Goal: Task Accomplishment & Management: Use online tool/utility

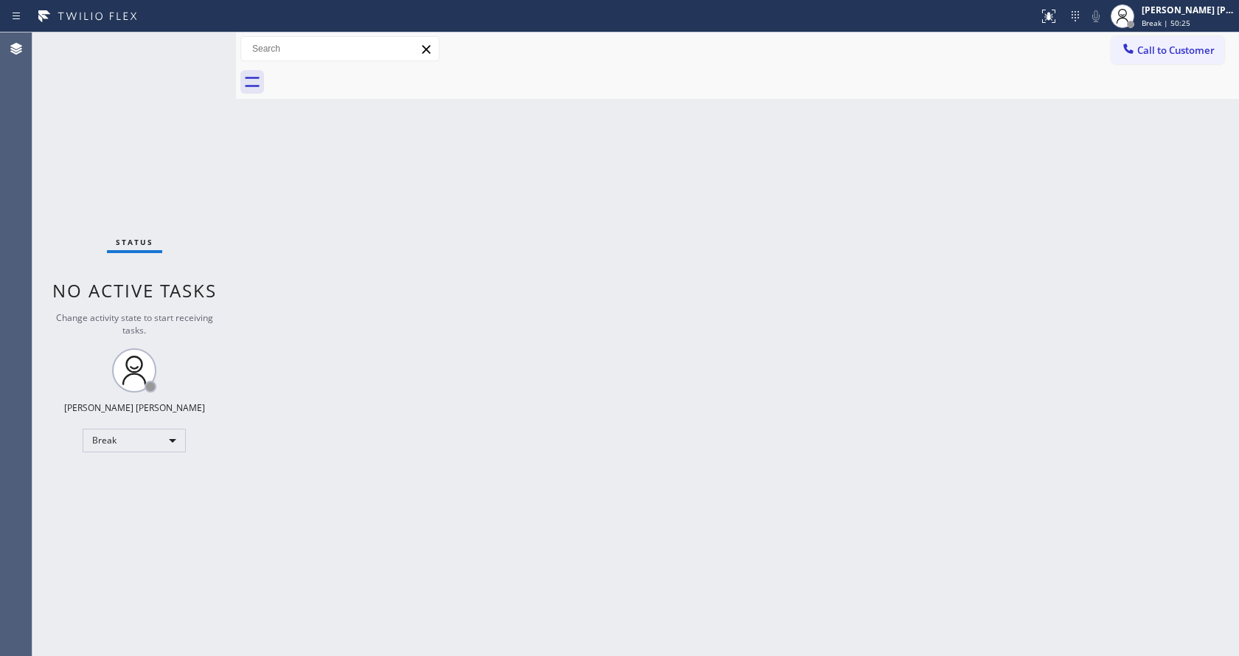
click at [1130, 281] on div "Back to Dashboard Change Sender ID Customers Technicians Select a contact Outbo…" at bounding box center [737, 343] width 1003 height 623
click at [367, 125] on div "Back to Dashboard Change Sender ID Customers Technicians Select a contact Outbo…" at bounding box center [737, 343] width 1003 height 623
click at [657, 354] on div "Back to Dashboard Change Sender ID Customers Technicians Select a contact Outbo…" at bounding box center [737, 343] width 1003 height 623
click at [1164, 16] on div "Jen Rose Villanueva Break | 59:56" at bounding box center [1189, 16] width 100 height 26
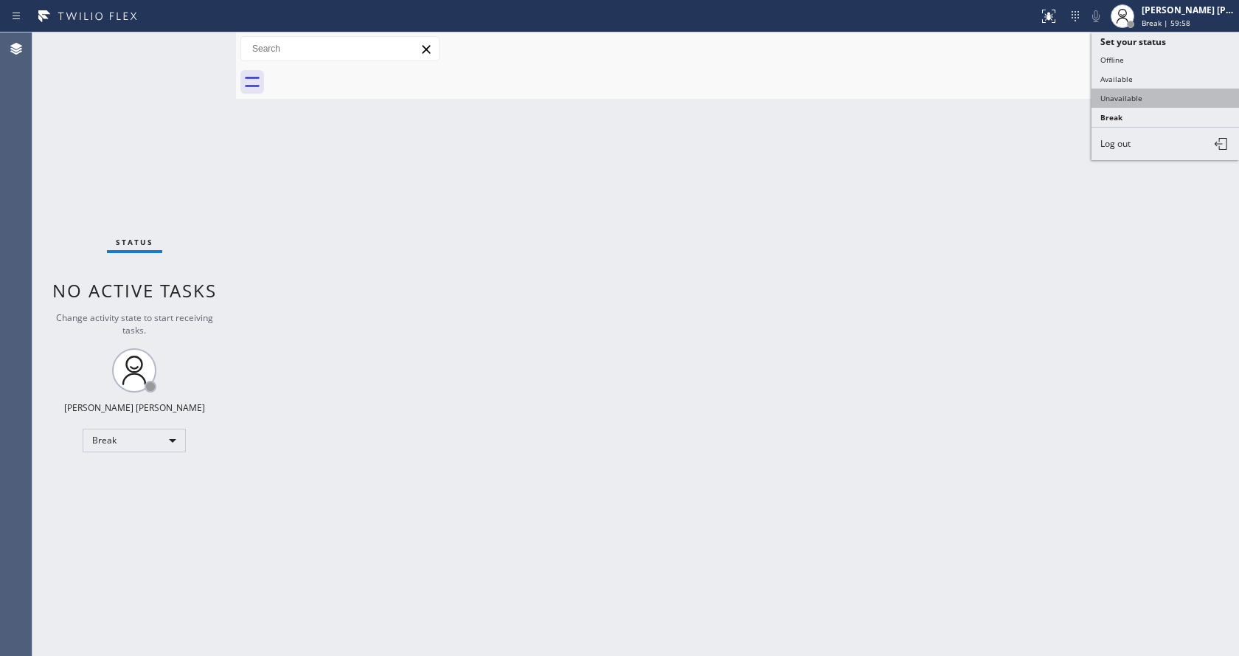
click at [1148, 91] on button "Unavailable" at bounding box center [1166, 98] width 148 height 19
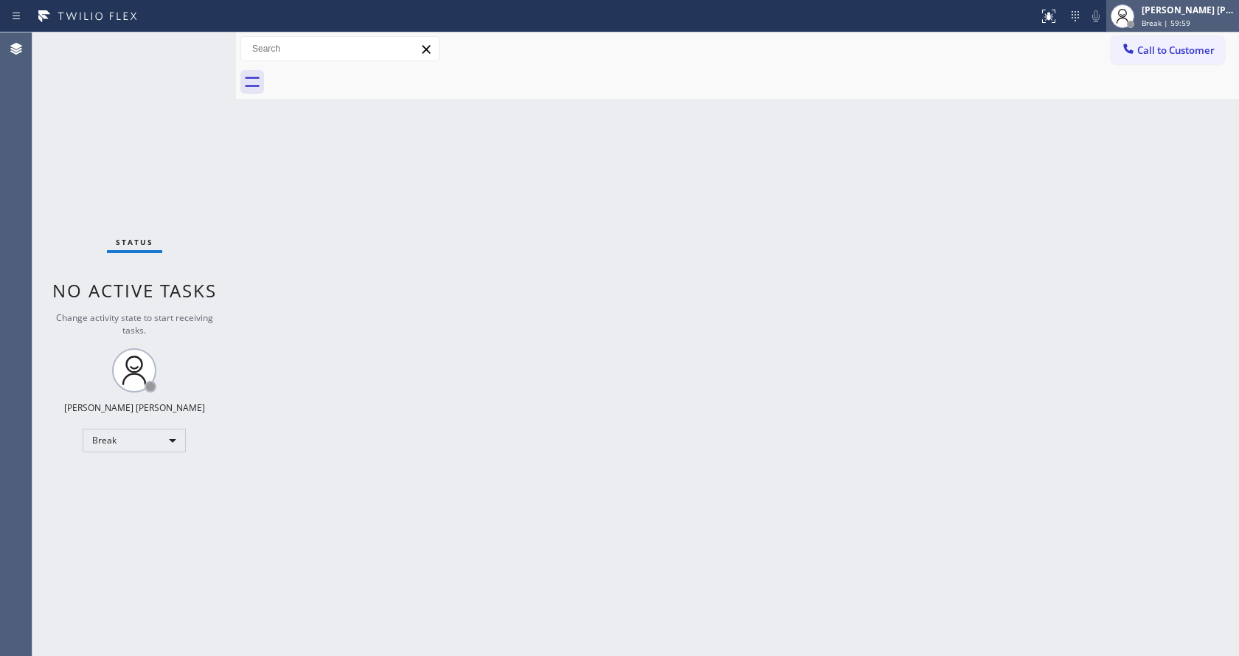
click at [1156, 16] on div "Jen Rose Villanueva Break | 59:59" at bounding box center [1189, 16] width 100 height 26
click at [427, 347] on div "Back to Dashboard Change Sender ID Customers Technicians Select a contact Outbo…" at bounding box center [737, 343] width 1003 height 623
drag, startPoint x: 646, startPoint y: 336, endPoint x: 859, endPoint y: 186, distance: 259.9
click at [658, 332] on div "Back to Dashboard Change Sender ID Customers Technicians Select a contact Outbo…" at bounding box center [737, 343] width 1003 height 623
click at [1177, 17] on div "Jen Rose Villanueva Unavailable | 14s" at bounding box center [1189, 16] width 100 height 26
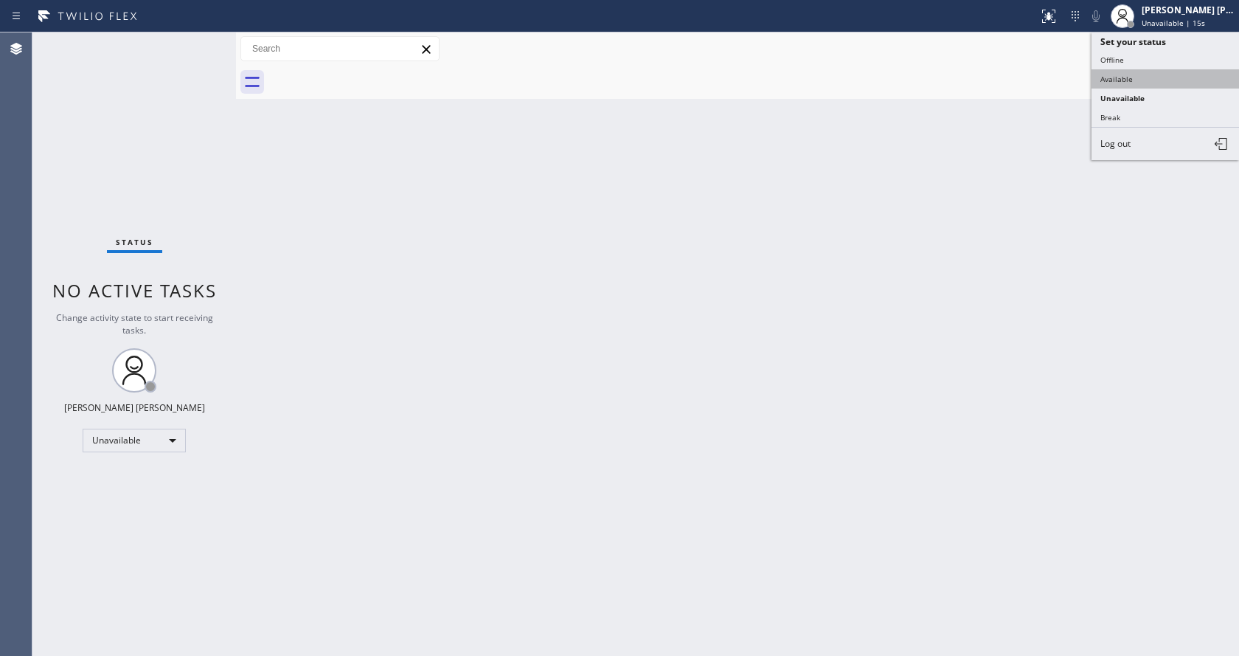
click at [1144, 75] on button "Available" at bounding box center [1166, 78] width 148 height 19
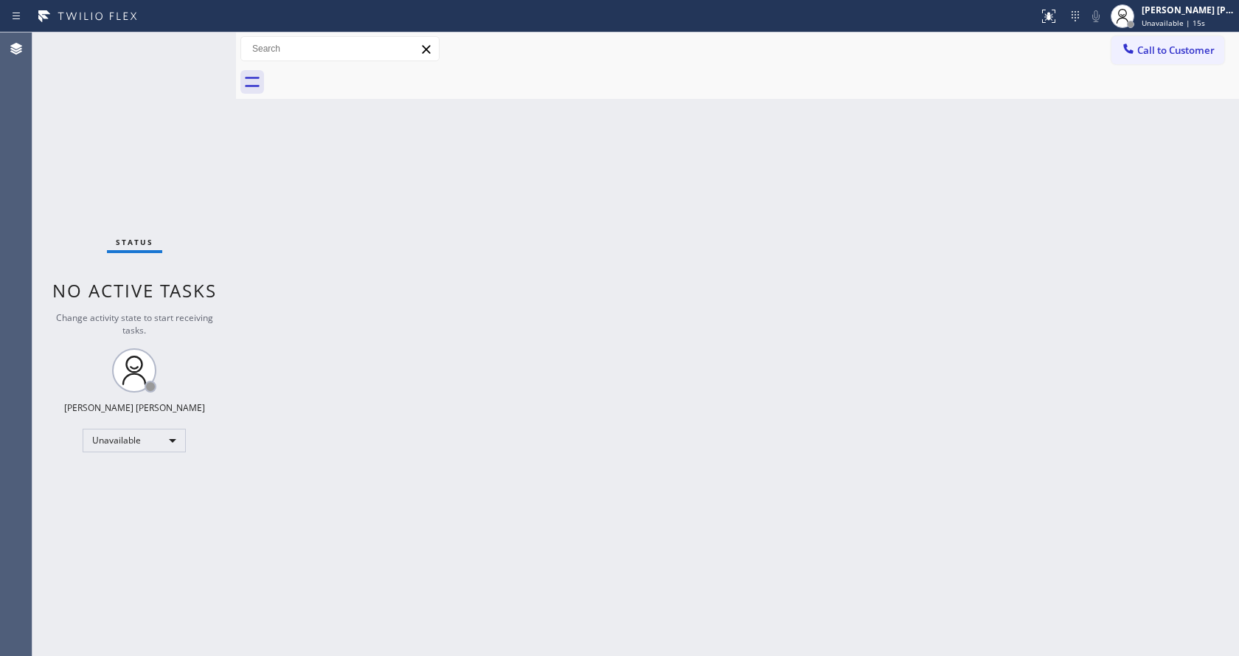
click at [381, 569] on div "Back to Dashboard Change Sender ID Customers Technicians Select a contact Outbo…" at bounding box center [737, 343] width 1003 height 623
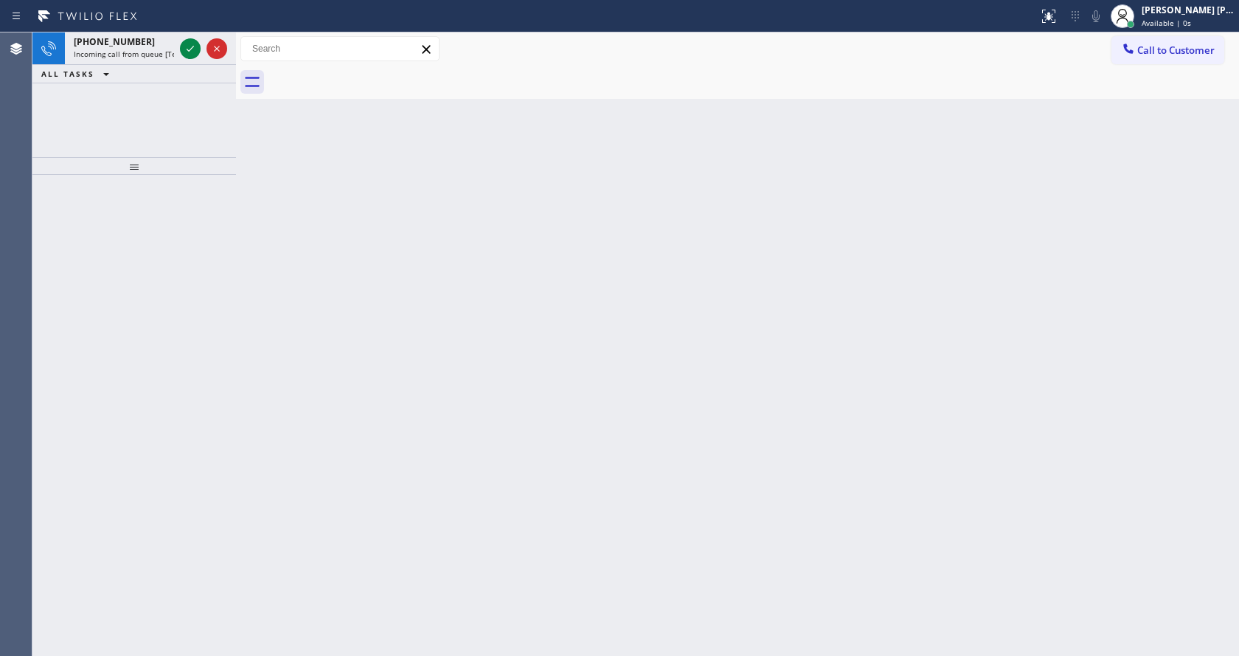
click at [199, 219] on div at bounding box center [134, 415] width 204 height 481
click at [139, 49] on span "Incoming call from queue [Test] All" at bounding box center [135, 54] width 122 height 10
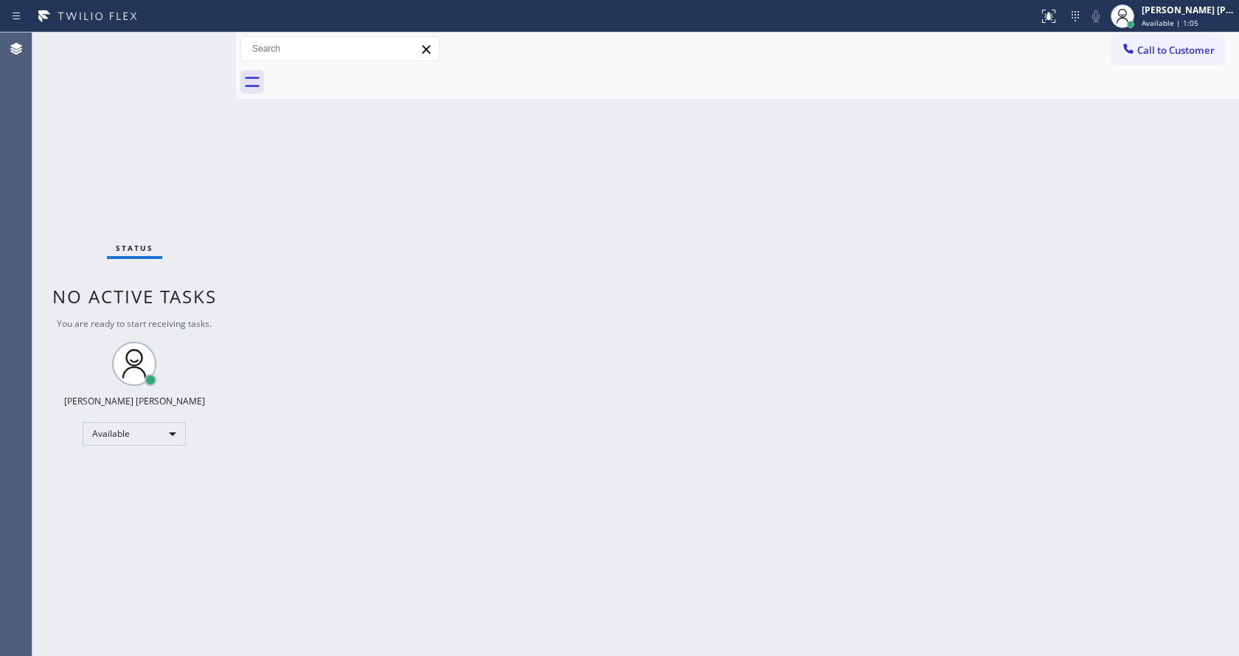
drag, startPoint x: 1045, startPoint y: 347, endPoint x: 1119, endPoint y: 343, distance: 73.9
click at [1054, 349] on div "Back to Dashboard Change Sender ID Customers Technicians Select a contact Outbo…" at bounding box center [737, 343] width 1003 height 623
click at [110, 139] on div "Status No active tasks You are ready to start receiving tasks. [PERSON_NAME] [P…" at bounding box center [134, 343] width 204 height 623
click at [202, 35] on div "Status No active tasks You are ready to start receiving tasks. [PERSON_NAME] [P…" at bounding box center [134, 343] width 204 height 623
click at [198, 41] on div "Status No active tasks You are ready to start receiving tasks. [PERSON_NAME] [P…" at bounding box center [134, 343] width 204 height 623
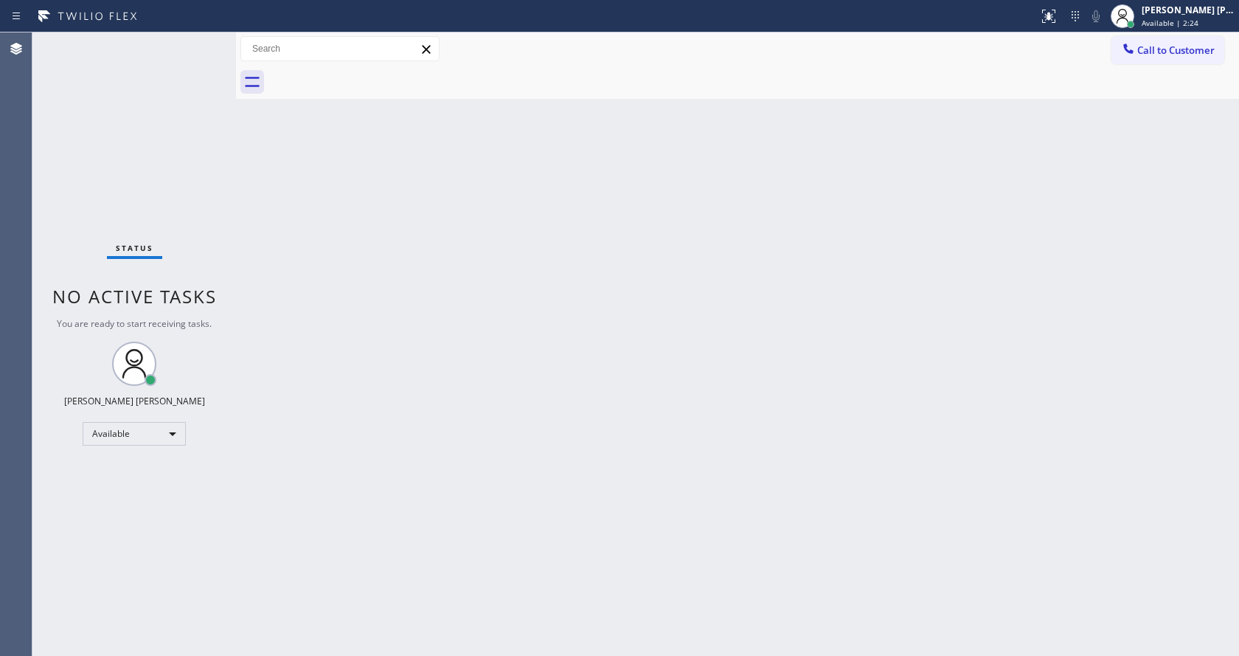
click at [706, 442] on div "Back to Dashboard Change Sender ID Customers Technicians Select a contact Outbo…" at bounding box center [737, 343] width 1003 height 623
click at [690, 381] on div "Back to Dashboard Change Sender ID Customers Technicians Select a contact Outbo…" at bounding box center [737, 343] width 1003 height 623
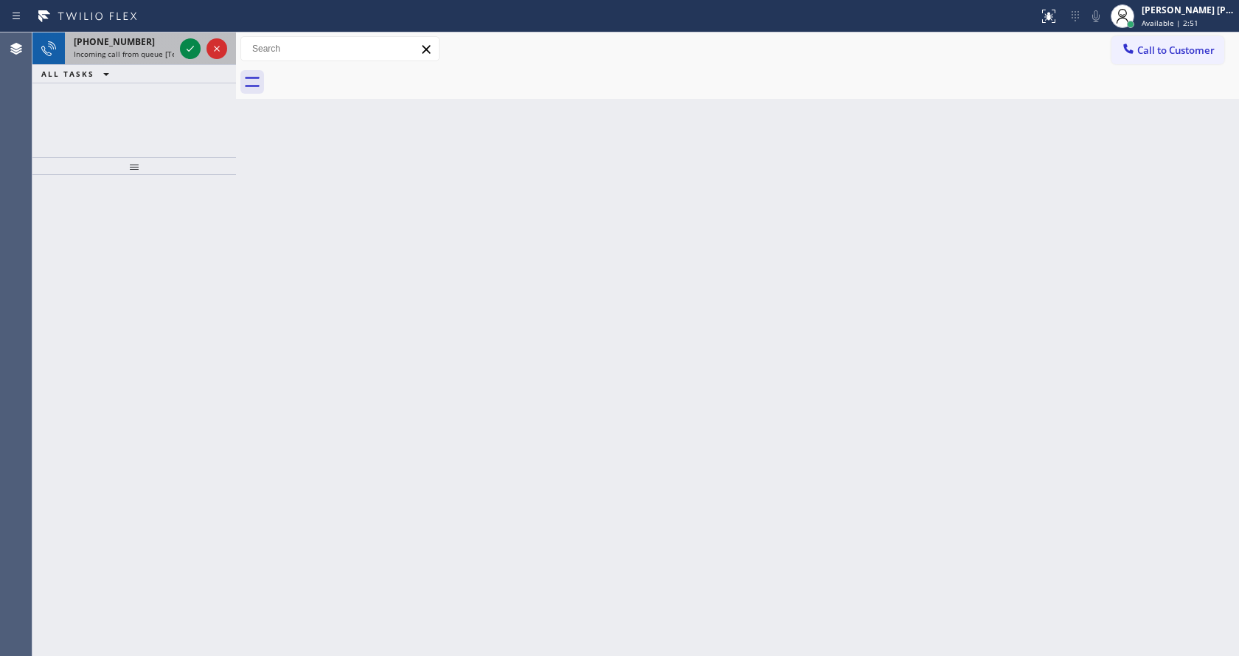
click at [153, 45] on div "+16505591172" at bounding box center [124, 41] width 100 height 13
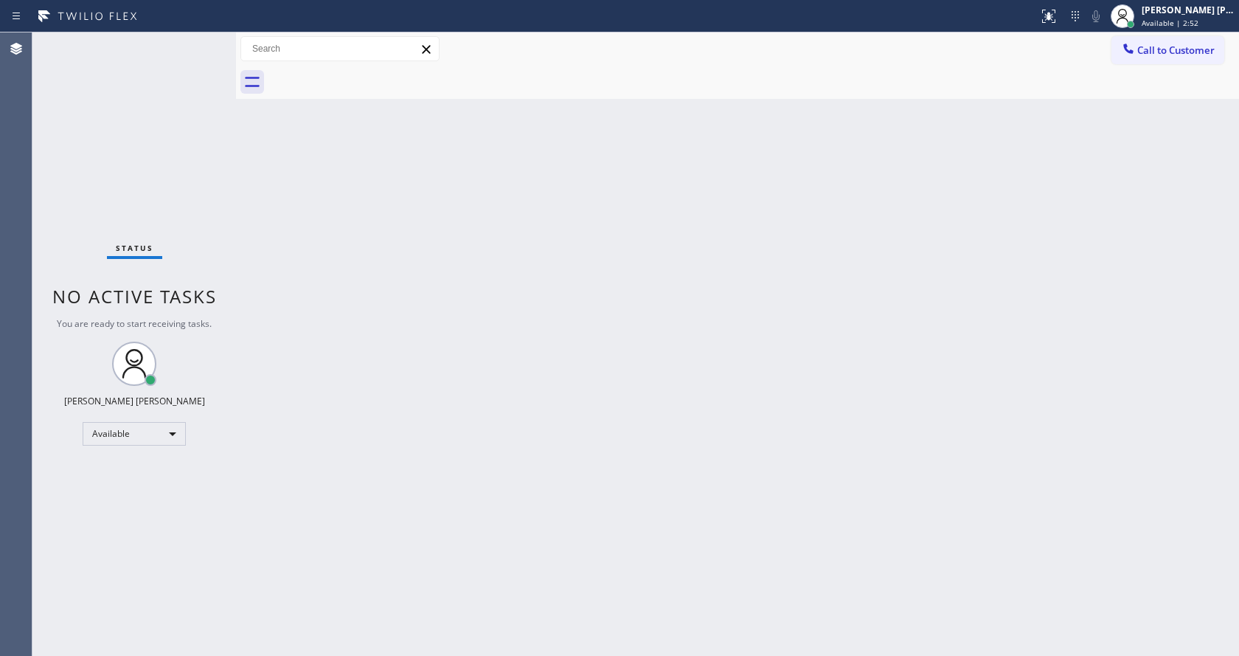
click at [390, 236] on div "Back to Dashboard Change Sender ID Customers Technicians Select a contact Outbo…" at bounding box center [737, 343] width 1003 height 623
click at [254, 220] on div "Back to Dashboard Change Sender ID Customers Technicians Select a contact Outbo…" at bounding box center [737, 343] width 1003 height 623
click at [200, 41] on div "Status No active tasks You are ready to start receiving tasks. [PERSON_NAME] [P…" at bounding box center [134, 343] width 204 height 623
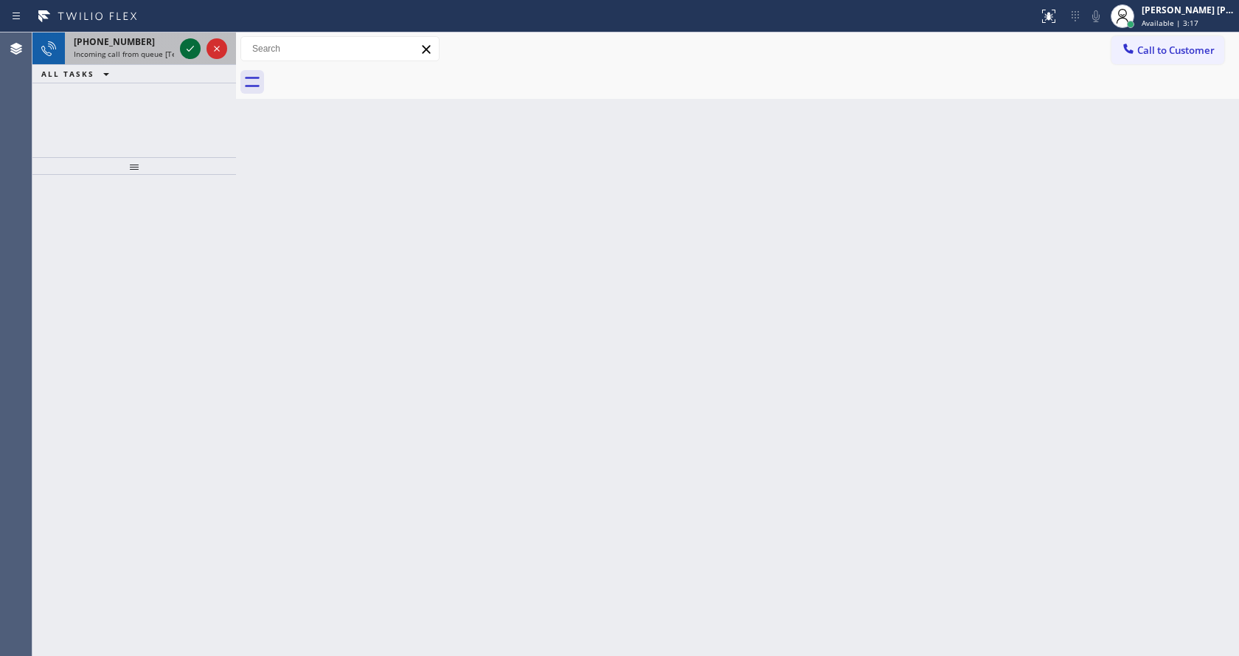
click at [183, 48] on icon at bounding box center [190, 49] width 18 height 18
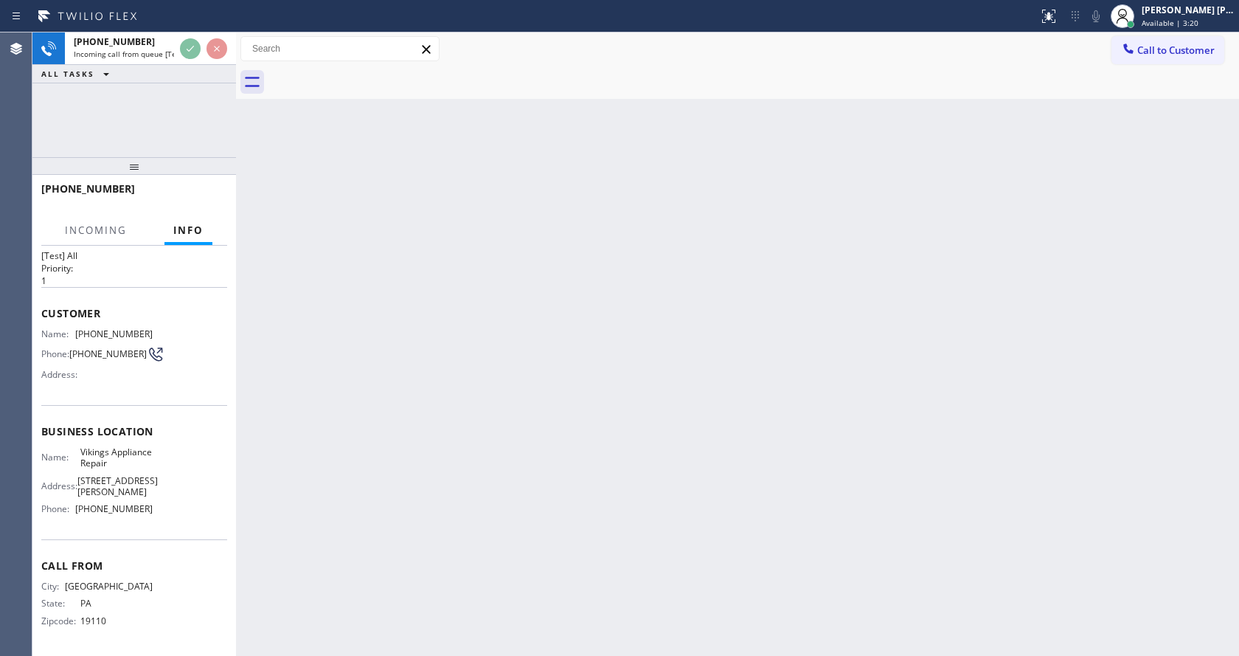
scroll to position [42, 0]
click at [677, 491] on div "Back to Dashboard Change Sender ID Customers Technicians Select a contact Outbo…" at bounding box center [737, 343] width 1003 height 623
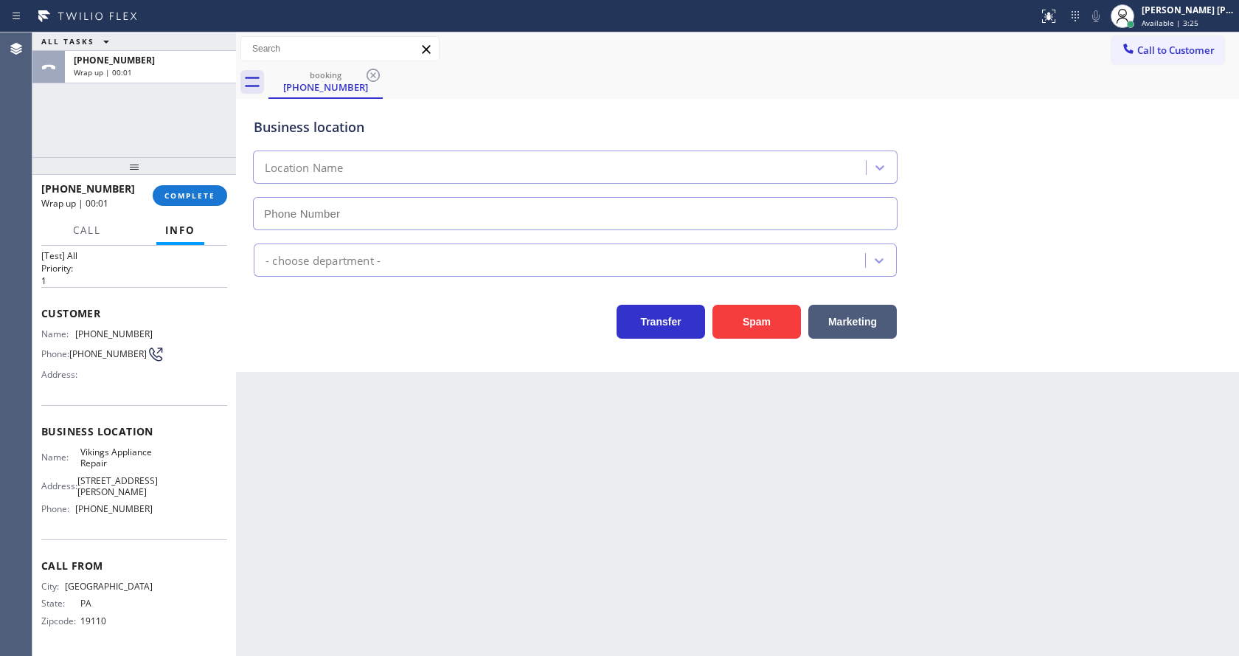
type input "(480) 545-2672"
click at [255, 269] on div "Appliance Repair [GEOGRAPHIC_DATA]" at bounding box center [575, 259] width 643 height 33
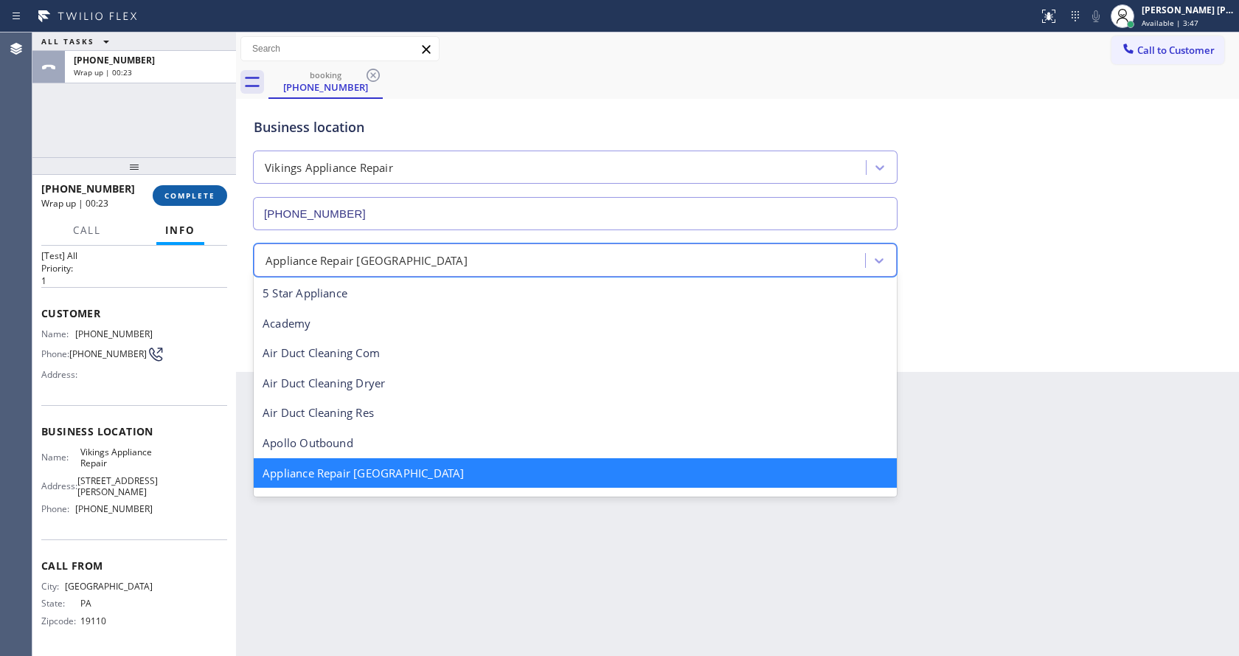
scroll to position [2, 0]
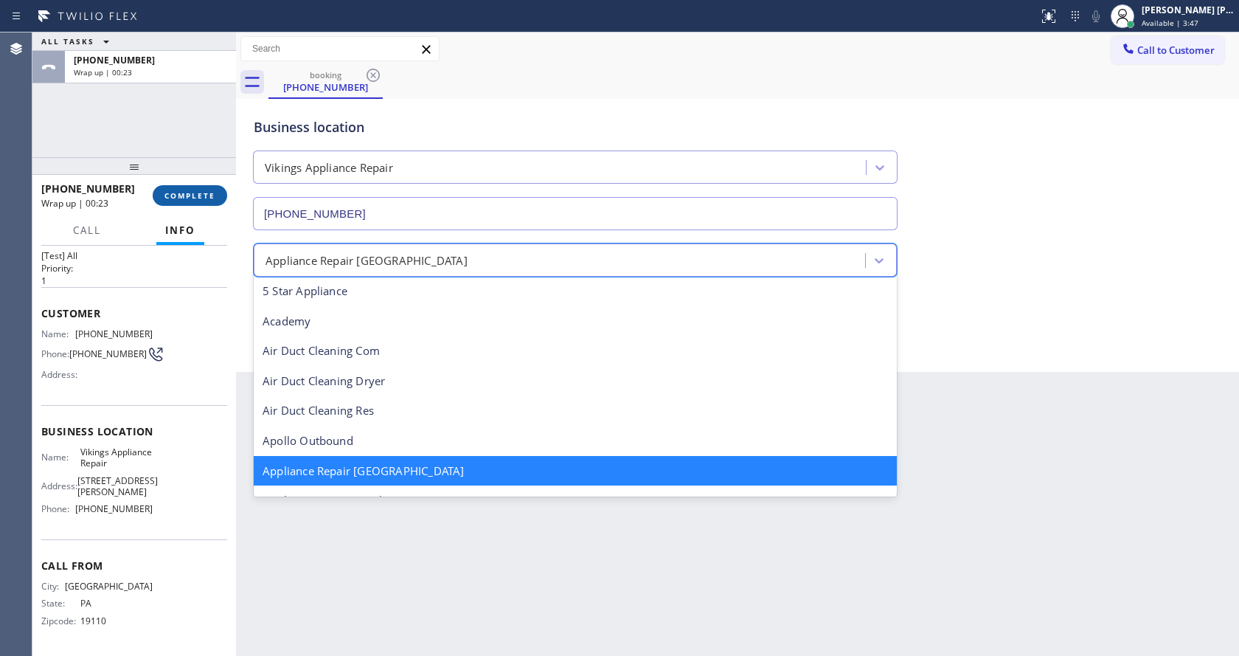
click at [180, 186] on button "COMPLETE" at bounding box center [190, 195] width 75 height 21
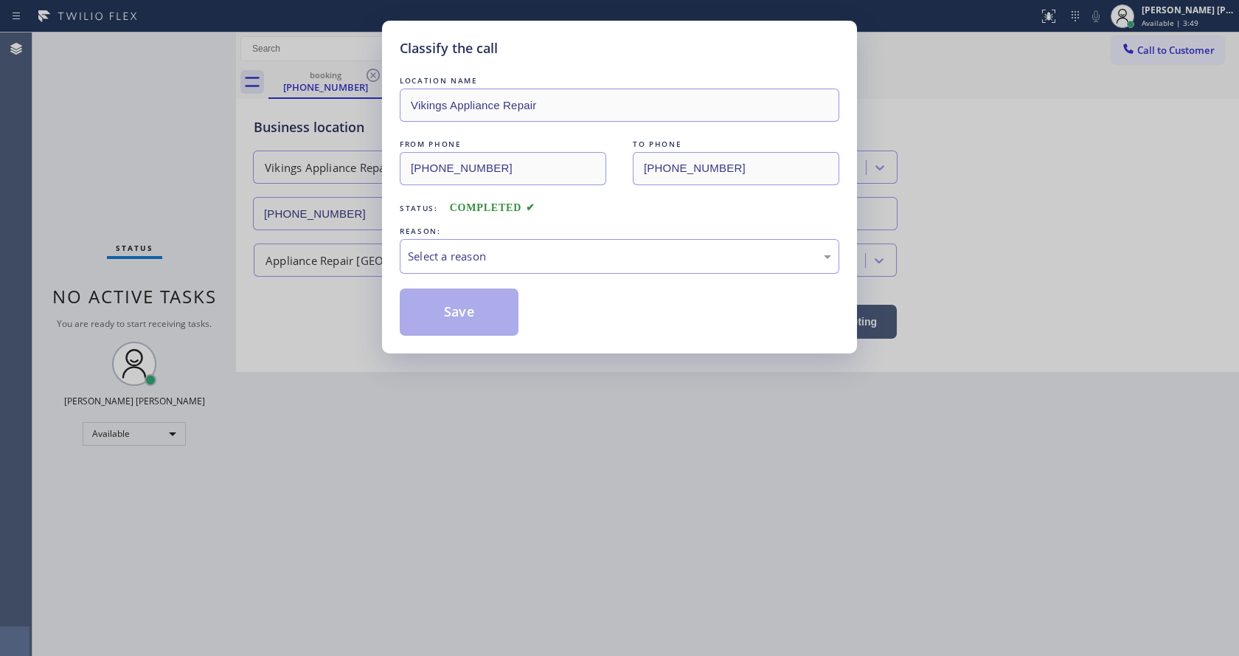
click at [399, 250] on div "Classify the call LOCATION NAME Vikings Appliance Repair FROM PHONE (215) 623-4…" at bounding box center [619, 187] width 475 height 333
click at [441, 258] on div "Select a reason" at bounding box center [619, 256] width 423 height 17
click at [454, 319] on button "Save" at bounding box center [459, 311] width 119 height 47
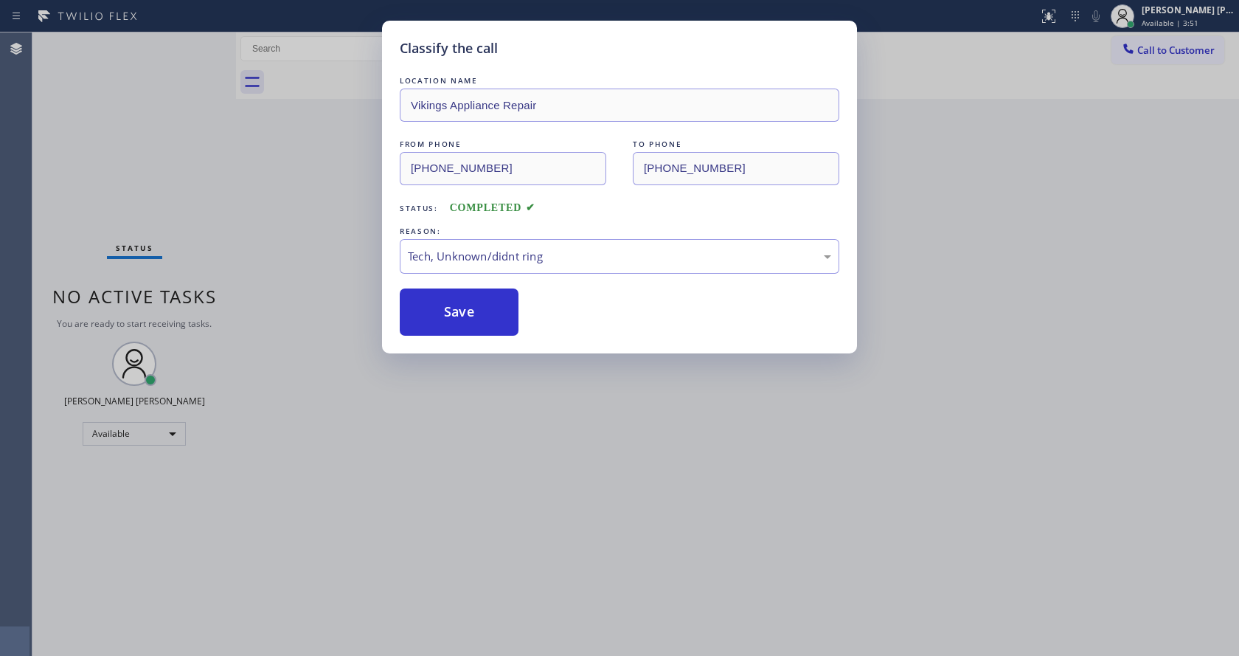
drag, startPoint x: 761, startPoint y: 621, endPoint x: 740, endPoint y: 634, distance: 24.2
click at [759, 623] on div "Classify the call LOCATION NAME Vikings Appliance Repair FROM PHONE (215) 623-4…" at bounding box center [619, 328] width 1239 height 656
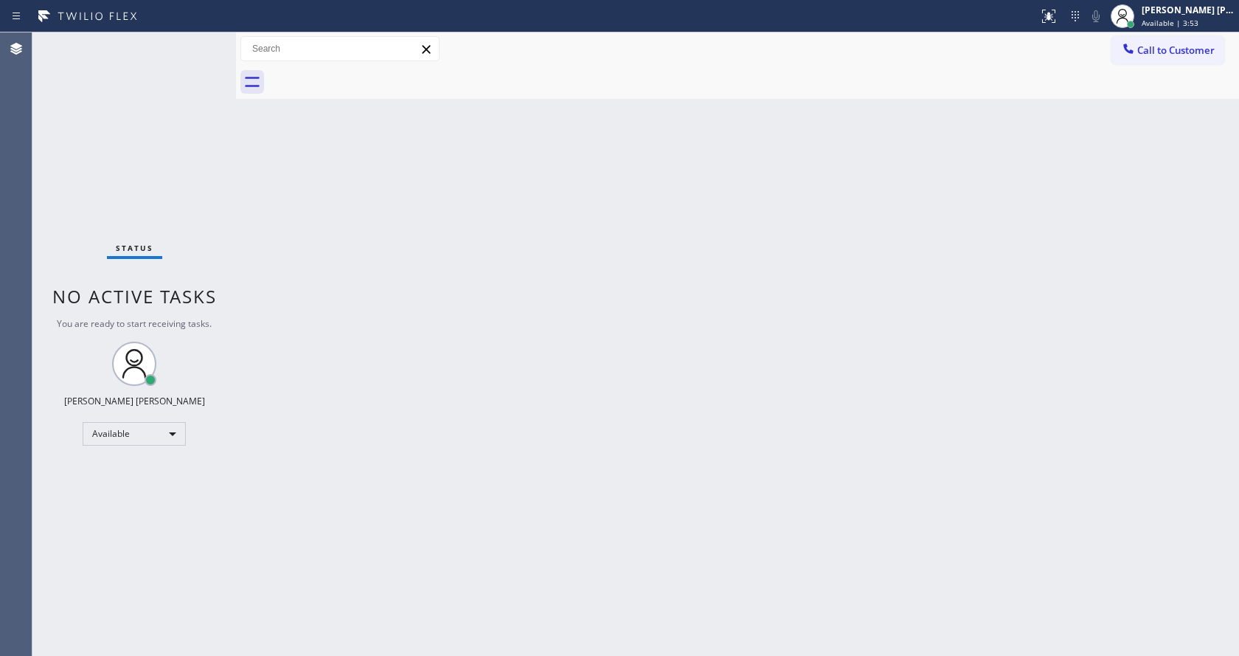
click at [394, 424] on div "Back to Dashboard Change Sender ID Customers Technicians Select a contact Outbo…" at bounding box center [737, 343] width 1003 height 623
click at [229, 162] on div "Status No active tasks You are ready to start receiving tasks. [PERSON_NAME] [P…" at bounding box center [134, 343] width 204 height 623
click at [205, 38] on div "Status No active tasks You are ready to start receiving tasks. [PERSON_NAME] [P…" at bounding box center [134, 343] width 204 height 623
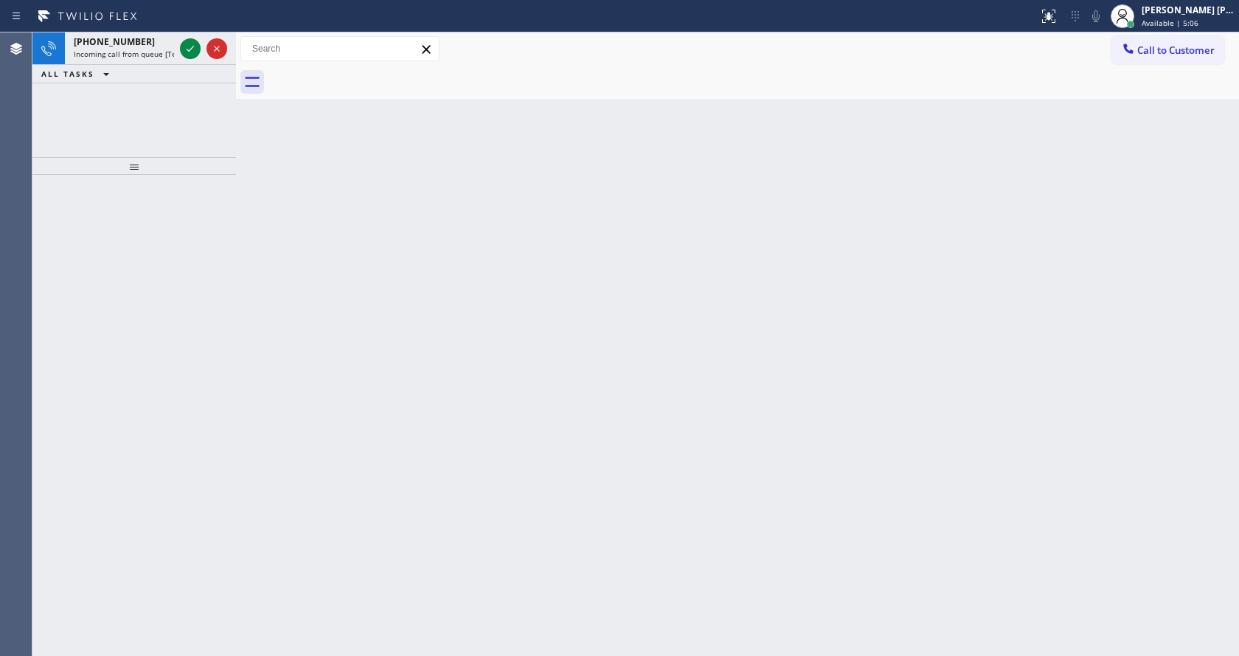
click at [161, 46] on div "+15096709946" at bounding box center [124, 41] width 100 height 13
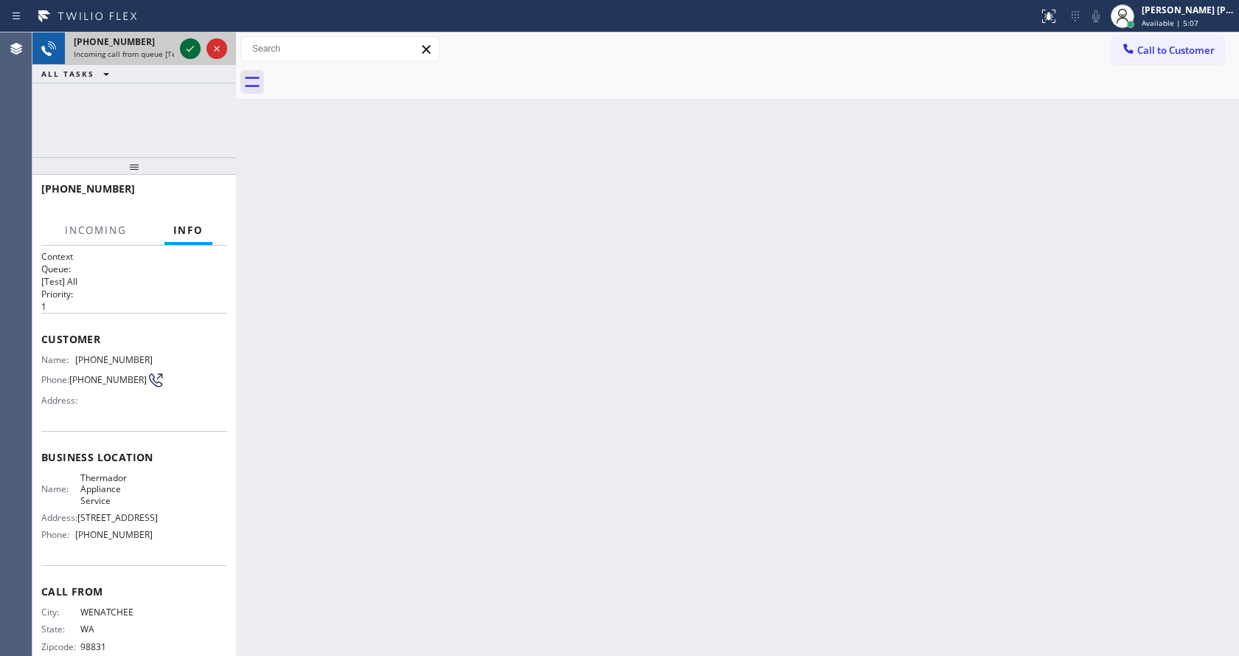
click at [181, 47] on div at bounding box center [190, 49] width 21 height 18
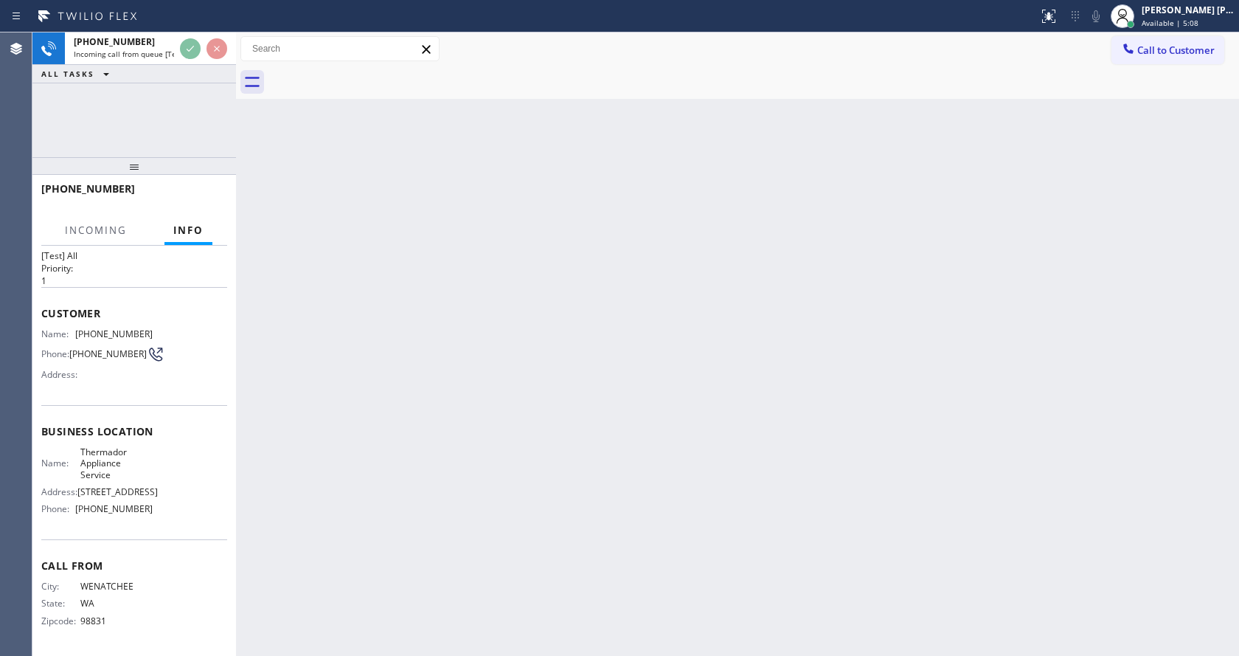
scroll to position [42, 0]
click at [460, 412] on div "Back to Dashboard Change Sender ID Customers Technicians Select a contact Outbo…" at bounding box center [737, 343] width 1003 height 623
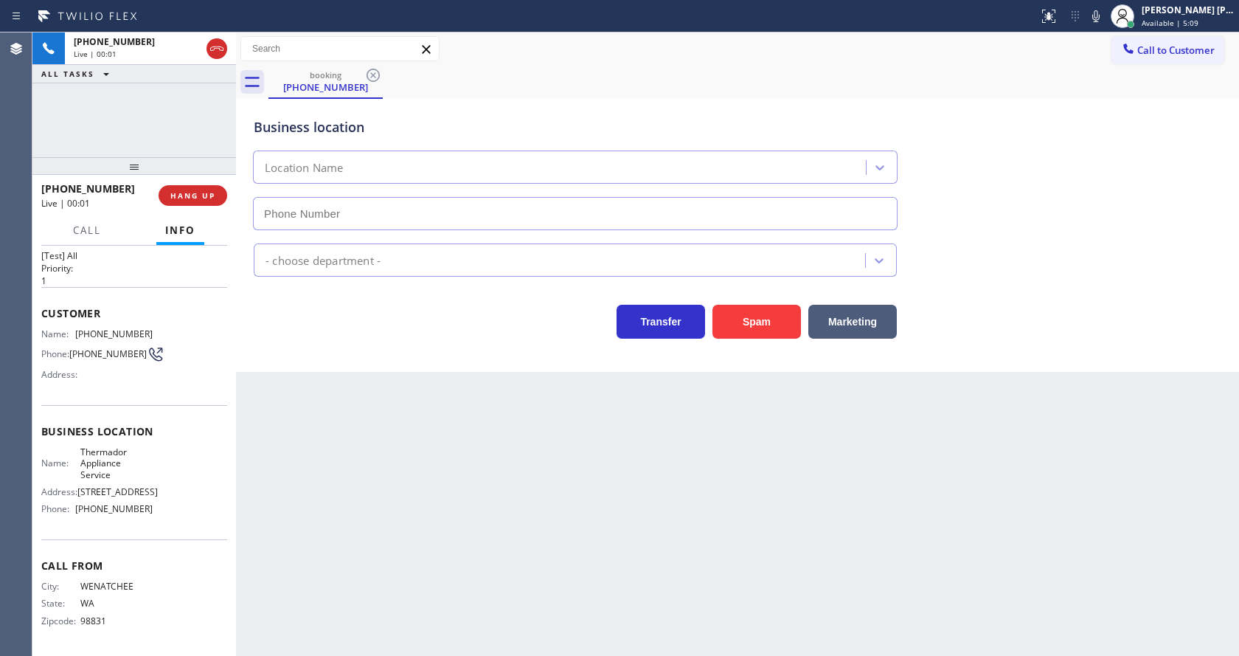
type input "(425) 215-0733"
click at [288, 463] on div "Back to Dashboard Change Sender ID Customers Technicians Select a contact Outbo…" at bounding box center [737, 343] width 1003 height 623
click at [698, 524] on div "Back to Dashboard Change Sender ID Customers Technicians Select a contact Outbo…" at bounding box center [737, 343] width 1003 height 623
click at [320, 340] on div "Business location Thermador Appliance Service (425) 215-0733 Appliance Repair H…" at bounding box center [737, 235] width 1003 height 273
click at [327, 342] on div "Business location Thermador Appliance Service (425) 215-0733 Appliance Repair H…" at bounding box center [737, 235] width 1003 height 273
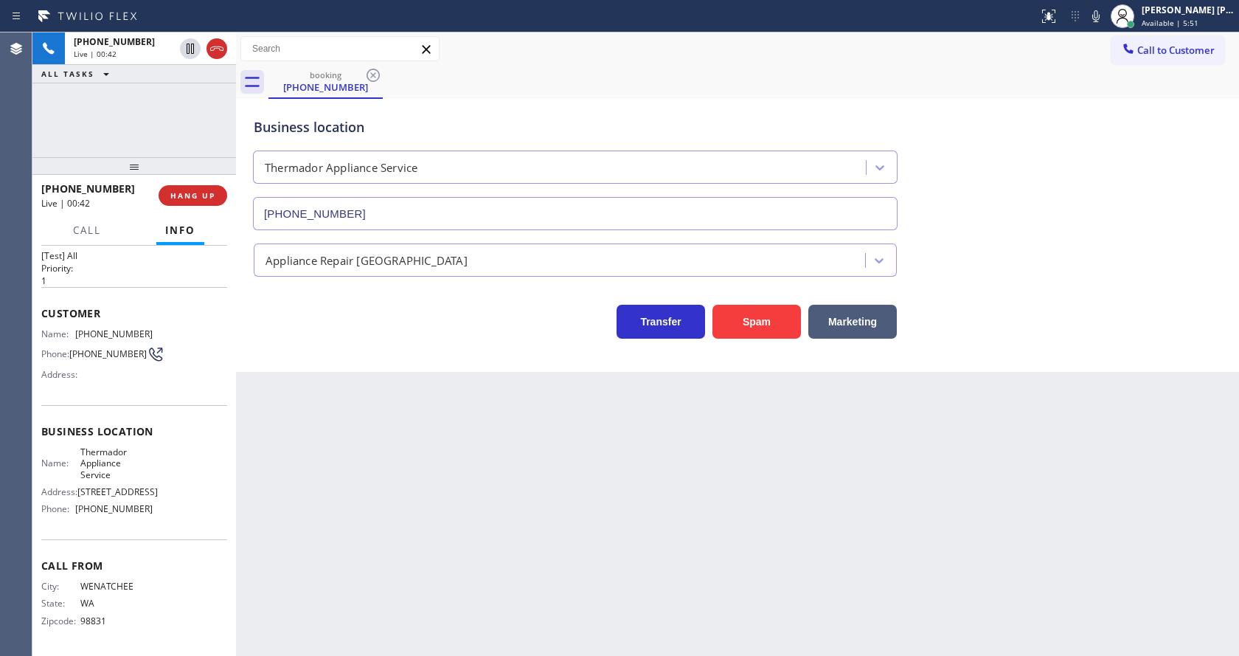
click at [636, 560] on div "Back to Dashboard Change Sender ID Customers Technicians Select a contact Outbo…" at bounding box center [737, 343] width 1003 height 623
click at [522, 455] on div "Back to Dashboard Change Sender ID Customers Technicians Select a contact Outbo…" at bounding box center [737, 343] width 1003 height 623
click at [317, 444] on div "Back to Dashboard Change Sender ID Customers Technicians Select a contact Outbo…" at bounding box center [737, 343] width 1003 height 623
drag, startPoint x: 97, startPoint y: 234, endPoint x: 98, endPoint y: 219, distance: 14.8
click at [97, 234] on span "Call" at bounding box center [87, 230] width 28 height 13
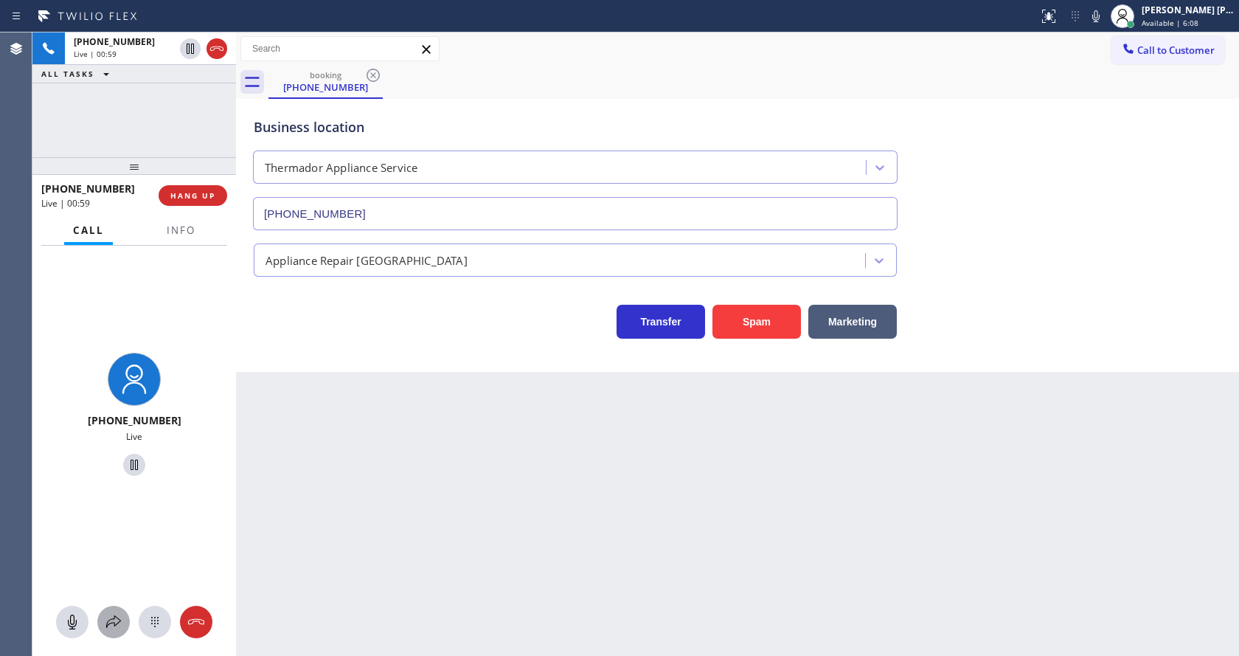
click at [118, 624] on icon at bounding box center [114, 622] width 18 height 18
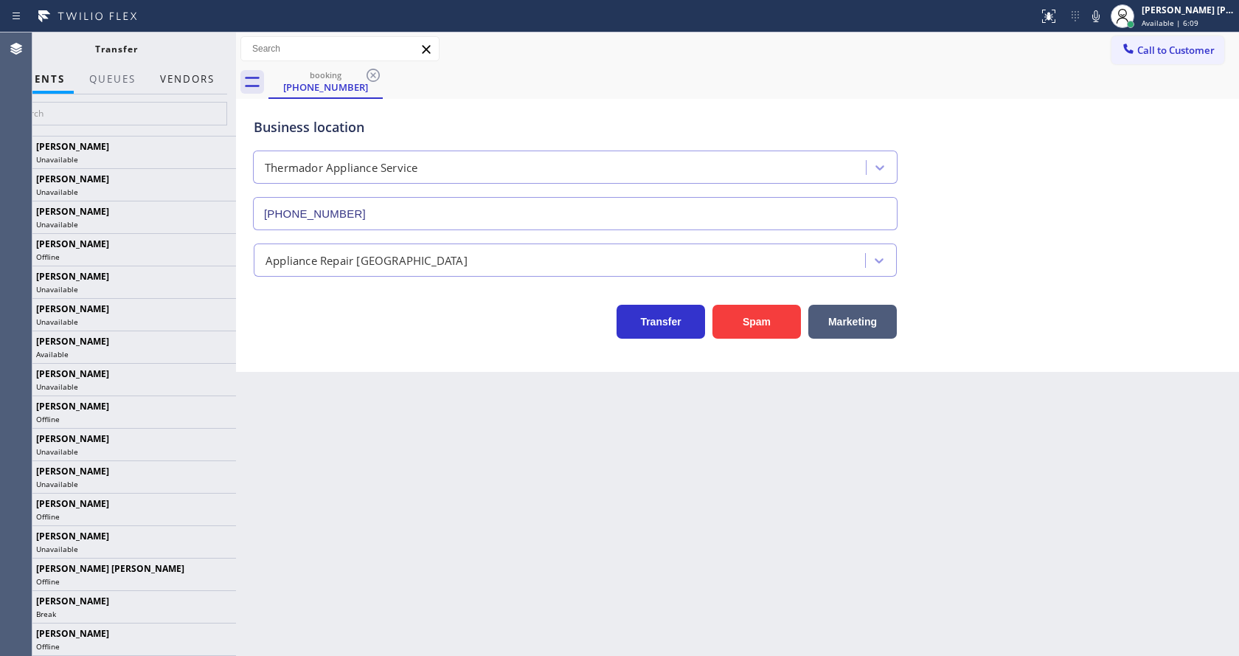
click at [190, 84] on button "Vendors" at bounding box center [187, 79] width 72 height 29
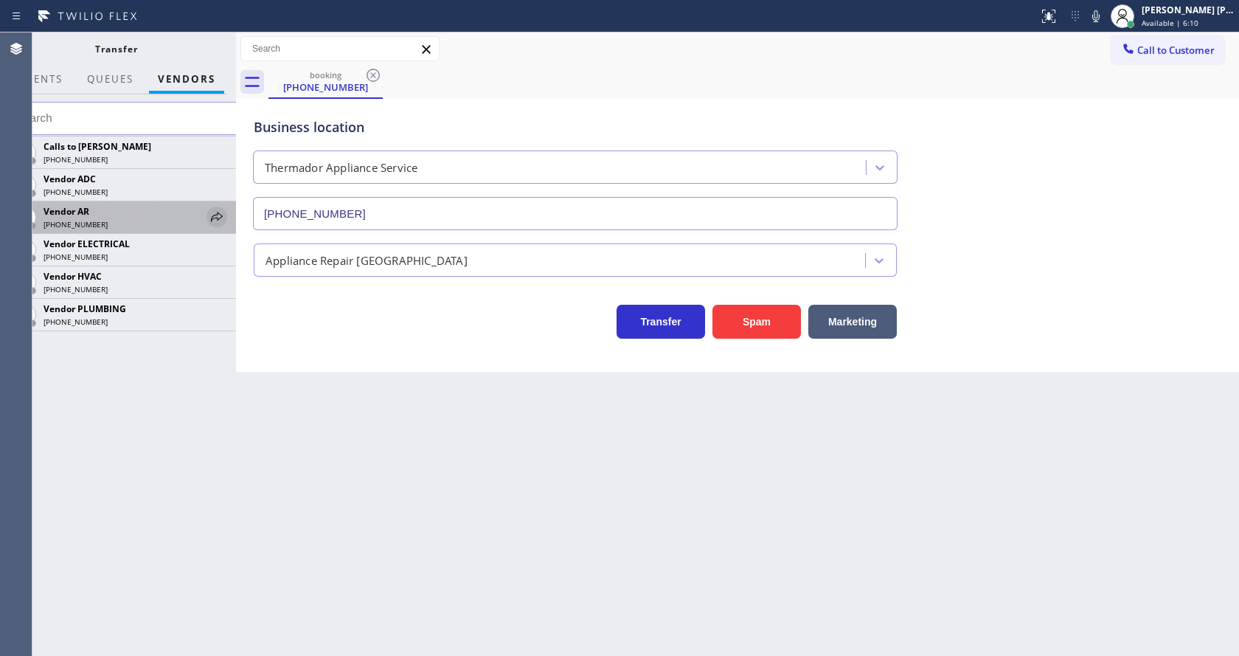
click at [212, 217] on icon at bounding box center [217, 217] width 18 height 18
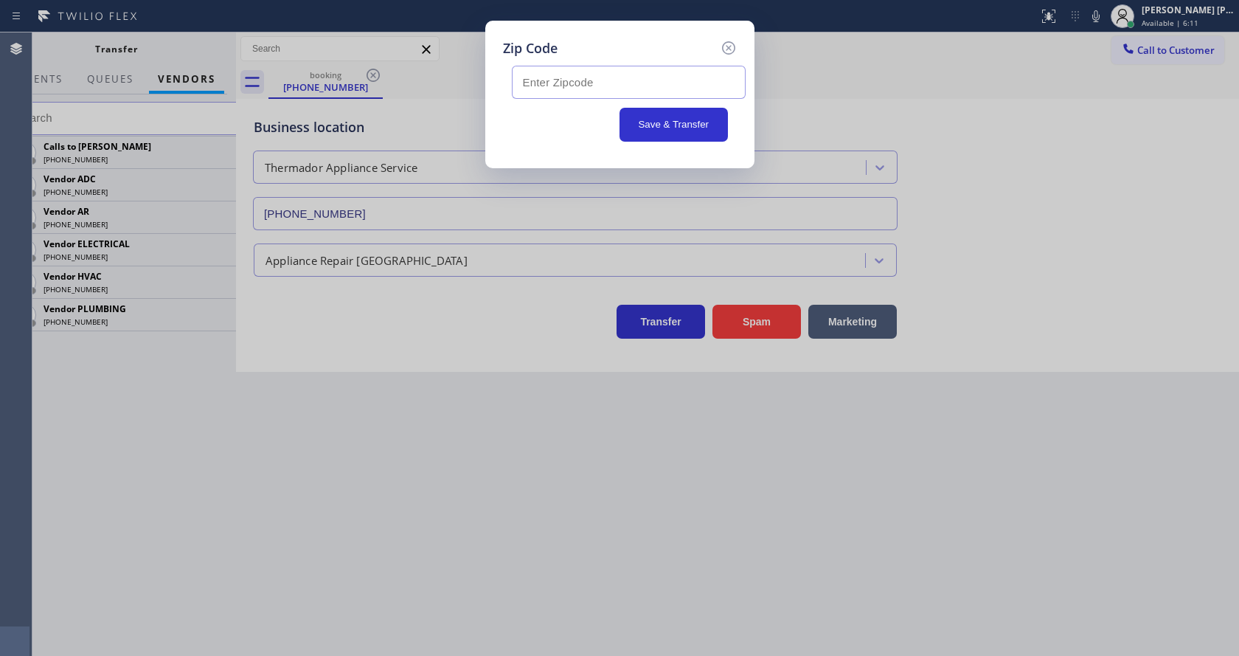
click at [603, 60] on div at bounding box center [620, 78] width 234 height 41
click at [595, 86] on input "text" at bounding box center [629, 82] width 234 height 33
type input "98802"
click at [668, 128] on button "Save & Transfer" at bounding box center [674, 125] width 108 height 34
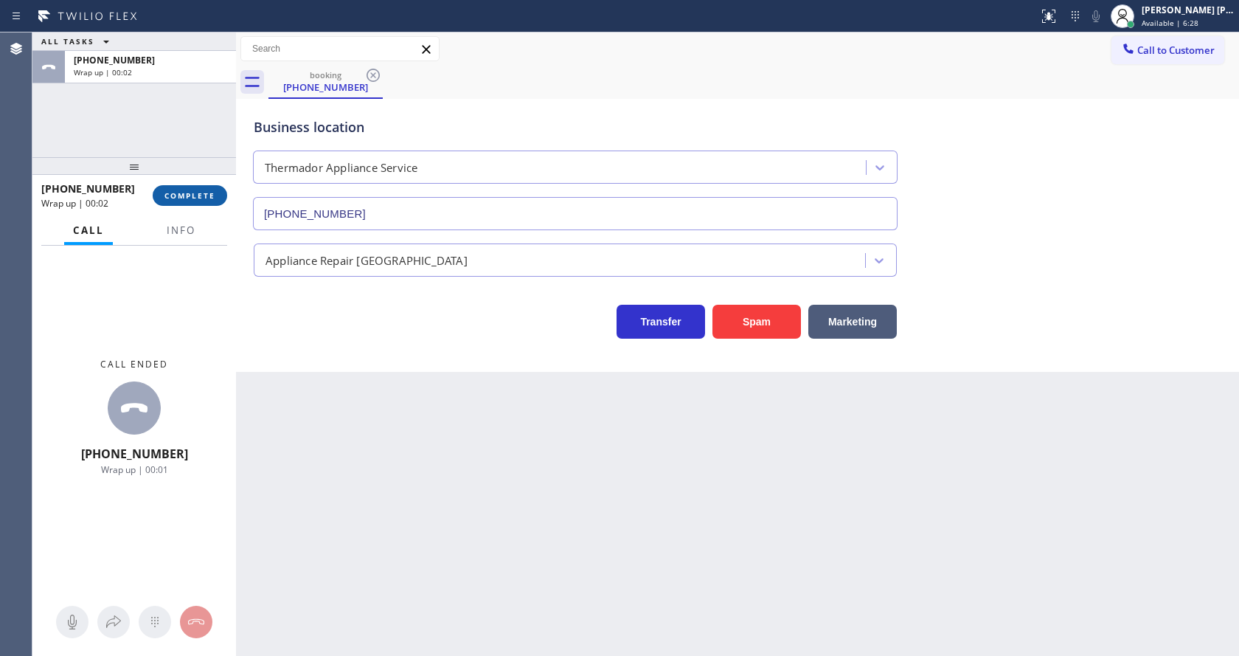
click at [177, 190] on span "COMPLETE" at bounding box center [189, 195] width 51 height 10
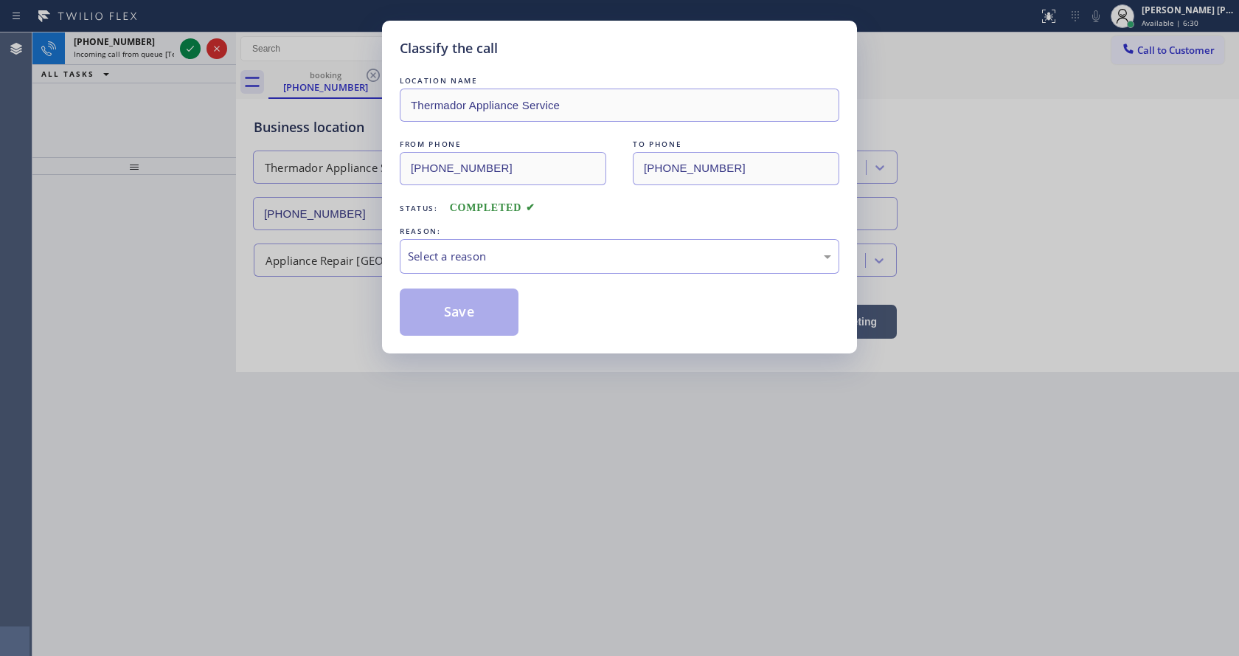
click at [467, 233] on div "REASON:" at bounding box center [620, 231] width 440 height 15
click at [476, 246] on div "Select a reason" at bounding box center [620, 256] width 440 height 35
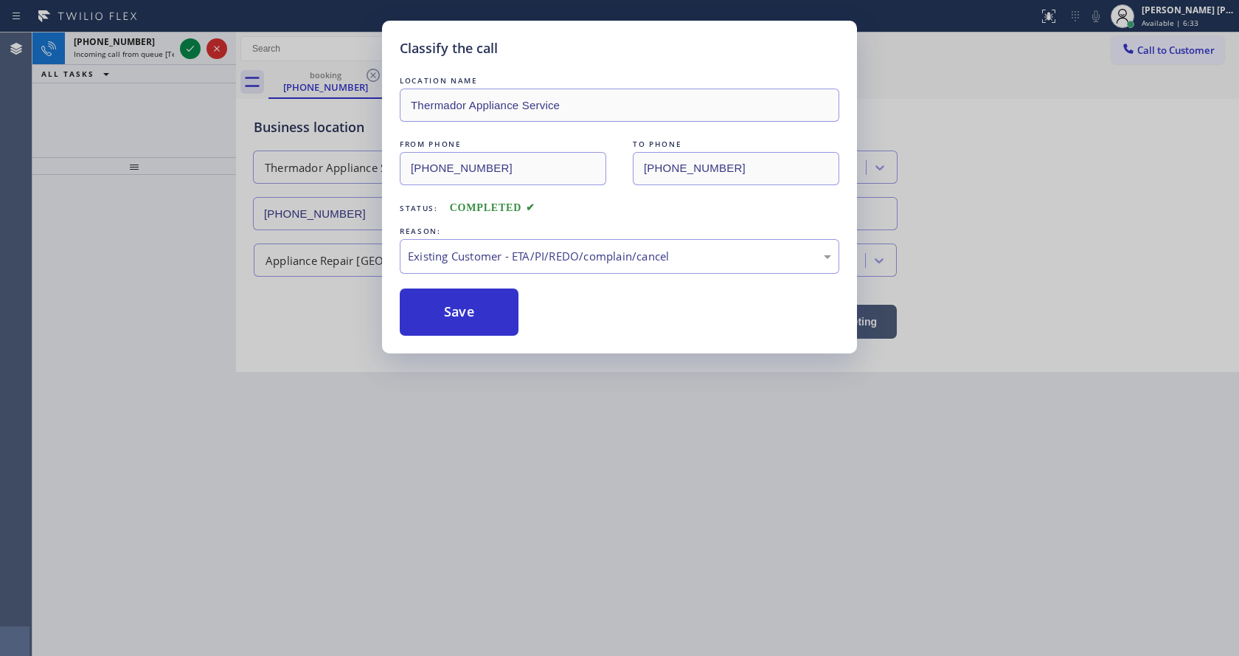
click at [492, 340] on div "Classify the call LOCATION NAME Thermador Appliance Service FROM PHONE (509) 67…" at bounding box center [619, 187] width 475 height 333
click at [486, 319] on button "Save" at bounding box center [459, 311] width 119 height 47
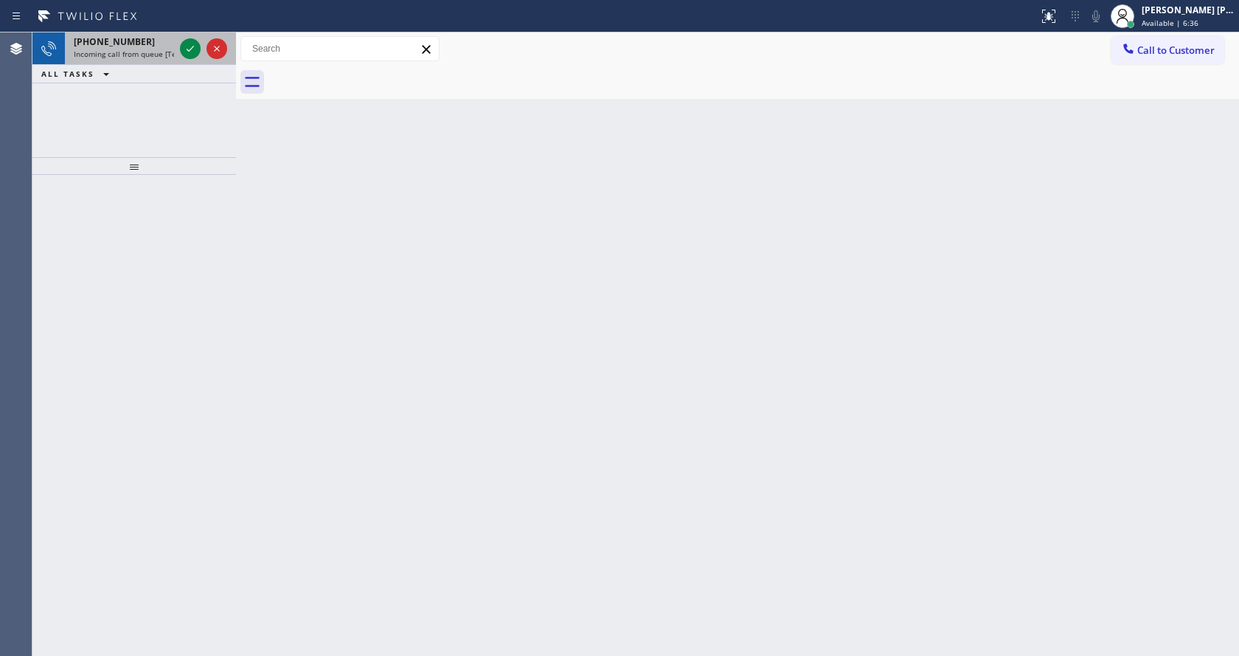
click at [164, 58] on span "Incoming call from queue [Test] All" at bounding box center [135, 54] width 122 height 10
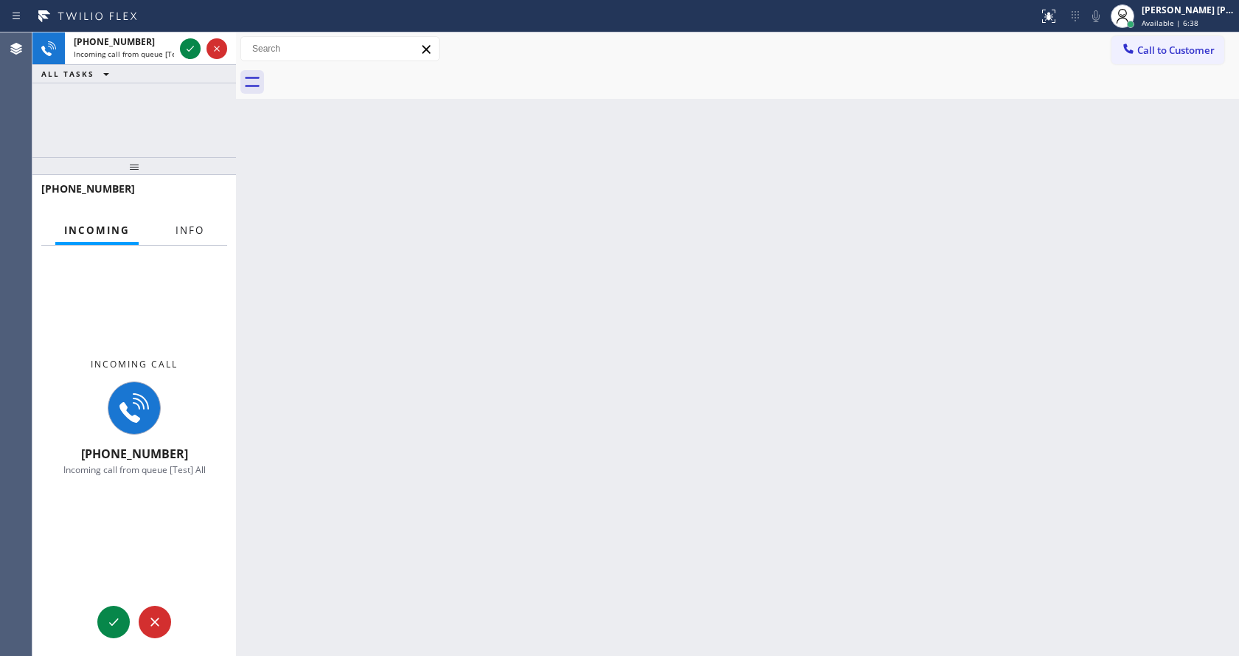
click at [184, 224] on span "Info" at bounding box center [190, 230] width 29 height 13
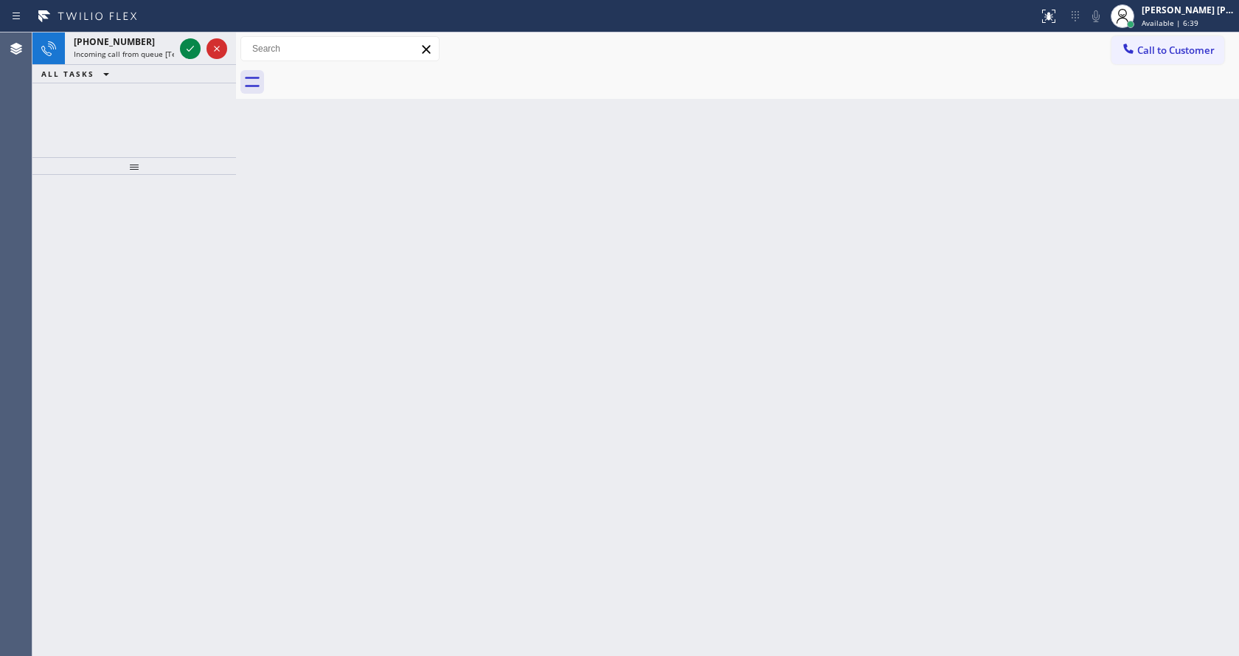
click at [164, 32] on div "Status report No issues detected If you experience an issue, please download th…" at bounding box center [619, 16] width 1239 height 32
click at [174, 44] on div "+12674142777 Incoming call from queue [Test] All" at bounding box center [121, 48] width 112 height 32
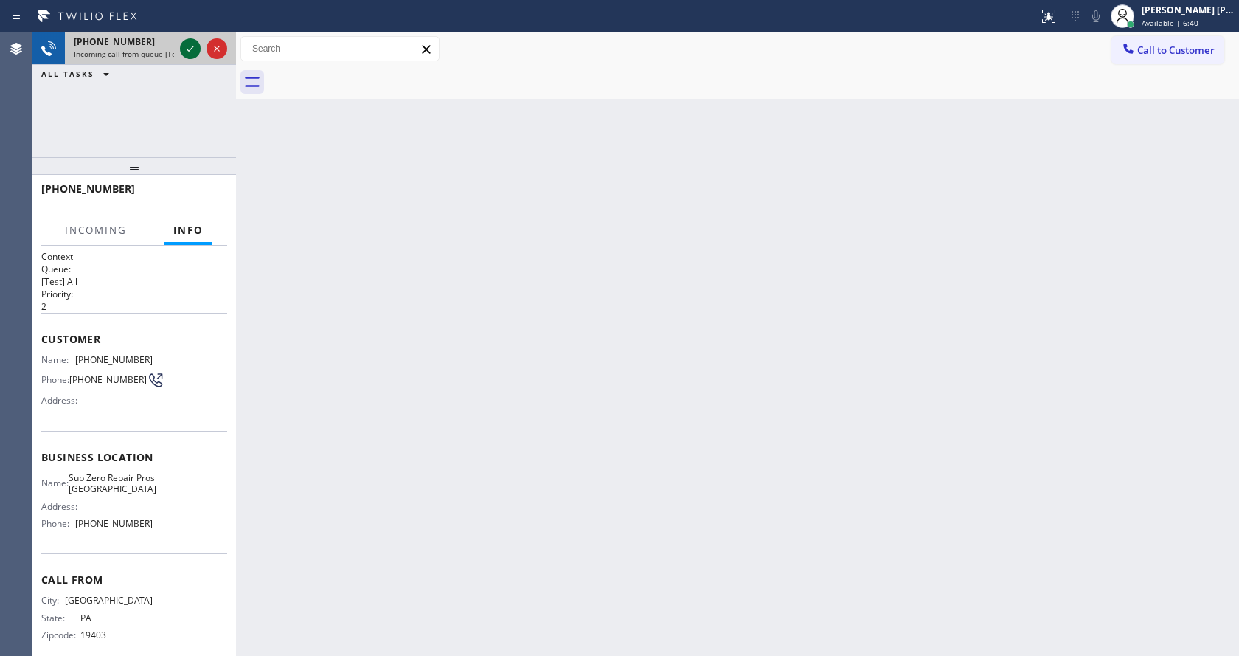
click at [184, 49] on icon at bounding box center [190, 49] width 18 height 18
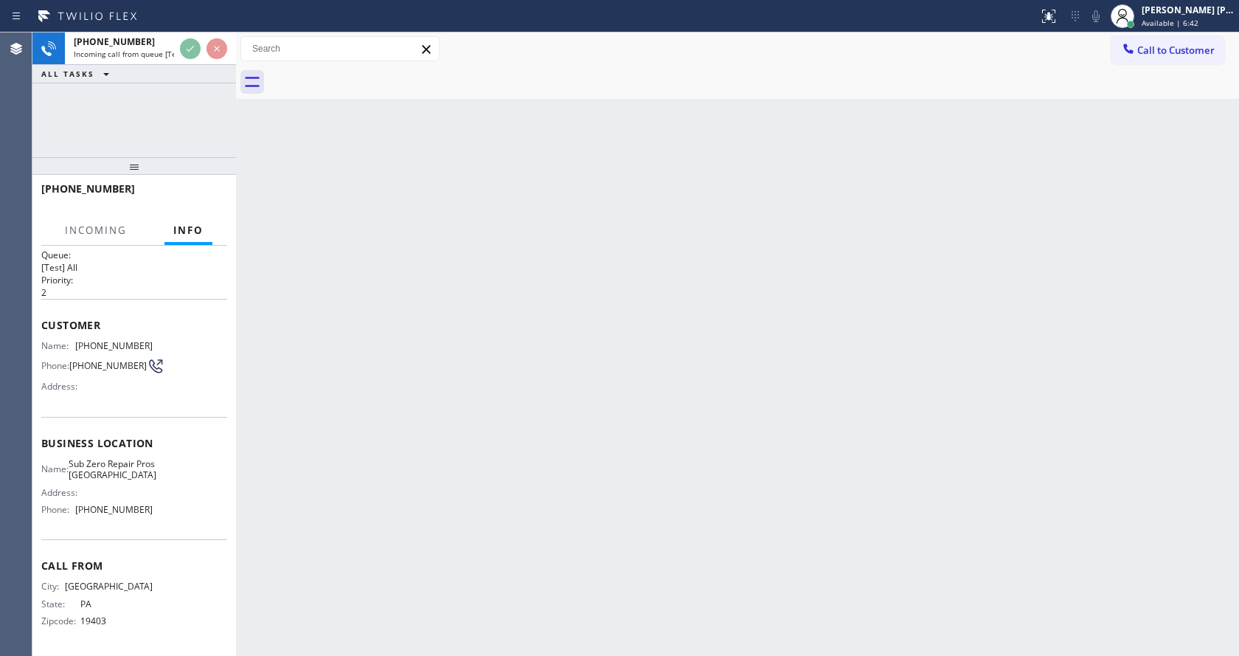
scroll to position [30, 0]
click at [467, 367] on div "Back to Dashboard Change Sender ID Customers Technicians Select a contact Outbo…" at bounding box center [737, 343] width 1003 height 623
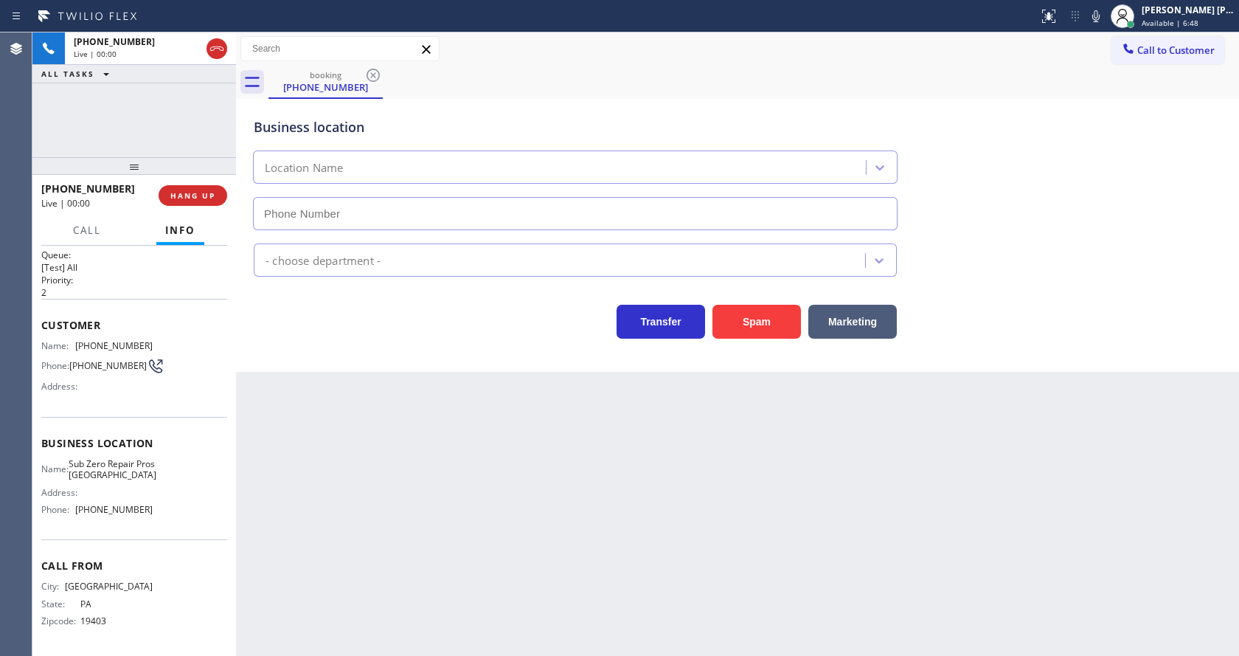
type input "(267) 656-6802"
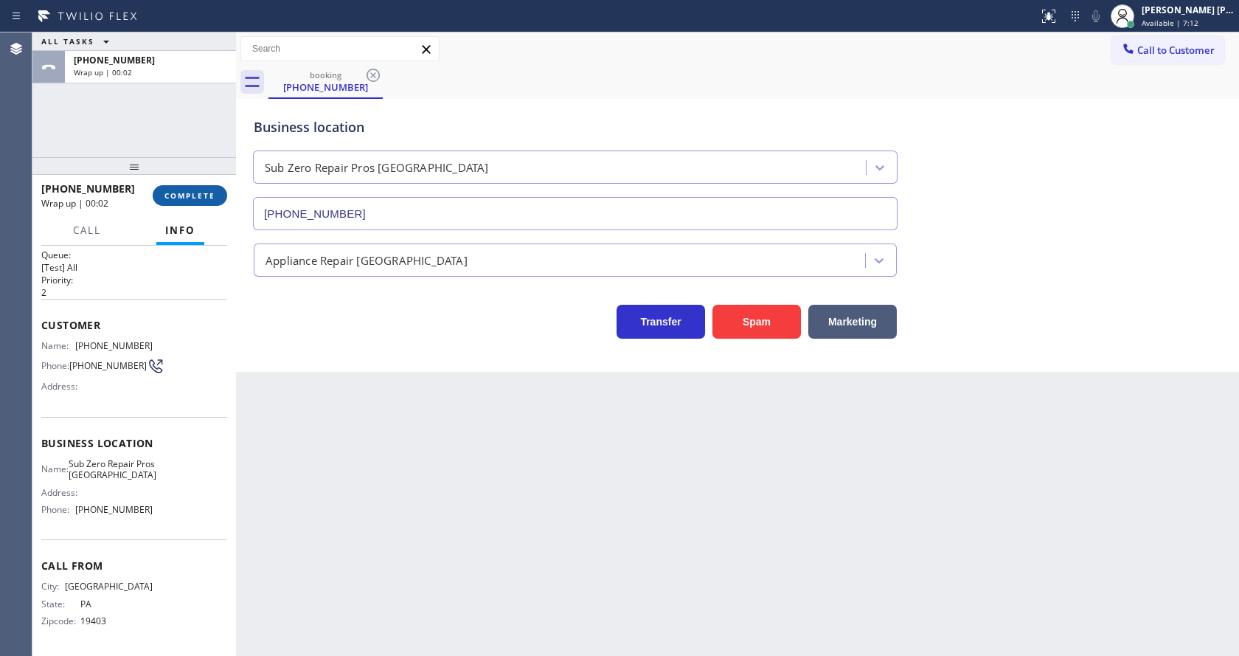
click at [156, 192] on button "COMPLETE" at bounding box center [190, 195] width 75 height 21
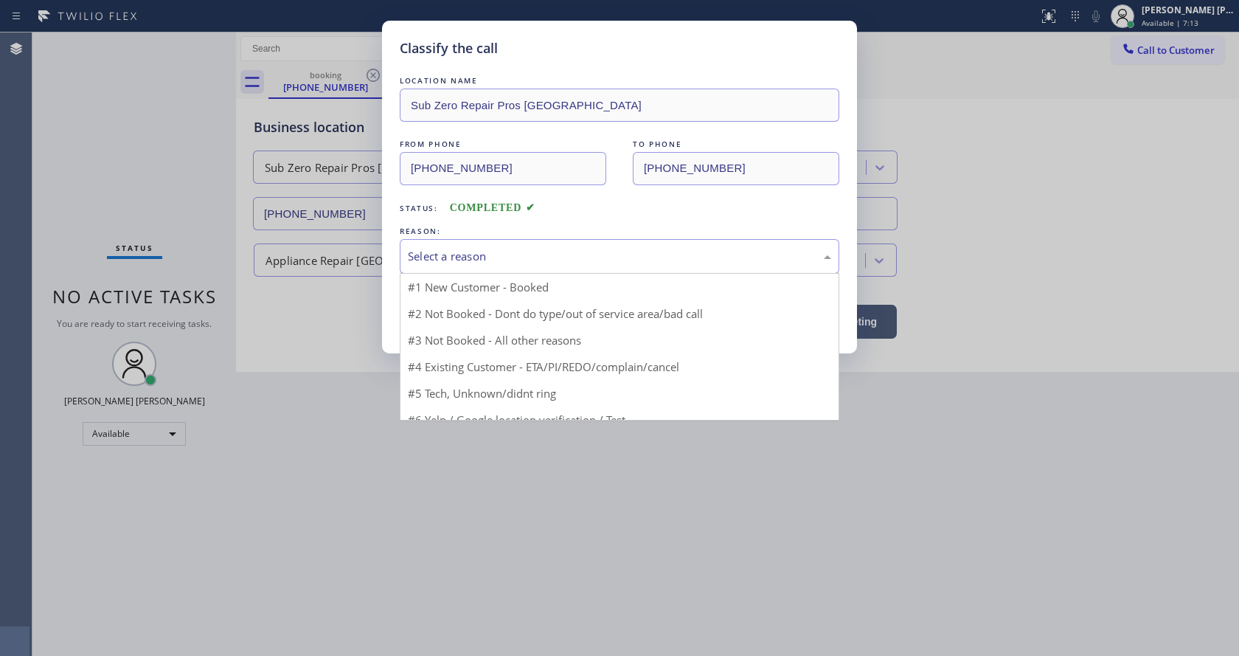
click at [647, 255] on div "Select a reason" at bounding box center [619, 256] width 423 height 17
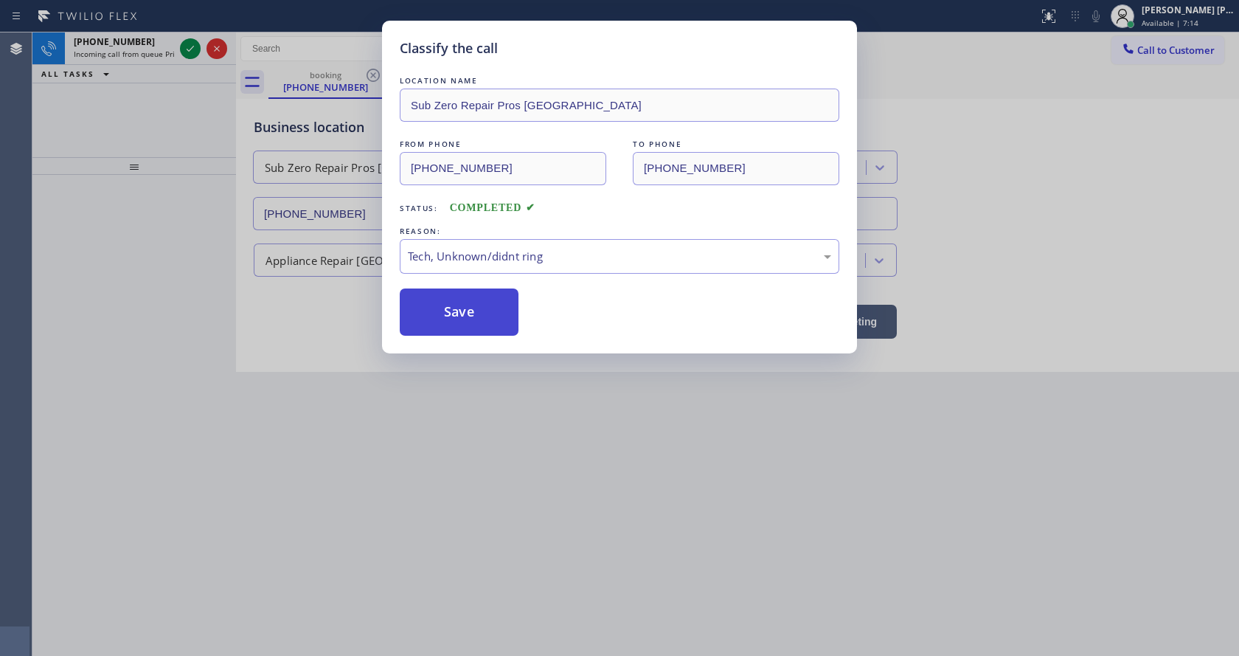
click at [486, 306] on button "Save" at bounding box center [459, 311] width 119 height 47
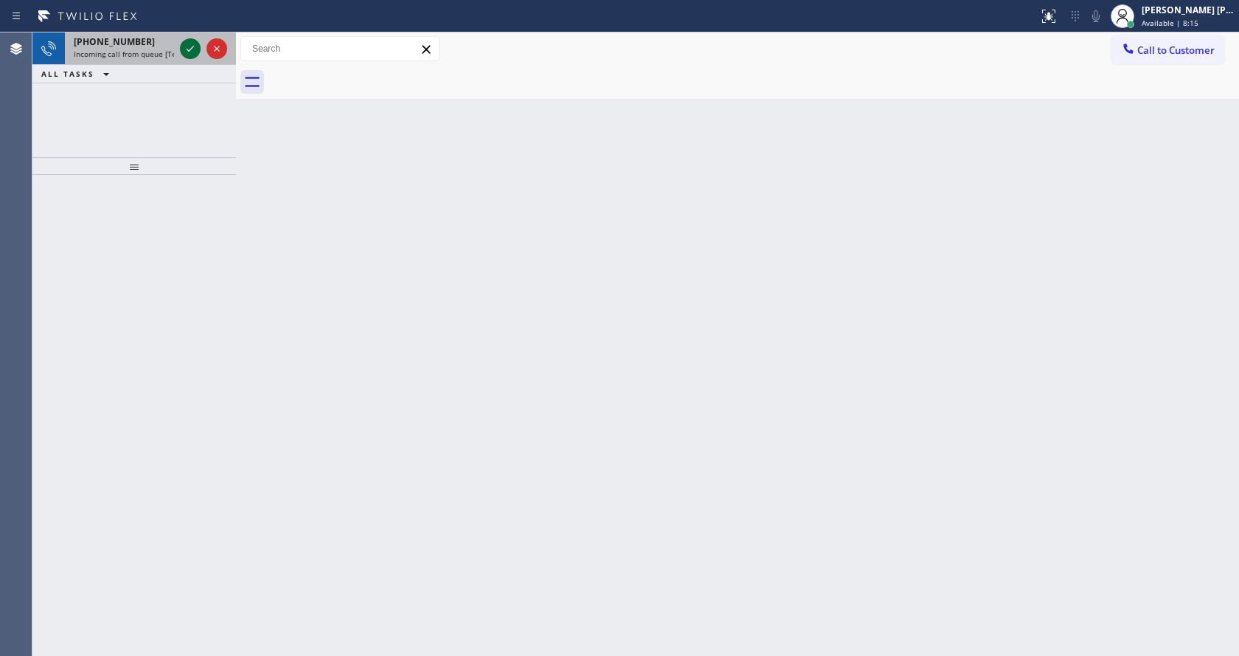
click at [195, 47] on icon at bounding box center [190, 49] width 18 height 18
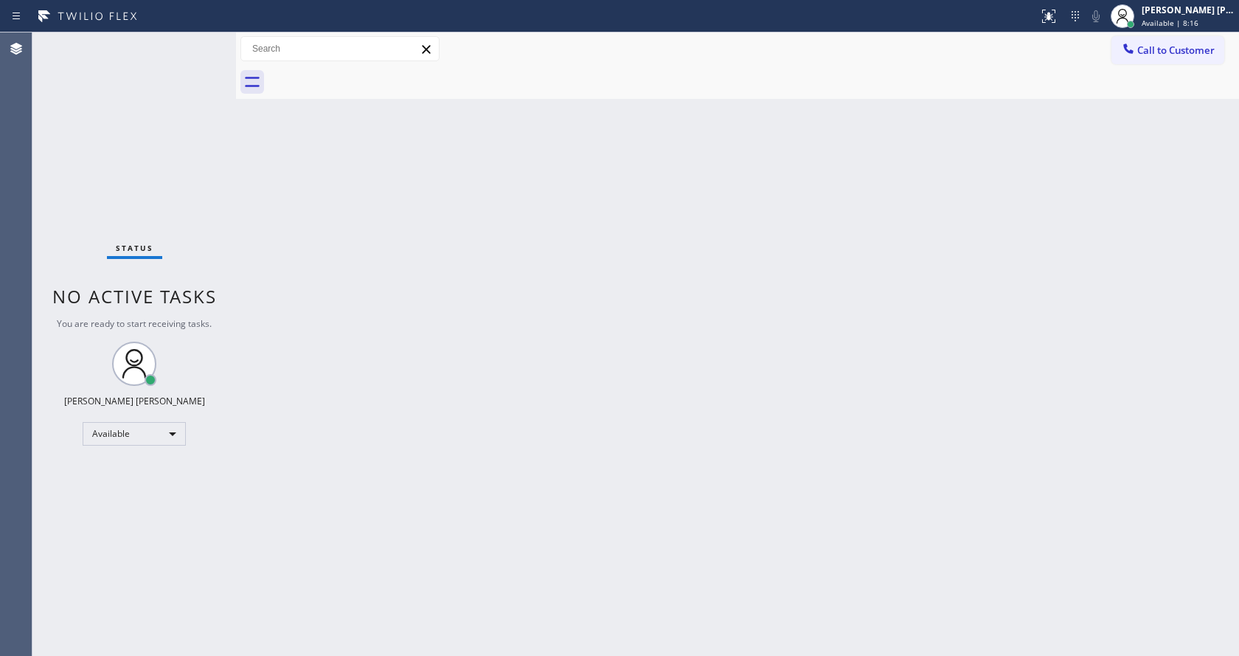
click at [632, 316] on div "Back to Dashboard Change Sender ID Customers Technicians Select a contact Outbo…" at bounding box center [737, 343] width 1003 height 623
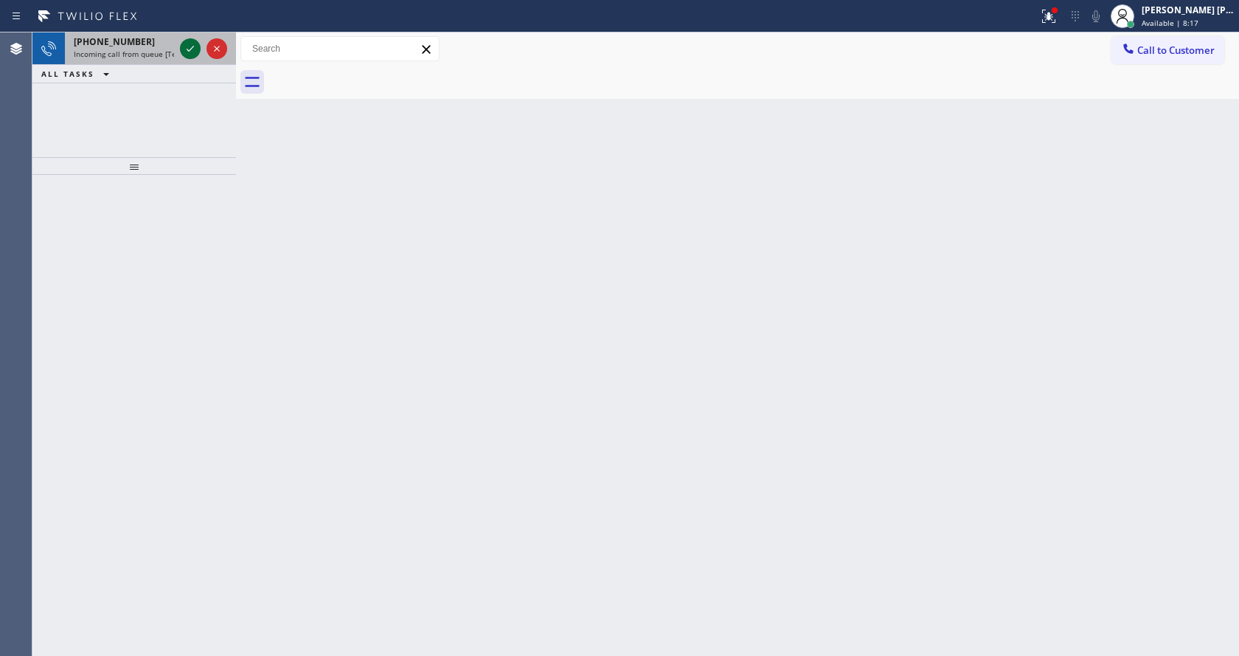
click at [184, 47] on icon at bounding box center [190, 49] width 18 height 18
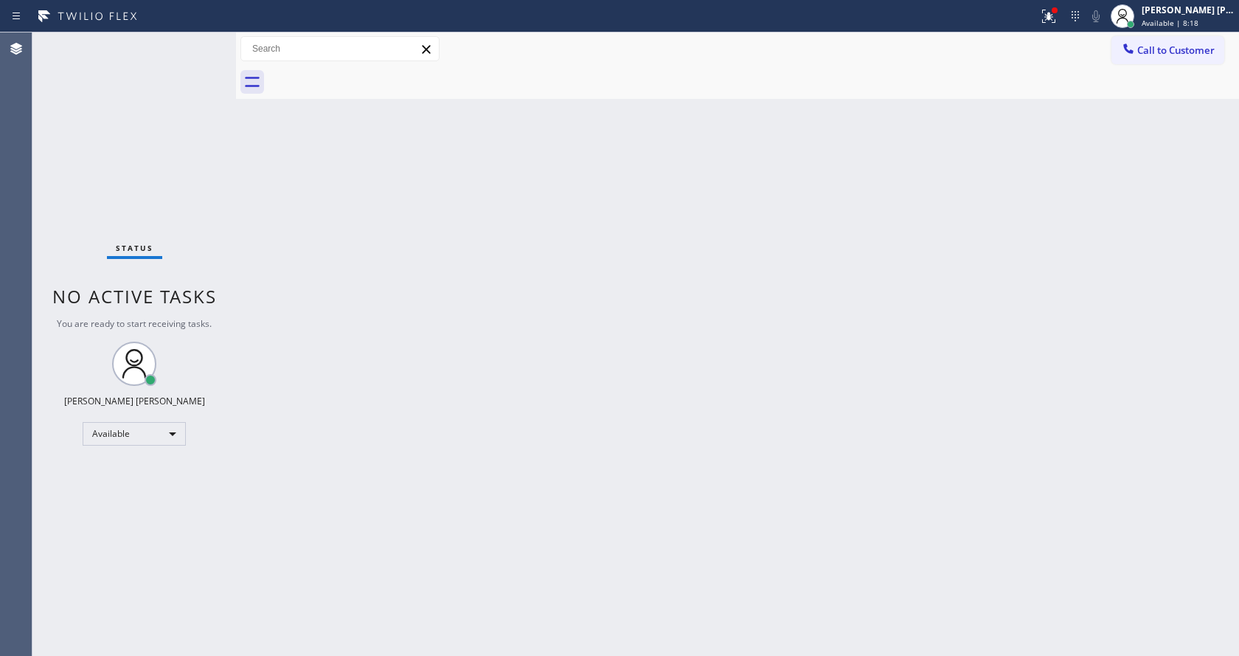
click at [187, 48] on div "Status No active tasks You are ready to start receiving tasks. [PERSON_NAME] [P…" at bounding box center [134, 343] width 204 height 623
click at [190, 47] on div "Status No active tasks You are ready to start receiving tasks. [PERSON_NAME] [P…" at bounding box center [134, 343] width 204 height 623
click at [806, 276] on div "Back to Dashboard Change Sender ID Customers Technicians Select a contact Outbo…" at bounding box center [737, 343] width 1003 height 623
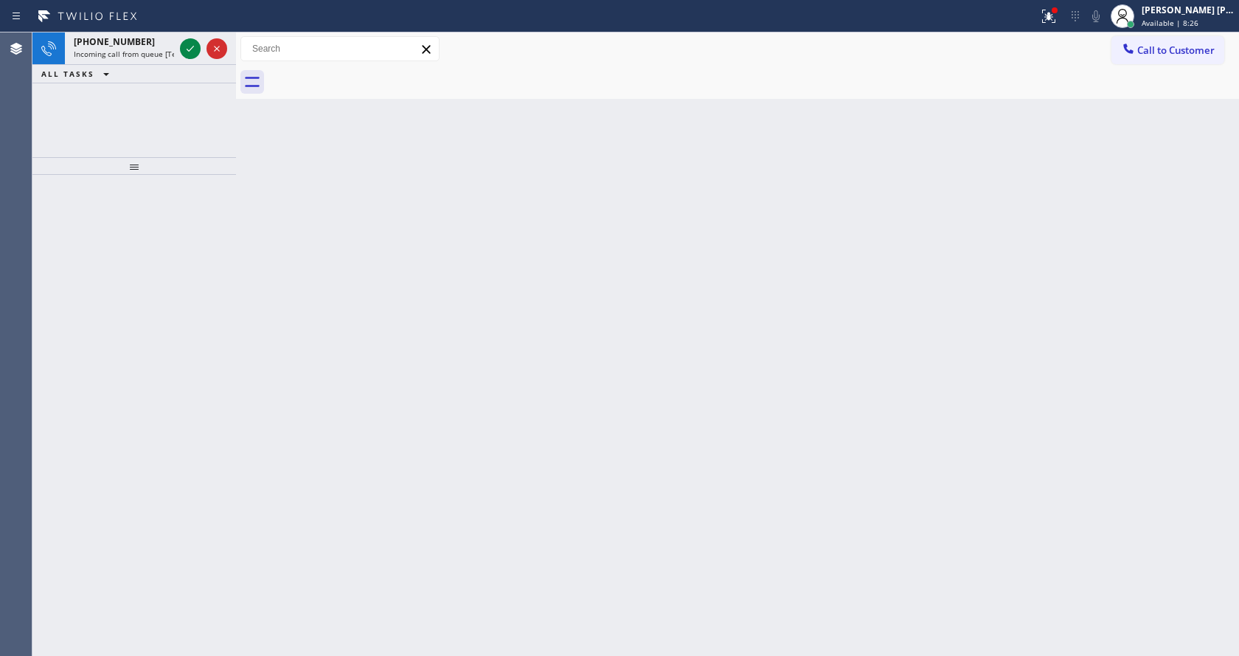
click at [267, 205] on div "Back to Dashboard Change Sender ID Customers Technicians Select a contact Outbo…" at bounding box center [737, 343] width 1003 height 623
click at [178, 56] on div at bounding box center [203, 48] width 53 height 32
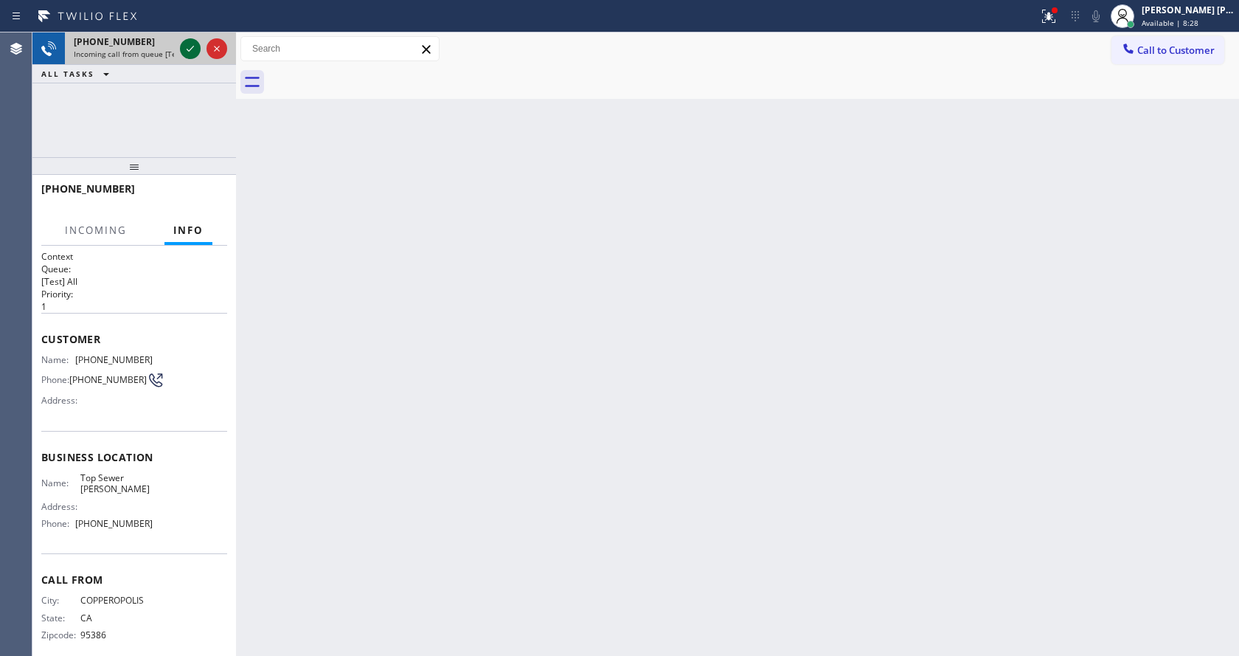
click at [193, 46] on icon at bounding box center [190, 49] width 18 height 18
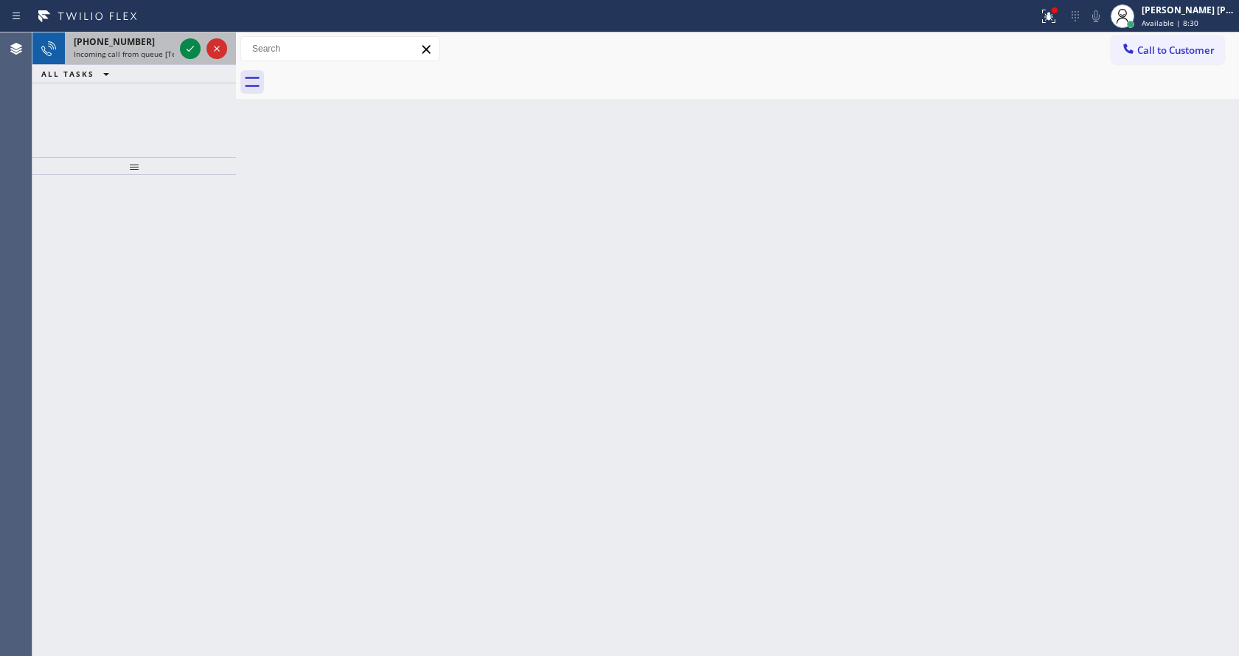
click at [167, 57] on span "Incoming call from queue [Test] All" at bounding box center [135, 54] width 122 height 10
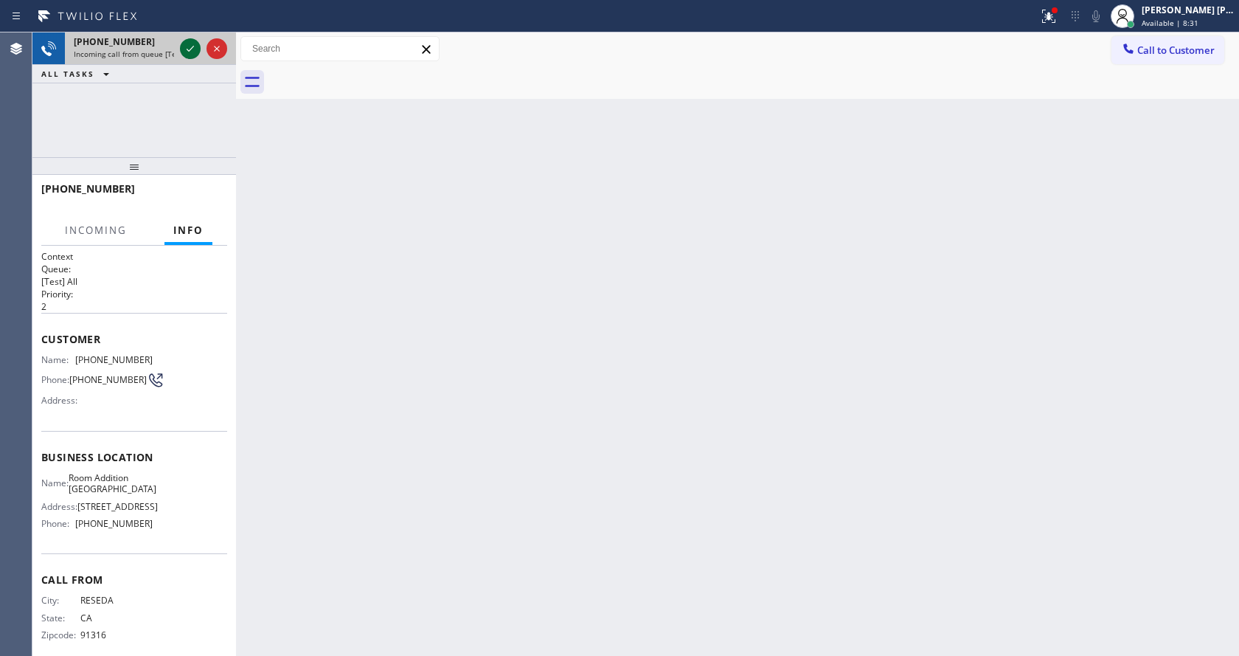
click at [191, 46] on icon at bounding box center [190, 49] width 18 height 18
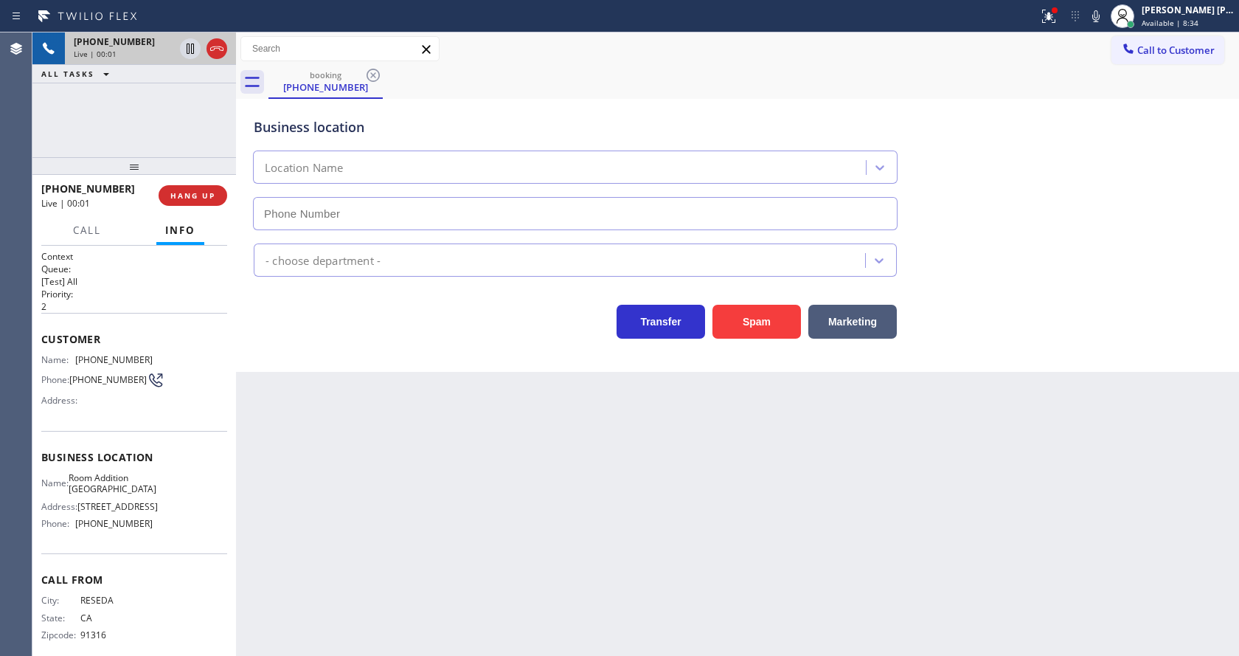
type input "(818) 847-7680"
click at [581, 532] on div "Back to Dashboard Change Sender ID Customers Technicians Select a contact Outbo…" at bounding box center [737, 343] width 1003 height 623
click at [363, 391] on div "Back to Dashboard Change Sender ID Customers Technicians Select a contact Outbo…" at bounding box center [737, 343] width 1003 height 623
click at [746, 317] on button "Spam" at bounding box center [757, 322] width 89 height 34
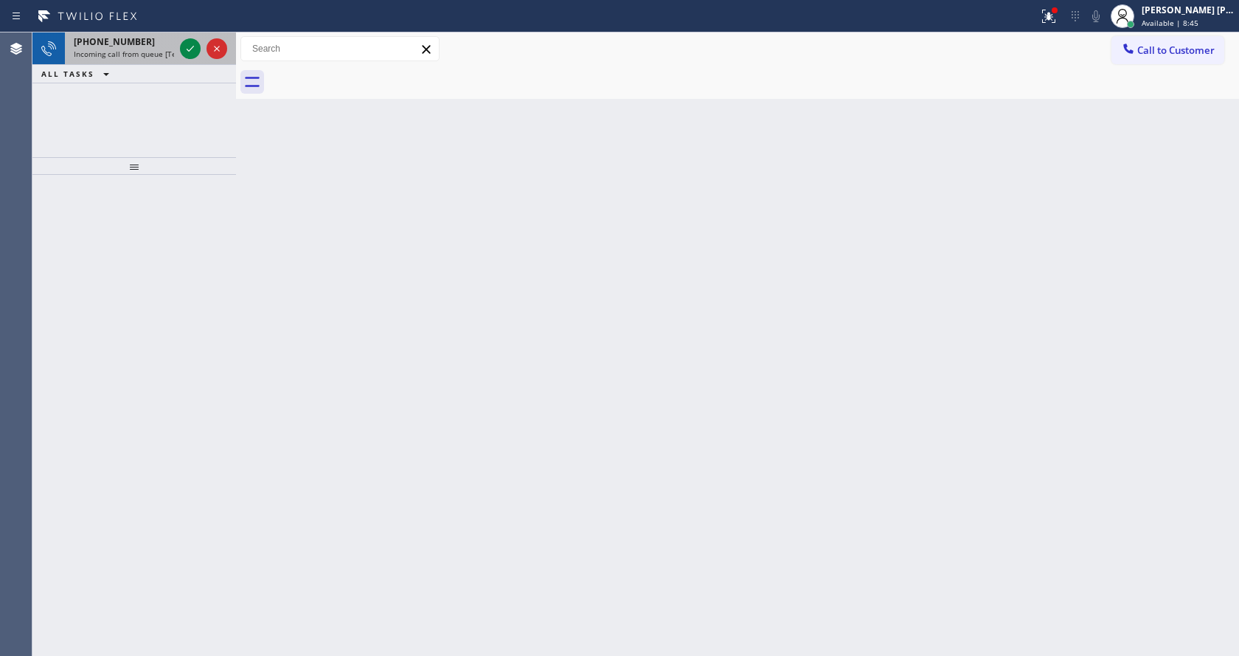
click at [162, 55] on span "Incoming call from queue [Test] All" at bounding box center [135, 54] width 122 height 10
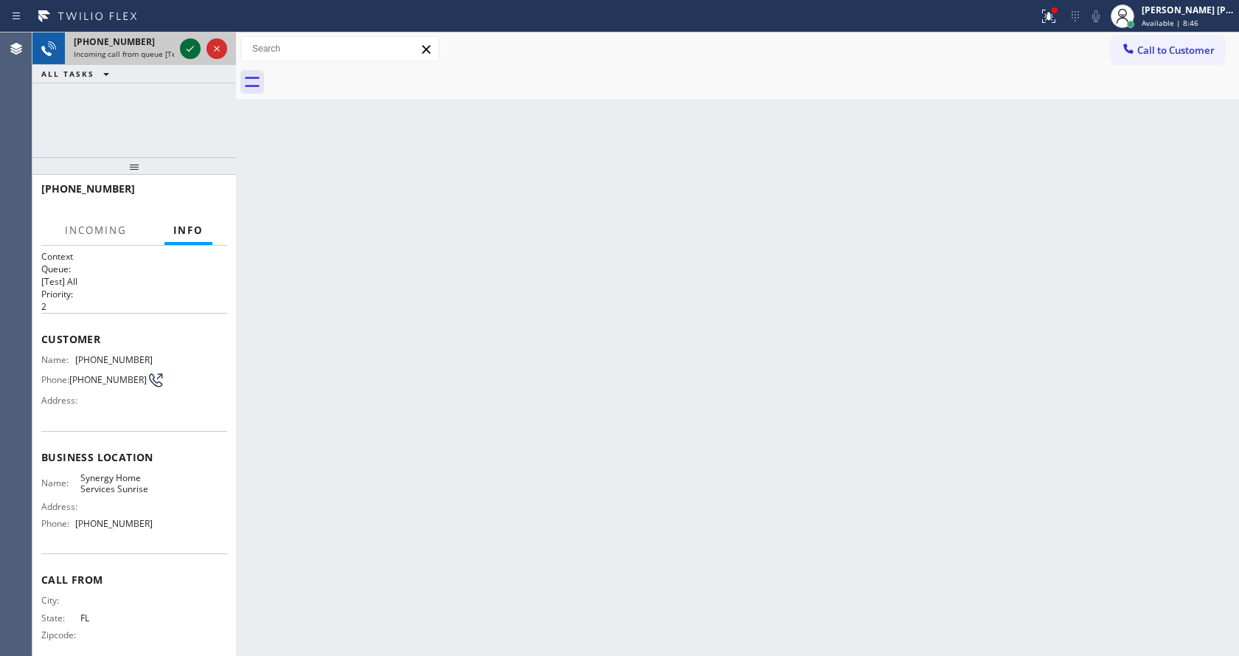
click at [188, 52] on icon at bounding box center [190, 49] width 18 height 18
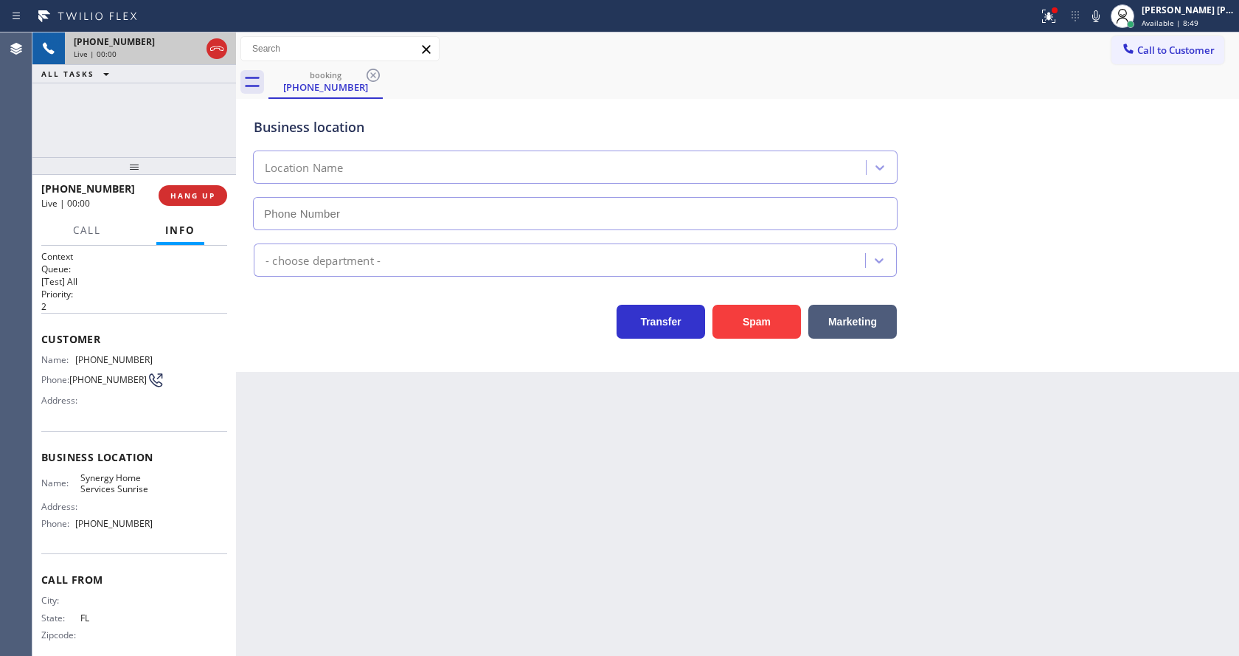
type input "(754) 799-3094"
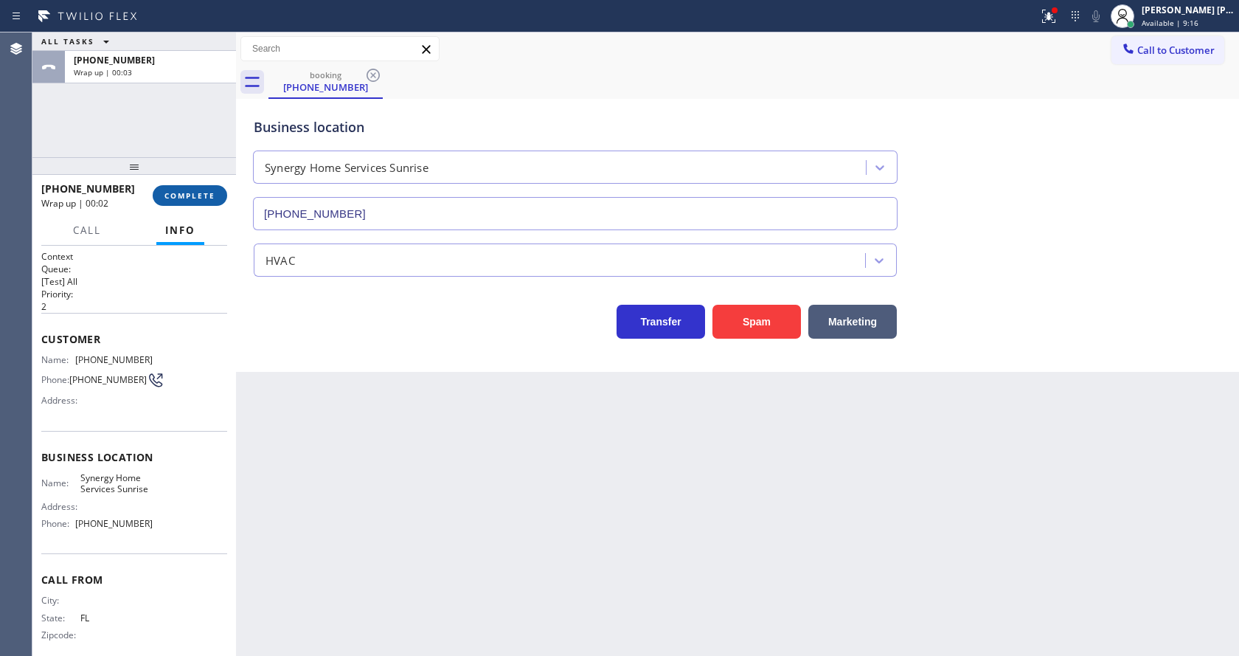
click at [200, 190] on button "COMPLETE" at bounding box center [190, 195] width 75 height 21
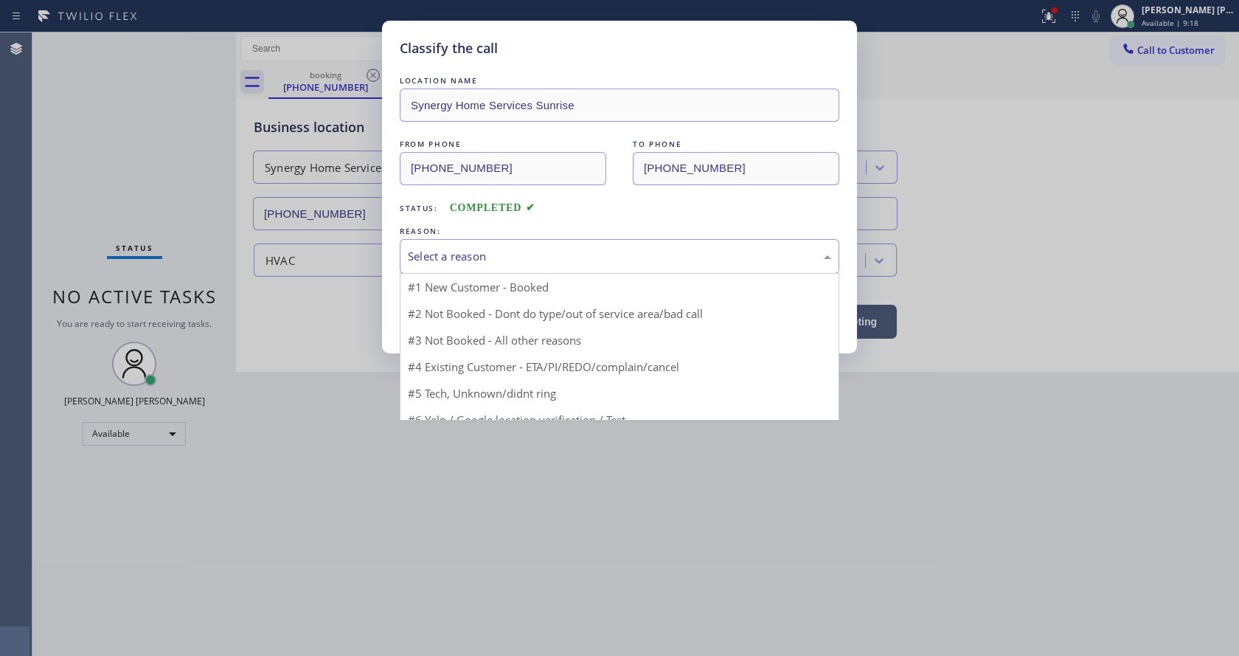
click at [495, 262] on div "Select a reason" at bounding box center [619, 256] width 423 height 17
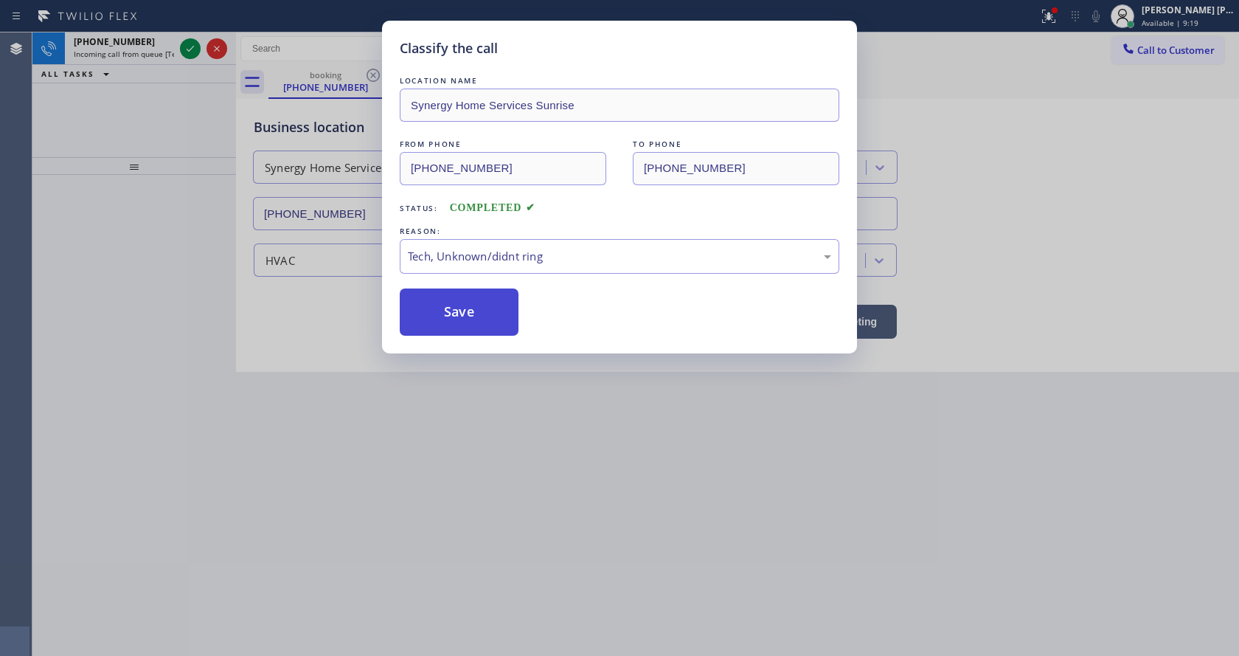
click at [471, 325] on button "Save" at bounding box center [459, 311] width 119 height 47
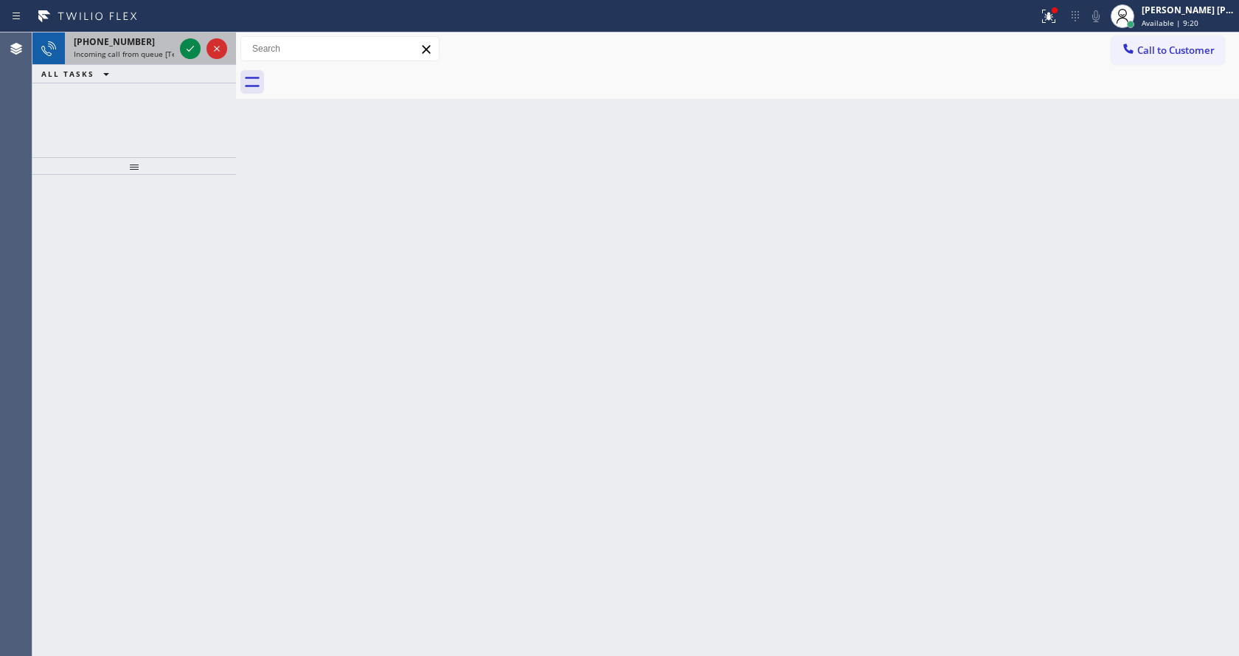
click at [153, 50] on span "Incoming call from queue [Test] All" at bounding box center [135, 54] width 122 height 10
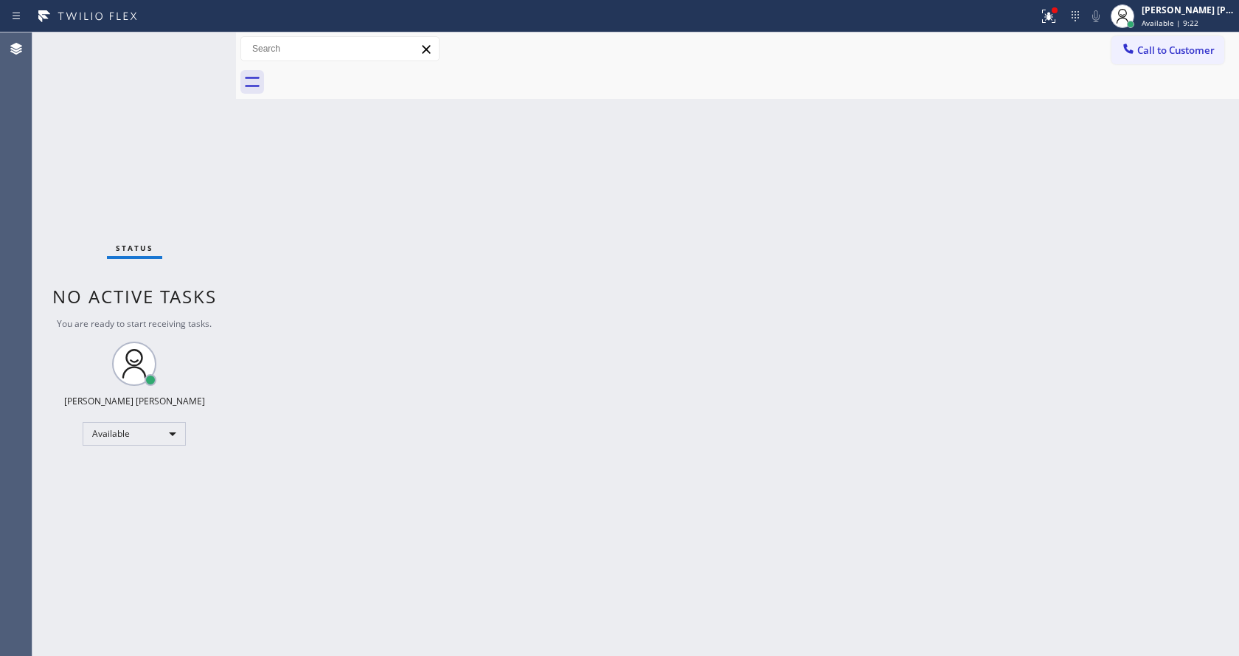
click at [196, 41] on div "Status No active tasks You are ready to start receiving tasks. [PERSON_NAME] [P…" at bounding box center [134, 343] width 204 height 623
click at [608, 291] on div "Back to Dashboard Change Sender ID Customers Technicians Select a contact Outbo…" at bounding box center [737, 343] width 1003 height 623
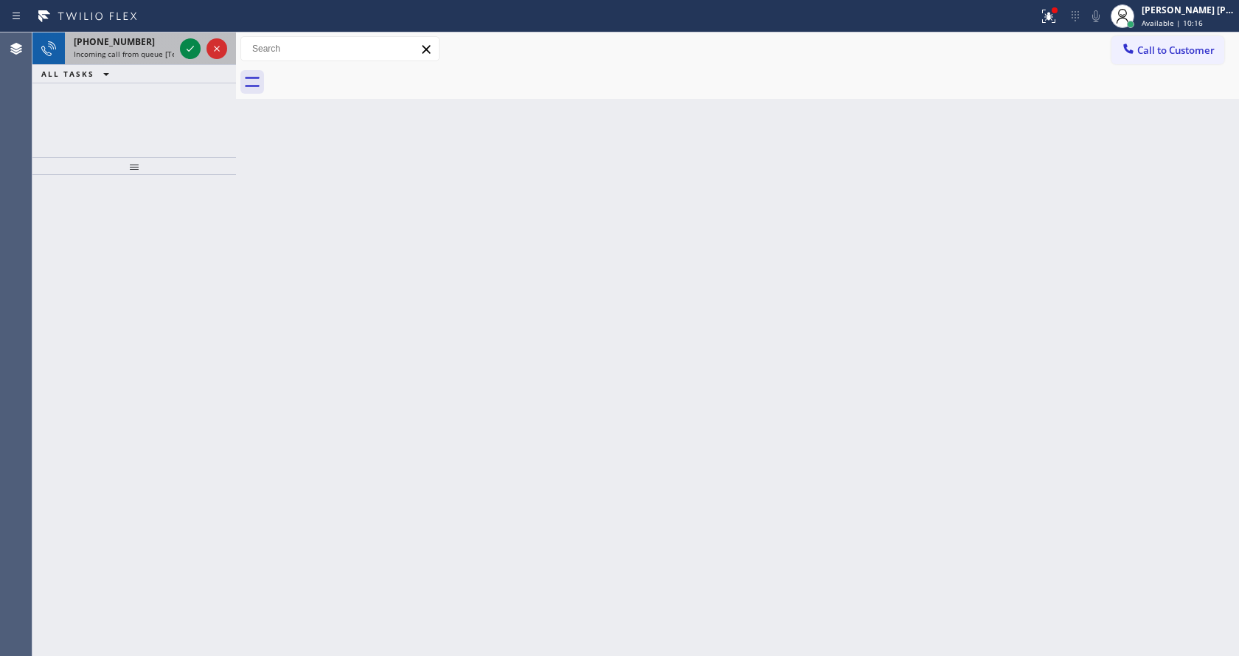
click at [156, 49] on span "Incoming call from queue [Test] All" at bounding box center [135, 54] width 122 height 10
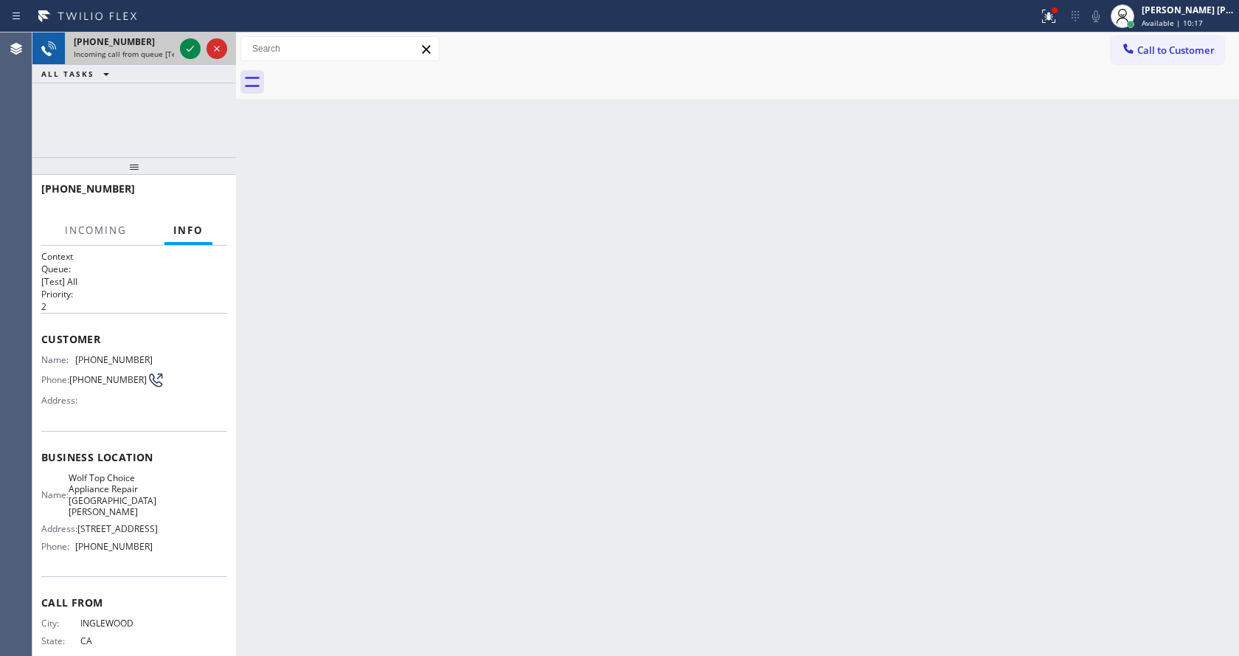
click at [205, 48] on div at bounding box center [203, 48] width 53 height 32
click at [195, 42] on icon at bounding box center [190, 49] width 18 height 18
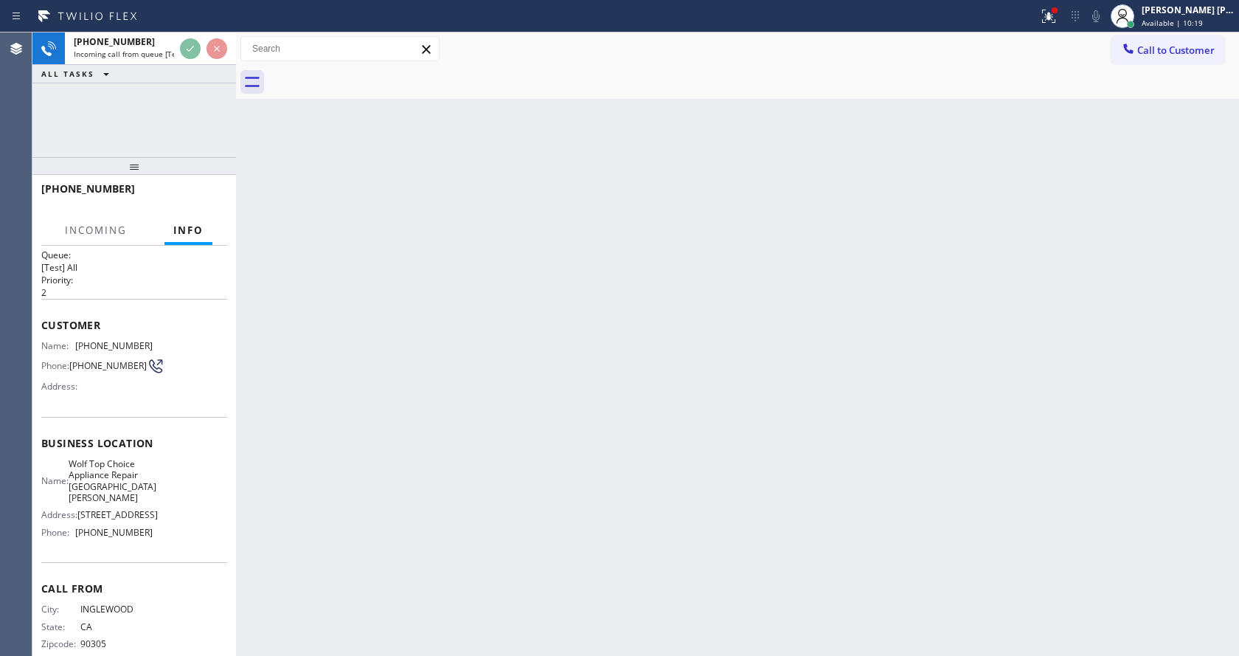
scroll to position [42, 0]
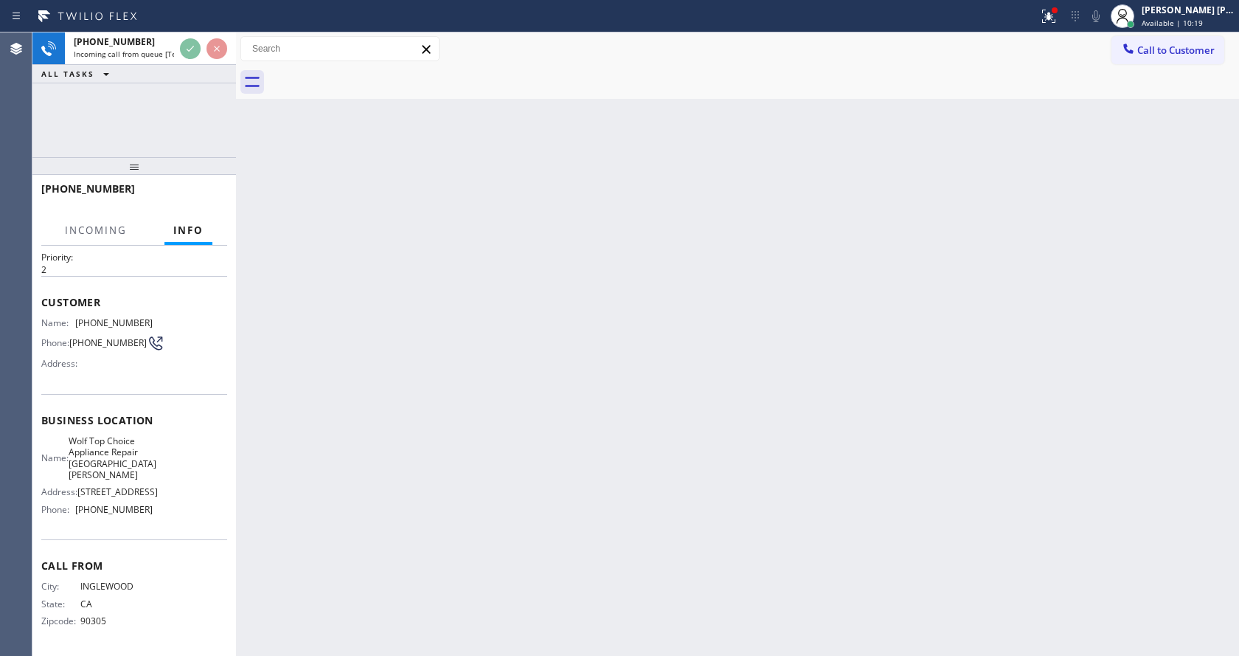
click at [534, 443] on div "Back to Dashboard Change Sender ID Customers Technicians Select a contact Outbo…" at bounding box center [737, 343] width 1003 height 623
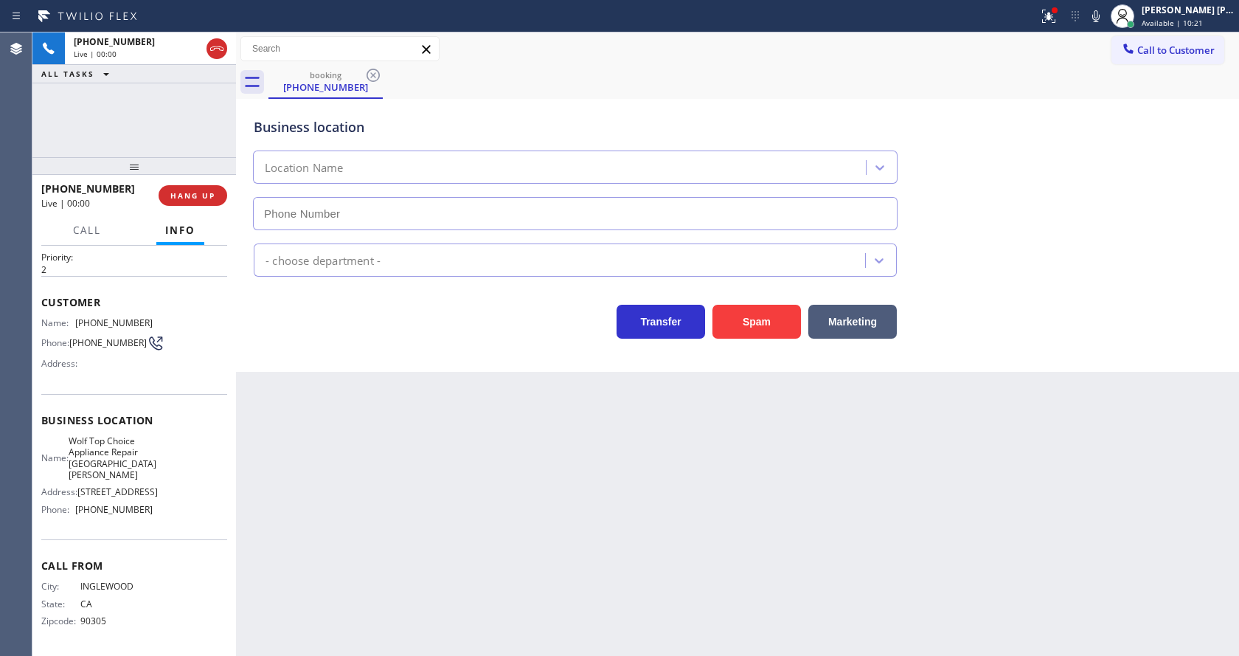
type input "(310) 356-0253"
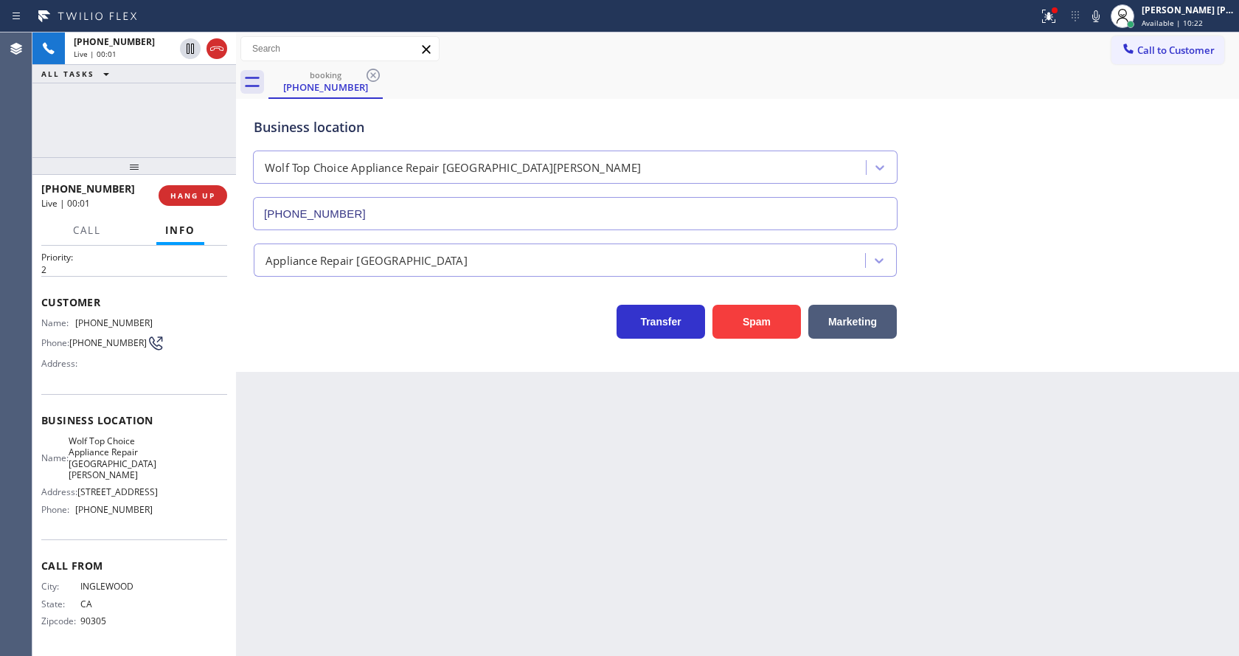
click at [457, 411] on div "Back to Dashboard Change Sender ID Customers Technicians Select a contact Outbo…" at bounding box center [737, 343] width 1003 height 623
click at [406, 511] on div "Back to Dashboard Change Sender ID Customers Technicians Select a contact Outbo…" at bounding box center [737, 343] width 1003 height 623
click at [173, 195] on span "COMPLETE" at bounding box center [189, 195] width 51 height 10
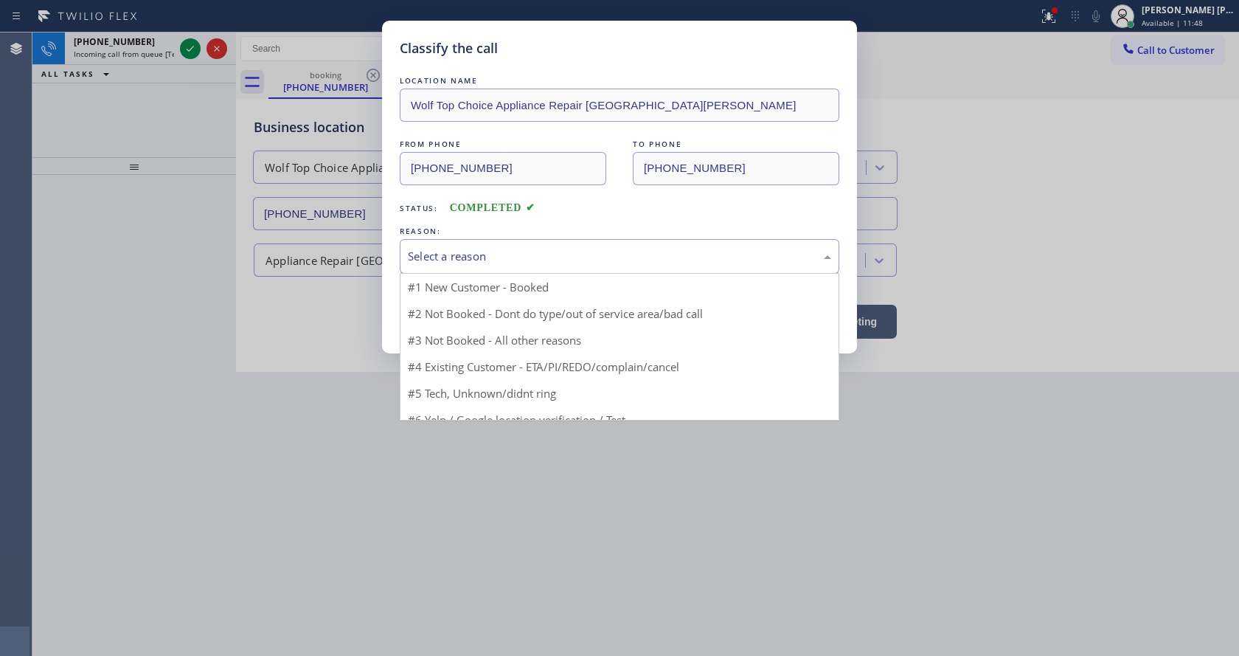
click at [536, 269] on div "Select a reason" at bounding box center [620, 256] width 440 height 35
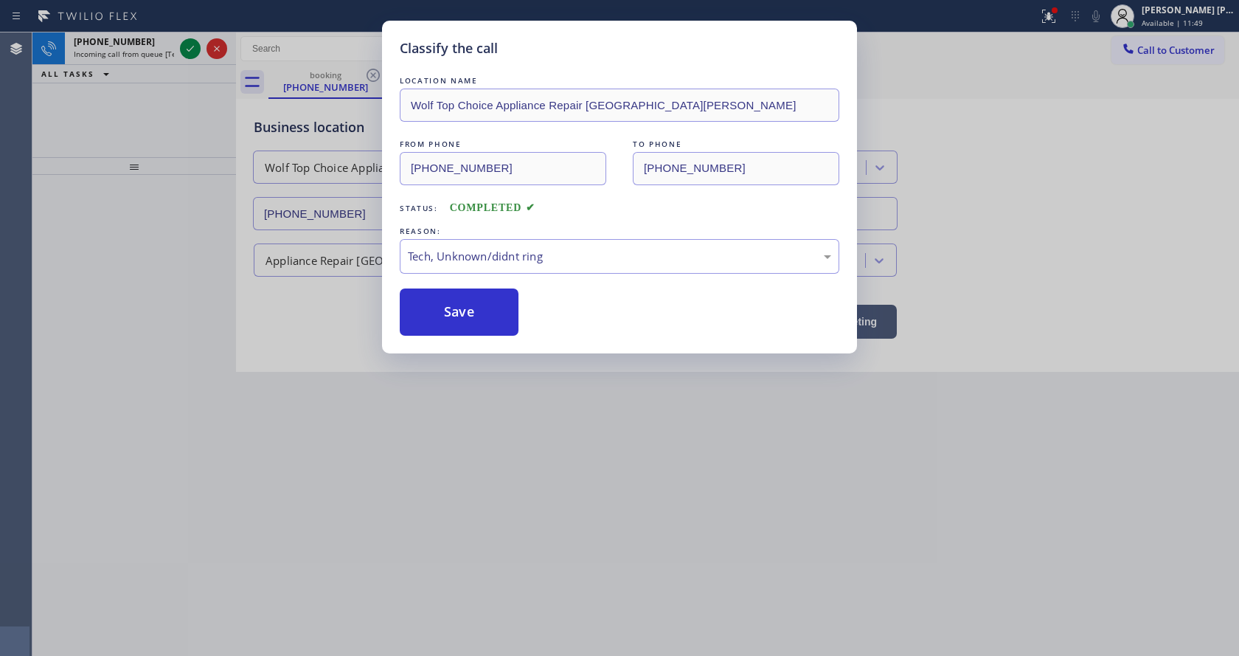
click at [460, 284] on div "LOCATION NAME Wolf Top Choice Appliance Repair Santa Monica FROM PHONE (310) 98…" at bounding box center [620, 204] width 440 height 263
click at [460, 288] on button "Save" at bounding box center [459, 311] width 119 height 47
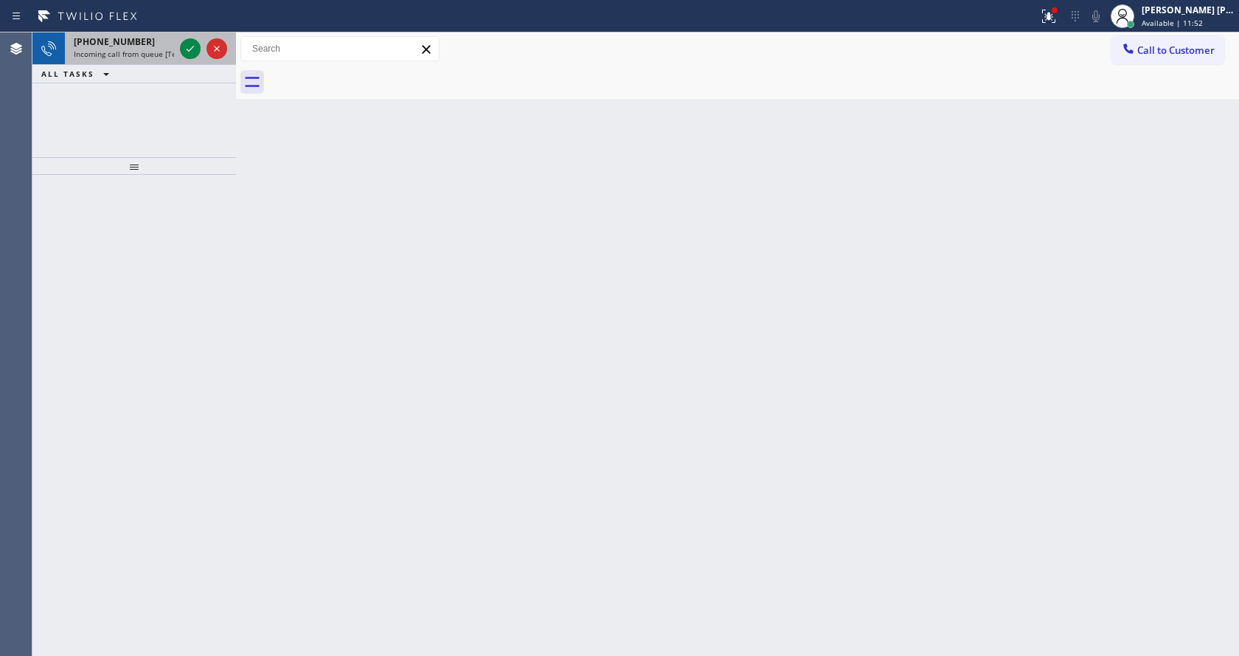
click at [162, 49] on span "Incoming call from queue [Test] All" at bounding box center [135, 54] width 122 height 10
click at [1058, 11] on div at bounding box center [1054, 10] width 9 height 9
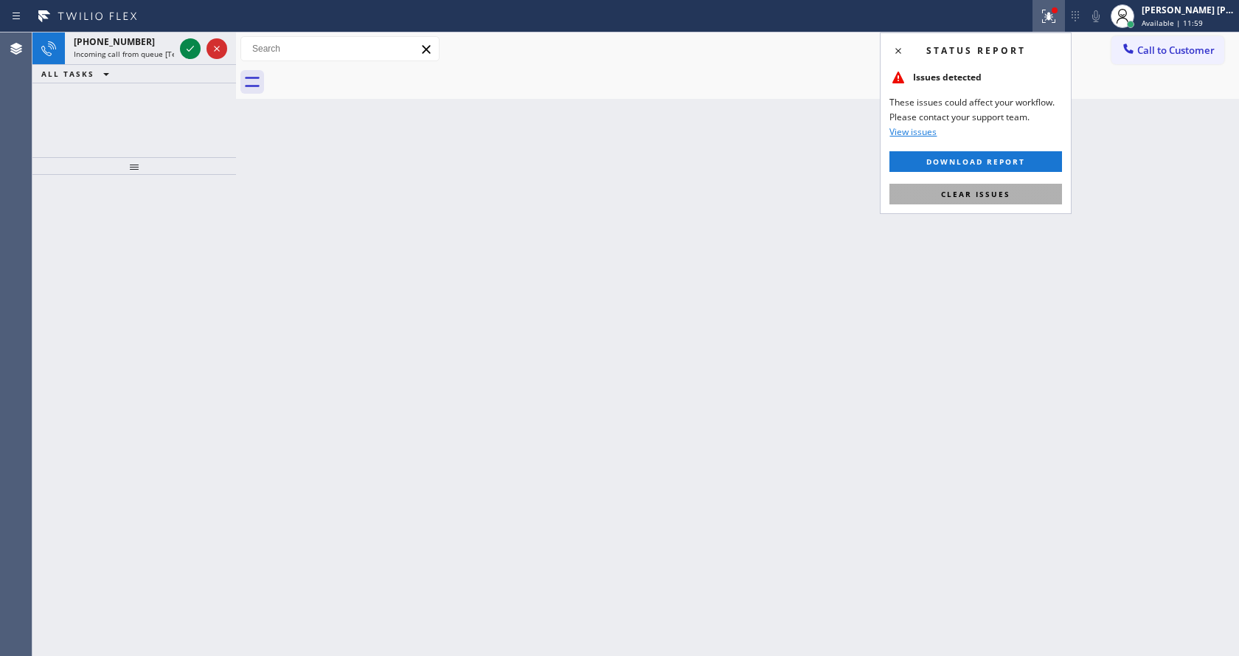
click at [968, 198] on span "Clear issues" at bounding box center [975, 194] width 69 height 10
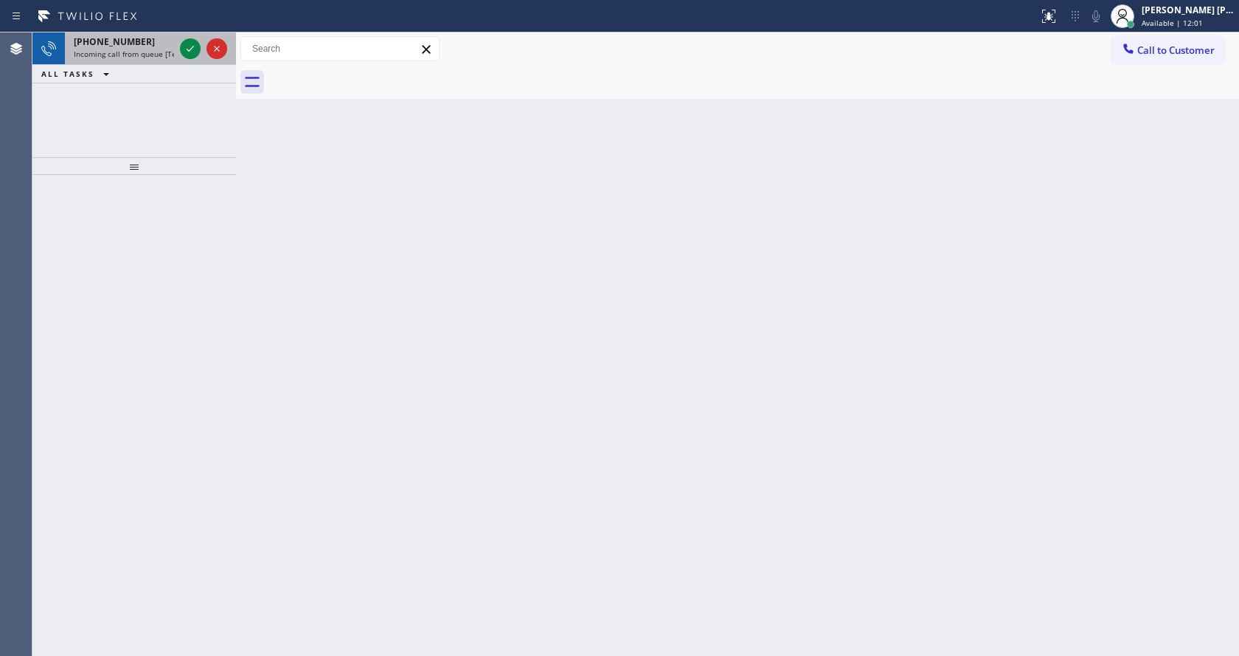
click at [108, 53] on span "Incoming call from queue [Test] All" at bounding box center [135, 54] width 122 height 10
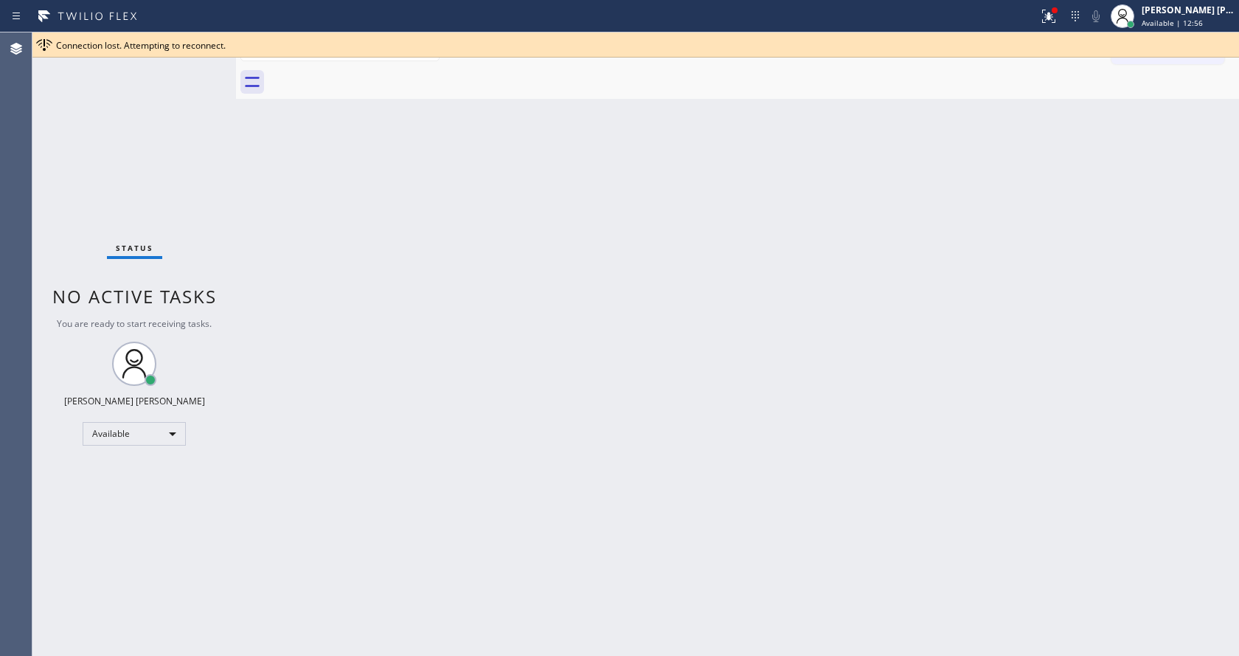
click at [337, 310] on div "Back to Dashboard Change Sender ID Customers Technicians Select a contact Outbo…" at bounding box center [737, 343] width 1003 height 623
click at [923, 322] on div "Back to Dashboard Change Sender ID Customers Technicians Select a contact Outbo…" at bounding box center [737, 343] width 1003 height 623
click at [105, 84] on div "Status No active tasks You are ready to start receiving tasks. [PERSON_NAME] [P…" at bounding box center [134, 343] width 204 height 623
click at [195, 51] on span "Connection lost. Attempting to reconnect." at bounding box center [141, 45] width 170 height 13
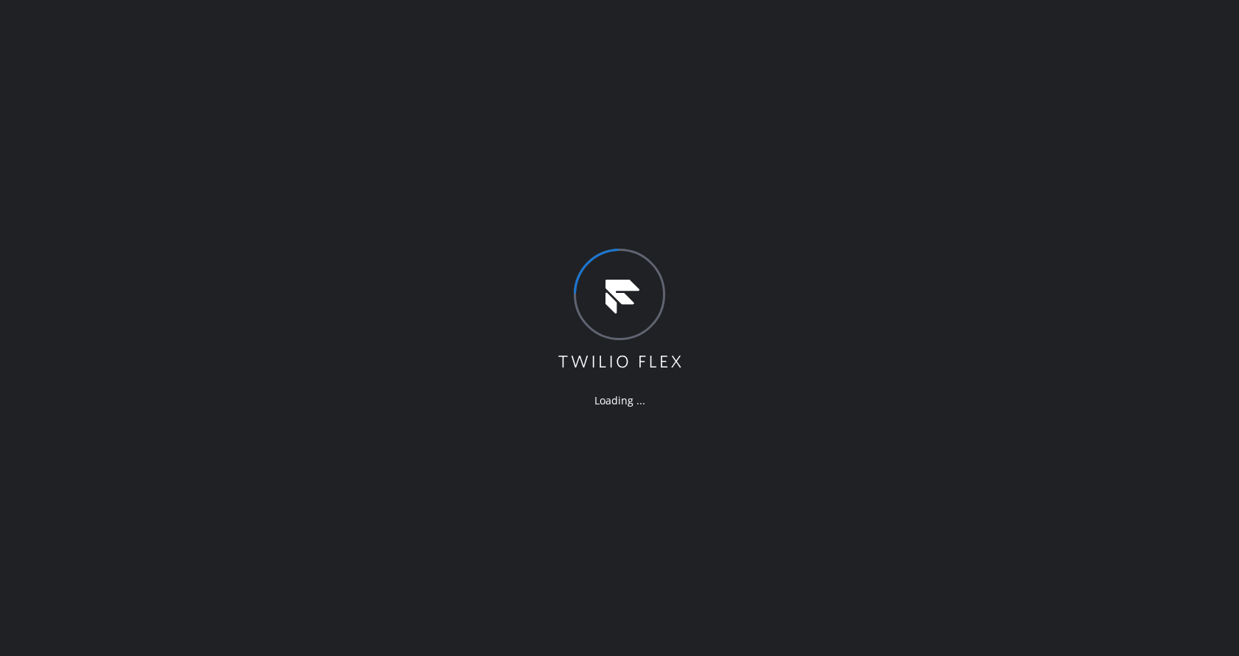
click at [822, 401] on div "Loading ..." at bounding box center [619, 328] width 1239 height 656
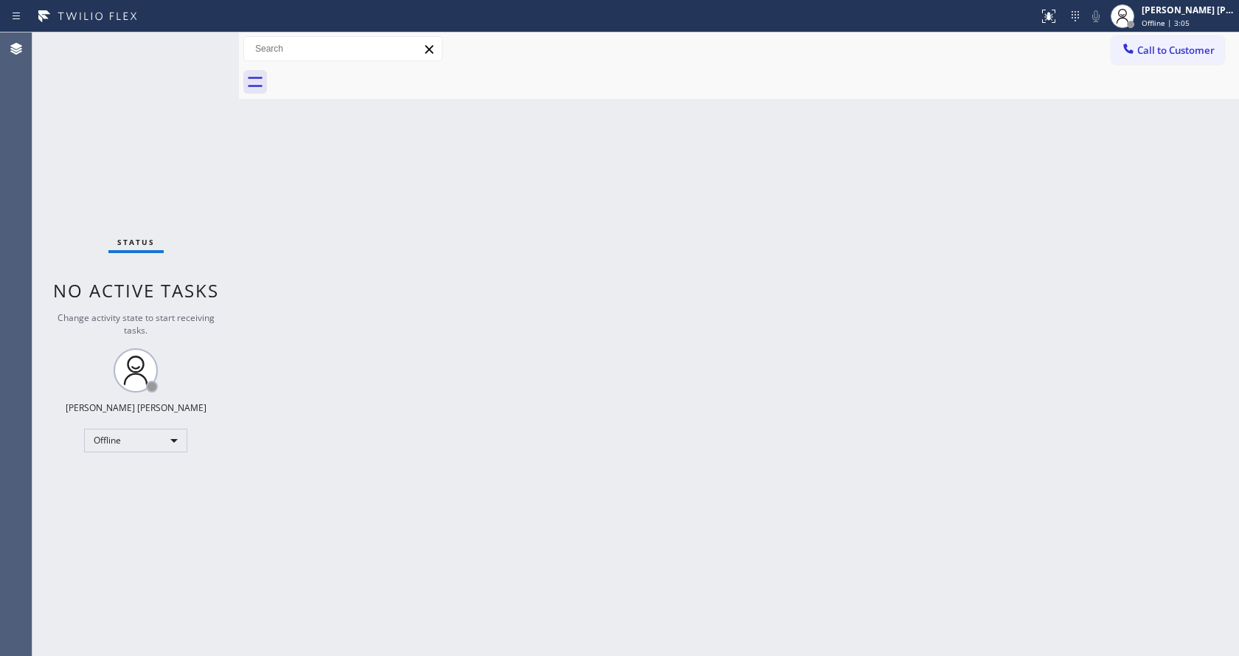
click at [1063, 342] on div "Back to Dashboard Change Sender ID Customers Technicians Select a contact Outbo…" at bounding box center [739, 343] width 1000 height 623
click at [306, 242] on div "Back to Dashboard Change Sender ID Customers Technicians Select a contact Outbo…" at bounding box center [739, 343] width 1000 height 623
click at [862, 557] on div "Back to Dashboard Change Sender ID Customers Technicians Select a contact Outbo…" at bounding box center [739, 343] width 1000 height 623
click at [274, 290] on div "Back to Dashboard Change Sender ID Customers Technicians Select a contact Outbo…" at bounding box center [739, 343] width 1000 height 623
click at [1151, 22] on span "Offline | 3:29" at bounding box center [1166, 23] width 48 height 10
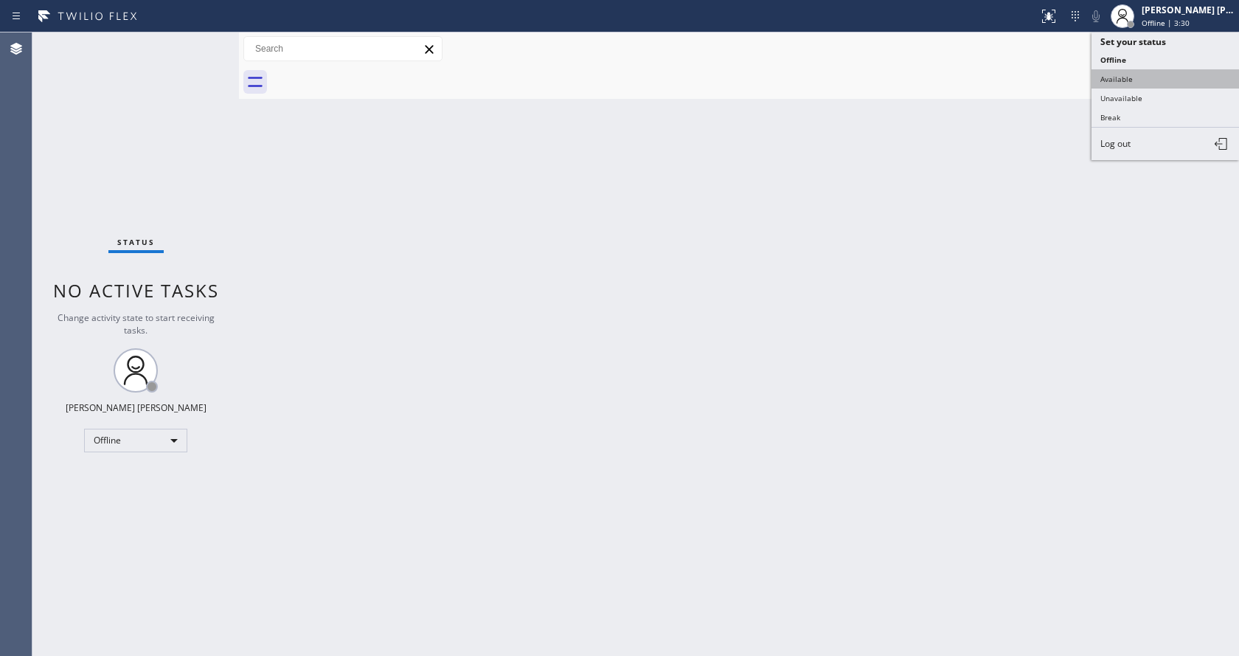
click at [1135, 79] on button "Available" at bounding box center [1166, 78] width 148 height 19
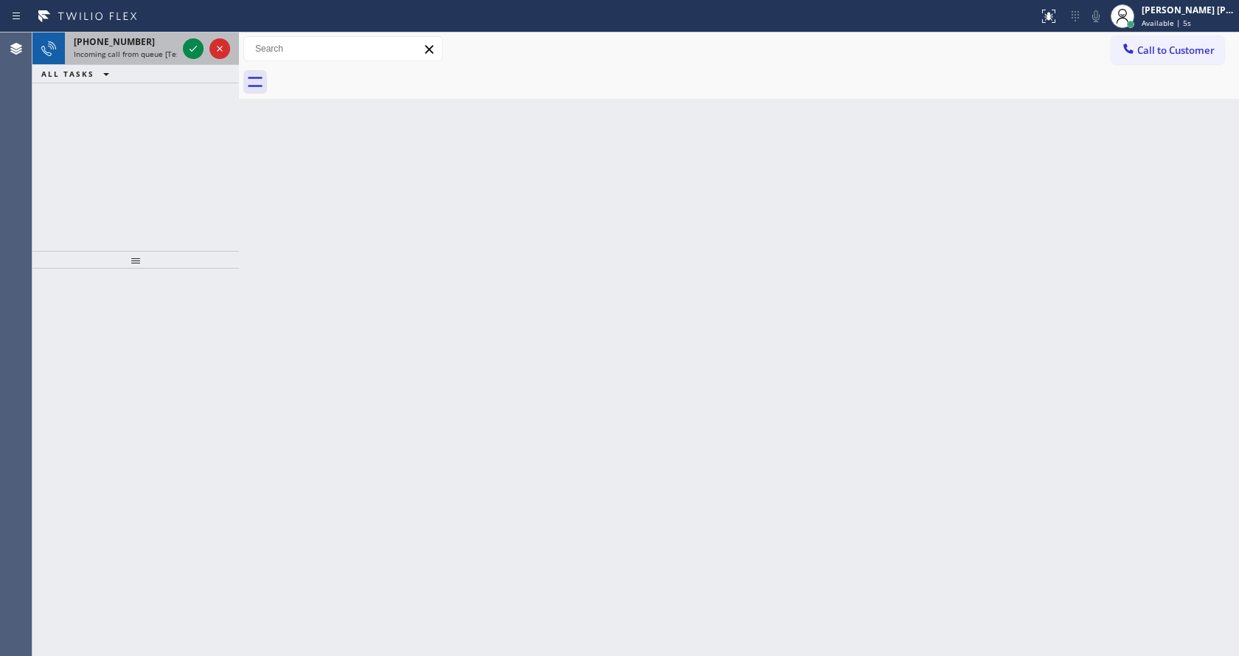
click at [115, 36] on span "[PHONE_NUMBER]" at bounding box center [114, 41] width 81 height 13
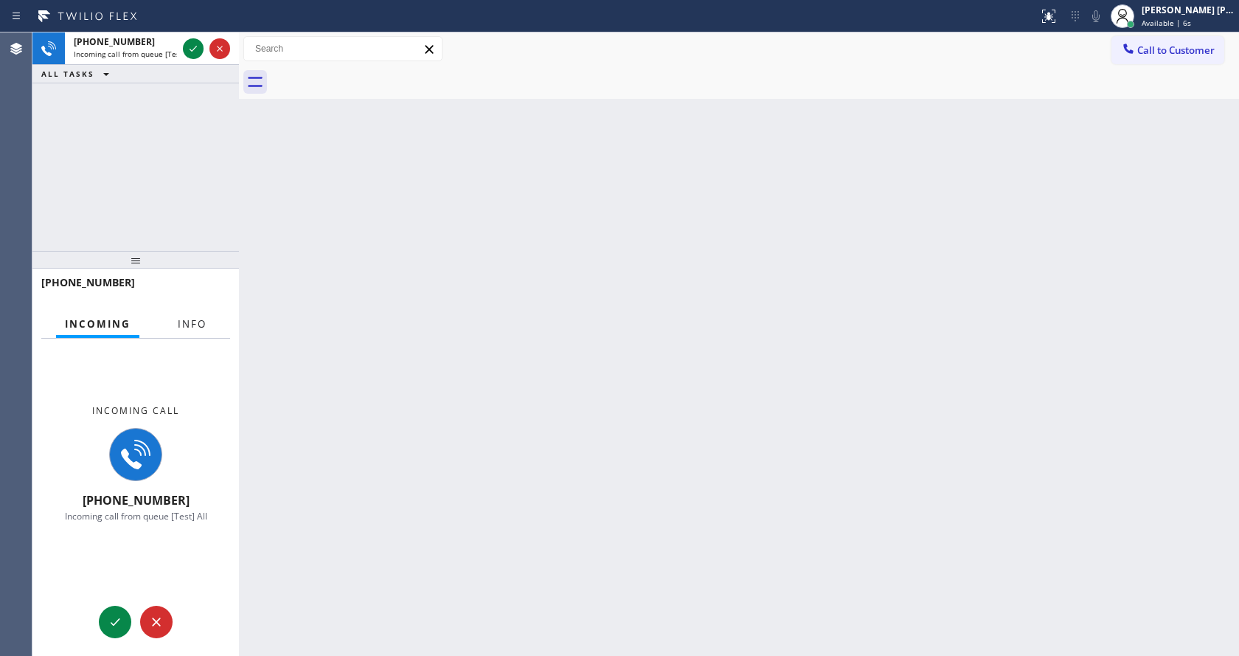
drag, startPoint x: 177, startPoint y: 331, endPoint x: 183, endPoint y: 322, distance: 10.6
click at [177, 330] on button "Info" at bounding box center [192, 324] width 46 height 29
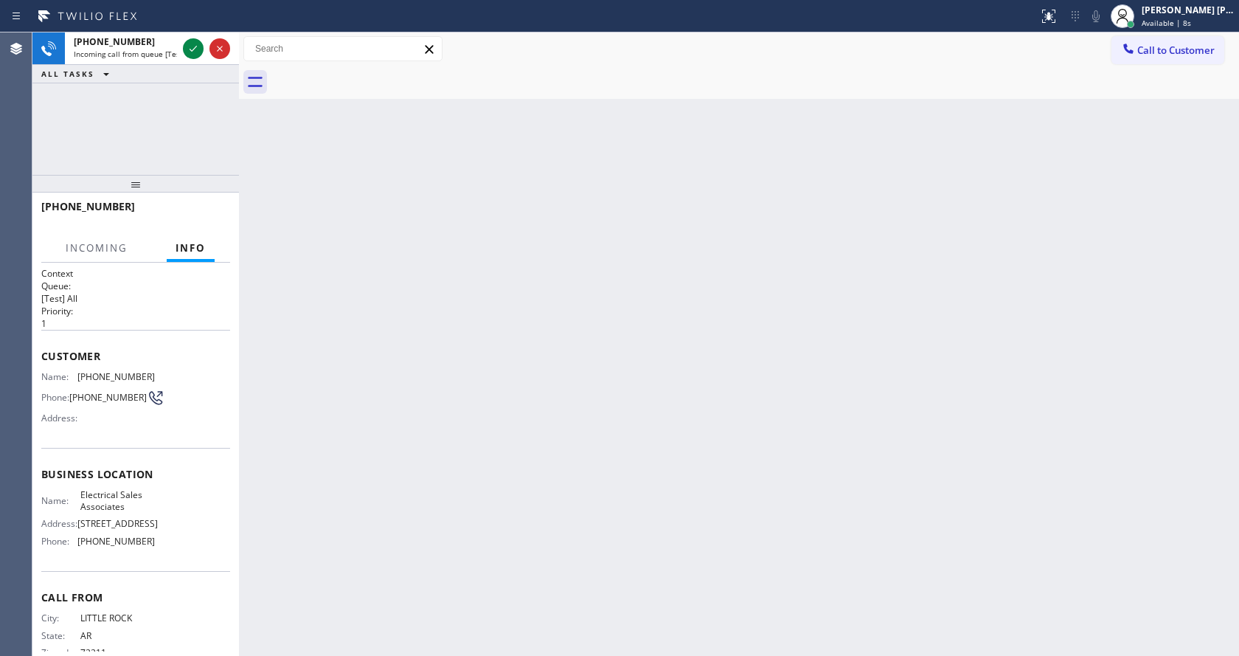
drag, startPoint x: 155, startPoint y: 260, endPoint x: 147, endPoint y: 184, distance: 76.4
click at [147, 184] on div at bounding box center [135, 184] width 207 height 18
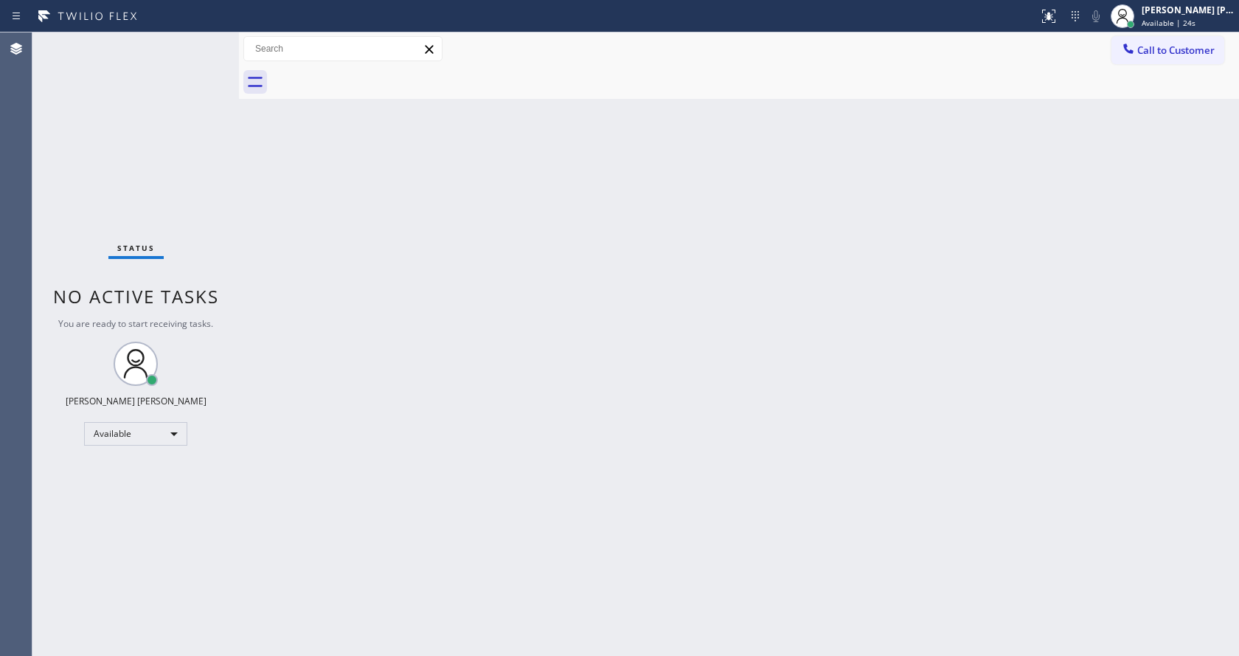
click at [195, 50] on div "Status No active tasks You are ready to start receiving tasks. [PERSON_NAME] [P…" at bounding box center [135, 343] width 207 height 623
click at [395, 338] on div "Back to Dashboard Change Sender ID Customers Technicians Select a contact Outbo…" at bounding box center [739, 343] width 1000 height 623
click at [192, 46] on div "Status No active tasks You are ready to start receiving tasks. [PERSON_NAME] [P…" at bounding box center [135, 343] width 207 height 623
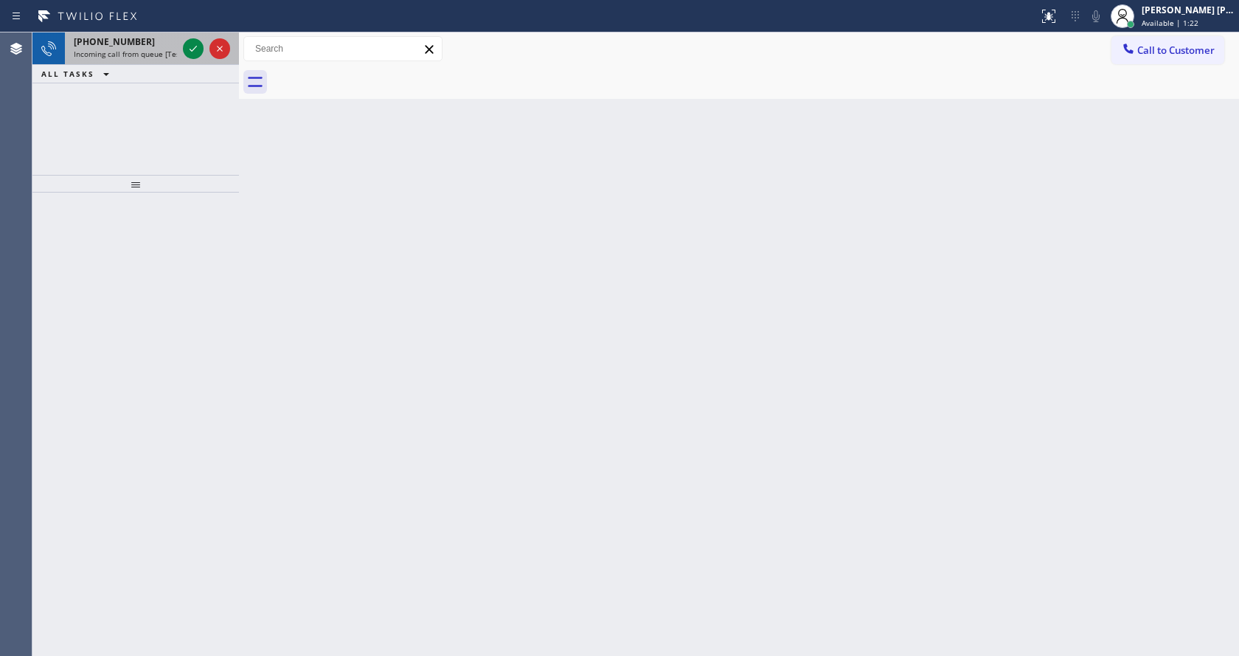
click at [158, 60] on div "[PHONE_NUMBER] Incoming call from queue [Test] All" at bounding box center [122, 48] width 115 height 32
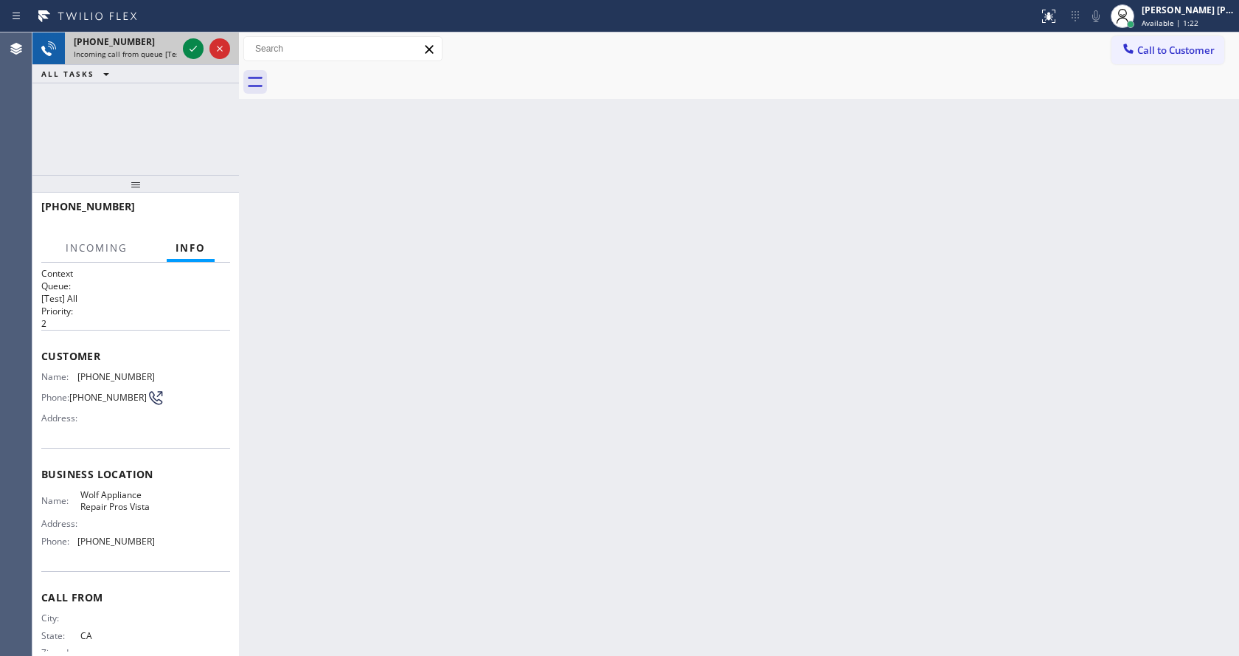
click at [179, 53] on div "[PHONE_NUMBER] Incoming call from queue [Test] All" at bounding box center [122, 48] width 115 height 32
click at [189, 49] on icon at bounding box center [193, 49] width 18 height 18
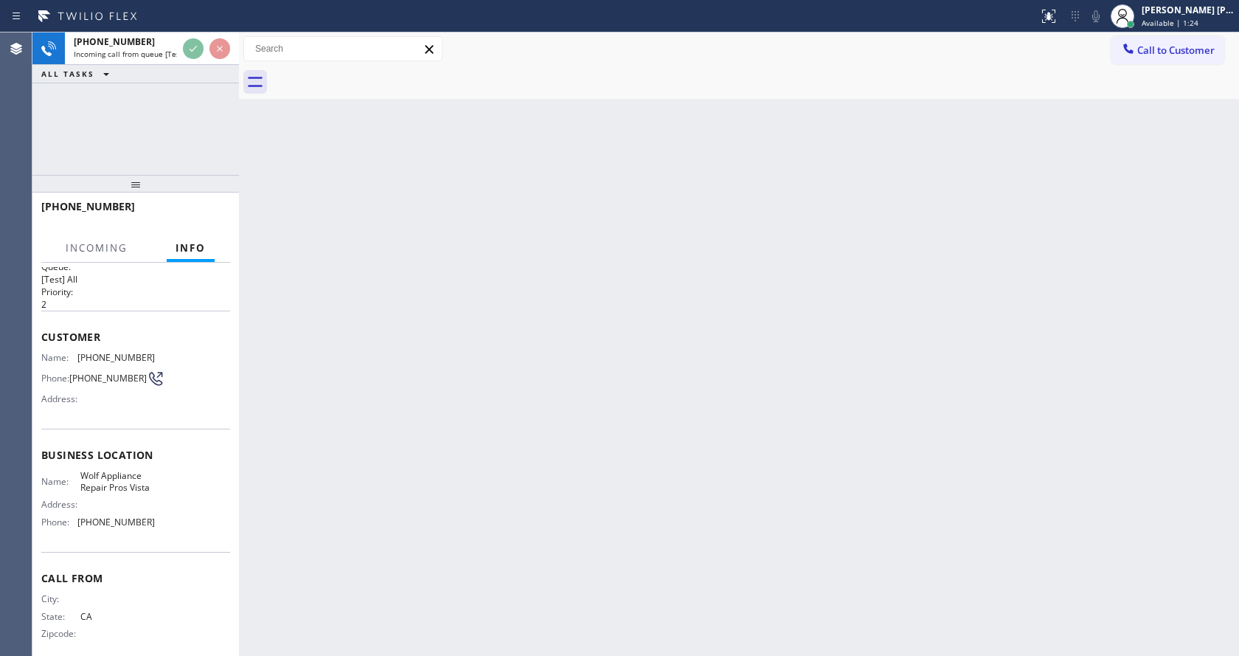
scroll to position [36, 0]
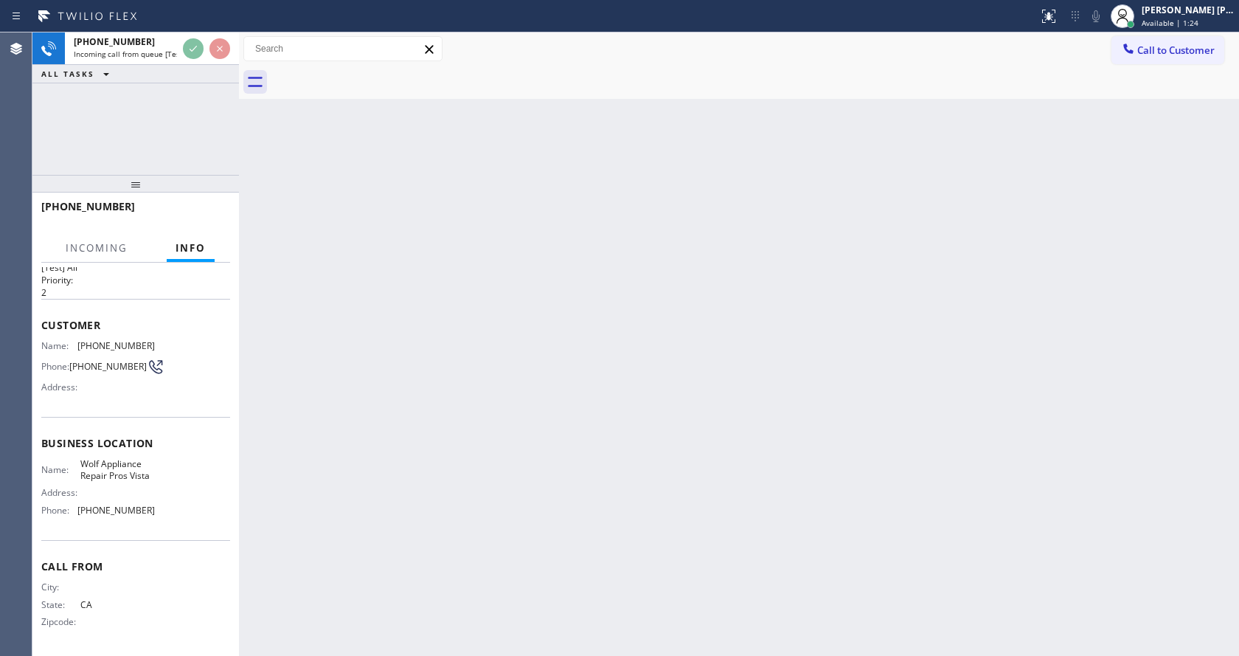
click at [548, 428] on div "Back to Dashboard Change Sender ID Customers Technicians Select a contact Outbo…" at bounding box center [739, 343] width 1000 height 623
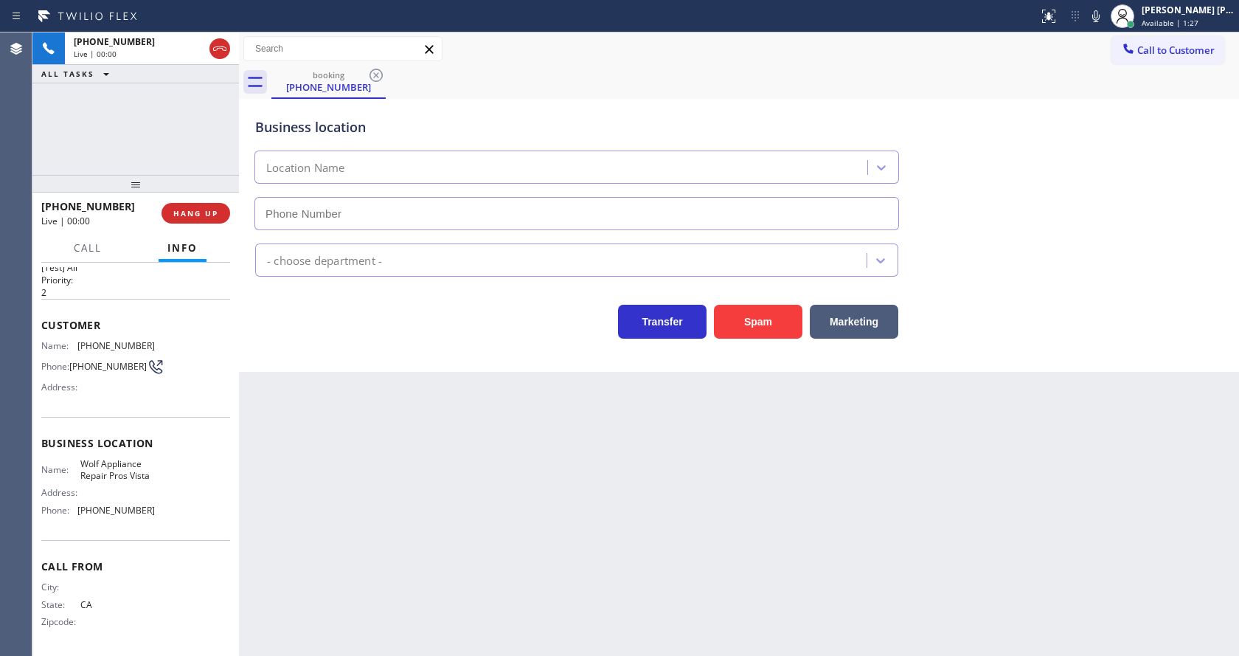
type input "[PHONE_NUMBER]"
click at [750, 316] on button "Spam" at bounding box center [758, 322] width 89 height 34
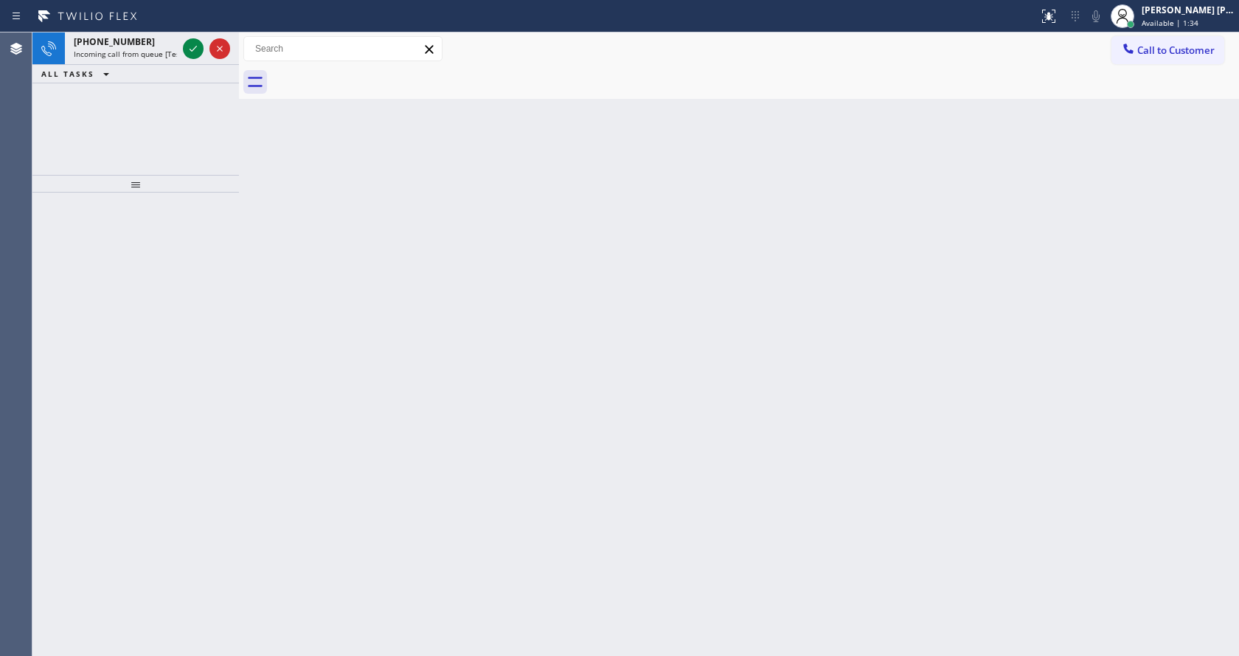
click at [285, 200] on div "Back to Dashboard Change Sender ID Customers Technicians Select a contact Outbo…" at bounding box center [739, 343] width 1000 height 623
click at [198, 43] on icon at bounding box center [193, 49] width 18 height 18
click at [195, 46] on icon at bounding box center [193, 49] width 18 height 18
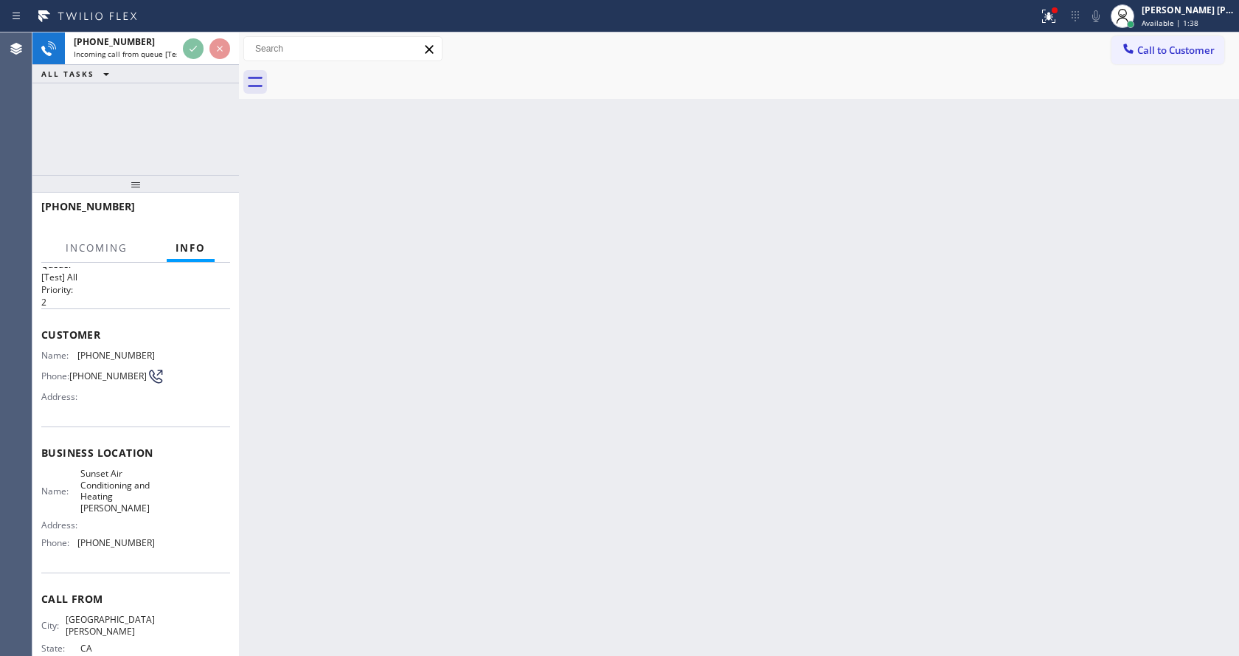
scroll to position [59, 0]
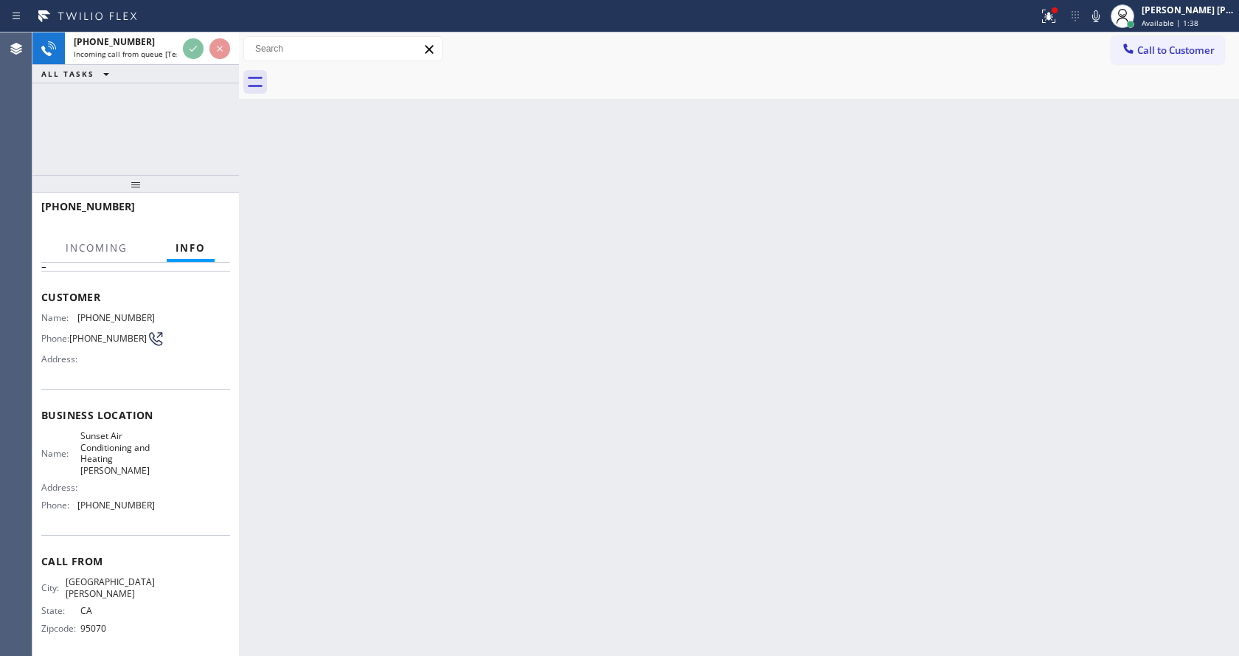
click at [394, 459] on div "Back to Dashboard Change Sender ID Customers Technicians Select a contact Outbo…" at bounding box center [739, 343] width 1000 height 623
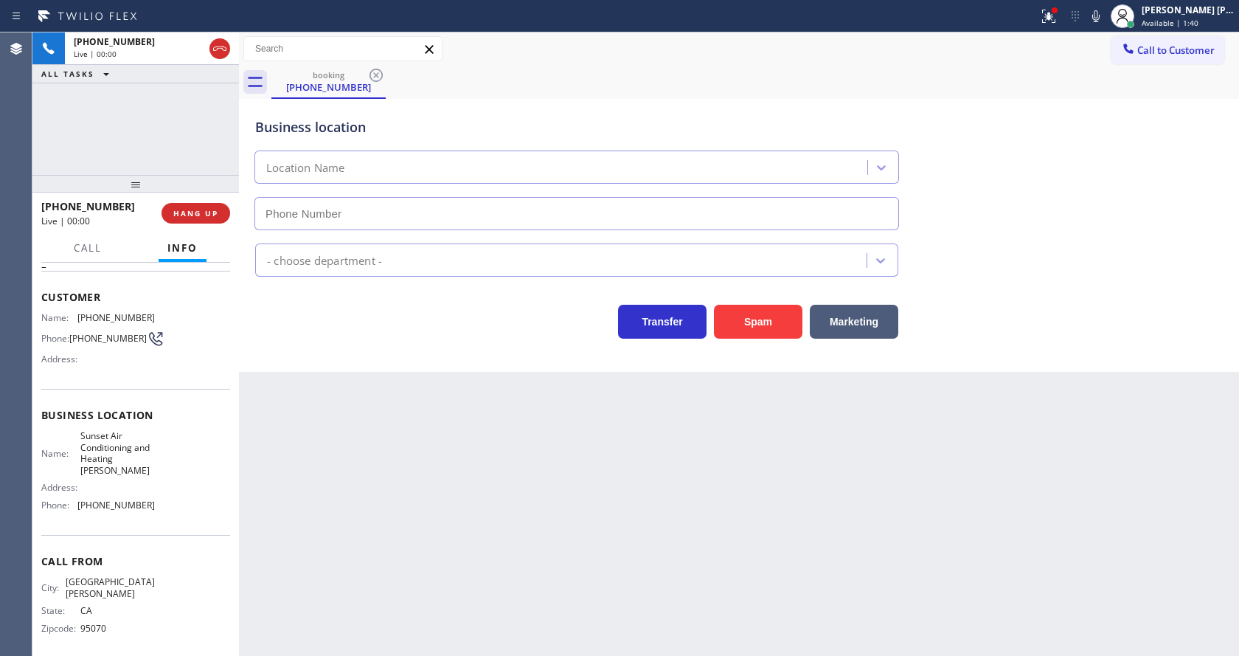
type input "[PHONE_NUMBER]"
click at [745, 319] on button "Spam" at bounding box center [758, 322] width 89 height 34
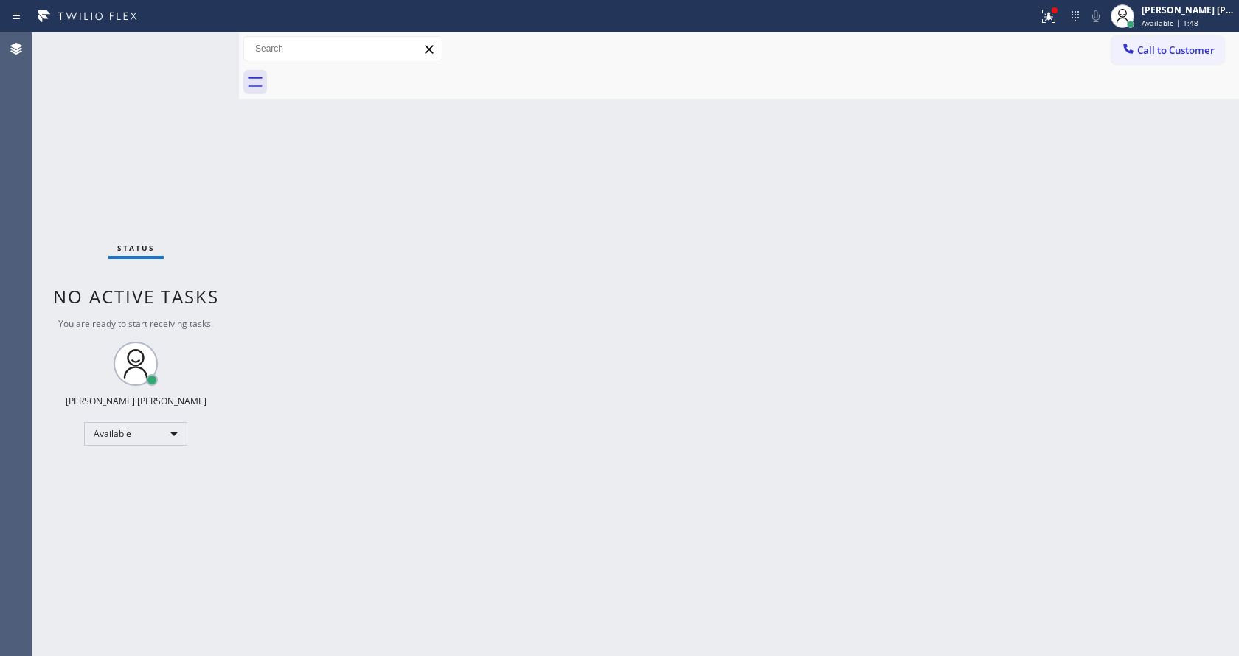
click at [277, 263] on div "Back to Dashboard Change Sender ID Customers Technicians Select a contact Outbo…" at bounding box center [739, 343] width 1000 height 623
click at [259, 302] on div "Back to Dashboard Change Sender ID Customers Technicians Select a contact Outbo…" at bounding box center [739, 343] width 1000 height 623
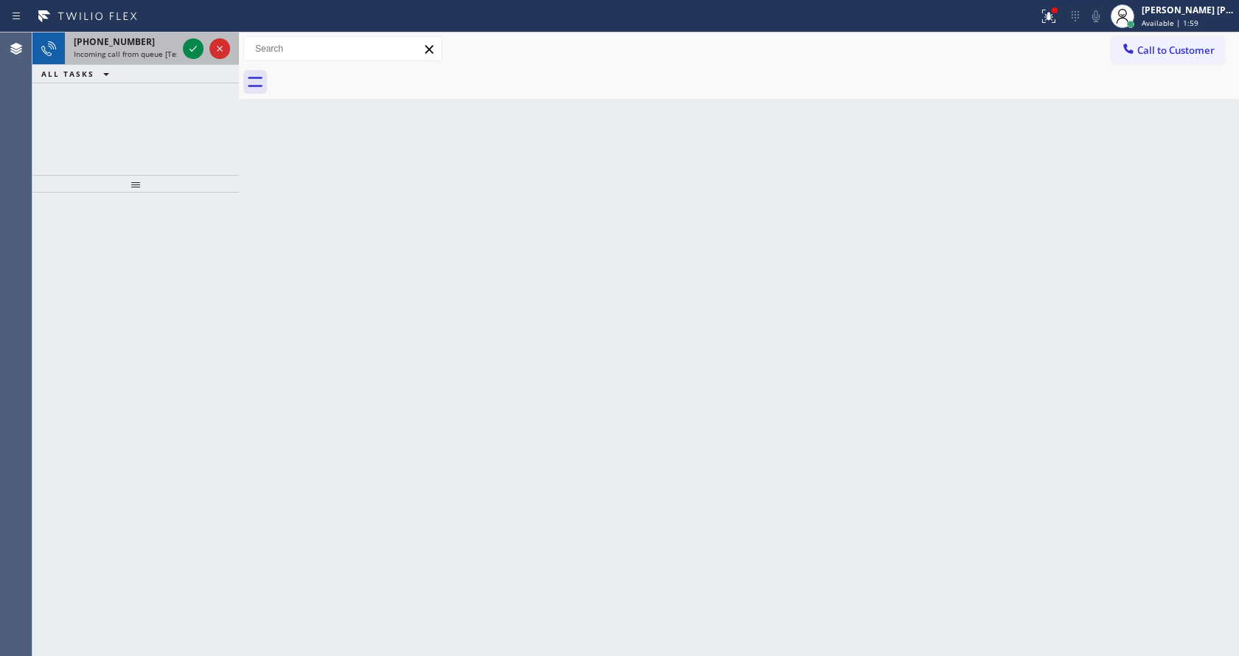
click at [156, 48] on div "[PHONE_NUMBER] Incoming call from queue [Test] All" at bounding box center [122, 48] width 115 height 32
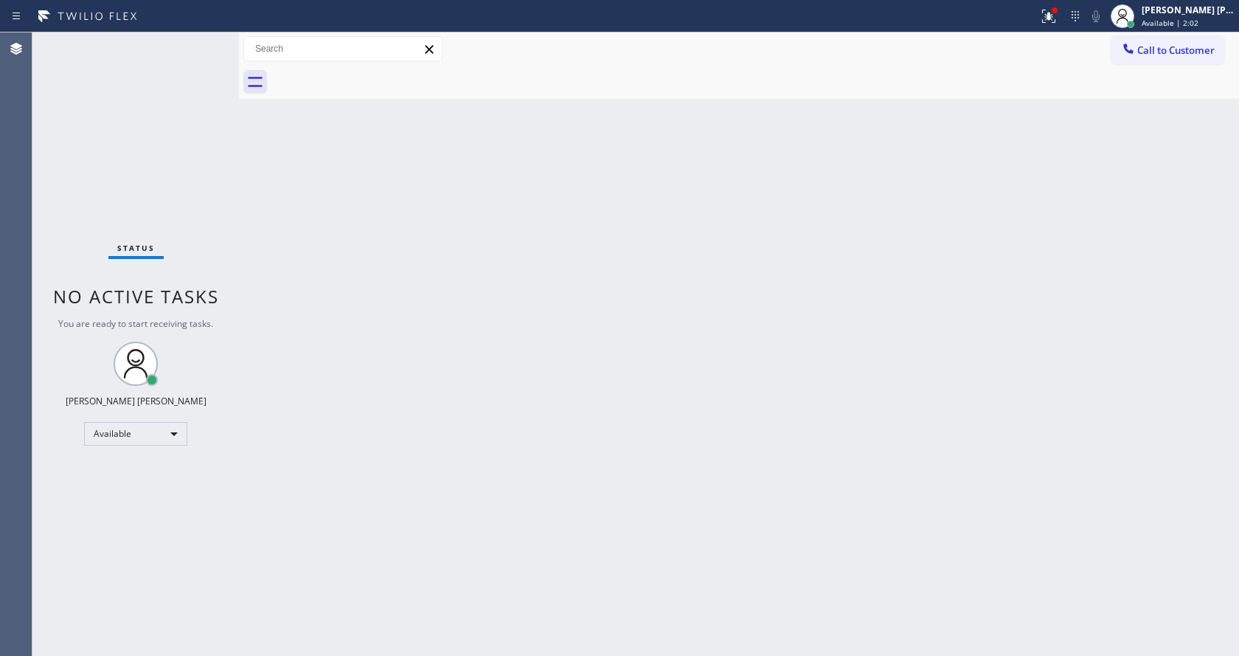
click at [187, 47] on div "Status No active tasks You are ready to start receiving tasks. [PERSON_NAME] [P…" at bounding box center [135, 343] width 207 height 623
click at [608, 303] on div "Back to Dashboard Change Sender ID Customers Technicians Select a contact Outbo…" at bounding box center [739, 343] width 1000 height 623
click at [1050, 22] on icon at bounding box center [1048, 16] width 13 height 13
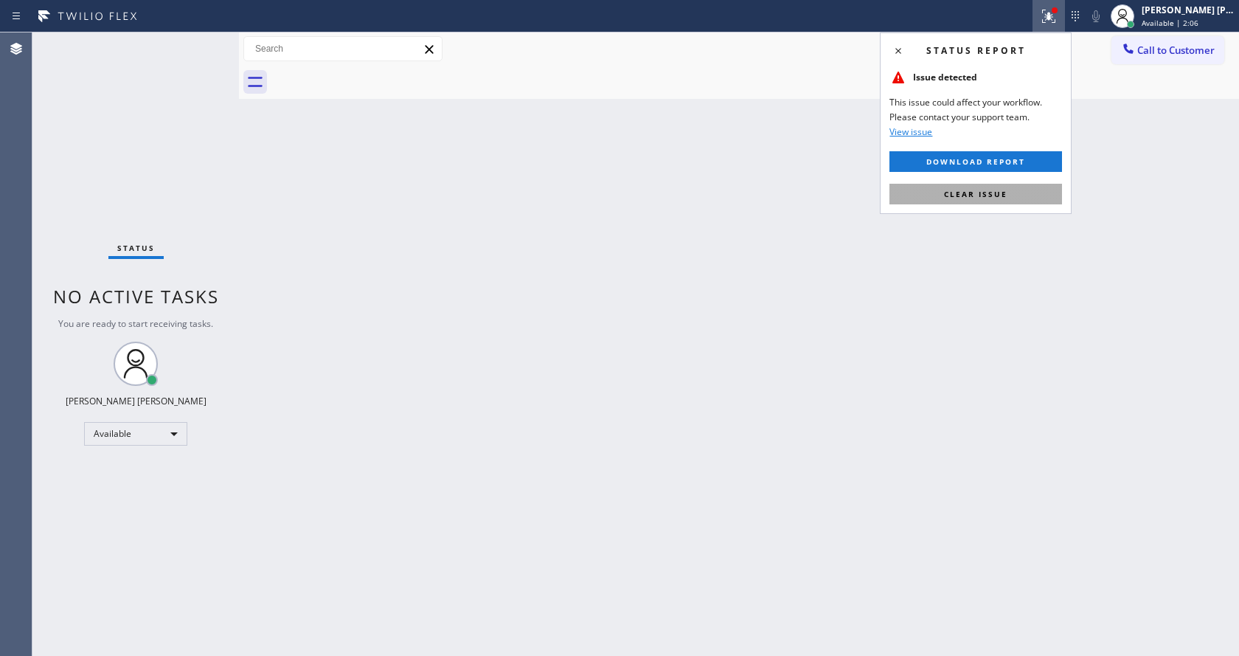
click at [986, 194] on span "Clear issue" at bounding box center [975, 194] width 63 height 10
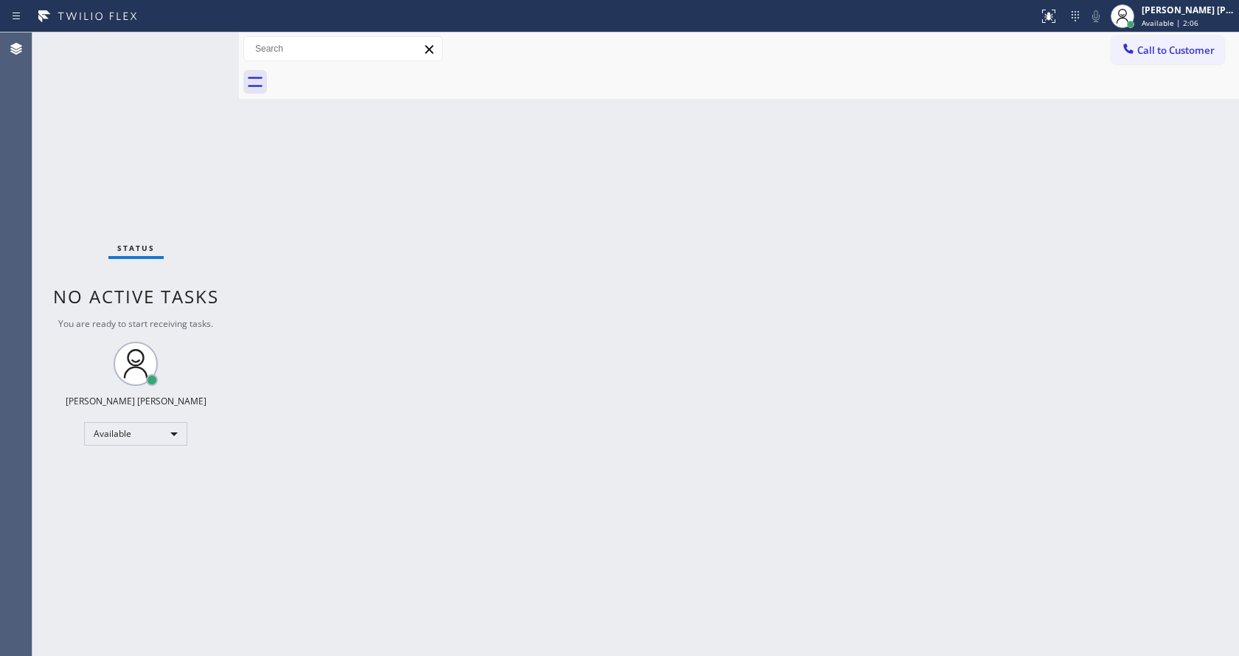
click at [740, 387] on div "Back to Dashboard Change Sender ID Customers Technicians Select a contact Outbo…" at bounding box center [739, 343] width 1000 height 623
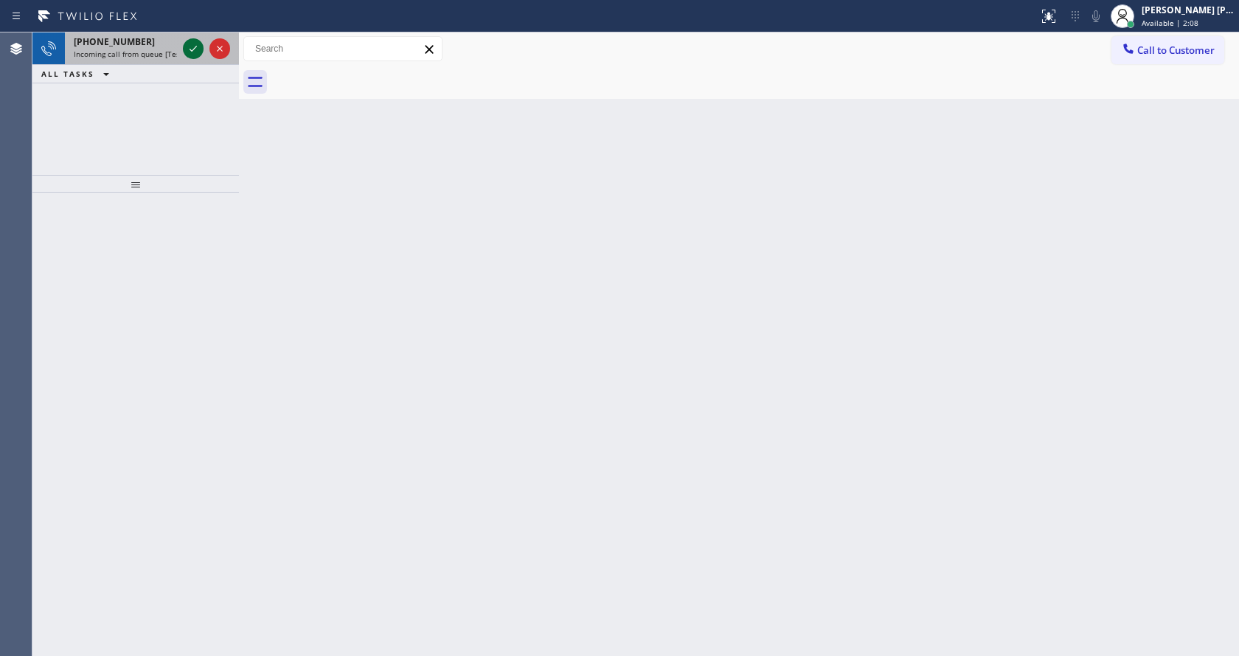
click at [198, 44] on icon at bounding box center [193, 49] width 18 height 18
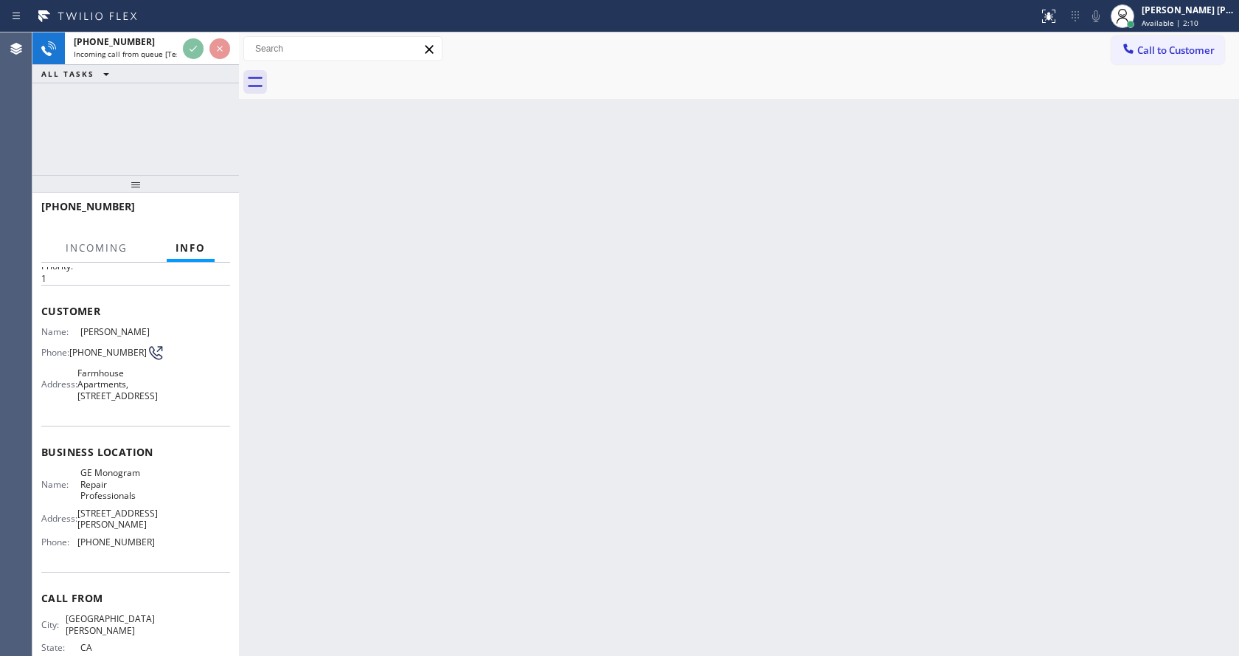
scroll to position [105, 0]
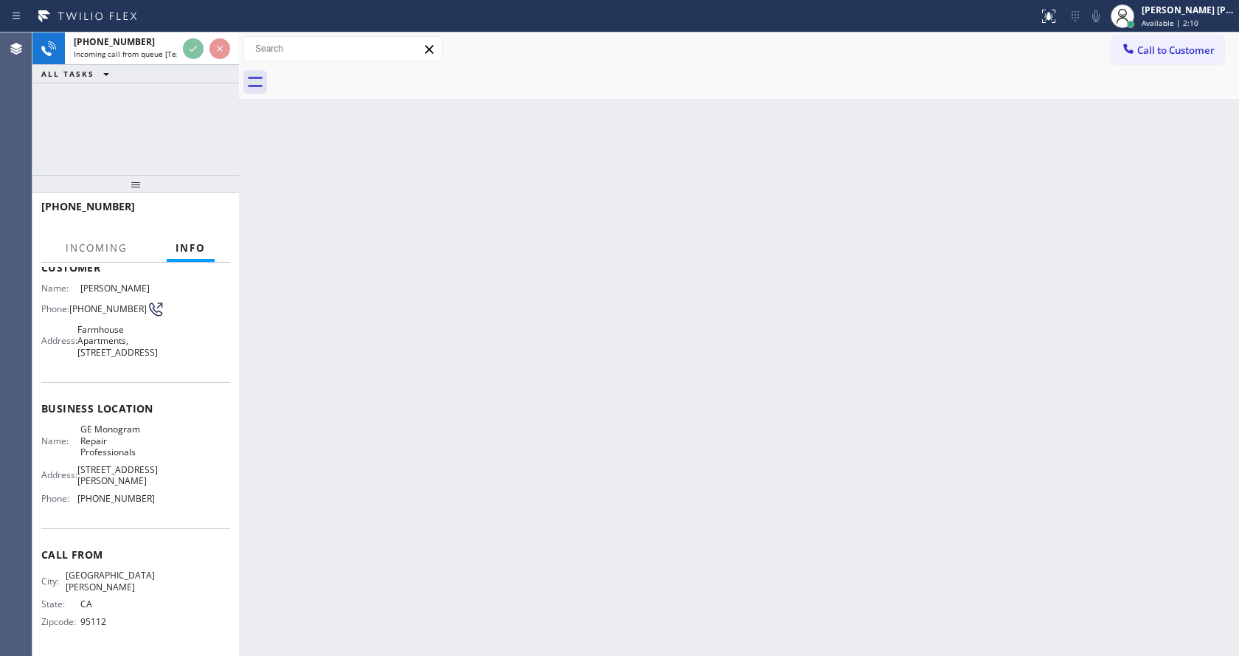
click at [694, 342] on div "Back to Dashboard Change Sender ID Customers Technicians Select a contact Outbo…" at bounding box center [739, 343] width 1000 height 623
click at [1168, 15] on div "[PERSON_NAME] [PERSON_NAME]" at bounding box center [1188, 10] width 93 height 13
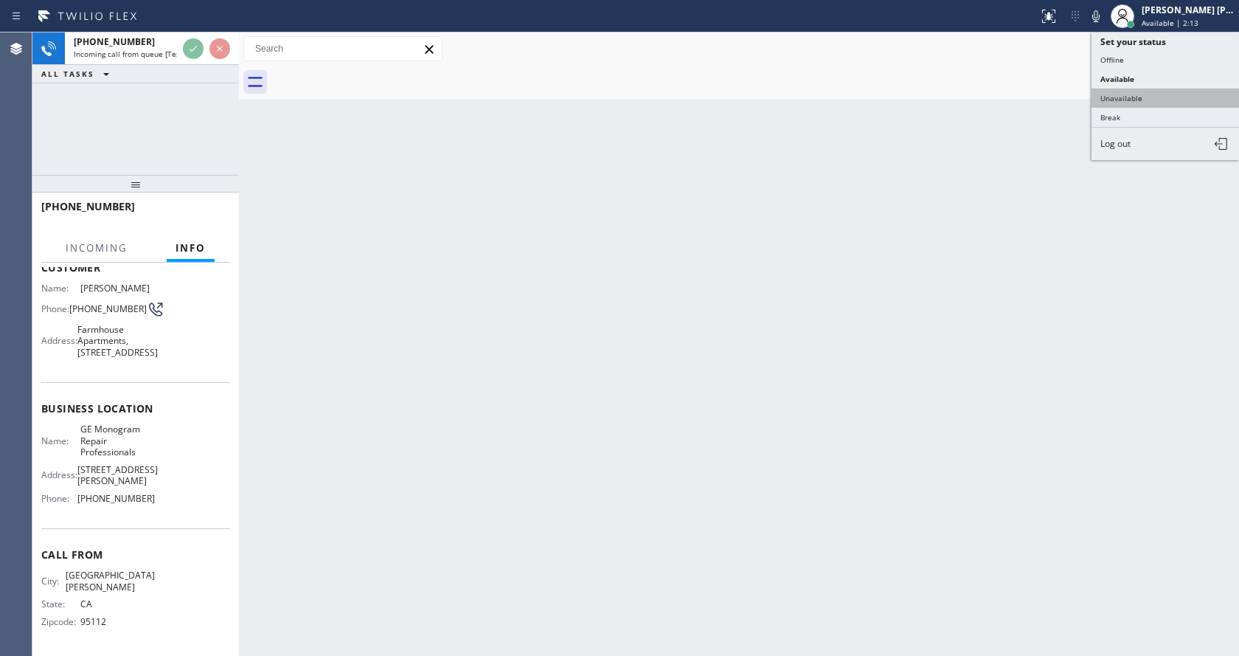
click at [1156, 89] on button "Unavailable" at bounding box center [1166, 98] width 148 height 19
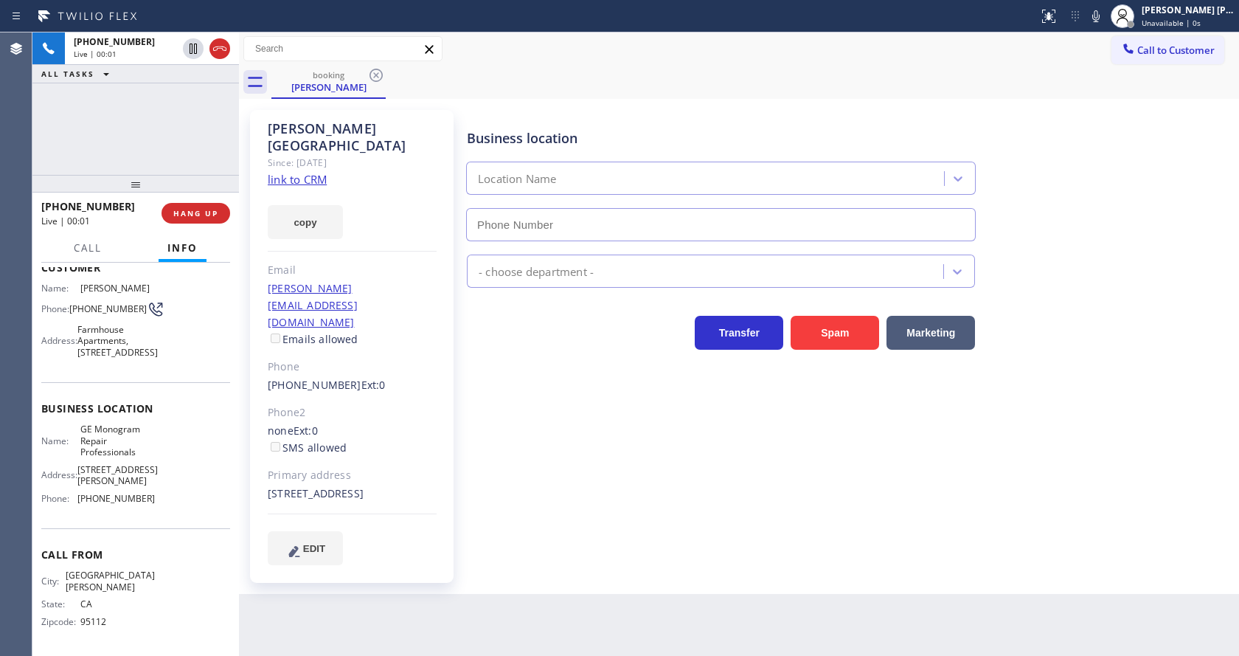
type input "[PHONE_NUMBER]"
click at [412, 423] on div "none Ext: 0 SMS allowed" at bounding box center [352, 440] width 169 height 34
click at [544, 463] on div "Business location GE Monogram Repair Professionals [PHONE_NUMBER] Appliance Rep…" at bounding box center [850, 337] width 772 height 447
click at [312, 172] on link "link to CRM" at bounding box center [297, 179] width 59 height 15
click at [505, 336] on div "Transfer Spam Marketing" at bounding box center [721, 328] width 514 height 41
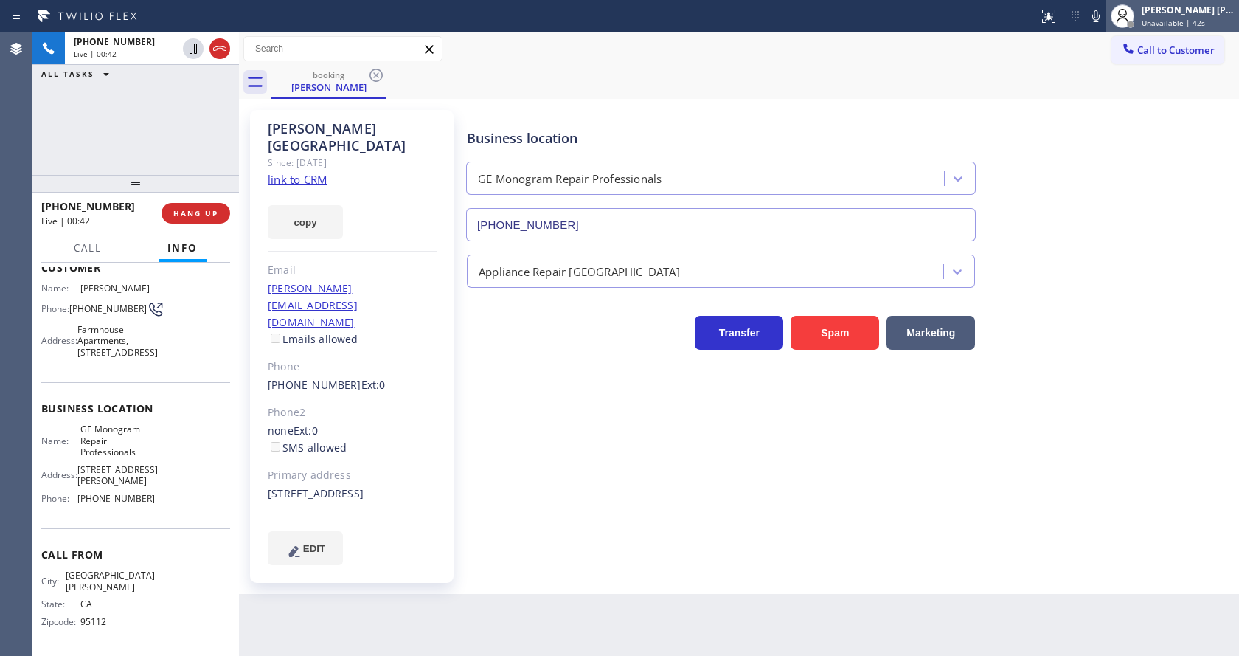
click at [1163, 18] on span "Unavailable | 42s" at bounding box center [1173, 23] width 63 height 10
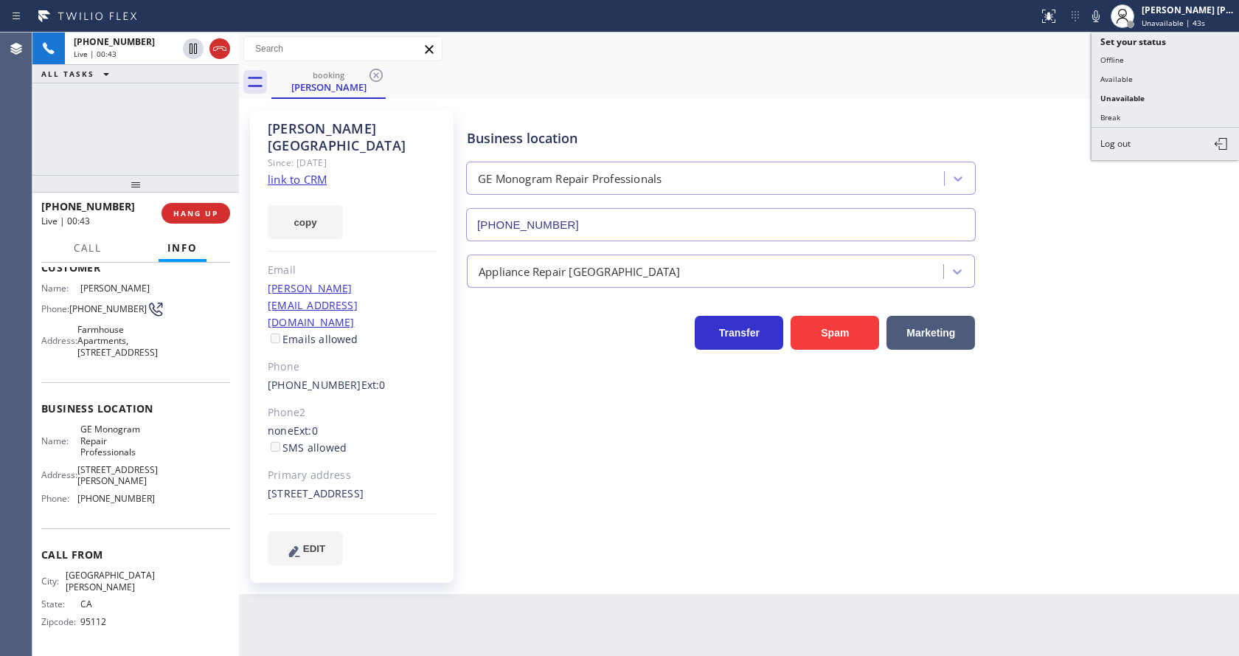
click at [1064, 83] on div "booking [PERSON_NAME]" at bounding box center [755, 82] width 968 height 33
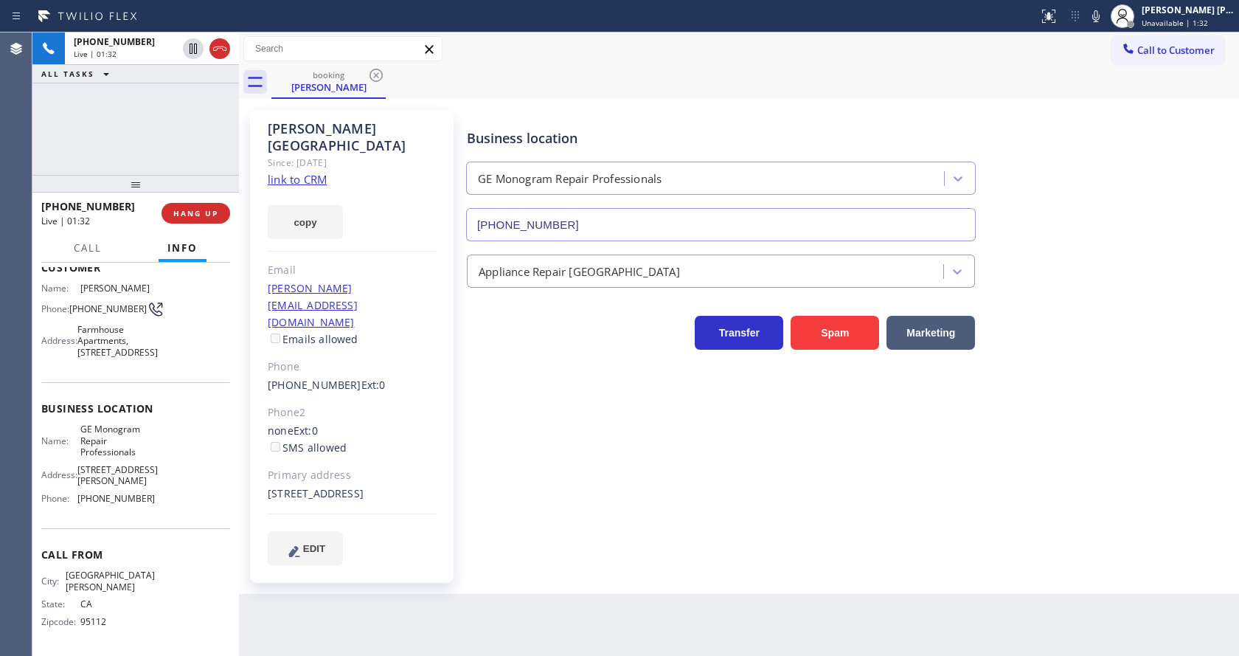
click at [1085, 283] on div "Appliance Repair [GEOGRAPHIC_DATA]" at bounding box center [850, 268] width 772 height 39
drag, startPoint x: 512, startPoint y: 536, endPoint x: 533, endPoint y: 521, distance: 26.4
click at [533, 521] on div "Business location GE Monogram Repair Professionals [PHONE_NUMBER] Appliance Rep…" at bounding box center [850, 352] width 772 height 477
click at [1095, 39] on div "Call to Customer Outbound call Location Search location Your caller id phone nu…" at bounding box center [739, 49] width 1000 height 26
click at [1099, 25] on button at bounding box center [1096, 16] width 21 height 21
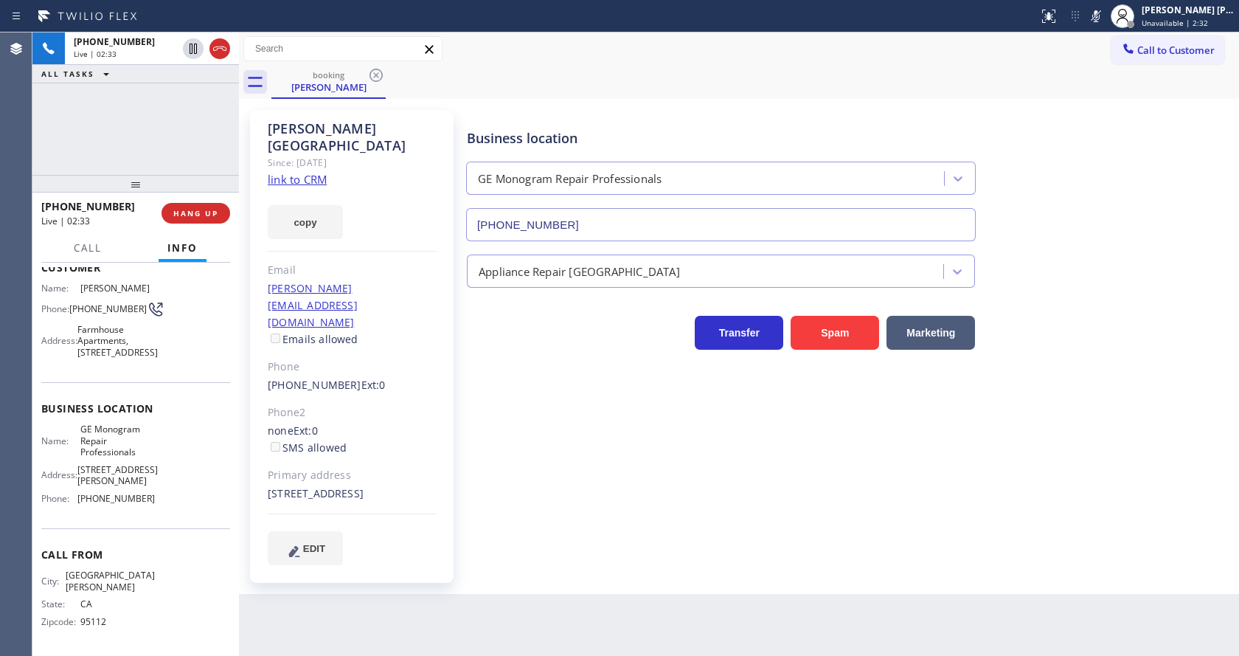
click at [1087, 155] on div "Business location GE Monogram Repair Professionals [PHONE_NUMBER]" at bounding box center [850, 175] width 772 height 134
drag, startPoint x: 205, startPoint y: 295, endPoint x: 336, endPoint y: 275, distance: 132.1
click at [205, 295] on div "Name: [PERSON_NAME] Phone: [PHONE_NUMBER] Address: Farmhouse Apartments, [STREE…" at bounding box center [135, 323] width 189 height 81
click at [1095, 20] on icon at bounding box center [1096, 16] width 18 height 18
click at [1095, 91] on div "booking [PERSON_NAME]" at bounding box center [755, 82] width 968 height 33
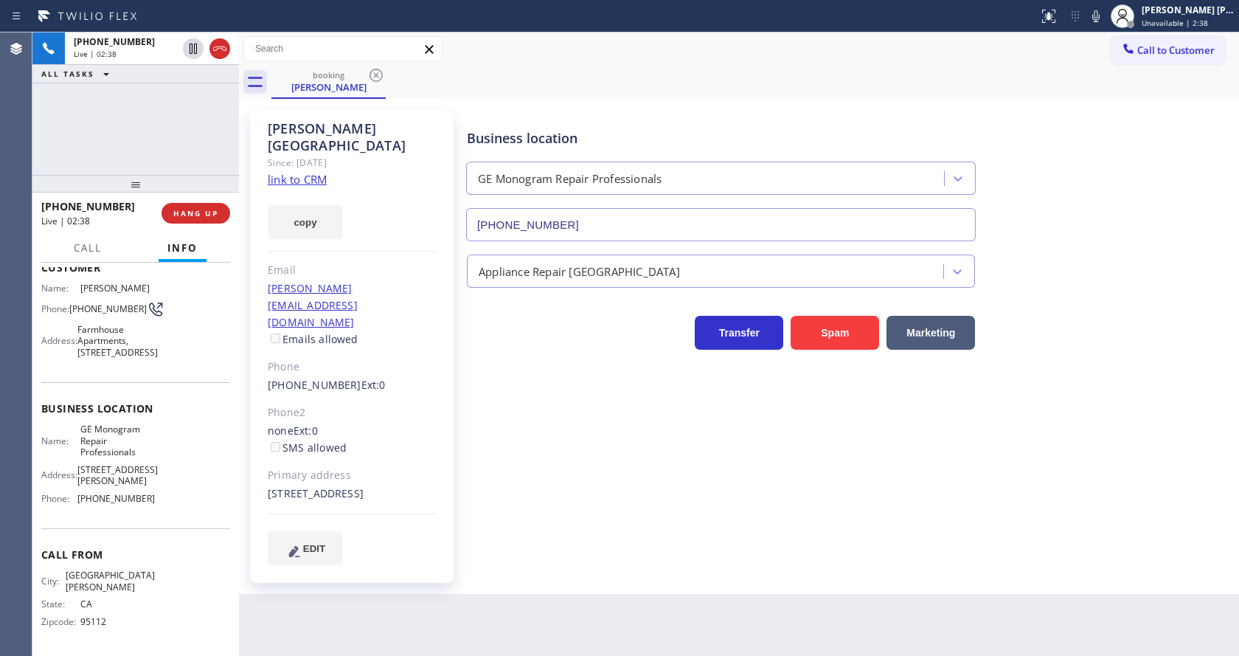
click at [624, 562] on div "Back to Dashboard Change Sender ID Customers Technicians Select a contact Outbo…" at bounding box center [739, 343] width 1000 height 623
click at [1120, 378] on div "Business location GE Monogram Repair Professionals [PHONE_NUMBER] Appliance Rep…" at bounding box center [850, 337] width 772 height 447
click at [1100, 15] on icon at bounding box center [1095, 16] width 7 height 12
click at [193, 45] on icon at bounding box center [193, 49] width 18 height 18
click at [628, 469] on div "Business location GE Monogram Repair Professionals [PHONE_NUMBER] Appliance Rep…" at bounding box center [850, 337] width 772 height 447
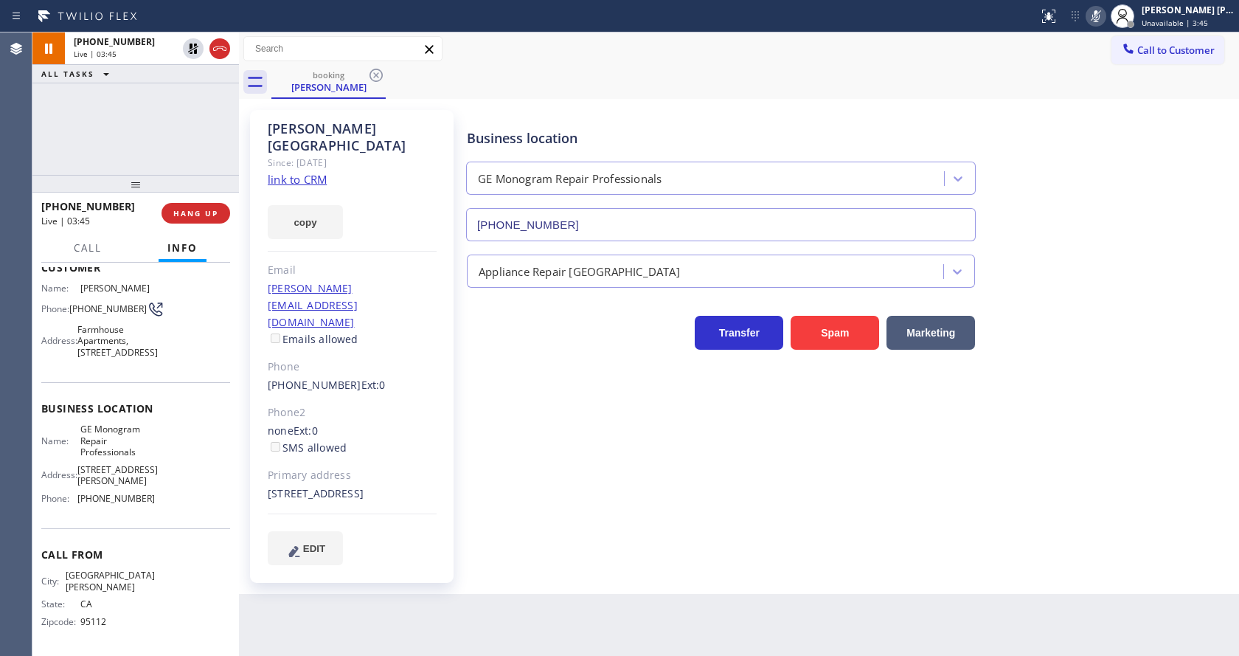
click at [1105, 115] on div "Business location GE Monogram Repair Professionals [PHONE_NUMBER]" at bounding box center [850, 175] width 772 height 134
click at [1102, 9] on icon at bounding box center [1096, 16] width 18 height 18
click at [190, 47] on icon at bounding box center [193, 49] width 10 height 10
click at [544, 488] on div "Business location GE Monogram Repair Professionals [PHONE_NUMBER] Appliance Rep…" at bounding box center [850, 337] width 772 height 447
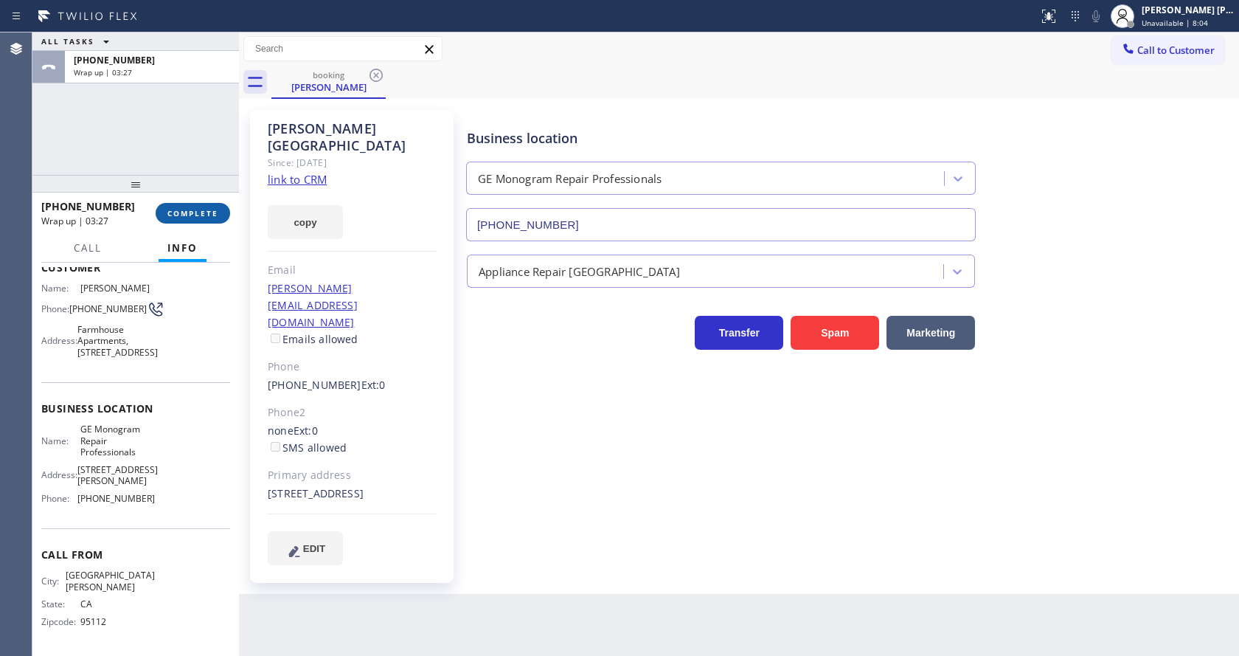
click at [193, 212] on span "COMPLETE" at bounding box center [192, 213] width 51 height 10
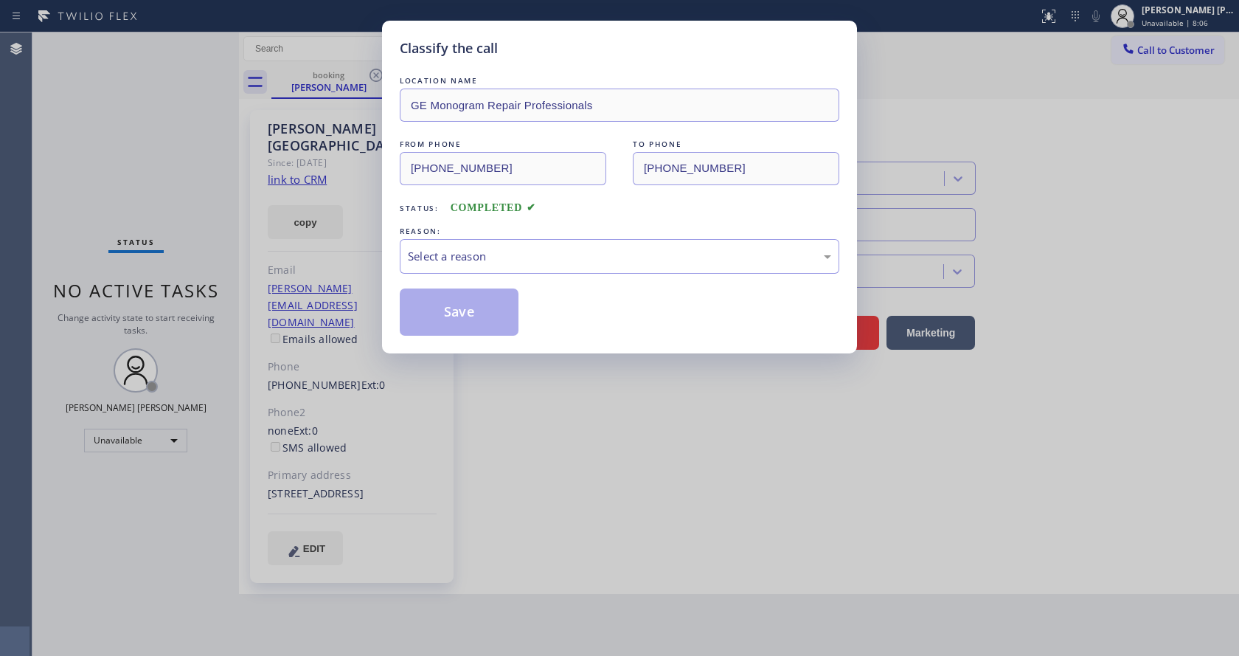
click at [504, 278] on div "LOCATION NAME GE Monogram Repair Professionals FROM PHONE [PHONE_NUMBER] TO PHO…" at bounding box center [620, 204] width 440 height 263
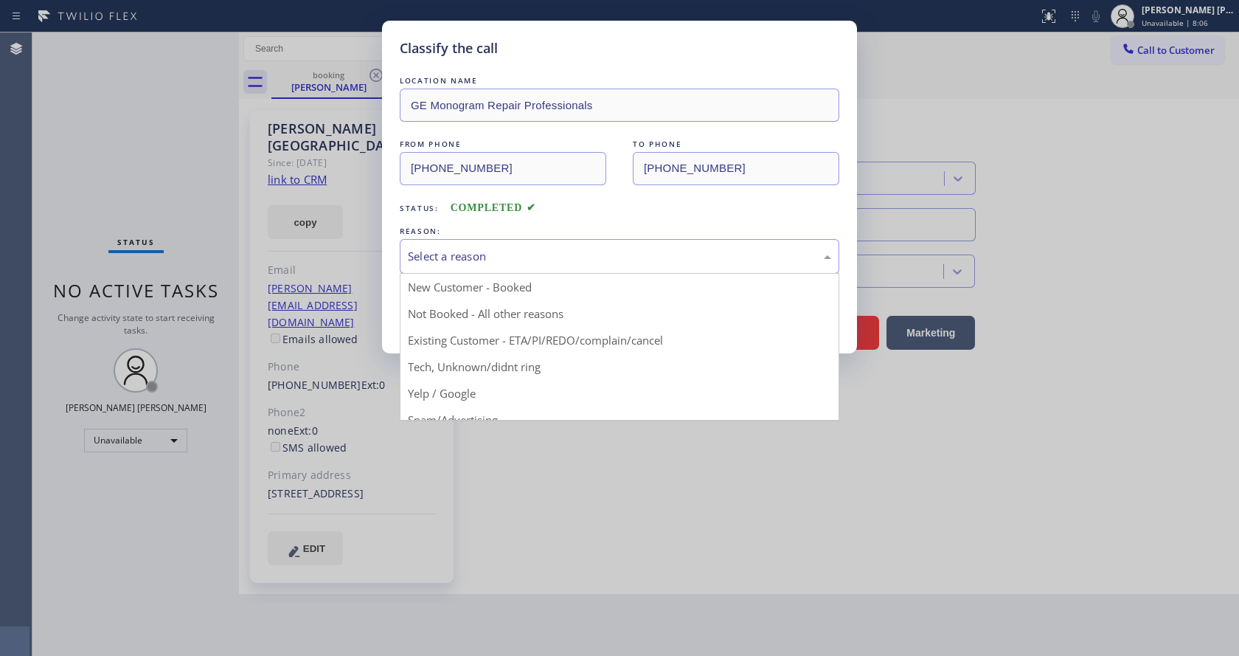
click at [502, 260] on div "Select a reason" at bounding box center [619, 256] width 423 height 17
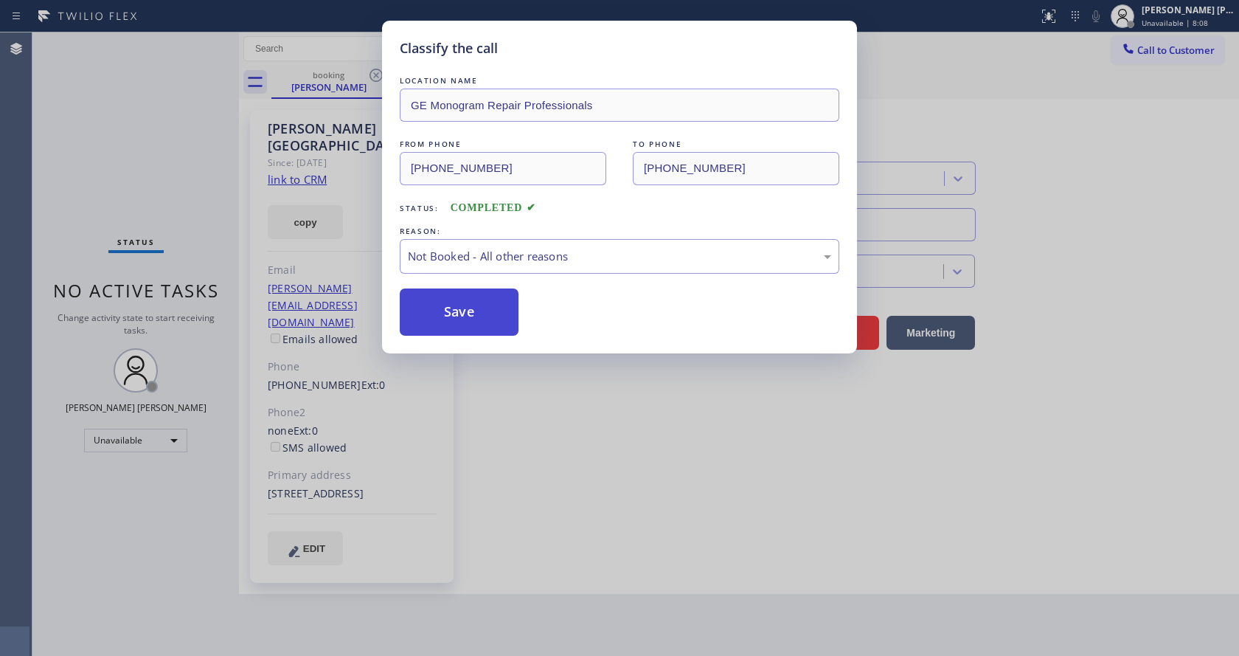
click at [491, 304] on button "Save" at bounding box center [459, 311] width 119 height 47
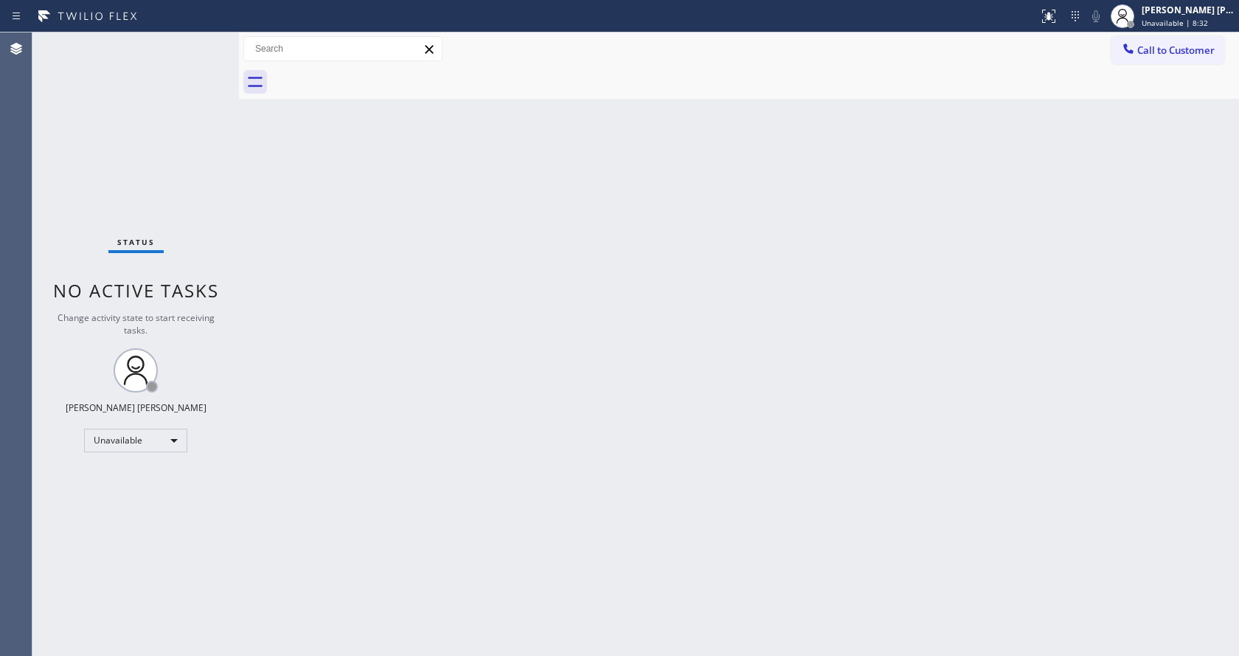
click at [308, 212] on div "Back to Dashboard Change Sender ID Customers Technicians Select a contact Outbo…" at bounding box center [739, 343] width 1000 height 623
click at [204, 40] on div "Status No active tasks Change activity state to start receiving tasks. [PERSON_…" at bounding box center [135, 343] width 207 height 623
click at [1180, 33] on div "Call to Customer Outbound call Location Search location Your caller id phone nu…" at bounding box center [739, 48] width 1000 height 33
click at [1180, 31] on div "[PERSON_NAME] [PERSON_NAME] Unavailable | 10:26" at bounding box center [1172, 16] width 133 height 32
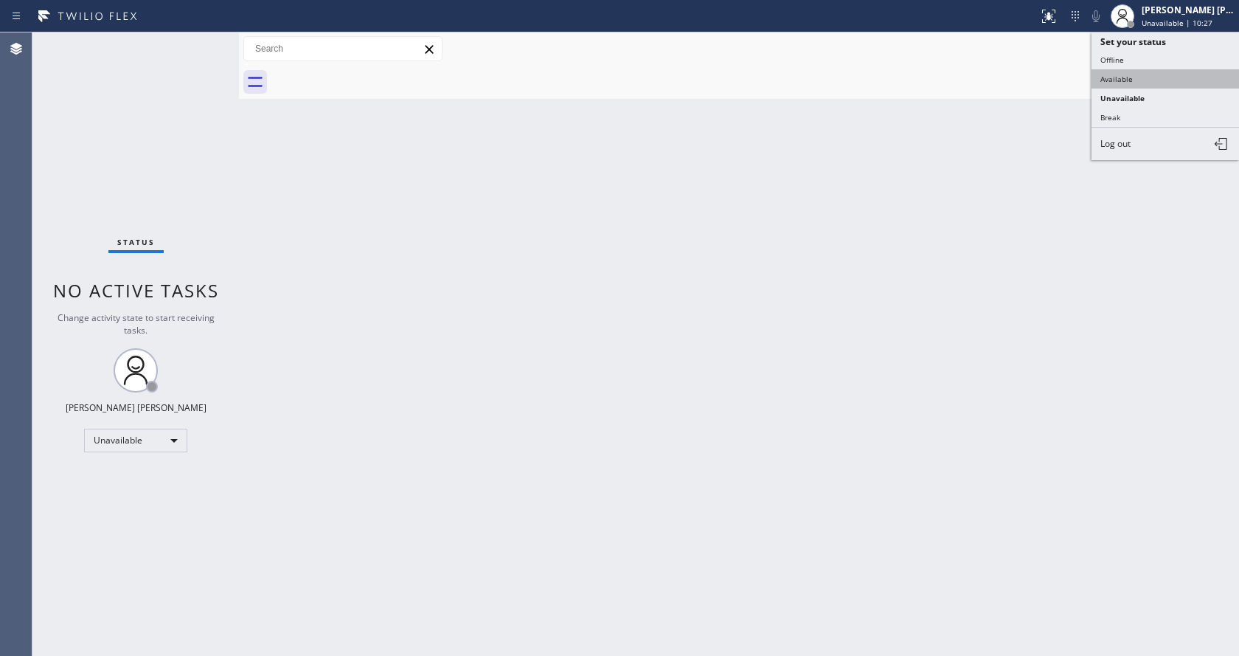
click at [1137, 80] on button "Available" at bounding box center [1166, 78] width 148 height 19
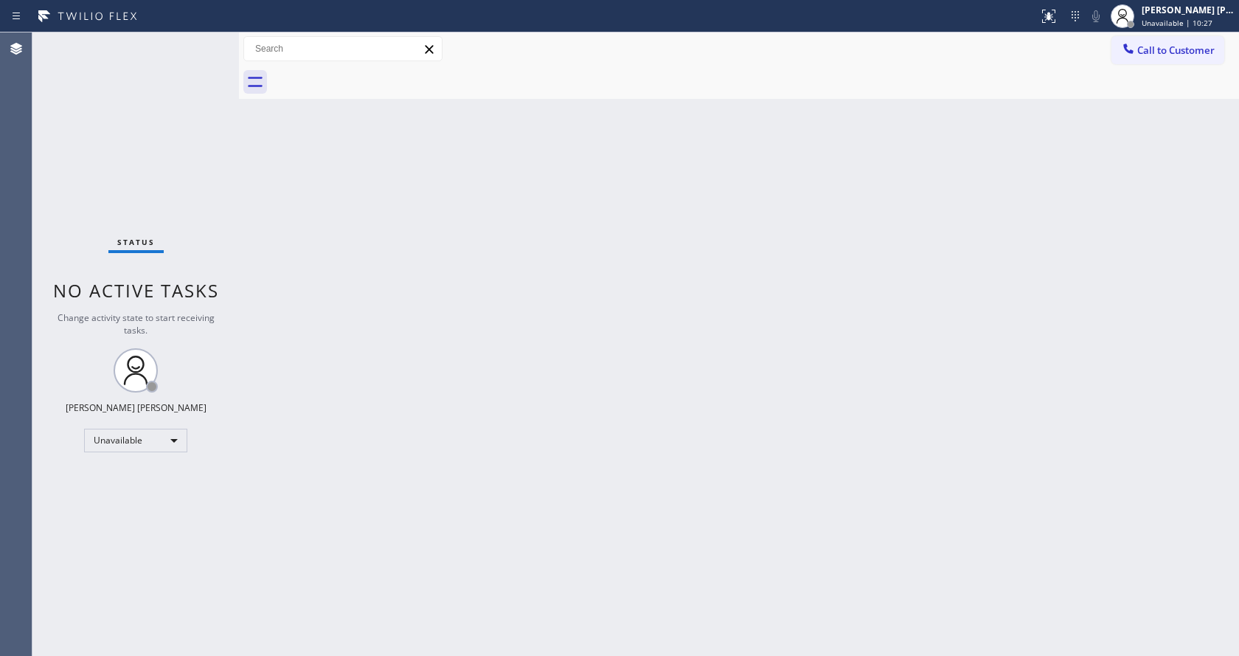
click at [467, 496] on div "Back to Dashboard Change Sender ID Customers Technicians Select a contact Outbo…" at bounding box center [739, 343] width 1000 height 623
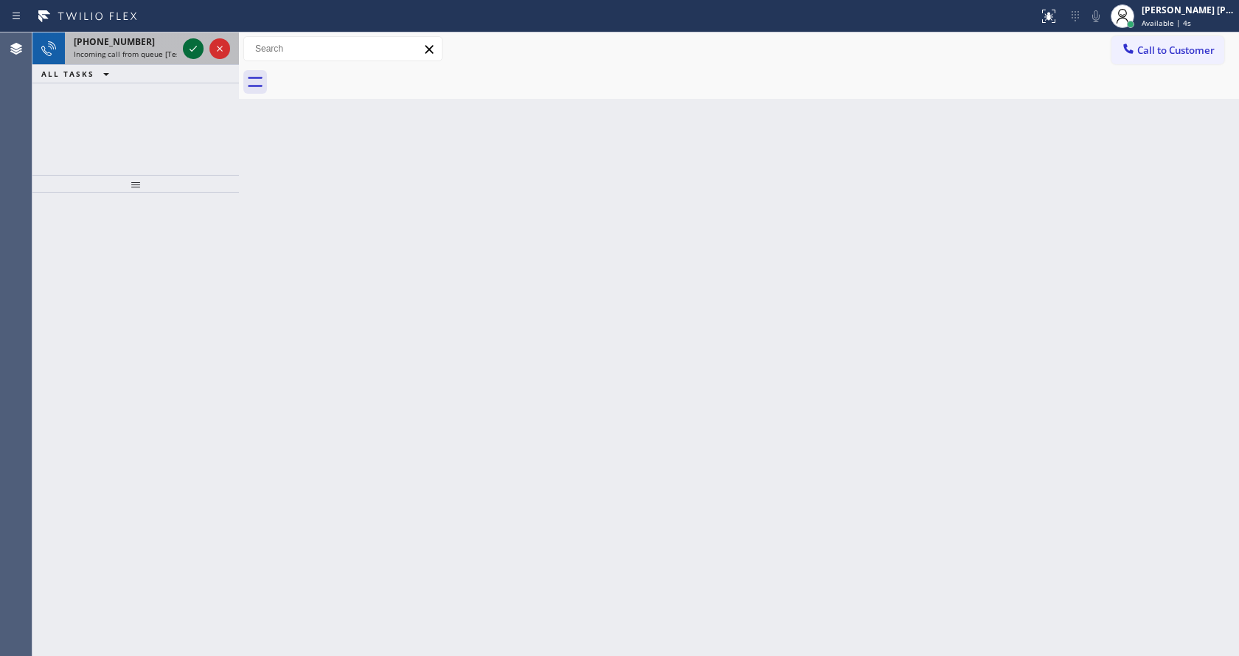
click at [196, 46] on icon at bounding box center [193, 49] width 18 height 18
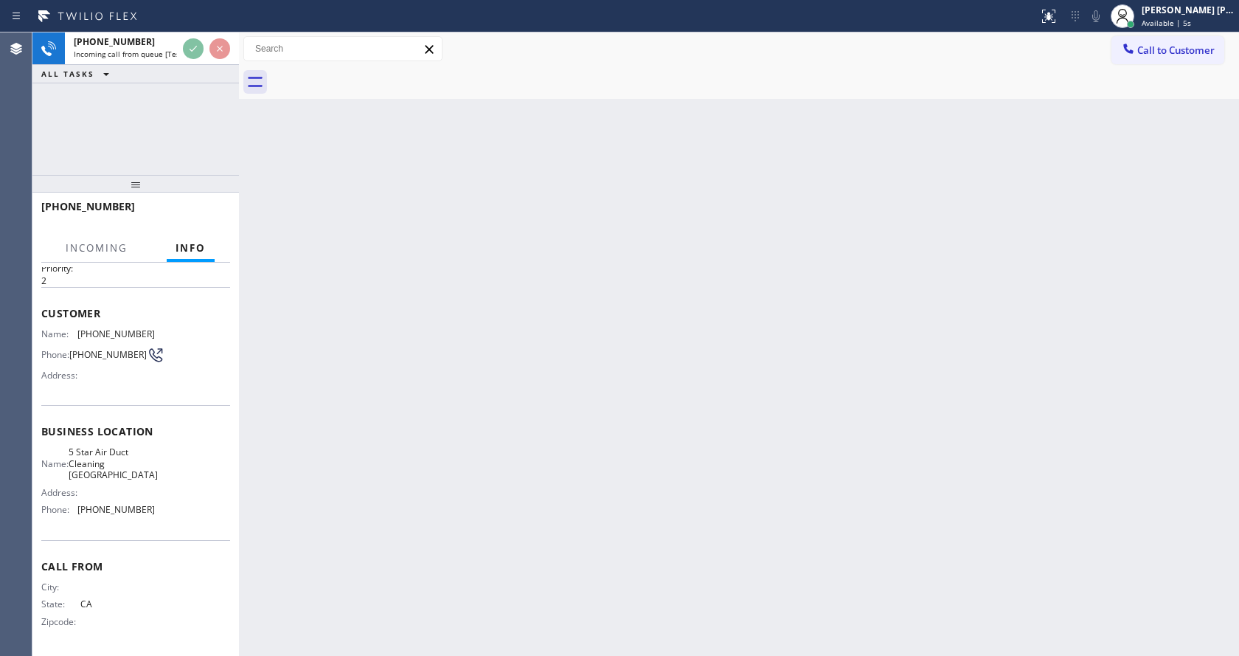
scroll to position [48, 0]
click at [494, 389] on div "Back to Dashboard Change Sender ID Customers Technicians Select a contact Outbo…" at bounding box center [739, 343] width 1000 height 623
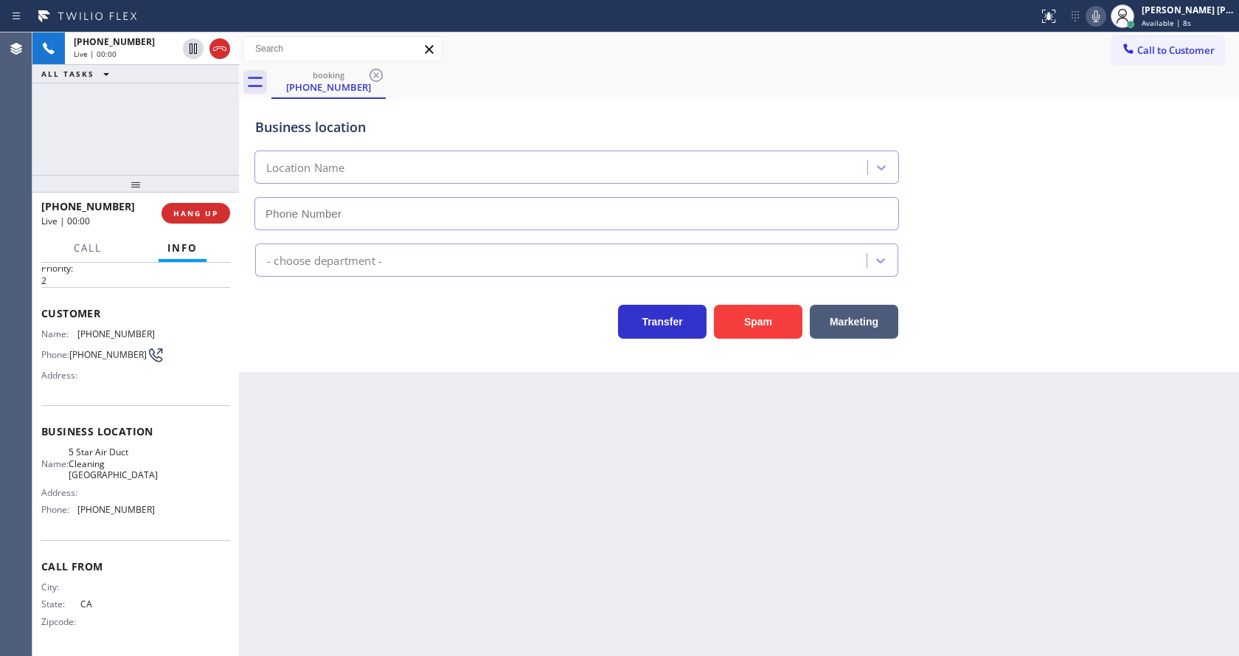
type input "[PHONE_NUMBER]"
click at [352, 443] on div "Back to Dashboard Change Sender ID Customers Technicians Select a contact Outbo…" at bounding box center [739, 343] width 1000 height 623
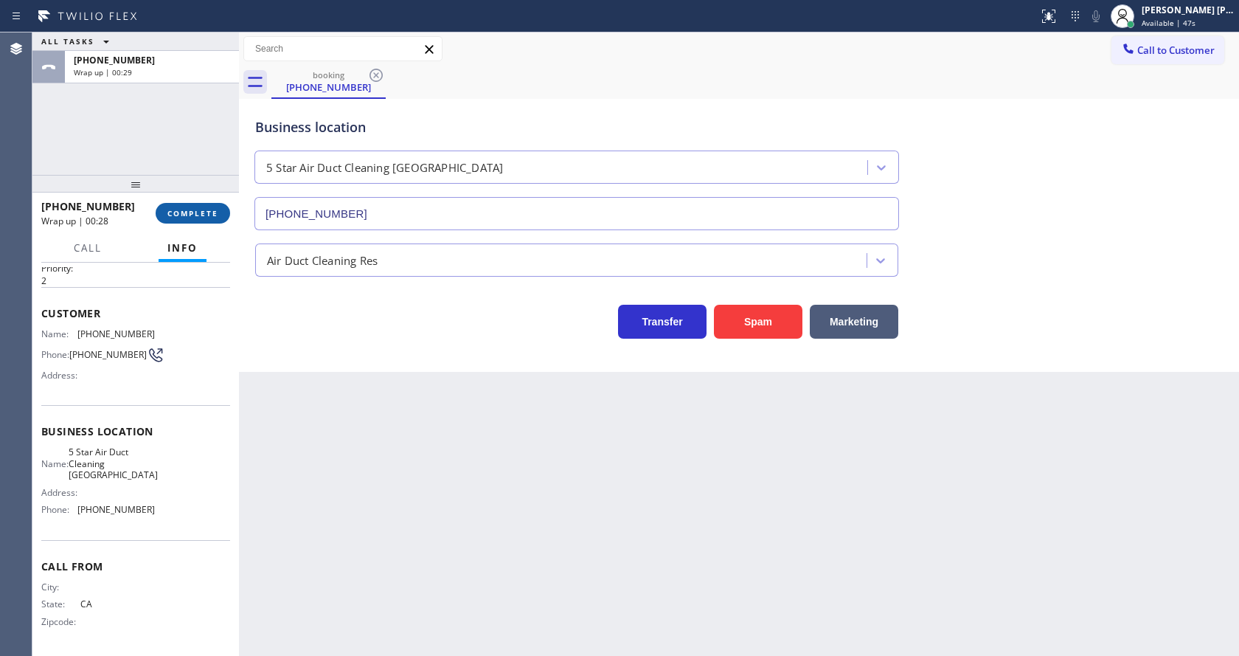
click at [193, 209] on span "COMPLETE" at bounding box center [192, 213] width 51 height 10
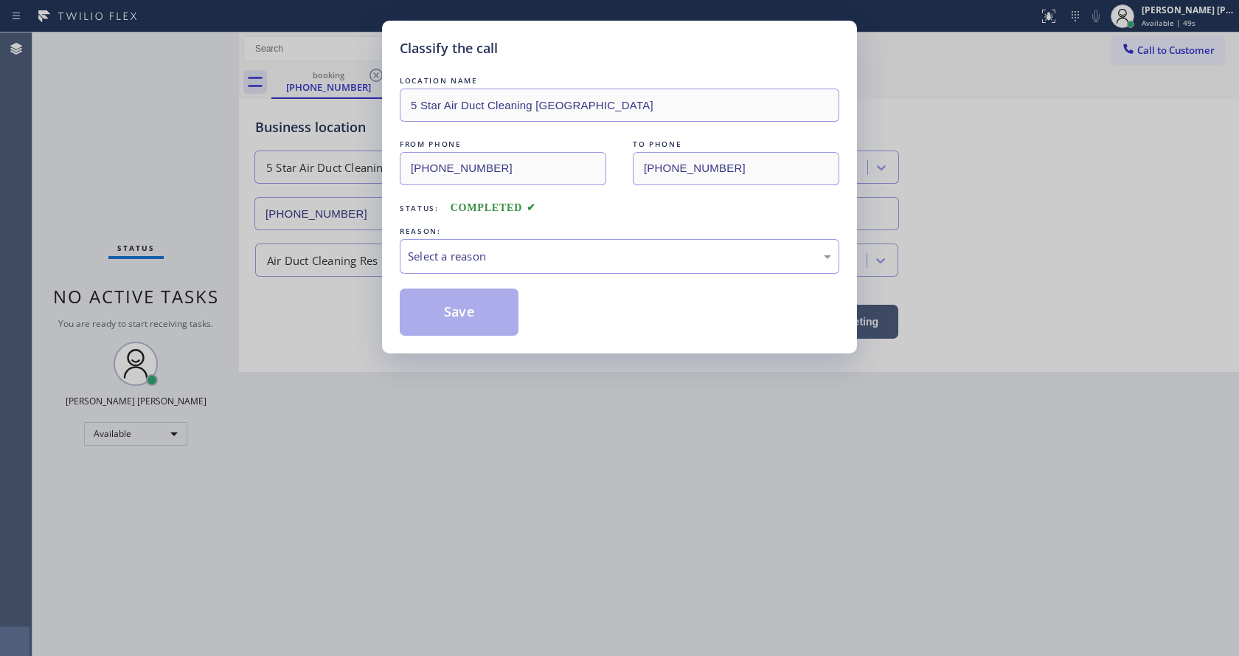
click at [472, 275] on div "LOCATION NAME 5 Star Air Duct Cleaning [GEOGRAPHIC_DATA] FROM PHONE [PHONE_NUMB…" at bounding box center [620, 204] width 440 height 263
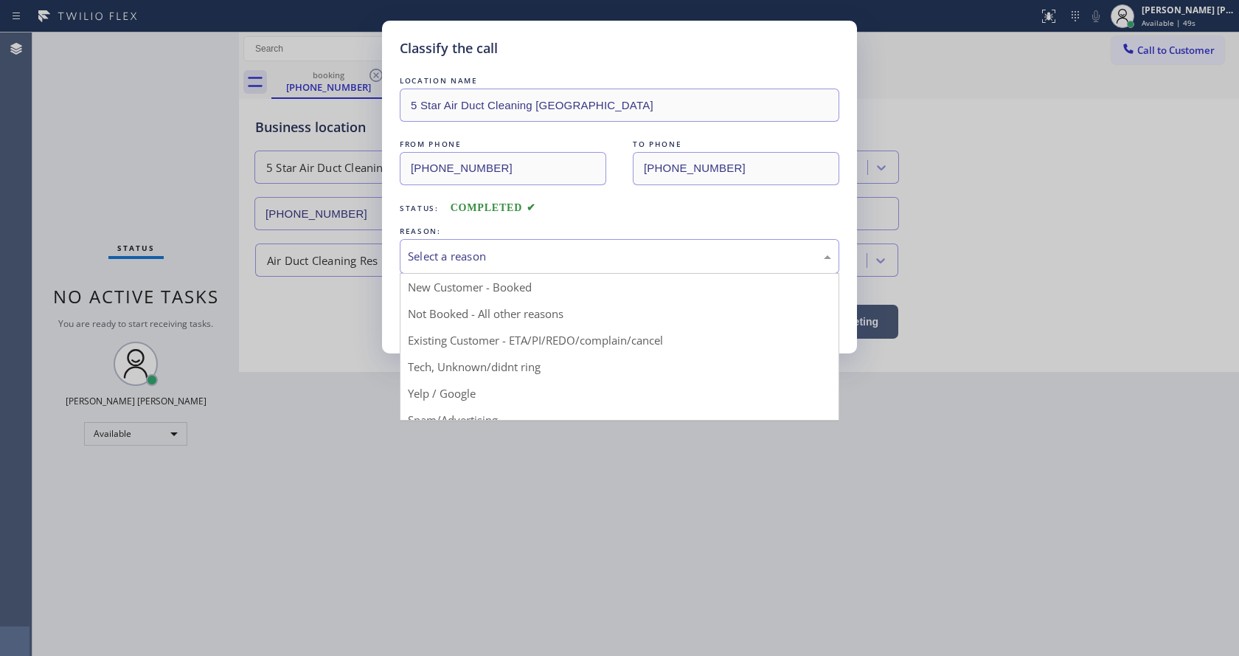
click at [475, 257] on div "Select a reason" at bounding box center [619, 256] width 423 height 17
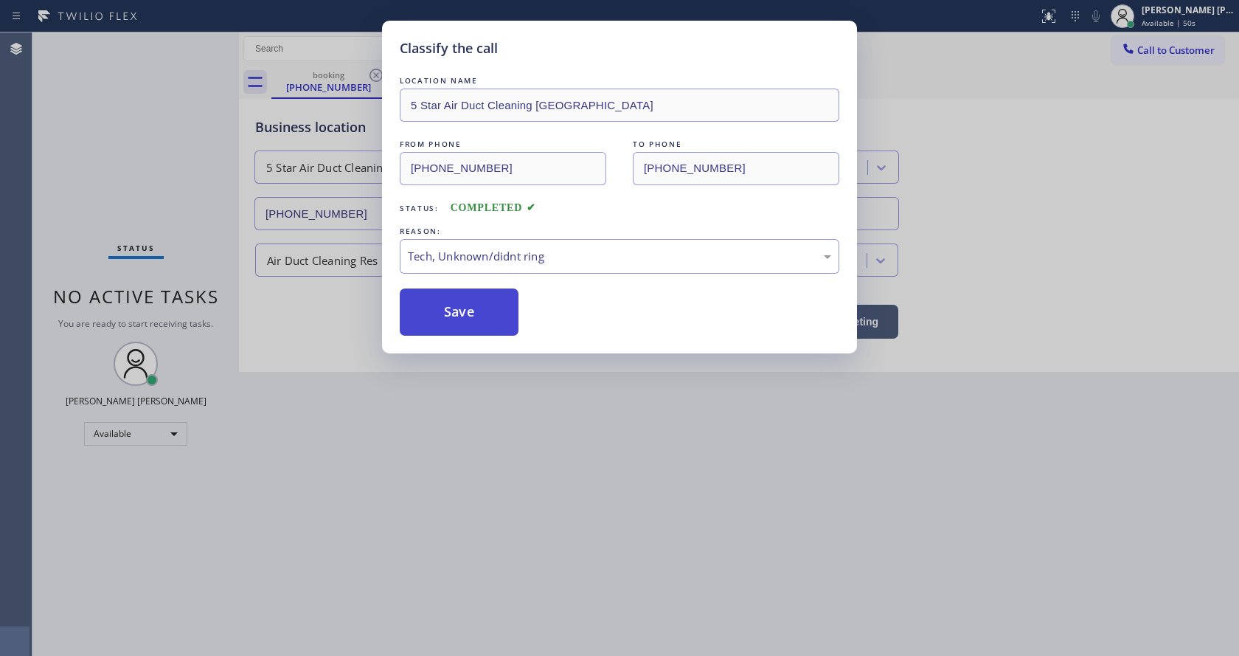
click at [458, 297] on button "Save" at bounding box center [459, 311] width 119 height 47
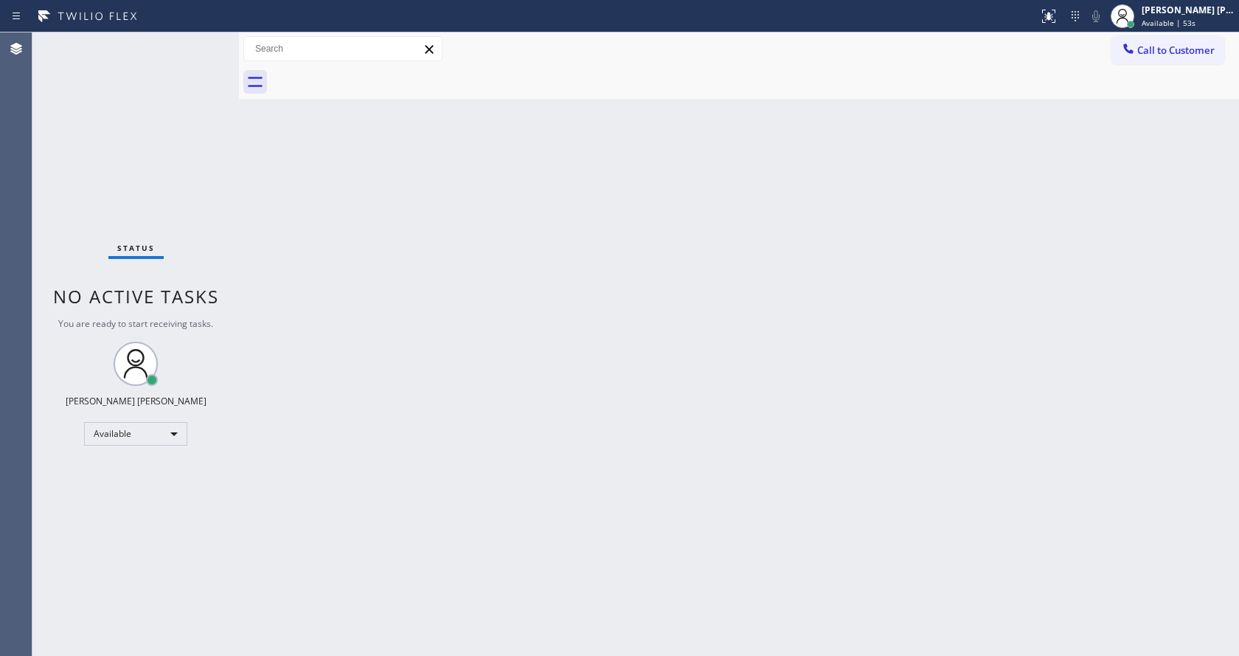
click at [182, 177] on div "Status No active tasks You are ready to start receiving tasks. [PERSON_NAME] [P…" at bounding box center [135, 343] width 207 height 623
drag, startPoint x: 430, startPoint y: 401, endPoint x: 408, endPoint y: 408, distance: 23.1
click at [429, 401] on div "Back to Dashboard Change Sender ID Customers Technicians Select a contact Outbo…" at bounding box center [739, 343] width 1000 height 623
click at [742, 435] on div "Back to Dashboard Change Sender ID Customers Technicians Select a contact Outbo…" at bounding box center [739, 343] width 1000 height 623
click at [555, 238] on div "Back to Dashboard Change Sender ID Customers Technicians Select a contact Outbo…" at bounding box center [739, 343] width 1000 height 623
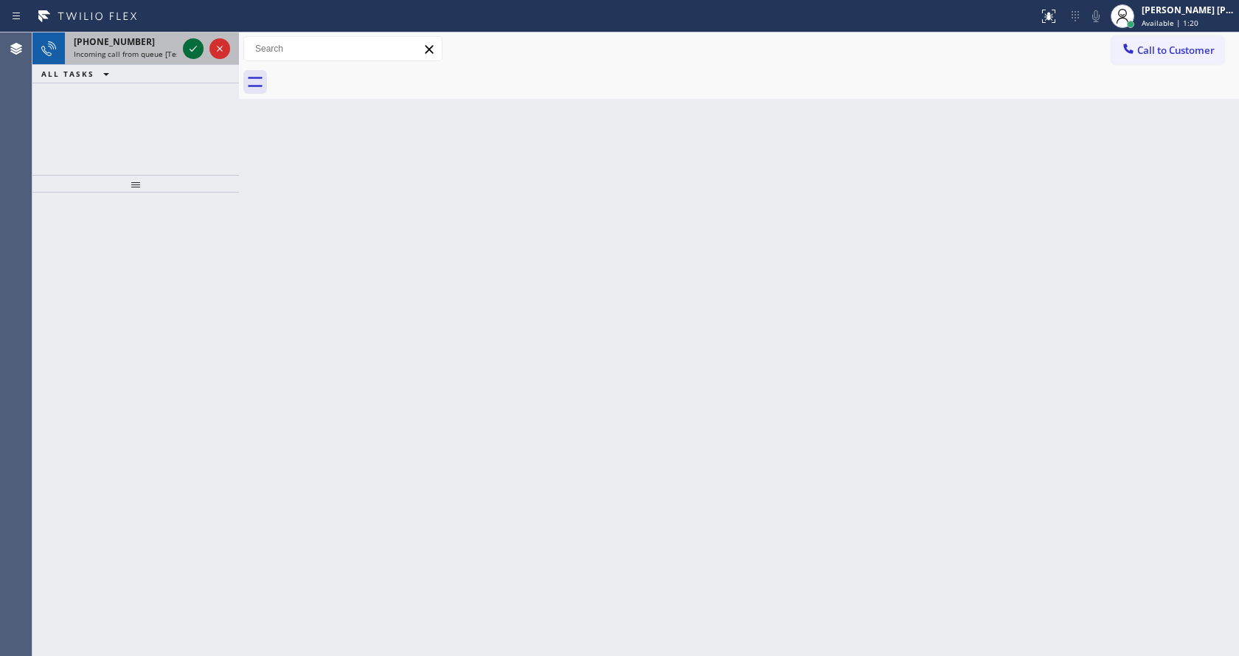
click at [188, 44] on icon at bounding box center [193, 49] width 18 height 18
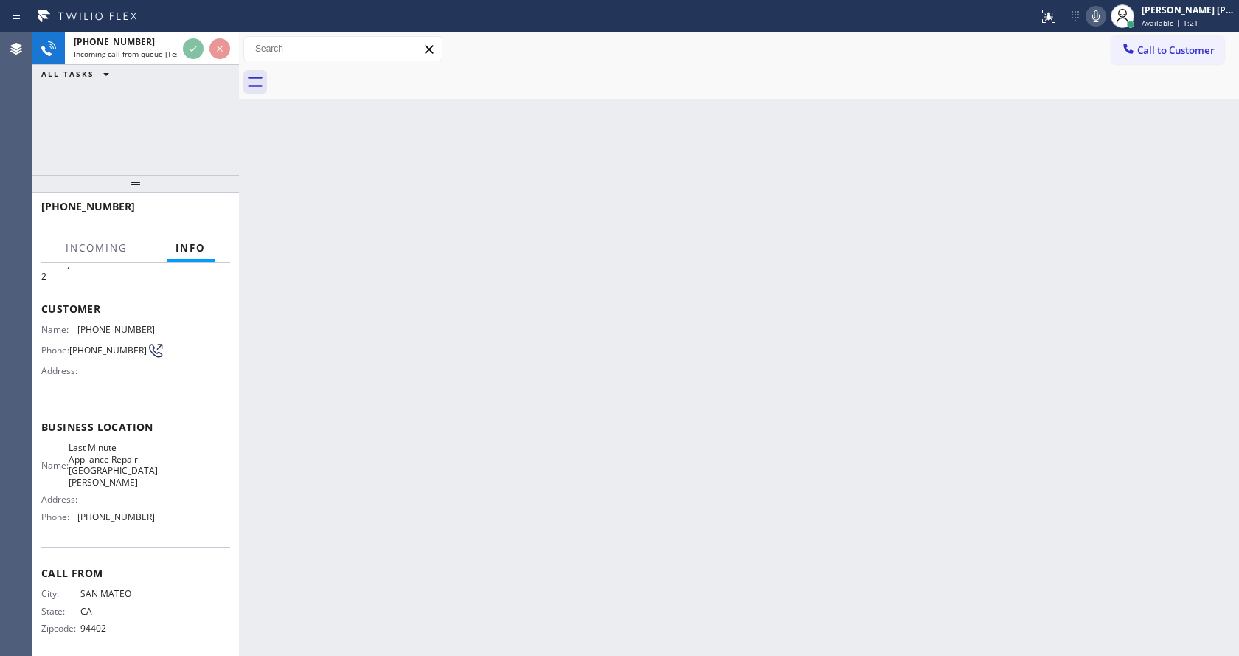
click at [398, 471] on div "Back to Dashboard Change Sender ID Customers Technicians Select a contact Outbo…" at bounding box center [739, 343] width 1000 height 623
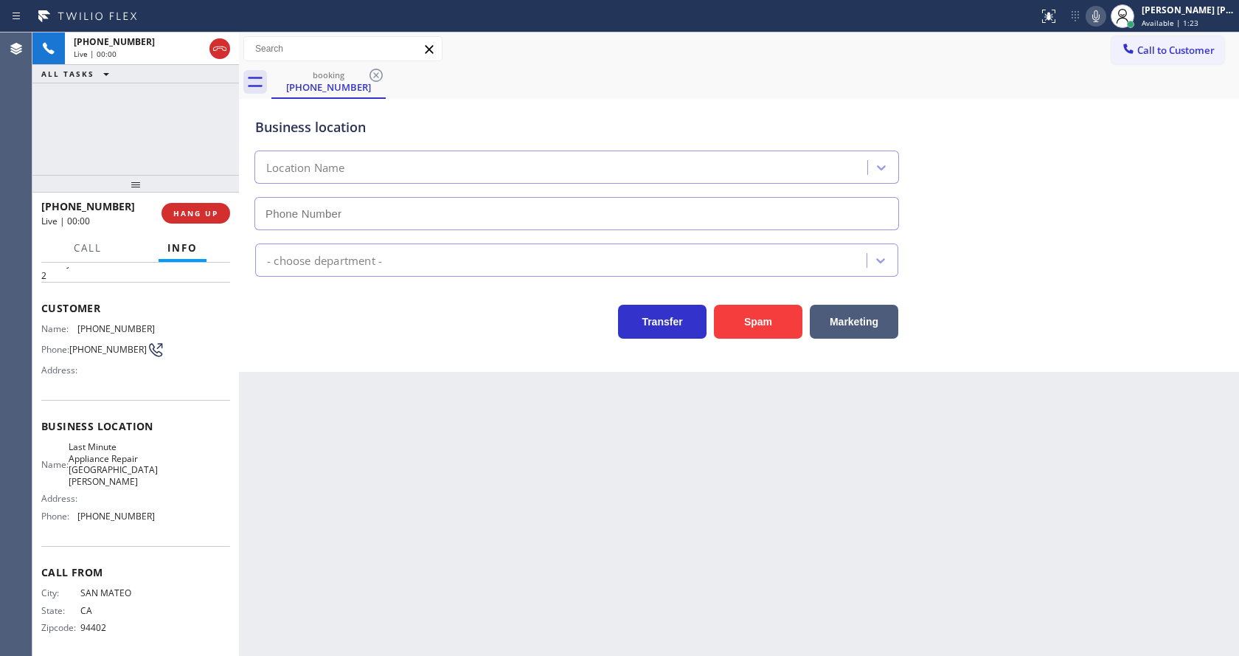
type input "[PHONE_NUMBER]"
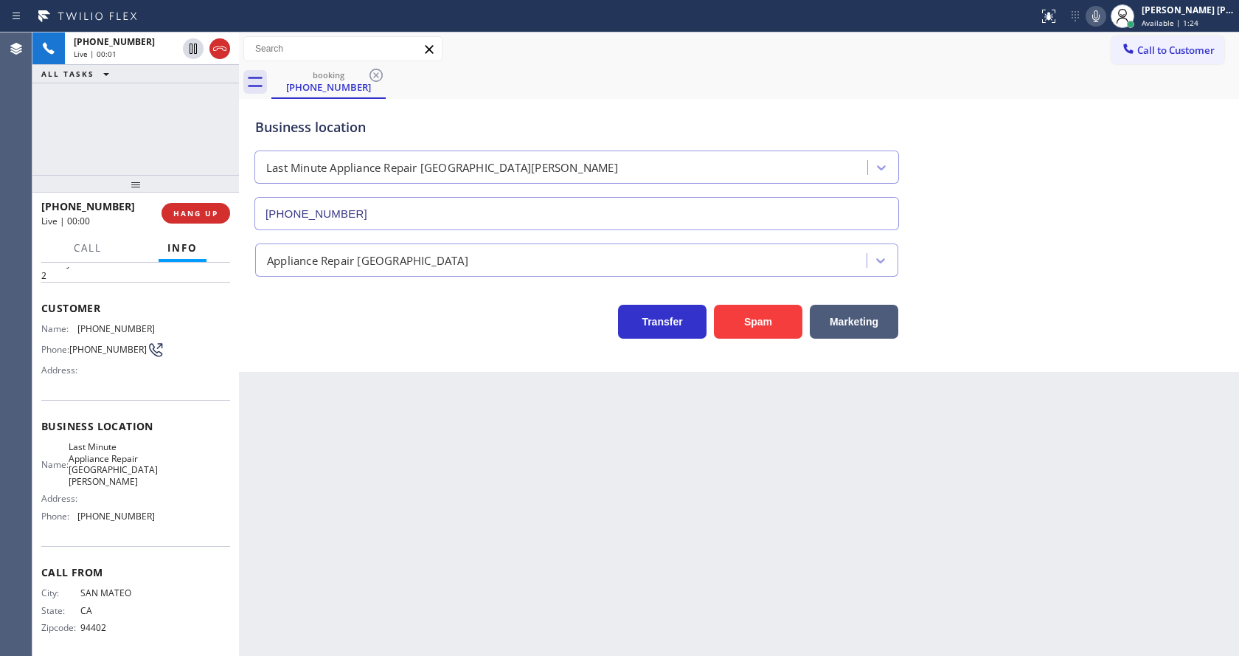
click at [529, 519] on div "Back to Dashboard Change Sender ID Customers Technicians Select a contact Outbo…" at bounding box center [739, 343] width 1000 height 623
click at [600, 480] on div "Back to Dashboard Change Sender ID Customers Technicians Select a contact Outbo…" at bounding box center [739, 343] width 1000 height 623
click at [778, 314] on button "Spam" at bounding box center [758, 322] width 89 height 34
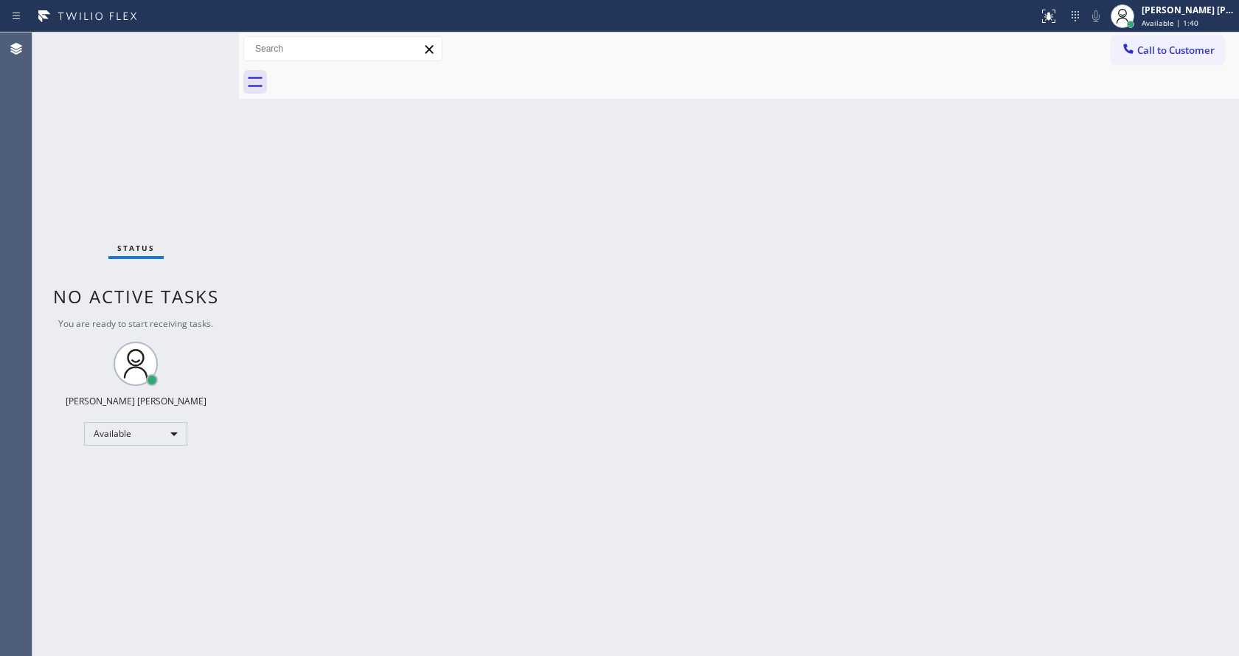
click at [467, 283] on div "Back to Dashboard Change Sender ID Customers Technicians Select a contact Outbo…" at bounding box center [739, 343] width 1000 height 623
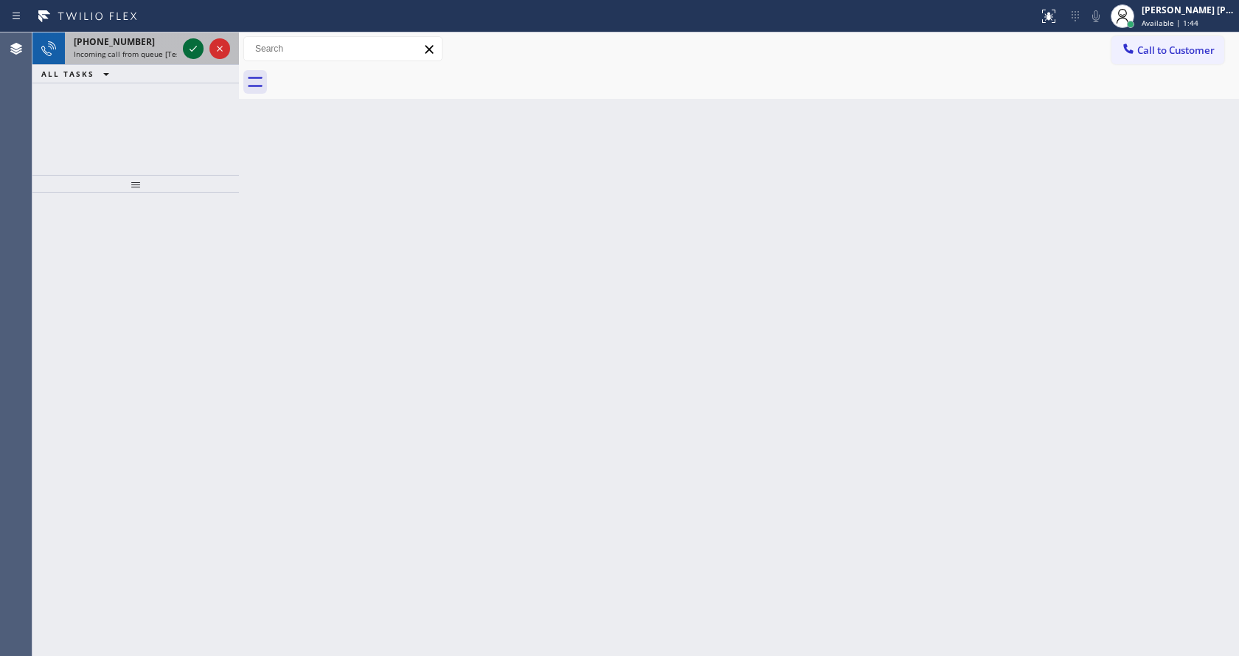
click at [190, 47] on icon at bounding box center [193, 49] width 18 height 18
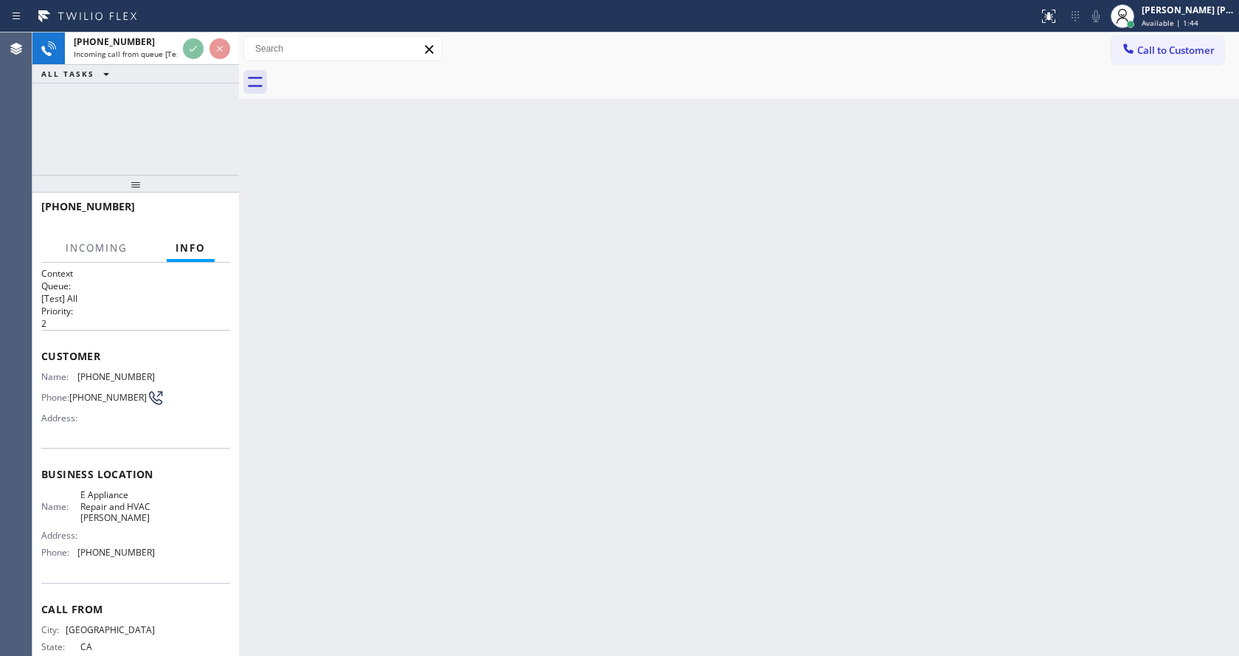
scroll to position [48, 0]
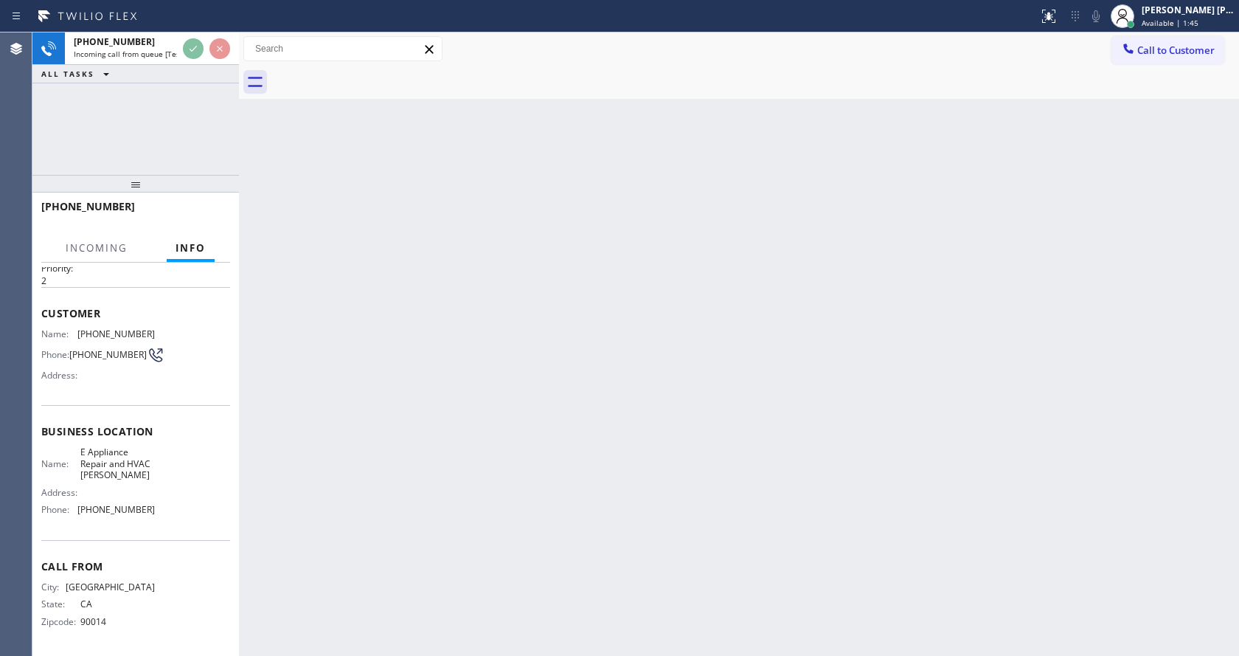
click at [312, 432] on div "Back to Dashboard Change Sender ID Customers Technicians Select a contact Outbo…" at bounding box center [739, 343] width 1000 height 623
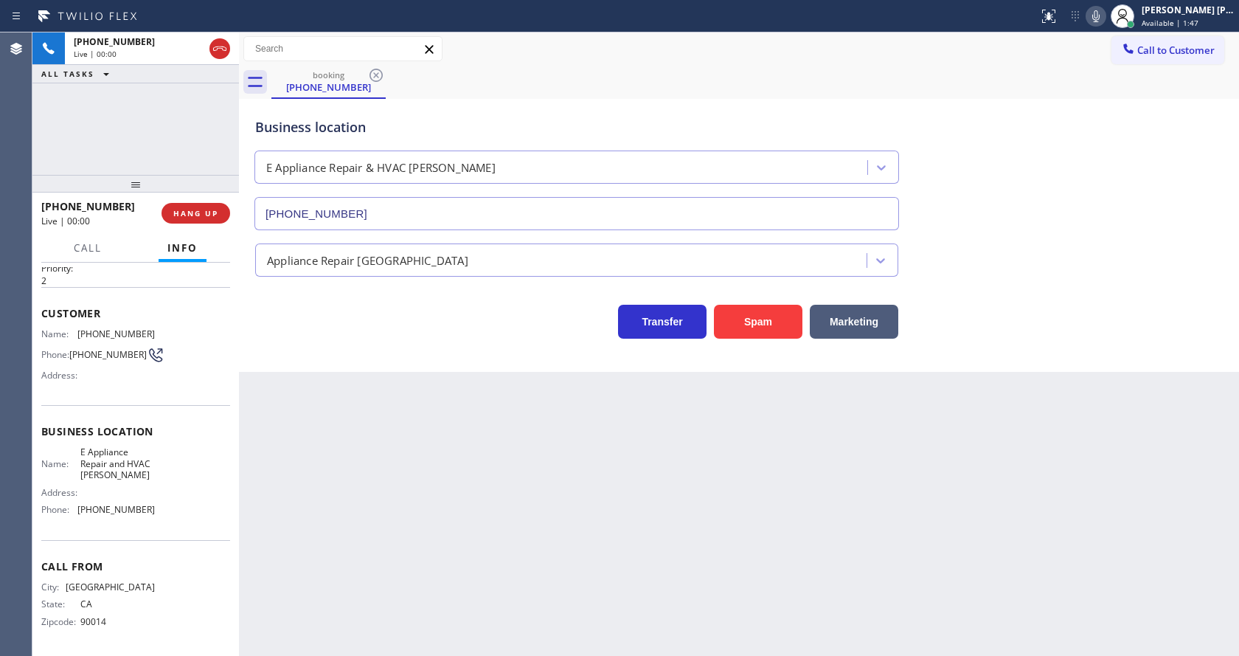
type input "[PHONE_NUMBER]"
click at [523, 479] on div "Back to Dashboard Change Sender ID Customers Technicians Select a contact Outbo…" at bounding box center [739, 343] width 1000 height 623
click at [561, 437] on div "Back to Dashboard Change Sender ID Customers Technicians Select a contact Outbo…" at bounding box center [739, 343] width 1000 height 623
click at [759, 329] on button "Spam" at bounding box center [758, 322] width 89 height 34
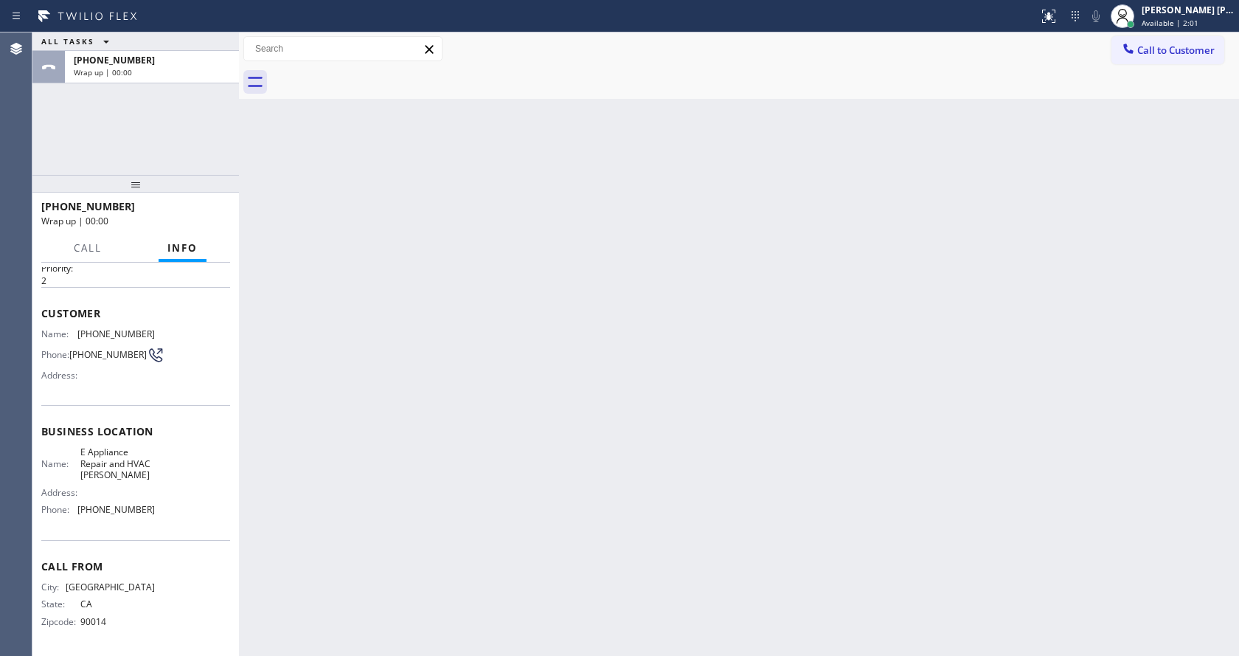
click at [306, 367] on div "Back to Dashboard Change Sender ID Customers Technicians Select a contact Outbo…" at bounding box center [739, 343] width 1000 height 623
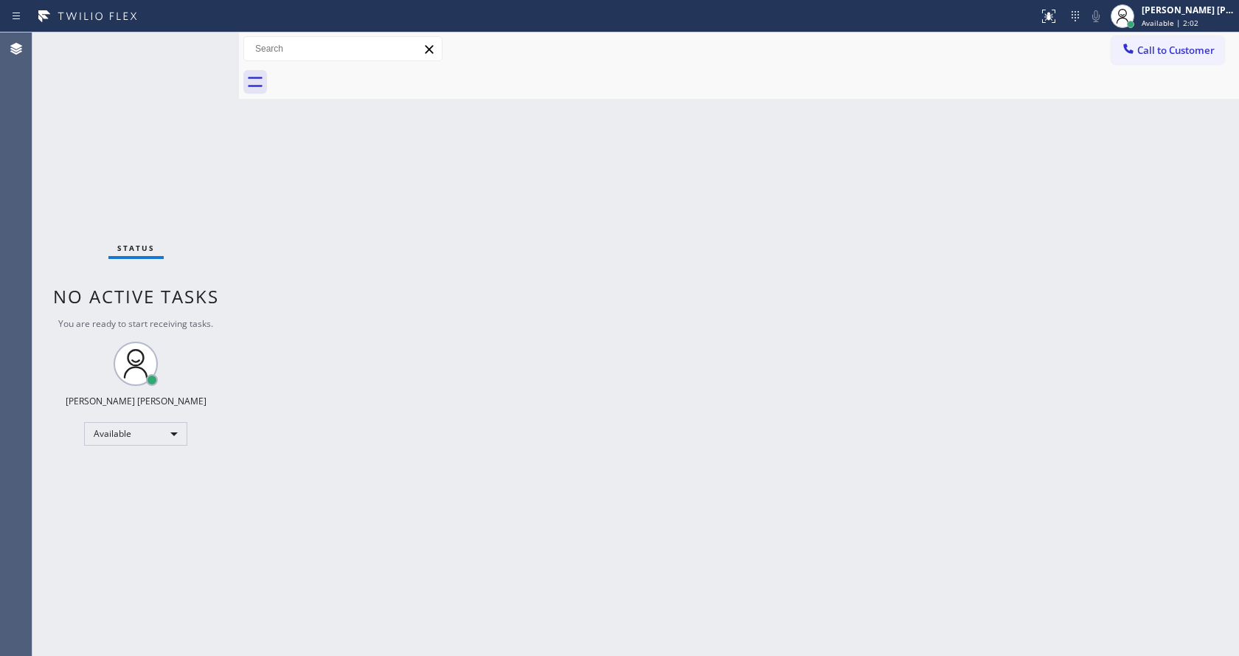
click at [204, 46] on div "Status No active tasks You are ready to start receiving tasks. [PERSON_NAME] [P…" at bounding box center [135, 343] width 207 height 623
click at [473, 417] on div "Back to Dashboard Change Sender ID Customers Technicians Select a contact Outbo…" at bounding box center [739, 343] width 1000 height 623
click at [474, 425] on div "Back to Dashboard Change Sender ID Customers Technicians Select a contact Outbo…" at bounding box center [739, 343] width 1000 height 623
click at [680, 378] on div "Back to Dashboard Change Sender ID Customers Technicians Select a contact Outbo…" at bounding box center [739, 343] width 1000 height 623
click at [725, 308] on div "Back to Dashboard Change Sender ID Customers Technicians Select a contact Outbo…" at bounding box center [739, 343] width 1000 height 623
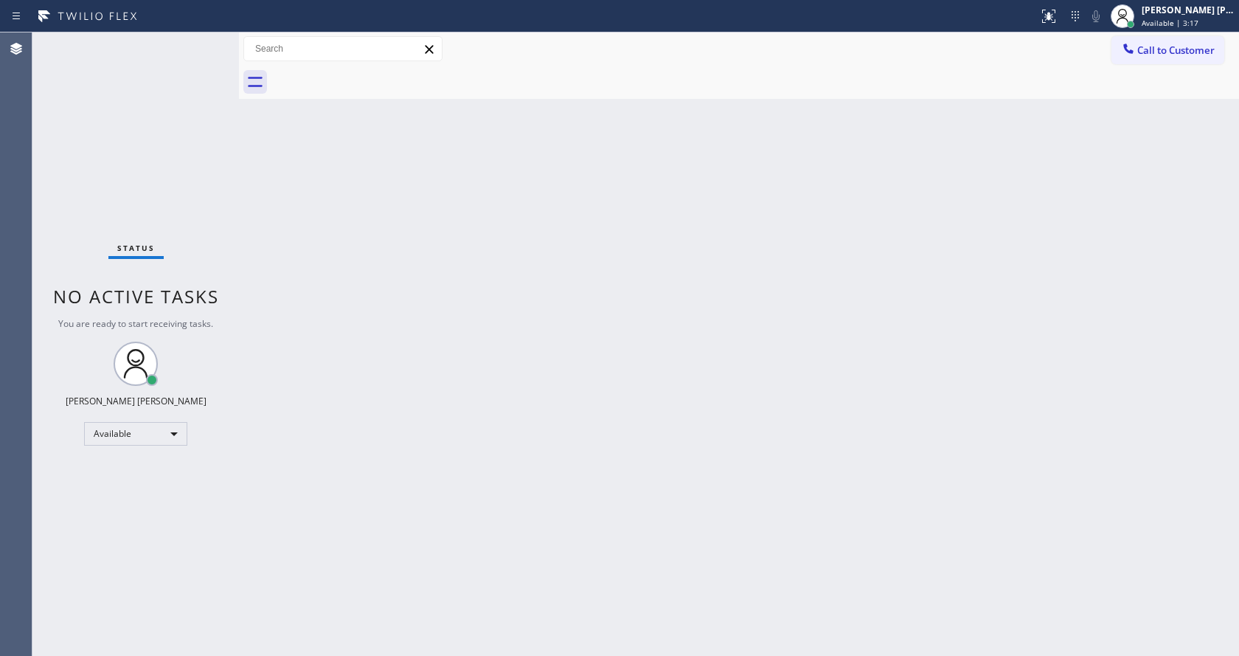
click at [560, 441] on div "Back to Dashboard Change Sender ID Customers Technicians Select a contact Outbo…" at bounding box center [739, 343] width 1000 height 623
click at [211, 162] on div "Status No active tasks You are ready to start receiving tasks. [PERSON_NAME] [P…" at bounding box center [135, 343] width 207 height 623
click at [204, 38] on div "Status No active tasks You are ready to start receiving tasks. [PERSON_NAME] [P…" at bounding box center [135, 343] width 207 height 623
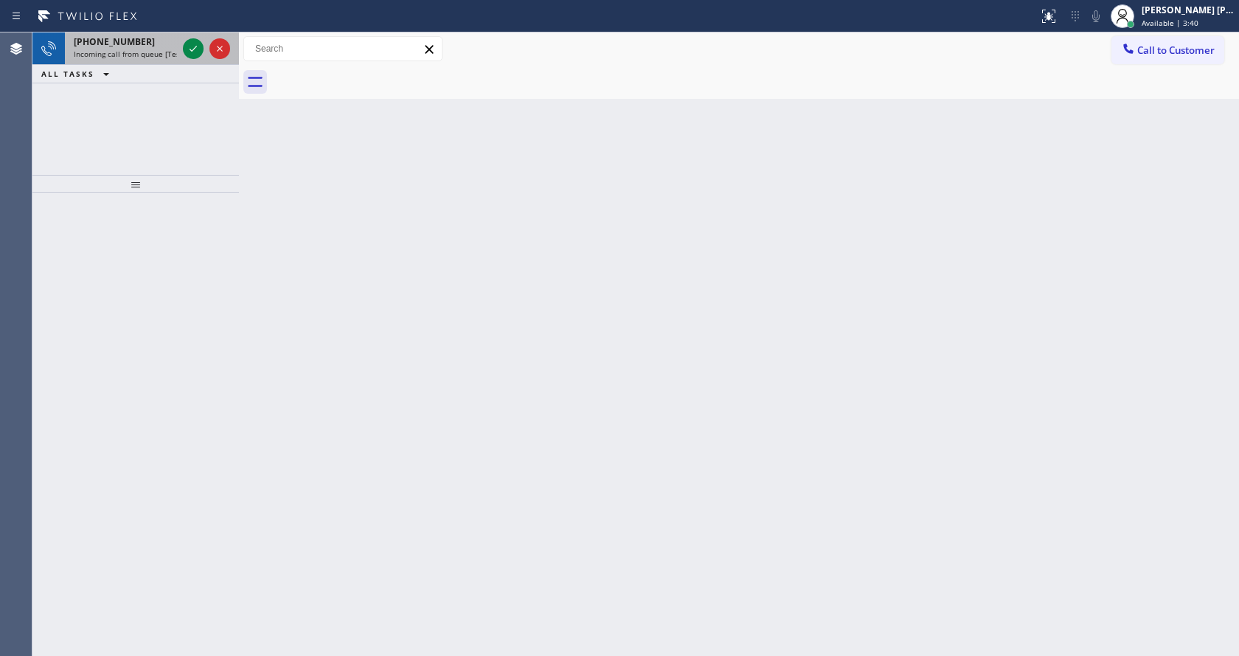
click at [154, 58] on span "Incoming call from queue [Test] All" at bounding box center [135, 54] width 122 height 10
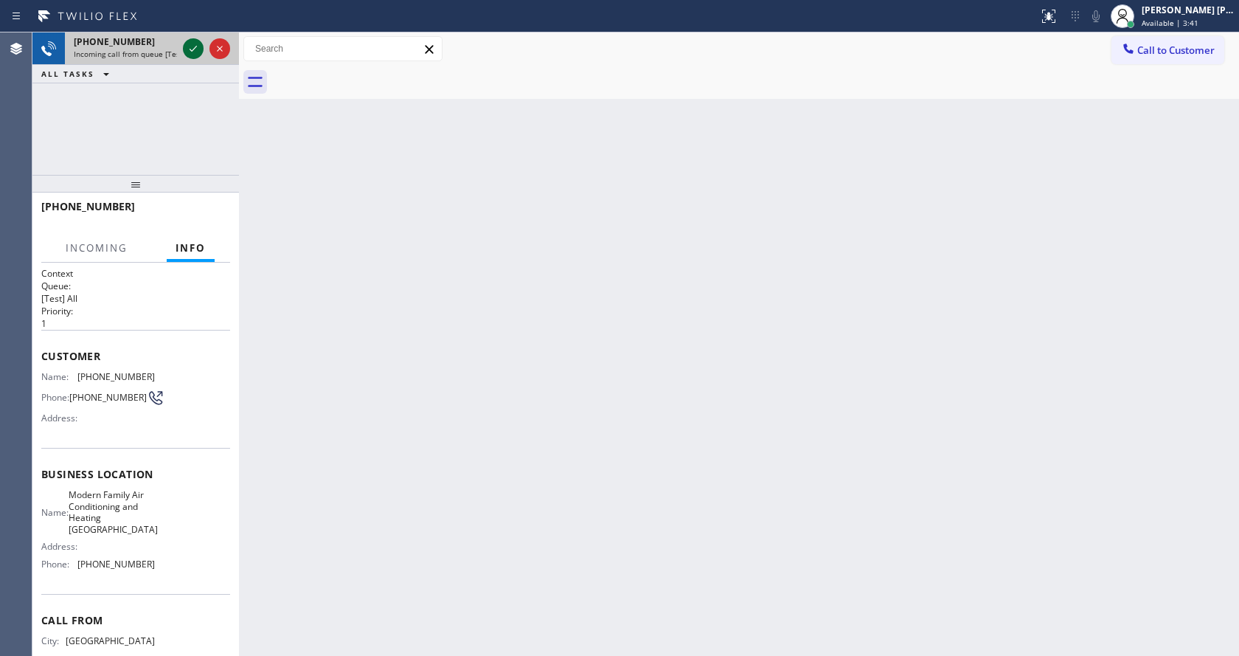
click at [193, 52] on icon at bounding box center [193, 49] width 18 height 18
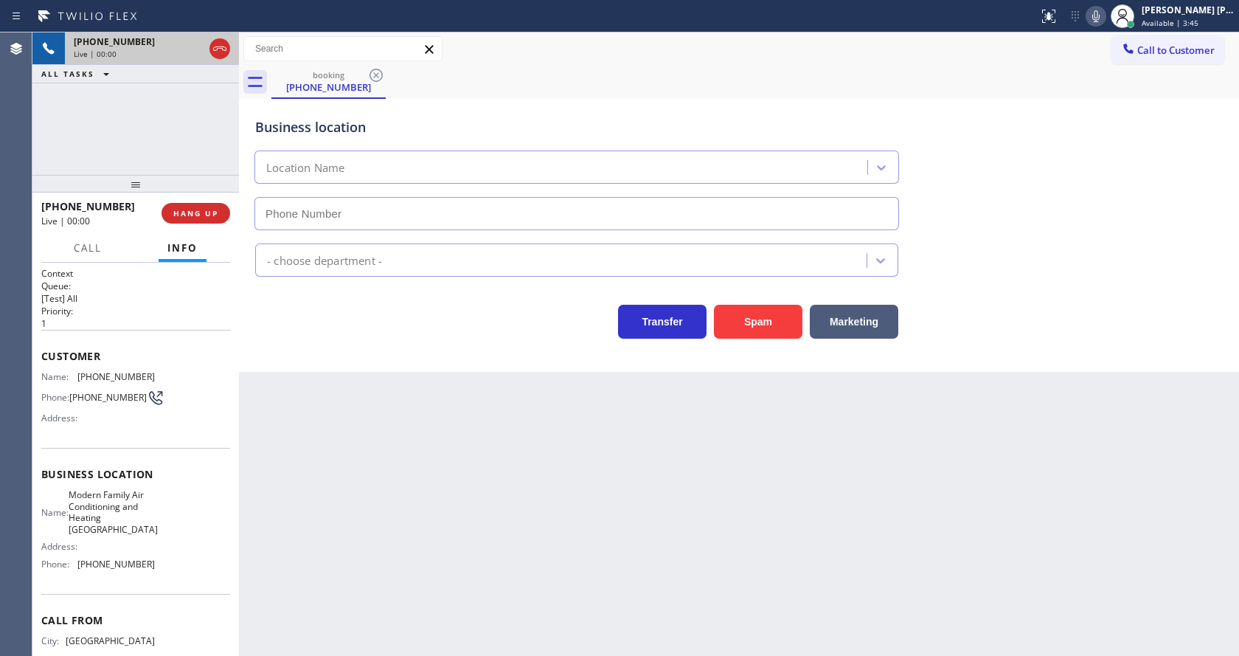
type input "[PHONE_NUMBER]"
click at [747, 333] on button "Spam" at bounding box center [758, 322] width 89 height 34
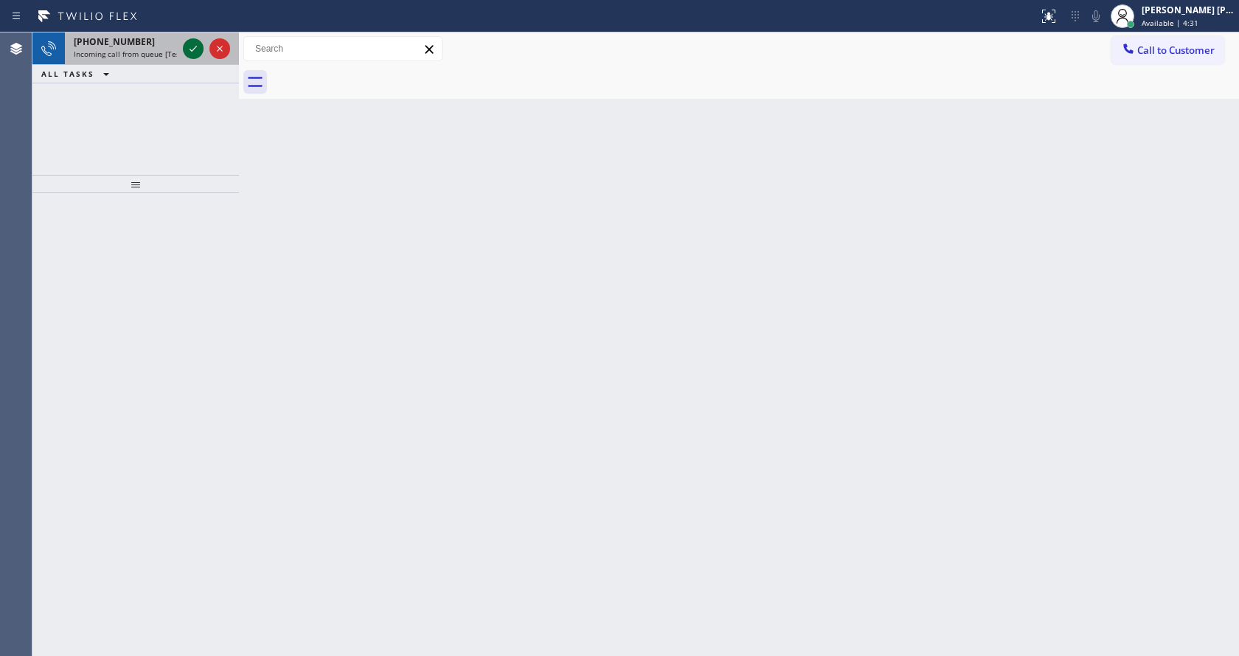
click at [200, 50] on icon at bounding box center [193, 49] width 18 height 18
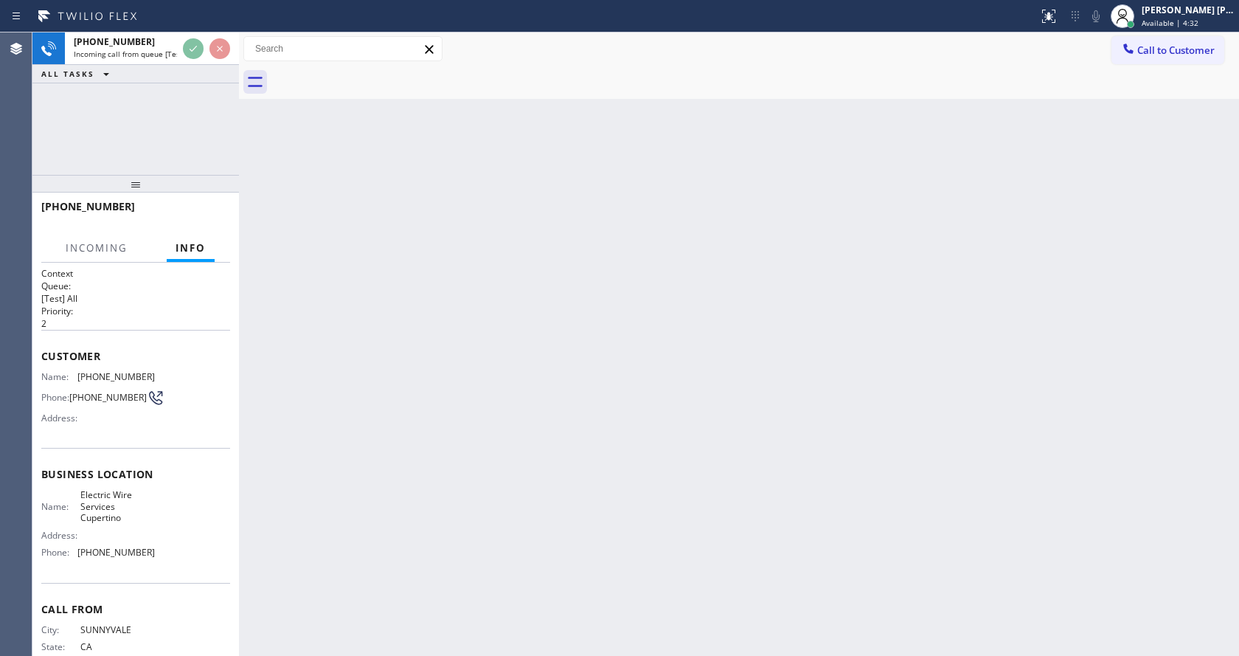
click at [579, 385] on div "Back to Dashboard Change Sender ID Customers Technicians Select a contact Outbo…" at bounding box center [739, 343] width 1000 height 623
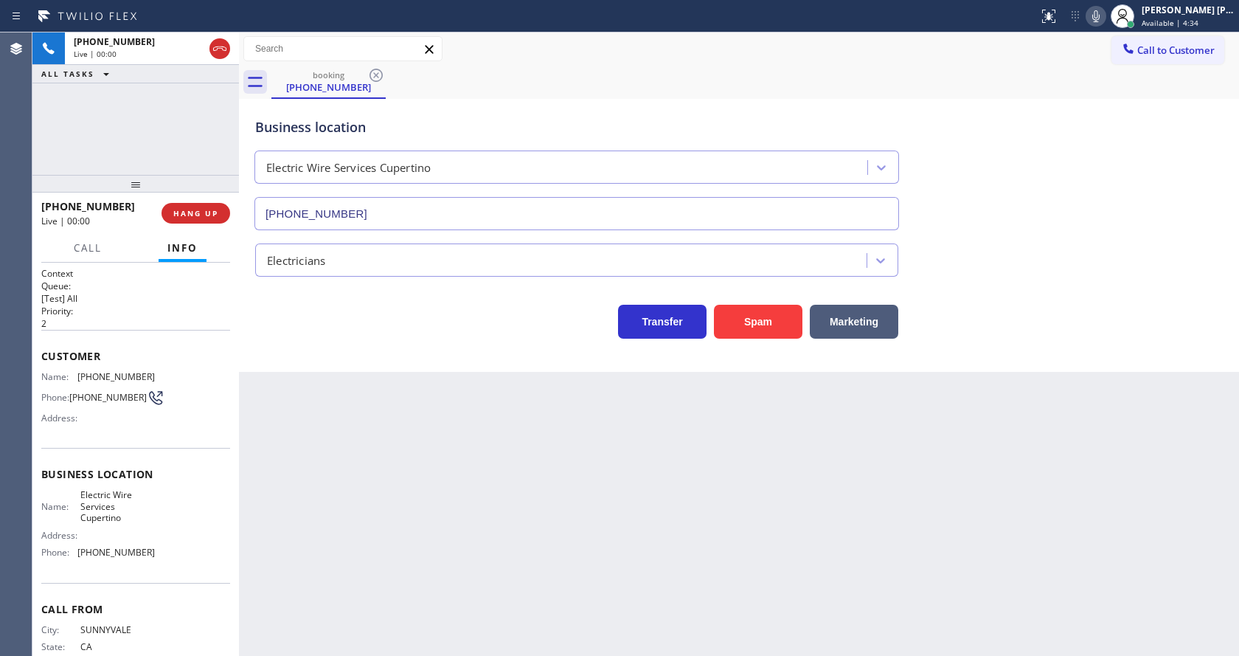
type input "[PHONE_NUMBER]"
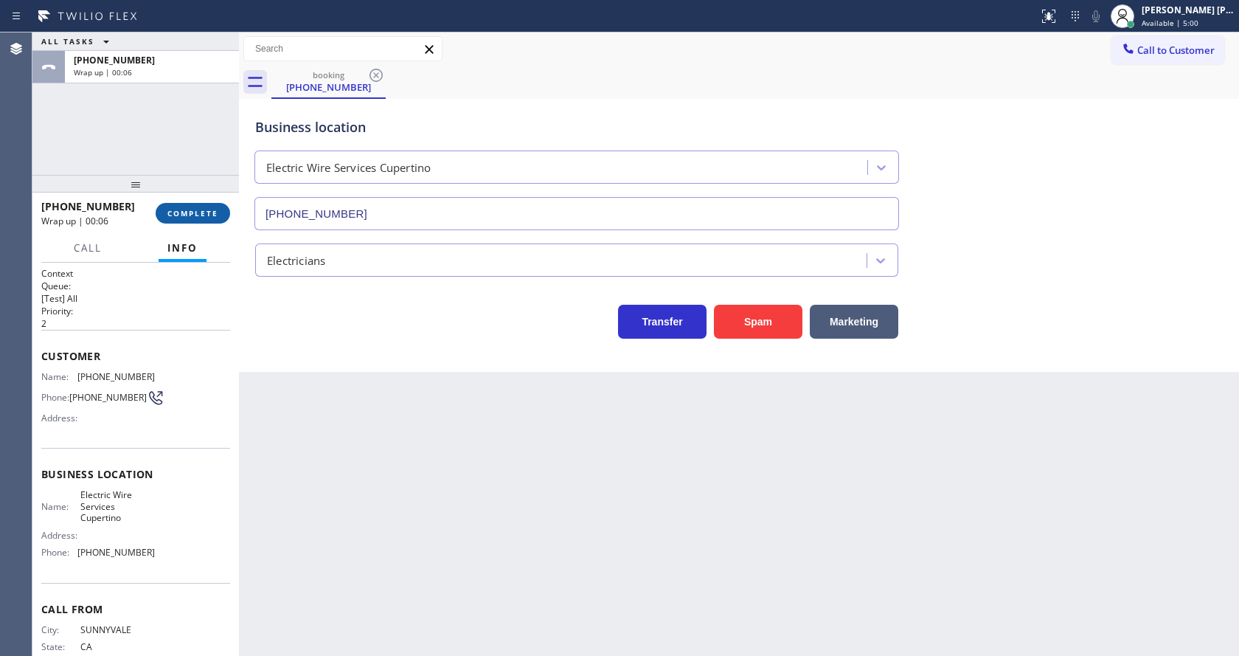
click at [206, 209] on span "COMPLETE" at bounding box center [192, 213] width 51 height 10
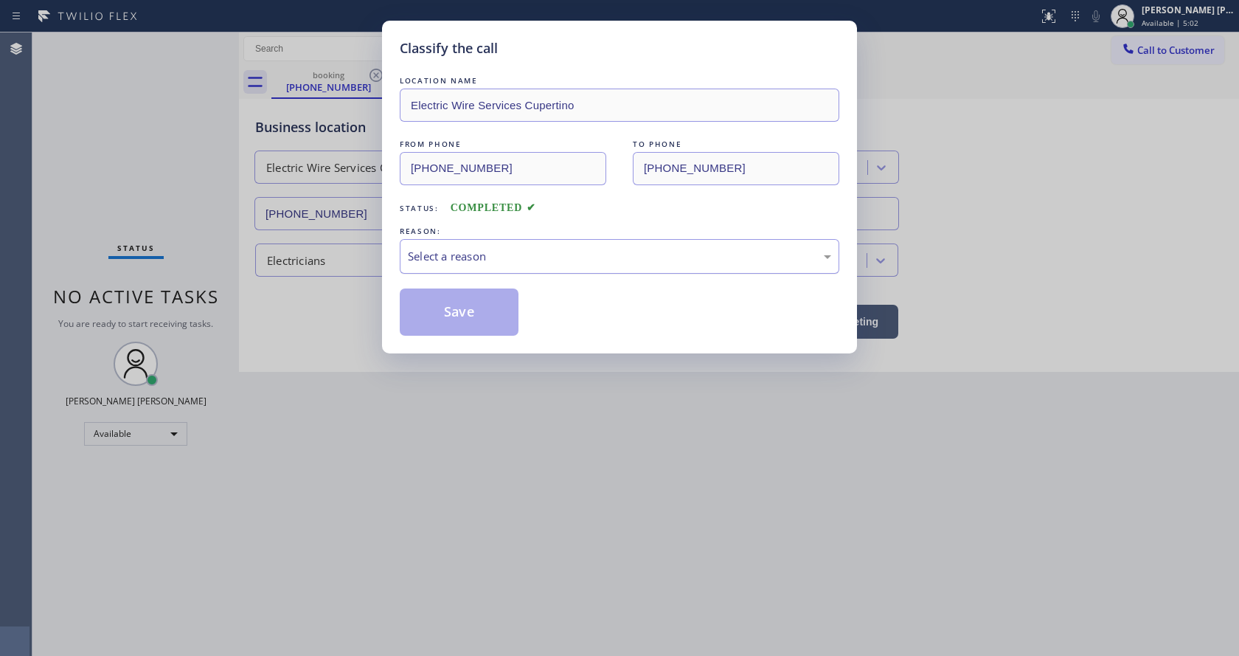
click at [455, 263] on div "Select a reason" at bounding box center [619, 256] width 423 height 17
click at [442, 298] on button "Save" at bounding box center [459, 311] width 119 height 47
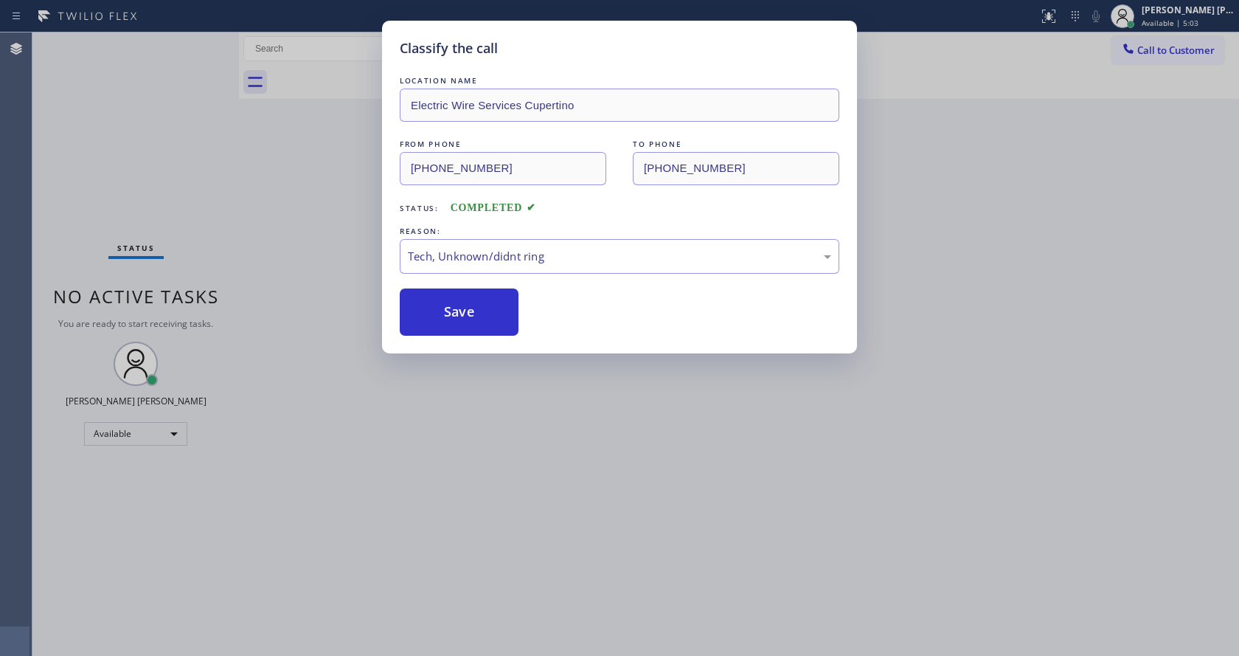
click at [526, 404] on div "Classify the call LOCATION NAME Electric Wire Services Cupertino FROM PHONE [PH…" at bounding box center [619, 328] width 1239 height 656
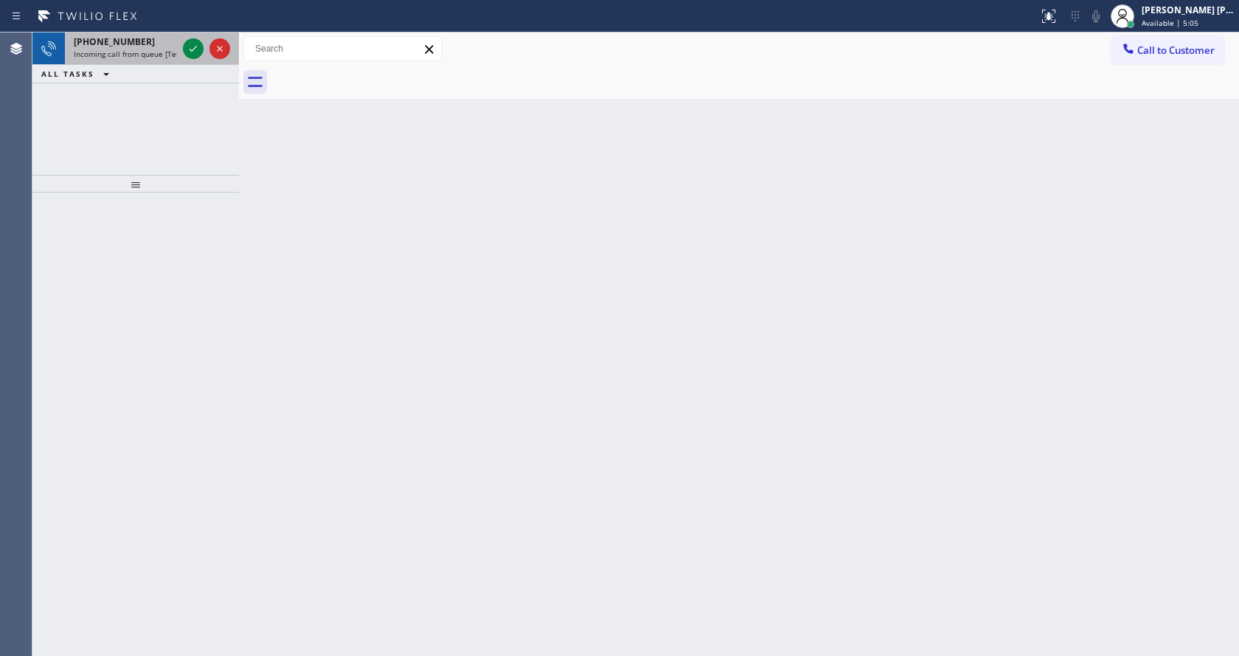
click at [170, 57] on span "Incoming call from queue [Test] All" at bounding box center [135, 54] width 122 height 10
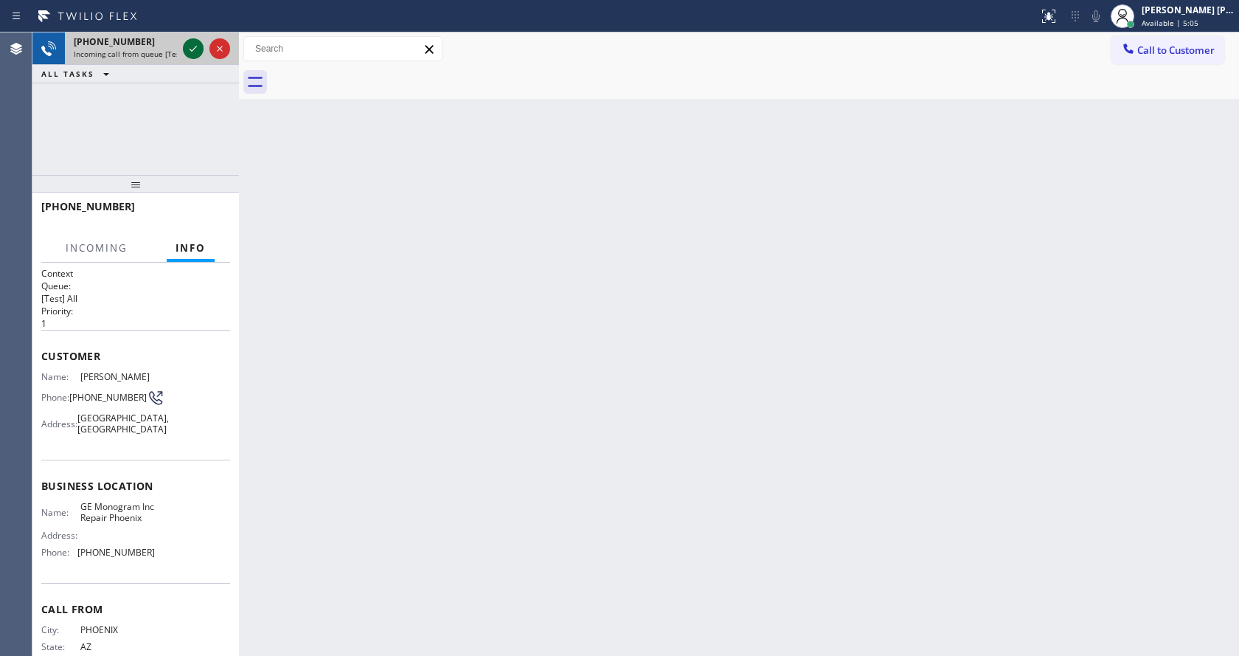
click at [191, 52] on icon at bounding box center [193, 49] width 18 height 18
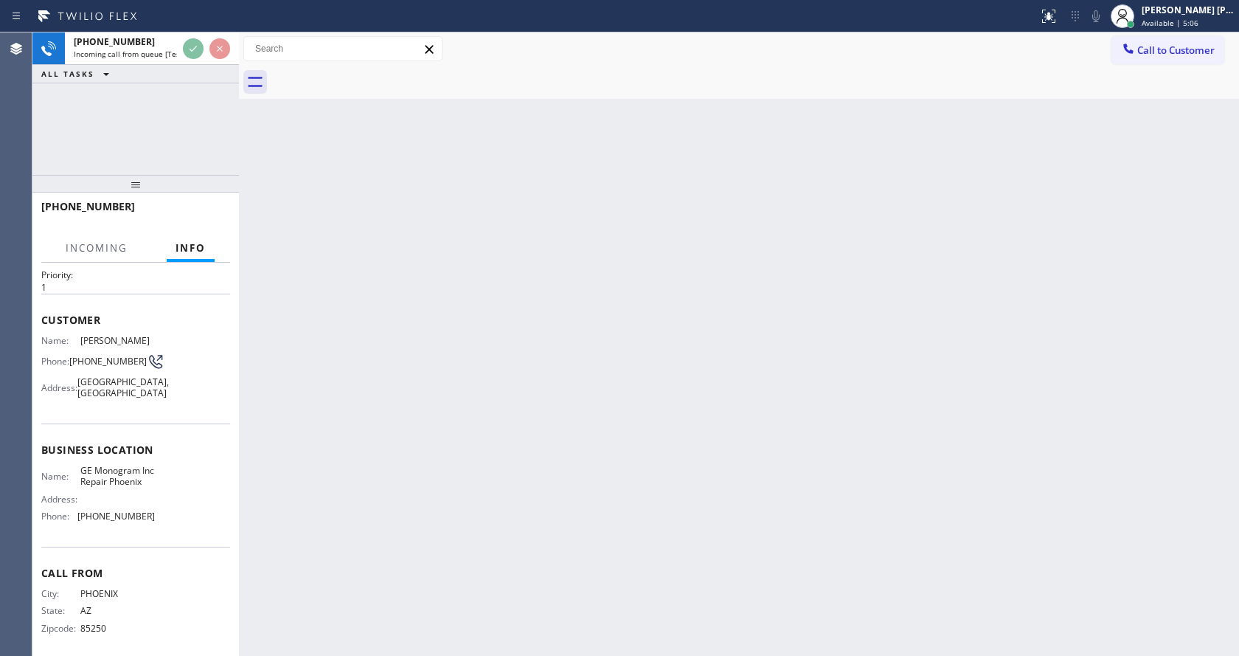
scroll to position [71, 0]
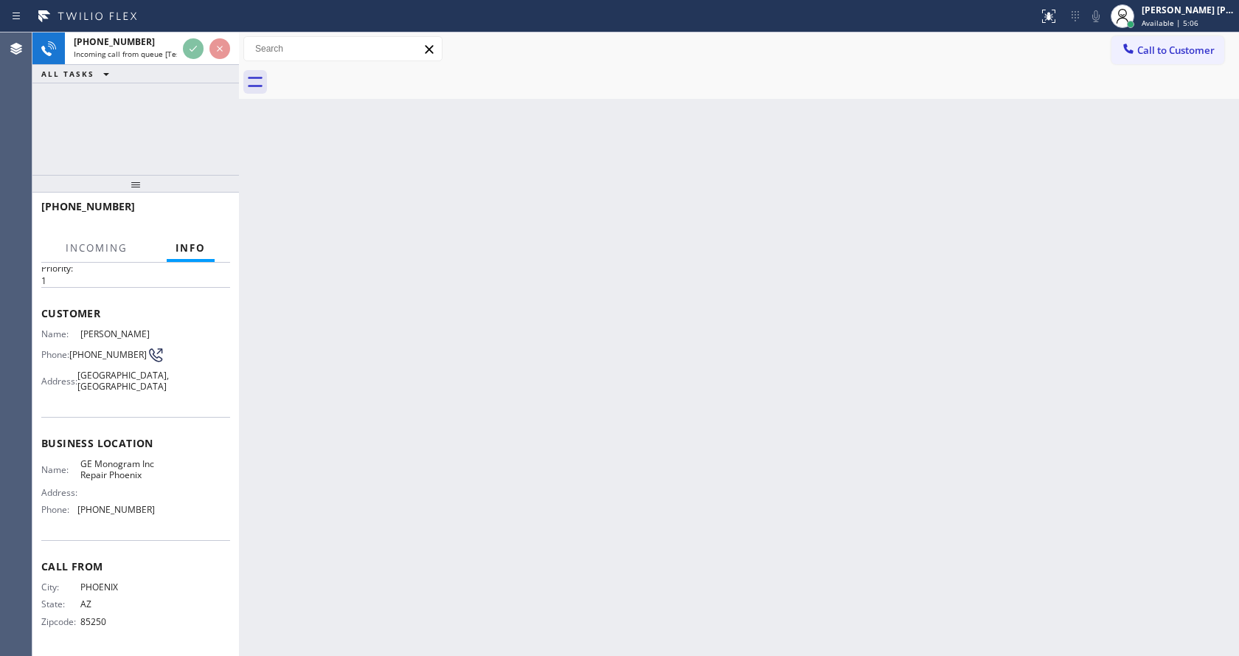
click at [444, 426] on div "Back to Dashboard Change Sender ID Customers Technicians Select a contact Outbo…" at bounding box center [739, 343] width 1000 height 623
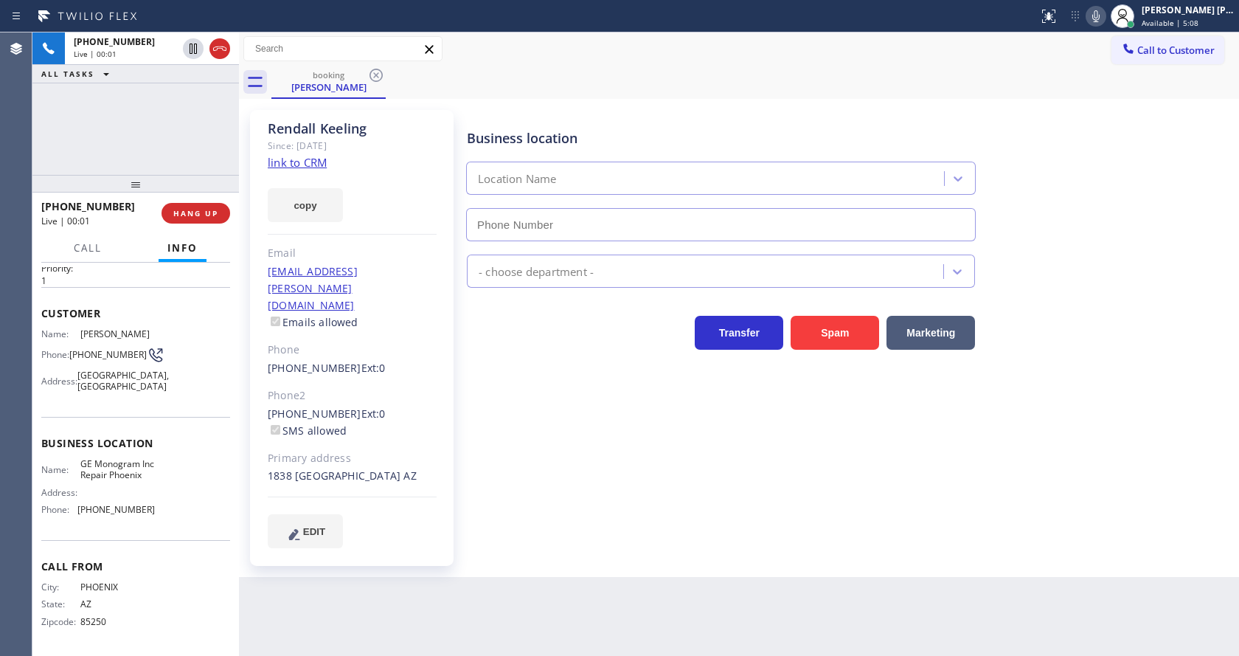
type input "[PHONE_NUMBER]"
click at [517, 435] on div "Business location GE Monogram Inc Repair [GEOGRAPHIC_DATA] [PHONE_NUMBER] Appli…" at bounding box center [850, 329] width 772 height 430
click at [518, 434] on div "Business location GE Monogram Inc Repair [GEOGRAPHIC_DATA] [PHONE_NUMBER] Appli…" at bounding box center [850, 329] width 772 height 430
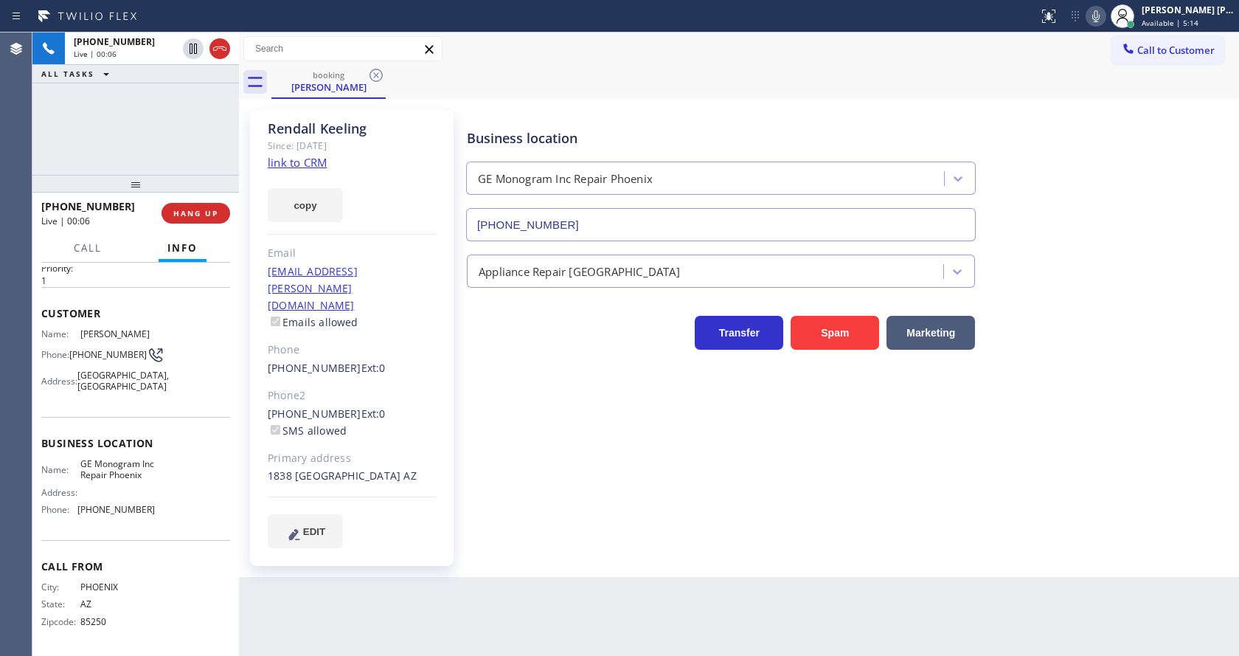
click at [652, 549] on div "Business location GE Monogram Inc Repair [GEOGRAPHIC_DATA] [PHONE_NUMBER] Appli…" at bounding box center [850, 344] width 772 height 460
click at [533, 462] on div "Business location GE Monogram Inc Repair [GEOGRAPHIC_DATA] [PHONE_NUMBER] Appli…" at bounding box center [850, 329] width 772 height 430
click at [519, 516] on div "Business location GE Monogram Inc Repair [GEOGRAPHIC_DATA] [PHONE_NUMBER] Appli…" at bounding box center [850, 329] width 772 height 430
click at [187, 295] on div "Customer Name: [PERSON_NAME] Phone: [PHONE_NUMBER] Address: [STREET_ADDRESS]" at bounding box center [135, 351] width 189 height 129
click at [306, 158] on link "link to CRM" at bounding box center [297, 162] width 59 height 15
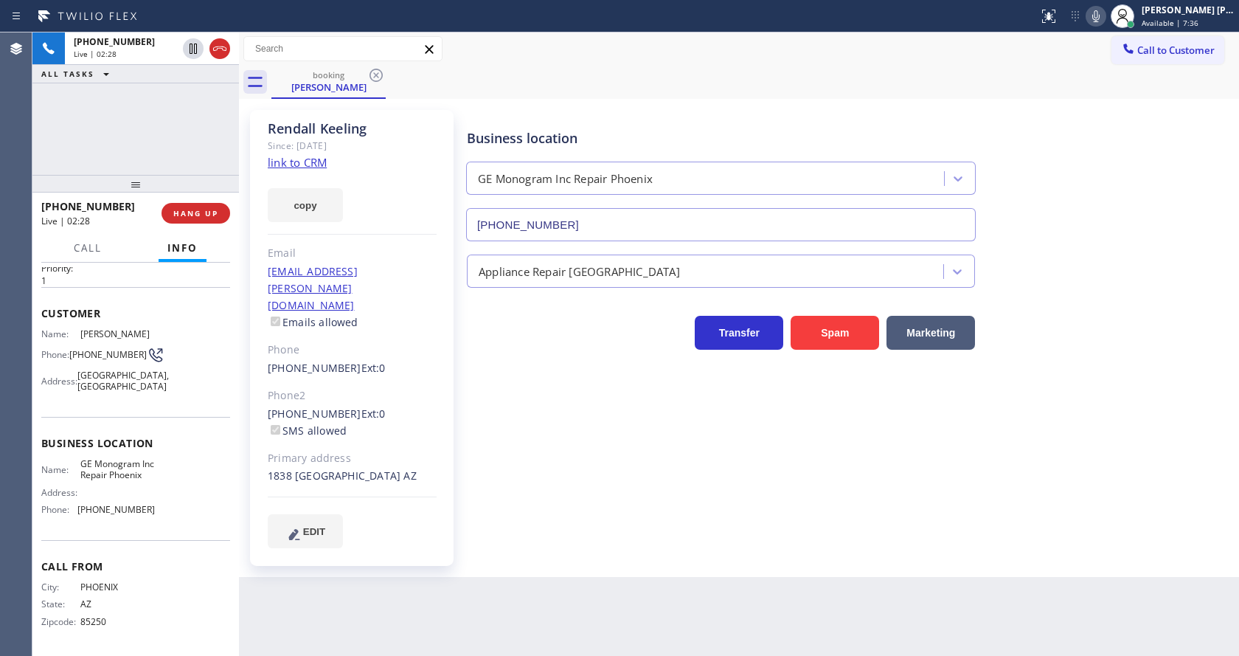
click at [392, 495] on div "[PERSON_NAME] Since: [DATE] link to CRM copy Email [EMAIL_ADDRESS][PERSON_NAME]…" at bounding box center [352, 338] width 204 height 456
click at [574, 493] on div "Business location GE Monogram Inc Repair [GEOGRAPHIC_DATA] [PHONE_NUMBER] Appli…" at bounding box center [850, 329] width 772 height 430
click at [1097, 18] on icon at bounding box center [1096, 16] width 18 height 18
click at [191, 46] on icon at bounding box center [193, 49] width 18 height 18
click at [479, 435] on div "Business location GE Monogram Inc Repair [GEOGRAPHIC_DATA] [PHONE_NUMBER] Appli…" at bounding box center [850, 329] width 772 height 430
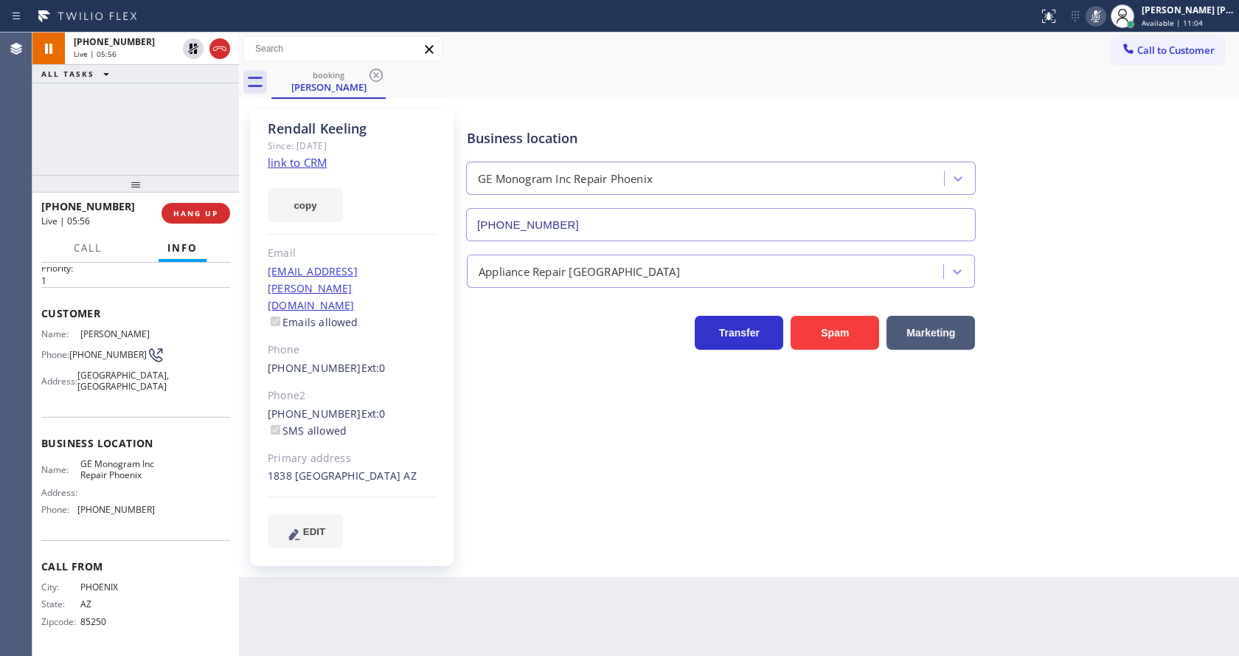
click at [1170, 132] on div "Business location GE Monogram Inc Repair [GEOGRAPHIC_DATA] [PHONE_NUMBER]" at bounding box center [850, 175] width 772 height 134
click at [1098, 17] on icon at bounding box center [1096, 16] width 18 height 18
click at [193, 45] on icon at bounding box center [193, 49] width 18 height 18
click at [516, 479] on div "Business location GE Monogram Inc Repair [GEOGRAPHIC_DATA] [PHONE_NUMBER] Appli…" at bounding box center [850, 329] width 772 height 430
click at [517, 579] on div "Back to Dashboard Change Sender ID Customers Technicians Select a contact Outbo…" at bounding box center [739, 343] width 1000 height 623
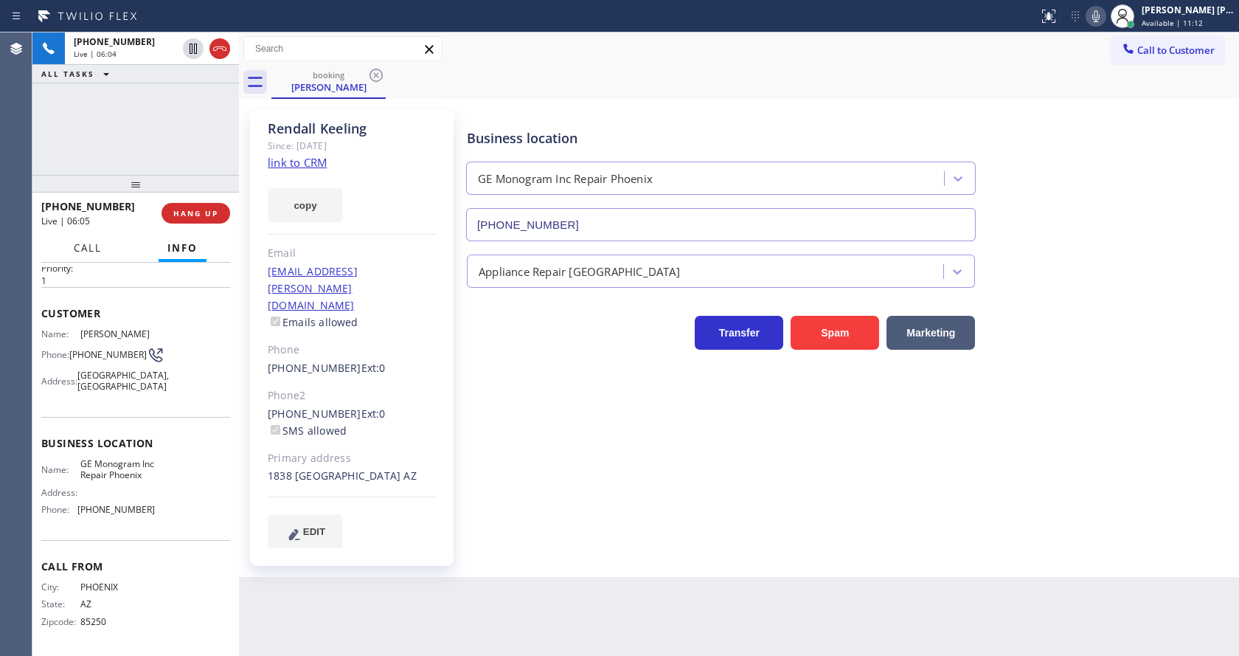
click at [90, 243] on span "Call" at bounding box center [88, 247] width 28 height 13
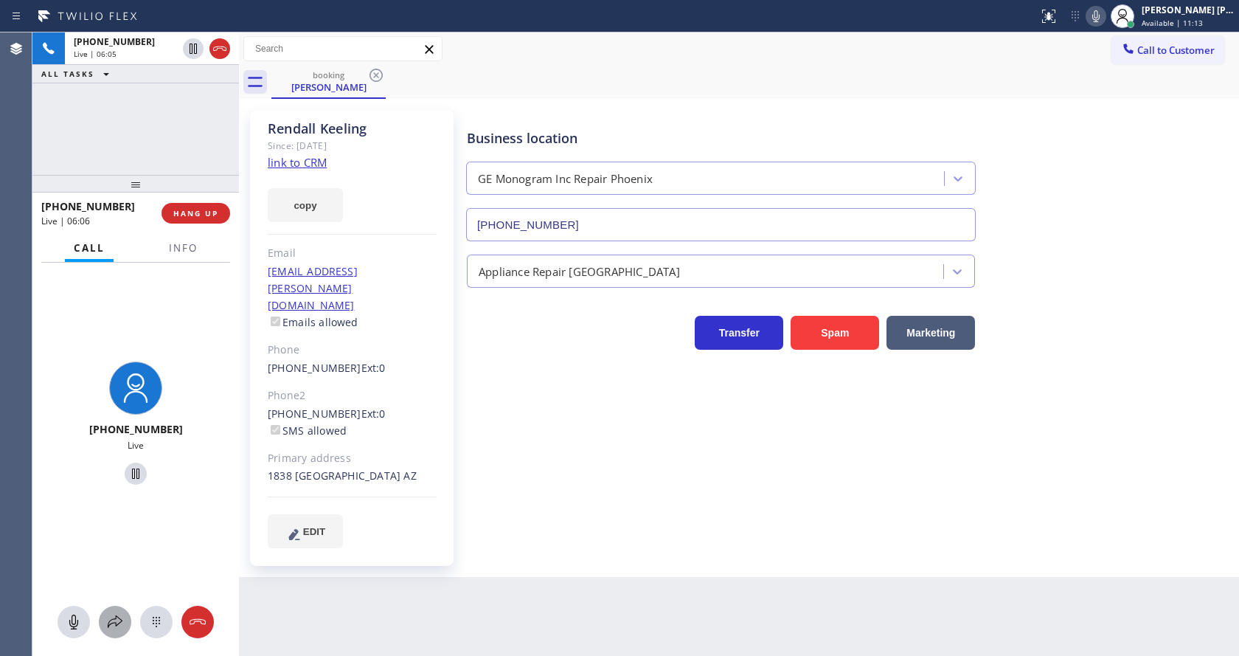
click at [108, 622] on icon at bounding box center [115, 622] width 18 height 18
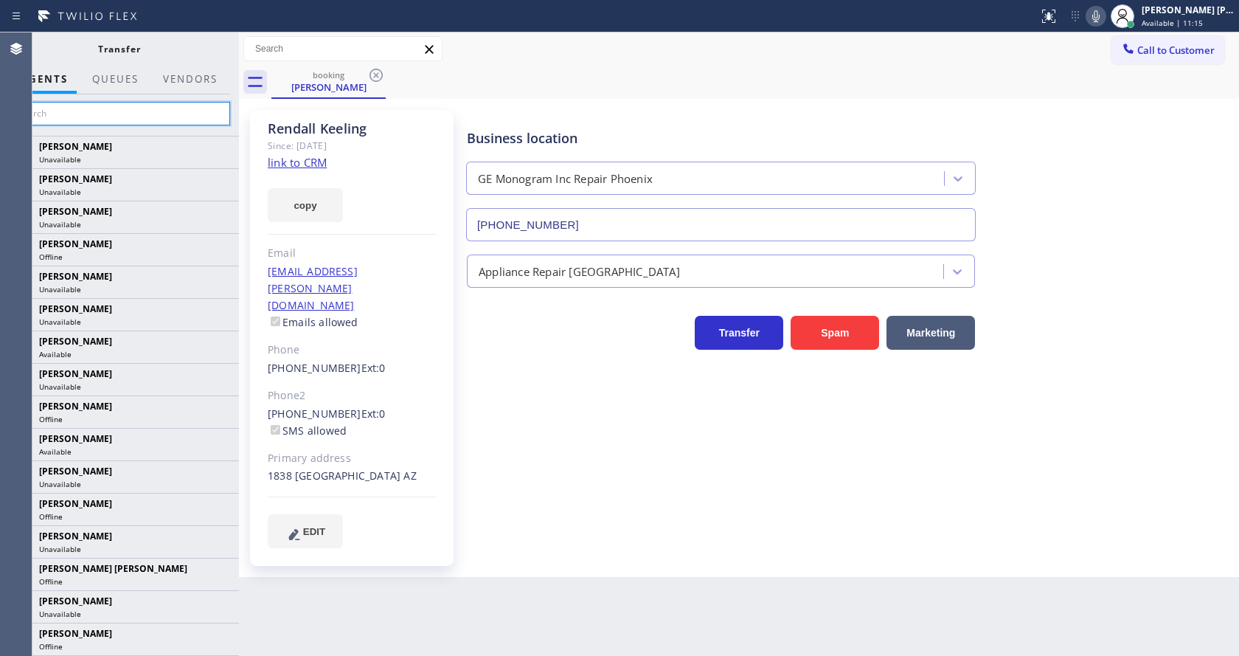
click at [86, 113] on input "text" at bounding box center [119, 114] width 222 height 24
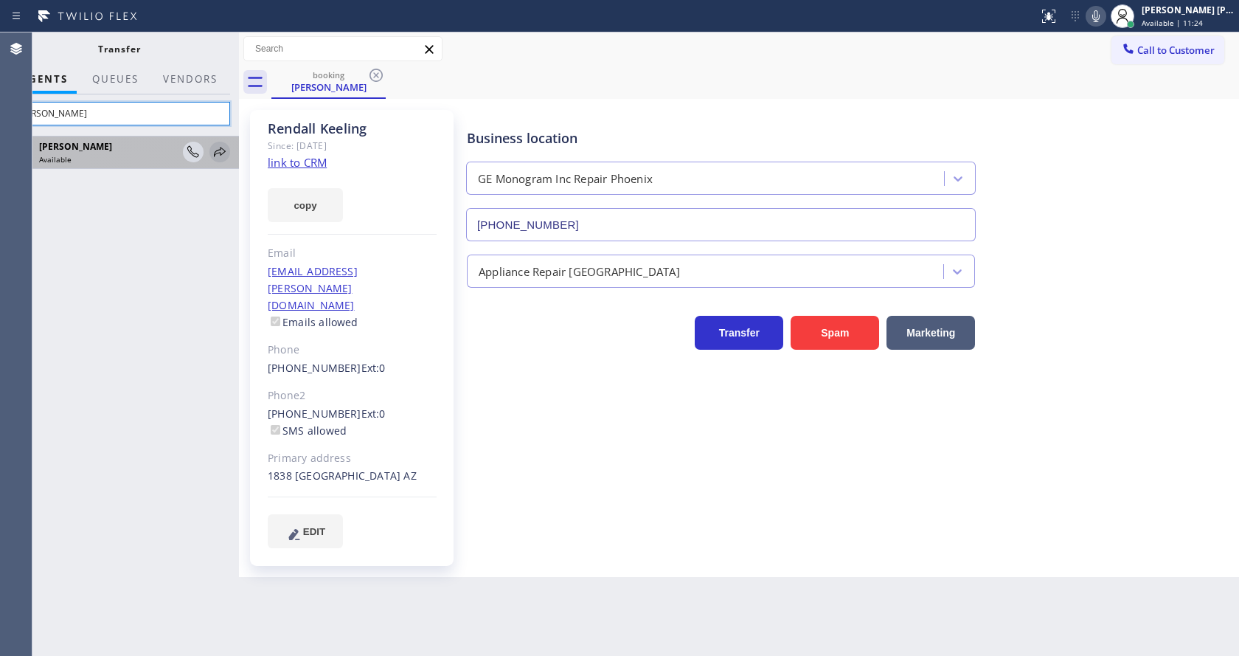
type input "[PERSON_NAME]"
click at [215, 150] on icon at bounding box center [220, 152] width 18 height 18
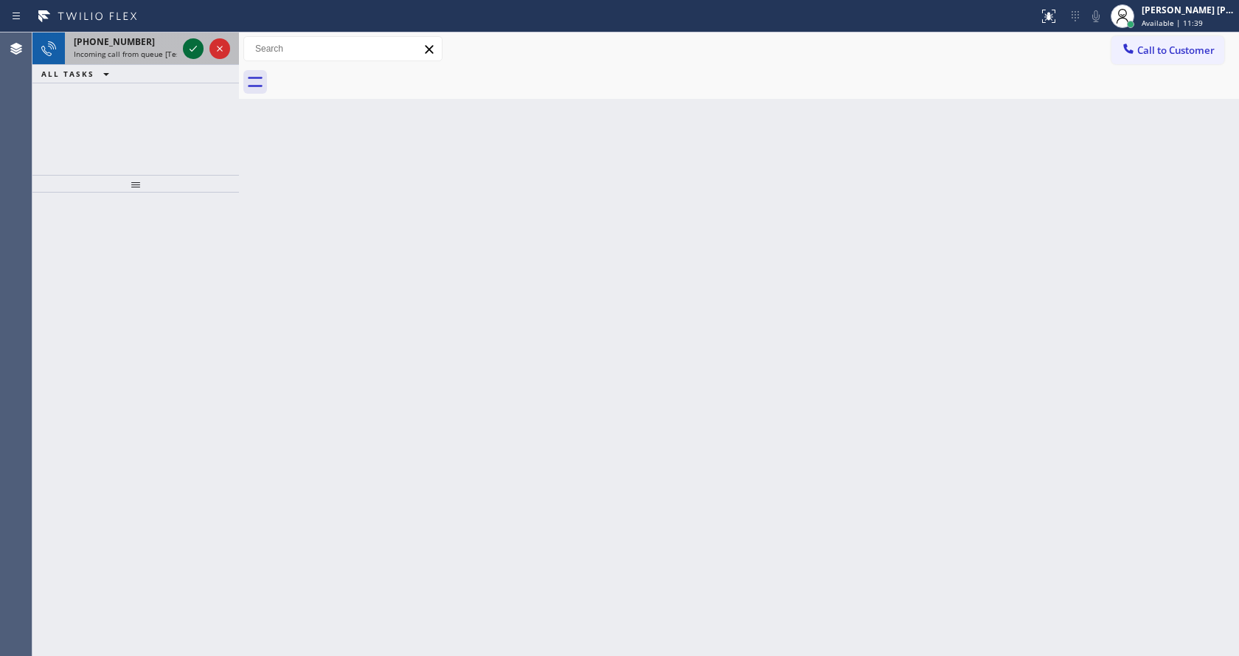
click at [189, 43] on icon at bounding box center [193, 49] width 18 height 18
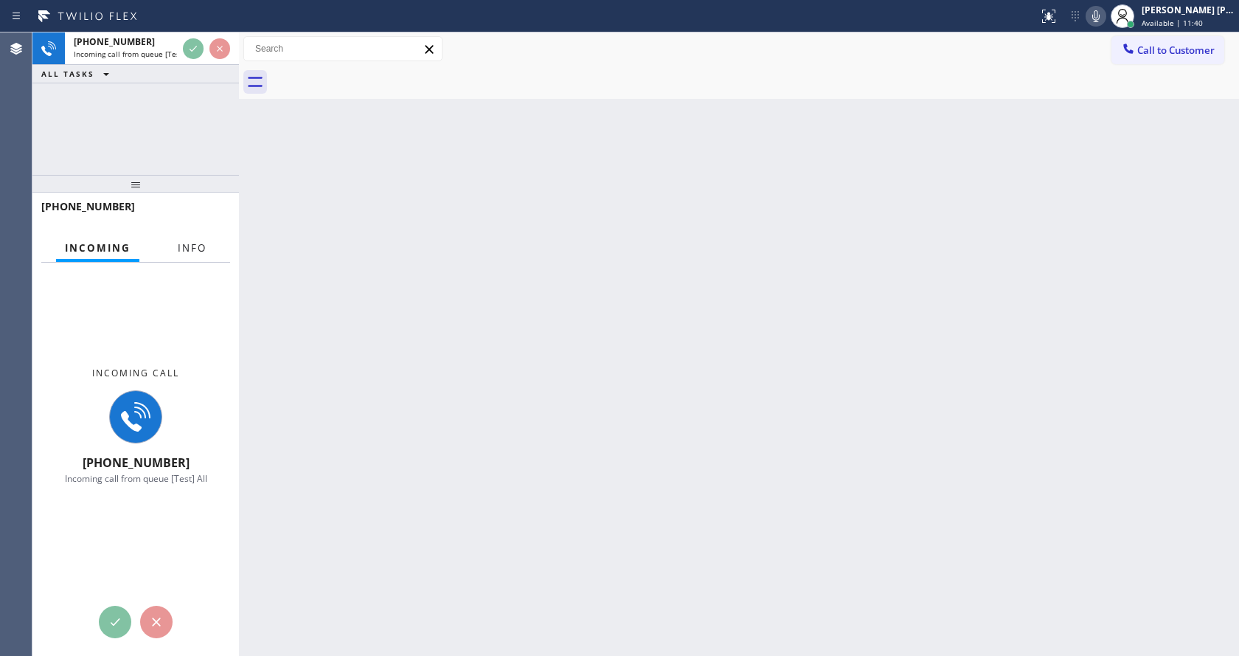
click at [182, 246] on span "Info" at bounding box center [192, 247] width 29 height 13
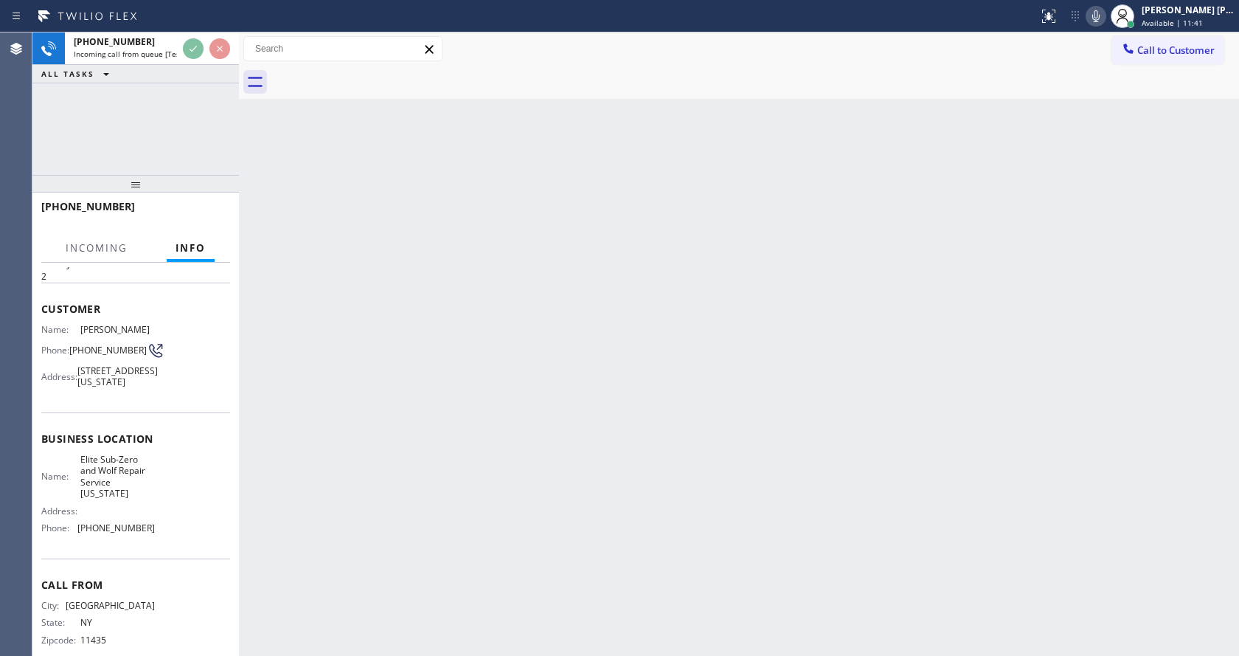
scroll to position [94, 0]
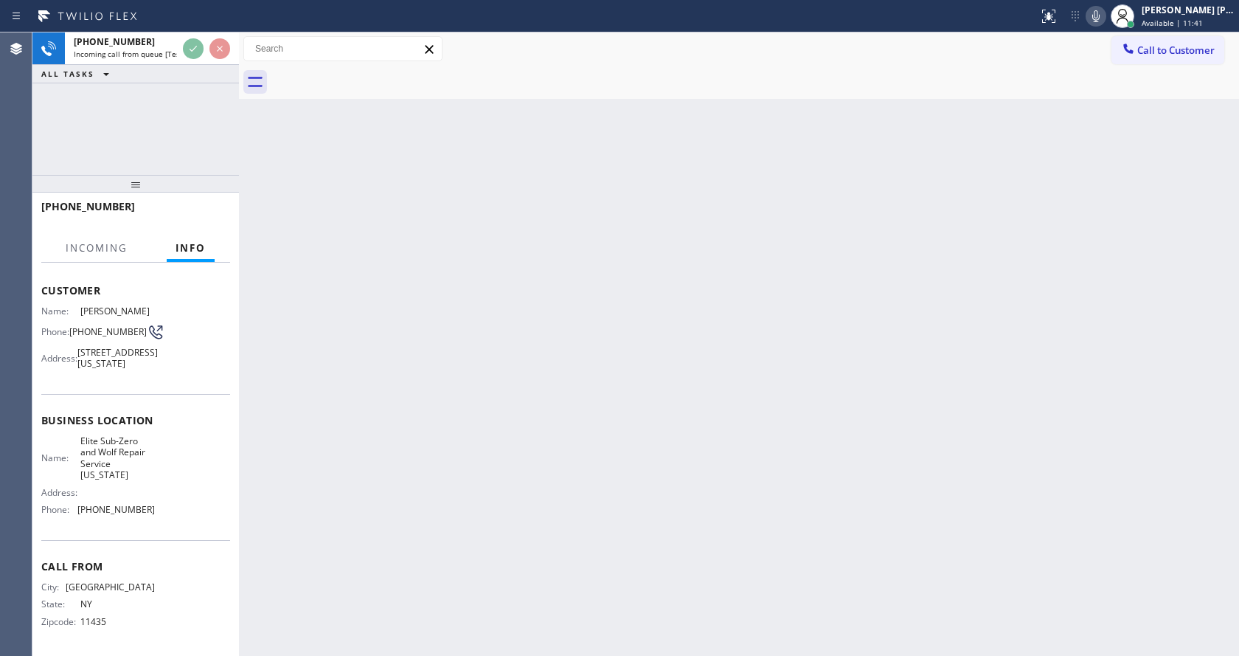
click at [617, 462] on div "Back to Dashboard Change Sender ID Customers Technicians Select a contact Outbo…" at bounding box center [739, 343] width 1000 height 623
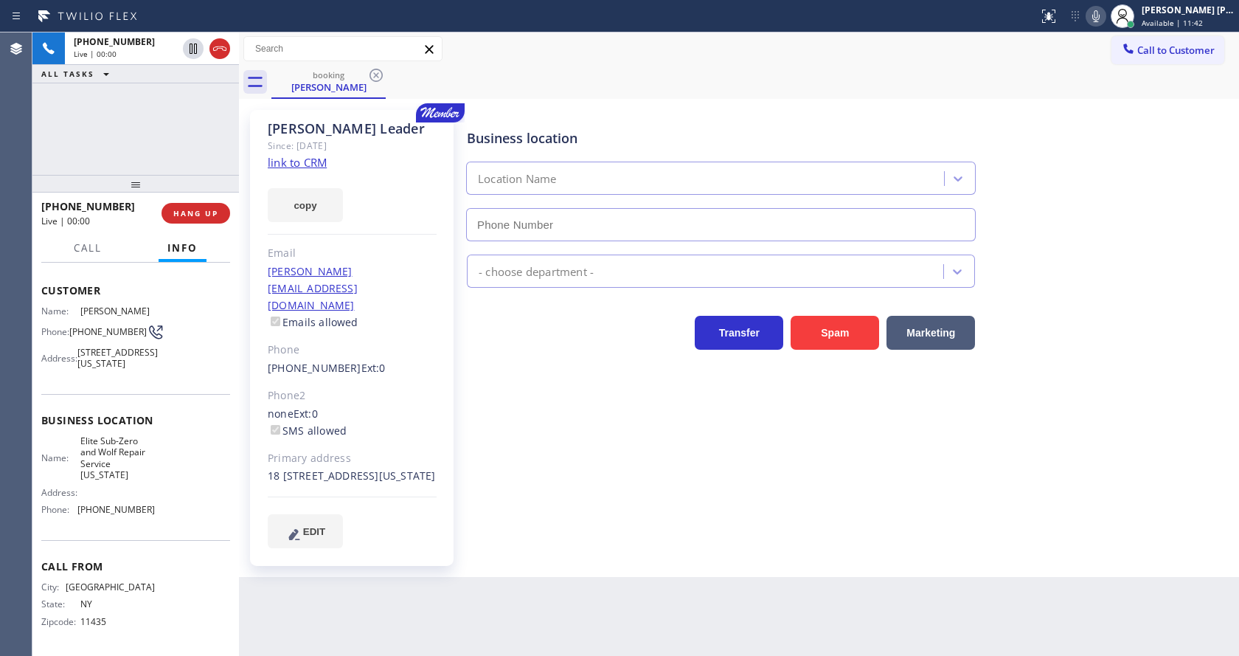
type input "[PHONE_NUMBER]"
click at [617, 462] on div "Business location Elite Sub-Zero & Wolf Repair Service [US_STATE] [PHONE_NUMBER…" at bounding box center [850, 329] width 772 height 430
click at [1135, 375] on div "Business location Elite Sub-Zero & Wolf Repair Service [US_STATE] [PHONE_NUMBER…" at bounding box center [850, 329] width 772 height 430
click at [317, 161] on link "link to CRM" at bounding box center [297, 162] width 59 height 15
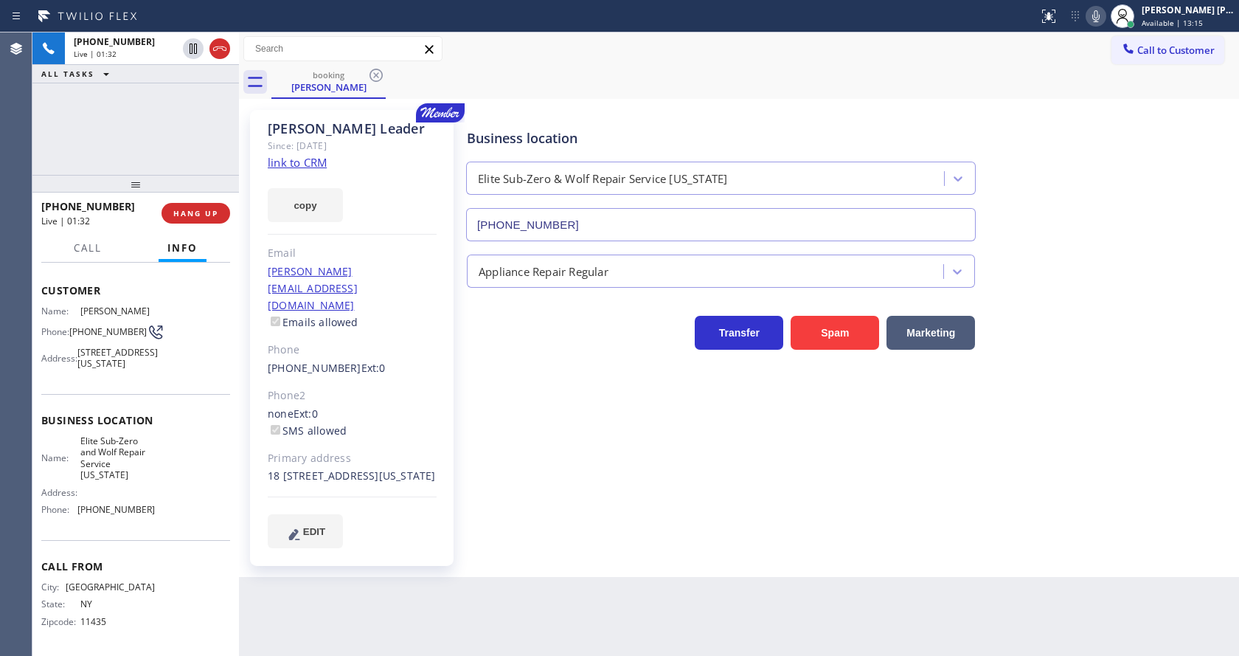
drag, startPoint x: 518, startPoint y: 546, endPoint x: 518, endPoint y: 563, distance: 17.0
click at [518, 546] on div "Business location Elite Sub-Zero & Wolf Repair Service [US_STATE] [PHONE_NUMBER…" at bounding box center [850, 344] width 772 height 460
click at [508, 648] on div "Back to Dashboard Change Sender ID Customers Technicians Select a contact Outbo…" at bounding box center [739, 343] width 1000 height 623
click at [1102, 7] on icon at bounding box center [1096, 16] width 18 height 18
click at [192, 41] on icon at bounding box center [193, 49] width 18 height 18
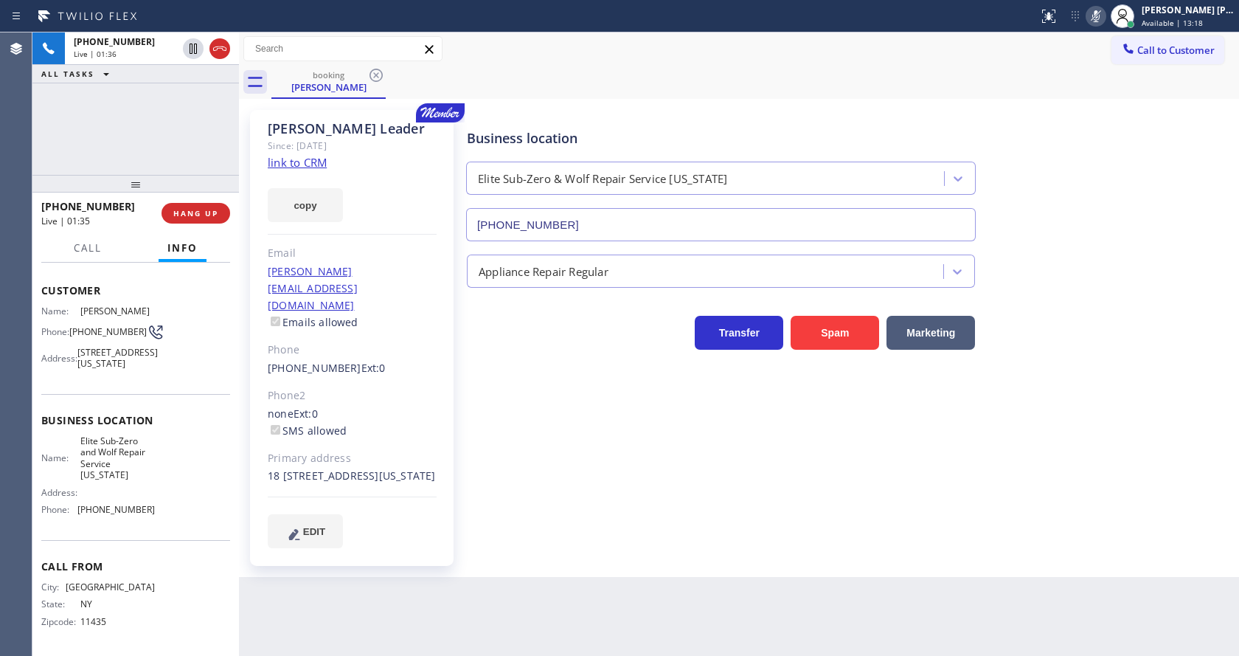
click at [485, 451] on div "Business location Elite Sub-Zero & Wolf Repair Service [US_STATE] [PHONE_NUMBER…" at bounding box center [850, 329] width 772 height 430
click at [333, 387] on div "Phone2" at bounding box center [352, 395] width 169 height 17
drag, startPoint x: 538, startPoint y: 545, endPoint x: 427, endPoint y: 600, distance: 123.4
click at [530, 550] on div "Business location Elite Sub-Zero & Wolf Repair Service [US_STATE] [PHONE_NUMBER…" at bounding box center [850, 344] width 772 height 460
click at [596, 488] on div "Business location Elite Sub-Zero & Wolf Repair Service [US_STATE] [PHONE_NUMBER…" at bounding box center [850, 329] width 772 height 430
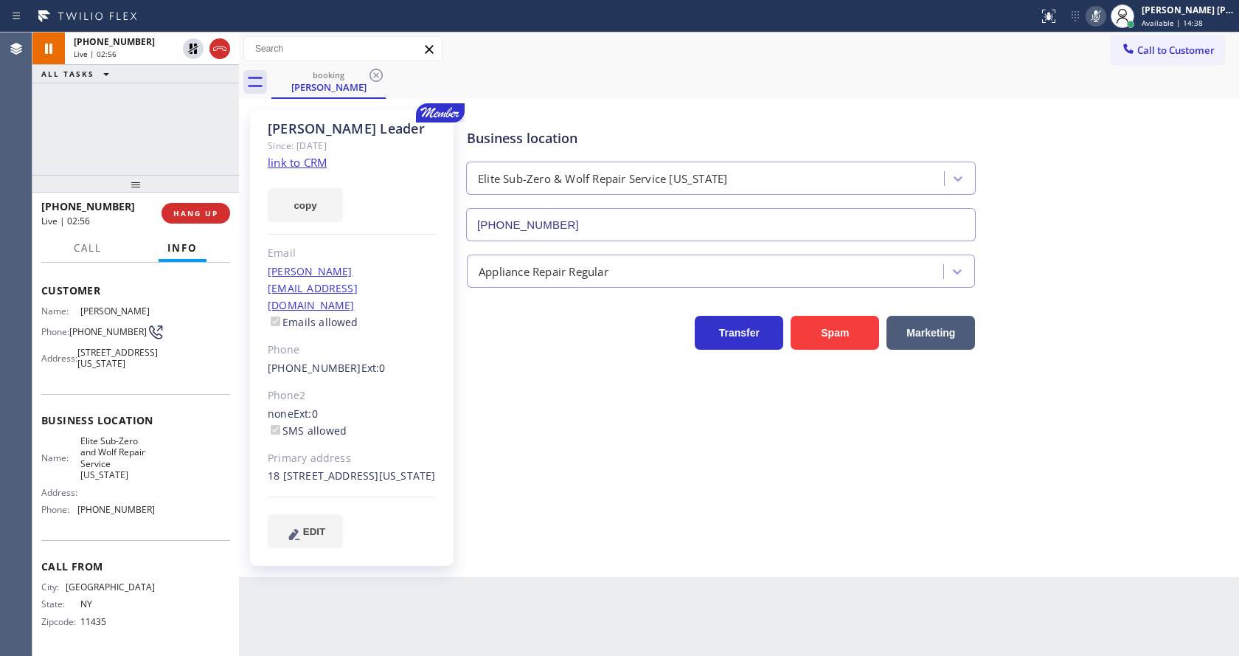
click at [345, 406] on div "none Ext: 0 SMS allowed" at bounding box center [352, 423] width 169 height 34
click at [569, 371] on div "Business location Elite Sub-Zero & Wolf Repair Service [US_STATE] [PHONE_NUMBER…" at bounding box center [850, 329] width 772 height 430
click at [192, 305] on div "Name: [PERSON_NAME] Phone: [PHONE_NUMBER] Address: [STREET_ADDRESS][US_STATE]" at bounding box center [135, 339] width 189 height 69
drag, startPoint x: 499, startPoint y: 479, endPoint x: 479, endPoint y: 600, distance: 122.6
click at [499, 481] on div "Business location Elite Sub-Zero & Wolf Repair Service [US_STATE] [PHONE_NUMBER…" at bounding box center [850, 329] width 772 height 430
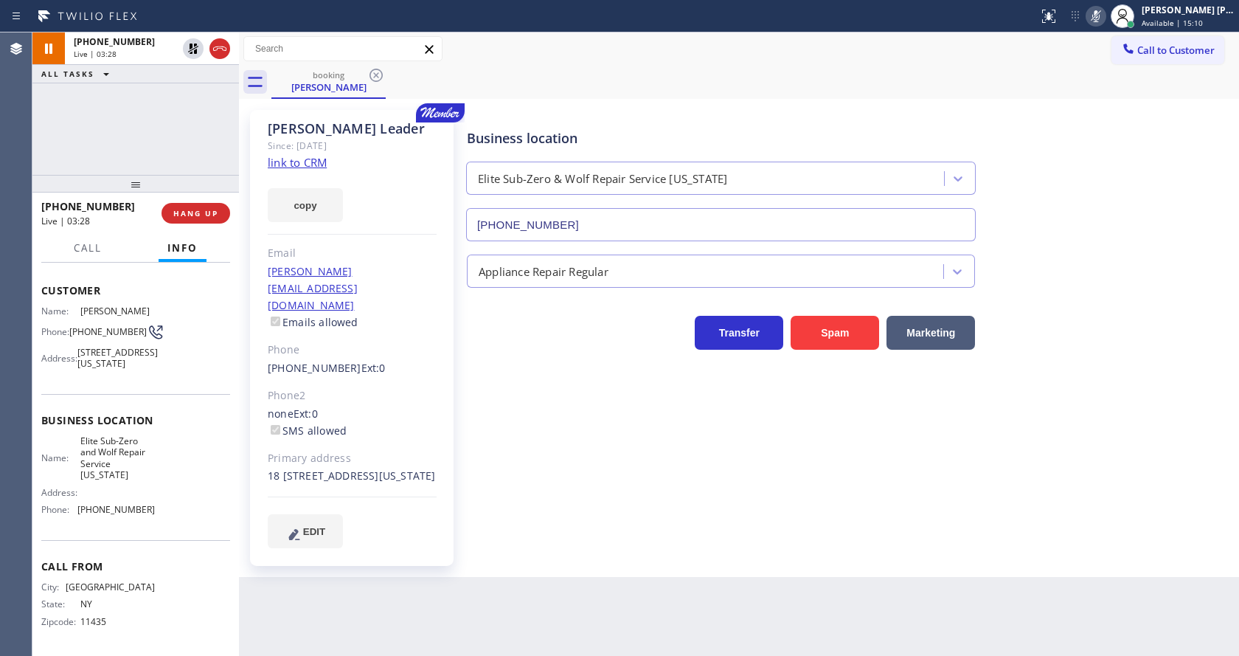
drag, startPoint x: 1168, startPoint y: 342, endPoint x: 1118, endPoint y: 191, distance: 159.6
click at [1168, 342] on div "Transfer Spam Marketing" at bounding box center [850, 325] width 772 height 47
click at [1094, 23] on icon at bounding box center [1096, 16] width 18 height 18
click at [191, 44] on icon at bounding box center [193, 49] width 10 height 10
click at [550, 393] on div "Business location Elite Sub-Zero & Wolf Repair Service [US_STATE] [PHONE_NUMBER…" at bounding box center [850, 329] width 772 height 430
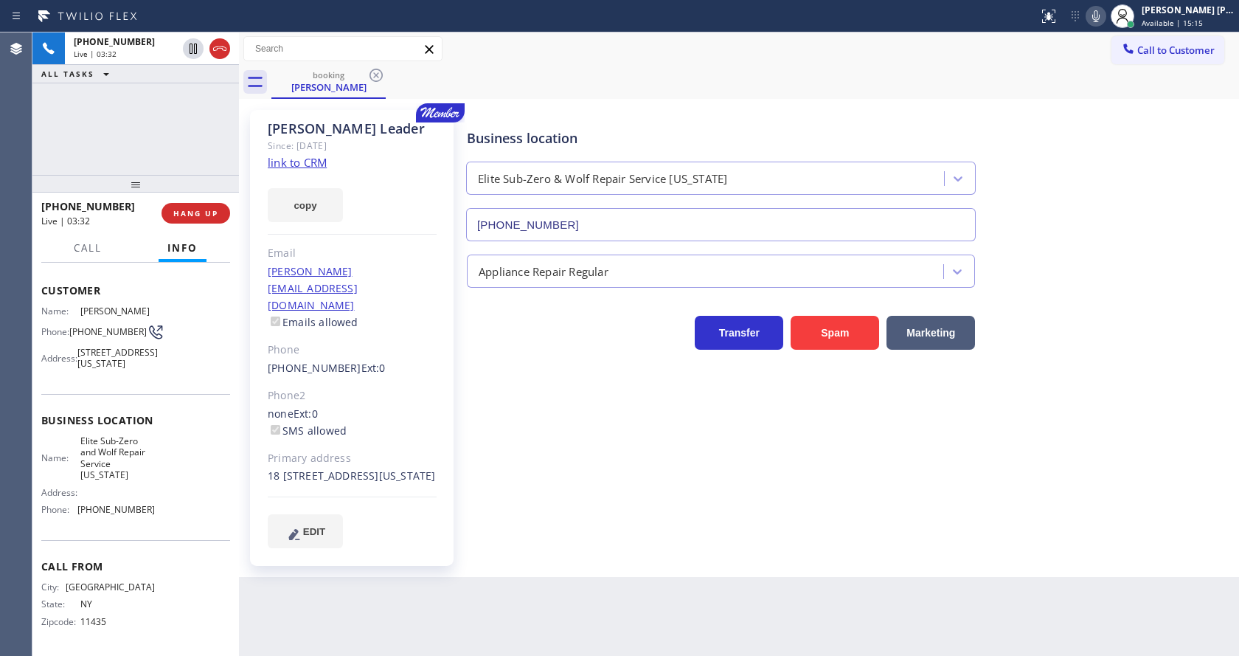
click at [550, 393] on div "Business location Elite Sub-Zero & Wolf Repair Service [US_STATE] [PHONE_NUMBER…" at bounding box center [850, 329] width 772 height 430
click at [1198, 299] on div "Transfer Spam Marketing" at bounding box center [850, 319] width 772 height 62
click at [1154, 317] on div "Transfer Spam Marketing" at bounding box center [850, 325] width 772 height 47
click at [692, 545] on div "Business location Elite Sub-Zero & Wolf Repair Service [US_STATE] [PHONE_NUMBER…" at bounding box center [850, 344] width 772 height 460
click at [150, 416] on div "Business location Name: Elite Sub-Zero and Wolf Repair Service [US_STATE] Addre…" at bounding box center [135, 467] width 189 height 146
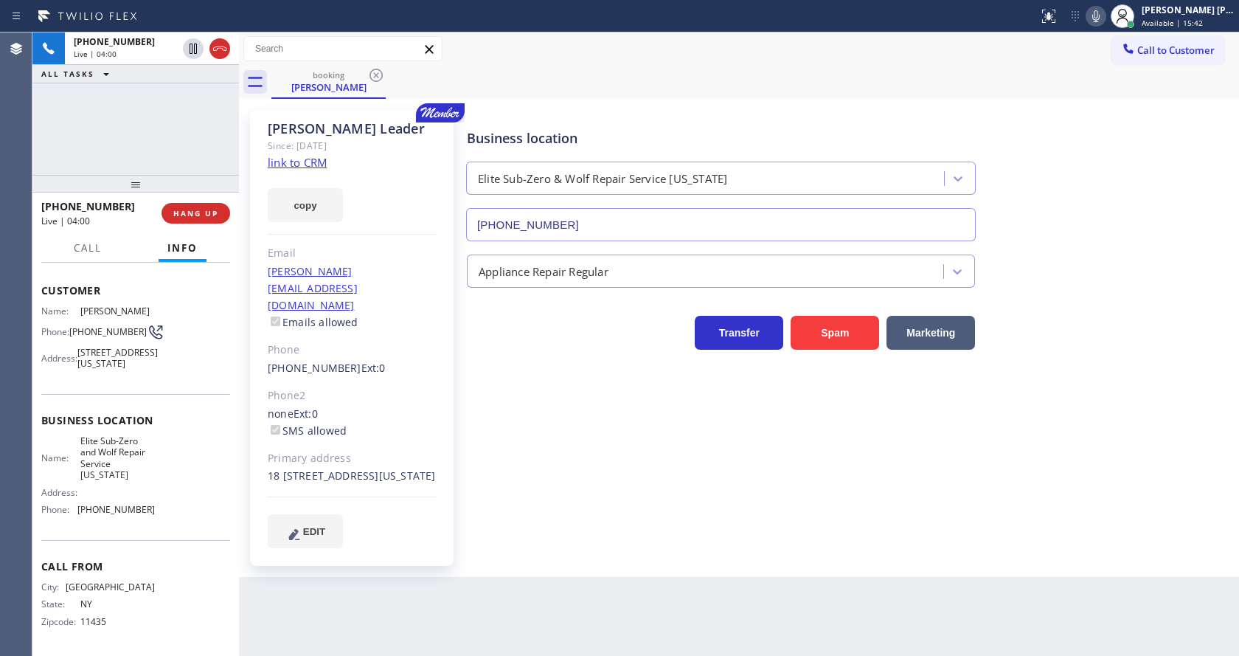
click at [695, 456] on div "Business location Elite Sub-Zero & Wolf Repair Service [US_STATE] [PHONE_NUMBER…" at bounding box center [850, 329] width 772 height 430
click at [1190, 391] on div "Business location Elite Sub-Zero & Wolf Repair Service [US_STATE] [PHONE_NUMBER…" at bounding box center [850, 329] width 772 height 430
click at [659, 555] on div "Business location Elite Sub-Zero & Wolf Repair Service [US_STATE] [PHONE_NUMBER…" at bounding box center [850, 344] width 772 height 460
click at [335, 387] on div "Phone2" at bounding box center [352, 395] width 169 height 17
click at [466, 395] on div "Business location Elite Sub-Zero & Wolf Repair Service [US_STATE] [PHONE_NUMBER…" at bounding box center [850, 329] width 772 height 430
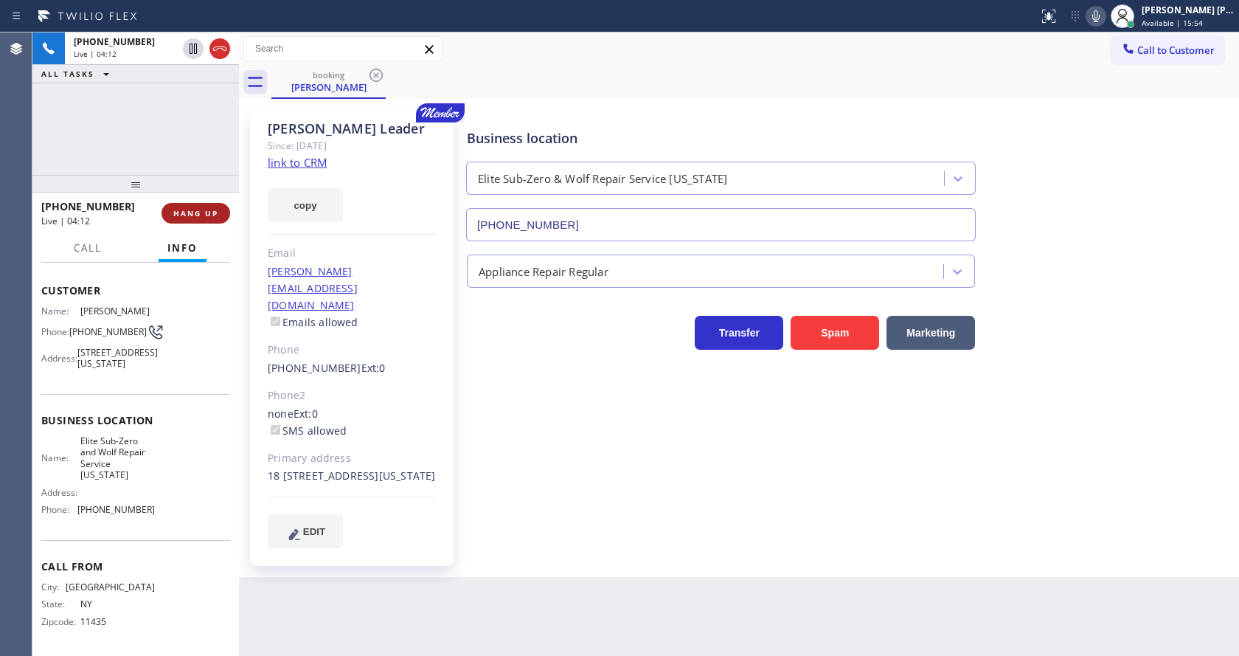
click at [183, 208] on span "HANG UP" at bounding box center [195, 213] width 45 height 10
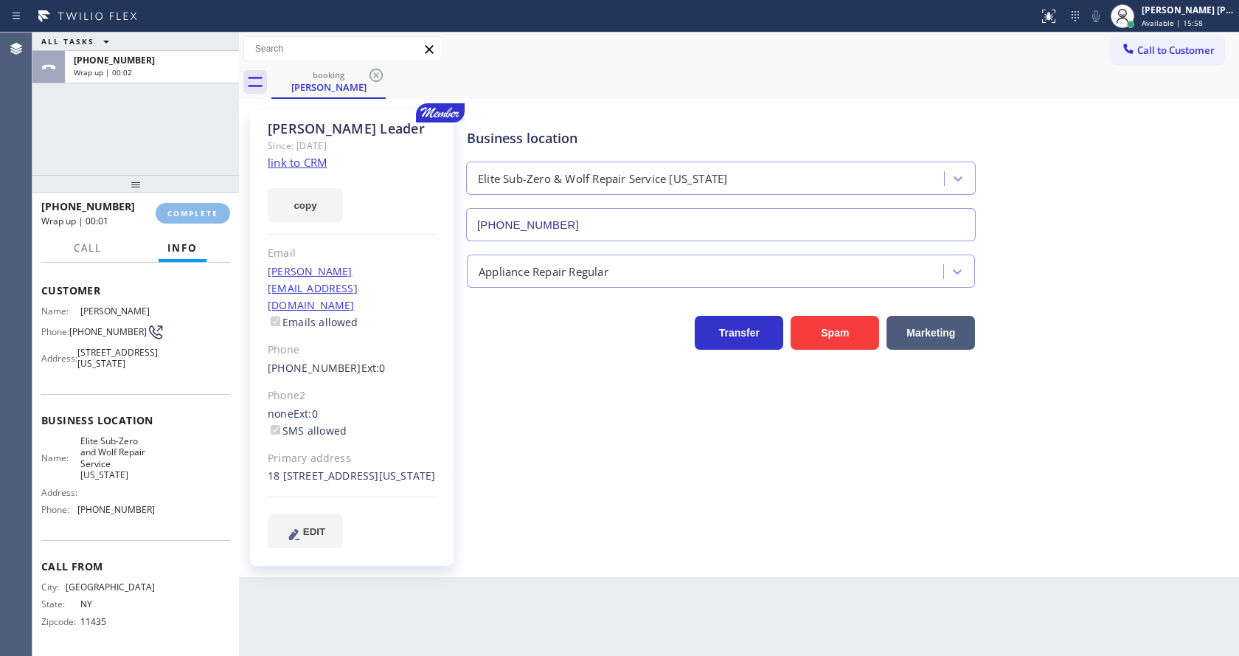
click at [527, 353] on div "Business location Elite Sub-Zero & Wolf Repair Service [US_STATE] [PHONE_NUMBER…" at bounding box center [850, 329] width 772 height 430
click at [572, 548] on div "Business location Elite Sub-Zero & Wolf Repair Service [US_STATE] [PHONE_NUMBER…" at bounding box center [850, 344] width 772 height 460
click at [176, 203] on button "COMPLETE" at bounding box center [193, 213] width 75 height 21
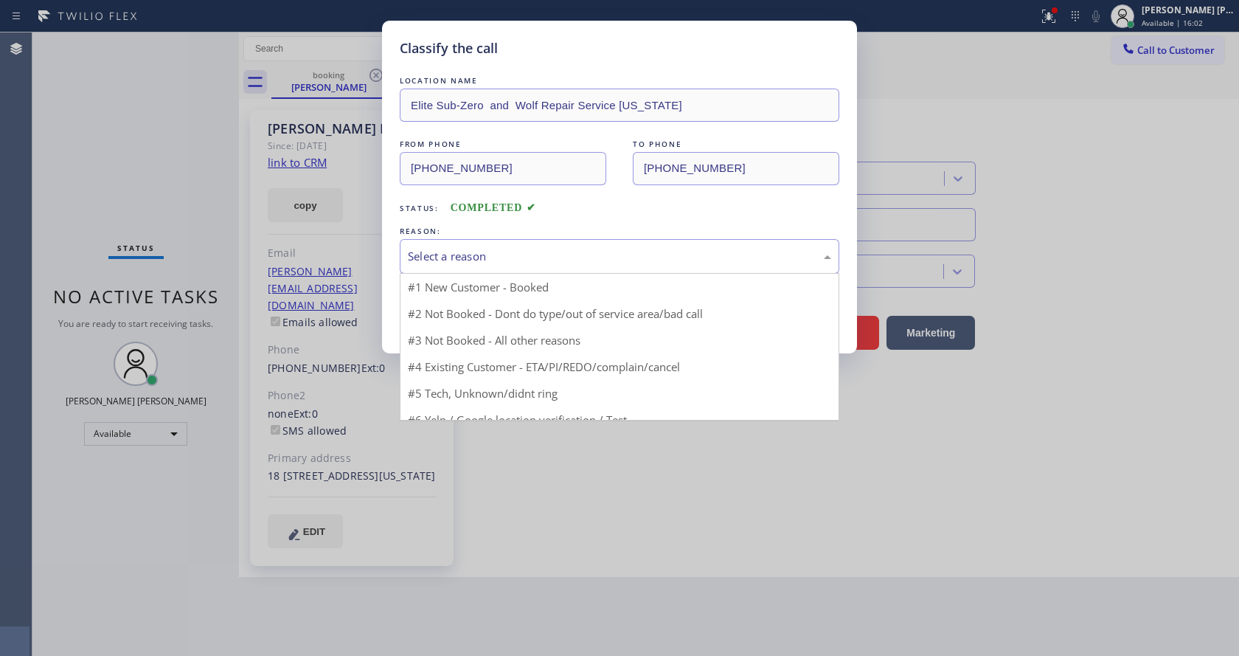
click at [513, 257] on div "Select a reason" at bounding box center [619, 256] width 423 height 17
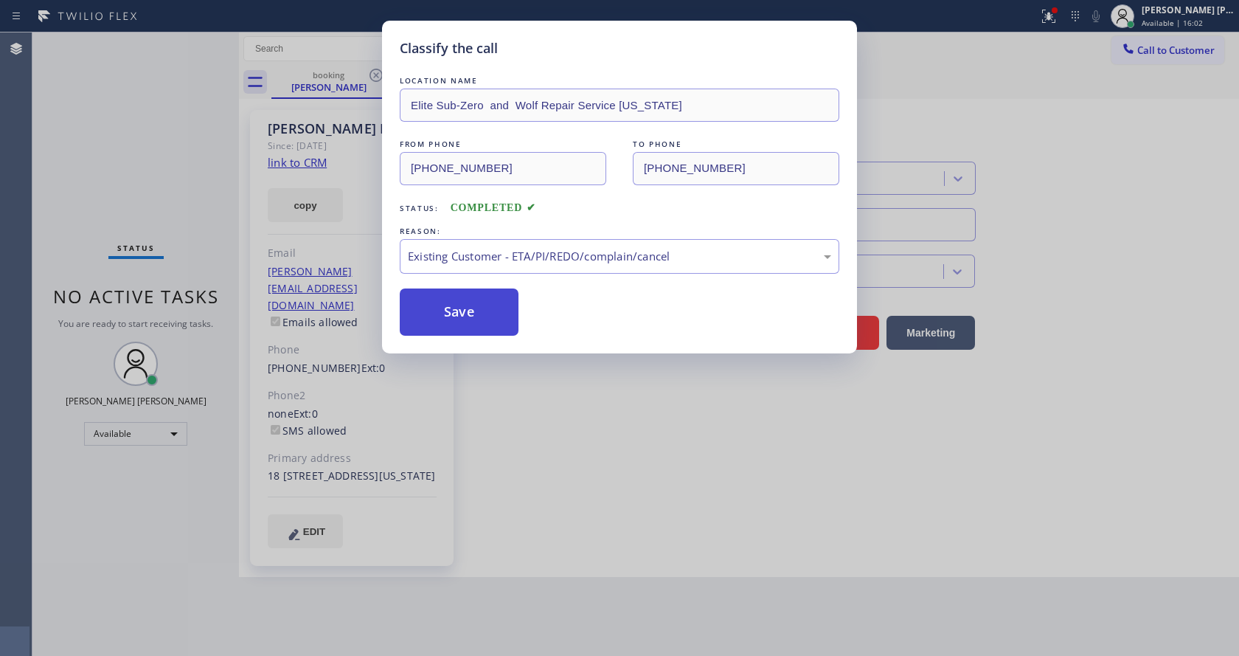
click at [465, 311] on button "Save" at bounding box center [459, 311] width 119 height 47
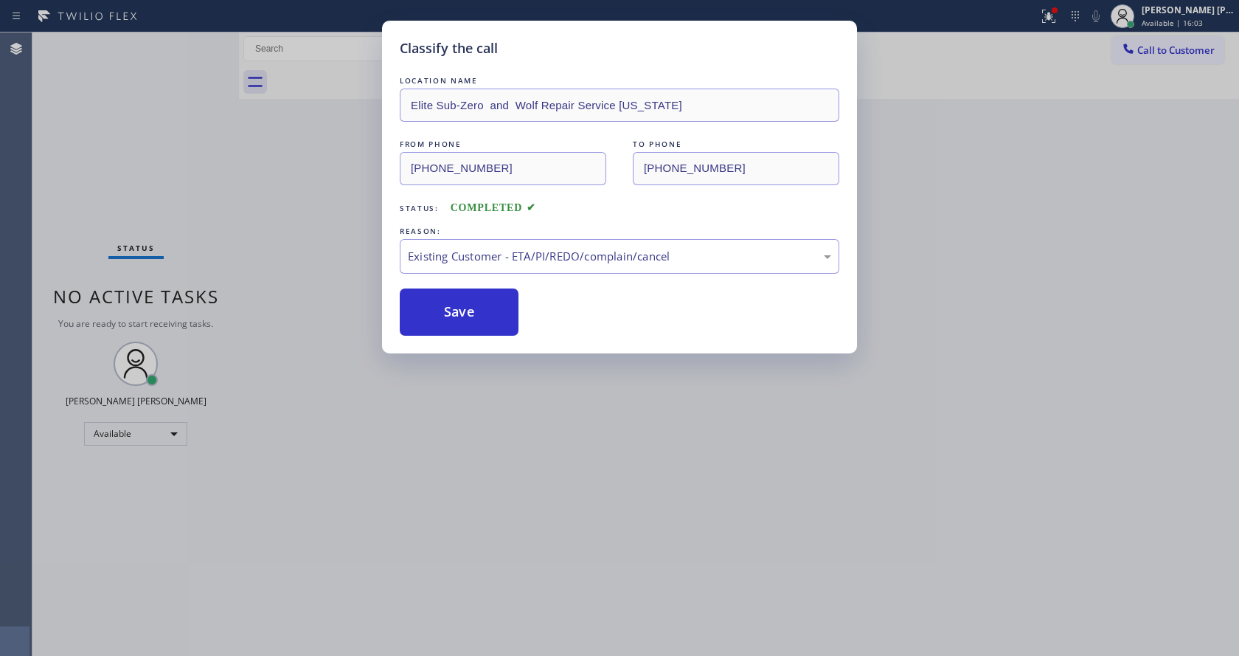
click at [567, 437] on div "Classify the call LOCATION NAME Elite Sub-Zero and Wolf Repair Service [US_STAT…" at bounding box center [619, 328] width 1239 height 656
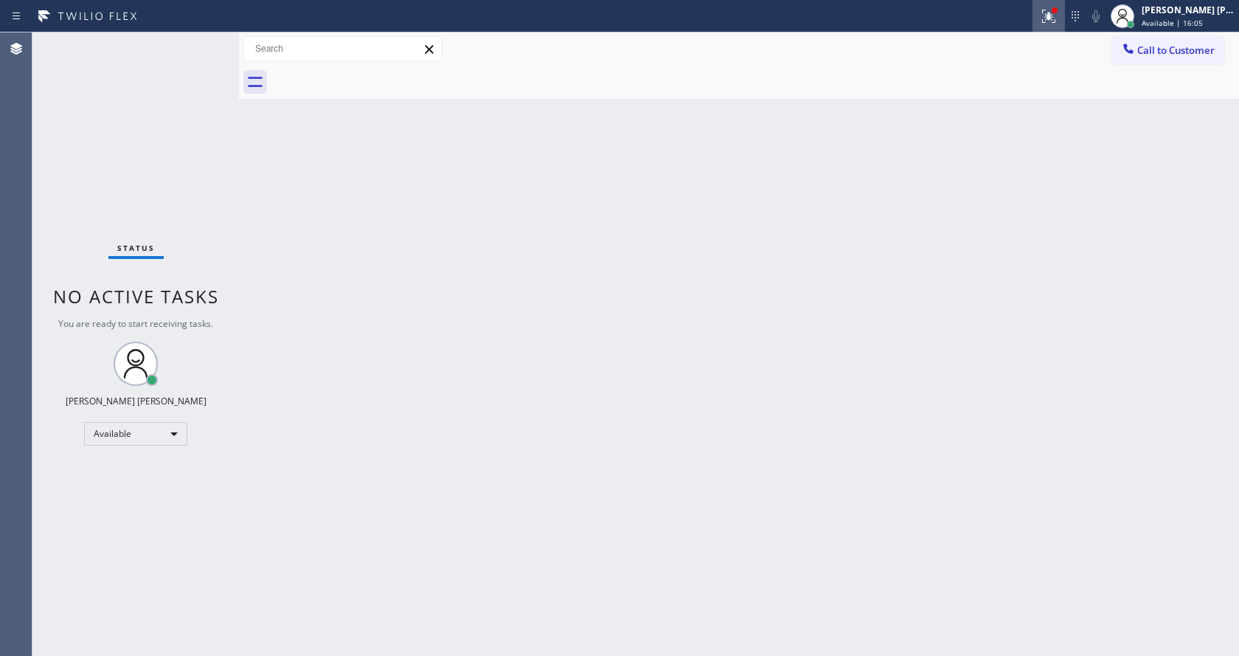
click at [1050, 10] on icon at bounding box center [1049, 16] width 18 height 18
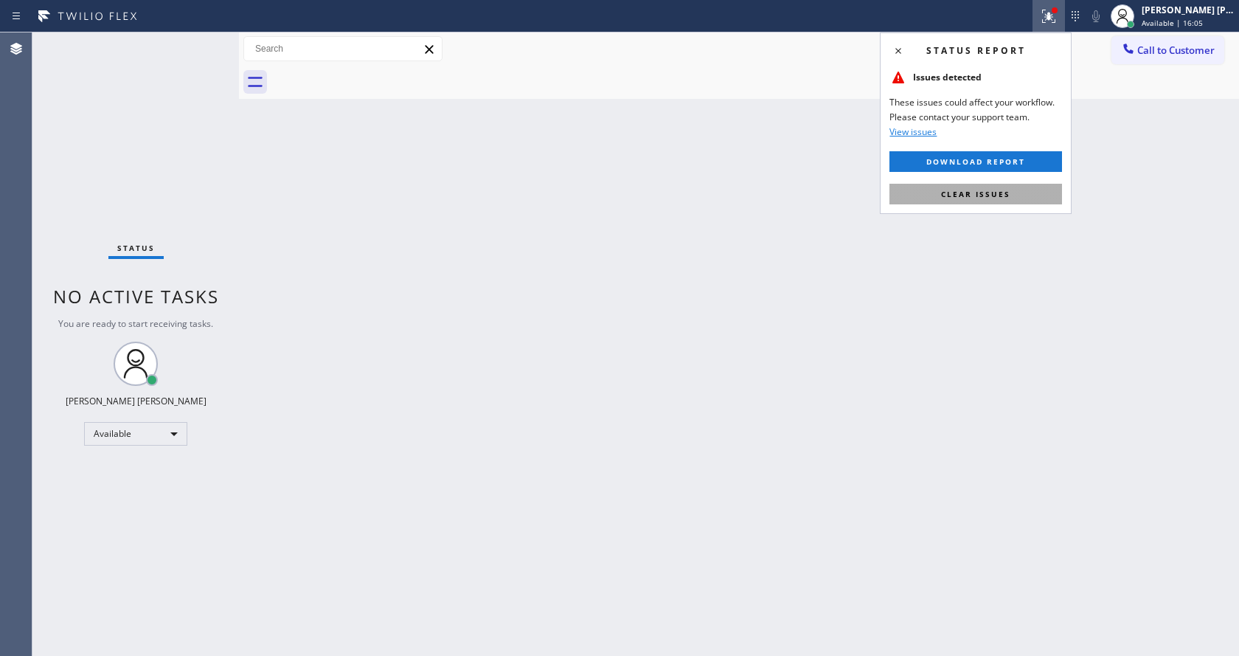
click at [987, 197] on span "Clear issues" at bounding box center [975, 194] width 69 height 10
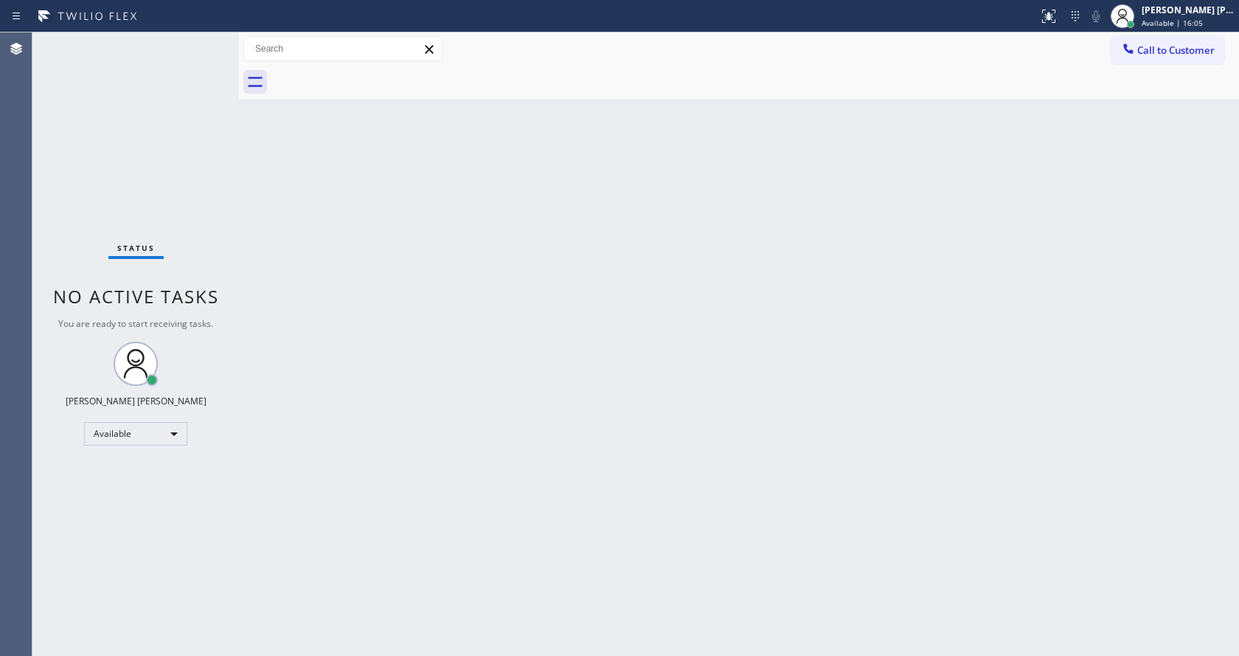
click at [1028, 218] on div "Back to Dashboard Change Sender ID Customers Technicians Select a contact Outbo…" at bounding box center [739, 343] width 1000 height 623
click at [344, 232] on div "Back to Dashboard Change Sender ID Customers Technicians Select a contact Outbo…" at bounding box center [739, 343] width 1000 height 623
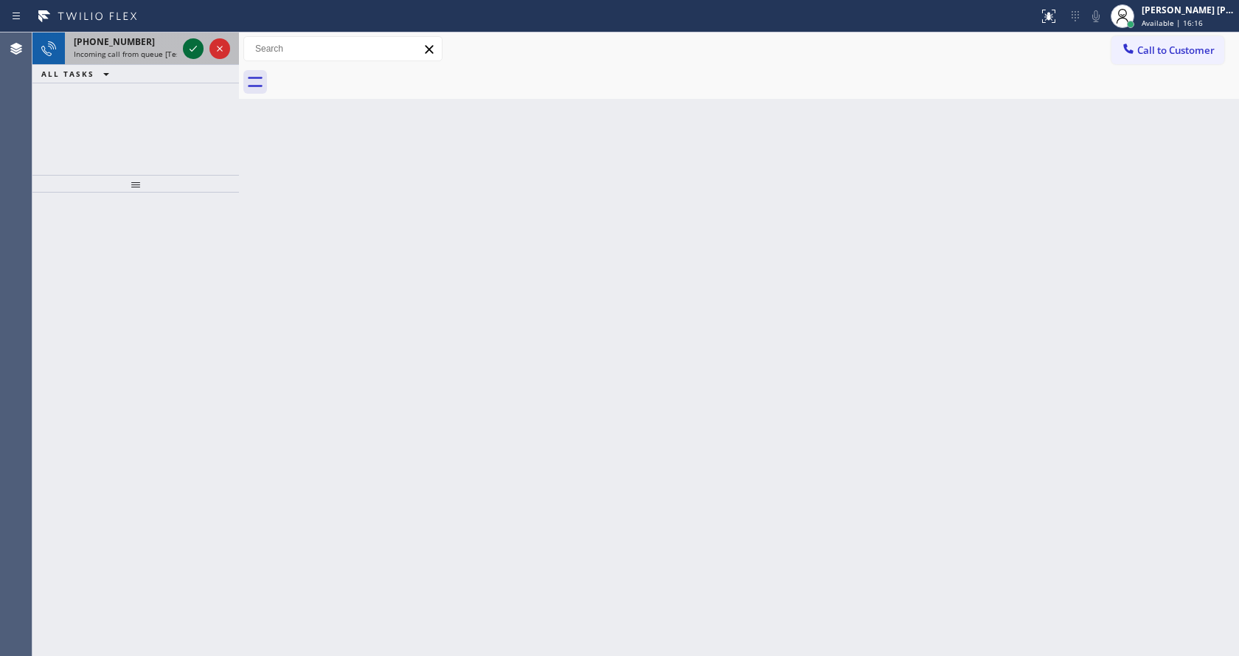
click at [190, 45] on icon at bounding box center [193, 49] width 18 height 18
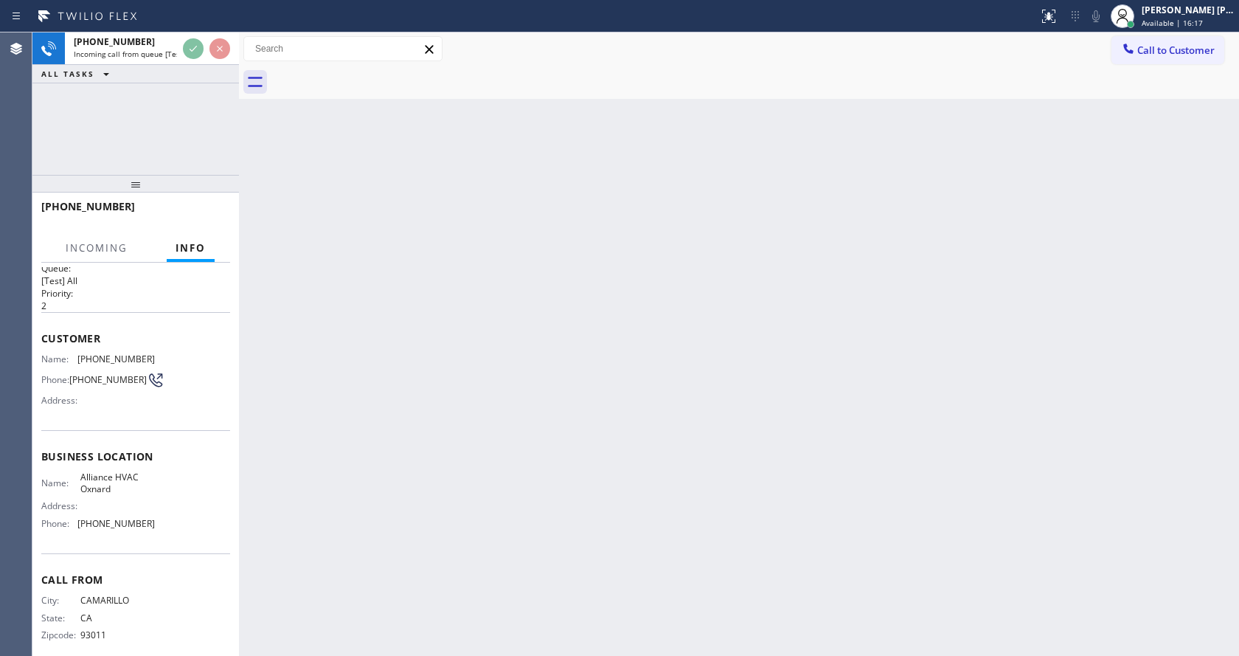
scroll to position [36, 0]
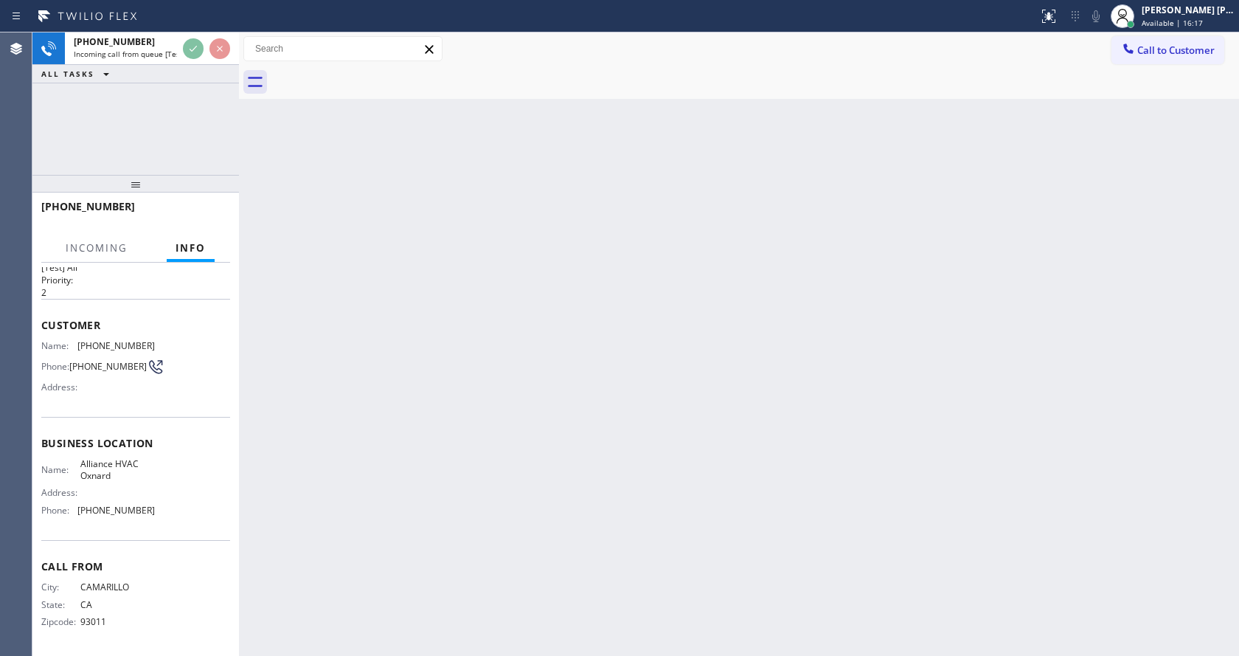
click at [482, 389] on div "Back to Dashboard Change Sender ID Customers Technicians Select a contact Outbo…" at bounding box center [739, 343] width 1000 height 623
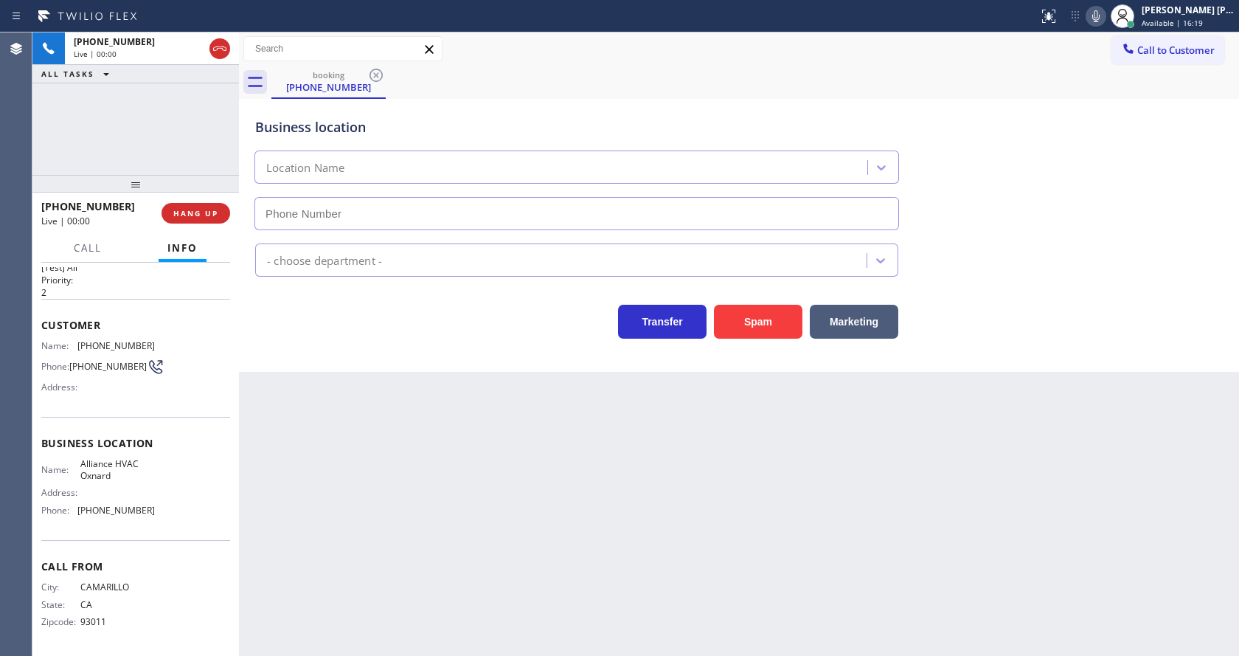
type input "[PHONE_NUMBER]"
click at [777, 323] on button "Spam" at bounding box center [758, 322] width 89 height 34
click at [493, 460] on div "Back to Dashboard Change Sender ID Customers Technicians Select a contact Outbo…" at bounding box center [739, 343] width 1000 height 623
click at [711, 541] on div "Back to Dashboard Change Sender ID Customers Technicians Select a contact Outbo…" at bounding box center [739, 343] width 1000 height 623
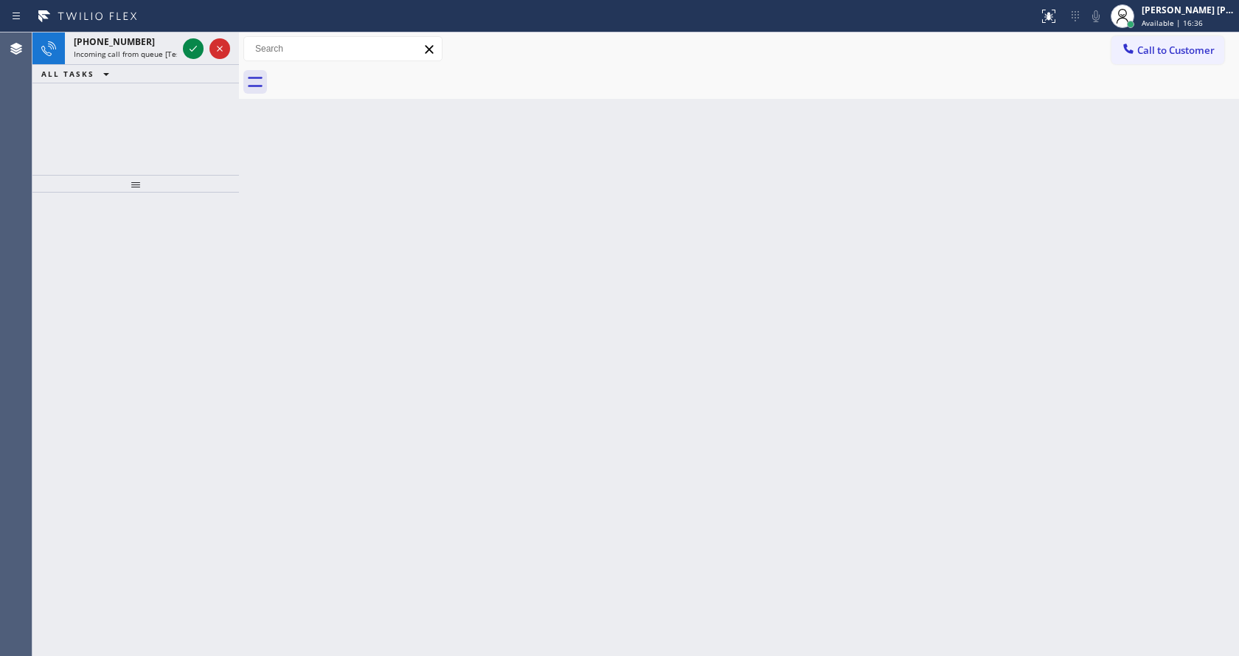
click at [288, 306] on div "Back to Dashboard Change Sender ID Customers Technicians Select a contact Outbo…" at bounding box center [739, 343] width 1000 height 623
click at [176, 42] on div "[PHONE_NUMBER]" at bounding box center [125, 41] width 103 height 13
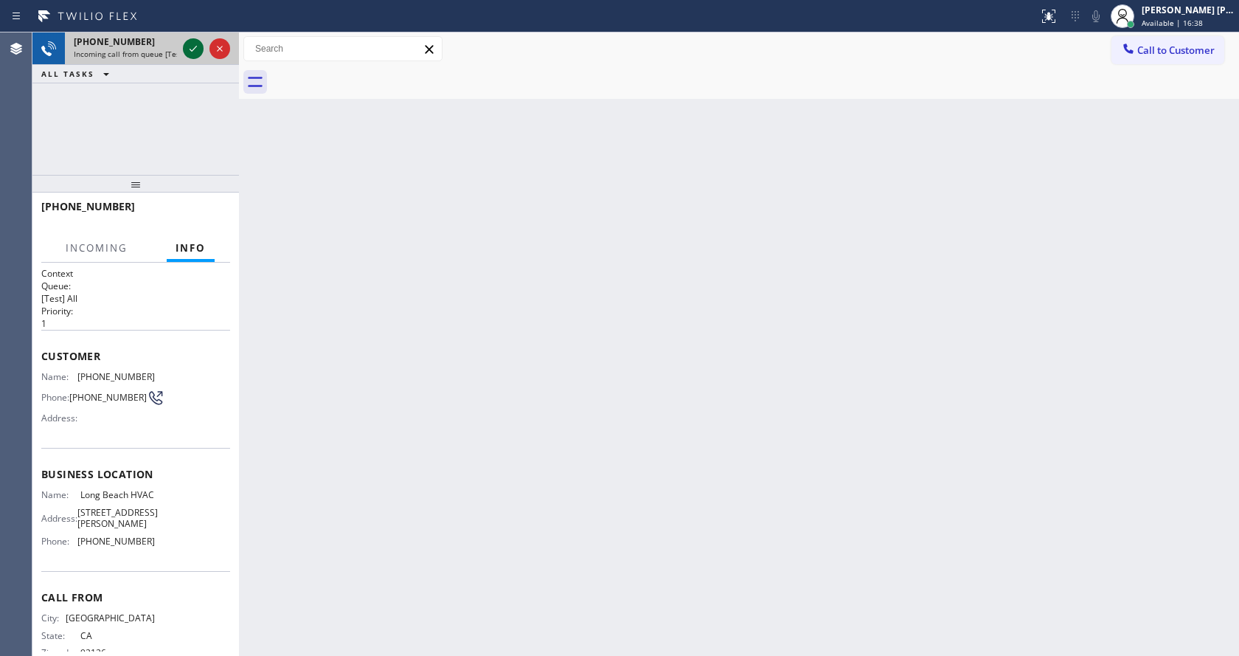
click at [193, 46] on icon at bounding box center [193, 49] width 18 height 18
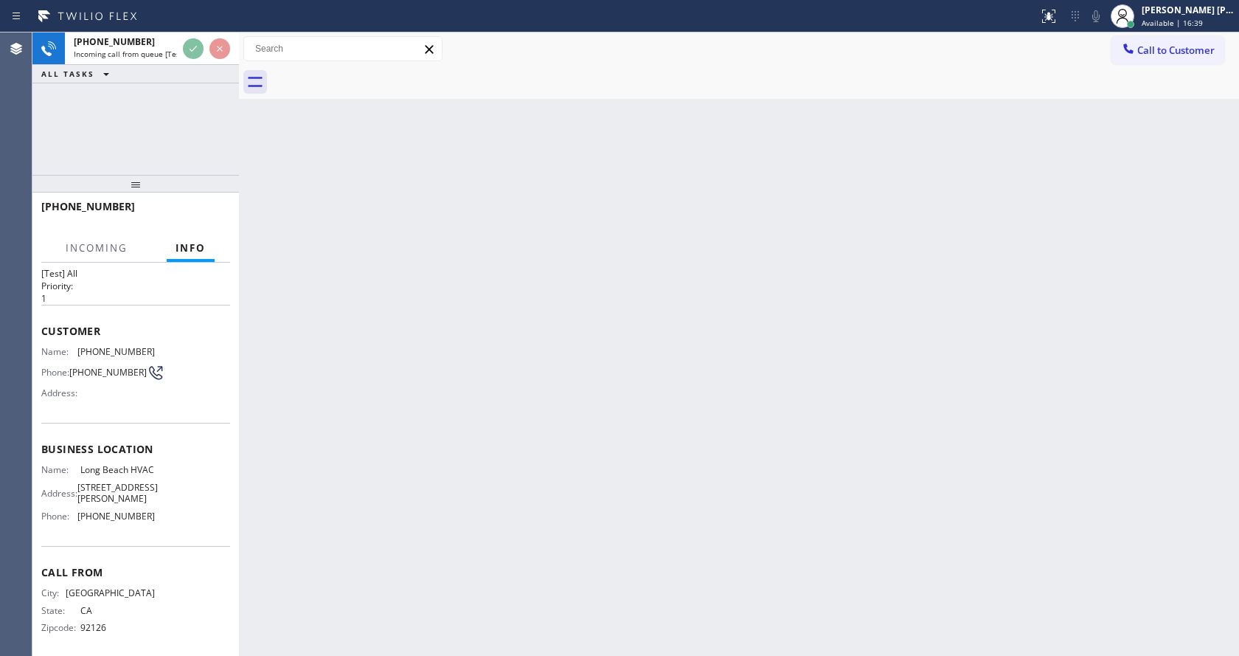
scroll to position [36, 0]
click at [502, 550] on div "Back to Dashboard Change Sender ID Customers Technicians Select a contact Outbo…" at bounding box center [739, 343] width 1000 height 623
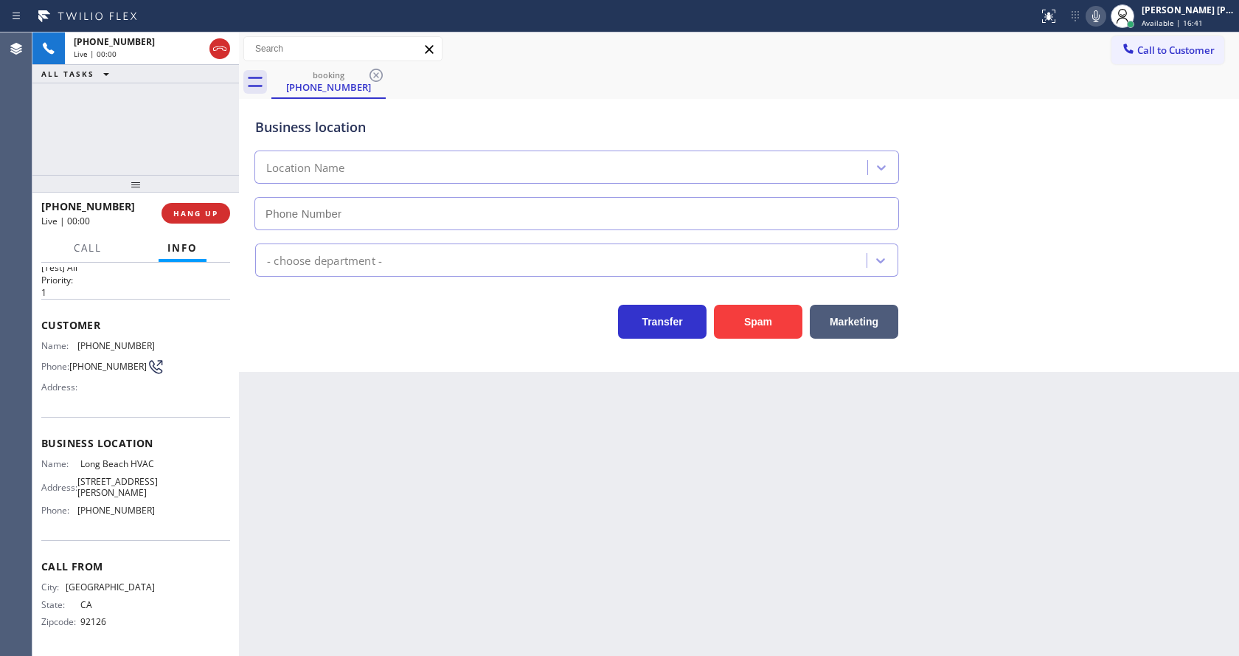
type input "[PHONE_NUMBER]"
click at [322, 514] on div "Back to Dashboard Change Sender ID Customers Technicians Select a contact Outbo…" at bounding box center [739, 343] width 1000 height 623
click at [432, 473] on div "Back to Dashboard Change Sender ID Customers Technicians Select a contact Outbo…" at bounding box center [739, 343] width 1000 height 623
click at [310, 440] on div "Back to Dashboard Change Sender ID Customers Technicians Select a contact Outbo…" at bounding box center [739, 343] width 1000 height 623
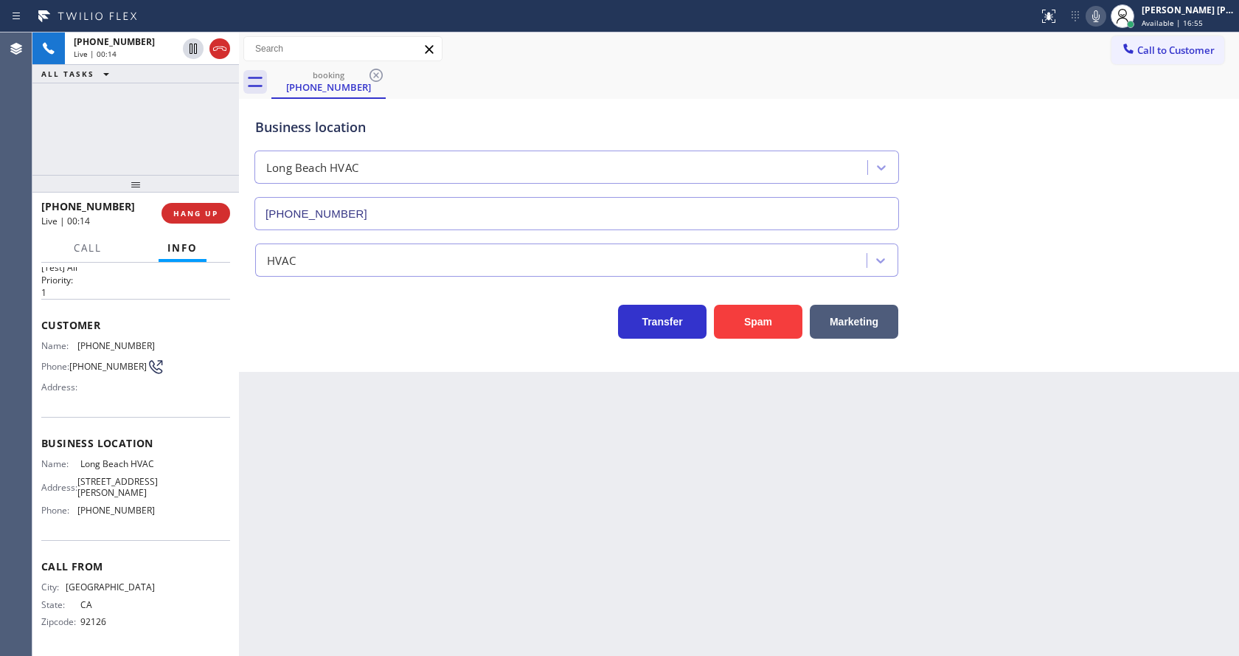
click at [421, 514] on div "Back to Dashboard Change Sender ID Customers Technicians Select a contact Outbo…" at bounding box center [739, 343] width 1000 height 623
click at [142, 439] on span "Business location" at bounding box center [135, 443] width 189 height 14
click at [79, 340] on span "[PHONE_NUMBER]" at bounding box center [115, 345] width 77 height 11
drag, startPoint x: 73, startPoint y: 337, endPoint x: 152, endPoint y: 337, distance: 78.9
click at [152, 340] on div "Name: [PHONE_NUMBER] Phone: [PHONE_NUMBER] Address:" at bounding box center [135, 369] width 189 height 58
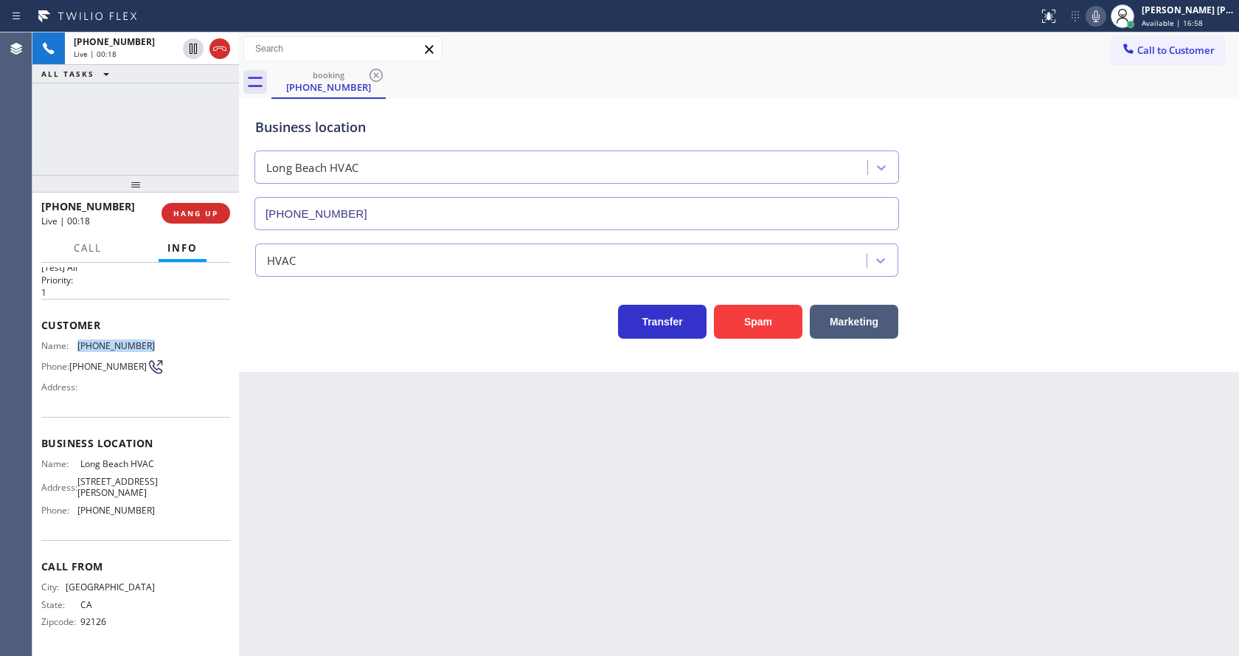
copy div "[PHONE_NUMBER]"
drag, startPoint x: 362, startPoint y: 443, endPoint x: 362, endPoint y: 645, distance: 201.4
click at [361, 458] on div "Back to Dashboard Change Sender ID Customers Technicians Select a contact Outbo…" at bounding box center [739, 343] width 1000 height 623
click at [91, 453] on div "Business location Name: [GEOGRAPHIC_DATA] HVAC Address: [STREET_ADDRESS][PERSON…" at bounding box center [135, 478] width 189 height 123
drag, startPoint x: 75, startPoint y: 458, endPoint x: 118, endPoint y: 475, distance: 46.0
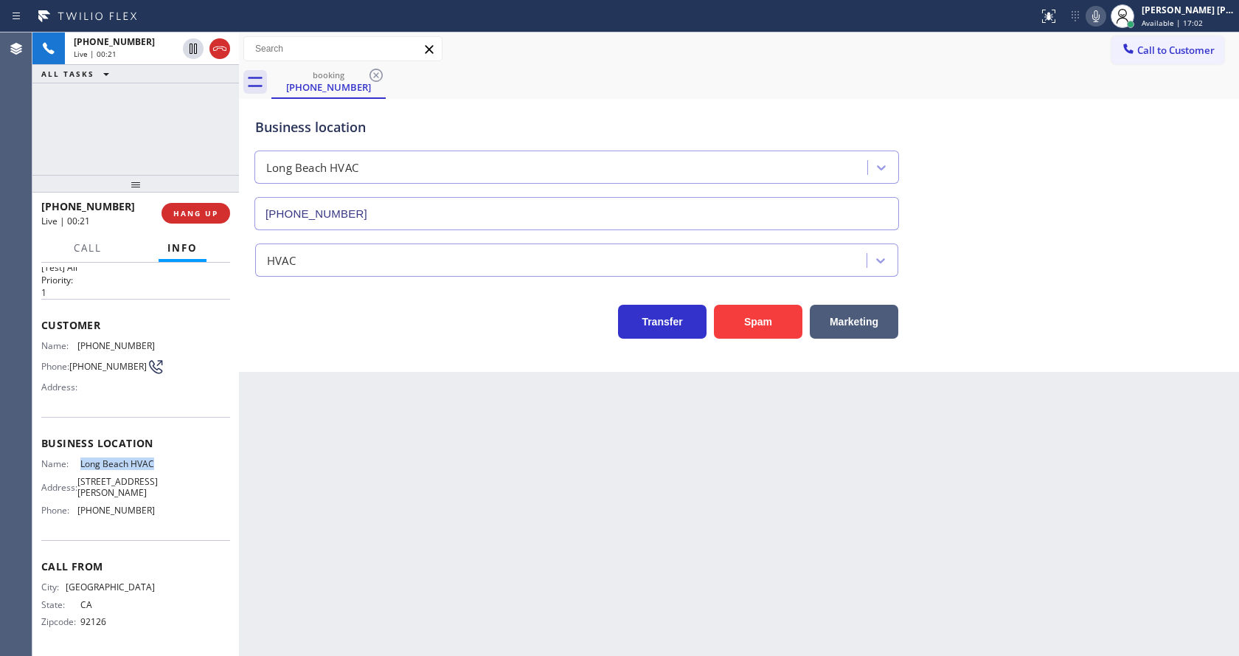
click at [118, 469] on div "Name: Long Beach HVAC" at bounding box center [98, 463] width 114 height 11
copy span "Long Beach HVAC"
drag, startPoint x: 311, startPoint y: 486, endPoint x: 323, endPoint y: 648, distance: 162.7
click at [316, 515] on div "Back to Dashboard Change Sender ID Customers Technicians Select a contact Outbo…" at bounding box center [739, 343] width 1000 height 623
click at [626, 512] on div "Back to Dashboard Change Sender ID Customers Technicians Select a contact Outbo…" at bounding box center [739, 343] width 1000 height 623
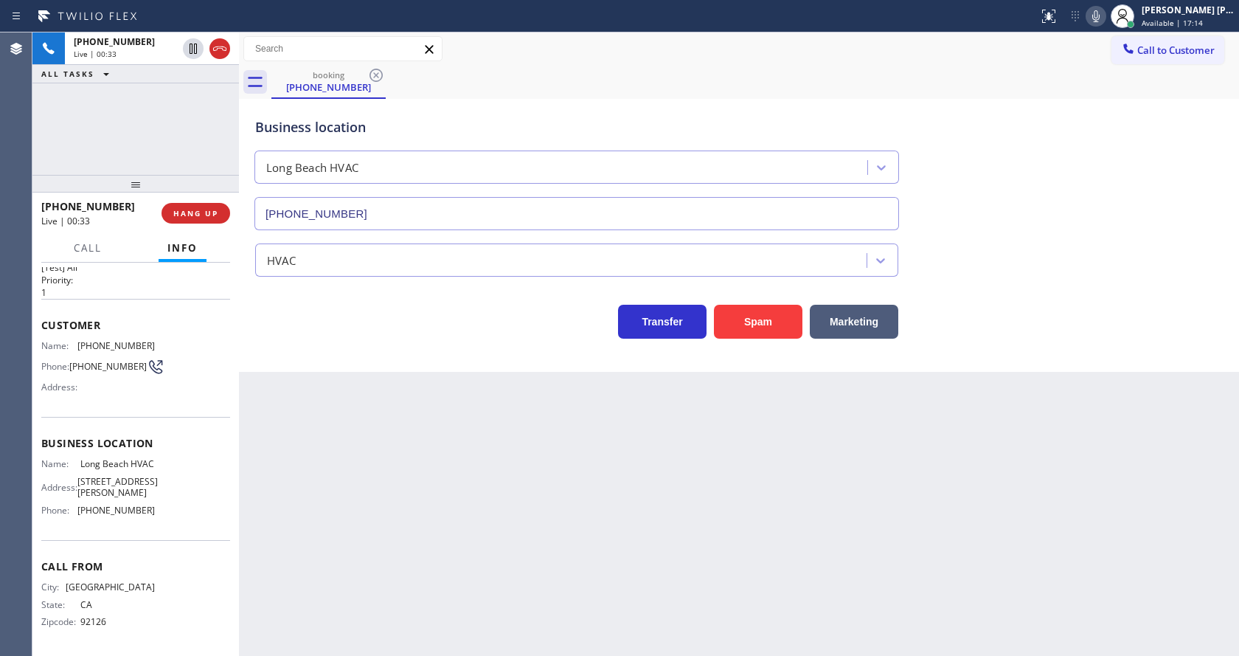
click at [201, 411] on div "Customer Name: [PHONE_NUMBER] Phone: [PHONE_NUMBER] Address:" at bounding box center [135, 358] width 189 height 118
click at [72, 253] on button "Call" at bounding box center [88, 248] width 46 height 29
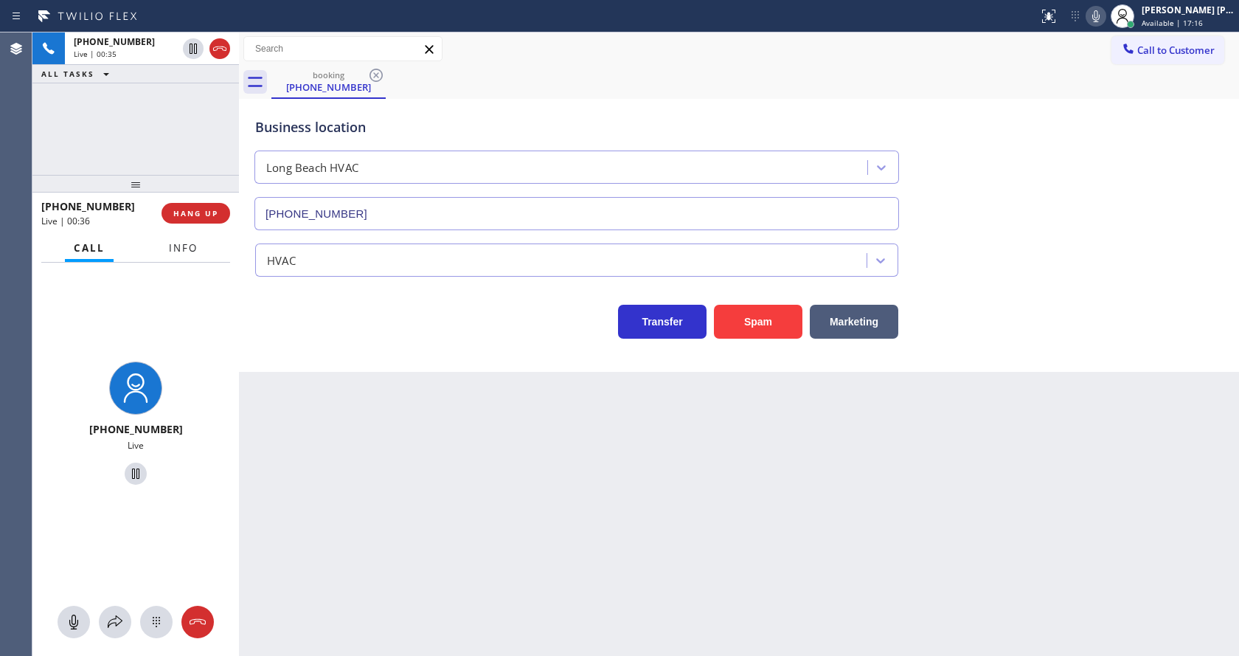
click at [180, 249] on span "Info" at bounding box center [183, 247] width 29 height 13
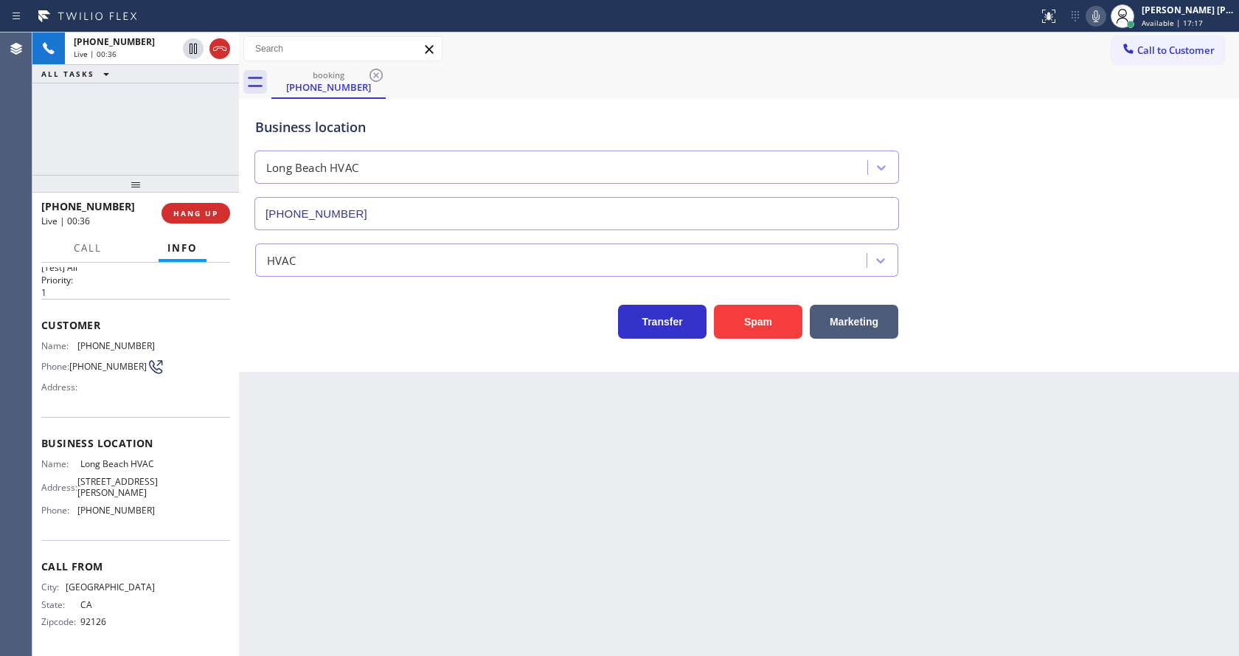
click at [473, 460] on div "Back to Dashboard Change Sender ID Customers Technicians Select a contact Outbo…" at bounding box center [739, 343] width 1000 height 623
click at [356, 353] on div "Business location [GEOGRAPHIC_DATA] HVAC [PHONE_NUMBER] HVAC Transfer Spam Mark…" at bounding box center [739, 235] width 1000 height 273
click at [636, 524] on div "Back to Dashboard Change Sender ID Customers Technicians Select a contact Outbo…" at bounding box center [739, 343] width 1000 height 623
drag, startPoint x: 335, startPoint y: 415, endPoint x: 359, endPoint y: 516, distance: 103.8
click at [342, 446] on div "Back to Dashboard Change Sender ID Customers Technicians Select a contact Outbo…" at bounding box center [739, 343] width 1000 height 623
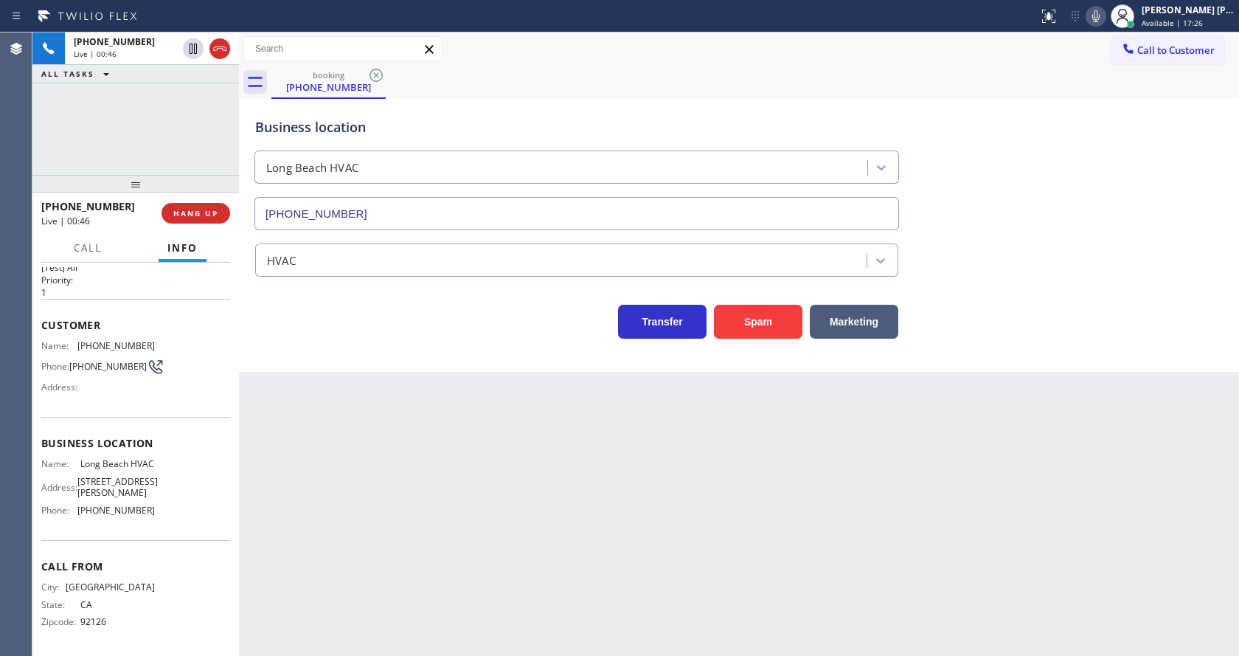
click at [637, 463] on div "Back to Dashboard Change Sender ID Customers Technicians Select a contact Outbo…" at bounding box center [739, 343] width 1000 height 623
click at [179, 212] on span "HANG UP" at bounding box center [195, 213] width 45 height 10
click at [180, 215] on span "HANG UP" at bounding box center [195, 213] width 45 height 10
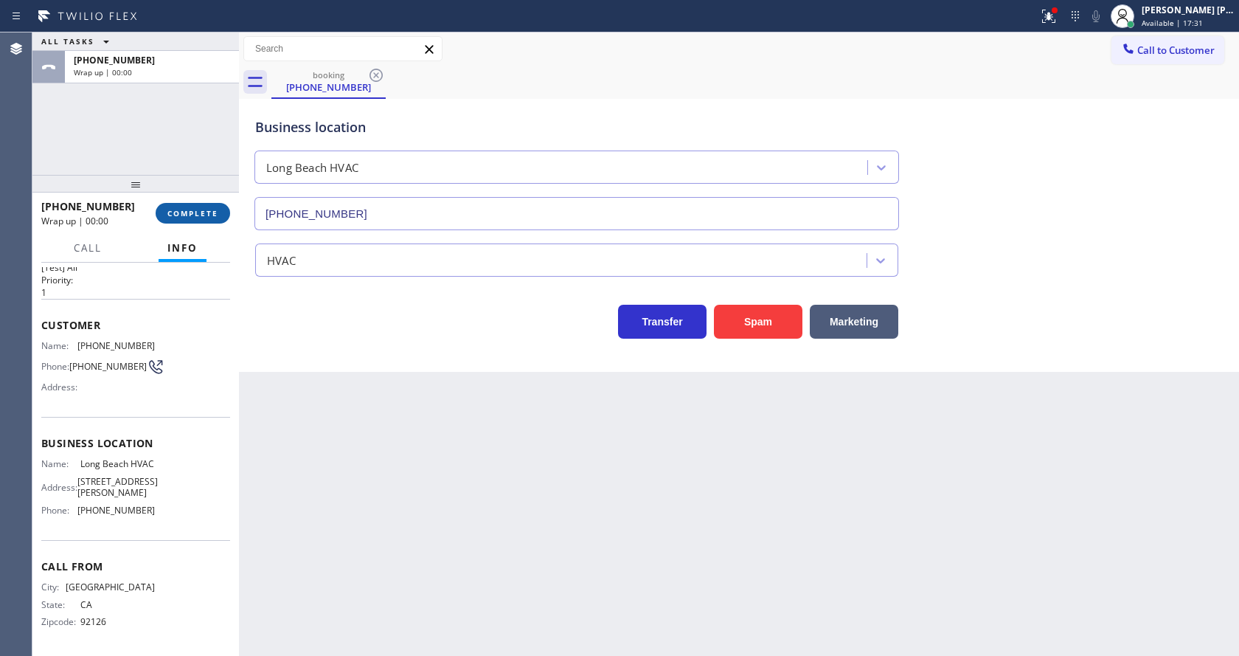
click at [180, 215] on span "COMPLETE" at bounding box center [192, 213] width 51 height 10
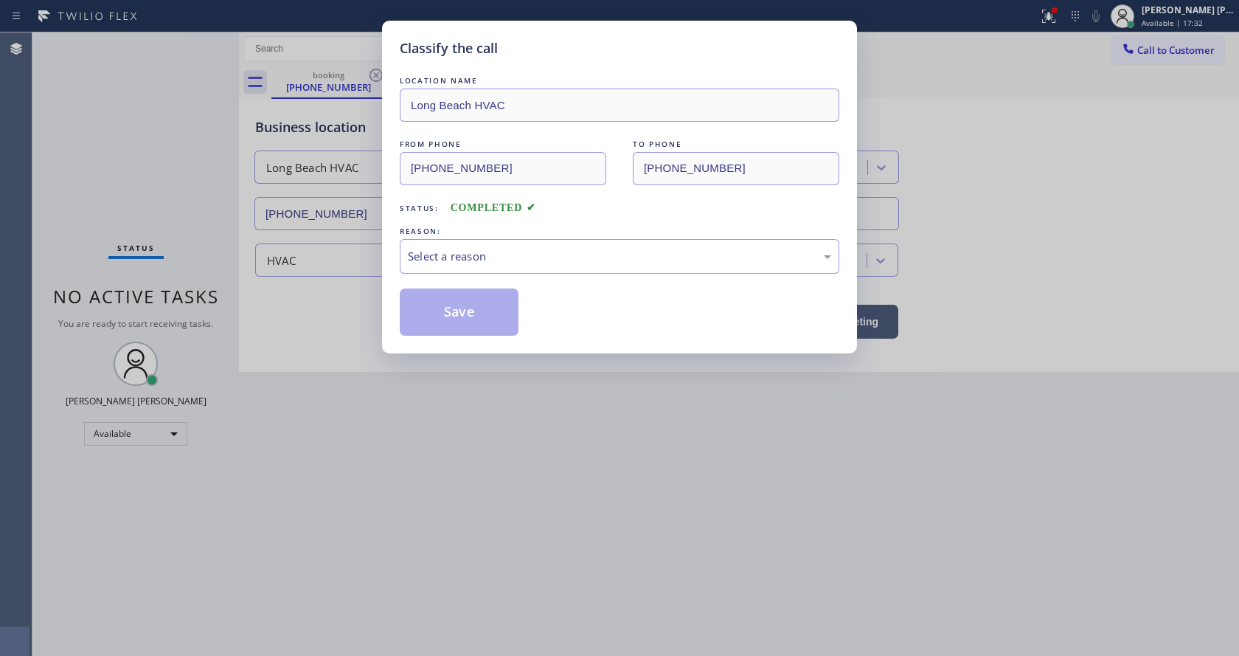
click at [475, 251] on div "Select a reason" at bounding box center [619, 256] width 423 height 17
click at [446, 301] on button "Save" at bounding box center [459, 311] width 119 height 47
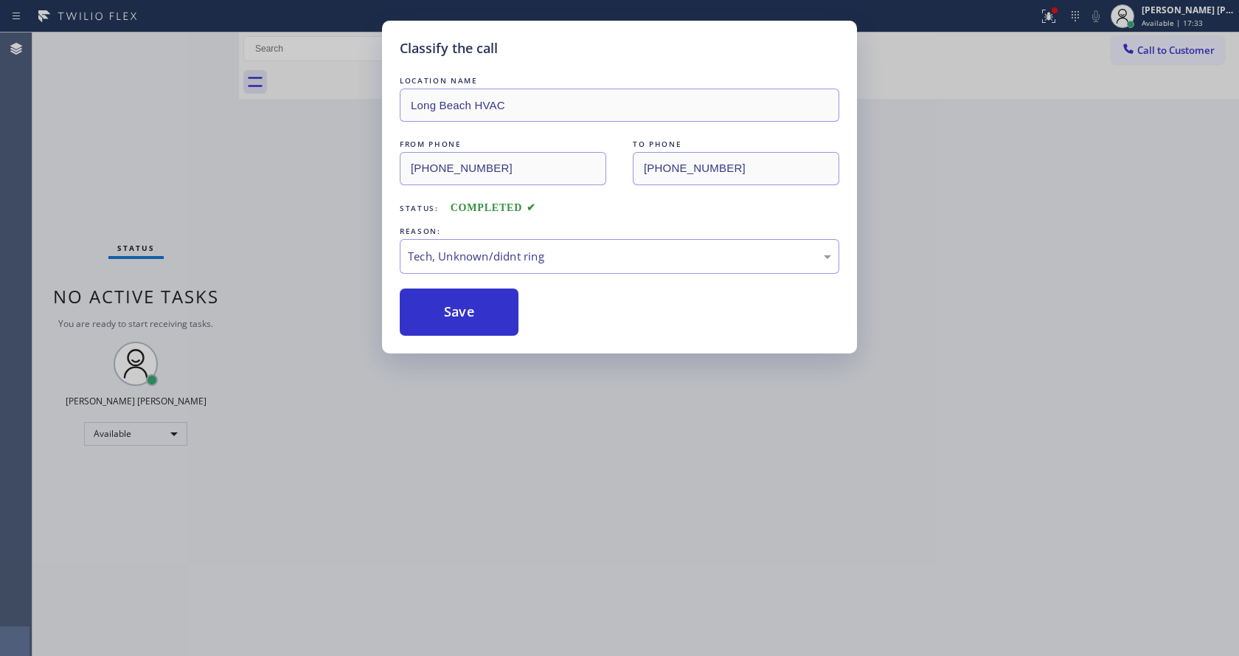
click at [497, 418] on div "Classify the call LOCATION NAME [GEOGRAPHIC_DATA] HVAC FROM PHONE [PHONE_NUMBER…" at bounding box center [619, 328] width 1239 height 656
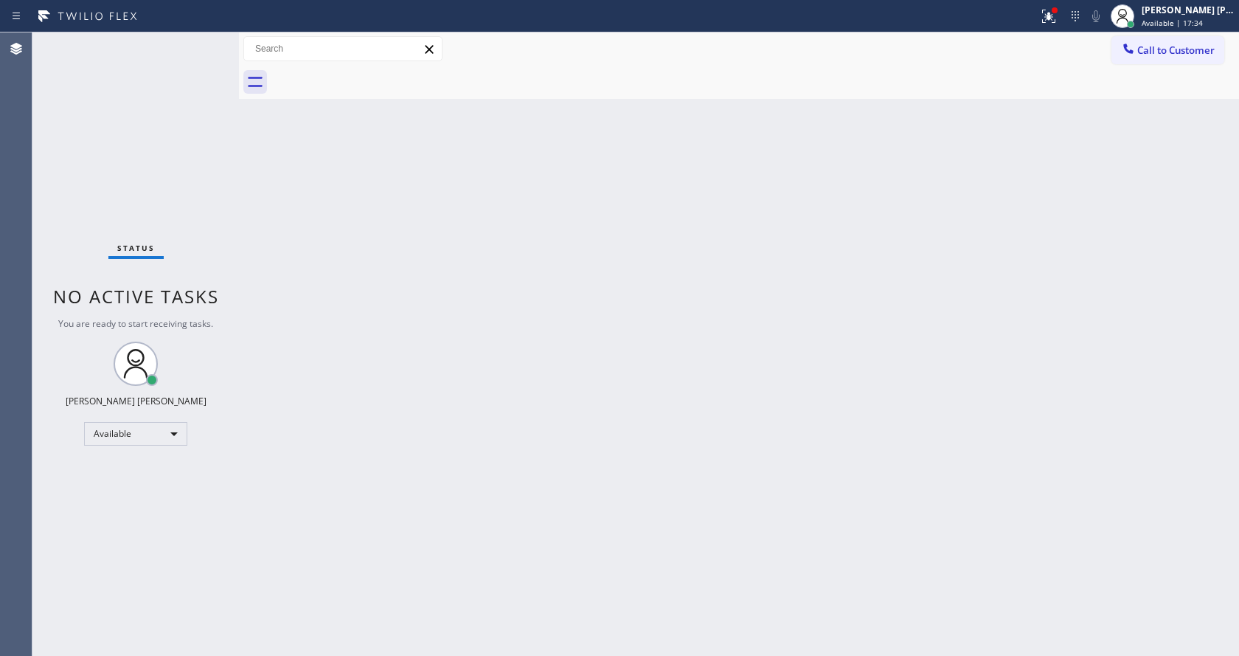
click at [185, 269] on div "Status No active tasks You are ready to start receiving tasks. [PERSON_NAME] [P…" at bounding box center [135, 343] width 207 height 623
click at [196, 38] on div "Status No active tasks You are ready to start receiving tasks. [PERSON_NAME] [P…" at bounding box center [135, 343] width 207 height 623
click at [201, 41] on div "Status No active tasks You are ready to start receiving tasks. [PERSON_NAME] [P…" at bounding box center [135, 343] width 207 height 623
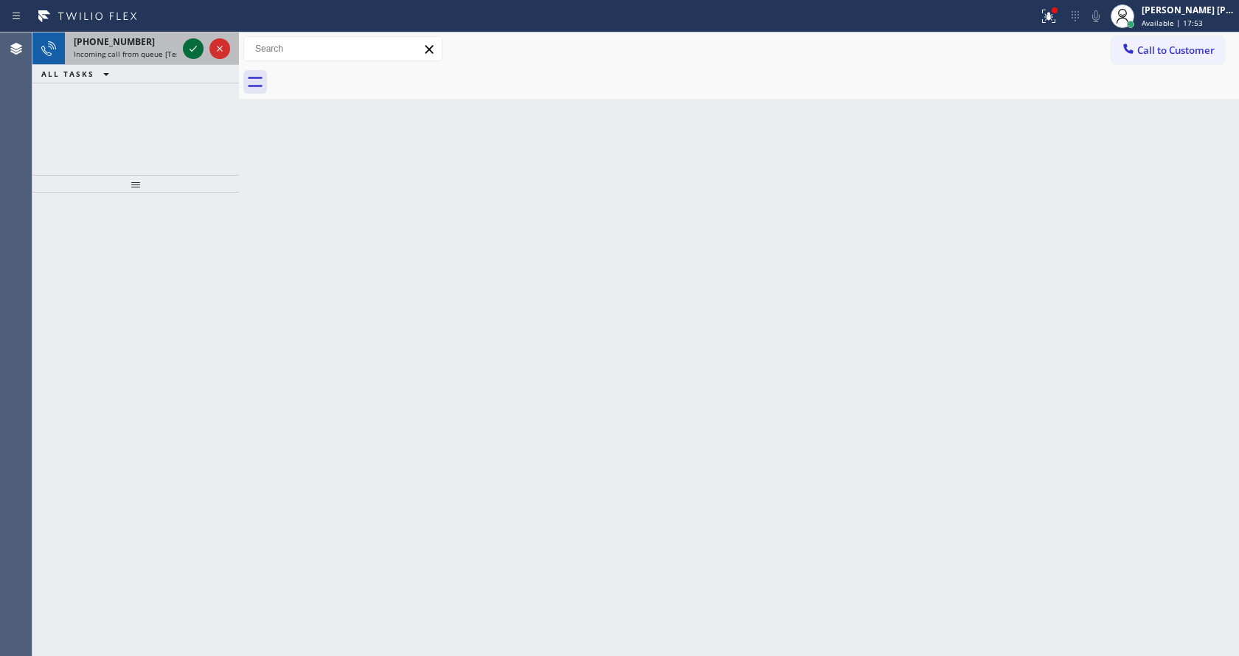
click at [193, 59] on div at bounding box center [206, 48] width 53 height 32
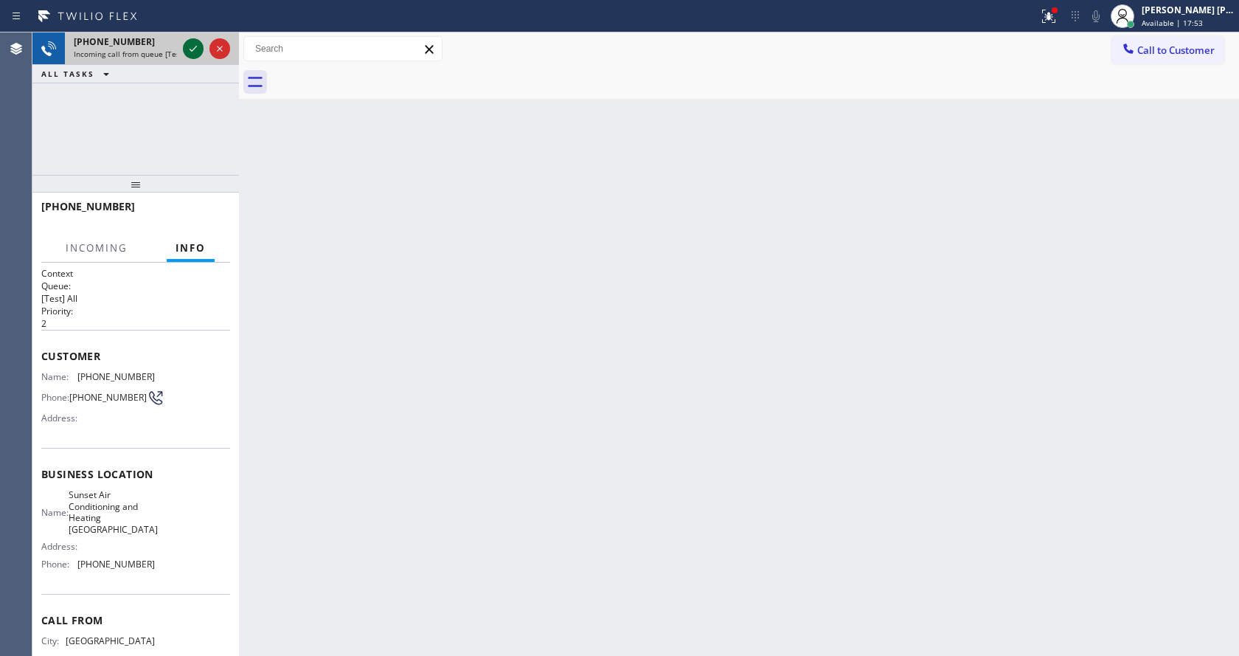
click at [190, 52] on icon at bounding box center [193, 49] width 18 height 18
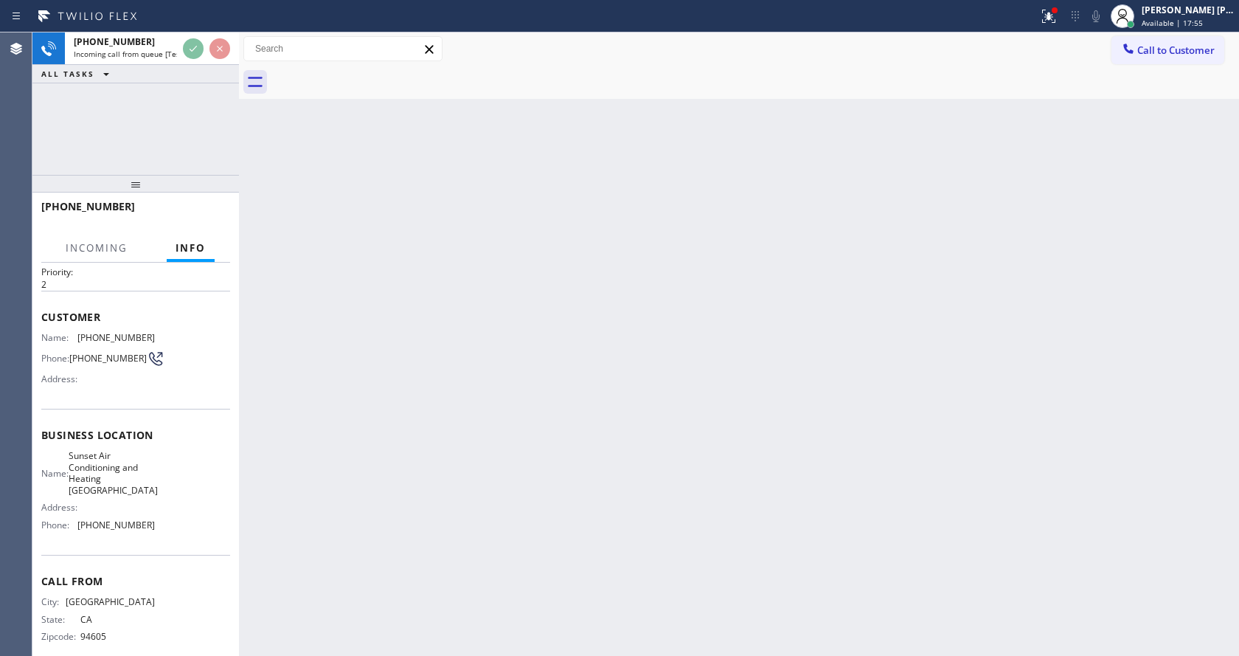
scroll to position [59, 0]
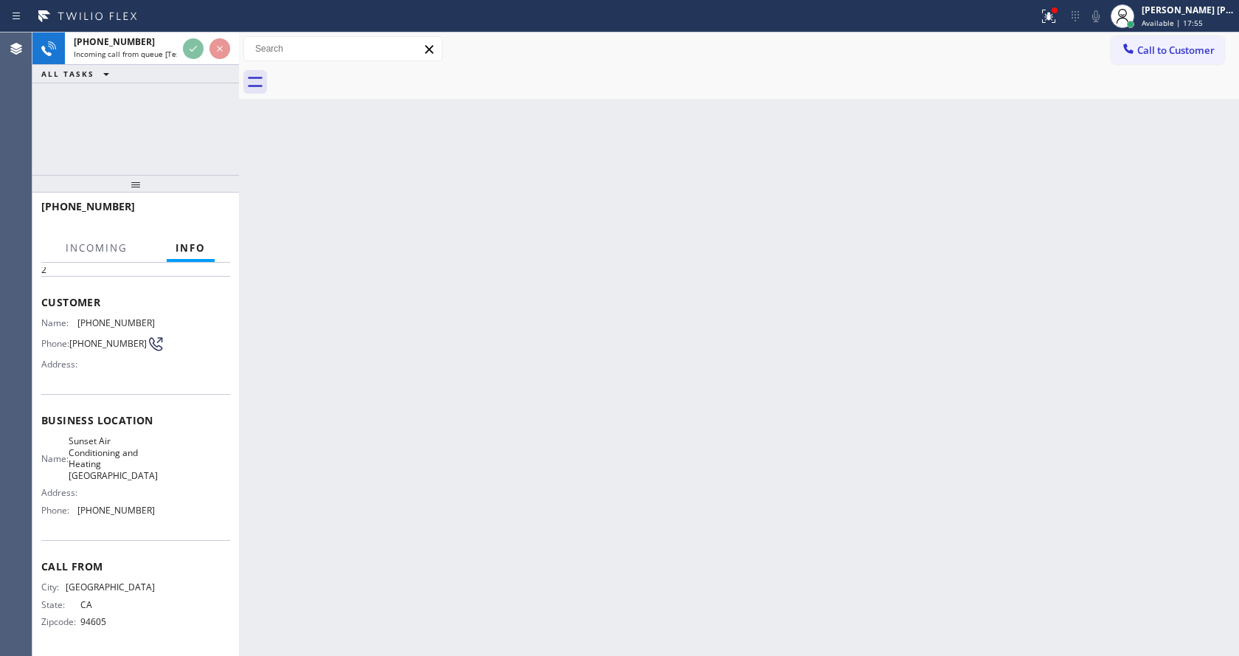
click at [501, 370] on div "Back to Dashboard Change Sender ID Customers Technicians Select a contact Outbo…" at bounding box center [739, 343] width 1000 height 623
click at [339, 186] on div "Back to Dashboard Change Sender ID Customers Technicians Select a contact Outbo…" at bounding box center [739, 343] width 1000 height 623
click at [1056, 18] on icon at bounding box center [1048, 16] width 13 height 13
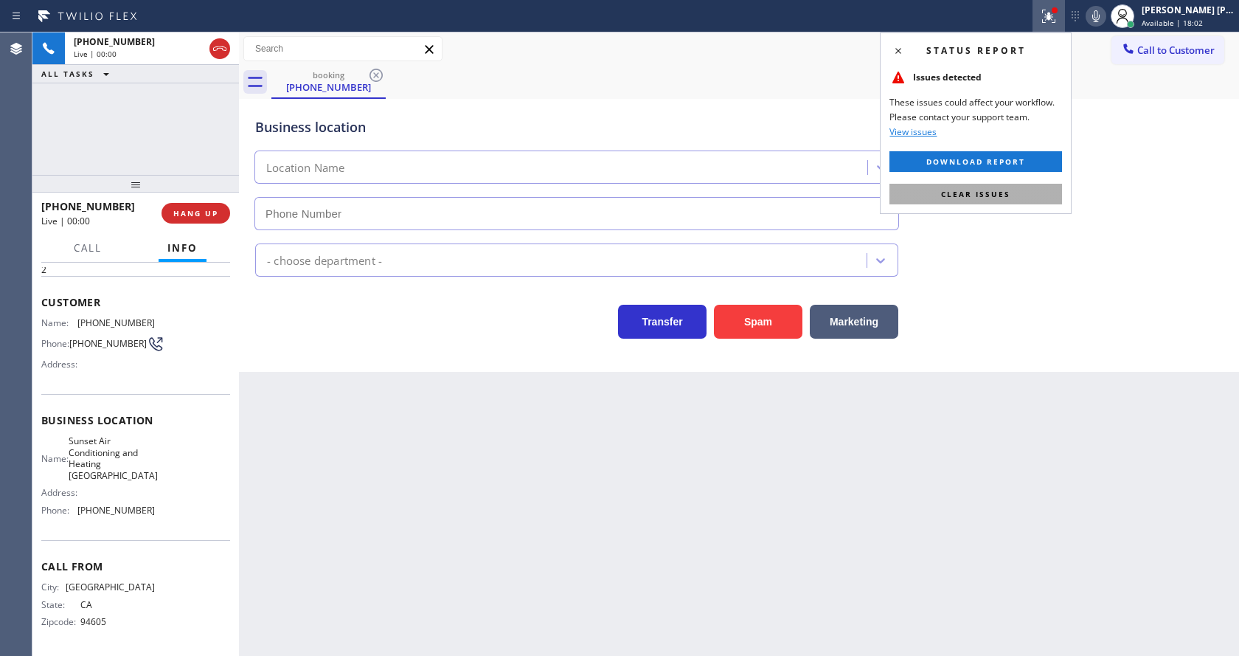
type input "[PHONE_NUMBER]"
click at [977, 193] on span "Clear issues" at bounding box center [975, 194] width 69 height 10
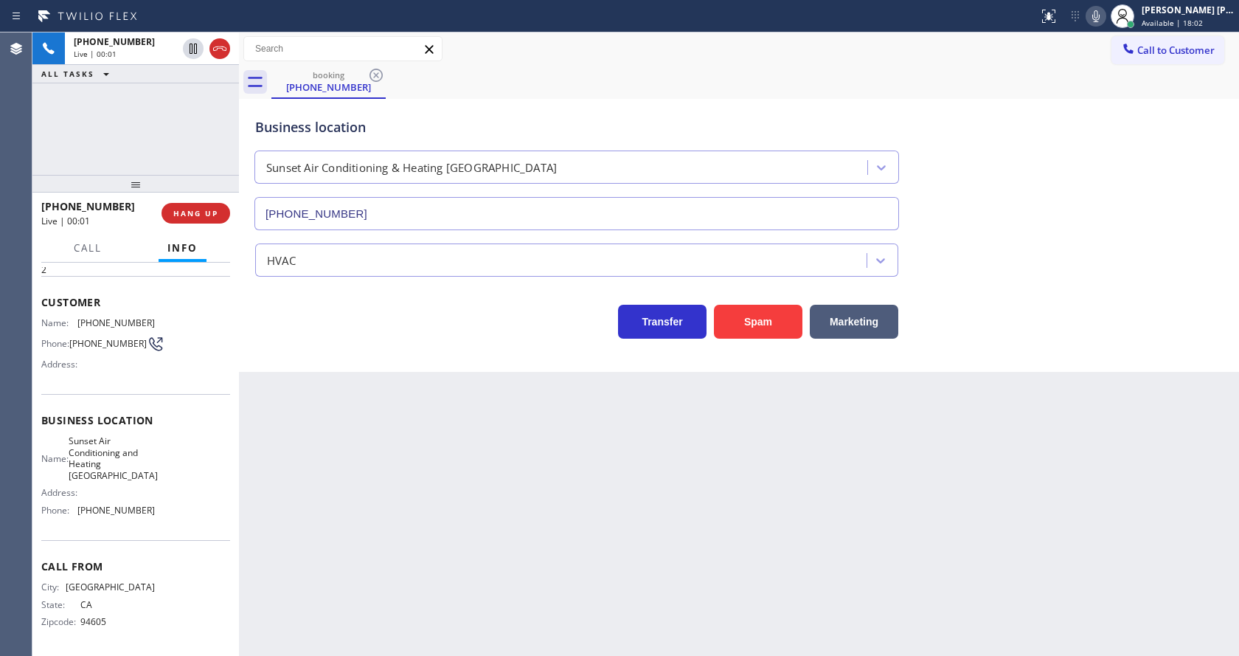
click at [1014, 223] on div "Business location Sunset Air Conditioning & Heating [GEOGRAPHIC_DATA] [PHONE_NU…" at bounding box center [739, 164] width 974 height 134
click at [753, 314] on button "Spam" at bounding box center [758, 322] width 89 height 34
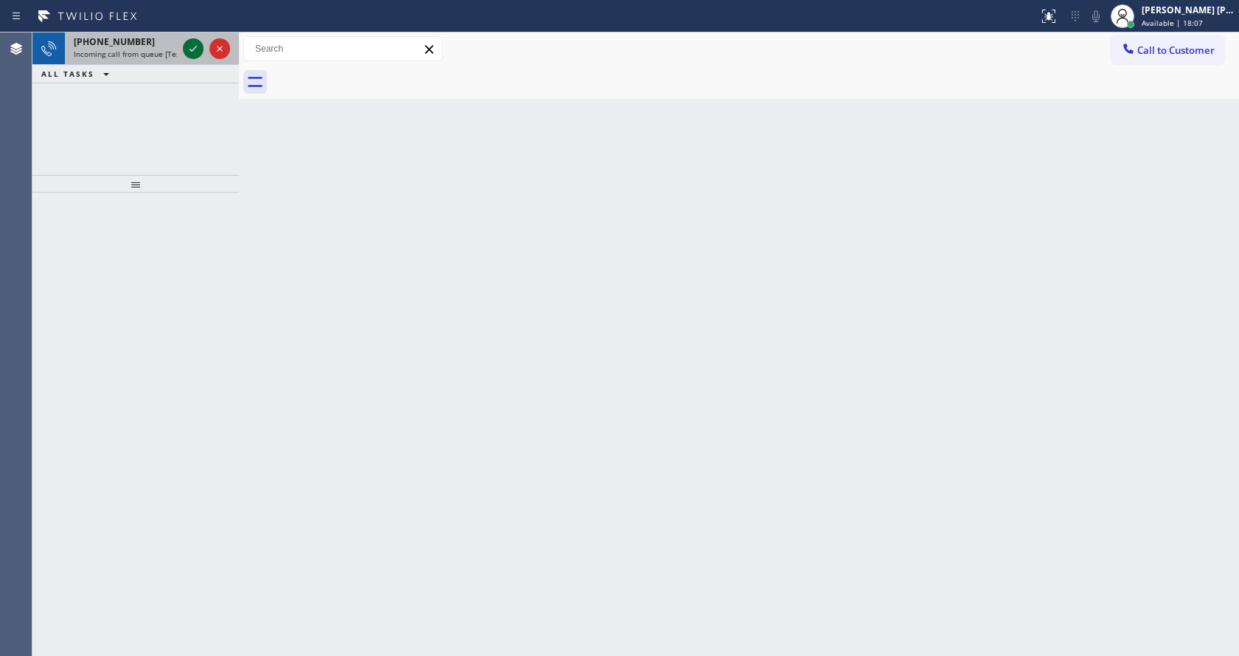
click at [193, 43] on icon at bounding box center [193, 49] width 18 height 18
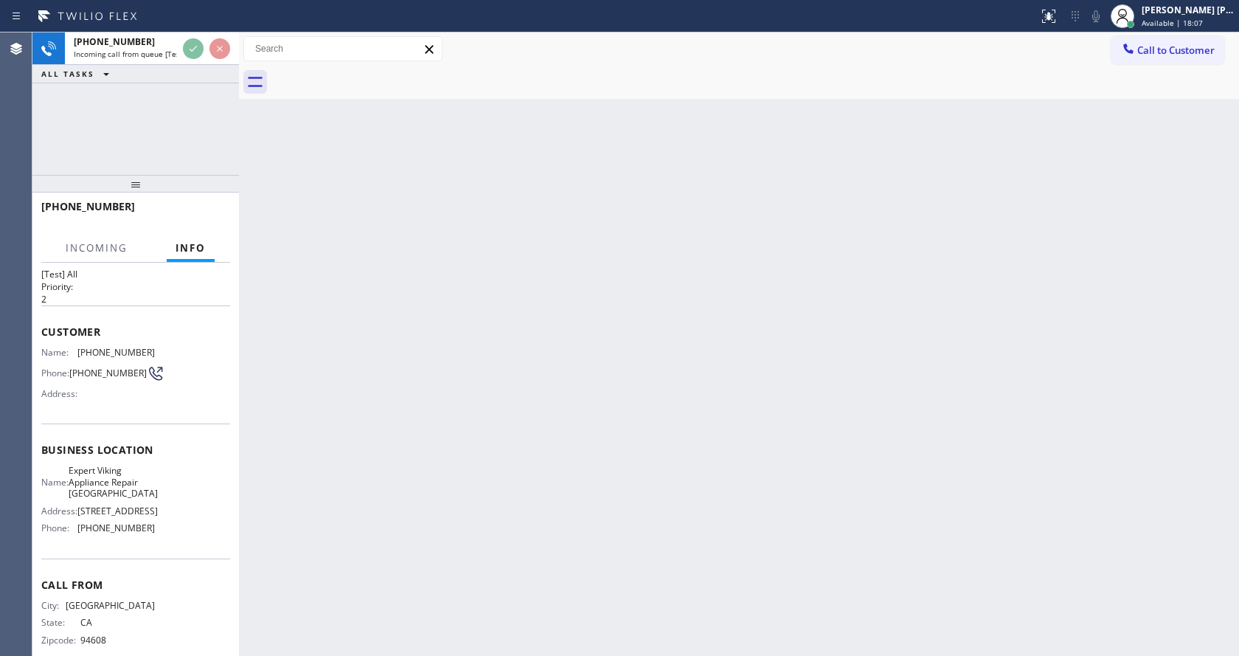
scroll to position [48, 0]
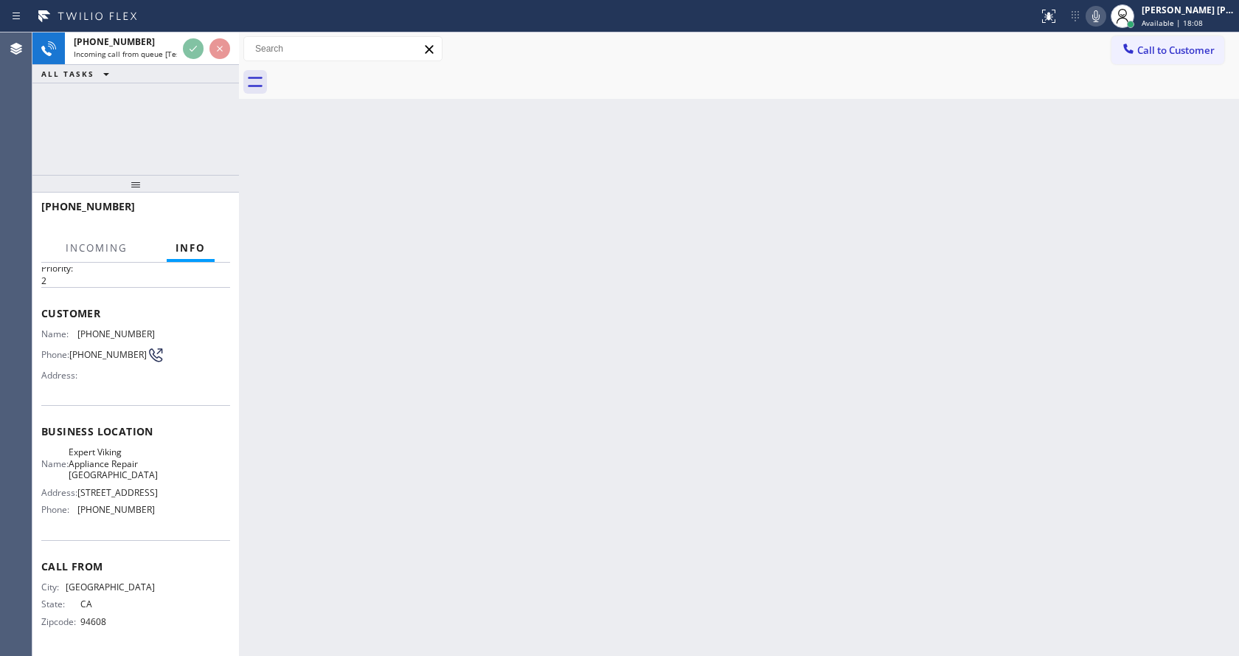
click at [547, 387] on div "Back to Dashboard Change Sender ID Customers Technicians Select a contact Outbo…" at bounding box center [739, 343] width 1000 height 623
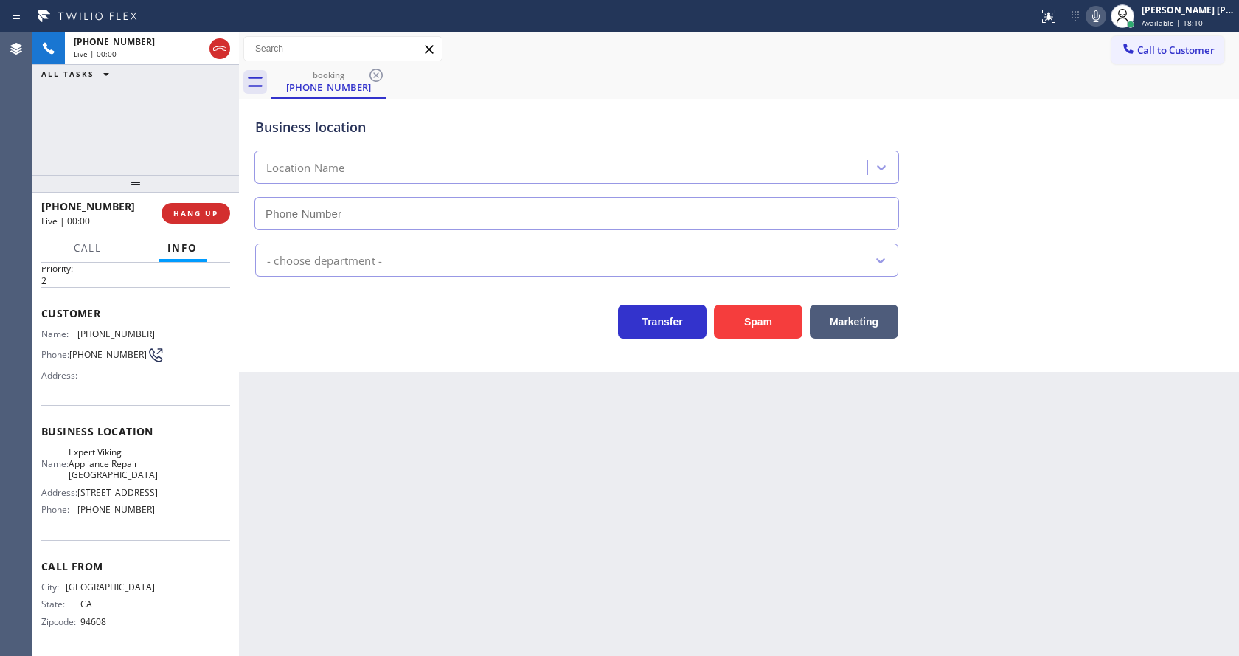
type input "[PHONE_NUMBER]"
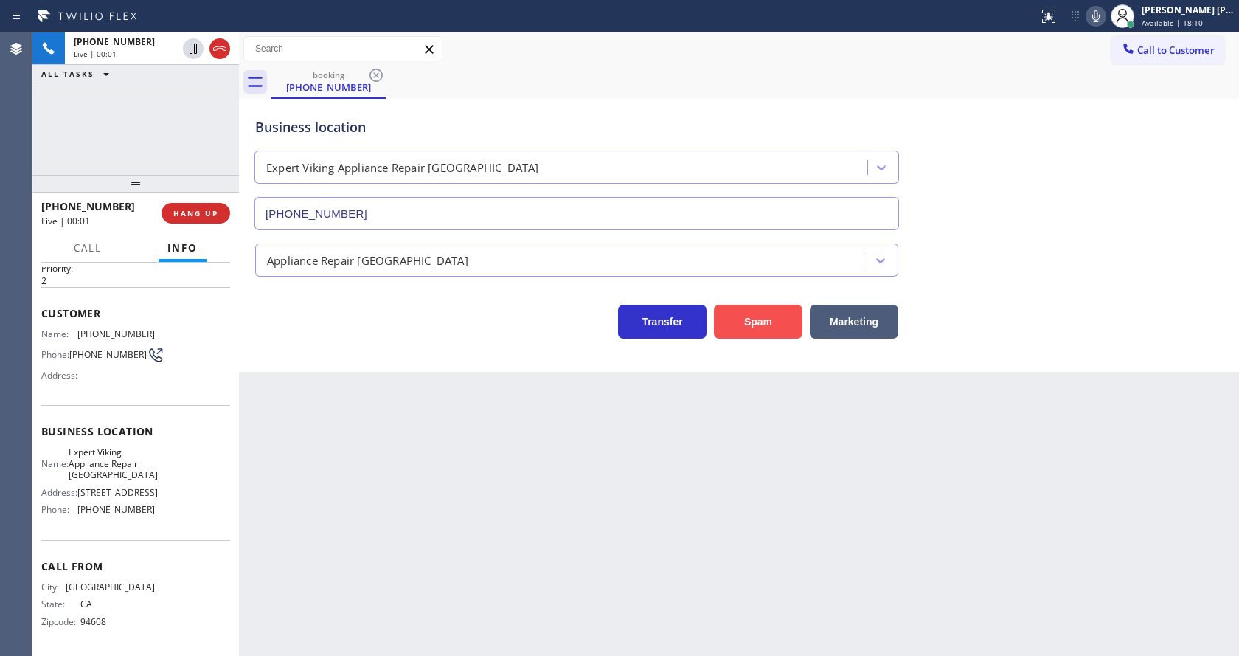
click at [788, 322] on button "Spam" at bounding box center [758, 322] width 89 height 34
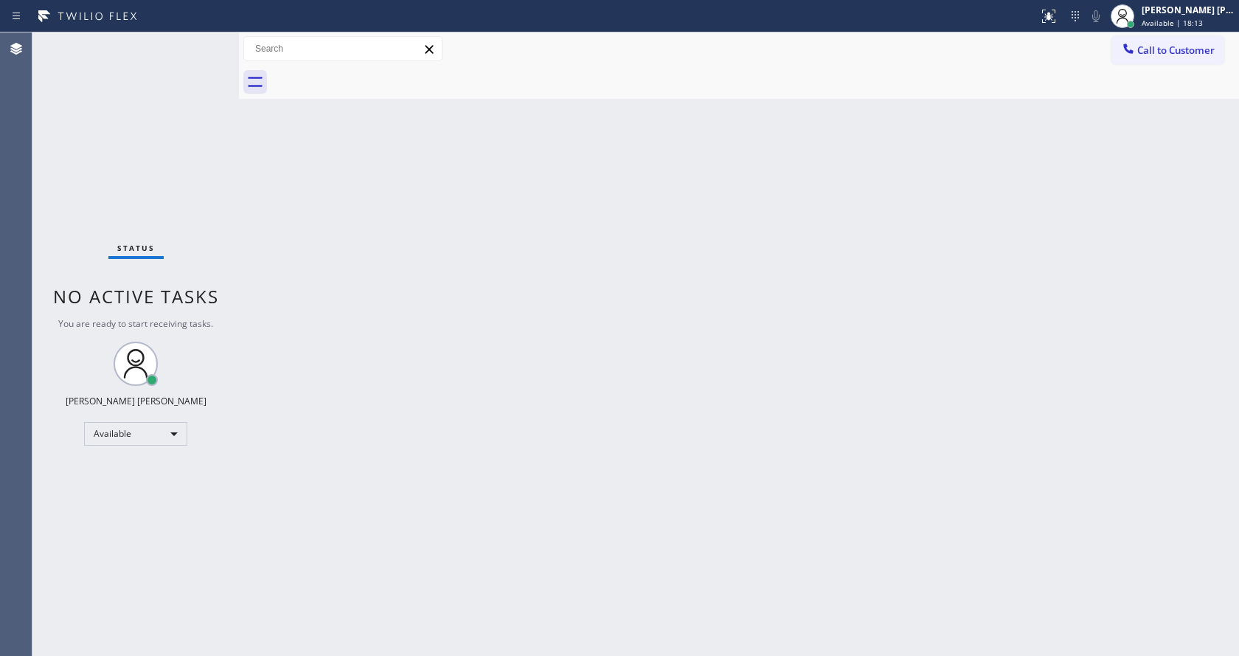
click at [192, 45] on div "Status No active tasks You are ready to start receiving tasks. [PERSON_NAME] [P…" at bounding box center [135, 343] width 207 height 623
click at [193, 42] on div "Status No active tasks You are ready to start receiving tasks. [PERSON_NAME] [P…" at bounding box center [135, 343] width 207 height 623
click at [194, 42] on div "Status No active tasks You are ready to start receiving tasks. [PERSON_NAME] [P…" at bounding box center [135, 343] width 207 height 623
click at [196, 41] on div "Status No active tasks You are ready to start receiving tasks. [PERSON_NAME] [P…" at bounding box center [135, 343] width 207 height 623
click at [199, 43] on div "Status No active tasks You are ready to start receiving tasks. [PERSON_NAME] [P…" at bounding box center [135, 343] width 207 height 623
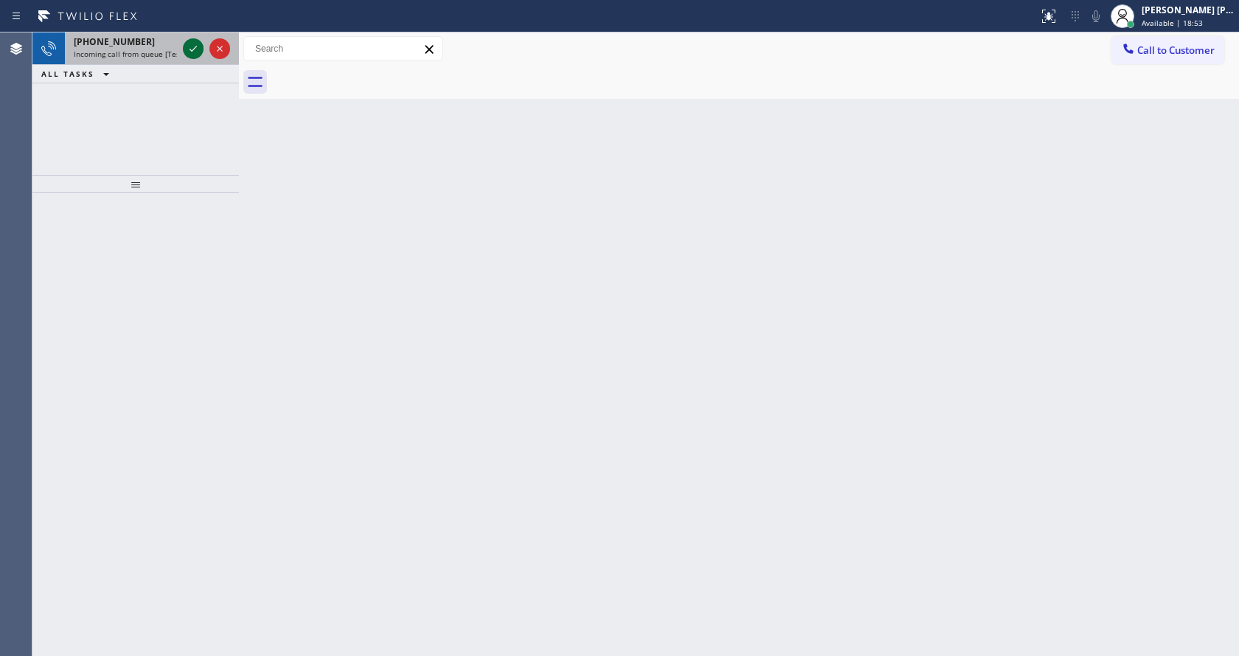
click at [190, 49] on icon at bounding box center [193, 49] width 18 height 18
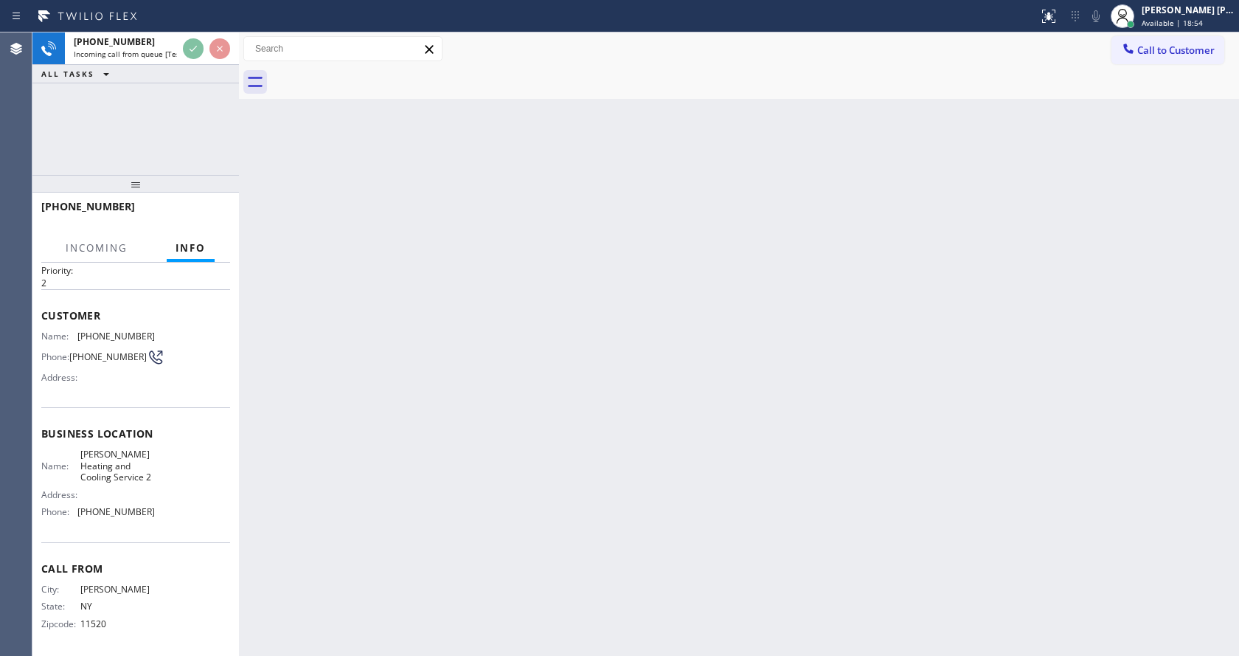
scroll to position [59, 0]
click at [391, 431] on div "Back to Dashboard Change Sender ID Customers Technicians Select a contact Outbo…" at bounding box center [739, 343] width 1000 height 623
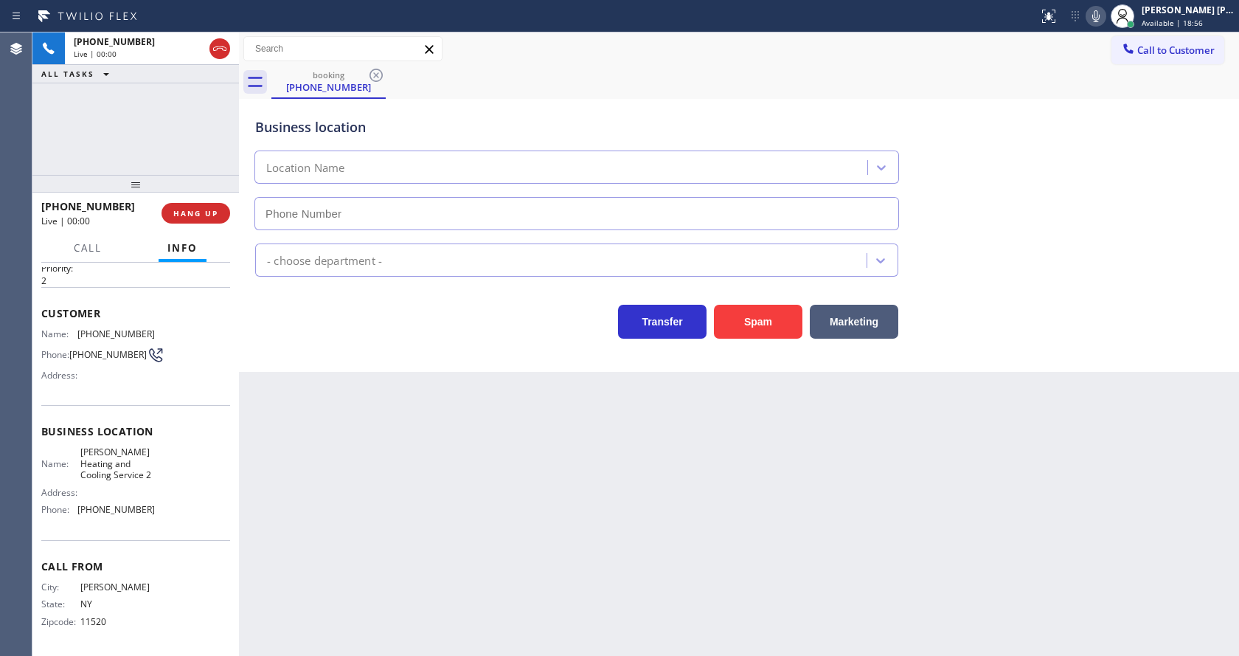
type input "[PHONE_NUMBER]"
drag, startPoint x: 744, startPoint y: 315, endPoint x: 685, endPoint y: 380, distance: 87.2
click at [744, 315] on button "Spam" at bounding box center [758, 322] width 89 height 34
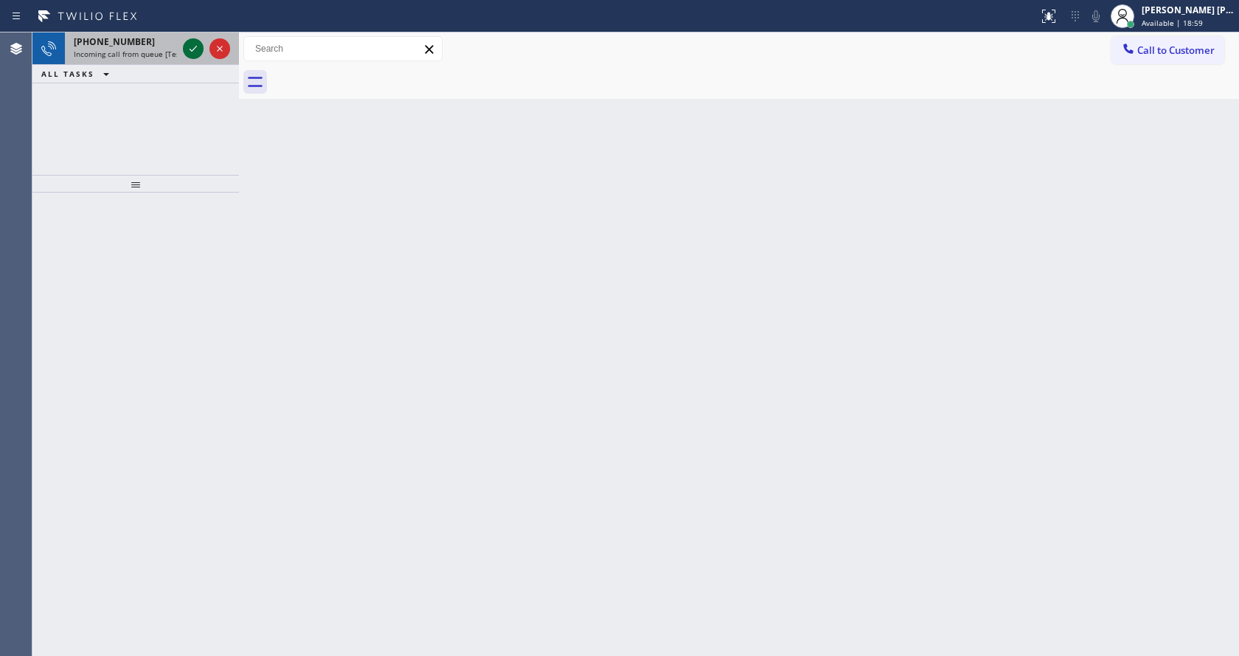
click at [185, 45] on icon at bounding box center [193, 49] width 18 height 18
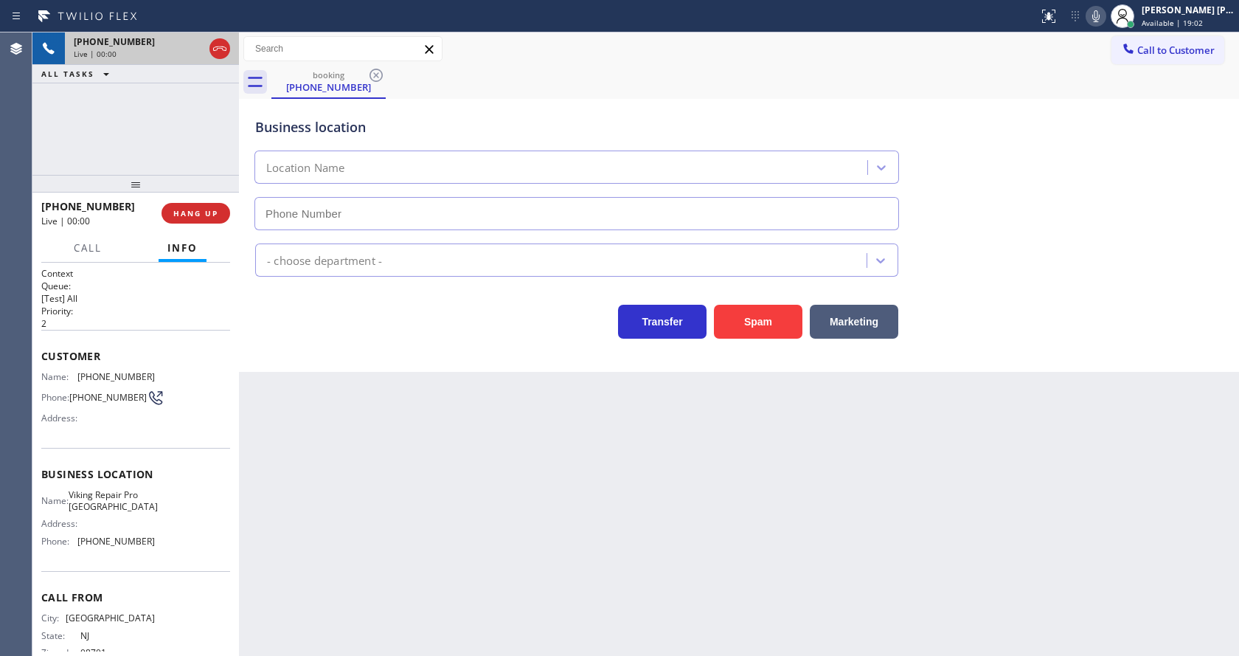
type input "[PHONE_NUMBER]"
click at [741, 327] on button "Spam" at bounding box center [758, 322] width 89 height 34
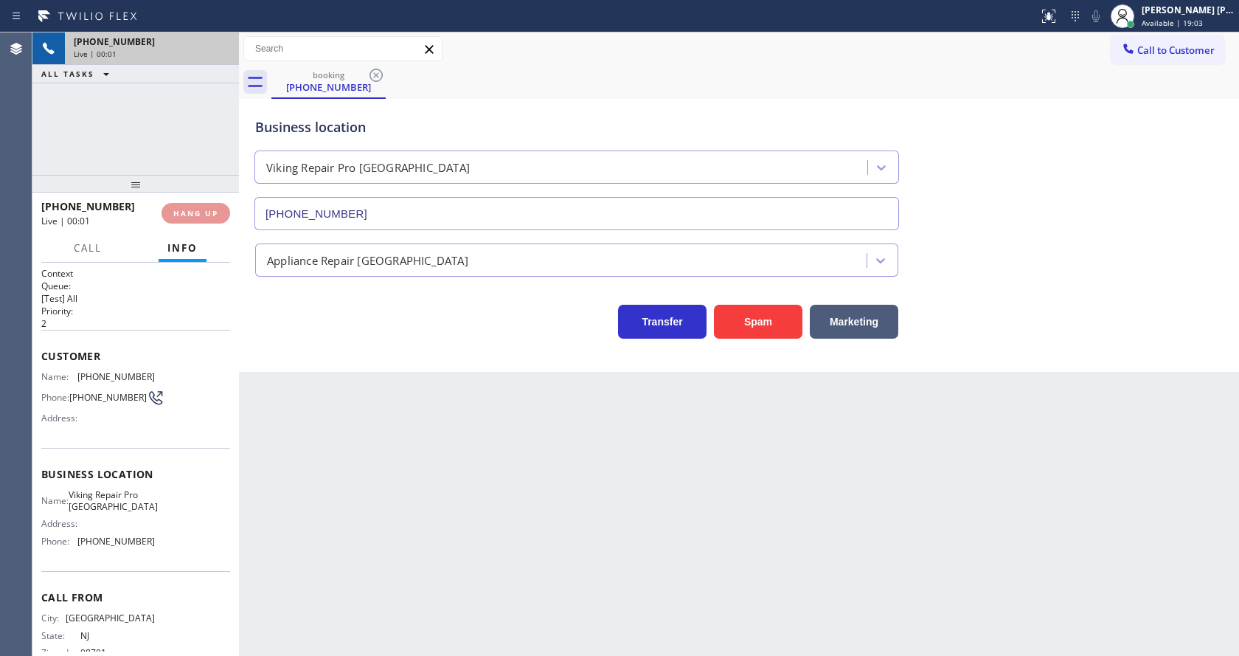
click at [597, 343] on div "Back to Dashboard Change Sender ID Customers Technicians Select a contact Outbo…" at bounding box center [739, 343] width 1000 height 623
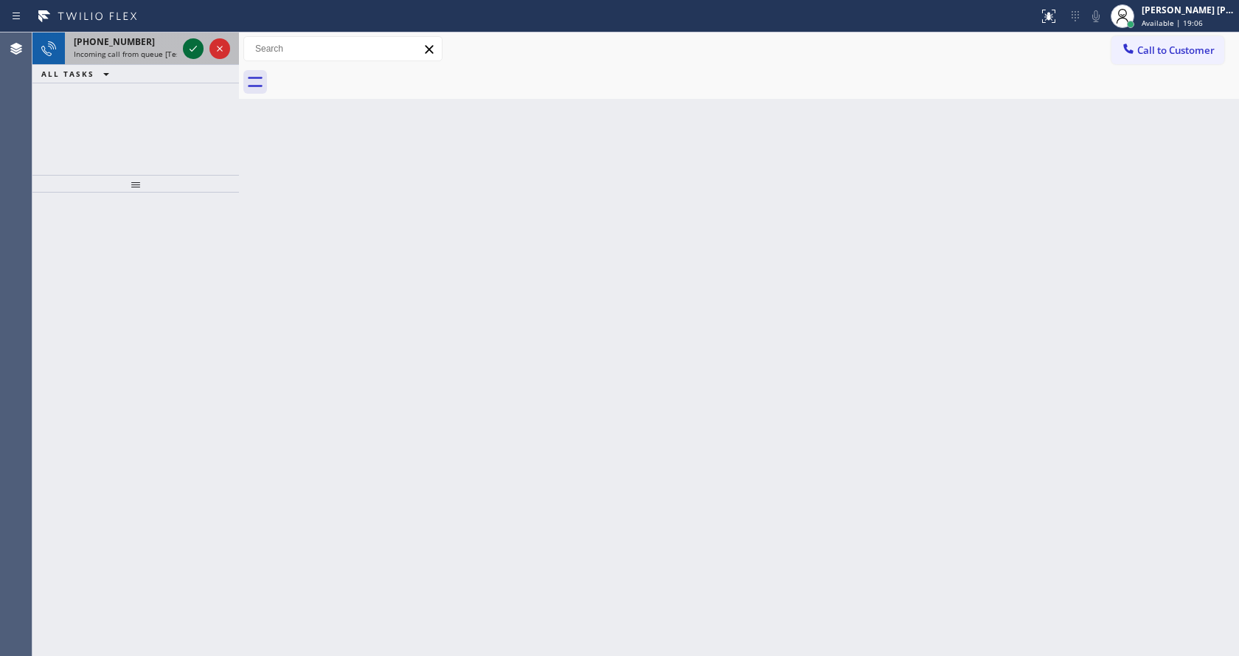
click at [187, 48] on icon at bounding box center [193, 49] width 18 height 18
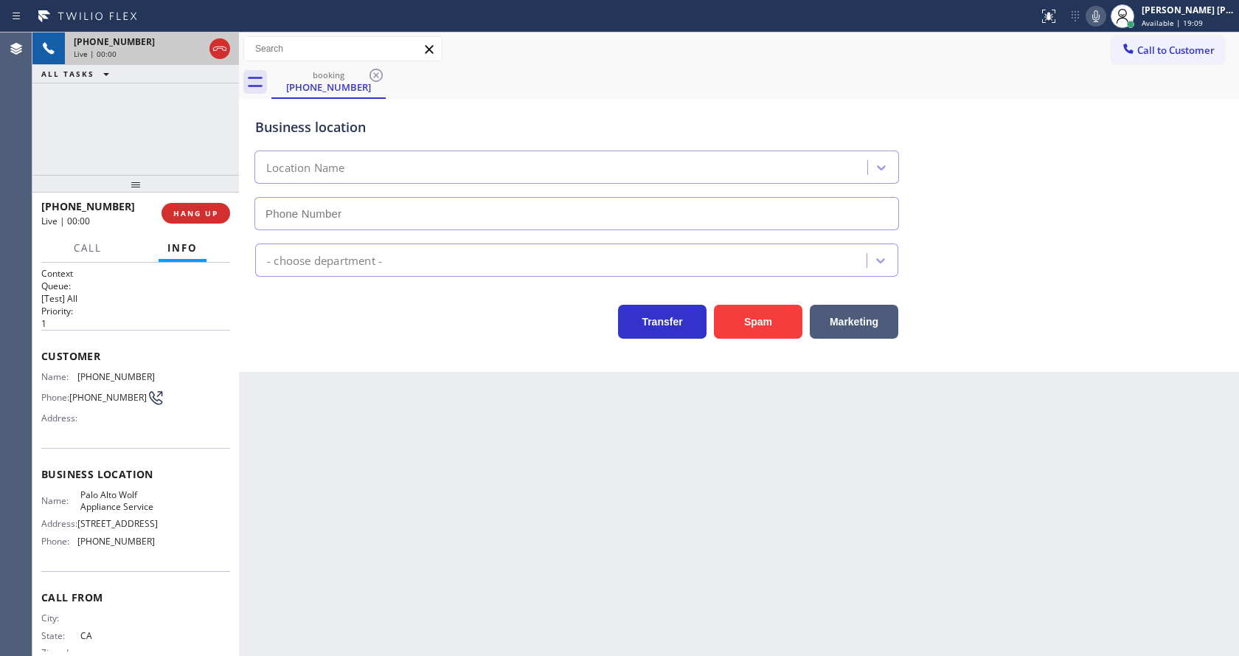
type input "[PHONE_NUMBER]"
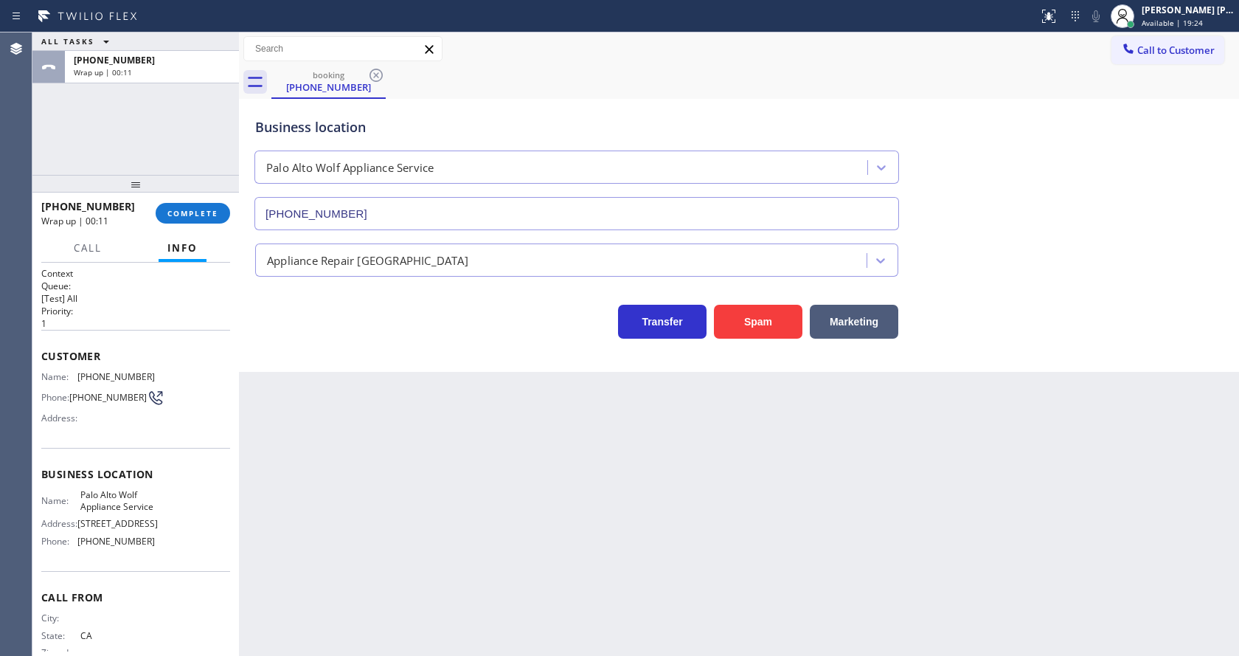
click at [196, 113] on div "ALL TASKS ALL TASKS ACTIVE TASKS TASKS IN WRAP UP [PHONE_NUMBER] Wrap up | 00:11" at bounding box center [135, 103] width 207 height 142
click at [179, 205] on button "COMPLETE" at bounding box center [193, 213] width 75 height 21
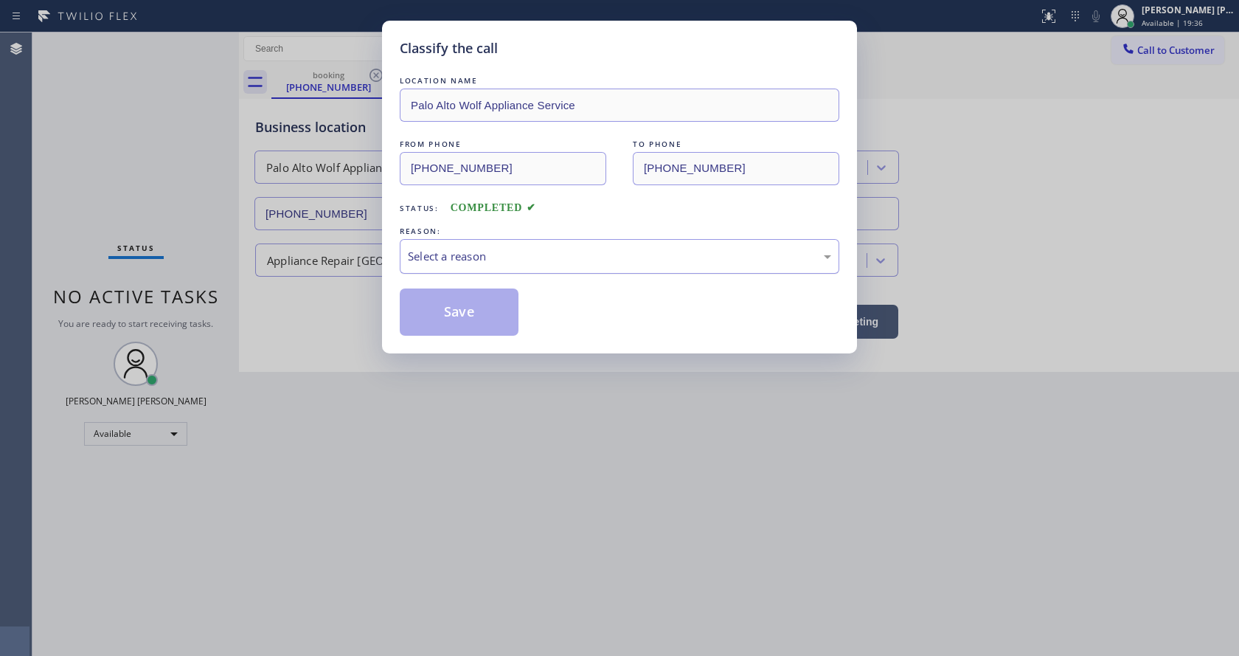
click at [495, 252] on div "Select a reason" at bounding box center [619, 256] width 423 height 17
click at [471, 316] on button "Save" at bounding box center [459, 311] width 119 height 47
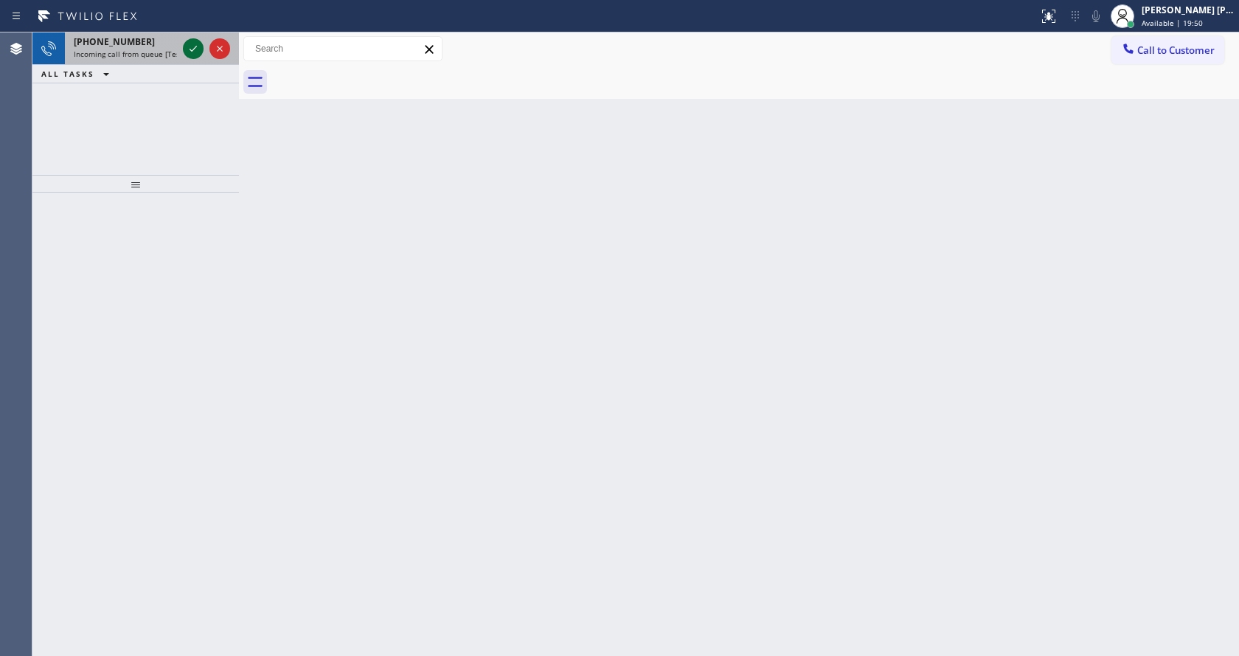
click at [190, 52] on icon at bounding box center [193, 49] width 18 height 18
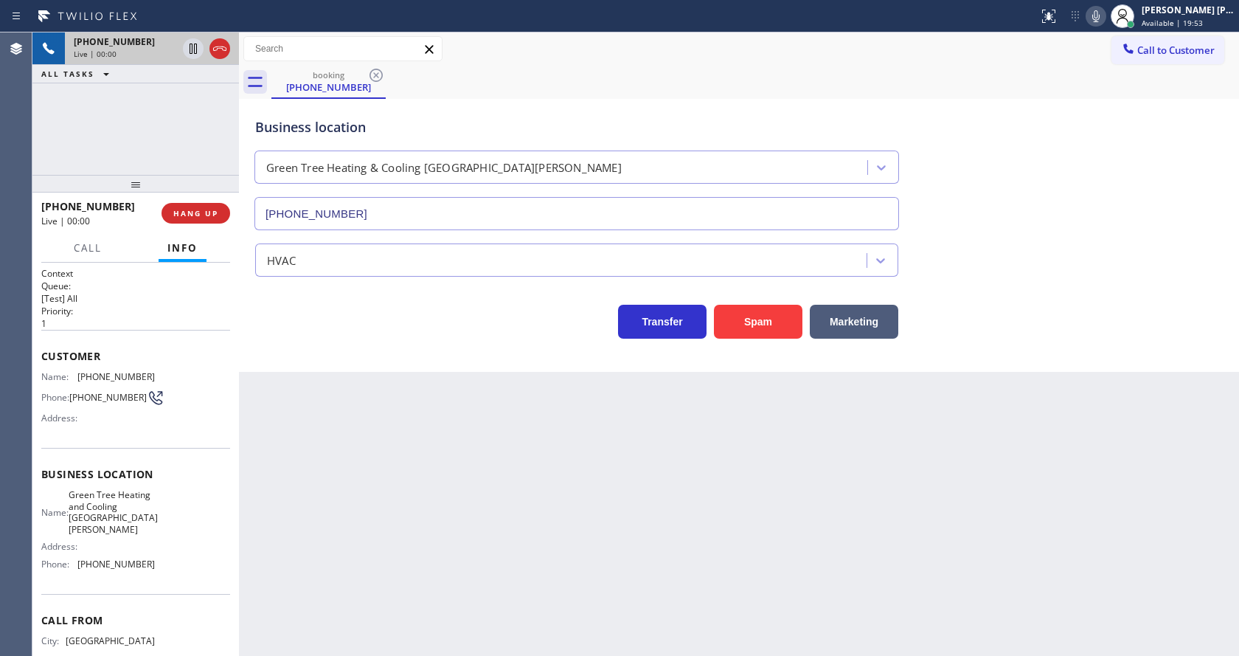
type input "[PHONE_NUMBER]"
click at [762, 328] on button "Spam" at bounding box center [758, 322] width 89 height 34
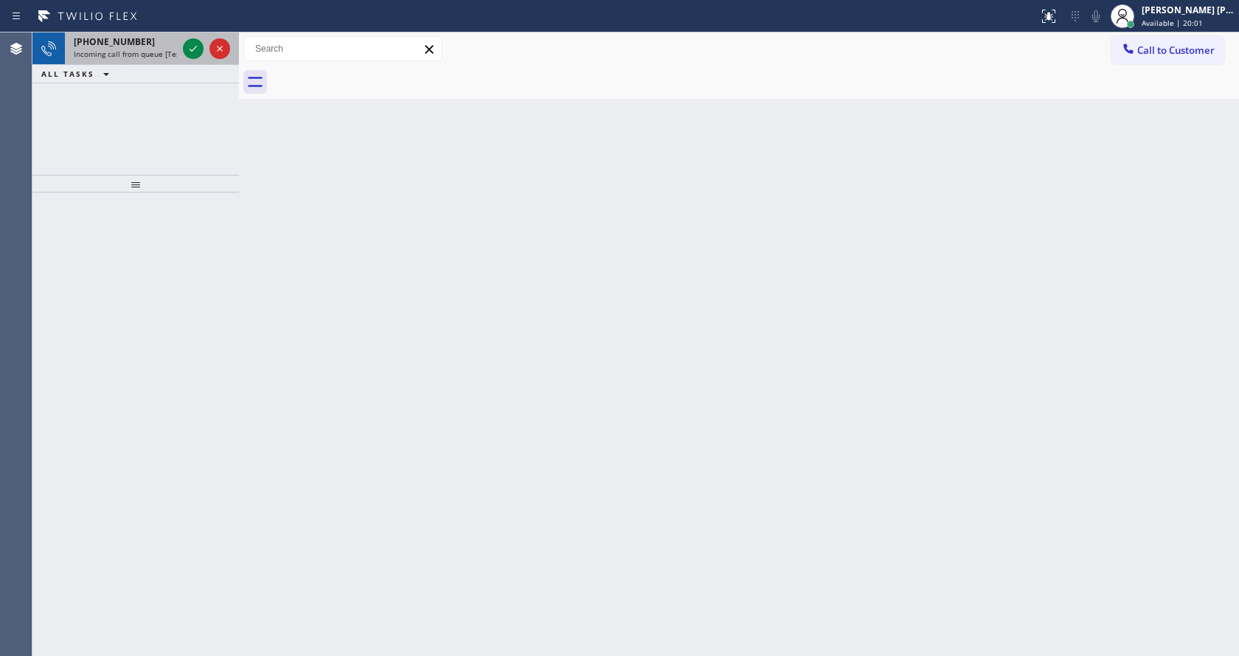
click at [201, 38] on div at bounding box center [206, 48] width 53 height 32
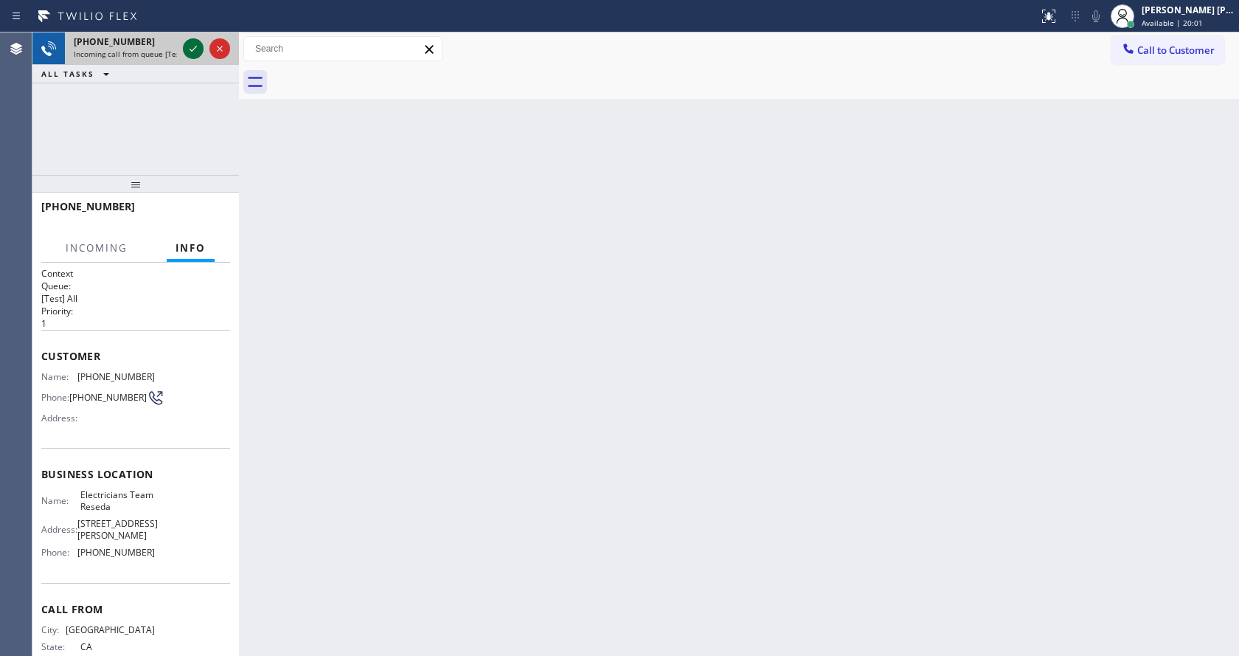
click at [193, 41] on icon at bounding box center [193, 49] width 18 height 18
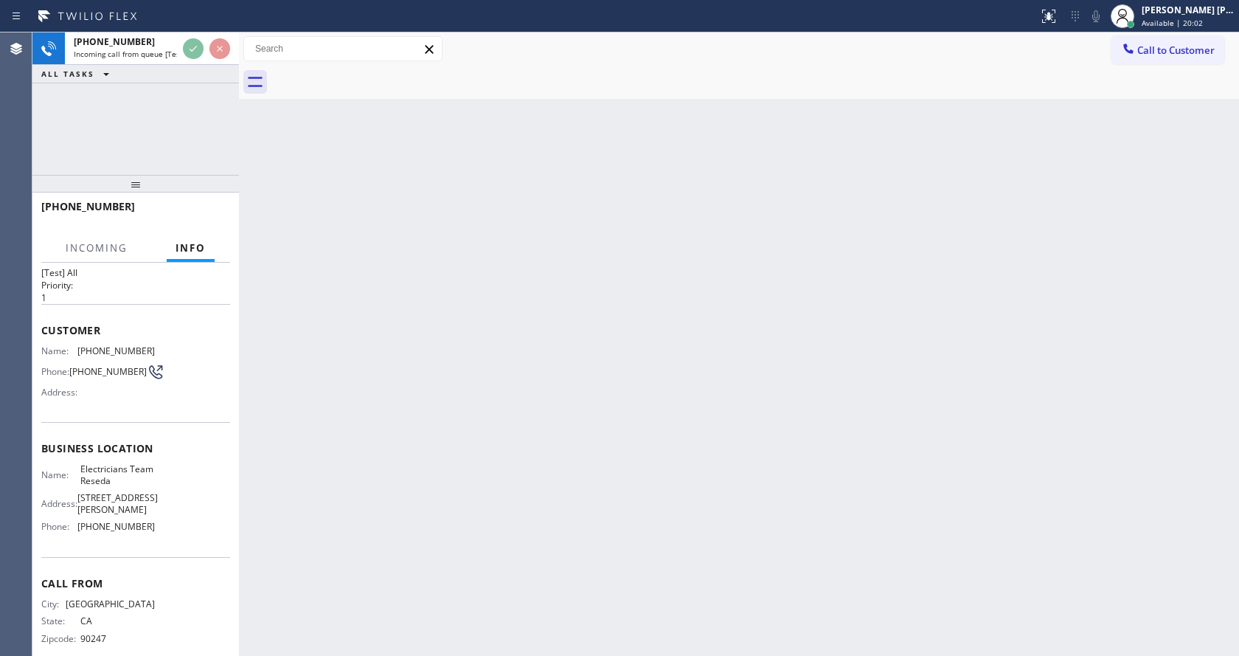
scroll to position [36, 0]
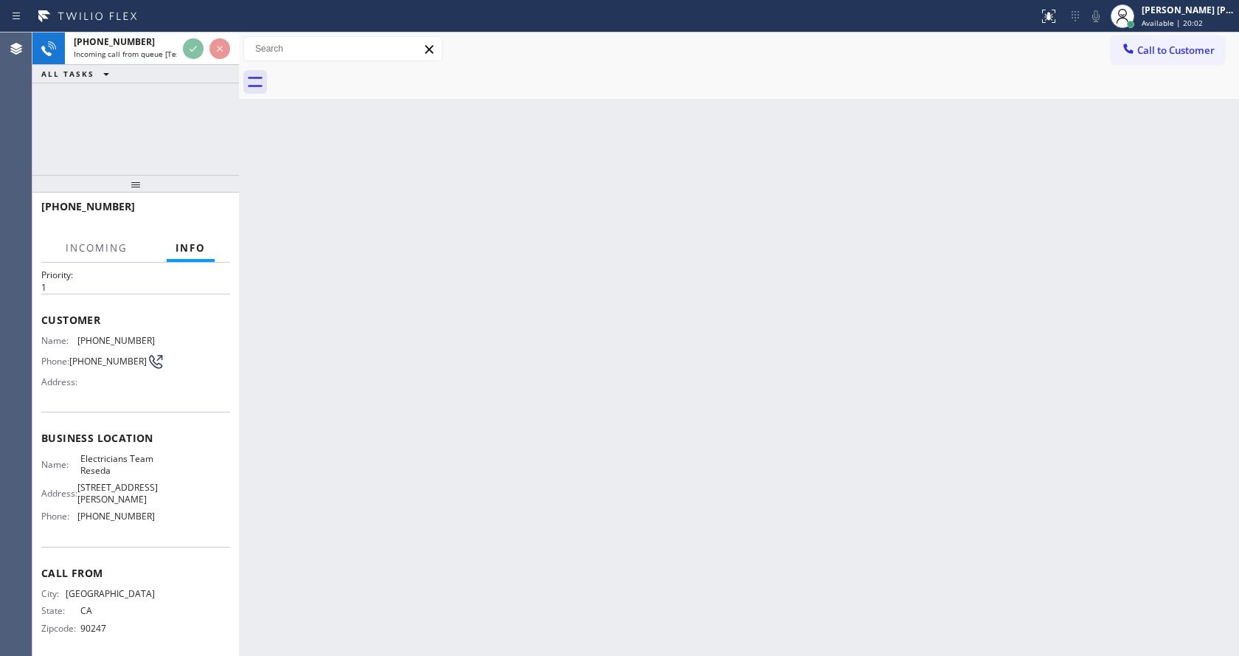
click at [551, 404] on div "Back to Dashboard Change Sender ID Customers Technicians Select a contact Outbo…" at bounding box center [739, 343] width 1000 height 623
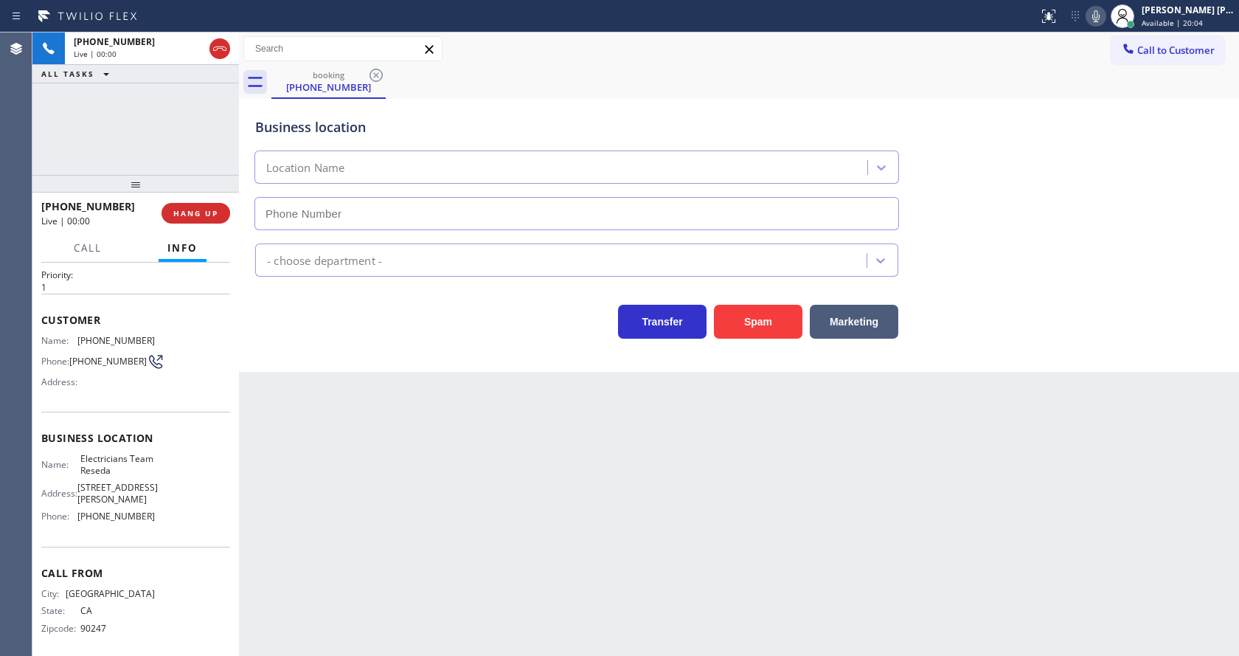
type input "[PHONE_NUMBER]"
click at [521, 490] on div "Back to Dashboard Change Sender ID Customers Technicians Select a contact Outbo…" at bounding box center [739, 343] width 1000 height 623
click at [467, 610] on div "Back to Dashboard Change Sender ID Customers Technicians Select a contact Outbo…" at bounding box center [739, 343] width 1000 height 623
drag, startPoint x: 419, startPoint y: 588, endPoint x: 424, endPoint y: 612, distance: 24.2
click at [427, 597] on div "Back to Dashboard Change Sender ID Customers Technicians Select a contact Outbo…" at bounding box center [739, 343] width 1000 height 623
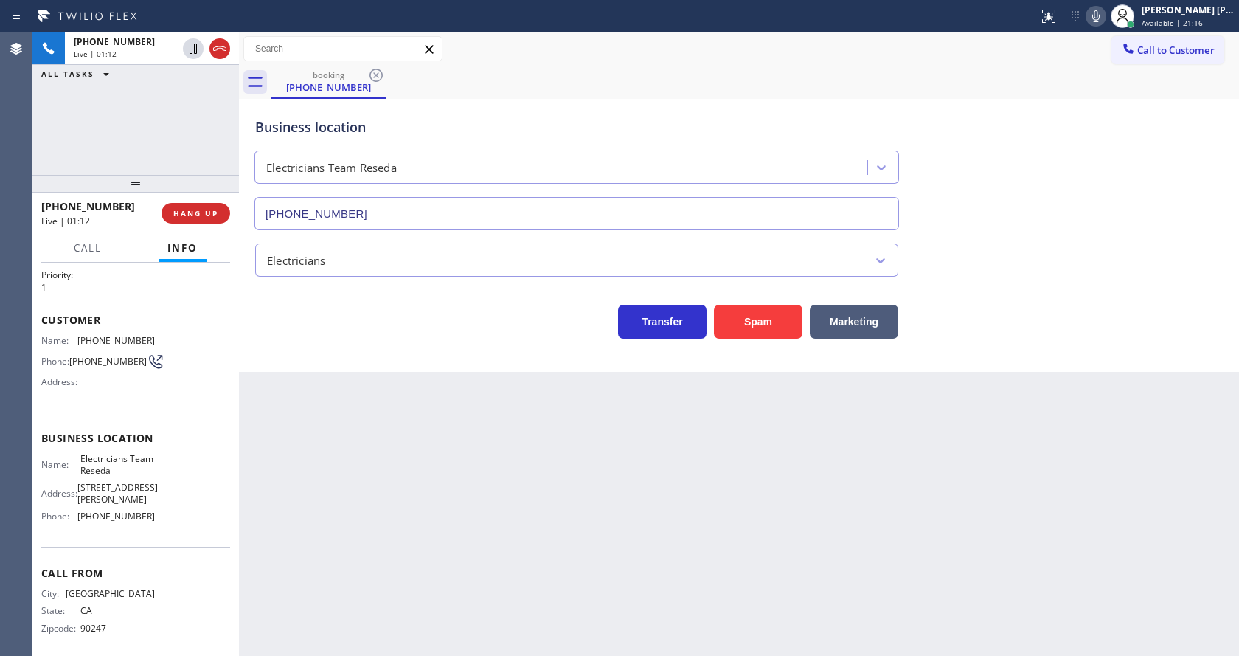
click at [580, 464] on div "Back to Dashboard Change Sender ID Customers Technicians Select a contact Outbo…" at bounding box center [739, 343] width 1000 height 623
drag, startPoint x: 84, startPoint y: 342, endPoint x: 195, endPoint y: 333, distance: 111.0
click at [195, 333] on div "Customer Name: [PHONE_NUMBER] Phone: [PHONE_NUMBER] Address:" at bounding box center [135, 353] width 189 height 118
copy div "[PHONE_NUMBER]"
drag, startPoint x: 397, startPoint y: 432, endPoint x: 378, endPoint y: 647, distance: 215.4
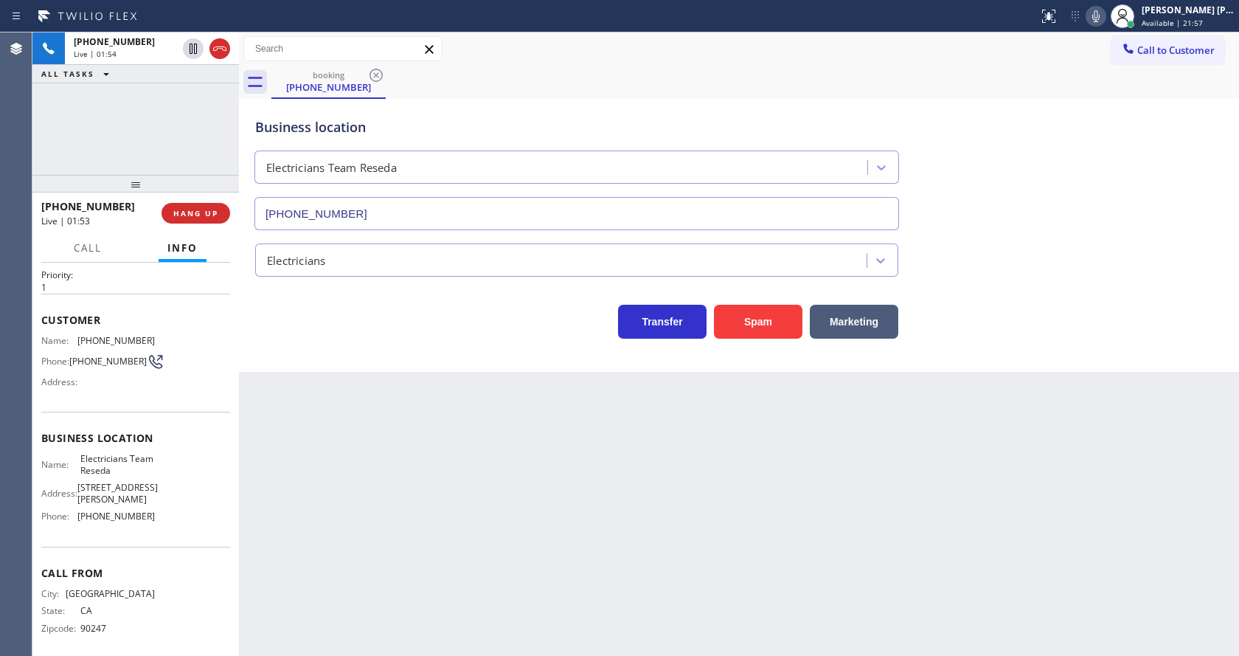
click at [392, 446] on div "Back to Dashboard Change Sender ID Customers Technicians Select a contact Outbo…" at bounding box center [739, 343] width 1000 height 623
click at [135, 510] on span "[PHONE_NUMBER]" at bounding box center [115, 515] width 77 height 11
drag, startPoint x: 77, startPoint y: 465, endPoint x: 159, endPoint y: 479, distance: 83.8
click at [159, 479] on div "Name: Electricians Team Reseda Address: [STREET_ADDRESS][PERSON_NAME] Phone: [P…" at bounding box center [135, 490] width 189 height 75
copy div "Electricians Team Reseda"
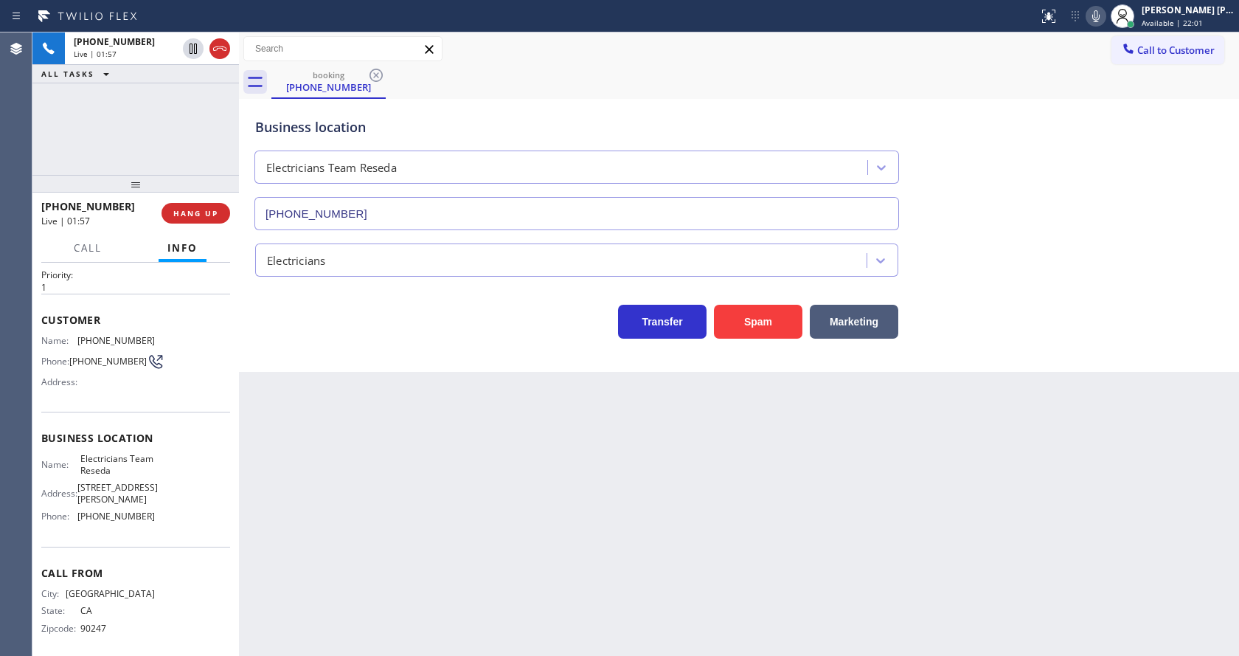
drag, startPoint x: 357, startPoint y: 509, endPoint x: 350, endPoint y: 555, distance: 47.1
click at [353, 536] on div "Back to Dashboard Change Sender ID Customers Technicians Select a contact Outbo…" at bounding box center [739, 343] width 1000 height 623
click at [119, 482] on div "Name: Electricians Team Reseda Address: [STREET_ADDRESS][PERSON_NAME] Phone: [P…" at bounding box center [98, 490] width 114 height 75
click at [79, 510] on span "[PHONE_NUMBER]" at bounding box center [115, 515] width 77 height 11
drag, startPoint x: 73, startPoint y: 509, endPoint x: 217, endPoint y: 518, distance: 144.1
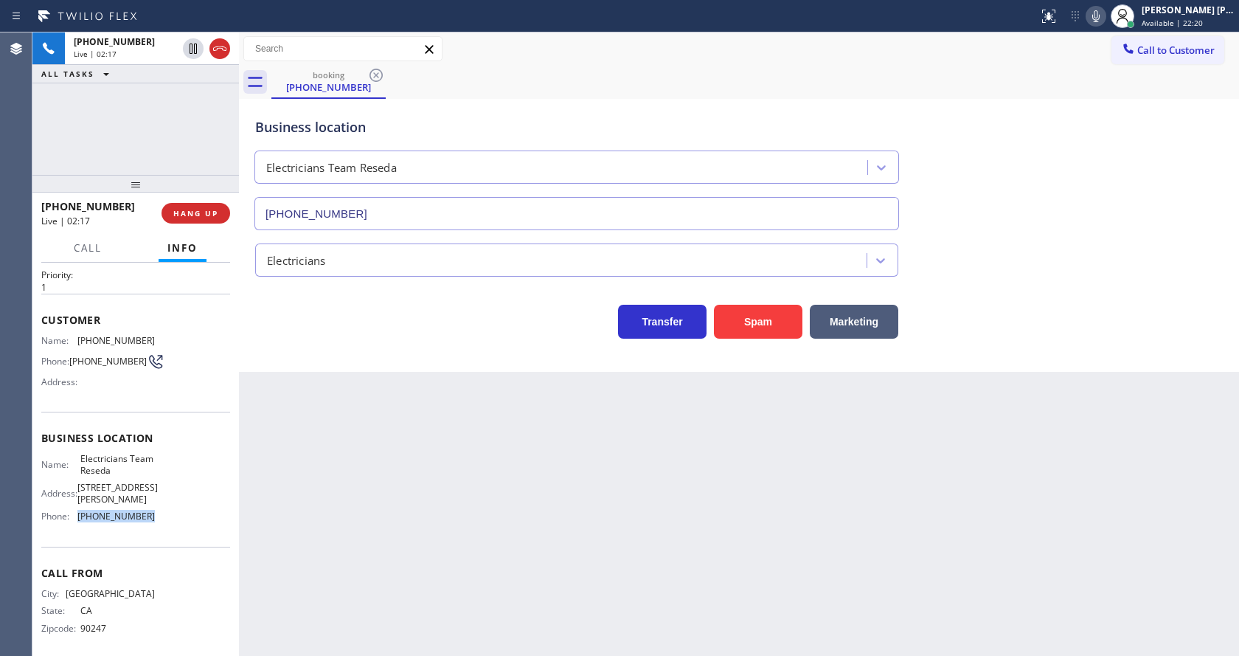
click at [217, 518] on div "Name: Electricians Team Reseda Address: [STREET_ADDRESS][PERSON_NAME] Phone: [P…" at bounding box center [135, 490] width 189 height 75
copy div "[PHONE_NUMBER]"
drag, startPoint x: 336, startPoint y: 521, endPoint x: 338, endPoint y: 635, distance: 114.4
click at [335, 536] on div "Back to Dashboard Change Sender ID Customers Technicians Select a contact Outbo…" at bounding box center [739, 343] width 1000 height 623
click at [1098, 19] on icon at bounding box center [1096, 16] width 18 height 18
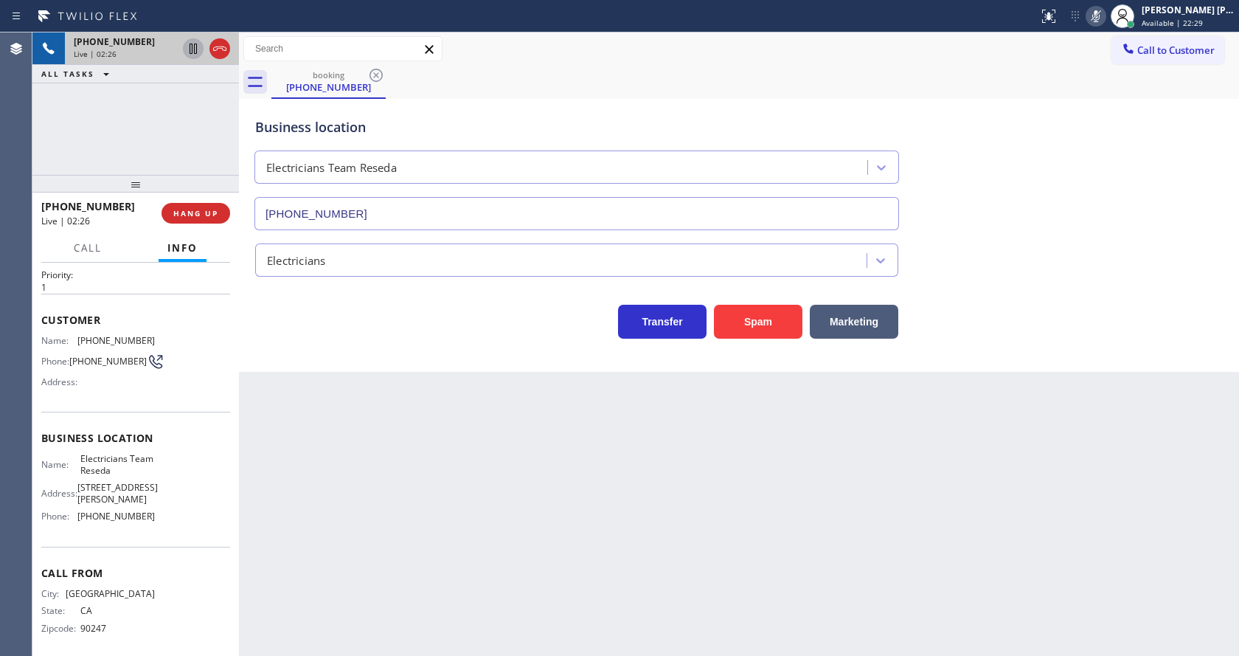
click at [194, 41] on icon at bounding box center [193, 49] width 18 height 18
drag, startPoint x: 488, startPoint y: 499, endPoint x: 475, endPoint y: 523, distance: 27.4
click at [485, 506] on div "Back to Dashboard Change Sender ID Customers Technicians Select a contact Outbo…" at bounding box center [739, 343] width 1000 height 623
click at [339, 491] on div "Back to Dashboard Change Sender ID Customers Technicians Select a contact Outbo…" at bounding box center [739, 343] width 1000 height 623
click at [339, 496] on div "Back to Dashboard Change Sender ID Customers Technicians Select a contact Outbo…" at bounding box center [739, 343] width 1000 height 623
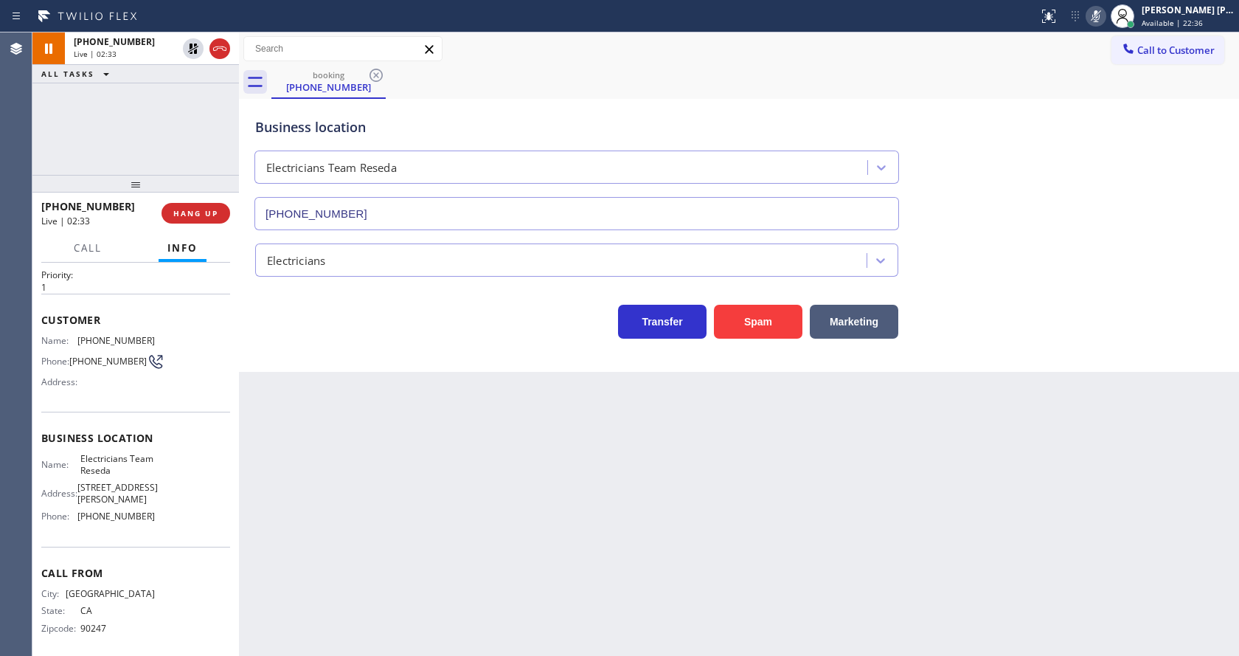
drag, startPoint x: 657, startPoint y: 536, endPoint x: 474, endPoint y: 653, distance: 217.5
click at [652, 538] on div "Back to Dashboard Change Sender ID Customers Technicians Select a contact Outbo…" at bounding box center [739, 343] width 1000 height 623
click at [324, 412] on div "Back to Dashboard Change Sender ID Customers Technicians Select a contact Outbo…" at bounding box center [739, 343] width 1000 height 623
drag, startPoint x: 677, startPoint y: 476, endPoint x: 131, endPoint y: 100, distance: 662.5
click at [671, 474] on div "Back to Dashboard Change Sender ID Customers Technicians Select a contact Outbo…" at bounding box center [739, 343] width 1000 height 623
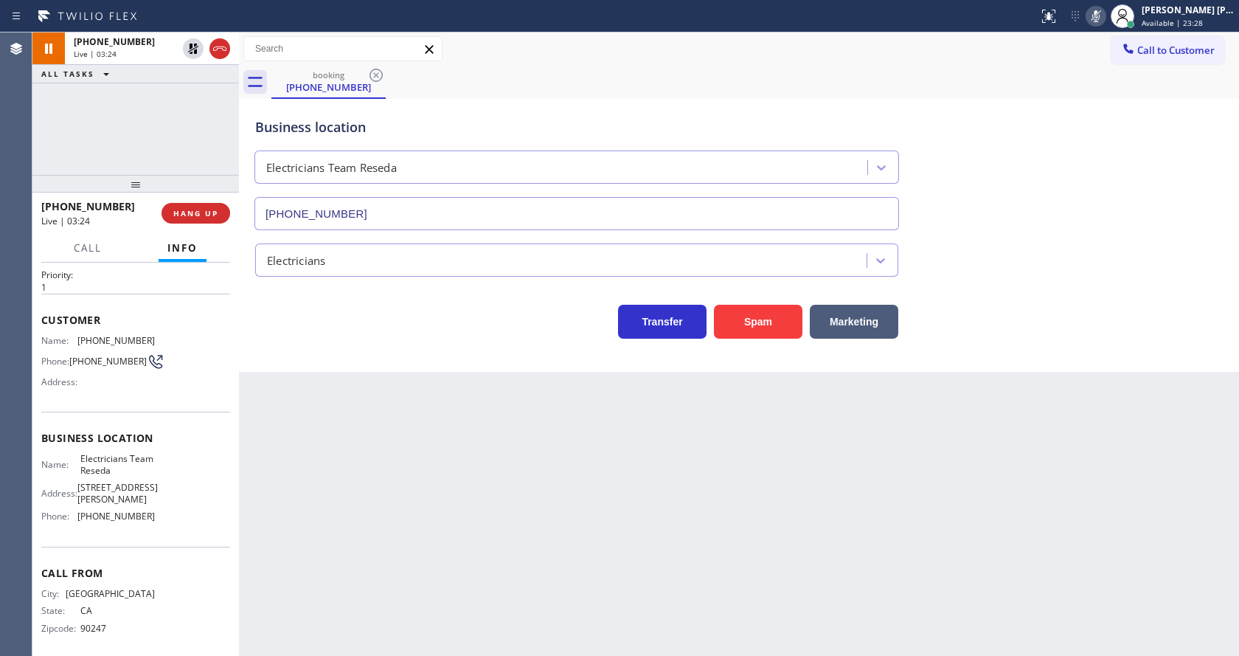
click at [459, 418] on div "Back to Dashboard Change Sender ID Customers Technicians Select a contact Outbo…" at bounding box center [739, 343] width 1000 height 623
click at [620, 532] on div "Back to Dashboard Change Sender ID Customers Technicians Select a contact Outbo…" at bounding box center [739, 343] width 1000 height 623
click at [332, 521] on div "Back to Dashboard Change Sender ID Customers Technicians Select a contact Outbo…" at bounding box center [739, 343] width 1000 height 623
drag, startPoint x: 702, startPoint y: 491, endPoint x: 650, endPoint y: 456, distance: 62.8
click at [691, 480] on div "Back to Dashboard Change Sender ID Customers Technicians Select a contact Outbo…" at bounding box center [739, 343] width 1000 height 623
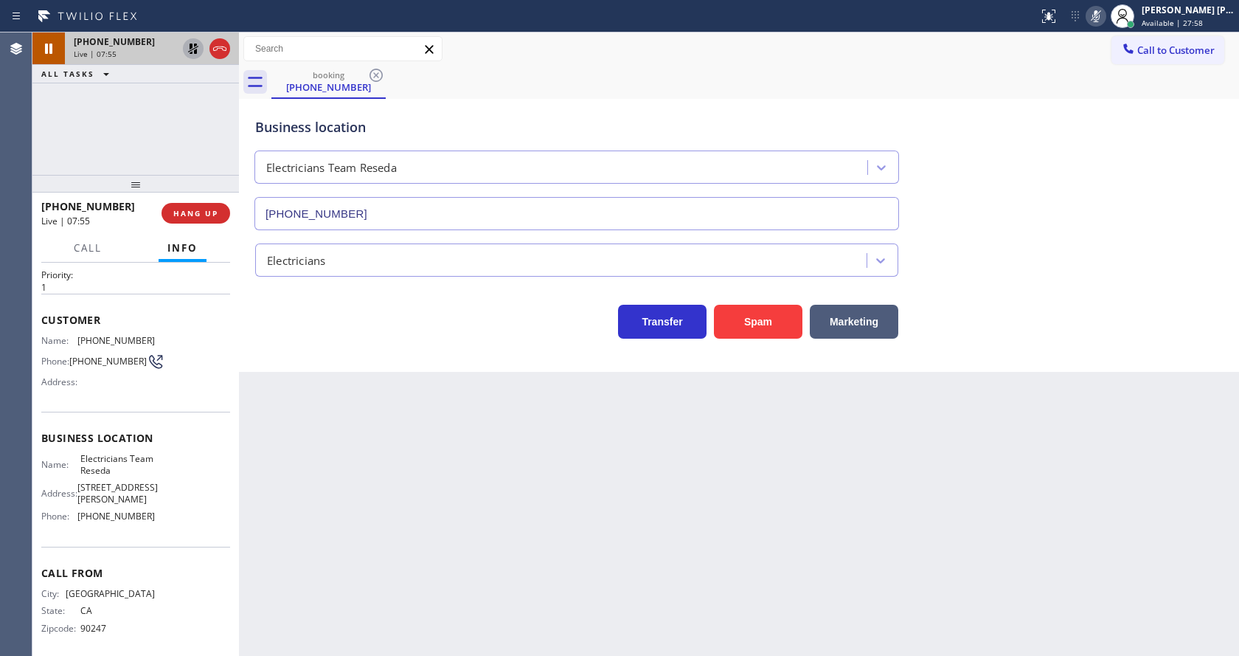
click at [191, 45] on icon at bounding box center [193, 49] width 10 height 10
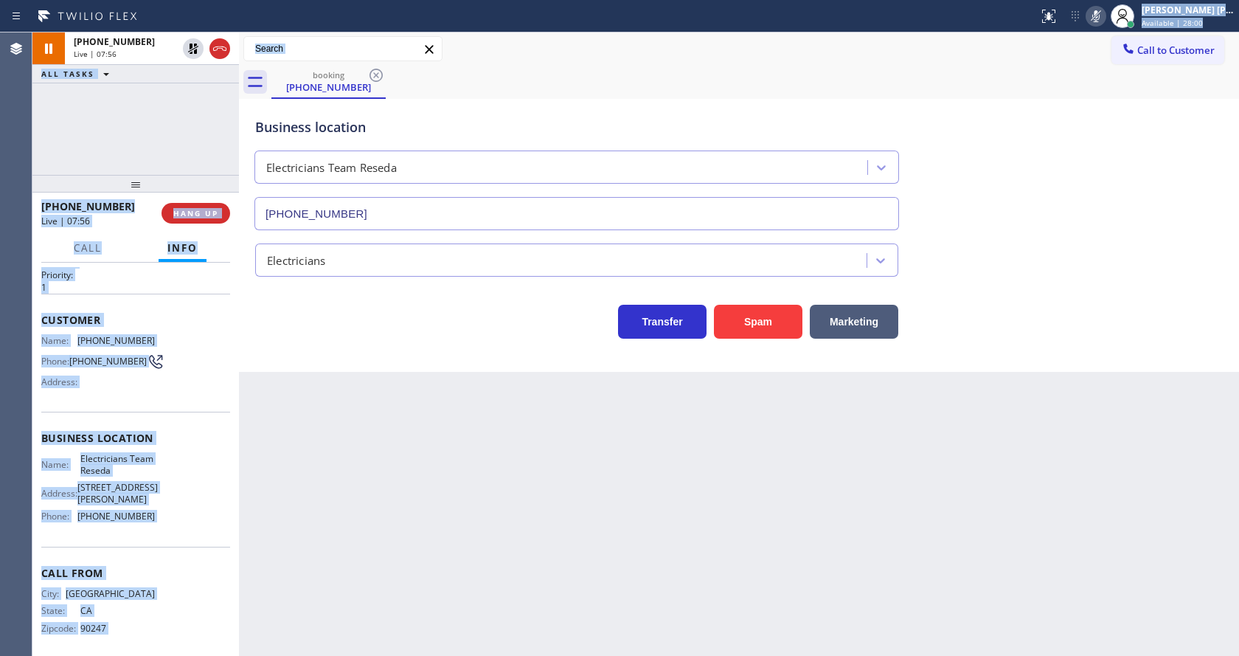
click at [1087, 22] on div "Status report No issues detected If you experience an issue, please download th…" at bounding box center [619, 328] width 1239 height 656
drag, startPoint x: 1098, startPoint y: 18, endPoint x: 1104, endPoint y: 53, distance: 35.8
click at [1098, 21] on icon at bounding box center [1096, 16] width 18 height 18
click at [1104, 53] on div "Call to Customer Outbound call Location Search location Your caller id phone nu…" at bounding box center [739, 49] width 1000 height 26
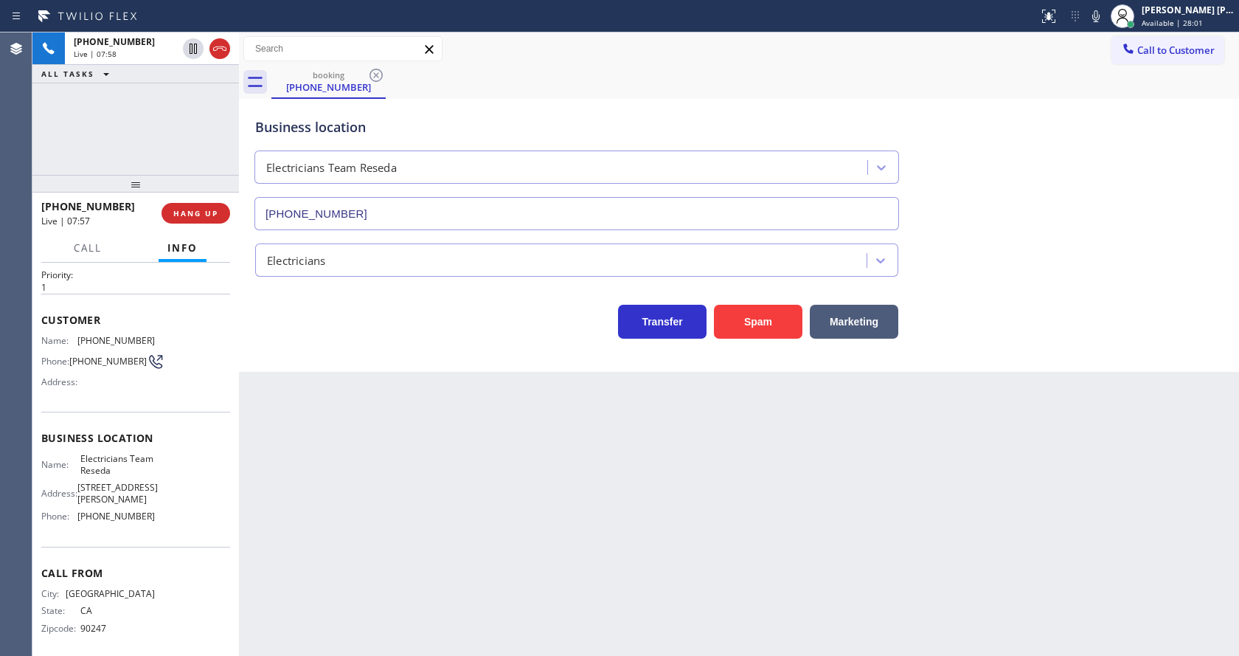
click at [502, 465] on div "Back to Dashboard Change Sender ID Customers Technicians Select a contact Outbo…" at bounding box center [739, 343] width 1000 height 623
click at [553, 531] on div "Back to Dashboard Change Sender ID Customers Technicians Select a contact Outbo…" at bounding box center [739, 343] width 1000 height 623
click at [185, 207] on button "COMPLETE" at bounding box center [193, 213] width 75 height 21
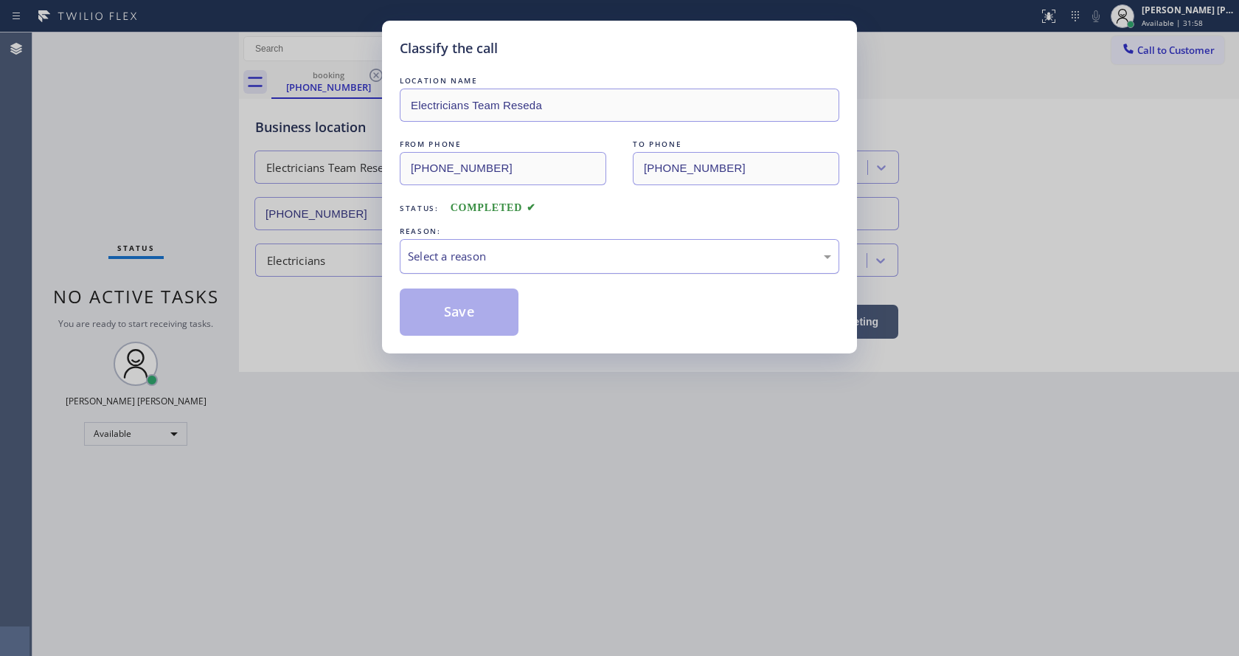
click at [475, 259] on div "Select a reason" at bounding box center [619, 256] width 423 height 17
drag, startPoint x: 465, startPoint y: 318, endPoint x: 541, endPoint y: 447, distance: 149.4
click at [466, 320] on button "Save" at bounding box center [459, 311] width 119 height 47
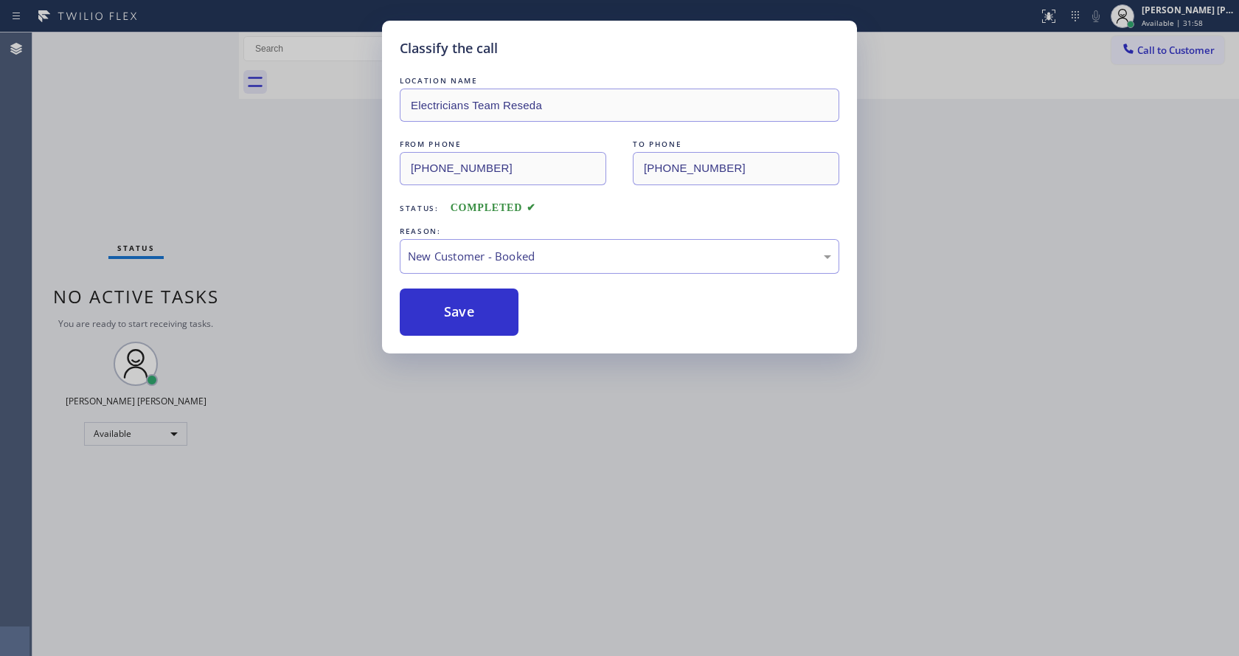
drag, startPoint x: 541, startPoint y: 447, endPoint x: 511, endPoint y: 481, distance: 45.0
click at [538, 451] on div "Classify the call LOCATION NAME Electricians Team Reseda FROM PHONE [PHONE_NUMB…" at bounding box center [619, 328] width 1239 height 656
click at [468, 643] on div "Classify the call LOCATION NAME Electricians Team Reseda FROM PHONE [PHONE_NUMB…" at bounding box center [619, 328] width 1239 height 656
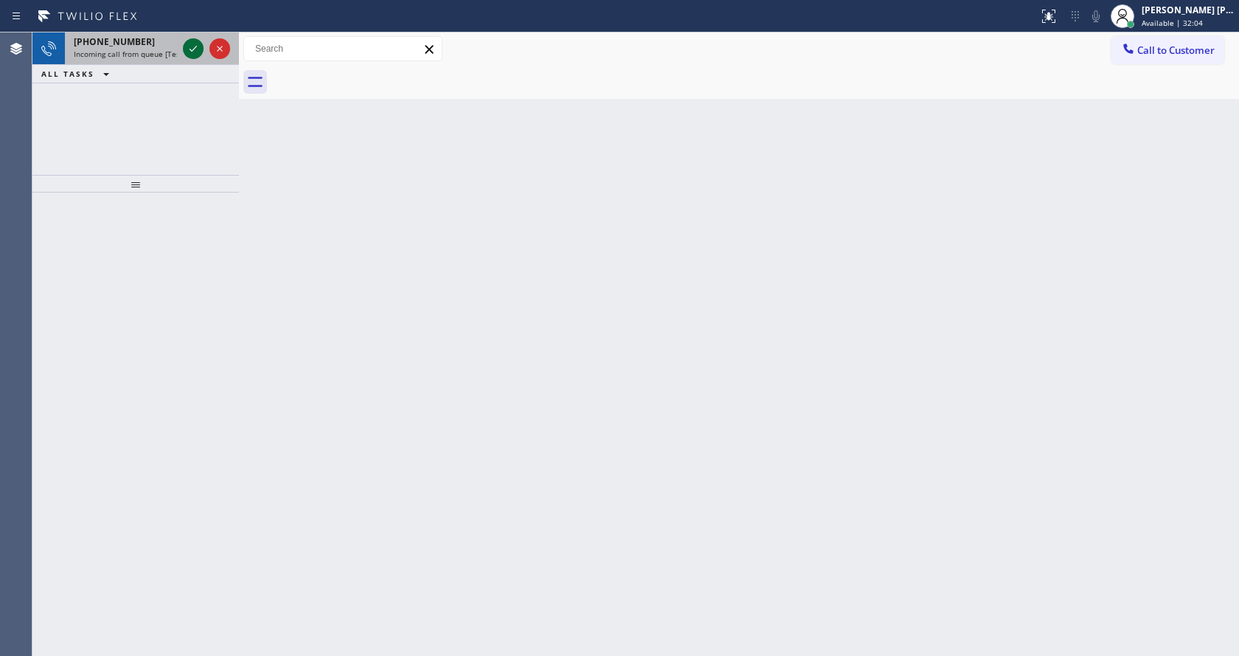
click at [184, 46] on icon at bounding box center [193, 49] width 18 height 18
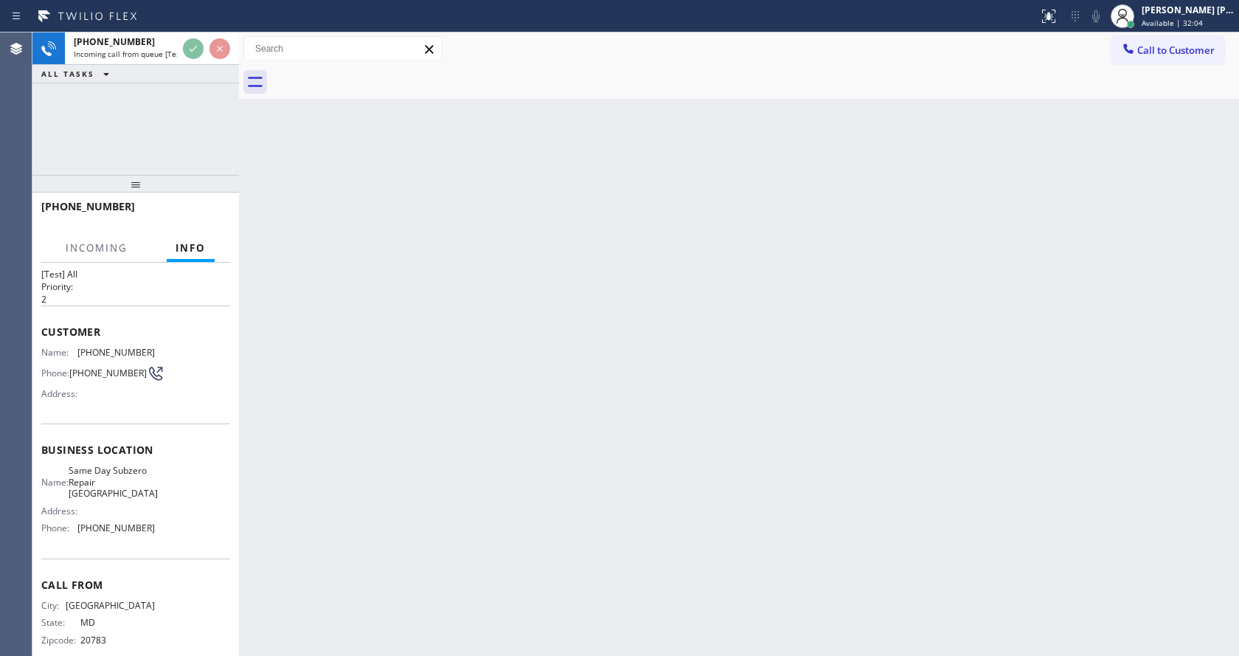
scroll to position [48, 0]
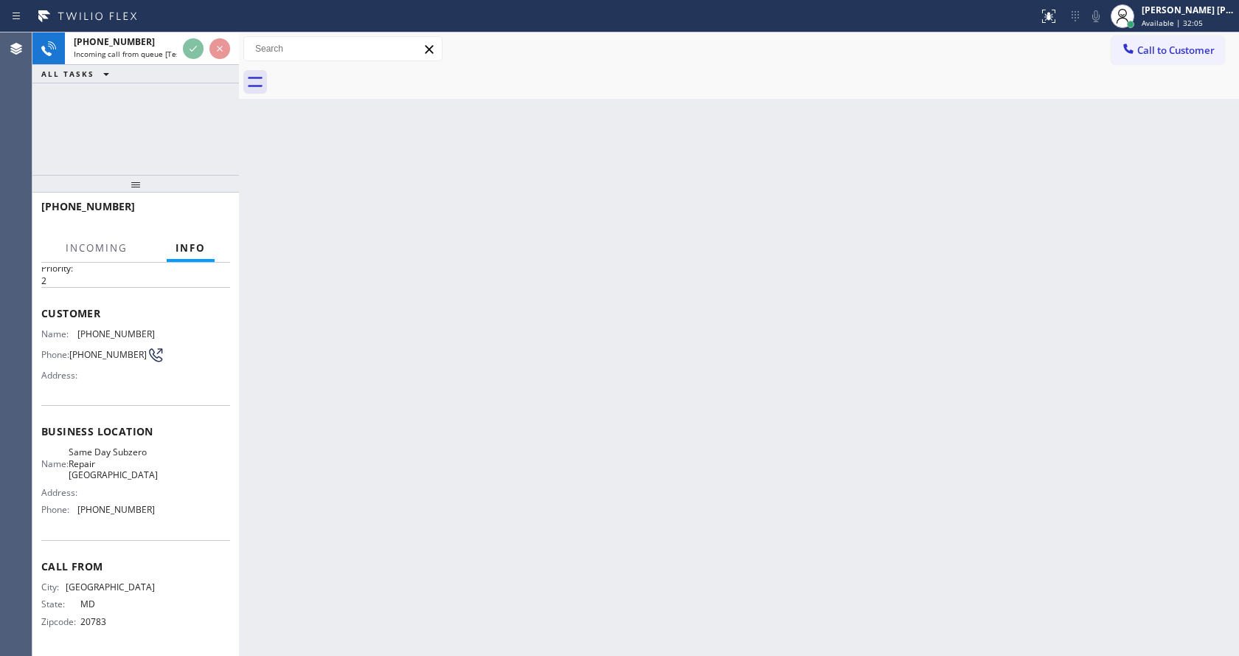
click at [429, 436] on div "Back to Dashboard Change Sender ID Customers Technicians Select a contact Outbo…" at bounding box center [739, 343] width 1000 height 623
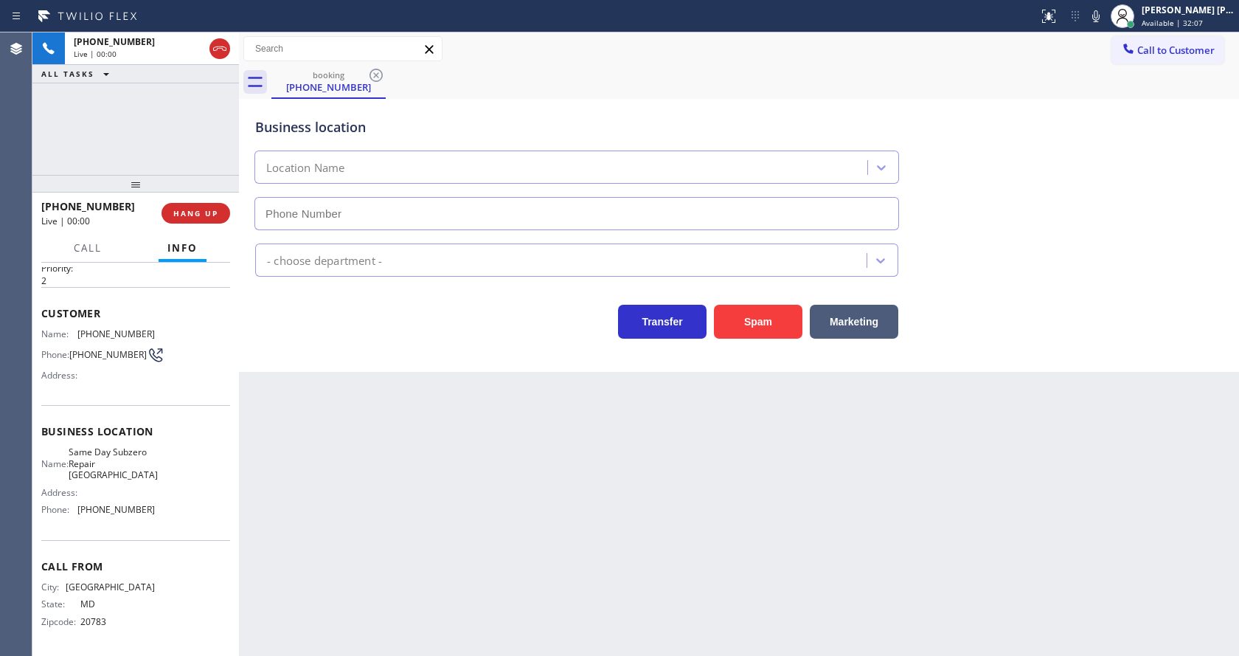
type input "[PHONE_NUMBER]"
click at [433, 470] on div "Back to Dashboard Change Sender ID Customers Technicians Select a contact Outbo…" at bounding box center [739, 343] width 1000 height 623
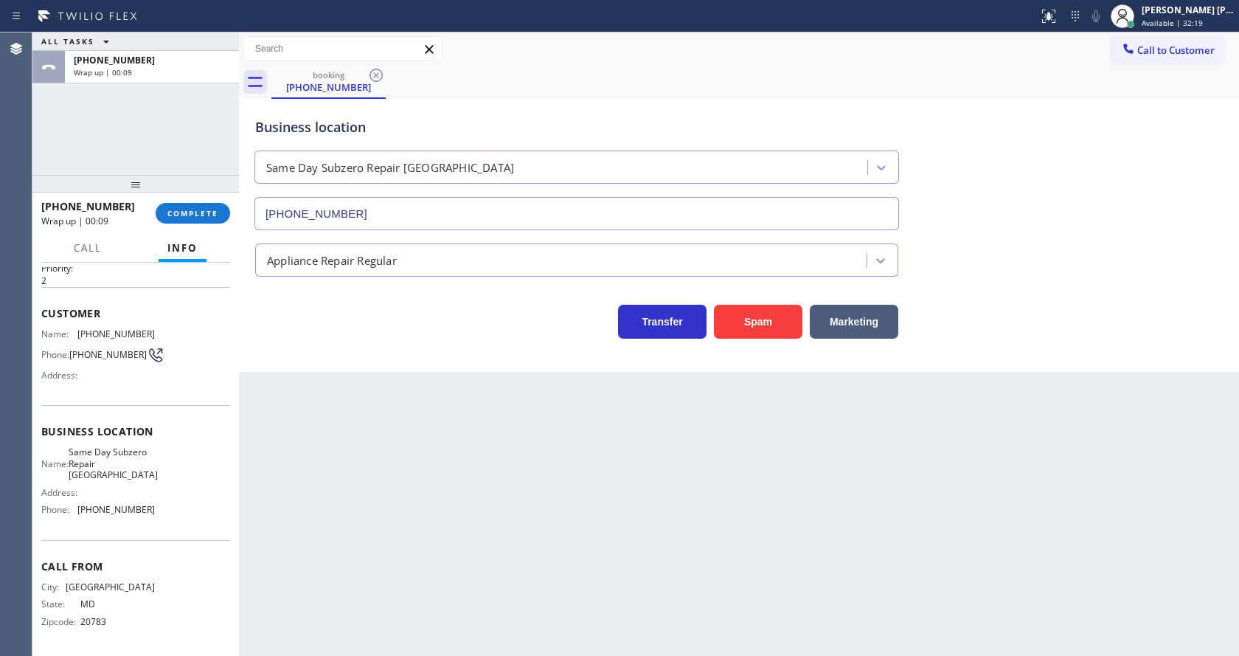
click at [753, 436] on div "Back to Dashboard Change Sender ID Customers Technicians Select a contact Outbo…" at bounding box center [739, 343] width 1000 height 623
click at [187, 205] on button "COMPLETE" at bounding box center [193, 213] width 75 height 21
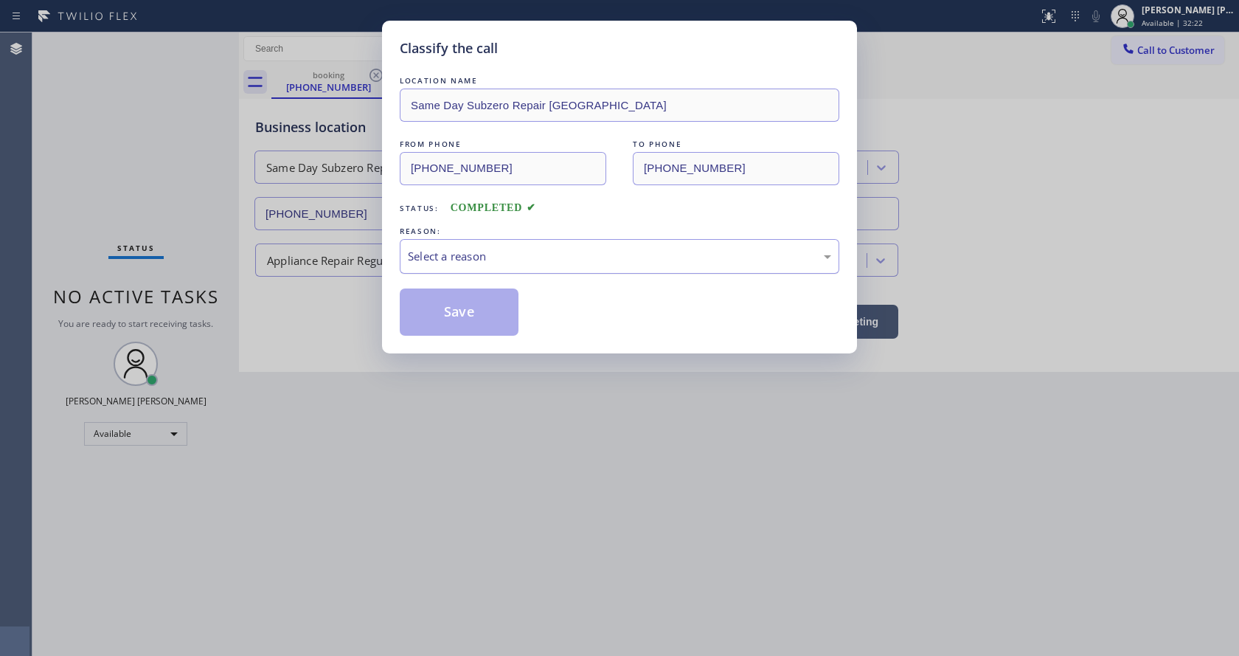
drag, startPoint x: 488, startPoint y: 260, endPoint x: 488, endPoint y: 271, distance: 11.1
click at [488, 266] on div "Select a reason" at bounding box center [620, 256] width 440 height 35
click at [454, 322] on button "Save" at bounding box center [459, 311] width 119 height 47
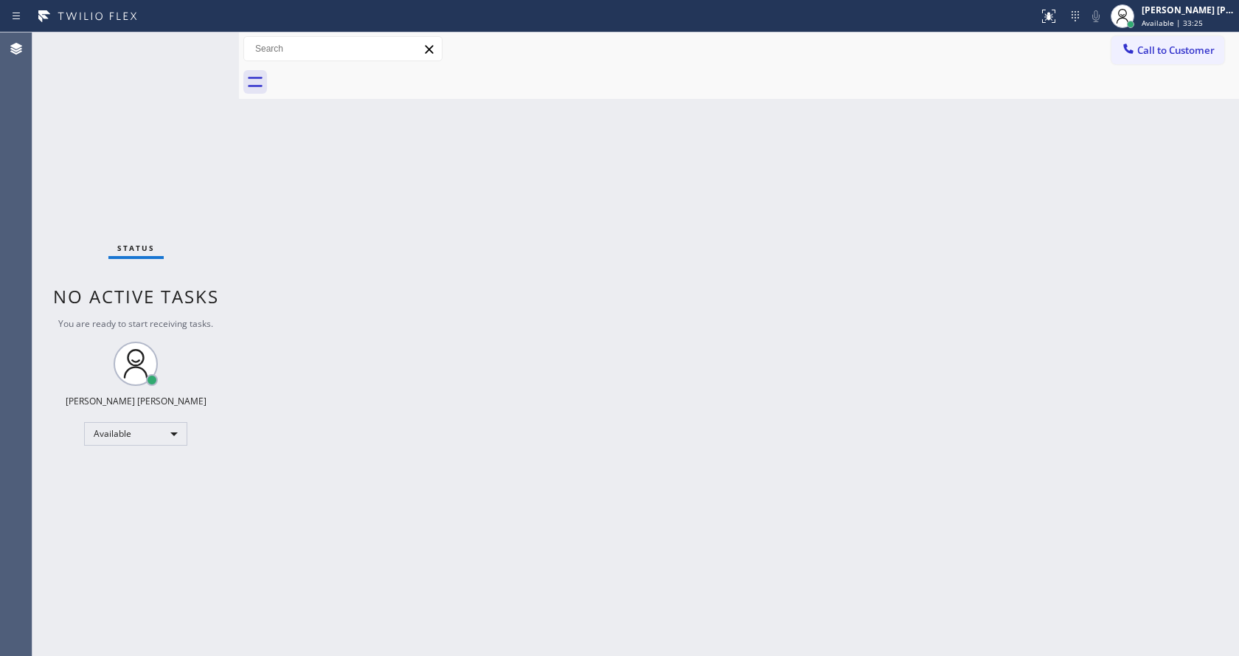
click at [349, 269] on div "Back to Dashboard Change Sender ID Customers Technicians Select a contact Outbo…" at bounding box center [739, 343] width 1000 height 623
click at [1039, 207] on div "Back to Dashboard Change Sender ID Customers Technicians Select a contact Outbo…" at bounding box center [739, 343] width 1000 height 623
click at [1175, 43] on button "Call to Customer" at bounding box center [1168, 50] width 113 height 28
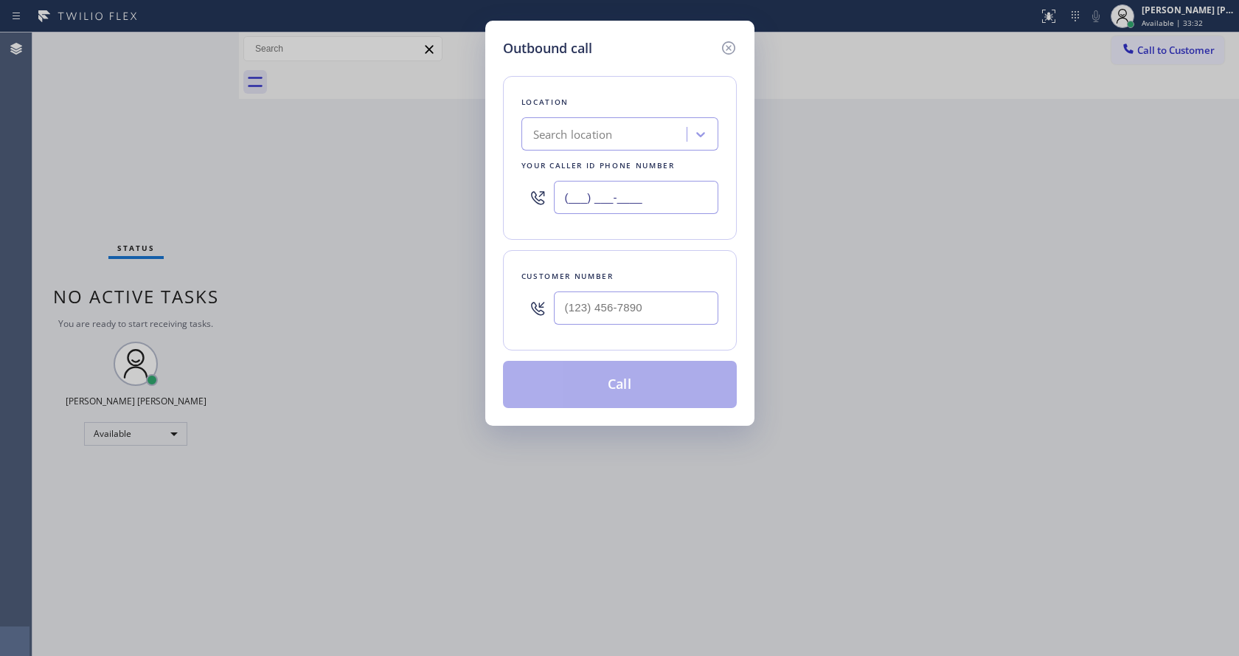
click at [603, 190] on input "(___) ___-____" at bounding box center [636, 197] width 164 height 33
paste input "818) 938-1997"
type input "[PHONE_NUMBER]"
drag, startPoint x: 612, startPoint y: 322, endPoint x: 634, endPoint y: 333, distance: 24.4
click at [612, 322] on input "(___) ___-____" at bounding box center [636, 307] width 164 height 33
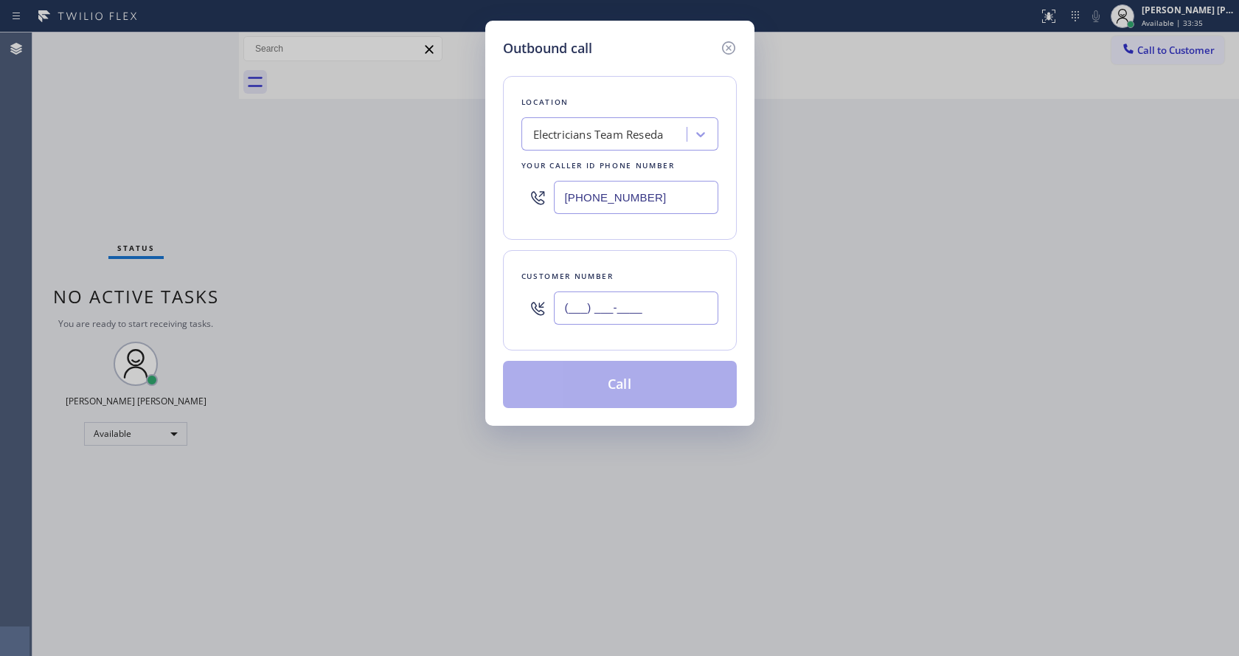
paste input "323) 363-5057"
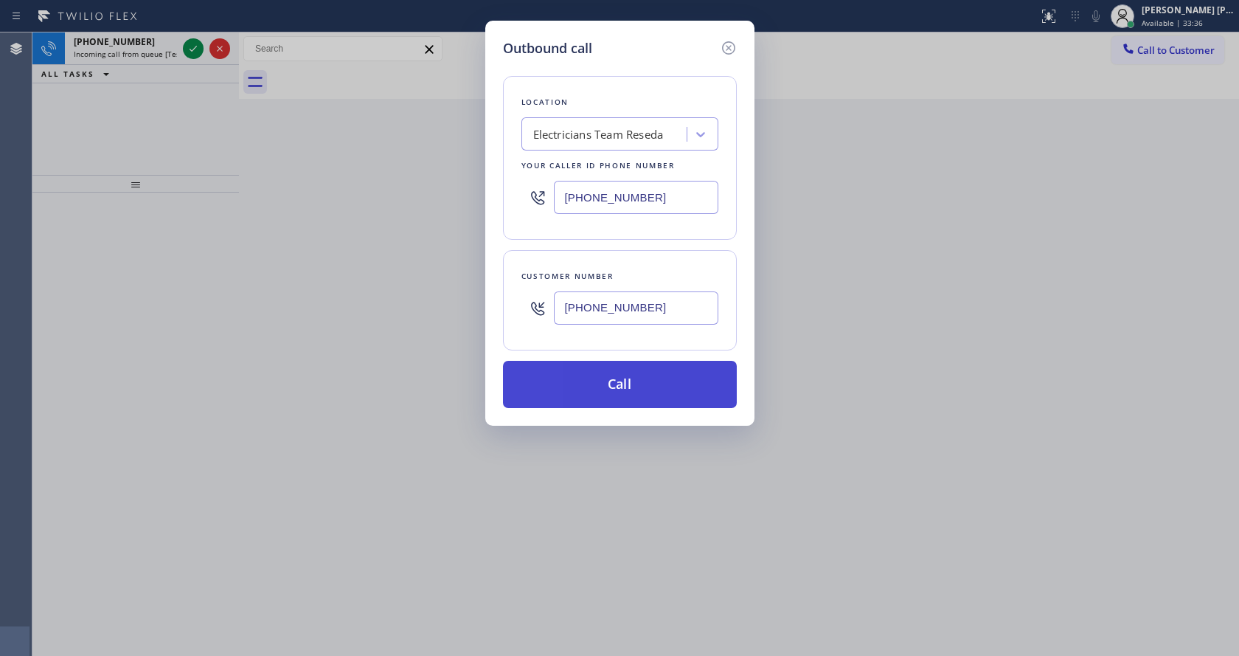
type input "[PHONE_NUMBER]"
click at [623, 387] on button "Call" at bounding box center [620, 384] width 234 height 47
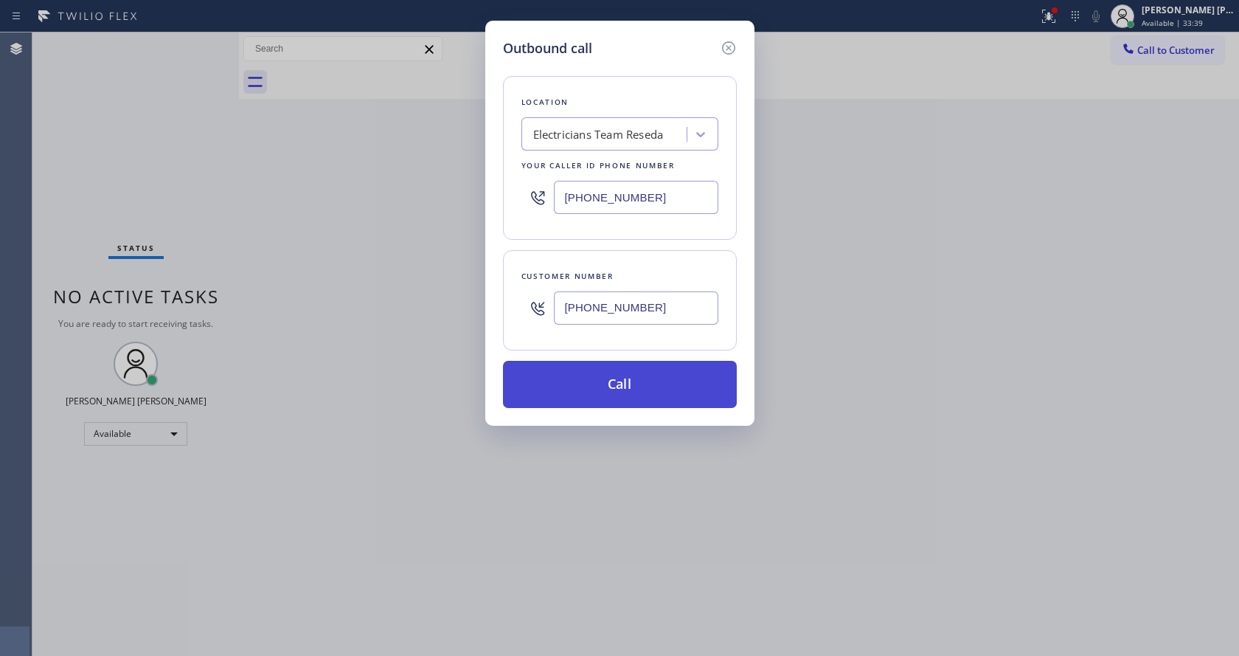
click at [626, 380] on button "Call" at bounding box center [620, 384] width 234 height 47
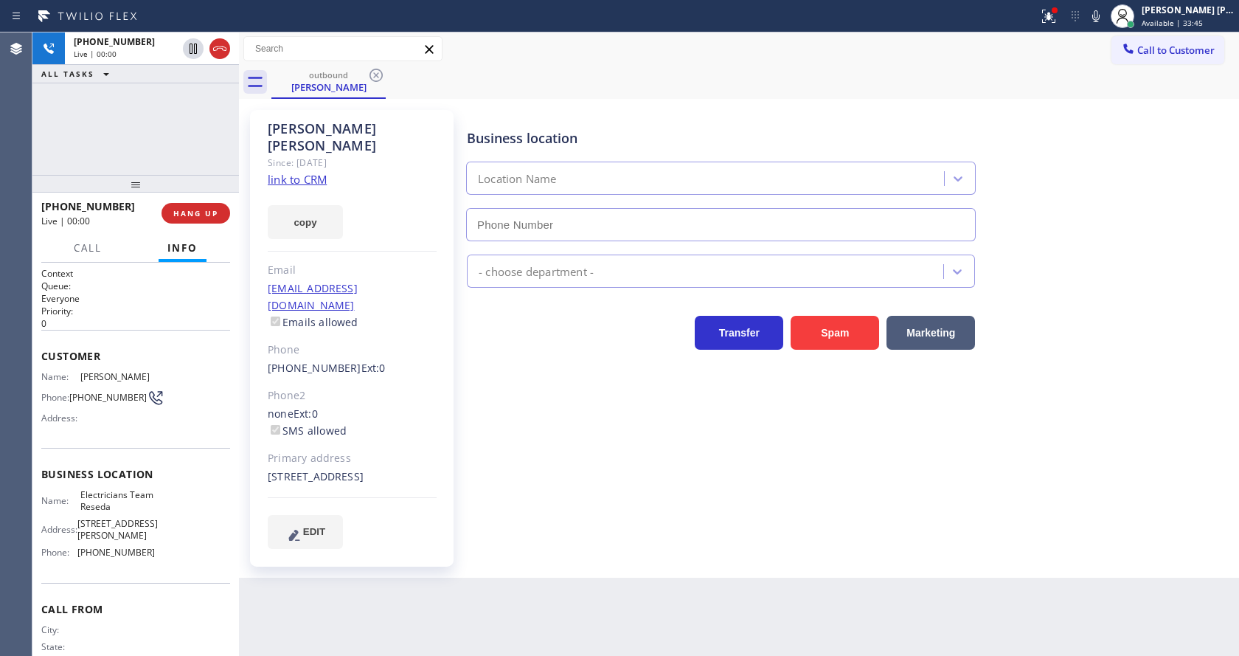
type input "[PHONE_NUMBER]"
click at [192, 216] on span "HANG UP" at bounding box center [195, 213] width 45 height 10
click at [192, 209] on span "HANG UP" at bounding box center [195, 213] width 45 height 10
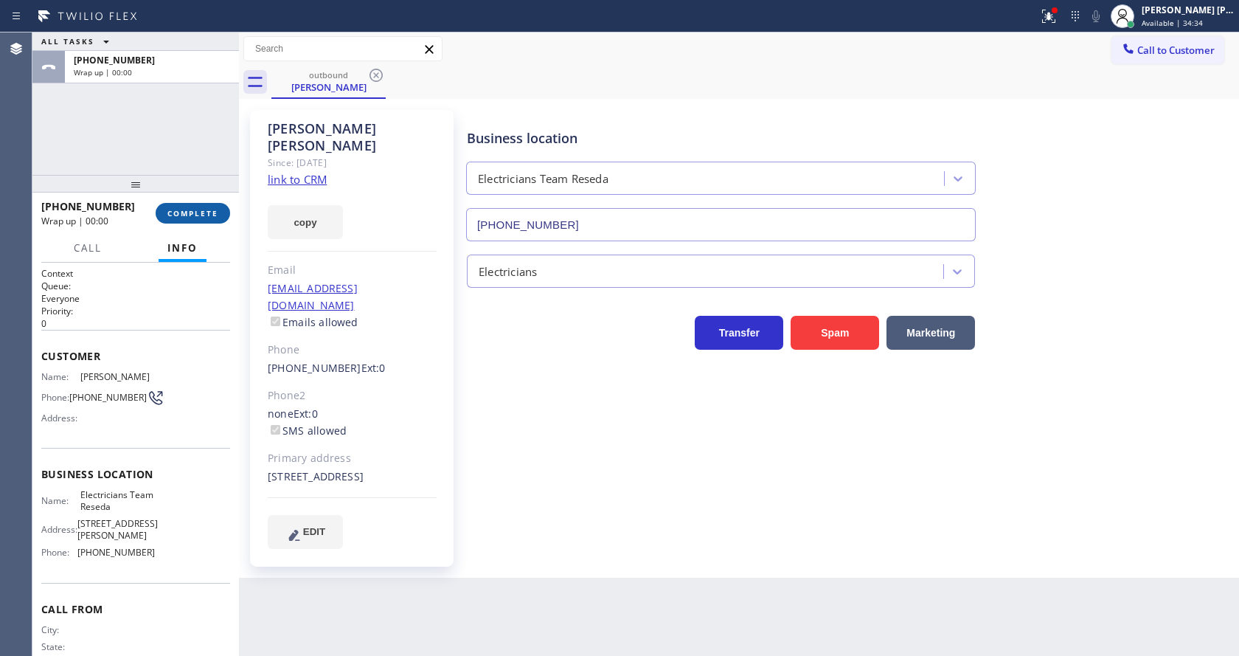
click at [190, 208] on span "COMPLETE" at bounding box center [192, 213] width 51 height 10
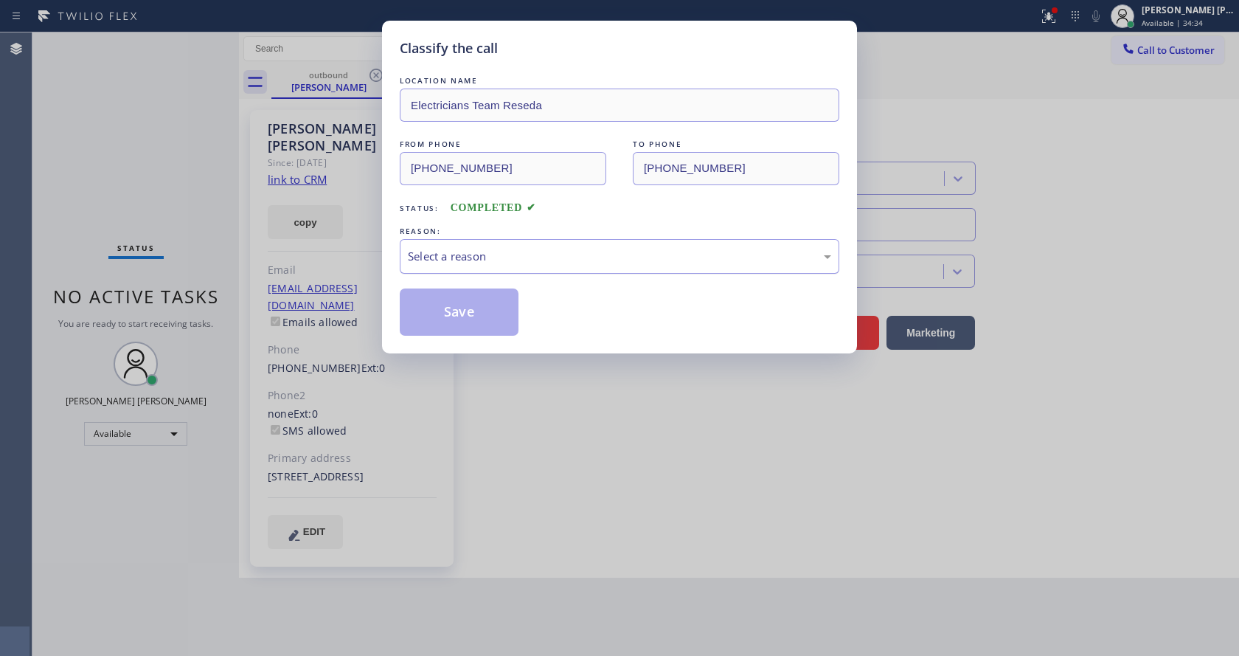
click at [440, 261] on div "Select a reason" at bounding box center [619, 256] width 423 height 17
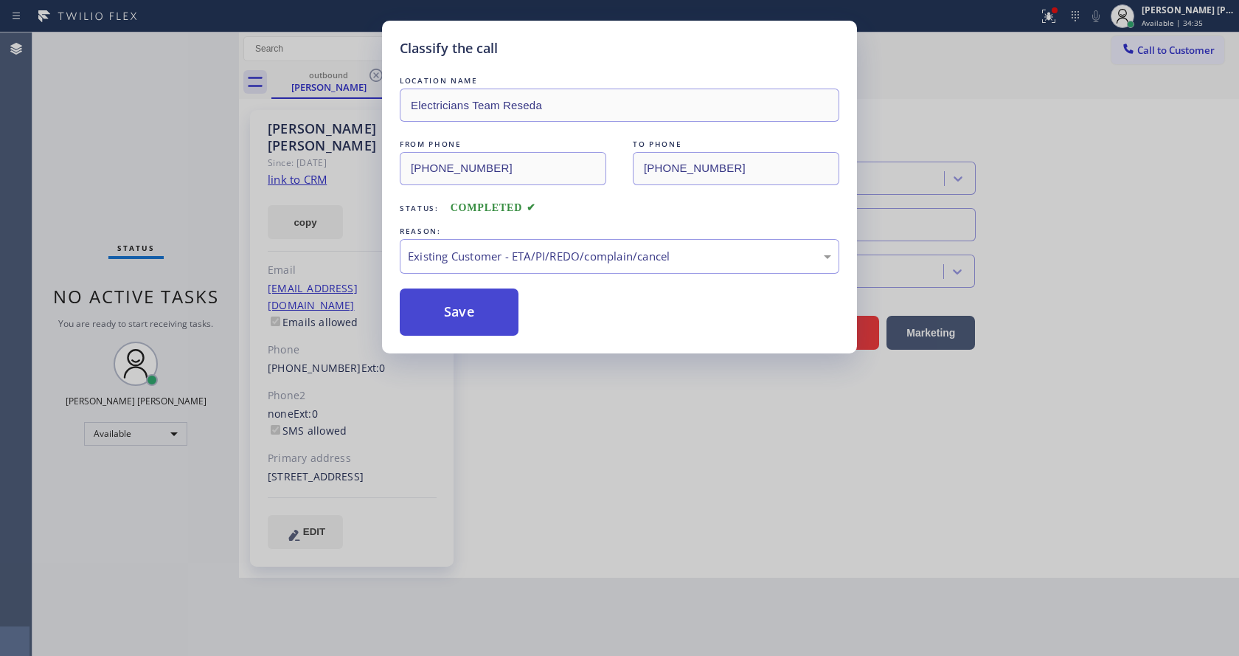
drag, startPoint x: 465, startPoint y: 312, endPoint x: 492, endPoint y: 325, distance: 30.4
click at [479, 327] on button "Save" at bounding box center [459, 311] width 119 height 47
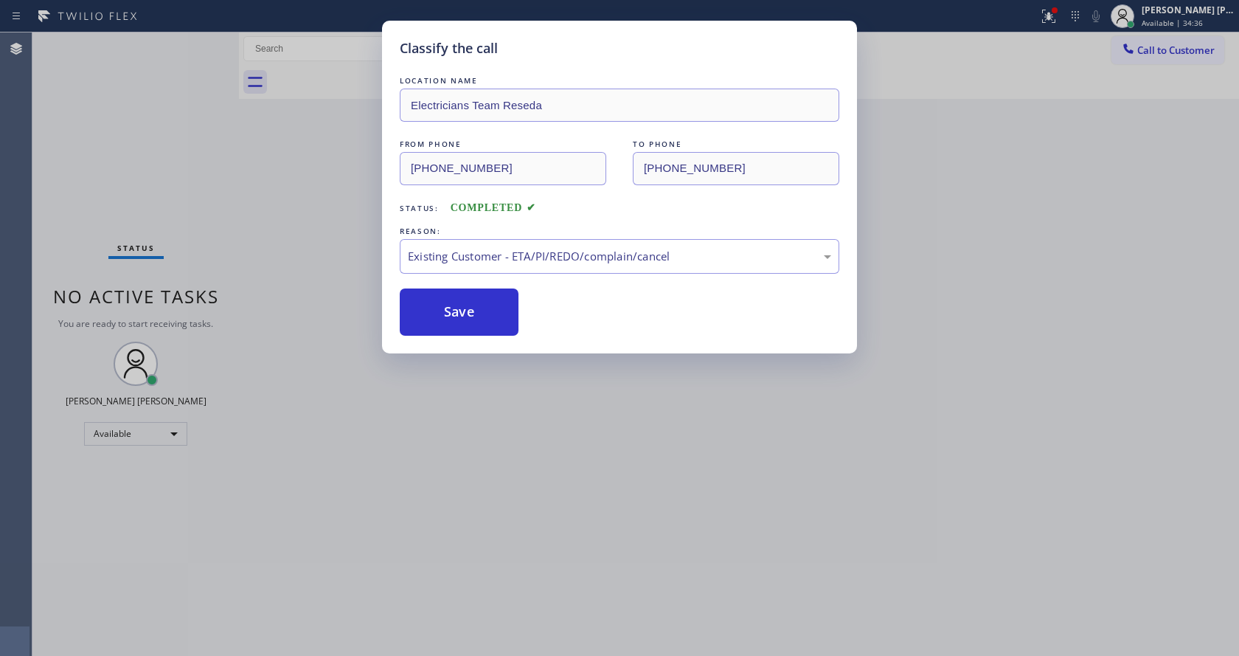
drag, startPoint x: 518, startPoint y: 584, endPoint x: 518, endPoint y: 604, distance: 19.9
click at [518, 592] on div "Classify the call LOCATION NAME Electricians Team Reseda FROM PHONE [PHONE_NUMB…" at bounding box center [619, 328] width 1239 height 656
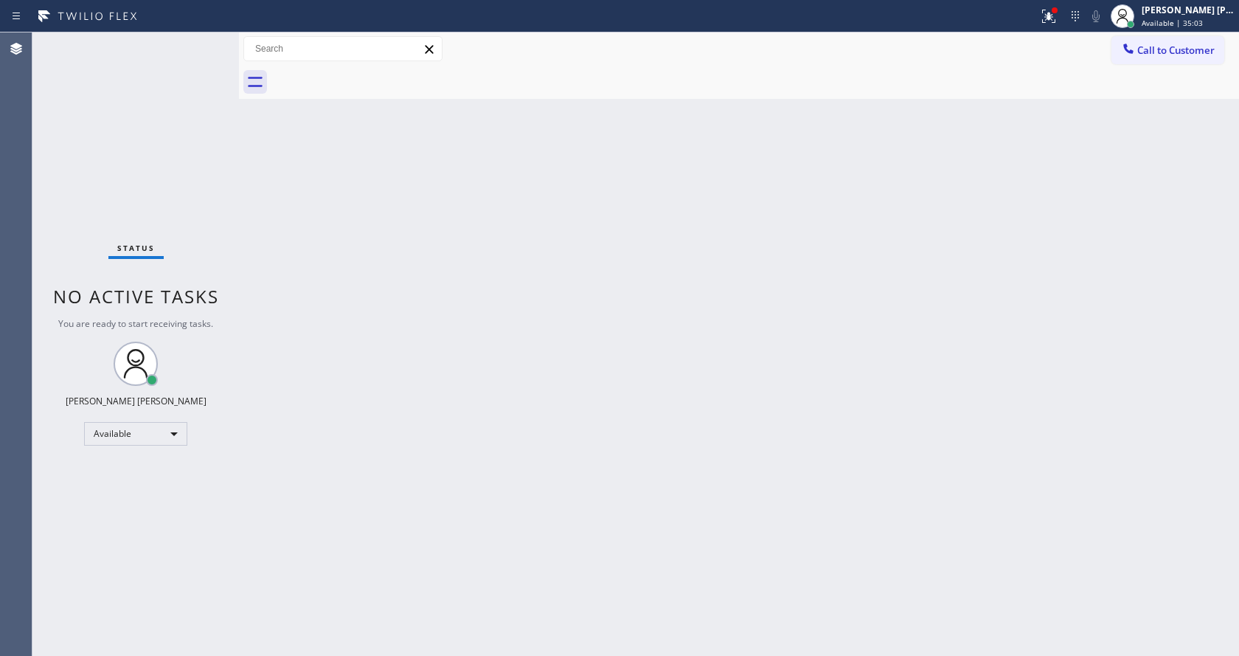
drag, startPoint x: 149, startPoint y: 164, endPoint x: 109, endPoint y: 116, distance: 62.3
click at [150, 164] on div "Status No active tasks You are ready to start receiving tasks. [PERSON_NAME] [P…" at bounding box center [135, 343] width 207 height 623
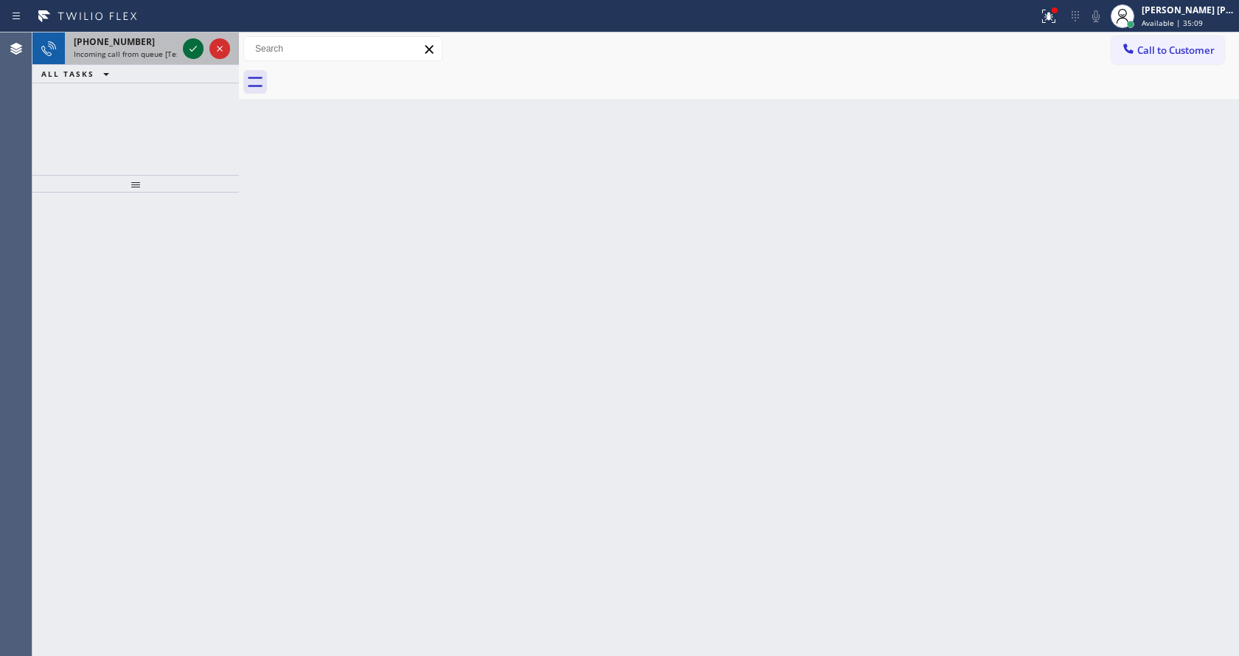
click at [195, 46] on icon at bounding box center [193, 49] width 18 height 18
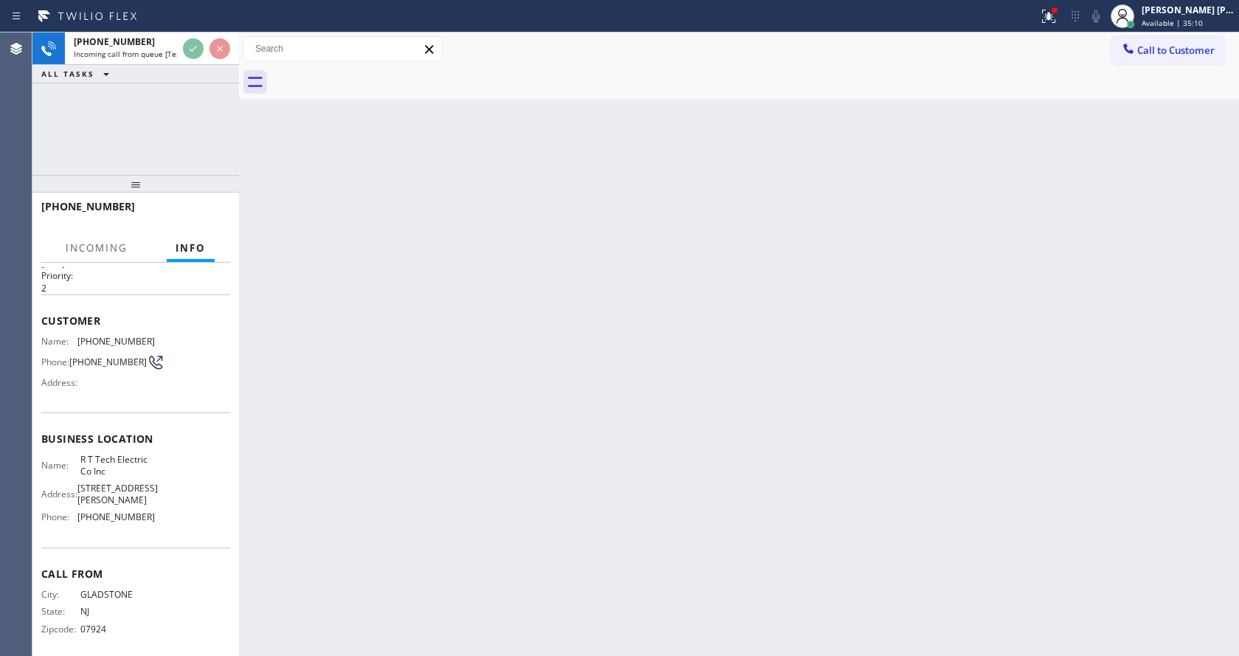
scroll to position [71, 0]
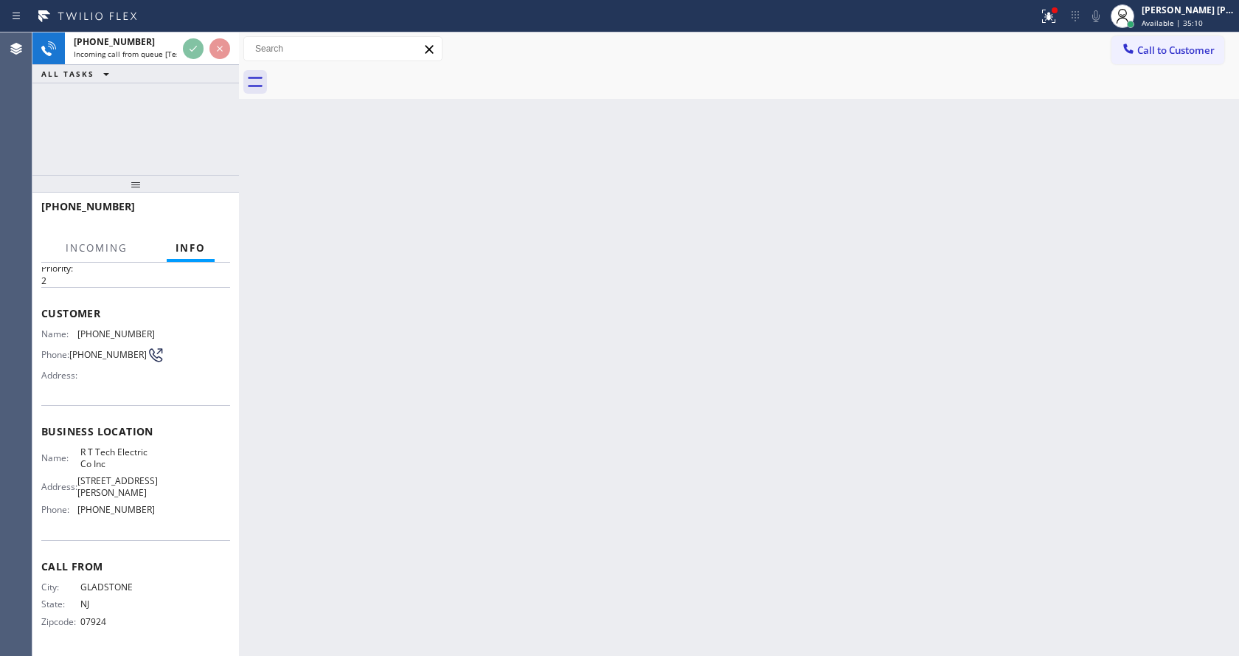
click at [502, 425] on div "Back to Dashboard Change Sender ID Customers Technicians Select a contact Outbo…" at bounding box center [739, 343] width 1000 height 623
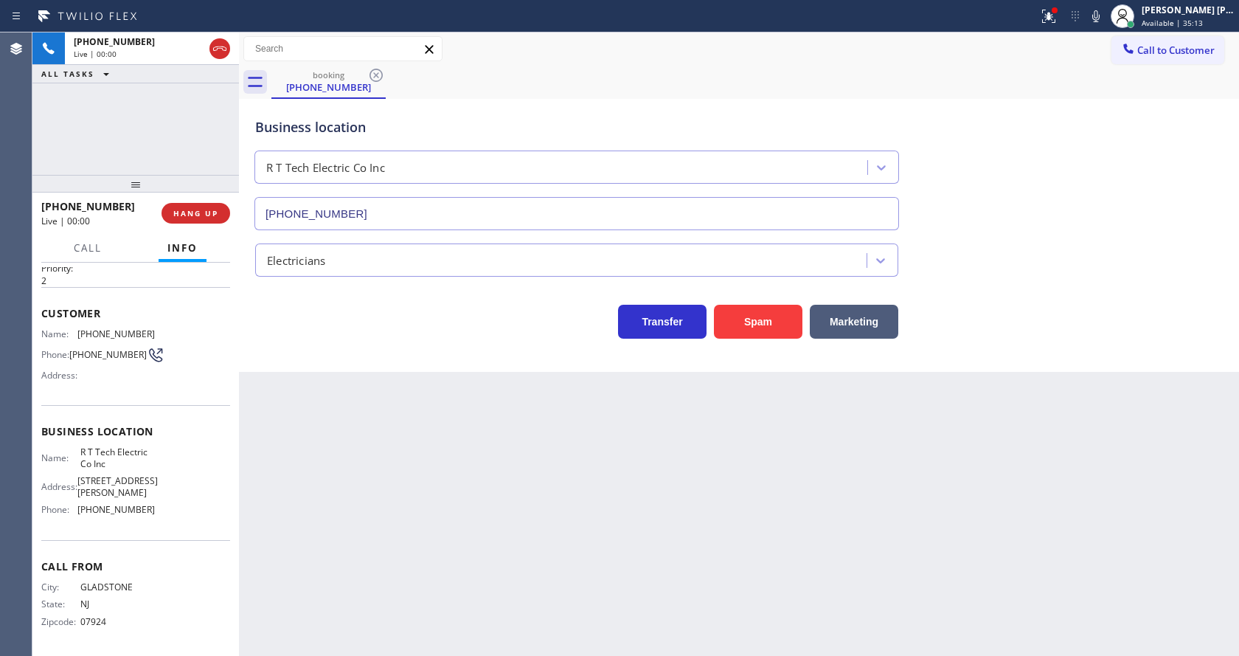
type input "[PHONE_NUMBER]"
click at [762, 327] on button "Spam" at bounding box center [758, 322] width 89 height 34
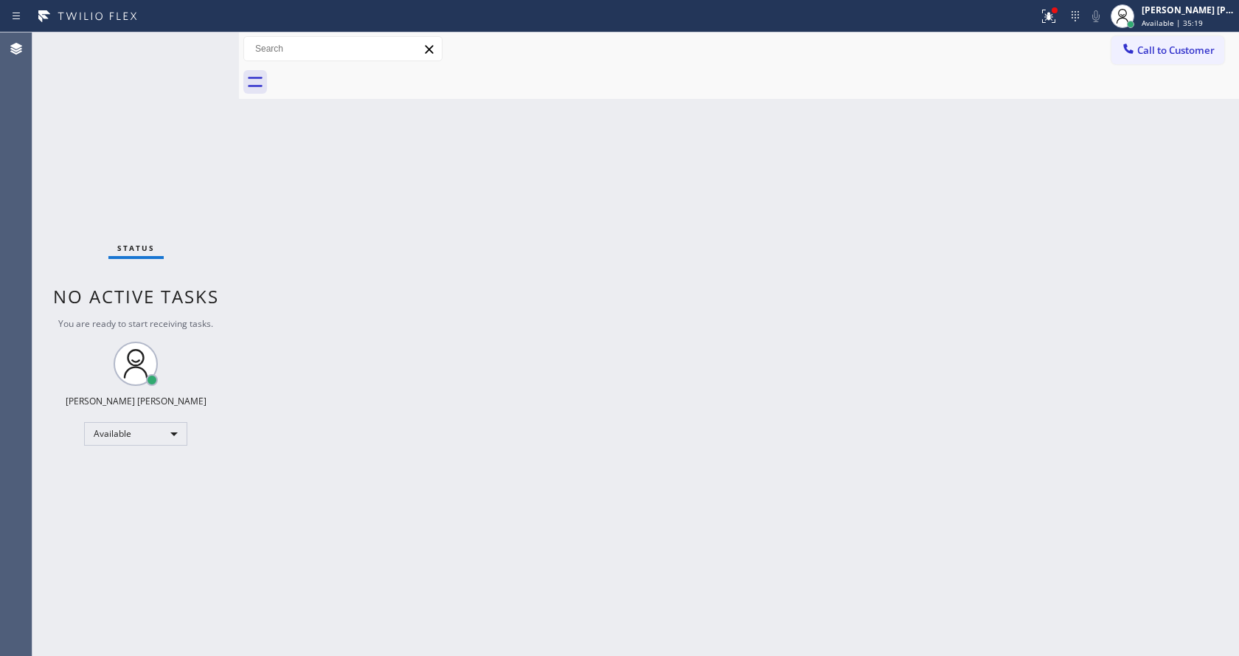
click at [344, 262] on div "Back to Dashboard Change Sender ID Customers Technicians Select a contact Outbo…" at bounding box center [739, 343] width 1000 height 623
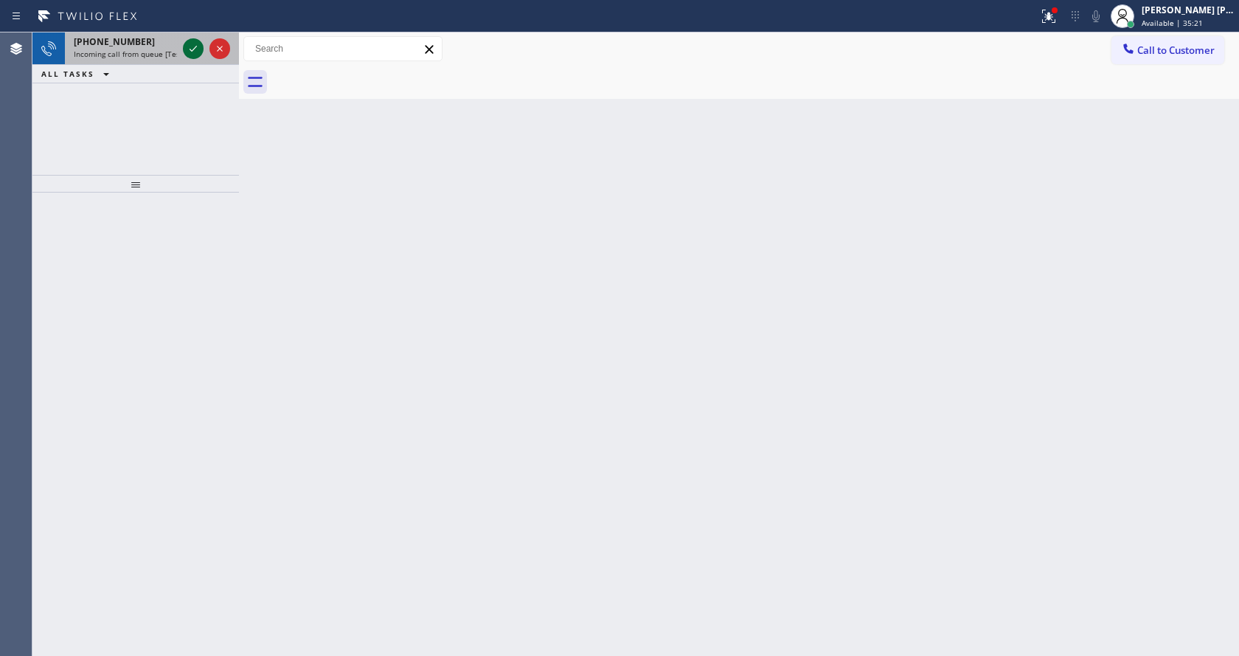
click at [191, 50] on icon at bounding box center [193, 49] width 7 height 6
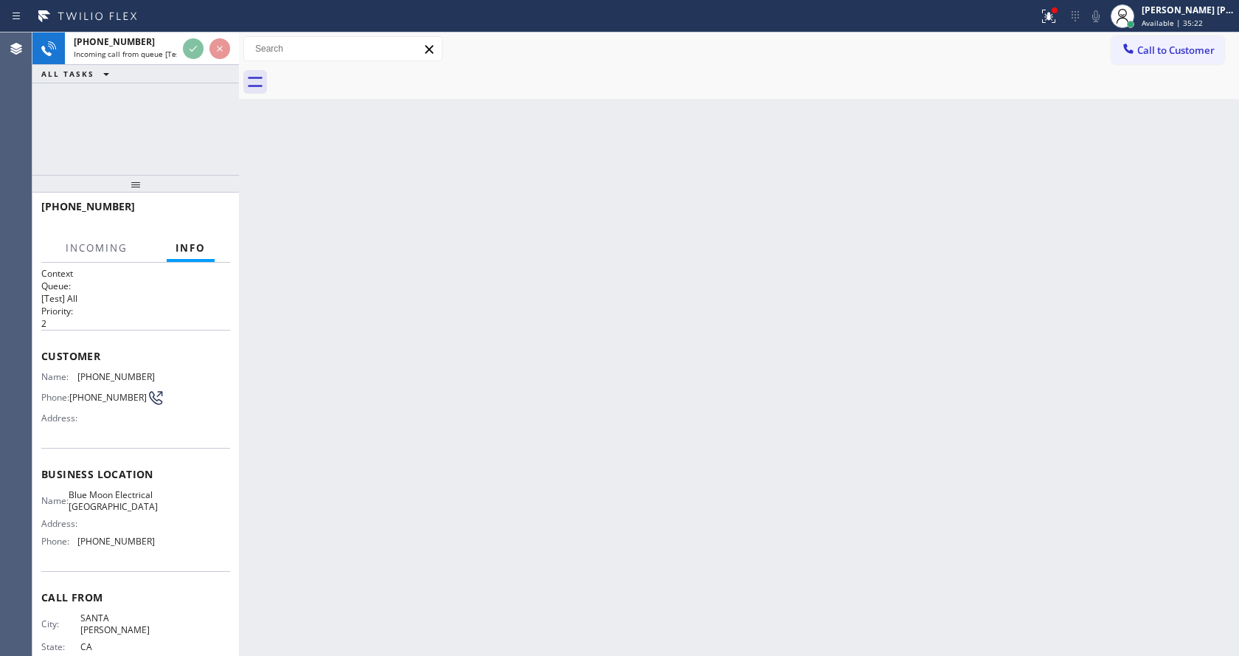
click at [412, 432] on div "Back to Dashboard Change Sender ID Customers Technicians Select a contact Outbo…" at bounding box center [739, 343] width 1000 height 623
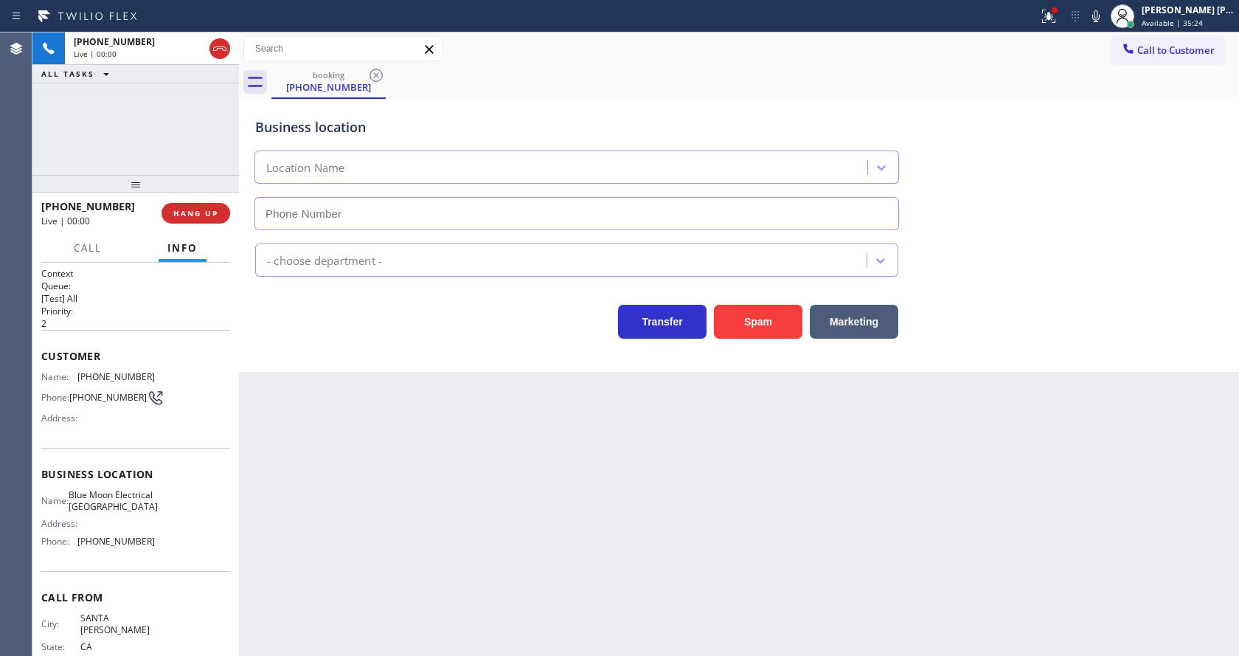
type input "[PHONE_NUMBER]"
click at [561, 450] on div "Back to Dashboard Change Sender ID Customers Technicians Select a contact Outbo…" at bounding box center [739, 343] width 1000 height 623
click at [496, 476] on div "Back to Dashboard Change Sender ID Customers Technicians Select a contact Outbo…" at bounding box center [739, 343] width 1000 height 623
click at [336, 413] on div "Back to Dashboard Change Sender ID Customers Technicians Select a contact Outbo…" at bounding box center [739, 343] width 1000 height 623
click at [1047, 15] on icon at bounding box center [1049, 16] width 18 height 18
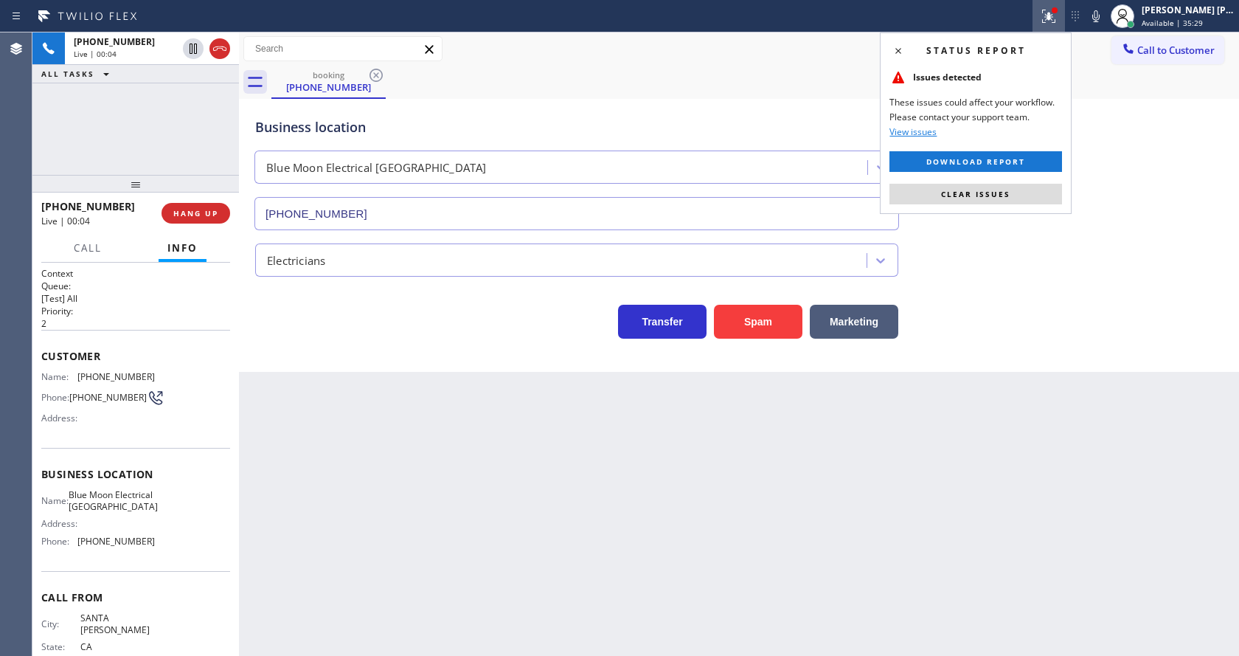
drag, startPoint x: 994, startPoint y: 194, endPoint x: 1074, endPoint y: 224, distance: 85.6
click at [996, 195] on span "Clear issues" at bounding box center [975, 194] width 69 height 10
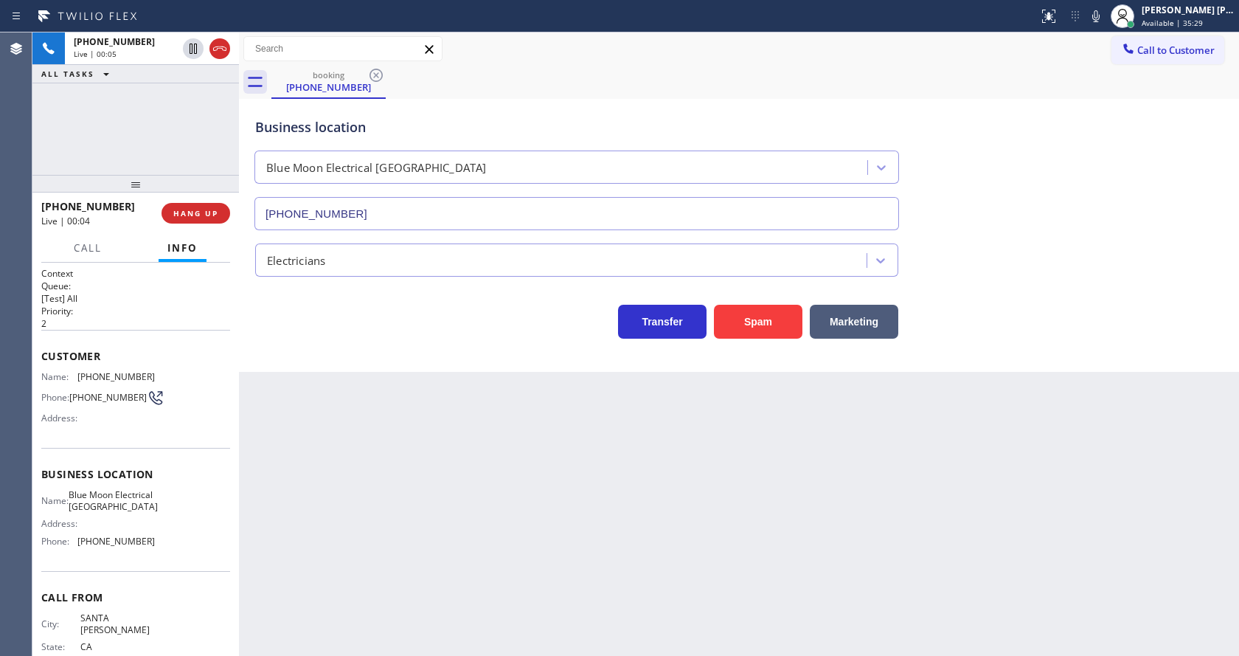
click at [1074, 224] on div "Business location Blue Moon Electrical [GEOGRAPHIC_DATA] [PHONE_NUMBER]" at bounding box center [739, 164] width 974 height 134
click at [406, 529] on div "Back to Dashboard Change Sender ID Customers Technicians Select a contact Outbo…" at bounding box center [739, 343] width 1000 height 623
click at [637, 448] on div "Back to Dashboard Change Sender ID Customers Technicians Select a contact Outbo…" at bounding box center [739, 343] width 1000 height 623
click at [772, 324] on button "Spam" at bounding box center [758, 322] width 89 height 34
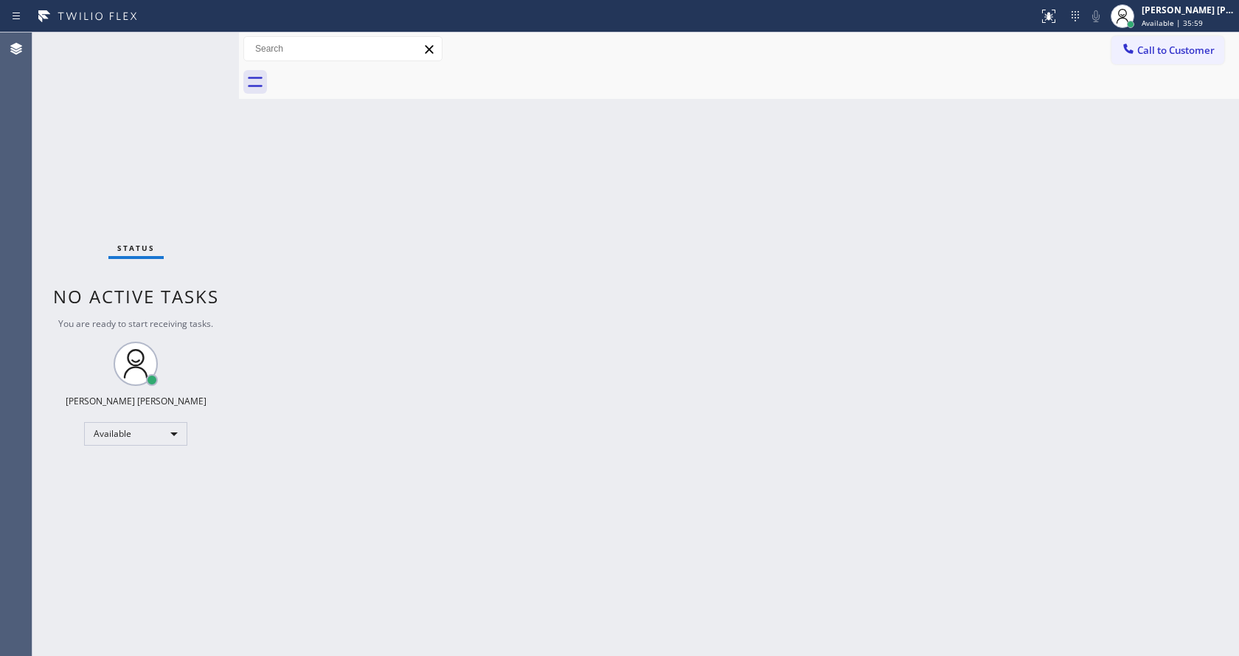
click at [450, 308] on div "Back to Dashboard Change Sender ID Customers Technicians Select a contact Outbo…" at bounding box center [739, 343] width 1000 height 623
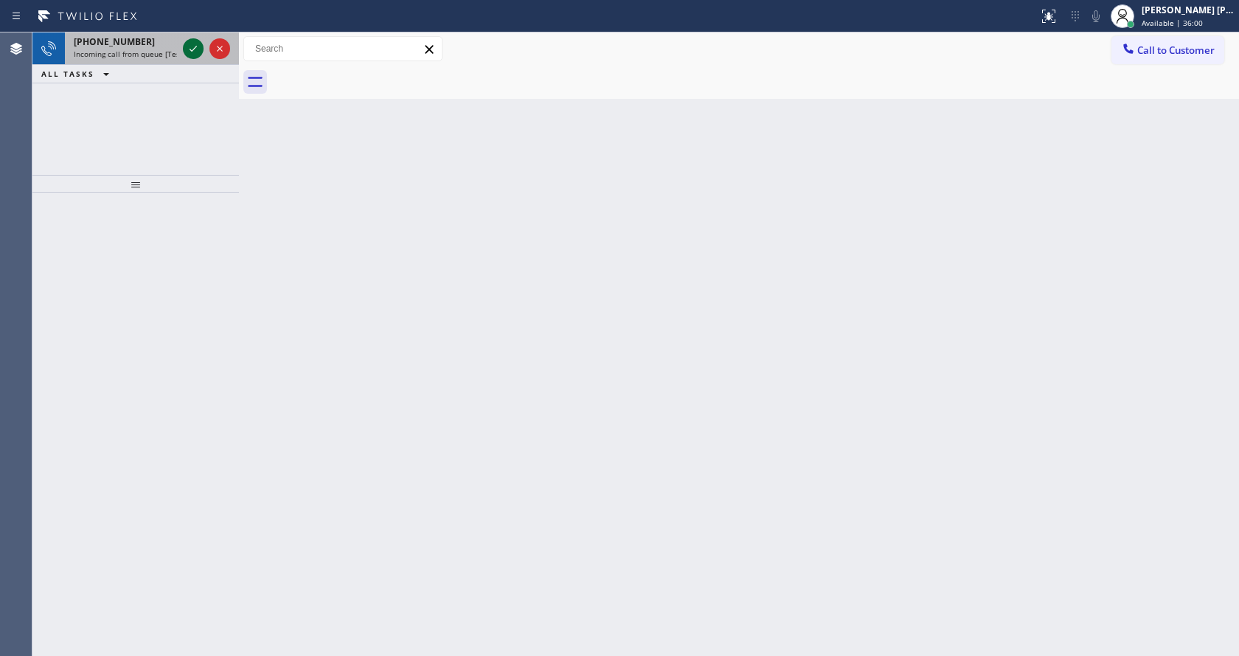
click at [190, 46] on icon at bounding box center [193, 49] width 18 height 18
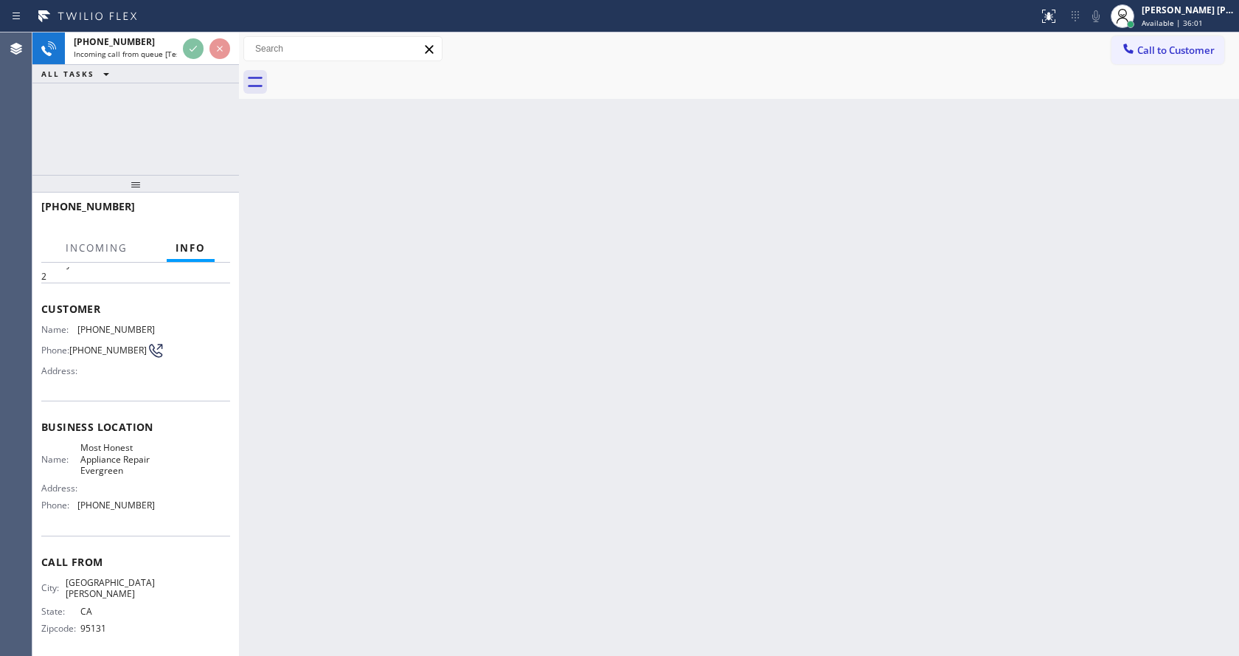
scroll to position [48, 0]
click at [519, 359] on div "Back to Dashboard Change Sender ID Customers Technicians Select a contact Outbo…" at bounding box center [739, 343] width 1000 height 623
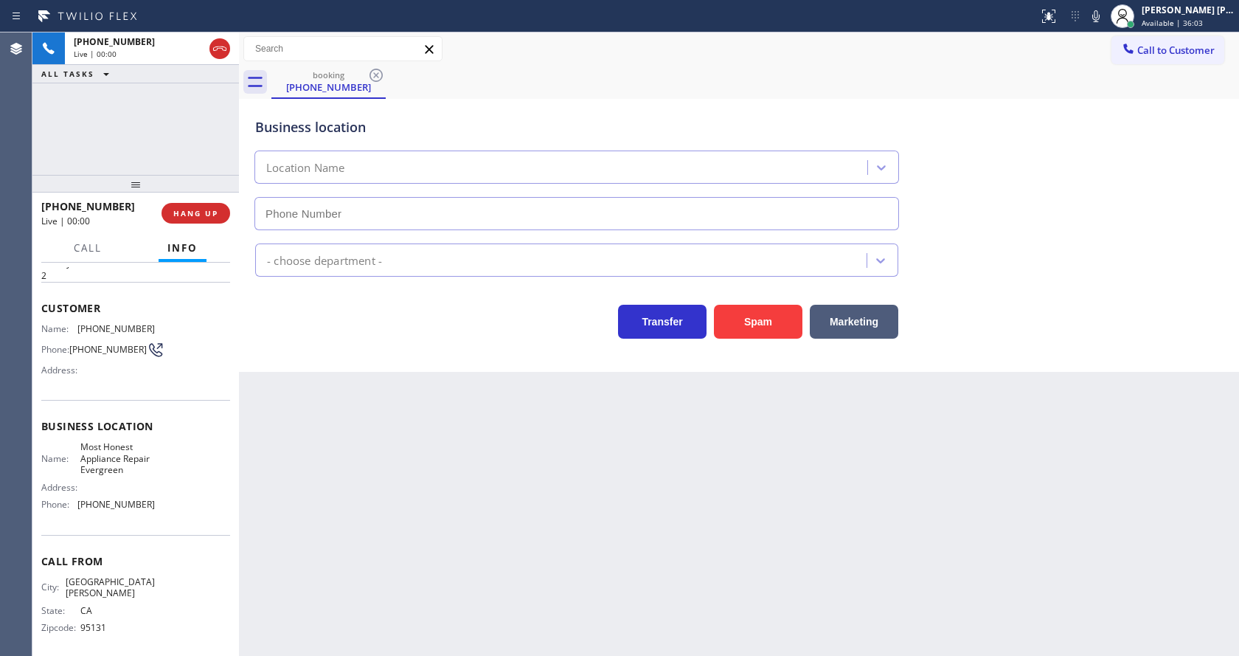
type input "[PHONE_NUMBER]"
drag, startPoint x: 342, startPoint y: 375, endPoint x: 354, endPoint y: 381, distance: 13.9
click at [344, 377] on div "Back to Dashboard Change Sender ID Customers Technicians Select a contact Outbo…" at bounding box center [739, 343] width 1000 height 623
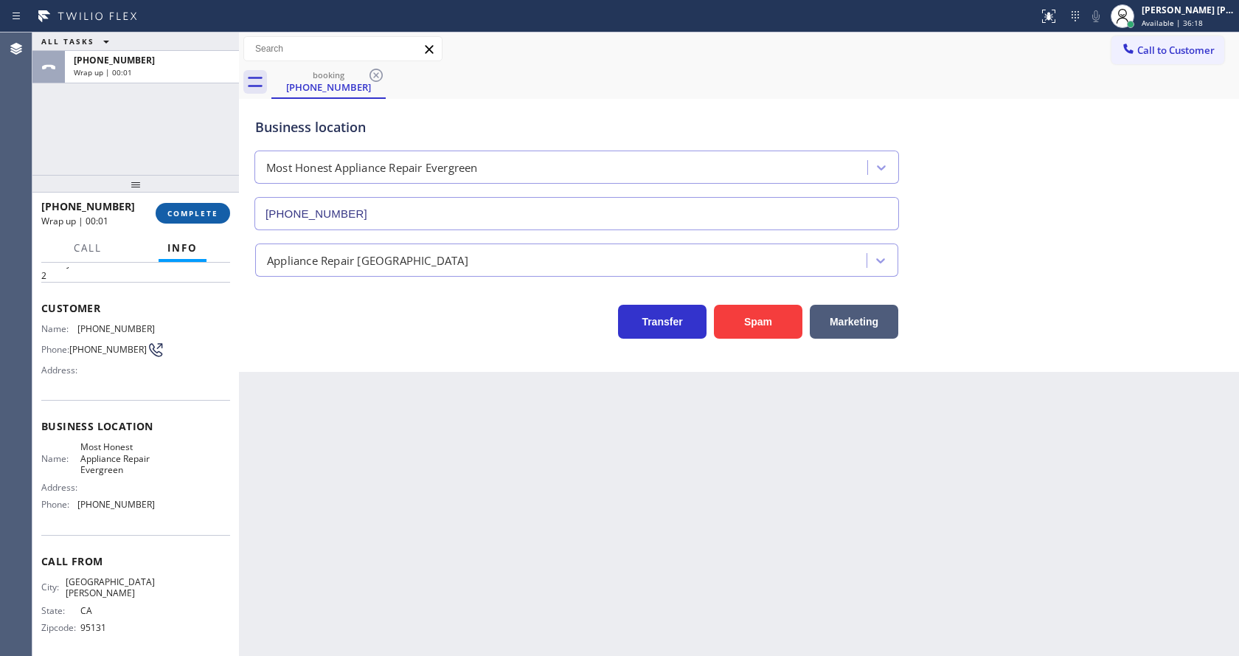
click at [215, 216] on span "COMPLETE" at bounding box center [192, 213] width 51 height 10
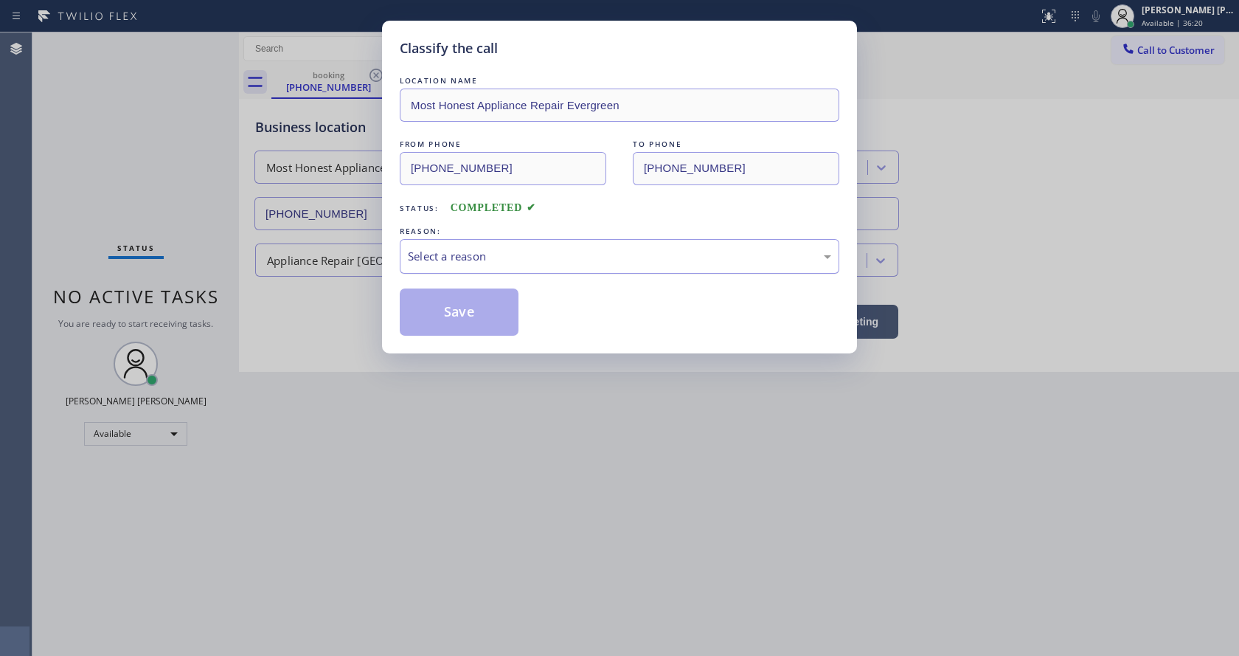
click at [471, 254] on div "Select a reason" at bounding box center [619, 256] width 423 height 17
click at [471, 321] on button "Save" at bounding box center [459, 311] width 119 height 47
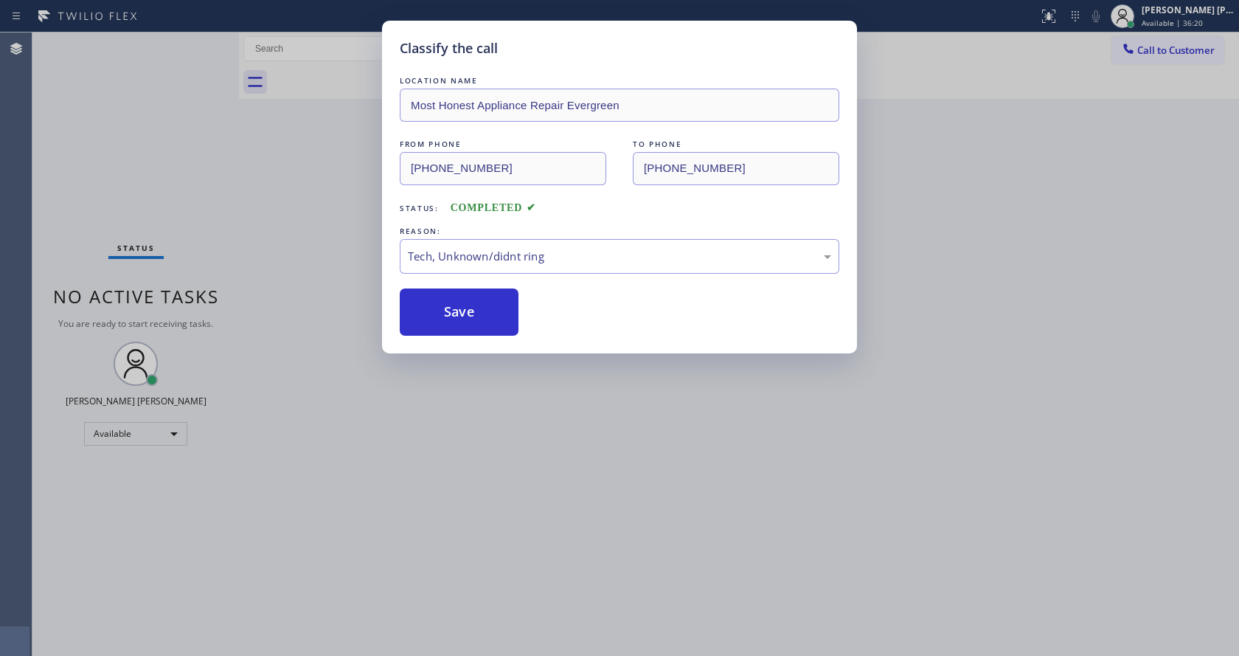
drag, startPoint x: 524, startPoint y: 417, endPoint x: 525, endPoint y: 436, distance: 19.2
click at [532, 427] on div "Classify the call LOCATION NAME Most Honest Appliance Repair Evergreen FROM PHO…" at bounding box center [619, 328] width 1239 height 656
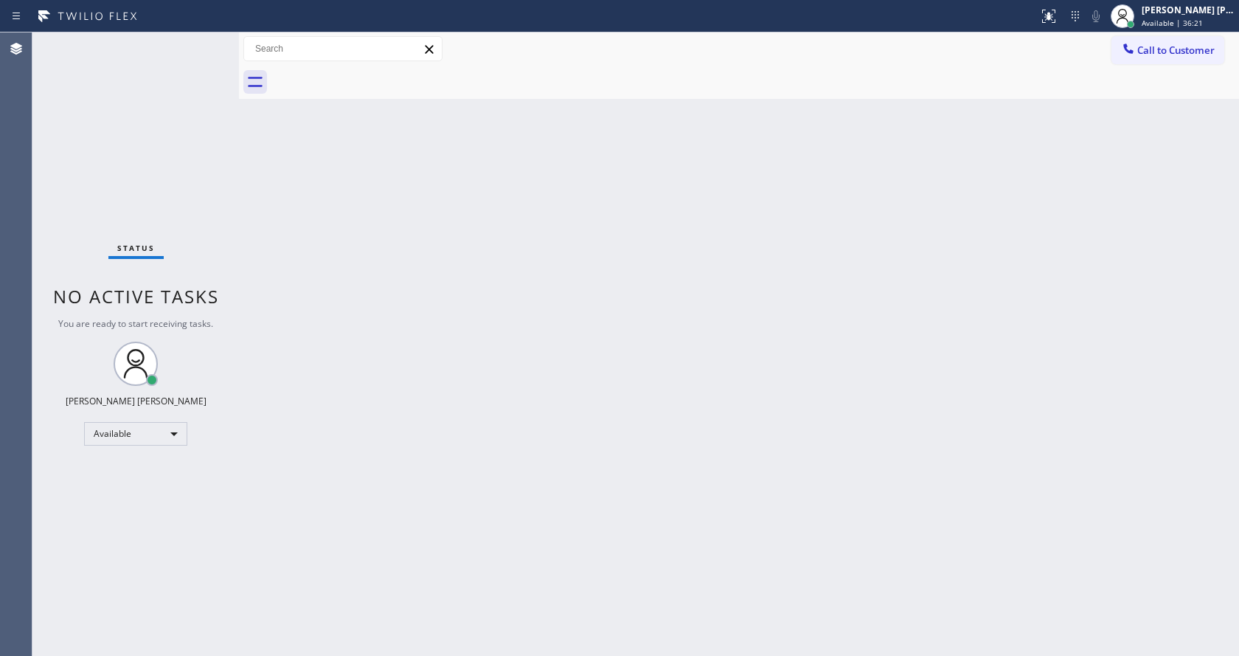
click at [590, 453] on div "Back to Dashboard Change Sender ID Customers Technicians Select a contact Outbo…" at bounding box center [739, 343] width 1000 height 623
click at [544, 432] on div "Back to Dashboard Change Sender ID Customers Technicians Select a contact Outbo…" at bounding box center [739, 343] width 1000 height 623
drag, startPoint x: 193, startPoint y: 297, endPoint x: 206, endPoint y: 262, distance: 36.9
click at [195, 297] on span "No active tasks" at bounding box center [136, 296] width 166 height 24
click at [201, 47] on div "Status No active tasks You are ready to start receiving tasks. [PERSON_NAME] [P…" at bounding box center [135, 343] width 207 height 623
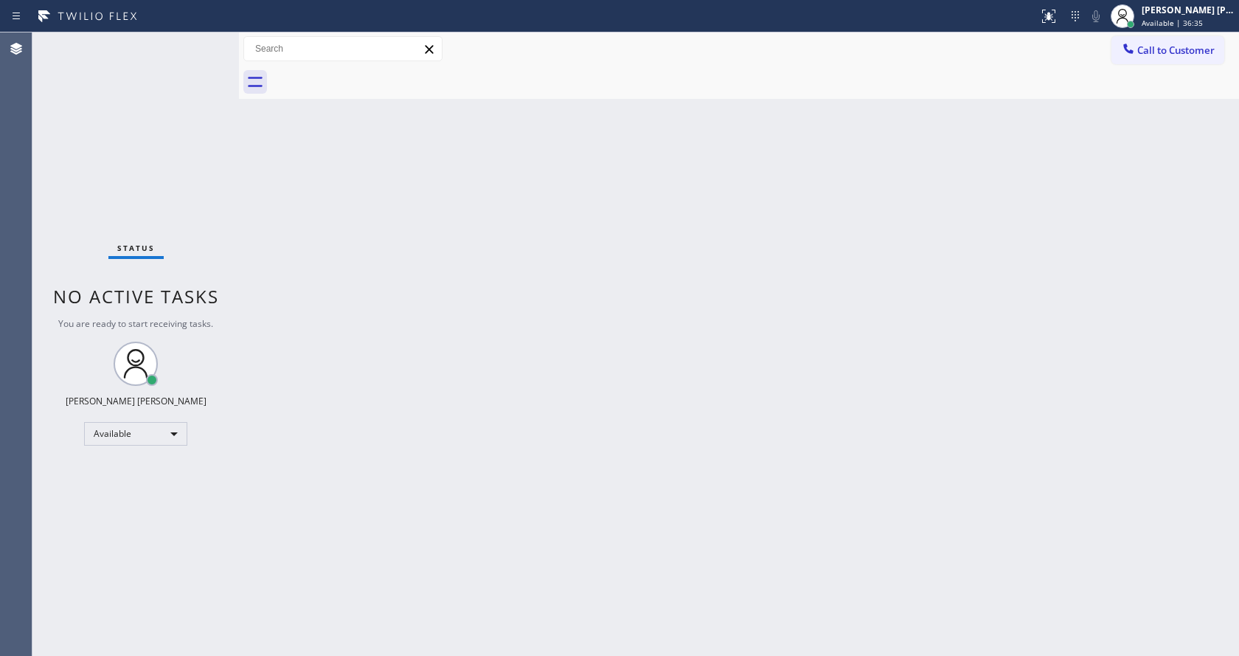
click at [202, 41] on div "Status No active tasks You are ready to start receiving tasks. [PERSON_NAME] [P…" at bounding box center [135, 343] width 207 height 623
click at [202, 44] on div "Status No active tasks You are ready to start receiving tasks. [PERSON_NAME] [P…" at bounding box center [135, 343] width 207 height 623
click at [485, 316] on div "Back to Dashboard Change Sender ID Customers Technicians Select a contact Outbo…" at bounding box center [739, 343] width 1000 height 623
drag, startPoint x: 198, startPoint y: 206, endPoint x: 192, endPoint y: 104, distance: 102.0
click at [198, 206] on div "Status No active tasks You are ready to start receiving tasks. [PERSON_NAME] [P…" at bounding box center [135, 343] width 207 height 623
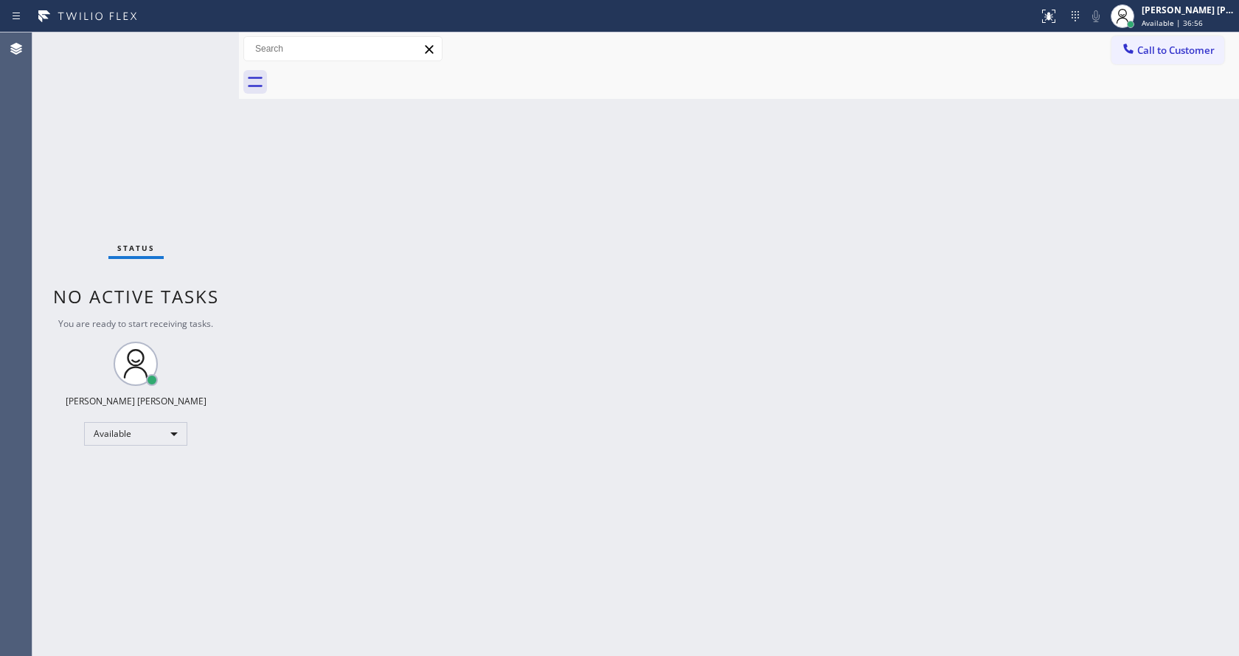
click at [205, 42] on div "Status No active tasks You are ready to start receiving tasks. [PERSON_NAME] [P…" at bounding box center [135, 343] width 207 height 623
click at [207, 41] on div "Status No active tasks You are ready to start receiving tasks. [PERSON_NAME] [P…" at bounding box center [135, 343] width 207 height 623
click at [450, 330] on div "Back to Dashboard Change Sender ID Customers Technicians Select a contact Outbo…" at bounding box center [739, 343] width 1000 height 623
click at [257, 243] on div "Back to Dashboard Change Sender ID Customers Technicians Select a contact Outbo…" at bounding box center [739, 343] width 1000 height 623
click at [210, 44] on div "Status No active tasks You are ready to start receiving tasks. [PERSON_NAME] [P…" at bounding box center [135, 343] width 207 height 623
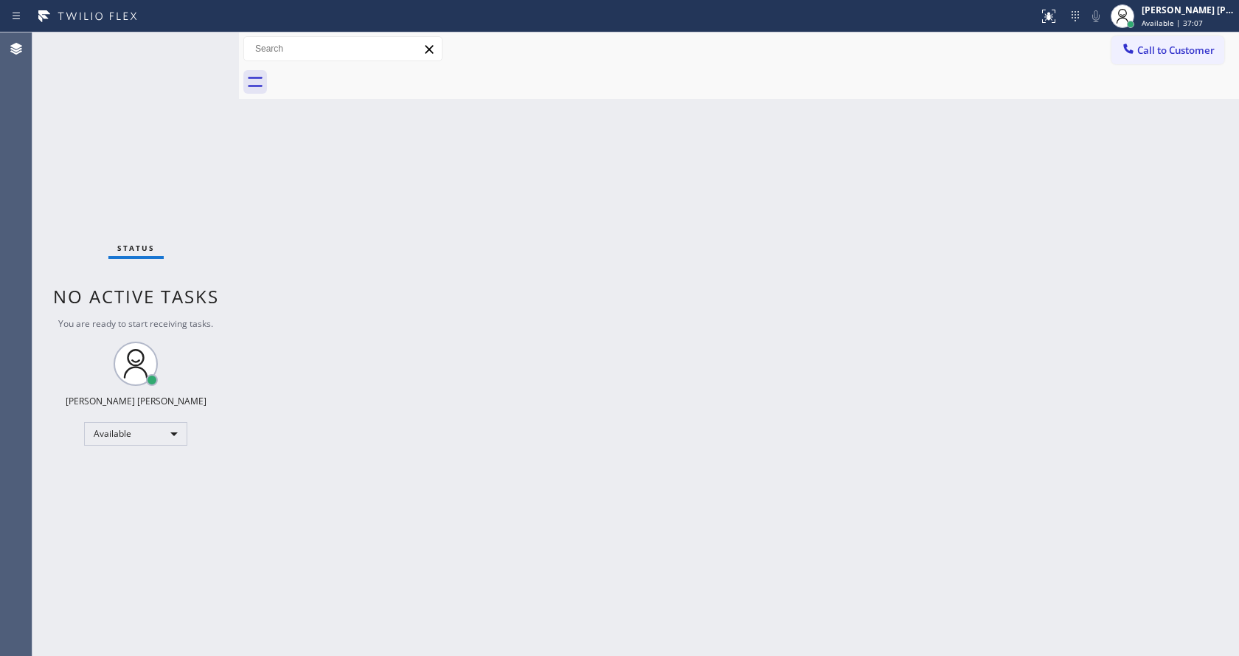
click at [207, 38] on div "Status No active tasks You are ready to start receiving tasks. [PERSON_NAME] [P…" at bounding box center [135, 343] width 207 height 623
click at [205, 46] on div "Status No active tasks You are ready to start receiving tasks. [PERSON_NAME] [P…" at bounding box center [135, 343] width 207 height 623
click at [338, 293] on div "Back to Dashboard Change Sender ID Customers Technicians Select a contact Outbo…" at bounding box center [739, 343] width 1000 height 623
click at [185, 128] on div "Status No active tasks You are ready to start receiving tasks. [PERSON_NAME] [P…" at bounding box center [135, 343] width 207 height 623
click at [612, 443] on div "Back to Dashboard Change Sender ID Customers Technicians Select a contact Outbo…" at bounding box center [739, 343] width 1000 height 623
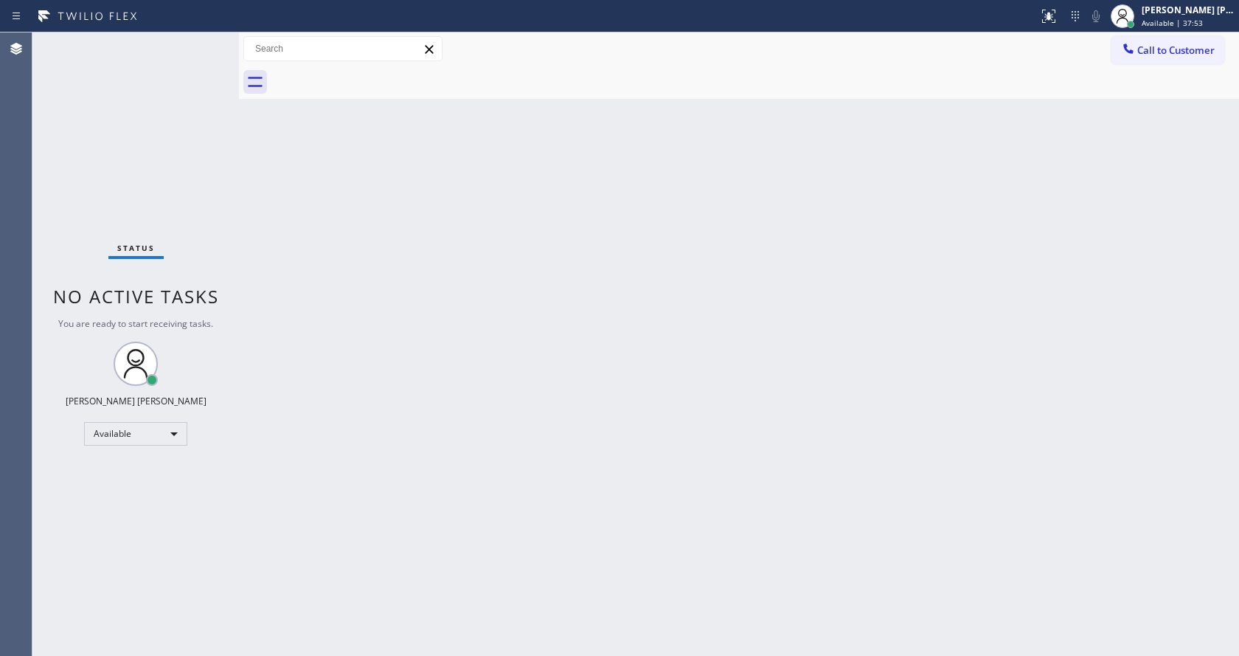
click at [297, 227] on div "Back to Dashboard Change Sender ID Customers Technicians Select a contact Outbo…" at bounding box center [739, 343] width 1000 height 623
click at [205, 38] on div "Status No active tasks You are ready to start receiving tasks. [PERSON_NAME] [P…" at bounding box center [135, 343] width 207 height 623
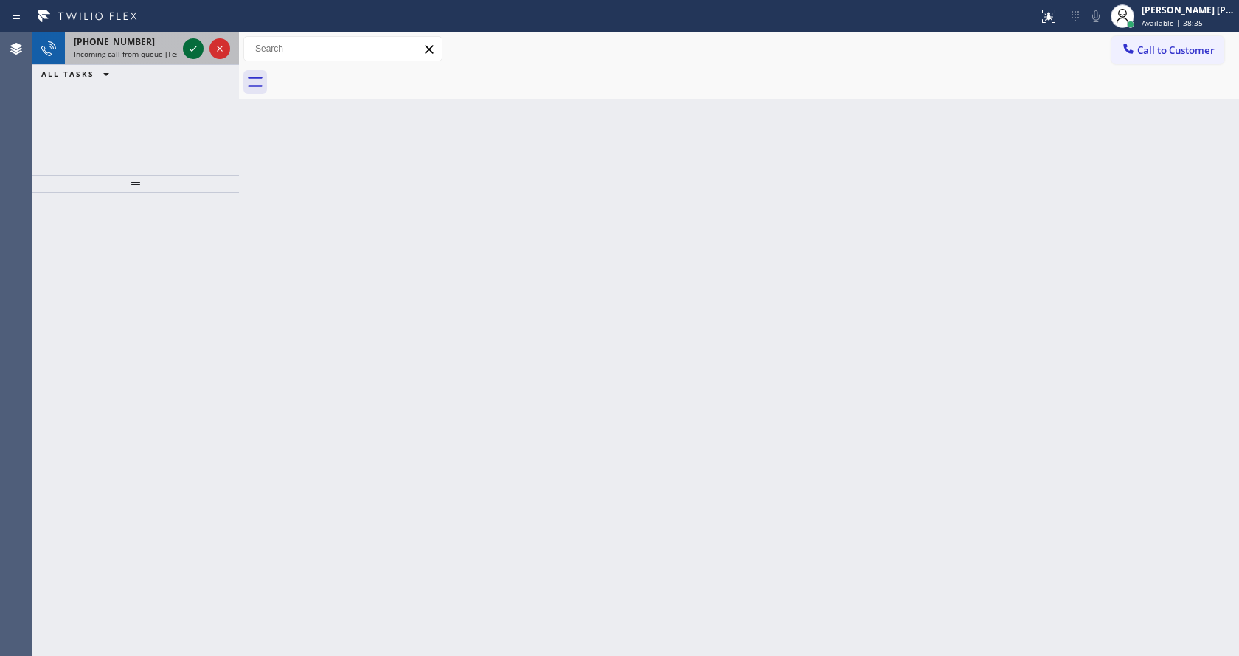
click at [190, 49] on icon at bounding box center [193, 49] width 18 height 18
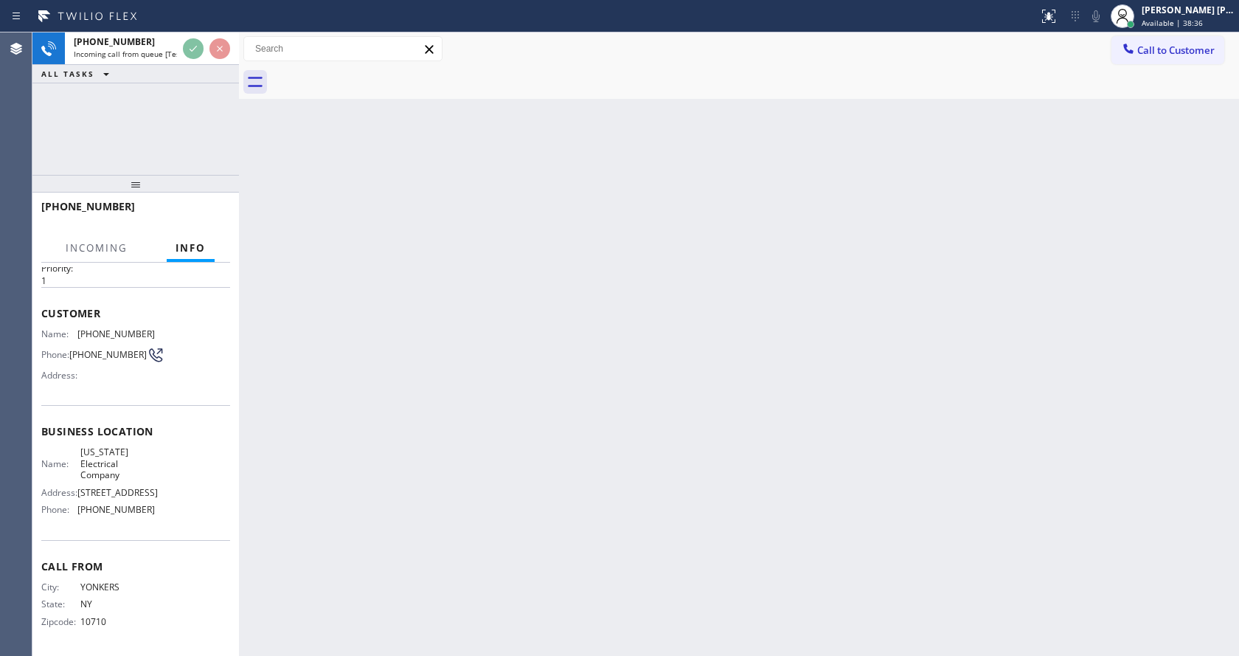
scroll to position [71, 0]
click at [471, 347] on div "Back to Dashboard Change Sender ID Customers Technicians Select a contact Outbo…" at bounding box center [739, 343] width 1000 height 623
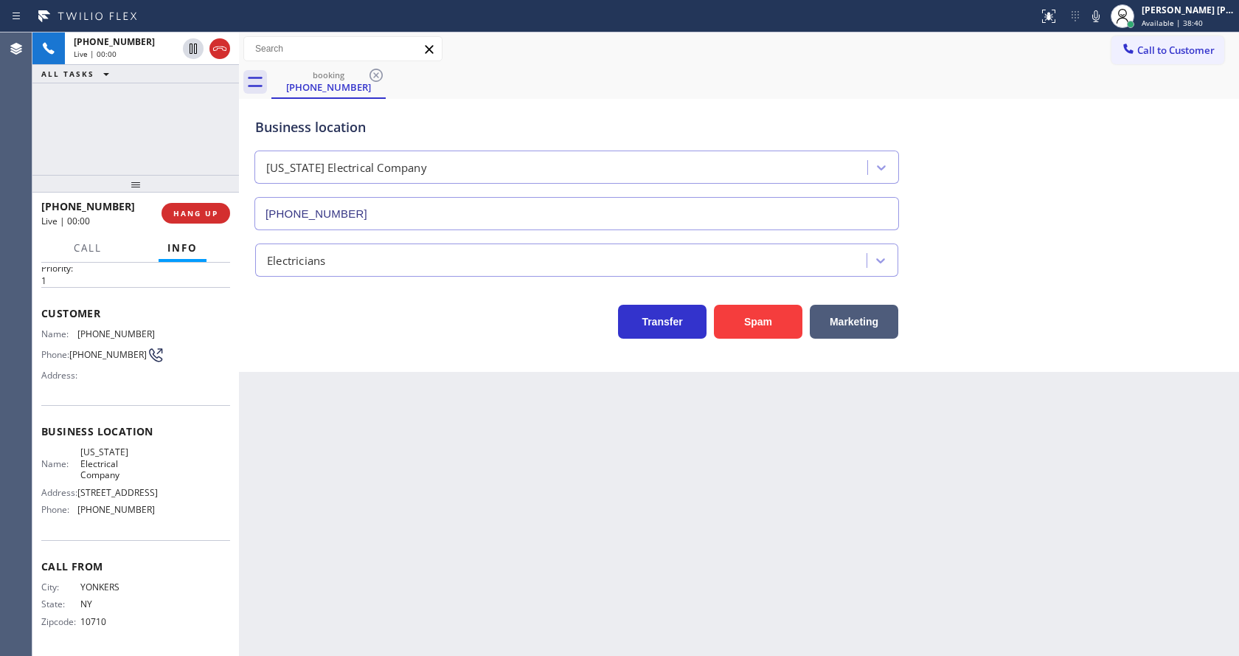
type input "[PHONE_NUMBER]"
click at [323, 406] on div "Back to Dashboard Change Sender ID Customers Technicians Select a contact Outbo…" at bounding box center [739, 343] width 1000 height 623
click at [344, 417] on div "Back to Dashboard Change Sender ID Customers Technicians Select a contact Outbo…" at bounding box center [739, 343] width 1000 height 623
click at [187, 209] on span "COMPLETE" at bounding box center [192, 213] width 51 height 10
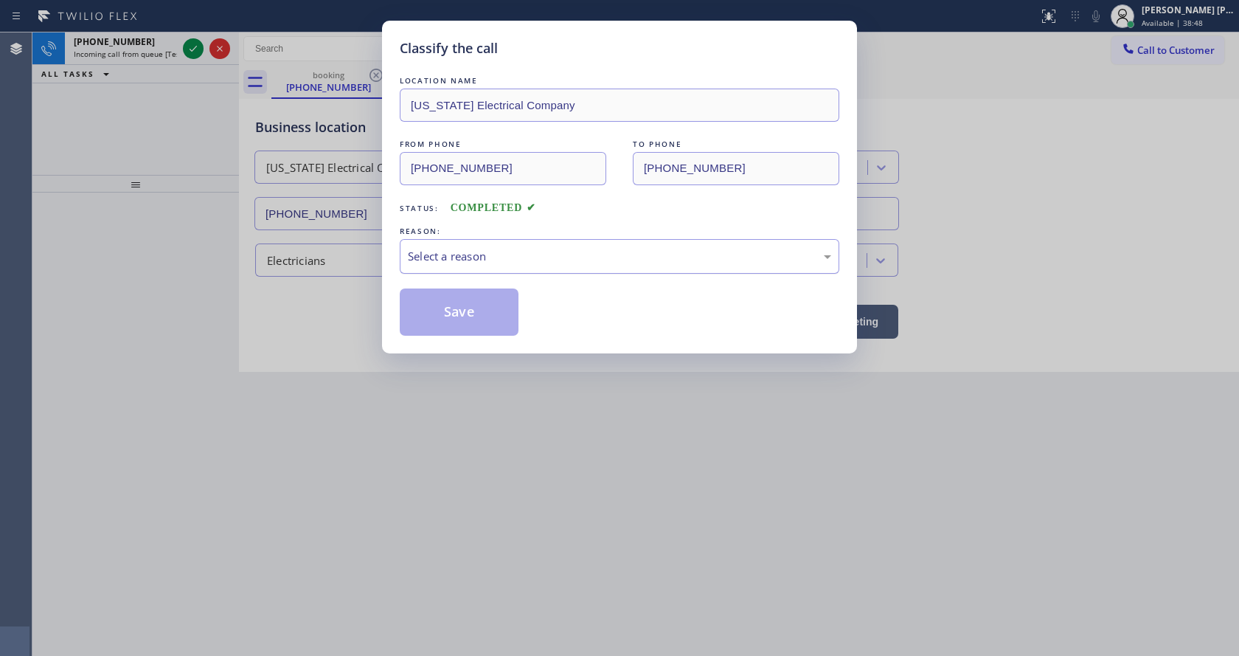
click at [482, 240] on div "Select a reason" at bounding box center [620, 256] width 440 height 35
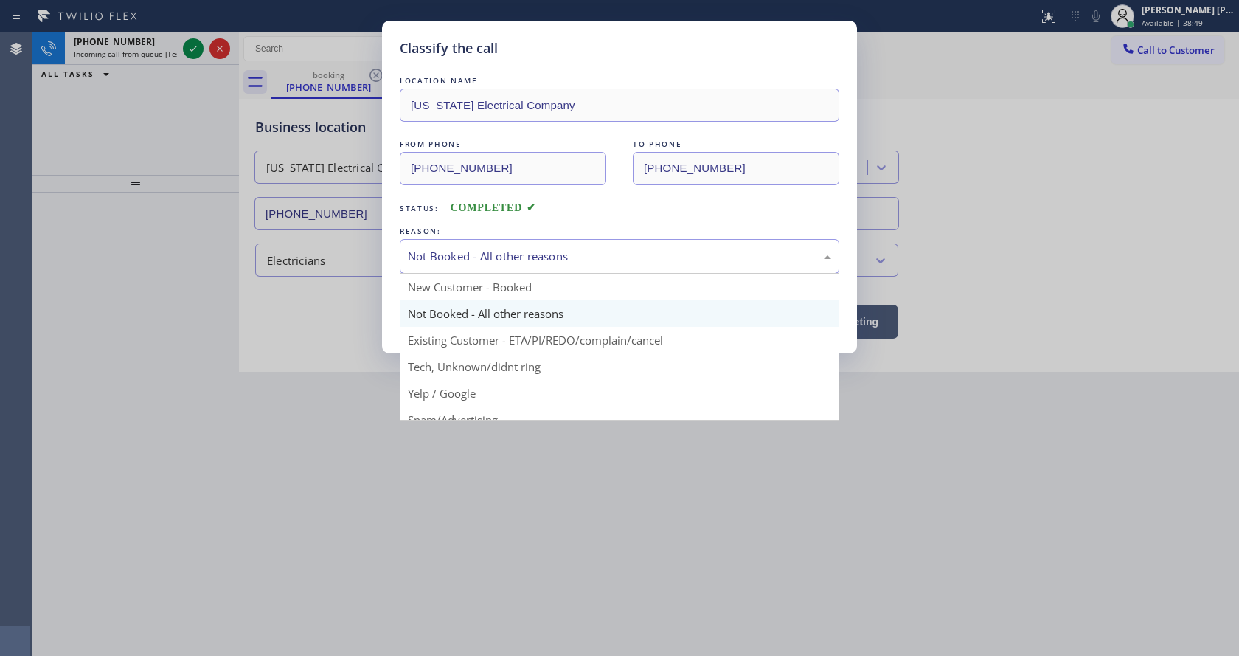
click at [460, 252] on div "Not Booked - All other reasons" at bounding box center [619, 256] width 423 height 17
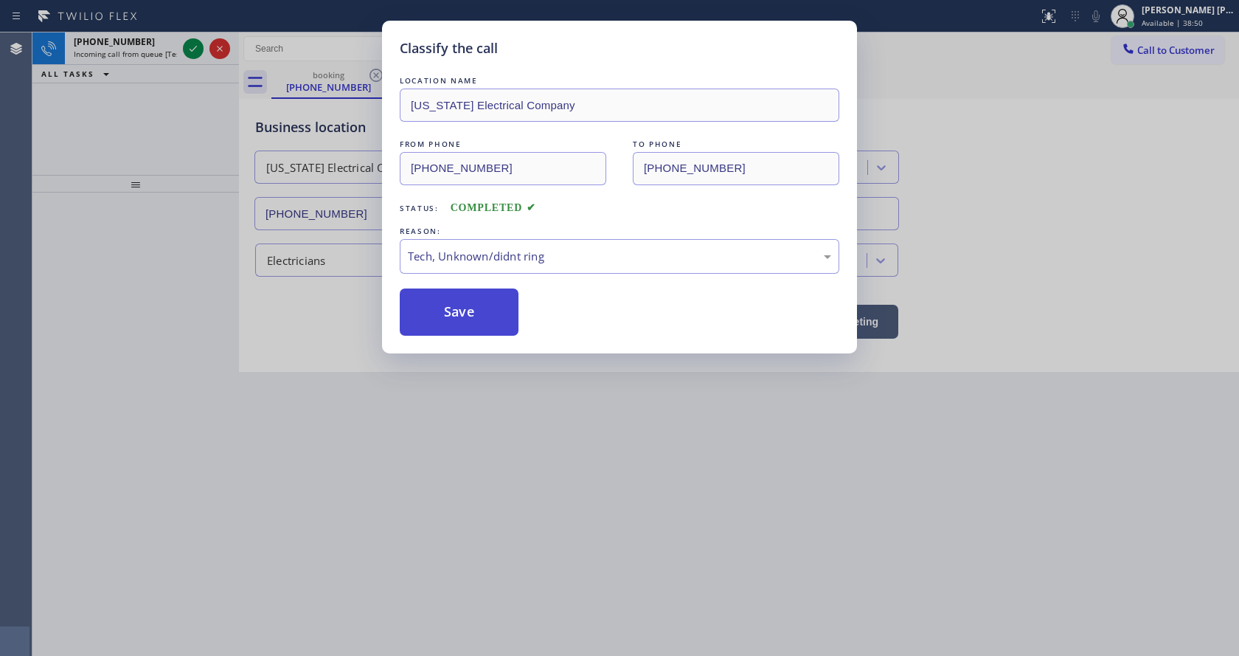
click at [444, 292] on button "Save" at bounding box center [459, 311] width 119 height 47
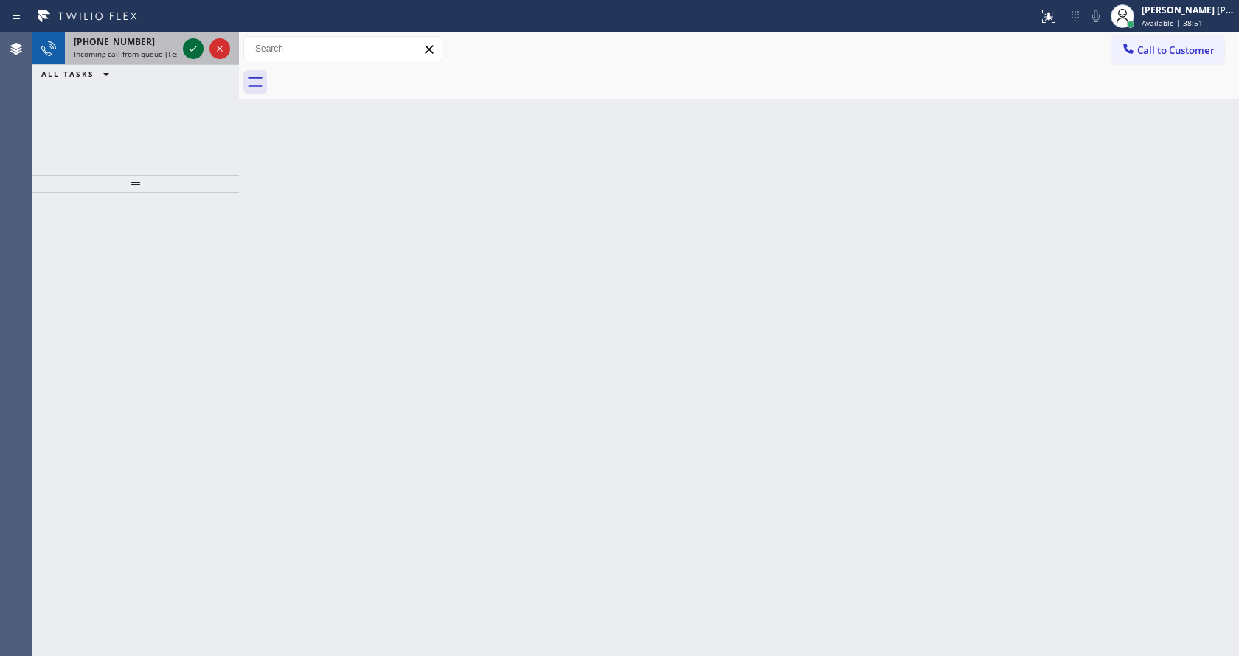
click at [195, 46] on icon at bounding box center [193, 49] width 18 height 18
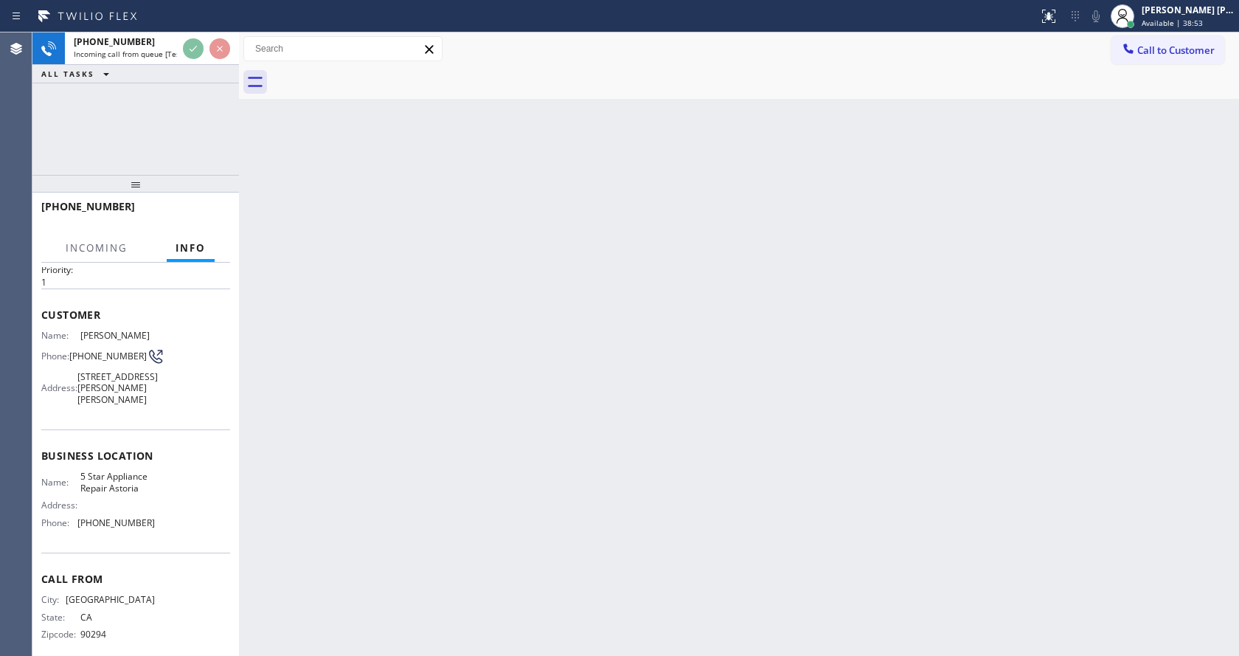
scroll to position [59, 0]
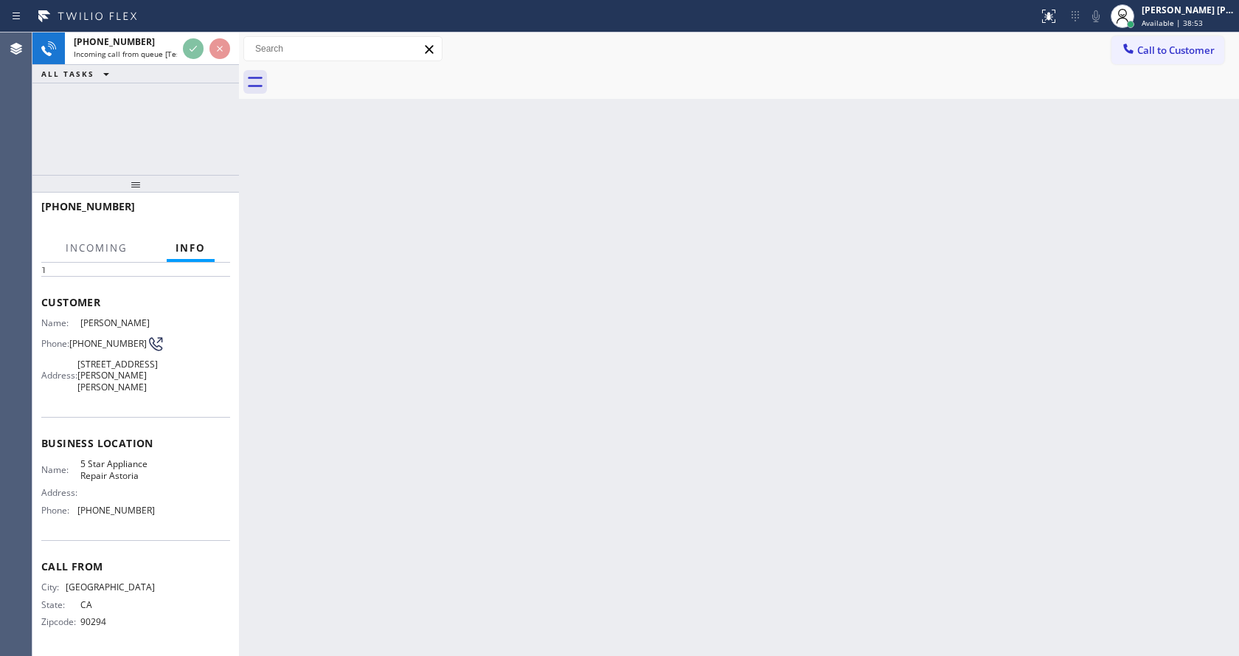
click at [502, 370] on div "Back to Dashboard Change Sender ID Customers Technicians Select a contact Outbo…" at bounding box center [739, 343] width 1000 height 623
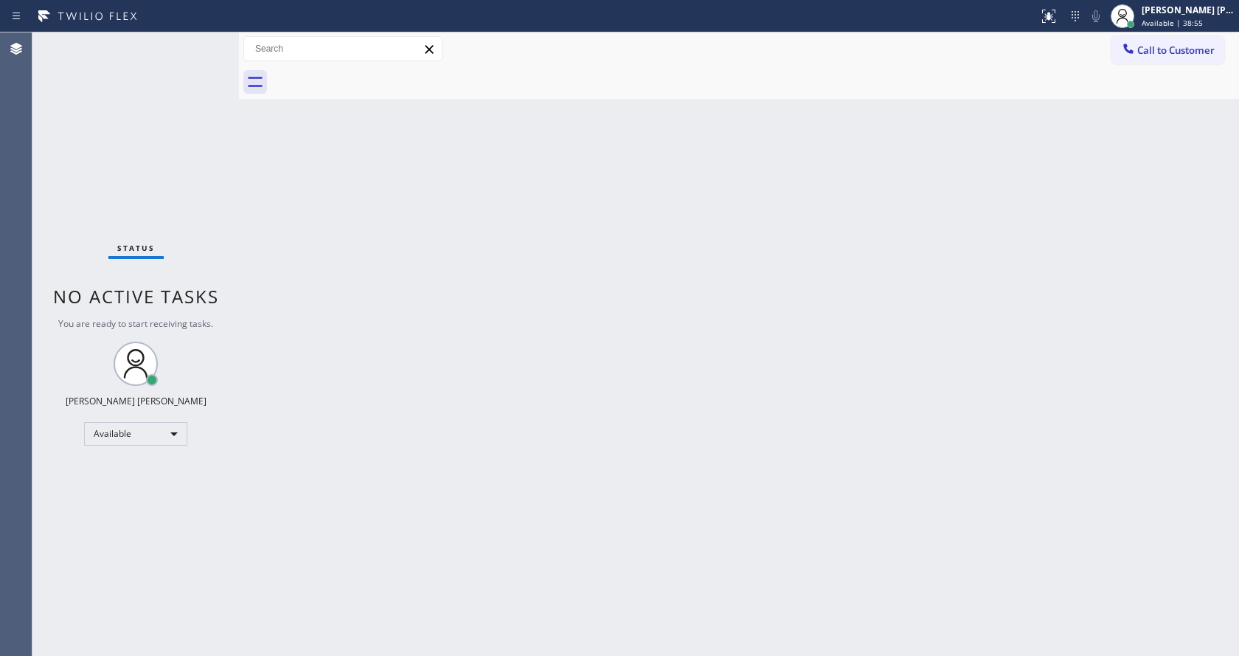
click at [248, 333] on div "Back to Dashboard Change Sender ID Customers Technicians Select a contact Outbo…" at bounding box center [739, 343] width 1000 height 623
click at [151, 86] on div "Status No active tasks You are ready to start receiving tasks. [PERSON_NAME] [P…" at bounding box center [135, 343] width 207 height 623
drag, startPoint x: 238, startPoint y: 59, endPoint x: 218, endPoint y: 55, distance: 20.4
click at [218, 55] on div "Status No active tasks You are ready to start receiving tasks. [PERSON_NAME] [P…" at bounding box center [635, 343] width 1207 height 623
click at [203, 44] on div "Status No active tasks You are ready to start receiving tasks. [PERSON_NAME] [P…" at bounding box center [134, 343] width 204 height 623
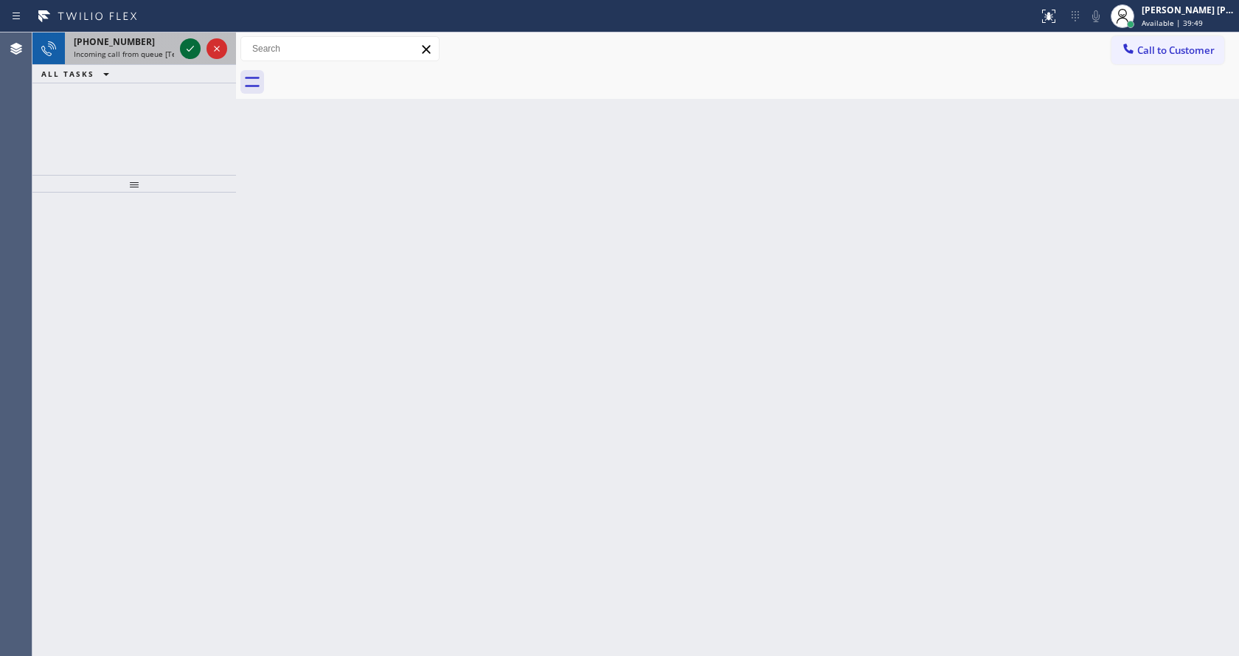
click at [187, 44] on icon at bounding box center [190, 49] width 18 height 18
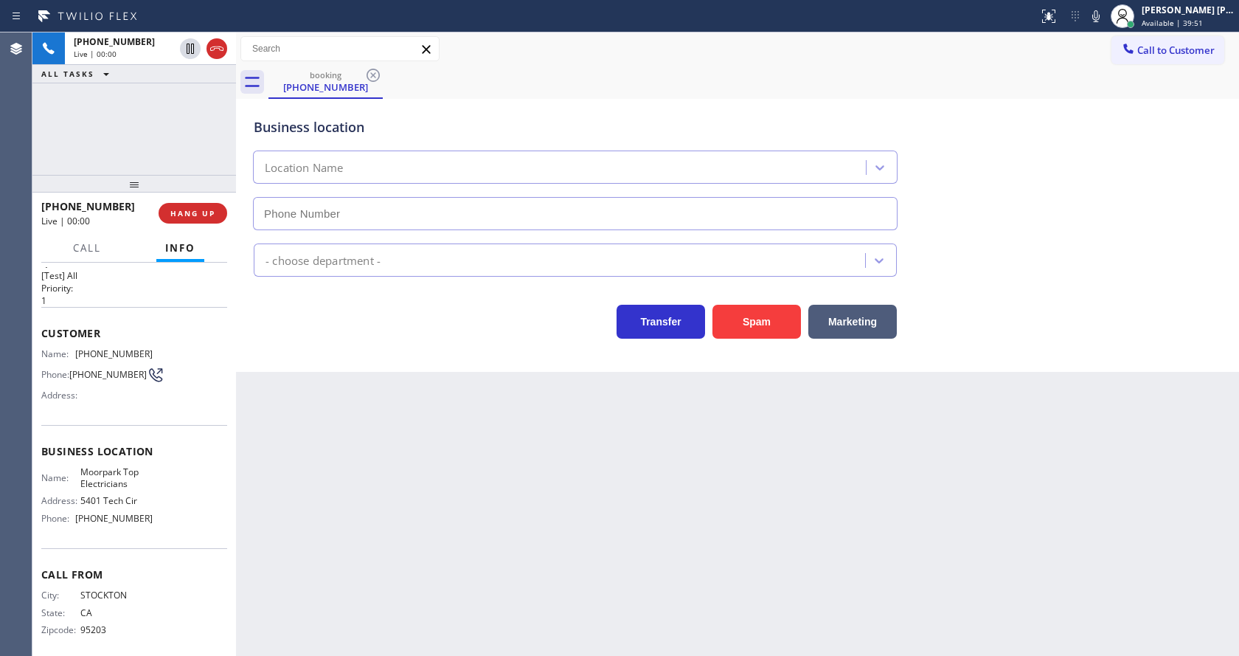
scroll to position [36, 0]
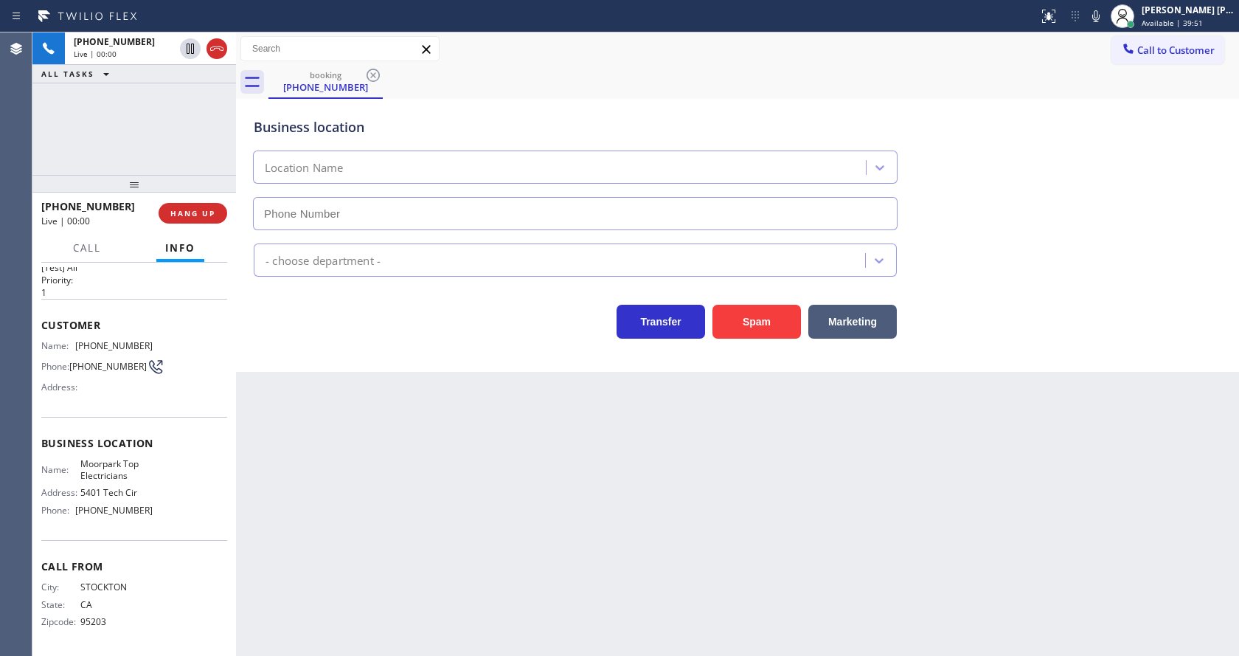
click at [585, 427] on div "Back to Dashboard Change Sender ID Customers Technicians Select a contact Outbo…" at bounding box center [737, 343] width 1003 height 623
type input "[PHONE_NUMBER]"
drag, startPoint x: 499, startPoint y: 447, endPoint x: 499, endPoint y: 463, distance: 15.5
click at [499, 463] on div "Back to Dashboard Change Sender ID Customers Technicians Select a contact Outbo…" at bounding box center [737, 343] width 1003 height 623
drag, startPoint x: 310, startPoint y: 359, endPoint x: 304, endPoint y: 349, distance: 11.3
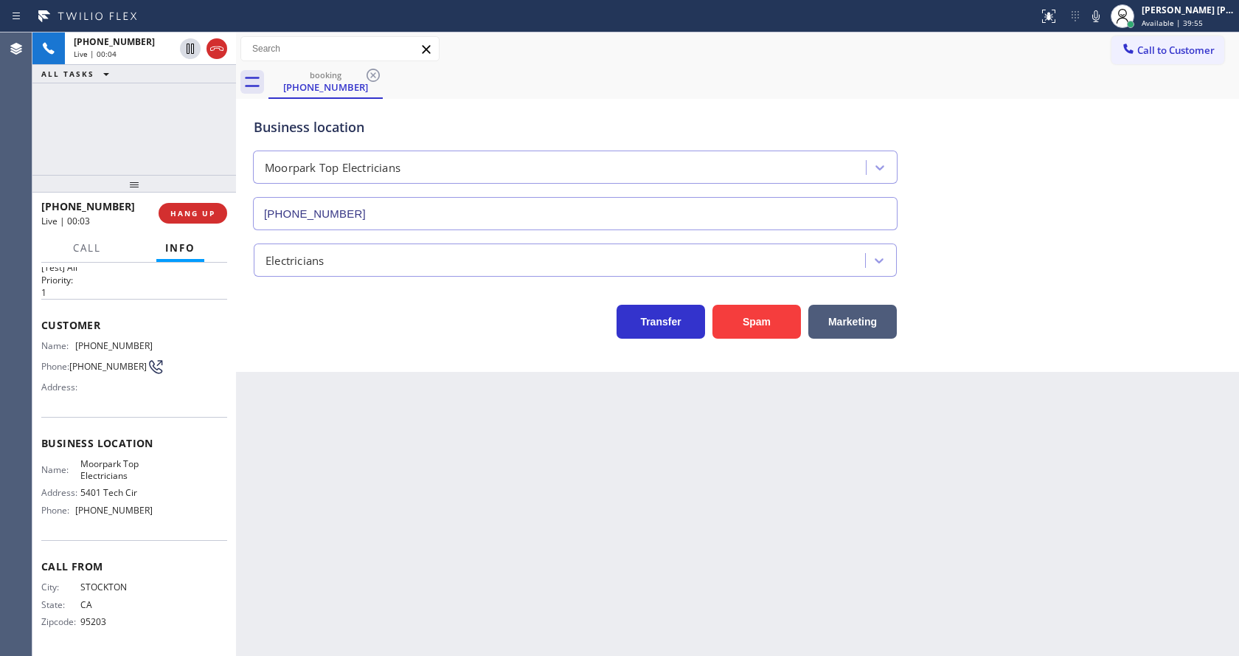
click at [310, 359] on div "Business location Moorpark Top Electricians [PHONE_NUMBER] Electricians Transfe…" at bounding box center [737, 235] width 1003 height 273
click at [402, 474] on div "Back to Dashboard Change Sender ID Customers Technicians Select a contact Outbo…" at bounding box center [737, 343] width 1003 height 623
click at [631, 550] on div "Back to Dashboard Change Sender ID Customers Technicians Select a contact Outbo…" at bounding box center [737, 343] width 1003 height 623
click at [746, 322] on button "Spam" at bounding box center [757, 322] width 89 height 34
click at [472, 553] on div "Back to Dashboard Change Sender ID Customers Technicians Select a contact Outbo…" at bounding box center [737, 343] width 1003 height 623
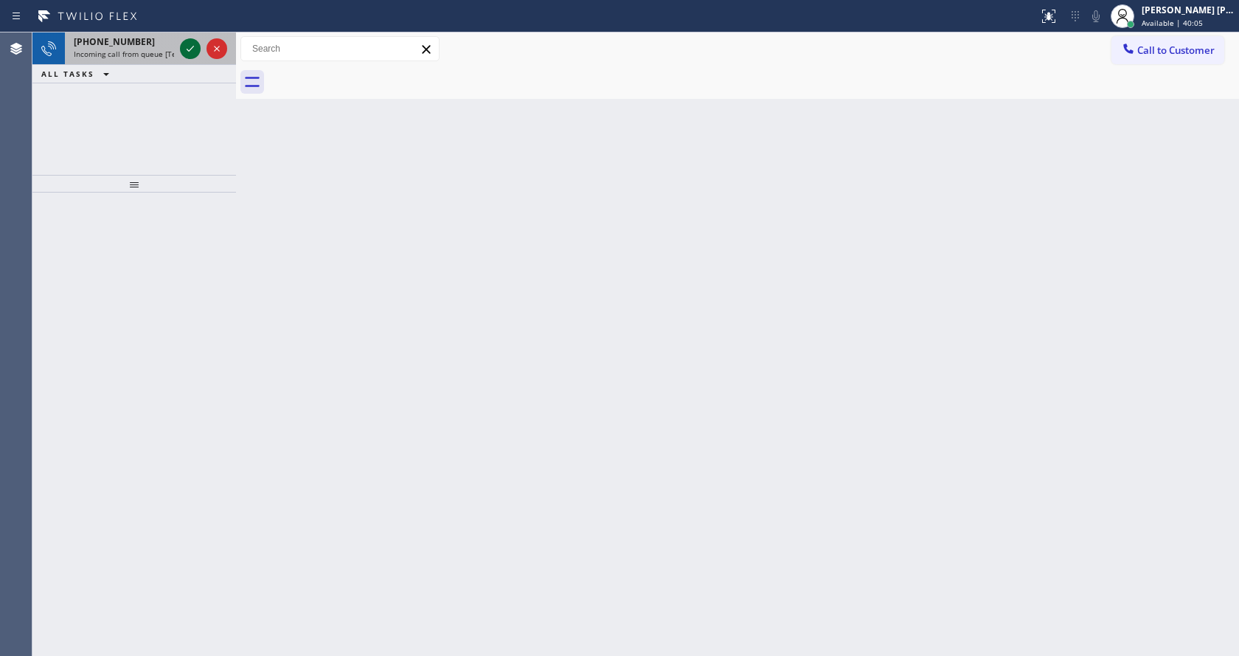
click at [190, 54] on icon at bounding box center [190, 49] width 18 height 18
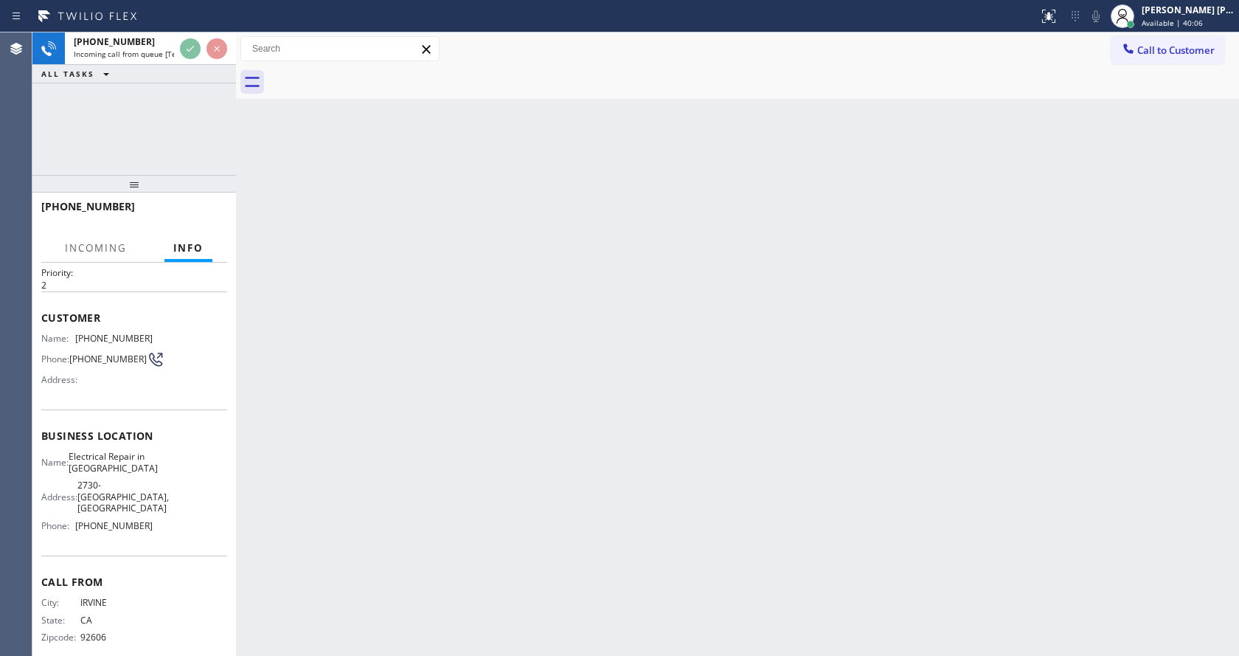
scroll to position [71, 0]
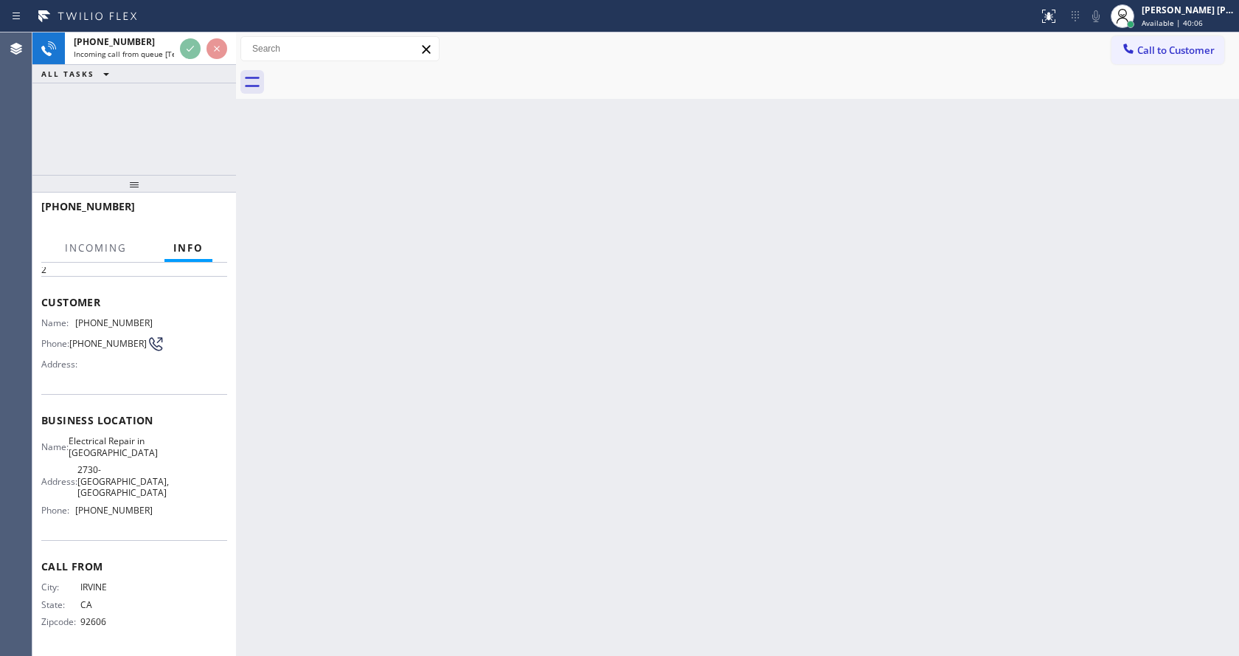
click at [482, 403] on div "Back to Dashboard Change Sender ID Customers Technicians Select a contact Outbo…" at bounding box center [737, 343] width 1003 height 623
click at [311, 258] on div "Back to Dashboard Change Sender ID Customers Technicians Select a contact Outbo…" at bounding box center [737, 343] width 1003 height 623
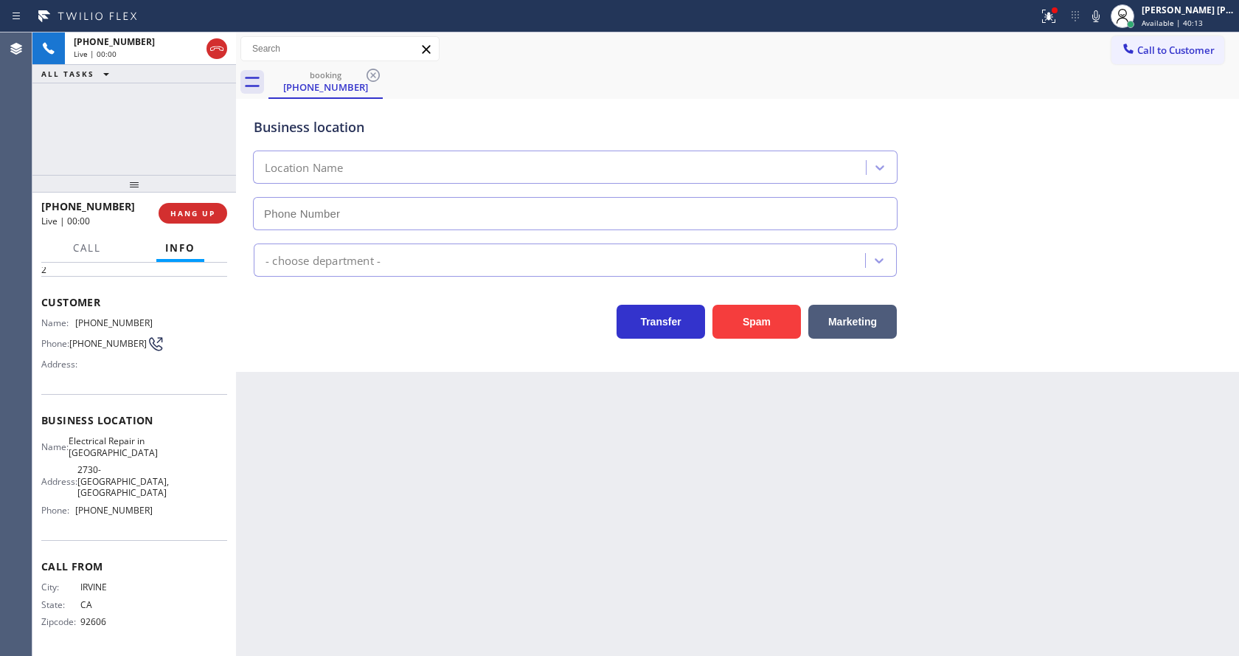
type input "[PHONE_NUMBER]"
click at [730, 317] on button "Spam" at bounding box center [757, 322] width 89 height 34
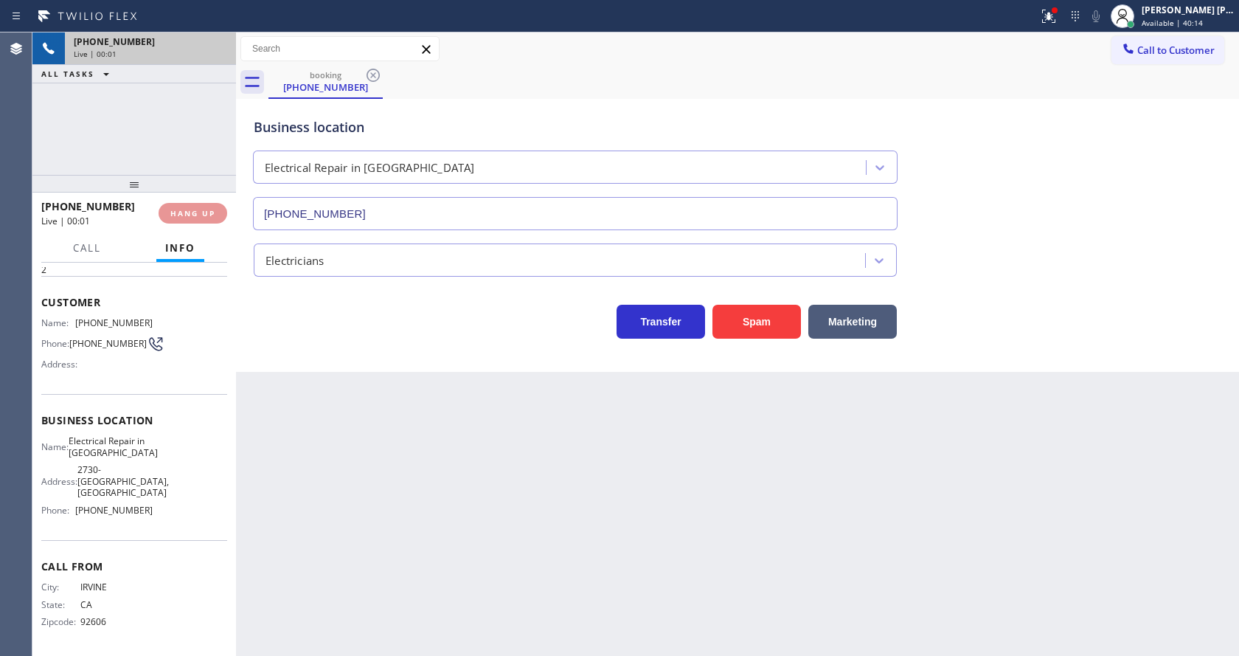
click at [192, 44] on div "[PHONE_NUMBER]" at bounding box center [150, 41] width 153 height 13
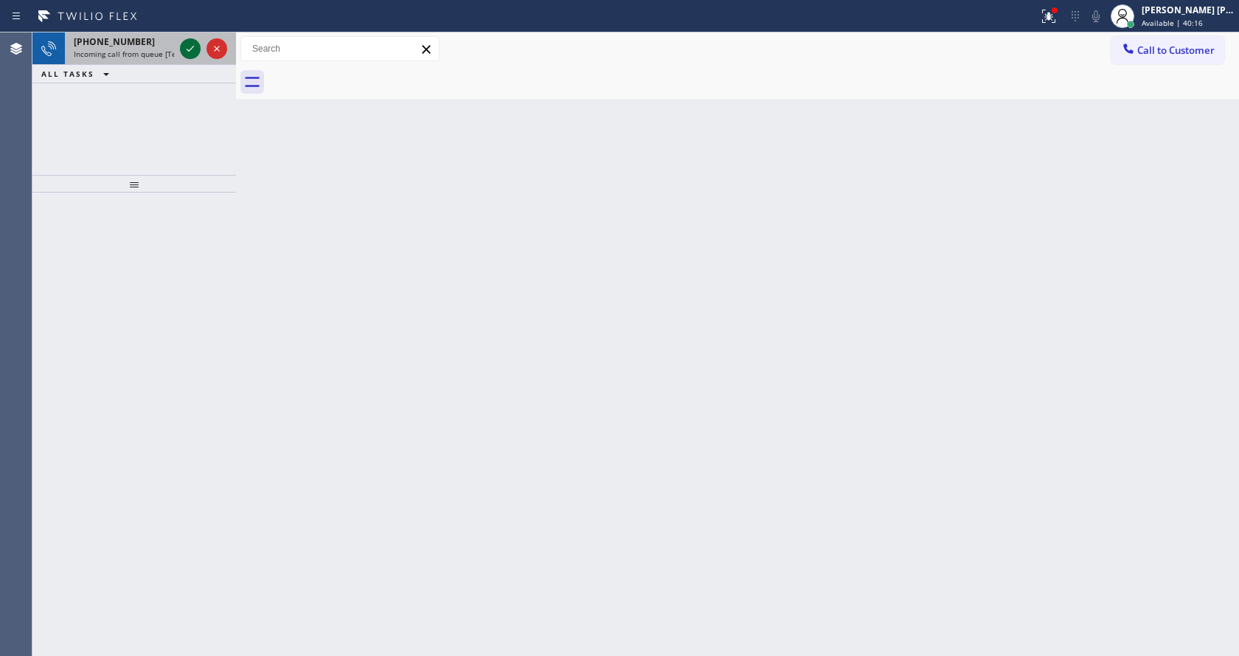
drag, startPoint x: 192, startPoint y: 44, endPoint x: 196, endPoint y: 54, distance: 10.6
click at [192, 44] on icon at bounding box center [190, 49] width 18 height 18
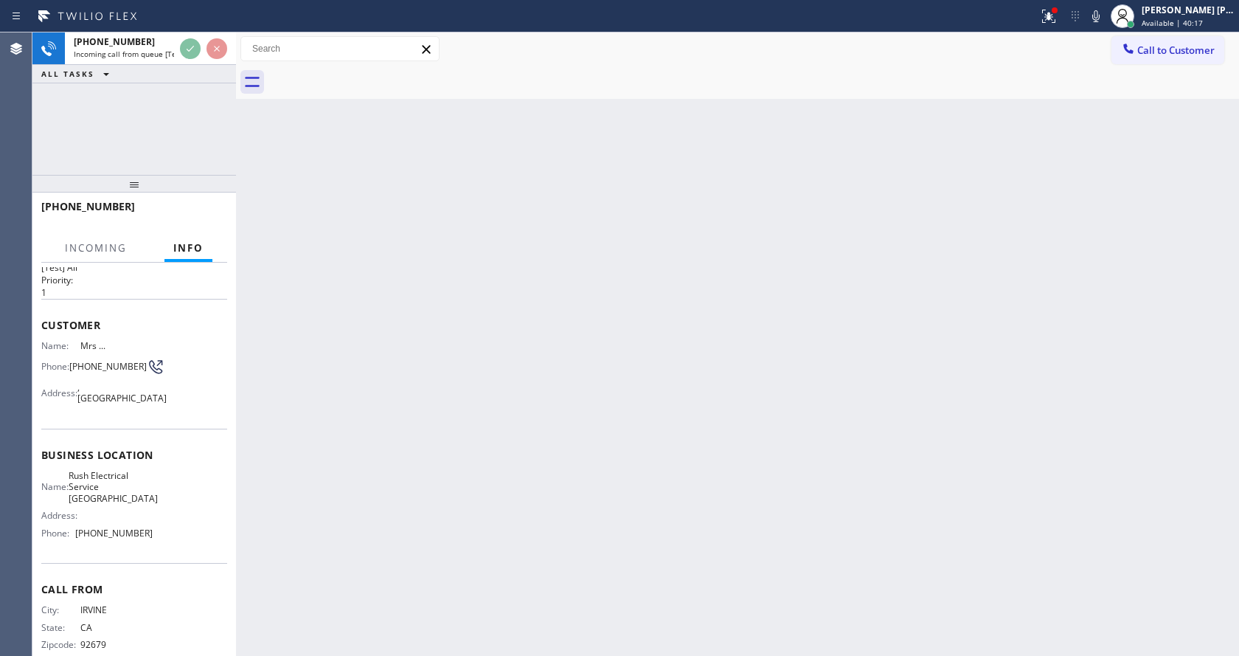
scroll to position [48, 0]
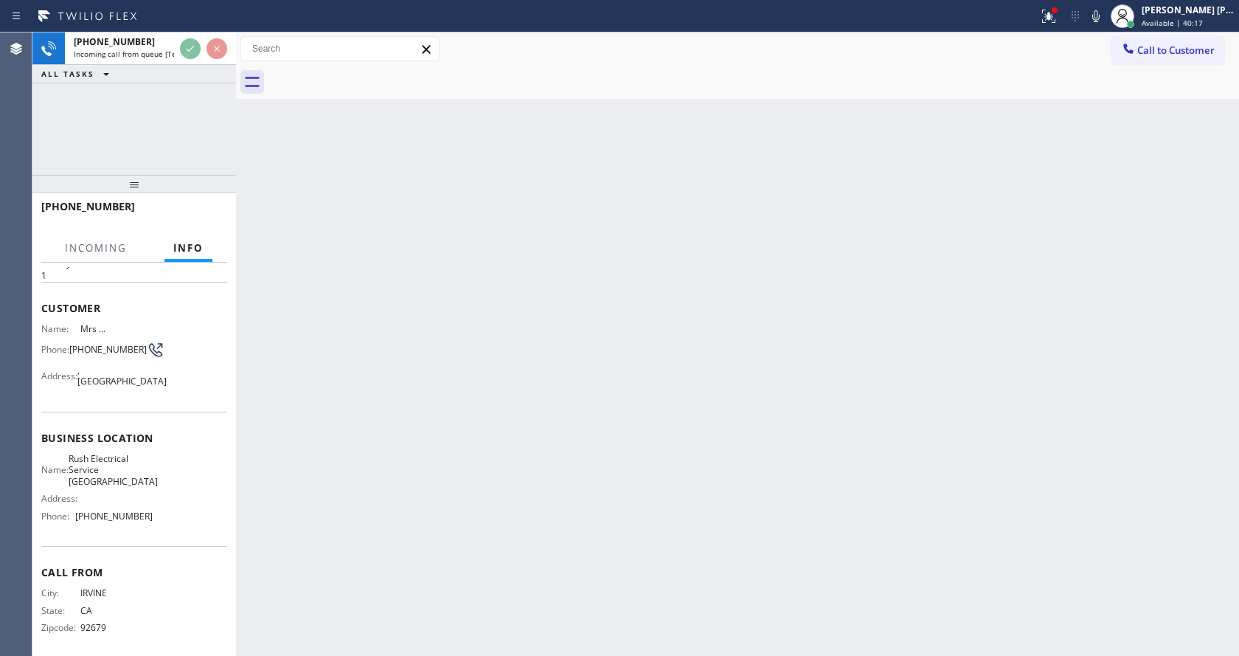
click at [687, 342] on div "Back to Dashboard Change Sender ID Customers Technicians Select a contact Outbo…" at bounding box center [737, 343] width 1003 height 623
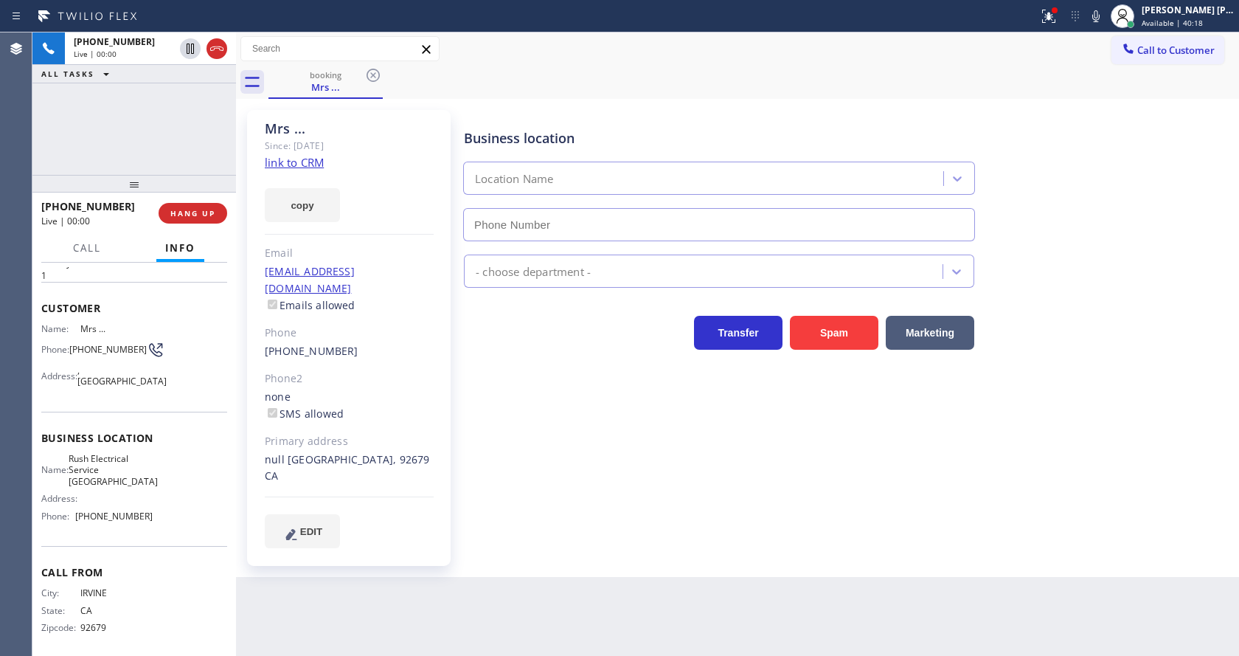
type input "[PHONE_NUMBER]"
click at [308, 163] on link "link to CRM" at bounding box center [294, 162] width 59 height 15
click at [489, 450] on div "Business location Rush Electrical Service [GEOGRAPHIC_DATA] [PHONE_NUMBER] Elec…" at bounding box center [848, 329] width 775 height 430
click at [969, 472] on div "Business location Rush Electrical Service [GEOGRAPHIC_DATA] [PHONE_NUMBER] Elec…" at bounding box center [848, 329] width 775 height 430
click at [1005, 464] on div "Business location Rush Electrical Service [GEOGRAPHIC_DATA] [PHONE_NUMBER] Elec…" at bounding box center [848, 329] width 775 height 430
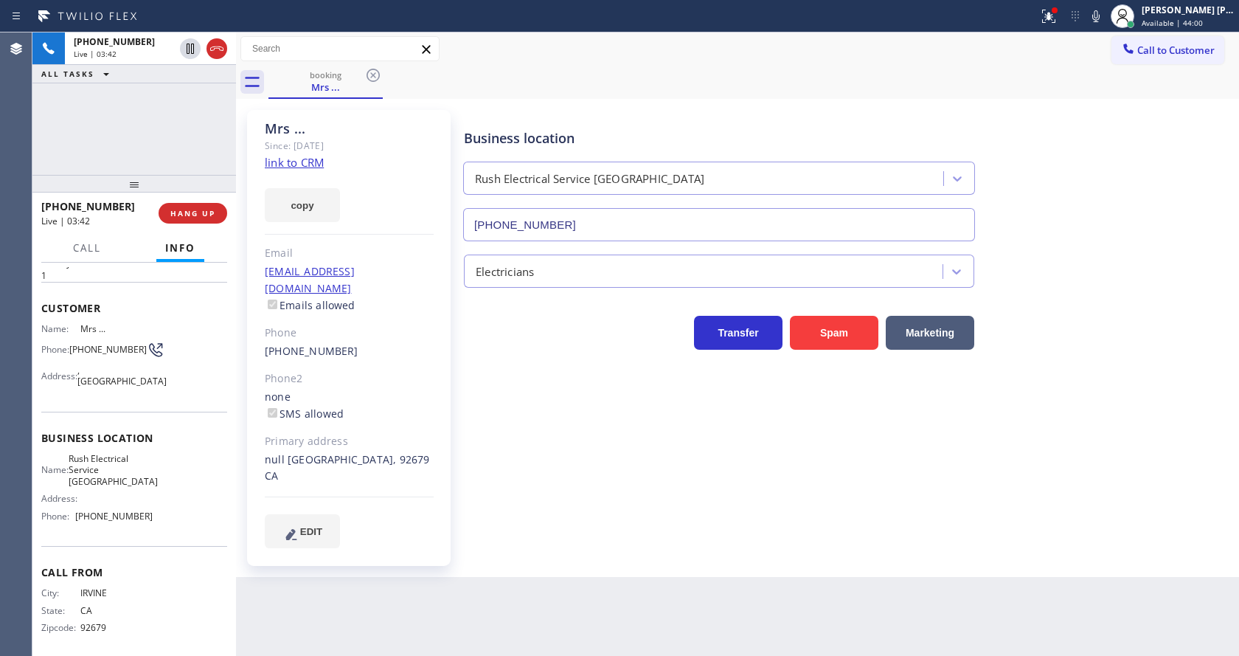
click at [457, 569] on div "Back to Dashboard Change Sender ID Customers Technicians Select a contact Outbo…" at bounding box center [737, 343] width 1003 height 623
drag, startPoint x: 215, startPoint y: 455, endPoint x: 207, endPoint y: 400, distance: 56.0
click at [215, 455] on div "Business location Name: Rush Electrical Service Goleta Address: Phone: [PHONE_N…" at bounding box center [134, 479] width 186 height 134
drag, startPoint x: 67, startPoint y: 344, endPoint x: 101, endPoint y: 358, distance: 36.7
click at [101, 358] on div "Phone: [PHONE_NUMBER]" at bounding box center [96, 350] width 111 height 18
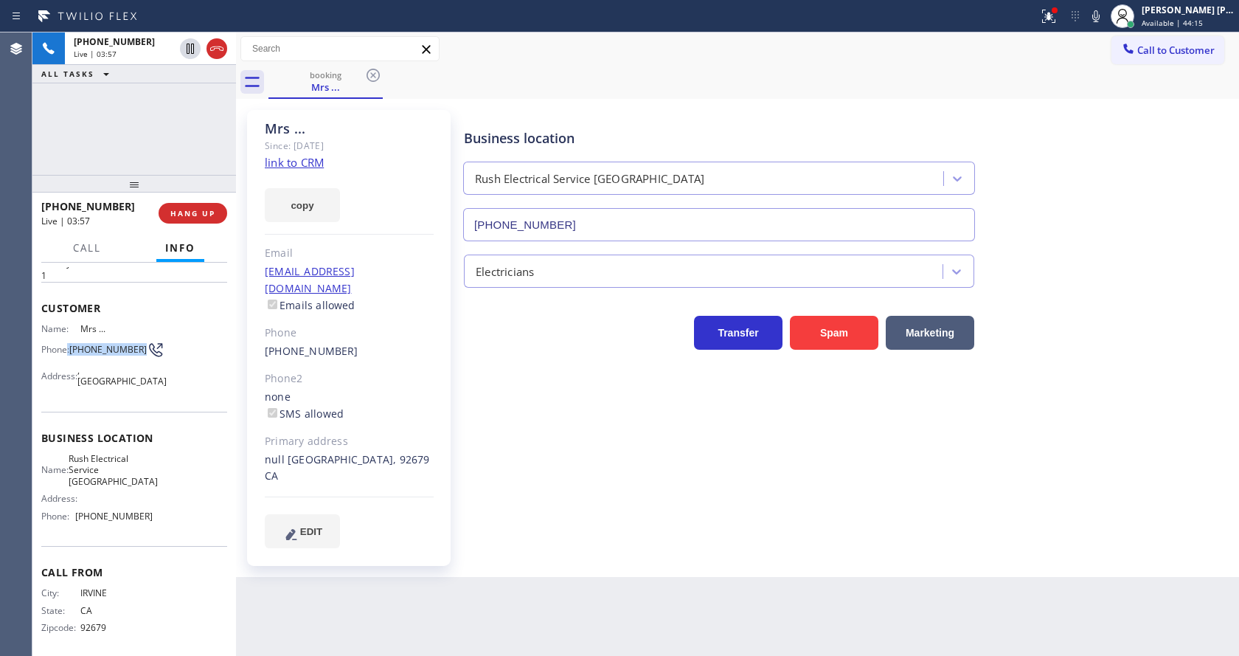
click at [101, 355] on span "[PHONE_NUMBER]" at bounding box center [107, 349] width 77 height 11
drag, startPoint x: 71, startPoint y: 339, endPoint x: 107, endPoint y: 362, distance: 43.2
click at [107, 362] on div "Name: Mrs ... Phone: [PHONE_NUMBER] Address: [GEOGRAPHIC_DATA]" at bounding box center [96, 357] width 111 height 69
copy span "[PHONE_NUMBER]"
drag, startPoint x: 415, startPoint y: 462, endPoint x: 373, endPoint y: 527, distance: 78.0
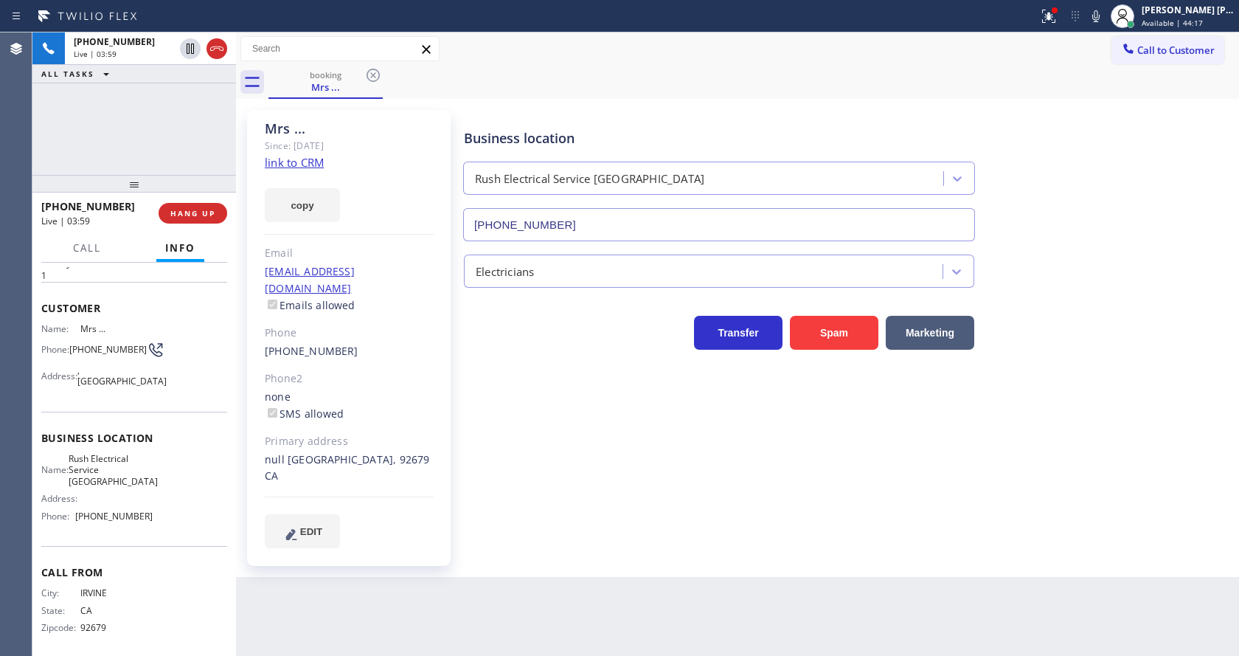
click at [410, 471] on div "Mrs ... Since: [DATE] link to CRM copy Email [EMAIL_ADDRESS][DOMAIN_NAME] Email…" at bounding box center [349, 338] width 204 height 456
click at [125, 440] on span "Business location" at bounding box center [134, 438] width 186 height 14
drag, startPoint x: 80, startPoint y: 462, endPoint x: 148, endPoint y: 474, distance: 68.3
click at [148, 474] on div "Name: Rush Electrical Service Goleta Address: Phone: [PHONE_NUMBER]" at bounding box center [134, 490] width 186 height 75
copy span "Rush Electrical Service [GEOGRAPHIC_DATA]"
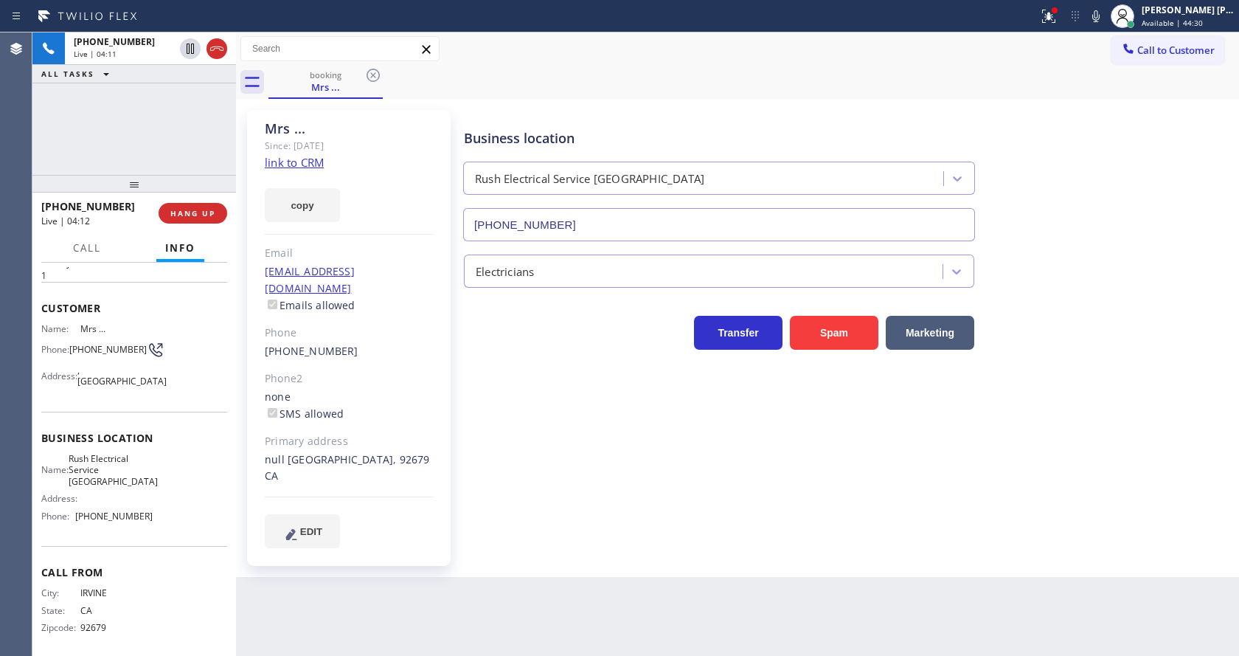
drag, startPoint x: 443, startPoint y: 522, endPoint x: 328, endPoint y: 649, distance: 171.8
click at [440, 529] on div "Mrs ... Since: [DATE] link to CRM copy Email [EMAIL_ADDRESS][DOMAIN_NAME] Email…" at bounding box center [349, 338] width 204 height 456
drag, startPoint x: 153, startPoint y: 506, endPoint x: 167, endPoint y: 522, distance: 21.4
click at [156, 507] on div "Name: Rush Electrical Service Goleta Address: Phone: [PHONE_NUMBER]" at bounding box center [134, 490] width 186 height 75
drag, startPoint x: 73, startPoint y: 506, endPoint x: 154, endPoint y: 510, distance: 81.2
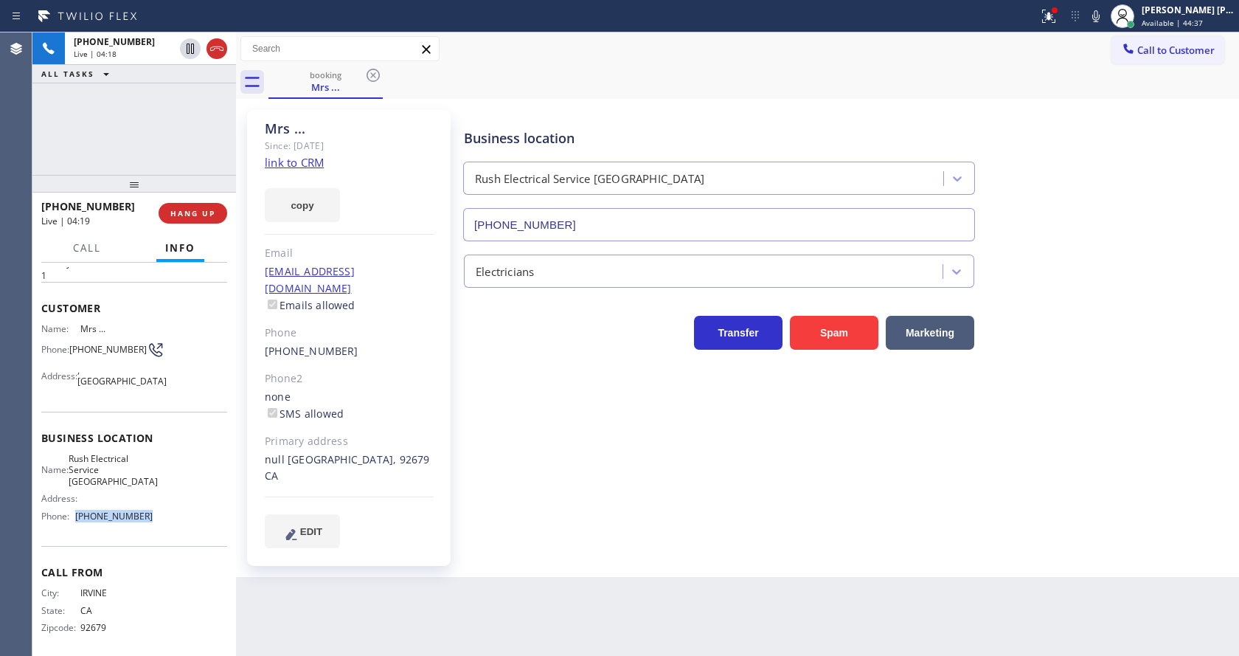
click at [154, 510] on div "Name: Rush Electrical Service Goleta Address: Phone: [PHONE_NUMBER]" at bounding box center [134, 490] width 186 height 75
copy div "[PHONE_NUMBER]"
click at [389, 558] on div "Back to Dashboard Change Sender ID Customers Technicians Select a contact Outbo…" at bounding box center [737, 343] width 1003 height 623
click at [570, 488] on div "Business location Rush Electrical Service [GEOGRAPHIC_DATA] [PHONE_NUMBER] Elec…" at bounding box center [848, 329] width 775 height 430
click at [623, 565] on div "Back to Dashboard Change Sender ID Customers Technicians Select a contact Outbo…" at bounding box center [737, 343] width 1003 height 623
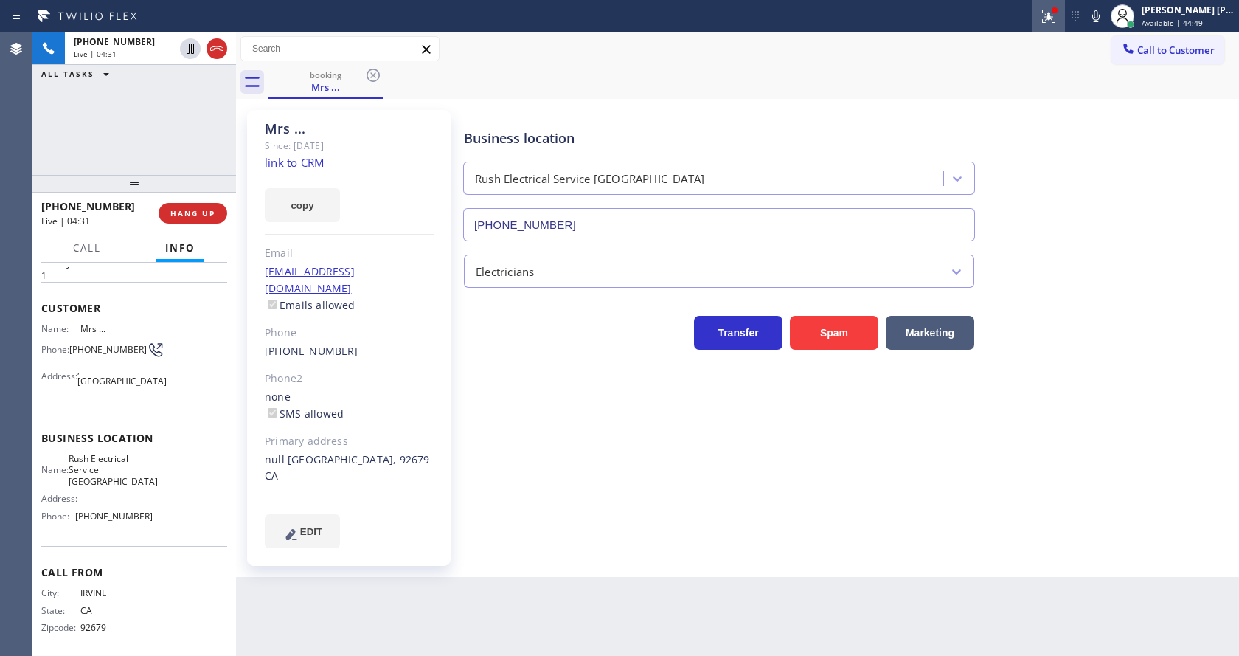
click at [1057, 6] on button at bounding box center [1049, 16] width 32 height 32
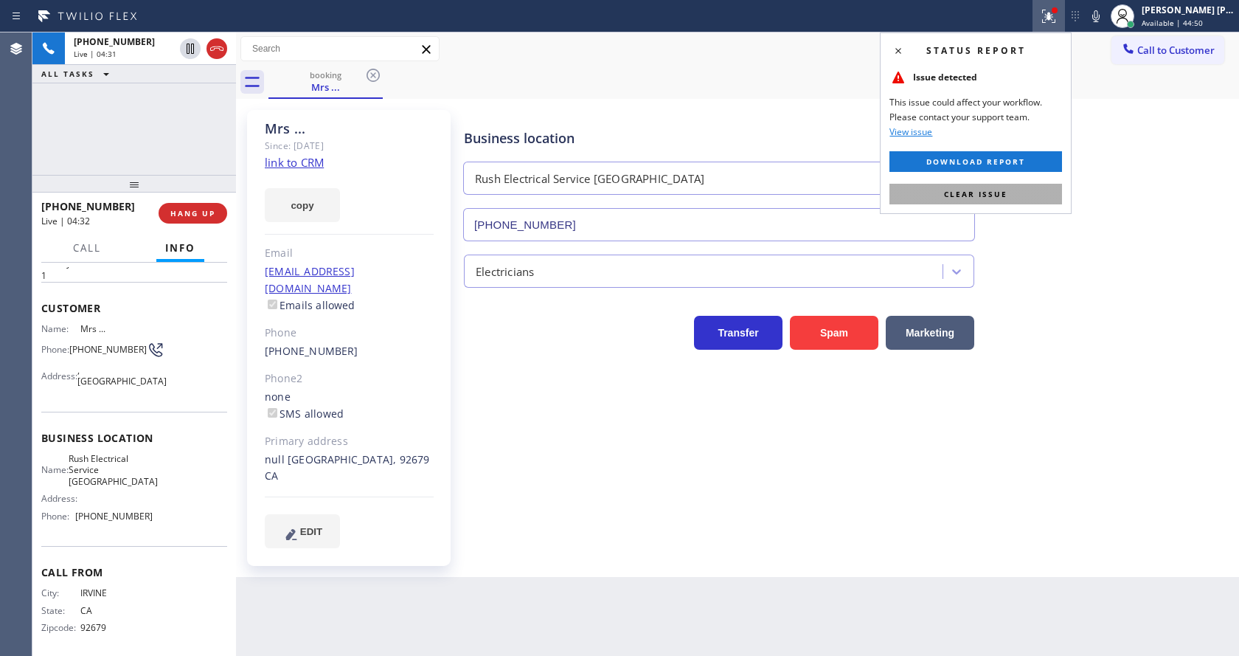
click at [1014, 196] on button "Clear issue" at bounding box center [976, 194] width 173 height 21
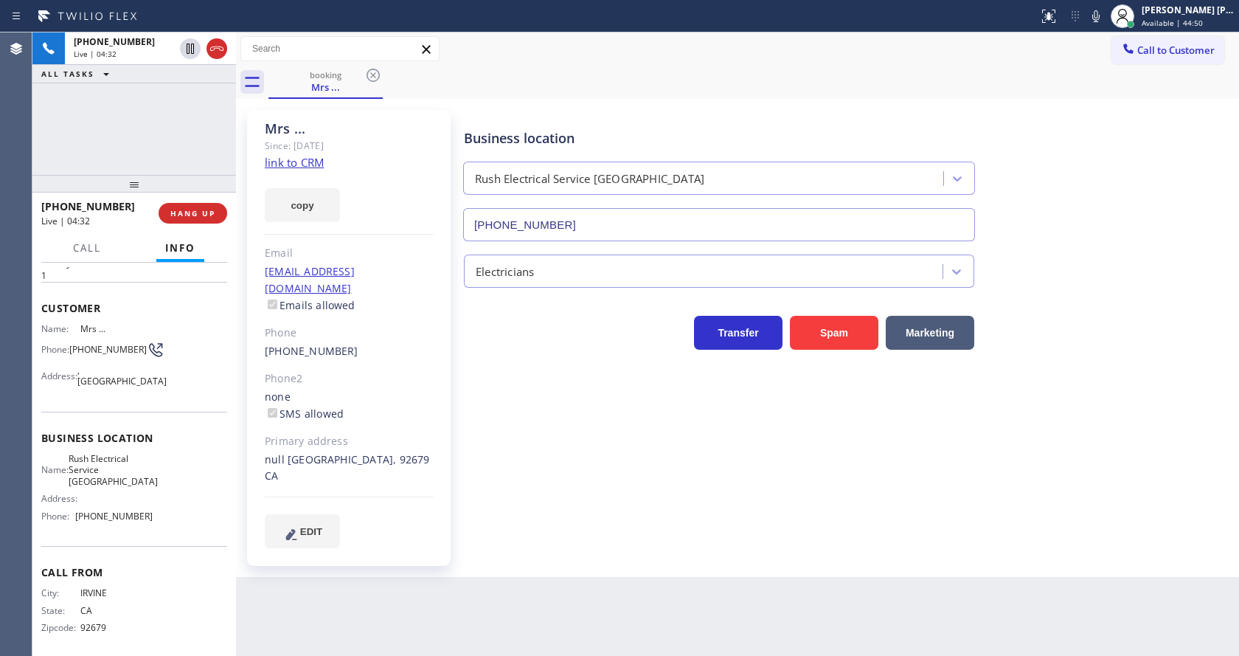
click at [1095, 145] on div "Business location Rush Electrical Service [GEOGRAPHIC_DATA] [PHONE_NUMBER]" at bounding box center [848, 175] width 775 height 134
click at [1105, 18] on icon at bounding box center [1096, 16] width 18 height 18
click at [190, 46] on icon at bounding box center [190, 49] width 7 height 10
click at [431, 409] on div "Mrs ... Since: [DATE] link to CRM copy Email [EMAIL_ADDRESS][DOMAIN_NAME] Email…" at bounding box center [349, 338] width 204 height 456
click at [603, 515] on div "Business location Rush Electrical Service [GEOGRAPHIC_DATA] [PHONE_NUMBER] Elec…" at bounding box center [848, 344] width 775 height 460
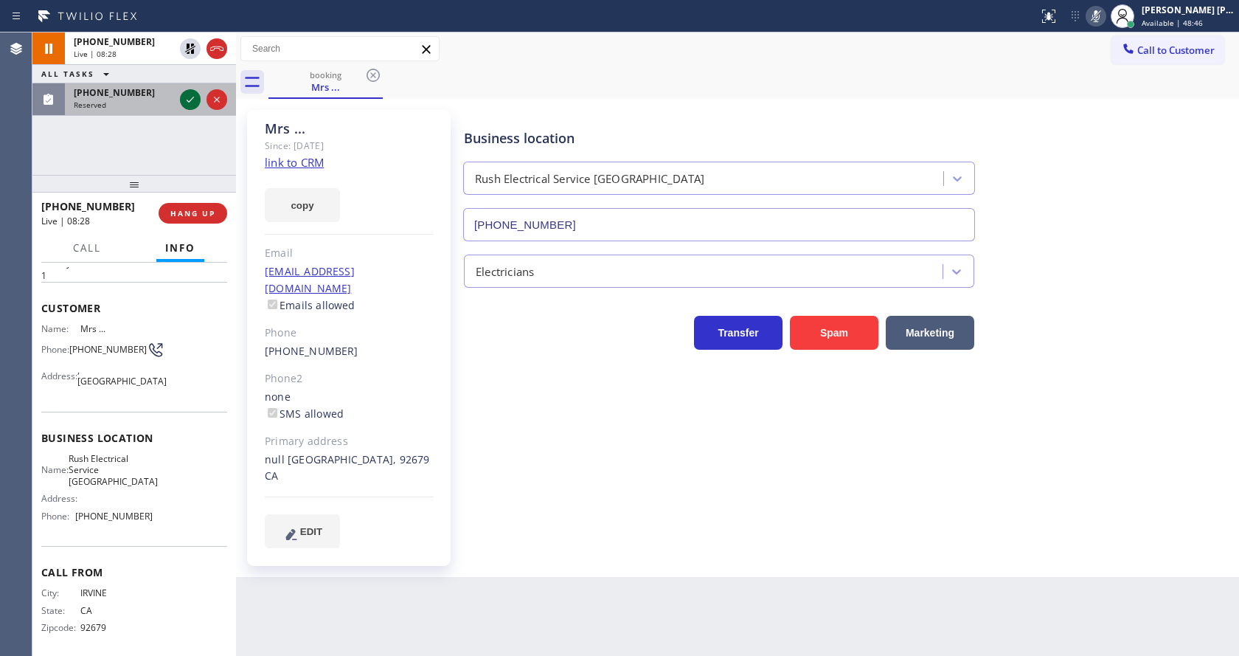
click at [188, 94] on icon at bounding box center [190, 100] width 18 height 18
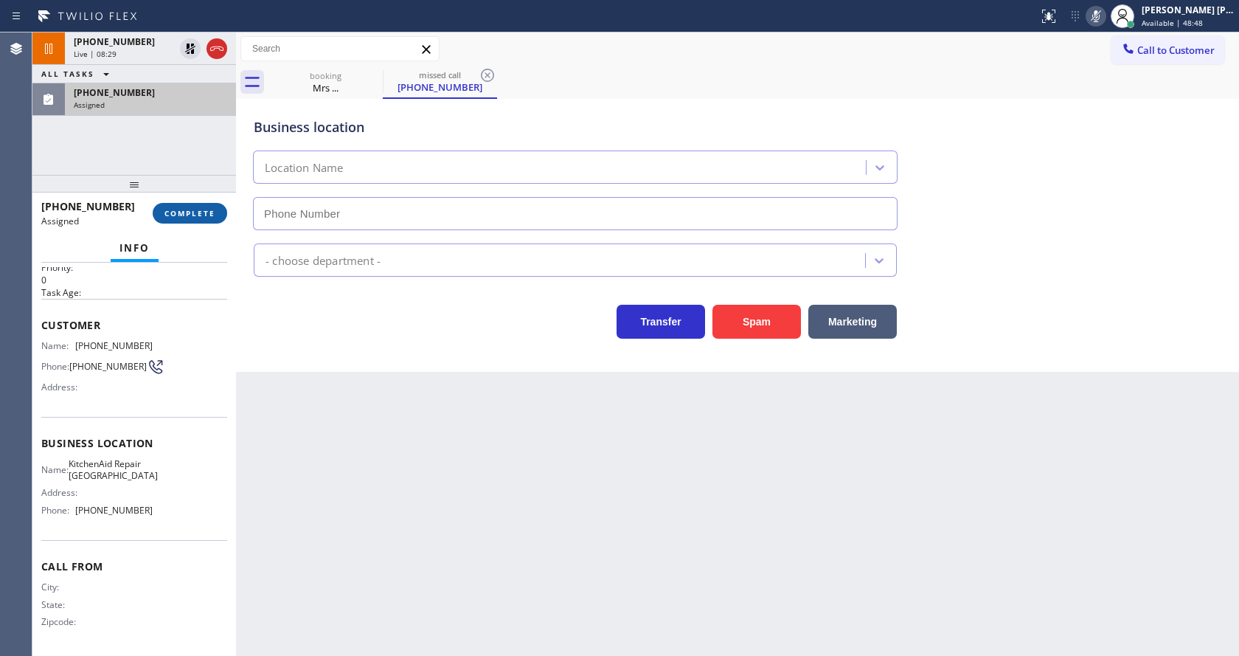
type input "[PHONE_NUMBER]"
click at [173, 212] on span "COMPLETE" at bounding box center [189, 213] width 51 height 10
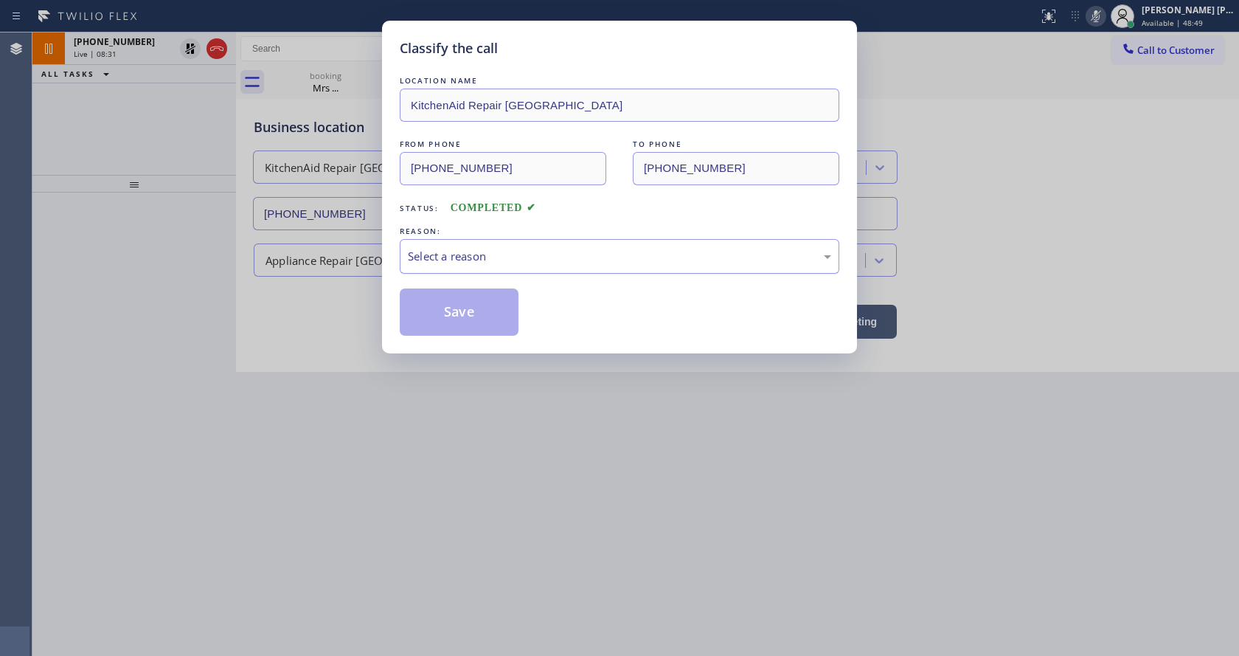
drag, startPoint x: 484, startPoint y: 253, endPoint x: 485, endPoint y: 266, distance: 12.6
click at [484, 252] on div "Select a reason" at bounding box center [619, 256] width 423 height 17
click at [458, 313] on button "Save" at bounding box center [459, 311] width 119 height 47
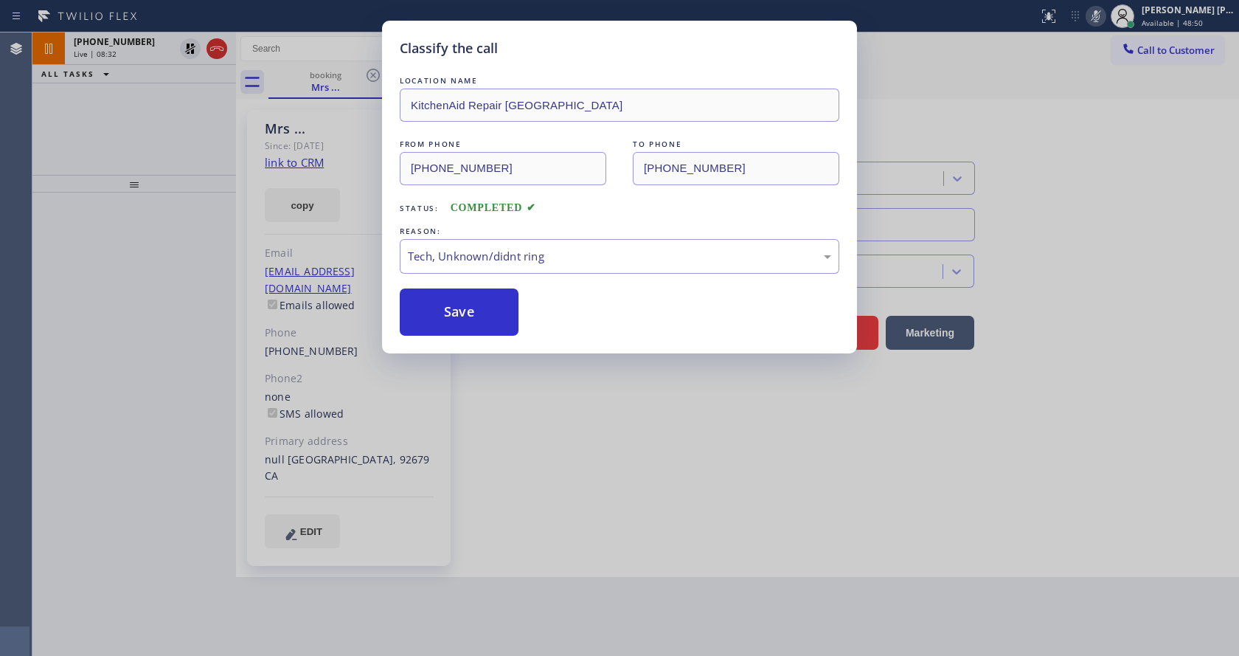
click at [569, 403] on div "Classify the call LOCATION NAME KitchenAid Repair [GEOGRAPHIC_DATA] FROM PHONE …" at bounding box center [619, 328] width 1239 height 656
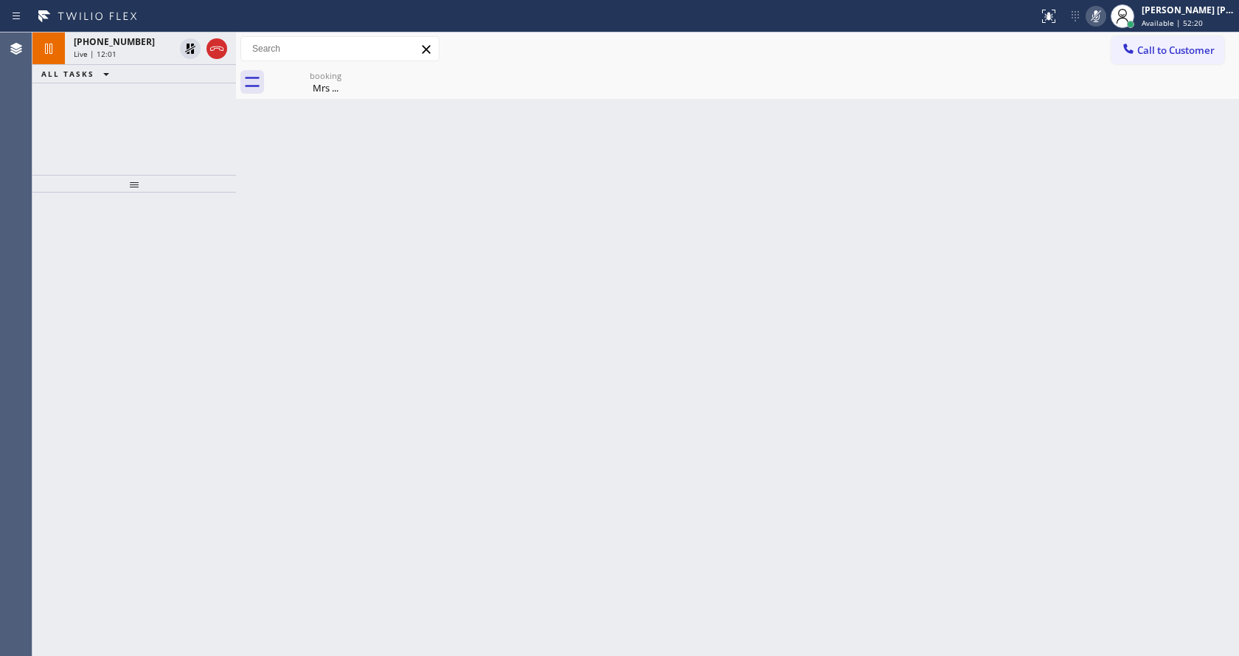
click at [158, 175] on div at bounding box center [134, 184] width 204 height 18
click at [136, 52] on div "Live | 12:02" at bounding box center [124, 54] width 100 height 10
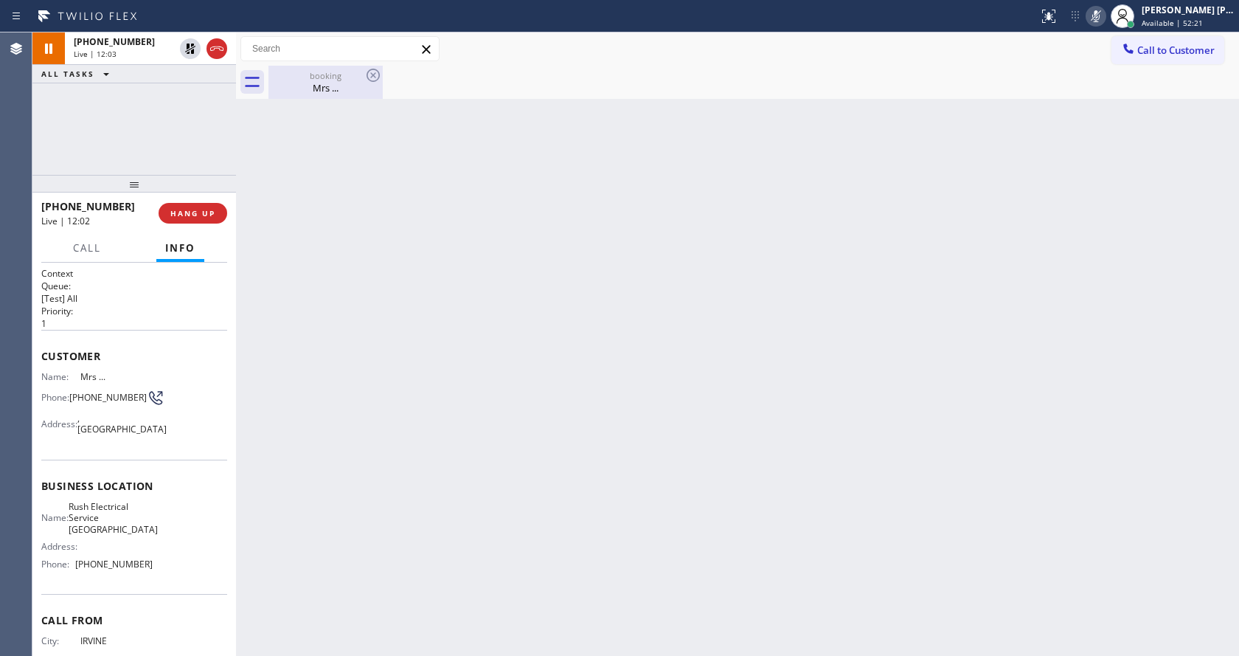
drag, startPoint x: 291, startPoint y: 79, endPoint x: 380, endPoint y: 121, distance: 98.7
click at [295, 79] on div "booking" at bounding box center [325, 75] width 111 height 11
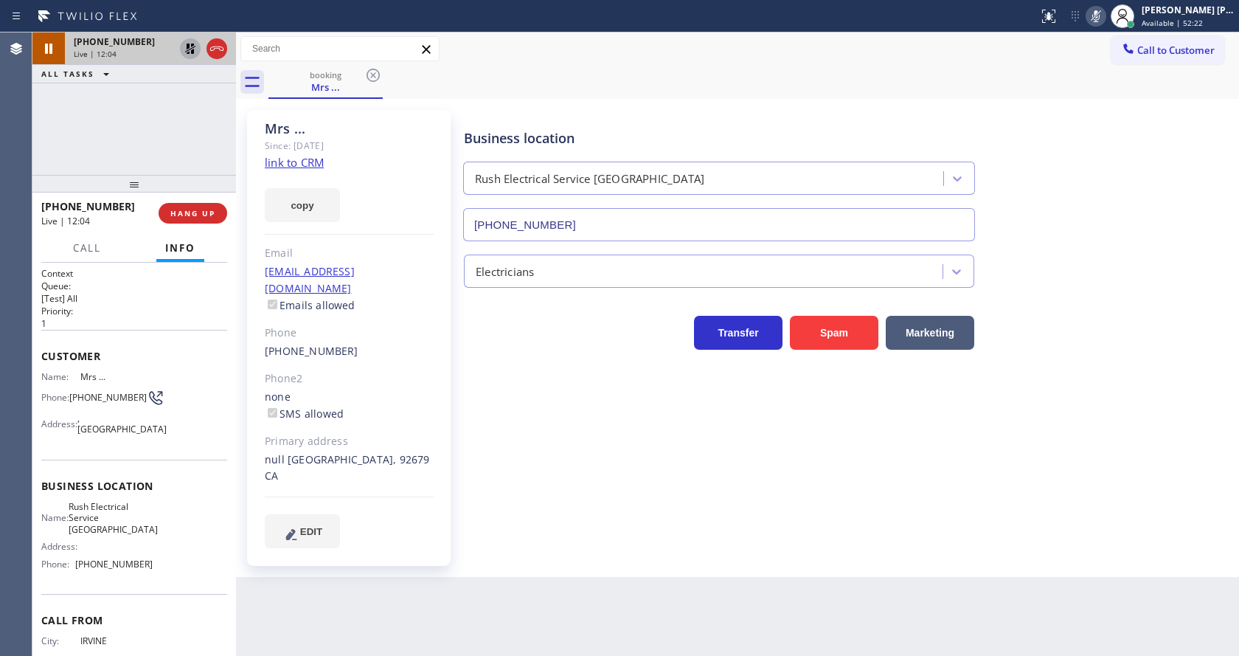
click at [188, 46] on icon at bounding box center [190, 49] width 10 height 10
click at [1099, 15] on icon at bounding box center [1096, 16] width 18 height 18
click at [460, 583] on div "Back to Dashboard Change Sender ID Customers Technicians Select a contact Outbo…" at bounding box center [737, 343] width 1003 height 623
drag, startPoint x: 300, startPoint y: 351, endPoint x: 290, endPoint y: 363, distance: 15.7
click at [290, 361] on div "Mrs ... Since: [DATE] link to CRM copy Email [EMAIL_ADDRESS][DOMAIN_NAME] Email…" at bounding box center [349, 338] width 204 height 456
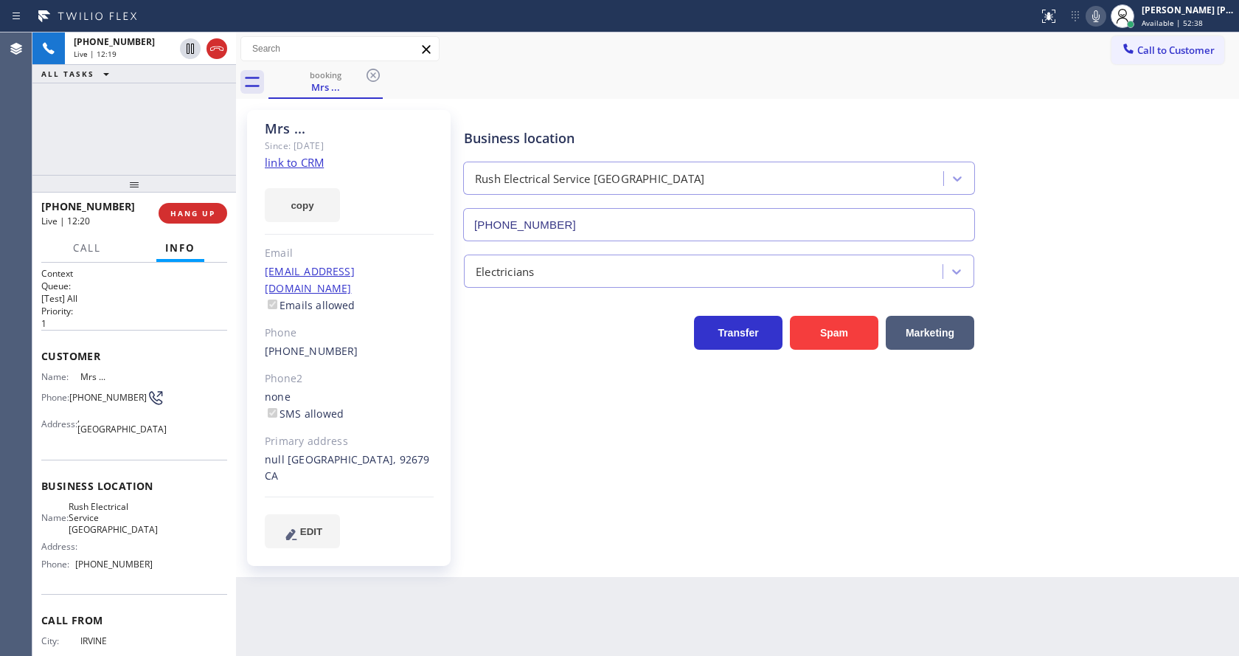
drag, startPoint x: 613, startPoint y: 558, endPoint x: 493, endPoint y: 572, distance: 121.1
click at [612, 558] on div "Back to Dashboard Change Sender ID Customers Technicians Select a contact Outbo…" at bounding box center [737, 343] width 1003 height 623
click at [555, 547] on div "Back to Dashboard Change Sender ID Customers Technicians Select a contact Outbo…" at bounding box center [737, 343] width 1003 height 623
click at [534, 591] on div "Back to Dashboard Change Sender ID Customers Technicians Select a contact Outbo…" at bounding box center [737, 343] width 1003 height 623
drag, startPoint x: 648, startPoint y: 630, endPoint x: 640, endPoint y: 628, distance: 8.2
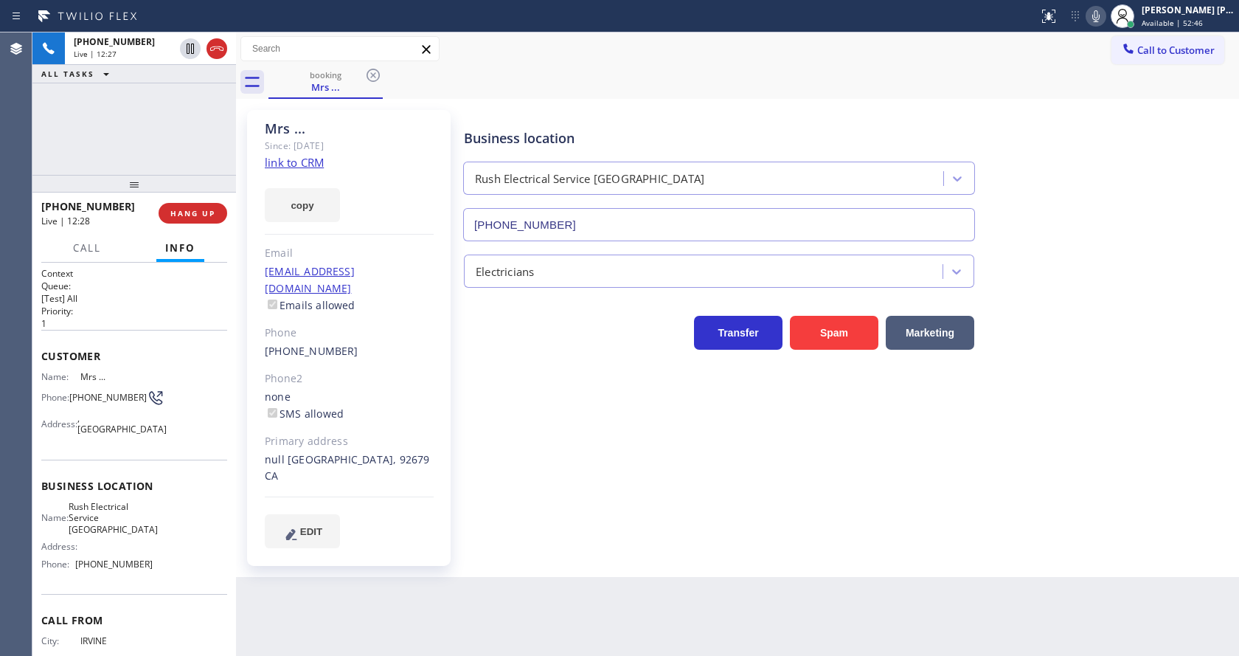
click at [648, 631] on div "Back to Dashboard Change Sender ID Customers Technicians Select a contact Outbo…" at bounding box center [737, 343] width 1003 height 623
click at [1095, 232] on div "Business location Rush Electrical Service [GEOGRAPHIC_DATA] [PHONE_NUMBER]" at bounding box center [848, 175] width 775 height 134
click at [203, 206] on button "HANG UP" at bounding box center [193, 213] width 69 height 21
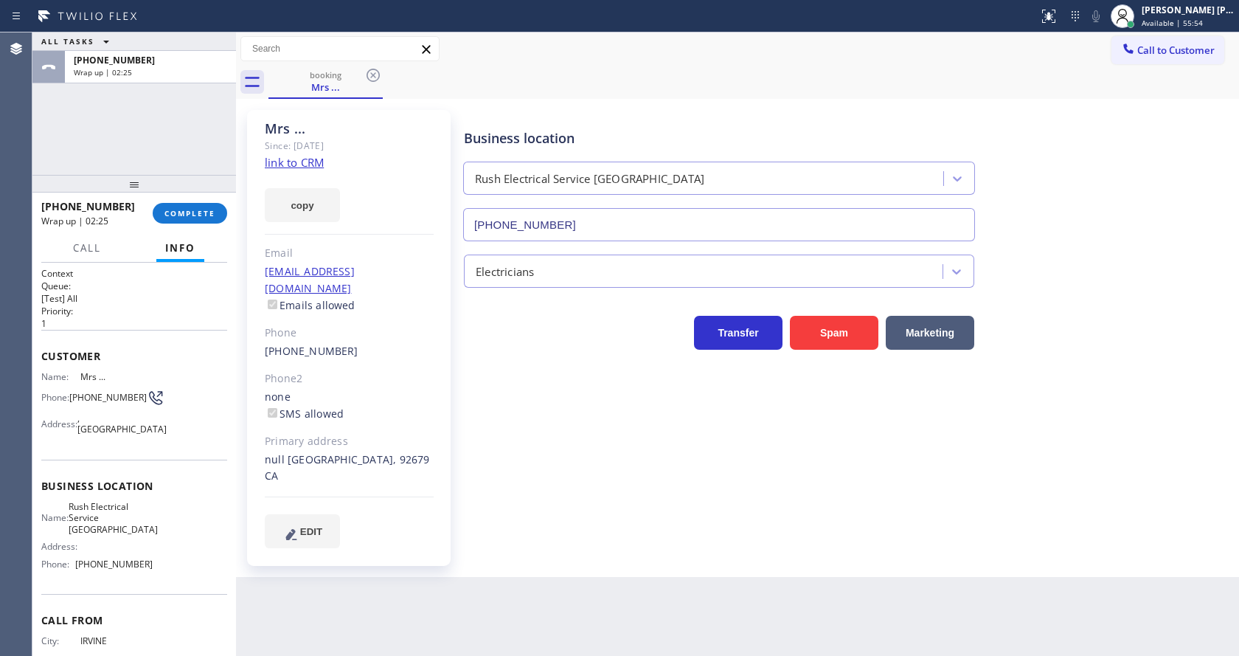
click at [606, 445] on div "Business location Rush Electrical Service [GEOGRAPHIC_DATA] [PHONE_NUMBER] Elec…" at bounding box center [848, 329] width 775 height 430
drag, startPoint x: 567, startPoint y: 554, endPoint x: 572, endPoint y: 535, distance: 19.9
click at [571, 539] on div "Back to Dashboard Change Sender ID Customers Technicians Select a contact Outbo…" at bounding box center [737, 343] width 1003 height 623
click at [502, 418] on div "Business location Rush Electrical Service [GEOGRAPHIC_DATA] [PHONE_NUMBER] Elec…" at bounding box center [848, 329] width 775 height 430
click at [1105, 169] on div "Business location Rush Electrical Service [GEOGRAPHIC_DATA] [PHONE_NUMBER]" at bounding box center [848, 175] width 775 height 134
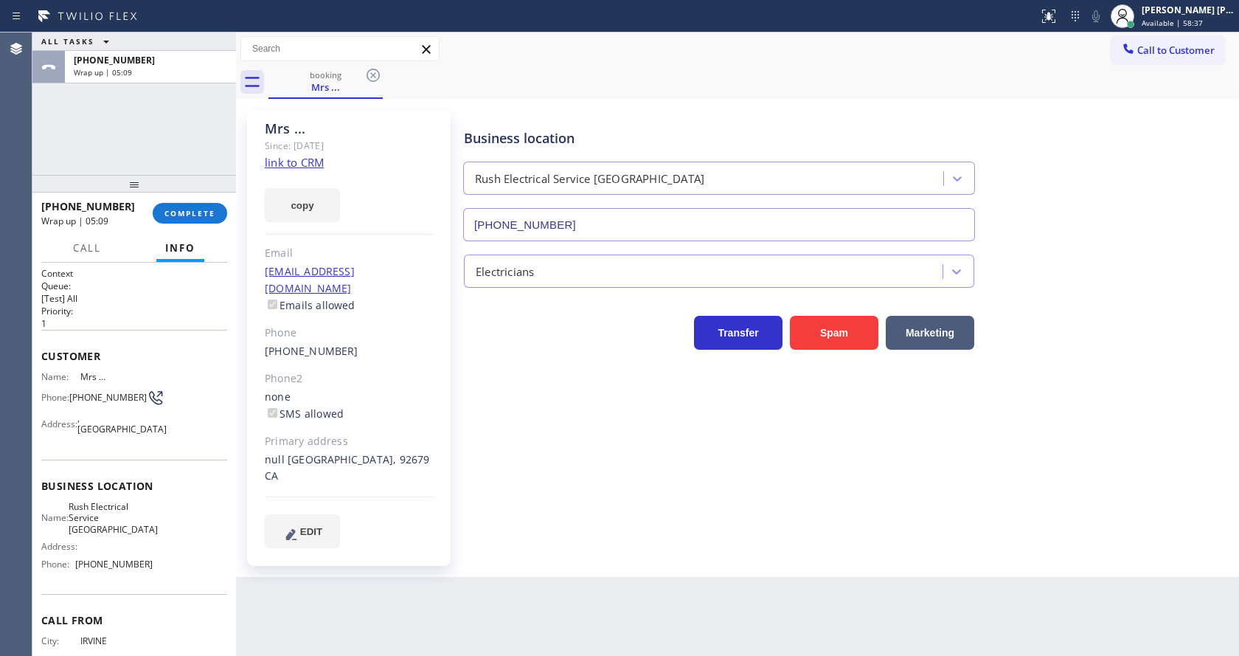
click at [519, 501] on div "Business location Rush Electrical Service [GEOGRAPHIC_DATA] [PHONE_NUMBER] Elec…" at bounding box center [848, 329] width 775 height 430
drag, startPoint x: 574, startPoint y: 586, endPoint x: 322, endPoint y: 406, distance: 309.5
click at [572, 576] on div "Back to Dashboard Change Sender ID Customers Technicians Select a contact Outbo…" at bounding box center [737, 343] width 1003 height 623
click at [177, 209] on span "COMPLETE" at bounding box center [189, 213] width 51 height 10
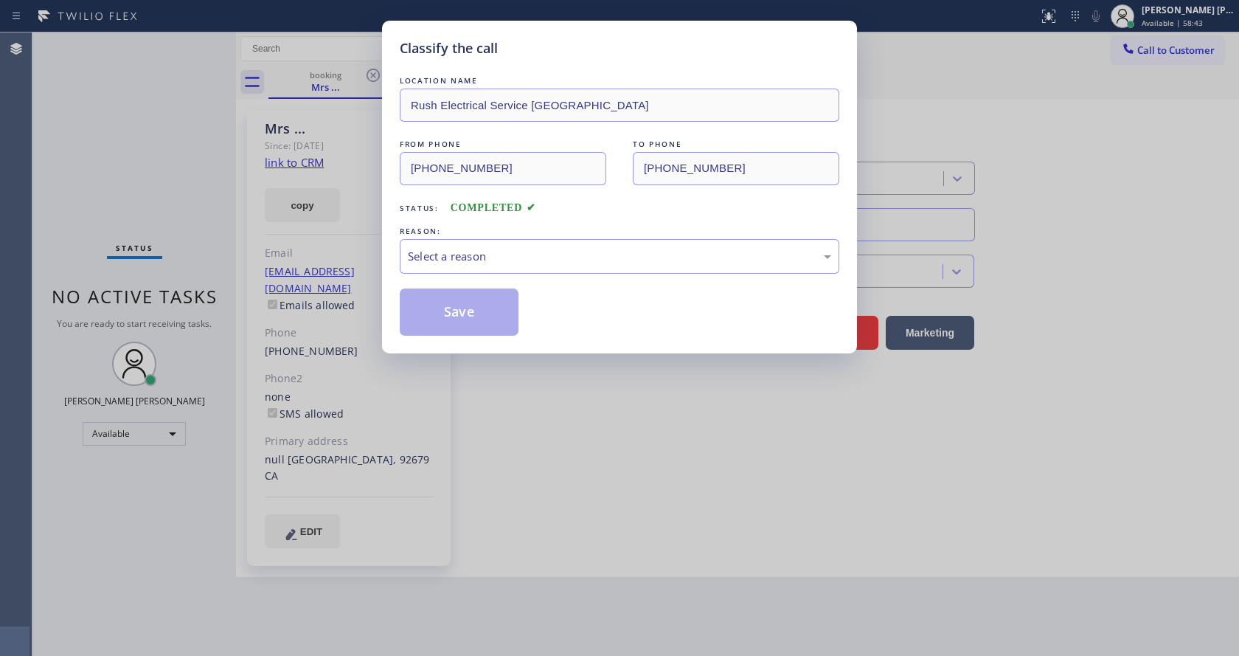
click at [456, 246] on div "Select a reason" at bounding box center [620, 256] width 440 height 35
click at [468, 312] on button "Save" at bounding box center [459, 311] width 119 height 47
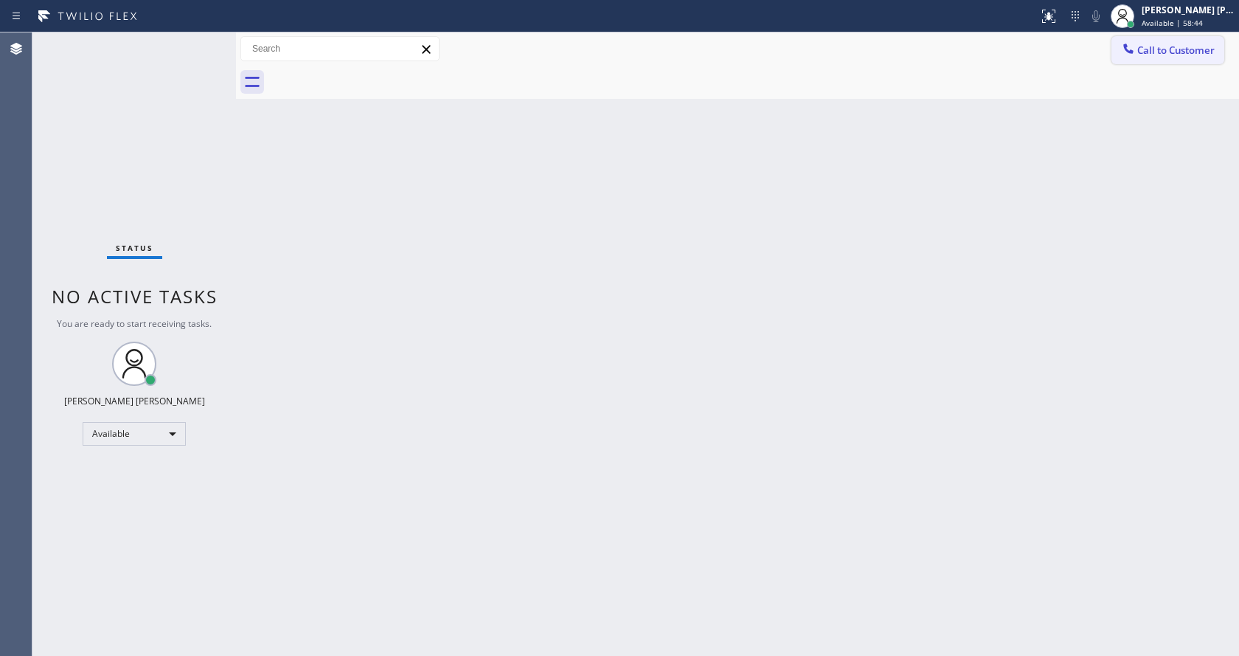
click at [1153, 45] on span "Call to Customer" at bounding box center [1175, 50] width 77 height 13
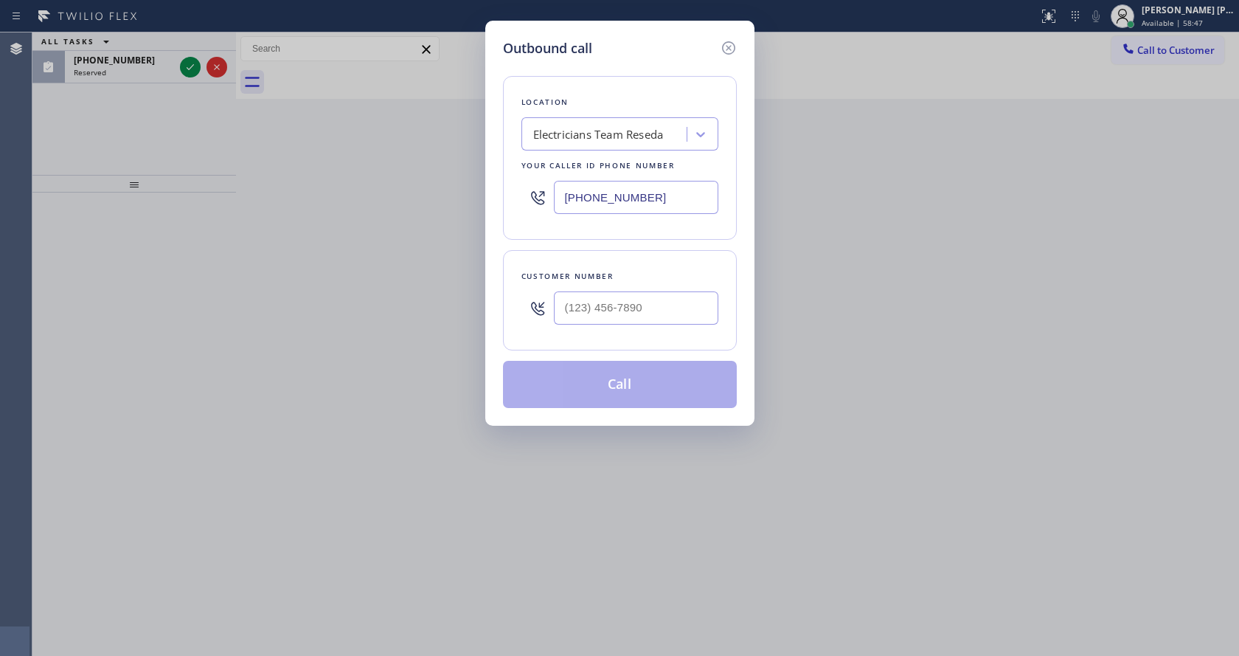
click at [673, 202] on input "[PHONE_NUMBER]" at bounding box center [636, 197] width 164 height 33
paste input "805) 307-3272"
type input "[PHONE_NUMBER]"
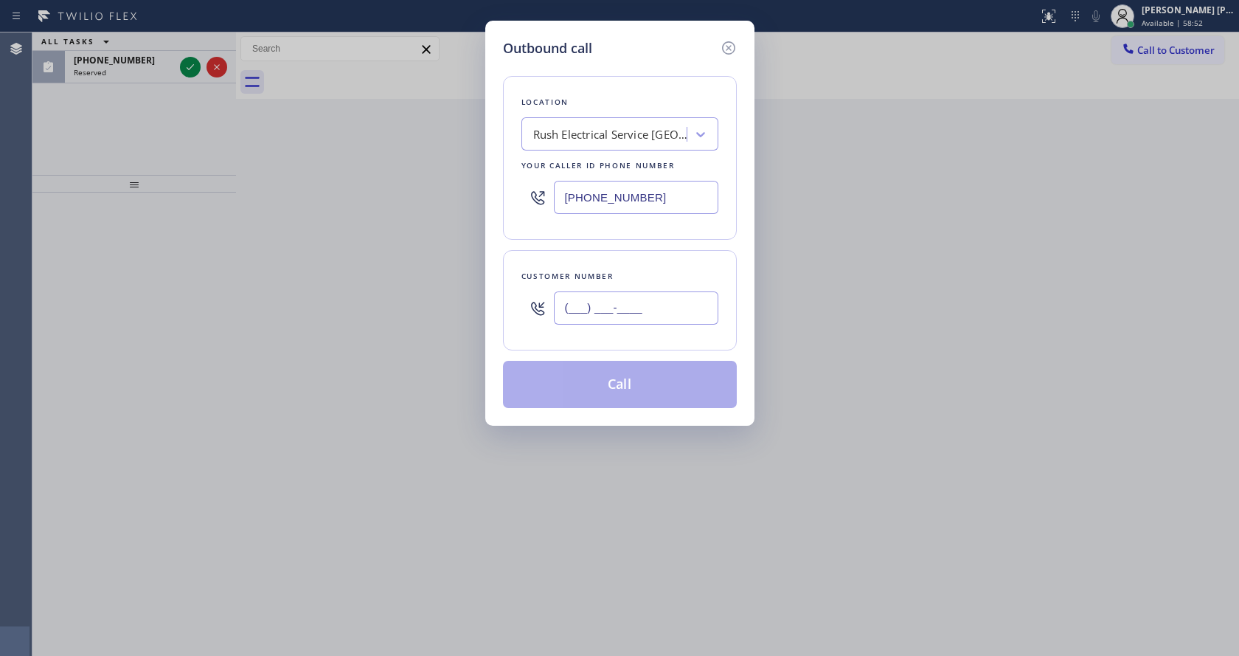
click at [690, 319] on input "(___) ___-____" at bounding box center [636, 307] width 164 height 33
paste input "949) 293-4616"
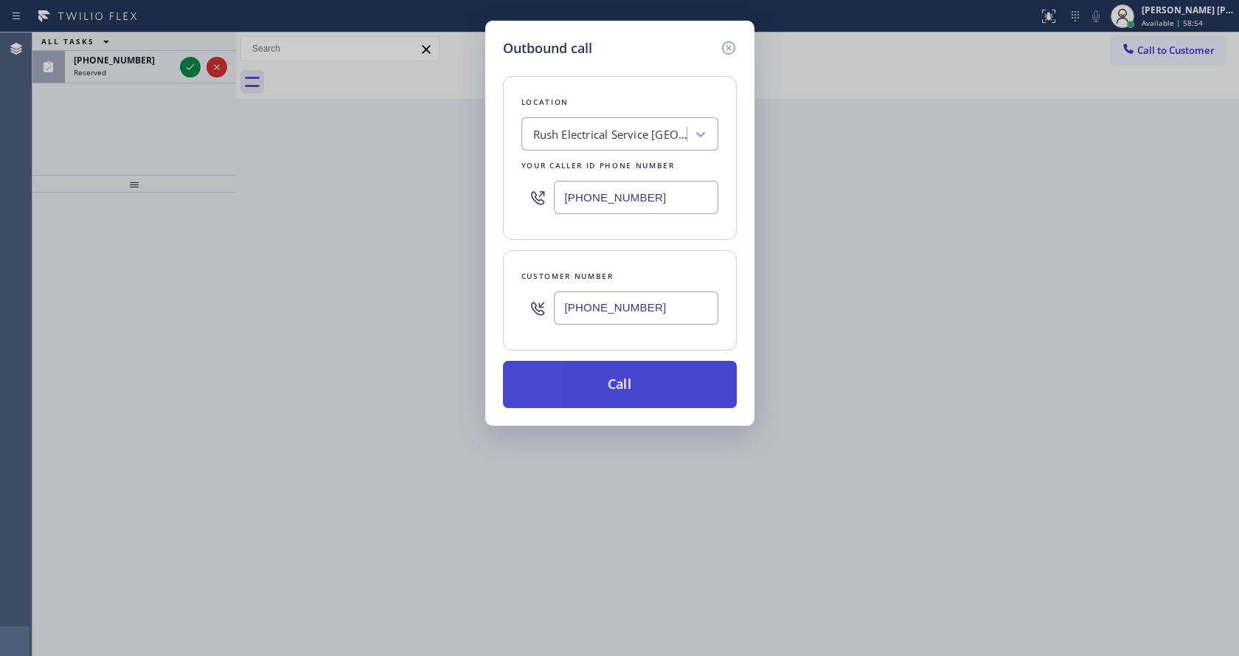
type input "[PHONE_NUMBER]"
click at [640, 378] on button "Call" at bounding box center [620, 384] width 234 height 47
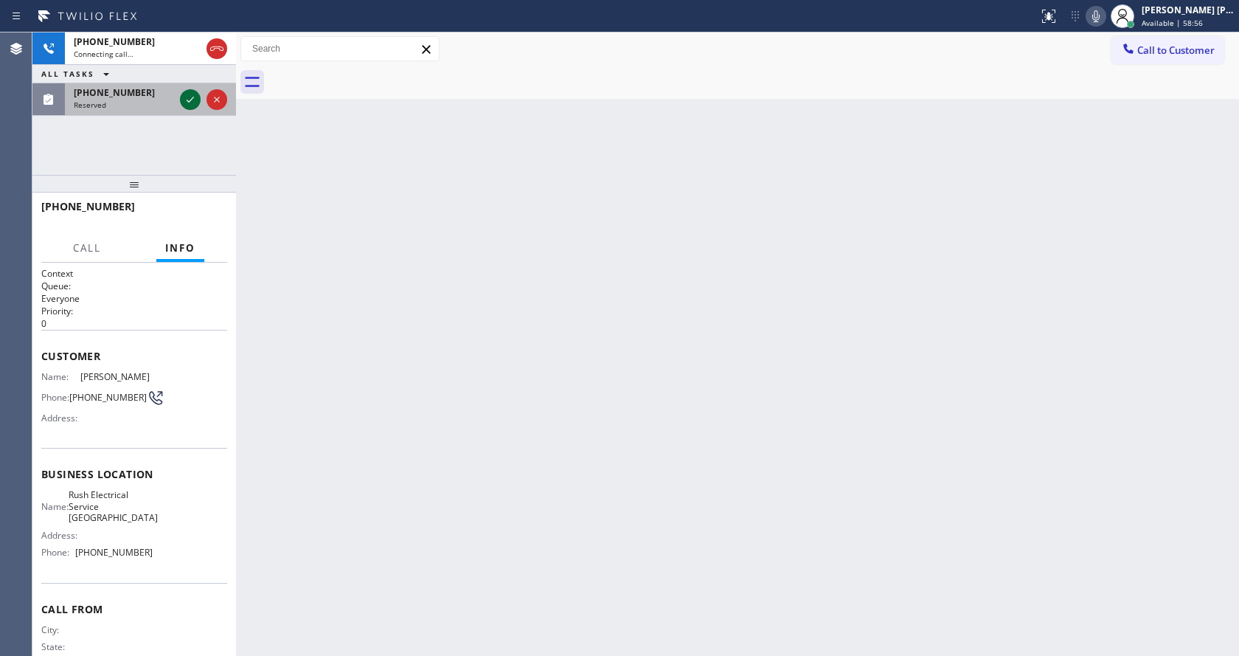
click at [190, 97] on icon at bounding box center [190, 100] width 18 height 18
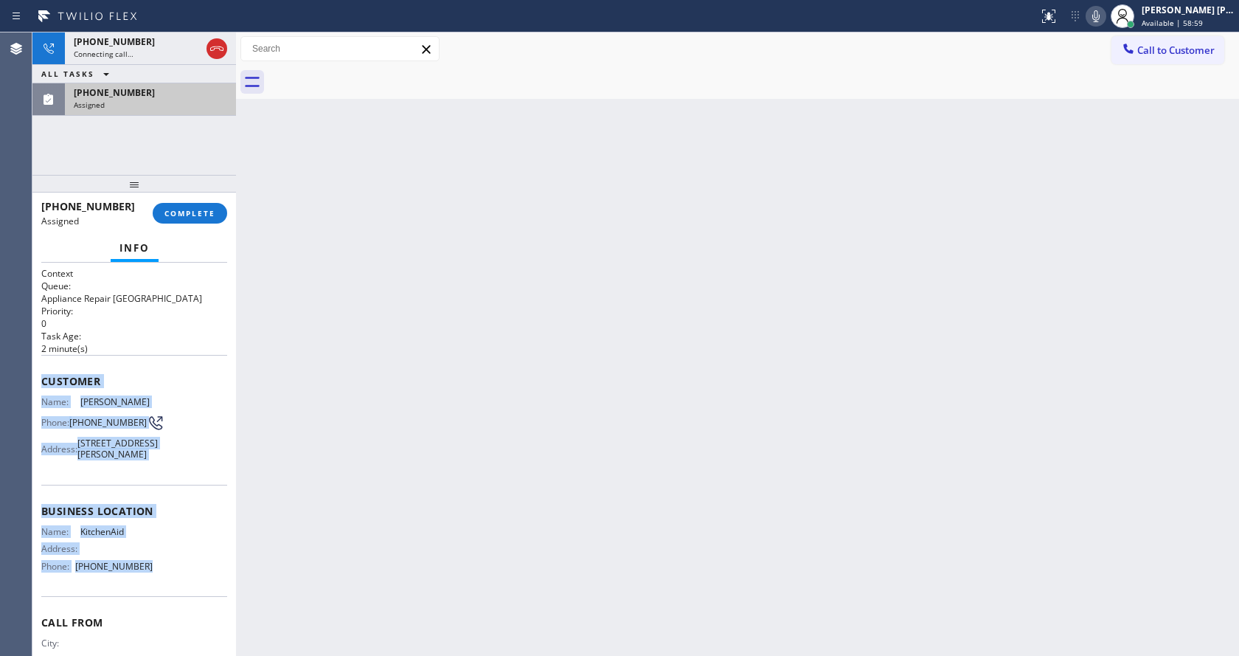
drag, startPoint x: 32, startPoint y: 377, endPoint x: 148, endPoint y: 588, distance: 240.7
click at [148, 588] on div "Context Queue: Appliance Repair High End Priority: 0 Task Age: [DEMOGRAPHIC_DAT…" at bounding box center [134, 459] width 204 height 393
copy div "Customer Name: [PERSON_NAME] Phone: [PHONE_NUMBER] Address: [STREET_ADDRESS][PE…"
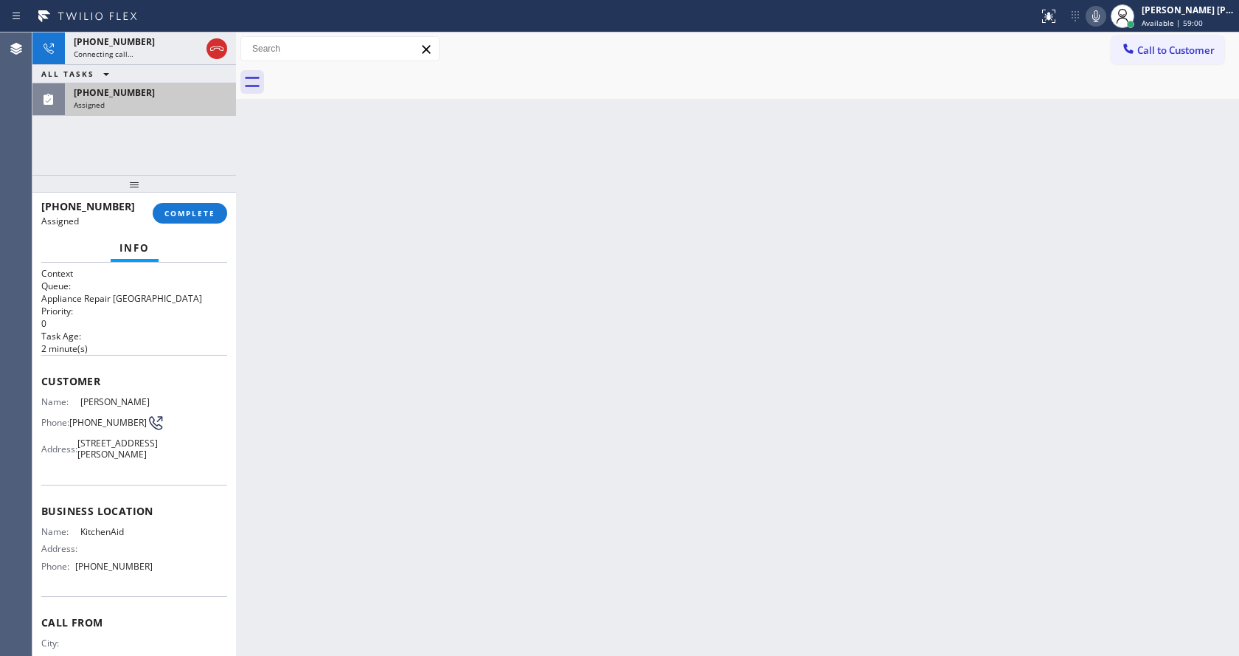
drag, startPoint x: 474, startPoint y: 436, endPoint x: 454, endPoint y: 576, distance: 141.6
click at [470, 448] on div "Back to Dashboard Change Sender ID Customers Technicians Select a contact Outbo…" at bounding box center [737, 343] width 1003 height 623
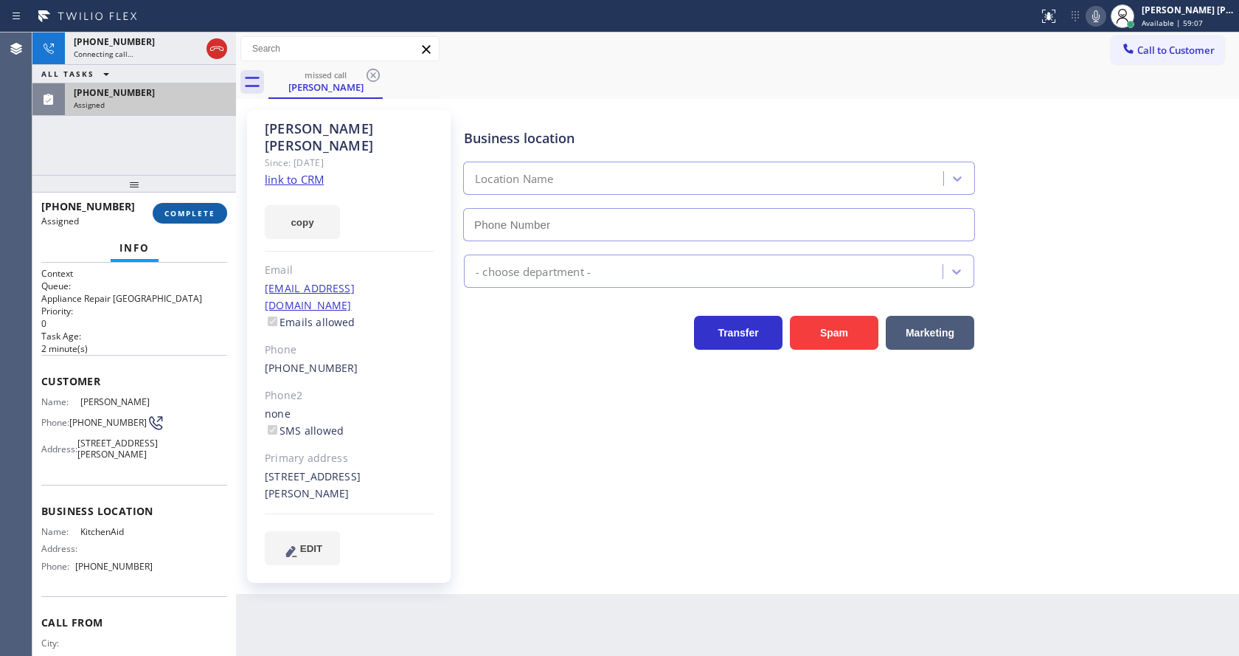
click at [183, 208] on span "COMPLETE" at bounding box center [189, 213] width 51 height 10
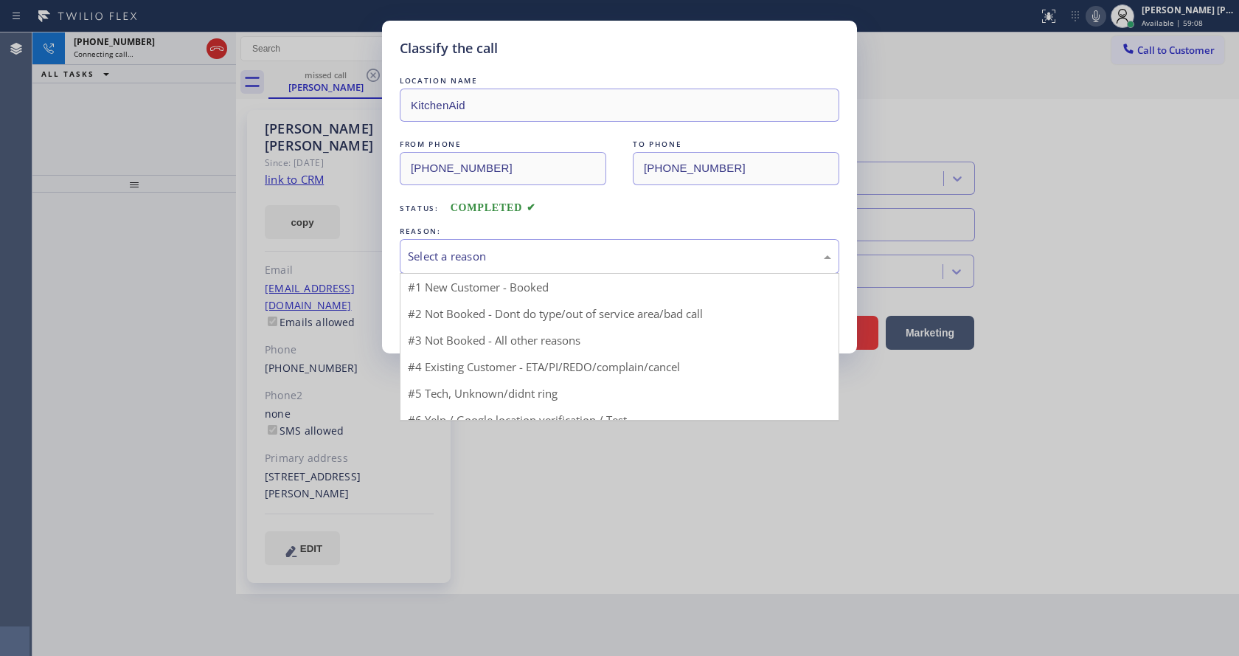
click at [491, 263] on div "Select a reason" at bounding box center [619, 256] width 423 height 17
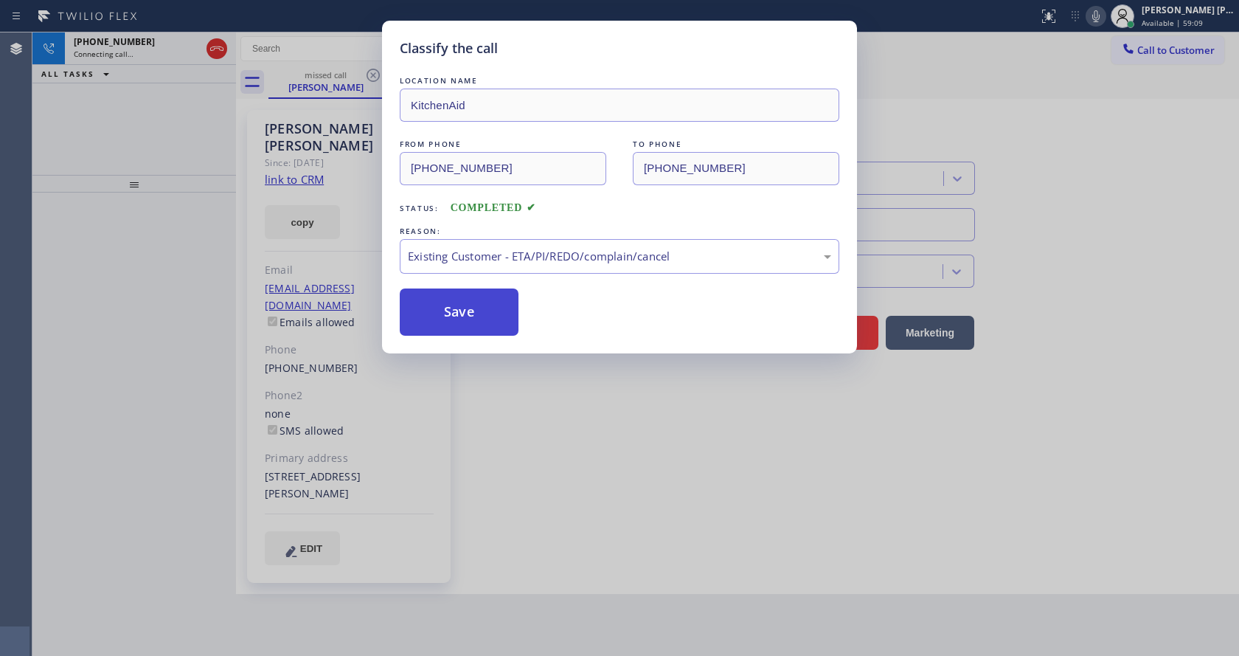
click at [479, 335] on button "Save" at bounding box center [459, 311] width 119 height 47
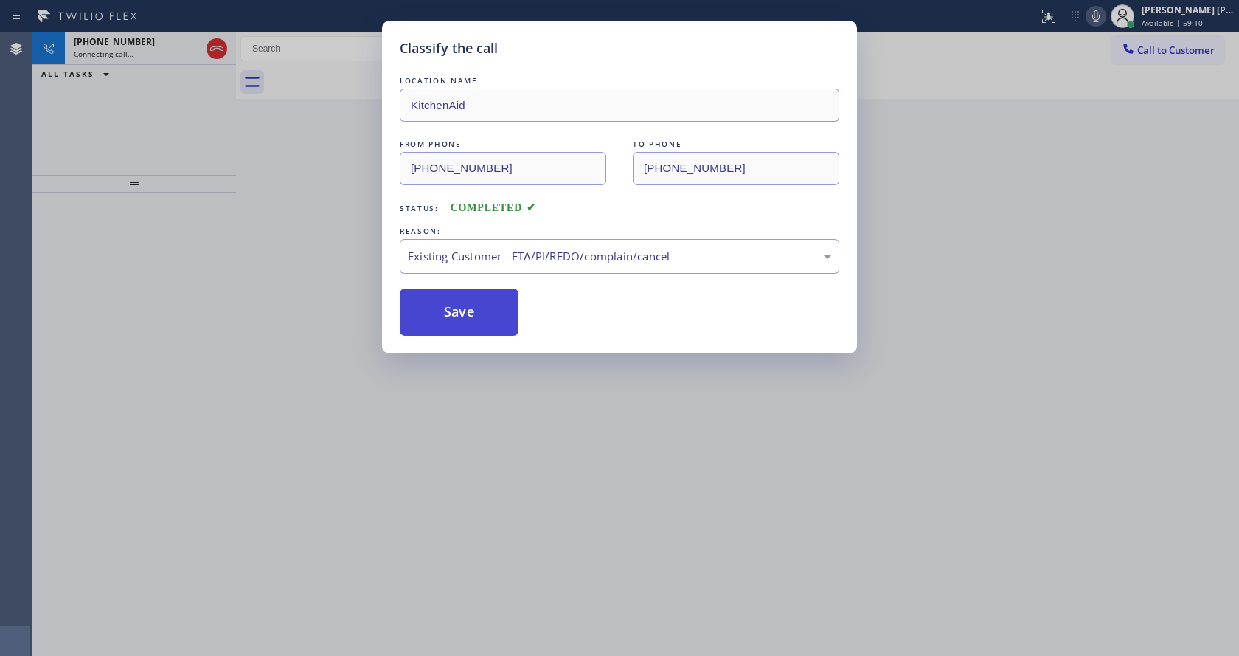
click at [471, 305] on button "Save" at bounding box center [459, 311] width 119 height 47
drag, startPoint x: 549, startPoint y: 414, endPoint x: 308, endPoint y: 304, distance: 265.1
click at [546, 417] on div "Classify the call LOCATION NAME KitchenAid FROM PHONE [PHONE_NUMBER] TO PHONE […" at bounding box center [619, 328] width 1239 height 656
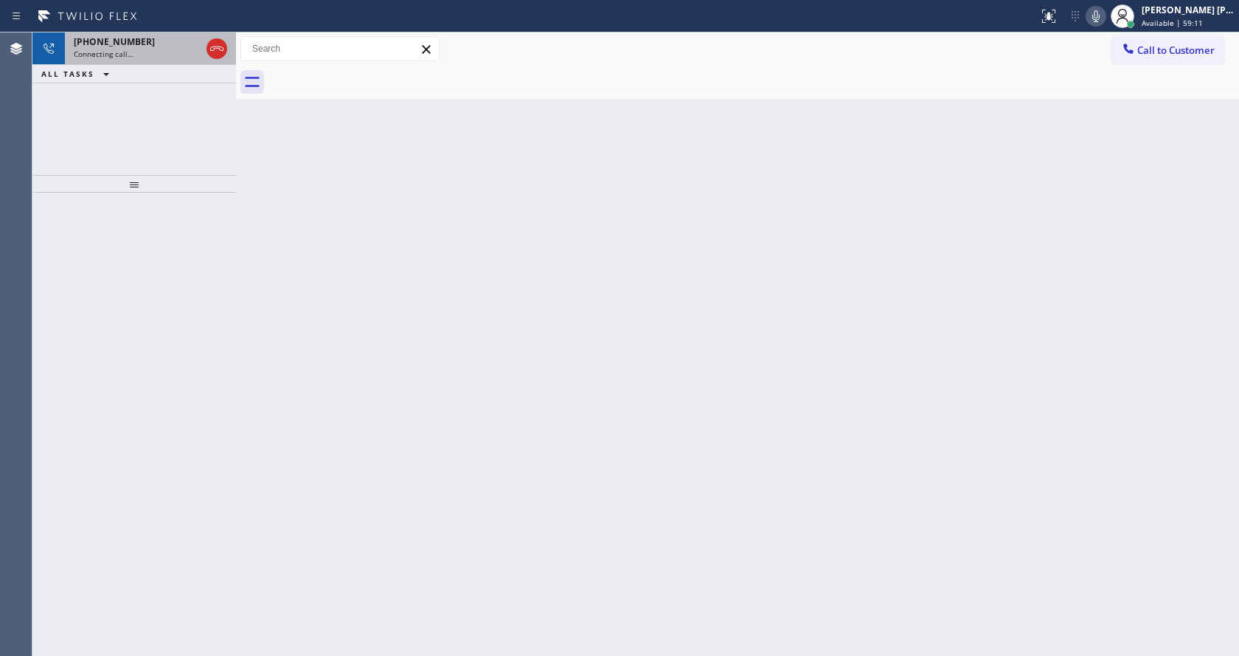
click at [108, 43] on span "[PHONE_NUMBER]" at bounding box center [114, 41] width 81 height 13
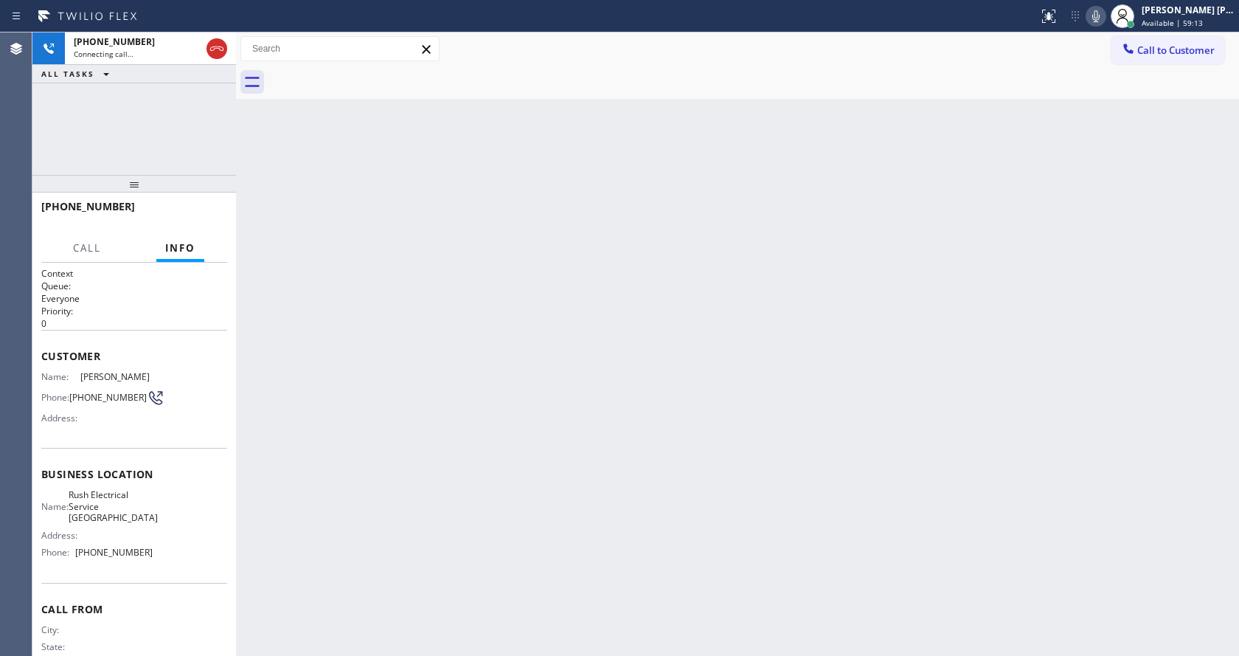
click at [652, 407] on div "Back to Dashboard Change Sender ID Customers Technicians Select a contact Outbo…" at bounding box center [737, 343] width 1003 height 623
click at [677, 467] on div "Back to Dashboard Change Sender ID Customers Technicians Select a contact Outbo…" at bounding box center [737, 343] width 1003 height 623
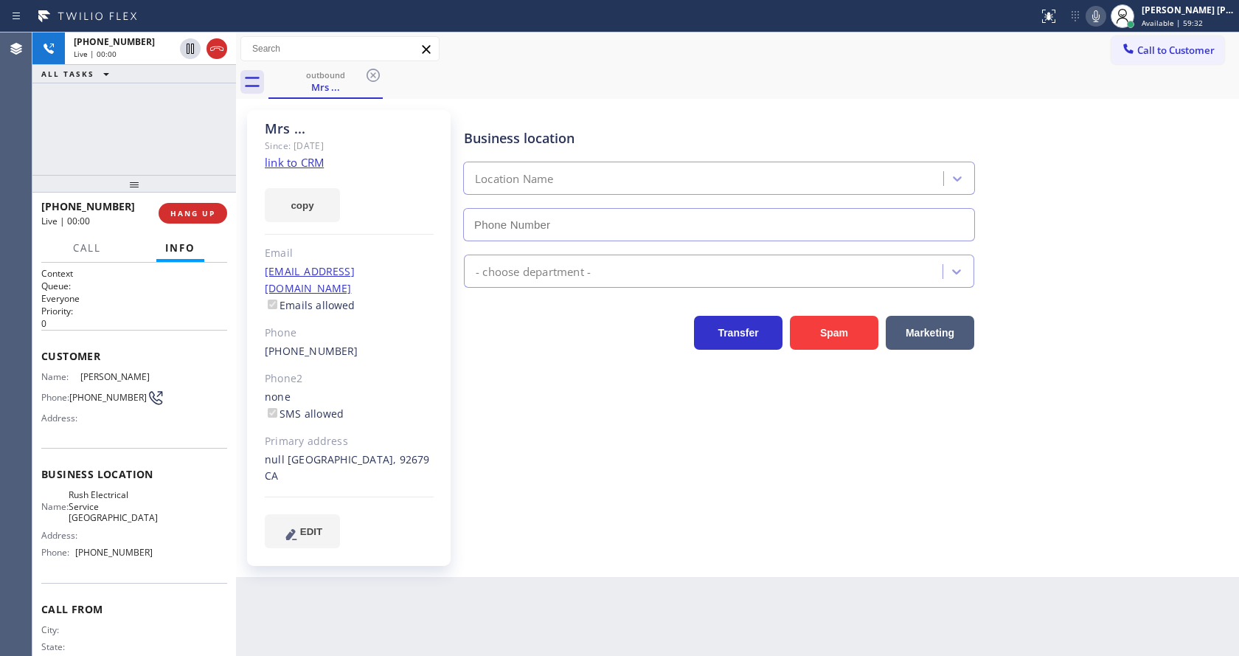
click at [473, 443] on div "Business location Location Name - choose department - Transfer Spam Marketing" at bounding box center [848, 329] width 775 height 430
type input "[PHONE_NUMBER]"
click at [567, 482] on div "Business location Rush Electrical Service [GEOGRAPHIC_DATA] [PHONE_NUMBER] Elec…" at bounding box center [848, 329] width 775 height 430
drag, startPoint x: 170, startPoint y: 330, endPoint x: 330, endPoint y: 393, distance: 171.5
click at [170, 330] on div "Customer Name: [PERSON_NAME] Phone: [PHONE_NUMBER] Address:" at bounding box center [134, 389] width 186 height 118
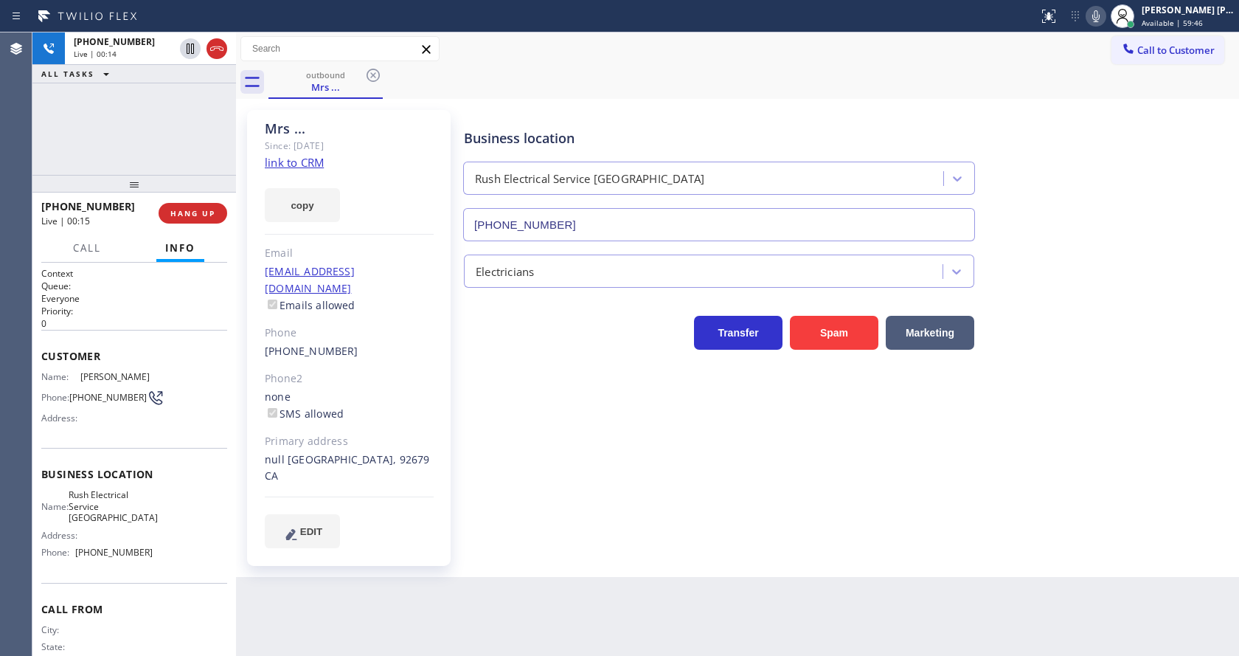
click at [522, 496] on div "Business location Rush Electrical Service [GEOGRAPHIC_DATA] [PHONE_NUMBER] Elec…" at bounding box center [848, 329] width 775 height 430
click at [619, 559] on div "Back to Dashboard Change Sender ID Customers Technicians Select a contact Outbo…" at bounding box center [737, 343] width 1003 height 623
drag, startPoint x: 547, startPoint y: 479, endPoint x: 555, endPoint y: 482, distance: 8.6
click at [547, 479] on div "Business location Rush Electrical Service [GEOGRAPHIC_DATA] [PHONE_NUMBER] Elec…" at bounding box center [848, 329] width 775 height 430
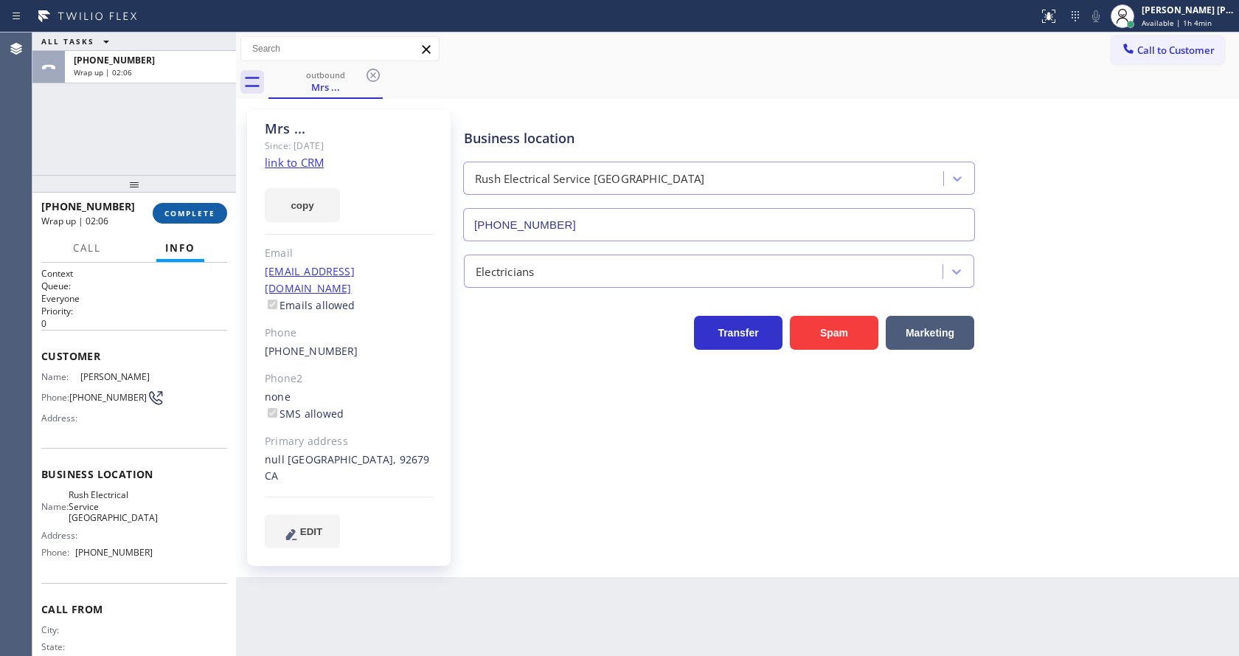
click at [173, 204] on button "COMPLETE" at bounding box center [190, 213] width 75 height 21
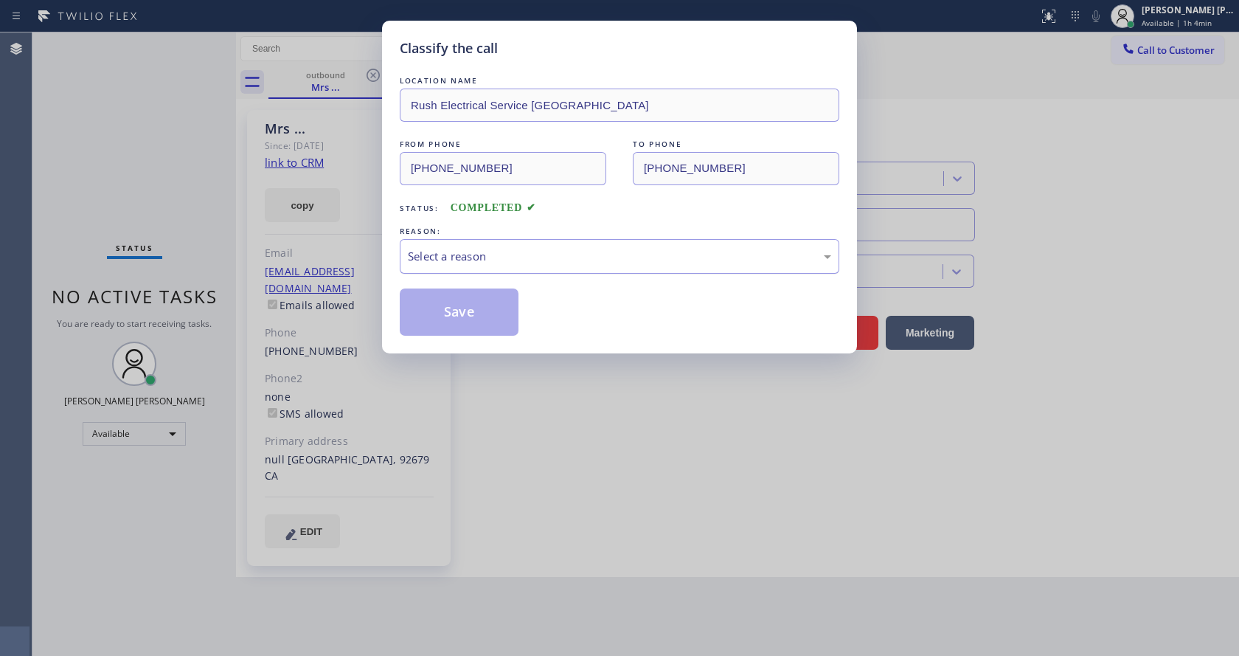
click at [519, 261] on div "Select a reason" at bounding box center [619, 256] width 423 height 17
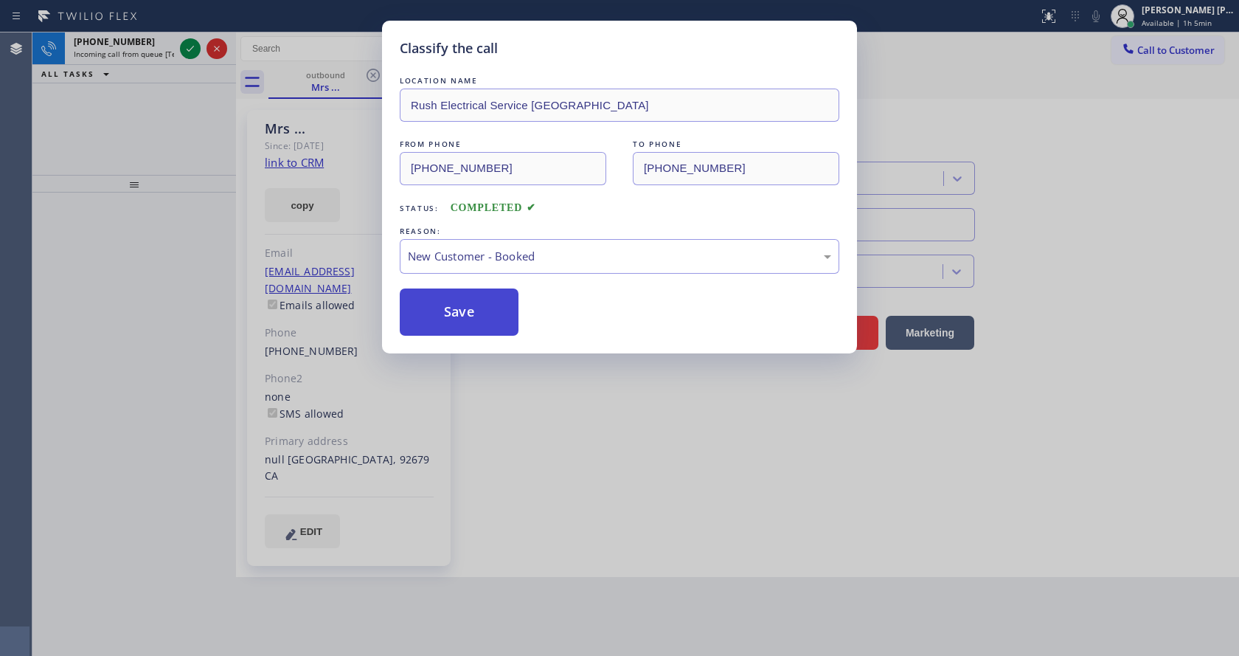
click at [454, 310] on button "Save" at bounding box center [459, 311] width 119 height 47
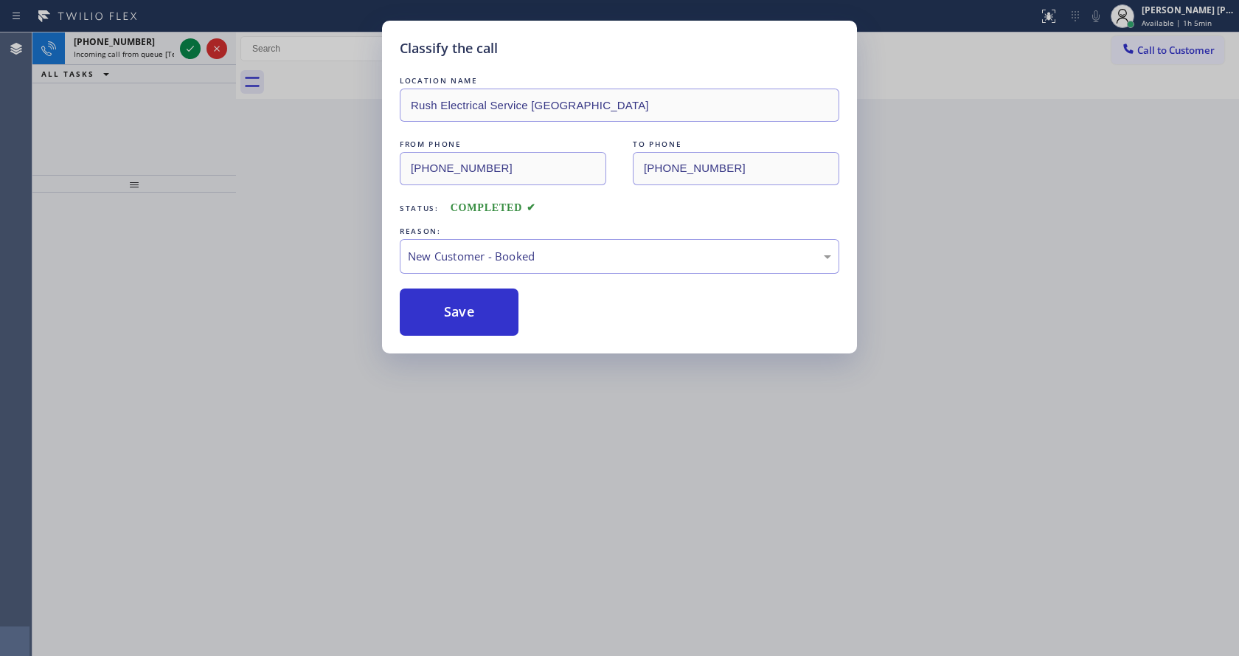
click at [187, 48] on div "Classify the call LOCATION NAME Rush Electrical Service Goleta FROM PHONE [PHON…" at bounding box center [619, 328] width 1239 height 656
click at [187, 48] on div "Classify the call LOCATION NAME GE Monogram Repair Professionals FROM PHONE [PH…" at bounding box center [635, 343] width 1207 height 623
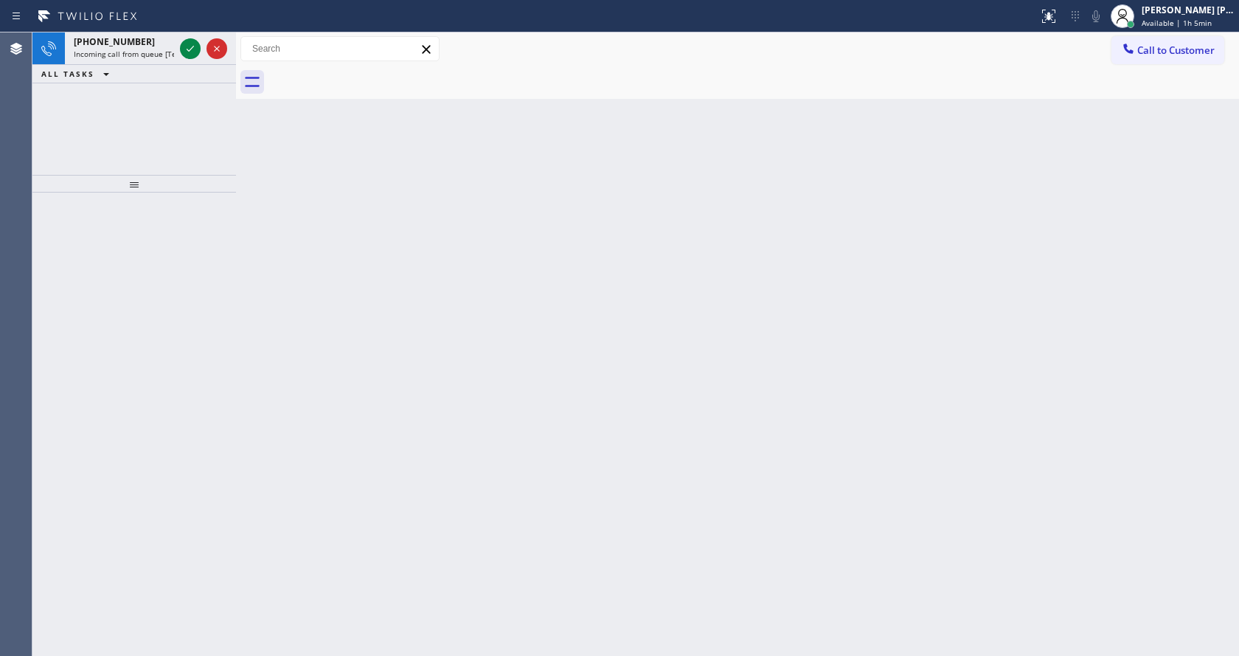
click at [187, 48] on icon at bounding box center [190, 49] width 18 height 18
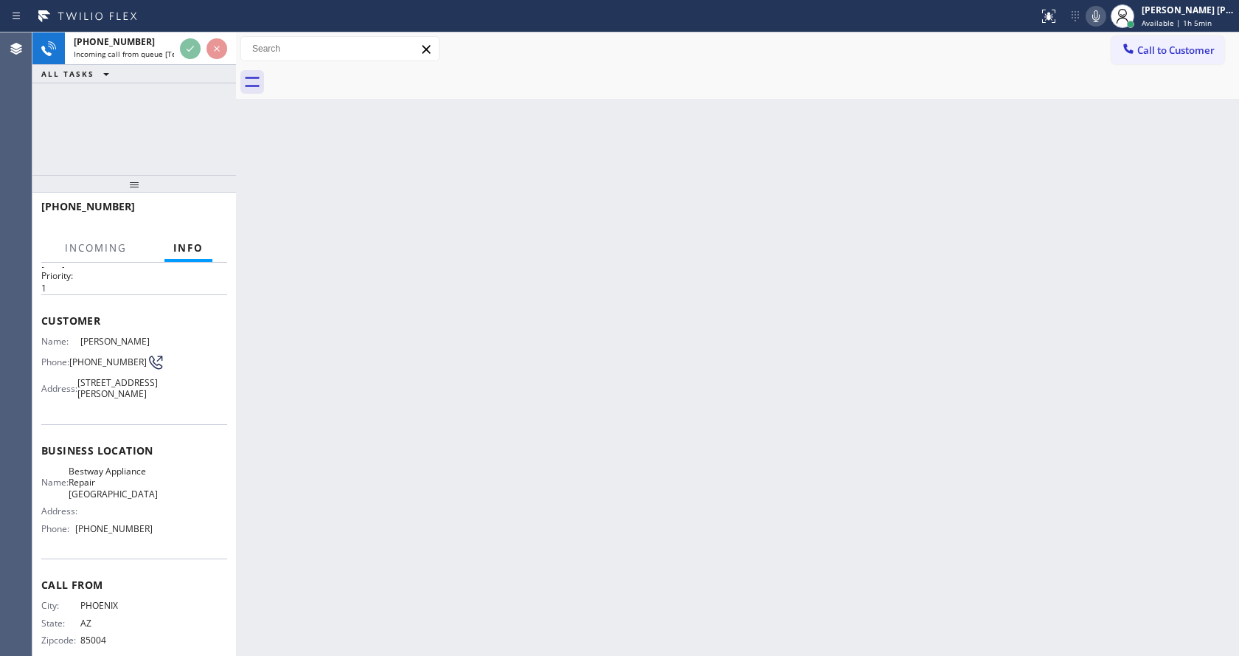
scroll to position [71, 0]
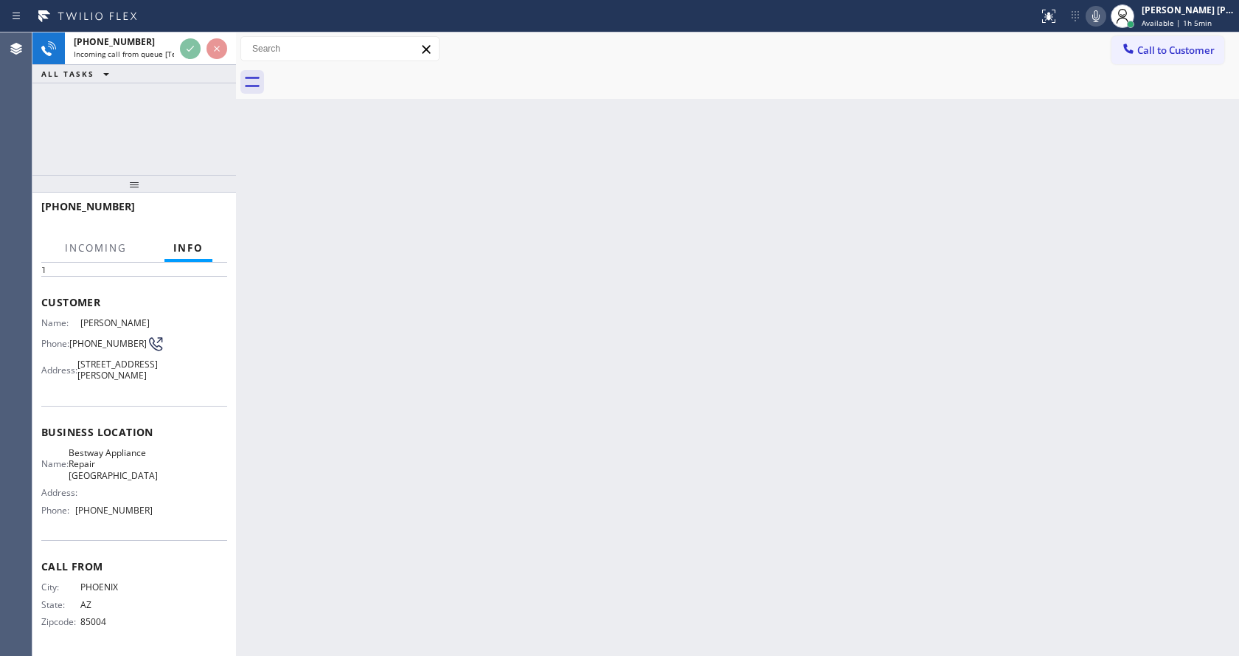
click at [423, 359] on div "Back to Dashboard Change Sender ID Customers Technicians Select a contact Outbo…" at bounding box center [737, 343] width 1003 height 623
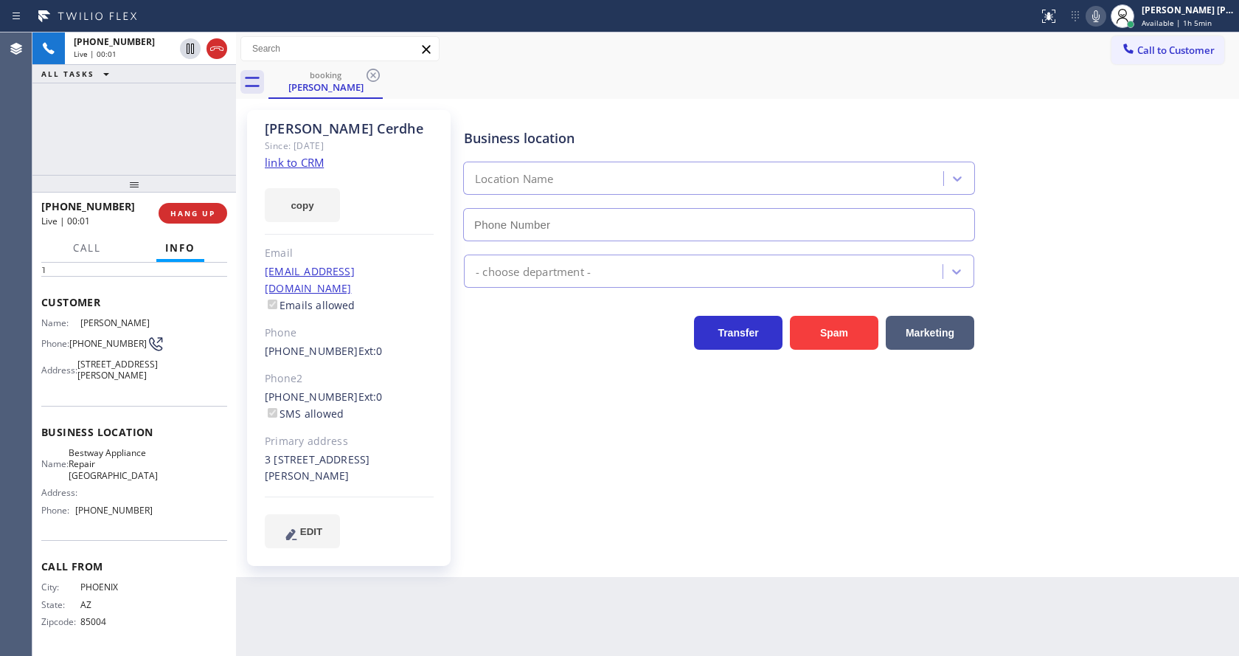
type input "[PHONE_NUMBER]"
click at [299, 164] on link "link to CRM" at bounding box center [294, 162] width 59 height 15
click at [1100, 10] on icon at bounding box center [1096, 16] width 18 height 18
click at [1101, 91] on div "booking [PERSON_NAME]" at bounding box center [754, 82] width 971 height 33
click at [1098, 15] on icon at bounding box center [1096, 16] width 18 height 18
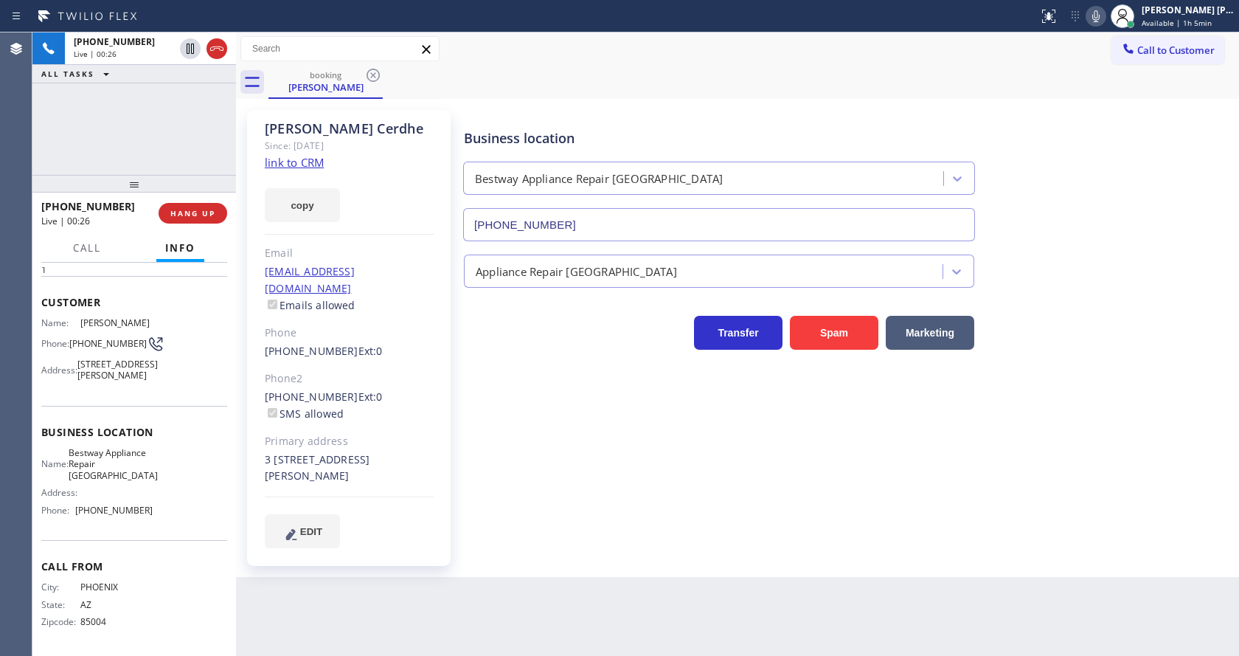
click at [1114, 104] on div "[PERSON_NAME] Since: [DATE] link to CRM copy Email [EMAIL_ADDRESS][DOMAIN_NAME]…" at bounding box center [738, 338] width 996 height 471
click at [493, 527] on div "Business location Bestway Appliance Repair [GEOGRAPHIC_DATA] [PHONE_NUMBER] App…" at bounding box center [848, 344] width 775 height 460
click at [592, 482] on div "Business location Bestway Appliance Repair [GEOGRAPHIC_DATA] [PHONE_NUMBER] App…" at bounding box center [848, 329] width 775 height 430
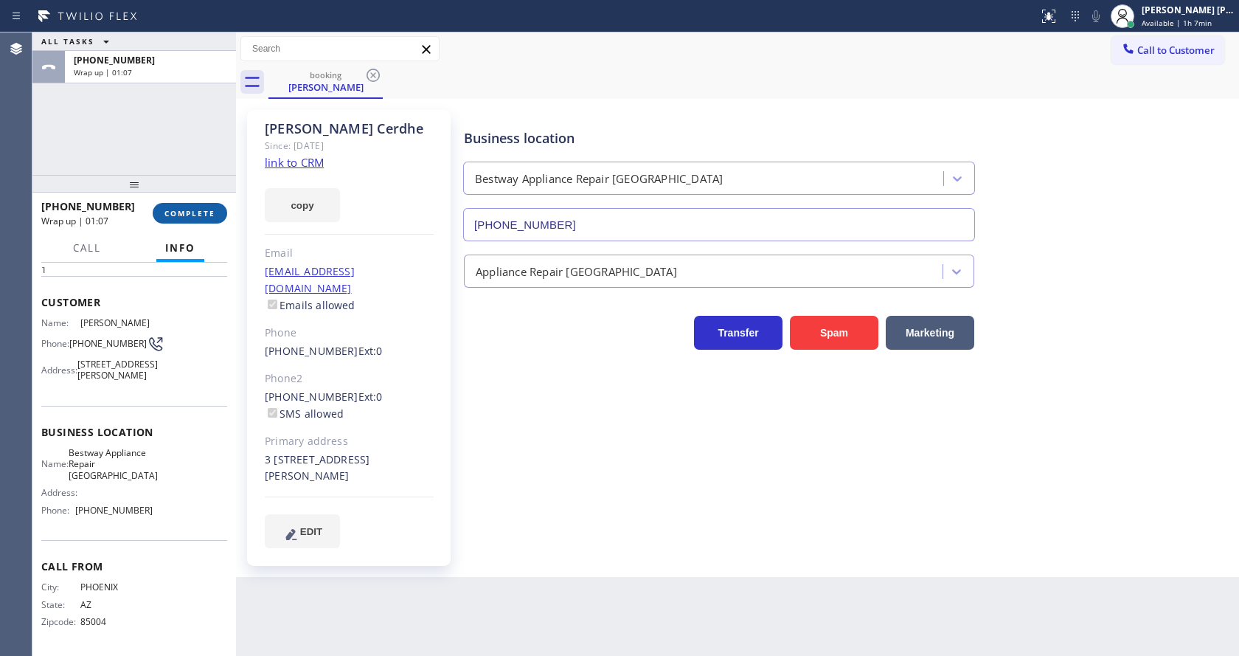
click at [179, 207] on button "COMPLETE" at bounding box center [190, 213] width 75 height 21
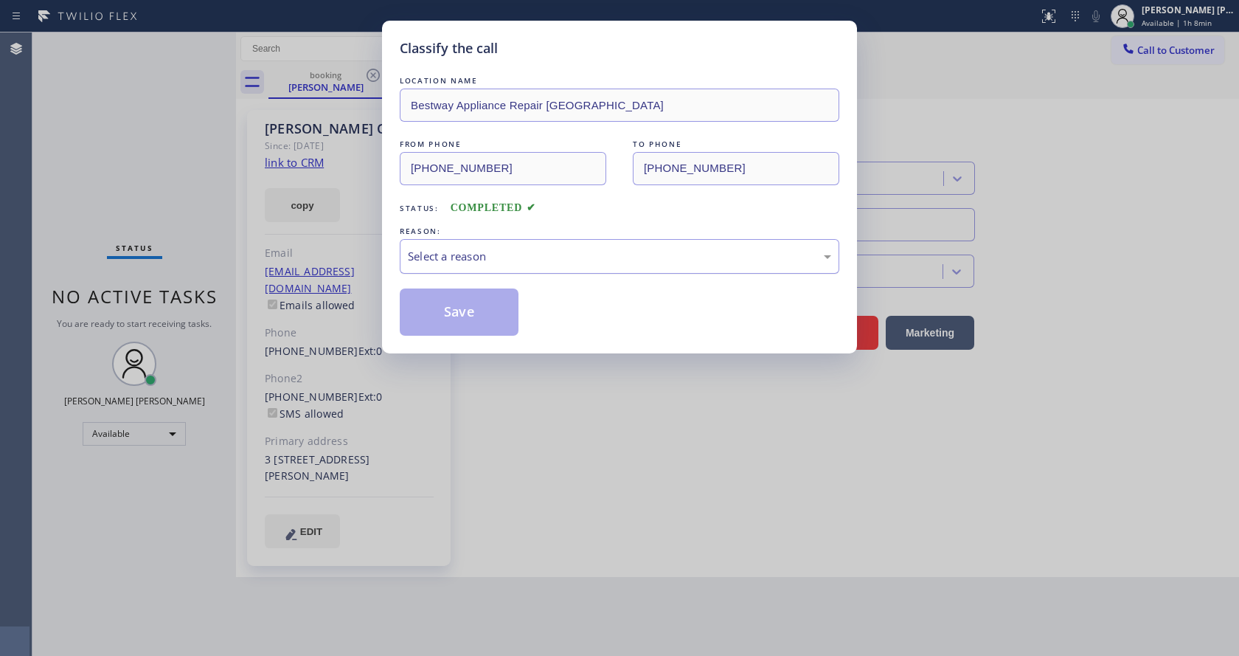
click at [516, 266] on div "Select a reason" at bounding box center [620, 256] width 440 height 35
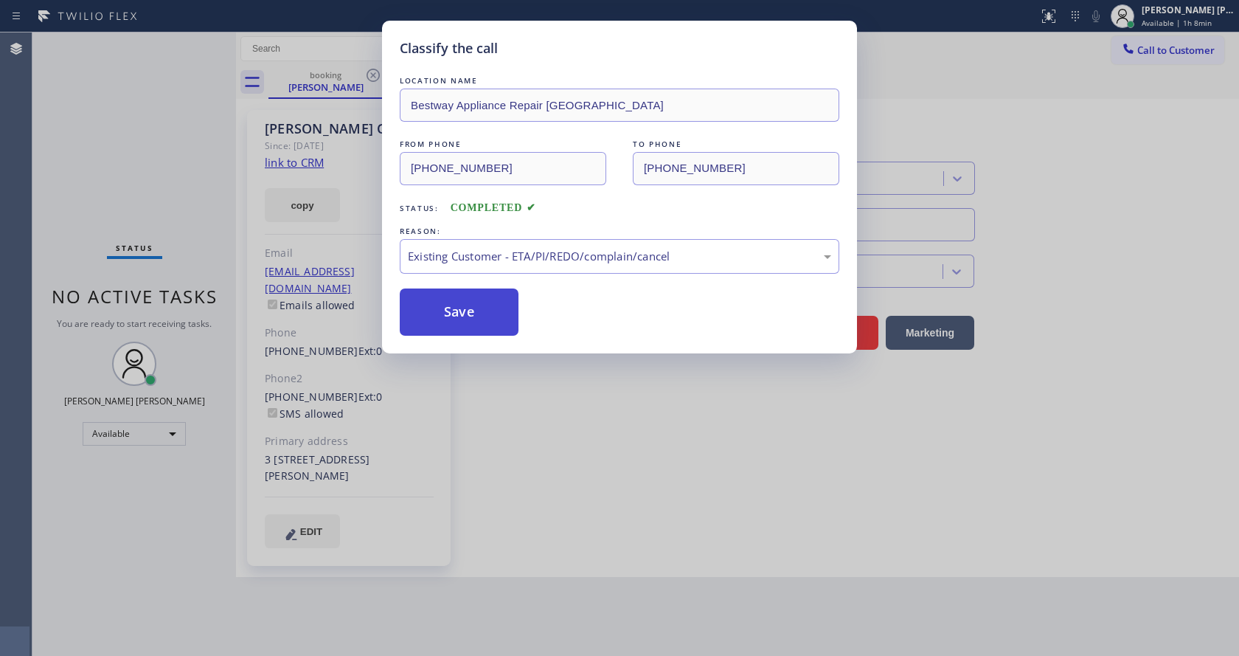
click at [469, 291] on button "Save" at bounding box center [459, 311] width 119 height 47
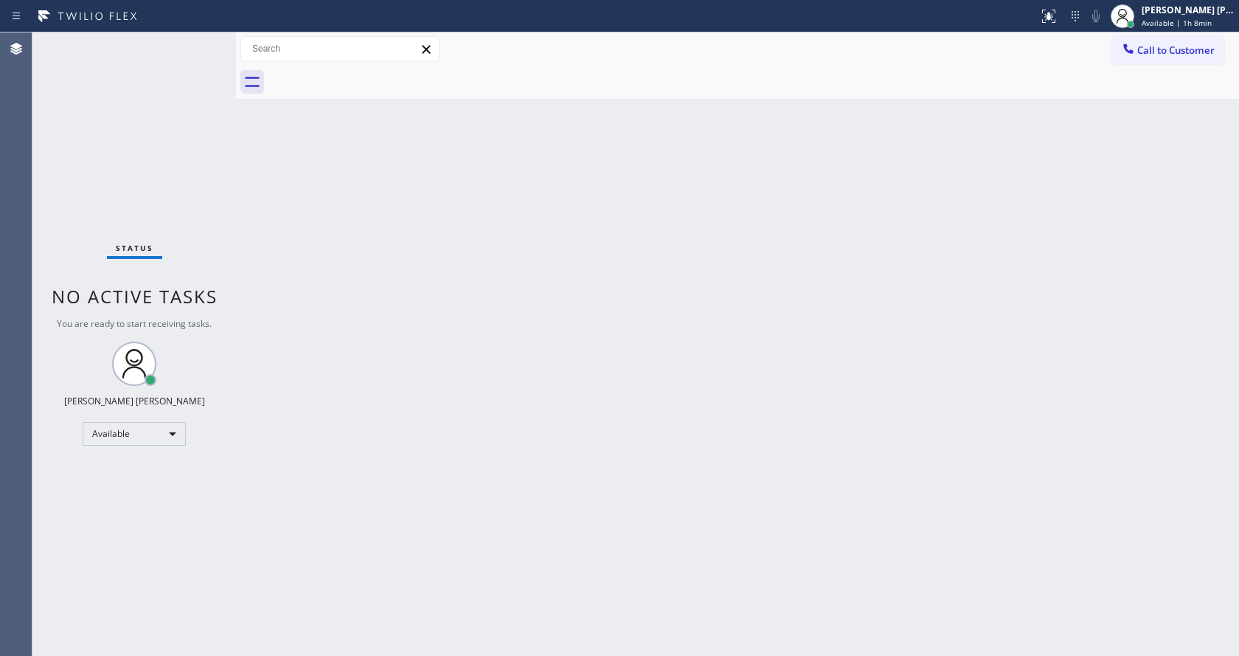
drag, startPoint x: 849, startPoint y: 248, endPoint x: 827, endPoint y: 66, distance: 183.5
click at [852, 245] on div "Back to Dashboard Change Sender ID Customers Technicians Select a contact Outbo…" at bounding box center [737, 343] width 1003 height 623
drag, startPoint x: 488, startPoint y: 360, endPoint x: 420, endPoint y: 507, distance: 161.4
click at [486, 359] on div "Back to Dashboard Change Sender ID Customers Technicians Select a contact Outbo…" at bounding box center [737, 343] width 1003 height 623
drag, startPoint x: 822, startPoint y: 244, endPoint x: 564, endPoint y: 191, distance: 264.3
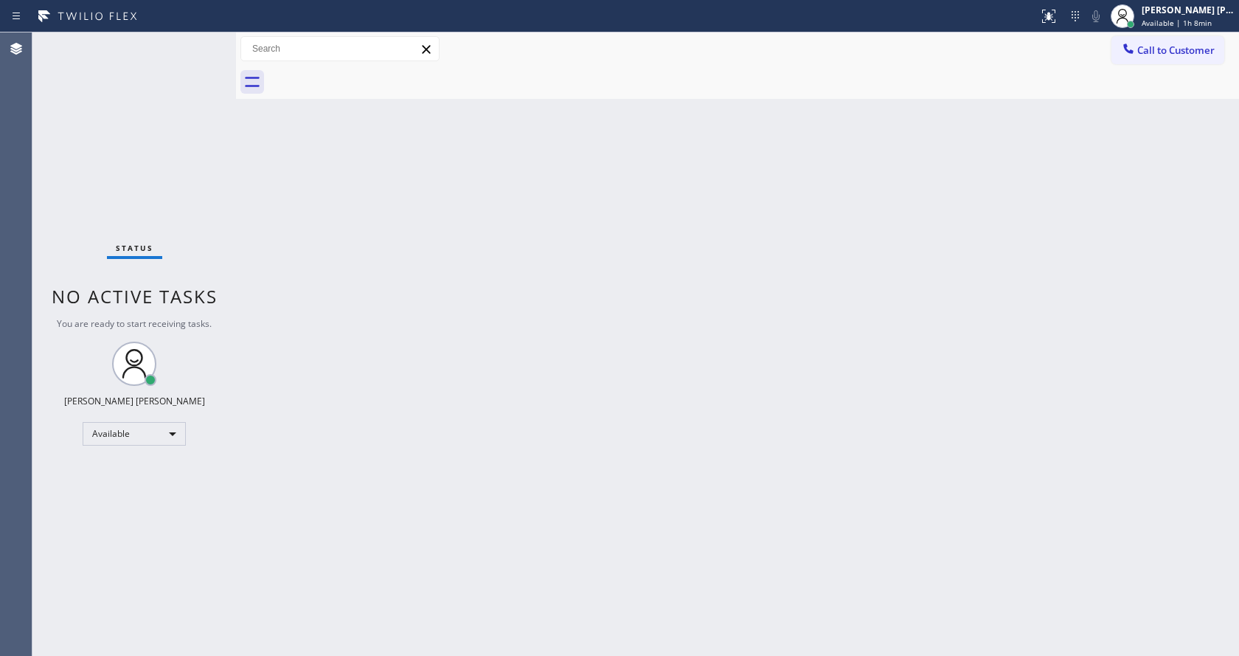
click at [817, 243] on div "Back to Dashboard Change Sender ID Customers Technicians Select a contact Outbo…" at bounding box center [737, 343] width 1003 height 623
click at [747, 446] on div "Back to Dashboard Change Sender ID Customers Technicians Select a contact Outbo…" at bounding box center [737, 343] width 1003 height 623
click at [704, 456] on div "Back to Dashboard Change Sender ID Customers Technicians Select a contact Outbo…" at bounding box center [737, 343] width 1003 height 623
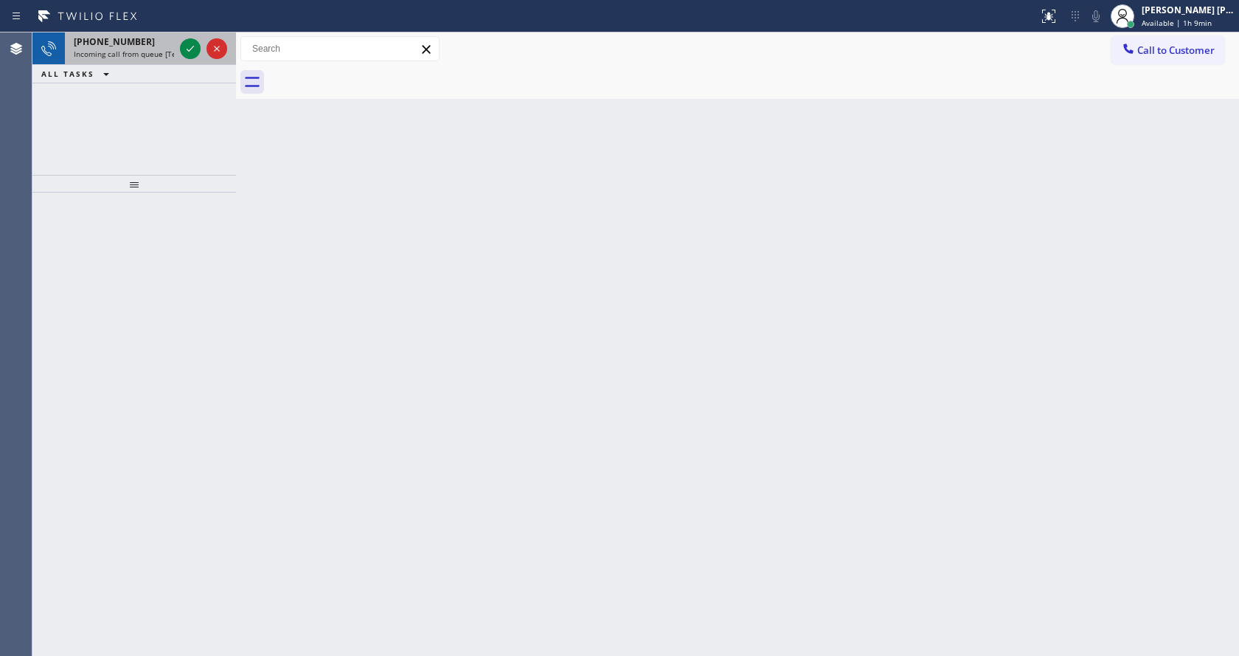
click at [165, 40] on div "[PHONE_NUMBER]" at bounding box center [124, 41] width 100 height 13
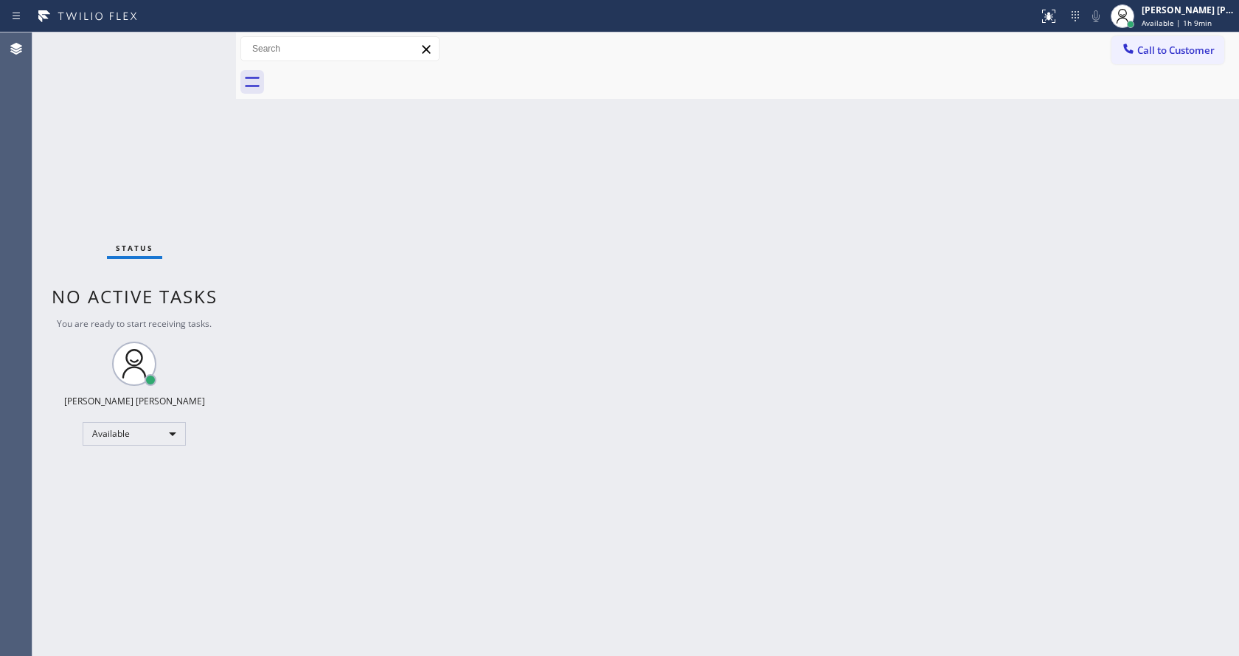
click at [567, 371] on div "Back to Dashboard Change Sender ID Customers Technicians Select a contact Outbo…" at bounding box center [737, 343] width 1003 height 623
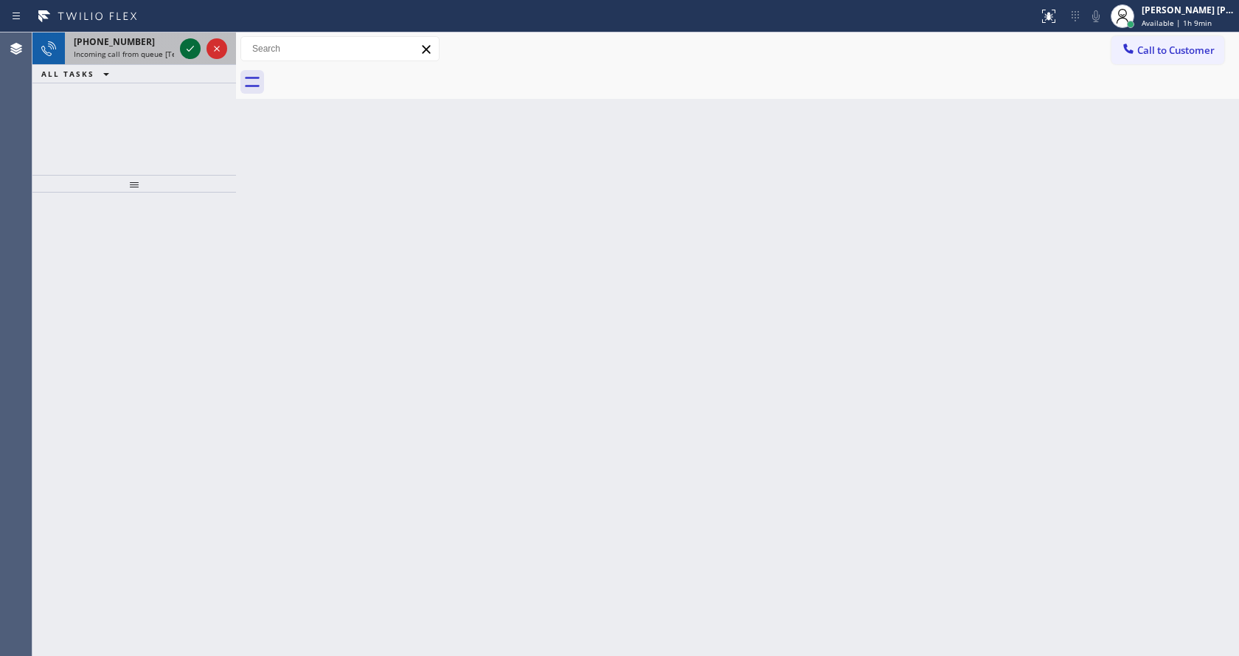
click at [198, 44] on icon at bounding box center [190, 49] width 18 height 18
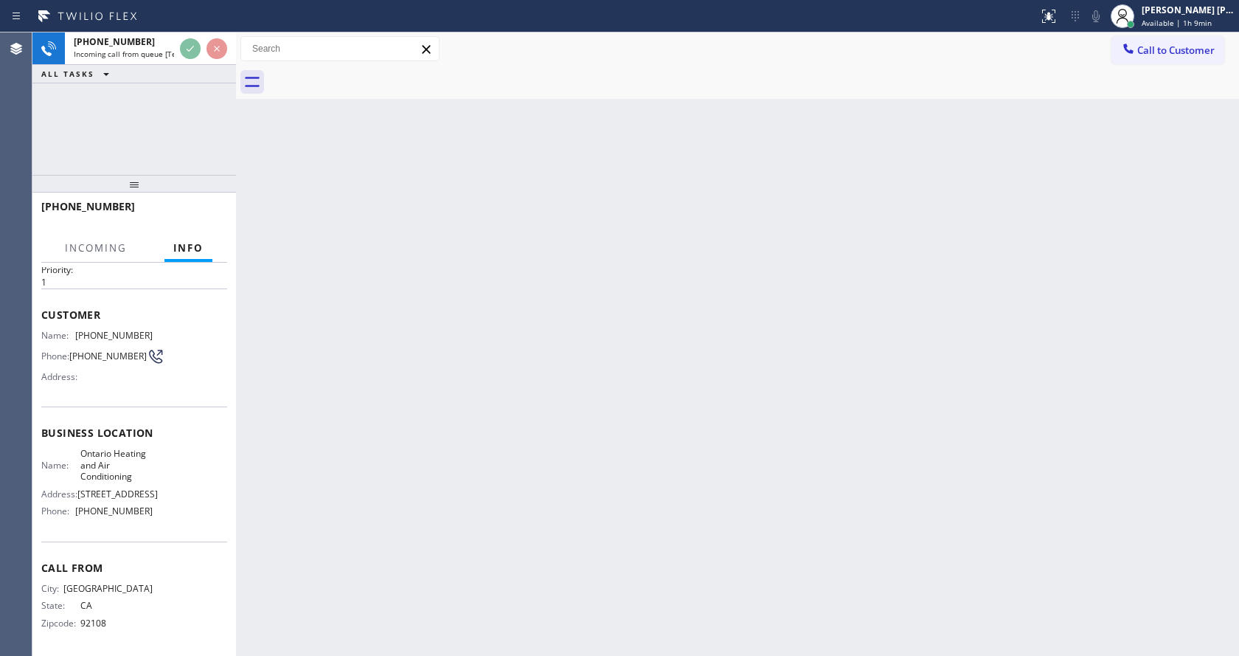
scroll to position [59, 0]
click at [473, 420] on div "Back to Dashboard Change Sender ID Customers Technicians Select a contact Outbo…" at bounding box center [737, 343] width 1003 height 623
drag, startPoint x: 319, startPoint y: 364, endPoint x: 339, endPoint y: 378, distance: 23.8
click at [320, 365] on div "Back to Dashboard Change Sender ID Customers Technicians Select a contact Outbo…" at bounding box center [737, 343] width 1003 height 623
click at [761, 400] on div "Back to Dashboard Change Sender ID Customers Technicians Select a contact Outbo…" at bounding box center [737, 343] width 1003 height 623
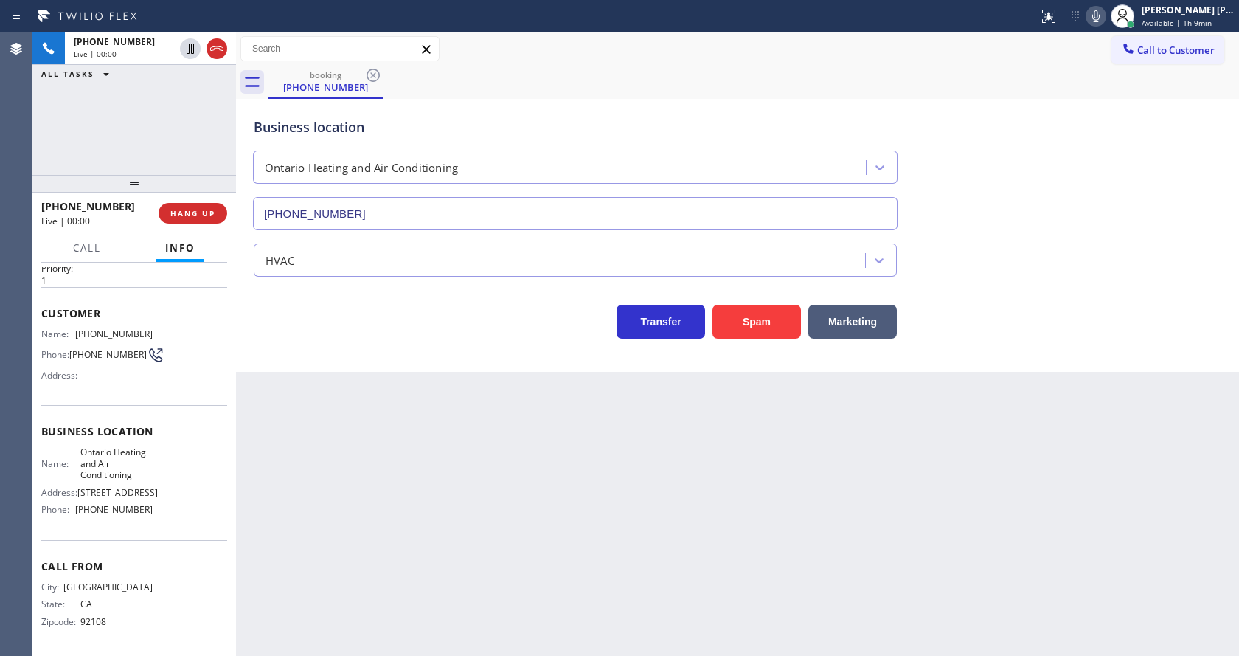
type input "[PHONE_NUMBER]"
click at [440, 436] on div "Back to Dashboard Change Sender ID Customers Technicians Select a contact Outbo…" at bounding box center [737, 343] width 1003 height 623
click at [292, 362] on div "Business location [GEOGRAPHIC_DATA] Heating and Air Conditioning [PHONE_NUMBER]…" at bounding box center [737, 235] width 1003 height 273
click at [529, 426] on div "Back to Dashboard Change Sender ID Customers Technicians Select a contact Outbo…" at bounding box center [737, 343] width 1003 height 623
click at [332, 375] on div "Back to Dashboard Change Sender ID Customers Technicians Select a contact Outbo…" at bounding box center [737, 343] width 1003 height 623
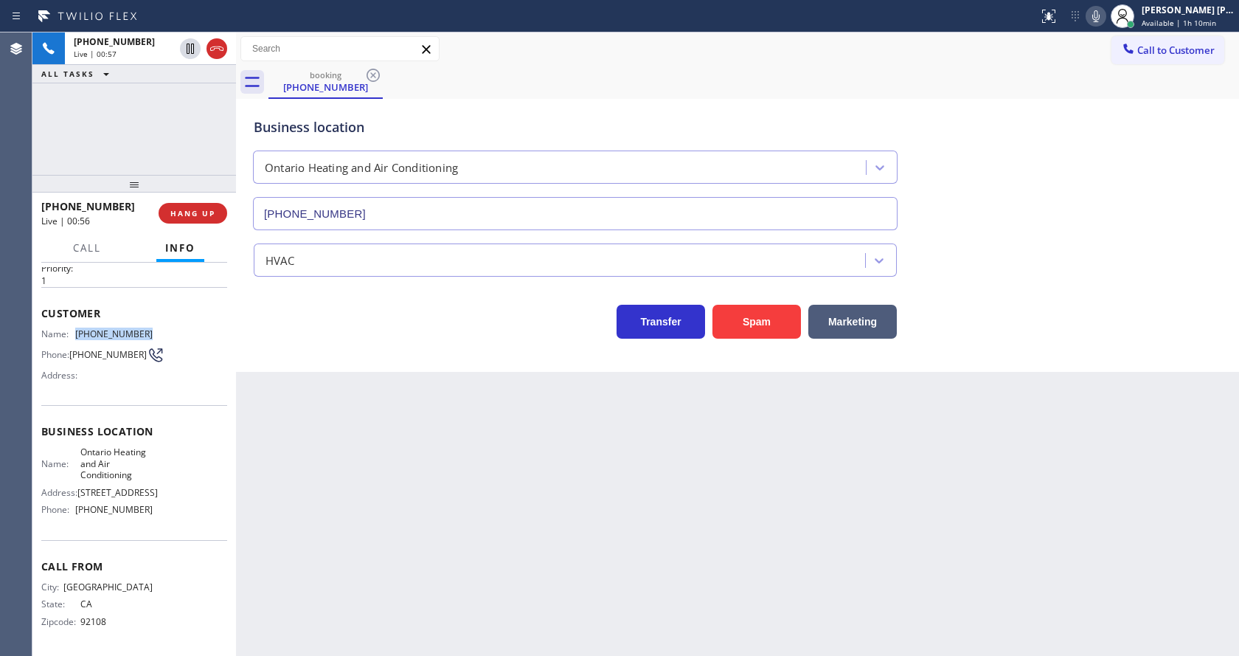
drag, startPoint x: 75, startPoint y: 315, endPoint x: 187, endPoint y: 323, distance: 112.4
click at [187, 328] on div "Name: [PHONE_NUMBER] Phone: [PHONE_NUMBER] Address:" at bounding box center [134, 357] width 186 height 58
copy div "[PHONE_NUMBER]"
drag, startPoint x: 370, startPoint y: 412, endPoint x: 367, endPoint y: 532, distance: 119.5
click at [370, 424] on div "Back to Dashboard Change Sender ID Customers Technicians Select a contact Outbo…" at bounding box center [737, 343] width 1003 height 623
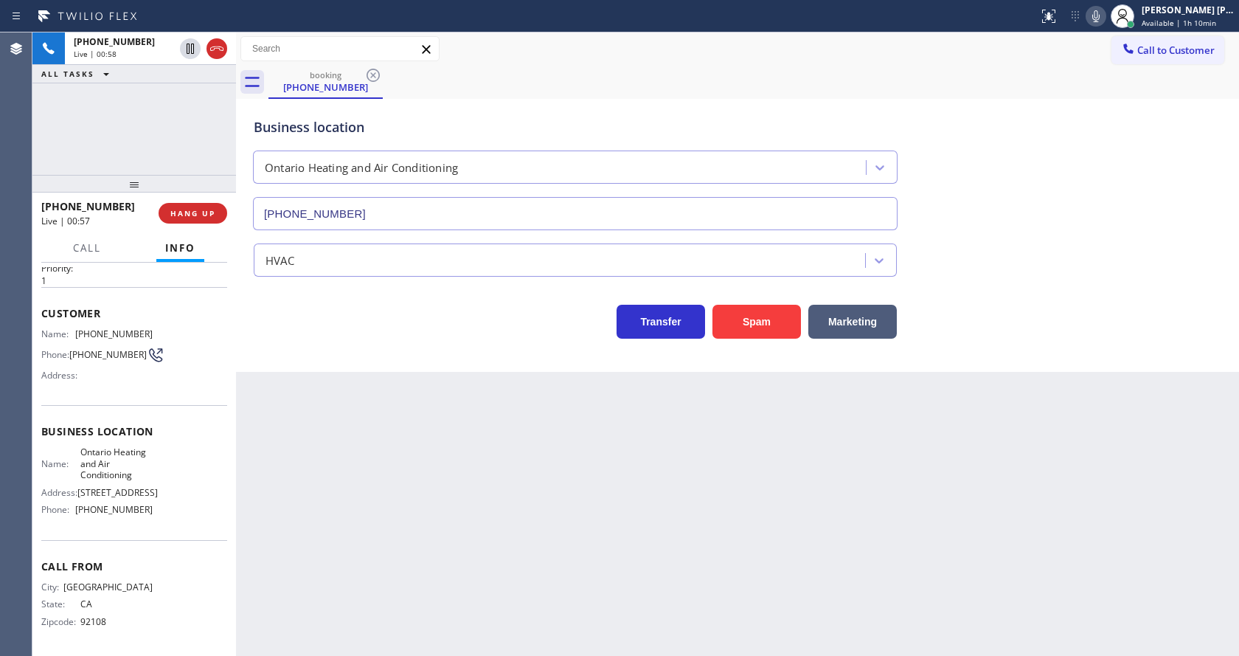
click at [321, 529] on div "Back to Dashboard Change Sender ID Customers Technicians Select a contact Outbo…" at bounding box center [737, 343] width 1003 height 623
click at [172, 497] on div "Name: Ontario Heating and Air Conditioning Address: [STREET_ADDRESS] Phone: [PH…" at bounding box center [134, 483] width 186 height 75
drag, startPoint x: 77, startPoint y: 436, endPoint x: 148, endPoint y: 466, distance: 76.3
click at [148, 466] on div "Name: Ontario Heating and Air Conditioning Address: [STREET_ADDRESS] Phone: [PH…" at bounding box center [134, 483] width 186 height 75
drag, startPoint x: 370, startPoint y: 479, endPoint x: 345, endPoint y: 641, distance: 164.2
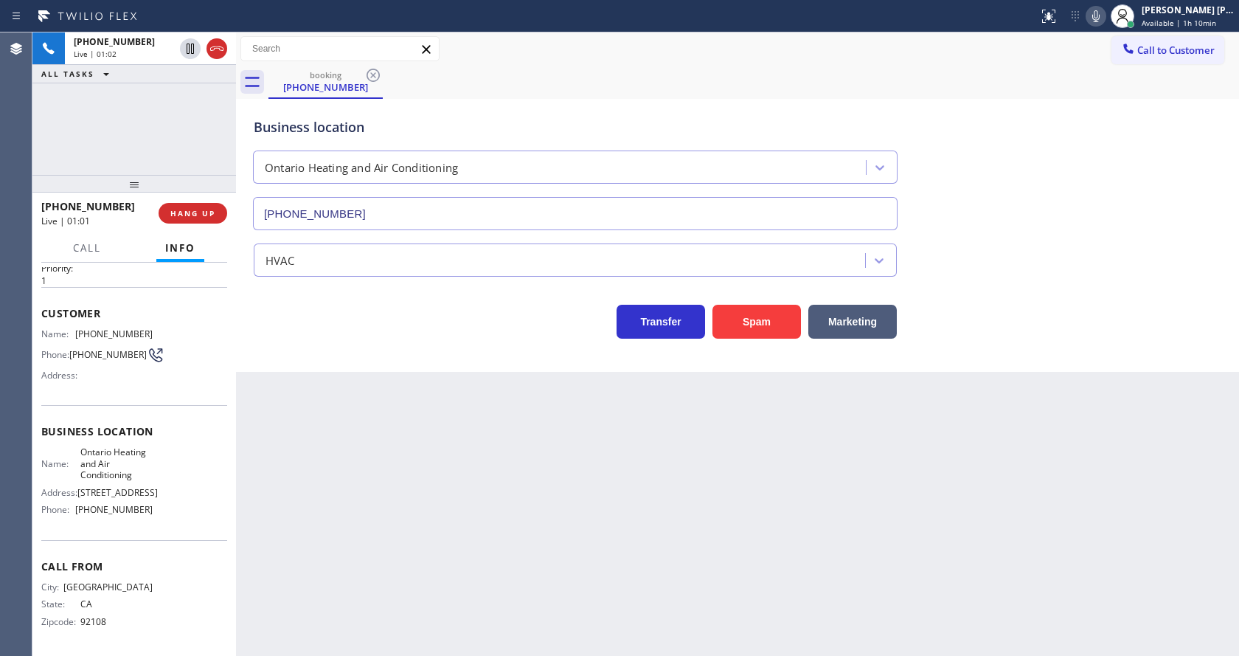
click at [370, 512] on div "Back to Dashboard Change Sender ID Customers Technicians Select a contact Outbo…" at bounding box center [737, 343] width 1003 height 623
click at [133, 518] on div "Name: Ontario Heating and Air Conditioning Address: [STREET_ADDRESS] Phone: [PH…" at bounding box center [96, 483] width 111 height 75
drag, startPoint x: 75, startPoint y: 509, endPoint x: 164, endPoint y: 506, distance: 90.0
click at [164, 506] on div "Name: Ontario Heating and Air Conditioning Address: [STREET_ADDRESS] Phone: [PH…" at bounding box center [134, 483] width 186 height 75
drag, startPoint x: 285, startPoint y: 499, endPoint x: 344, endPoint y: 645, distance: 156.8
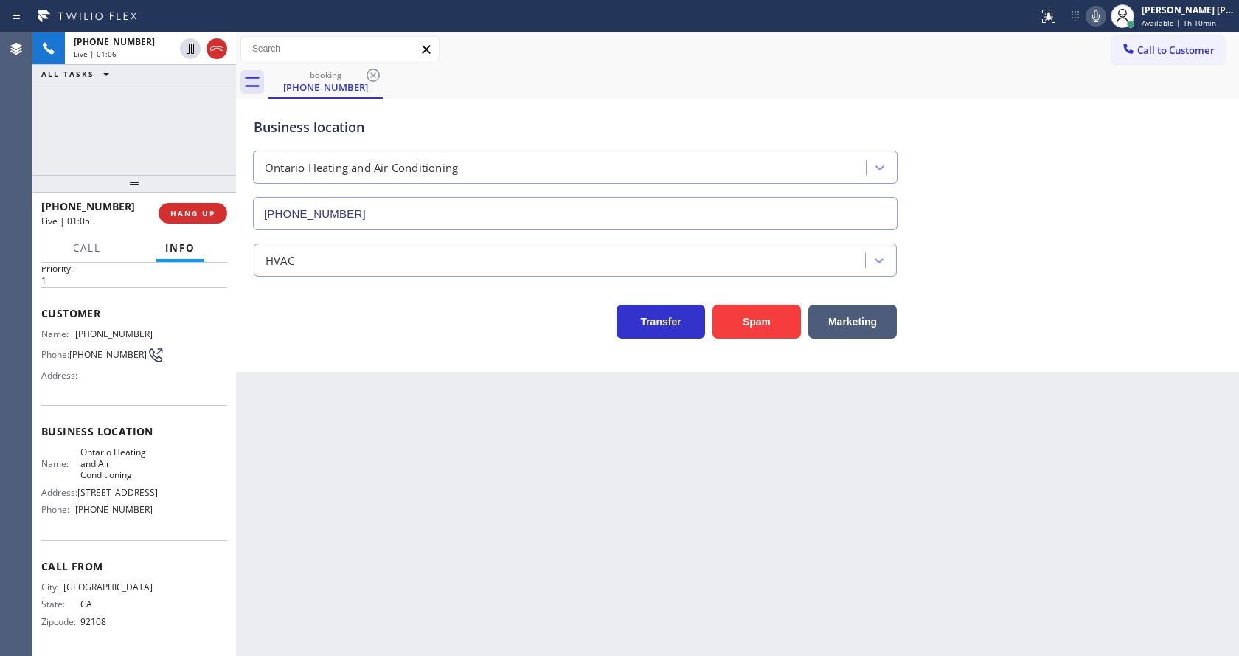
click at [309, 544] on div "Back to Dashboard Change Sender ID Customers Technicians Select a contact Outbo…" at bounding box center [737, 343] width 1003 height 623
click at [743, 486] on div "Back to Dashboard Change Sender ID Customers Technicians Select a contact Outbo…" at bounding box center [737, 343] width 1003 height 623
click at [317, 368] on div "Business location [GEOGRAPHIC_DATA] Heating and Air Conditioning [PHONE_NUMBER]…" at bounding box center [737, 235] width 1003 height 273
click at [641, 508] on div "Back to Dashboard Change Sender ID Customers Technicians Select a contact Outbo…" at bounding box center [737, 343] width 1003 height 623
click at [470, 448] on div "Back to Dashboard Change Sender ID Customers Technicians Select a contact Outbo…" at bounding box center [737, 343] width 1003 height 623
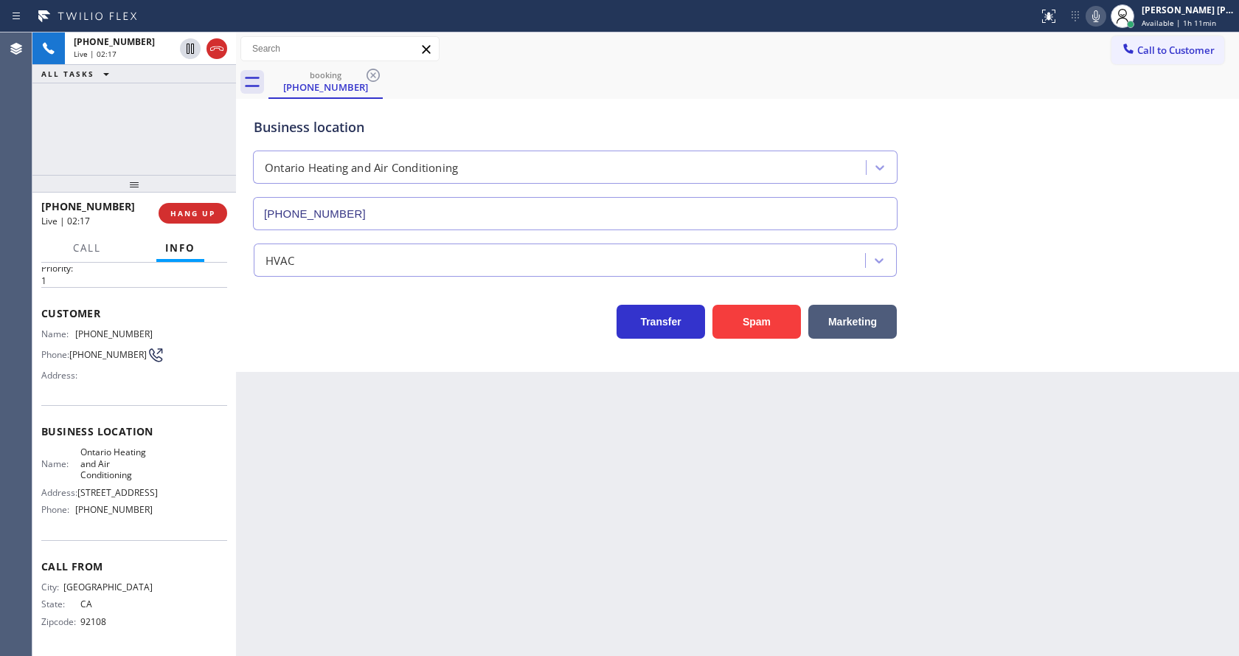
click at [609, 514] on div "Back to Dashboard Change Sender ID Customers Technicians Select a contact Outbo…" at bounding box center [737, 343] width 1003 height 623
click at [310, 407] on div "Back to Dashboard Change Sender ID Customers Technicians Select a contact Outbo…" at bounding box center [737, 343] width 1003 height 623
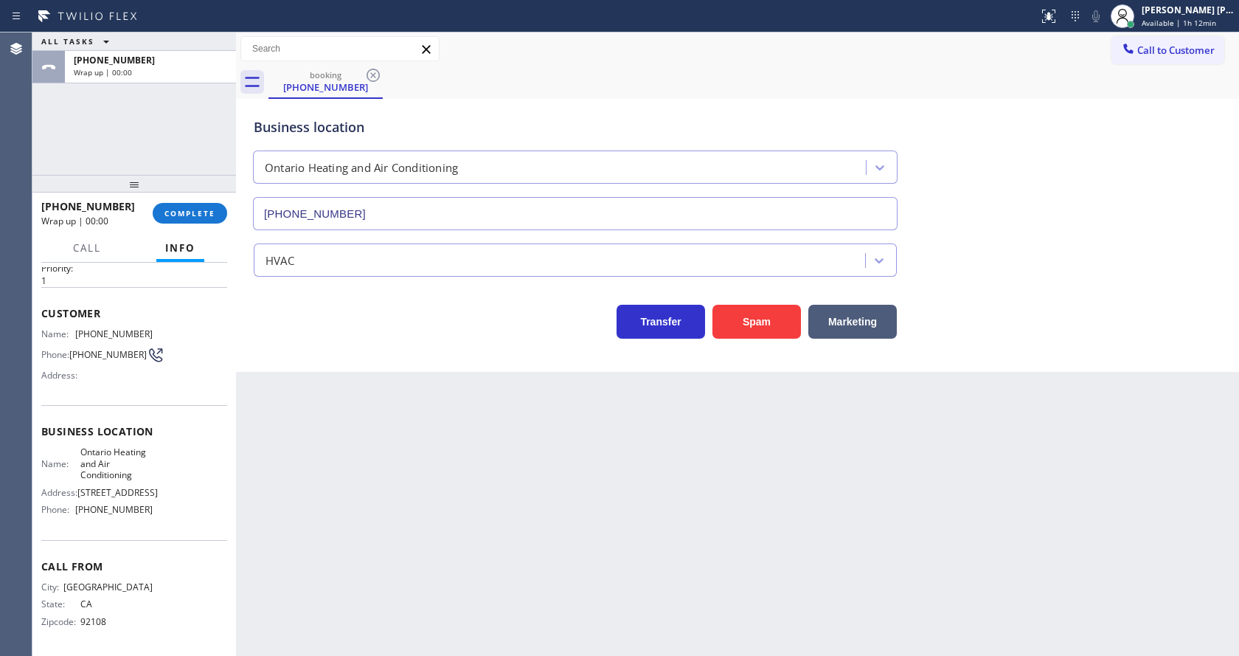
click at [204, 342] on div "Name: [PHONE_NUMBER] Phone: [PHONE_NUMBER] Address:" at bounding box center [134, 357] width 186 height 58
click at [172, 203] on button "COMPLETE" at bounding box center [190, 213] width 75 height 21
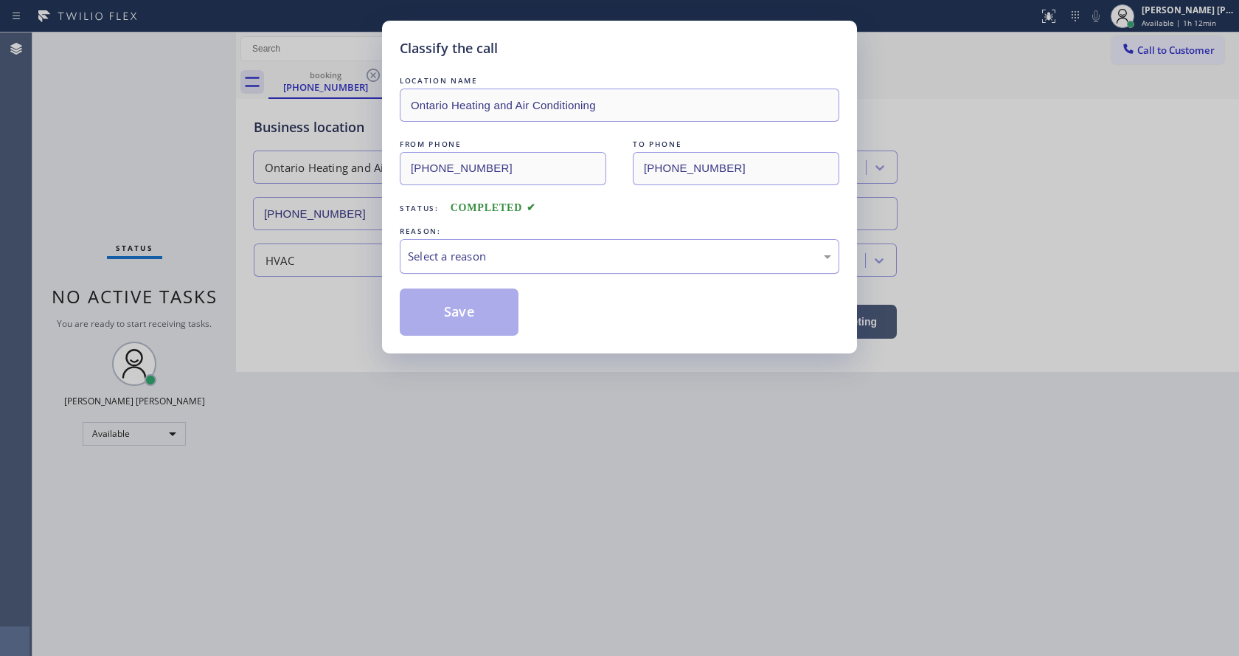
click at [433, 265] on div "Select a reason" at bounding box center [620, 256] width 440 height 35
click at [455, 314] on button "Save" at bounding box center [459, 311] width 119 height 47
click at [458, 307] on button "Save" at bounding box center [459, 311] width 119 height 47
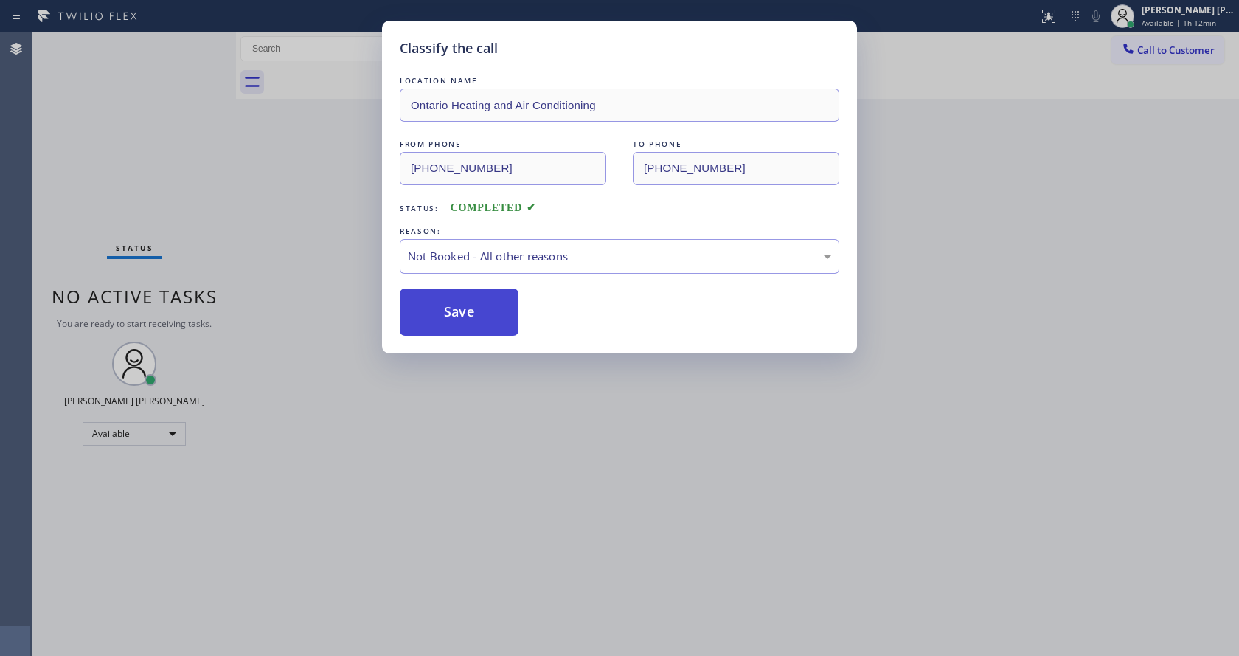
click at [467, 306] on button "Save" at bounding box center [459, 311] width 119 height 47
drag, startPoint x: 571, startPoint y: 552, endPoint x: 441, endPoint y: 651, distance: 163.6
click at [520, 592] on div "Classify the call LOCATION NAME Ontario Heating and Air Conditioning FROM PHONE…" at bounding box center [619, 328] width 1239 height 656
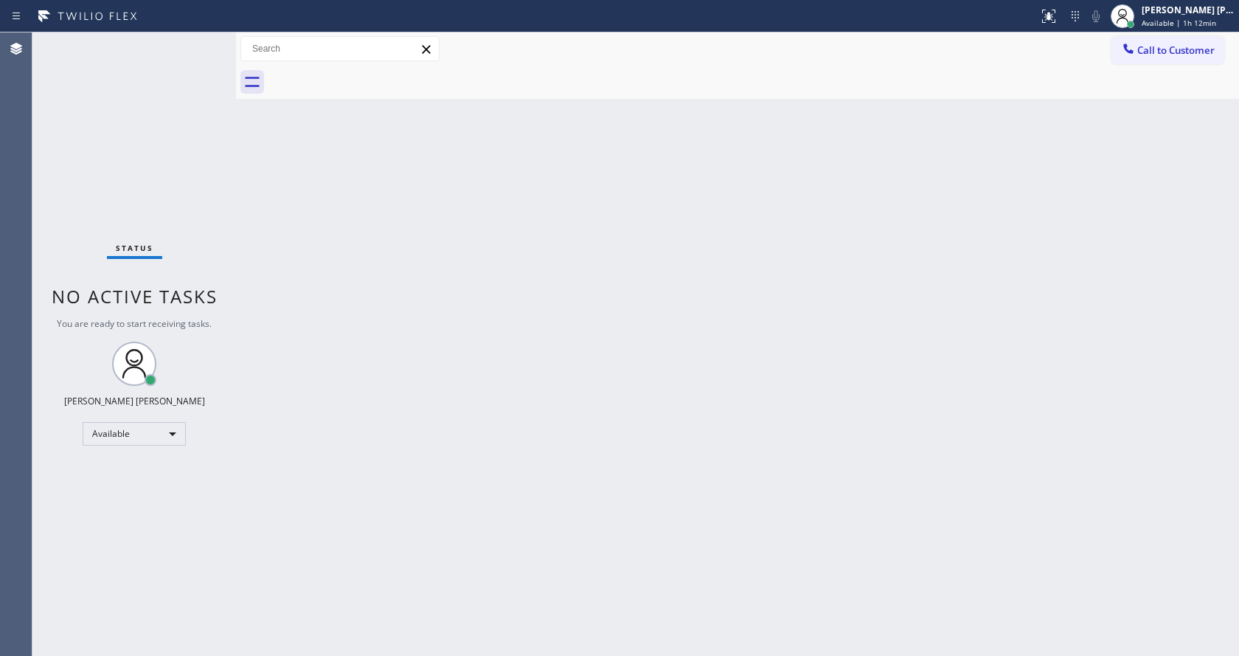
click at [822, 405] on div "Back to Dashboard Change Sender ID Customers Technicians Select a contact Outbo…" at bounding box center [737, 343] width 1003 height 623
click at [581, 311] on div "Back to Dashboard Change Sender ID Customers Technicians Select a contact Outbo…" at bounding box center [737, 343] width 1003 height 623
drag, startPoint x: 148, startPoint y: 163, endPoint x: 151, endPoint y: 129, distance: 34.1
click at [148, 162] on div "Status No active tasks You are ready to start receiving tasks. [PERSON_NAME] [P…" at bounding box center [134, 343] width 204 height 623
click at [346, 367] on div "Back to Dashboard Change Sender ID Customers Technicians Select a contact Outbo…" at bounding box center [737, 343] width 1003 height 623
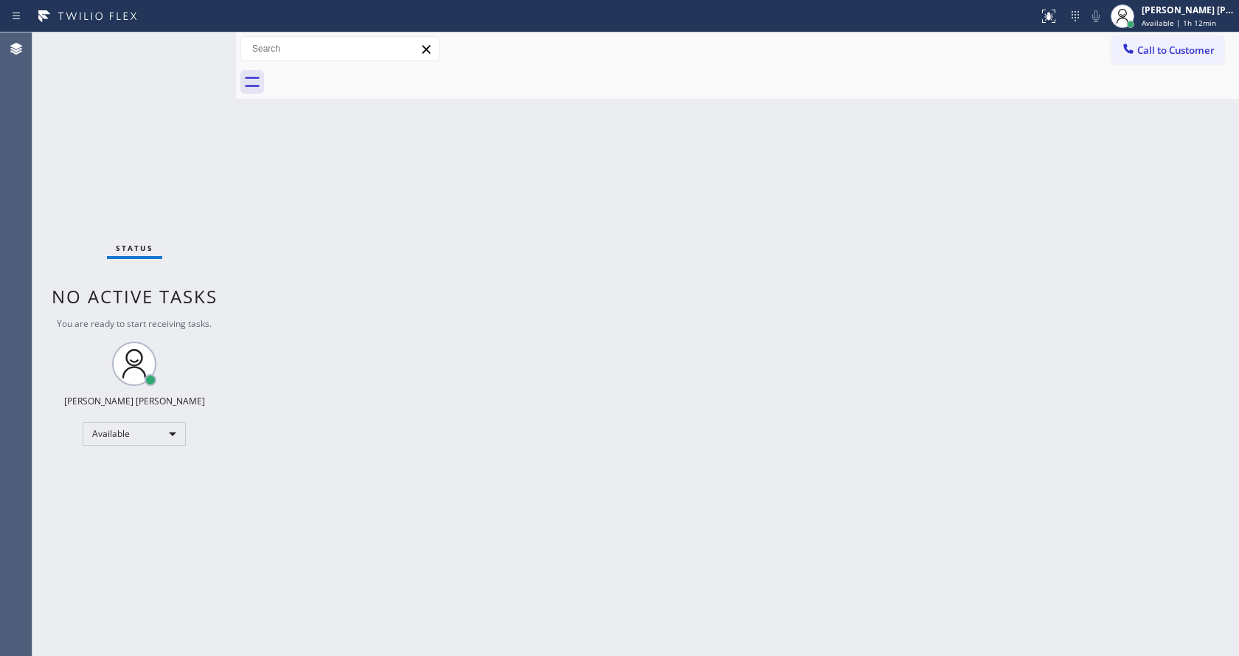
drag, startPoint x: 675, startPoint y: 412, endPoint x: 682, endPoint y: 418, distance: 9.0
click at [675, 412] on div "Back to Dashboard Change Sender ID Customers Technicians Select a contact Outbo…" at bounding box center [737, 343] width 1003 height 623
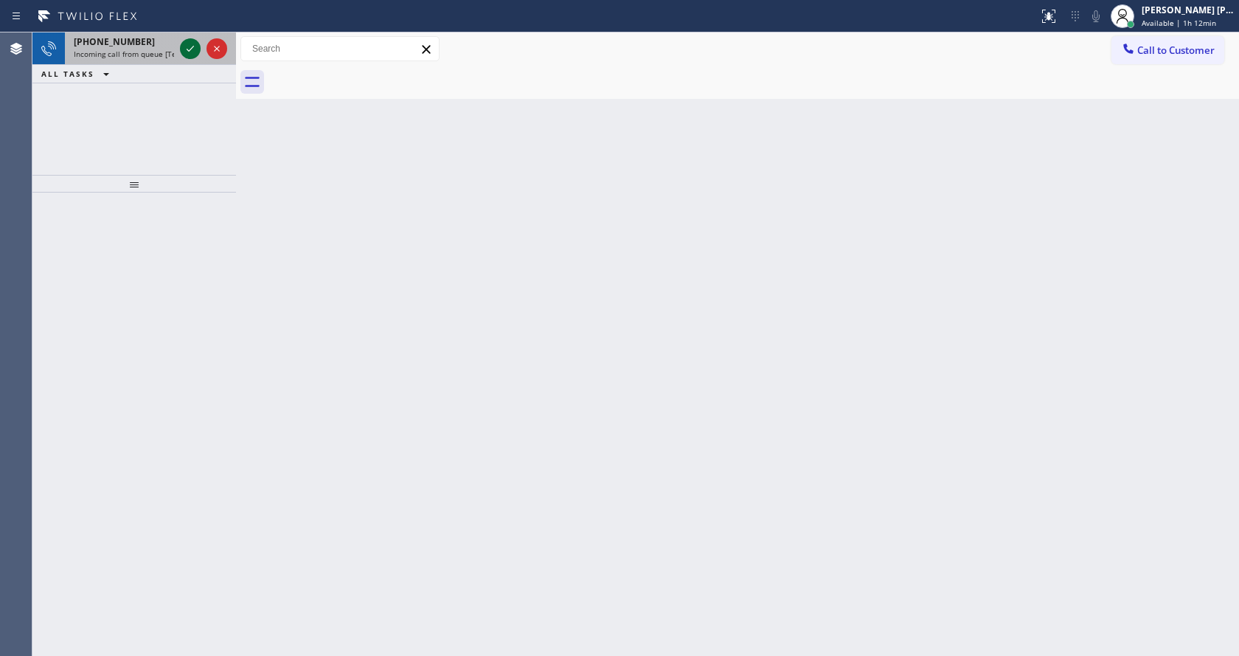
click at [195, 44] on icon at bounding box center [190, 49] width 18 height 18
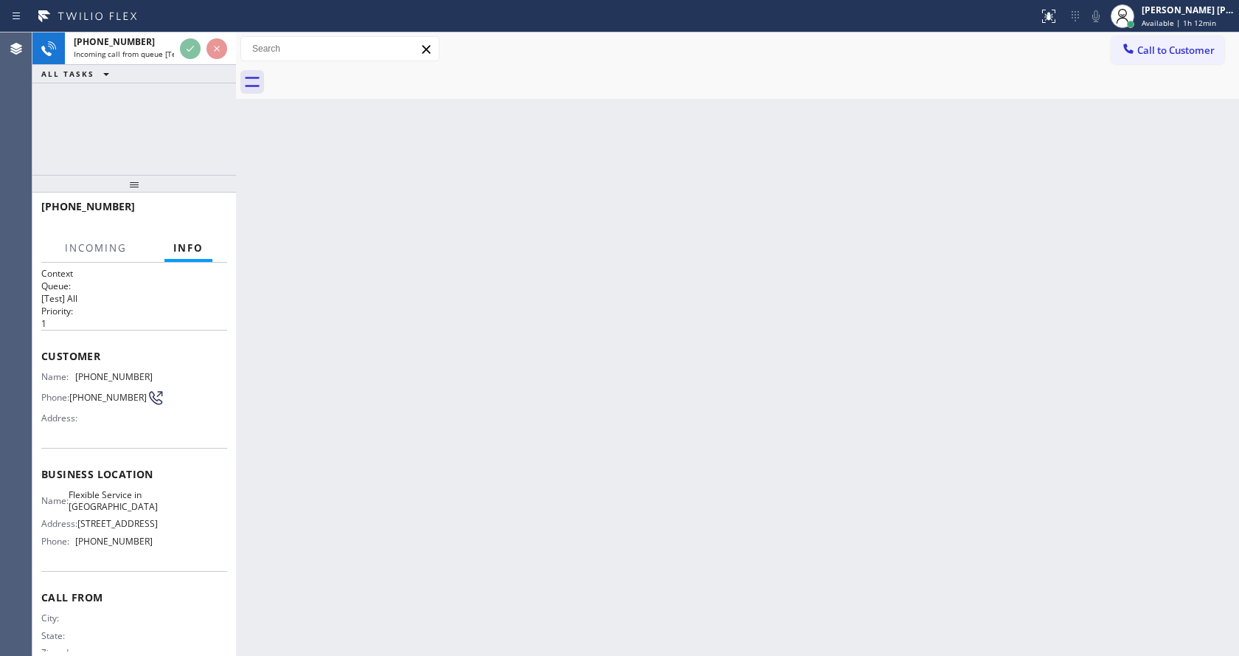
scroll to position [36, 0]
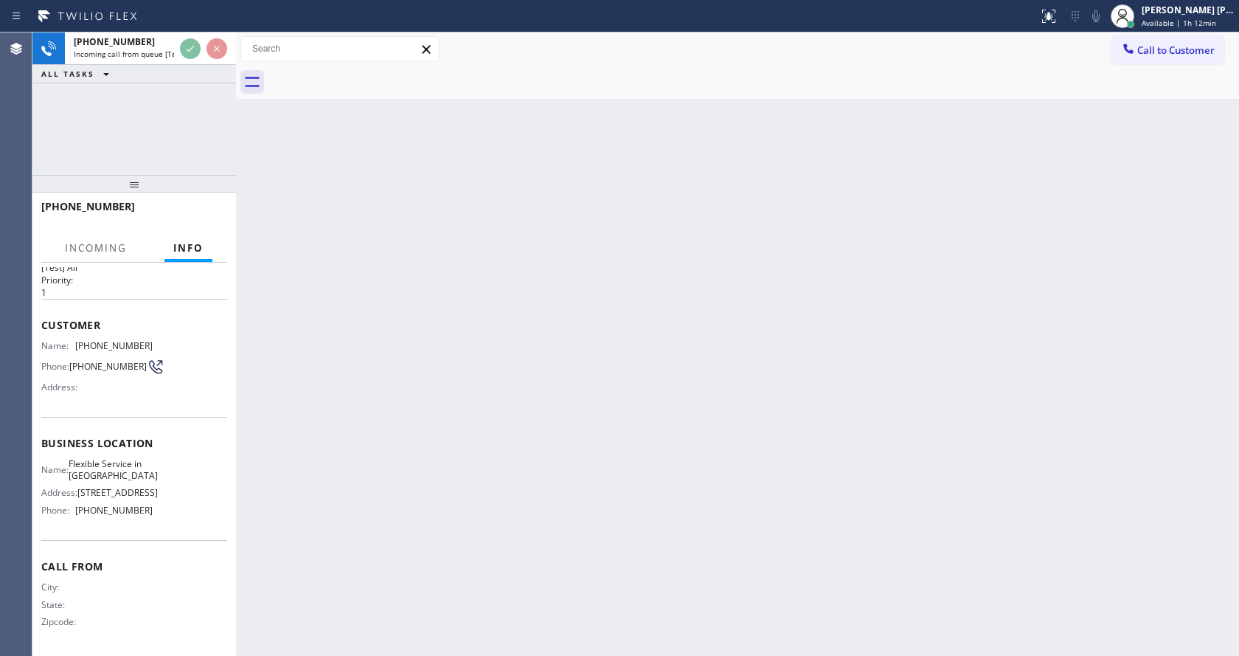
click at [581, 353] on div "Back to Dashboard Change Sender ID Customers Technicians Select a contact Outbo…" at bounding box center [737, 343] width 1003 height 623
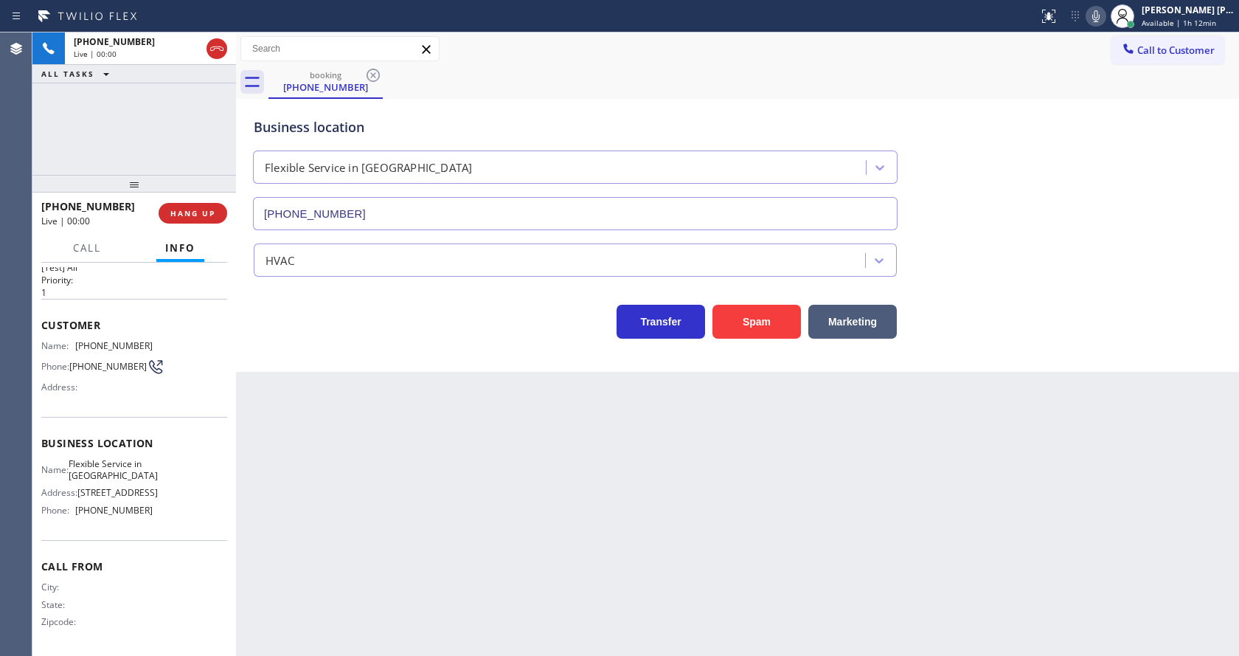
type input "[PHONE_NUMBER]"
click at [508, 496] on div "Back to Dashboard Change Sender ID Customers Technicians Select a contact Outbo…" at bounding box center [737, 343] width 1003 height 623
click at [305, 417] on div "Back to Dashboard Change Sender ID Customers Technicians Select a contact Outbo…" at bounding box center [737, 343] width 1003 height 623
click at [427, 415] on div "Back to Dashboard Change Sender ID Customers Technicians Select a contact Outbo…" at bounding box center [737, 343] width 1003 height 623
click at [356, 387] on div "Back to Dashboard Change Sender ID Customers Technicians Select a contact Outbo…" at bounding box center [737, 343] width 1003 height 623
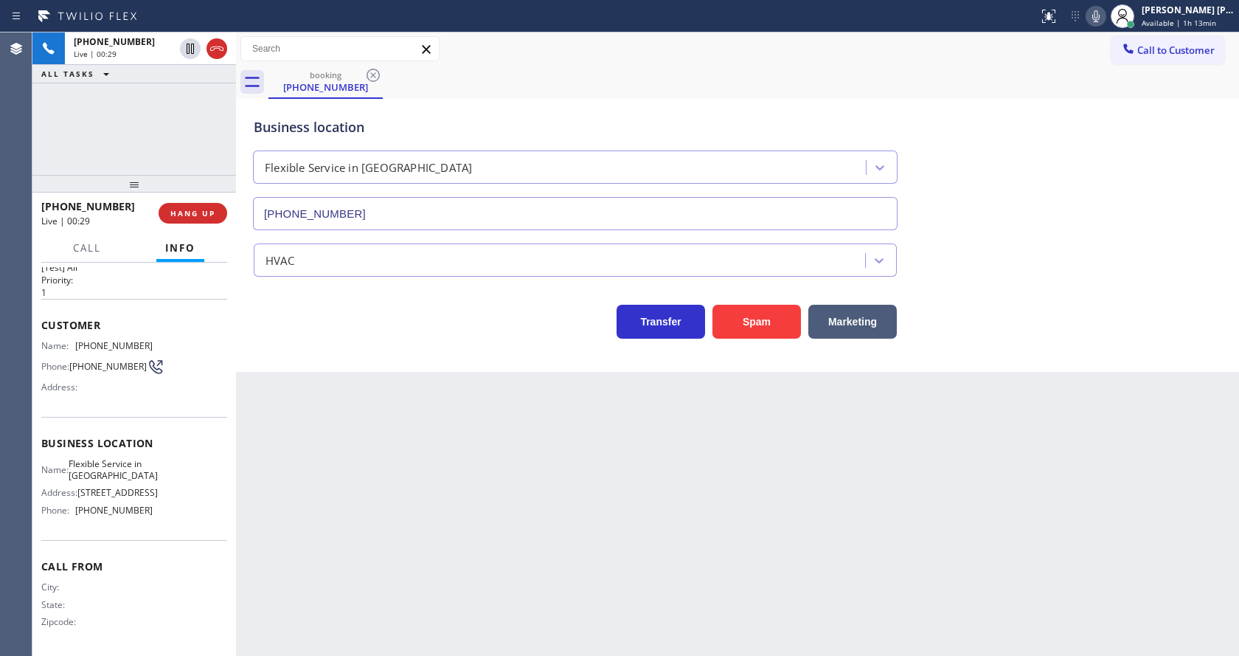
drag, startPoint x: 279, startPoint y: 373, endPoint x: 521, endPoint y: 365, distance: 242.1
click at [279, 373] on div "Back to Dashboard Change Sender ID Customers Technicians Select a contact Outbo…" at bounding box center [737, 343] width 1003 height 623
click at [741, 322] on button "Spam" at bounding box center [757, 322] width 89 height 34
click at [696, 477] on div "Back to Dashboard Change Sender ID Customers Technicians Select a contact Outbo…" at bounding box center [737, 343] width 1003 height 623
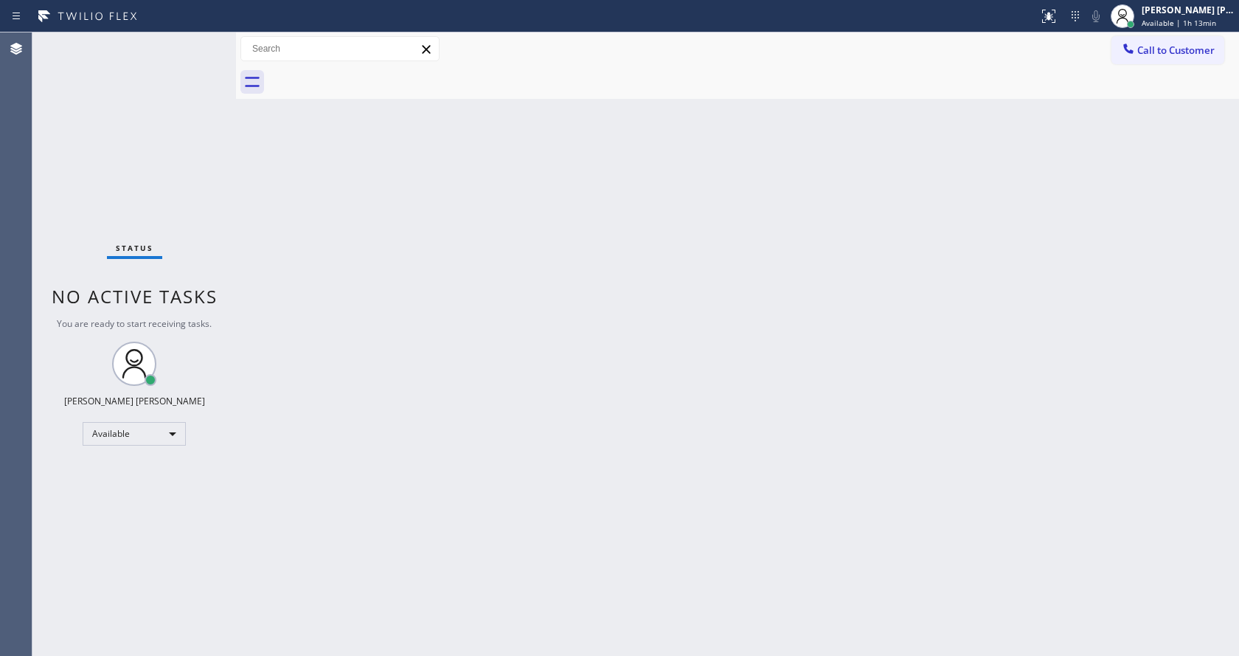
drag, startPoint x: 703, startPoint y: 375, endPoint x: 687, endPoint y: 344, distance: 35.0
click at [703, 375] on div "Back to Dashboard Change Sender ID Customers Technicians Select a contact Outbo…" at bounding box center [737, 343] width 1003 height 623
click at [205, 42] on div "Status No active tasks You are ready to start receiving tasks. [PERSON_NAME] [P…" at bounding box center [134, 343] width 204 height 623
click at [198, 40] on div "Status No active tasks You are ready to start receiving tasks. [PERSON_NAME] [P…" at bounding box center [134, 343] width 204 height 623
click at [197, 54] on div "Status No active tasks You are ready to start receiving tasks. [PERSON_NAME] [P…" at bounding box center [134, 343] width 204 height 623
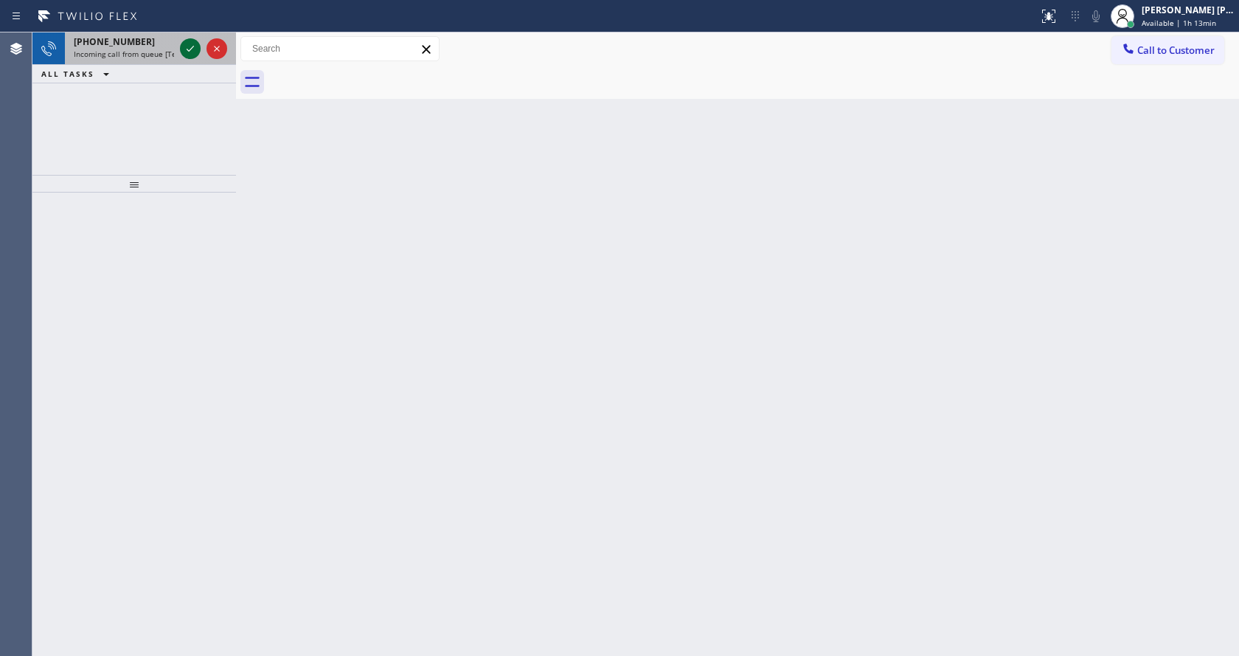
click at [193, 49] on icon at bounding box center [190, 49] width 18 height 18
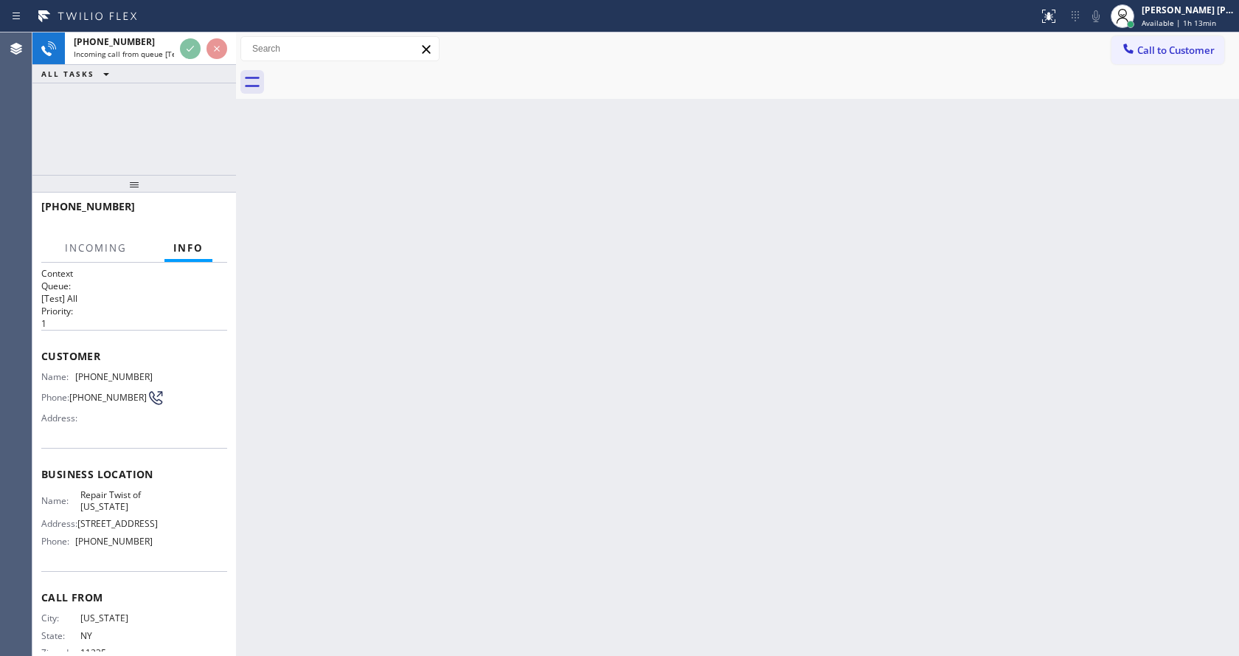
scroll to position [59, 0]
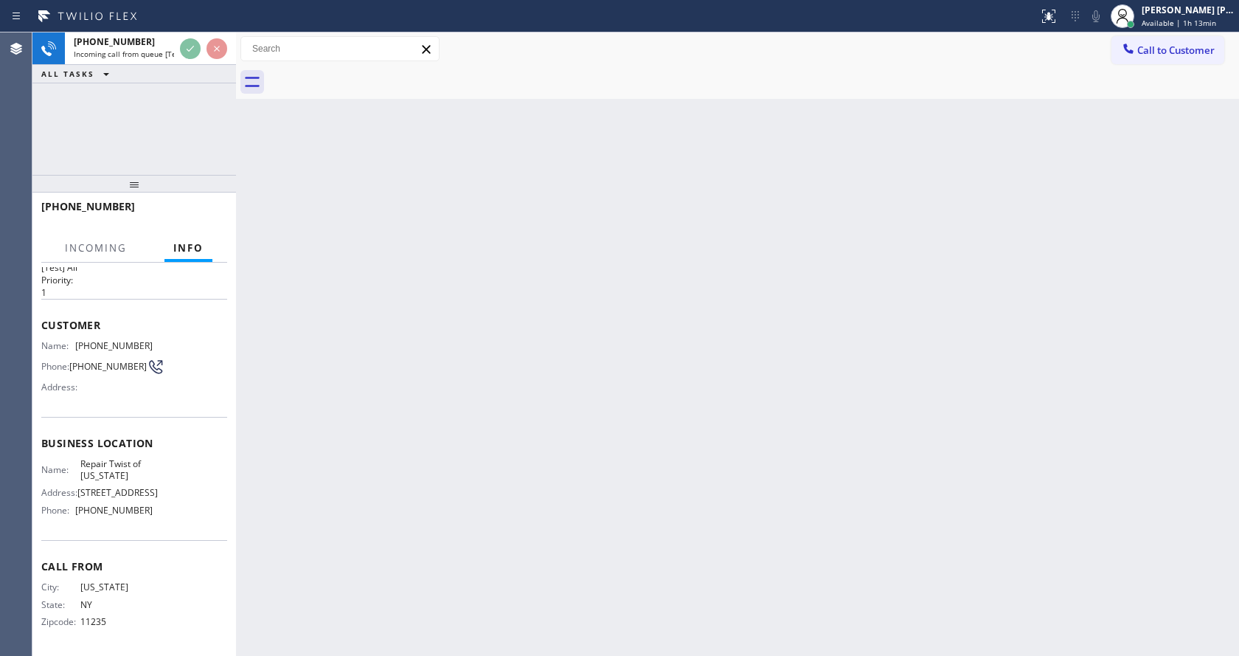
click at [388, 373] on div "Back to Dashboard Change Sender ID Customers Technicians Select a contact Outbo…" at bounding box center [737, 343] width 1003 height 623
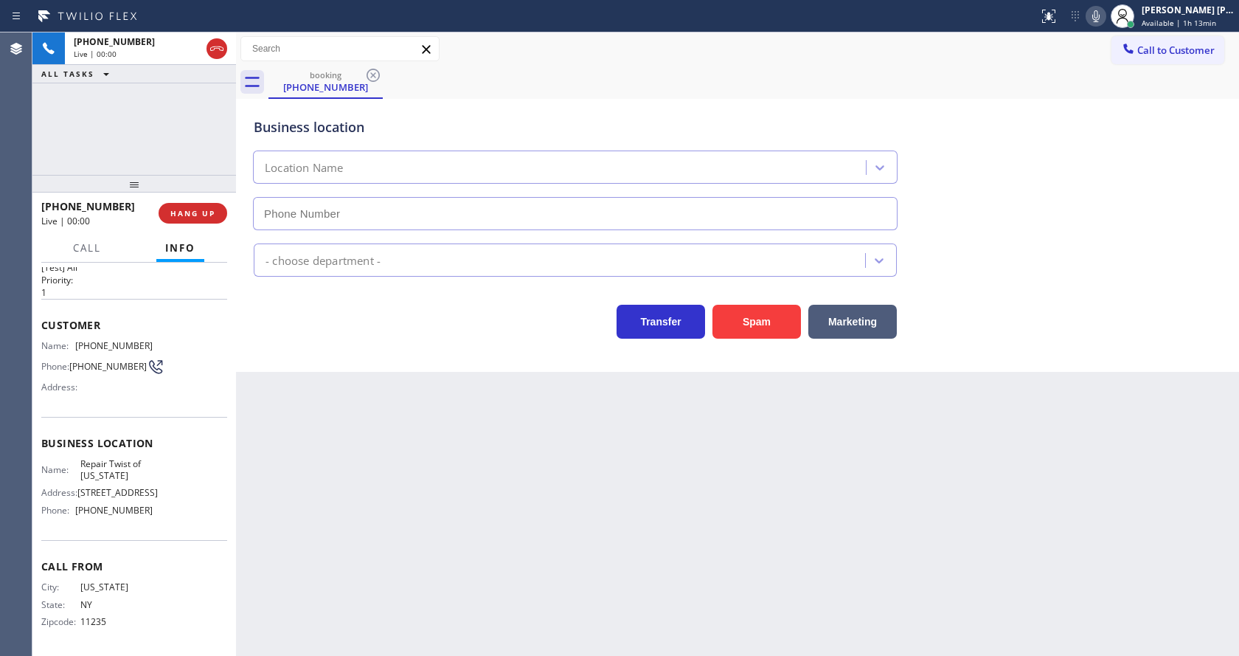
type input "[PHONE_NUMBER]"
click at [480, 531] on div "Back to Dashboard Change Sender ID Customers Technicians Select a contact Outbo…" at bounding box center [737, 343] width 1003 height 623
click at [491, 652] on div "Back to Dashboard Change Sender ID Customers Technicians Select a contact Outbo…" at bounding box center [737, 343] width 1003 height 623
click at [328, 402] on div "Back to Dashboard Change Sender ID Customers Technicians Select a contact Outbo…" at bounding box center [737, 343] width 1003 height 623
click at [783, 502] on div "Back to Dashboard Change Sender ID Customers Technicians Select a contact Outbo…" at bounding box center [737, 343] width 1003 height 623
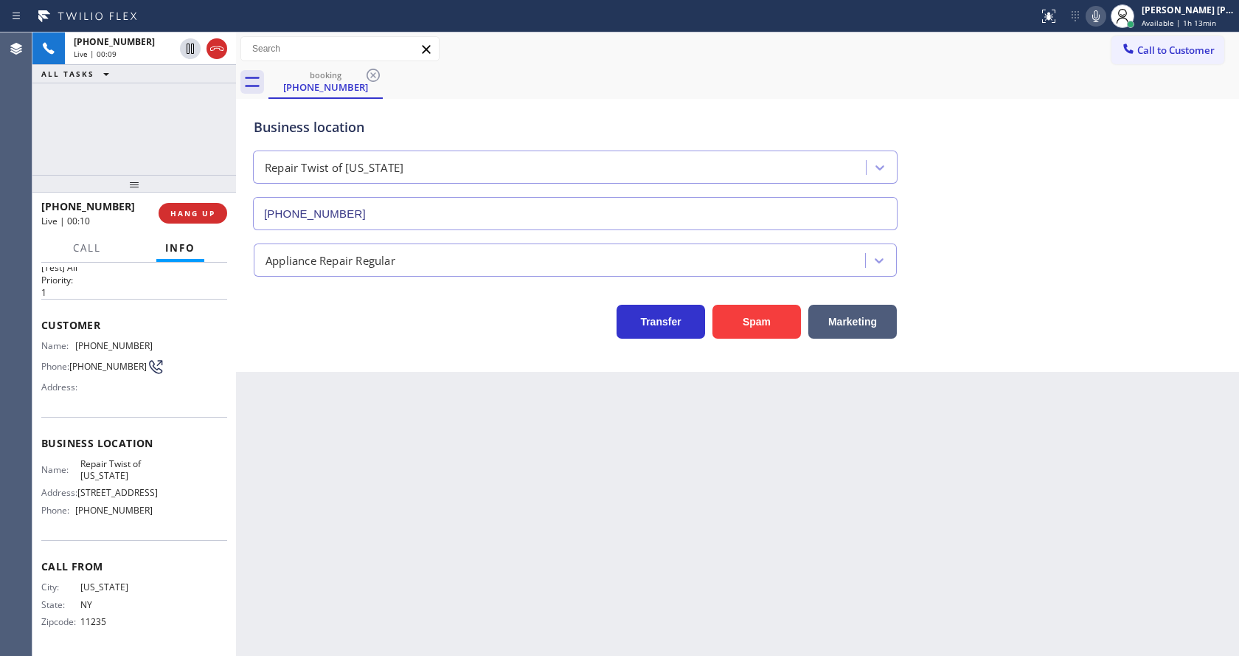
click at [440, 429] on div "Back to Dashboard Change Sender ID Customers Technicians Select a contact Outbo…" at bounding box center [737, 343] width 1003 height 623
drag, startPoint x: 285, startPoint y: 410, endPoint x: 295, endPoint y: 443, distance: 34.1
click at [285, 410] on div "Back to Dashboard Change Sender ID Customers Technicians Select a contact Outbo…" at bounding box center [737, 343] width 1003 height 623
click at [46, 388] on div "Customer Name: [PHONE_NUMBER] Phone: [PHONE_NUMBER] Address:" at bounding box center [134, 358] width 186 height 118
drag, startPoint x: 77, startPoint y: 318, endPoint x: 179, endPoint y: 317, distance: 101.8
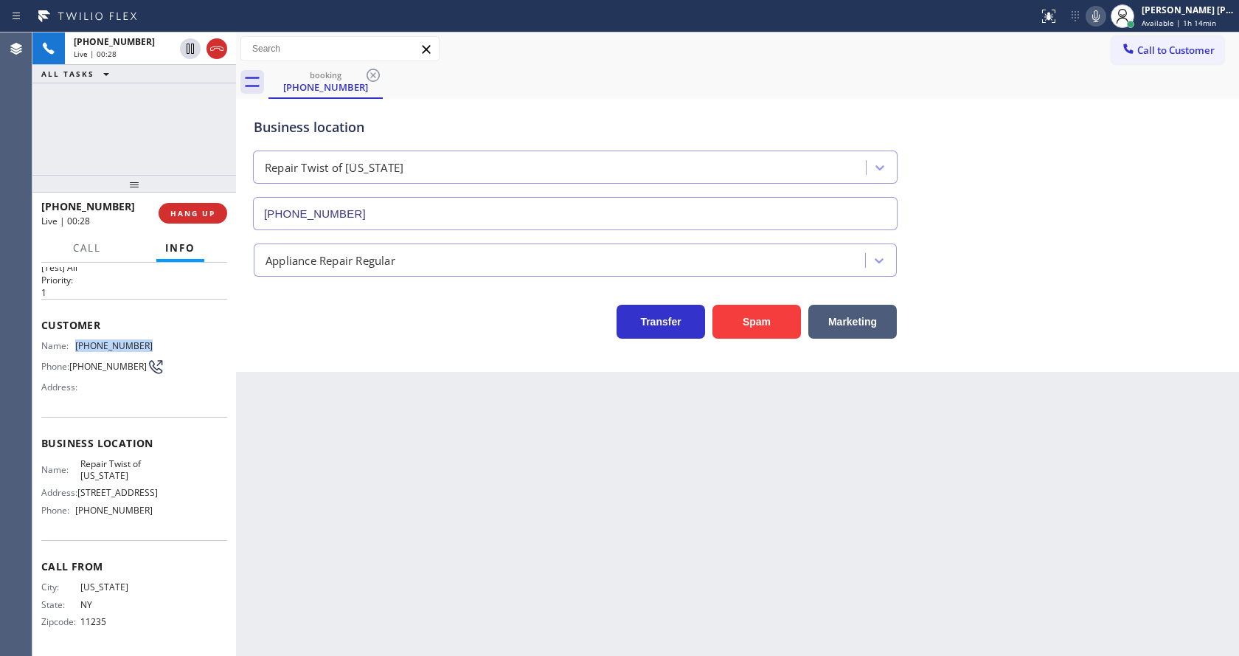
click at [179, 340] on div "Name: [PHONE_NUMBER] Phone: [PHONE_NUMBER] Address:" at bounding box center [134, 369] width 186 height 58
click at [389, 474] on div "Back to Dashboard Change Sender ID Customers Technicians Select a contact Outbo…" at bounding box center [737, 343] width 1003 height 623
click at [84, 487] on span "[STREET_ADDRESS]" at bounding box center [117, 492] width 80 height 11
drag, startPoint x: 74, startPoint y: 438, endPoint x: 140, endPoint y: 457, distance: 68.9
click at [140, 458] on div "Name: Repair Twist of [US_STATE]" at bounding box center [96, 469] width 111 height 23
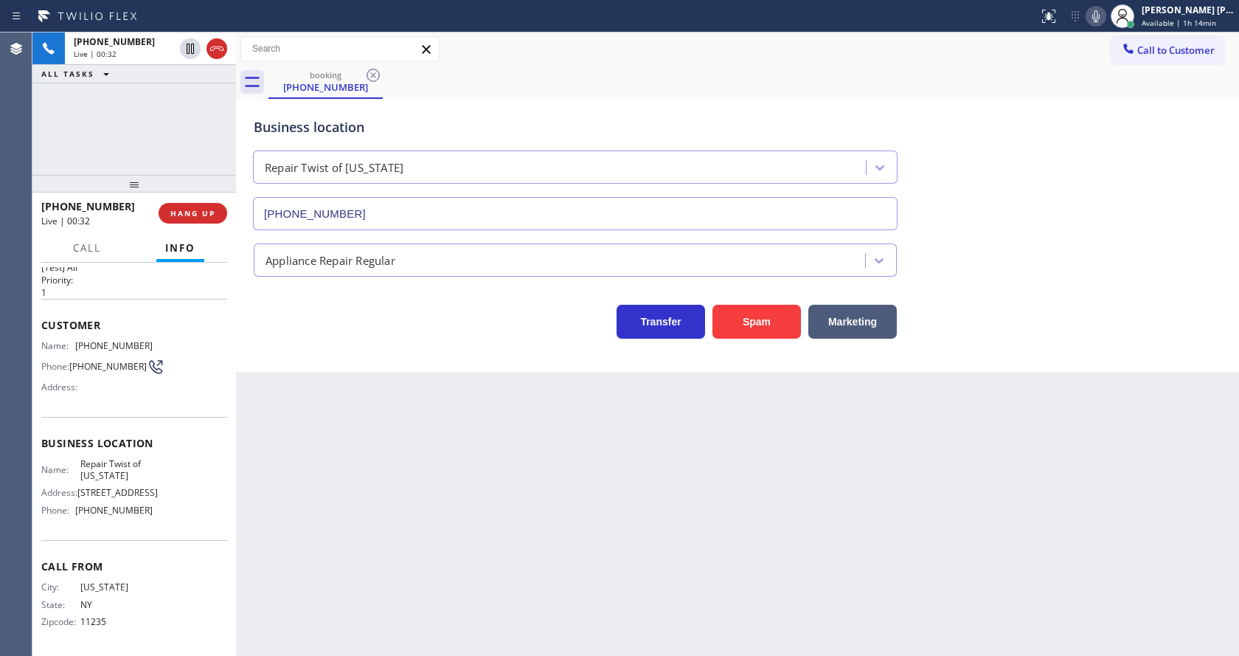
drag, startPoint x: 493, startPoint y: 463, endPoint x: 477, endPoint y: 557, distance: 95.1
click at [484, 522] on div "Back to Dashboard Change Sender ID Customers Technicians Select a contact Outbo…" at bounding box center [737, 343] width 1003 height 623
drag, startPoint x: 336, startPoint y: 584, endPoint x: 344, endPoint y: 653, distance: 69.2
click at [336, 589] on div "Back to Dashboard Change Sender ID Customers Technicians Select a contact Outbo…" at bounding box center [737, 343] width 1003 height 623
click at [169, 497] on div "Name: Repair Twist of [US_STATE] Address: [STREET_ADDRESS] Phone: [PHONE_NUMBER]" at bounding box center [134, 489] width 186 height 63
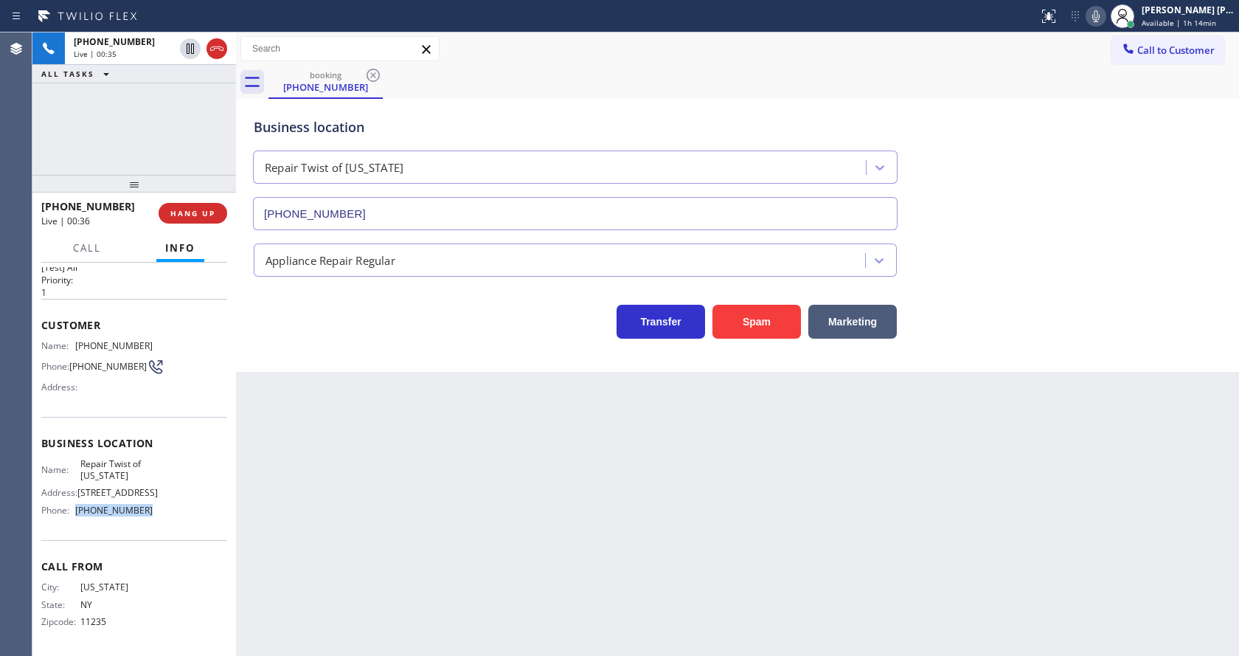
drag, startPoint x: 75, startPoint y: 507, endPoint x: 167, endPoint y: 512, distance: 92.4
click at [167, 512] on div "Name: Repair Twist of [US_STATE] Address: [STREET_ADDRESS] Phone: [PHONE_NUMBER]" at bounding box center [134, 489] width 186 height 63
drag, startPoint x: 336, startPoint y: 502, endPoint x: 354, endPoint y: 647, distance: 145.8
click at [346, 555] on div "Back to Dashboard Change Sender ID Customers Technicians Select a contact Outbo…" at bounding box center [737, 343] width 1003 height 623
click at [791, 507] on div "Back to Dashboard Change Sender ID Customers Technicians Select a contact Outbo…" at bounding box center [737, 343] width 1003 height 623
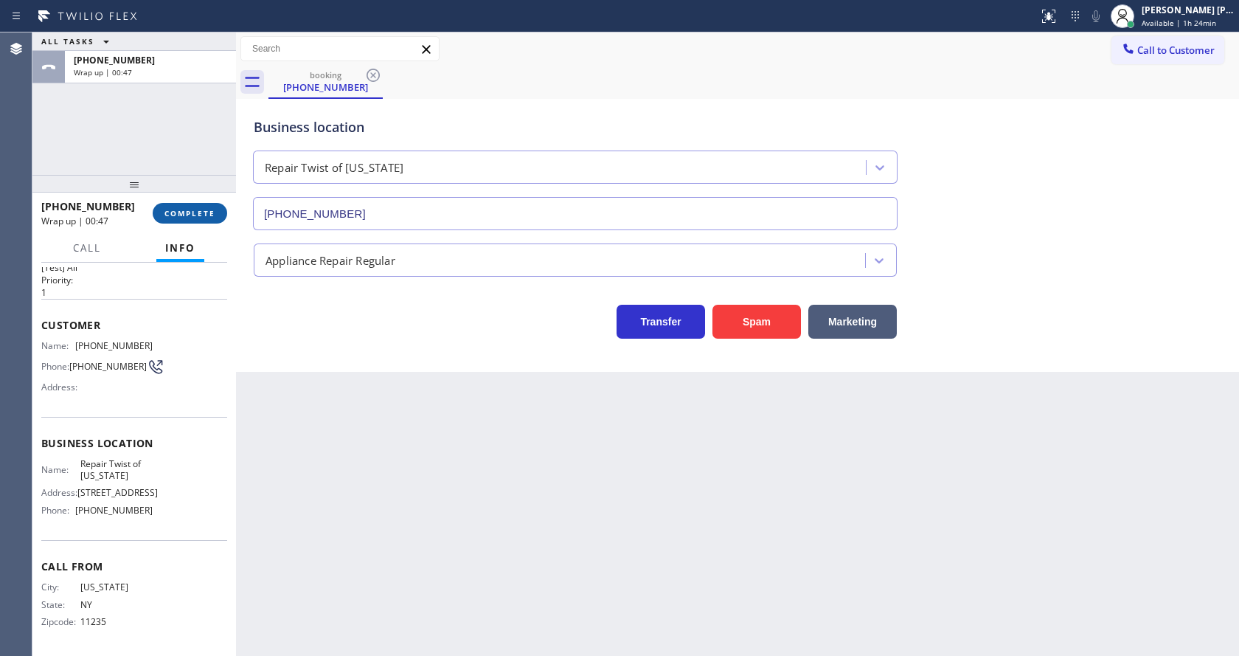
click at [175, 203] on button "COMPLETE" at bounding box center [190, 213] width 75 height 21
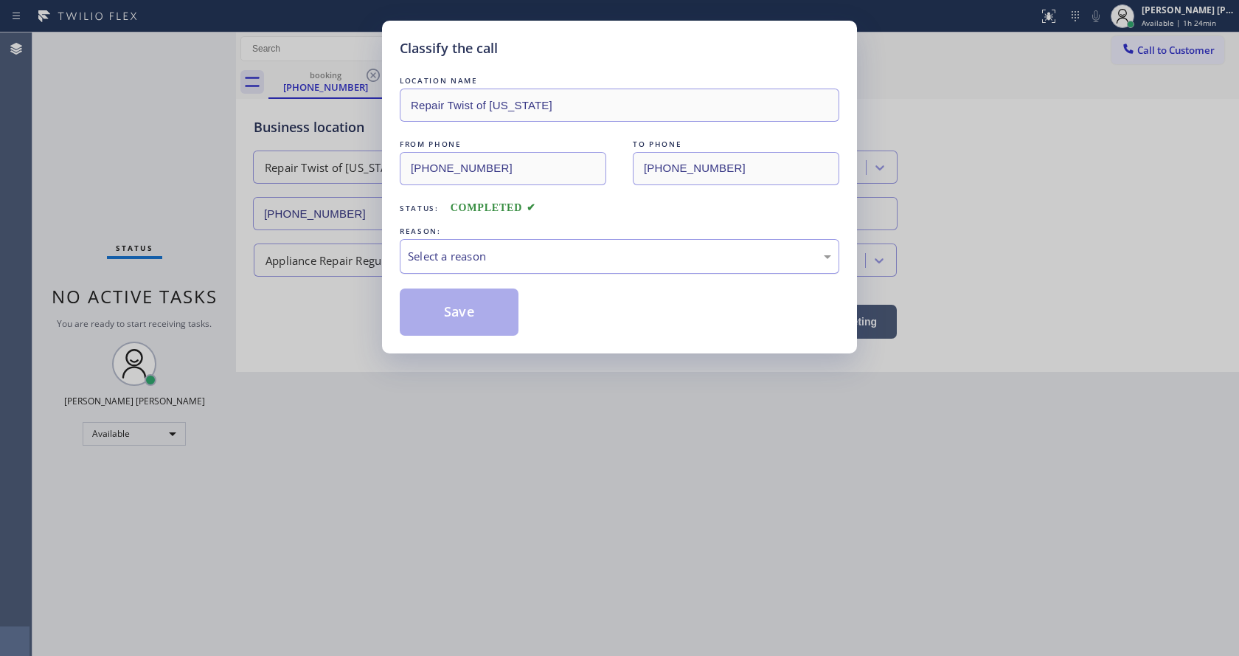
click at [460, 246] on div "Select a reason" at bounding box center [620, 256] width 440 height 35
click at [466, 334] on button "Save" at bounding box center [459, 311] width 119 height 47
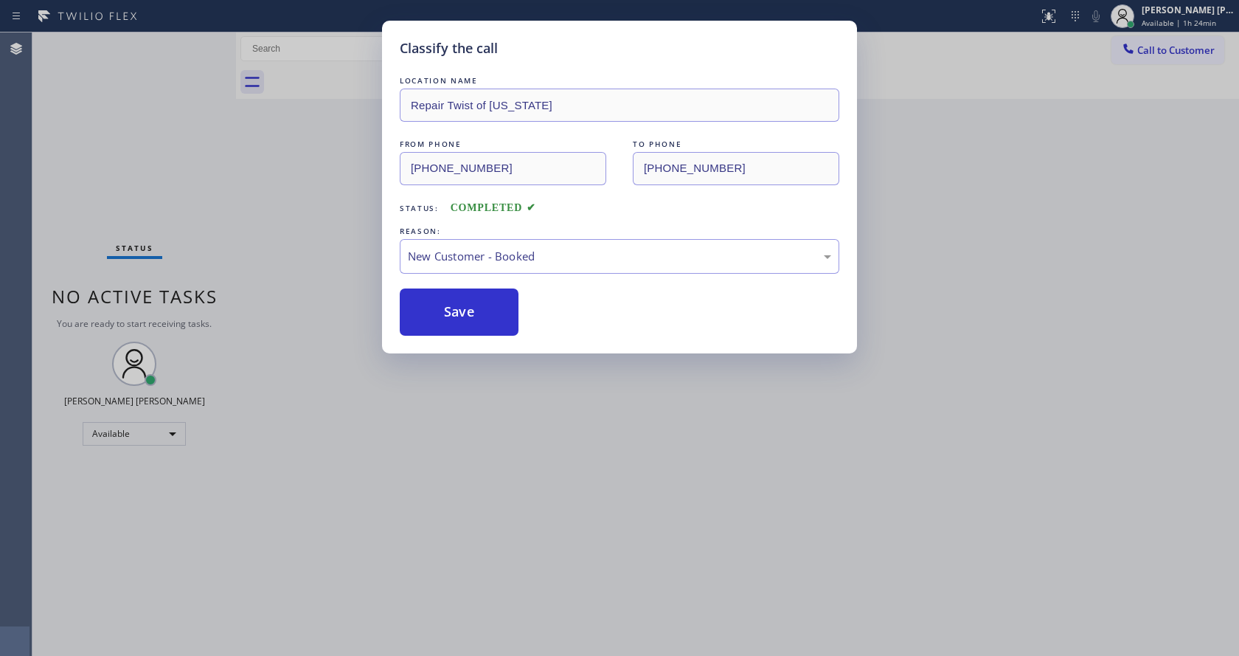
drag, startPoint x: 536, startPoint y: 488, endPoint x: 470, endPoint y: 623, distance: 150.1
click at [530, 498] on div "Classify the call LOCATION NAME Repair Twist of [US_STATE] FROM PHONE [PHONE_NU…" at bounding box center [619, 328] width 1239 height 656
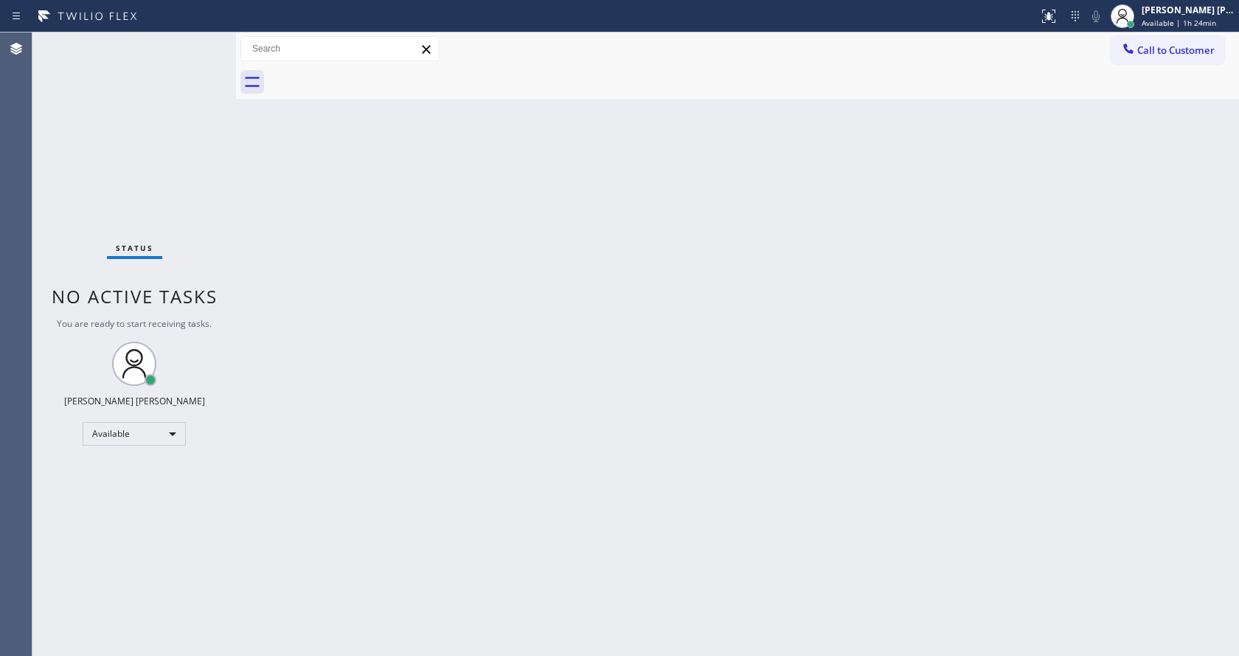
click at [717, 253] on div "Back to Dashboard Change Sender ID Customers Technicians Select a contact Outbo…" at bounding box center [737, 343] width 1003 height 623
drag, startPoint x: 205, startPoint y: 222, endPoint x: 339, endPoint y: 152, distance: 151.4
click at [205, 221] on div "Status No active tasks You are ready to start receiving tasks. [PERSON_NAME] [P…" at bounding box center [134, 343] width 204 height 623
click at [260, 153] on div "Back to Dashboard Change Sender ID Customers Technicians Select a contact Outbo…" at bounding box center [737, 343] width 1003 height 623
click at [920, 212] on div "Back to Dashboard Change Sender ID Customers Technicians Select a contact Outbo…" at bounding box center [737, 343] width 1003 height 623
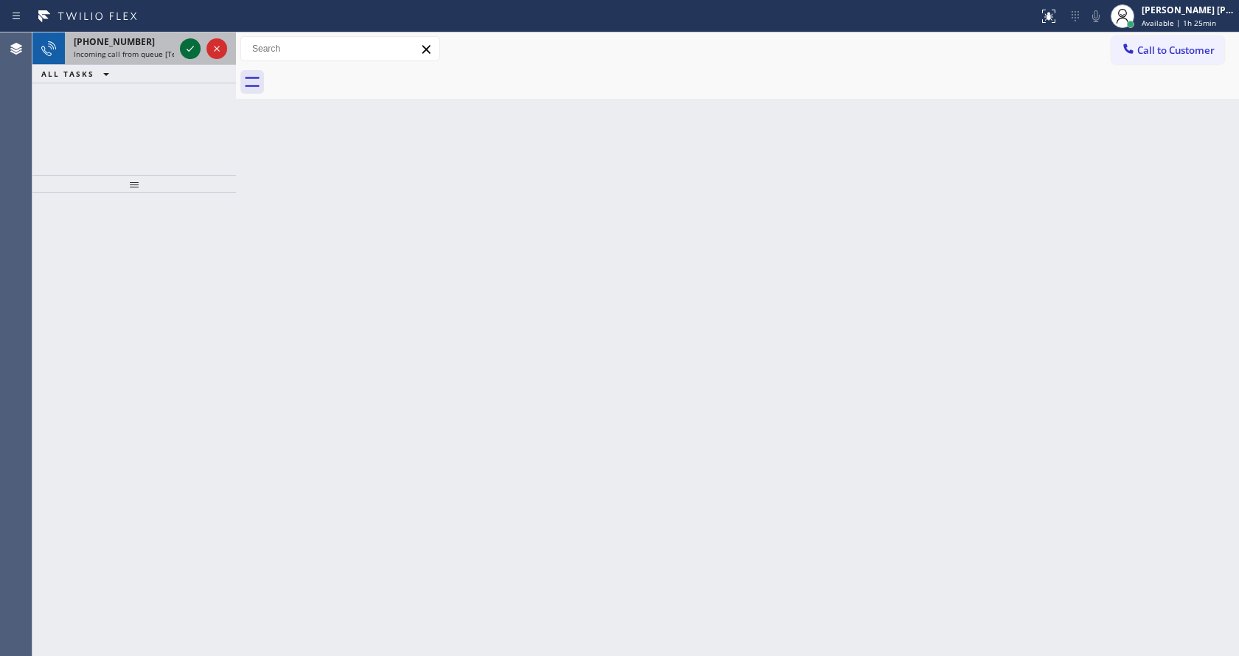
click at [187, 49] on icon at bounding box center [190, 49] width 7 height 6
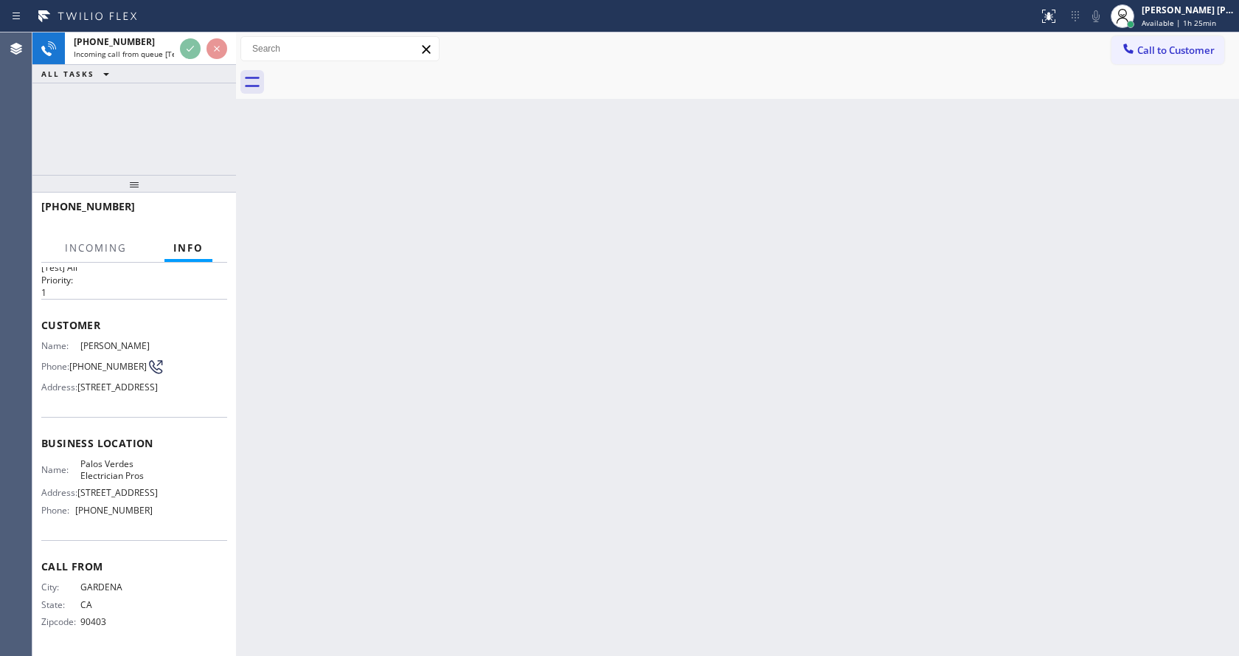
scroll to position [82, 0]
drag, startPoint x: 453, startPoint y: 488, endPoint x: 452, endPoint y: 479, distance: 9.6
click at [453, 488] on div "Back to Dashboard Change Sender ID Customers Technicians Select a contact Outbo…" at bounding box center [737, 343] width 1003 height 623
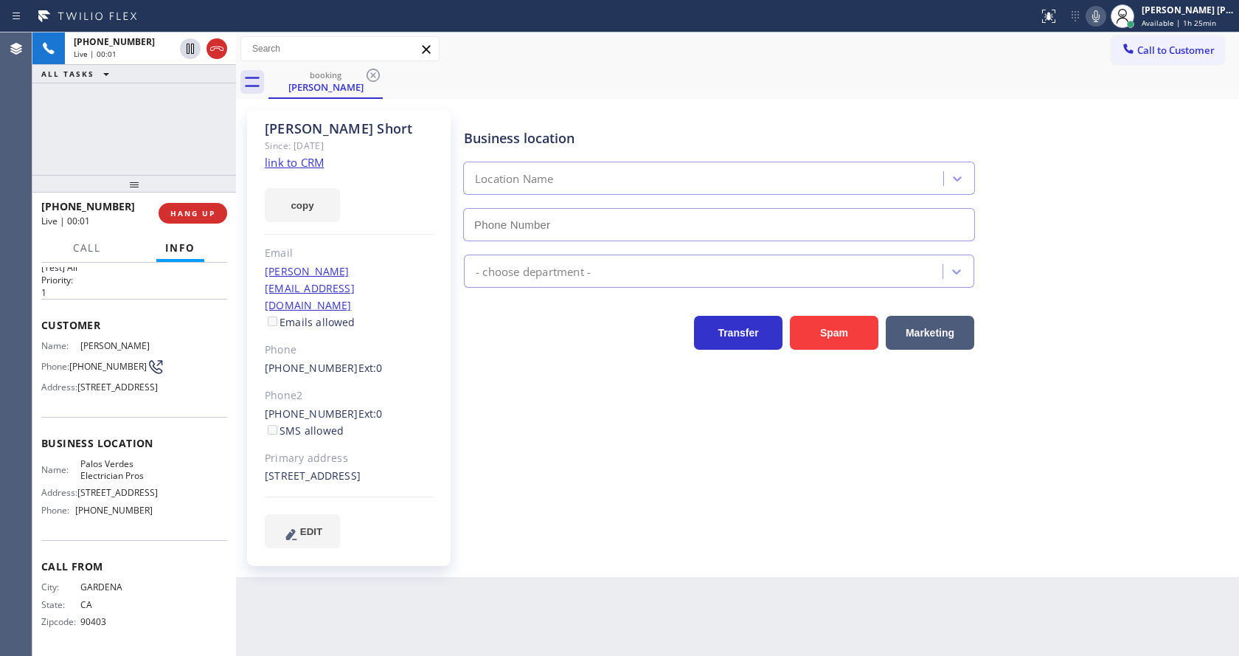
type input "[PHONE_NUMBER]"
click at [603, 434] on div "Business location [GEOGRAPHIC_DATA] Electrician Pros [PHONE_NUMBER] Electrician…" at bounding box center [848, 329] width 775 height 430
click at [489, 489] on div "Business location [GEOGRAPHIC_DATA] Electrician Pros [PHONE_NUMBER] Electrician…" at bounding box center [848, 329] width 775 height 430
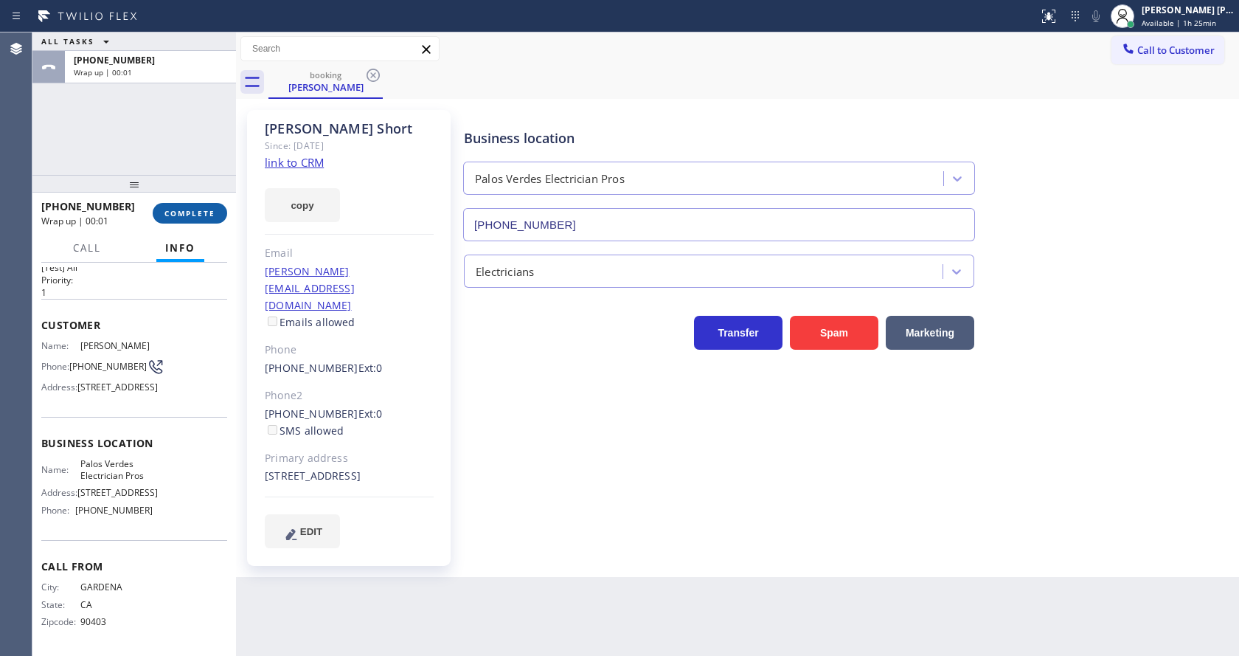
click at [196, 218] on button "COMPLETE" at bounding box center [190, 213] width 75 height 21
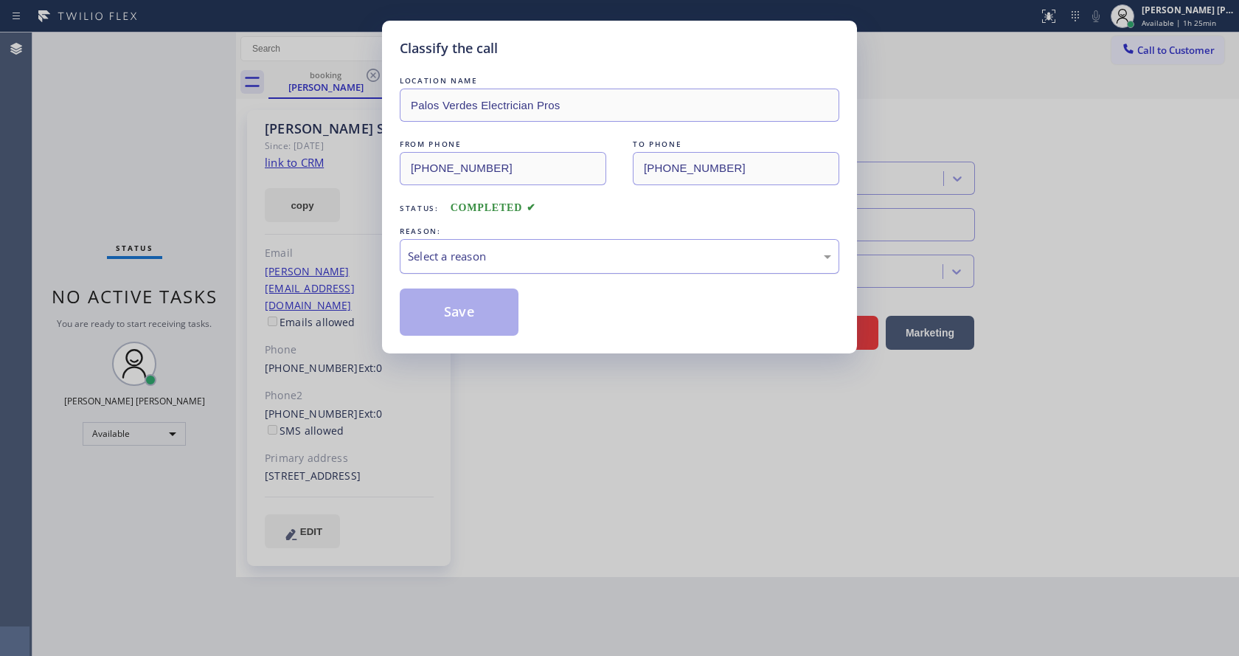
click at [425, 252] on div "Select a reason" at bounding box center [619, 256] width 423 height 17
drag, startPoint x: 474, startPoint y: 312, endPoint x: 544, endPoint y: 371, distance: 91.6
click at [476, 315] on button "Save" at bounding box center [459, 311] width 119 height 47
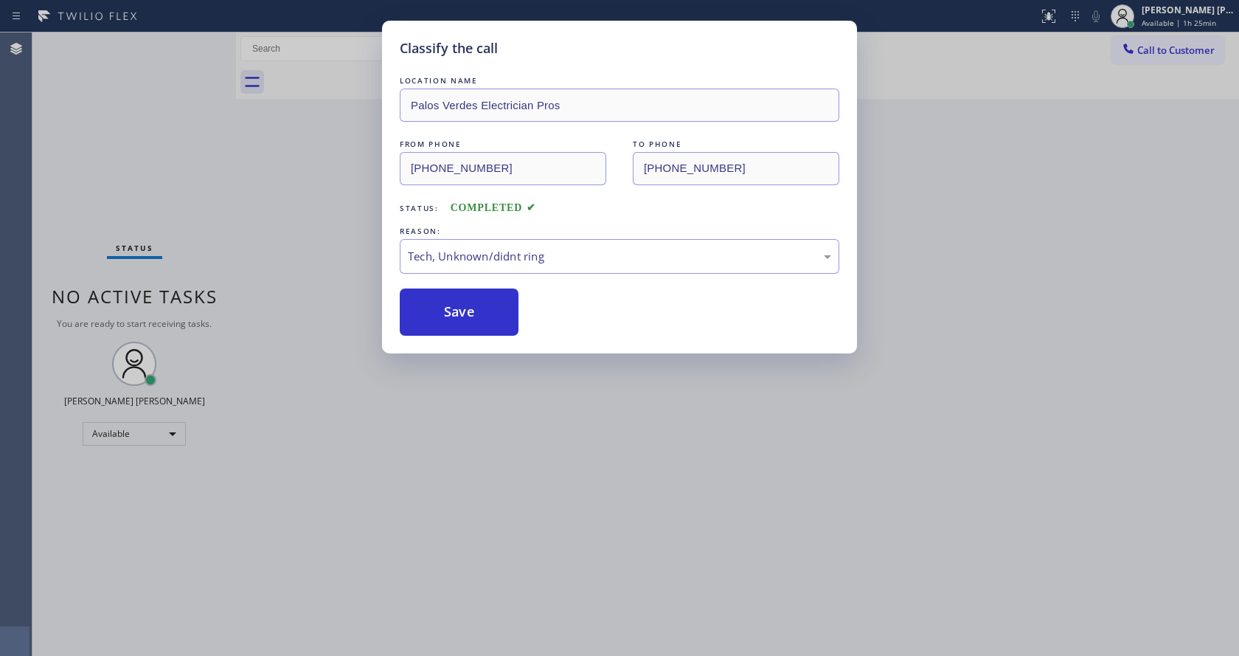
drag, startPoint x: 544, startPoint y: 371, endPoint x: 451, endPoint y: 610, distance: 256.7
click at [539, 390] on div "Classify the call LOCATION NAME [GEOGRAPHIC_DATA] Electrician Pros FROM PHONE […" at bounding box center [619, 328] width 1239 height 656
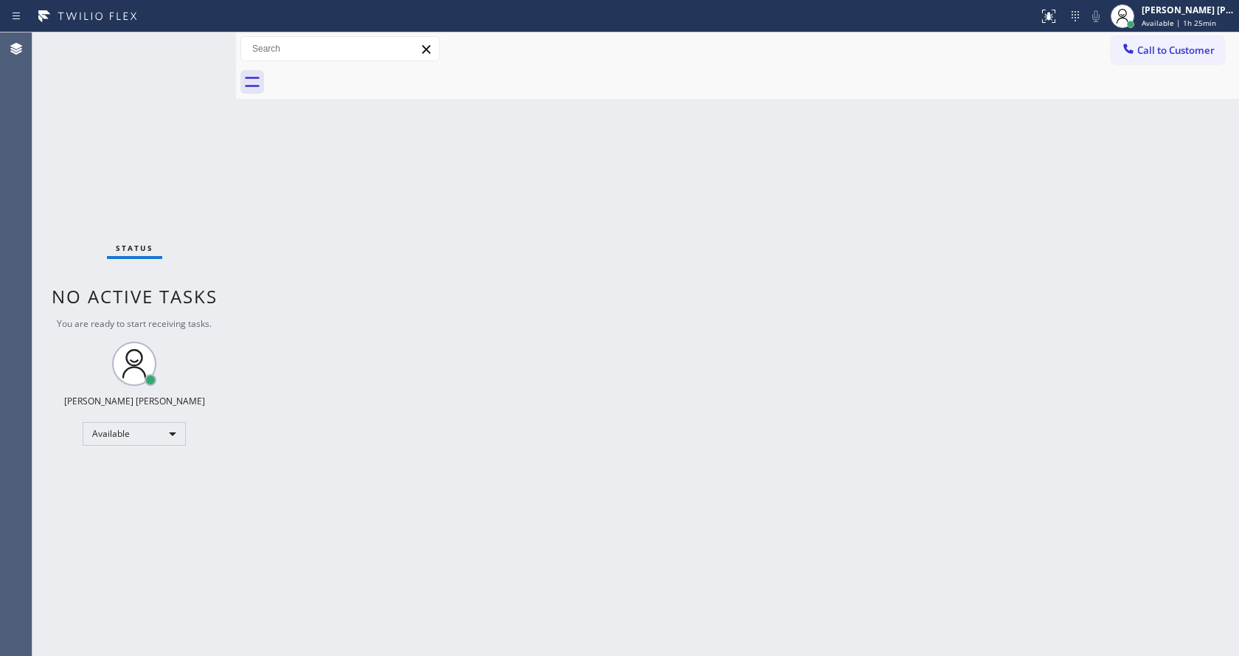
drag, startPoint x: 176, startPoint y: 167, endPoint x: 187, endPoint y: 181, distance: 17.9
click at [178, 173] on div "Status No active tasks You are ready to start receiving tasks. [PERSON_NAME] [P…" at bounding box center [134, 343] width 204 height 623
click at [541, 439] on div "Back to Dashboard Change Sender ID Customers Technicians Select a contact Outbo…" at bounding box center [737, 343] width 1003 height 623
click at [263, 242] on div "Back to Dashboard Change Sender ID Customers Technicians Select a contact Outbo…" at bounding box center [737, 343] width 1003 height 623
click at [200, 41] on div "Status No active tasks You are ready to start receiving tasks. [PERSON_NAME] [P…" at bounding box center [134, 343] width 204 height 623
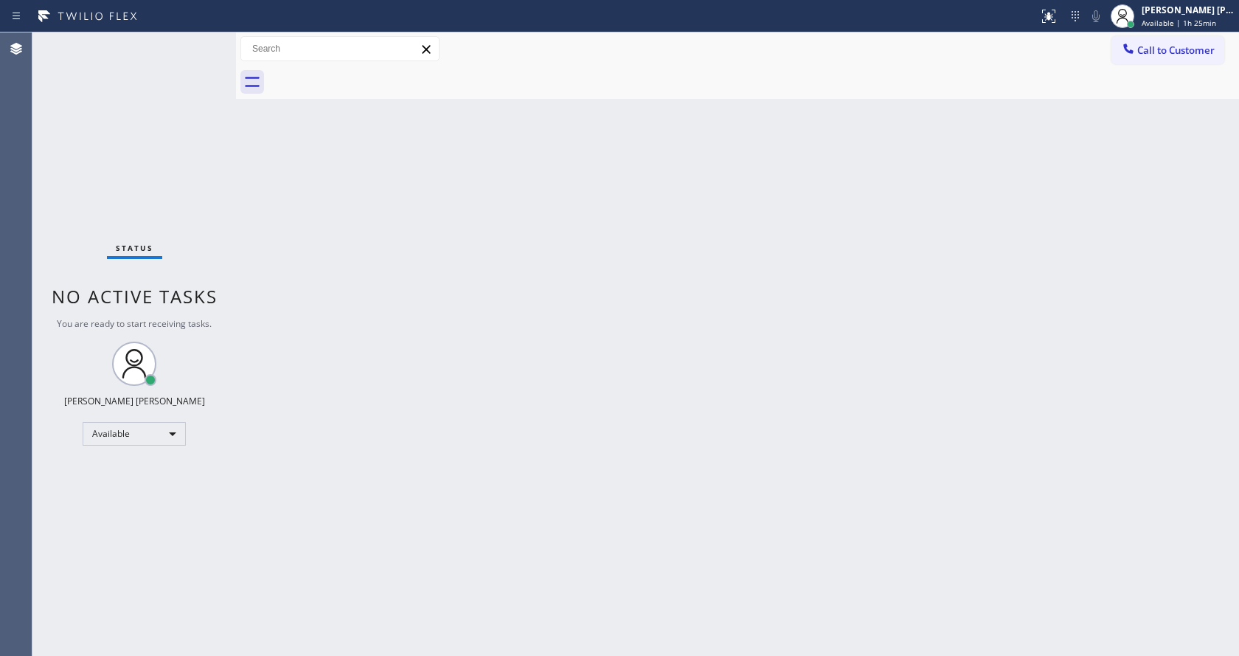
click at [201, 46] on div "Status No active tasks You are ready to start receiving tasks. [PERSON_NAME] [P…" at bounding box center [134, 343] width 204 height 623
click at [198, 44] on div "Status No active tasks You are ready to start receiving tasks. [PERSON_NAME] [P…" at bounding box center [134, 343] width 204 height 623
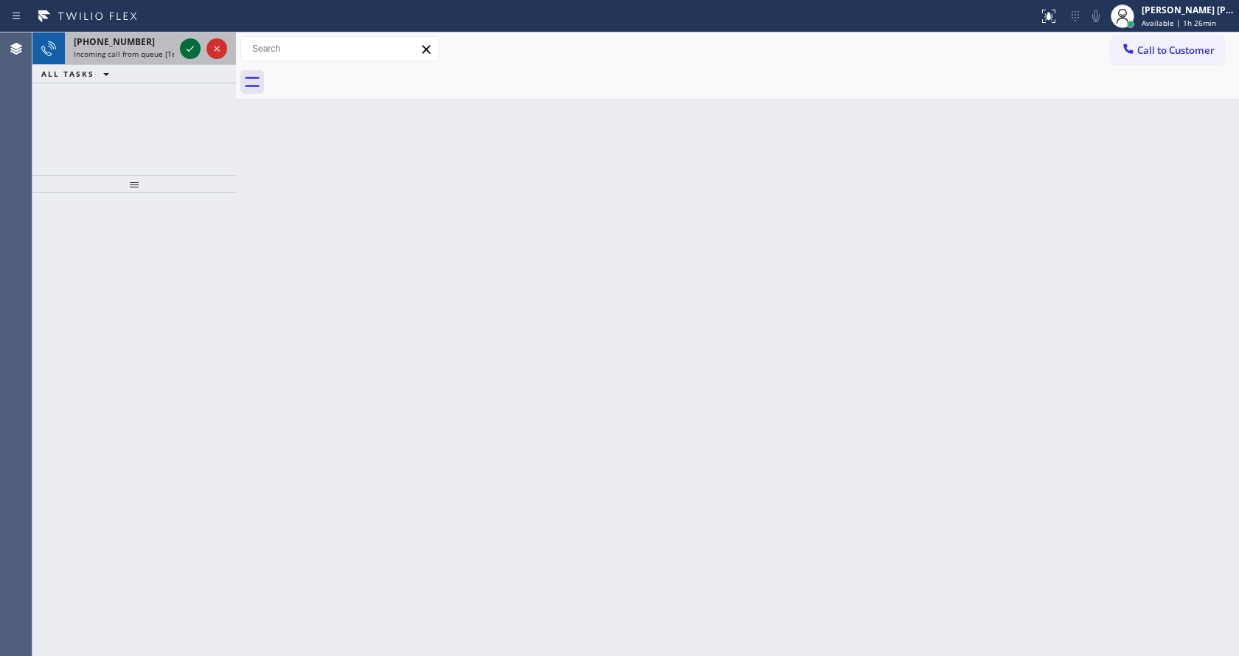
click at [195, 41] on icon at bounding box center [190, 49] width 18 height 18
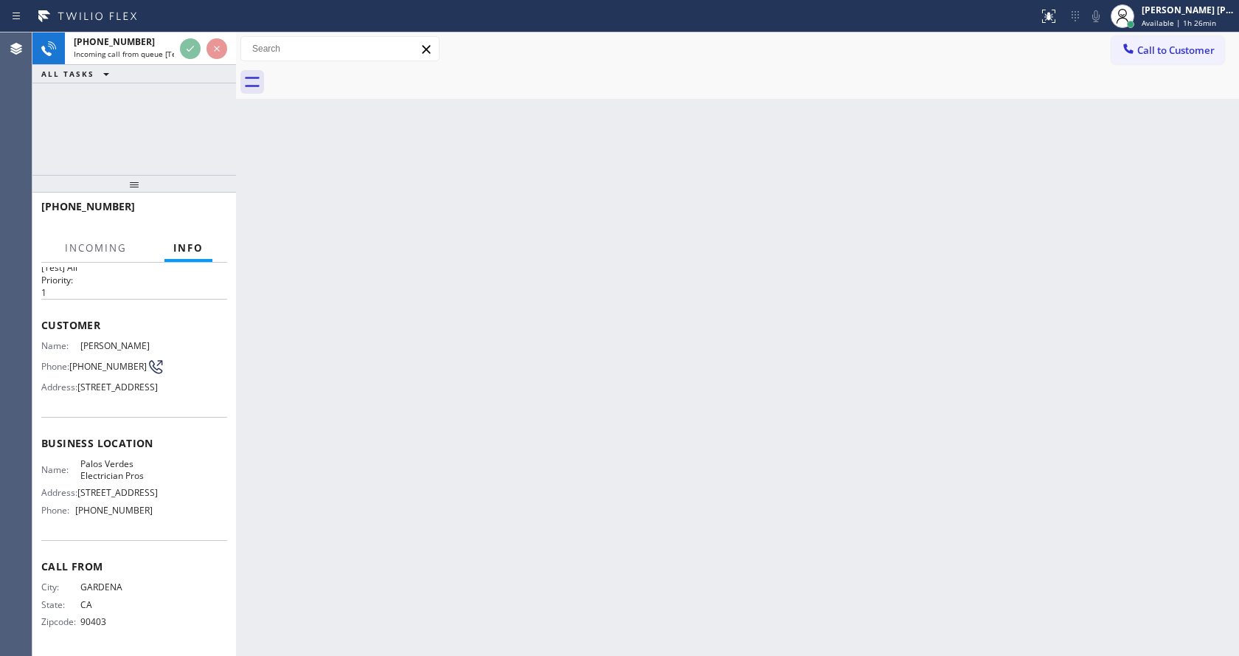
scroll to position [82, 0]
click at [537, 377] on div "Back to Dashboard Change Sender ID Customers Technicians Select a contact Outbo…" at bounding box center [737, 343] width 1003 height 623
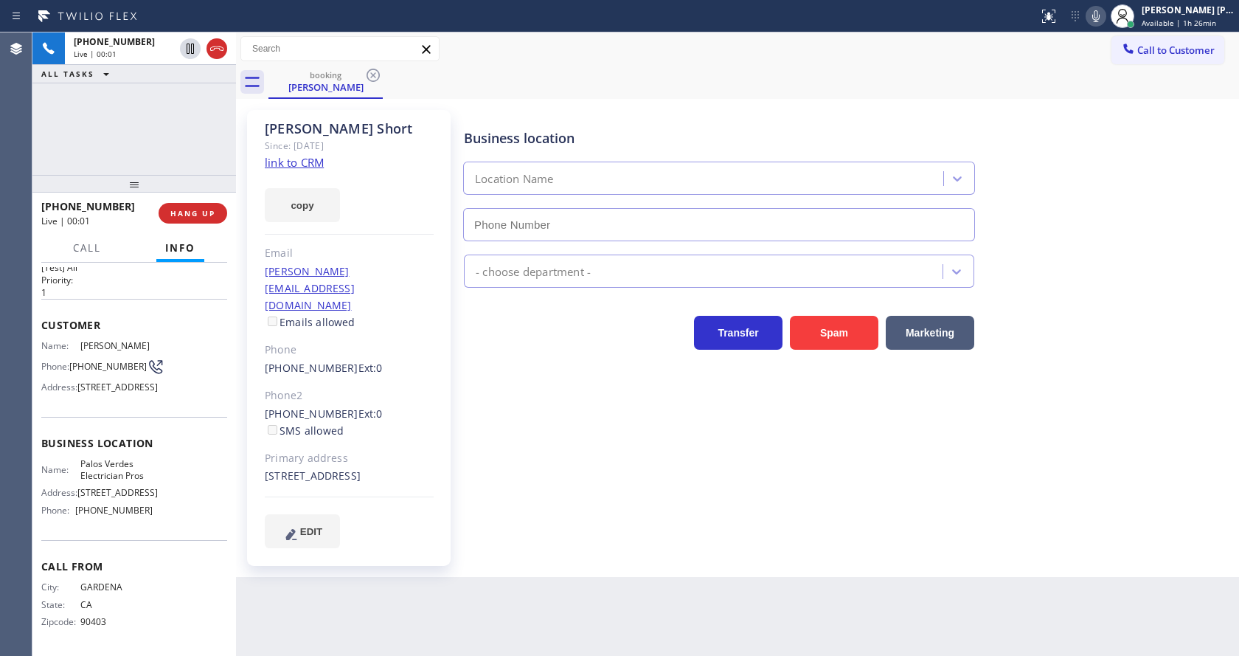
type input "[PHONE_NUMBER]"
click at [547, 497] on div "Business location [GEOGRAPHIC_DATA] Electrician Pros [PHONE_NUMBER] Electrician…" at bounding box center [848, 329] width 775 height 430
click at [306, 164] on link "link to CRM" at bounding box center [294, 162] width 59 height 15
drag, startPoint x: 76, startPoint y: 295, endPoint x: 150, endPoint y: 300, distance: 73.9
click at [150, 340] on div "Name: [PERSON_NAME] Phone: [PHONE_NUMBER] Address: [STREET_ADDRESS]" at bounding box center [134, 369] width 186 height 58
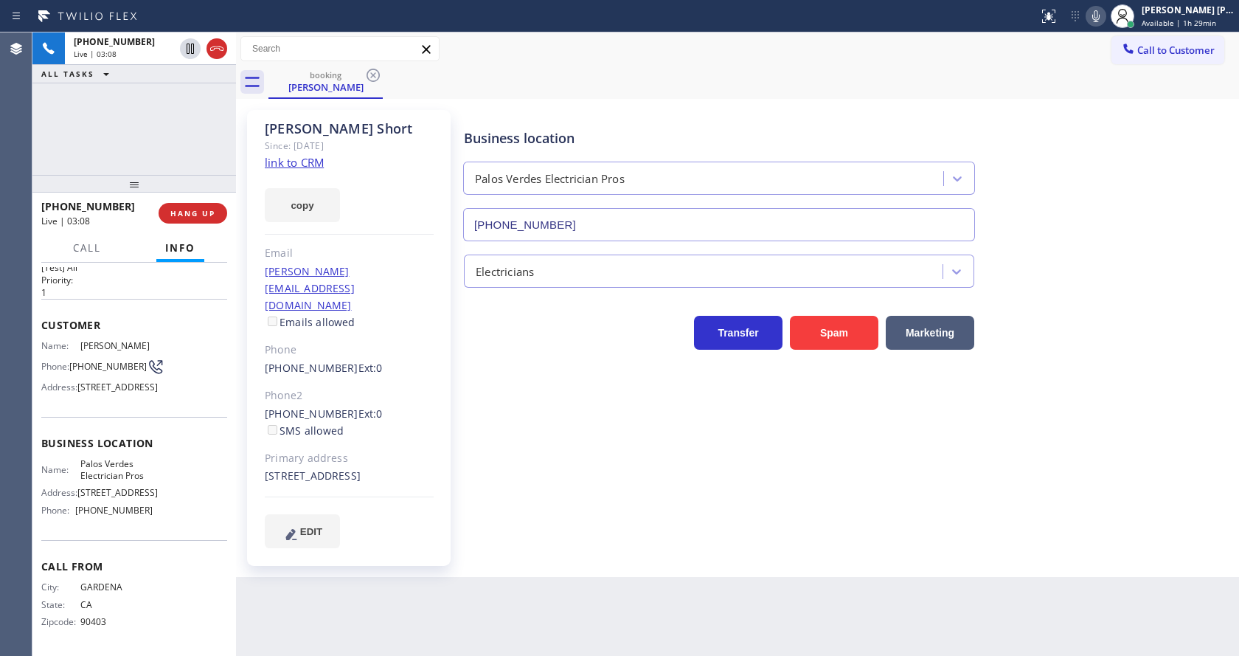
click at [574, 479] on div "Business location [GEOGRAPHIC_DATA] Electrician Pros [PHONE_NUMBER] Electrician…" at bounding box center [848, 329] width 775 height 430
click at [184, 491] on div "Name: Palos Verdes Electrician Pros Address: [STREET_ADDRESS] Phone: [PHONE_NUM…" at bounding box center [134, 489] width 186 height 63
drag, startPoint x: 68, startPoint y: 311, endPoint x: 100, endPoint y: 328, distance: 36.6
click at [100, 358] on div "Phone: [PHONE_NUMBER]" at bounding box center [96, 367] width 111 height 18
click at [100, 361] on span "[PHONE_NUMBER]" at bounding box center [107, 366] width 77 height 11
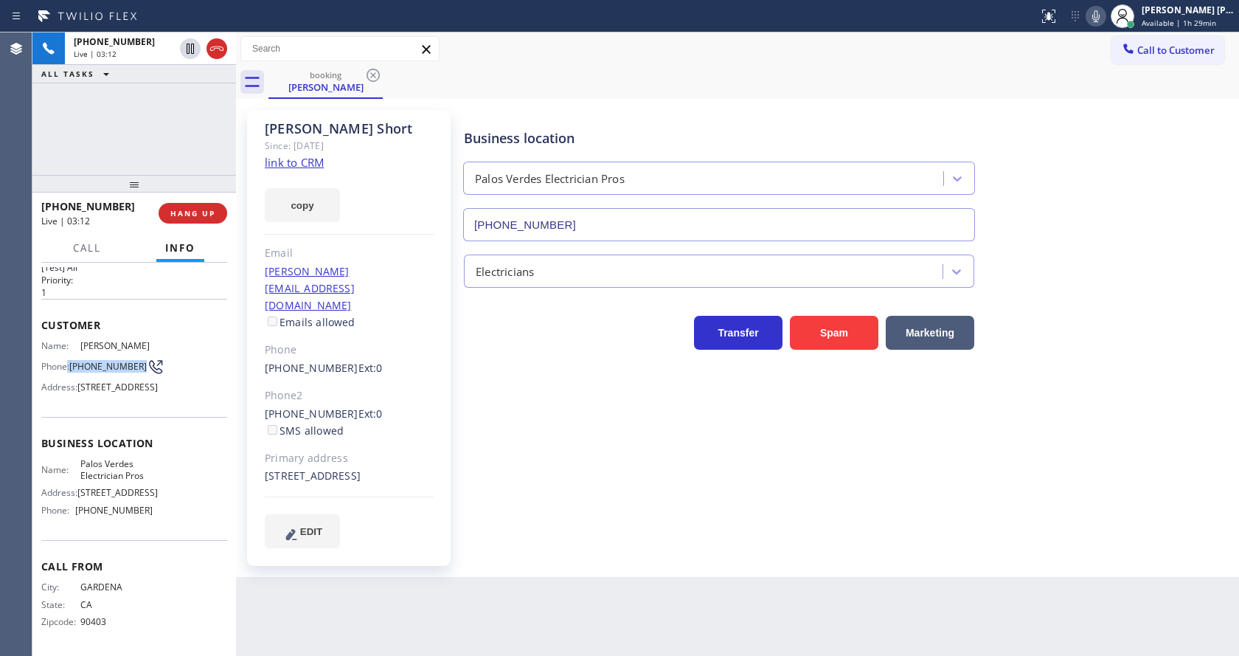
click at [75, 361] on span "[PHONE_NUMBER]" at bounding box center [107, 366] width 77 height 11
drag, startPoint x: 70, startPoint y: 308, endPoint x: 98, endPoint y: 328, distance: 34.0
click at [98, 358] on div "Phone: [PHONE_NUMBER]" at bounding box center [96, 367] width 111 height 18
click at [378, 570] on div "Back to Dashboard Change Sender ID Customers Technicians Select a contact Outbo…" at bounding box center [737, 343] width 1003 height 623
click at [318, 468] on div "[STREET_ADDRESS]" at bounding box center [349, 476] width 169 height 17
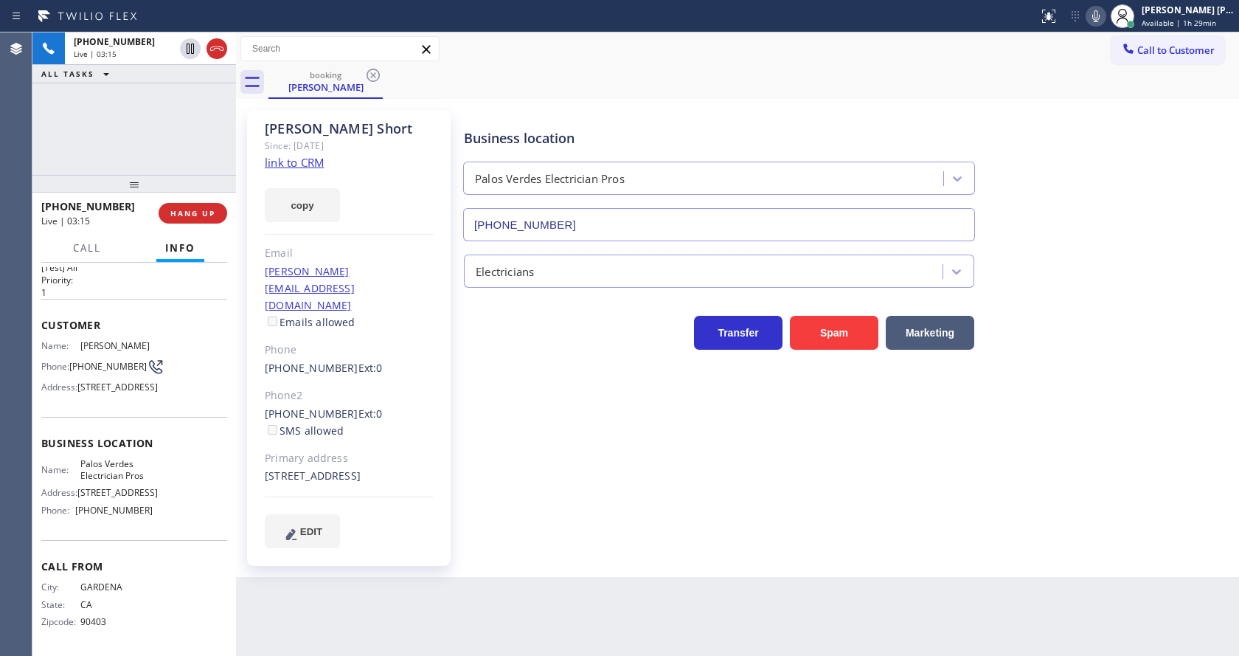
click at [365, 655] on html "Status report No issues detected If you experience an issue, please download th…" at bounding box center [619, 328] width 1239 height 656
drag, startPoint x: 179, startPoint y: 528, endPoint x: 102, endPoint y: 507, distance: 79.6
click at [181, 531] on div "Business location Name: [GEOGRAPHIC_DATA] Electrician Pros Address: [STREET_ADD…" at bounding box center [134, 478] width 186 height 123
drag, startPoint x: 76, startPoint y: 452, endPoint x: 144, endPoint y: 462, distance: 68.5
click at [144, 462] on div "Name: Palos Verdes Electrician Pros" at bounding box center [96, 469] width 111 height 23
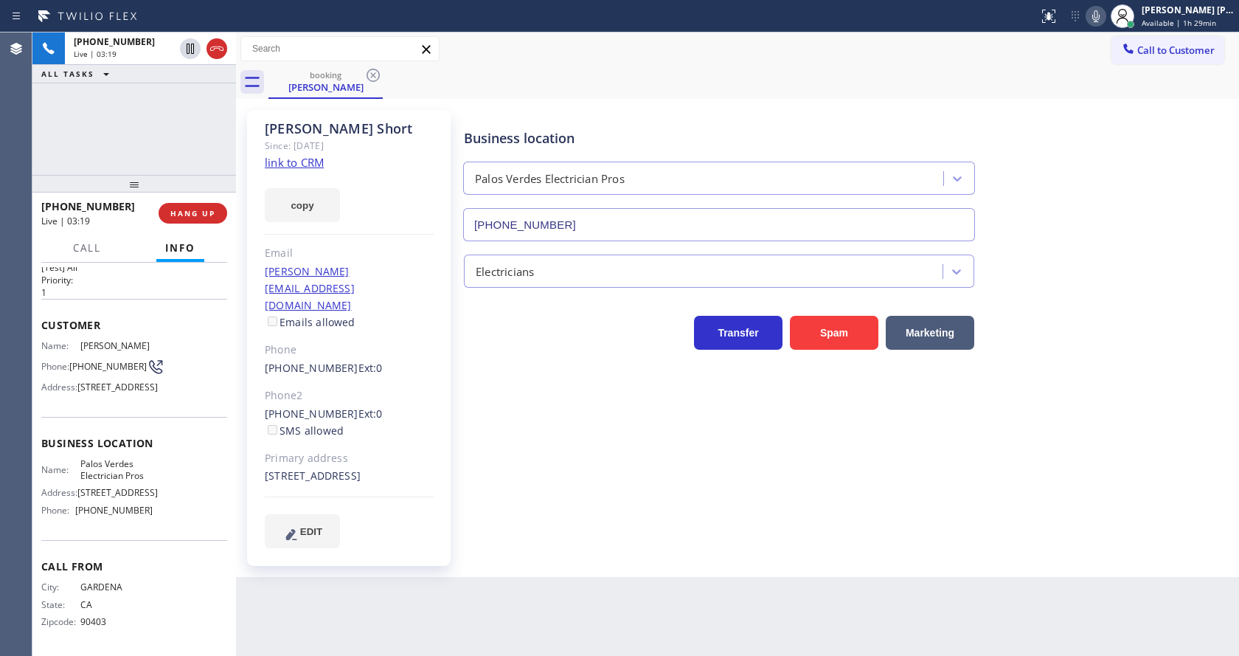
click at [356, 631] on div "Back to Dashboard Change Sender ID Customers Technicians Select a contact Outbo…" at bounding box center [737, 343] width 1003 height 623
click at [183, 545] on div "Call From City: GARDENA State: [US_STATE] Zipcode: 90403" at bounding box center [134, 595] width 186 height 111
click at [82, 510] on span "[PHONE_NUMBER]" at bounding box center [113, 510] width 77 height 11
drag, startPoint x: 72, startPoint y: 506, endPoint x: 154, endPoint y: 515, distance: 82.4
click at [154, 515] on div "Name: Palos Verdes Electrician Pros Address: [STREET_ADDRESS] Phone: [PHONE_NUM…" at bounding box center [134, 489] width 186 height 63
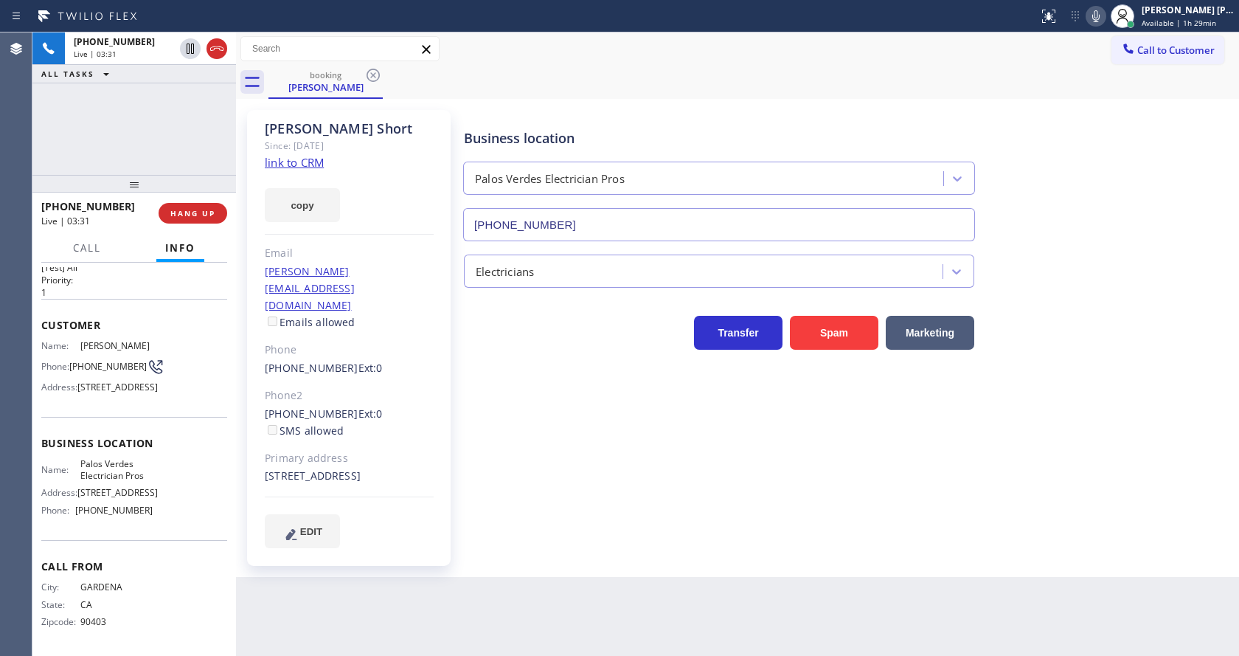
drag, startPoint x: 334, startPoint y: 598, endPoint x: 338, endPoint y: 651, distance: 53.2
click at [334, 609] on div "Back to Dashboard Change Sender ID Customers Technicians Select a contact Outbo…" at bounding box center [737, 343] width 1003 height 623
click at [1101, 18] on icon at bounding box center [1096, 16] width 18 height 18
click at [190, 47] on icon at bounding box center [190, 49] width 7 height 10
click at [475, 367] on div "Business location [GEOGRAPHIC_DATA] Electrician Pros [PHONE_NUMBER] Electrician…" at bounding box center [848, 329] width 775 height 430
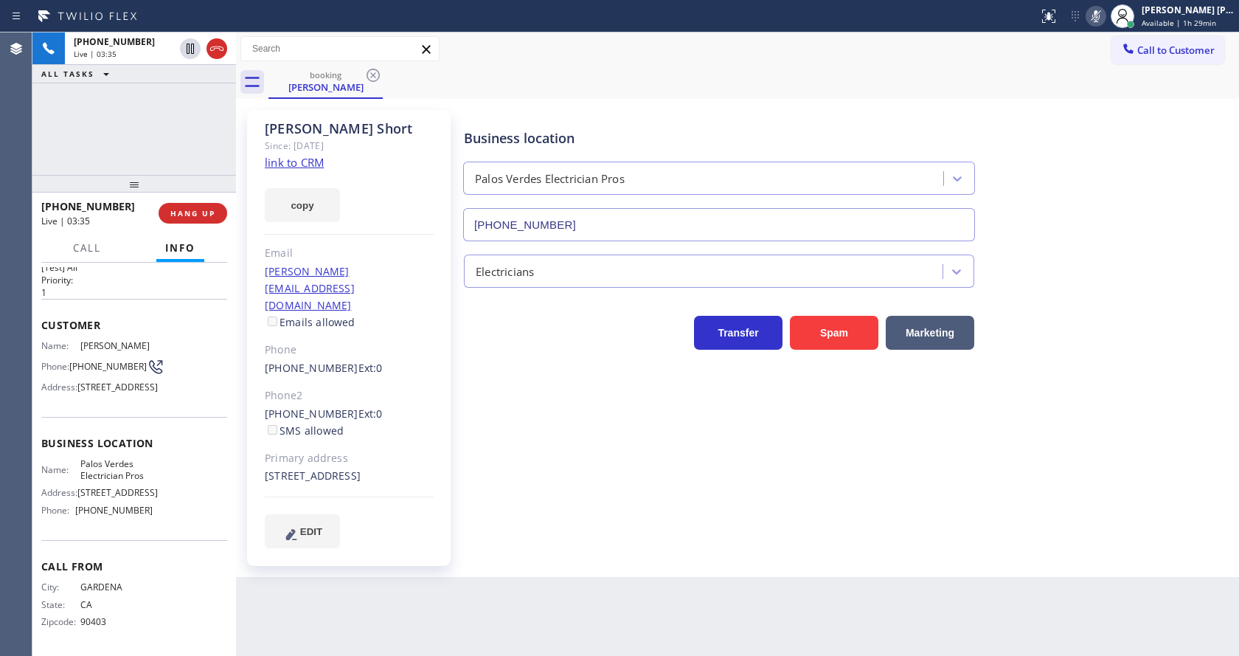
click at [283, 468] on div "[STREET_ADDRESS]" at bounding box center [349, 476] width 169 height 17
drag, startPoint x: 724, startPoint y: 453, endPoint x: 777, endPoint y: 347, distance: 117.8
click at [724, 454] on div "Business location [GEOGRAPHIC_DATA] Electrician Pros [PHONE_NUMBER] Electrician…" at bounding box center [848, 329] width 775 height 430
click at [190, 46] on icon at bounding box center [190, 49] width 10 height 10
click at [1098, 11] on icon at bounding box center [1096, 16] width 18 height 18
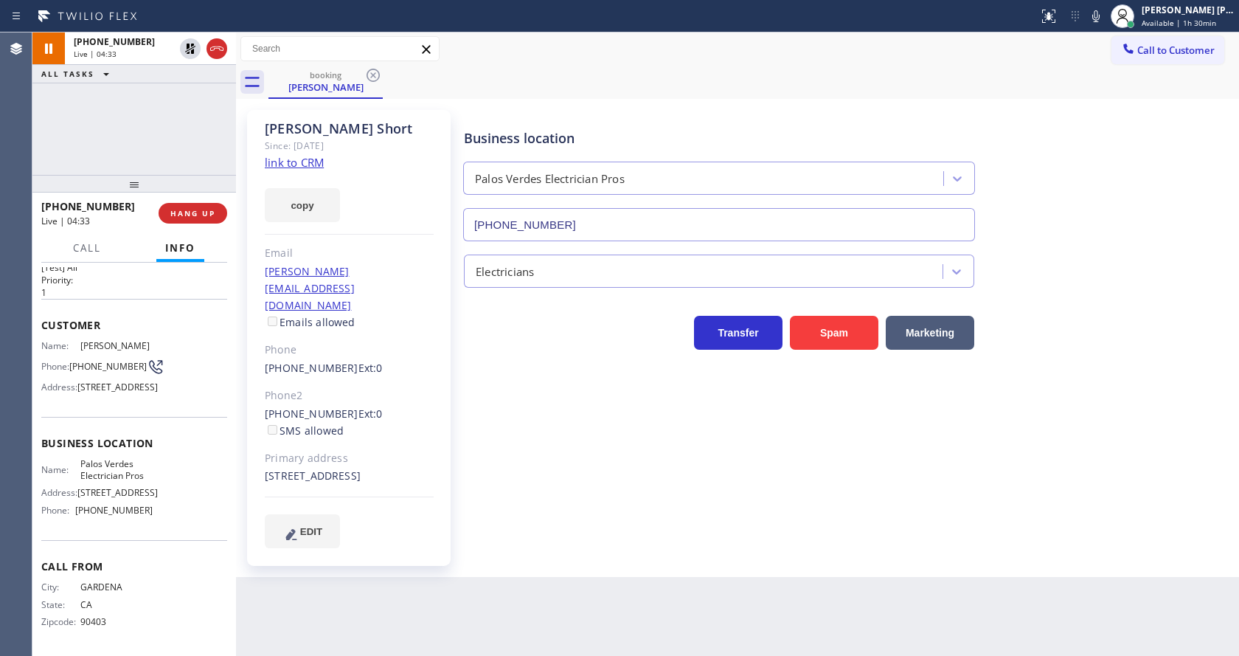
click at [1138, 103] on div "[PERSON_NAME] Since: [DATE] link to CRM copy Email [PERSON_NAME][EMAIL_ADDRESS]…" at bounding box center [738, 338] width 996 height 471
click at [475, 465] on div "Business location [GEOGRAPHIC_DATA] Electrician Pros [PHONE_NUMBER] Electrician…" at bounding box center [848, 329] width 775 height 430
click at [182, 226] on div "[PHONE_NUMBER] Wrap up | 01:18 COMPLETE" at bounding box center [134, 213] width 186 height 38
click at [180, 209] on span "COMPLETE" at bounding box center [189, 213] width 51 height 10
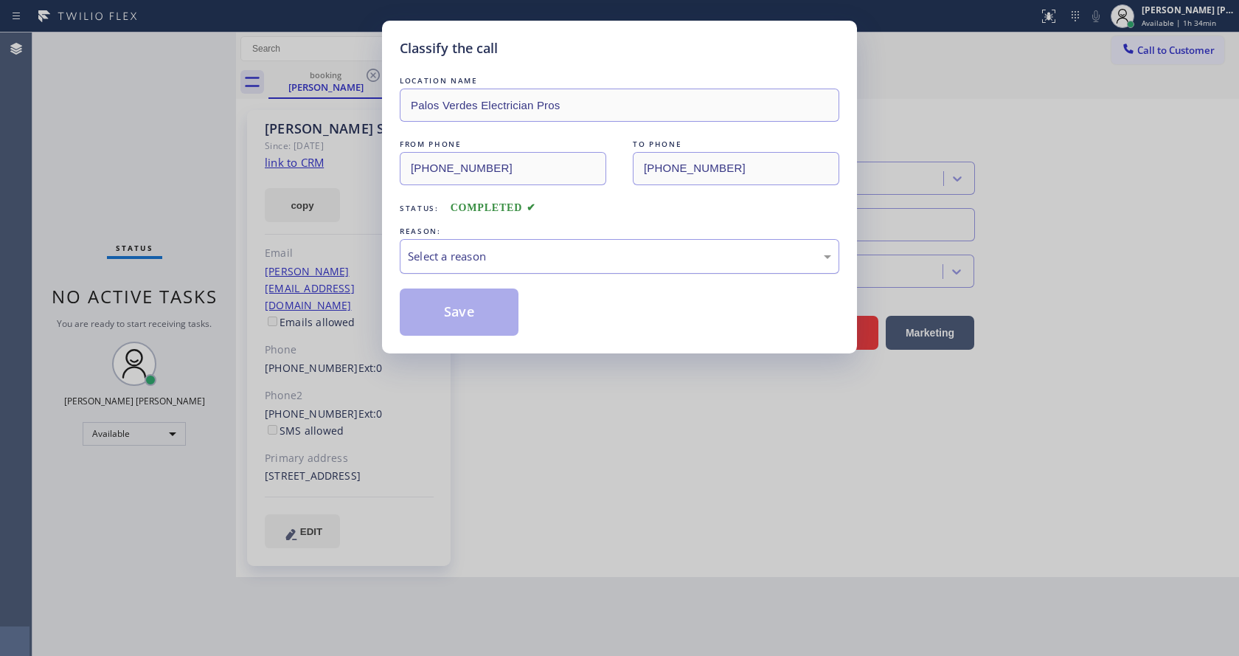
click at [493, 266] on div "Select a reason" at bounding box center [620, 256] width 440 height 35
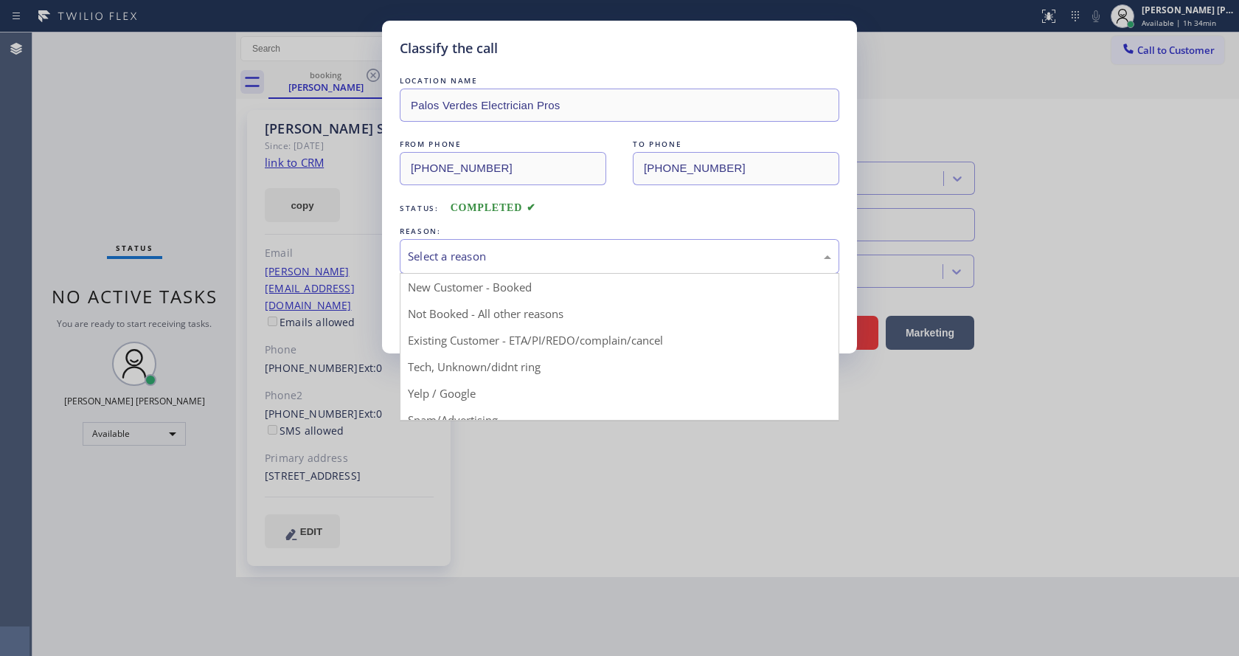
drag, startPoint x: 479, startPoint y: 295, endPoint x: 460, endPoint y: 314, distance: 26.1
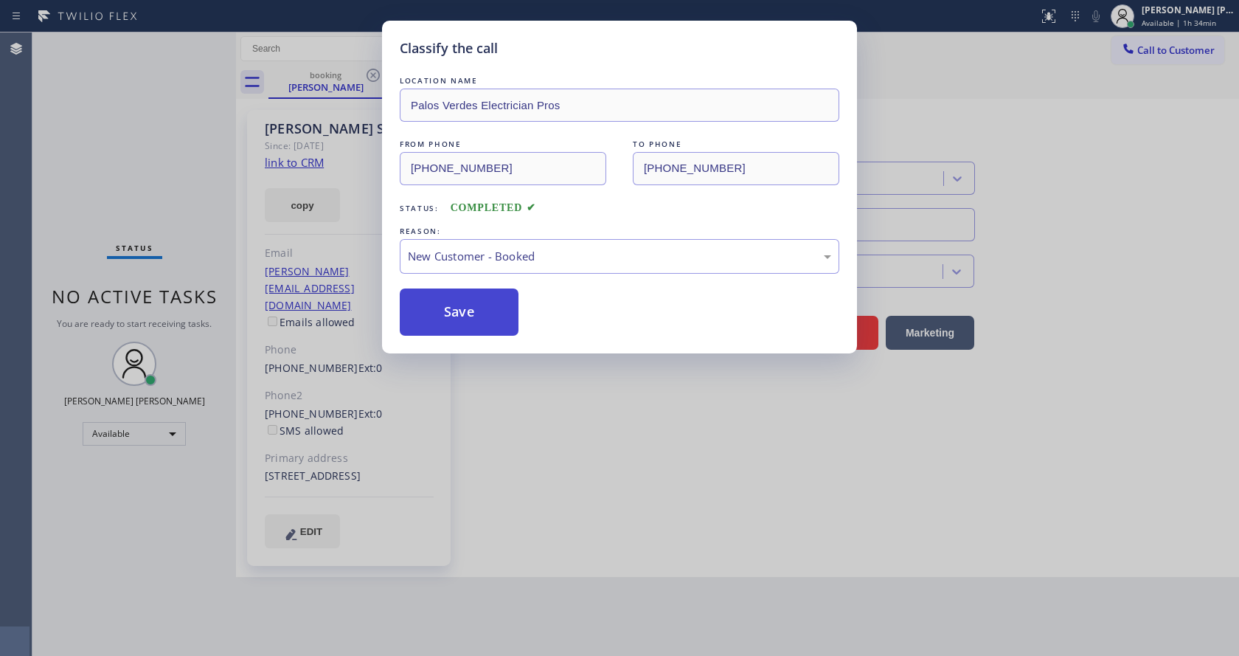
click at [460, 314] on button "Save" at bounding box center [459, 311] width 119 height 47
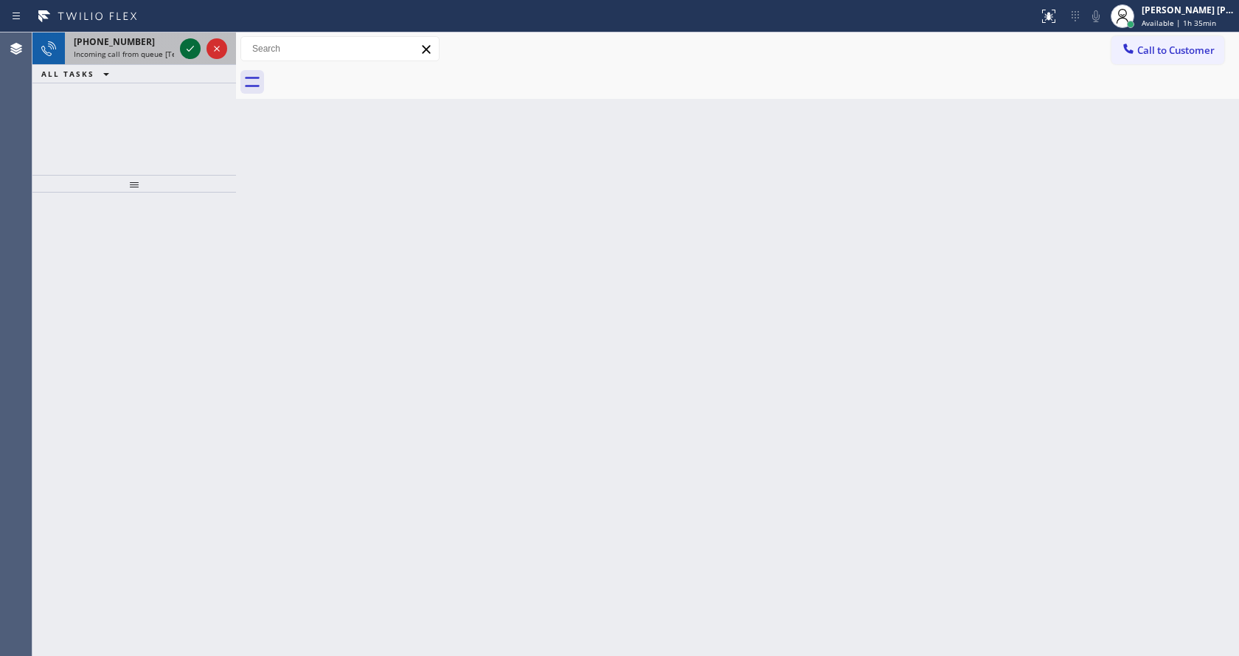
click at [185, 49] on icon at bounding box center [190, 49] width 18 height 18
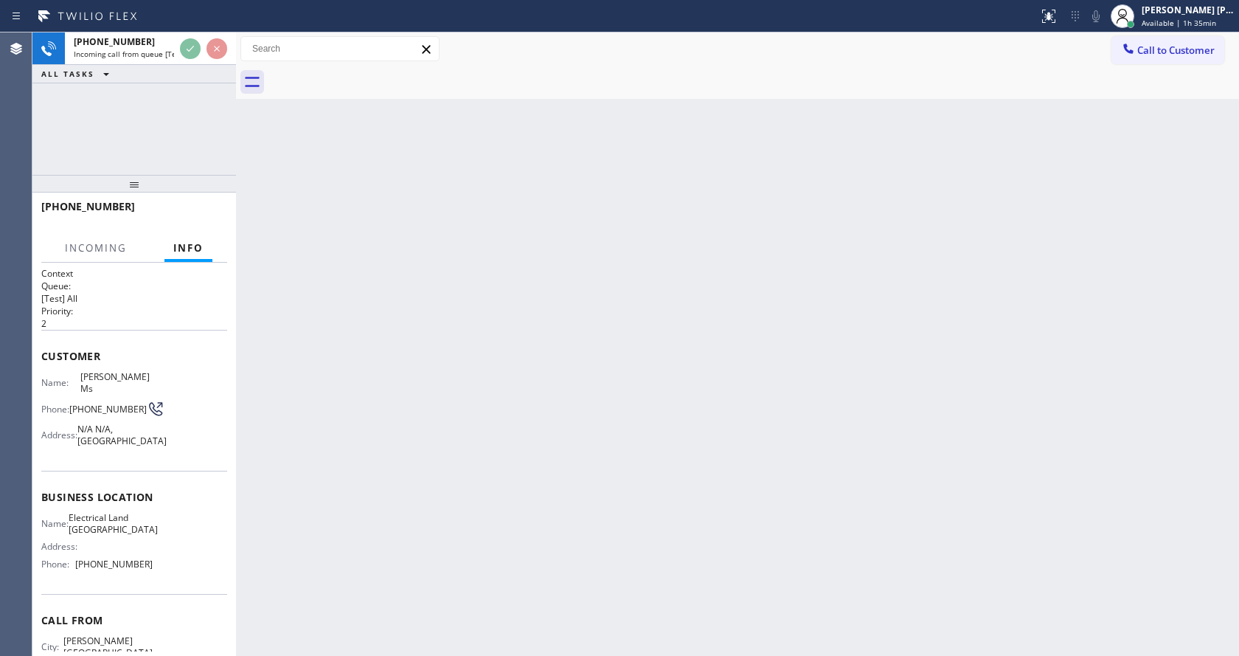
click at [184, 439] on div "Name: [PERSON_NAME] Ms [PERSON_NAME]: [PHONE_NUMBER] Address: [GEOGRAPHIC_DATA]" at bounding box center [134, 411] width 186 height 81
click at [413, 428] on div "Back to Dashboard Change Sender ID Customers Technicians Select a contact Outbo…" at bounding box center [737, 343] width 1003 height 623
click at [603, 526] on div "Back to Dashboard Change Sender ID Customers Technicians Select a contact Outbo…" at bounding box center [737, 343] width 1003 height 623
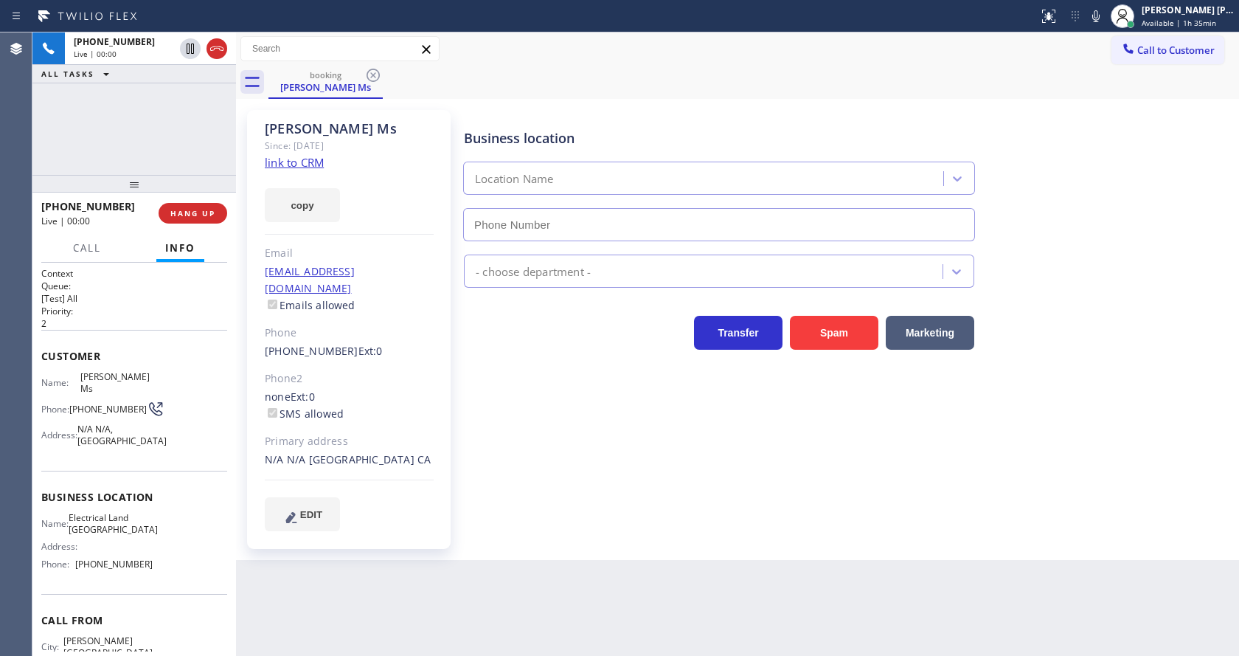
type input "[PHONE_NUMBER]"
click at [555, 471] on div "Business location Electrical Land [GEOGRAPHIC_DATA] [PHONE_NUMBER] Electricians…" at bounding box center [848, 320] width 775 height 413
click at [555, 466] on div "Business location Electrical Land [GEOGRAPHIC_DATA] [PHONE_NUMBER] Electricians…" at bounding box center [848, 320] width 775 height 413
click at [825, 328] on button "Spam" at bounding box center [834, 333] width 89 height 34
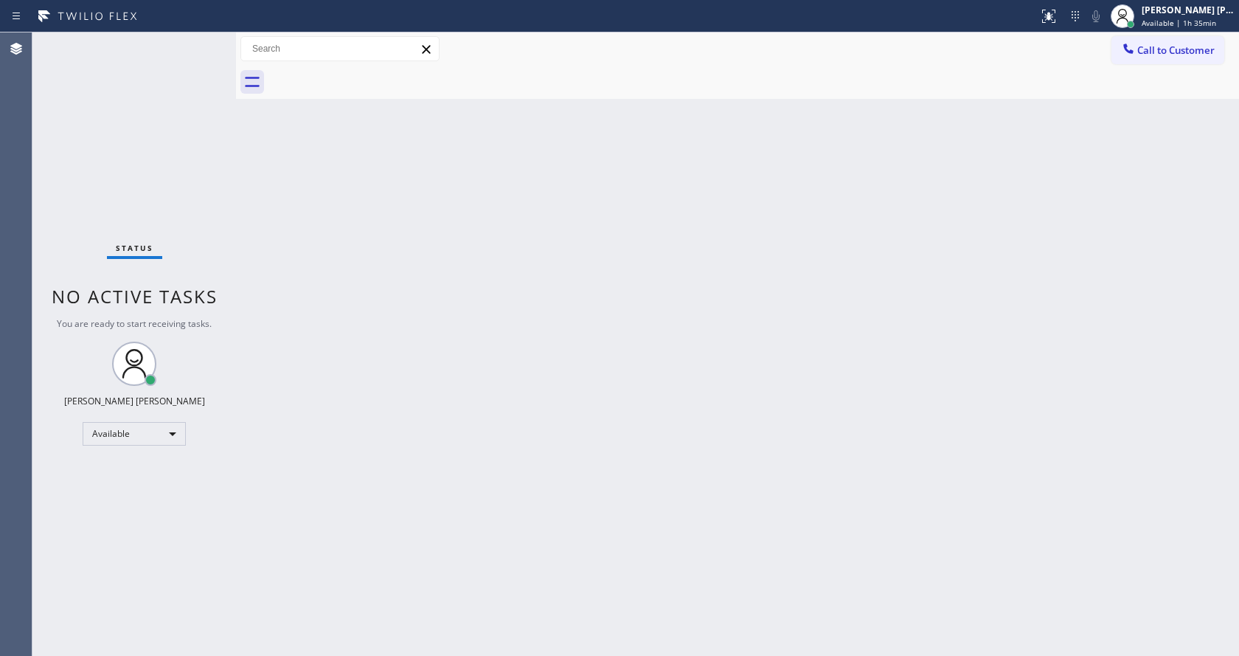
click at [236, 165] on div at bounding box center [236, 343] width 0 height 623
drag, startPoint x: 368, startPoint y: 339, endPoint x: 369, endPoint y: 380, distance: 40.6
click at [372, 347] on div "Back to Dashboard Change Sender ID Customers Technicians Select a contact Outbo…" at bounding box center [737, 343] width 1003 height 623
click at [731, 494] on div "Back to Dashboard Change Sender ID Customers Technicians Select a contact Outbo…" at bounding box center [737, 343] width 1003 height 623
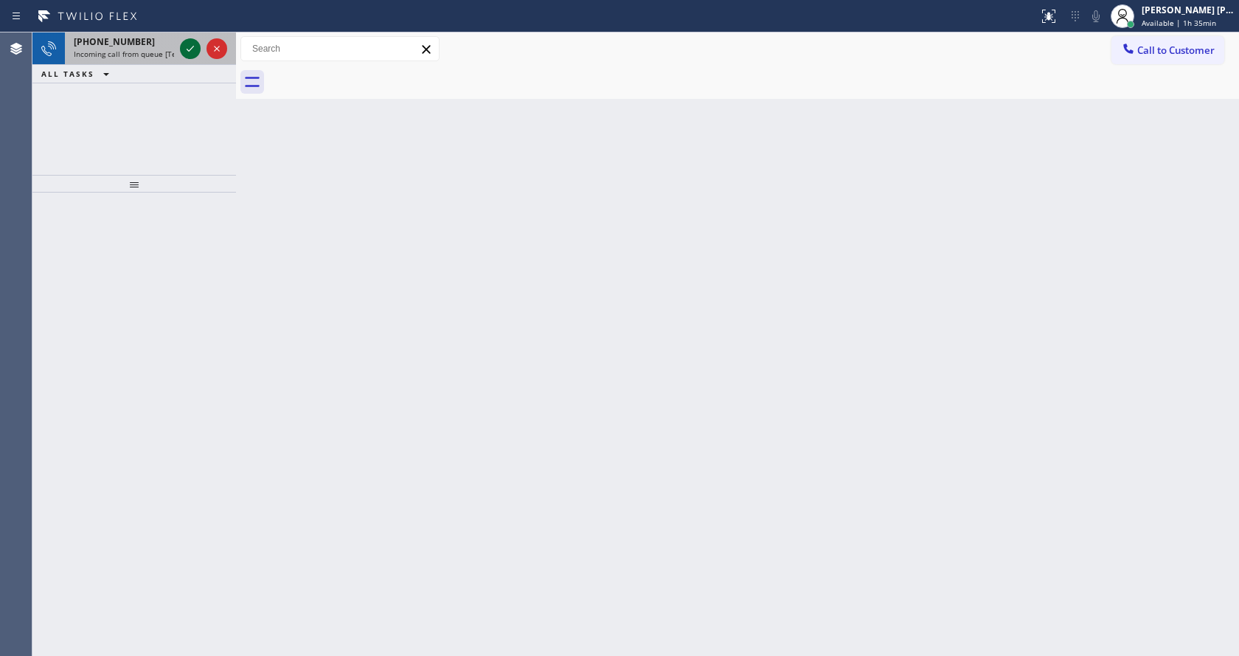
click at [184, 45] on icon at bounding box center [190, 49] width 18 height 18
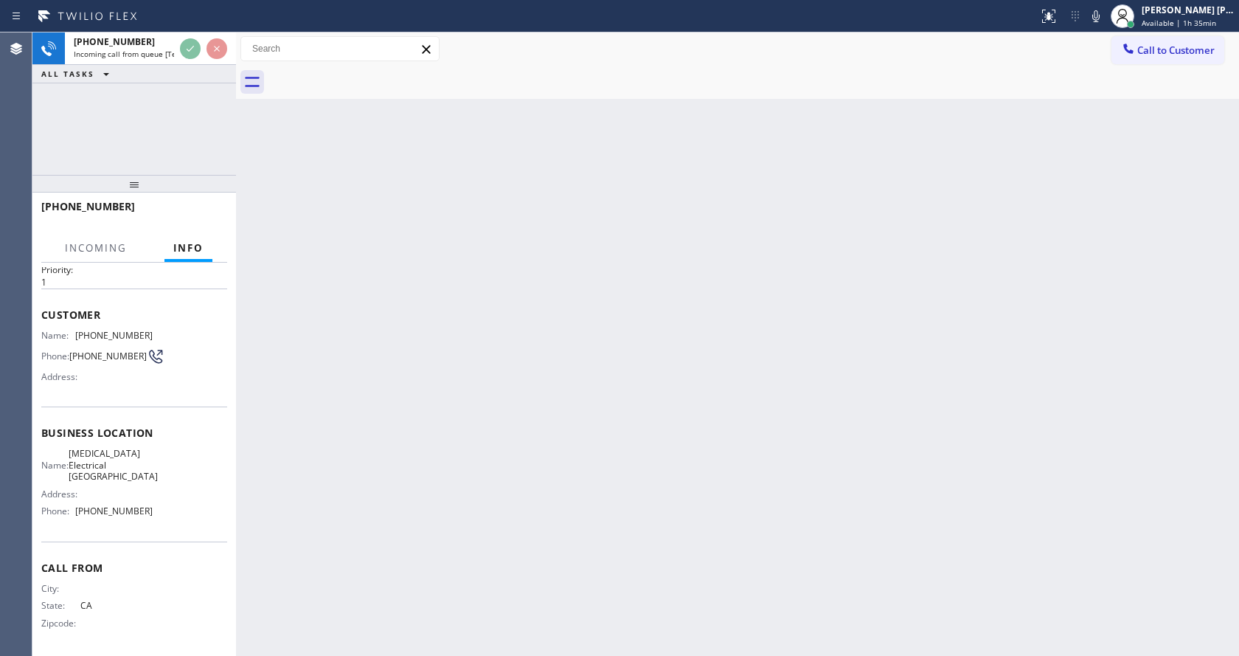
scroll to position [59, 0]
click at [602, 401] on div "Back to Dashboard Change Sender ID Customers Technicians Select a contact Outbo…" at bounding box center [737, 343] width 1003 height 623
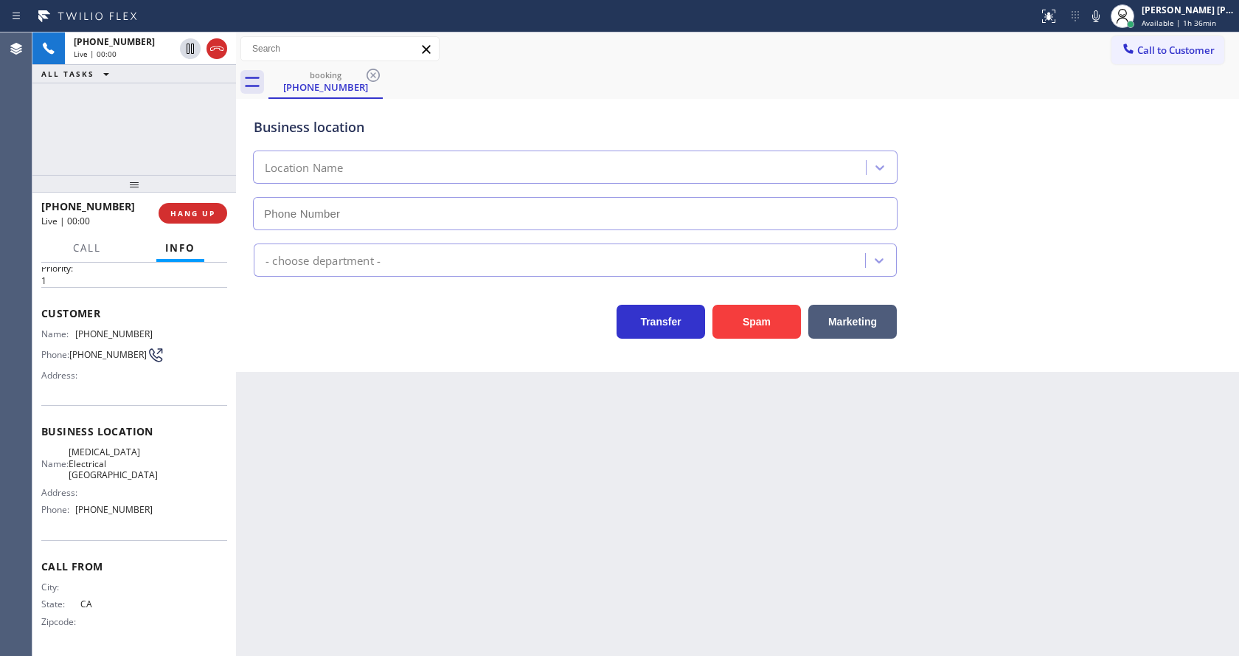
type input "[PHONE_NUMBER]"
click at [450, 471] on div "Back to Dashboard Change Sender ID Customers Technicians Select a contact Outbo…" at bounding box center [737, 343] width 1003 height 623
click at [457, 485] on div "Back to Dashboard Change Sender ID Customers Technicians Select a contact Outbo…" at bounding box center [737, 343] width 1003 height 623
click at [325, 339] on div "Business location [MEDICAL_DATA] Electrical [GEOGRAPHIC_DATA] [PHONE_NUMBER] El…" at bounding box center [737, 235] width 1003 height 273
click at [326, 654] on div "Back to Dashboard Change Sender ID Customers Technicians Select a contact Outbo…" at bounding box center [737, 343] width 1003 height 623
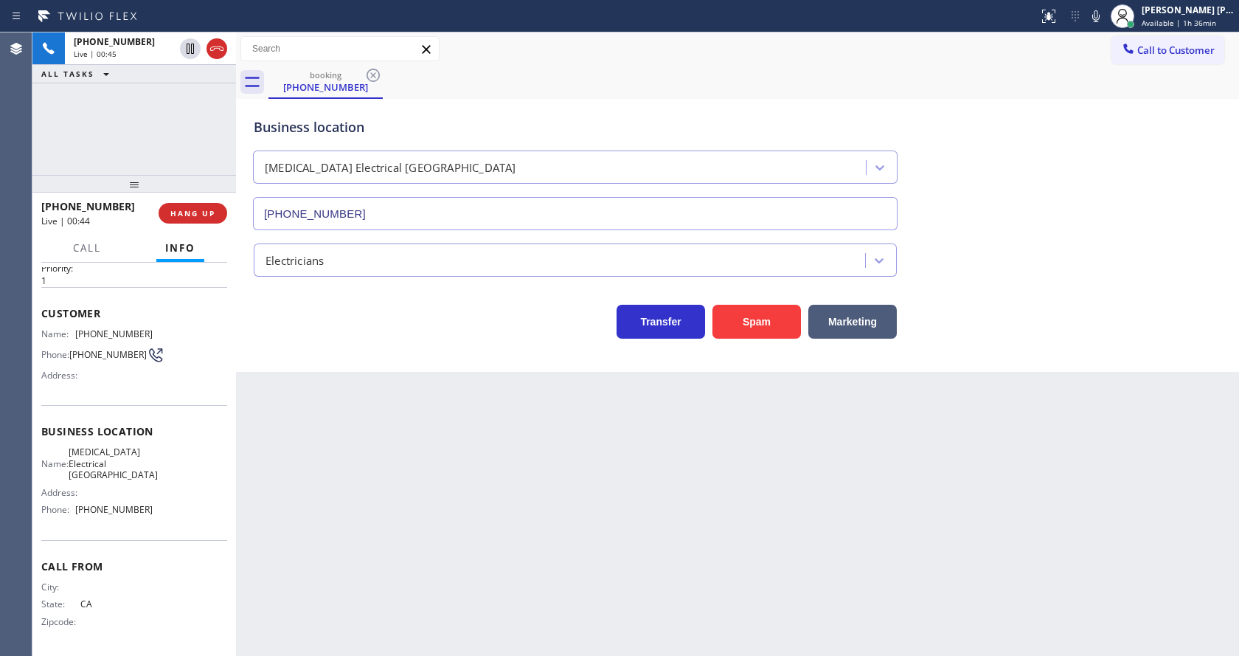
click at [88, 426] on span "Business location" at bounding box center [134, 431] width 186 height 14
drag, startPoint x: 76, startPoint y: 316, endPoint x: 158, endPoint y: 319, distance: 81.9
click at [158, 328] on div "Name: [PHONE_NUMBER] Phone: [PHONE_NUMBER] Address:" at bounding box center [134, 357] width 186 height 58
drag, startPoint x: 410, startPoint y: 458, endPoint x: 350, endPoint y: 655, distance: 205.8
click at [402, 477] on div "Back to Dashboard Change Sender ID Customers Technicians Select a contact Outbo…" at bounding box center [737, 343] width 1003 height 623
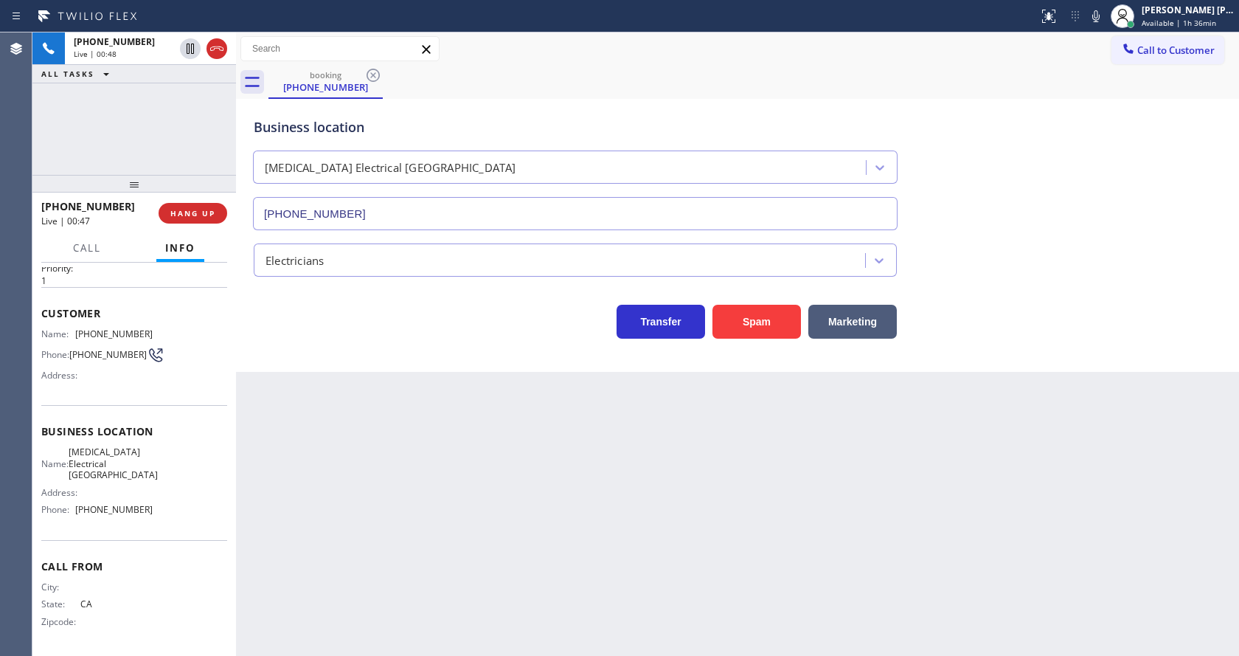
click at [125, 470] on span "[MEDICAL_DATA] Electrical [GEOGRAPHIC_DATA]" at bounding box center [113, 463] width 89 height 34
drag, startPoint x: 78, startPoint y: 435, endPoint x: 120, endPoint y: 474, distance: 56.9
click at [120, 474] on span "[MEDICAL_DATA] Electrical [GEOGRAPHIC_DATA]" at bounding box center [113, 463] width 89 height 34
drag, startPoint x: 360, startPoint y: 508, endPoint x: 345, endPoint y: 653, distance: 146.1
click at [353, 533] on div "Back to Dashboard Change Sender ID Customers Technicians Select a contact Outbo…" at bounding box center [737, 343] width 1003 height 623
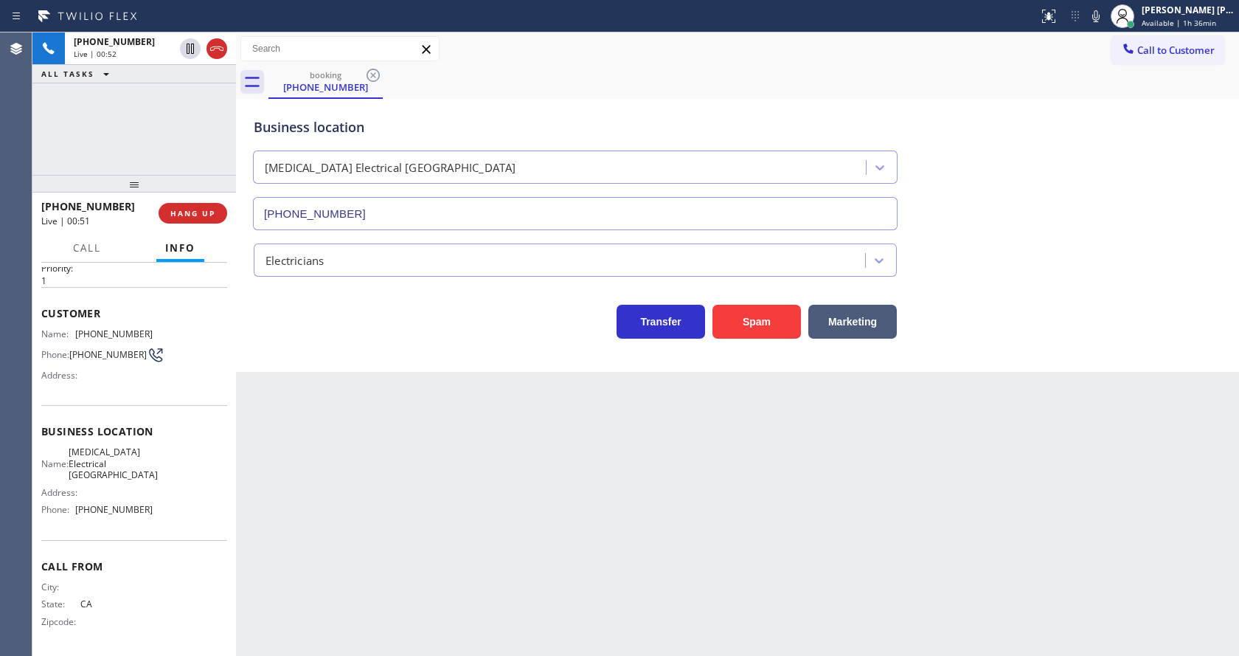
drag, startPoint x: 153, startPoint y: 478, endPoint x: 130, endPoint y: 491, distance: 26.1
click at [156, 478] on div "Name: [MEDICAL_DATA] Electrical [GEOGRAPHIC_DATA] Address: Phone: [PHONE_NUMBER]" at bounding box center [134, 483] width 186 height 75
drag, startPoint x: 75, startPoint y: 508, endPoint x: 163, endPoint y: 524, distance: 89.9
click at [163, 524] on div "Business location Name: [MEDICAL_DATA] Electrical [GEOGRAPHIC_DATA] Address: Ph…" at bounding box center [134, 472] width 186 height 134
drag, startPoint x: 347, startPoint y: 528, endPoint x: 336, endPoint y: 650, distance: 122.2
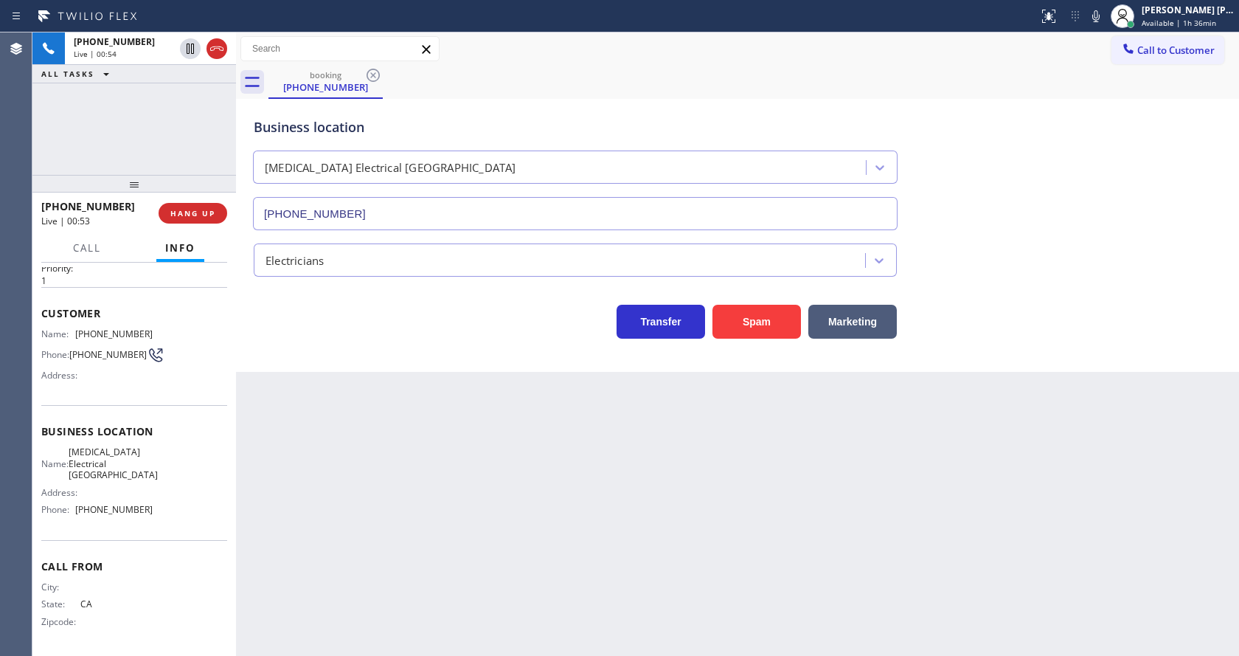
click at [342, 562] on div "Back to Dashboard Change Sender ID Customers Technicians Select a contact Outbo…" at bounding box center [737, 343] width 1003 height 623
click at [869, 611] on div "Back to Dashboard Change Sender ID Customers Technicians Select a contact Outbo…" at bounding box center [737, 343] width 1003 height 623
drag, startPoint x: 327, startPoint y: 555, endPoint x: 373, endPoint y: 650, distance: 104.9
click at [329, 561] on div "Back to Dashboard Change Sender ID Customers Technicians Select a contact Outbo…" at bounding box center [737, 343] width 1003 height 623
drag, startPoint x: 299, startPoint y: 479, endPoint x: 316, endPoint y: 532, distance: 55.5
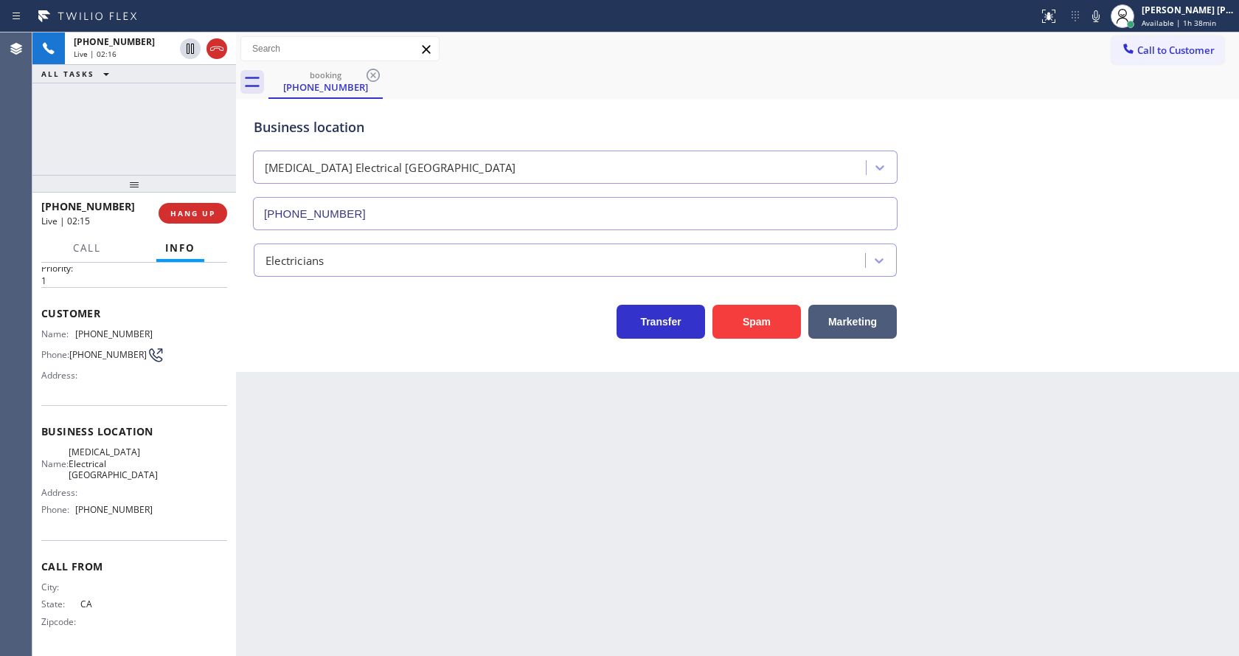
click at [299, 479] on div "Back to Dashboard Change Sender ID Customers Technicians Select a contact Outbo…" at bounding box center [737, 343] width 1003 height 623
click at [673, 489] on div "Back to Dashboard Change Sender ID Customers Technicians Select a contact Outbo…" at bounding box center [737, 343] width 1003 height 623
click at [391, 459] on div "Back to Dashboard Change Sender ID Customers Technicians Select a contact Outbo…" at bounding box center [737, 343] width 1003 height 623
drag, startPoint x: 600, startPoint y: 451, endPoint x: 606, endPoint y: 441, distance: 11.9
click at [600, 450] on div "Back to Dashboard Change Sender ID Customers Technicians Select a contact Outbo…" at bounding box center [737, 343] width 1003 height 623
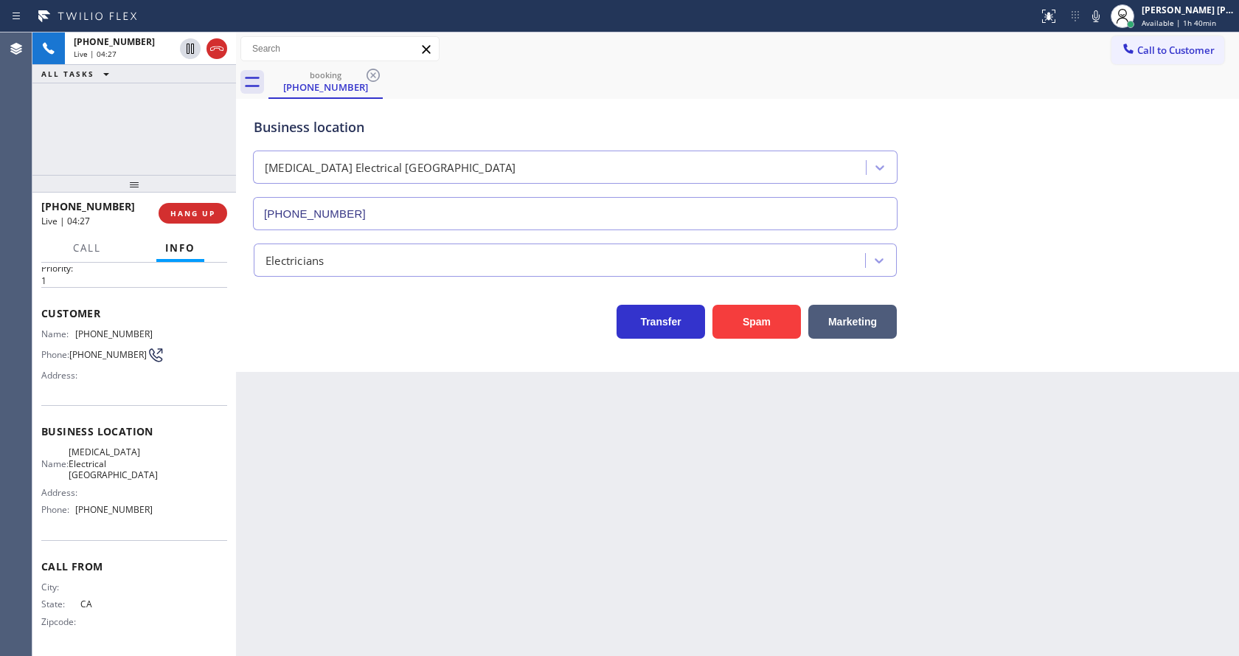
click at [451, 485] on div "Back to Dashboard Change Sender ID Customers Technicians Select a contact Outbo…" at bounding box center [737, 343] width 1003 height 623
click at [1100, 19] on icon at bounding box center [1095, 16] width 7 height 12
click at [1100, 10] on icon at bounding box center [1095, 16] width 7 height 12
drag, startPoint x: 1098, startPoint y: 96, endPoint x: 1102, endPoint y: 125, distance: 29.0
click at [1101, 106] on div "booking [PHONE_NUMBER] Call to Customer Outbound call Location Rush Electrical …" at bounding box center [737, 201] width 1003 height 339
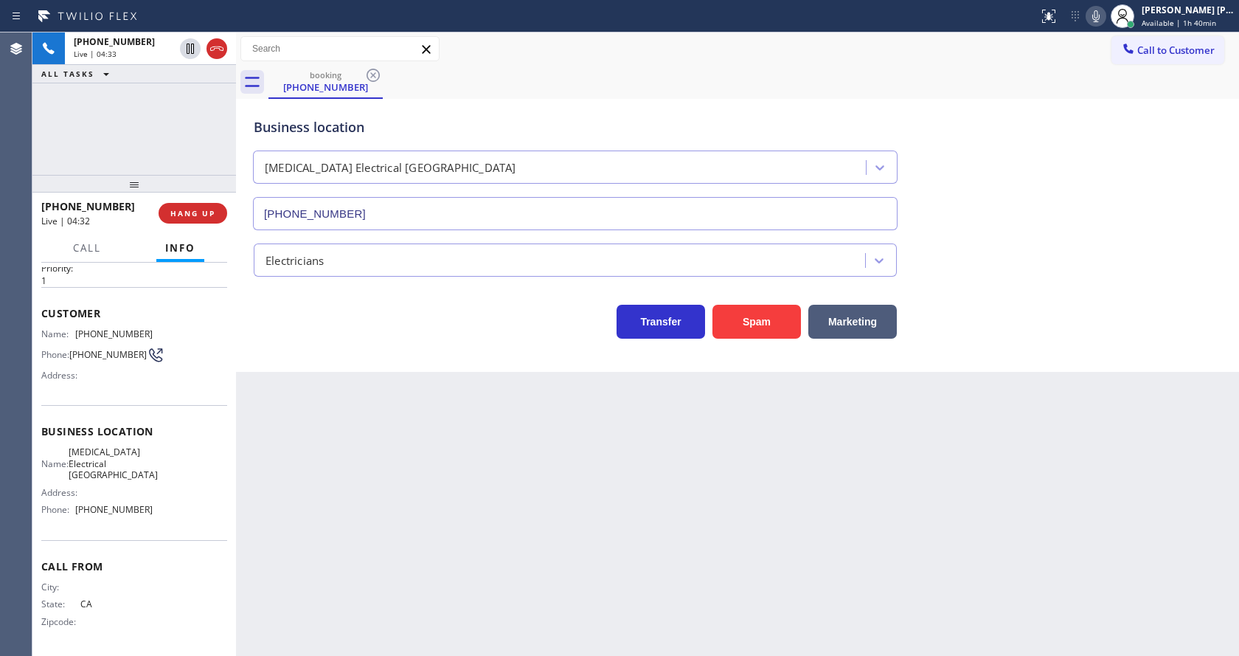
click at [522, 446] on div "Back to Dashboard Change Sender ID Customers Technicians Select a contact Outbo…" at bounding box center [737, 343] width 1003 height 623
click at [370, 361] on div "Business location [MEDICAL_DATA] Electrical [GEOGRAPHIC_DATA] [PHONE_NUMBER] El…" at bounding box center [737, 235] width 1003 height 273
click at [1099, 21] on icon at bounding box center [1096, 16] width 18 height 18
click at [190, 49] on icon at bounding box center [190, 49] width 7 height 10
click at [189, 46] on icon at bounding box center [190, 49] width 10 height 10
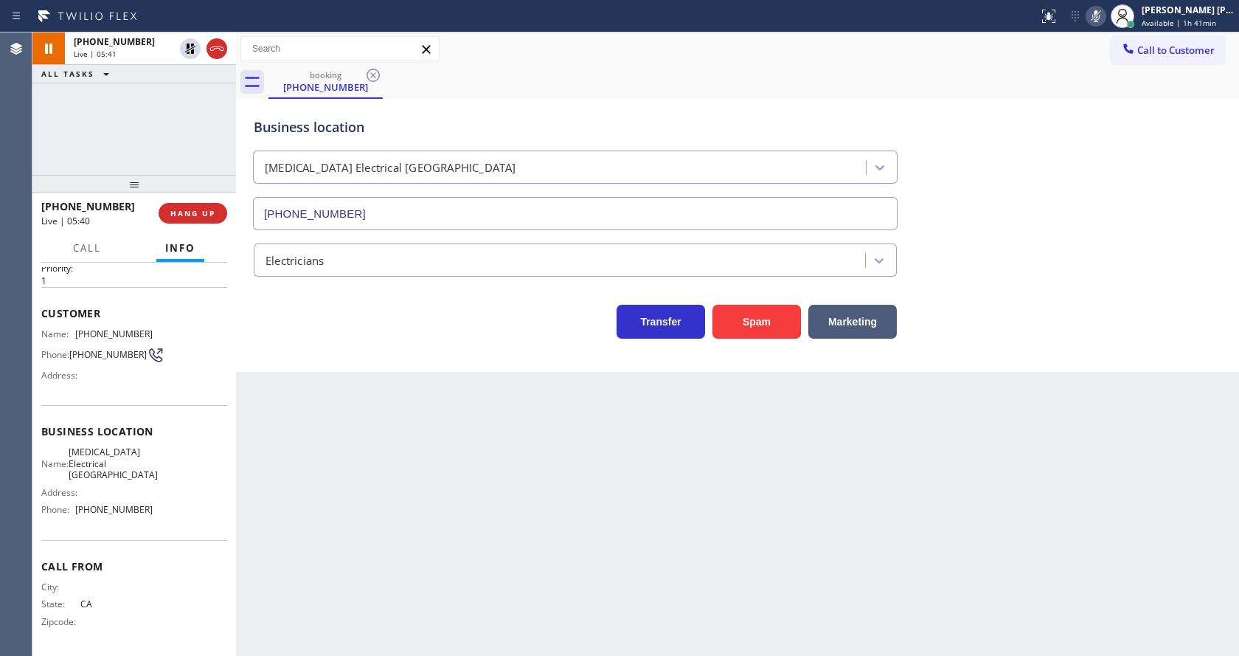
click at [1098, 13] on icon at bounding box center [1096, 16] width 18 height 18
drag, startPoint x: 1100, startPoint y: 65, endPoint x: 1008, endPoint y: 393, distance: 340.8
click at [1110, 76] on div "Call to Customer Outbound call Location Rush Electrical Service Goleta Your cal…" at bounding box center [737, 65] width 1003 height 66
click at [530, 538] on div "Back to Dashboard Change Sender ID Customers Technicians Select a contact Outbo…" at bounding box center [737, 343] width 1003 height 623
drag, startPoint x: 662, startPoint y: 527, endPoint x: 457, endPoint y: 530, distance: 204.3
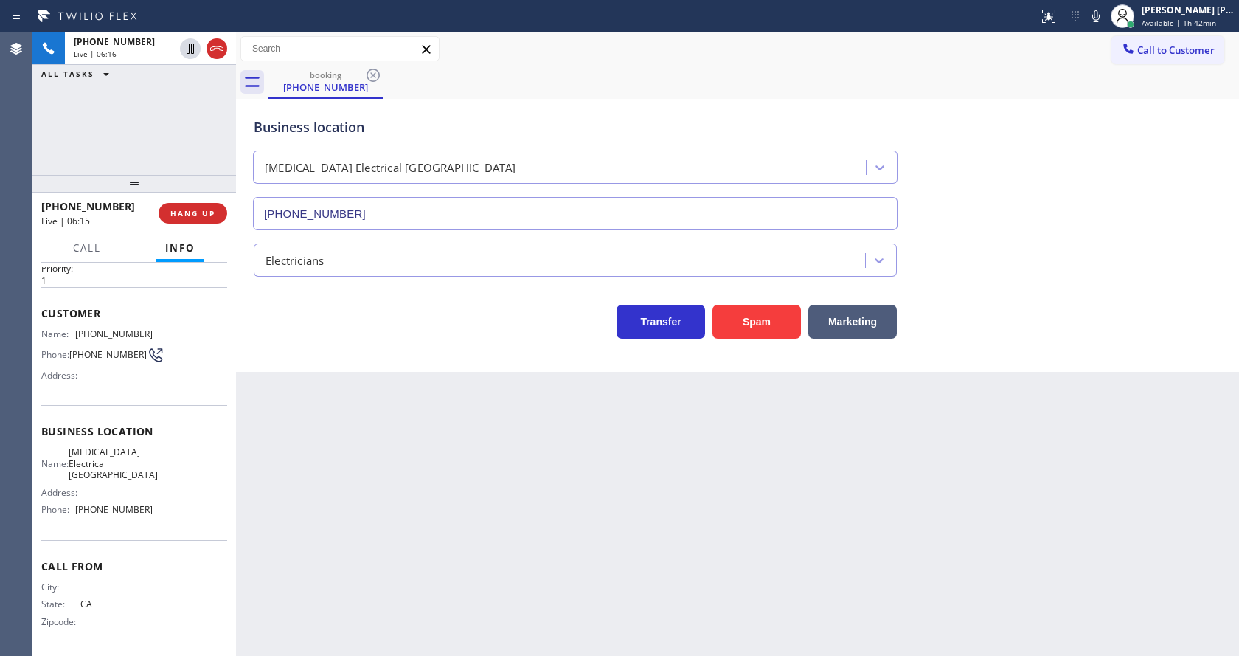
click at [654, 527] on div "Back to Dashboard Change Sender ID Customers Technicians Select a contact Outbo…" at bounding box center [737, 343] width 1003 height 623
drag, startPoint x: 308, startPoint y: 399, endPoint x: 847, endPoint y: 299, distance: 548.3
click at [309, 399] on div "Back to Dashboard Change Sender ID Customers Technicians Select a contact Outbo…" at bounding box center [737, 343] width 1003 height 623
click at [1100, 15] on icon at bounding box center [1095, 16] width 7 height 12
drag, startPoint x: 1097, startPoint y: 218, endPoint x: 638, endPoint y: 496, distance: 536.9
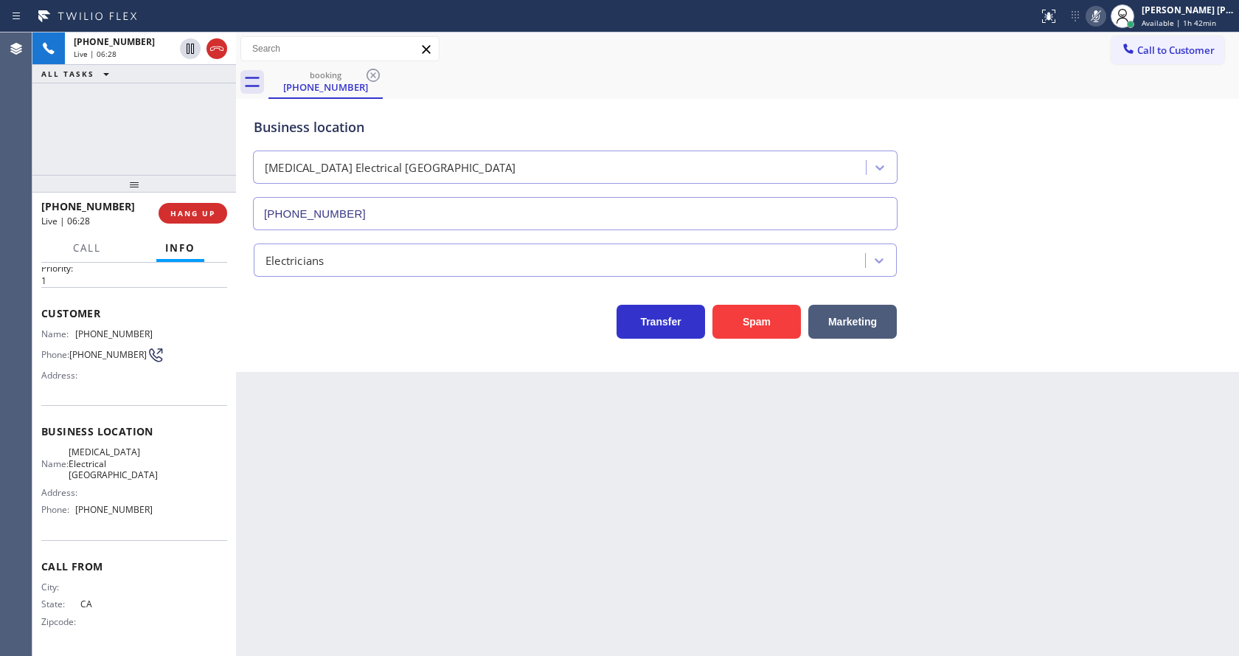
click at [1099, 237] on div "Business location [MEDICAL_DATA] Electrical [GEOGRAPHIC_DATA] [PHONE_NUMBER] El…" at bounding box center [738, 221] width 996 height 236
click at [296, 360] on div "Business location [MEDICAL_DATA] Electrical [GEOGRAPHIC_DATA] [PHONE_NUMBER] El…" at bounding box center [737, 235] width 1003 height 273
drag, startPoint x: 1146, startPoint y: 211, endPoint x: 1156, endPoint y: 143, distance: 68.5
click at [1146, 202] on div "Business location [MEDICAL_DATA] Electrical [GEOGRAPHIC_DATA] [PHONE_NUMBER]" at bounding box center [738, 164] width 974 height 134
click at [1104, 20] on icon at bounding box center [1096, 16] width 18 height 18
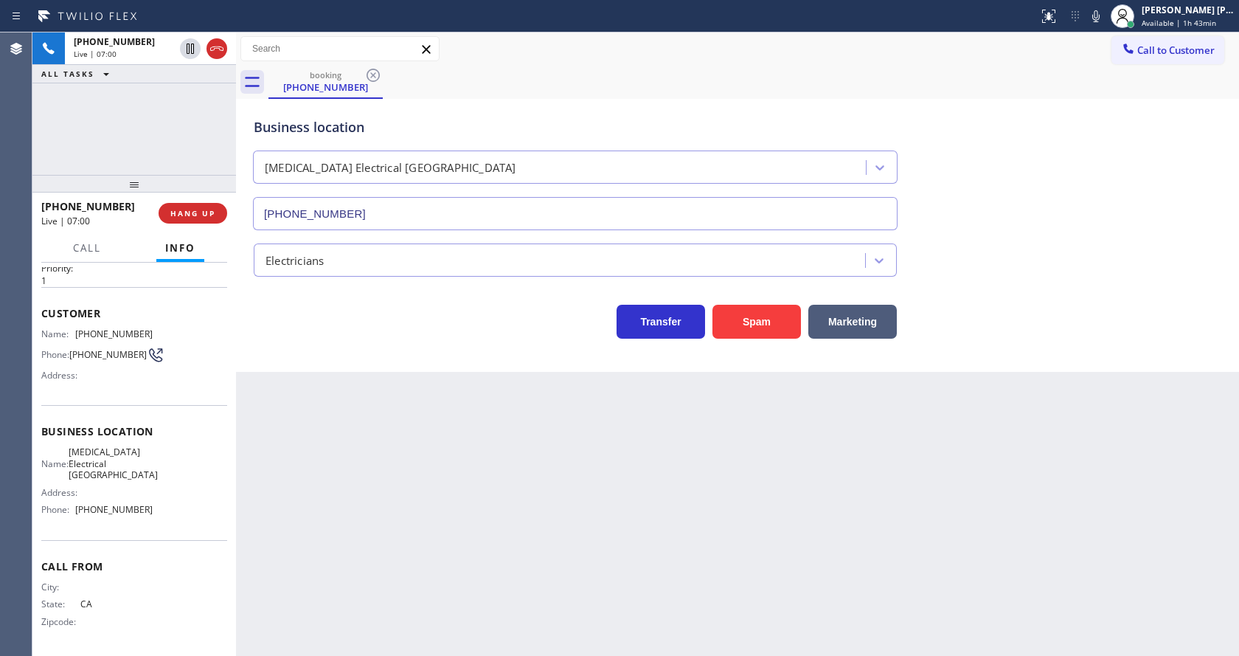
drag, startPoint x: 1118, startPoint y: 80, endPoint x: 685, endPoint y: 530, distance: 623.4
click at [1118, 84] on div "booking [PHONE_NUMBER]" at bounding box center [754, 82] width 971 height 33
drag, startPoint x: 280, startPoint y: 614, endPoint x: 280, endPoint y: 599, distance: 15.5
click at [283, 603] on div "Back to Dashboard Change Sender ID Customers Technicians Select a contact Outbo…" at bounding box center [737, 343] width 1003 height 623
click at [519, 589] on div "Back to Dashboard Change Sender ID Customers Technicians Select a contact Outbo…" at bounding box center [737, 343] width 1003 height 623
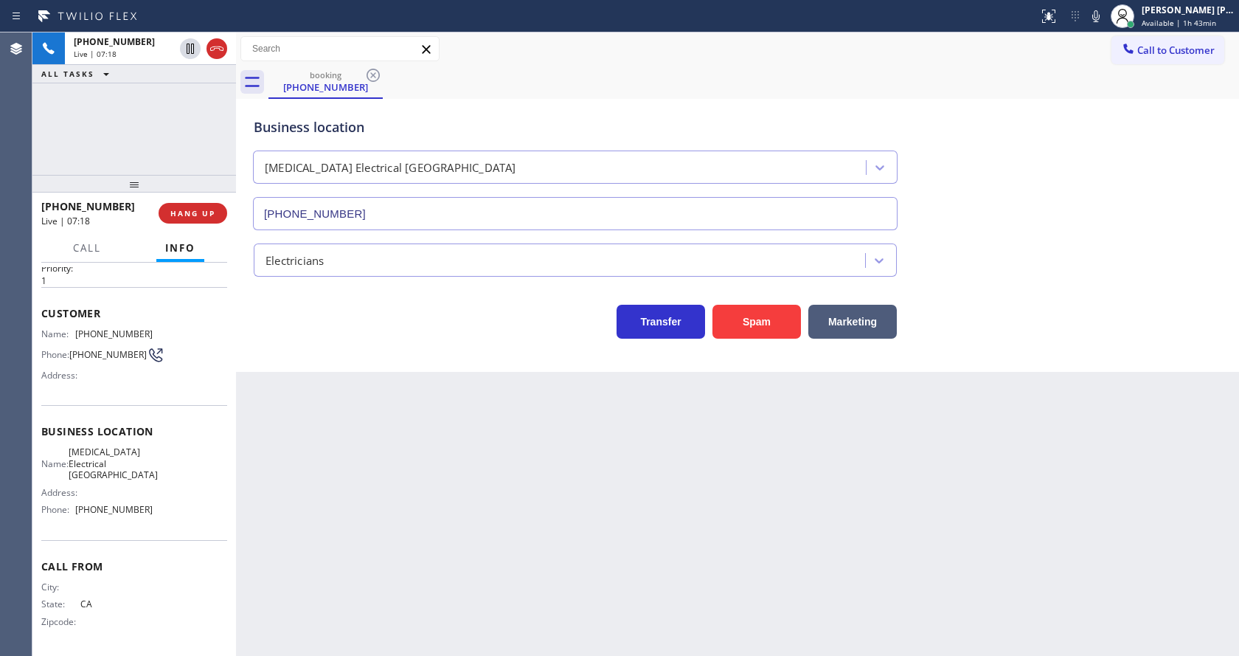
click at [316, 625] on div "Back to Dashboard Change Sender ID Customers Technicians Select a contact Outbo…" at bounding box center [737, 343] width 1003 height 623
drag, startPoint x: 658, startPoint y: 474, endPoint x: 654, endPoint y: 433, distance: 41.5
click at [658, 454] on div "Back to Dashboard Change Sender ID Customers Technicians Select a contact Outbo…" at bounding box center [737, 343] width 1003 height 623
click at [187, 208] on span "COMPLETE" at bounding box center [189, 213] width 51 height 10
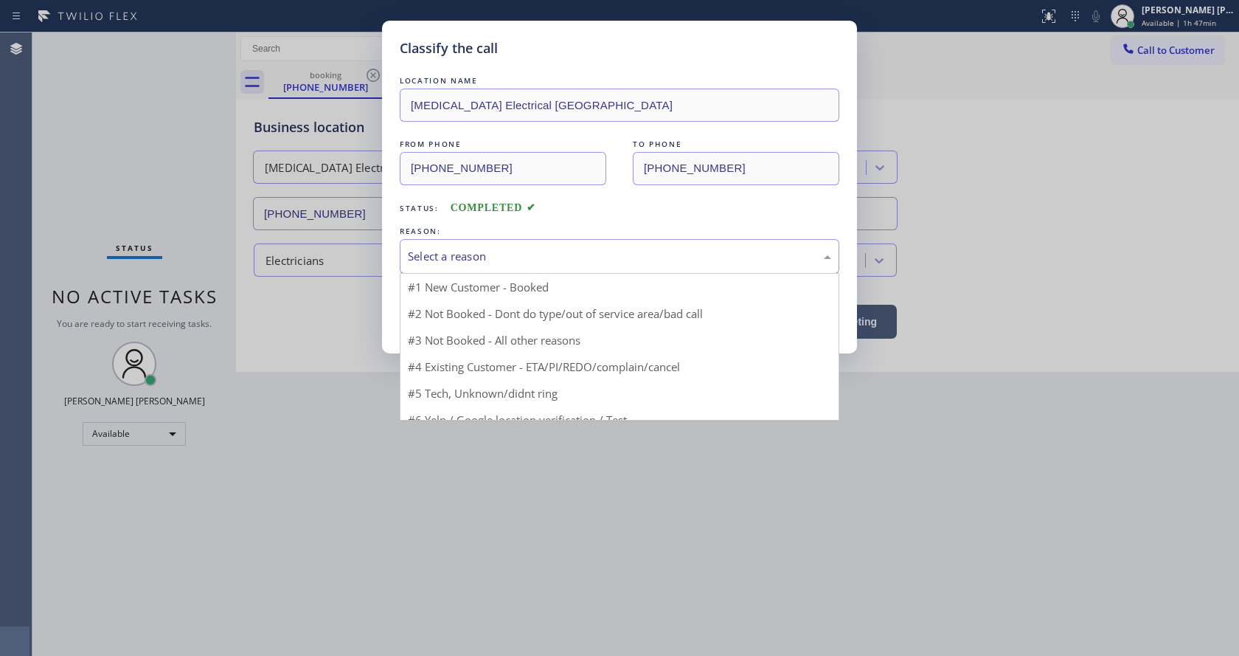
click at [466, 264] on div "Select a reason" at bounding box center [619, 256] width 423 height 17
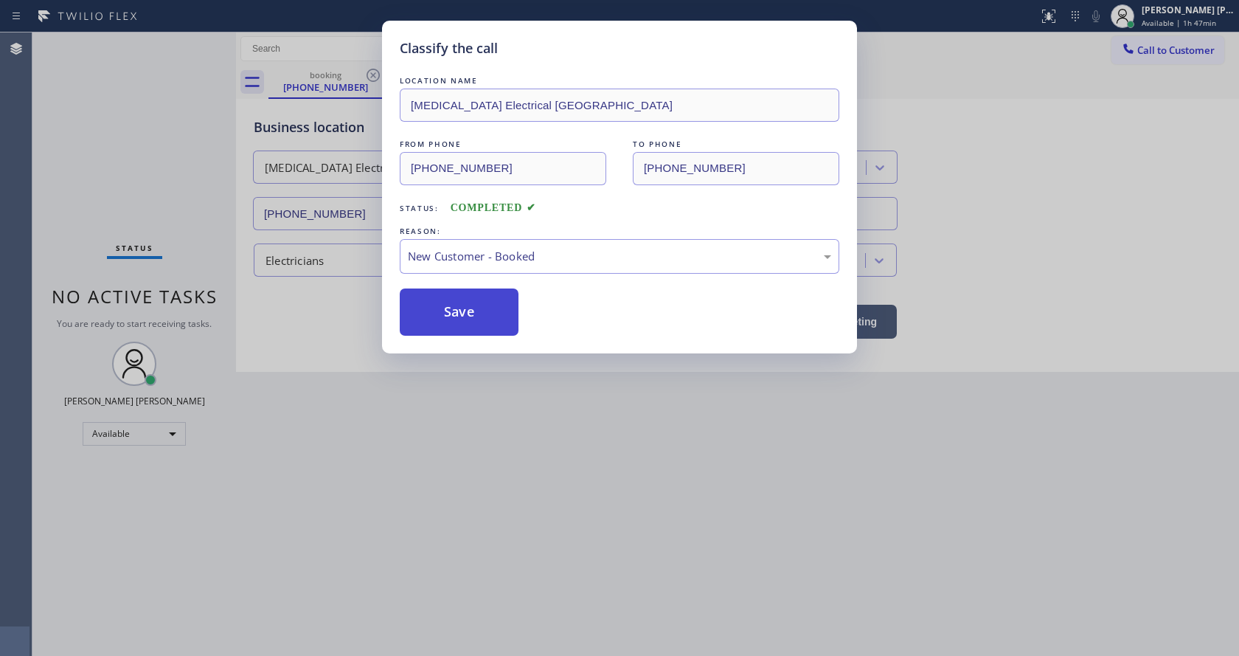
click at [455, 318] on button "Save" at bounding box center [459, 311] width 119 height 47
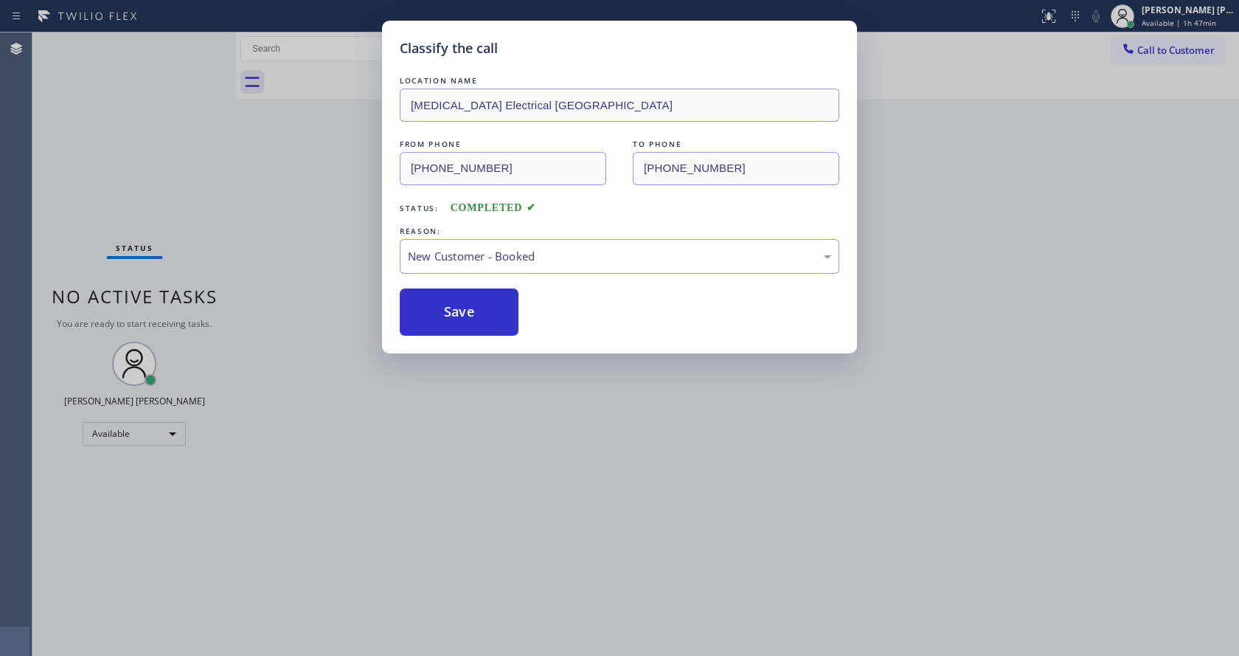
drag, startPoint x: 478, startPoint y: 415, endPoint x: 434, endPoint y: 467, distance: 68.0
click at [474, 415] on div "Classify the call LOCATION NAME [MEDICAL_DATA] Electrical [GEOGRAPHIC_DATA] FRO…" at bounding box center [619, 328] width 1239 height 656
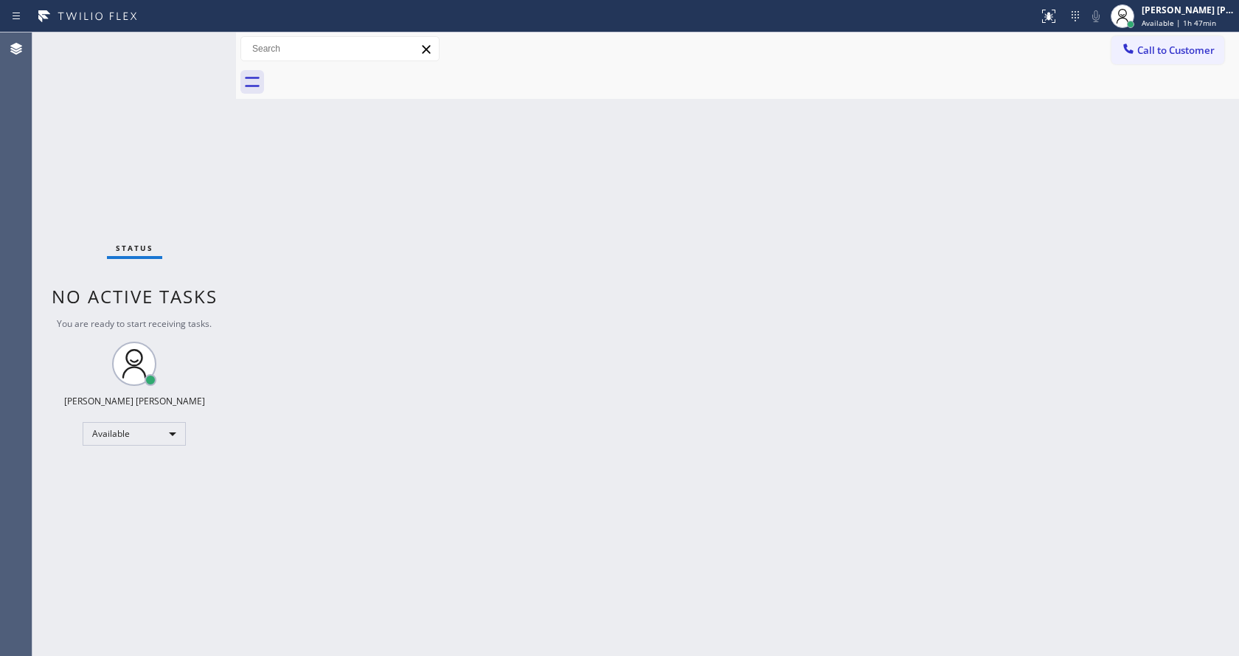
drag, startPoint x: 669, startPoint y: 341, endPoint x: 479, endPoint y: 545, distance: 278.7
click at [668, 341] on div "Back to Dashboard Change Sender ID Customers Technicians Select a contact Outbo…" at bounding box center [737, 343] width 1003 height 623
drag, startPoint x: 269, startPoint y: 216, endPoint x: 695, endPoint y: 68, distance: 451.4
click at [269, 216] on div "Back to Dashboard Change Sender ID Customers Technicians Select a contact Outbo…" at bounding box center [737, 343] width 1003 height 623
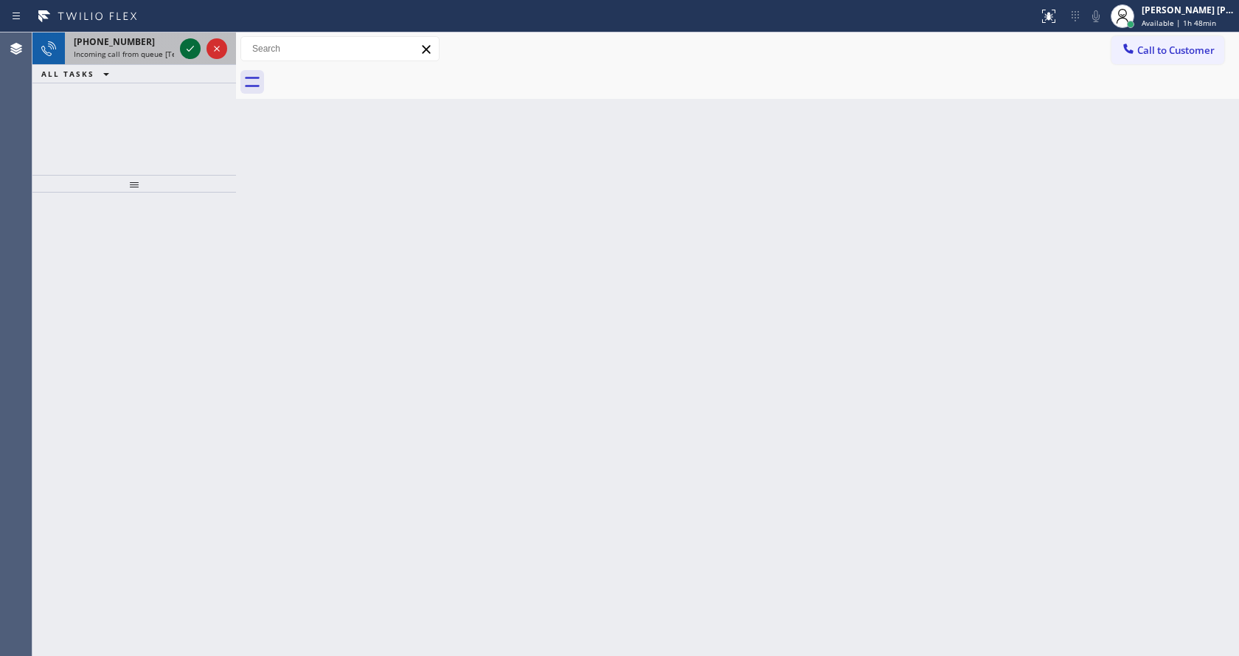
click at [190, 46] on icon at bounding box center [190, 49] width 18 height 18
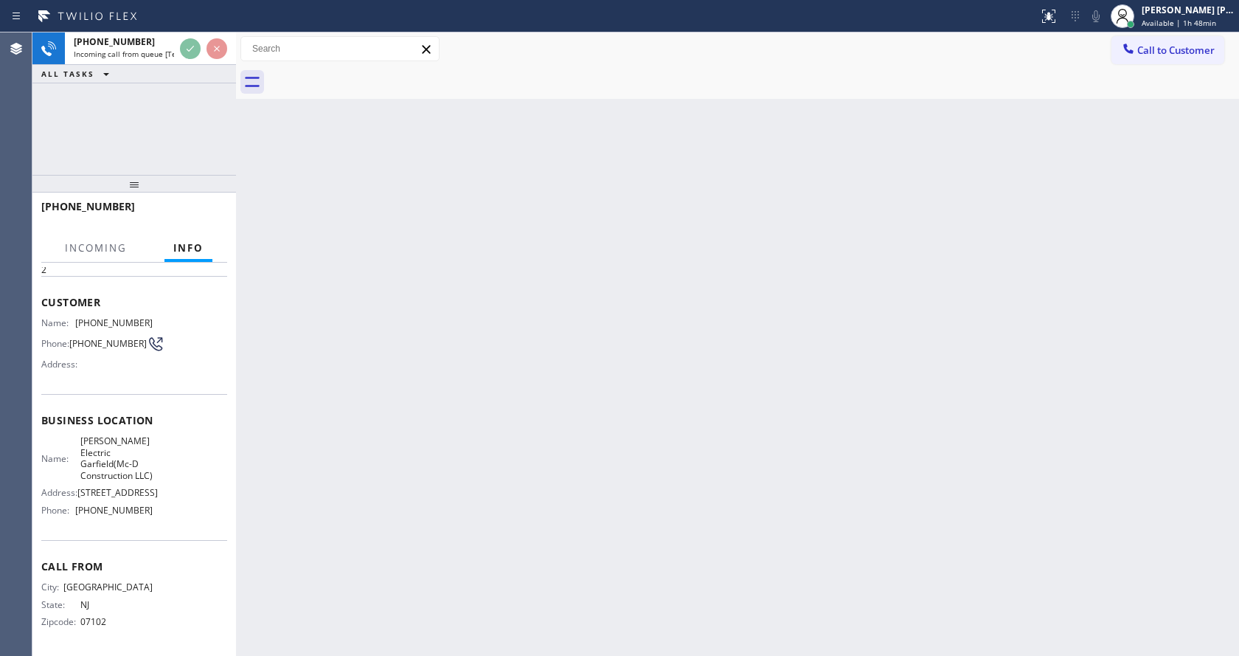
scroll to position [94, 0]
click at [476, 487] on div "Back to Dashboard Change Sender ID Customers Technicians Select a contact Outbo…" at bounding box center [737, 343] width 1003 height 623
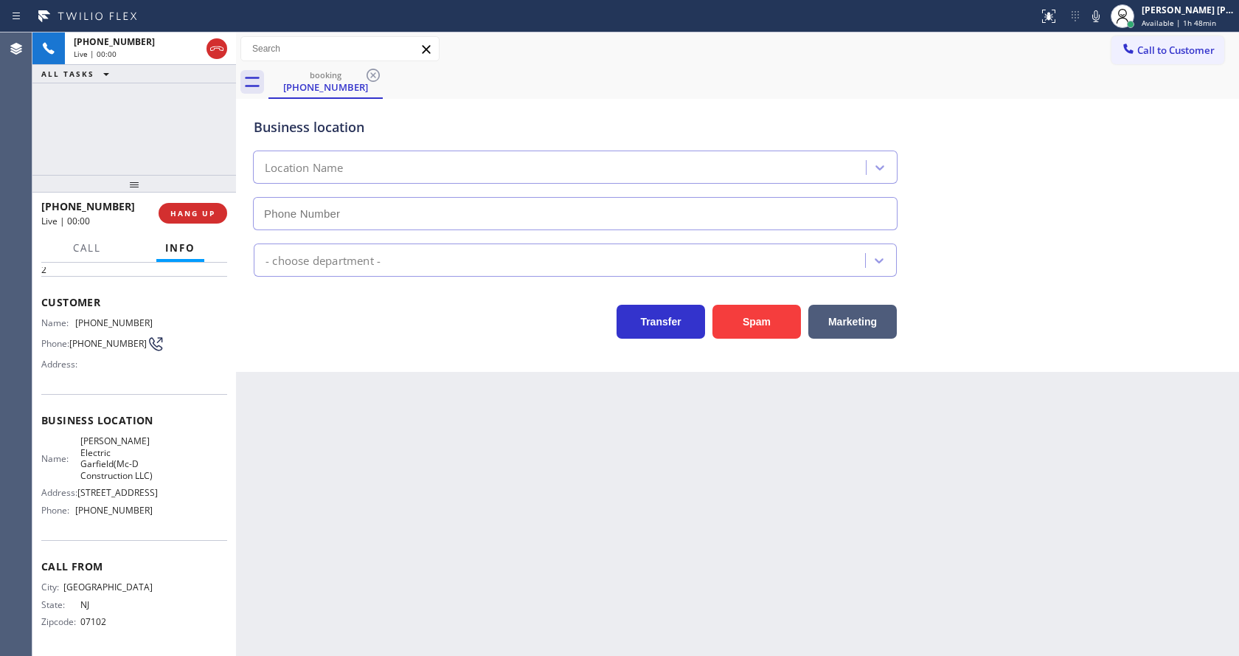
type input "[PHONE_NUMBER]"
click at [718, 505] on div "Back to Dashboard Change Sender ID Customers Technicians Select a contact Outbo…" at bounding box center [737, 343] width 1003 height 623
click at [749, 325] on button "Spam" at bounding box center [757, 322] width 89 height 34
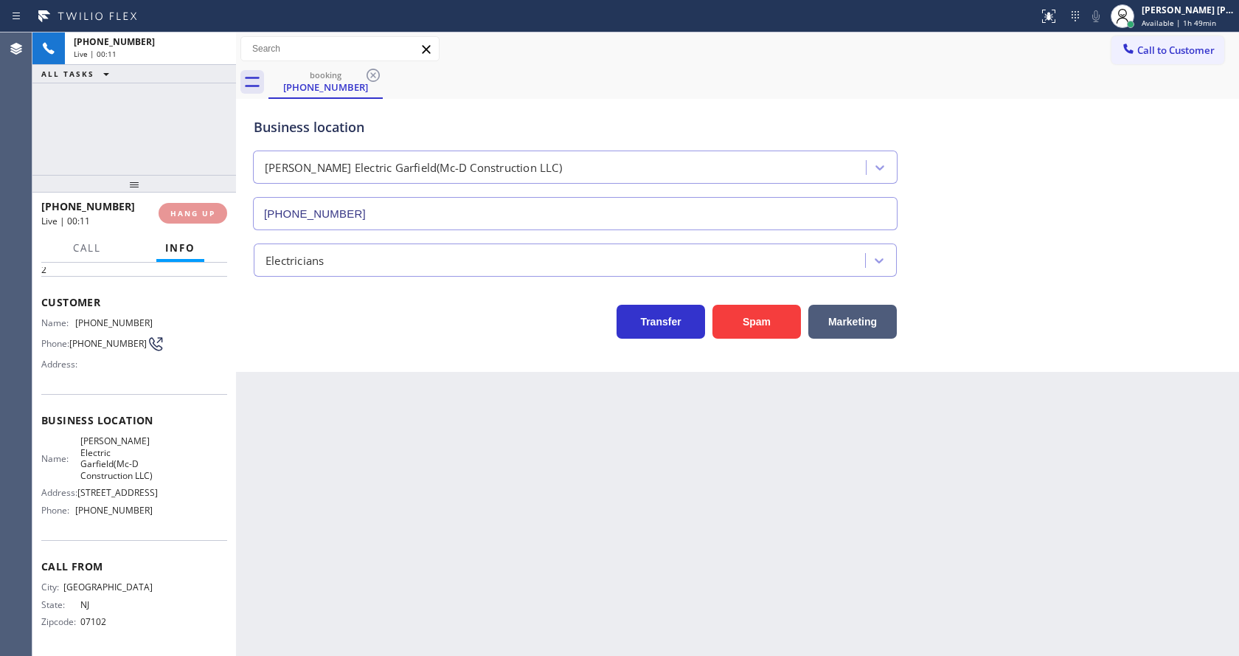
click at [765, 513] on div "Back to Dashboard Change Sender ID Customers Technicians Select a contact Outbo…" at bounding box center [737, 343] width 1003 height 623
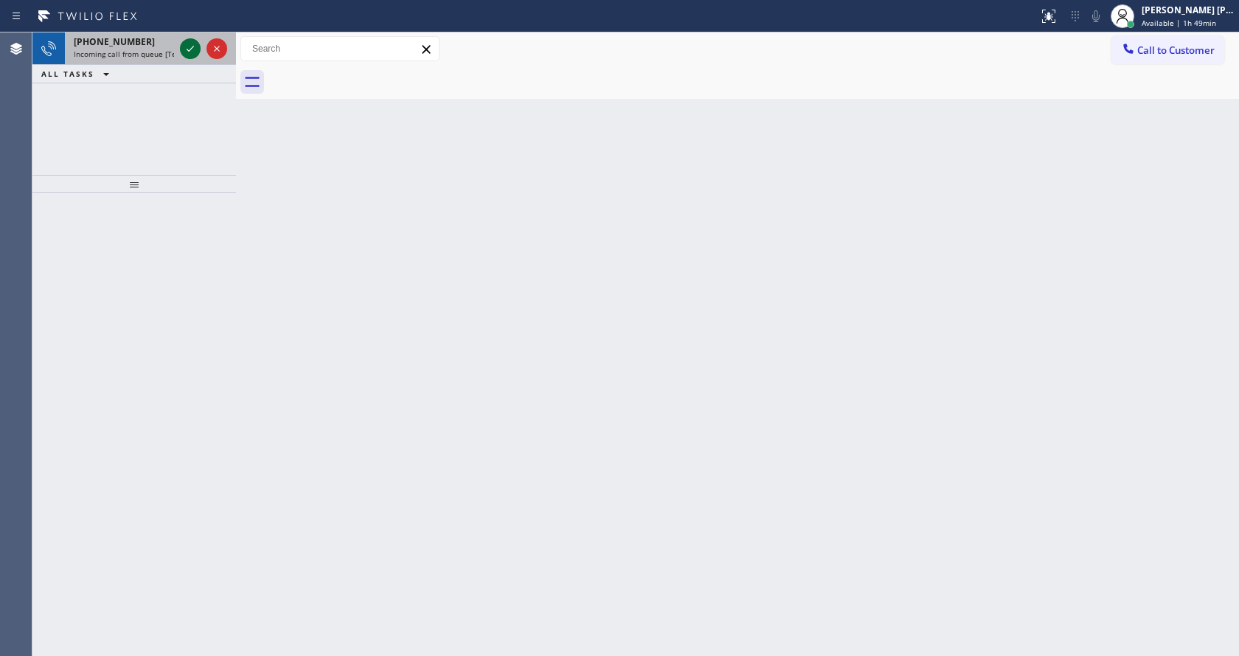
click at [188, 44] on icon at bounding box center [190, 49] width 18 height 18
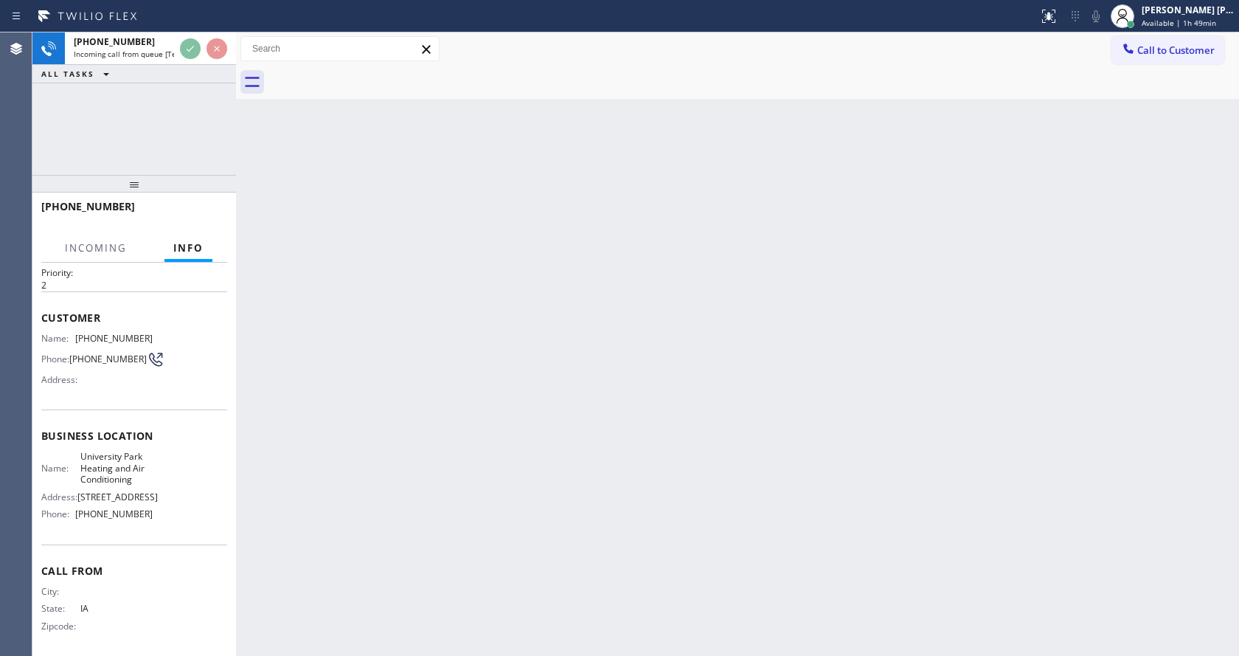
scroll to position [59, 0]
click at [443, 442] on div "Back to Dashboard Change Sender ID Customers Technicians Select a contact Outbo…" at bounding box center [737, 343] width 1003 height 623
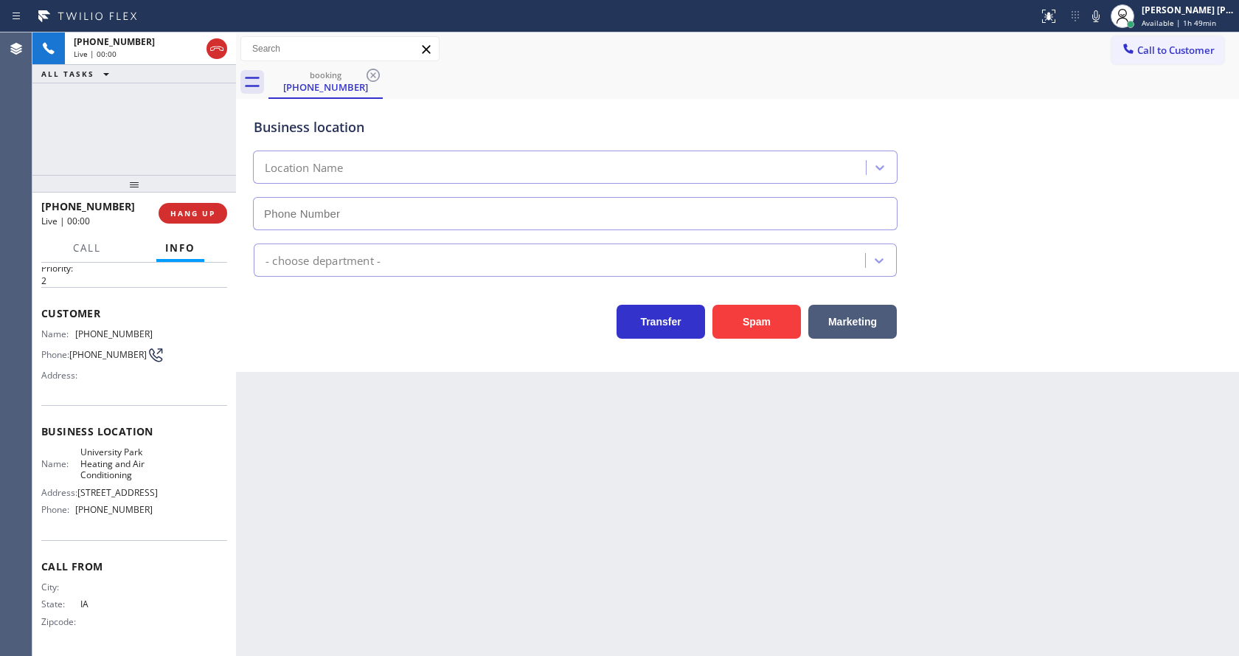
type input "[PHONE_NUMBER]"
click at [373, 324] on div "Transfer Spam Marketing" at bounding box center [575, 317] width 649 height 41
click at [728, 329] on button "Spam" at bounding box center [757, 322] width 89 height 34
click at [645, 474] on div "Back to Dashboard Change Sender ID Customers Technicians Select a contact Outbo…" at bounding box center [737, 343] width 1003 height 623
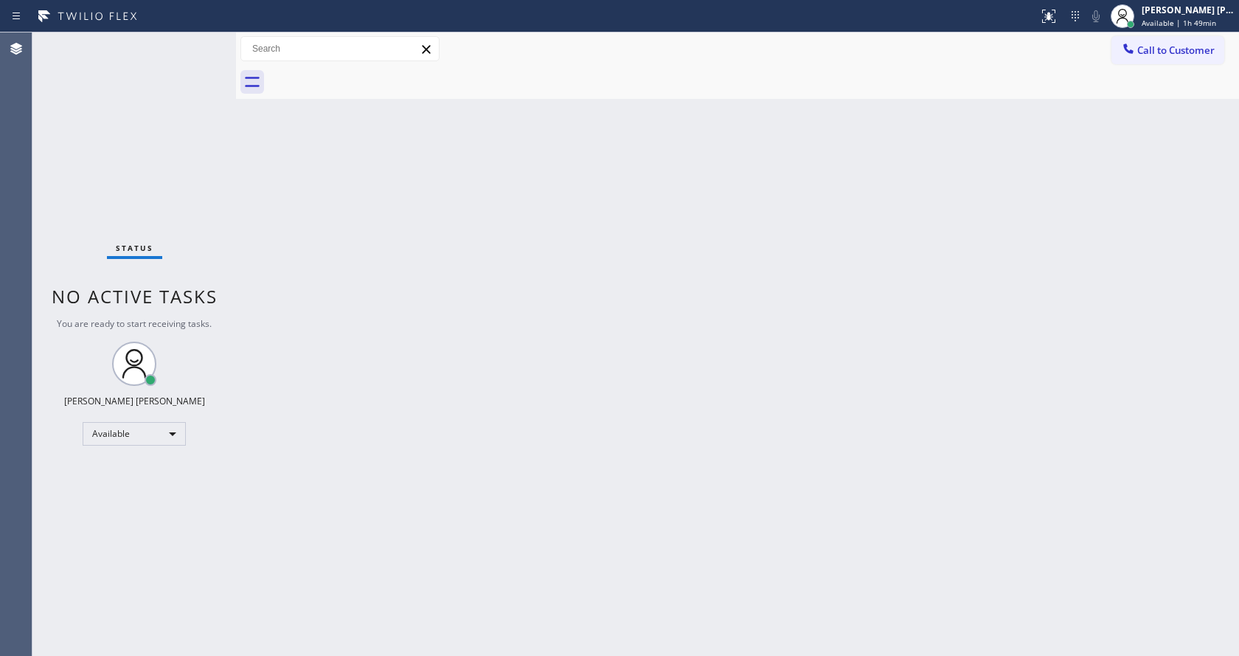
click at [266, 228] on div "Back to Dashboard Change Sender ID Customers Technicians Select a contact Outbo…" at bounding box center [737, 343] width 1003 height 623
click at [399, 370] on div "Back to Dashboard Change Sender ID Customers Technicians Select a contact Outbo…" at bounding box center [737, 343] width 1003 height 623
click at [722, 417] on div "Back to Dashboard Change Sender ID Customers Technicians Select a contact Outbo…" at bounding box center [737, 343] width 1003 height 623
click at [510, 450] on div "Back to Dashboard Change Sender ID Customers Technicians Select a contact Outbo…" at bounding box center [737, 343] width 1003 height 623
click at [777, 307] on div "Back to Dashboard Change Sender ID Customers Technicians Select a contact Outbo…" at bounding box center [737, 343] width 1003 height 623
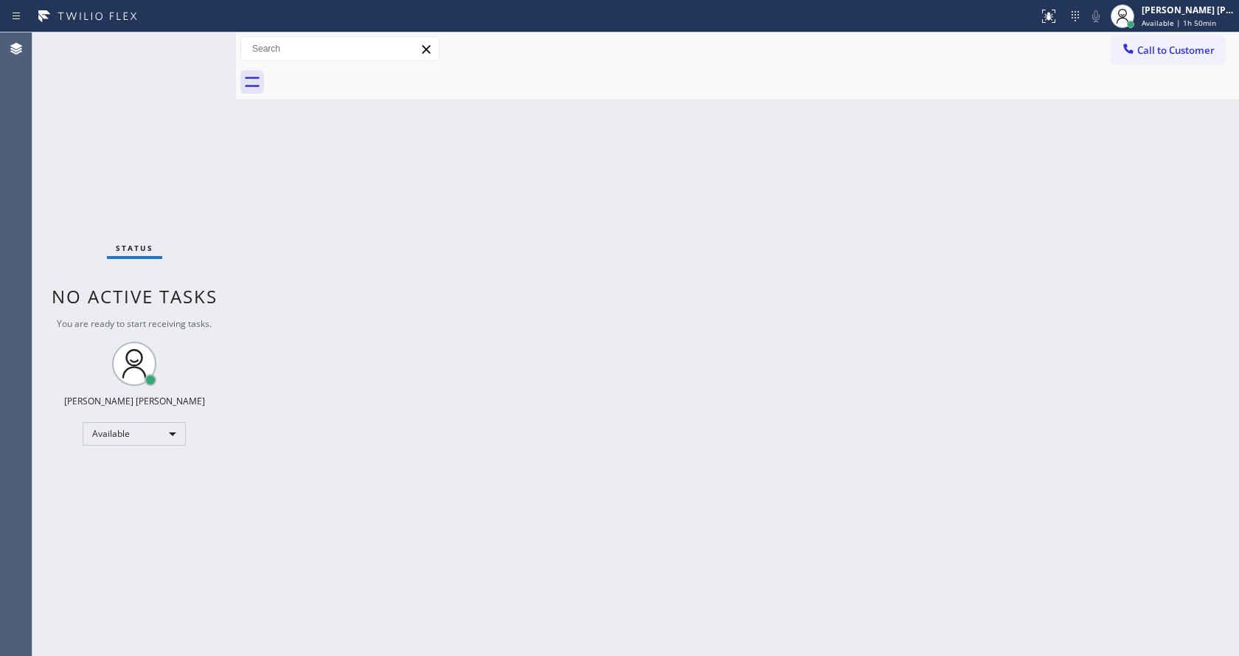
click at [426, 354] on div "Back to Dashboard Change Sender ID Customers Technicians Select a contact Outbo…" at bounding box center [737, 343] width 1003 height 623
drag, startPoint x: 721, startPoint y: 385, endPoint x: 555, endPoint y: 369, distance: 166.0
click at [720, 385] on div "Back to Dashboard Change Sender ID Customers Technicians Select a contact Outbo…" at bounding box center [737, 343] width 1003 height 623
click at [201, 115] on div "Status No active tasks You are ready to start receiving tasks. [PERSON_NAME] [P…" at bounding box center [134, 343] width 204 height 623
click at [198, 40] on div "Status No active tasks You are ready to start receiving tasks. [PERSON_NAME] [P…" at bounding box center [134, 343] width 204 height 623
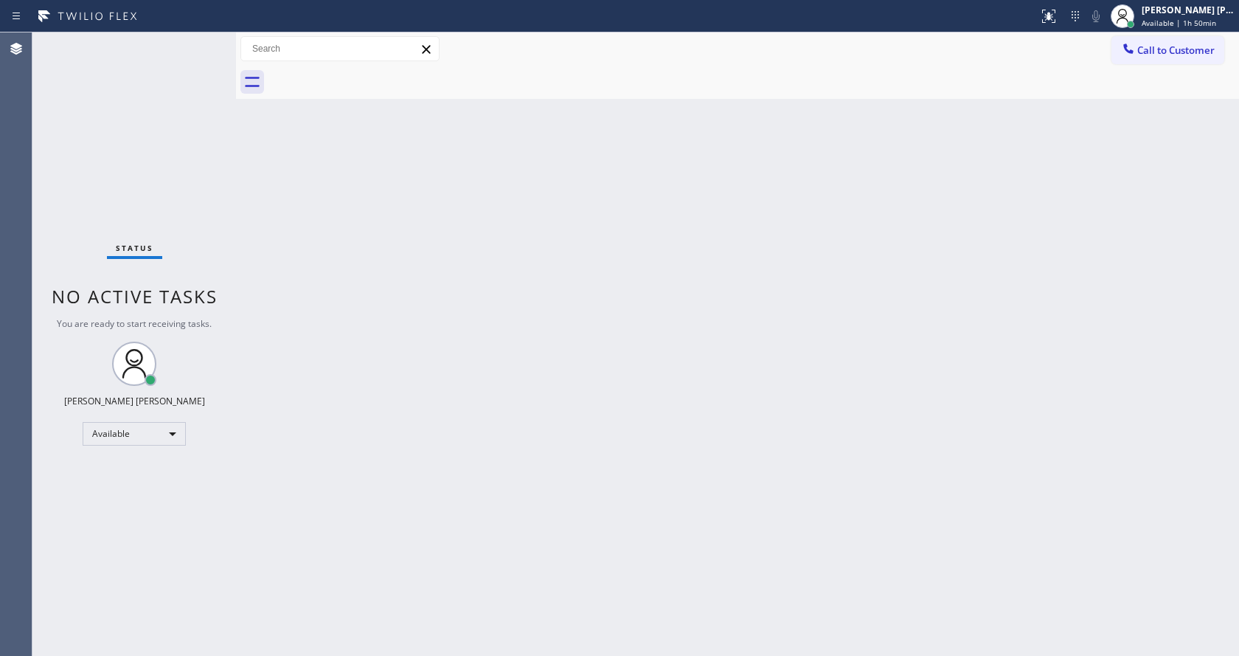
click at [254, 181] on div "Back to Dashboard Change Sender ID Customers Technicians Select a contact Outbo…" at bounding box center [737, 343] width 1003 height 623
click at [199, 38] on div "Status No active tasks You are ready to start receiving tasks. [PERSON_NAME] [P…" at bounding box center [134, 343] width 204 height 623
click at [520, 394] on div "Back to Dashboard Change Sender ID Customers Technicians Select a contact Outbo…" at bounding box center [737, 343] width 1003 height 623
click at [240, 209] on div "Back to Dashboard Change Sender ID Customers Technicians Select a contact Outbo…" at bounding box center [737, 343] width 1003 height 623
click at [204, 38] on div "Status No active tasks You are ready to start receiving tasks. [PERSON_NAME] [P…" at bounding box center [134, 343] width 204 height 623
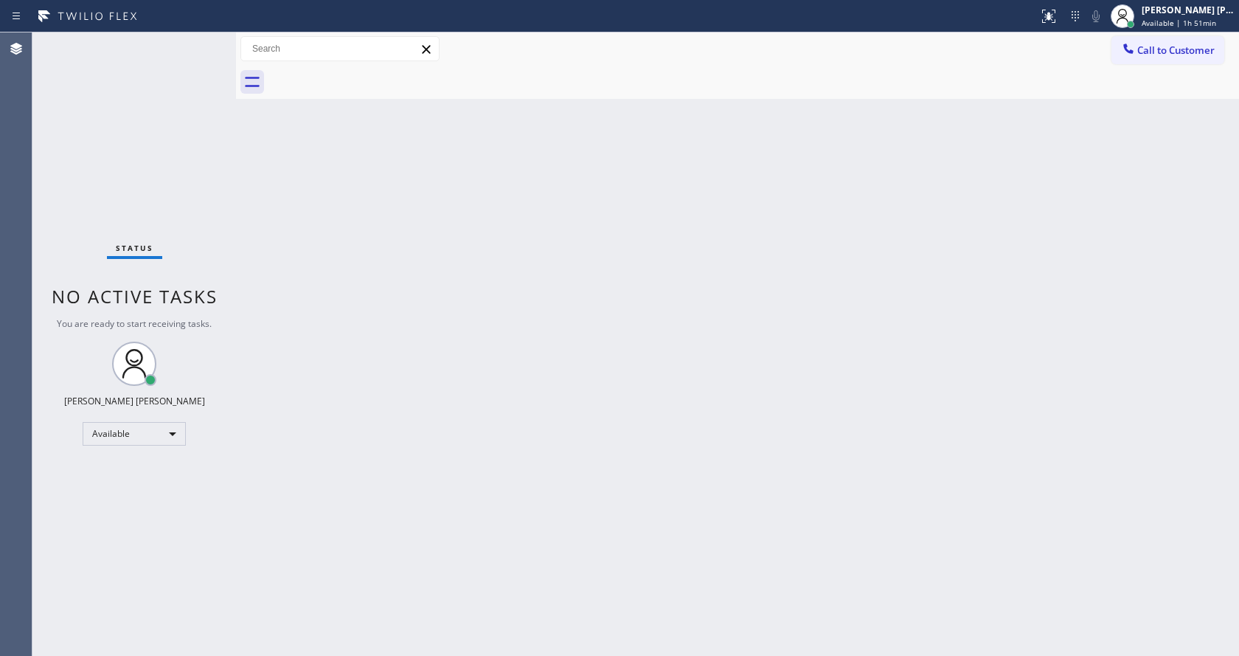
click at [204, 41] on div "Status No active tasks You are ready to start receiving tasks. [PERSON_NAME] [P…" at bounding box center [134, 343] width 204 height 623
click at [202, 41] on div "Status No active tasks You are ready to start receiving tasks. [PERSON_NAME] [P…" at bounding box center [134, 343] width 204 height 623
click at [197, 52] on div "Status No active tasks You are ready to start receiving tasks. [PERSON_NAME] [P…" at bounding box center [134, 343] width 204 height 623
click at [197, 55] on div "Status No active tasks You are ready to start receiving tasks. [PERSON_NAME] [P…" at bounding box center [134, 343] width 204 height 623
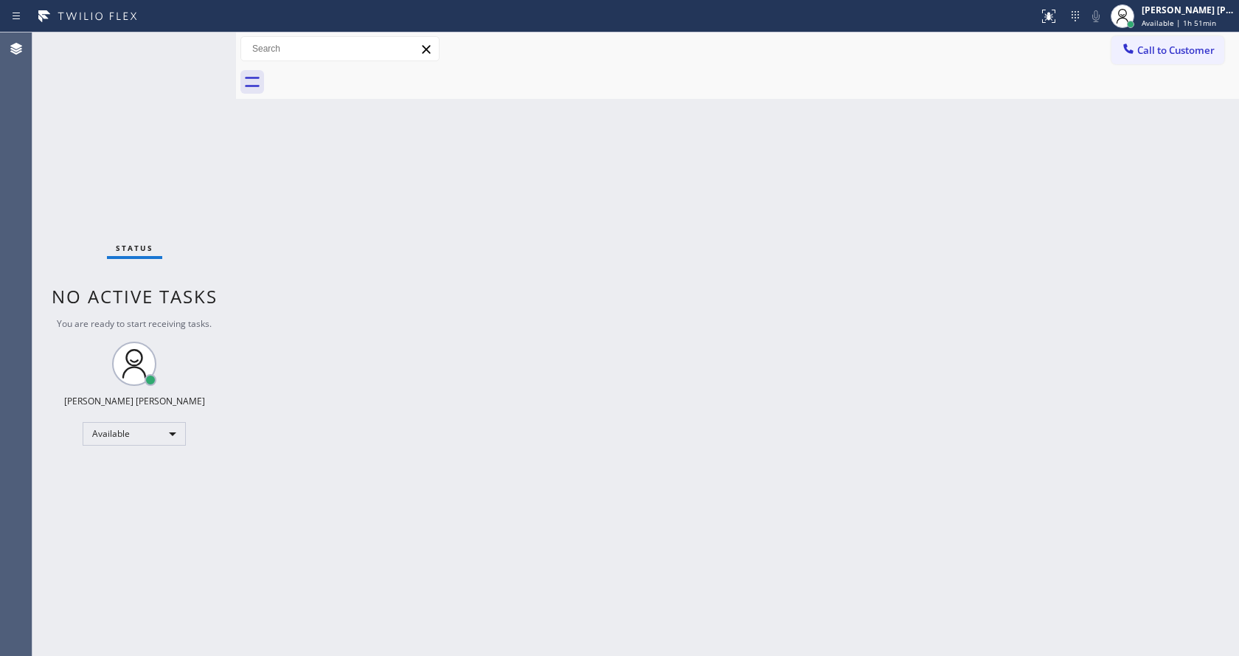
click at [199, 49] on div "Status No active tasks You are ready to start receiving tasks. [PERSON_NAME] [P…" at bounding box center [134, 343] width 204 height 623
click at [197, 47] on div "Status No active tasks You are ready to start receiving tasks. [PERSON_NAME] [P…" at bounding box center [134, 343] width 204 height 623
click at [195, 44] on div "Status No active tasks You are ready to start receiving tasks. [PERSON_NAME] [P…" at bounding box center [134, 343] width 204 height 623
click at [200, 42] on div "Status No active tasks You are ready to start receiving tasks. [PERSON_NAME] [P…" at bounding box center [134, 343] width 204 height 623
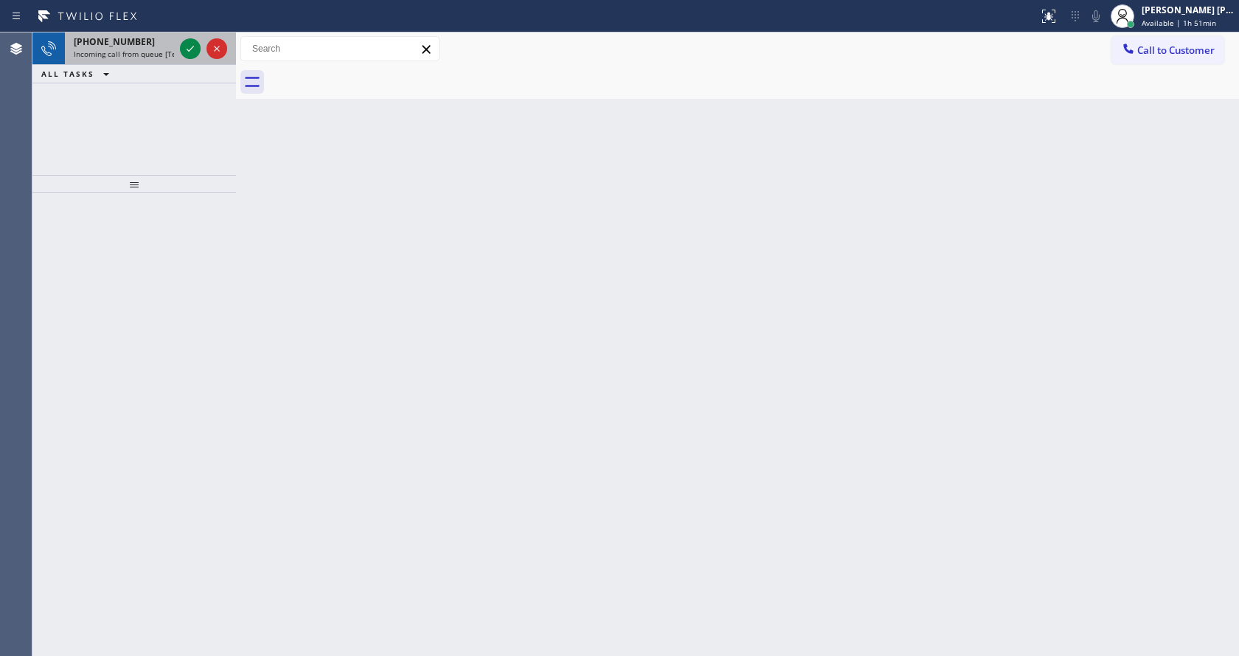
click at [201, 46] on div at bounding box center [203, 48] width 53 height 32
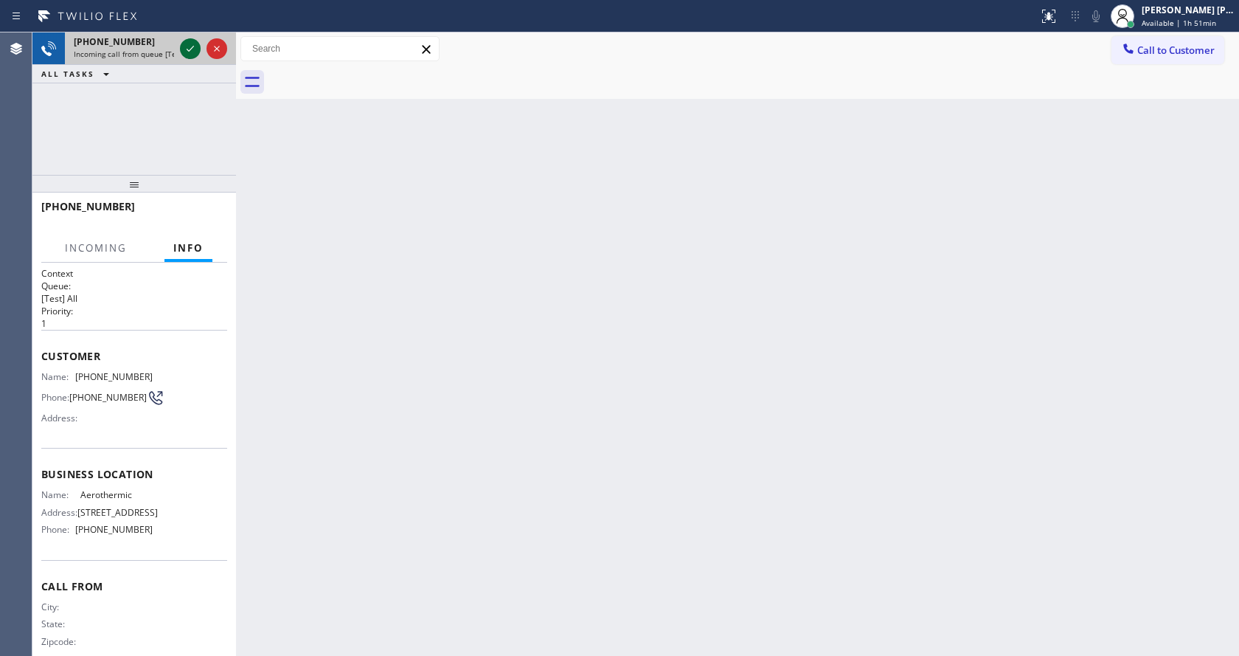
click at [198, 46] on icon at bounding box center [190, 49] width 18 height 18
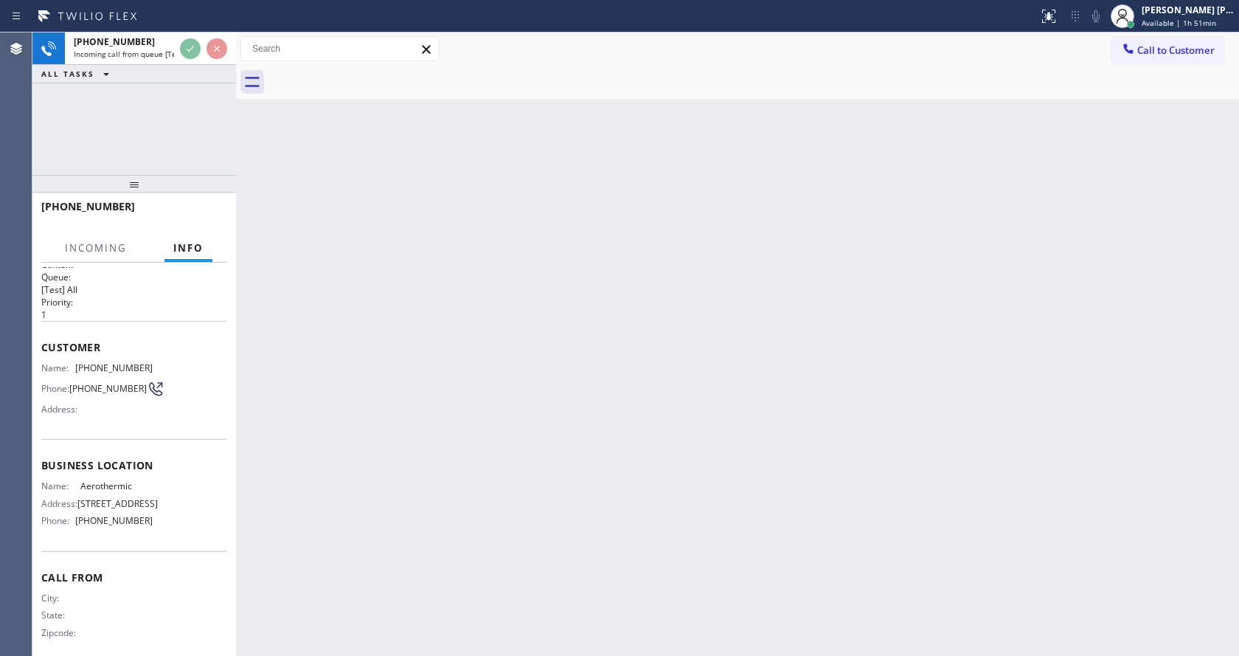
scroll to position [36, 0]
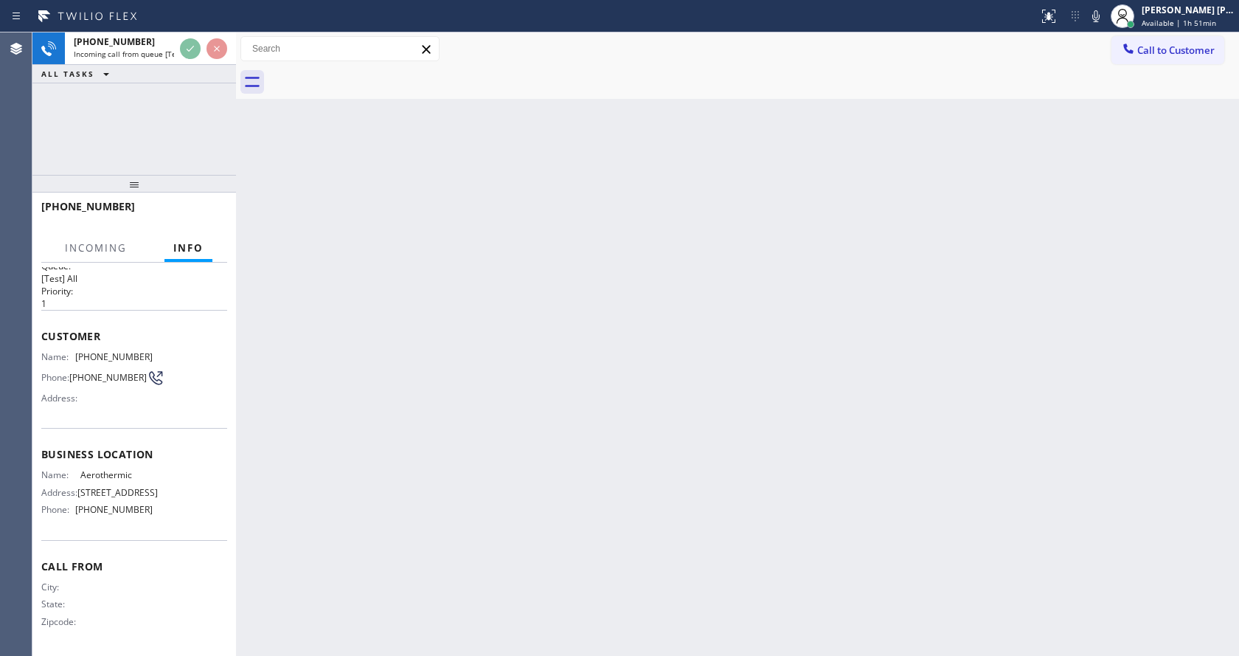
click at [426, 406] on div "Back to Dashboard Change Sender ID Customers Technicians Select a contact Outbo…" at bounding box center [737, 343] width 1003 height 623
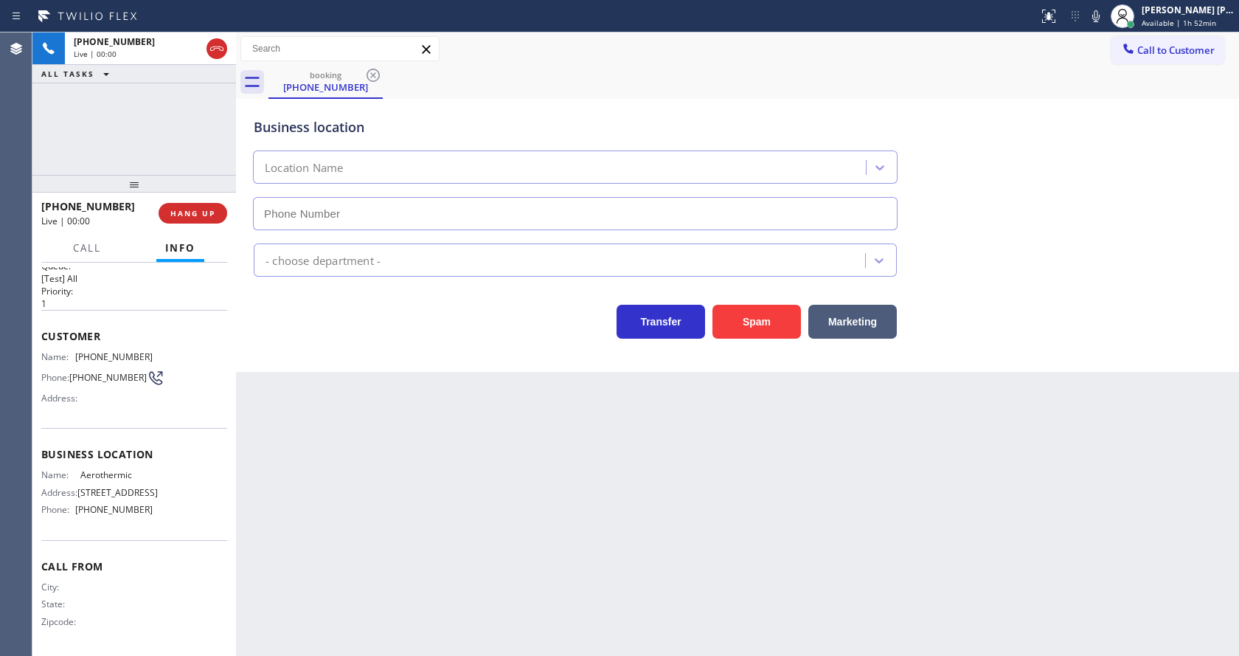
type input "[PHONE_NUMBER]"
click at [532, 488] on div "Back to Dashboard Change Sender ID Customers Technicians Select a contact Outbo…" at bounding box center [737, 343] width 1003 height 623
drag, startPoint x: 316, startPoint y: 433, endPoint x: 294, endPoint y: 415, distance: 28.2
click at [311, 440] on div "Back to Dashboard Change Sender ID Customers Technicians Select a contact Outbo…" at bounding box center [737, 343] width 1003 height 623
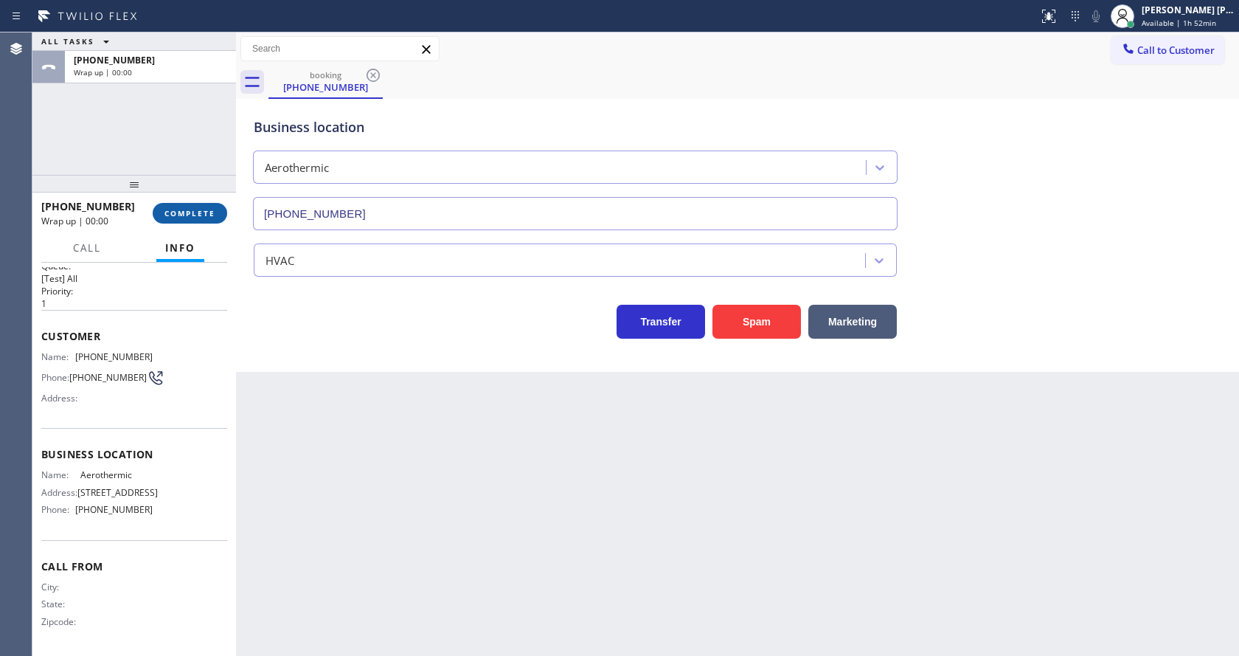
click at [187, 209] on span "COMPLETE" at bounding box center [189, 213] width 51 height 10
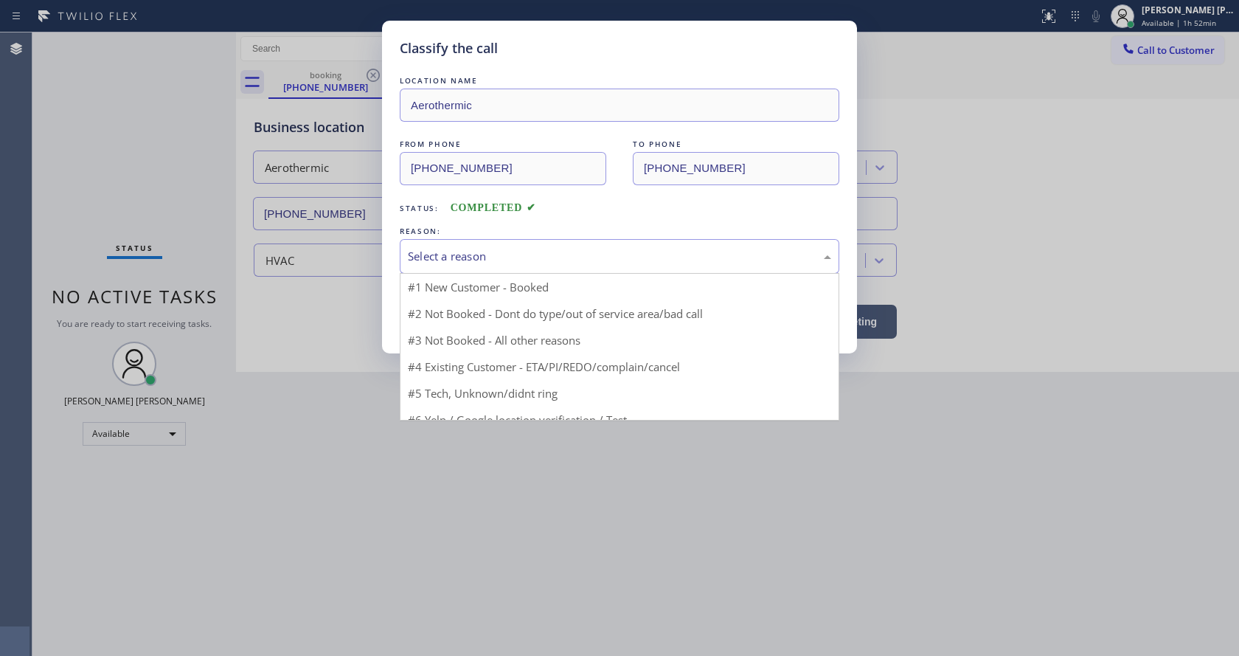
click at [510, 253] on div "Select a reason" at bounding box center [619, 256] width 423 height 17
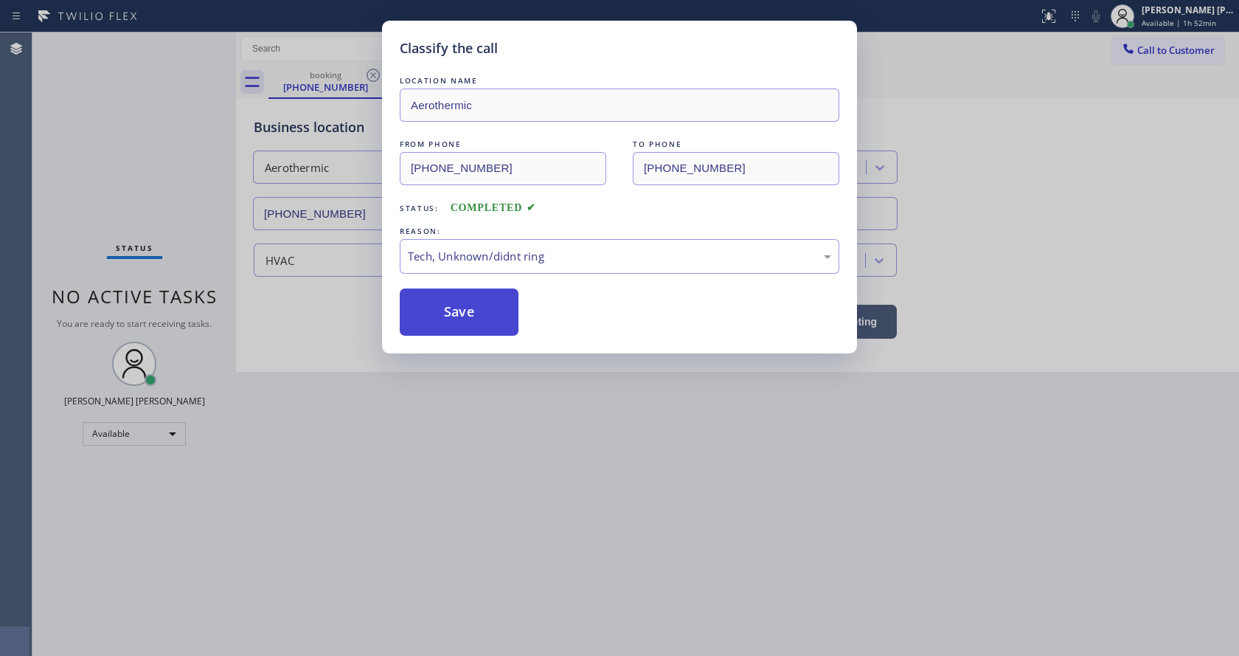
click at [468, 310] on button "Save" at bounding box center [459, 311] width 119 height 47
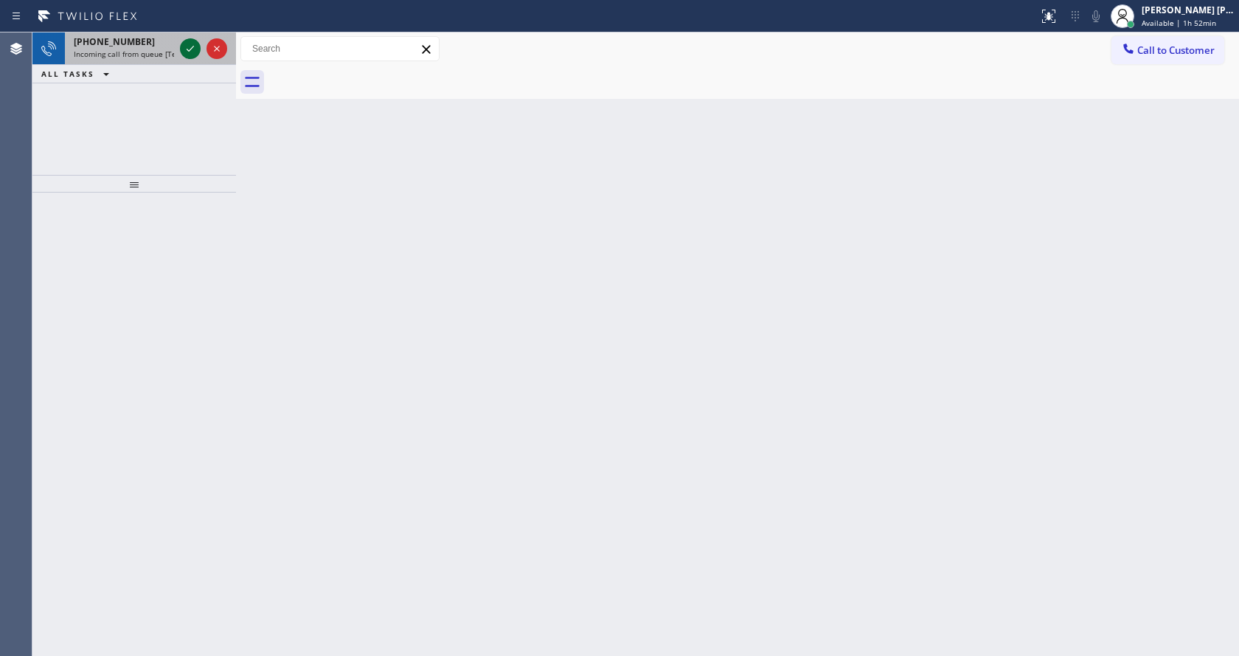
click at [190, 50] on icon at bounding box center [190, 49] width 18 height 18
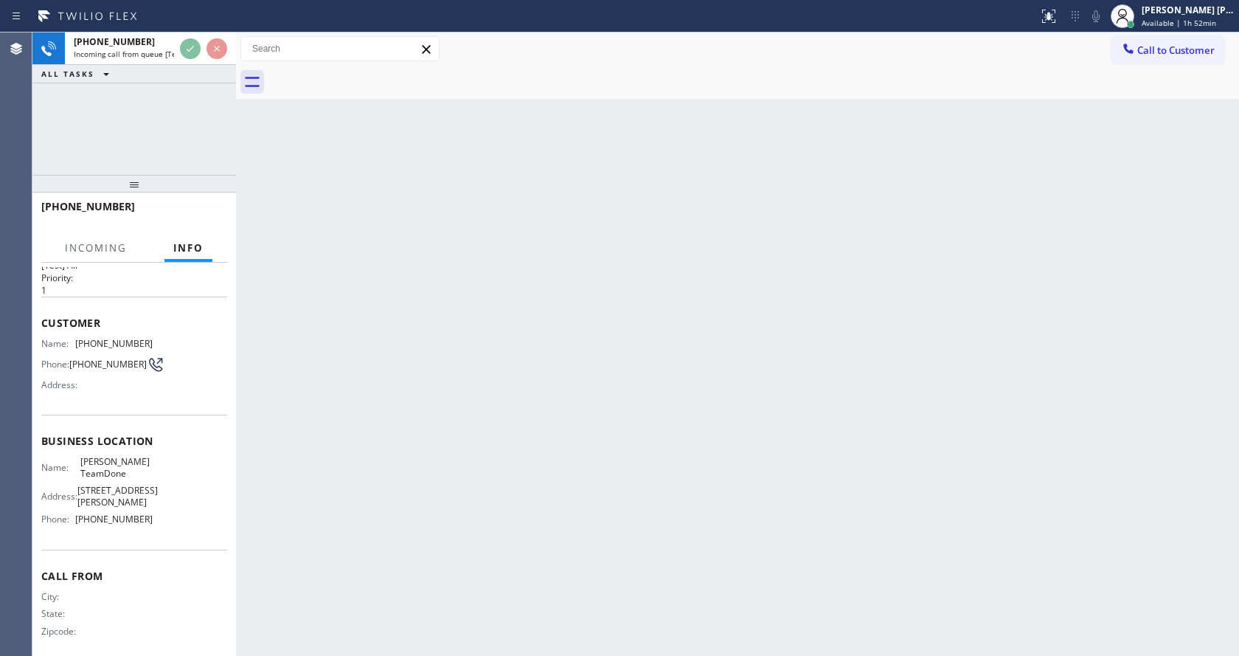
scroll to position [48, 0]
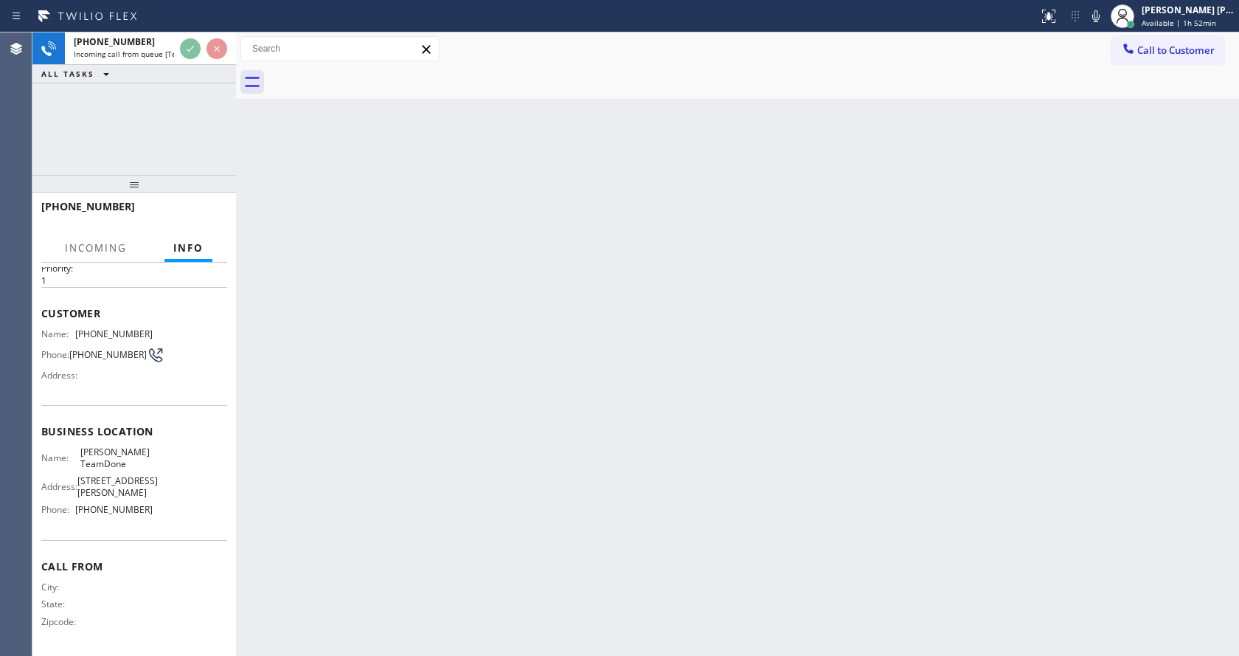
click at [592, 391] on div "Back to Dashboard Change Sender ID Customers Technicians Select a contact Outbo…" at bounding box center [737, 343] width 1003 height 623
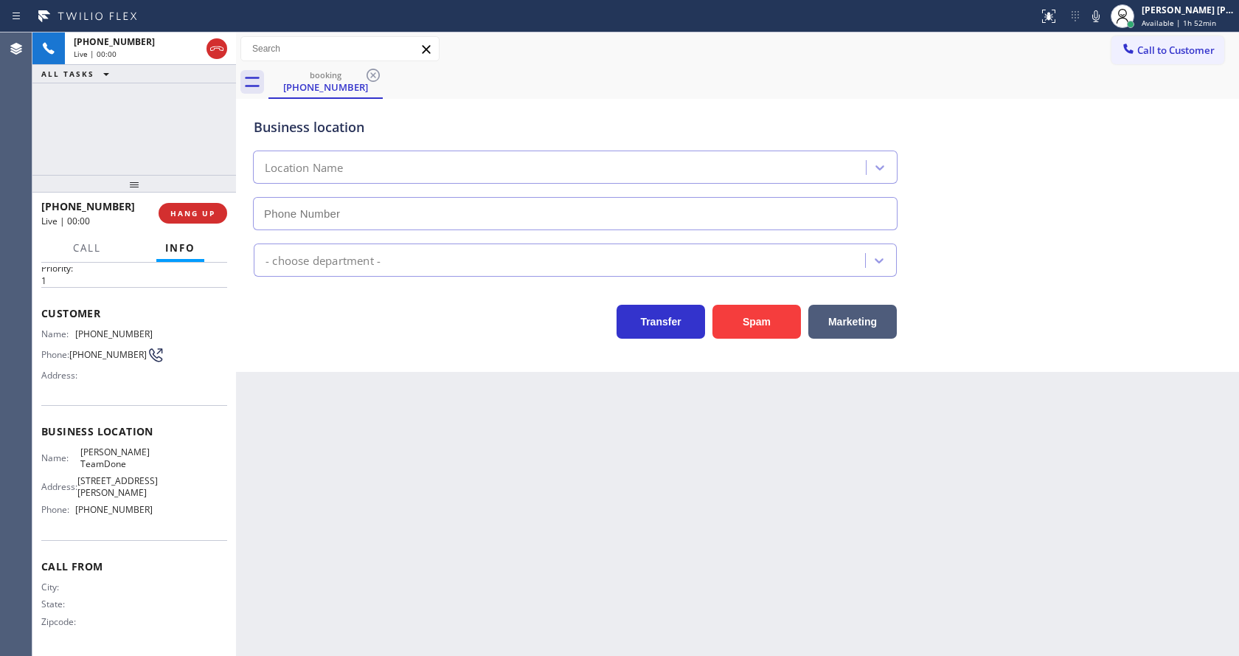
type input "[PHONE_NUMBER]"
click at [533, 425] on div "Back to Dashboard Change Sender ID Customers Technicians Select a contact Outbo…" at bounding box center [737, 343] width 1003 height 623
click at [330, 367] on div "Business location [PERSON_NAME] TeamDone [PHONE_NUMBER] HVAC Transfer Spam Mark…" at bounding box center [737, 235] width 1003 height 273
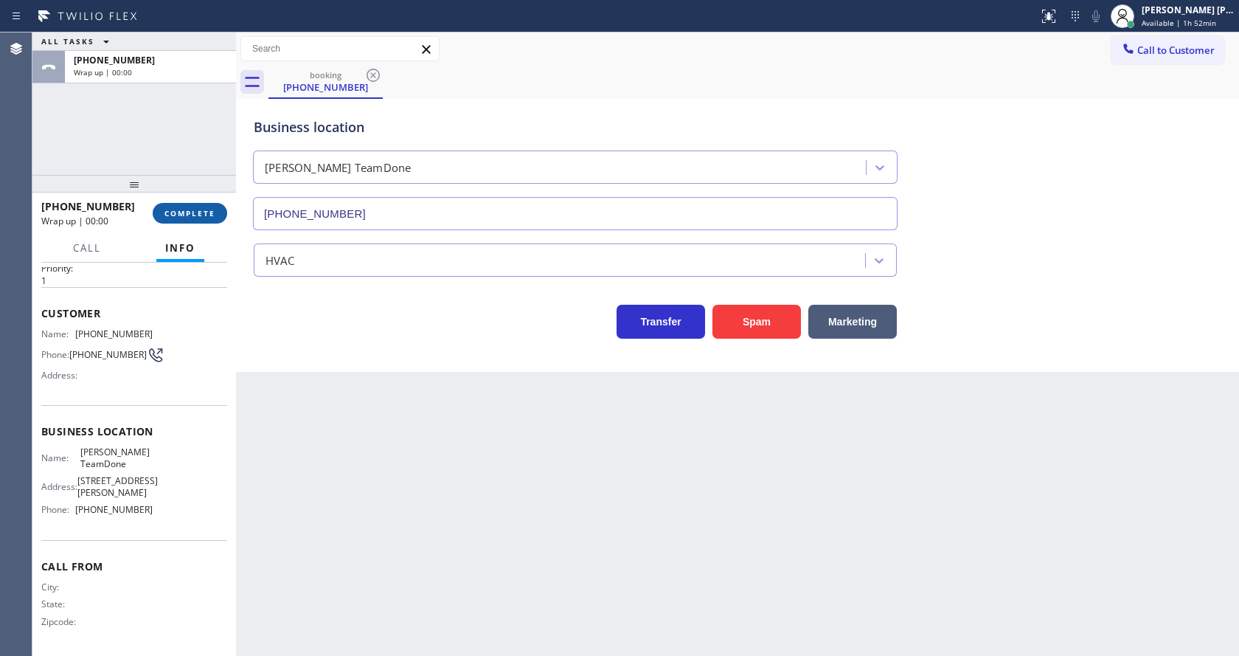
click at [211, 212] on span "COMPLETE" at bounding box center [189, 213] width 51 height 10
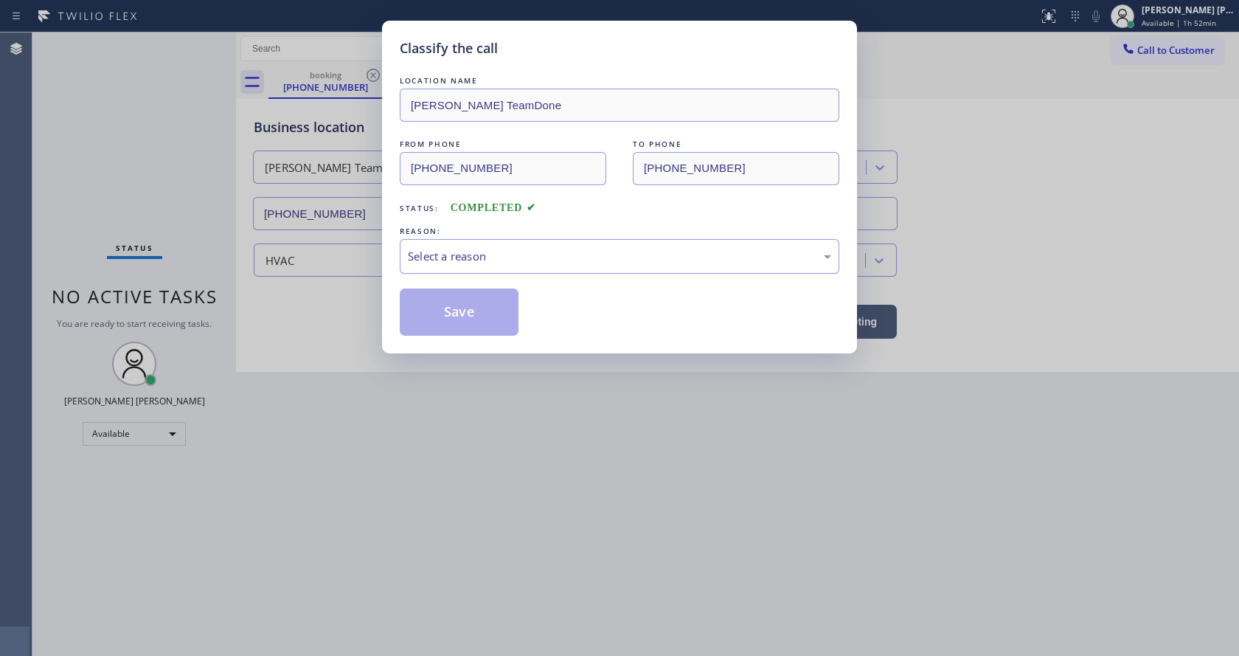
click at [457, 254] on div "Select a reason" at bounding box center [619, 256] width 423 height 17
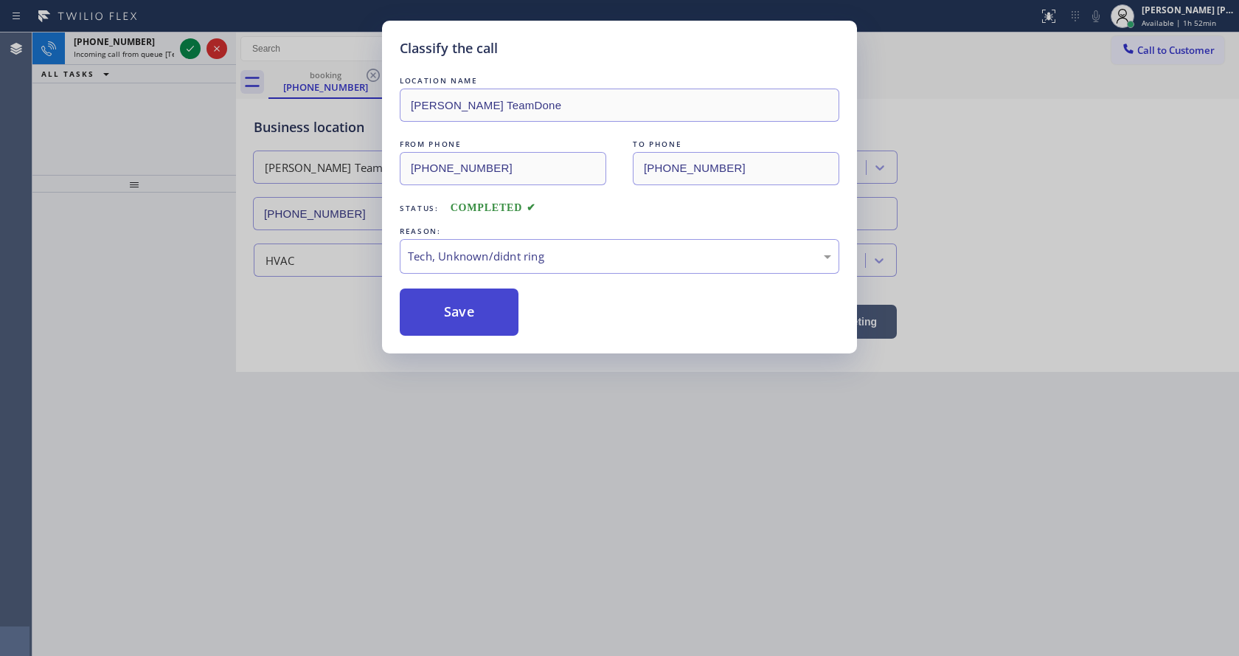
click at [454, 301] on button "Save" at bounding box center [459, 311] width 119 height 47
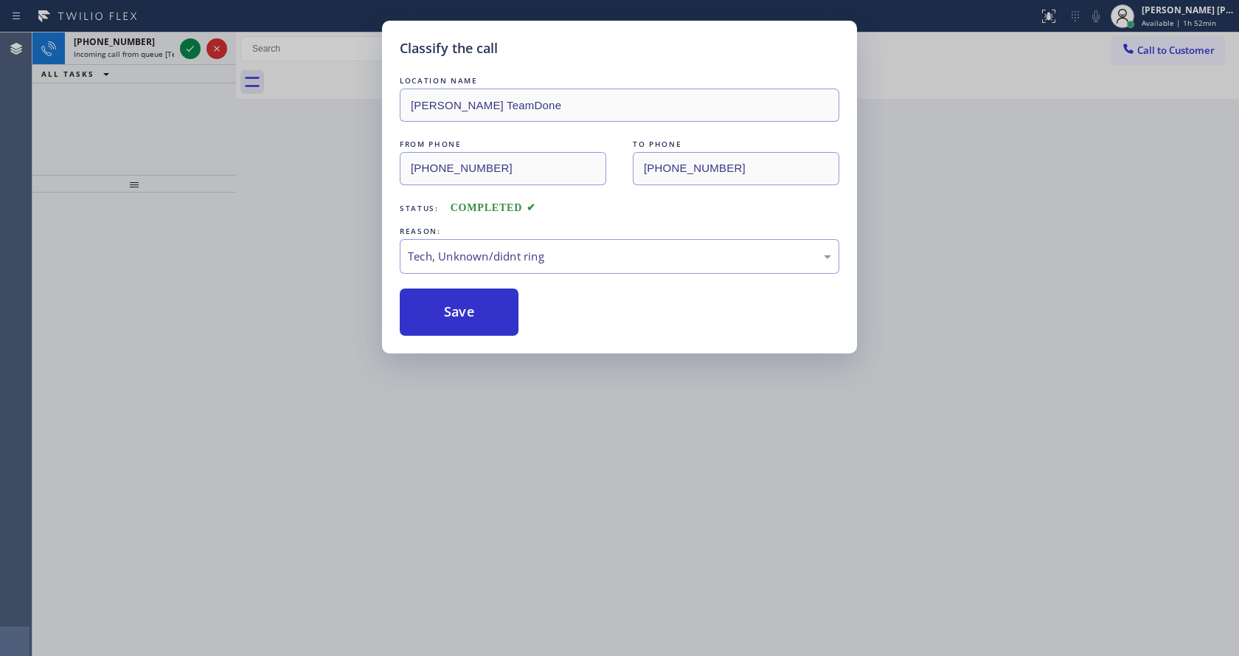
click at [187, 45] on div "Classify the call LOCATION NAME [PERSON_NAME] TeamDone FROM PHONE [PHONE_NUMBER…" at bounding box center [619, 328] width 1239 height 656
click at [187, 45] on div "Classify the call LOCATION NAME GE Monogram Repair Professionals FROM PHONE [PH…" at bounding box center [635, 343] width 1207 height 623
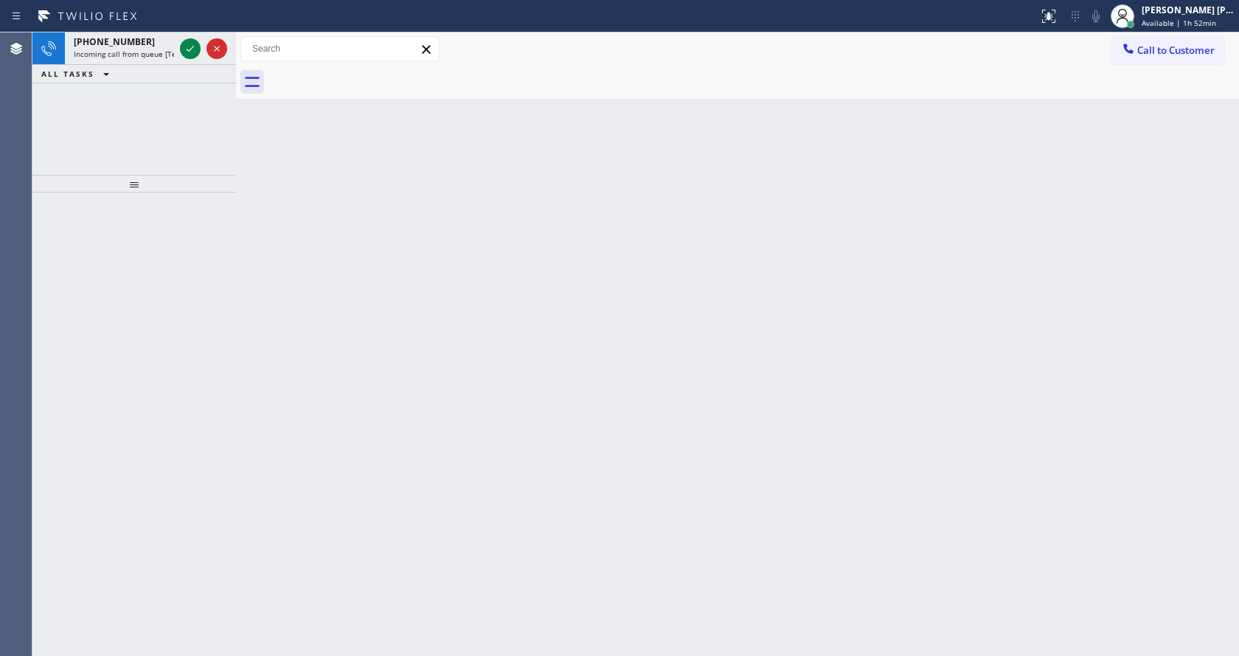
click at [187, 45] on icon at bounding box center [190, 49] width 18 height 18
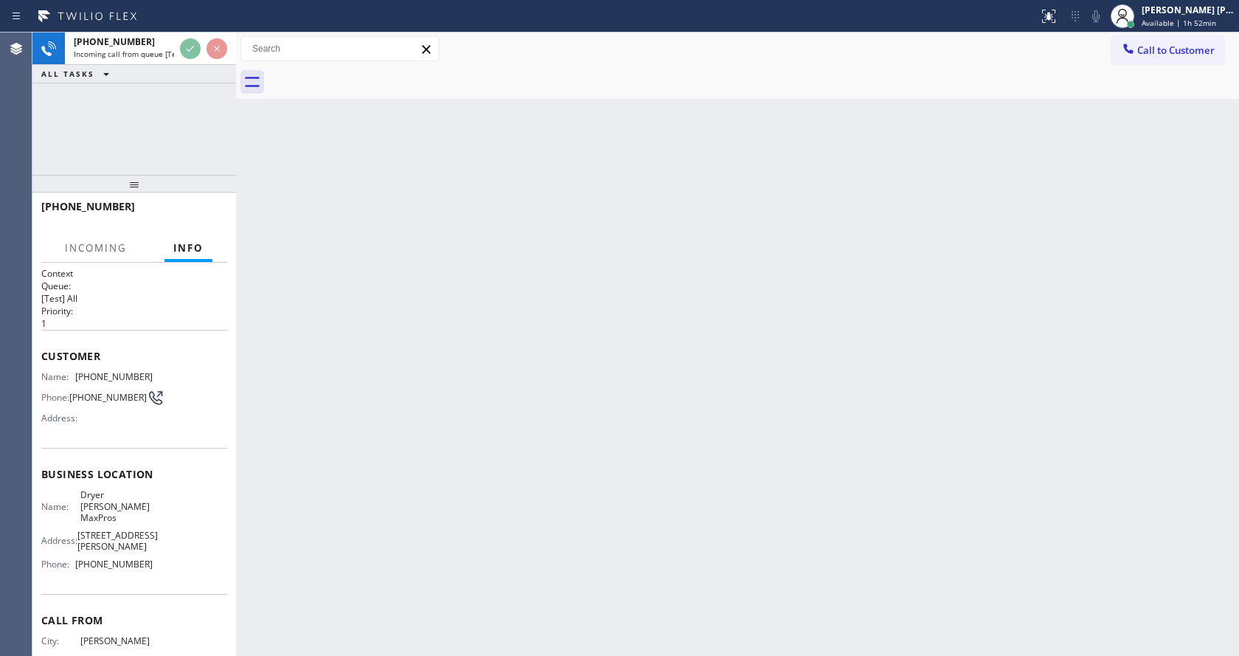
scroll to position [36, 0]
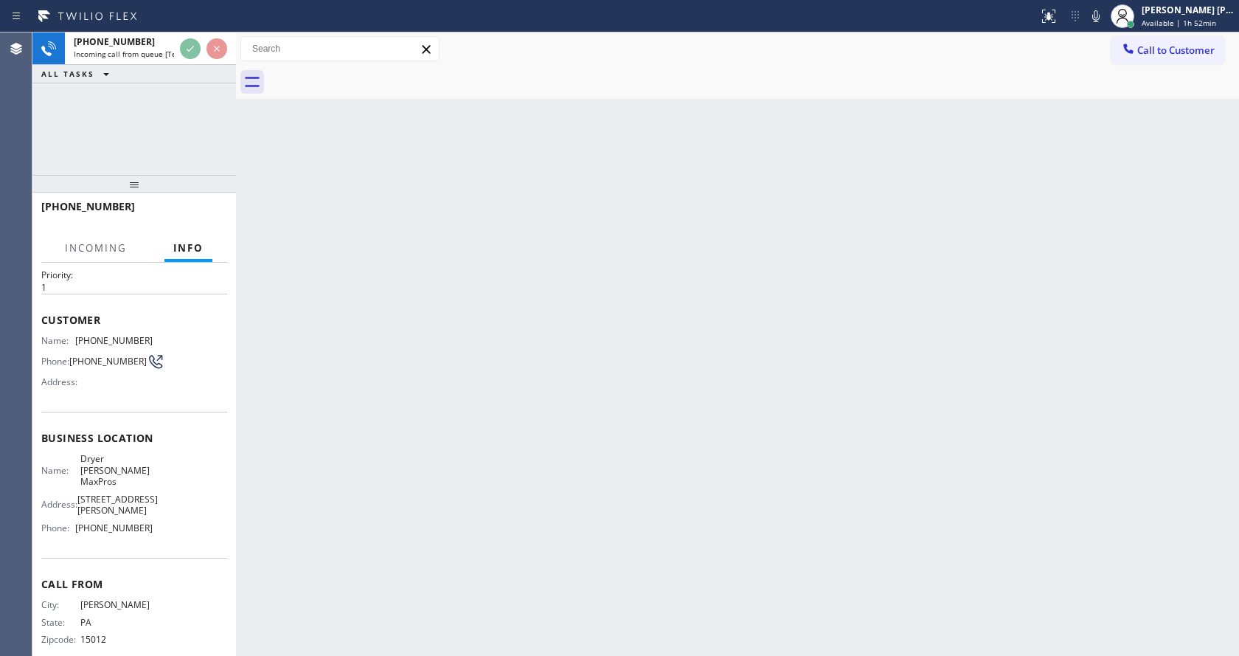
click at [584, 390] on div "Back to Dashboard Change Sender ID Customers Technicians Select a contact Outbo…" at bounding box center [737, 343] width 1003 height 623
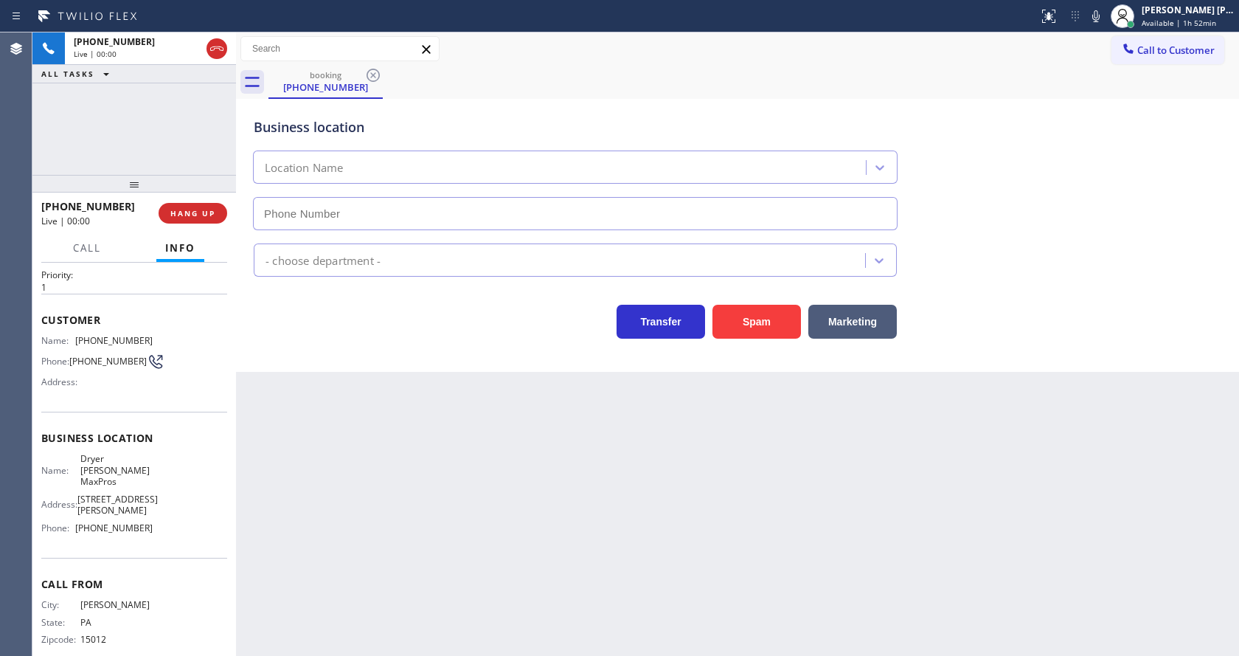
type input "[PHONE_NUMBER]"
click at [499, 462] on div "Back to Dashboard Change Sender ID Customers Technicians Select a contact Outbo…" at bounding box center [737, 343] width 1003 height 623
click at [329, 377] on div "Back to Dashboard Change Sender ID Customers Technicians Select a contact Outbo…" at bounding box center [737, 343] width 1003 height 623
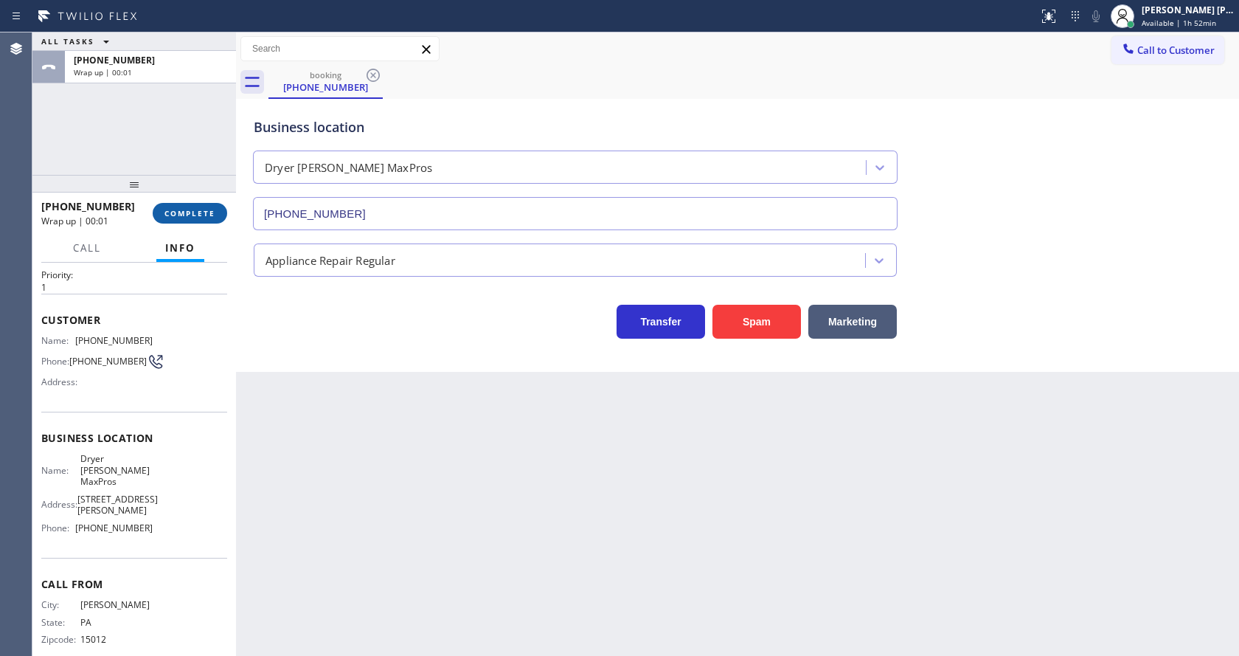
click at [156, 218] on button "COMPLETE" at bounding box center [190, 213] width 75 height 21
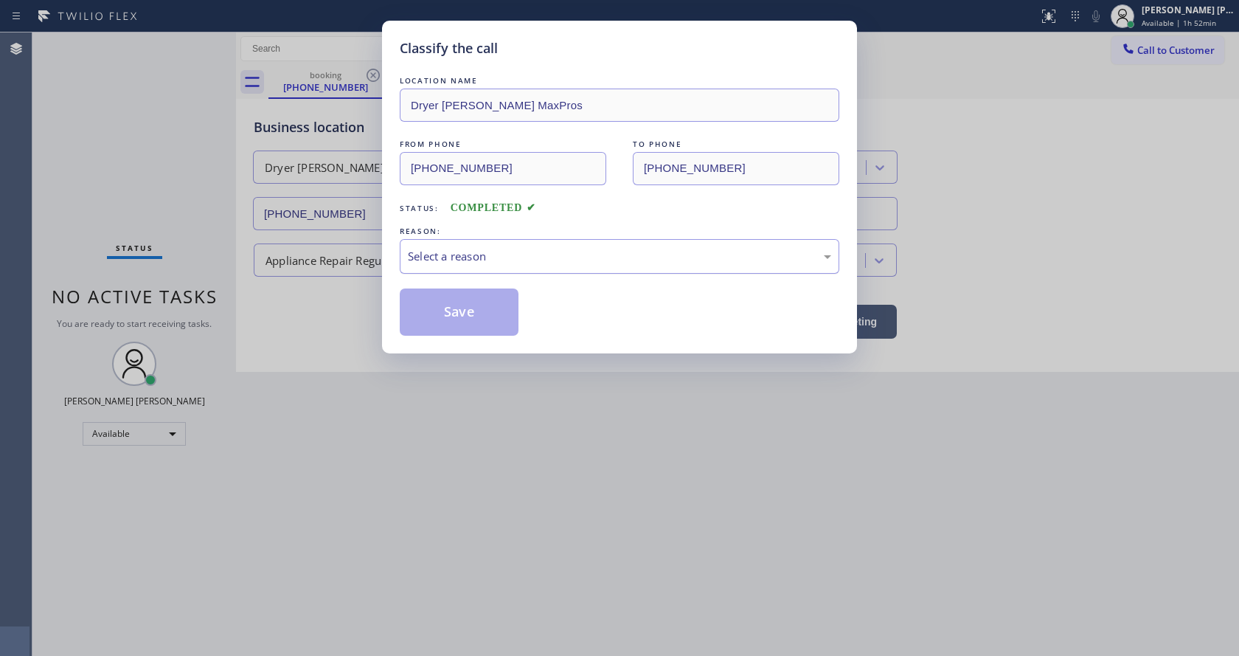
click at [449, 271] on div "Select a reason" at bounding box center [620, 256] width 440 height 35
click at [457, 326] on button "Save" at bounding box center [459, 311] width 119 height 47
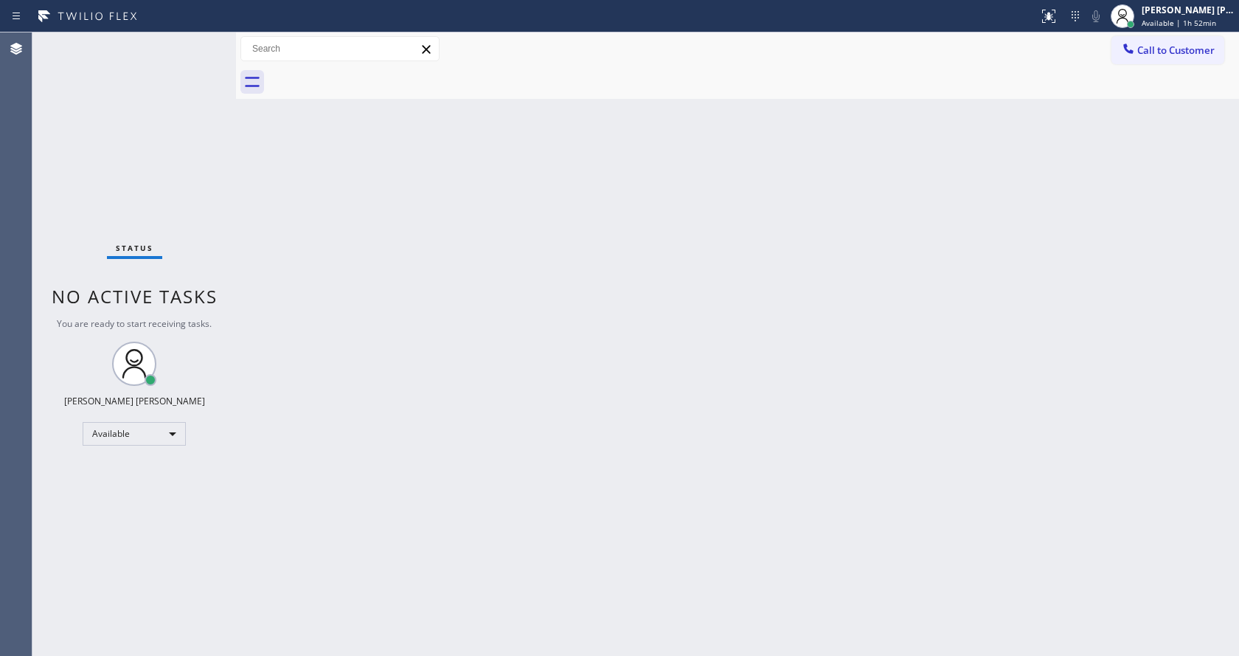
click at [423, 185] on div "Back to Dashboard Change Sender ID Customers Technicians Select a contact Outbo…" at bounding box center [737, 343] width 1003 height 623
click at [589, 430] on div "Back to Dashboard Change Sender ID Customers Technicians Select a contact Outbo…" at bounding box center [737, 343] width 1003 height 623
click at [201, 41] on div "Status No active tasks You are ready to start receiving tasks. [PERSON_NAME] [P…" at bounding box center [134, 343] width 204 height 623
click at [201, 42] on div "Status No active tasks You are ready to start receiving tasks. [PERSON_NAME] [P…" at bounding box center [134, 343] width 204 height 623
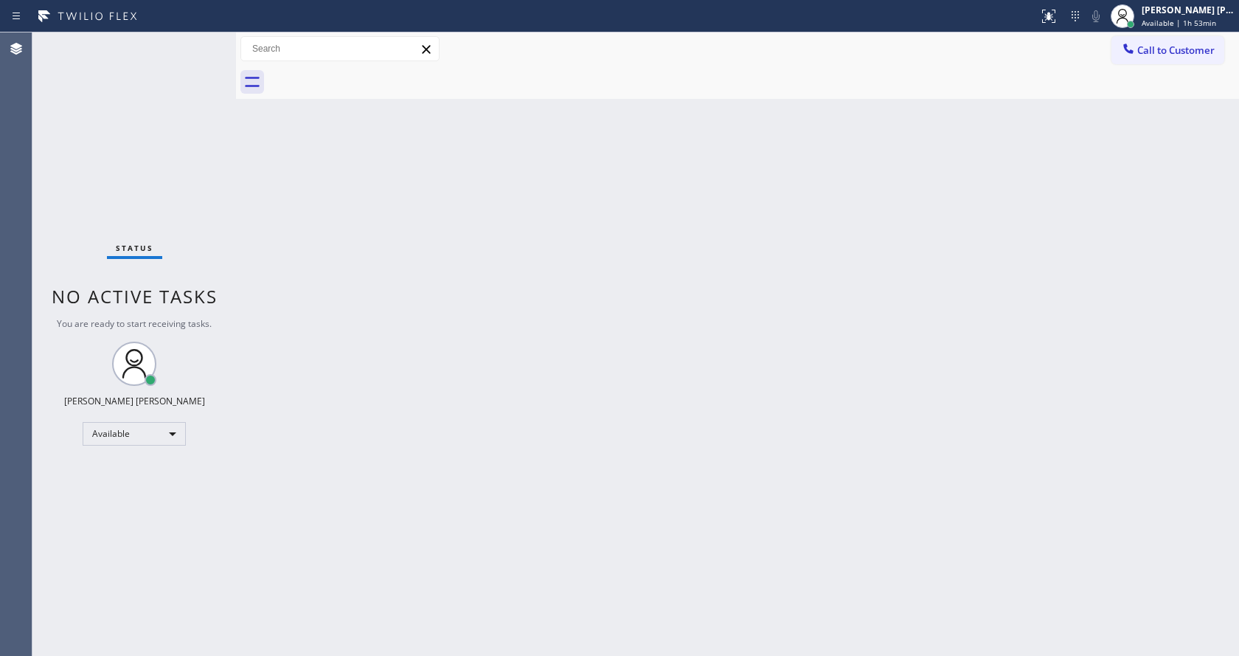
click at [202, 46] on div "Status No active tasks You are ready to start receiving tasks. [PERSON_NAME] [P…" at bounding box center [134, 343] width 204 height 623
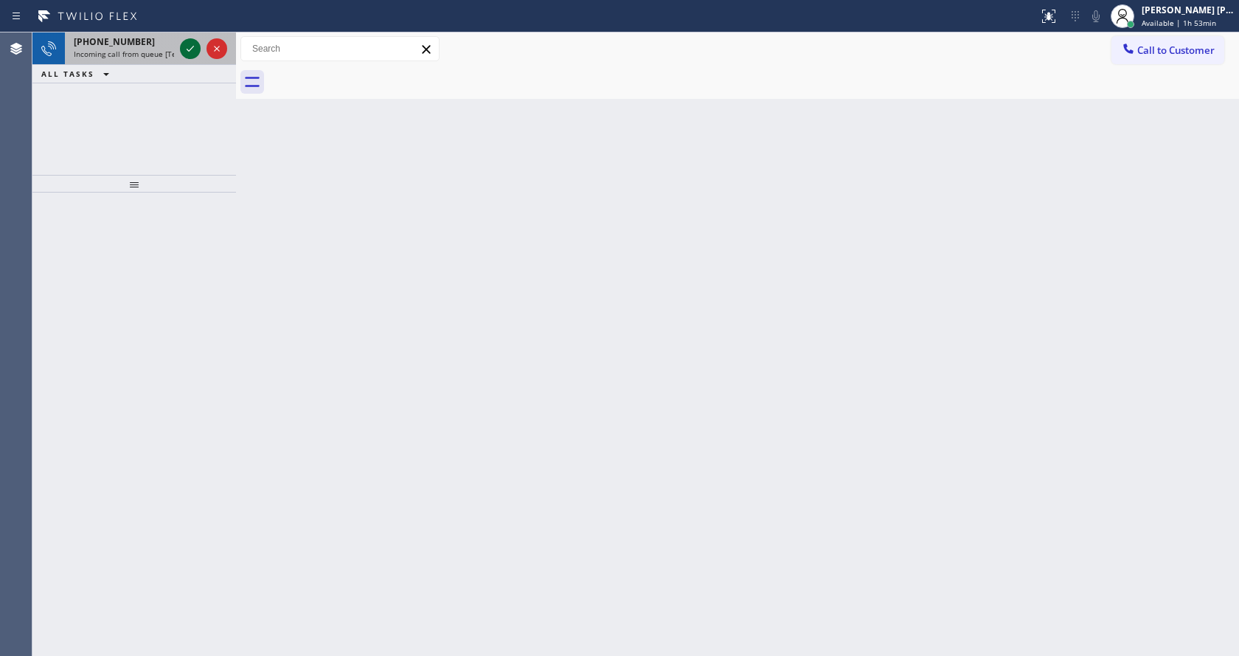
click at [190, 41] on icon at bounding box center [190, 49] width 18 height 18
click at [194, 49] on icon at bounding box center [190, 49] width 18 height 18
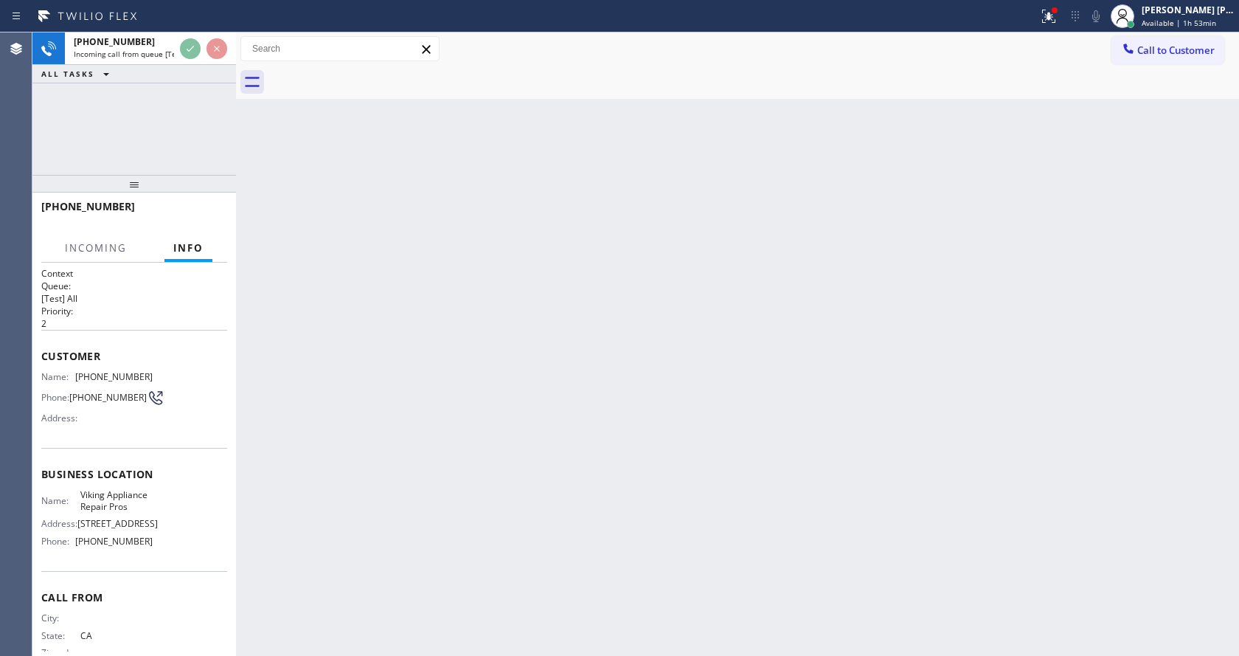
scroll to position [48, 0]
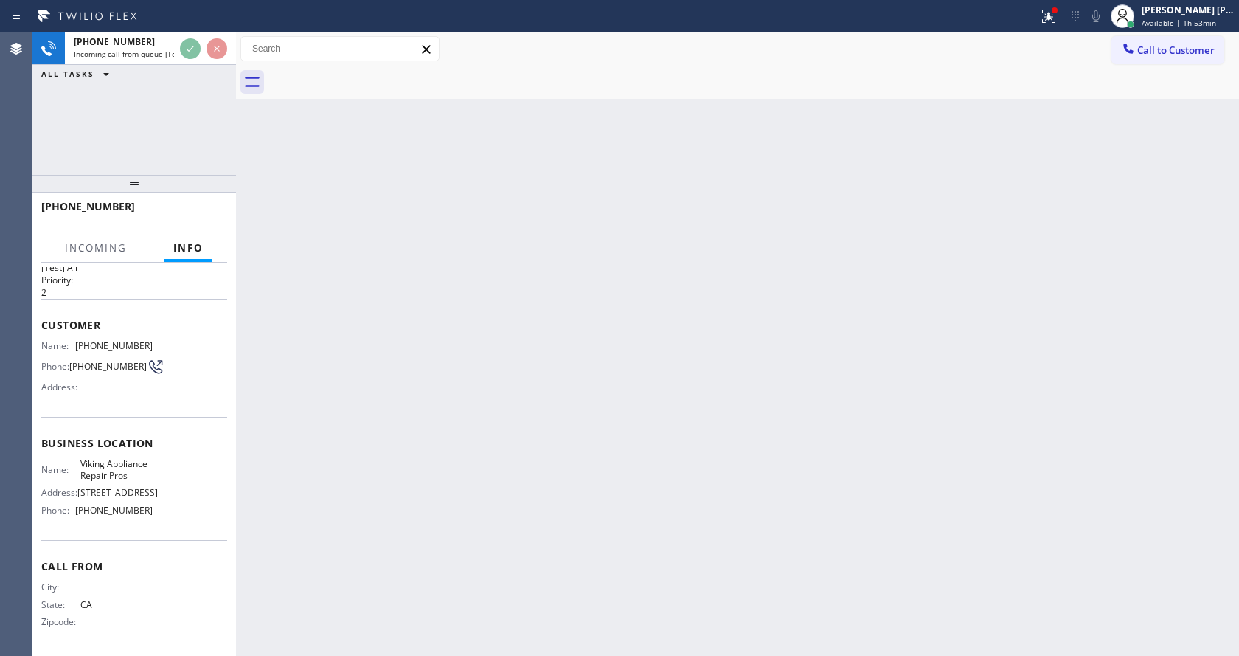
click at [405, 328] on div "Back to Dashboard Change Sender ID Customers Technicians Select a contact Outbo…" at bounding box center [737, 343] width 1003 height 623
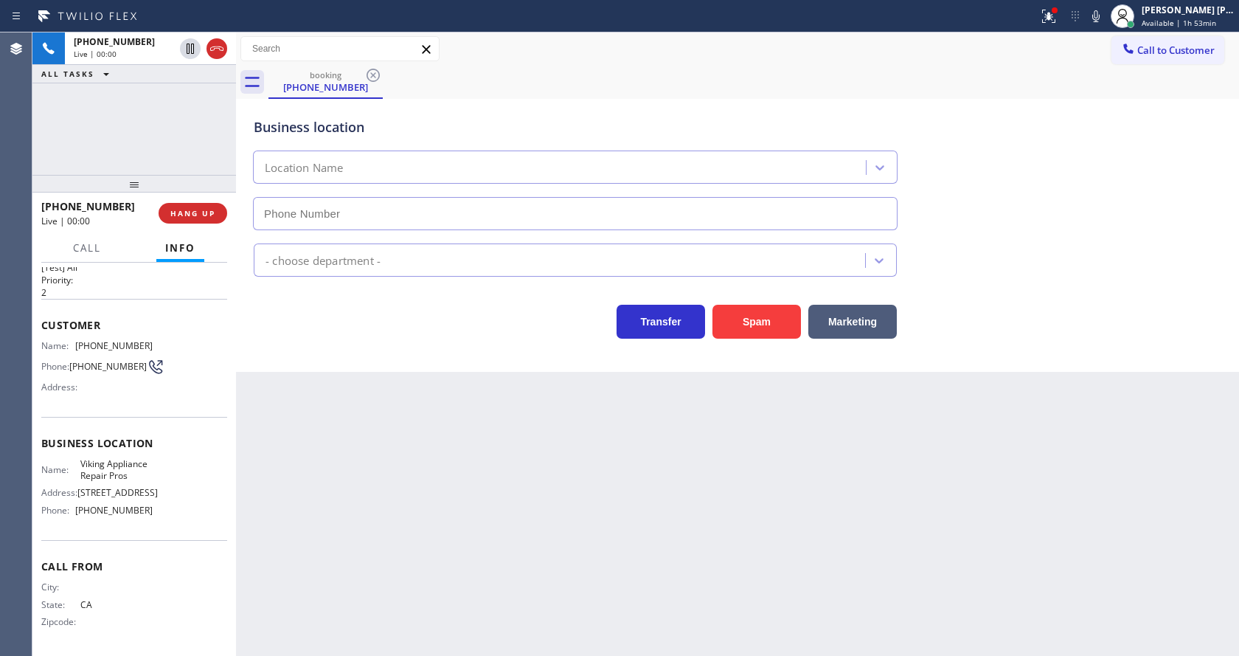
type input "[PHONE_NUMBER]"
click at [759, 329] on button "Spam" at bounding box center [757, 322] width 89 height 34
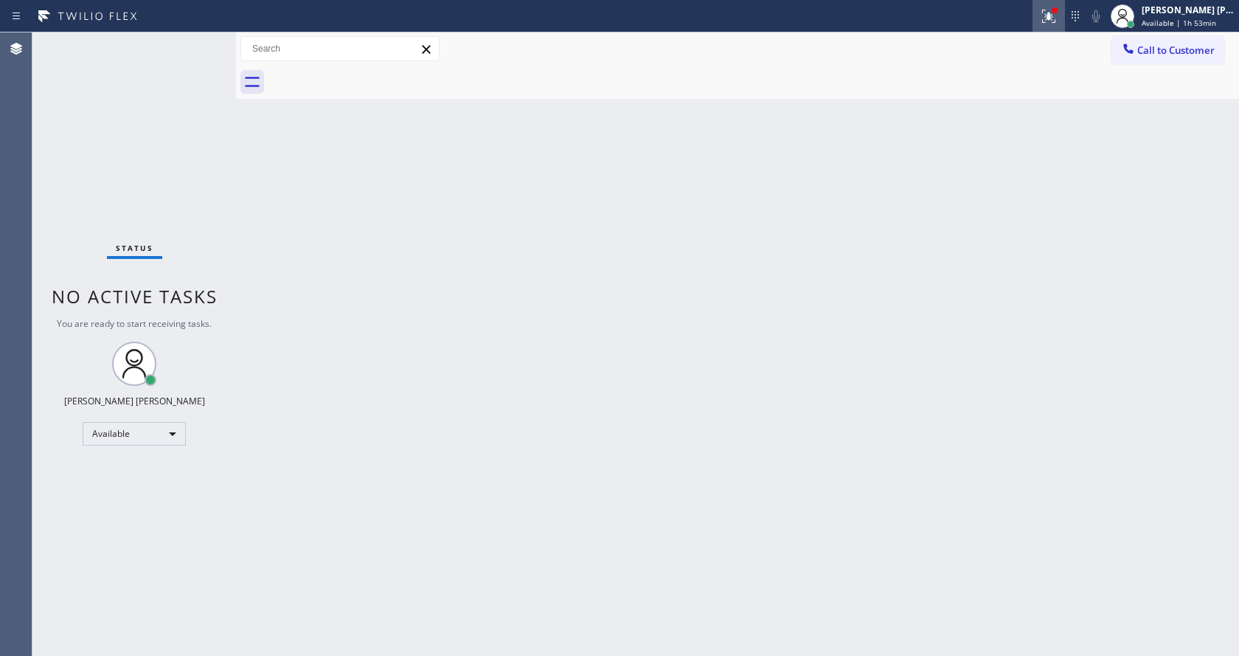
click at [1050, 13] on icon at bounding box center [1049, 16] width 18 height 18
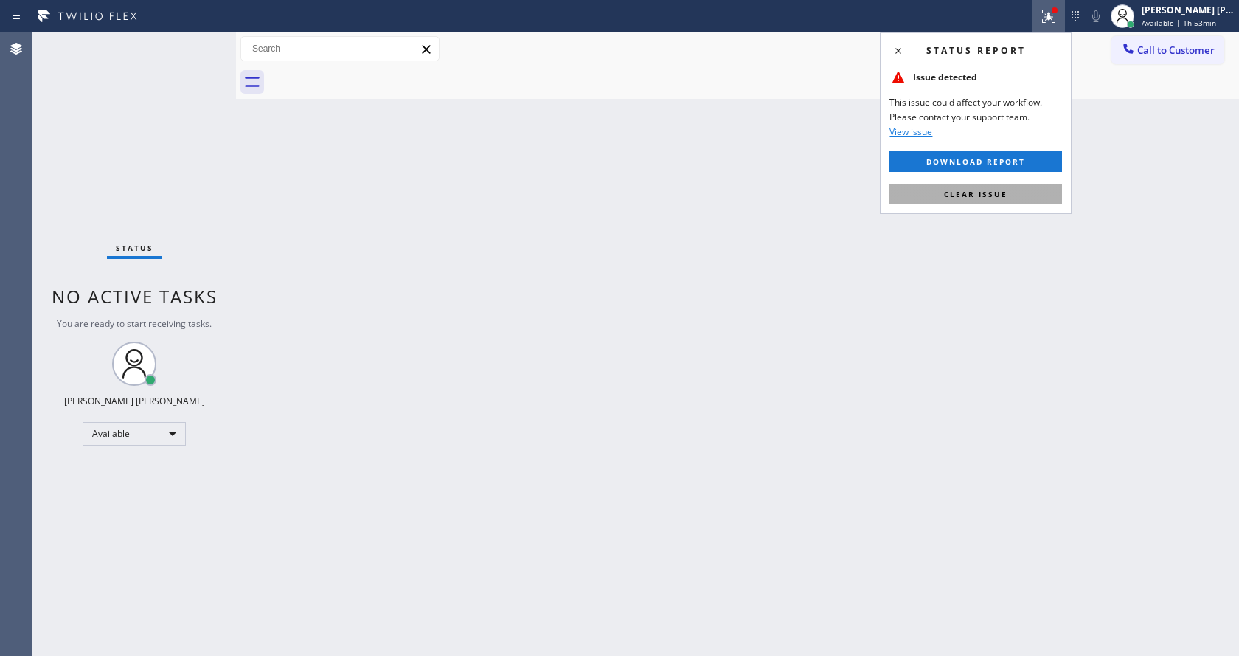
click at [1014, 198] on button "Clear issue" at bounding box center [976, 194] width 173 height 21
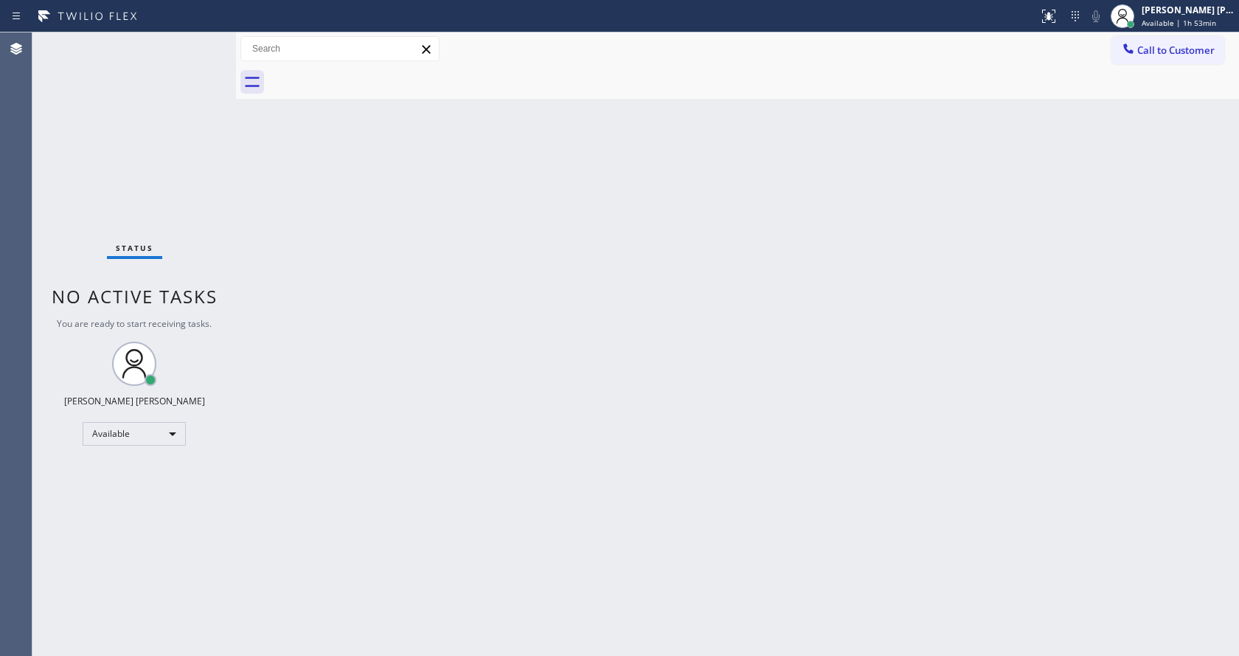
click at [534, 350] on div "Back to Dashboard Change Sender ID Customers Technicians Select a contact Outbo…" at bounding box center [737, 343] width 1003 height 623
click at [477, 288] on div "Back to Dashboard Change Sender ID Customers Technicians Select a contact Outbo…" at bounding box center [737, 343] width 1003 height 623
drag, startPoint x: 250, startPoint y: 209, endPoint x: 232, endPoint y: 181, distance: 33.2
click at [249, 203] on div "Back to Dashboard Change Sender ID Customers Technicians Select a contact Outbo…" at bounding box center [737, 343] width 1003 height 623
click at [324, 321] on div "Back to Dashboard Change Sender ID Customers Technicians Select a contact Outbo…" at bounding box center [737, 343] width 1003 height 623
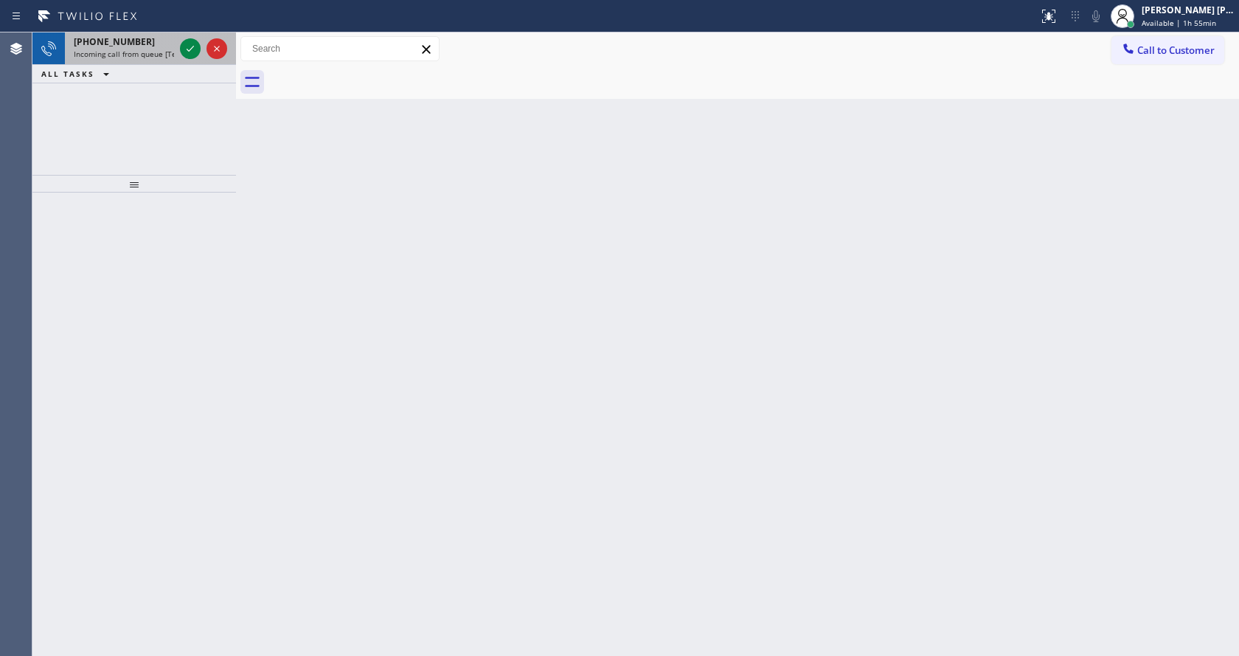
click at [158, 52] on span "Incoming call from queue [Test] All" at bounding box center [135, 54] width 122 height 10
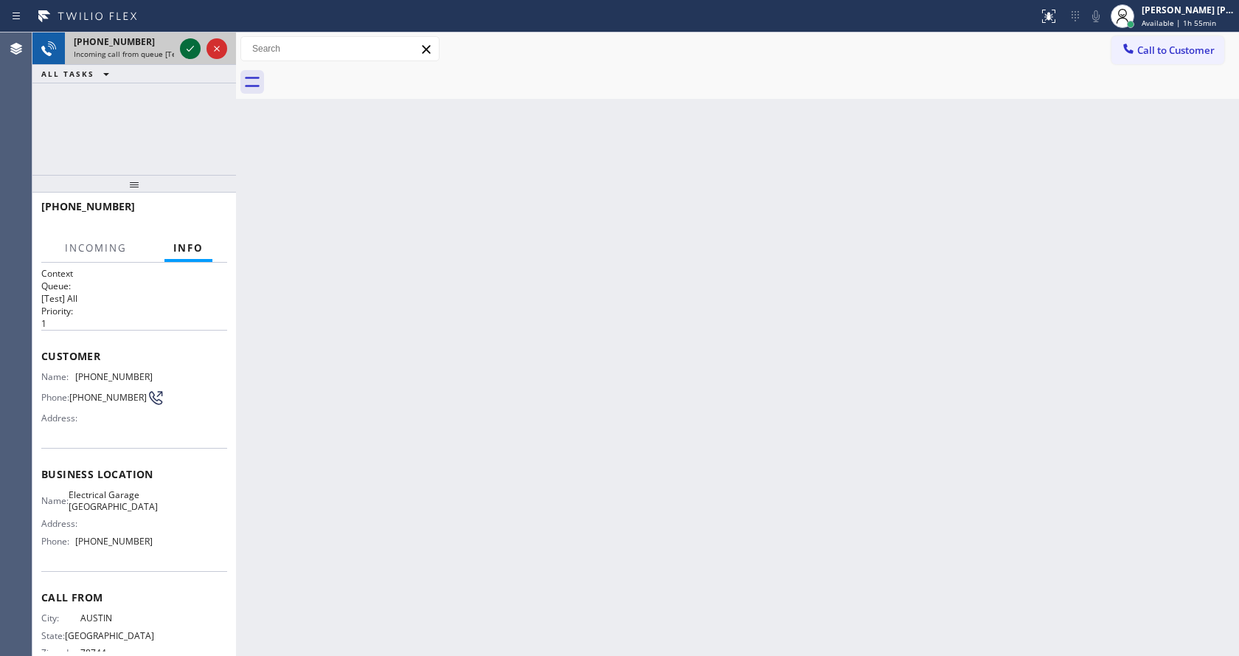
click at [190, 45] on icon at bounding box center [190, 49] width 18 height 18
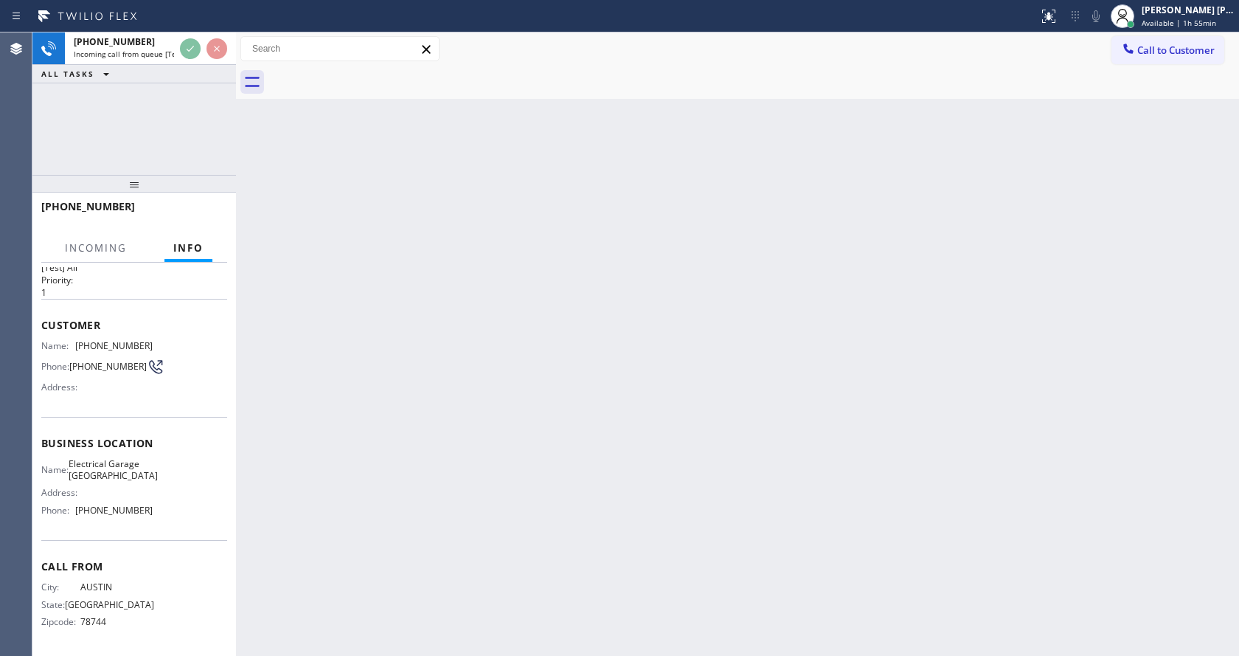
scroll to position [48, 0]
click at [620, 444] on div "Back to Dashboard Change Sender ID Customers Technicians Select a contact Outbo…" at bounding box center [737, 343] width 1003 height 623
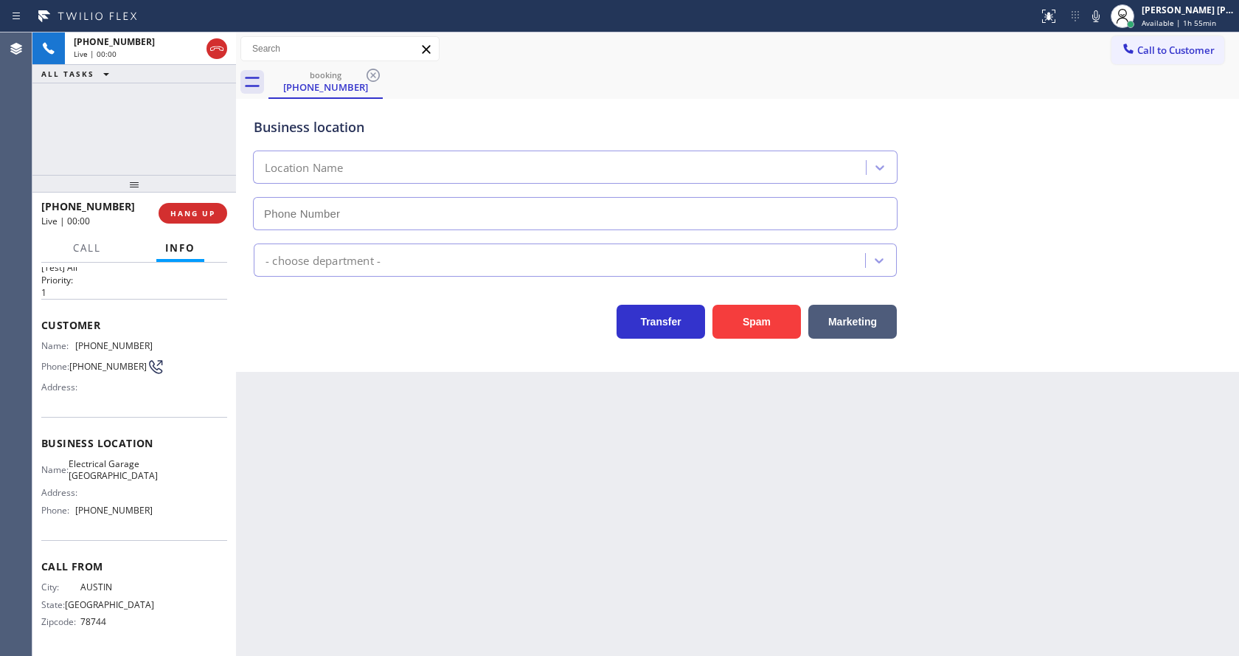
type input "[PHONE_NUMBER]"
click at [467, 453] on div "Back to Dashboard Change Sender ID Customers Technicians Select a contact Outbo…" at bounding box center [737, 343] width 1003 height 623
click at [294, 391] on div "Back to Dashboard Change Sender ID Customers Technicians Select a contact Outbo…" at bounding box center [737, 343] width 1003 height 623
click at [350, 240] on div "Electricians" at bounding box center [738, 257] width 974 height 39
click at [185, 203] on button "HANG UP" at bounding box center [193, 213] width 69 height 21
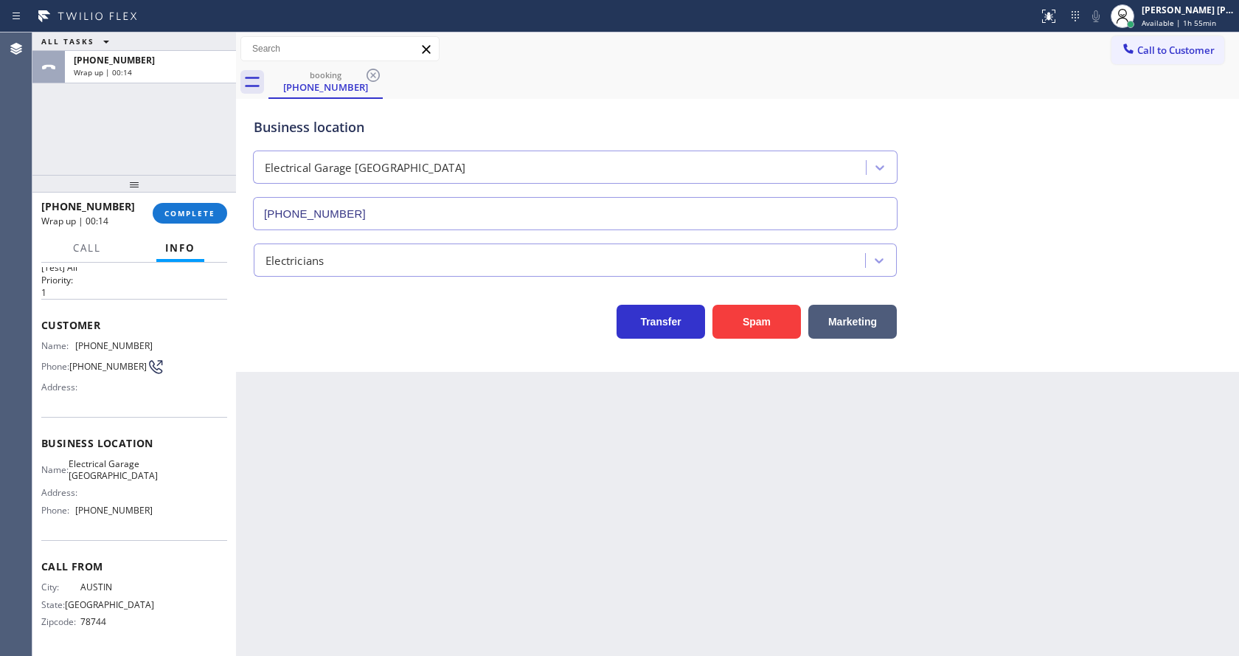
click at [483, 550] on div "Back to Dashboard Change Sender ID Customers Technicians Select a contact Outbo…" at bounding box center [737, 343] width 1003 height 623
click at [305, 386] on div "Back to Dashboard Change Sender ID Customers Technicians Select a contact Outbo…" at bounding box center [737, 343] width 1003 height 623
click at [187, 210] on span "COMPLETE" at bounding box center [189, 213] width 51 height 10
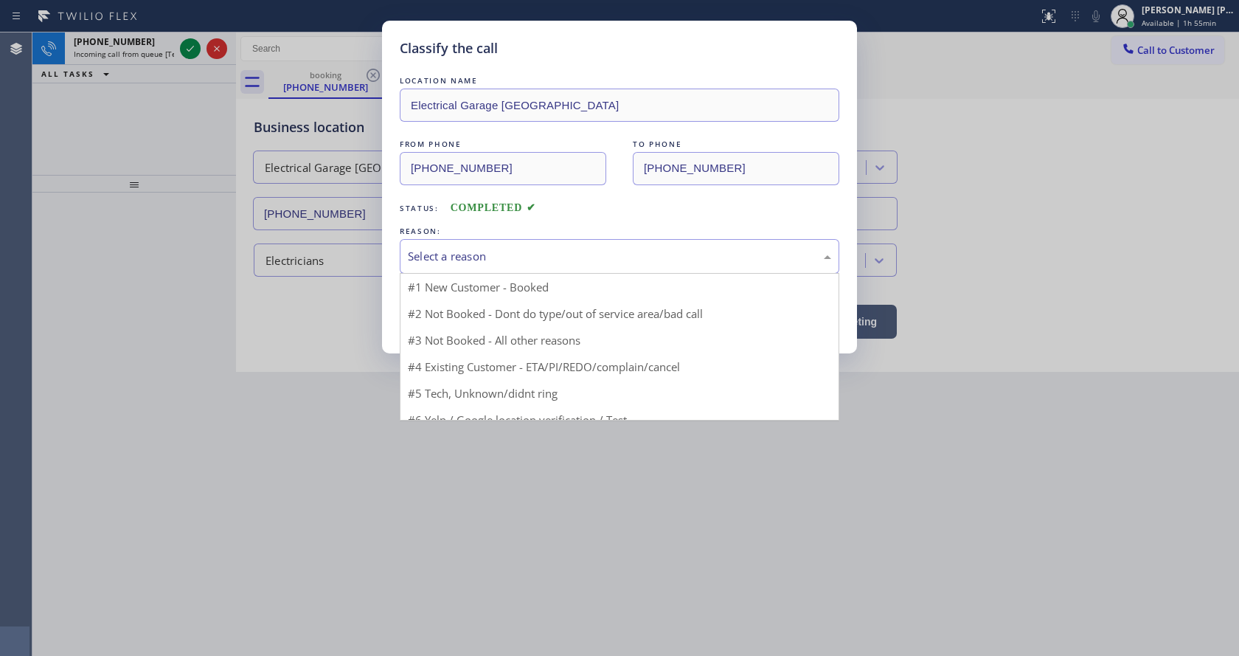
click at [451, 251] on div "Select a reason" at bounding box center [619, 256] width 423 height 17
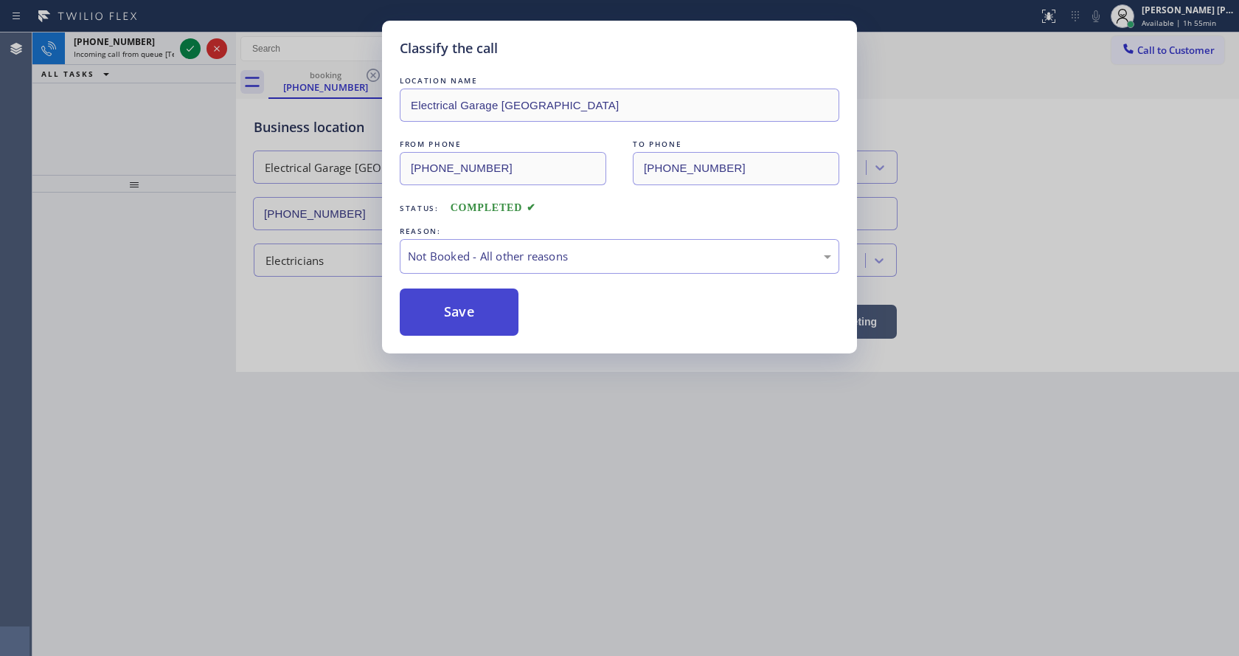
click at [455, 310] on button "Save" at bounding box center [459, 311] width 119 height 47
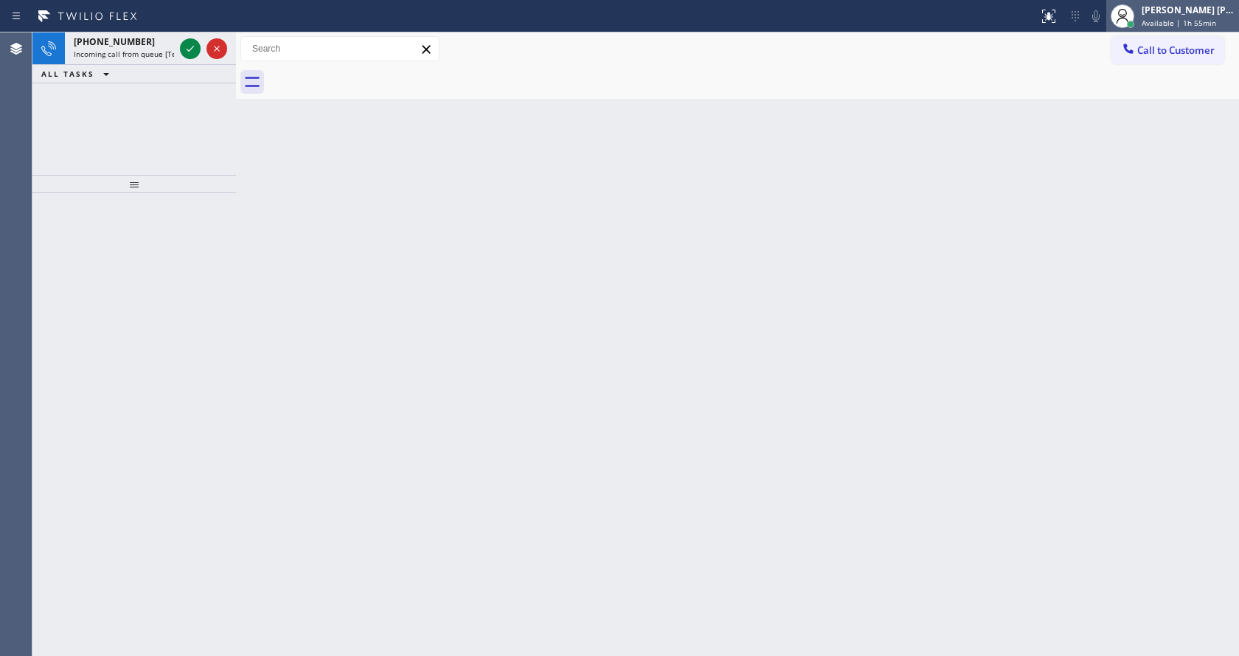
click at [1198, 18] on span "Available | 1h 55min" at bounding box center [1179, 23] width 75 height 10
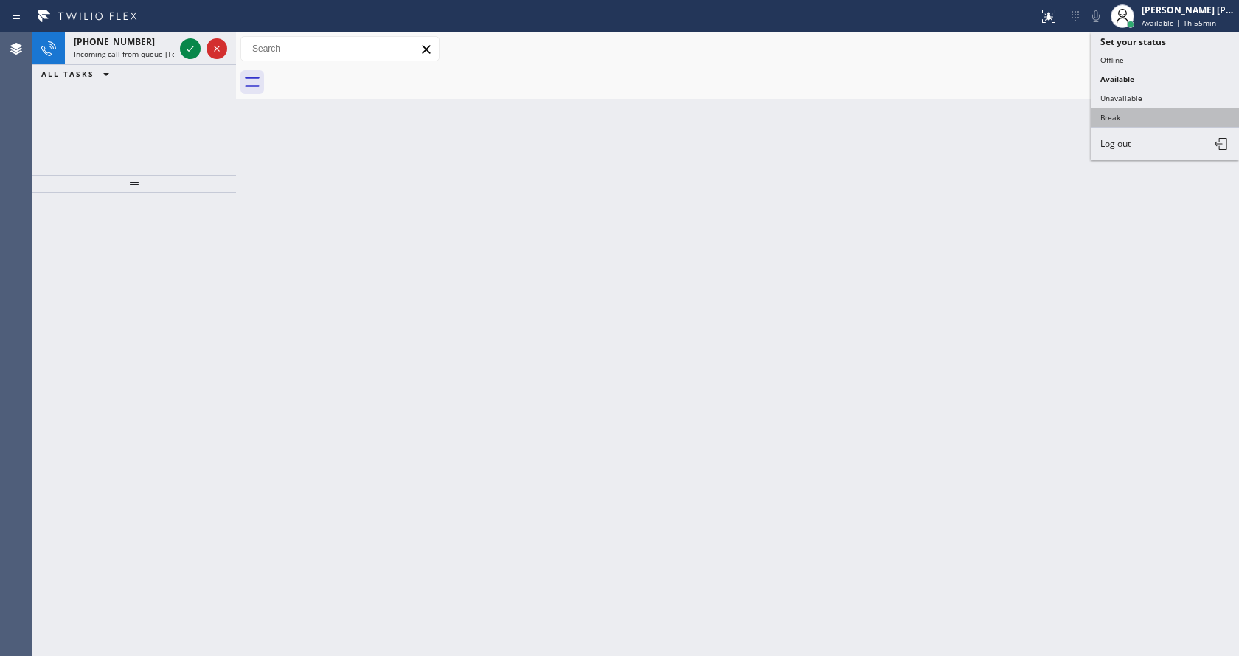
click at [1129, 115] on button "Break" at bounding box center [1166, 117] width 148 height 19
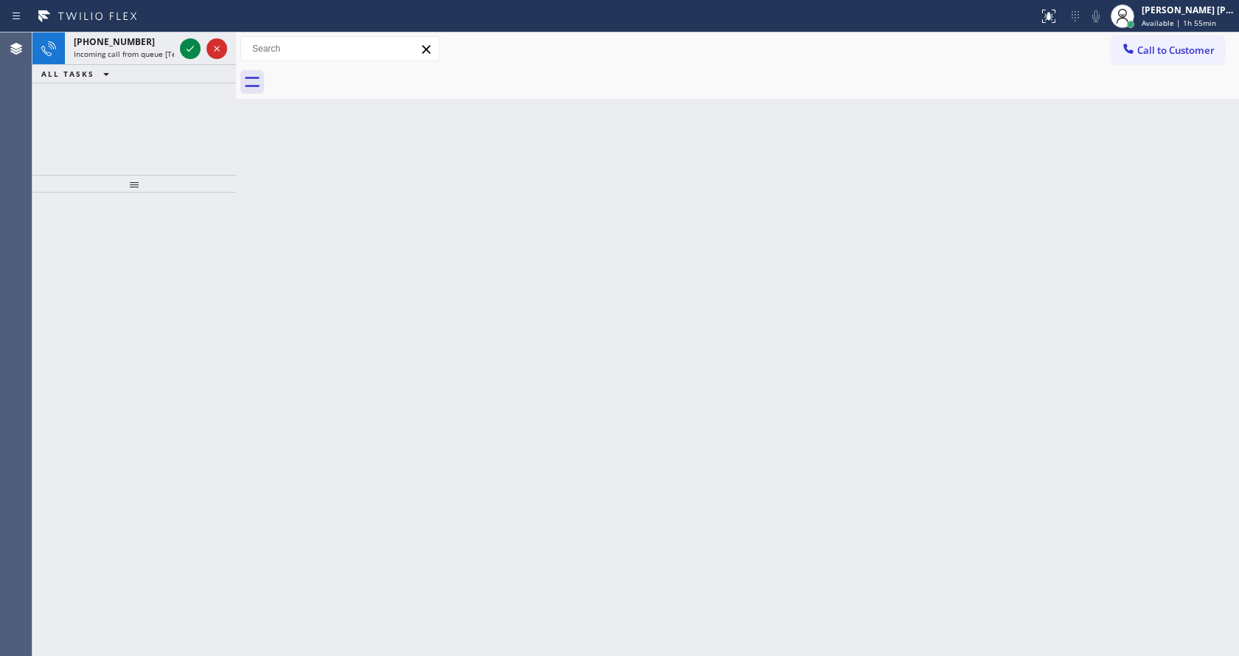
click at [725, 271] on div "Back to Dashboard Change Sender ID Customers Technicians Select a contact Outbo…" at bounding box center [737, 343] width 1003 height 623
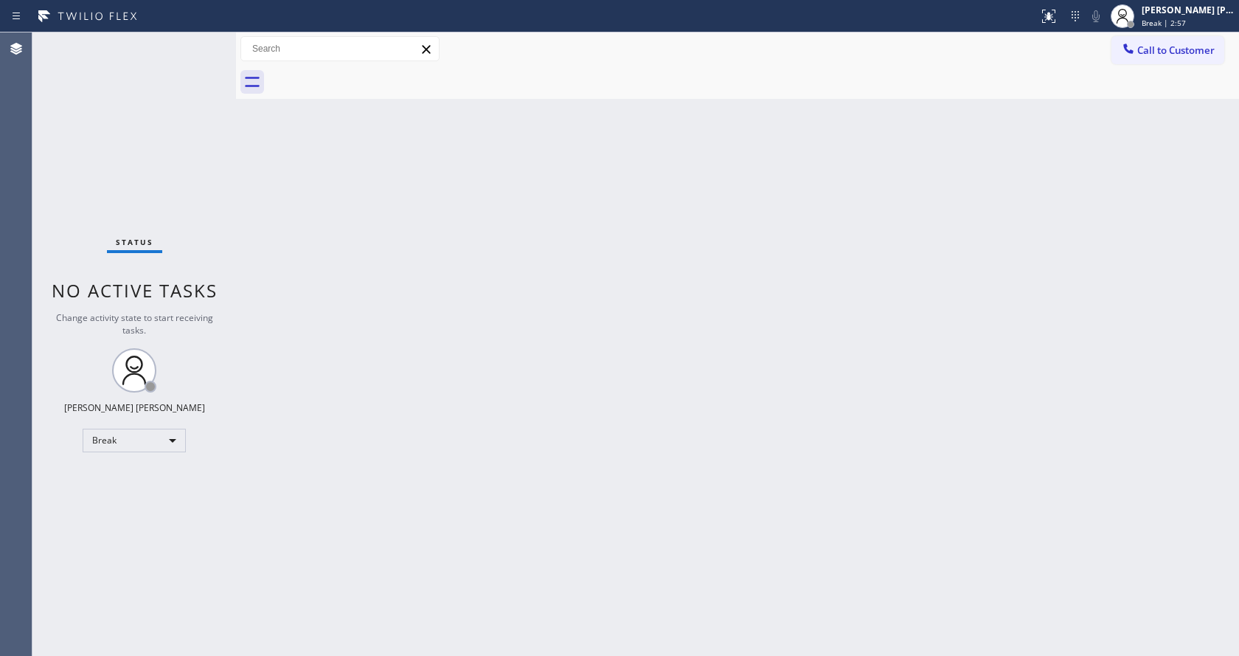
click at [287, 233] on div "Back to Dashboard Change Sender ID Customers Technicians Select a contact Outbo…" at bounding box center [737, 343] width 1003 height 623
click at [326, 268] on div "Back to Dashboard Change Sender ID Customers Technicians Select a contact Outbo…" at bounding box center [737, 343] width 1003 height 623
click at [203, 41] on div "Status No active tasks Change activity state to start receiving tasks. [PERSON_…" at bounding box center [134, 343] width 204 height 623
click at [1098, 259] on div "Back to Dashboard Change Sender ID Customers Technicians Select a contact Outbo…" at bounding box center [737, 343] width 1003 height 623
click at [1171, 27] on span "Break | 19:17" at bounding box center [1166, 23] width 49 height 10
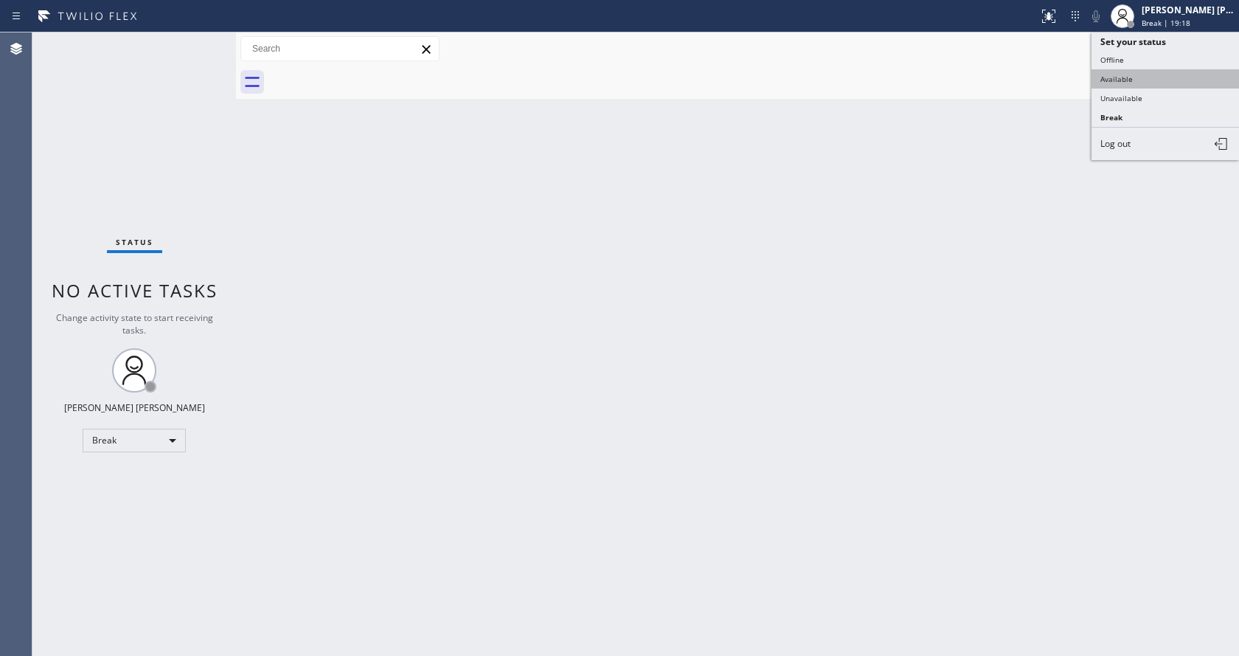
click at [1143, 77] on button "Available" at bounding box center [1166, 78] width 148 height 19
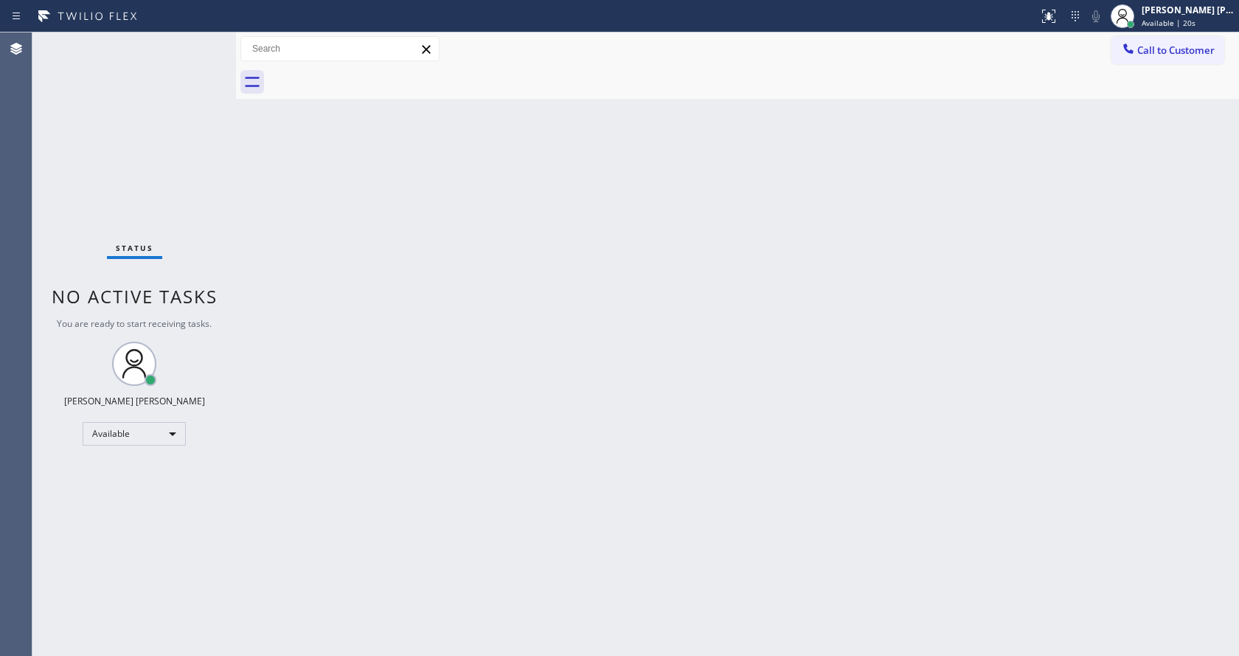
click at [226, 235] on div "Status No active tasks You are ready to start receiving tasks. [PERSON_NAME] [P…" at bounding box center [134, 343] width 204 height 623
click at [195, 212] on div "Status No active tasks You are ready to start receiving tasks. [PERSON_NAME] [P…" at bounding box center [134, 343] width 204 height 623
click at [200, 40] on div "Status No active tasks You are ready to start receiving tasks. [PERSON_NAME] [P…" at bounding box center [134, 343] width 204 height 623
click at [571, 483] on div "Back to Dashboard Change Sender ID Customers Technicians Select a contact Outbo…" at bounding box center [737, 343] width 1003 height 623
click at [456, 384] on div "Back to Dashboard Change Sender ID Customers Technicians Select a contact Outbo…" at bounding box center [737, 343] width 1003 height 623
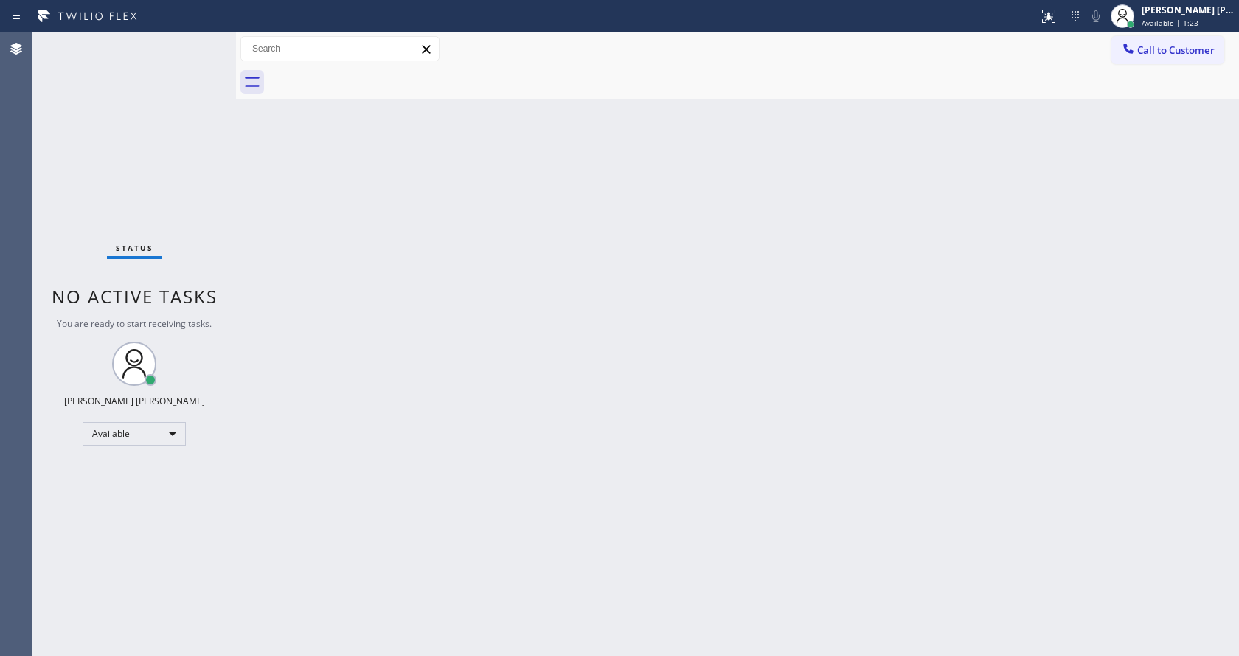
drag, startPoint x: 215, startPoint y: 235, endPoint x: 239, endPoint y: 263, distance: 36.6
click at [222, 246] on div "Status No active tasks You are ready to start receiving tasks. [PERSON_NAME] [P…" at bounding box center [134, 343] width 204 height 623
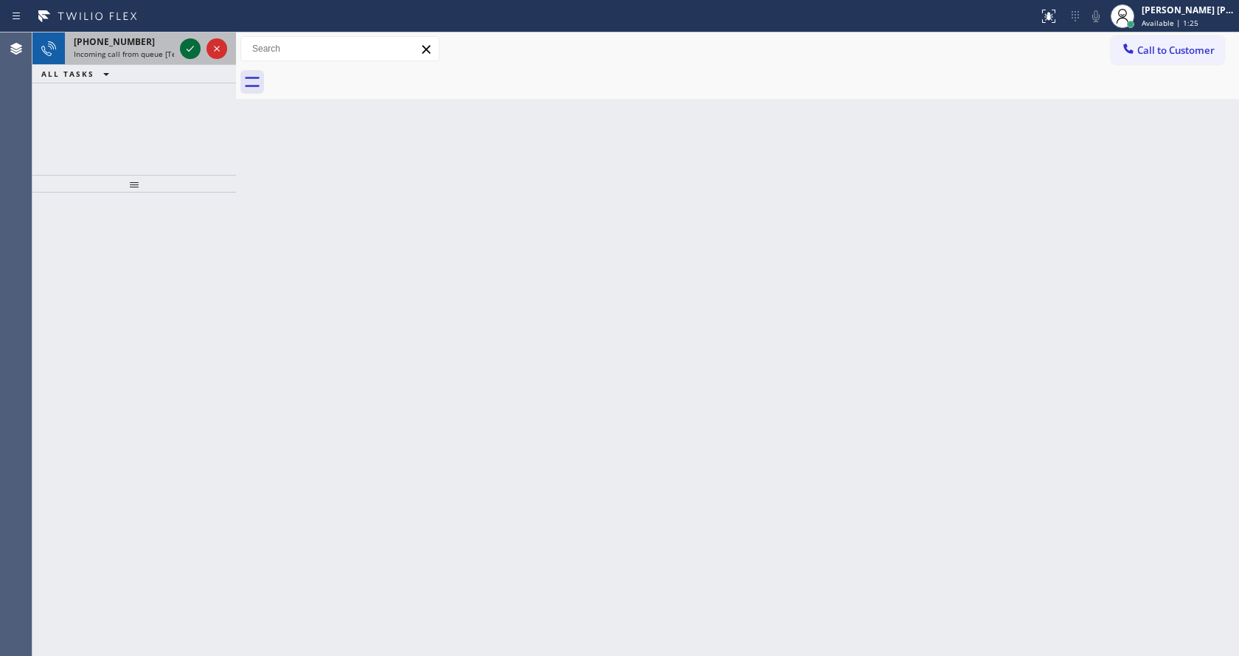
click at [188, 46] on icon at bounding box center [190, 49] width 18 height 18
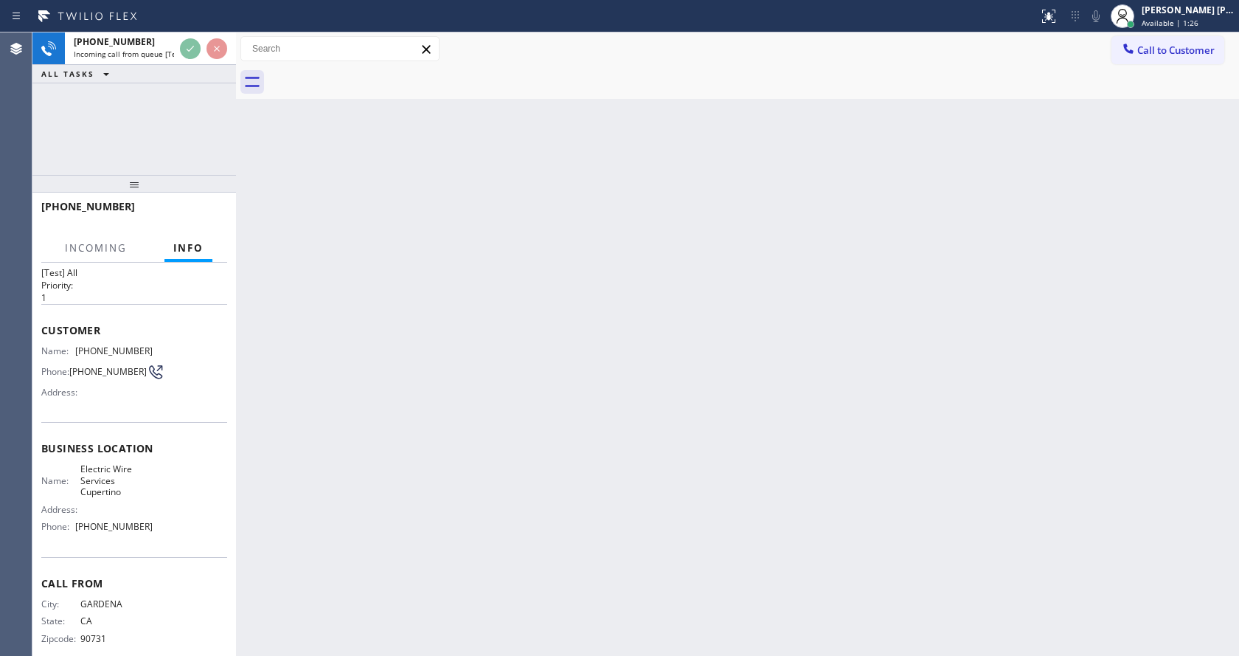
scroll to position [48, 0]
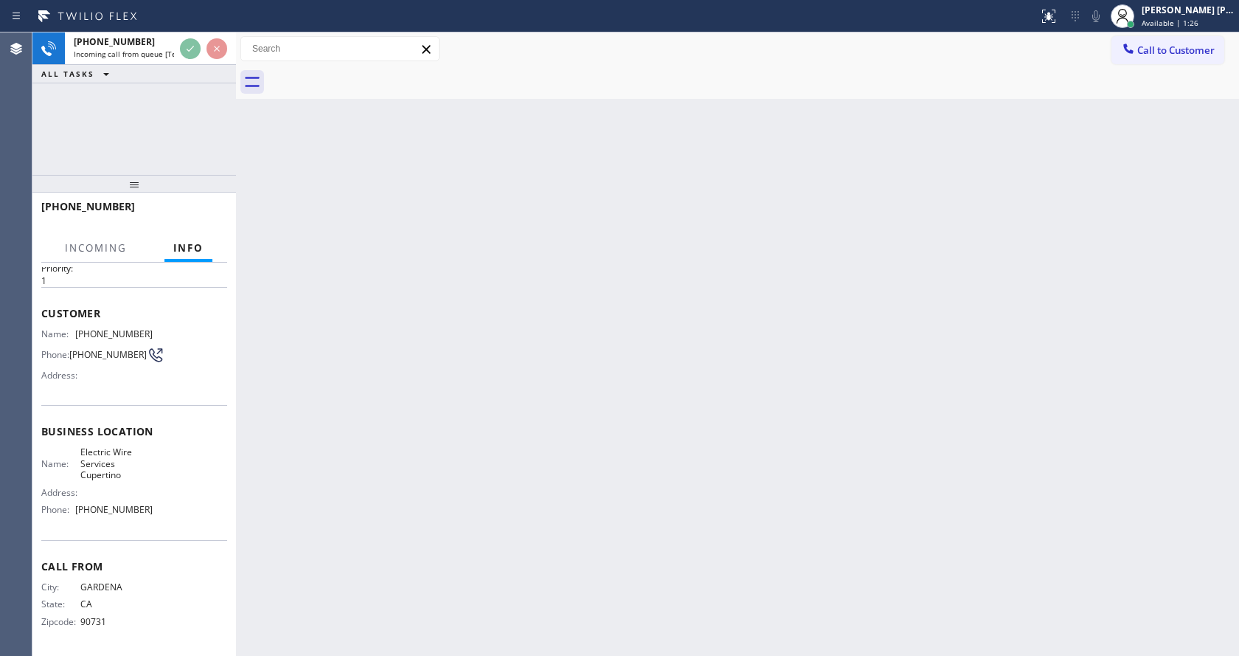
click at [539, 392] on div "Back to Dashboard Change Sender ID Customers Technicians Select a contact Outbo…" at bounding box center [737, 343] width 1003 height 623
drag, startPoint x: 326, startPoint y: 276, endPoint x: 326, endPoint y: 190, distance: 86.3
click at [326, 276] on div "Back to Dashboard Change Sender ID Customers Technicians Select a contact Outbo…" at bounding box center [737, 343] width 1003 height 623
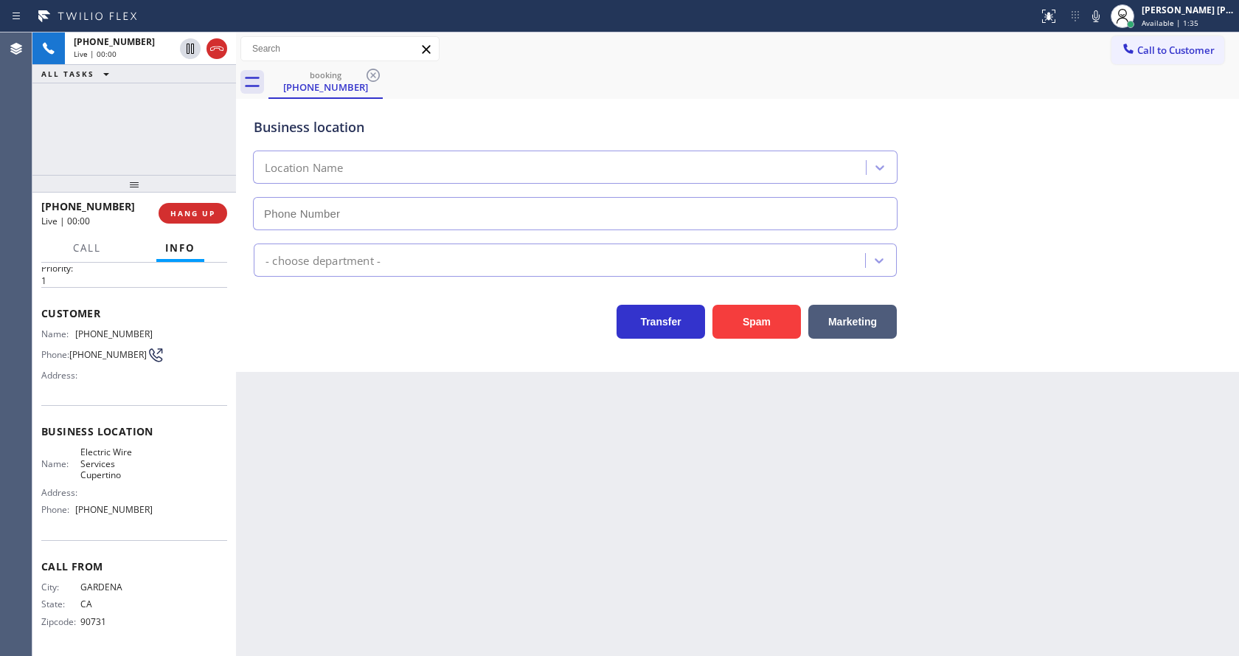
type input "[PHONE_NUMBER]"
click at [501, 434] on div "Back to Dashboard Change Sender ID Customers Technicians Select a contact Outbo…" at bounding box center [737, 343] width 1003 height 623
click at [420, 504] on div "Back to Dashboard Change Sender ID Customers Technicians Select a contact Outbo…" at bounding box center [737, 343] width 1003 height 623
click at [423, 548] on div "Back to Dashboard Change Sender ID Customers Technicians Select a contact Outbo…" at bounding box center [737, 343] width 1003 height 623
click at [133, 145] on div "[PHONE_NUMBER] Live | 01:50 ALL TASKS ALL TASKS ACTIVE TASKS TASKS IN WRAP UP" at bounding box center [134, 103] width 204 height 142
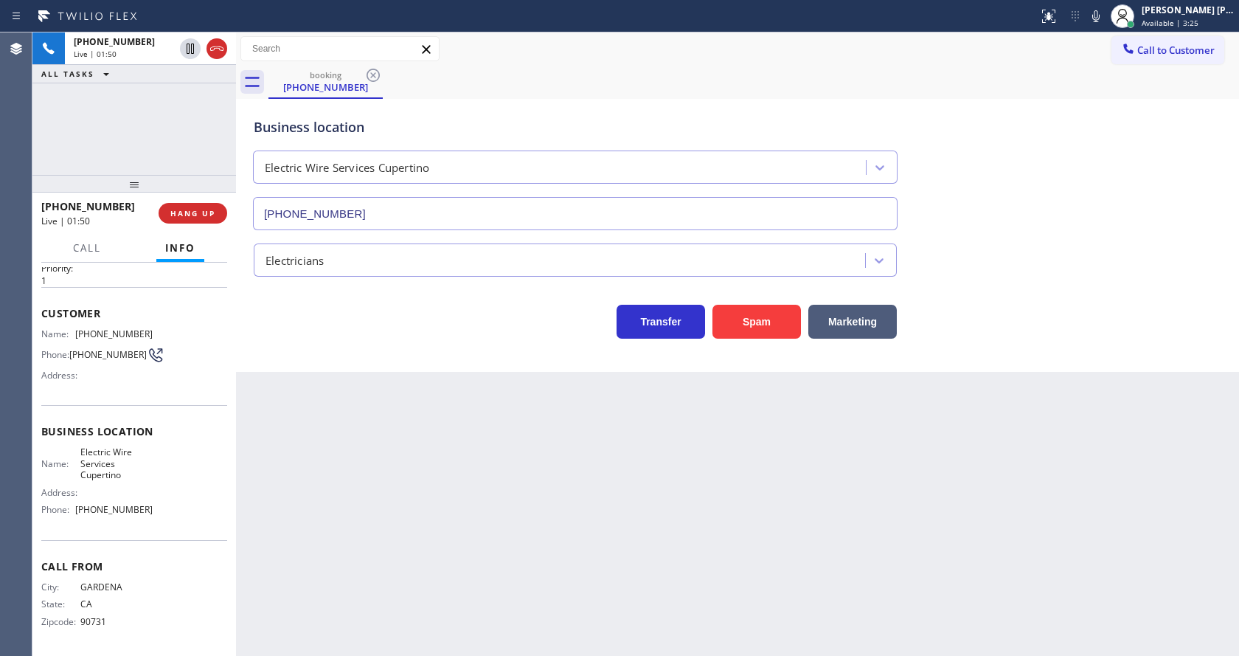
scroll to position [31, 0]
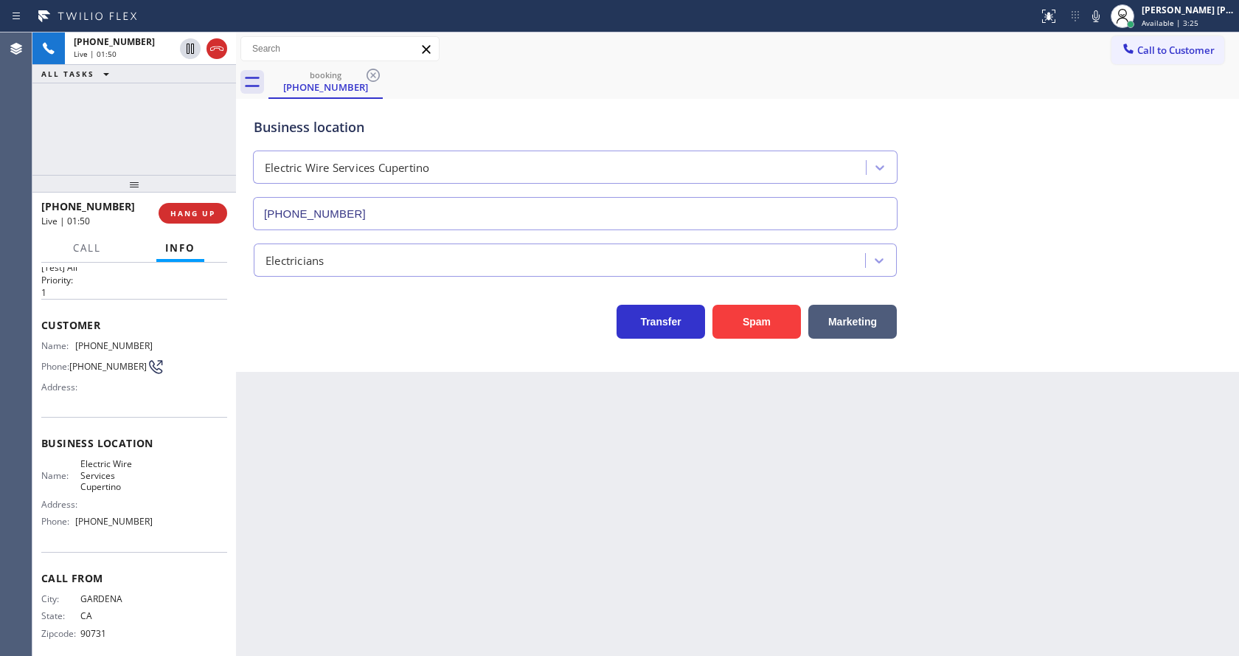
drag, startPoint x: 132, startPoint y: 184, endPoint x: 146, endPoint y: 102, distance: 83.1
click at [146, 102] on div "[PHONE_NUMBER] Live | 01:50 ALL TASKS ALL TASKS ACTIVE TASKS TASKS IN WRAP UP […" at bounding box center [134, 343] width 204 height 623
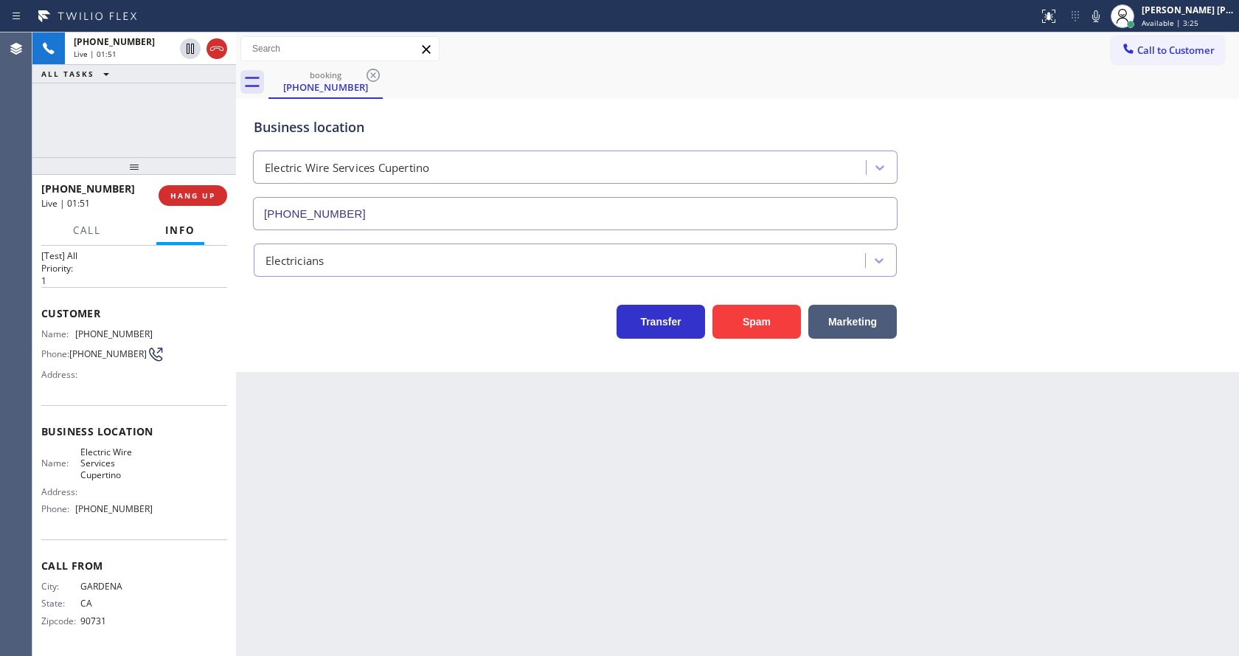
click at [372, 303] on div "Transfer Spam Marketing" at bounding box center [575, 317] width 649 height 41
click at [340, 366] on div "Business location Electric Wire Services Cupertino [PHONE_NUMBER] Electricians …" at bounding box center [737, 235] width 1003 height 273
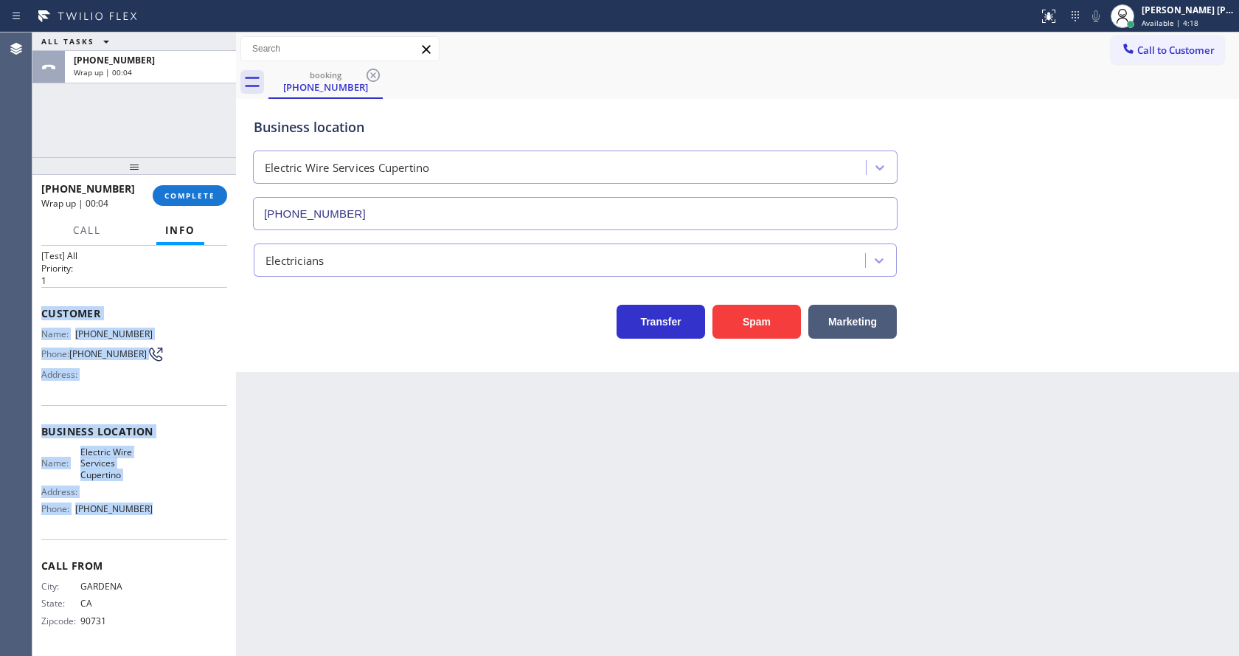
drag, startPoint x: 38, startPoint y: 306, endPoint x: 145, endPoint y: 522, distance: 241.2
click at [145, 522] on div "Context Queue: [Test] All Priority: 1 Customer Name: [PHONE_NUMBER] Phone: [PHO…" at bounding box center [134, 451] width 204 height 410
click at [165, 201] on button "COMPLETE" at bounding box center [190, 195] width 75 height 21
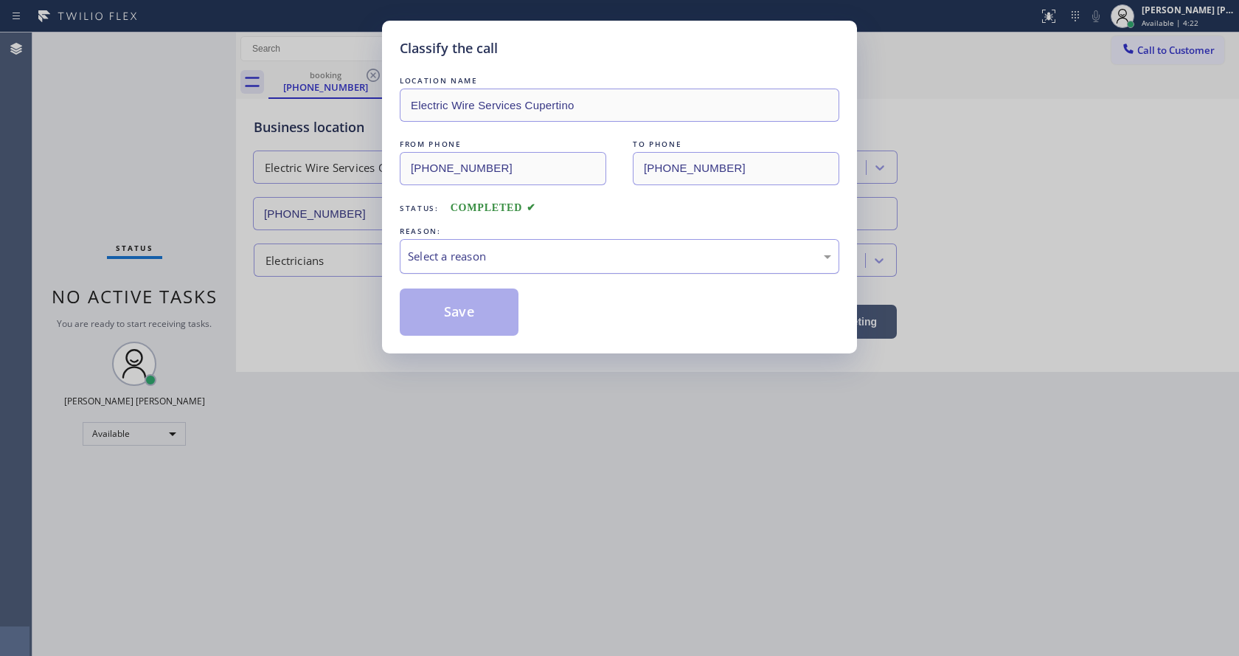
click at [471, 249] on div "Select a reason" at bounding box center [619, 256] width 423 height 17
click at [459, 334] on button "Save" at bounding box center [459, 311] width 119 height 47
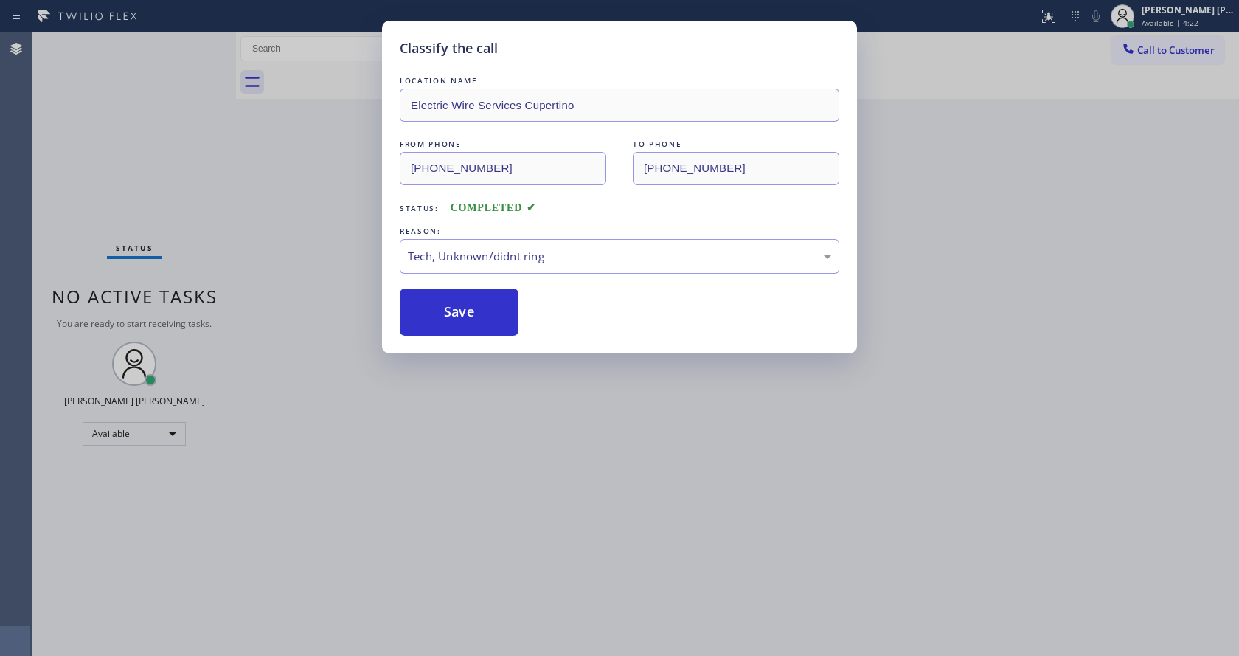
click at [541, 380] on div "Classify the call LOCATION NAME Electric Wire Services Cupertino FROM PHONE [PH…" at bounding box center [619, 328] width 1239 height 656
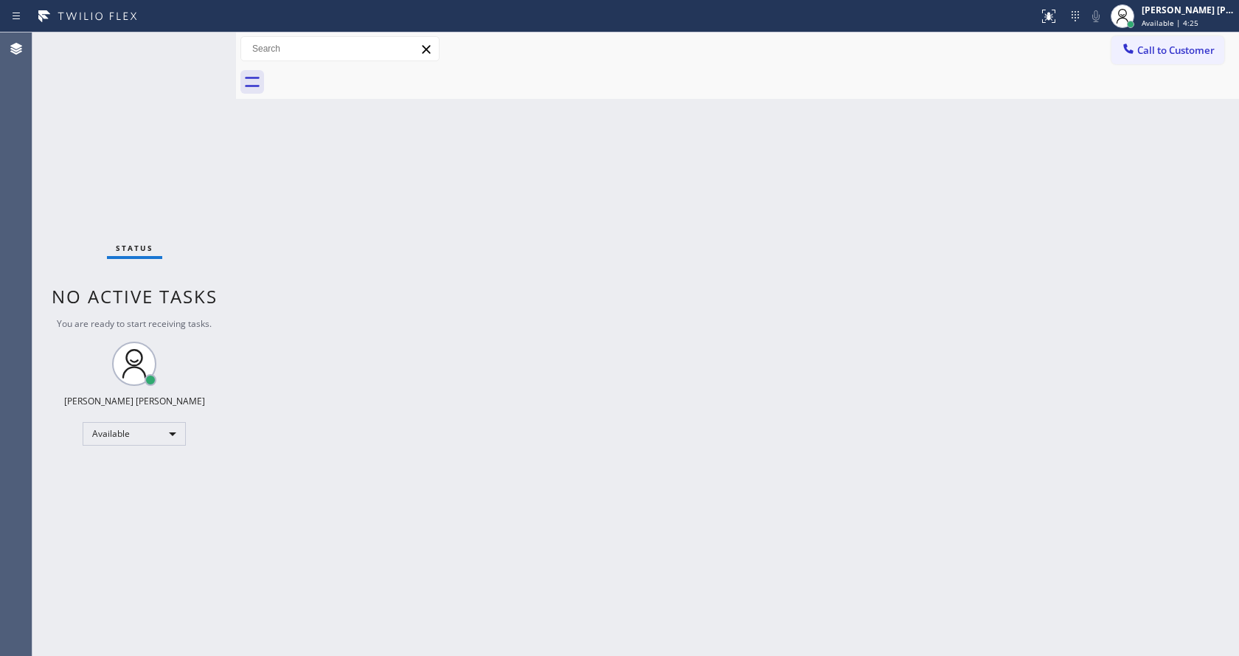
click at [170, 270] on div "Status No active tasks You are ready to start receiving tasks. [PERSON_NAME] [P…" at bounding box center [134, 343] width 204 height 623
click at [699, 366] on div "Back to Dashboard Change Sender ID Customers Technicians Select a contact Outbo…" at bounding box center [737, 343] width 1003 height 623
click at [480, 394] on div "Back to Dashboard Change Sender ID Customers Technicians Select a contact Outbo…" at bounding box center [737, 343] width 1003 height 623
click at [277, 247] on div "Back to Dashboard Change Sender ID Customers Technicians Select a contact Outbo…" at bounding box center [737, 343] width 1003 height 623
click at [199, 39] on div "Status No active tasks You are ready to start receiving tasks. [PERSON_NAME] [P…" at bounding box center [134, 343] width 204 height 623
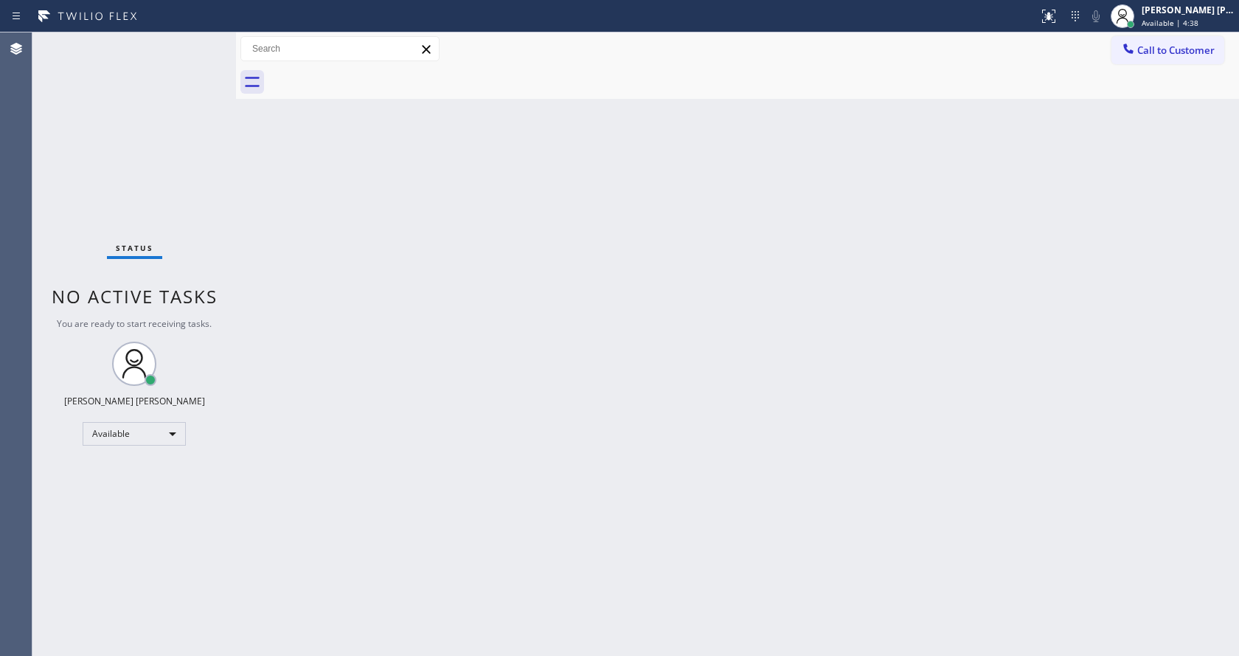
click at [200, 40] on div "Status No active tasks You are ready to start receiving tasks. [PERSON_NAME] [P…" at bounding box center [134, 343] width 204 height 623
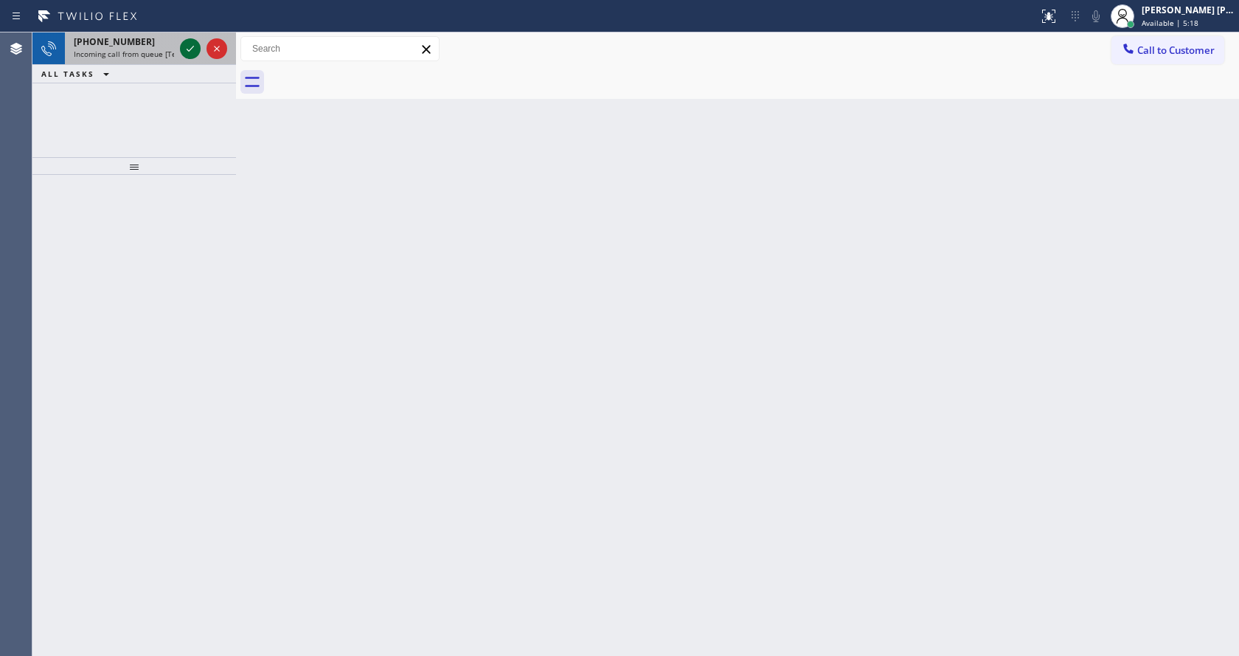
click at [191, 48] on icon at bounding box center [190, 49] width 18 height 18
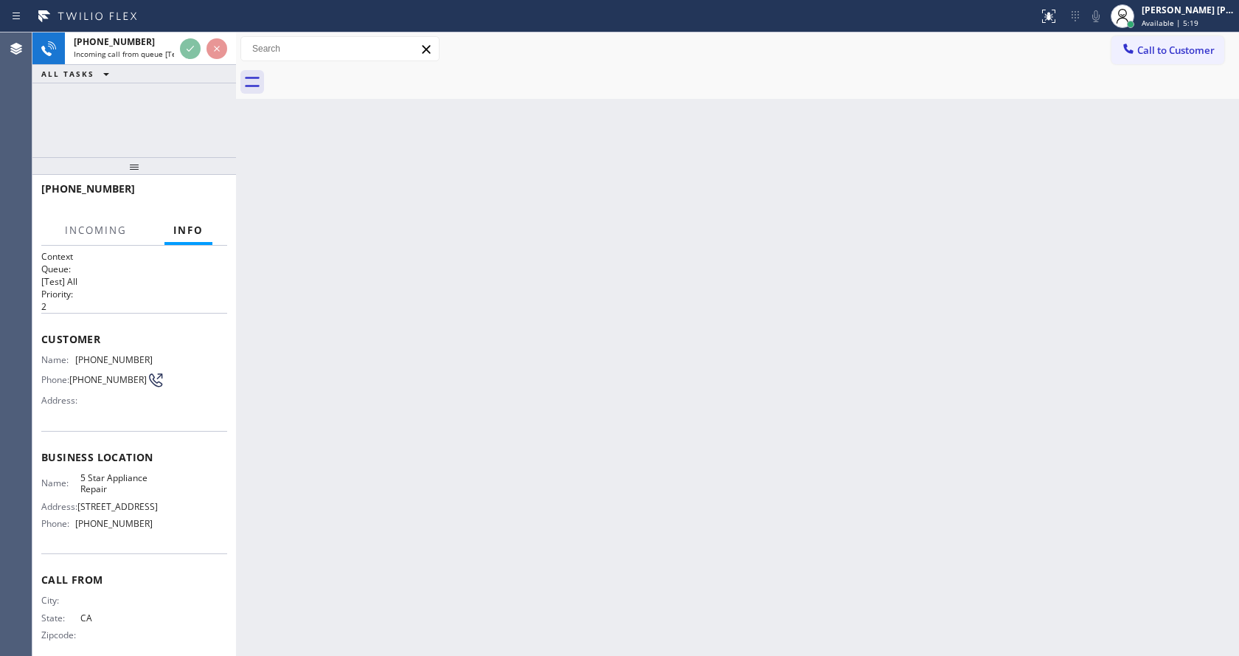
scroll to position [19, 0]
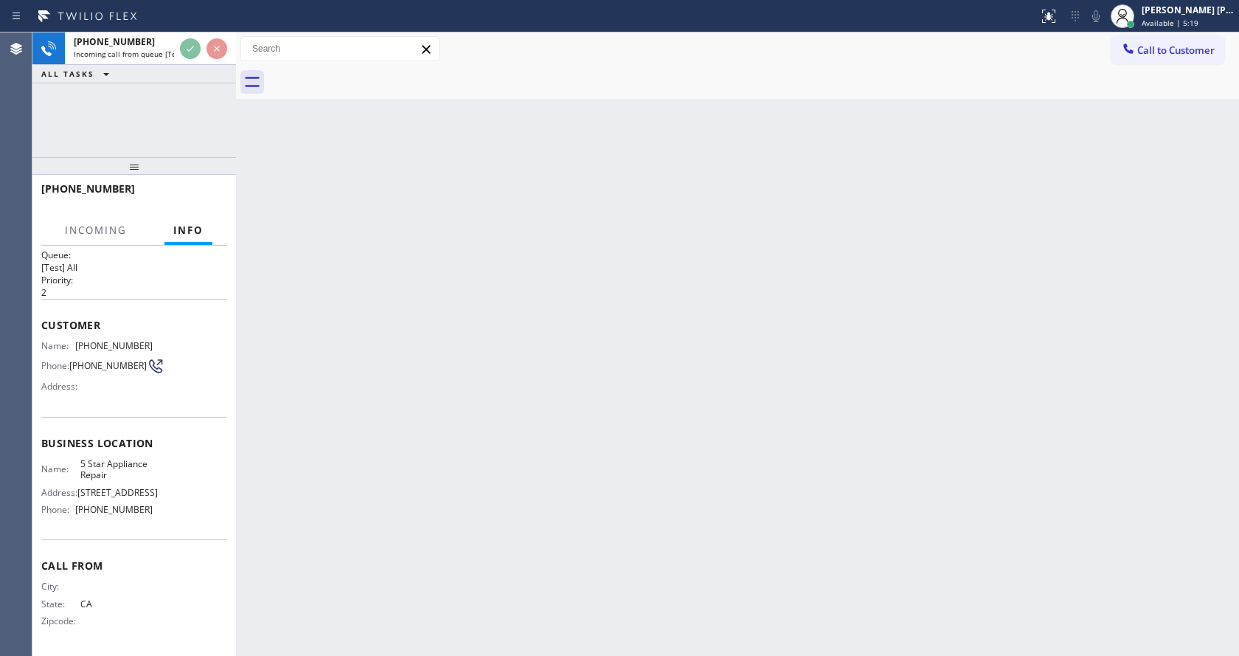
click at [526, 373] on div "Back to Dashboard Change Sender ID Customers Technicians Select a contact Outbo…" at bounding box center [737, 343] width 1003 height 623
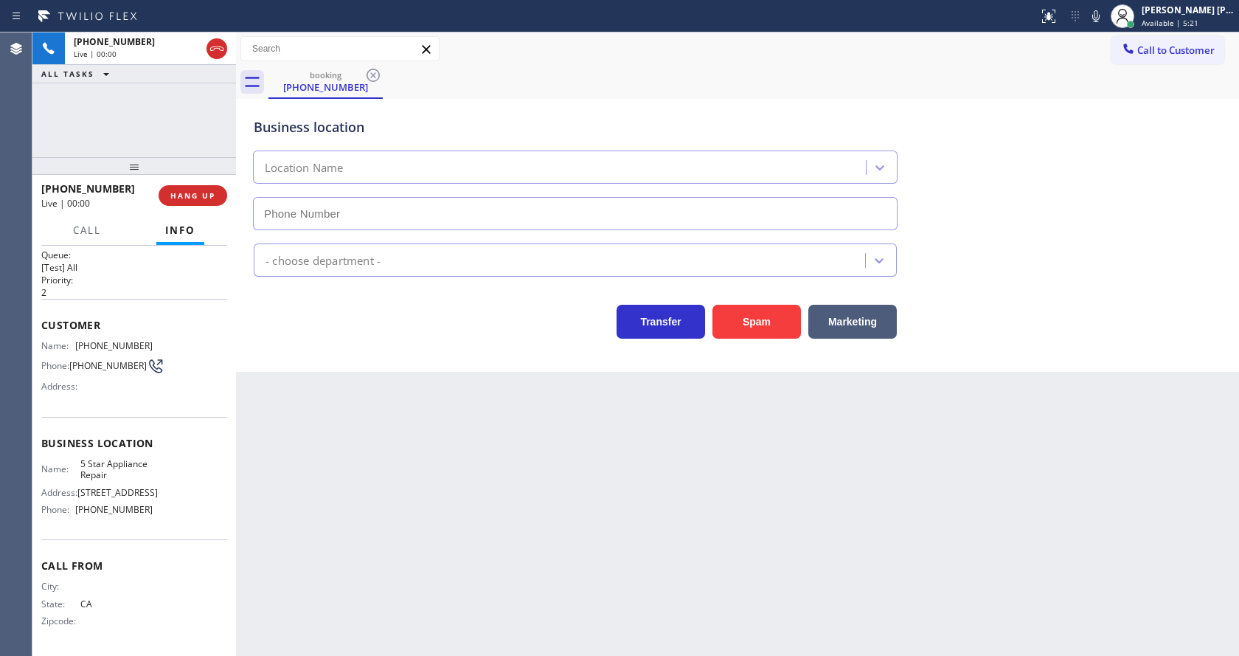
type input "[PHONE_NUMBER]"
click at [434, 555] on div "Back to Dashboard Change Sender ID Customers Technicians Select a contact Outbo…" at bounding box center [737, 343] width 1003 height 623
drag, startPoint x: 74, startPoint y: 337, endPoint x: 144, endPoint y: 344, distance: 70.4
click at [144, 344] on div "Name: [PHONE_NUMBER]" at bounding box center [96, 345] width 111 height 11
drag, startPoint x: 487, startPoint y: 491, endPoint x: 485, endPoint y: 517, distance: 25.9
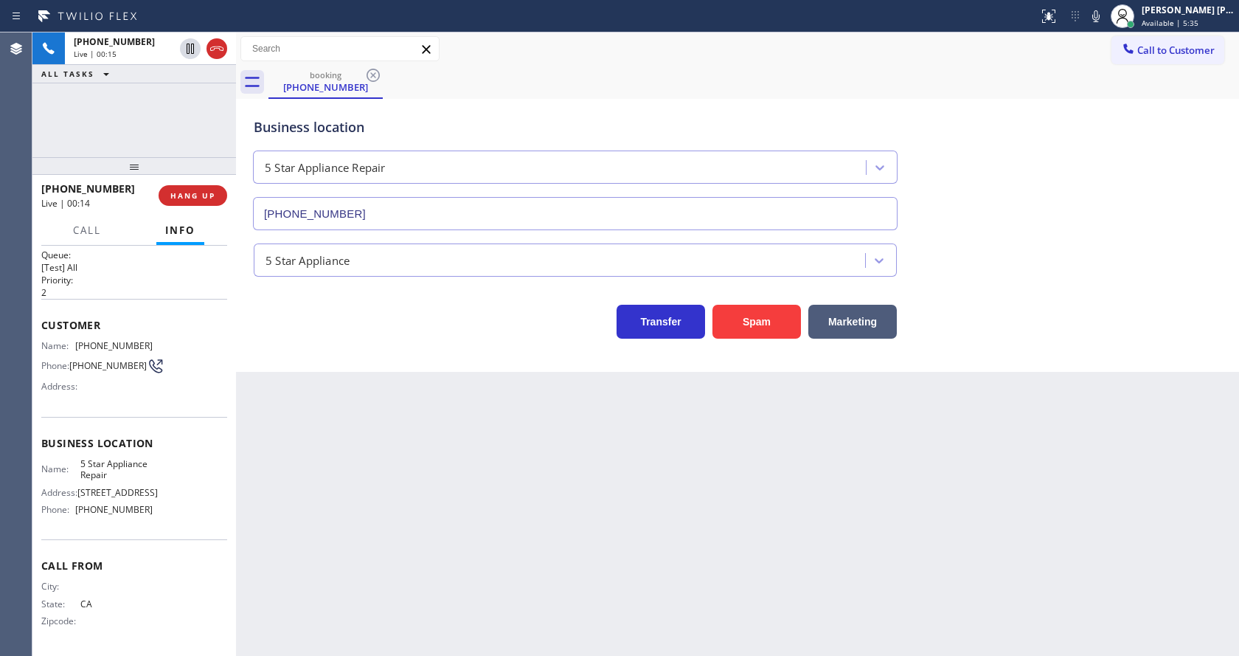
click at [485, 517] on div "Back to Dashboard Change Sender ID Customers Technicians Select a contact Outbo…" at bounding box center [737, 343] width 1003 height 623
click at [271, 446] on div "Back to Dashboard Change Sender ID Customers Technicians Select a contact Outbo…" at bounding box center [737, 343] width 1003 height 623
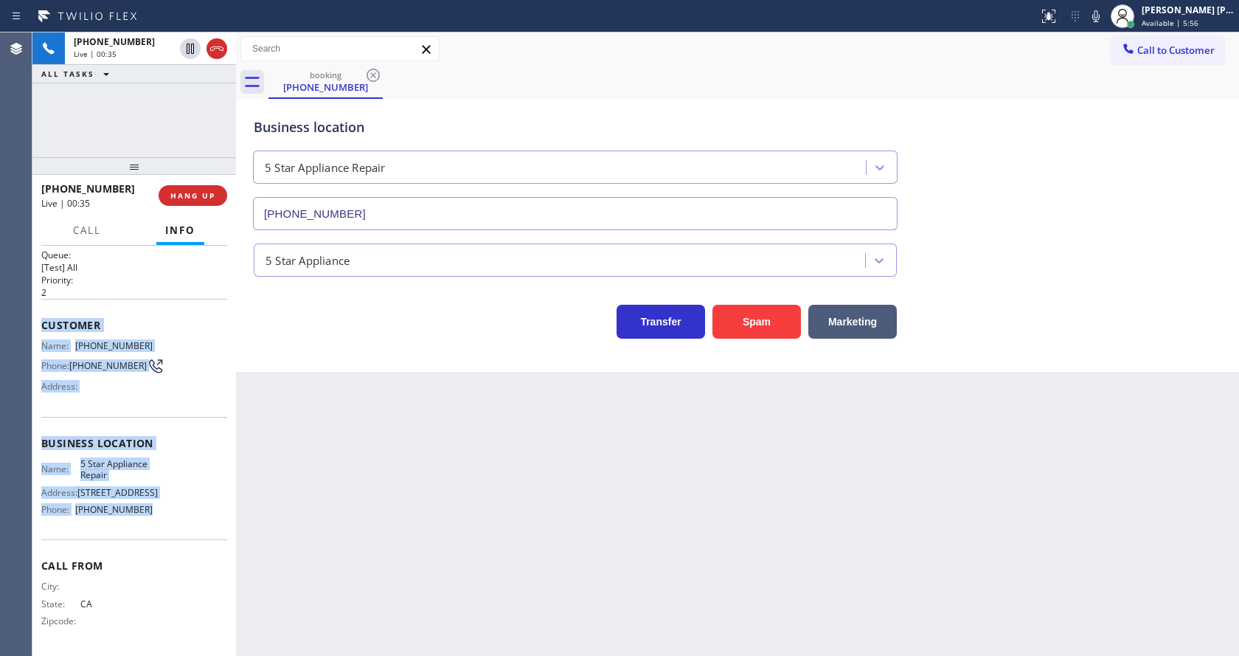
drag, startPoint x: 38, startPoint y: 318, endPoint x: 165, endPoint y: 512, distance: 232.2
click at [165, 512] on div "Context Queue: [Test] All Priority: 2 Customer Name: [PHONE_NUMBER] Phone: [PHO…" at bounding box center [134, 451] width 204 height 410
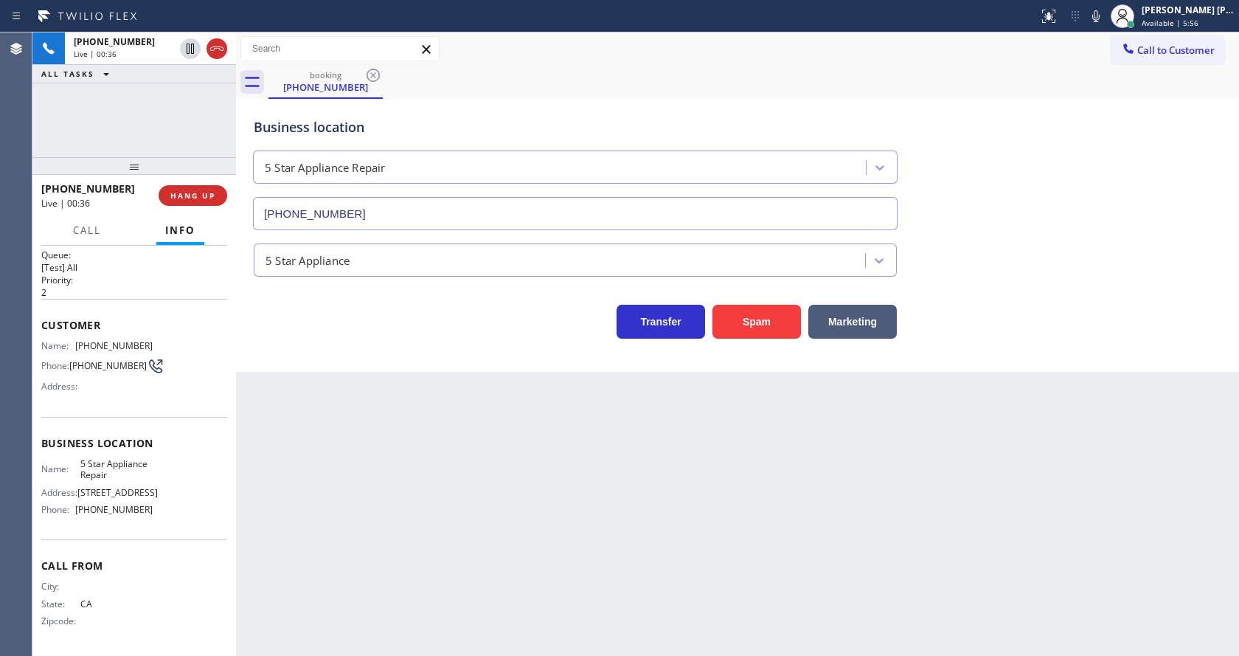
drag, startPoint x: 392, startPoint y: 553, endPoint x: 393, endPoint y: 649, distance: 96.6
click at [392, 567] on div "Back to Dashboard Change Sender ID Customers Technicians Select a contact Outbo…" at bounding box center [737, 343] width 1003 height 623
click at [299, 342] on div "Business location 5 Star Appliance Repair [PHONE_NUMBER] 5 Star Appliance Trans…" at bounding box center [737, 235] width 1003 height 273
click at [1093, 16] on div at bounding box center [1096, 16] width 21 height 18
click at [188, 48] on icon at bounding box center [190, 49] width 18 height 18
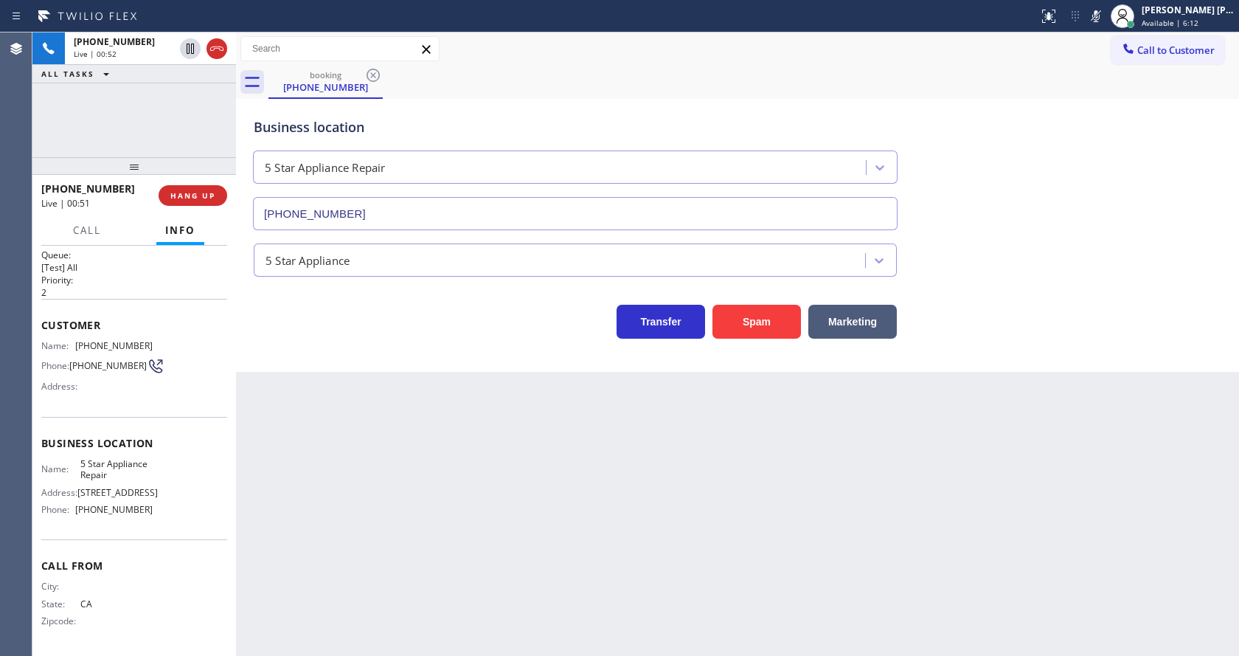
click at [460, 567] on div "Back to Dashboard Change Sender ID Customers Technicians Select a contact Outbo…" at bounding box center [737, 343] width 1003 height 623
drag, startPoint x: 336, startPoint y: 398, endPoint x: 296, endPoint y: 378, distance: 44.5
click at [336, 398] on div "Back to Dashboard Change Sender ID Customers Technicians Select a contact Outbo…" at bounding box center [737, 343] width 1003 height 623
click at [94, 232] on span "Call" at bounding box center [87, 230] width 28 height 13
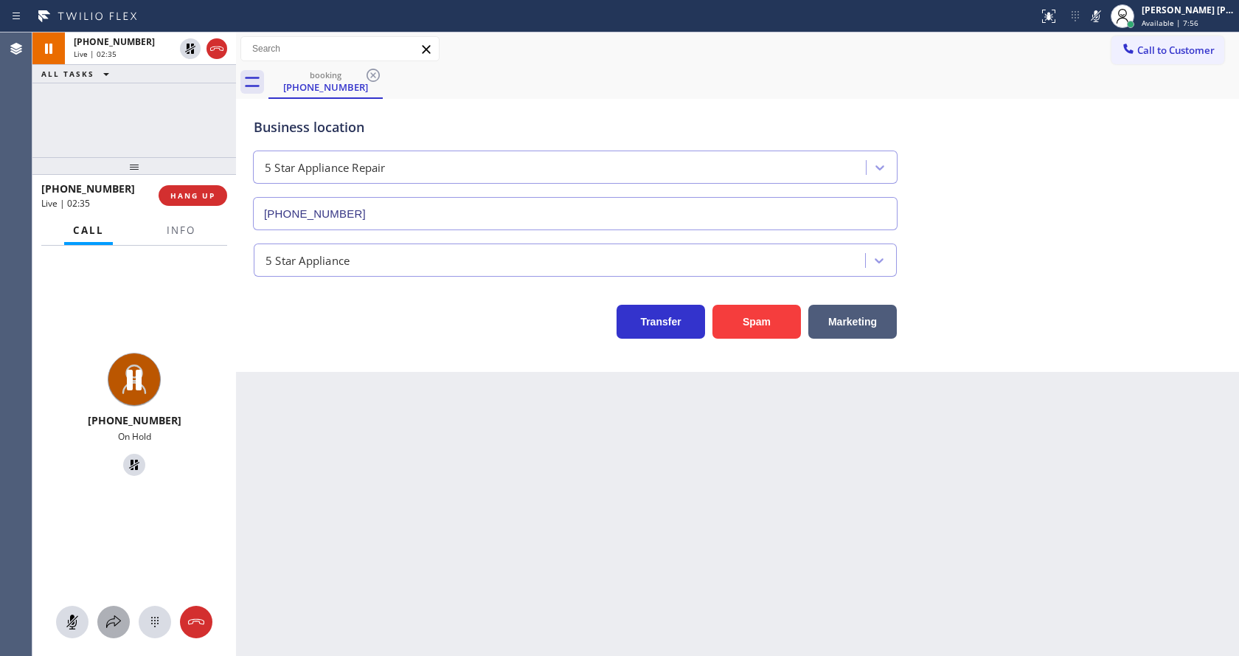
click at [115, 633] on button at bounding box center [113, 622] width 32 height 32
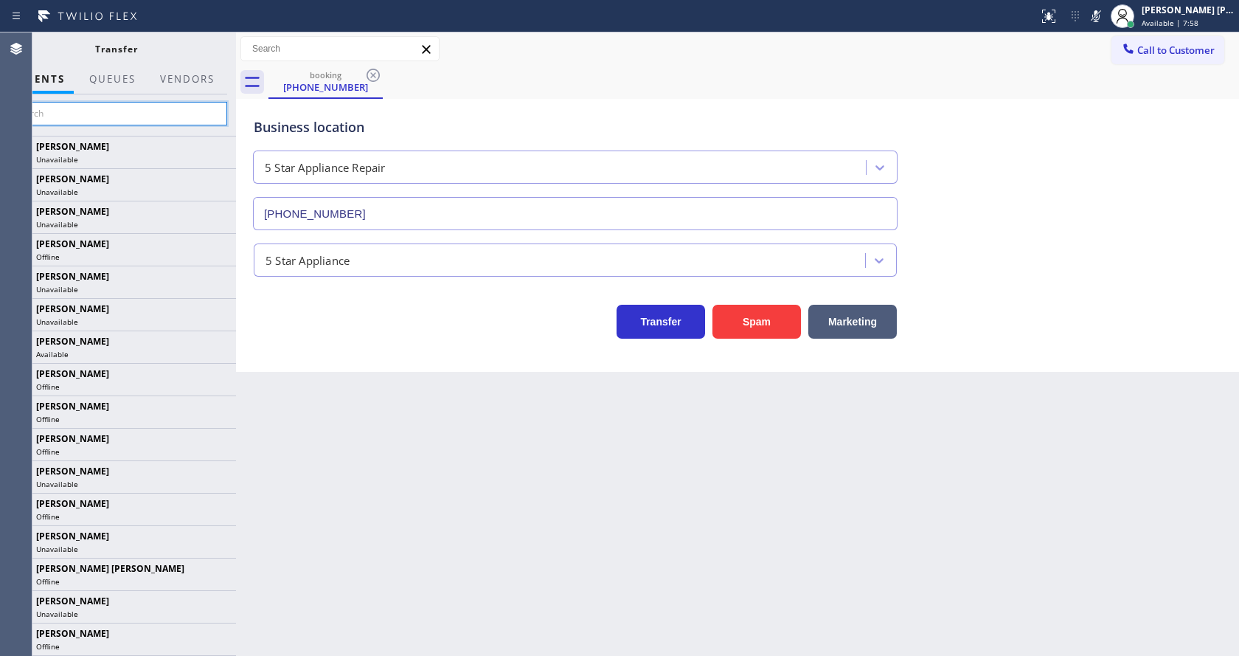
click at [66, 115] on input "text" at bounding box center [116, 114] width 222 height 24
type input "fil"
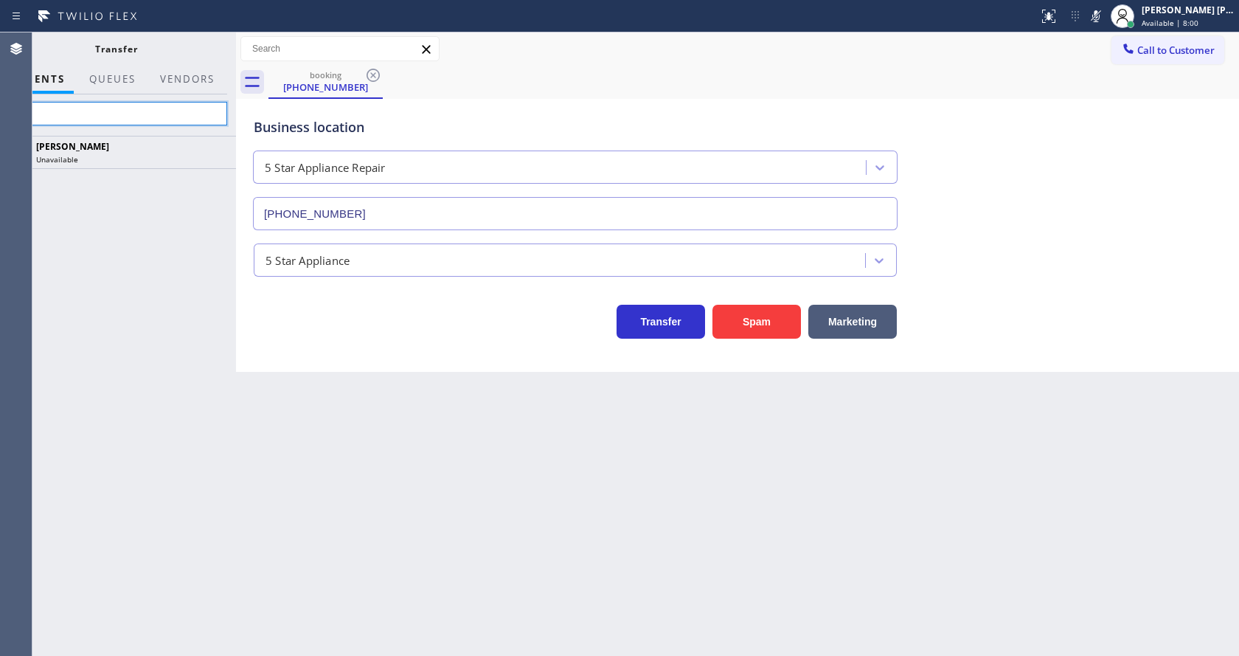
click at [116, 121] on input "fil" at bounding box center [116, 114] width 222 height 24
click at [114, 119] on input "fil" at bounding box center [116, 114] width 222 height 24
click at [114, 118] on input "fil" at bounding box center [116, 114] width 222 height 24
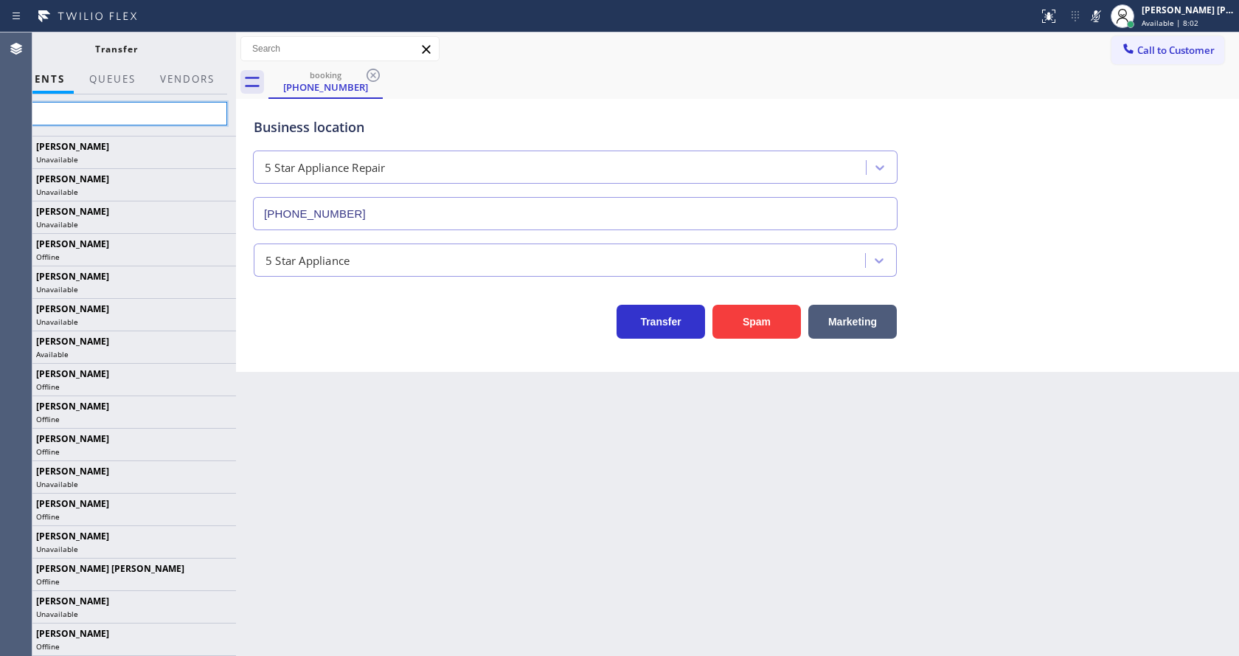
type input "Fil"
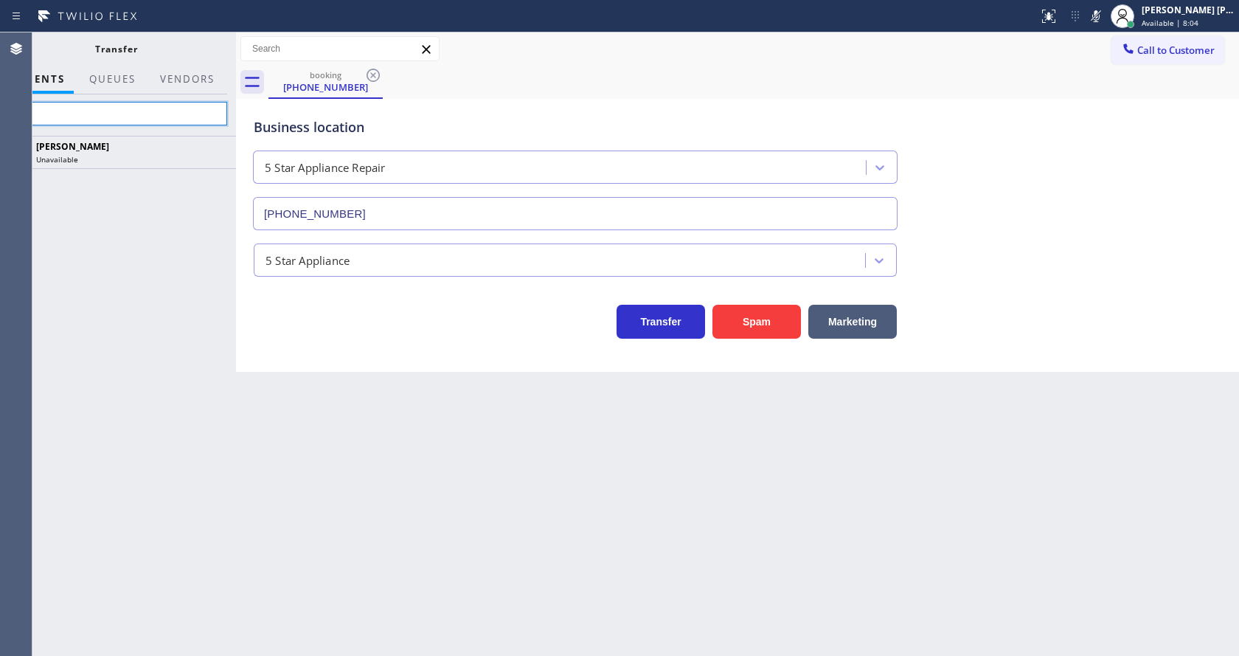
click at [119, 112] on input "Fil" at bounding box center [116, 114] width 222 height 24
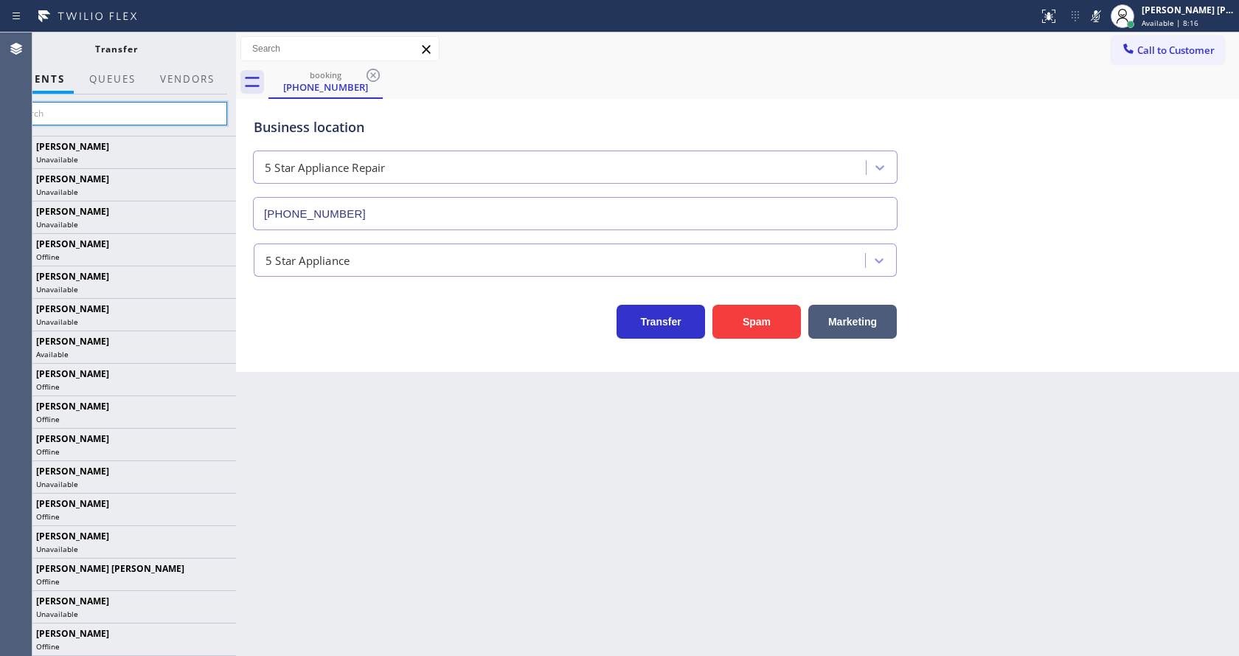
click at [83, 110] on input "text" at bounding box center [116, 114] width 222 height 24
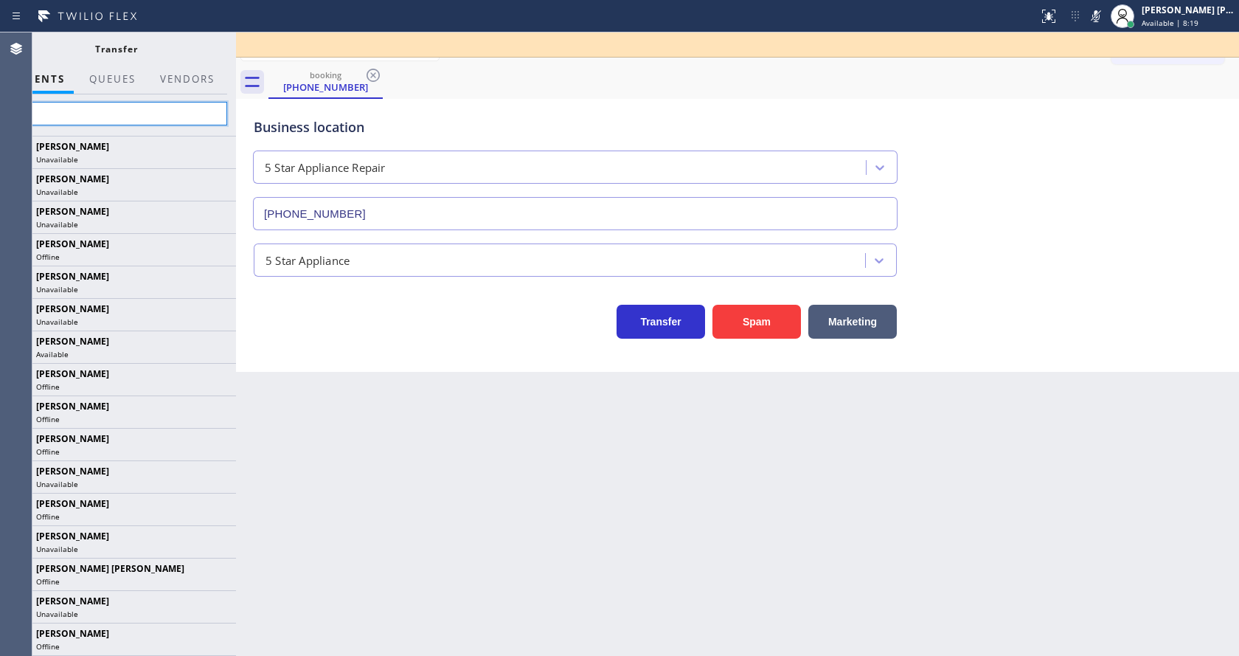
click at [98, 110] on input "fil" at bounding box center [116, 114] width 222 height 24
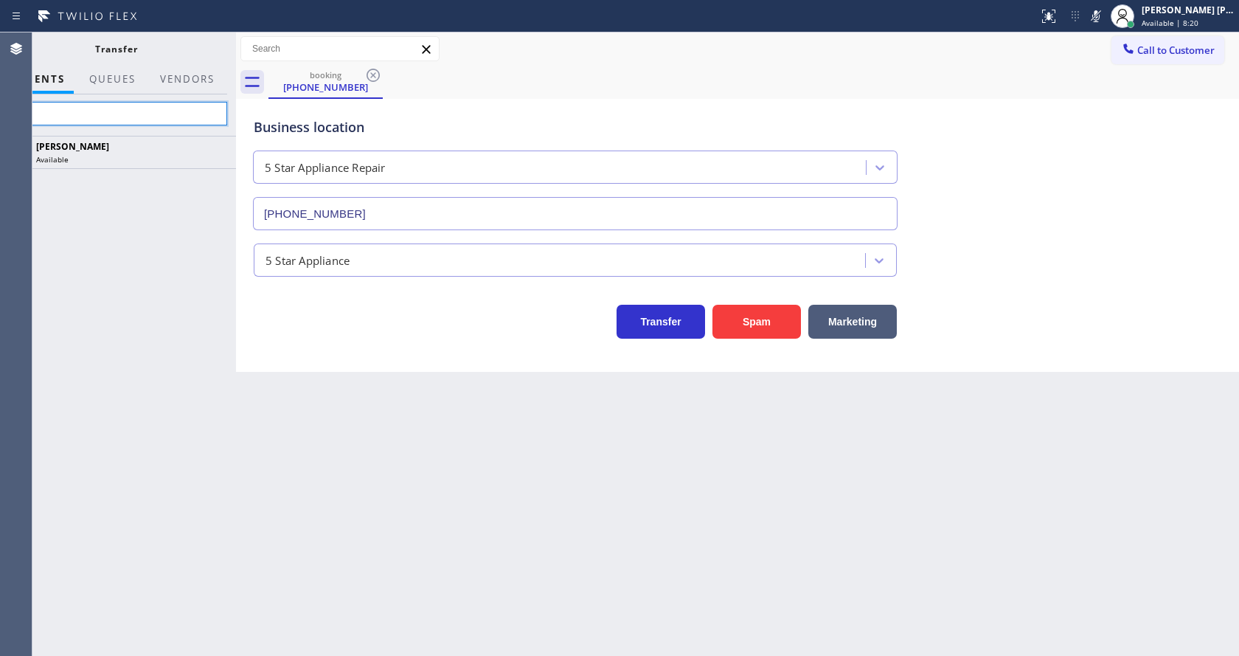
type input "fil"
click at [437, 439] on div "Back to Dashboard Change Sender ID Customers Technicians Select a contact Outbo…" at bounding box center [737, 343] width 1003 height 623
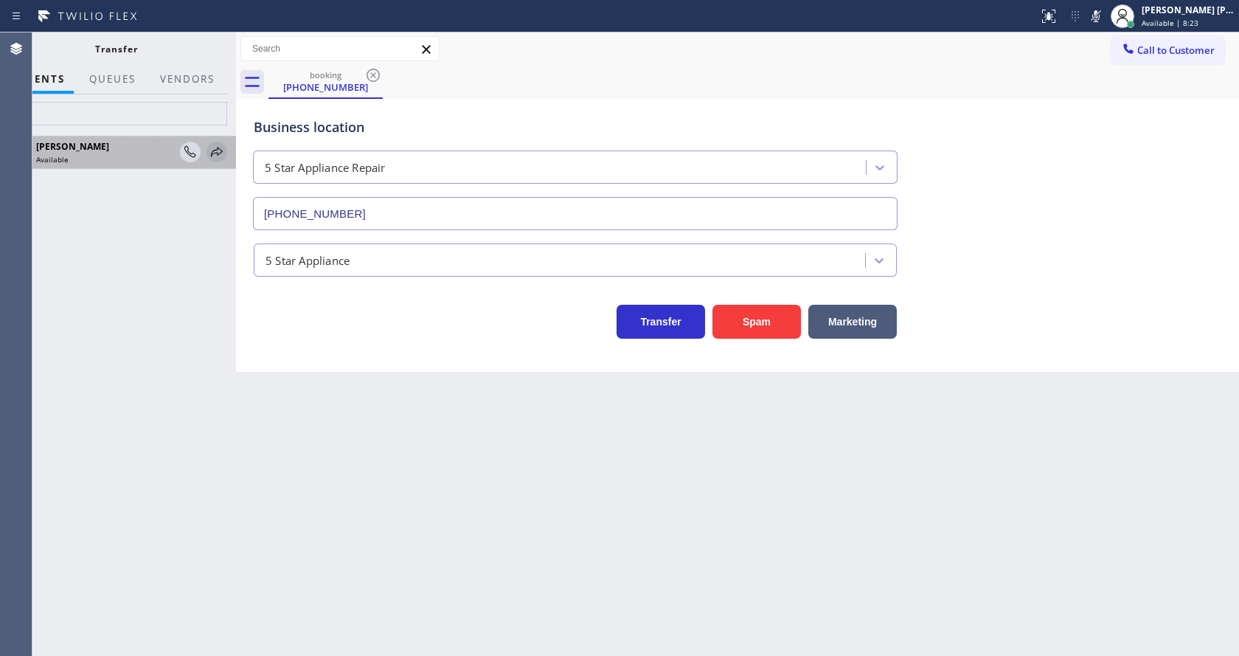
click at [212, 149] on icon at bounding box center [217, 152] width 18 height 18
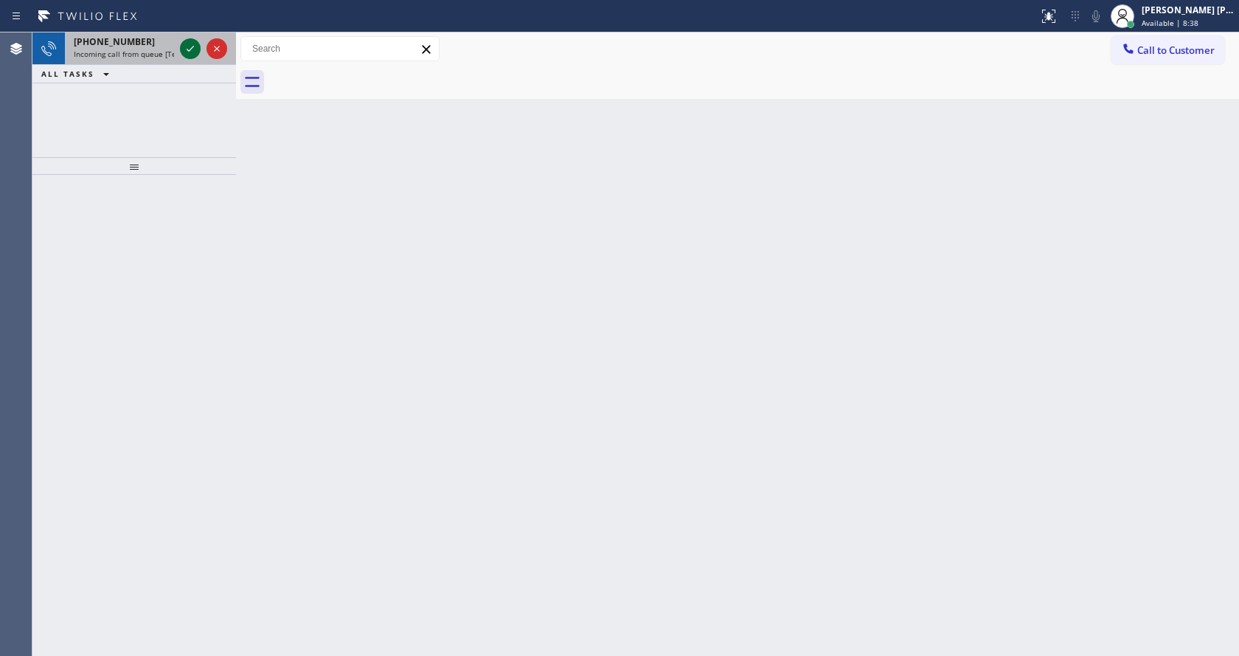
click at [187, 52] on icon at bounding box center [190, 49] width 18 height 18
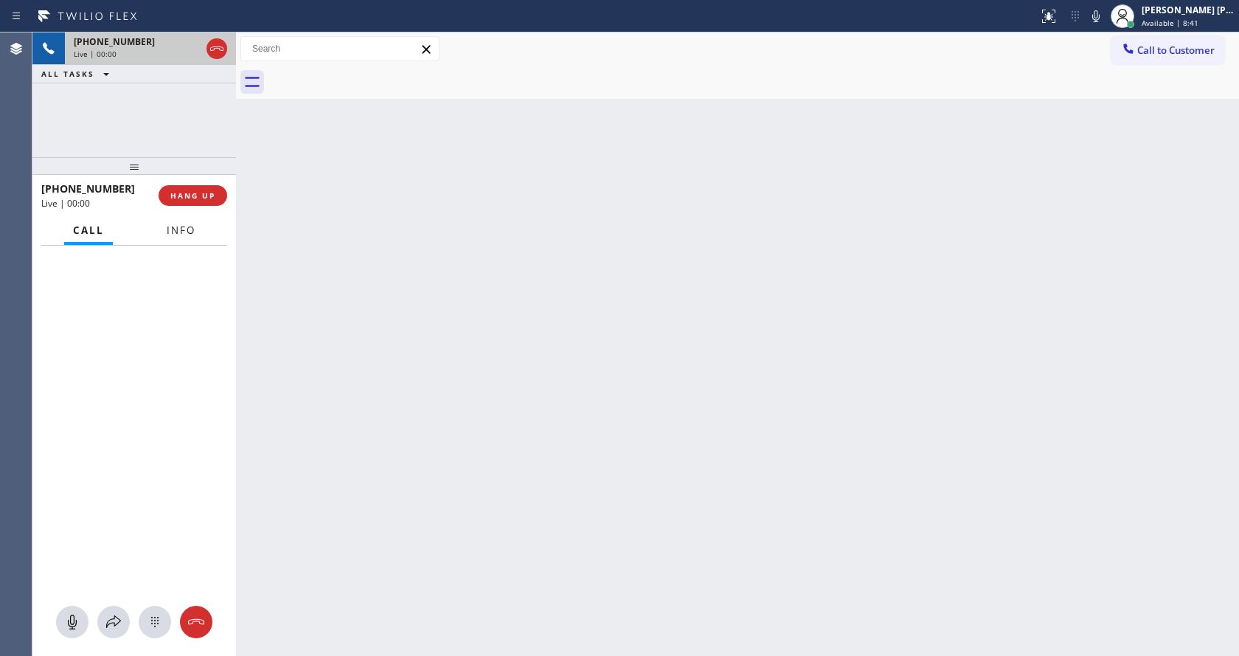
click at [191, 218] on button "Info" at bounding box center [181, 230] width 46 height 29
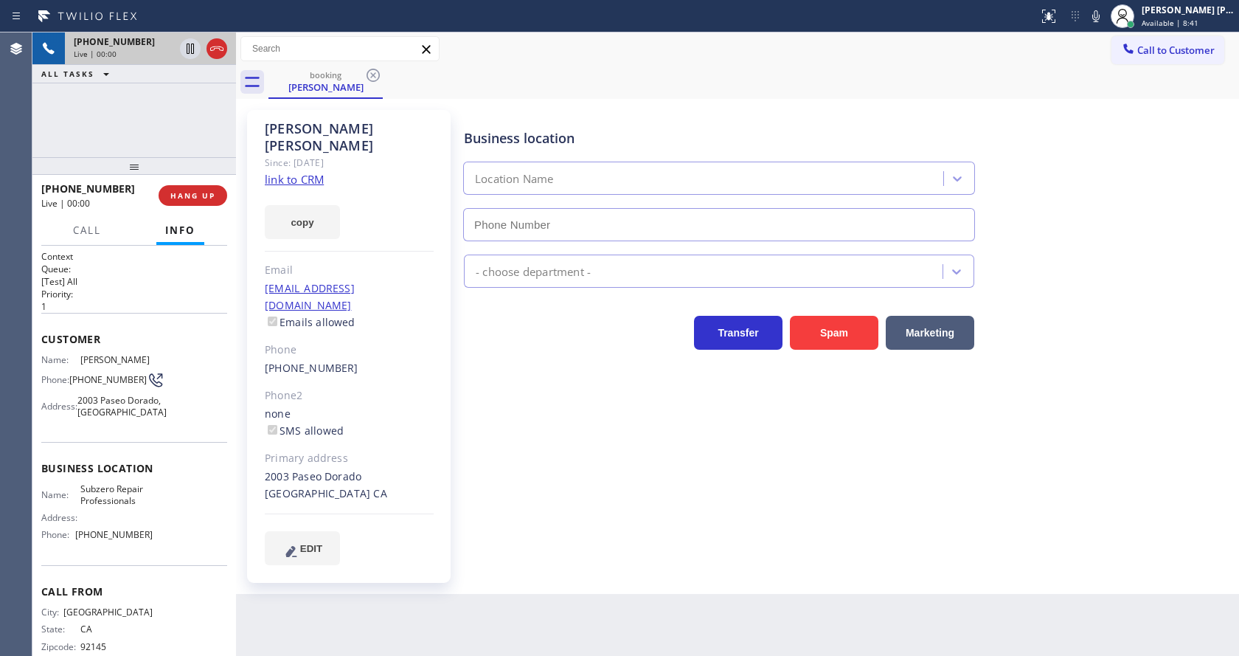
type input "[PHONE_NUMBER]"
click at [277, 172] on link "link to CRM" at bounding box center [294, 179] width 59 height 15
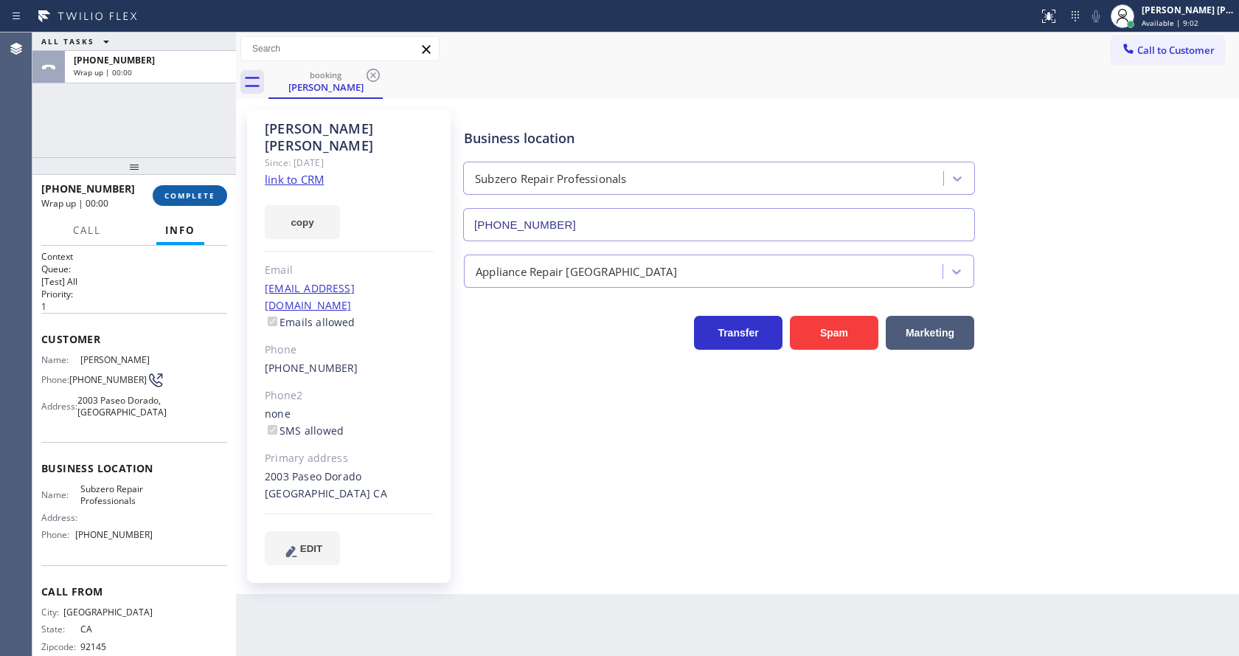
click at [190, 192] on span "COMPLETE" at bounding box center [189, 195] width 51 height 10
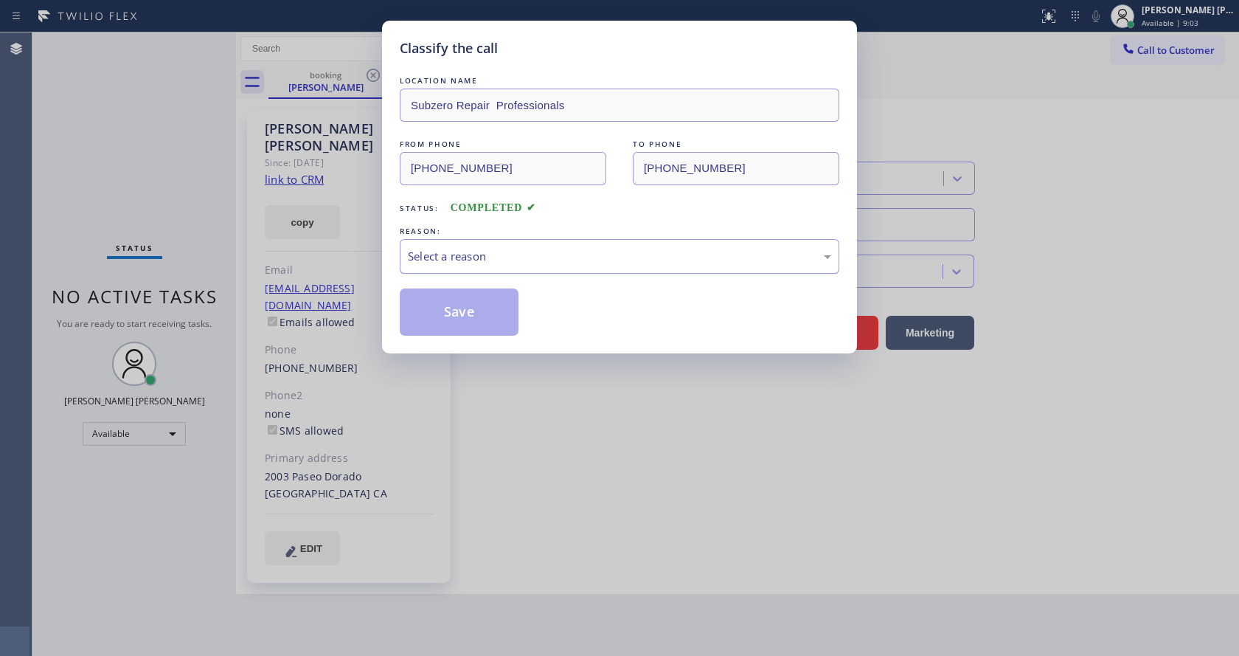
click at [536, 260] on div "Select a reason" at bounding box center [619, 256] width 423 height 17
click at [458, 314] on button "Save" at bounding box center [459, 311] width 119 height 47
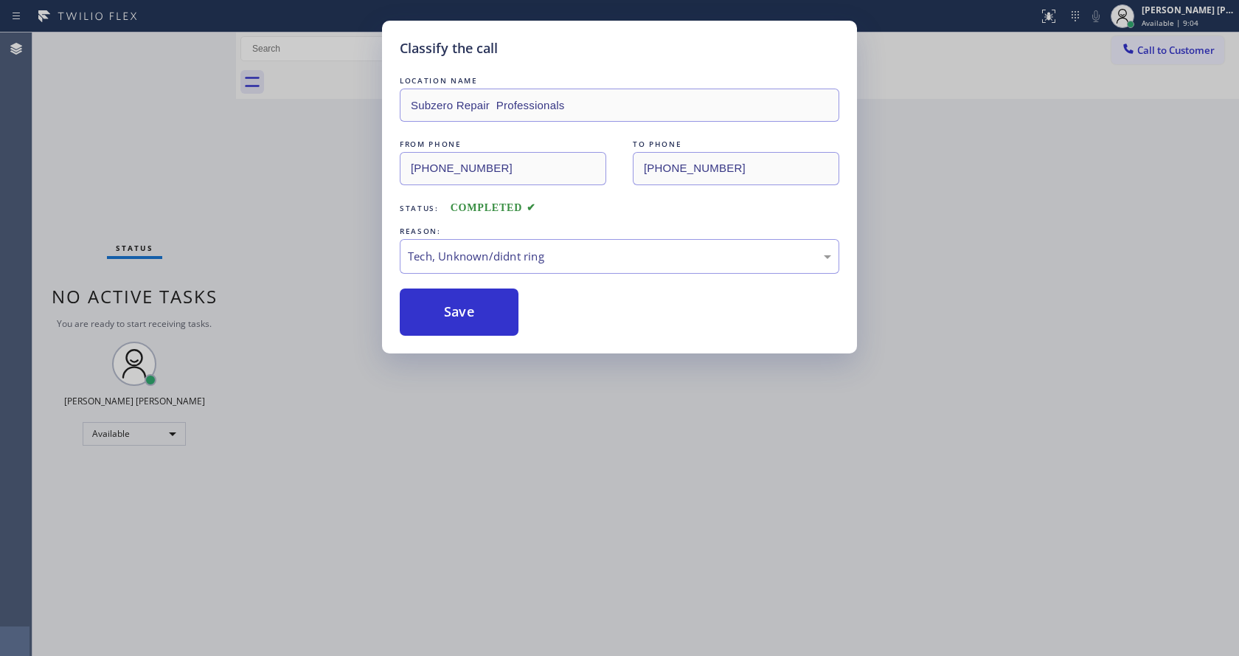
drag, startPoint x: 520, startPoint y: 419, endPoint x: 513, endPoint y: 465, distance: 46.3
click at [520, 432] on div "Classify the call LOCATION NAME Subzero Repair Professionals FROM PHONE [PHONE_…" at bounding box center [619, 328] width 1239 height 656
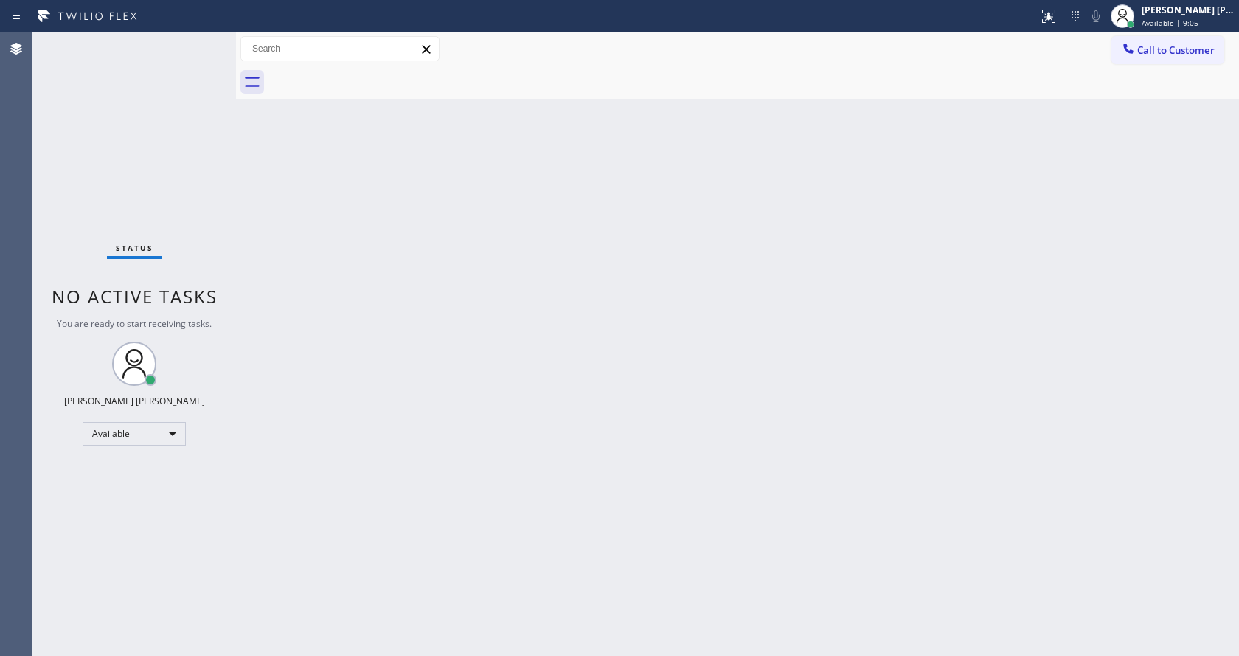
drag, startPoint x: 181, startPoint y: 201, endPoint x: 144, endPoint y: 114, distance: 93.9
click at [179, 201] on div "Status No active tasks You are ready to start receiving tasks. [PERSON_NAME] [P…" at bounding box center [134, 343] width 204 height 623
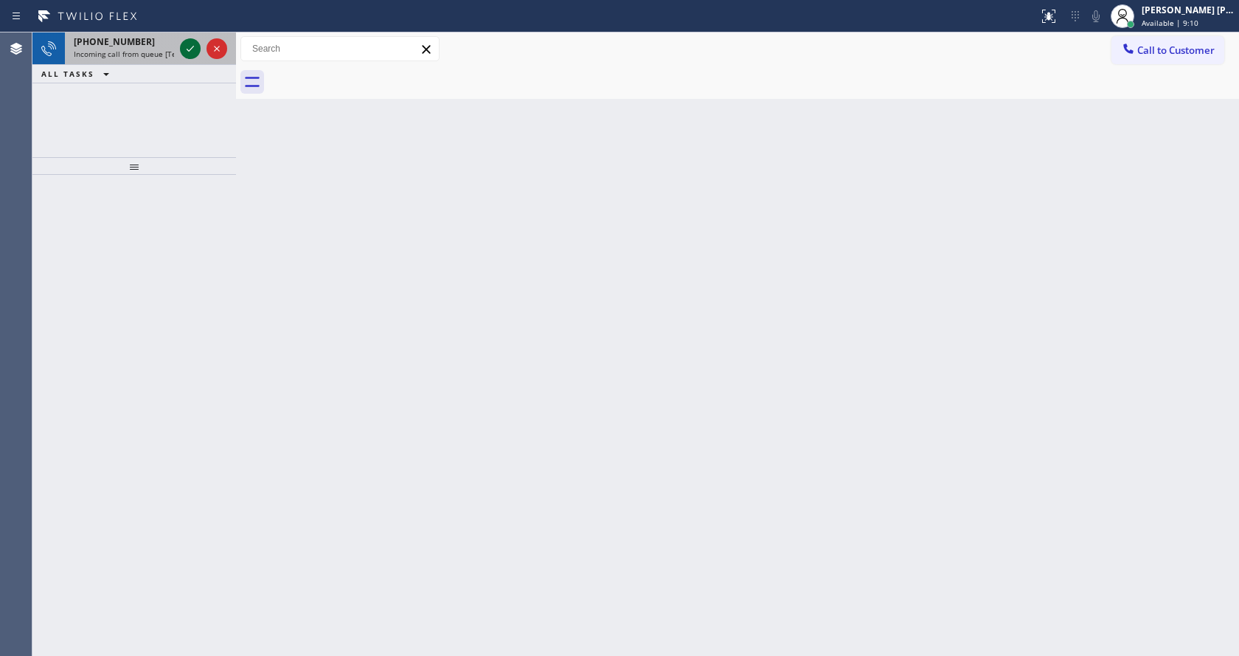
click at [189, 46] on icon at bounding box center [190, 49] width 18 height 18
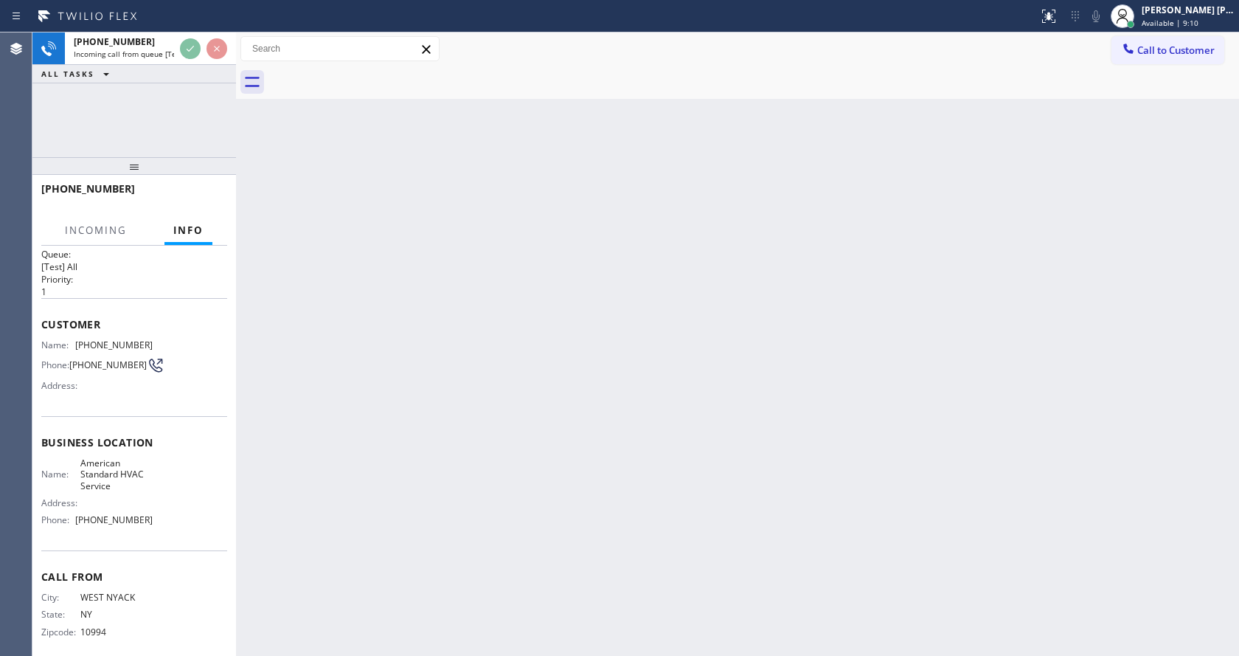
scroll to position [30, 0]
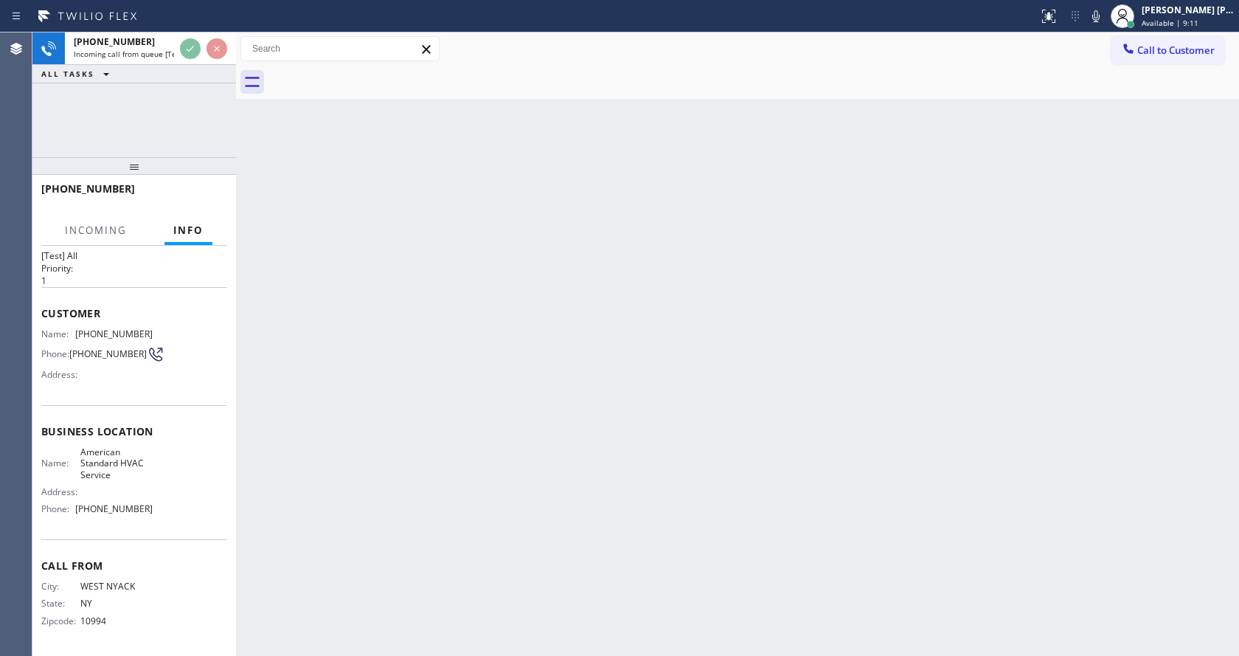
click at [465, 271] on div "Back to Dashboard Change Sender ID Customers Technicians Select a contact Outbo…" at bounding box center [737, 343] width 1003 height 623
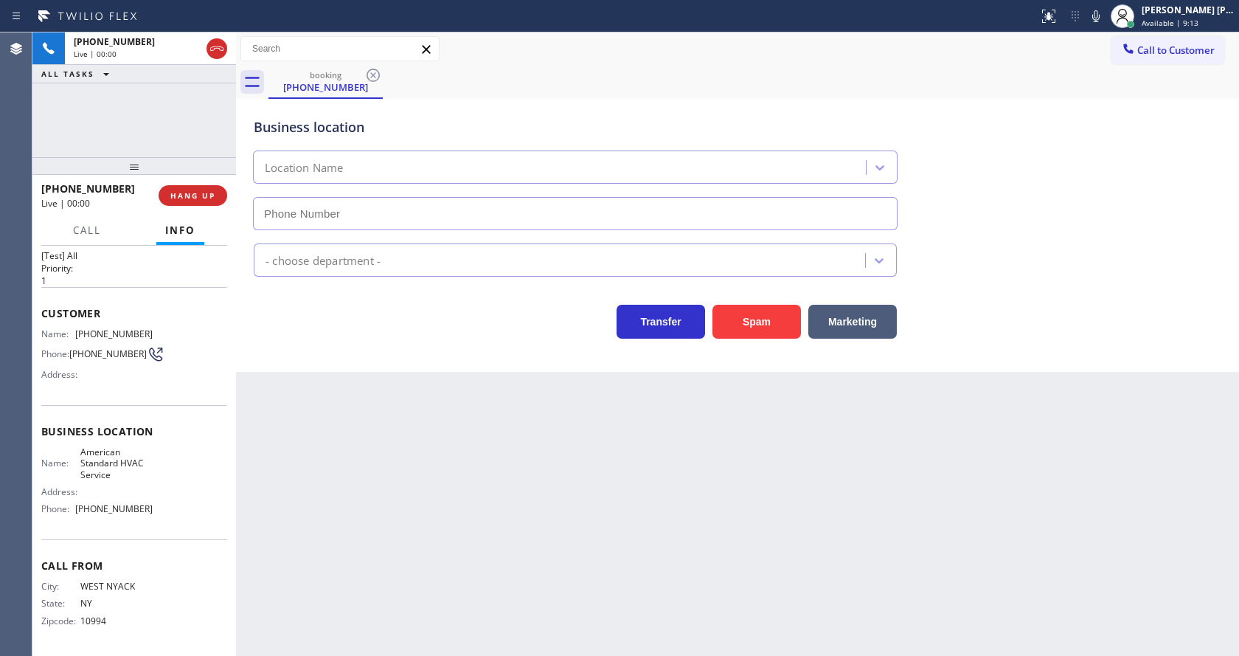
type input "[PHONE_NUMBER]"
click at [450, 406] on div "Back to Dashboard Change Sender ID Customers Technicians Select a contact Outbo…" at bounding box center [737, 343] width 1003 height 623
click at [264, 330] on div "Transfer Spam Marketing" at bounding box center [575, 317] width 649 height 41
click at [416, 431] on div "Back to Dashboard Change Sender ID Customers Technicians Select a contact Outbo…" at bounding box center [737, 343] width 1003 height 623
click at [325, 363] on div "Business location American Standard HVAC Service [PHONE_NUMBER] HVAC Transfer S…" at bounding box center [737, 235] width 1003 height 273
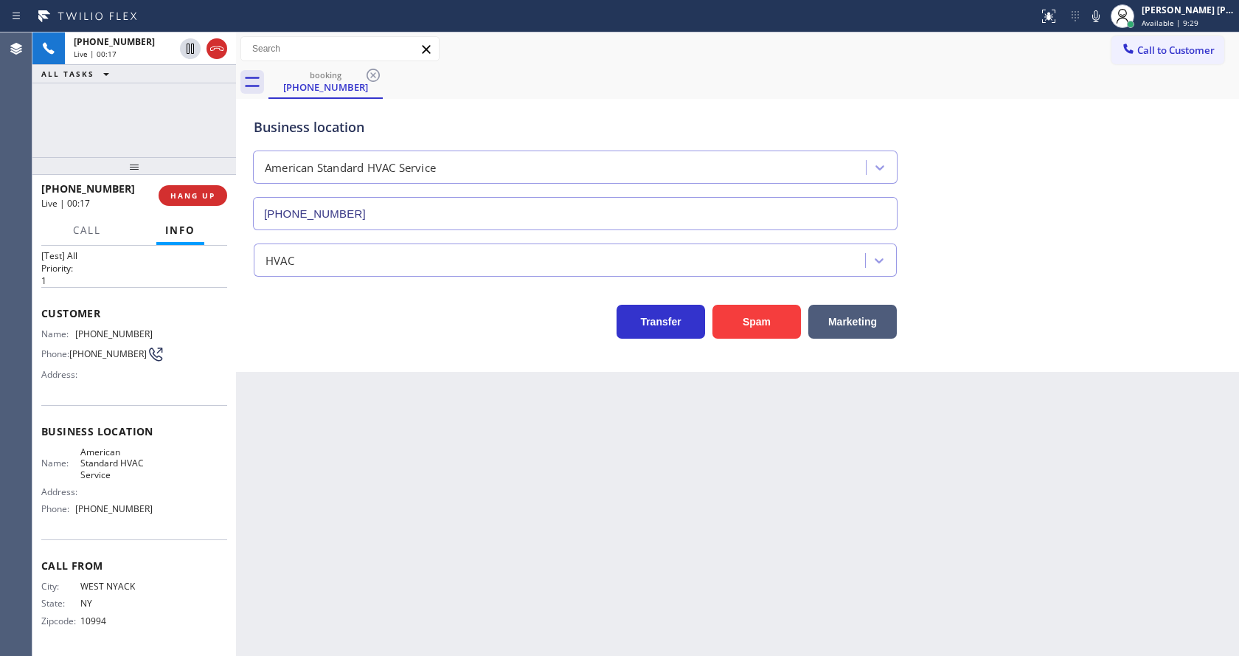
click at [352, 510] on div "Back to Dashboard Change Sender ID Customers Technicians Select a contact Outbo…" at bounding box center [737, 343] width 1003 height 623
click at [330, 353] on div "Business location American Standard HVAC Service [PHONE_NUMBER] HVAC Transfer S…" at bounding box center [737, 235] width 1003 height 273
click at [409, 427] on div "Back to Dashboard Change Sender ID Customers Technicians Select a contact Outbo…" at bounding box center [737, 343] width 1003 height 623
click at [359, 371] on div "Business location American Standard HVAC Service [PHONE_NUMBER] HVAC Transfer S…" at bounding box center [737, 235] width 1003 height 273
click at [443, 448] on div "Back to Dashboard Change Sender ID Customers Technicians Select a contact Outbo…" at bounding box center [737, 343] width 1003 height 623
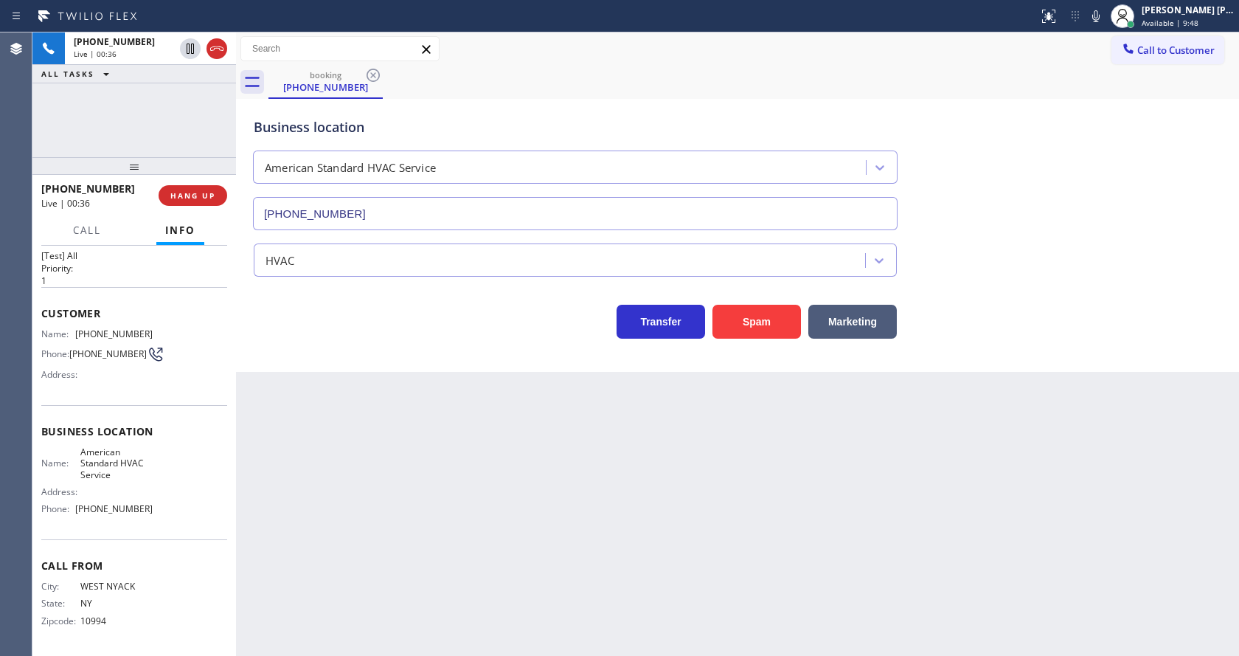
click at [437, 482] on div "Back to Dashboard Change Sender ID Customers Technicians Select a contact Outbo…" at bounding box center [737, 343] width 1003 height 623
click at [671, 454] on div "Back to Dashboard Change Sender ID Customers Technicians Select a contact Outbo…" at bounding box center [737, 343] width 1003 height 623
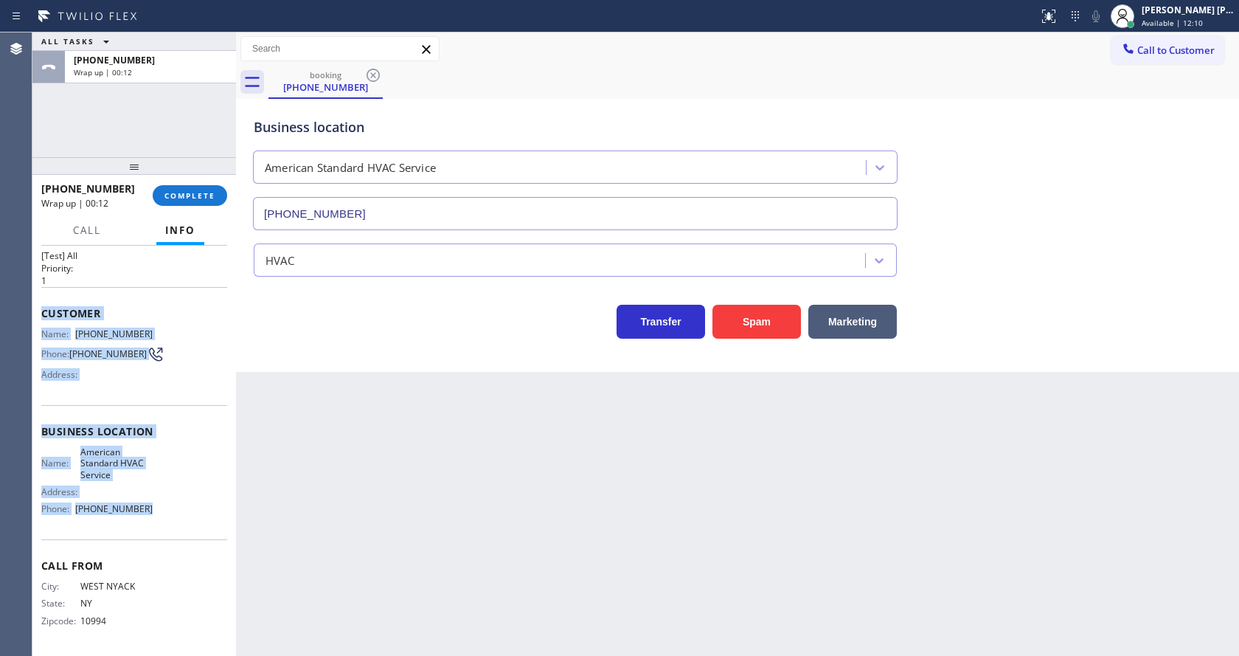
drag, startPoint x: 38, startPoint y: 305, endPoint x: 150, endPoint y: 510, distance: 233.7
click at [150, 510] on div "Context Queue: [Test] All Priority: 1 Customer Name: [PHONE_NUMBER] Phone: [PHO…" at bounding box center [134, 451] width 204 height 410
click at [195, 185] on button "COMPLETE" at bounding box center [190, 195] width 75 height 21
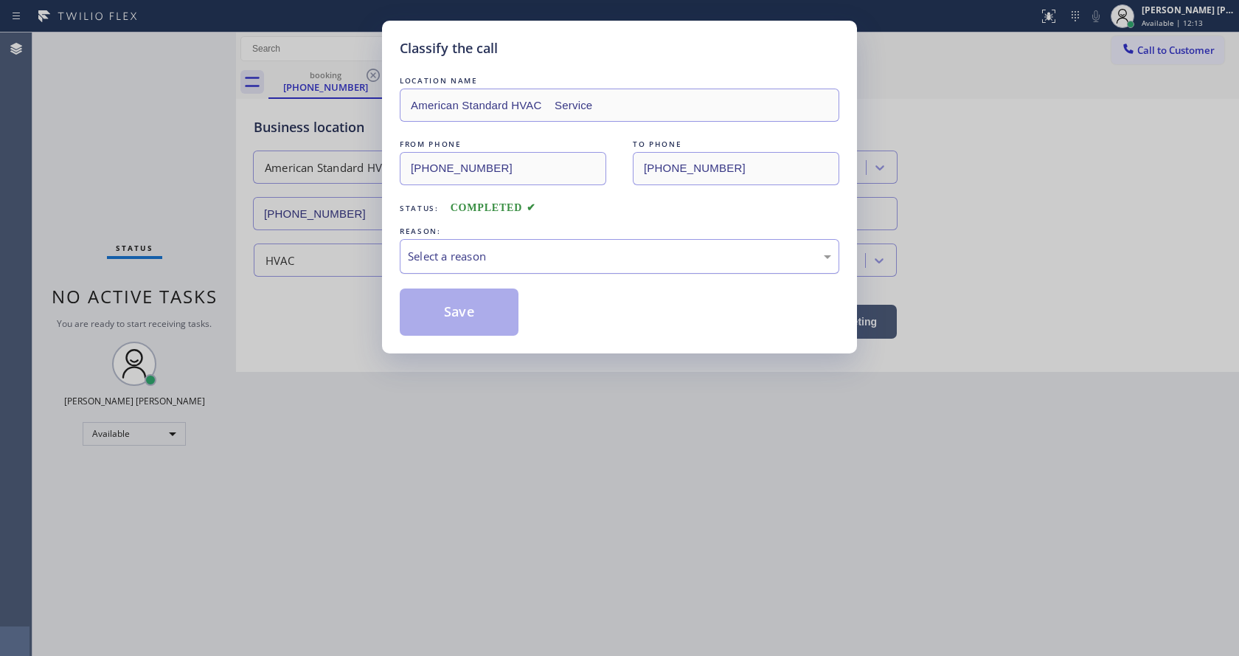
click at [448, 255] on div "Select a reason" at bounding box center [619, 256] width 423 height 17
click at [462, 313] on button "Save" at bounding box center [459, 311] width 119 height 47
click at [516, 453] on div "Classify the call LOCATION NAME American Standard HVAC Service FROM PHONE [PHON…" at bounding box center [619, 328] width 1239 height 656
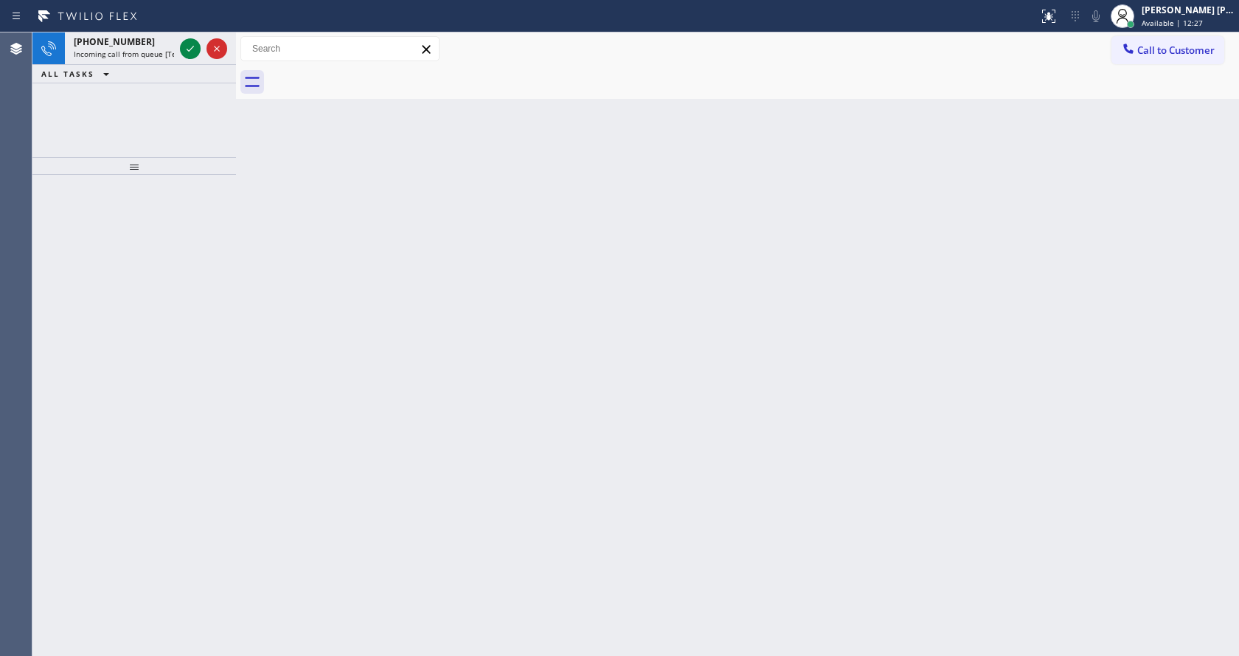
click at [136, 246] on div at bounding box center [134, 415] width 204 height 481
drag, startPoint x: 164, startPoint y: 49, endPoint x: 195, endPoint y: 53, distance: 30.6
click at [167, 49] on span "Incoming call from queue [Test] All" at bounding box center [135, 54] width 122 height 10
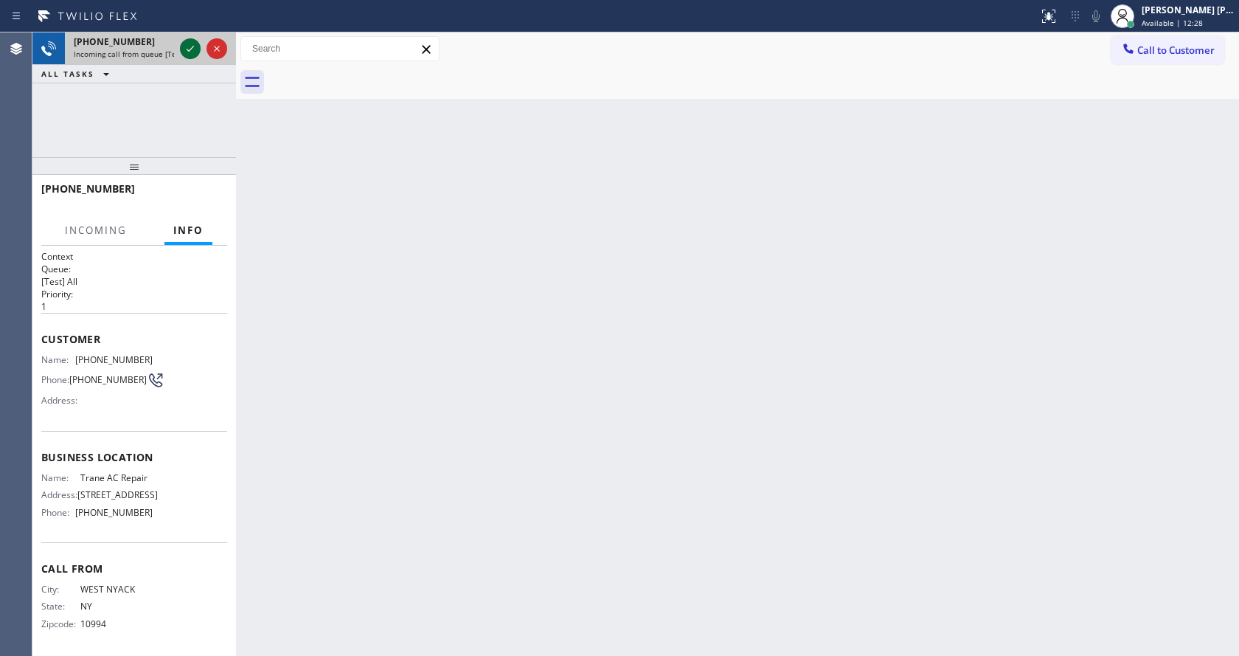
click at [195, 52] on icon at bounding box center [190, 49] width 18 height 18
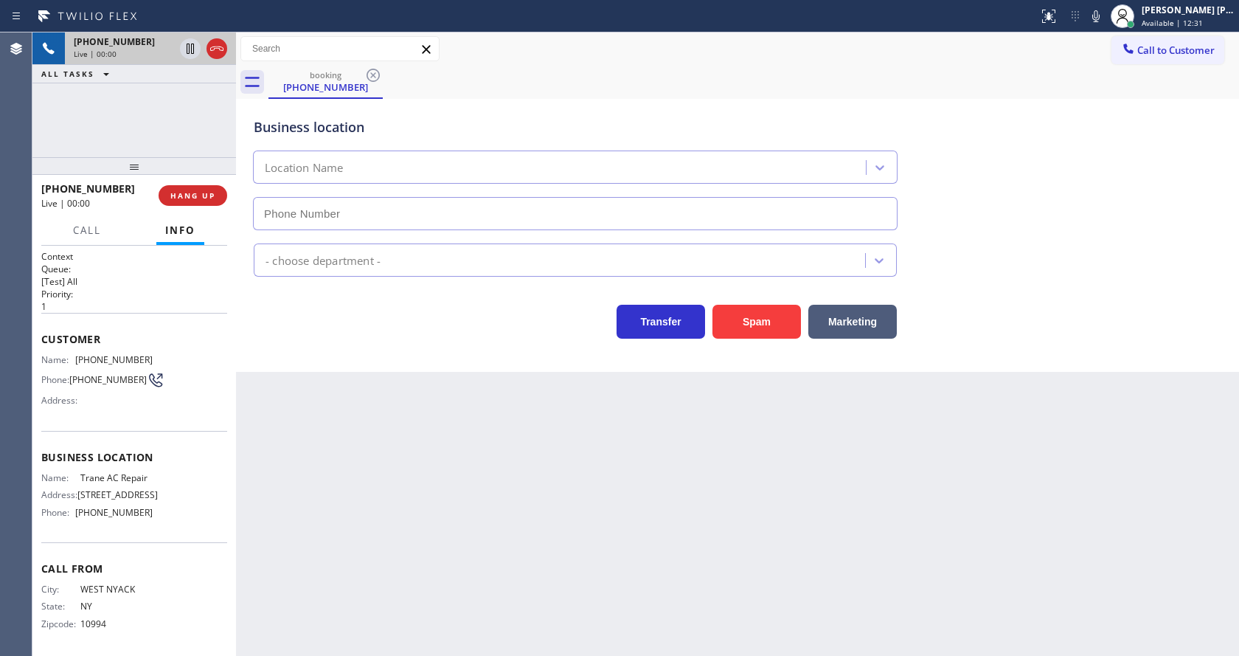
type input "[PHONE_NUMBER]"
click at [190, 195] on span "HANG UP" at bounding box center [192, 195] width 45 height 10
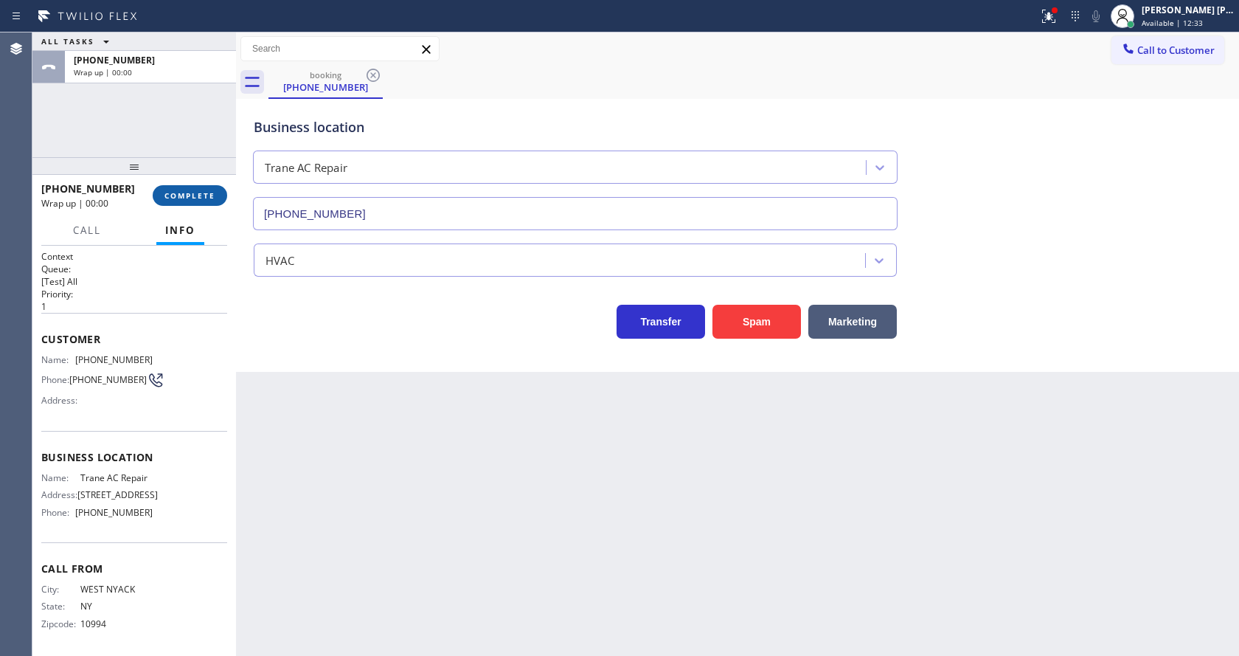
click at [190, 194] on span "COMPLETE" at bounding box center [189, 195] width 51 height 10
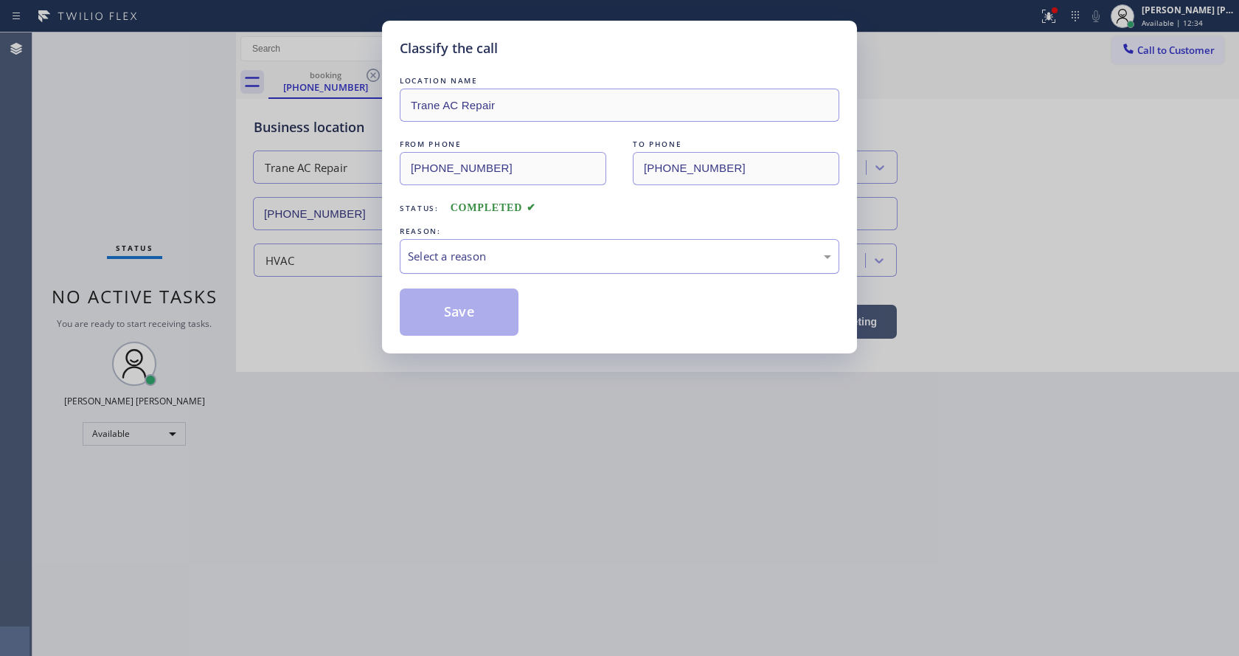
click at [451, 267] on div "Select a reason" at bounding box center [620, 256] width 440 height 35
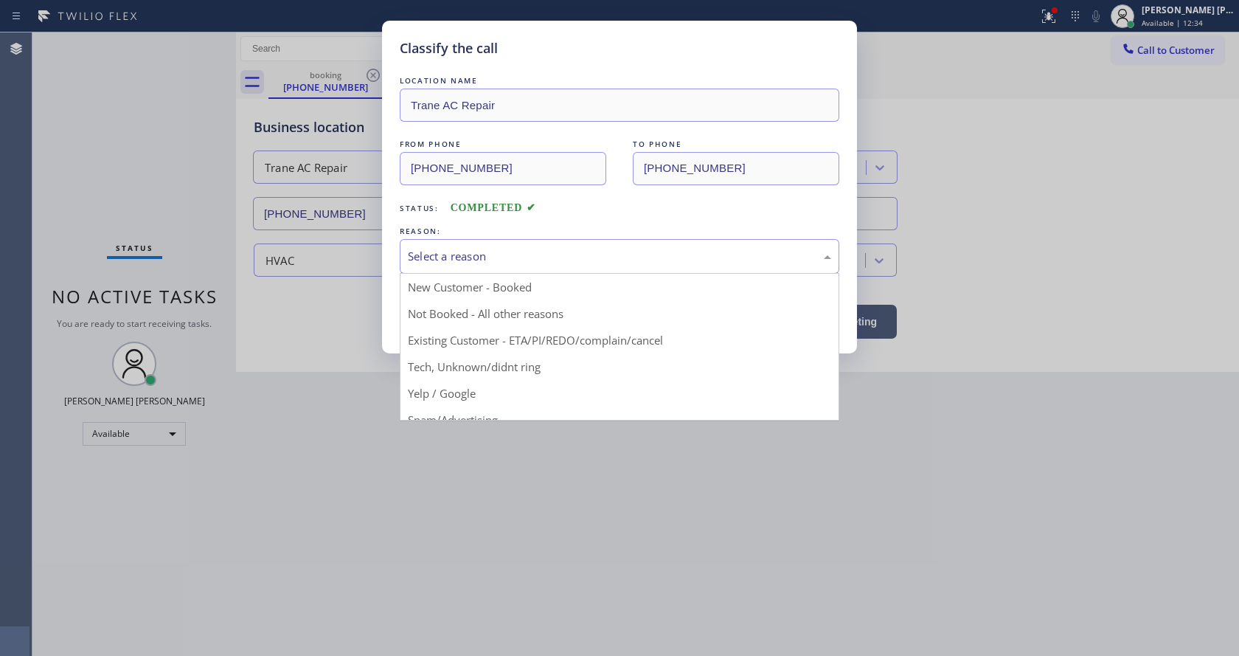
click at [454, 307] on button "Save" at bounding box center [459, 311] width 119 height 47
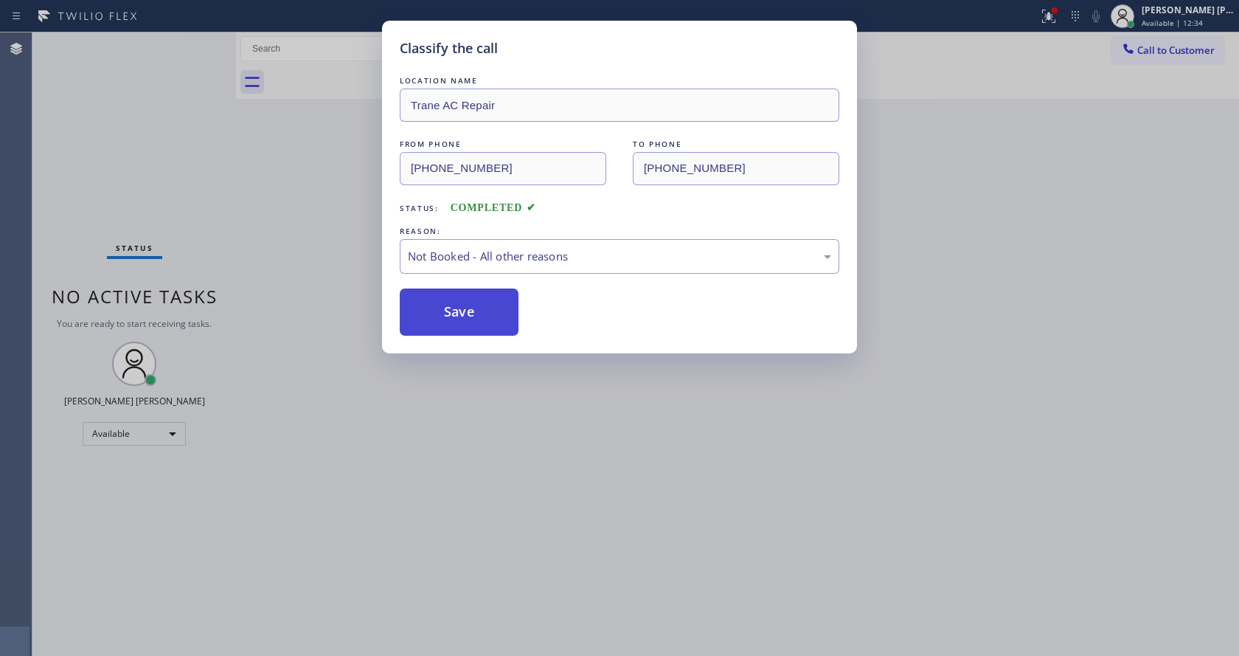
click at [454, 307] on button "Save" at bounding box center [459, 311] width 119 height 47
drag, startPoint x: 565, startPoint y: 437, endPoint x: 375, endPoint y: 644, distance: 281.4
click at [556, 448] on div "Classify the call LOCATION NAME Trane AC Repair FROM PHONE [PHONE_NUMBER] TO PH…" at bounding box center [619, 328] width 1239 height 656
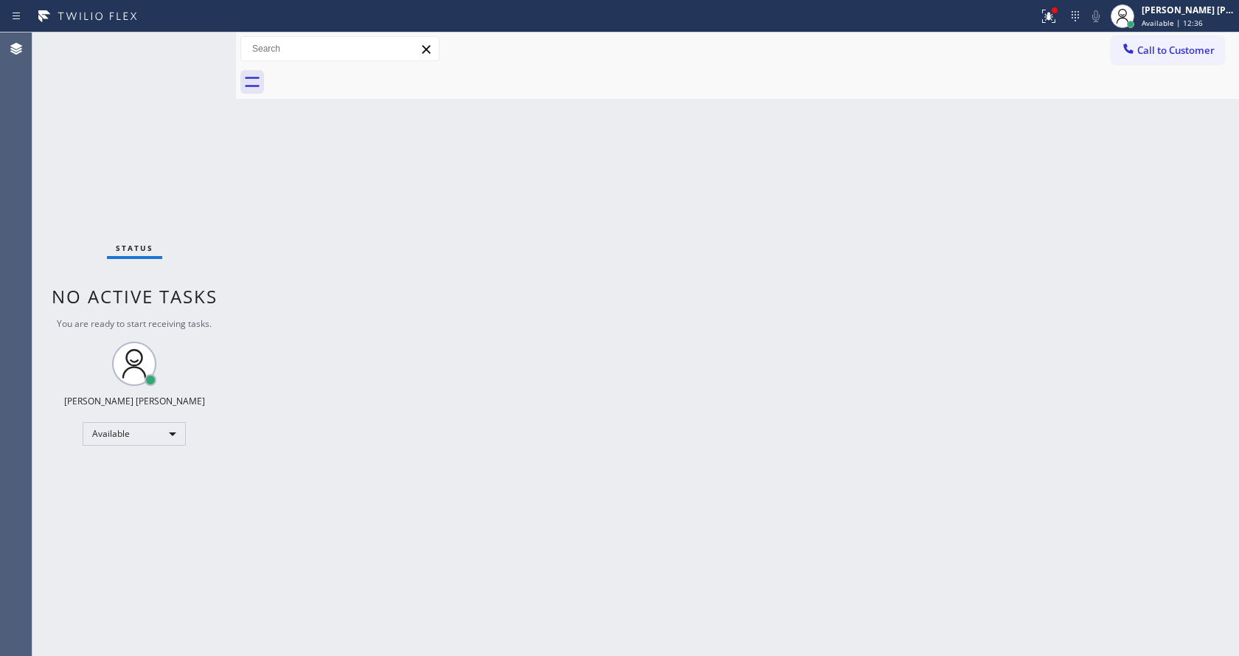
click at [698, 422] on div "Back to Dashboard Change Sender ID Customers Technicians Select a contact Outbo…" at bounding box center [737, 343] width 1003 height 623
drag, startPoint x: 1049, startPoint y: 22, endPoint x: 1030, endPoint y: 145, distance: 124.7
click at [1049, 23] on icon at bounding box center [1049, 16] width 18 height 18
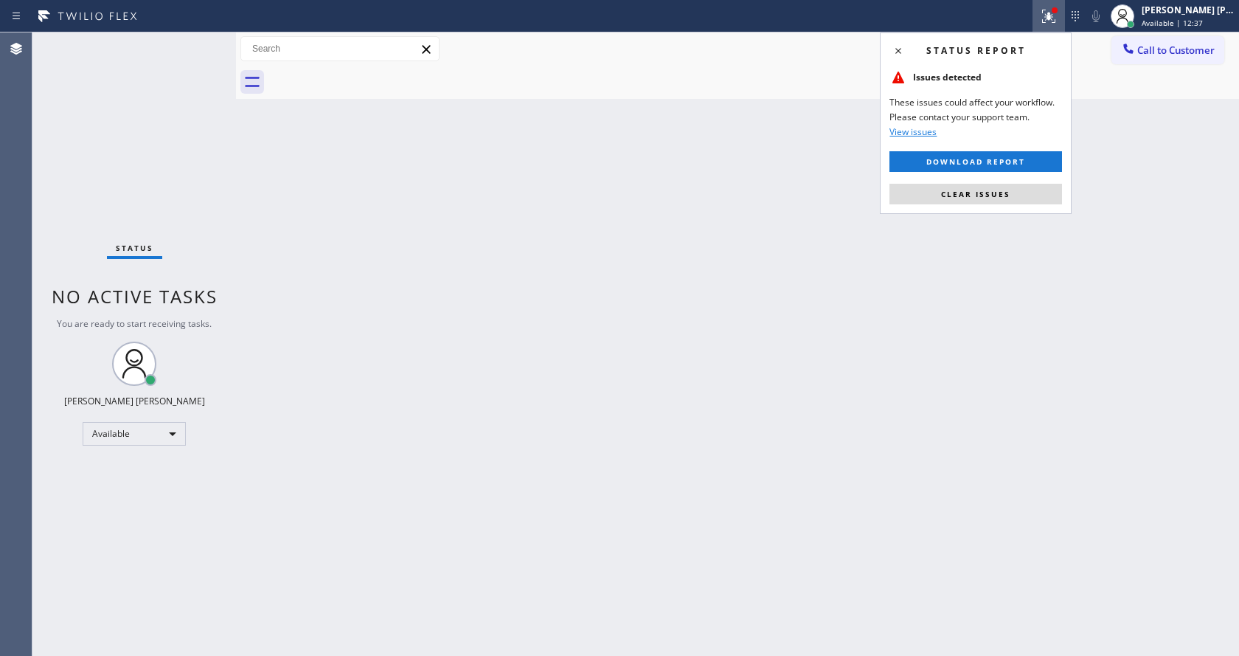
click at [1016, 182] on div "Status report Issues detected These issues could affect your workflow. Please c…" at bounding box center [976, 122] width 192 height 181
click at [1016, 194] on button "Clear issues" at bounding box center [976, 194] width 173 height 21
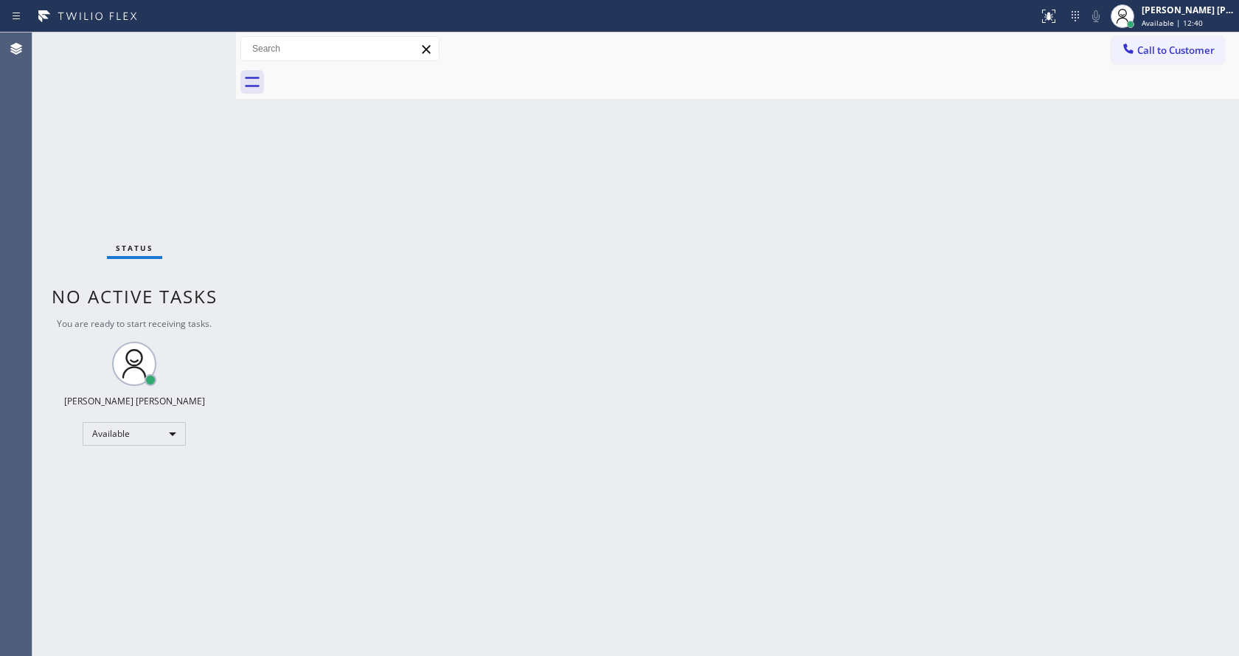
click at [402, 296] on div "Back to Dashboard Change Sender ID Customers Technicians Select a contact Outbo…" at bounding box center [737, 343] width 1003 height 623
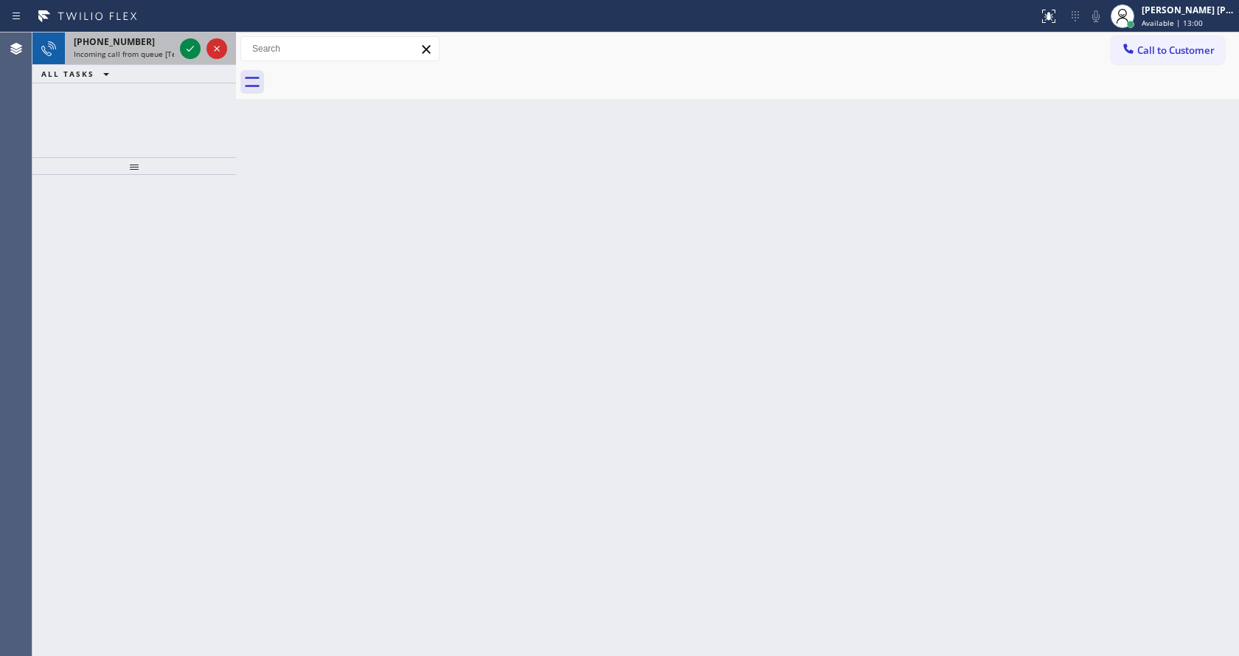
click at [145, 50] on span "Incoming call from queue [Test] All" at bounding box center [135, 54] width 122 height 10
drag, startPoint x: 163, startPoint y: 53, endPoint x: 181, endPoint y: 58, distance: 19.0
click at [164, 55] on span "Incoming call from queue [Test] All" at bounding box center [135, 54] width 122 height 10
click at [173, 51] on span "Incoming call from queue [Test] All" at bounding box center [135, 54] width 122 height 10
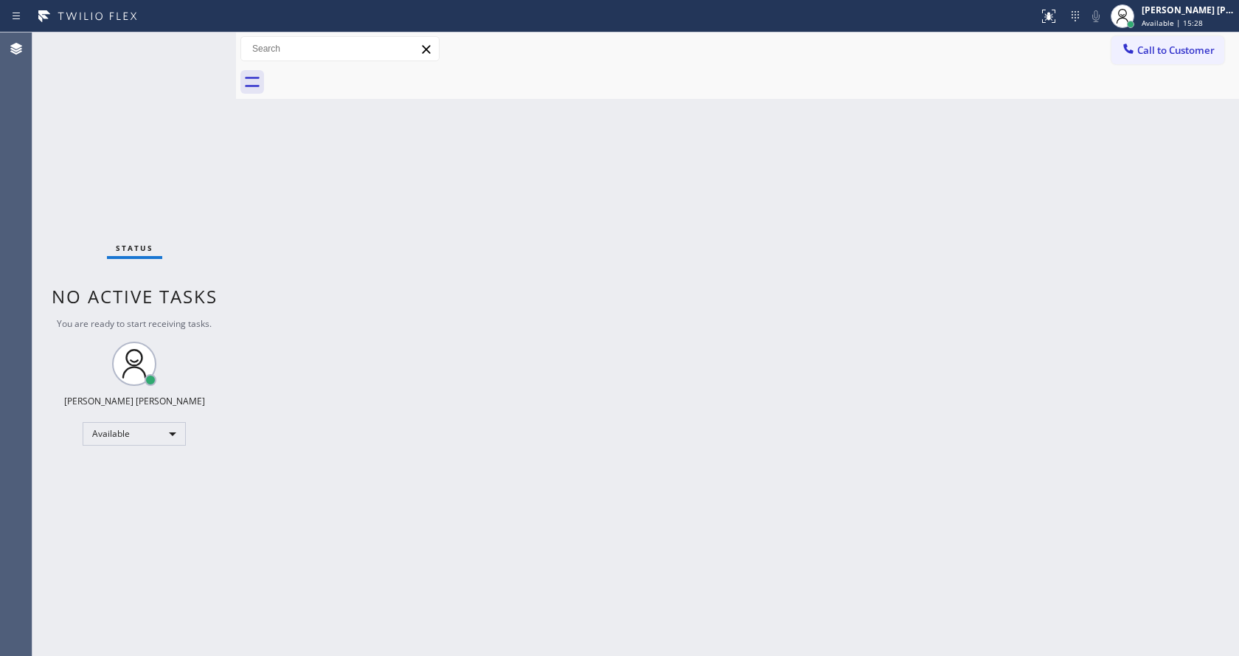
drag, startPoint x: 775, startPoint y: 355, endPoint x: 782, endPoint y: 359, distance: 8.2
click at [776, 356] on div "Back to Dashboard Change Sender ID Customers Technicians Select a contact Outbo…" at bounding box center [737, 343] width 1003 height 623
click at [427, 420] on div "Back to Dashboard Change Sender ID Customers Technicians Select a contact Outbo…" at bounding box center [737, 343] width 1003 height 623
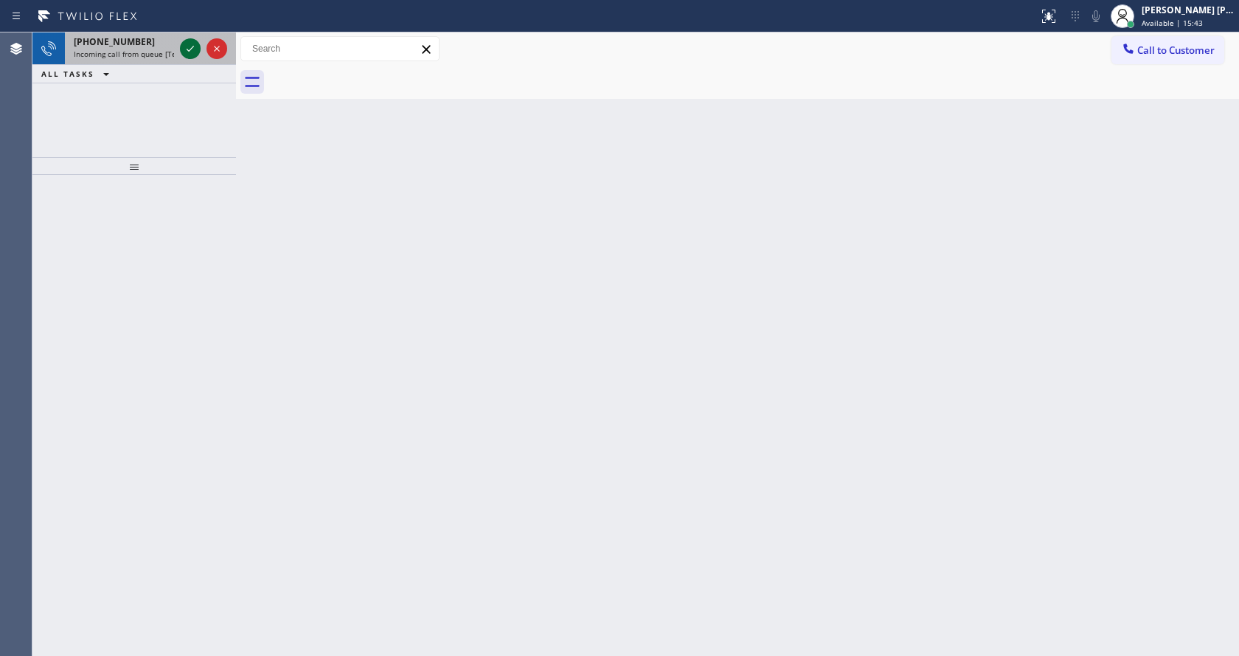
click at [184, 50] on icon at bounding box center [190, 49] width 18 height 18
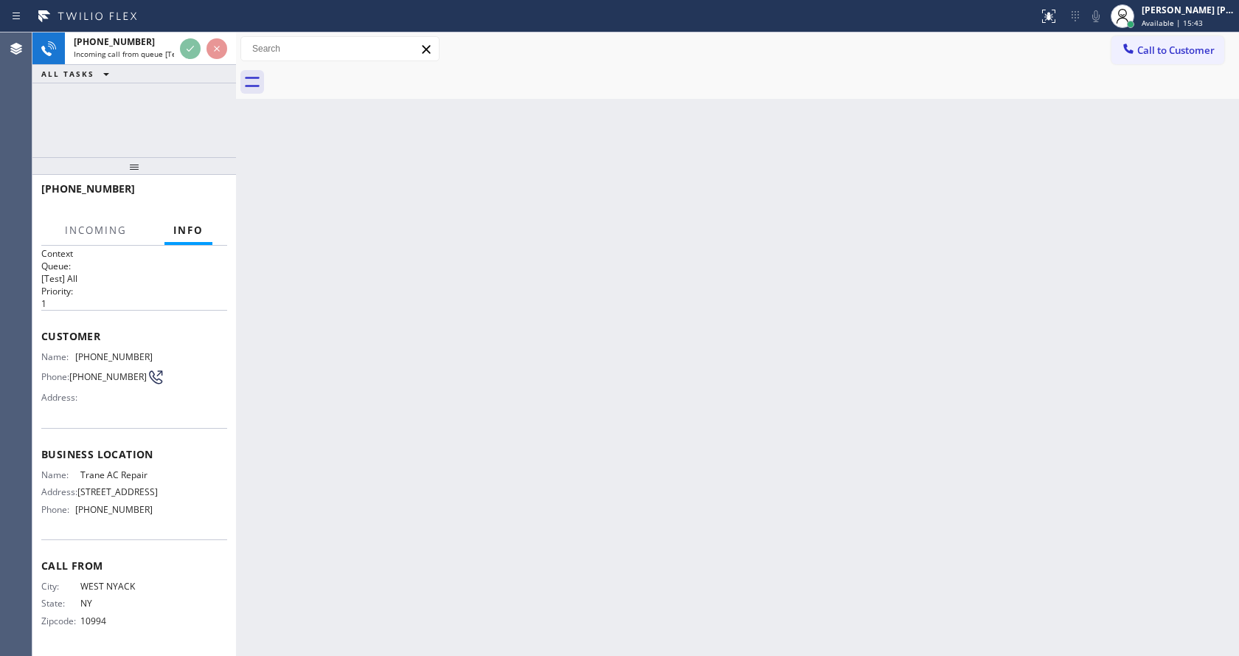
scroll to position [7, 0]
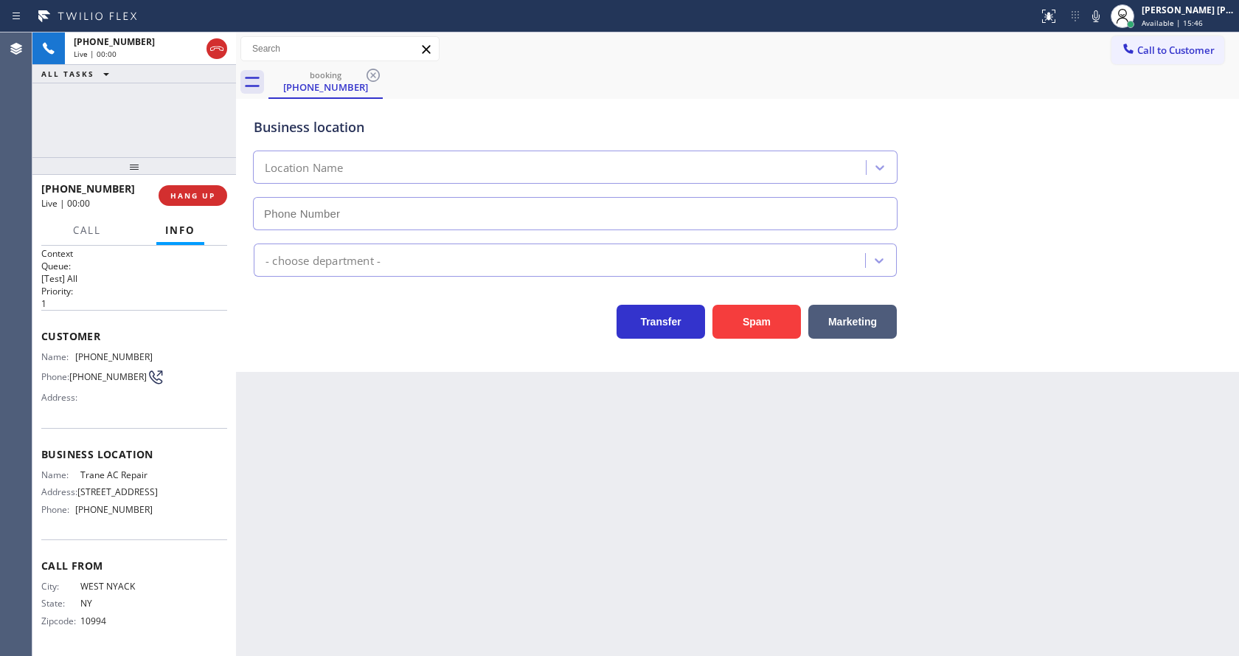
type input "[PHONE_NUMBER]"
click at [468, 423] on div "Back to Dashboard Change Sender ID Customers Technicians Select a contact Outbo…" at bounding box center [737, 343] width 1003 height 623
click at [313, 465] on div "Back to Dashboard Change Sender ID Customers Technicians Select a contact Outbo…" at bounding box center [737, 343] width 1003 height 623
drag, startPoint x: 1101, startPoint y: 15, endPoint x: 1094, endPoint y: 153, distance: 138.1
click at [1101, 20] on icon at bounding box center [1096, 16] width 18 height 18
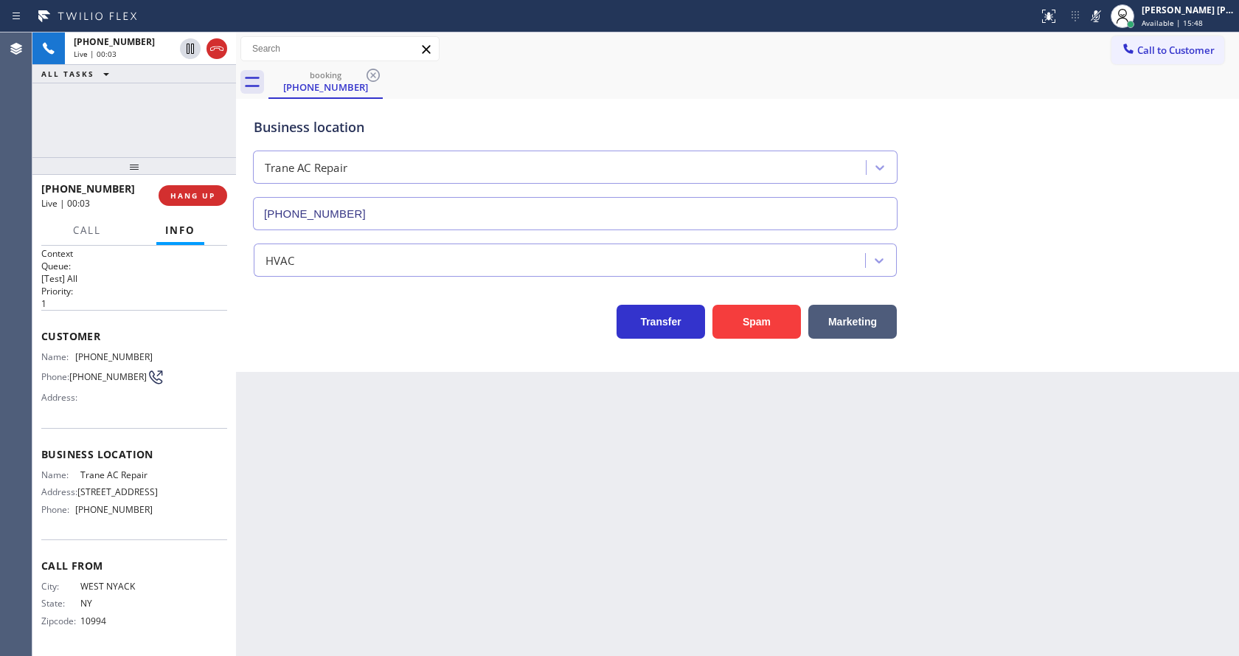
drag, startPoint x: 1084, startPoint y: 221, endPoint x: 1080, endPoint y: 228, distance: 7.6
click at [1081, 226] on div "Business location Trane AC Repair [PHONE_NUMBER]" at bounding box center [738, 164] width 974 height 134
drag, startPoint x: 735, startPoint y: 324, endPoint x: 747, endPoint y: 325, distance: 11.9
click at [731, 325] on button "Spam" at bounding box center [757, 322] width 89 height 34
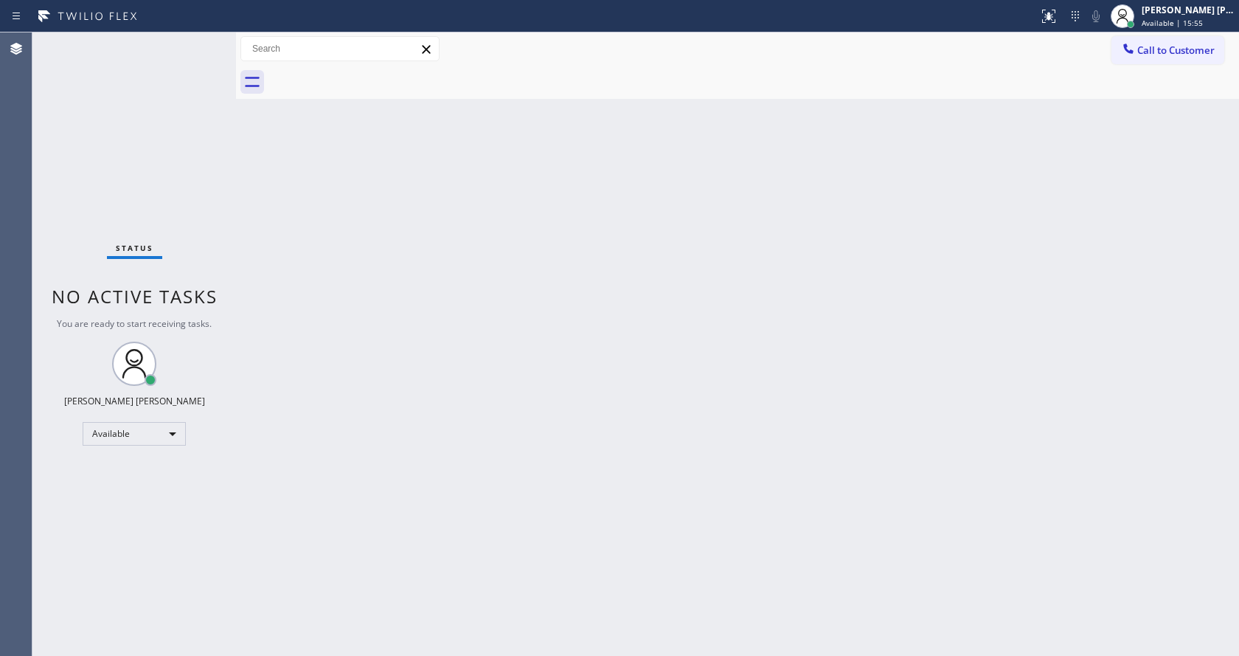
click at [318, 282] on div "Back to Dashboard Change Sender ID Customers Technicians Select a contact Outbo…" at bounding box center [737, 343] width 1003 height 623
click at [201, 42] on div "Status No active tasks You are ready to start receiving tasks. [PERSON_NAME] [P…" at bounding box center [134, 343] width 204 height 623
click at [201, 43] on div "Status No active tasks You are ready to start receiving tasks. [PERSON_NAME] [P…" at bounding box center [134, 343] width 204 height 623
click at [236, 283] on div at bounding box center [236, 343] width 0 height 623
click at [585, 429] on div "Back to Dashboard Change Sender ID Customers Technicians Select a contact Outbo…" at bounding box center [737, 343] width 1003 height 623
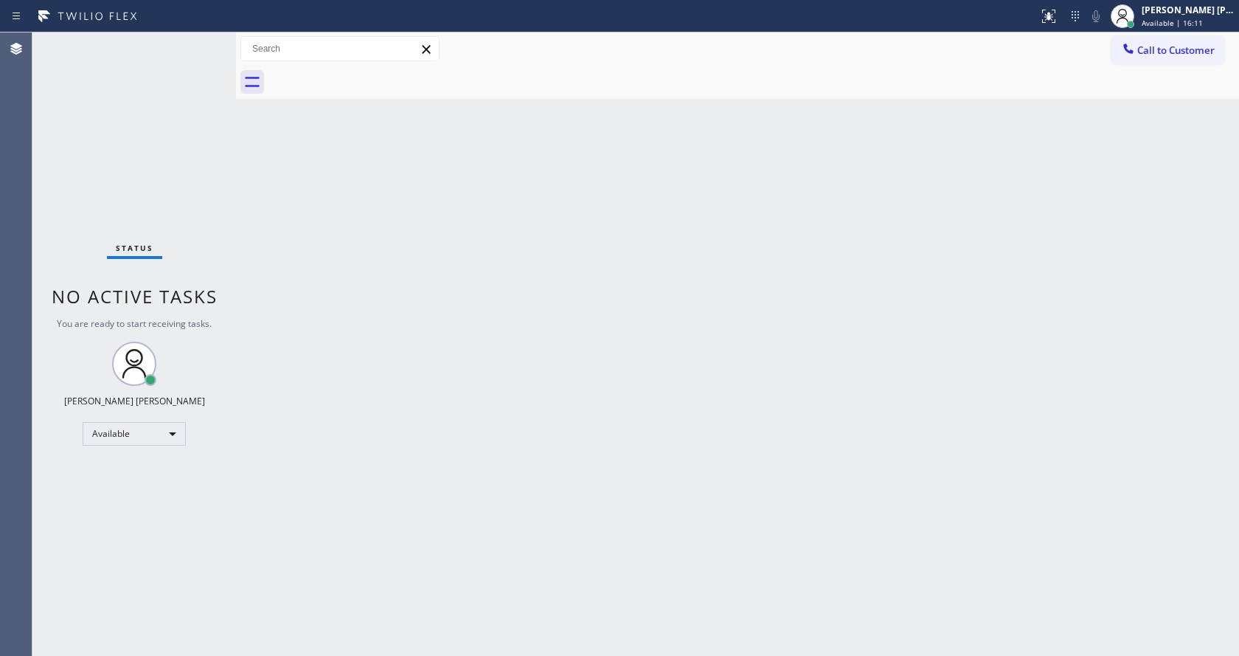
click at [265, 221] on div "Back to Dashboard Change Sender ID Customers Technicians Select a contact Outbo…" at bounding box center [737, 343] width 1003 height 623
click at [198, 39] on div "Status No active tasks You are ready to start receiving tasks. [PERSON_NAME] [P…" at bounding box center [134, 343] width 204 height 623
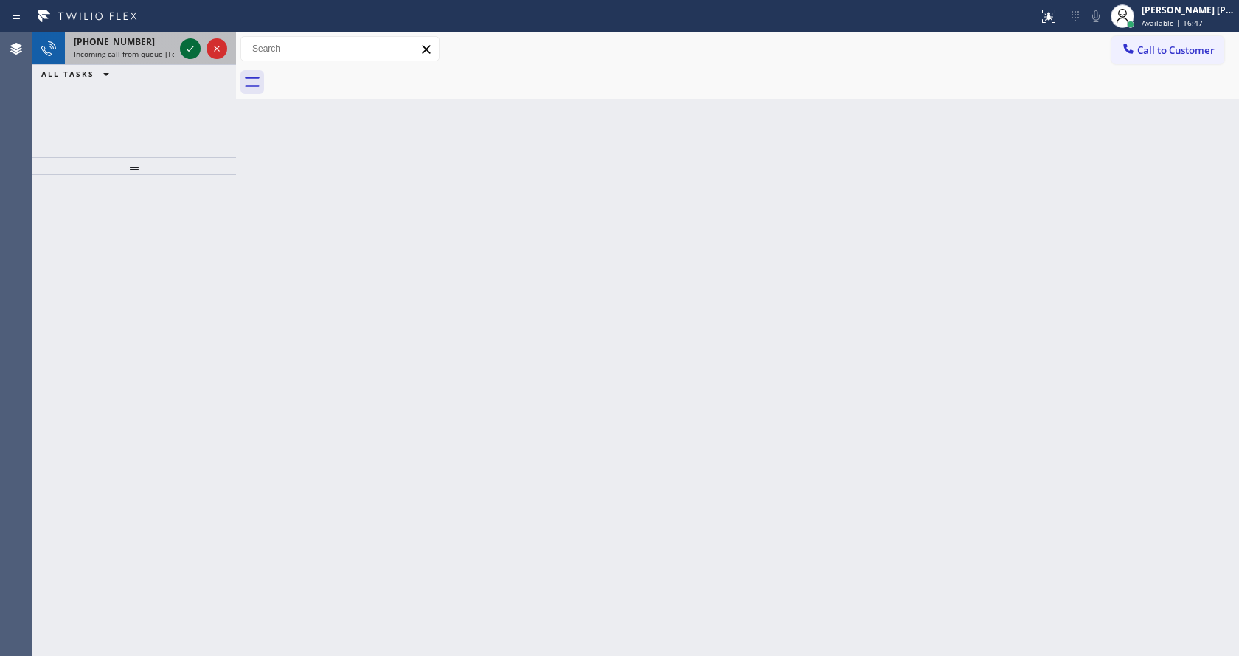
click at [190, 44] on icon at bounding box center [190, 49] width 18 height 18
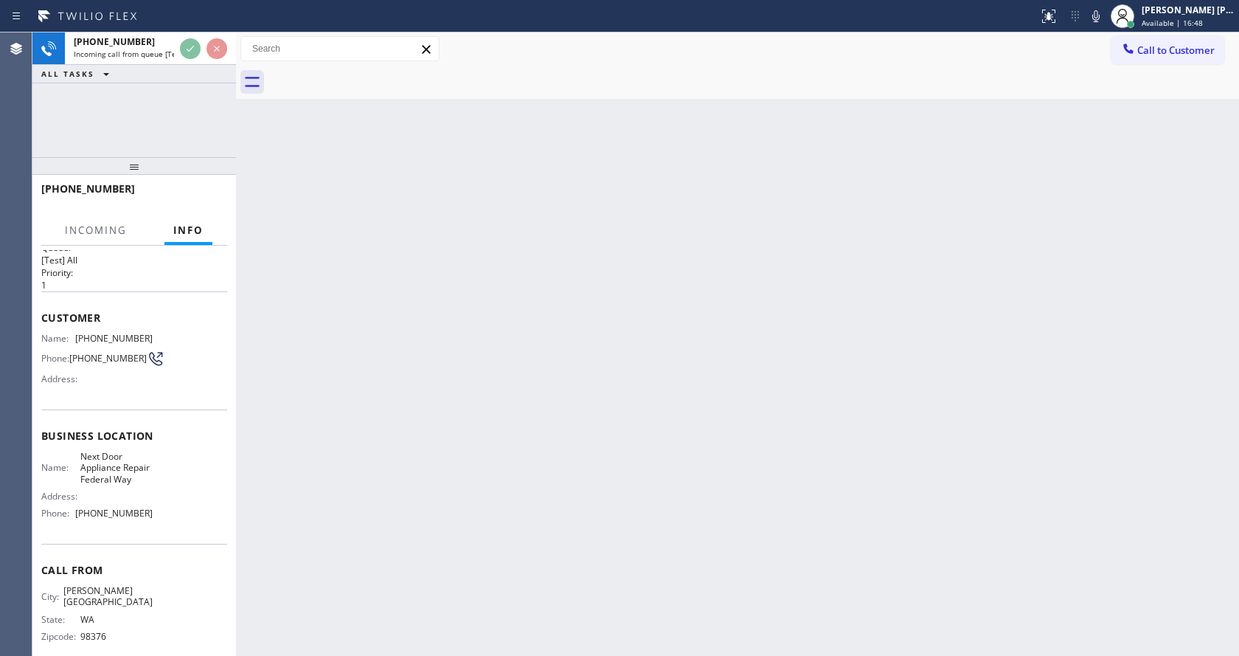
scroll to position [53, 0]
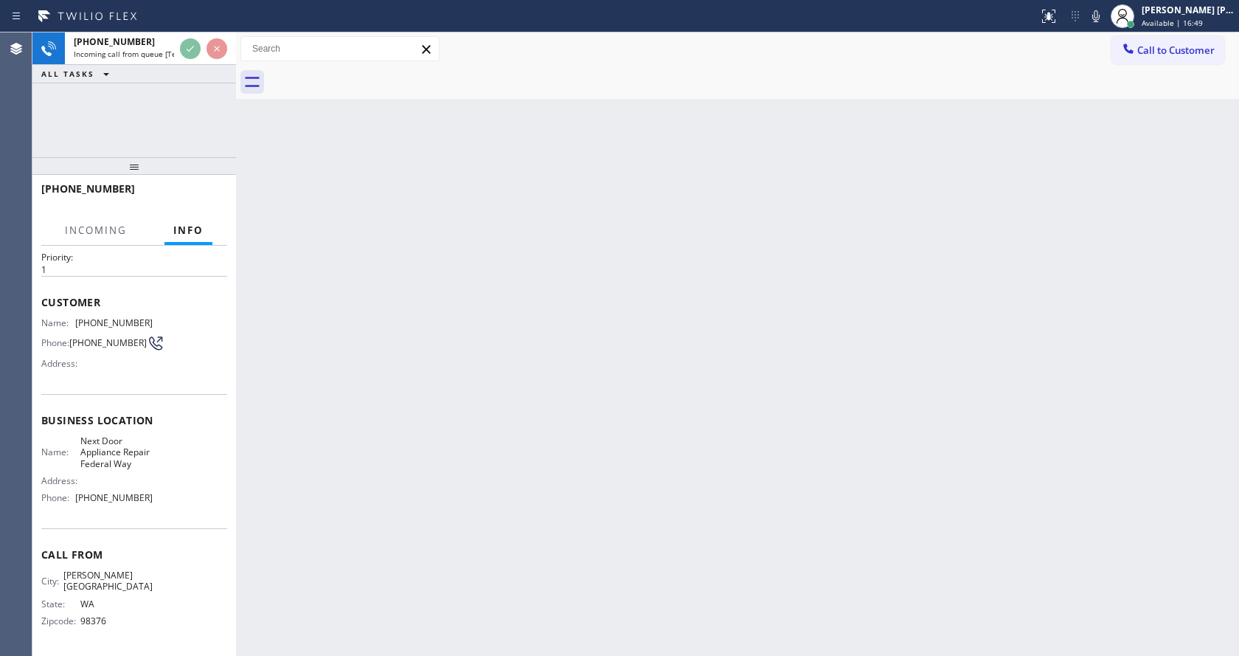
drag, startPoint x: 457, startPoint y: 375, endPoint x: 503, endPoint y: 377, distance: 46.5
click at [469, 389] on div "Back to Dashboard Change Sender ID Customers Technicians Select a contact Outbo…" at bounding box center [737, 343] width 1003 height 623
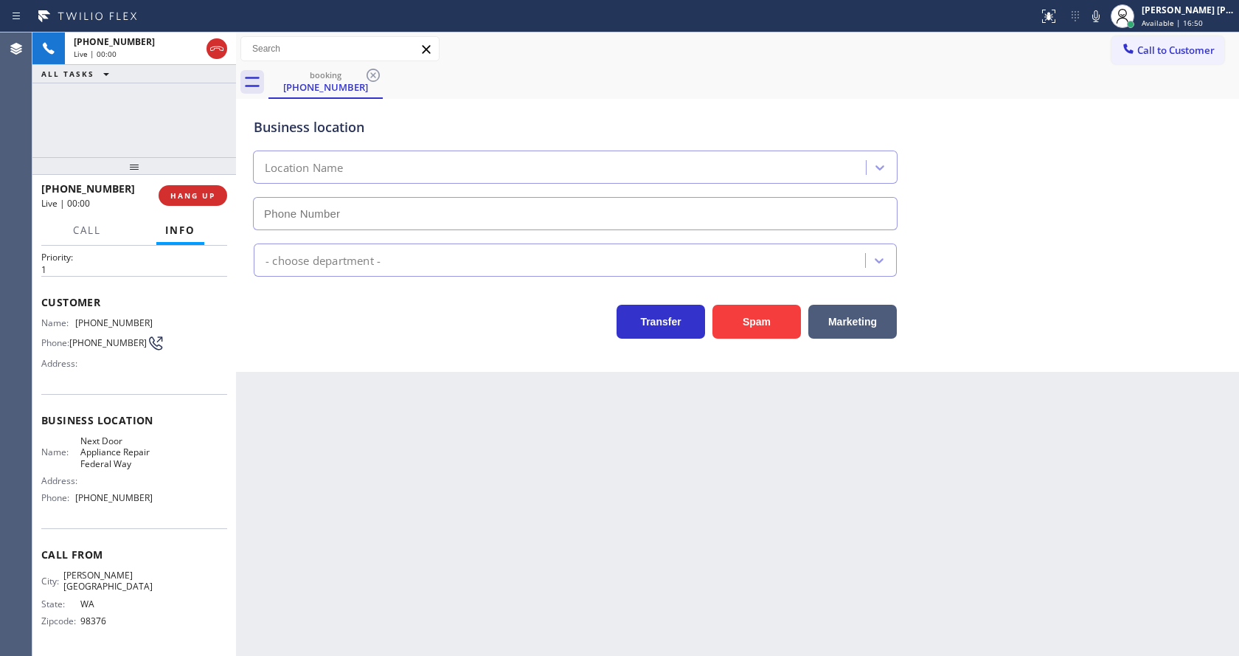
type input "[PHONE_NUMBER]"
click at [441, 505] on div "Back to Dashboard Change Sender ID Customers Technicians Select a contact Outbo…" at bounding box center [737, 343] width 1003 height 623
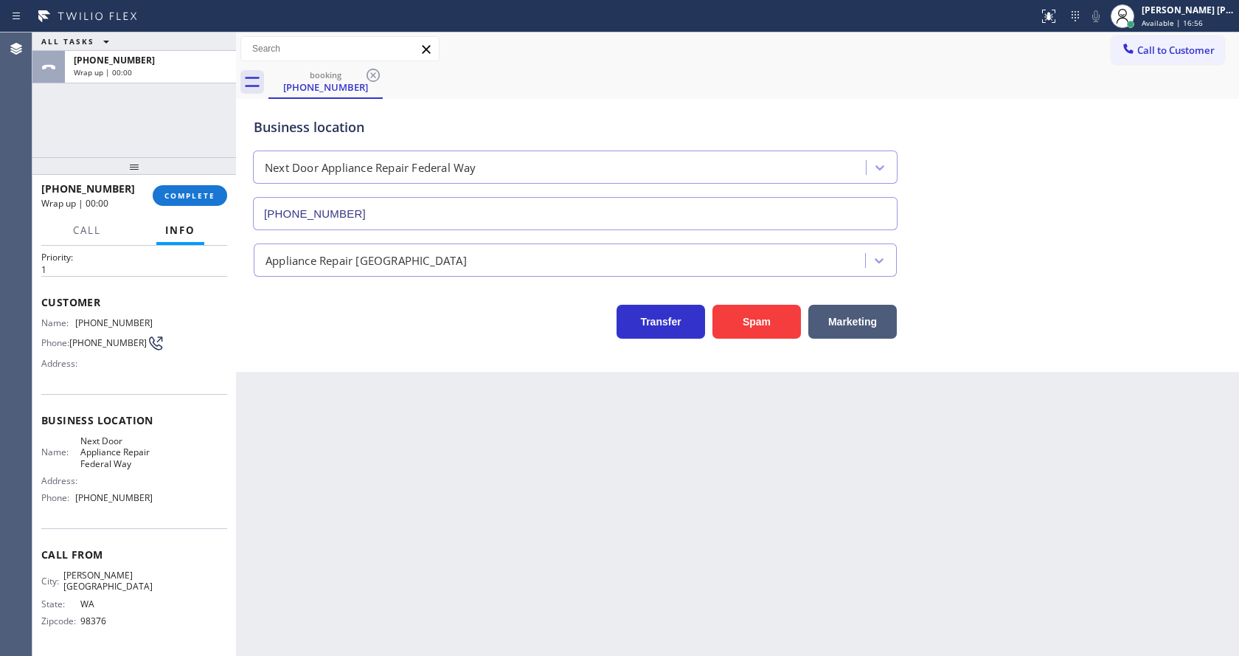
click at [284, 362] on div "Business location Next Door Appliance Repair Federal Way [PHONE_NUMBER] Applian…" at bounding box center [737, 235] width 1003 height 273
click at [187, 187] on button "COMPLETE" at bounding box center [190, 195] width 75 height 21
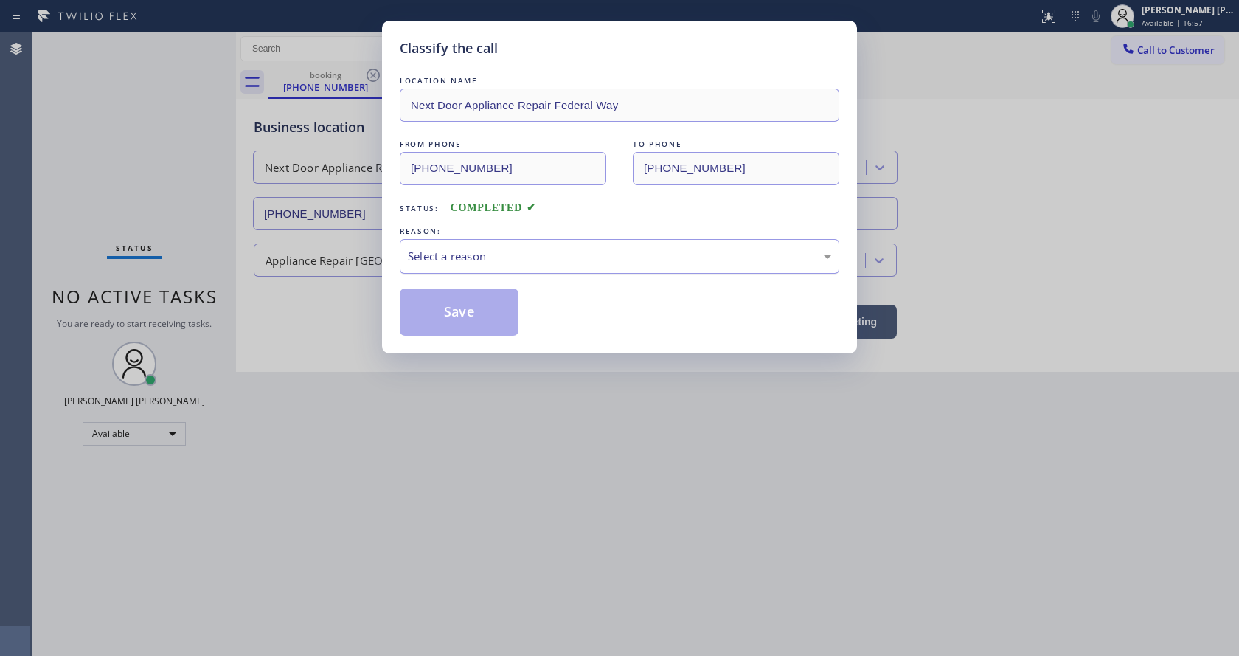
click at [505, 260] on div "Select a reason" at bounding box center [619, 256] width 423 height 17
click at [460, 299] on button "Save" at bounding box center [459, 311] width 119 height 47
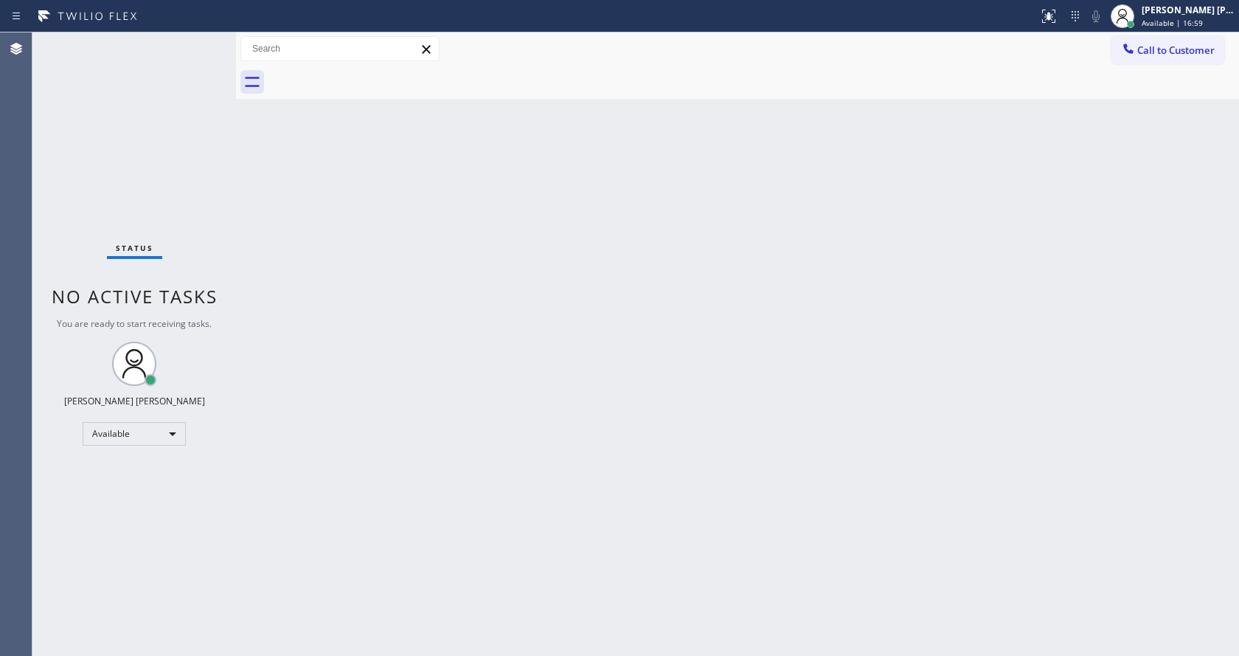
click at [198, 41] on div "Status No active tasks You are ready to start receiving tasks. [PERSON_NAME] [P…" at bounding box center [134, 343] width 204 height 623
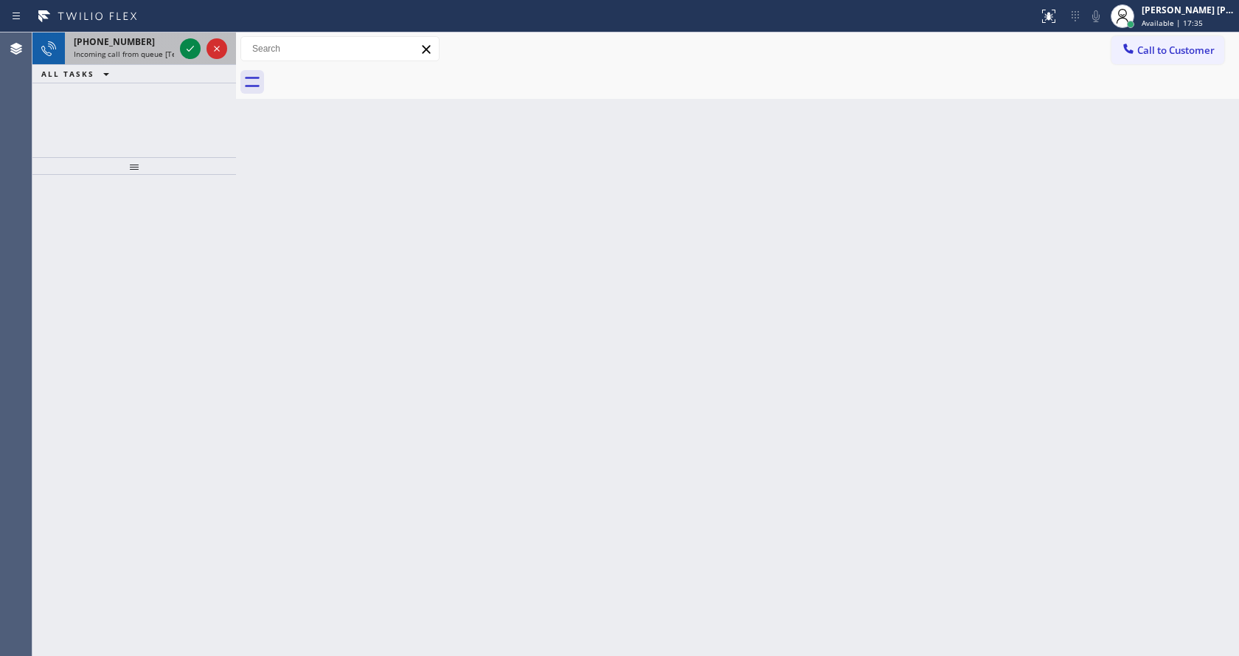
click at [170, 53] on span "Incoming call from queue [Test] All" at bounding box center [135, 54] width 122 height 10
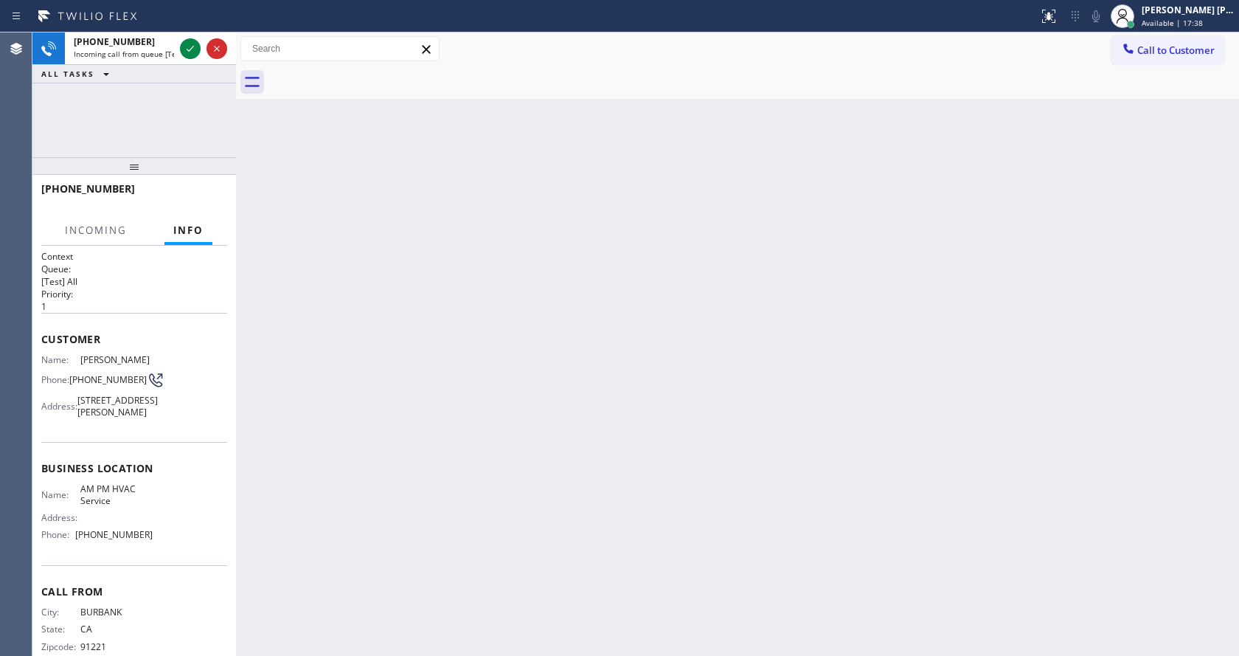
drag, startPoint x: 379, startPoint y: 218, endPoint x: 360, endPoint y: 224, distance: 19.9
click at [379, 229] on div "Back to Dashboard Change Sender ID Customers Technicians Select a contact Outbo…" at bounding box center [737, 343] width 1003 height 623
click at [267, 297] on div "Back to Dashboard Change Sender ID Customers Technicians Select a contact Outbo…" at bounding box center [737, 343] width 1003 height 623
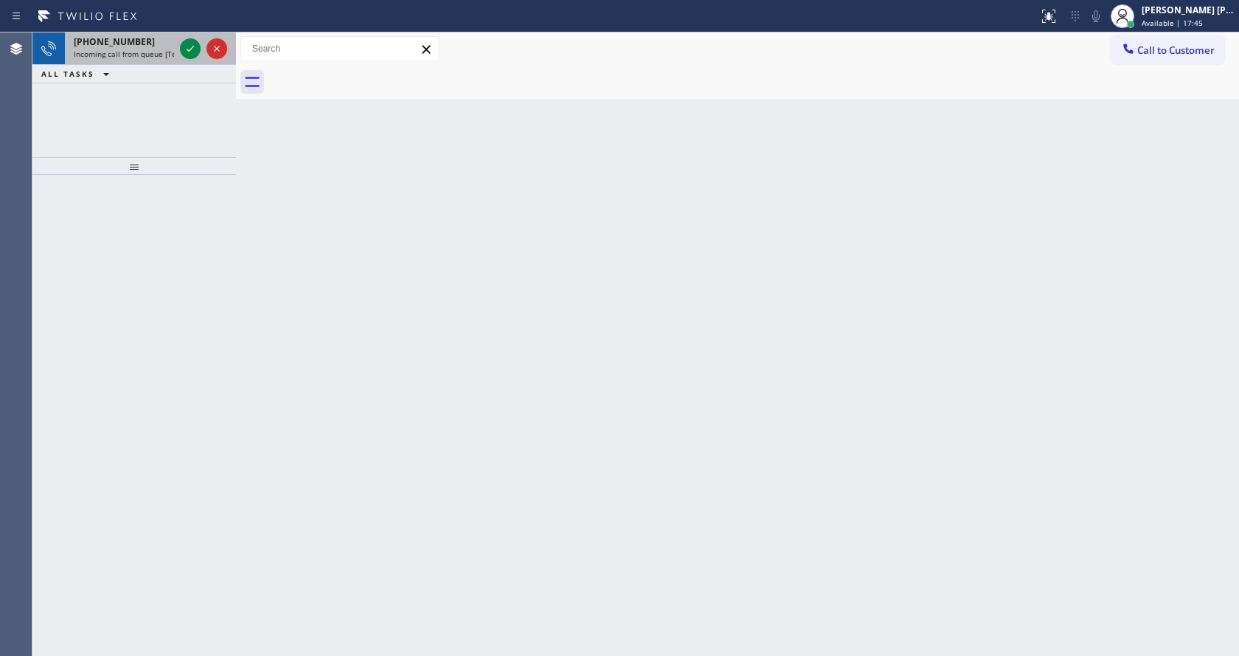
click at [173, 48] on div "[PHONE_NUMBER] Incoming call from queue [Test] All" at bounding box center [121, 48] width 112 height 32
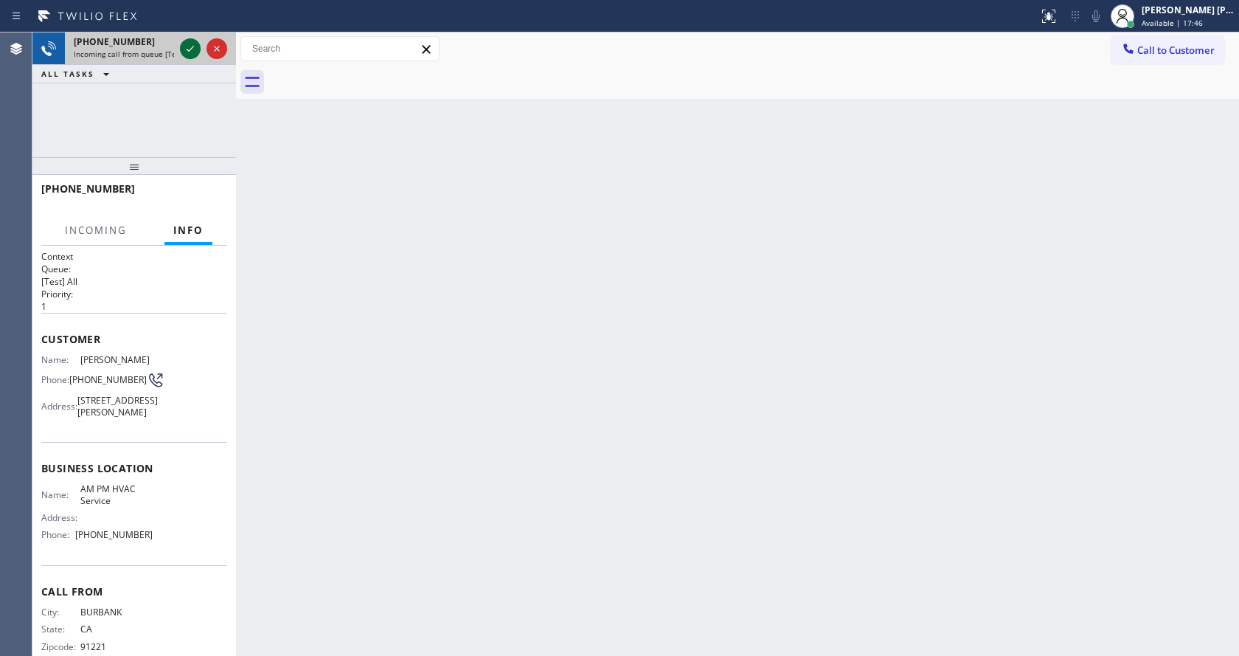
click at [189, 45] on icon at bounding box center [190, 49] width 18 height 18
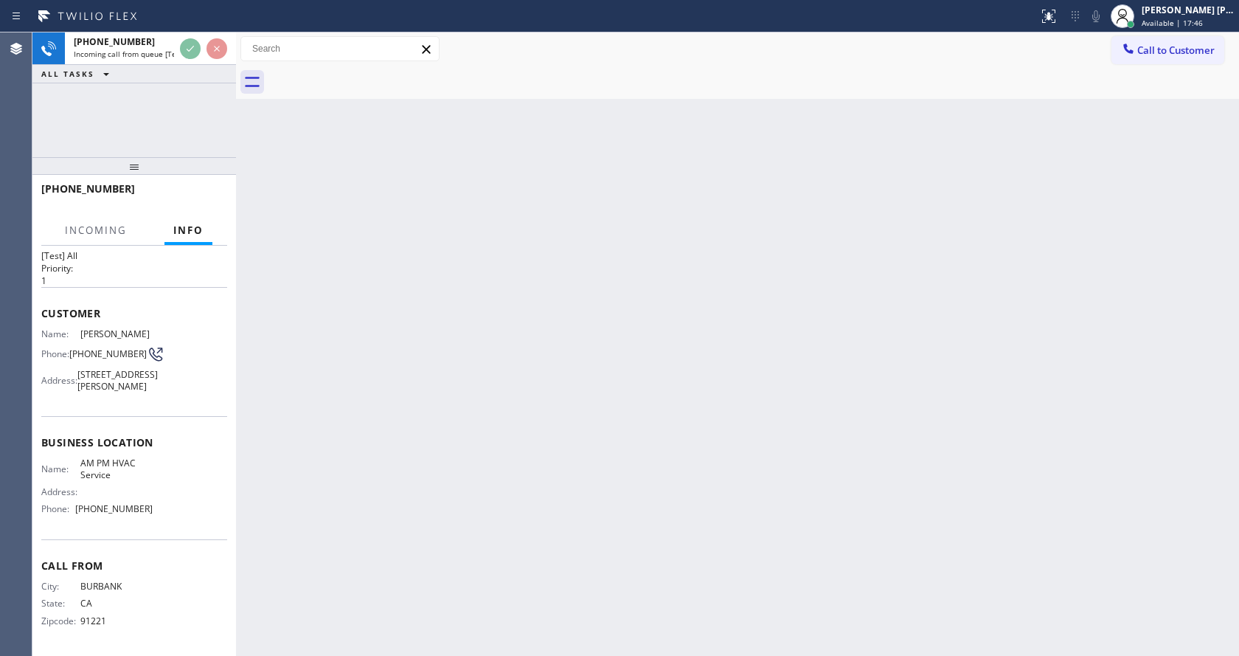
scroll to position [53, 0]
click at [584, 315] on div "Back to Dashboard Change Sender ID Customers Technicians Select a contact Outbo…" at bounding box center [737, 343] width 1003 height 623
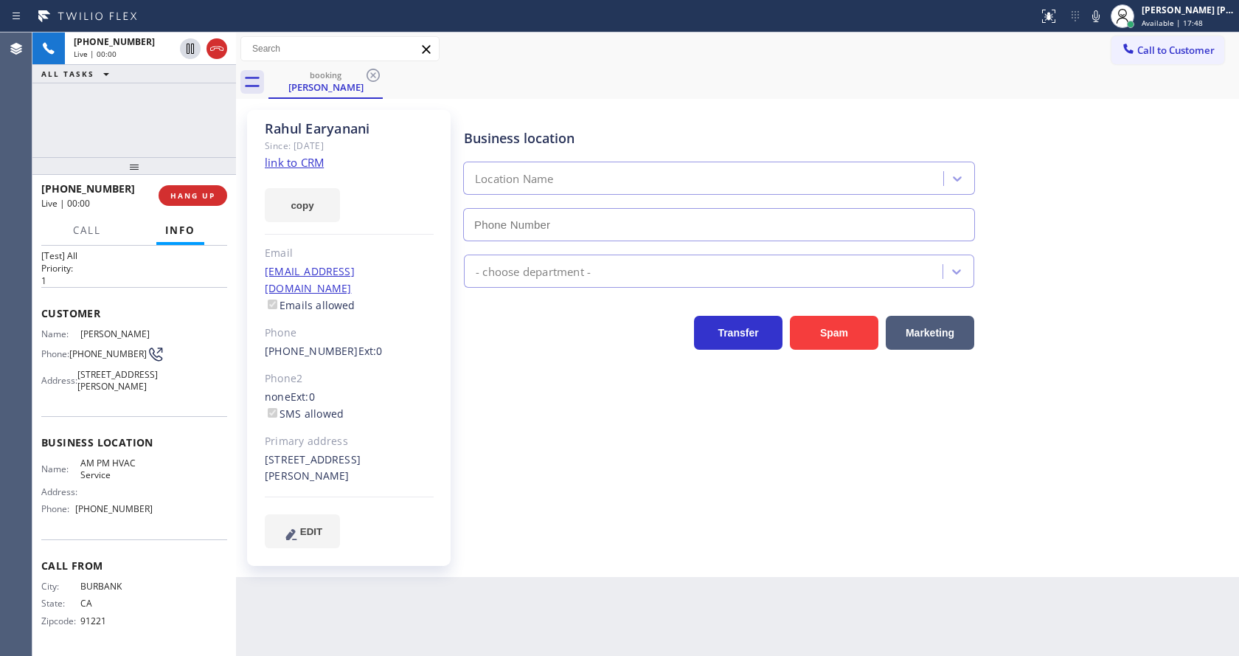
type input "[PHONE_NUMBER]"
click at [303, 162] on link "link to CRM" at bounding box center [294, 162] width 59 height 15
click at [1105, 16] on icon at bounding box center [1096, 16] width 18 height 18
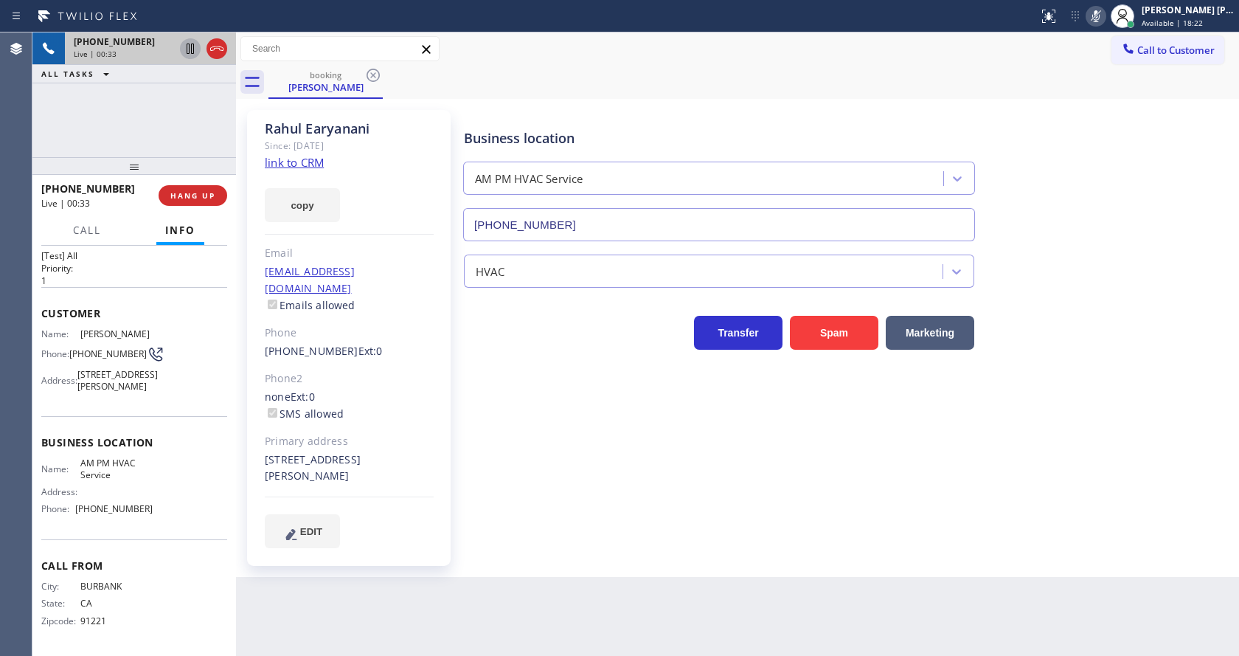
click at [190, 46] on icon at bounding box center [190, 49] width 7 height 10
click at [187, 48] on icon at bounding box center [190, 49] width 10 height 10
click at [1101, 18] on icon at bounding box center [1096, 16] width 18 height 18
drag, startPoint x: 1123, startPoint y: 146, endPoint x: 1139, endPoint y: 218, distance: 74.1
click at [1123, 146] on div "Business location AM PM HVAC Service [PHONE_NUMBER]" at bounding box center [848, 175] width 775 height 134
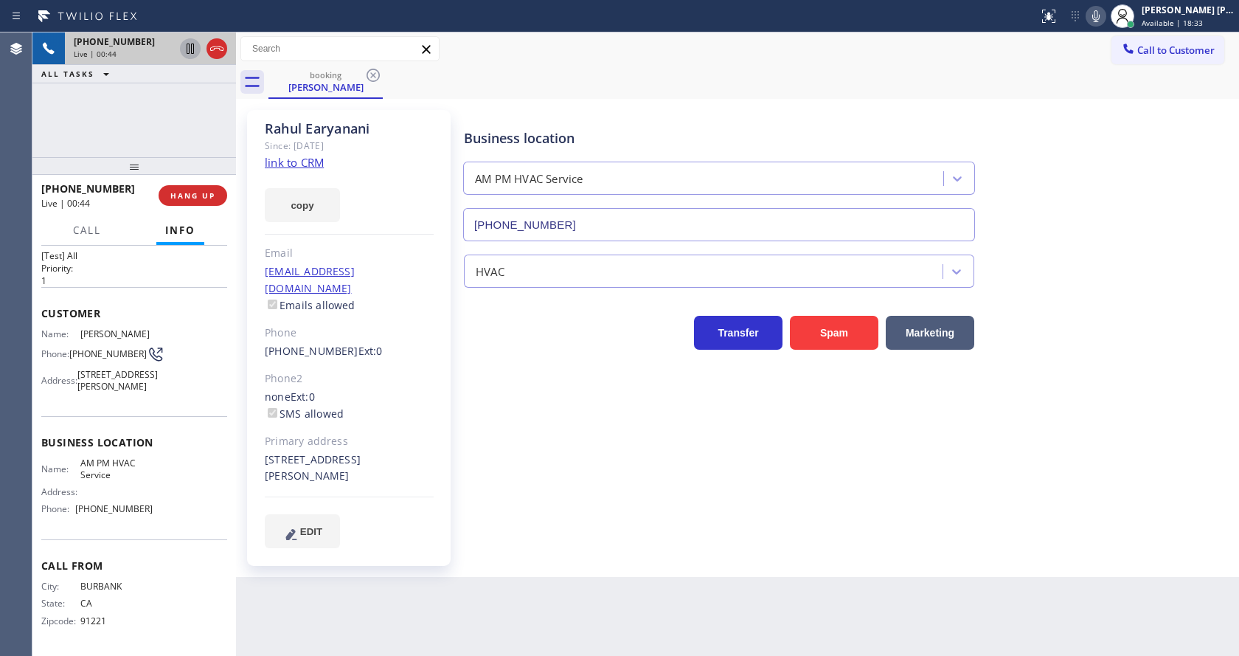
click at [613, 440] on div "Business location AM PM HVAC Service [PHONE_NUMBER] HVAC Transfer Spam Marketing" at bounding box center [848, 329] width 775 height 430
click at [138, 100] on div "[PHONE_NUMBER] Live | 01:03 ALL TASKS ALL TASKS ACTIVE TASKS TASKS IN WRAP UP" at bounding box center [134, 94] width 204 height 125
click at [176, 190] on span "HANG UP" at bounding box center [192, 195] width 45 height 10
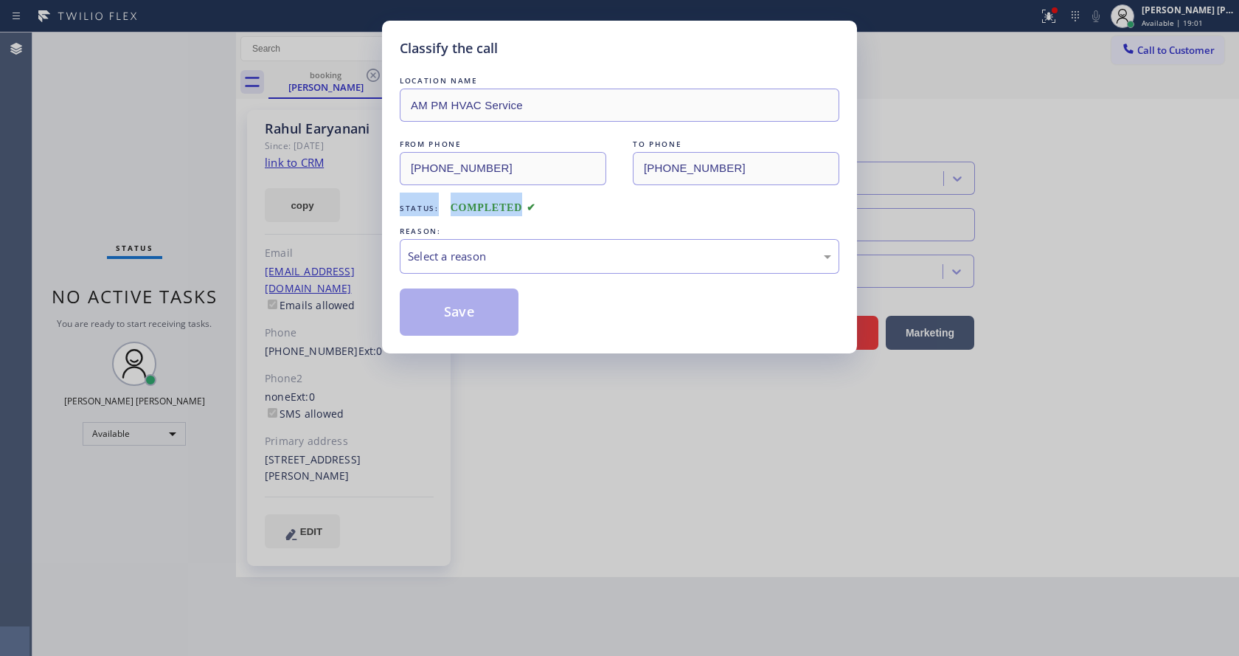
click at [176, 190] on div "Classify the call LOCATION NAME AM PM HVAC Service FROM PHONE [PHONE_NUMBER] TO…" at bounding box center [619, 328] width 1239 height 656
click at [488, 254] on div "Select a reason" at bounding box center [619, 256] width 423 height 17
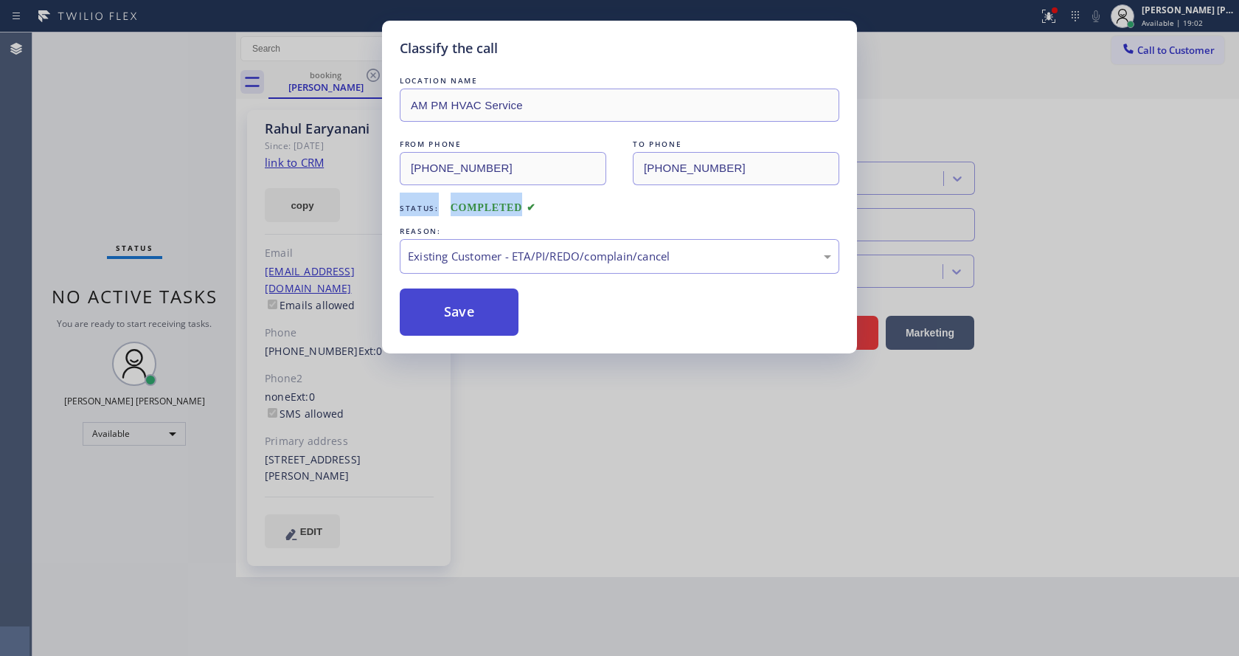
click at [463, 308] on button "Save" at bounding box center [459, 311] width 119 height 47
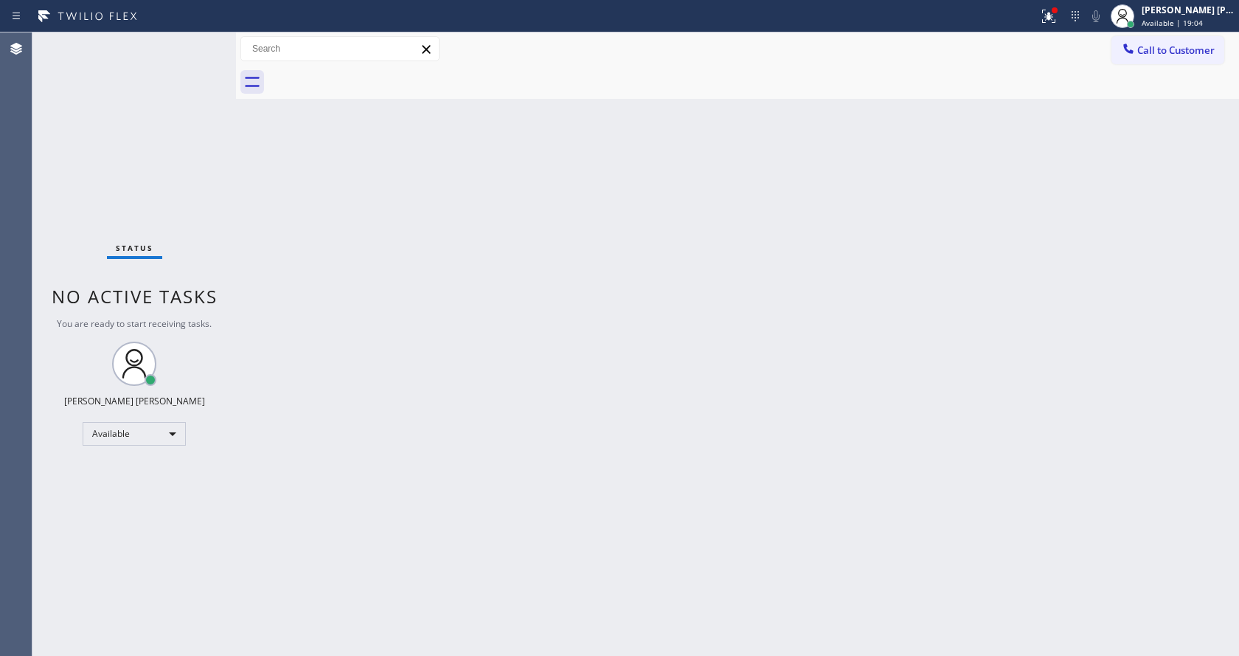
click at [429, 477] on div "Back to Dashboard Change Sender ID Customers Technicians Select a contact Outbo…" at bounding box center [737, 343] width 1003 height 623
click at [266, 293] on div "Back to Dashboard Change Sender ID Customers Technicians Select a contact Outbo…" at bounding box center [737, 343] width 1003 height 623
click at [195, 38] on div "Status No active tasks You are ready to start receiving tasks. [PERSON_NAME] [P…" at bounding box center [134, 343] width 204 height 623
click at [201, 44] on div "Status No active tasks You are ready to start receiving tasks. [PERSON_NAME] [P…" at bounding box center [134, 343] width 204 height 623
click at [338, 194] on div "Back to Dashboard Change Sender ID Customers Technicians Select a contact Outbo…" at bounding box center [737, 343] width 1003 height 623
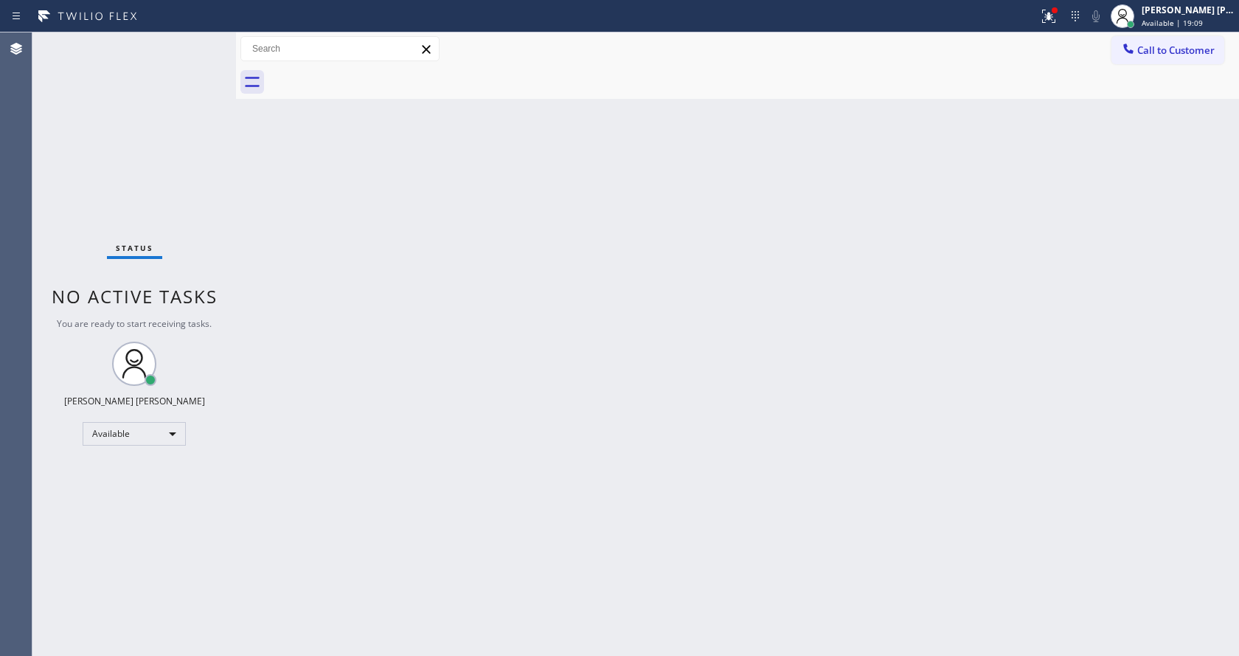
drag, startPoint x: 198, startPoint y: 38, endPoint x: 198, endPoint y: 55, distance: 17.0
click at [198, 45] on div "Status No active tasks You are ready to start receiving tasks. [PERSON_NAME] [P…" at bounding box center [134, 343] width 204 height 623
click at [199, 44] on div "Status No active tasks You are ready to start receiving tasks. [PERSON_NAME] [P…" at bounding box center [134, 343] width 204 height 623
click at [199, 45] on div "Status No active tasks You are ready to start receiving tasks. [PERSON_NAME] [P…" at bounding box center [134, 343] width 204 height 623
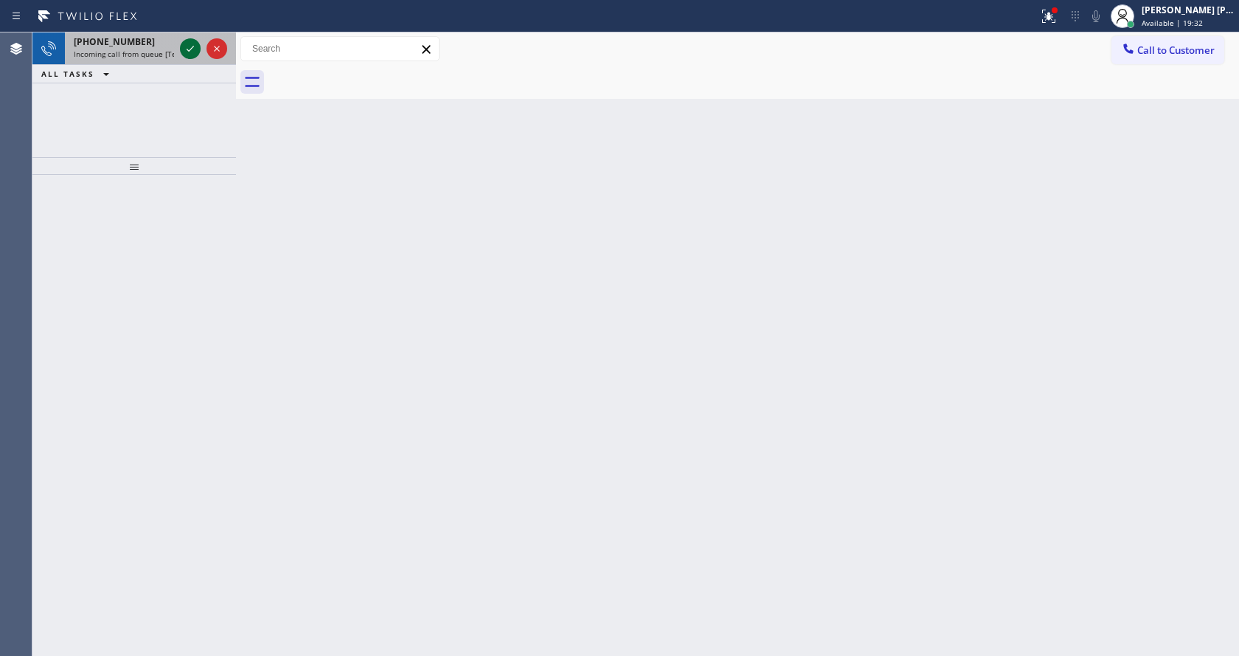
click at [193, 43] on icon at bounding box center [190, 49] width 18 height 18
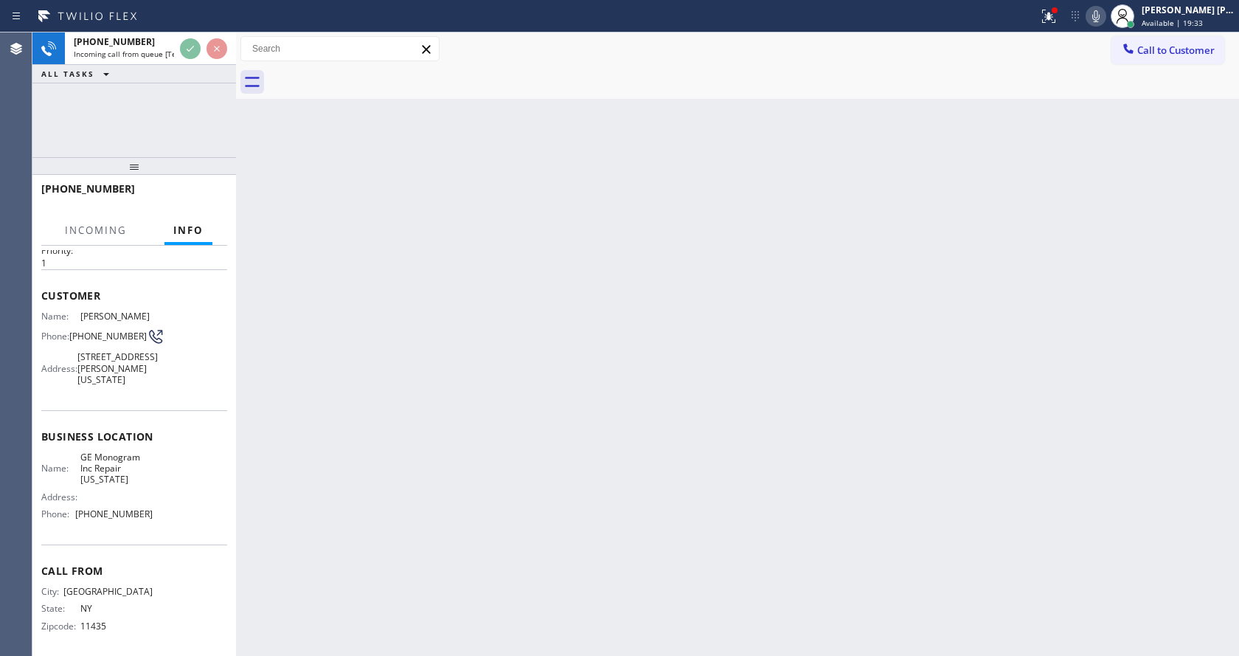
scroll to position [76, 0]
click at [433, 398] on div "Back to Dashboard Change Sender ID Customers Technicians Select a contact Outbo…" at bounding box center [737, 343] width 1003 height 623
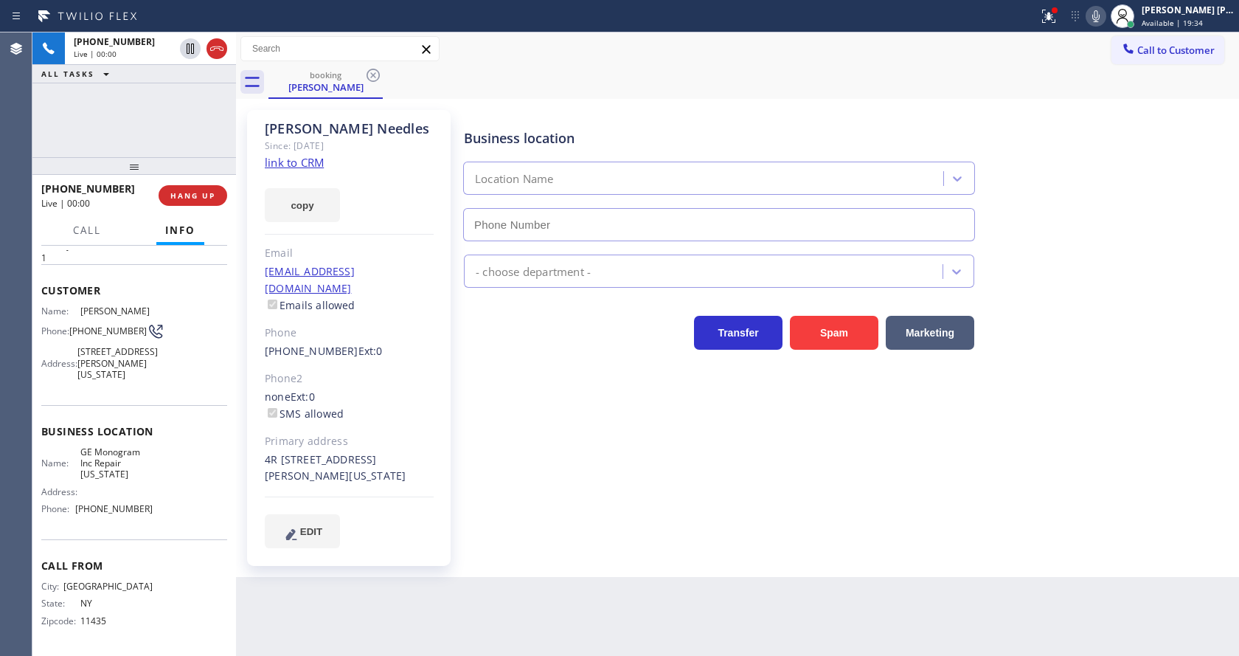
type input "[PHONE_NUMBER]"
click at [318, 159] on link "link to CRM" at bounding box center [294, 162] width 59 height 15
click at [466, 402] on div "Business location GE Monogram Inc Repair [US_STATE] [PHONE_NUMBER] Appliance Re…" at bounding box center [848, 329] width 775 height 430
drag, startPoint x: 484, startPoint y: 579, endPoint x: 399, endPoint y: 462, distance: 144.7
click at [484, 579] on div "Back to Dashboard Change Sender ID Customers Technicians Select a contact Outbo…" at bounding box center [737, 343] width 1003 height 623
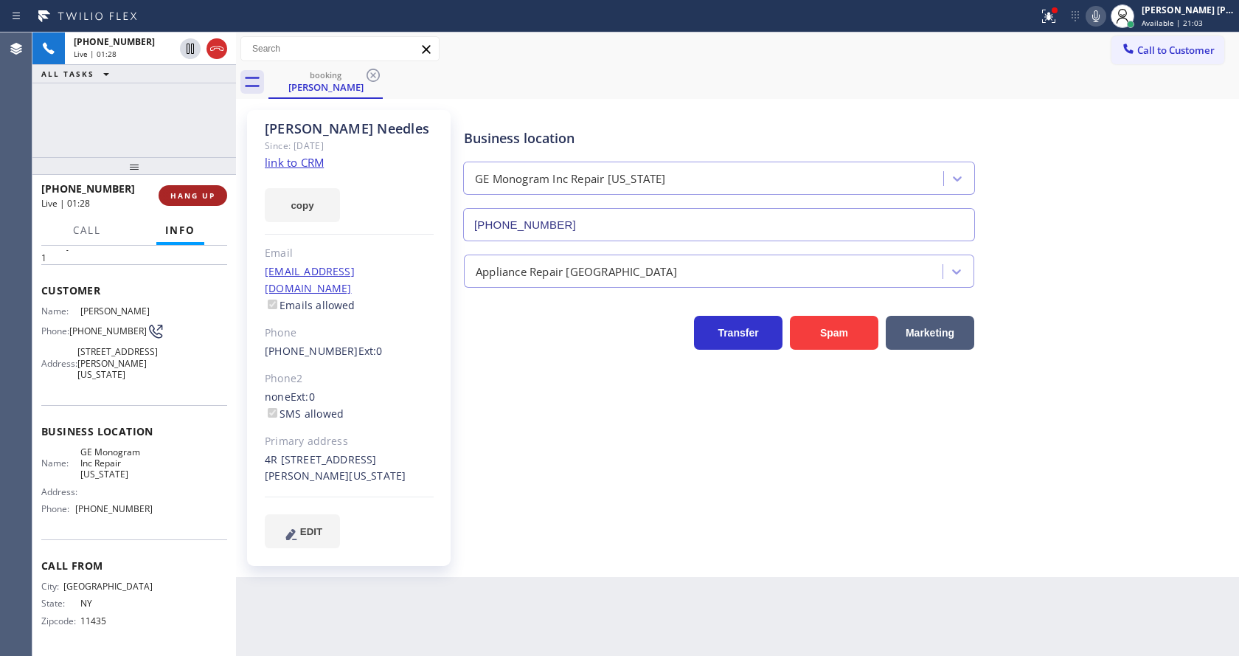
click at [176, 191] on span "HANG UP" at bounding box center [192, 195] width 45 height 10
click at [176, 193] on span "HANG UP" at bounding box center [192, 195] width 45 height 10
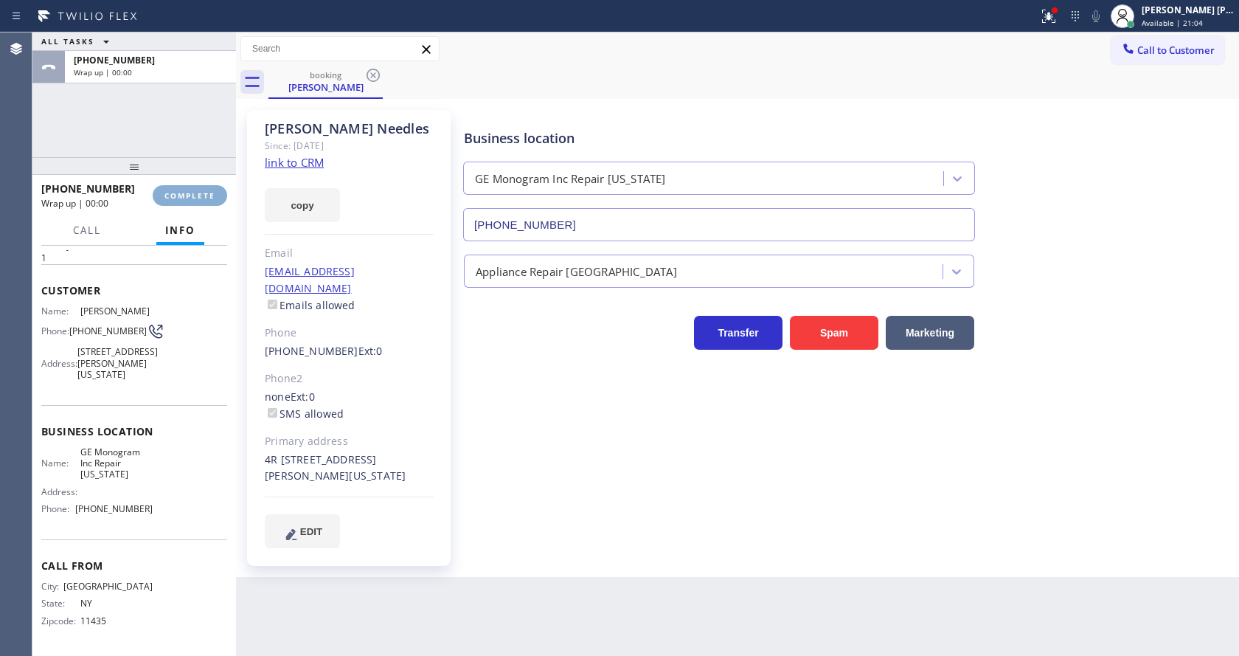
click at [176, 192] on span "COMPLETE" at bounding box center [189, 195] width 51 height 10
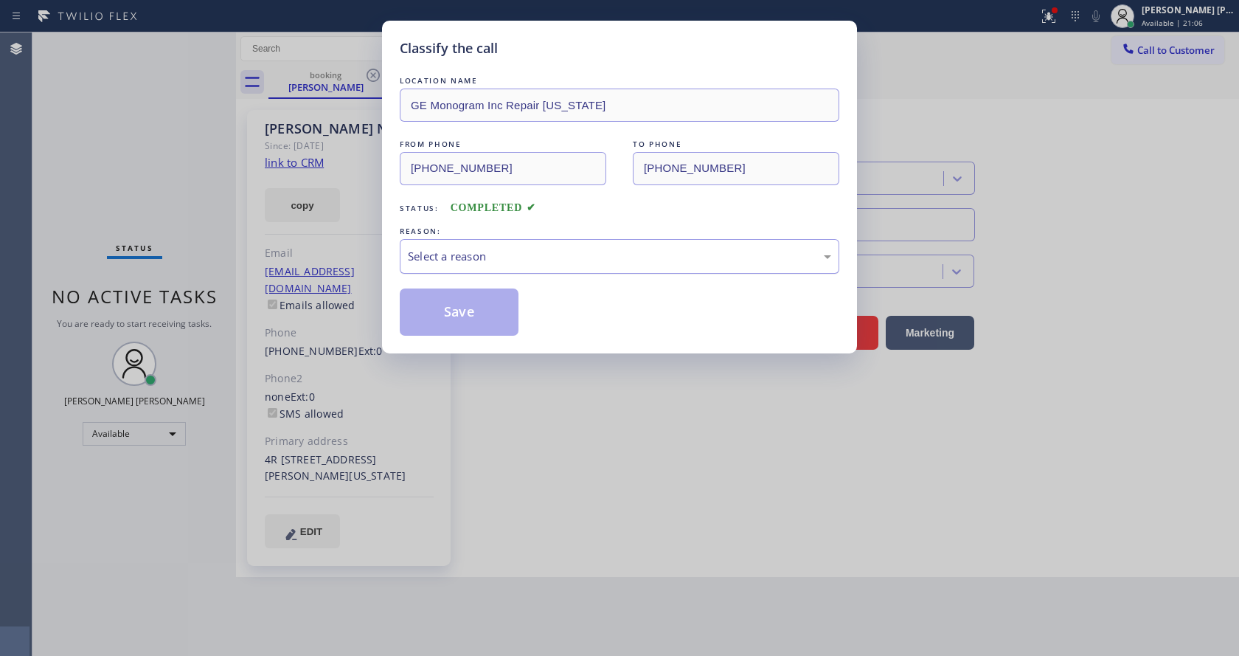
click at [478, 253] on div "Select a reason" at bounding box center [619, 256] width 423 height 17
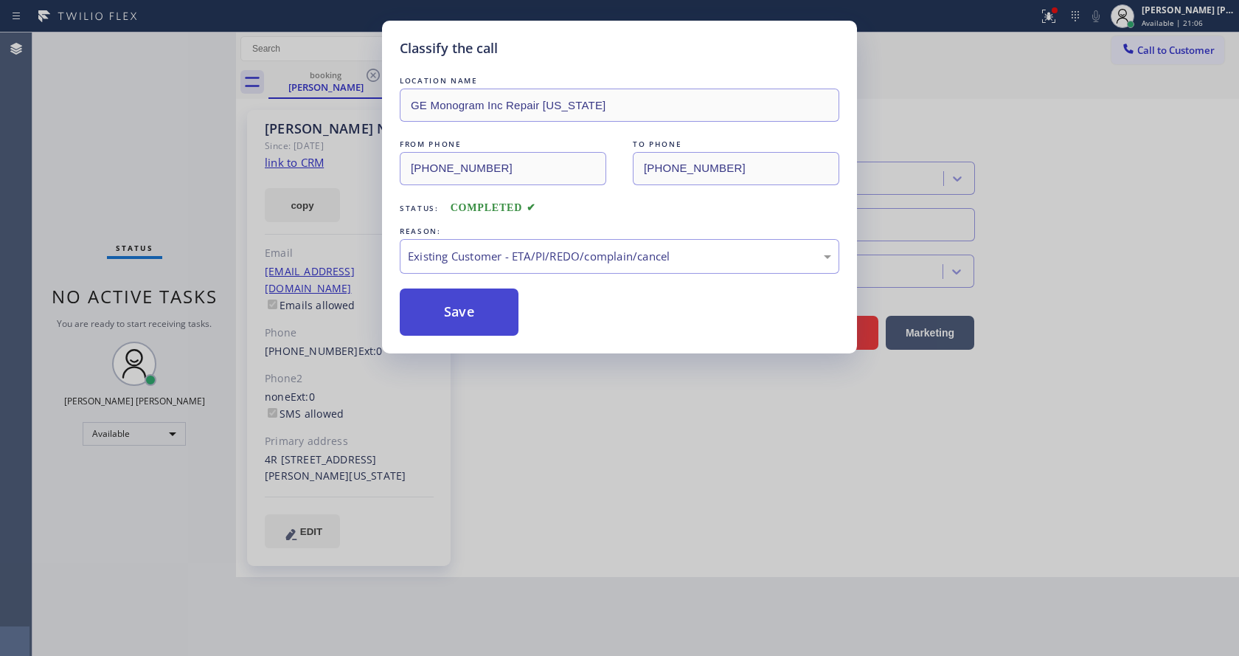
click at [463, 323] on button "Save" at bounding box center [459, 311] width 119 height 47
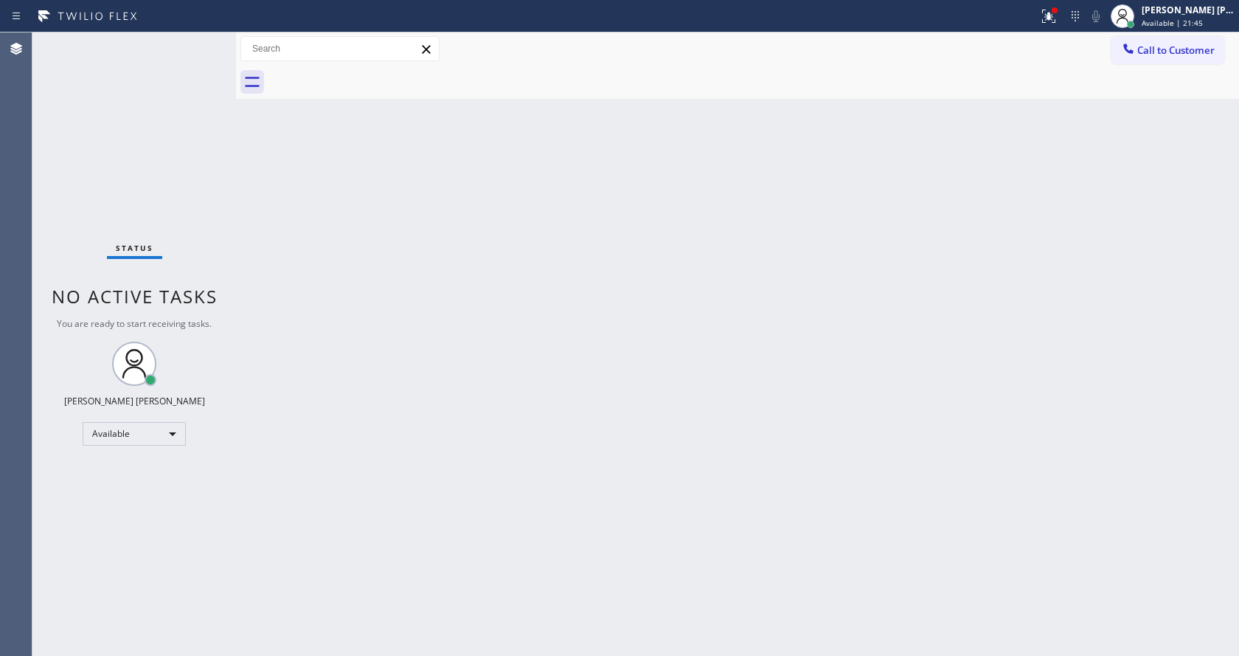
drag, startPoint x: 787, startPoint y: 418, endPoint x: 743, endPoint y: 421, distance: 44.4
click at [774, 412] on div "Back to Dashboard Change Sender ID Customers Technicians Select a contact Outbo…" at bounding box center [737, 343] width 1003 height 623
drag, startPoint x: 324, startPoint y: 426, endPoint x: 408, endPoint y: 629, distance: 219.6
click at [325, 428] on div "Back to Dashboard Change Sender ID Customers Technicians Select a contact Outbo…" at bounding box center [737, 343] width 1003 height 623
click at [372, 409] on div "Back to Dashboard Change Sender ID Customers Technicians Select a contact Outbo…" at bounding box center [737, 343] width 1003 height 623
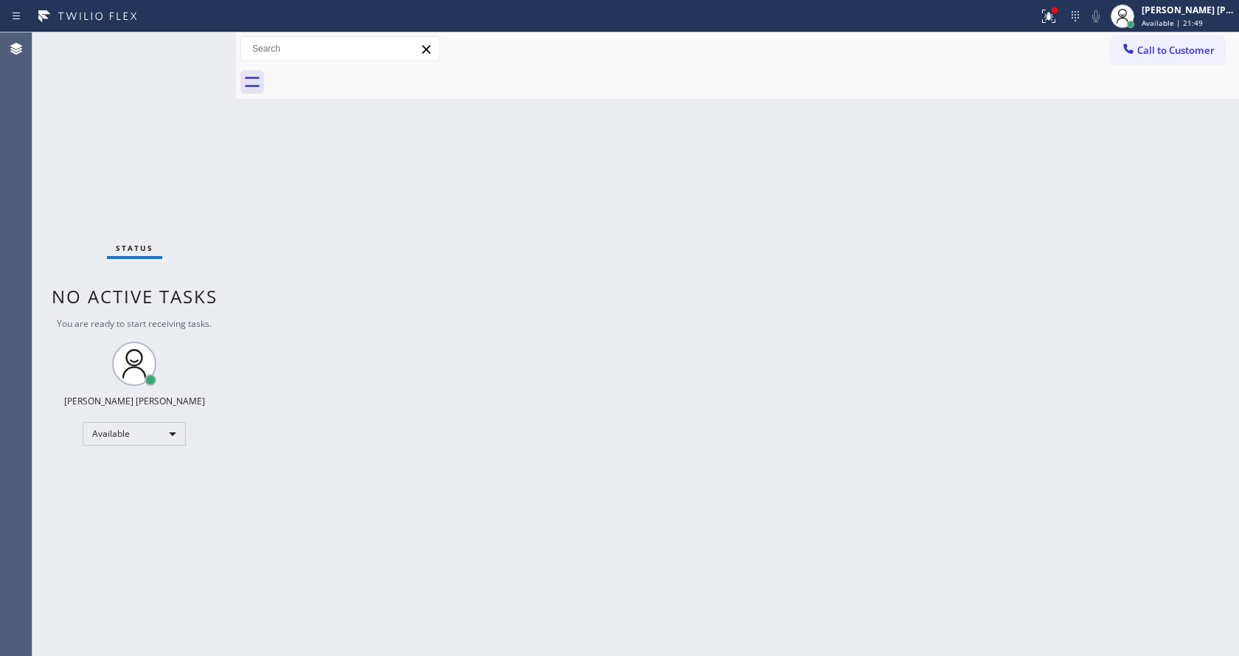
click at [758, 214] on div "Back to Dashboard Change Sender ID Customers Technicians Select a contact Outbo…" at bounding box center [737, 343] width 1003 height 623
drag, startPoint x: 1038, startPoint y: 13, endPoint x: 1045, endPoint y: 28, distance: 16.9
click at [1040, 13] on div "Status report Issues detected These issues could affect your workflow. Please c…" at bounding box center [619, 16] width 1239 height 32
click at [1049, 9] on icon at bounding box center [1049, 16] width 18 height 18
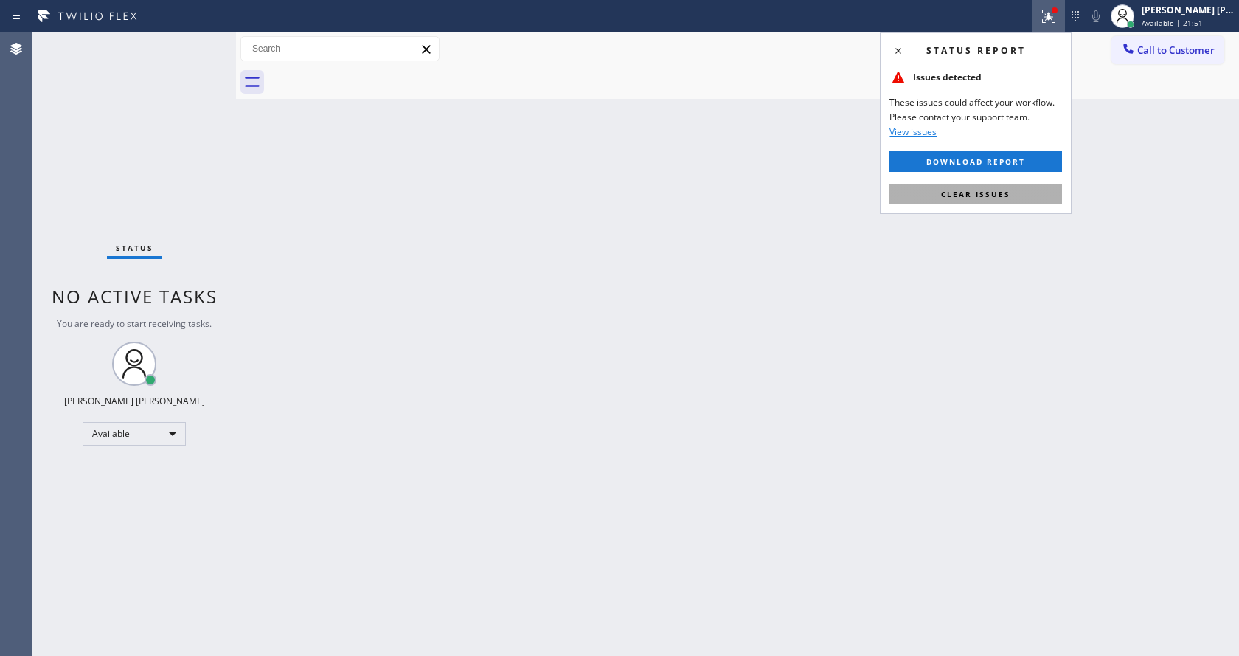
click at [983, 195] on span "Clear issues" at bounding box center [975, 194] width 69 height 10
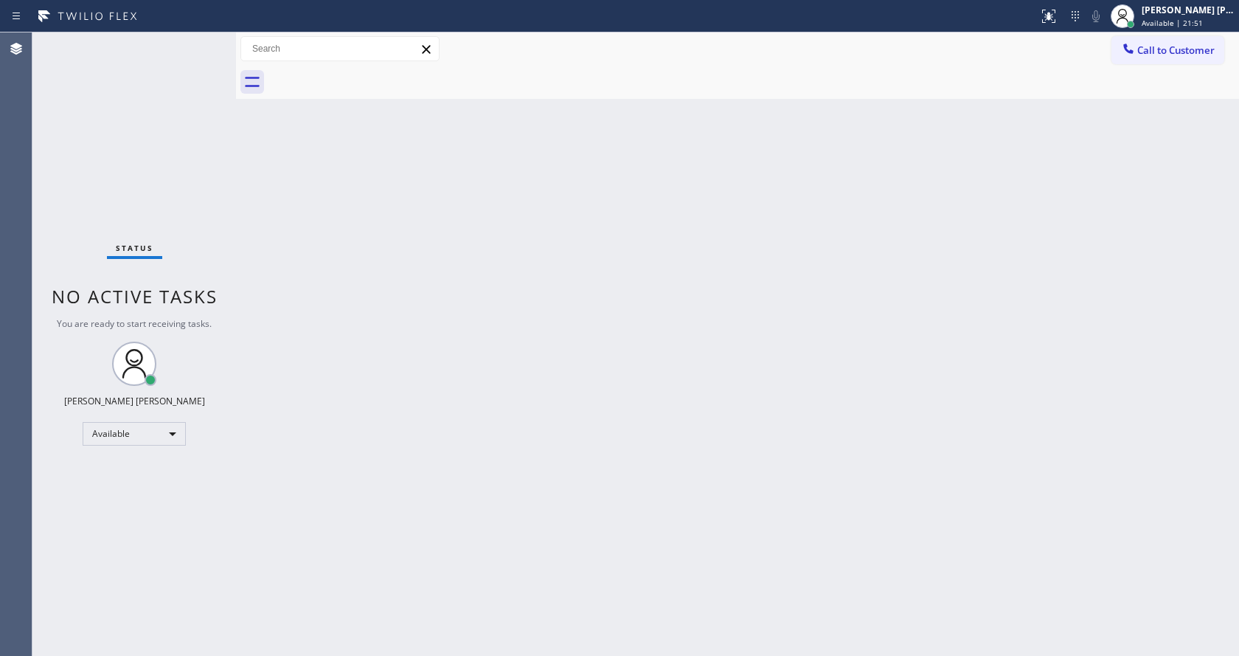
click at [1015, 179] on div "Back to Dashboard Change Sender ID Customers Technicians Select a contact Outbo…" at bounding box center [737, 343] width 1003 height 623
click at [464, 464] on div "Back to Dashboard Change Sender ID Customers Technicians Select a contact Outbo…" at bounding box center [737, 343] width 1003 height 623
drag, startPoint x: 256, startPoint y: 212, endPoint x: 251, endPoint y: 191, distance: 21.3
click at [256, 212] on div "Back to Dashboard Change Sender ID Customers Technicians Select a contact Outbo…" at bounding box center [737, 343] width 1003 height 623
click at [201, 41] on div "Status No active tasks You are ready to start receiving tasks. [PERSON_NAME] [P…" at bounding box center [134, 343] width 204 height 623
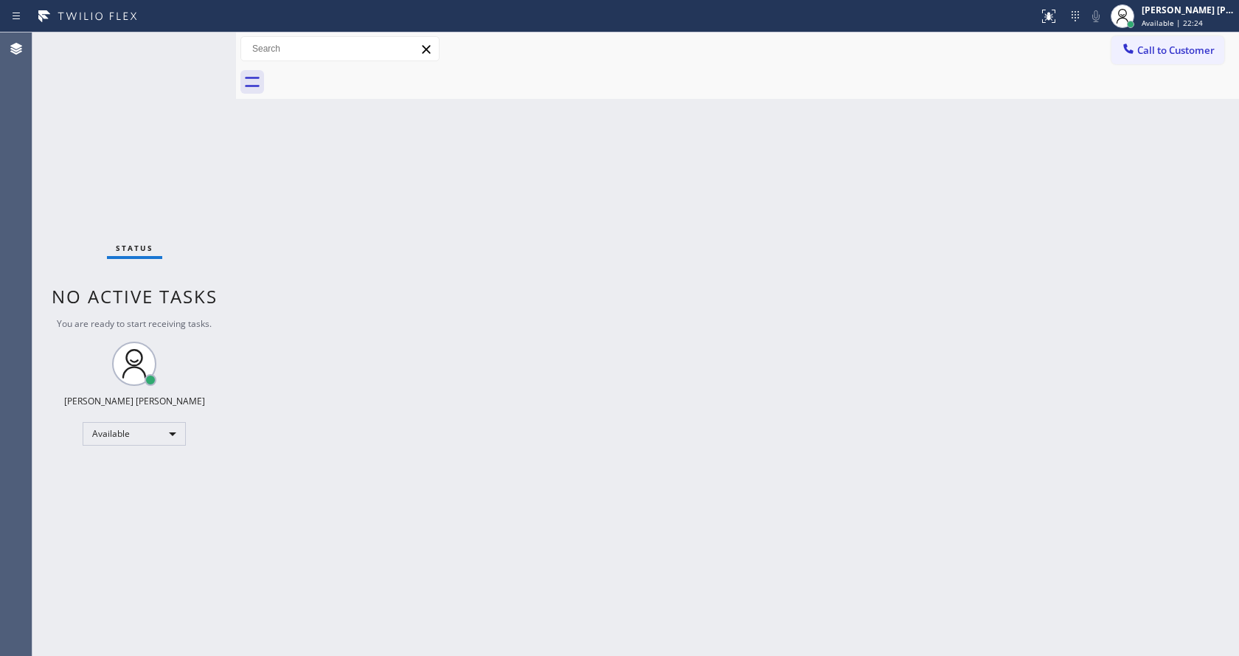
drag, startPoint x: 443, startPoint y: 327, endPoint x: 444, endPoint y: 338, distance: 11.2
click at [444, 328] on div "Back to Dashboard Change Sender ID Customers Technicians Select a contact Outbo…" at bounding box center [737, 343] width 1003 height 623
drag, startPoint x: 190, startPoint y: 177, endPoint x: 188, endPoint y: 189, distance: 12.0
click at [188, 189] on div "Status No active tasks You are ready to start receiving tasks. [PERSON_NAME] [P…" at bounding box center [134, 343] width 204 height 623
drag, startPoint x: 203, startPoint y: 41, endPoint x: 196, endPoint y: 45, distance: 8.0
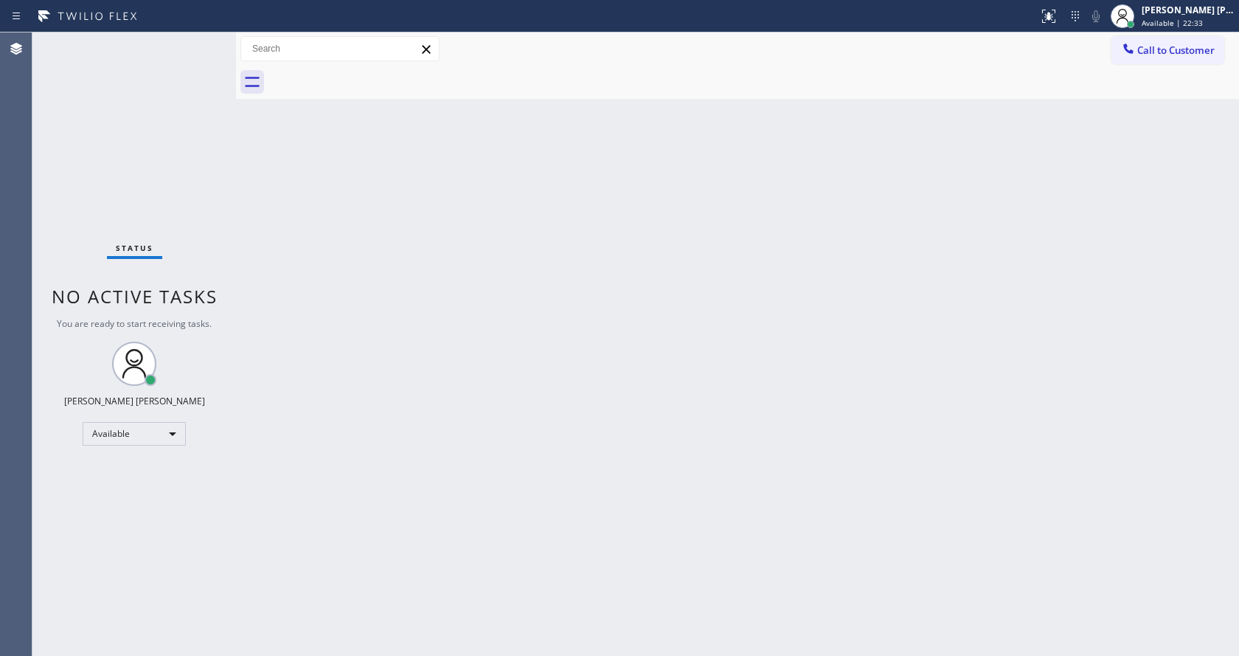
click at [200, 44] on div "Status No active tasks You are ready to start receiving tasks. [PERSON_NAME] [P…" at bounding box center [134, 343] width 204 height 623
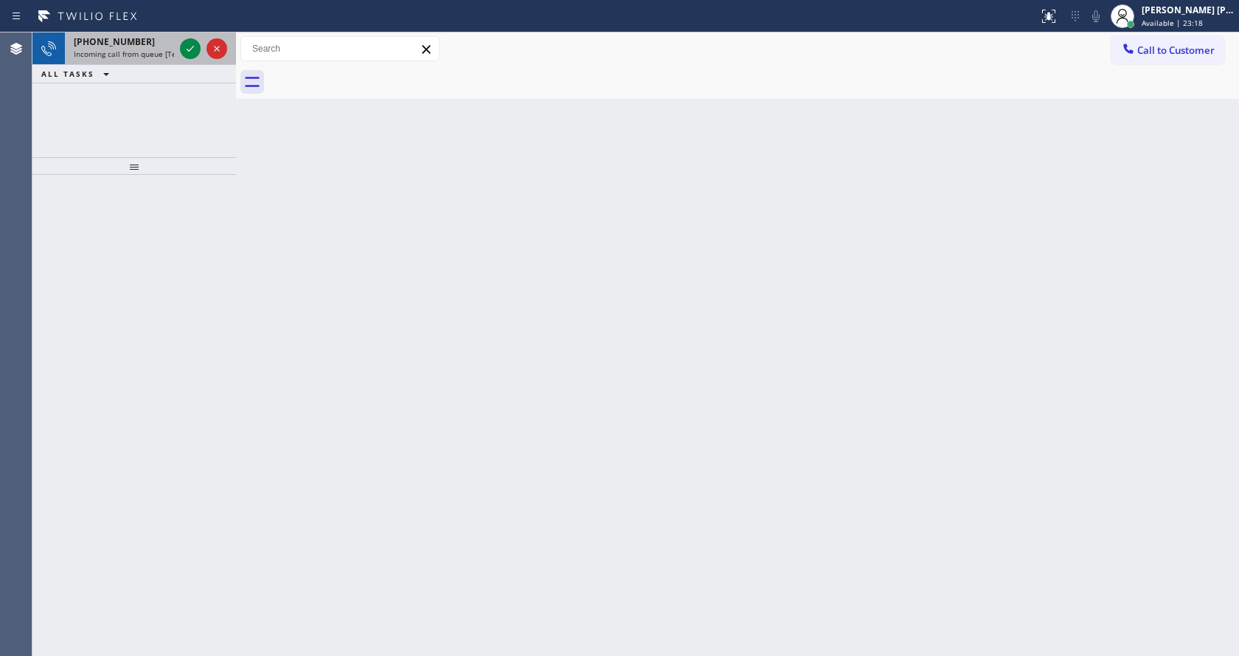
drag, startPoint x: 140, startPoint y: 34, endPoint x: 160, endPoint y: 54, distance: 28.2
click at [141, 38] on div "[PHONE_NUMBER] Incoming call from queue [Test] All" at bounding box center [121, 48] width 112 height 32
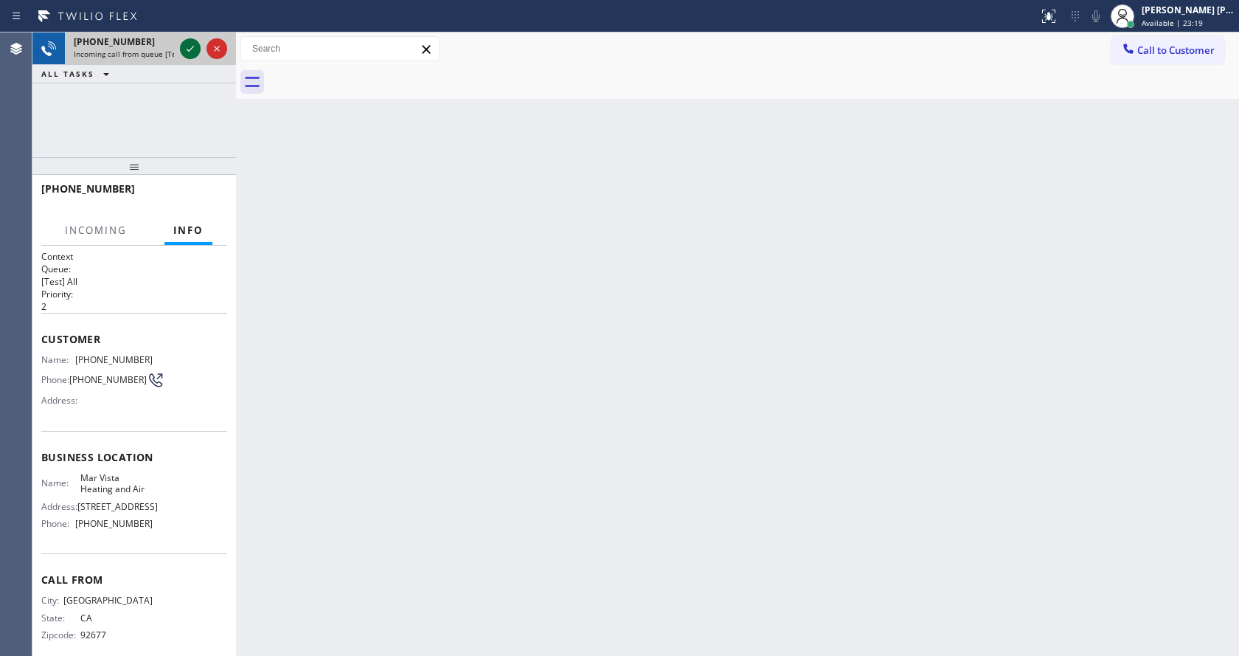
click at [190, 43] on icon at bounding box center [190, 49] width 18 height 18
click at [466, 471] on div "Back to Dashboard Change Sender ID Customers Technicians Select a contact Outbo…" at bounding box center [737, 343] width 1003 height 623
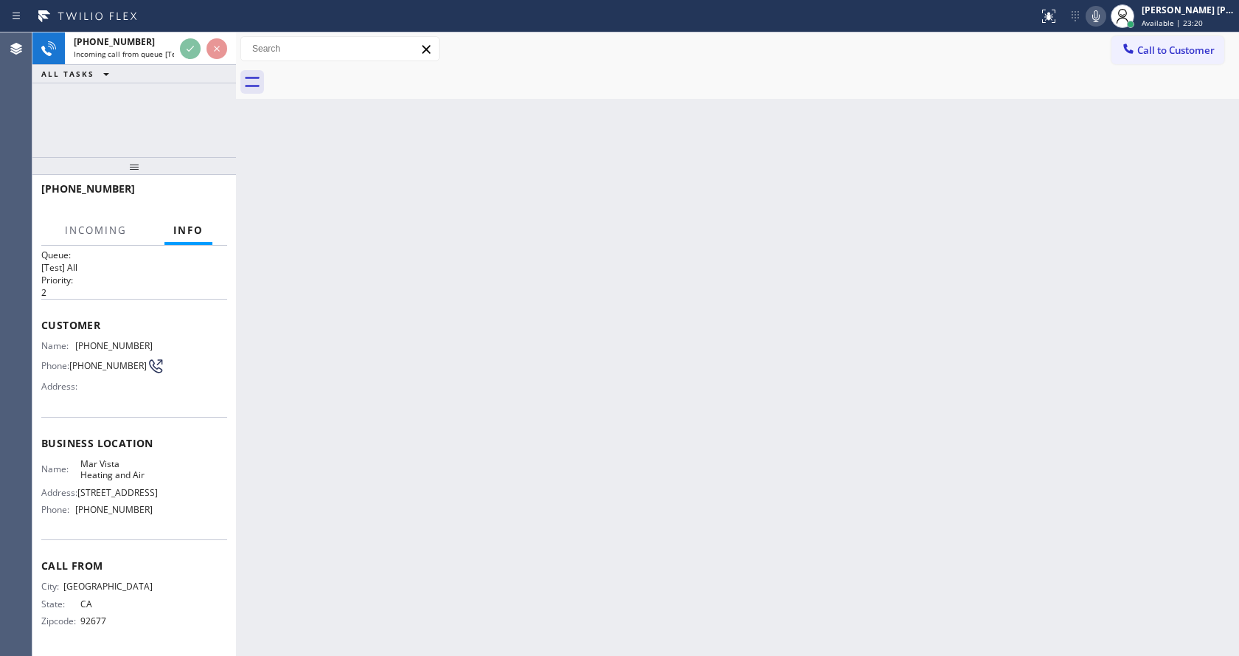
scroll to position [30, 0]
click at [533, 474] on div "Back to Dashboard Change Sender ID Customers Technicians Select a contact Outbo…" at bounding box center [737, 343] width 1003 height 623
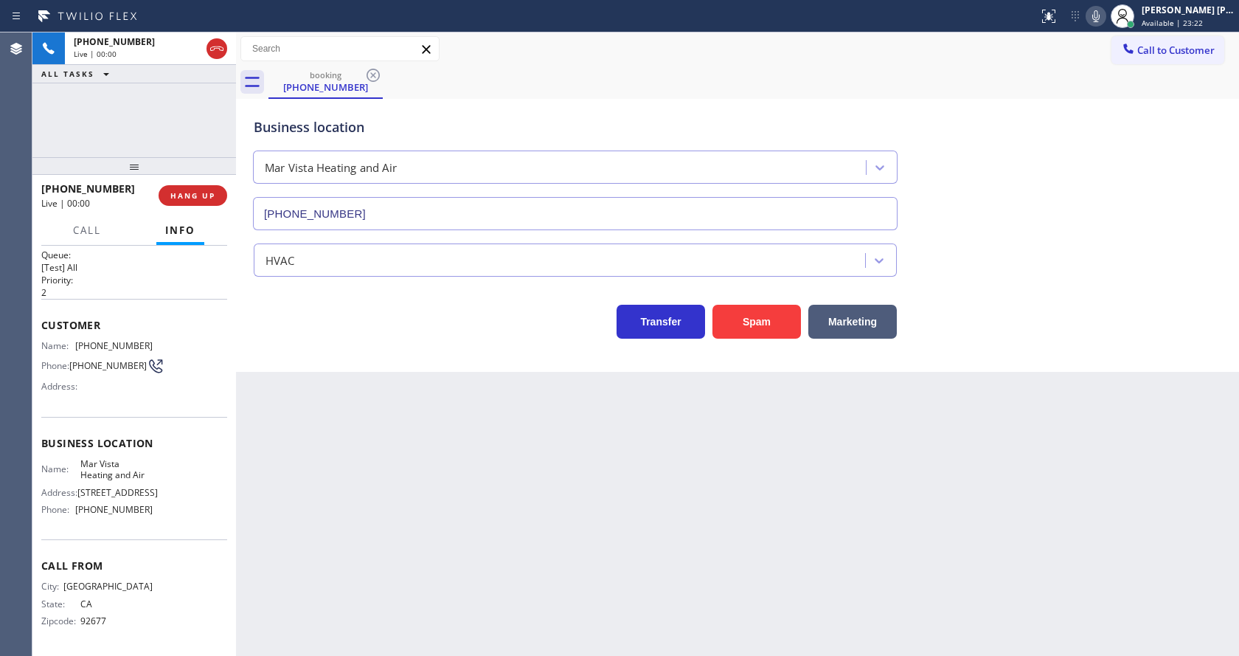
type input "[PHONE_NUMBER]"
click at [318, 338] on div "Transfer Spam Marketing" at bounding box center [575, 317] width 649 height 41
click at [706, 476] on div "Back to Dashboard Change Sender ID Customers Technicians Select a contact Outbo…" at bounding box center [737, 343] width 1003 height 623
click at [391, 434] on div "Back to Dashboard Change Sender ID Customers Technicians Select a contact Outbo…" at bounding box center [737, 343] width 1003 height 623
click at [155, 459] on div "Name: Mar Vista Heating and Air Address: [STREET_ADDRESS] Phone: [PHONE_NUMBER]" at bounding box center [134, 489] width 186 height 63
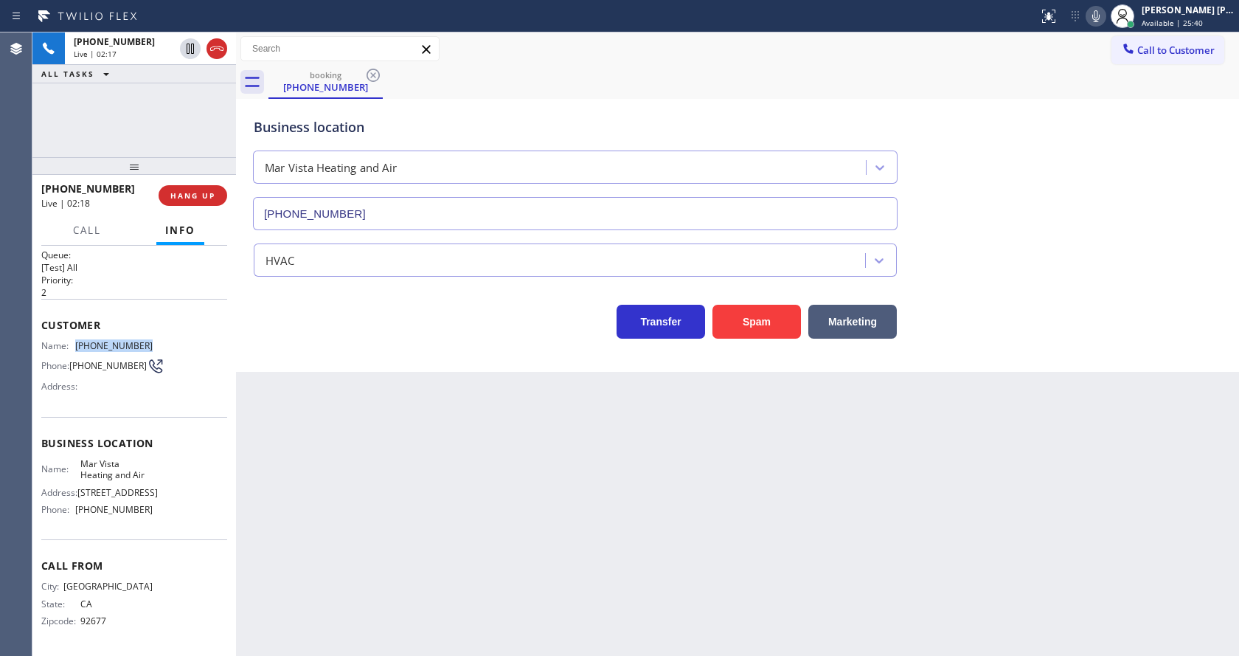
drag, startPoint x: 73, startPoint y: 328, endPoint x: 181, endPoint y: 324, distance: 108.5
click at [181, 340] on div "Name: [PHONE_NUMBER] Phone: [PHONE_NUMBER] Address:" at bounding box center [134, 369] width 186 height 58
drag, startPoint x: 423, startPoint y: 441, endPoint x: 389, endPoint y: 557, distance: 120.5
click at [420, 443] on div "Back to Dashboard Change Sender ID Customers Technicians Select a contact Outbo…" at bounding box center [737, 343] width 1003 height 623
click at [117, 487] on span "[STREET_ADDRESS]" at bounding box center [117, 492] width 80 height 11
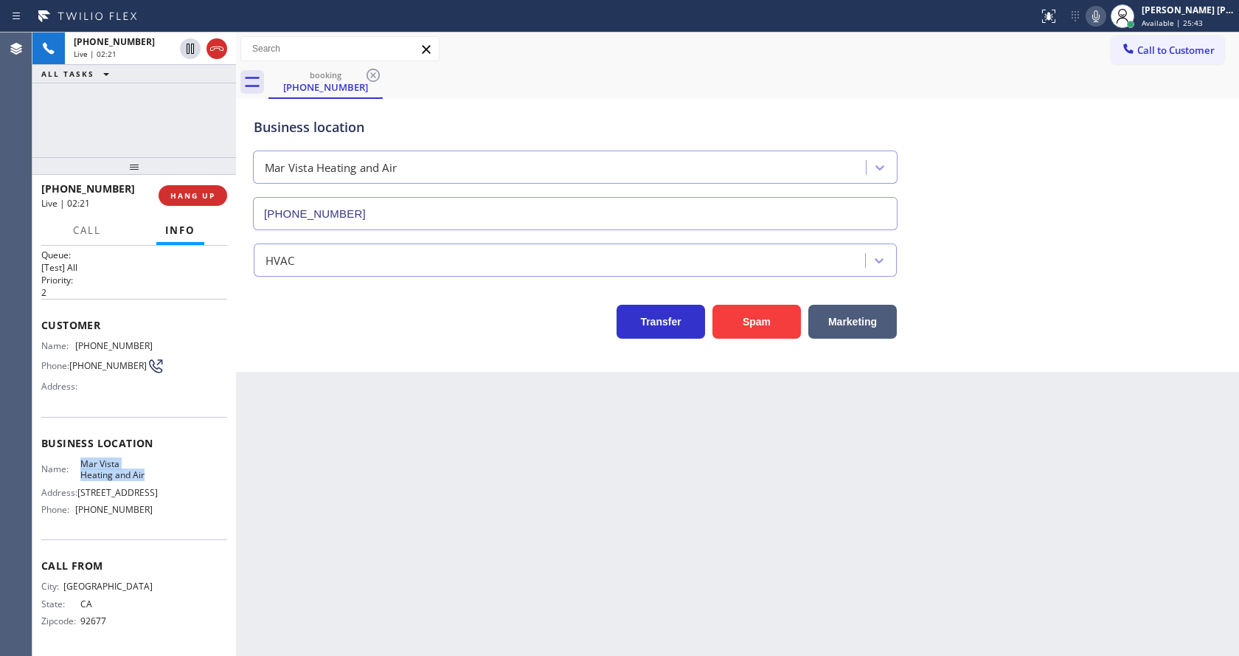
drag, startPoint x: 73, startPoint y: 450, endPoint x: 155, endPoint y: 458, distance: 82.3
click at [155, 458] on div "Name: Mar Vista Heating and Air Address: [STREET_ADDRESS] Phone: [PHONE_NUMBER]" at bounding box center [134, 489] width 186 height 63
drag, startPoint x: 344, startPoint y: 491, endPoint x: 344, endPoint y: 648, distance: 157.9
click at [344, 500] on div "Back to Dashboard Change Sender ID Customers Technicians Select a contact Outbo…" at bounding box center [737, 343] width 1003 height 623
click at [200, 530] on div "Business location Name: Mar Vista Heating and Air Address: [STREET_ADDRESS] Pho…" at bounding box center [134, 478] width 186 height 123
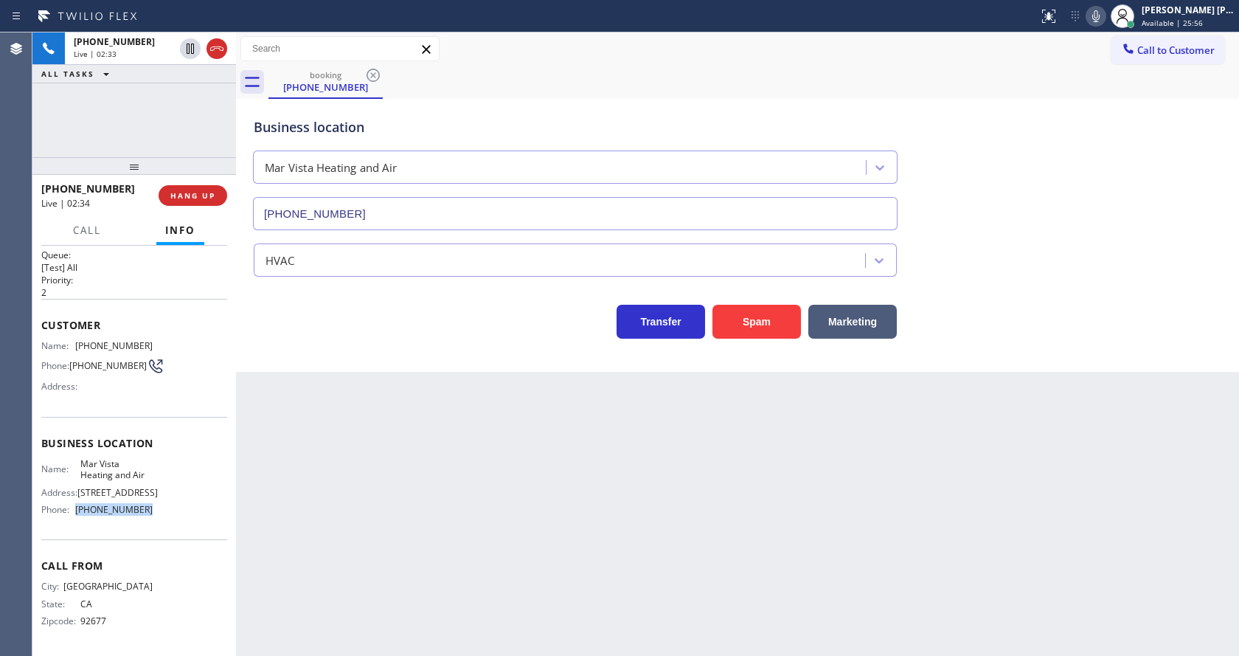
drag, startPoint x: 74, startPoint y: 510, endPoint x: 156, endPoint y: 507, distance: 82.7
click at [156, 507] on div "Name: Mar Vista Heating and Air Address: [STREET_ADDRESS] Phone: [PHONE_NUMBER]" at bounding box center [134, 489] width 186 height 63
drag, startPoint x: 283, startPoint y: 477, endPoint x: 283, endPoint y: 639, distance: 161.5
click at [281, 516] on div "Back to Dashboard Change Sender ID Customers Technicians Select a contact Outbo…" at bounding box center [737, 343] width 1003 height 623
drag, startPoint x: 705, startPoint y: 502, endPoint x: 628, endPoint y: 549, distance: 89.7
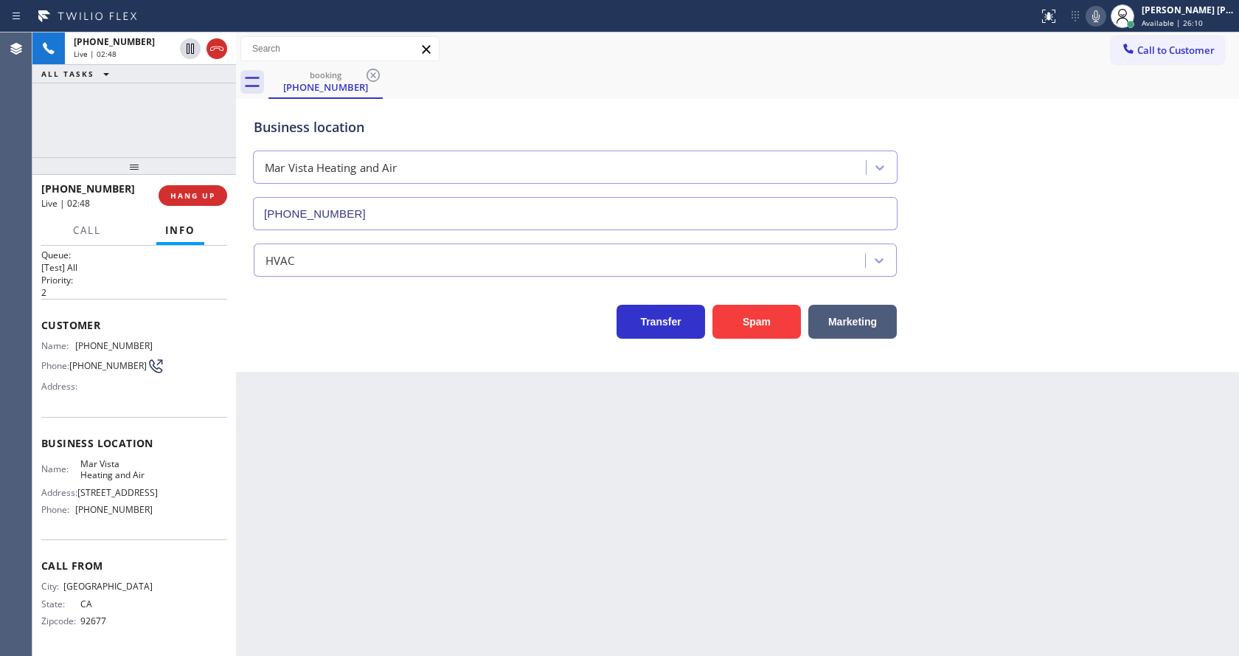
click at [702, 501] on div "Back to Dashboard Change Sender ID Customers Technicians Select a contact Outbo…" at bounding box center [737, 343] width 1003 height 623
drag, startPoint x: 308, startPoint y: 571, endPoint x: 337, endPoint y: 640, distance: 75.4
click at [316, 591] on div "Back to Dashboard Change Sender ID Customers Technicians Select a contact Outbo…" at bounding box center [737, 343] width 1003 height 623
click at [749, 477] on div "Back to Dashboard Change Sender ID Customers Technicians Select a contact Outbo…" at bounding box center [737, 343] width 1003 height 623
click at [456, 591] on div "Back to Dashboard Change Sender ID Customers Technicians Select a contact Outbo…" at bounding box center [737, 343] width 1003 height 623
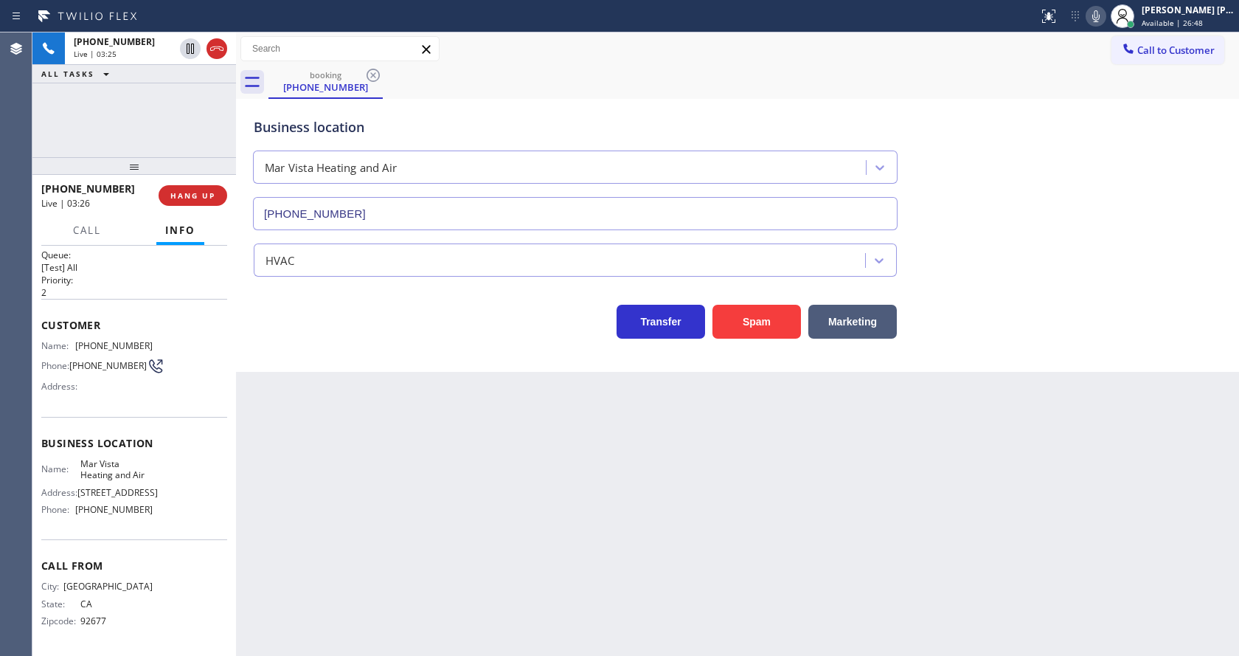
click at [1171, 156] on div "Business location Mar Vista Heating and Air [PHONE_NUMBER]" at bounding box center [738, 164] width 974 height 134
click at [1105, 19] on icon at bounding box center [1096, 16] width 18 height 18
click at [193, 41] on icon at bounding box center [190, 49] width 18 height 18
click at [498, 432] on div "Back to Dashboard Change Sender ID Customers Technicians Select a contact Outbo…" at bounding box center [737, 343] width 1003 height 623
click at [307, 339] on div "Business location Mar Vista Heating and Air [PHONE_NUMBER] HVAC Transfer Spam M…" at bounding box center [737, 235] width 1003 height 273
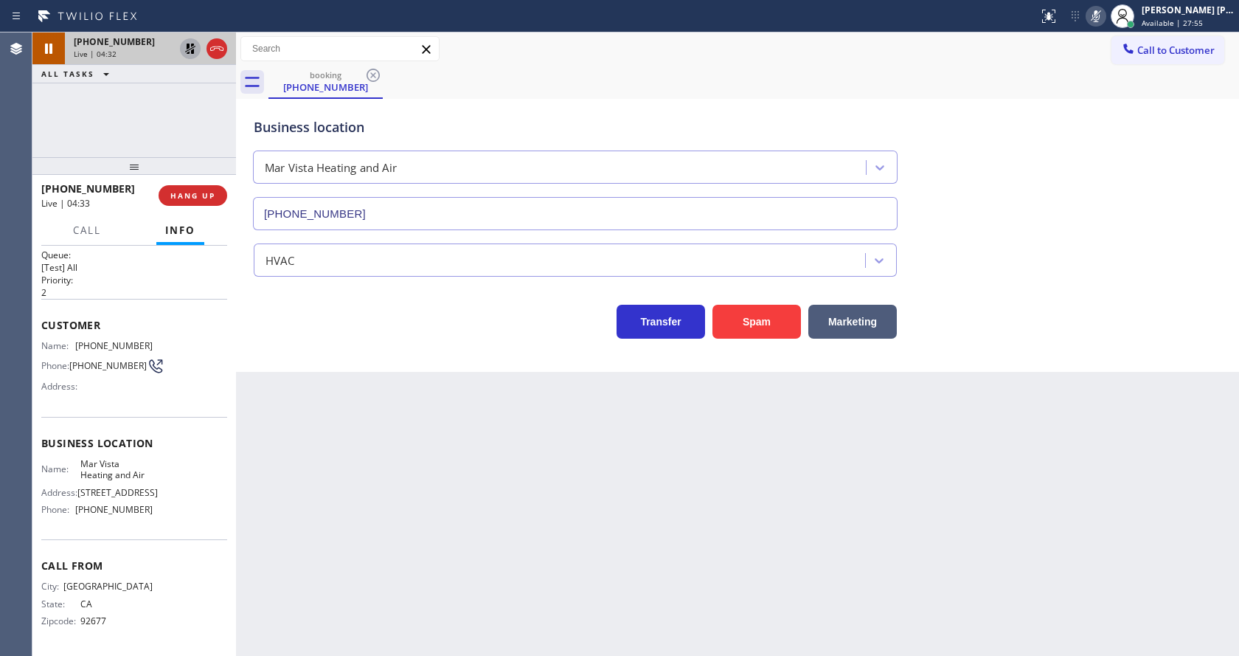
click at [190, 45] on icon at bounding box center [190, 49] width 18 height 18
click at [1099, 19] on icon at bounding box center [1096, 16] width 18 height 18
click at [1113, 86] on div "booking [PHONE_NUMBER]" at bounding box center [754, 82] width 971 height 33
drag, startPoint x: 423, startPoint y: 493, endPoint x: 439, endPoint y: 519, distance: 29.9
click at [426, 499] on div "Back to Dashboard Change Sender ID Customers Technicians Select a contact Outbo…" at bounding box center [737, 343] width 1003 height 623
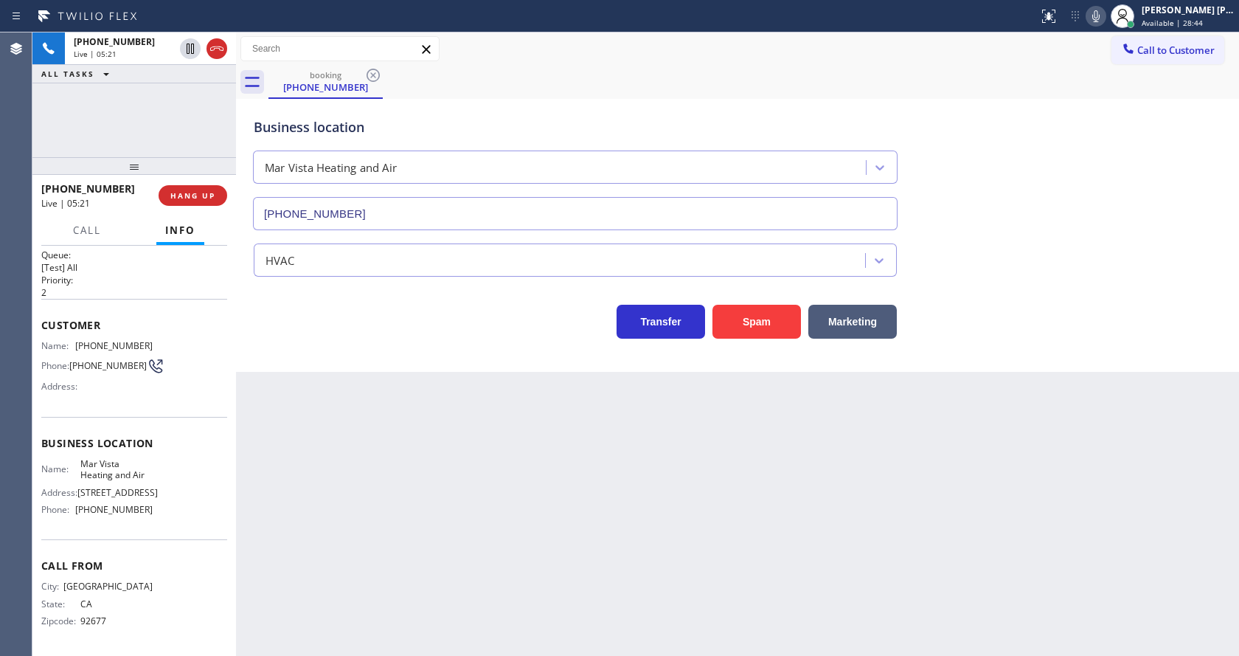
drag, startPoint x: 1189, startPoint y: 461, endPoint x: 1182, endPoint y: 487, distance: 26.9
click at [1185, 476] on div "Back to Dashboard Change Sender ID Customers Technicians Select a contact Outbo…" at bounding box center [737, 343] width 1003 height 623
click at [308, 607] on div "Back to Dashboard Change Sender ID Customers Technicians Select a contact Outbo…" at bounding box center [737, 343] width 1003 height 623
click at [713, 615] on div "Back to Dashboard Change Sender ID Customers Technicians Select a contact Outbo…" at bounding box center [737, 343] width 1003 height 623
click at [342, 381] on div "Back to Dashboard Change Sender ID Customers Technicians Select a contact Outbo…" at bounding box center [737, 343] width 1003 height 623
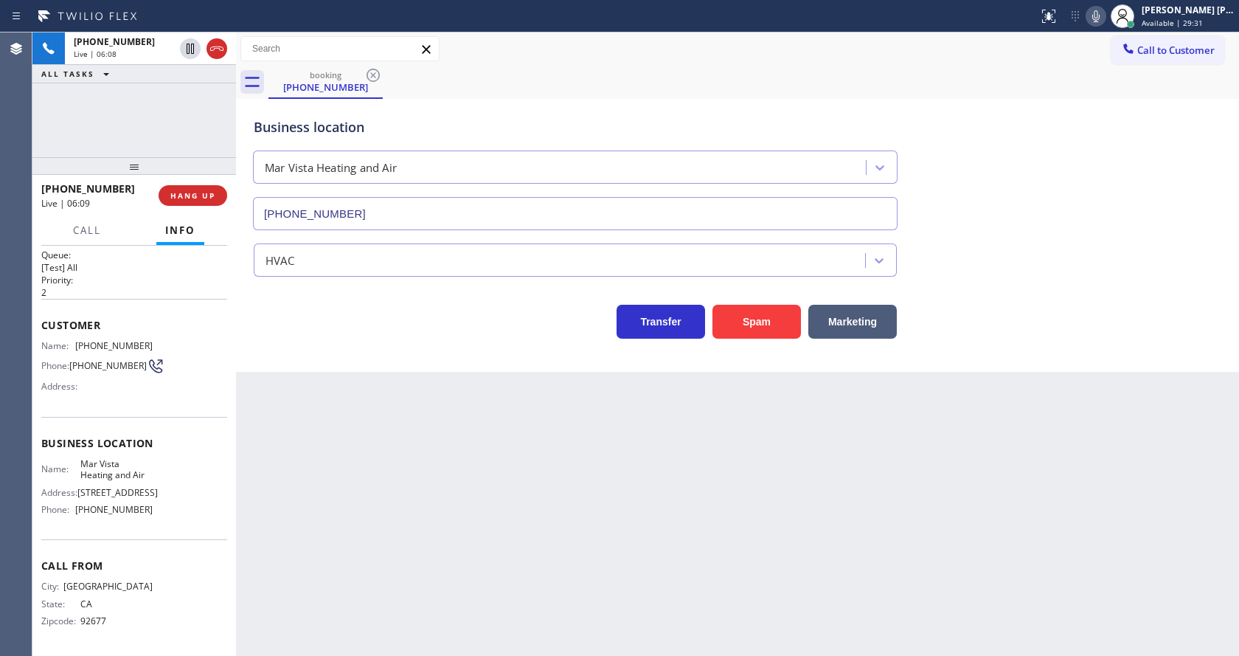
click at [1100, 20] on icon at bounding box center [1095, 16] width 7 height 12
click at [560, 510] on div "Back to Dashboard Change Sender ID Customers Technicians Select a contact Outbo…" at bounding box center [737, 343] width 1003 height 623
click at [1169, 215] on div "Business location Mar Vista Heating and Air [PHONE_NUMBER]" at bounding box center [738, 164] width 974 height 134
click at [1100, 249] on div "HVAC" at bounding box center [738, 257] width 974 height 39
click at [441, 556] on div "Back to Dashboard Change Sender ID Customers Technicians Select a contact Outbo…" at bounding box center [737, 343] width 1003 height 623
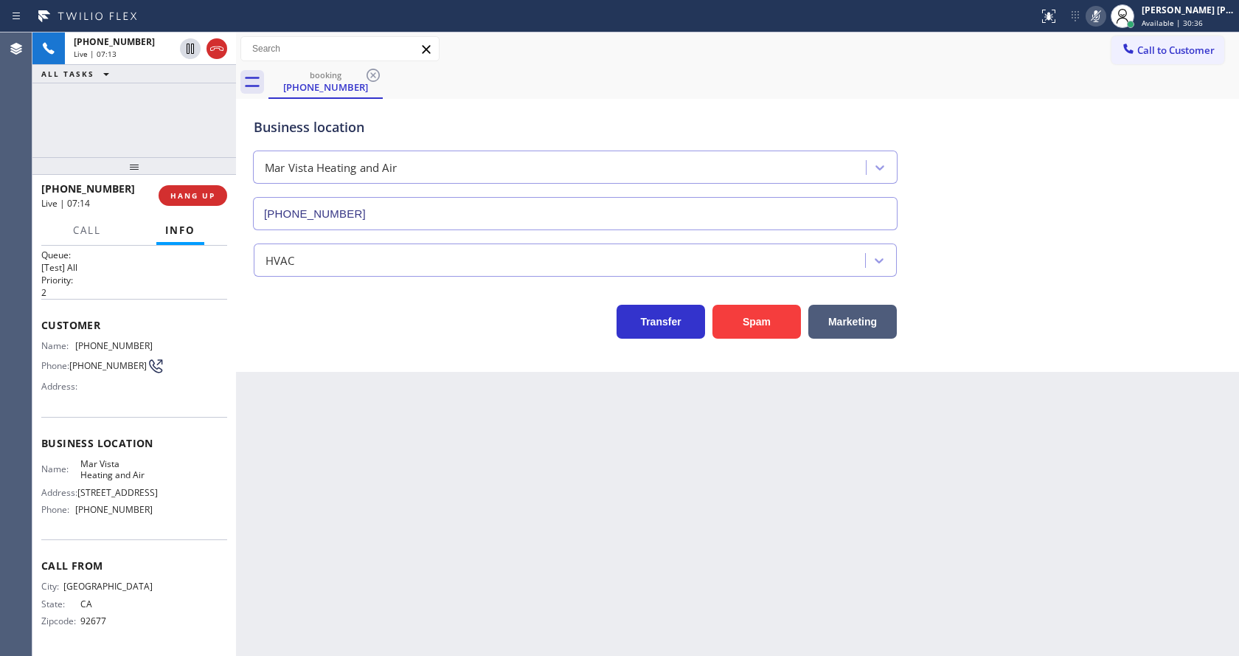
click at [305, 434] on div "Back to Dashboard Change Sender ID Customers Technicians Select a contact Outbo…" at bounding box center [737, 343] width 1003 height 623
click at [1096, 21] on icon at bounding box center [1096, 16] width 18 height 18
click at [1101, 97] on div "Business location Mar Vista Heating and Air [PHONE_NUMBER]" at bounding box center [738, 164] width 974 height 134
click at [437, 471] on div "Back to Dashboard Change Sender ID Customers Technicians Select a contact Outbo…" at bounding box center [737, 343] width 1003 height 623
click at [314, 569] on div "Back to Dashboard Change Sender ID Customers Technicians Select a contact Outbo…" at bounding box center [737, 343] width 1003 height 623
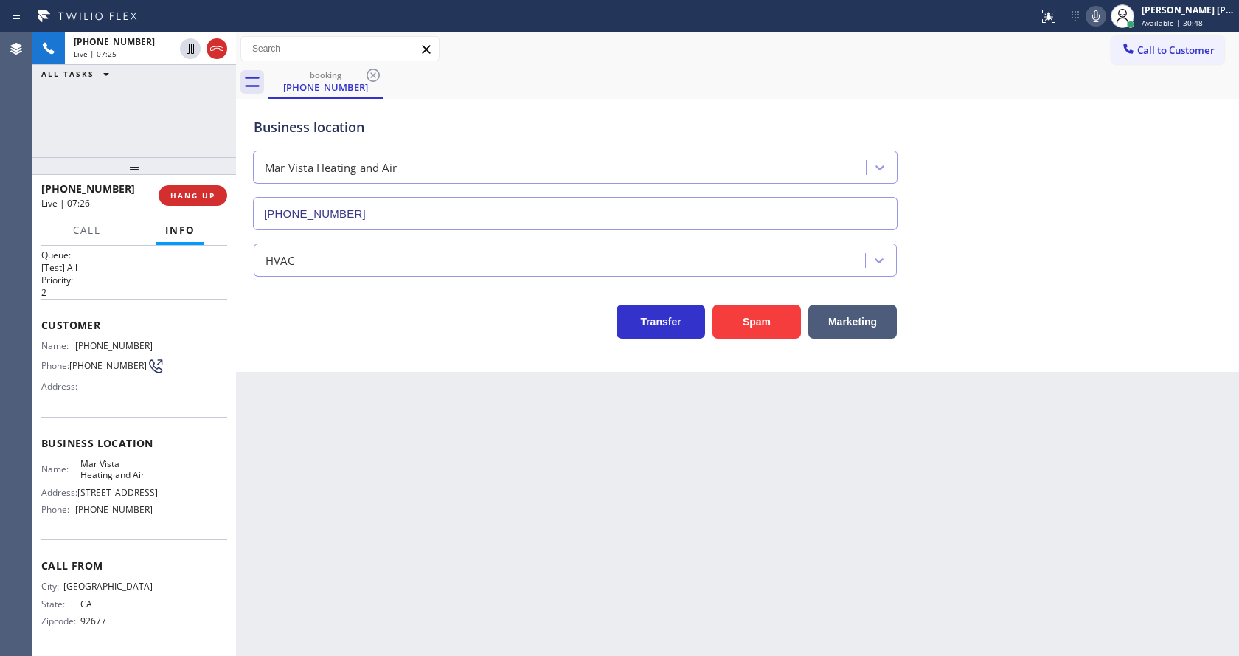
click at [589, 485] on div "Back to Dashboard Change Sender ID Customers Technicians Select a contact Outbo…" at bounding box center [737, 343] width 1003 height 623
click at [339, 502] on div "Back to Dashboard Change Sender ID Customers Technicians Select a contact Outbo…" at bounding box center [737, 343] width 1003 height 623
click at [595, 548] on div "Back to Dashboard Change Sender ID Customers Technicians Select a contact Outbo…" at bounding box center [737, 343] width 1003 height 623
click at [309, 463] on div "Back to Dashboard Change Sender ID Customers Technicians Select a contact Outbo…" at bounding box center [737, 343] width 1003 height 623
click at [606, 527] on div "Back to Dashboard Change Sender ID Customers Technicians Select a contact Outbo…" at bounding box center [737, 343] width 1003 height 623
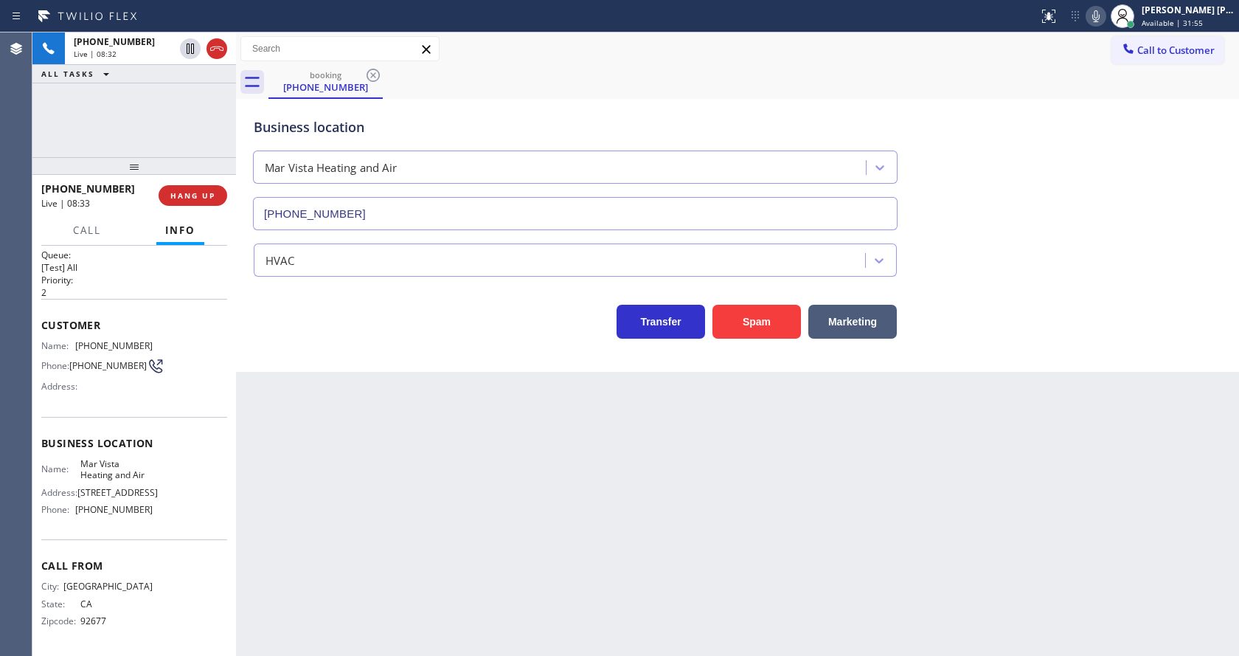
drag, startPoint x: 339, startPoint y: 573, endPoint x: 347, endPoint y: 653, distance: 80.1
click at [339, 578] on div "Back to Dashboard Change Sender ID Customers Technicians Select a contact Outbo…" at bounding box center [737, 343] width 1003 height 623
click at [606, 520] on div "Back to Dashboard Change Sender ID Customers Technicians Select a contact Outbo…" at bounding box center [737, 343] width 1003 height 623
click at [1132, 333] on div "Transfer Spam Marketing" at bounding box center [738, 314] width 974 height 47
click at [932, 499] on div "Back to Dashboard Change Sender ID Customers Technicians Select a contact Outbo…" at bounding box center [737, 343] width 1003 height 623
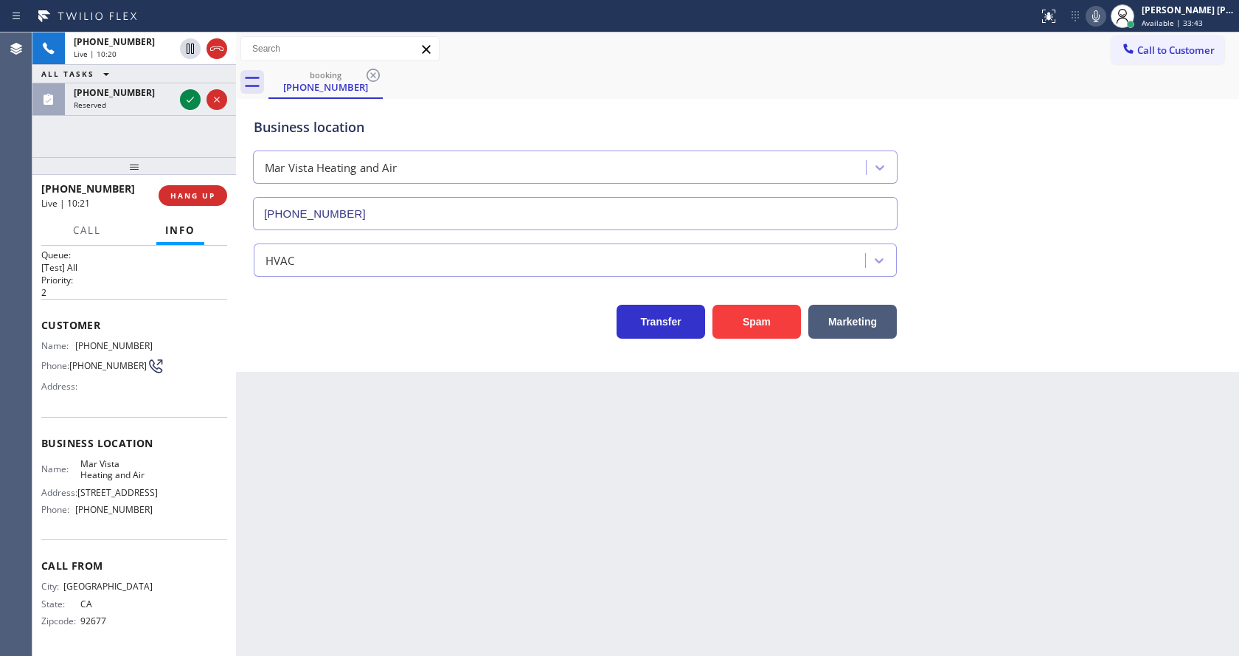
click at [404, 553] on div "Back to Dashboard Change Sender ID Customers Technicians Select a contact Outbo…" at bounding box center [737, 343] width 1003 height 623
click at [294, 476] on div "Back to Dashboard Change Sender ID Customers Technicians Select a contact Outbo…" at bounding box center [737, 343] width 1003 height 623
click at [189, 100] on icon at bounding box center [190, 100] width 18 height 18
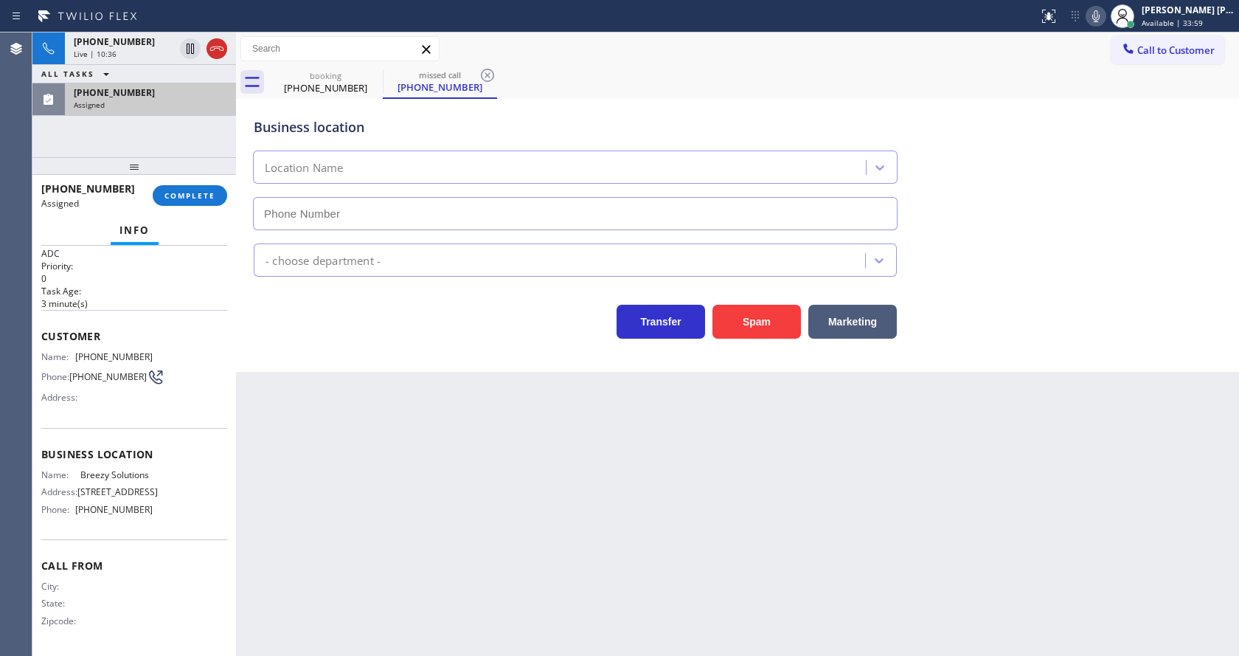
type input "[PHONE_NUMBER]"
click at [184, 201] on button "COMPLETE" at bounding box center [190, 195] width 75 height 21
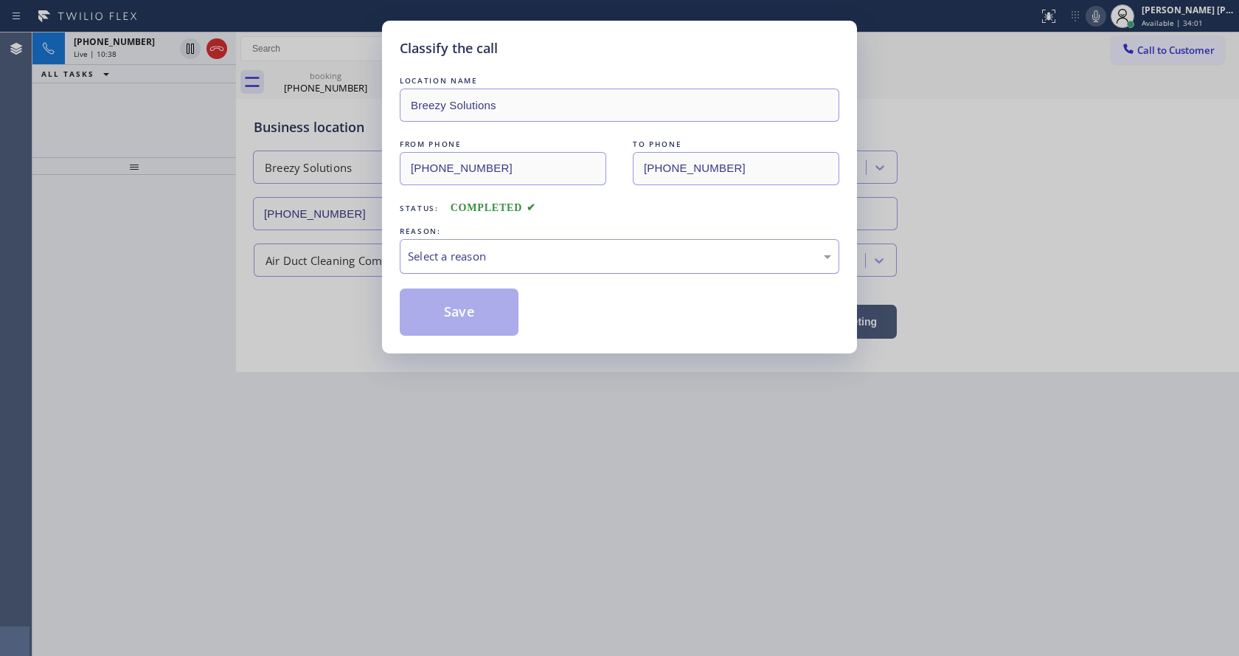
click at [460, 263] on div "Select a reason" at bounding box center [619, 256] width 423 height 17
click at [460, 308] on button "Save" at bounding box center [459, 311] width 119 height 47
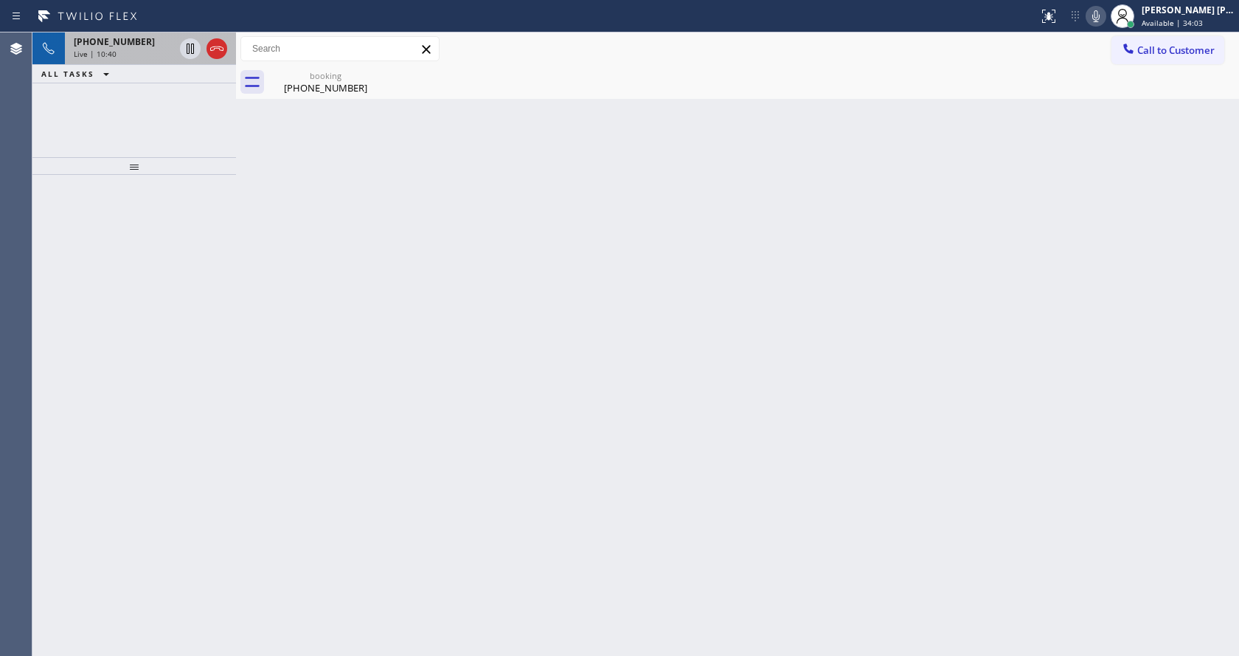
click at [143, 45] on div "[PHONE_NUMBER]" at bounding box center [124, 41] width 100 height 13
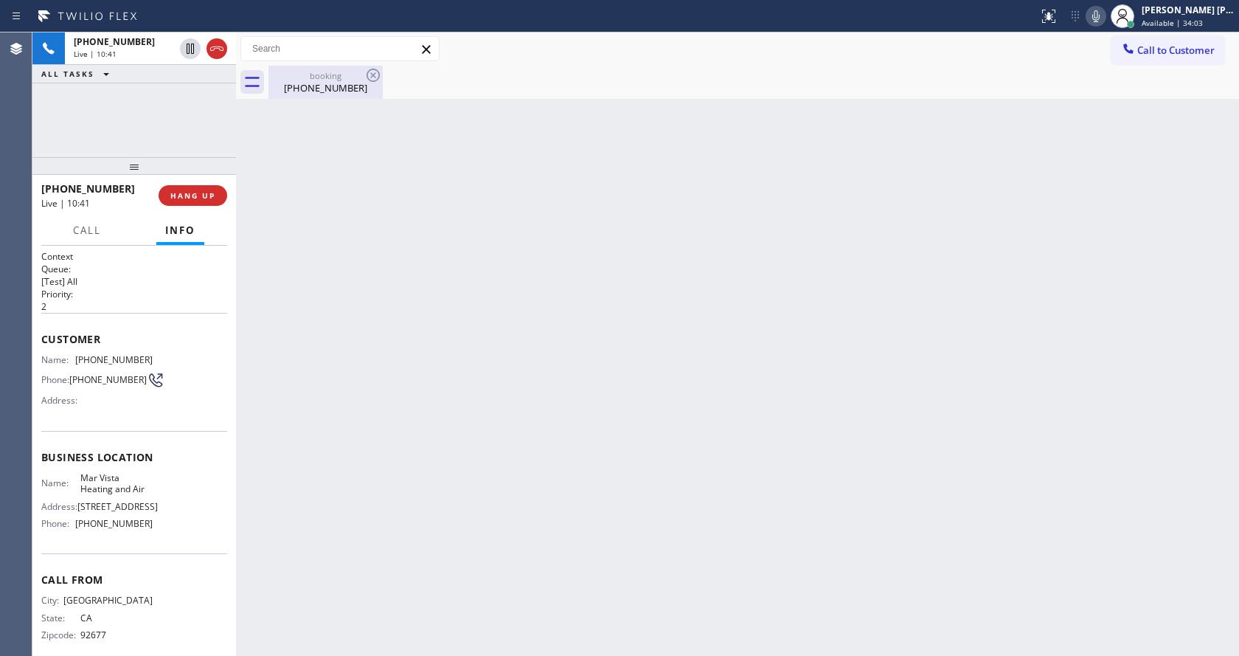
click at [295, 94] on div "[PHONE_NUMBER]" at bounding box center [325, 87] width 111 height 13
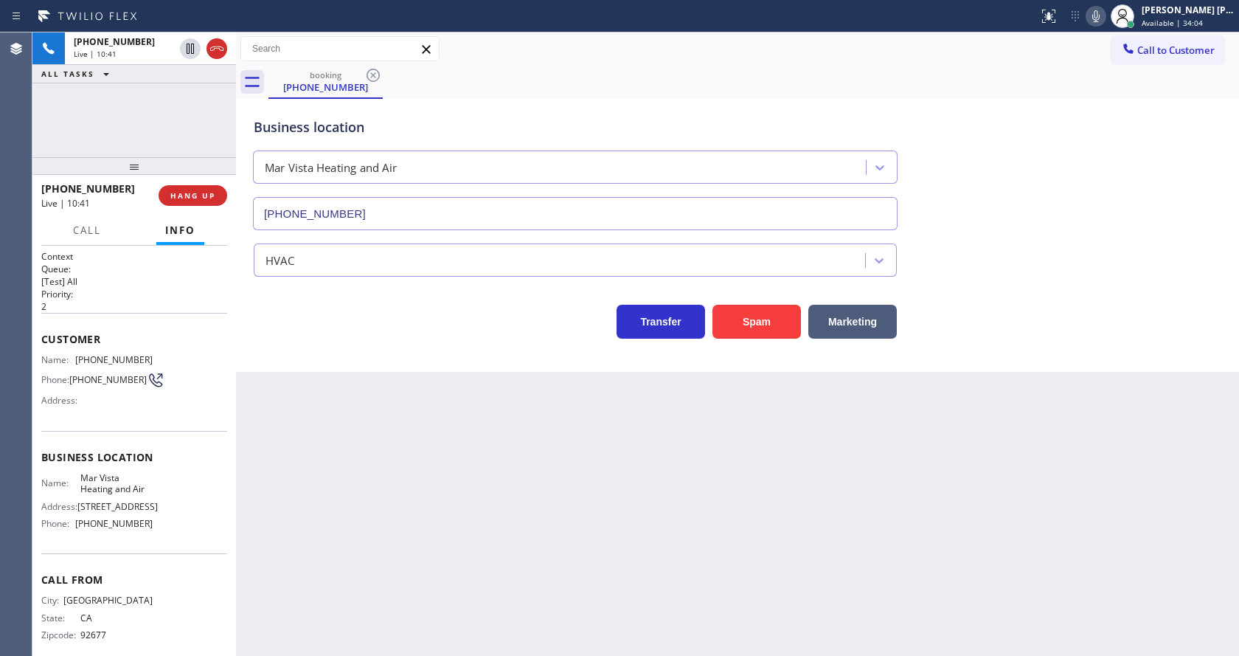
click at [434, 577] on div "Back to Dashboard Change Sender ID Customers Technicians Select a contact Outbo…" at bounding box center [737, 343] width 1003 height 623
click at [321, 401] on div "Back to Dashboard Change Sender ID Customers Technicians Select a contact Outbo…" at bounding box center [737, 343] width 1003 height 623
click at [449, 649] on div "Back to Dashboard Change Sender ID Customers Technicians Select a contact Outbo…" at bounding box center [737, 343] width 1003 height 623
drag, startPoint x: 574, startPoint y: 543, endPoint x: 558, endPoint y: 547, distance: 16.8
click at [574, 543] on div "Back to Dashboard Change Sender ID Customers Technicians Select a contact Outbo…" at bounding box center [737, 343] width 1003 height 623
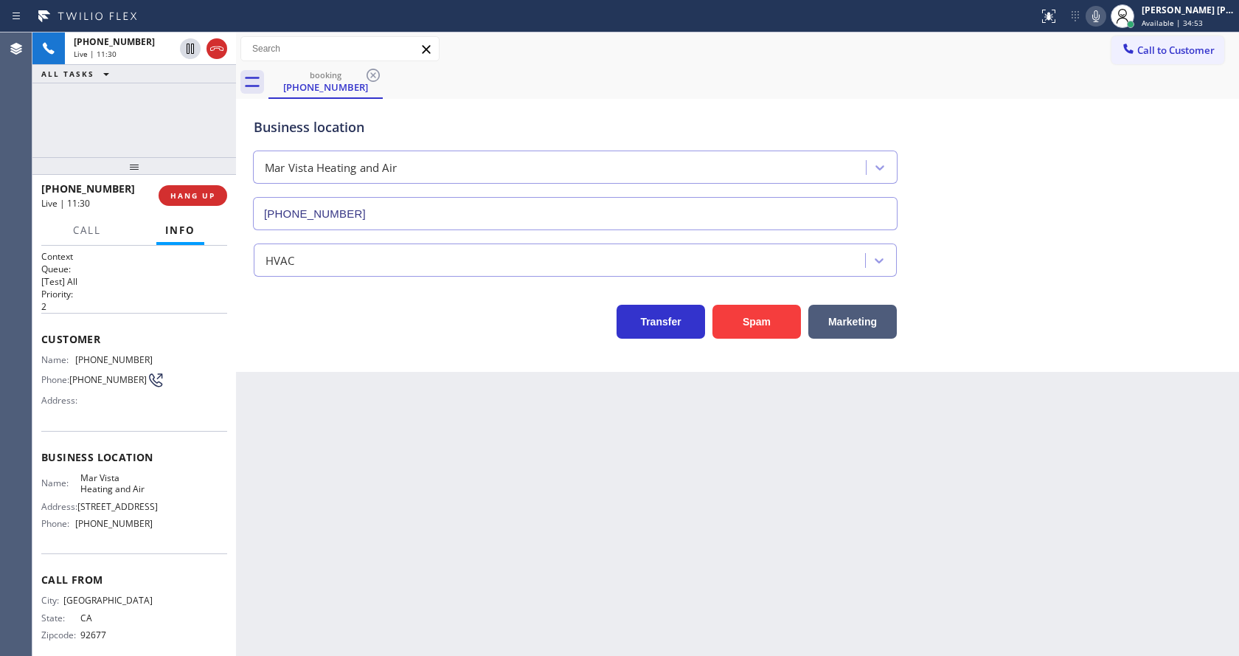
click at [307, 476] on div "Back to Dashboard Change Sender ID Customers Technicians Select a contact Outbo…" at bounding box center [737, 343] width 1003 height 623
click at [281, 460] on div "Back to Dashboard Change Sender ID Customers Technicians Select a contact Outbo…" at bounding box center [737, 343] width 1003 height 623
click at [564, 496] on div "Back to Dashboard Change Sender ID Customers Technicians Select a contact Outbo…" at bounding box center [737, 343] width 1003 height 623
click at [638, 537] on div "Back to Dashboard Change Sender ID Customers Technicians Select a contact Outbo…" at bounding box center [737, 343] width 1003 height 623
drag, startPoint x: 727, startPoint y: 572, endPoint x: 739, endPoint y: 574, distance: 11.9
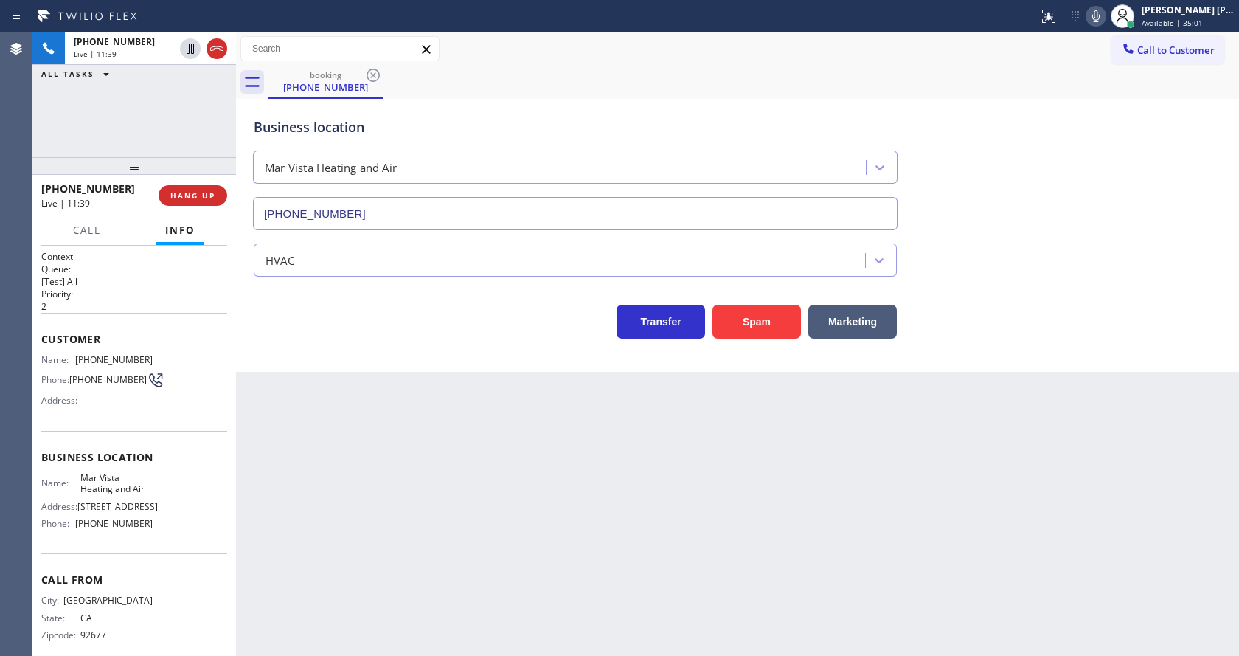
click at [727, 572] on div "Back to Dashboard Change Sender ID Customers Technicians Select a contact Outbo…" at bounding box center [737, 343] width 1003 height 623
click at [329, 330] on div "Transfer Spam Marketing" at bounding box center [575, 317] width 649 height 41
drag, startPoint x: 319, startPoint y: 469, endPoint x: 346, endPoint y: 626, distance: 159.5
click at [319, 469] on div "Back to Dashboard Change Sender ID Customers Technicians Select a contact Outbo…" at bounding box center [737, 343] width 1003 height 623
click at [551, 459] on div "Back to Dashboard Change Sender ID Customers Technicians Select a contact Outbo…" at bounding box center [737, 343] width 1003 height 623
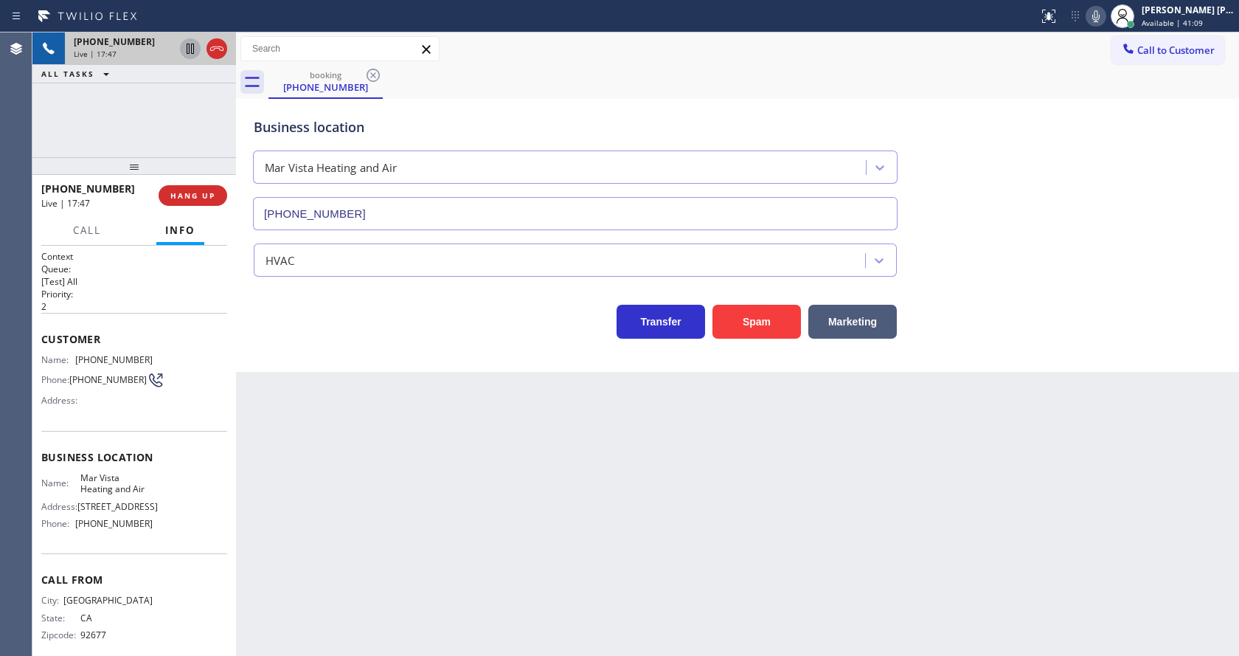
click at [187, 48] on icon at bounding box center [190, 49] width 7 height 10
click at [1105, 21] on icon at bounding box center [1096, 16] width 18 height 18
drag, startPoint x: 1117, startPoint y: 71, endPoint x: 927, endPoint y: 375, distance: 358.2
click at [1118, 81] on div "booking [PHONE_NUMBER]" at bounding box center [754, 82] width 971 height 33
drag, startPoint x: 473, startPoint y: 544, endPoint x: 363, endPoint y: 654, distance: 155.4
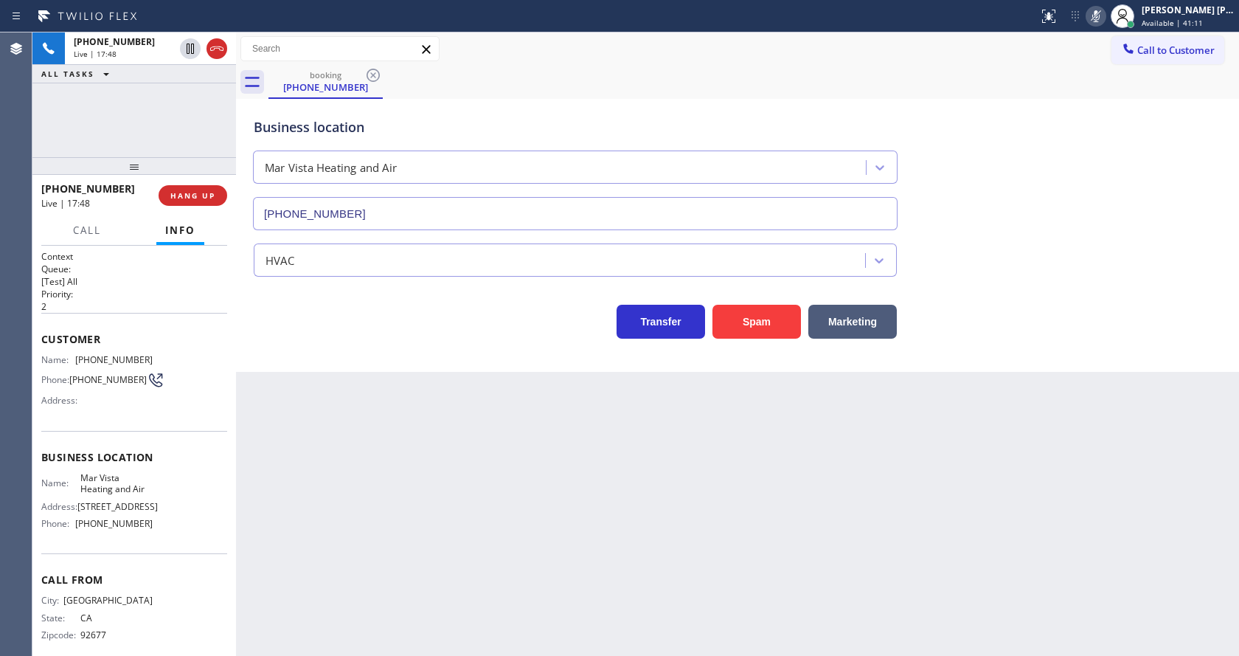
click at [471, 544] on div "Back to Dashboard Change Sender ID Customers Technicians Select a contact Outbo…" at bounding box center [737, 343] width 1003 height 623
click at [724, 524] on div "Back to Dashboard Change Sender ID Customers Technicians Select a contact Outbo…" at bounding box center [737, 343] width 1003 height 623
drag, startPoint x: 413, startPoint y: 654, endPoint x: 657, endPoint y: 465, distance: 308.1
click at [415, 654] on div "Back to Dashboard Change Sender ID Customers Technicians Select a contact Outbo…" at bounding box center [737, 343] width 1003 height 623
click at [236, 364] on div at bounding box center [236, 343] width 0 height 623
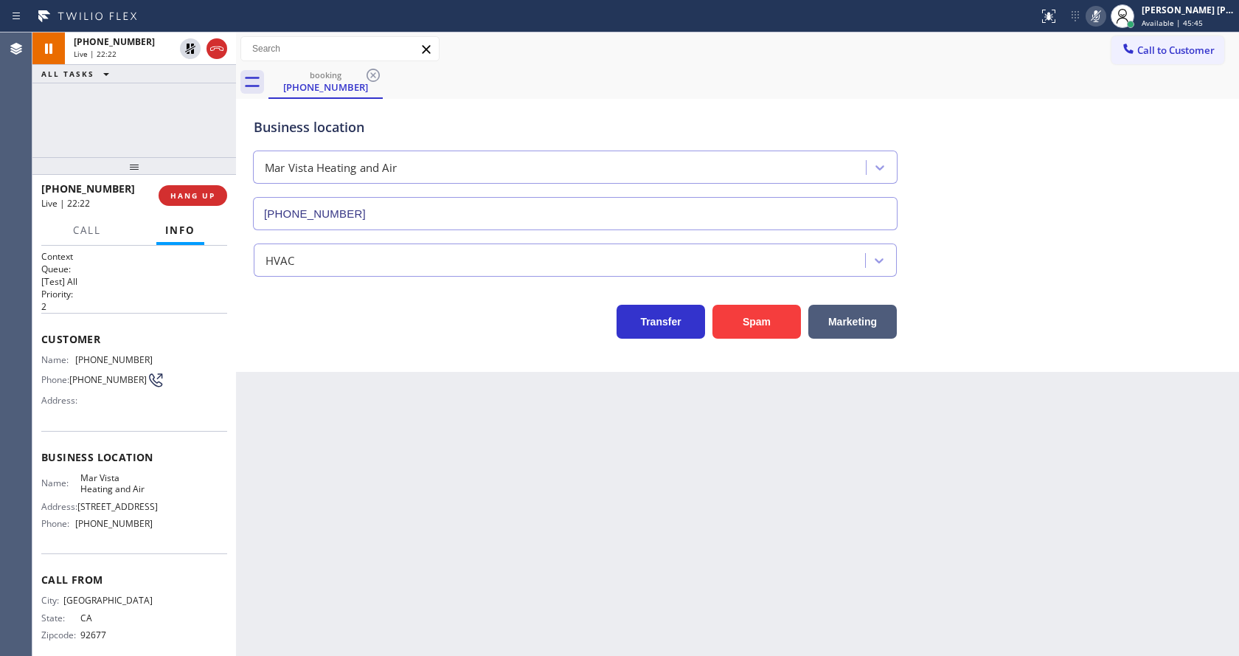
click at [509, 432] on div "Back to Dashboard Change Sender ID Customers Technicians Select a contact Outbo…" at bounding box center [737, 343] width 1003 height 623
click at [1128, 224] on div "Business location Mar Vista Heating and Air [PHONE_NUMBER]" at bounding box center [738, 164] width 974 height 134
click at [419, 526] on div "Back to Dashboard Change Sender ID Customers Technicians Select a contact Outbo…" at bounding box center [737, 343] width 1003 height 623
click at [349, 351] on div "Business location Mar Vista Heating and Air [PHONE_NUMBER] HVAC Transfer Spam M…" at bounding box center [737, 235] width 1003 height 273
click at [188, 45] on icon at bounding box center [190, 49] width 10 height 10
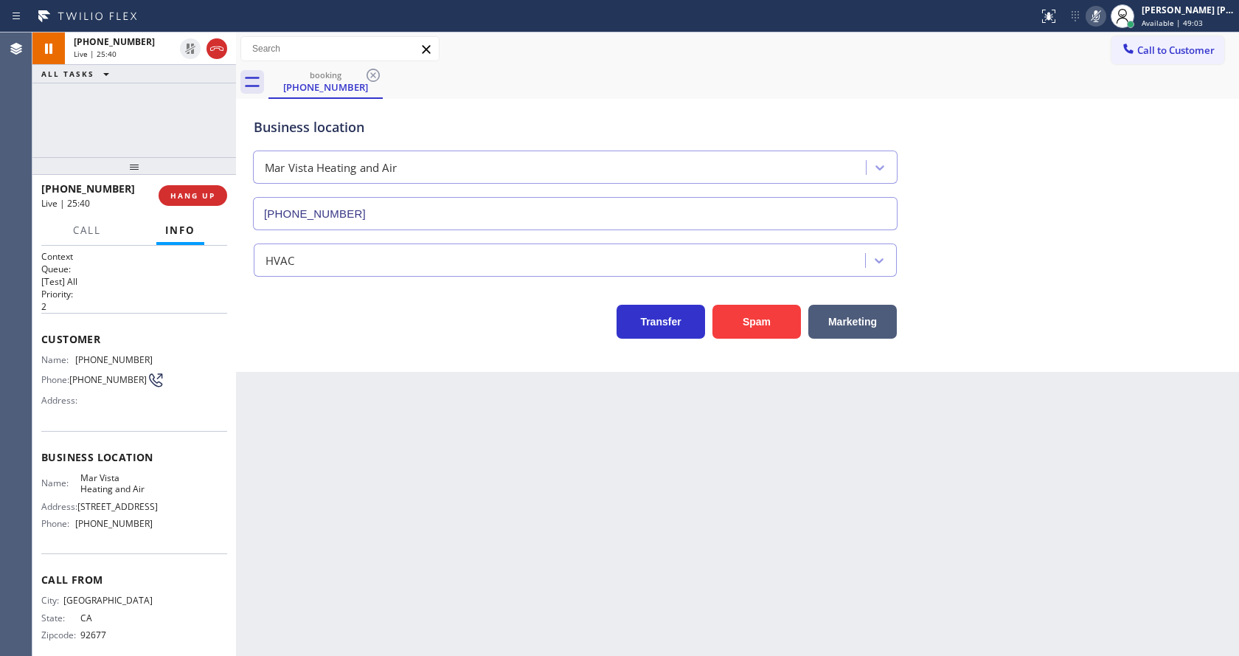
click at [1105, 15] on icon at bounding box center [1096, 16] width 18 height 18
click at [1114, 89] on div "booking [PHONE_NUMBER]" at bounding box center [754, 82] width 971 height 33
click at [401, 493] on div "Back to Dashboard Change Sender ID Customers Technicians Select a contact Outbo…" at bounding box center [737, 343] width 1003 height 623
click at [307, 624] on div "Back to Dashboard Change Sender ID Customers Technicians Select a contact Outbo…" at bounding box center [737, 343] width 1003 height 623
drag, startPoint x: 640, startPoint y: 513, endPoint x: 606, endPoint y: 536, distance: 39.9
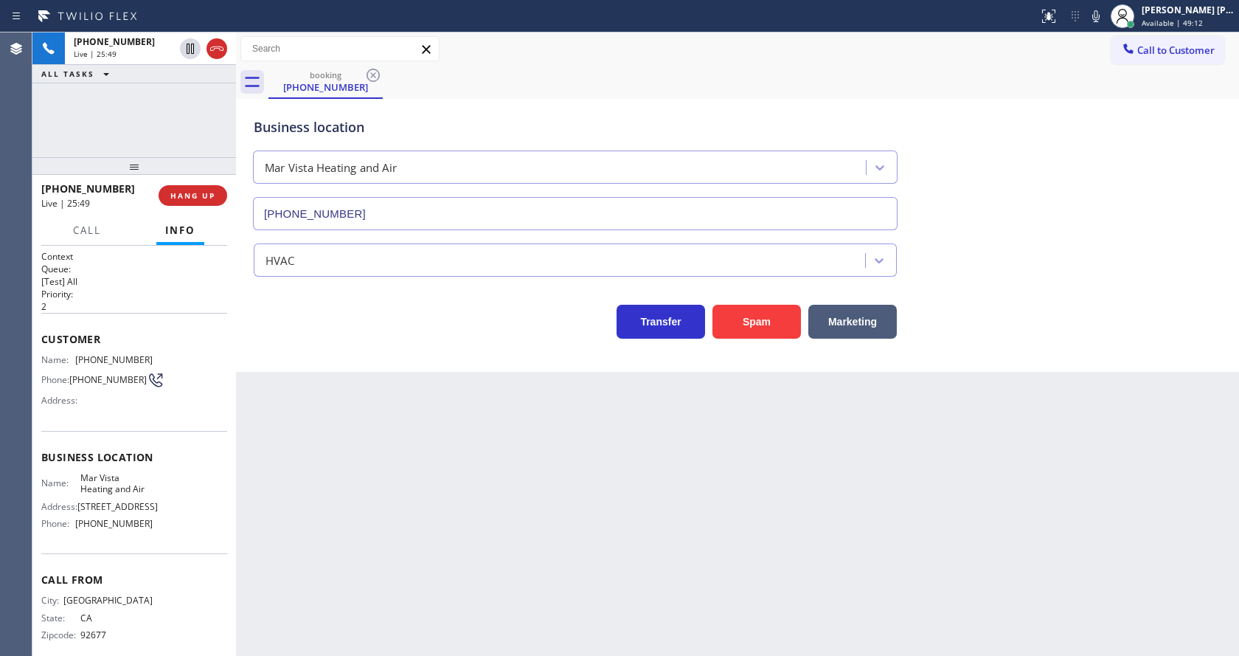
click at [640, 513] on div "Back to Dashboard Change Sender ID Customers Technicians Select a contact Outbo…" at bounding box center [737, 343] width 1003 height 623
click at [349, 628] on div "Back to Dashboard Change Sender ID Customers Technicians Select a contact Outbo…" at bounding box center [737, 343] width 1003 height 623
click at [657, 561] on div "Back to Dashboard Change Sender ID Customers Technicians Select a contact Outbo…" at bounding box center [737, 343] width 1003 height 623
click at [1135, 397] on div "Back to Dashboard Change Sender ID Customers Technicians Select a contact Outbo…" at bounding box center [737, 343] width 1003 height 623
click at [586, 614] on div "Back to Dashboard Change Sender ID Customers Technicians Select a contact Outbo…" at bounding box center [737, 343] width 1003 height 623
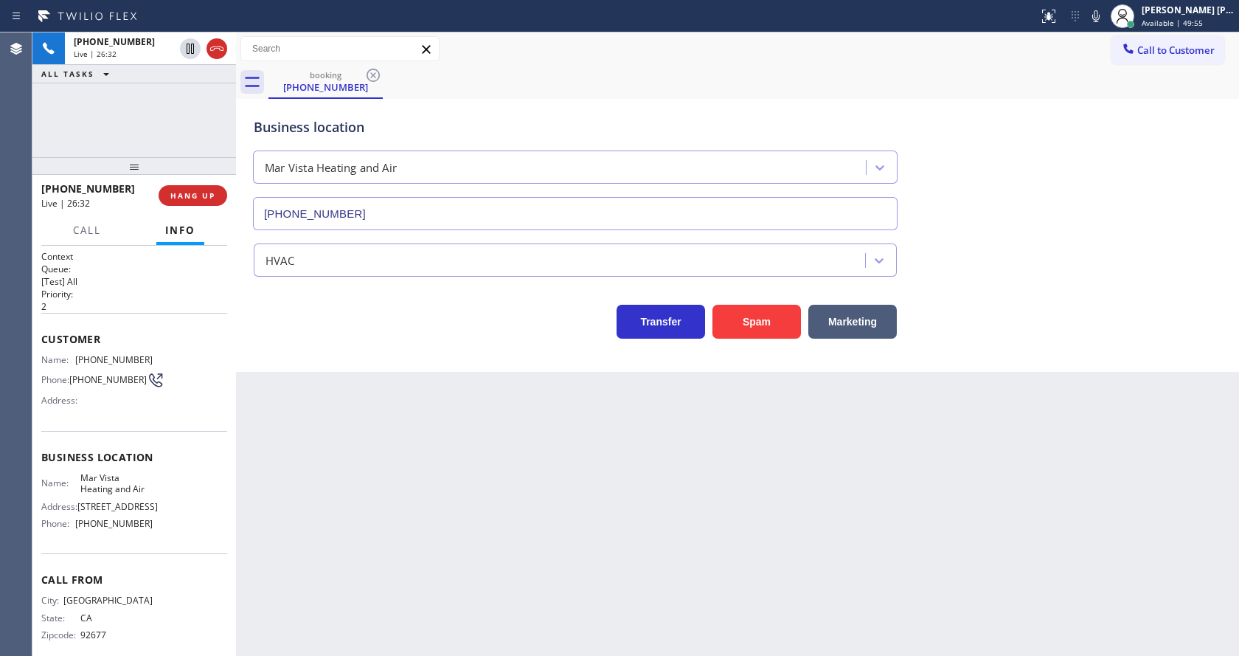
click at [381, 564] on div "Back to Dashboard Change Sender ID Customers Technicians Select a contact Outbo…" at bounding box center [737, 343] width 1003 height 623
click at [628, 524] on div "Back to Dashboard Change Sender ID Customers Technicians Select a contact Outbo…" at bounding box center [737, 343] width 1003 height 623
click at [655, 645] on div "Back to Dashboard Change Sender ID Customers Technicians Select a contact Outbo…" at bounding box center [737, 343] width 1003 height 623
click at [375, 603] on div "Back to Dashboard Change Sender ID Customers Technicians Select a contact Outbo…" at bounding box center [737, 343] width 1003 height 623
click at [792, 499] on div "Back to Dashboard Change Sender ID Customers Technicians Select a contact Outbo…" at bounding box center [737, 343] width 1003 height 623
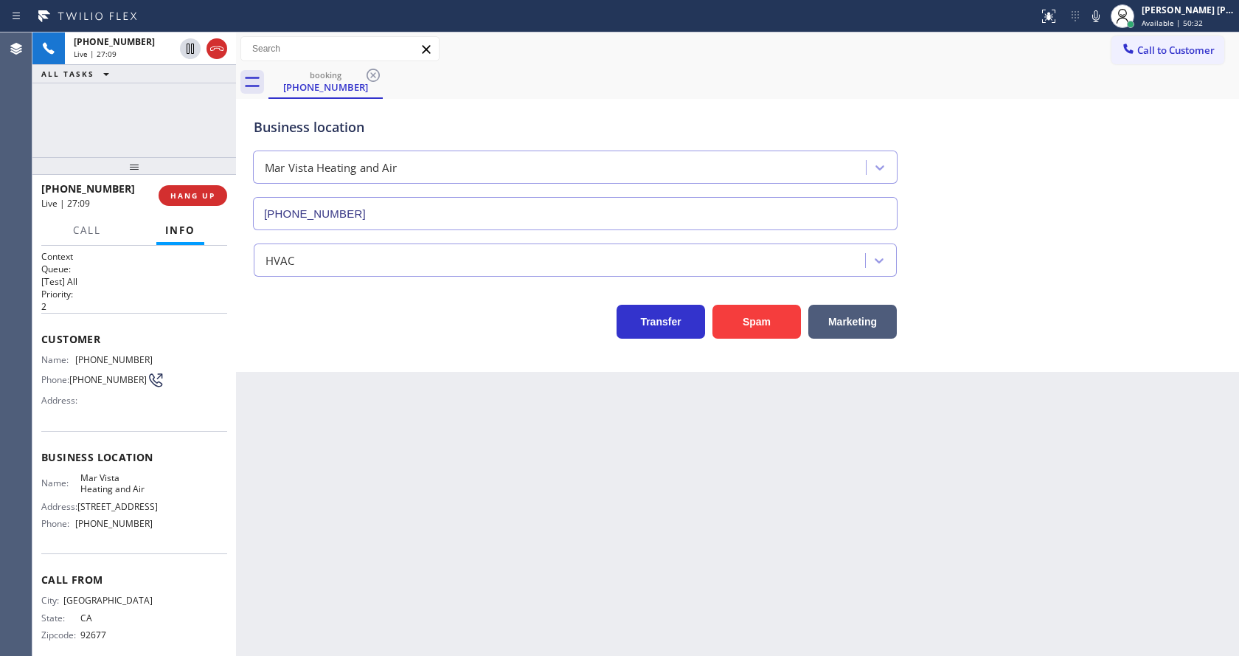
click at [724, 572] on div "Back to Dashboard Change Sender ID Customers Technicians Select a contact Outbo…" at bounding box center [737, 343] width 1003 height 623
click at [572, 602] on div "Back to Dashboard Change Sender ID Customers Technicians Select a contact Outbo…" at bounding box center [737, 343] width 1003 height 623
click at [320, 393] on div "Back to Dashboard Change Sender ID Customers Technicians Select a contact Outbo…" at bounding box center [737, 343] width 1003 height 623
click at [847, 510] on div "Back to Dashboard Change Sender ID Customers Technicians Select a contact Outbo…" at bounding box center [737, 343] width 1003 height 623
click at [989, 503] on div "Back to Dashboard Change Sender ID Customers Technicians Select a contact Outbo…" at bounding box center [737, 343] width 1003 height 623
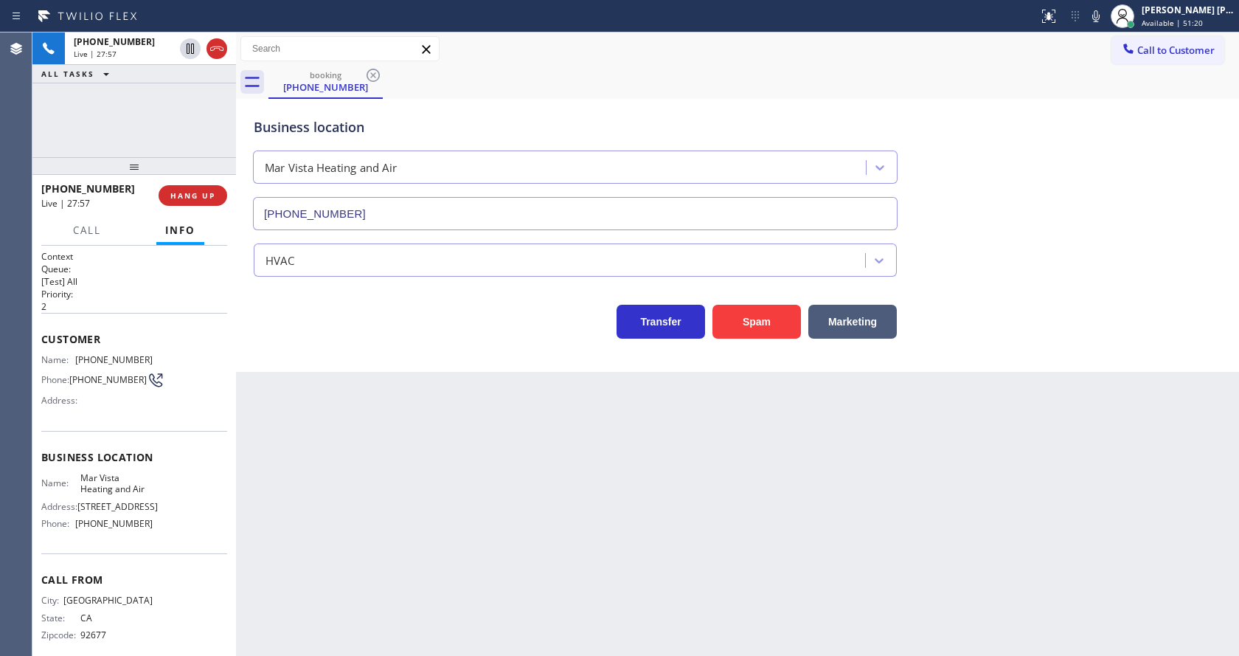
click at [351, 367] on div "Business location Mar Vista Heating and Air [PHONE_NUMBER] HVAC Transfer Spam M…" at bounding box center [737, 235] width 1003 height 273
drag, startPoint x: 530, startPoint y: 482, endPoint x: 514, endPoint y: 520, distance: 40.7
click at [530, 482] on div "Back to Dashboard Change Sender ID Customers Technicians Select a contact Outbo…" at bounding box center [737, 343] width 1003 height 623
drag, startPoint x: 296, startPoint y: 517, endPoint x: 320, endPoint y: 588, distance: 74.9
click at [296, 517] on div "Back to Dashboard Change Sender ID Customers Technicians Select a contact Outbo…" at bounding box center [737, 343] width 1003 height 623
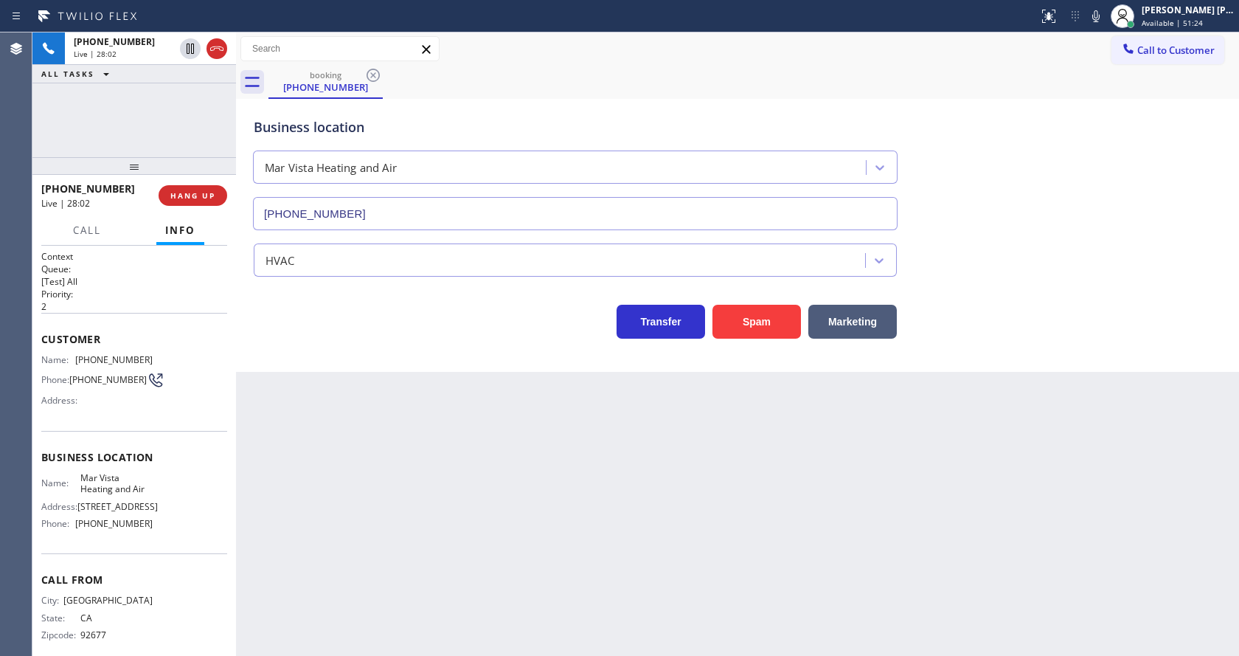
drag, startPoint x: 738, startPoint y: 548, endPoint x: 123, endPoint y: 219, distance: 697.6
click at [738, 548] on div "Back to Dashboard Change Sender ID Customers Technicians Select a contact Outbo…" at bounding box center [737, 343] width 1003 height 623
click at [178, 192] on span "COMPLETE" at bounding box center [189, 195] width 51 height 10
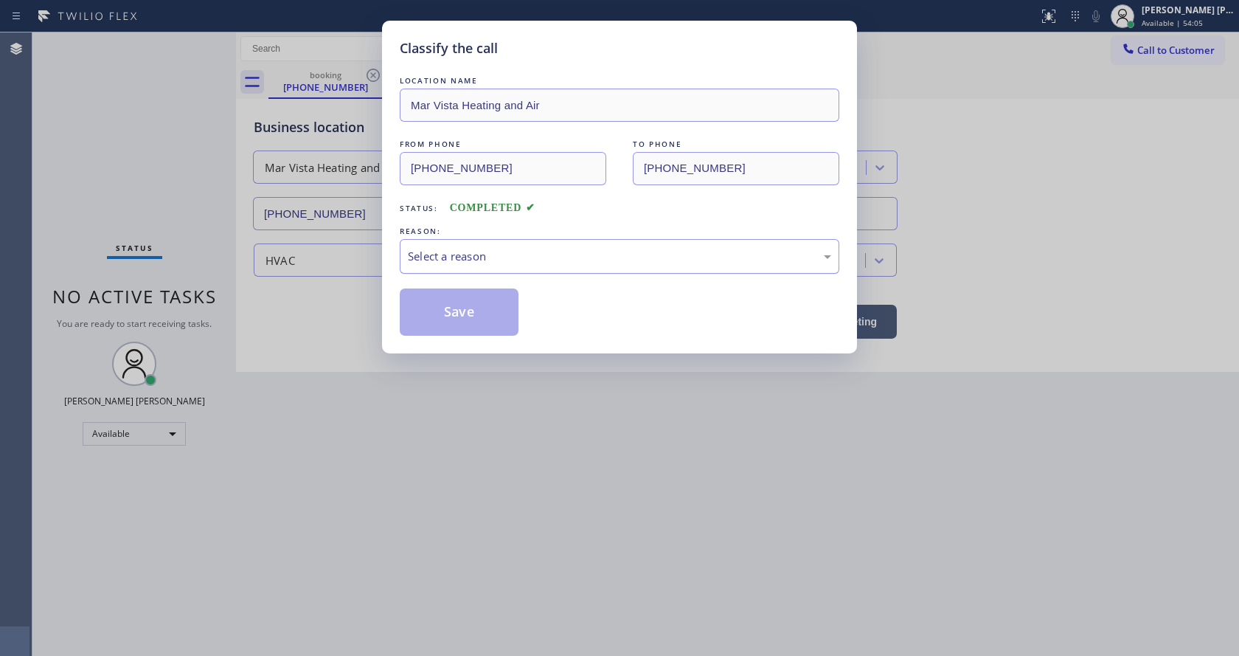
click at [522, 256] on div "Select a reason" at bounding box center [619, 256] width 423 height 17
click at [462, 316] on button "Save" at bounding box center [459, 311] width 119 height 47
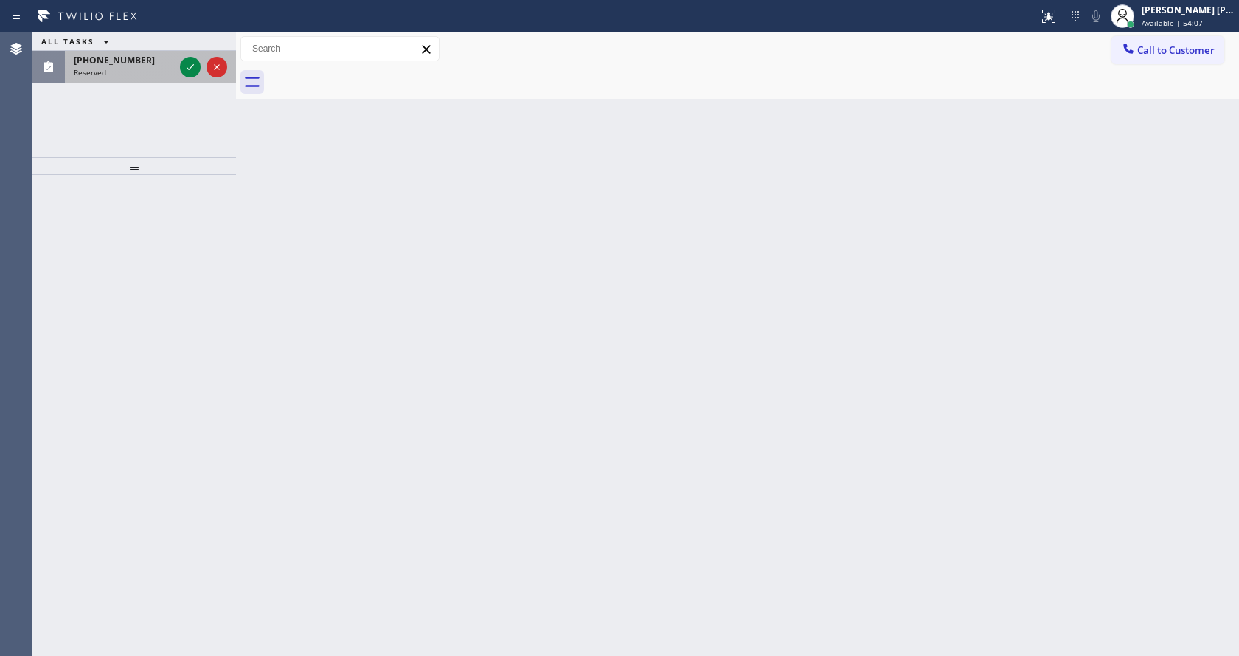
click at [144, 63] on div "(305) 393-5606" at bounding box center [124, 60] width 100 height 13
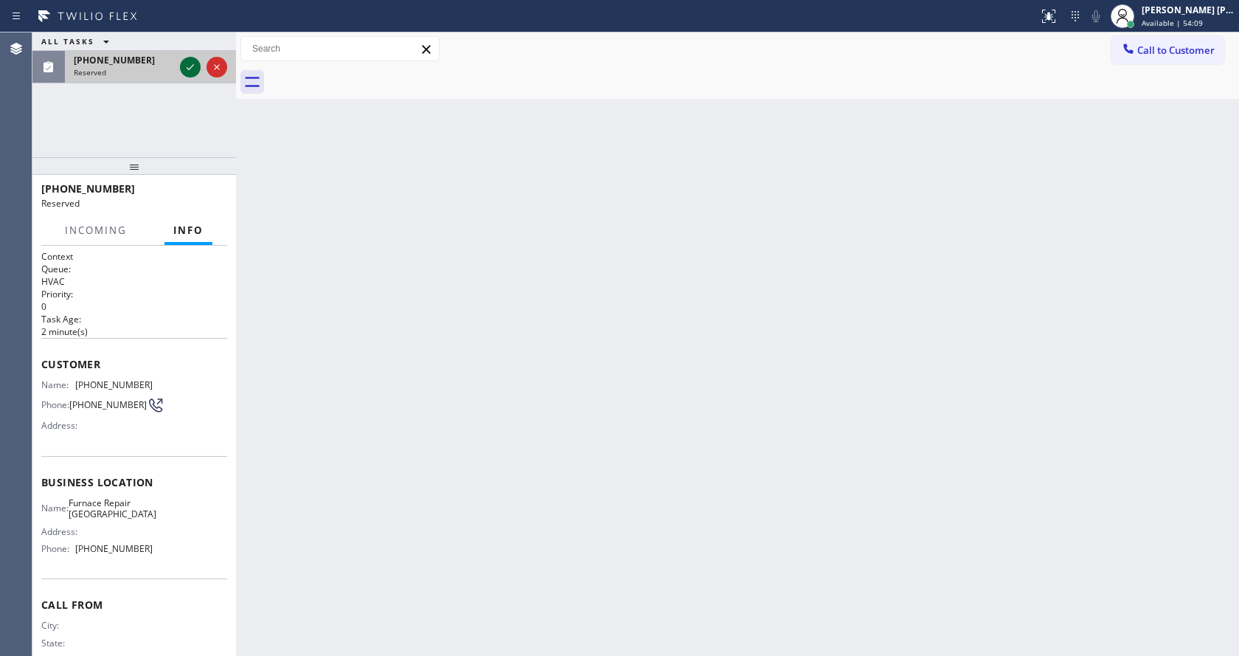
click at [184, 64] on icon at bounding box center [190, 67] width 18 height 18
click at [142, 79] on div "(305) 393-5606 Reserved" at bounding box center [121, 67] width 112 height 32
click at [181, 69] on div at bounding box center [190, 67] width 21 height 18
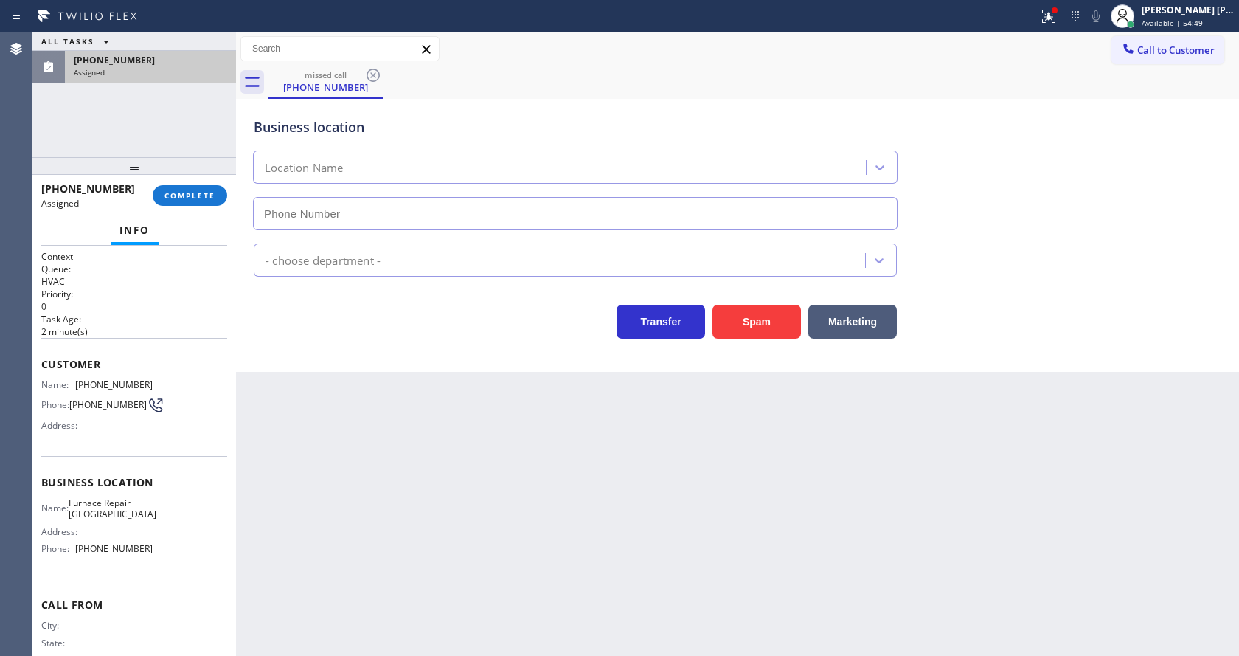
type input "(305) 930-6458"
click at [184, 198] on span "COMPLETE" at bounding box center [189, 195] width 51 height 10
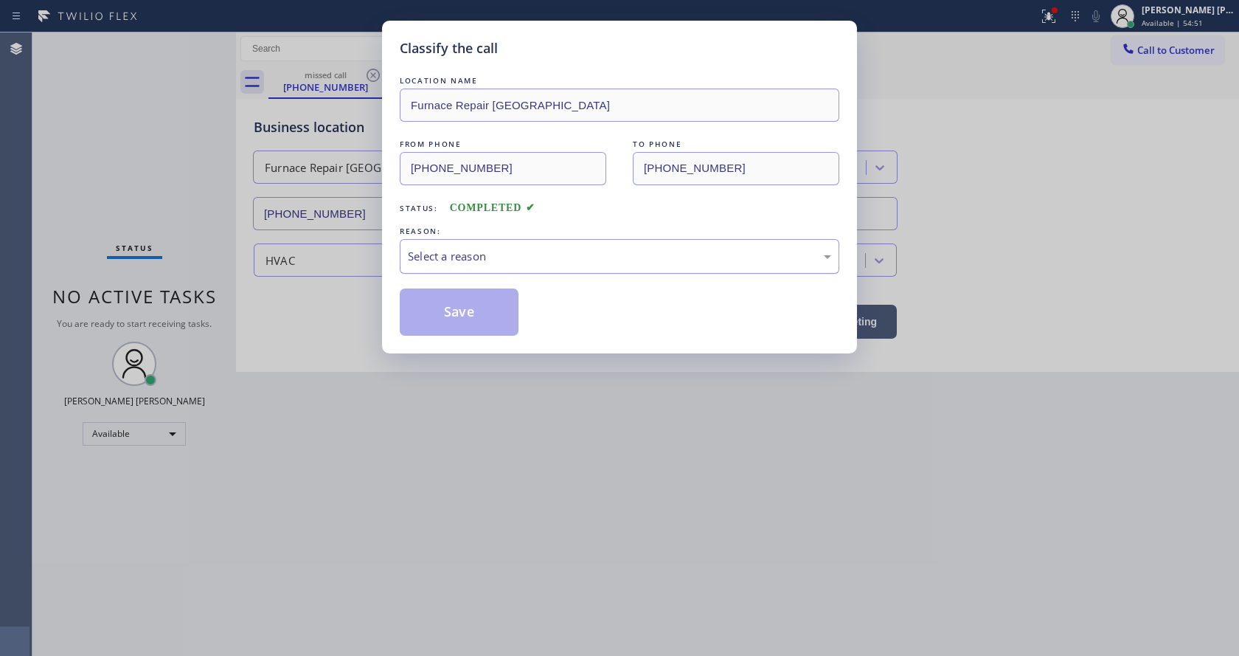
click at [457, 273] on div "Select a reason" at bounding box center [620, 256] width 440 height 35
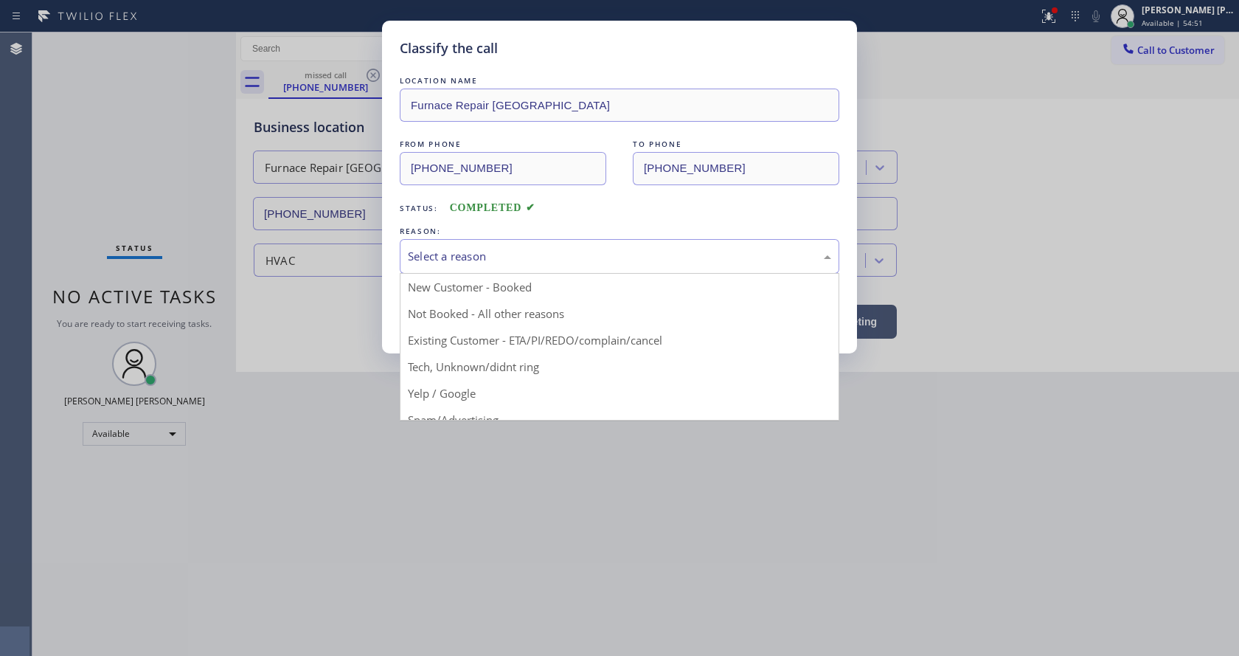
drag, startPoint x: 472, startPoint y: 357, endPoint x: 463, endPoint y: 313, distance: 45.1
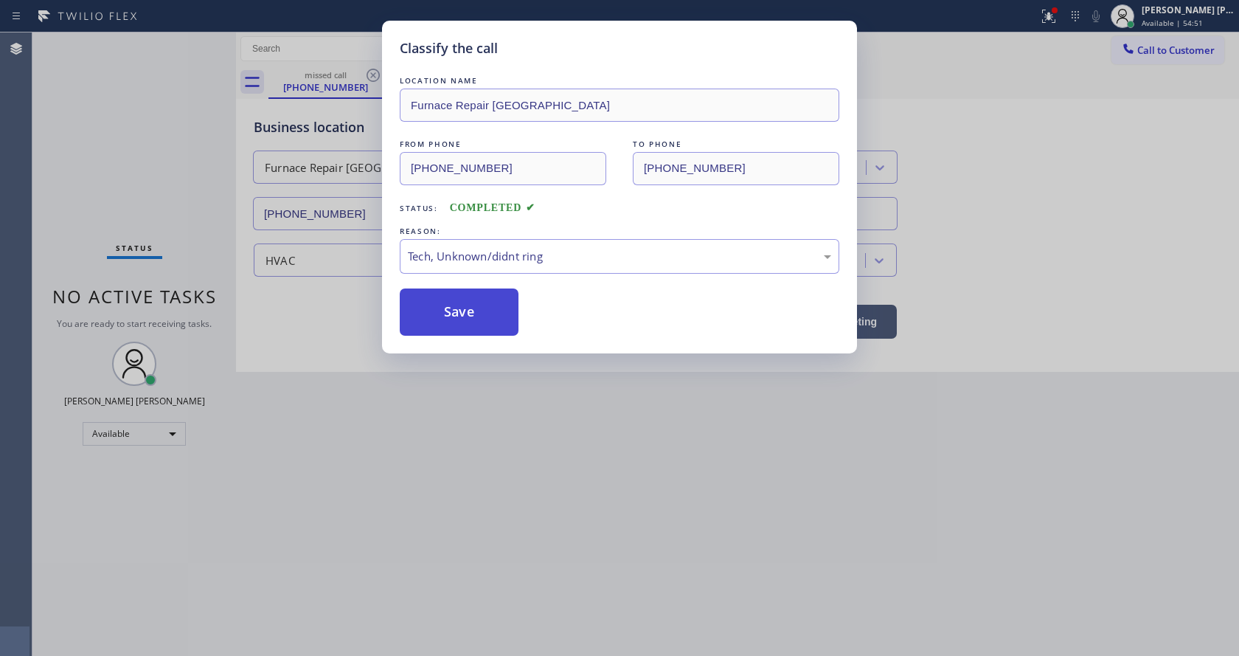
click at [460, 305] on button "Save" at bounding box center [459, 311] width 119 height 47
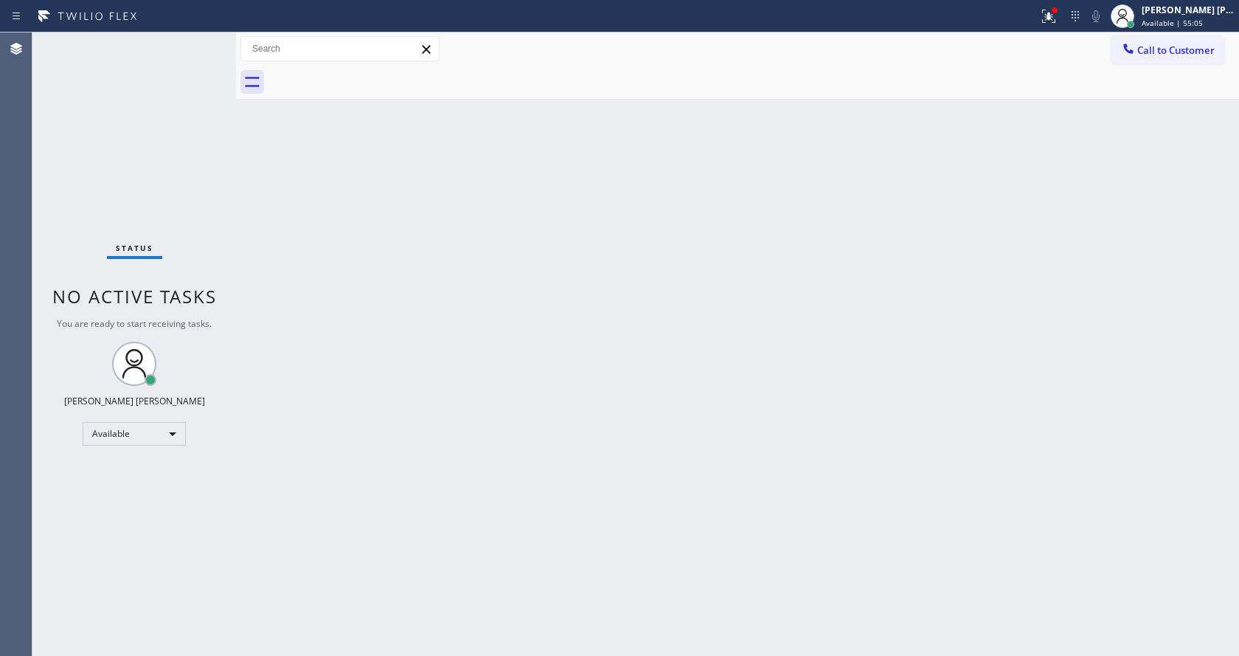
click at [441, 432] on div "Back to Dashboard Change Sender ID Customers Technicians Select a contact Outbo…" at bounding box center [737, 343] width 1003 height 623
click at [285, 322] on div "Back to Dashboard Change Sender ID Customers Technicians Select a contact Outbo…" at bounding box center [737, 343] width 1003 height 623
click at [719, 411] on div "Back to Dashboard Change Sender ID Customers Technicians Select a contact Outbo…" at bounding box center [737, 343] width 1003 height 623
drag, startPoint x: 458, startPoint y: 541, endPoint x: 438, endPoint y: 514, distance: 33.8
click at [454, 512] on div "Back to Dashboard Change Sender ID Customers Technicians Select a contact Outbo…" at bounding box center [737, 343] width 1003 height 623
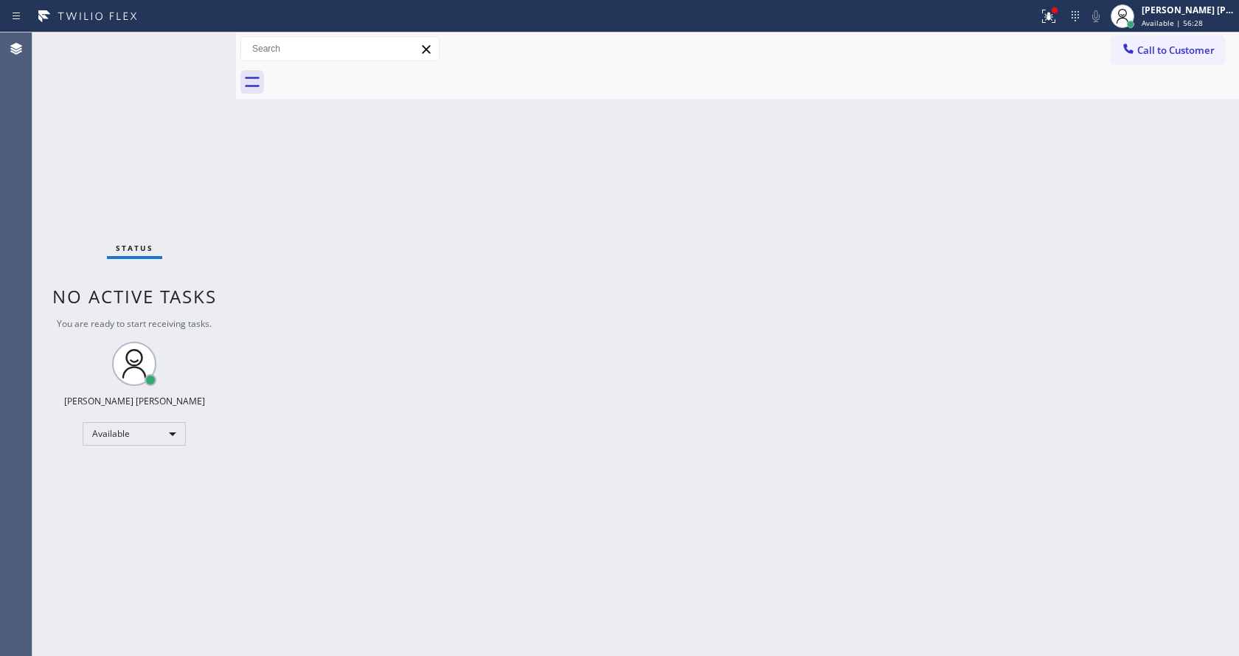
drag, startPoint x: 702, startPoint y: 428, endPoint x: 662, endPoint y: 384, distance: 59.5
click at [702, 429] on div "Back to Dashboard Change Sender ID Customers Technicians Select a contact Outbo…" at bounding box center [737, 343] width 1003 height 623
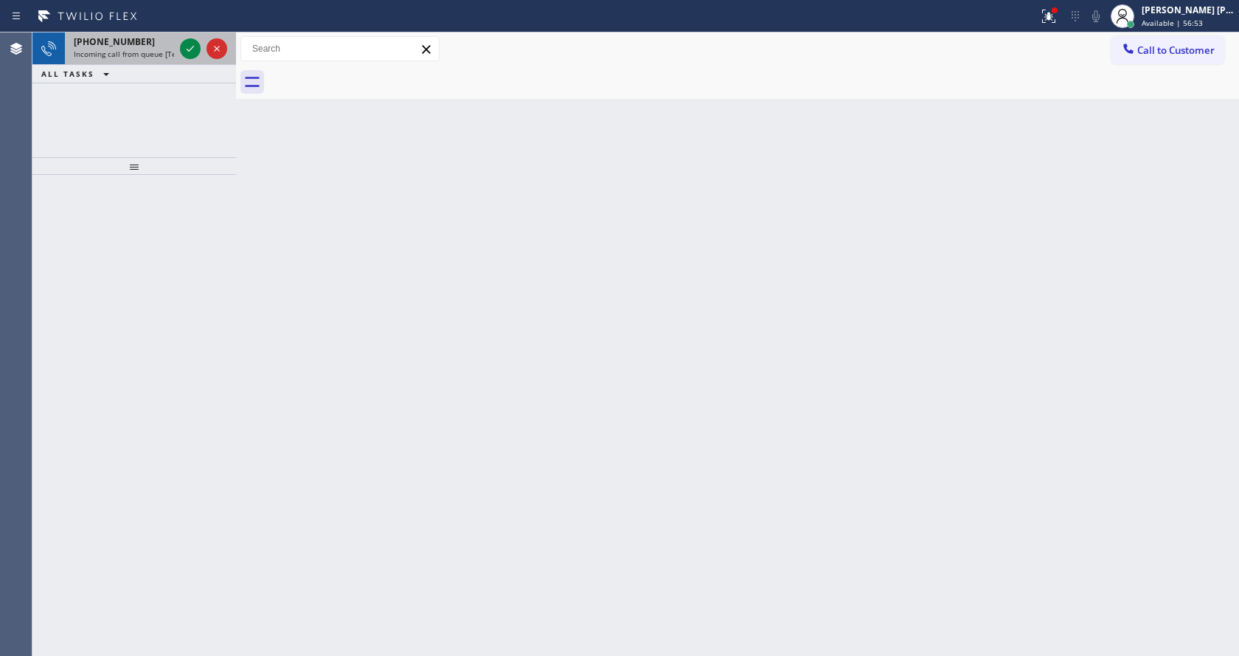
click at [153, 48] on div "+16018321702 Incoming call from queue [Test] All" at bounding box center [121, 48] width 112 height 32
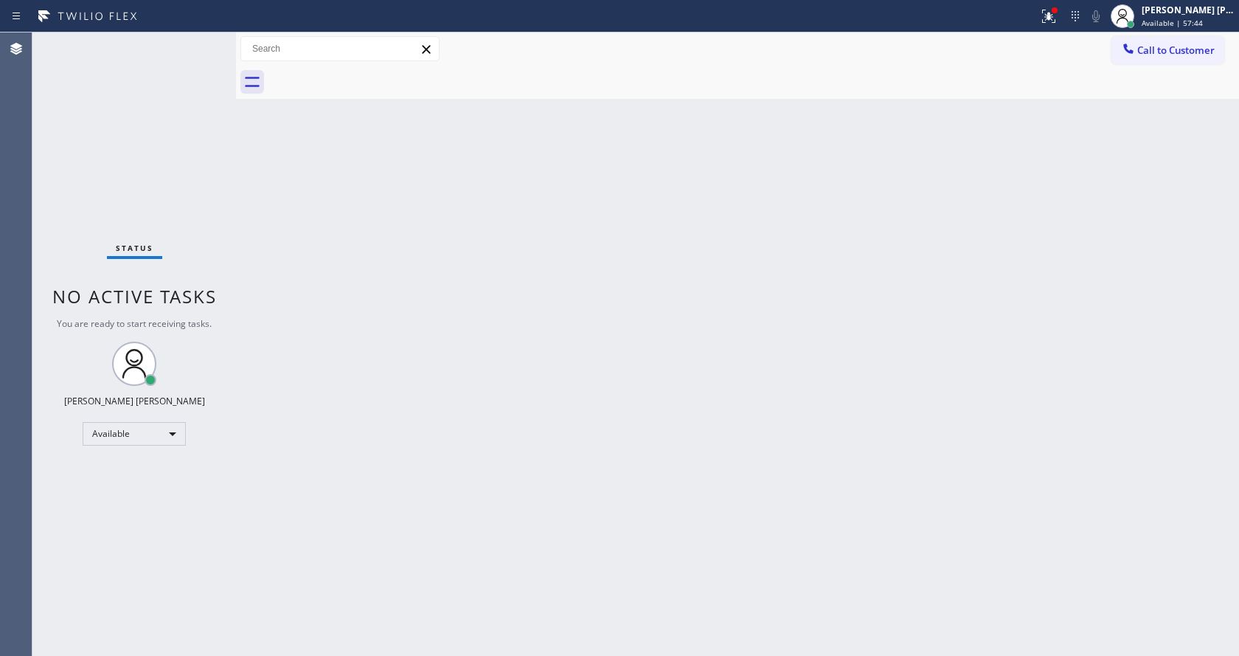
drag, startPoint x: 434, startPoint y: 271, endPoint x: 423, endPoint y: 398, distance: 127.4
click at [434, 279] on div "Back to Dashboard Change Sender ID Customers Technicians Select a contact Outbo…" at bounding box center [737, 343] width 1003 height 623
click at [864, 443] on div "Back to Dashboard Change Sender ID Customers Technicians Select a contact Outbo…" at bounding box center [737, 343] width 1003 height 623
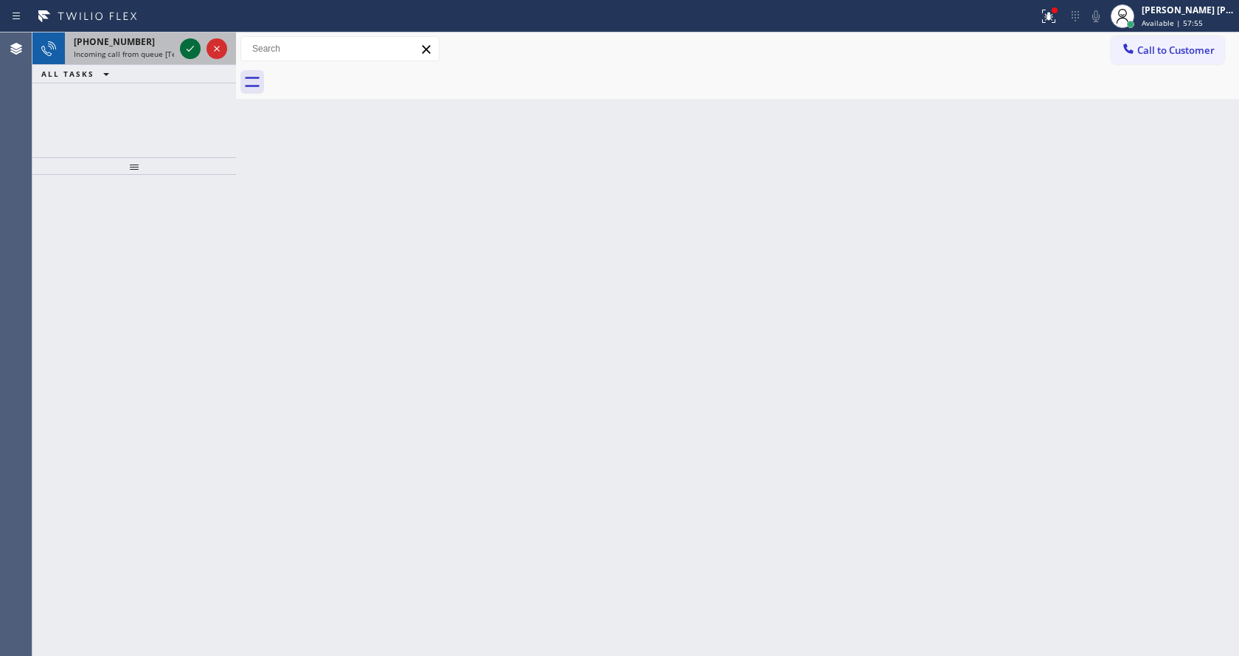
click at [194, 44] on icon at bounding box center [190, 49] width 18 height 18
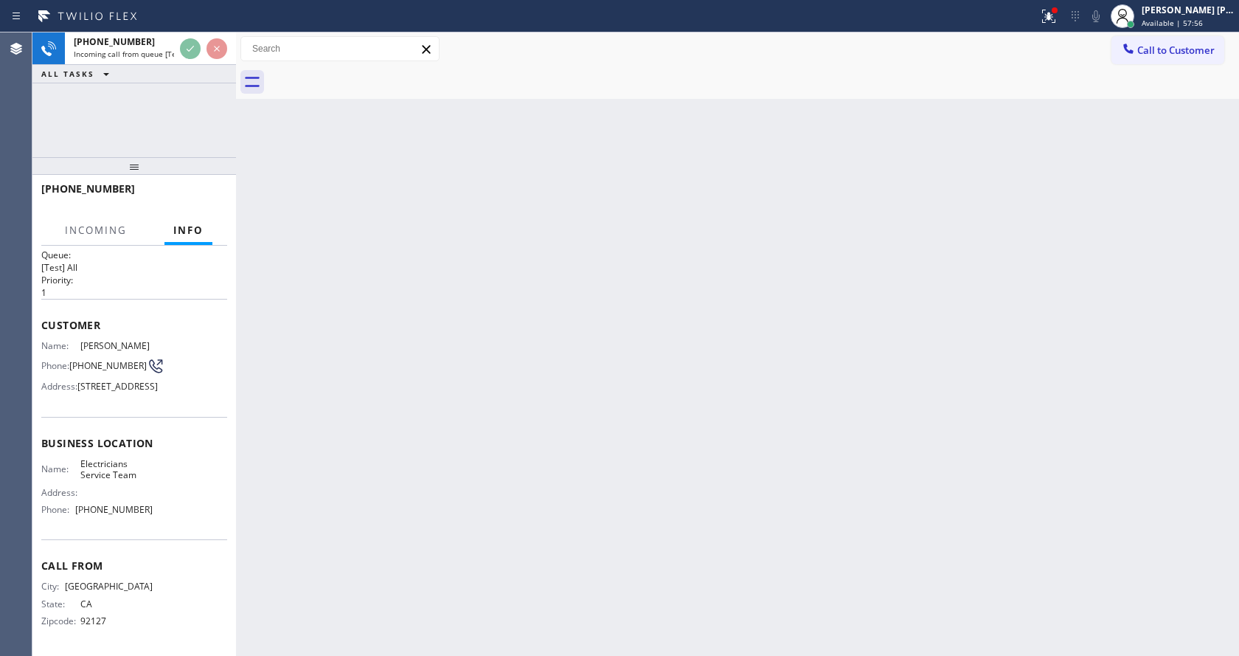
scroll to position [42, 0]
click at [598, 331] on div "Back to Dashboard Change Sender ID Customers Technicians Select a contact Outbo…" at bounding box center [737, 343] width 1003 height 623
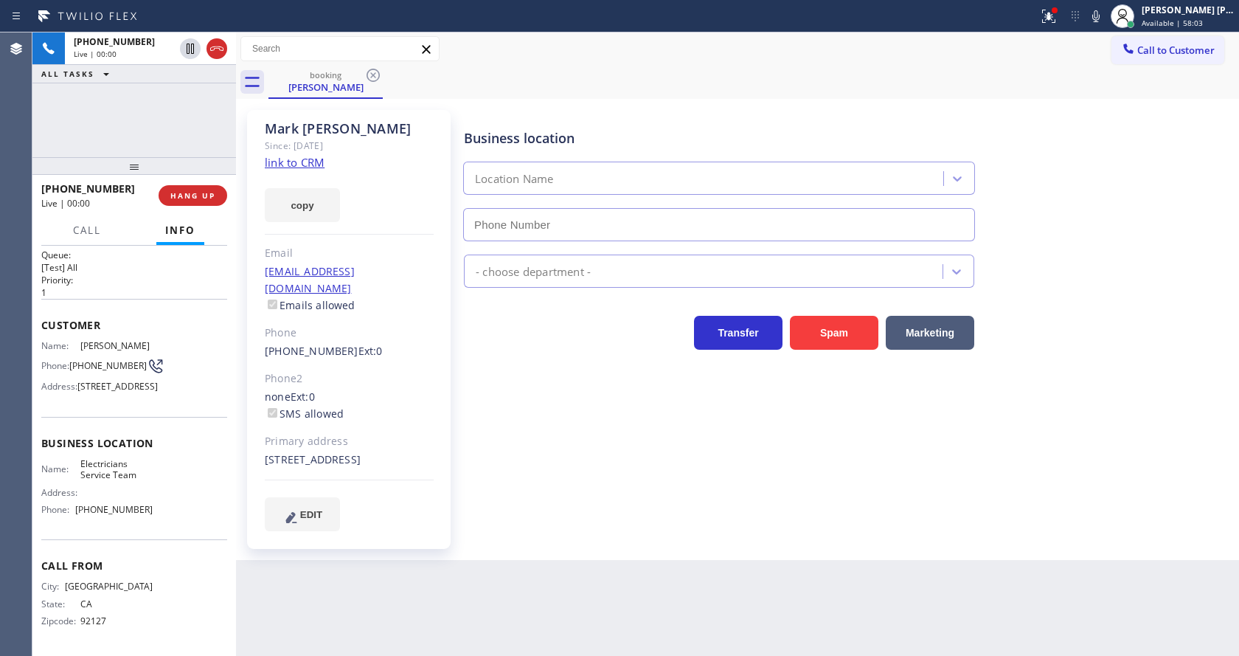
type input "(888) 553-8605"
click at [1056, 9] on icon at bounding box center [1049, 16] width 18 height 18
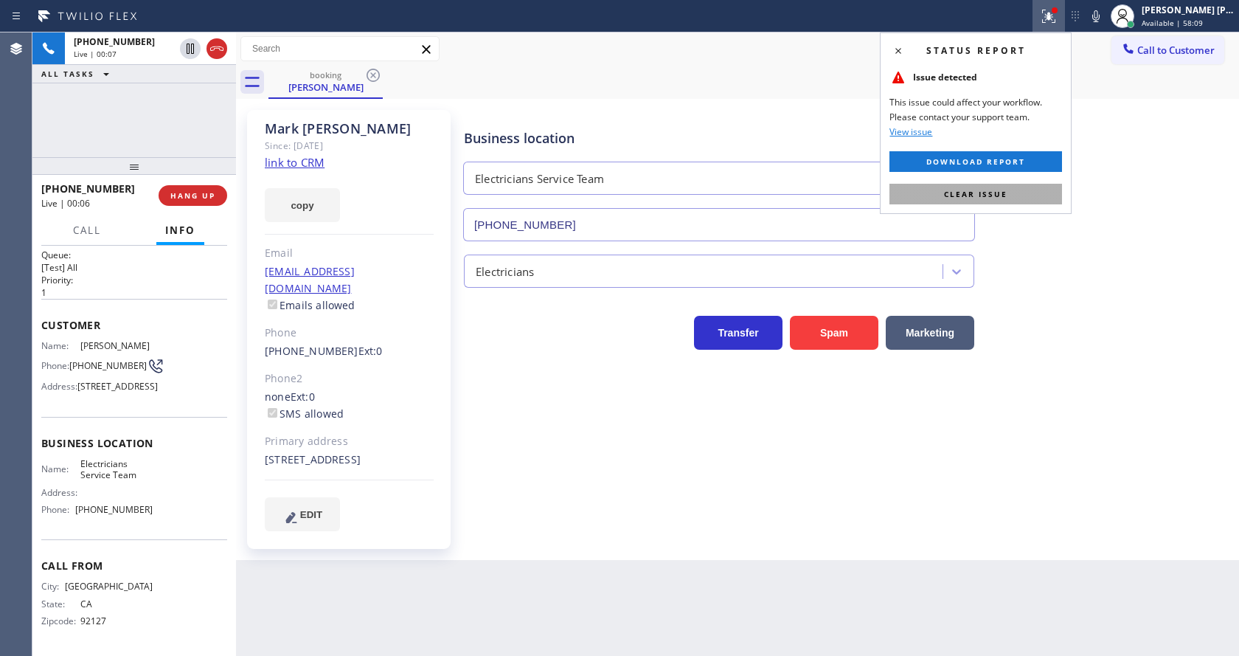
click at [1028, 188] on button "Clear issue" at bounding box center [976, 194] width 173 height 21
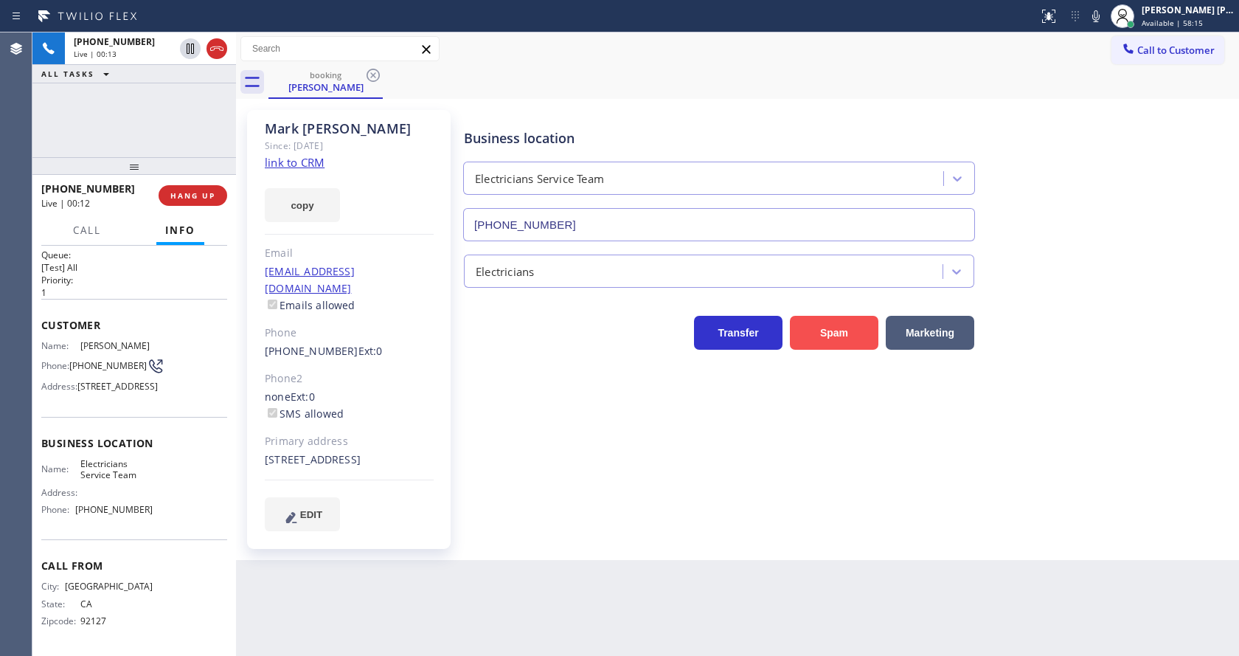
click at [827, 331] on button "Spam" at bounding box center [834, 333] width 89 height 34
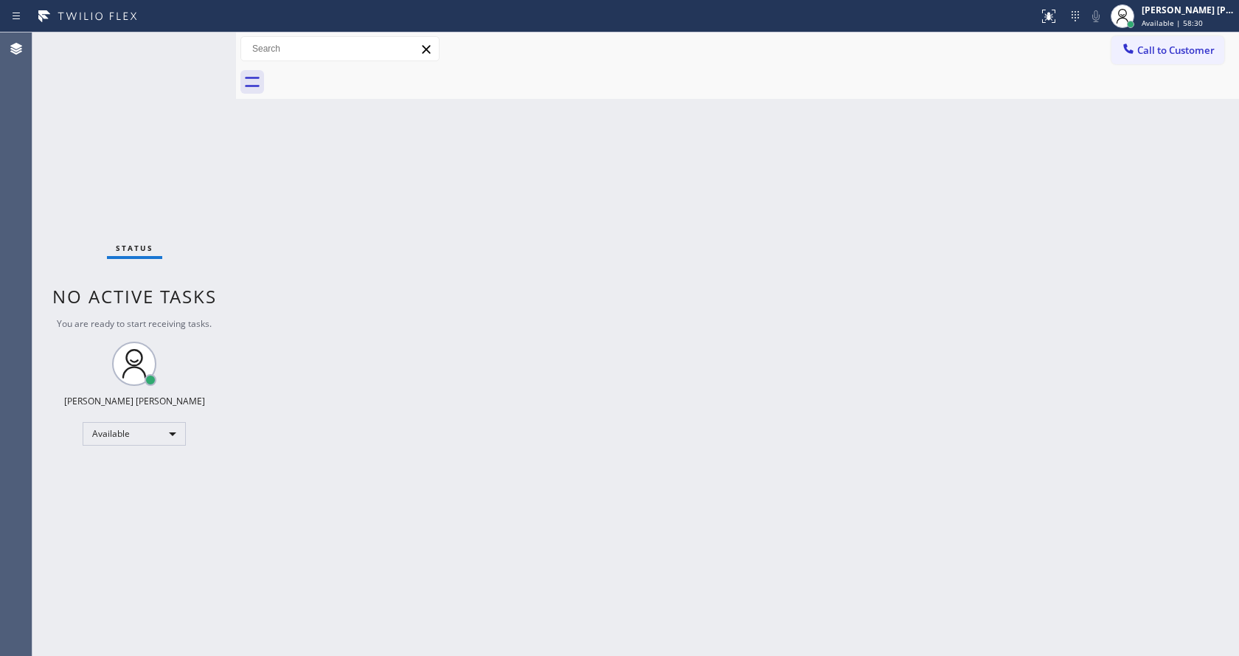
click at [236, 231] on div at bounding box center [236, 343] width 0 height 623
click at [488, 272] on div "Back to Dashboard Change Sender ID Customers Technicians Select a contact Outbo…" at bounding box center [737, 343] width 1003 height 623
click at [197, 288] on span "No active tasks" at bounding box center [134, 296] width 164 height 24
click at [198, 44] on div "Status No active tasks You are ready to start receiving tasks. [PERSON_NAME] [P…" at bounding box center [134, 343] width 204 height 623
click at [159, 173] on div "Status No active tasks You are ready to start receiving tasks. [PERSON_NAME] [P…" at bounding box center [134, 343] width 204 height 623
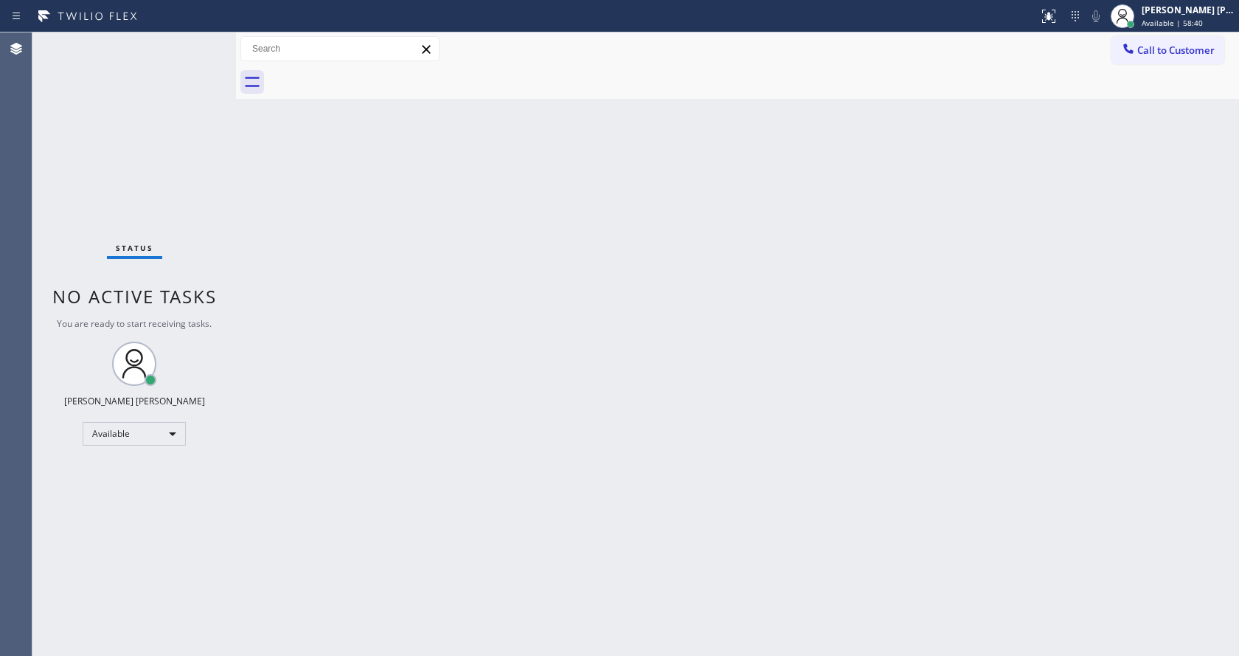
click at [195, 40] on div "Status No active tasks You are ready to start receiving tasks. [PERSON_NAME] [P…" at bounding box center [134, 343] width 204 height 623
click at [195, 42] on div "Status No active tasks You are ready to start receiving tasks. [PERSON_NAME] [P…" at bounding box center [134, 343] width 204 height 623
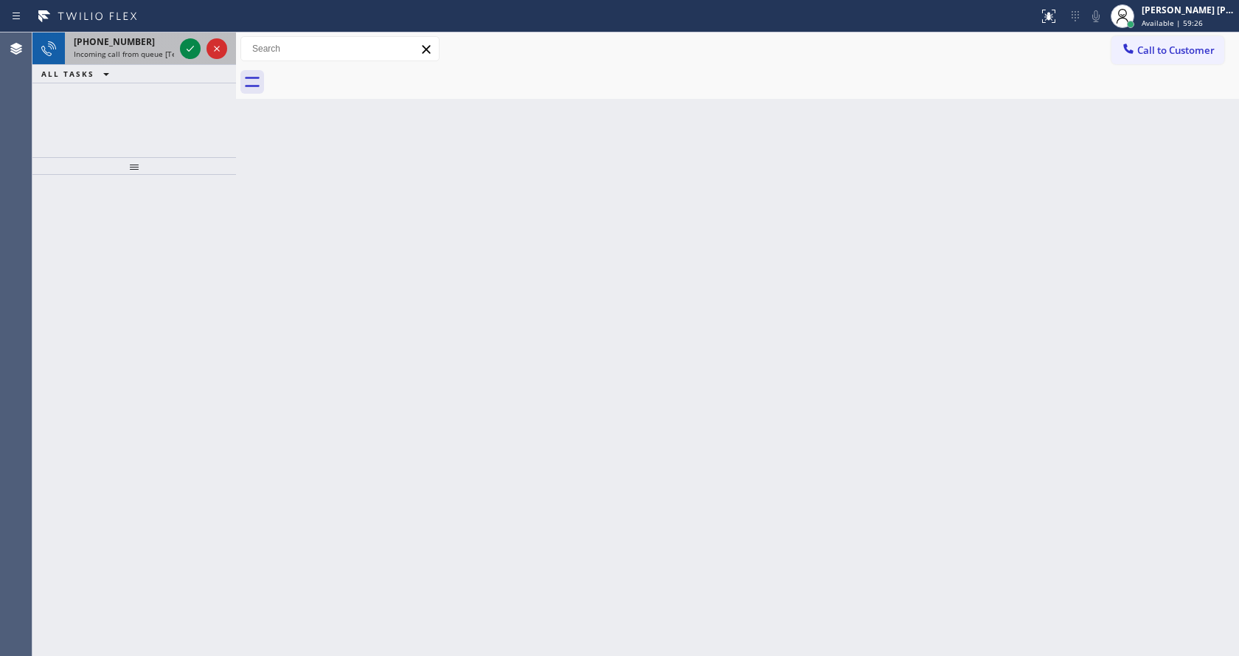
click at [149, 52] on span "Incoming call from queue [Test] All" at bounding box center [135, 54] width 122 height 10
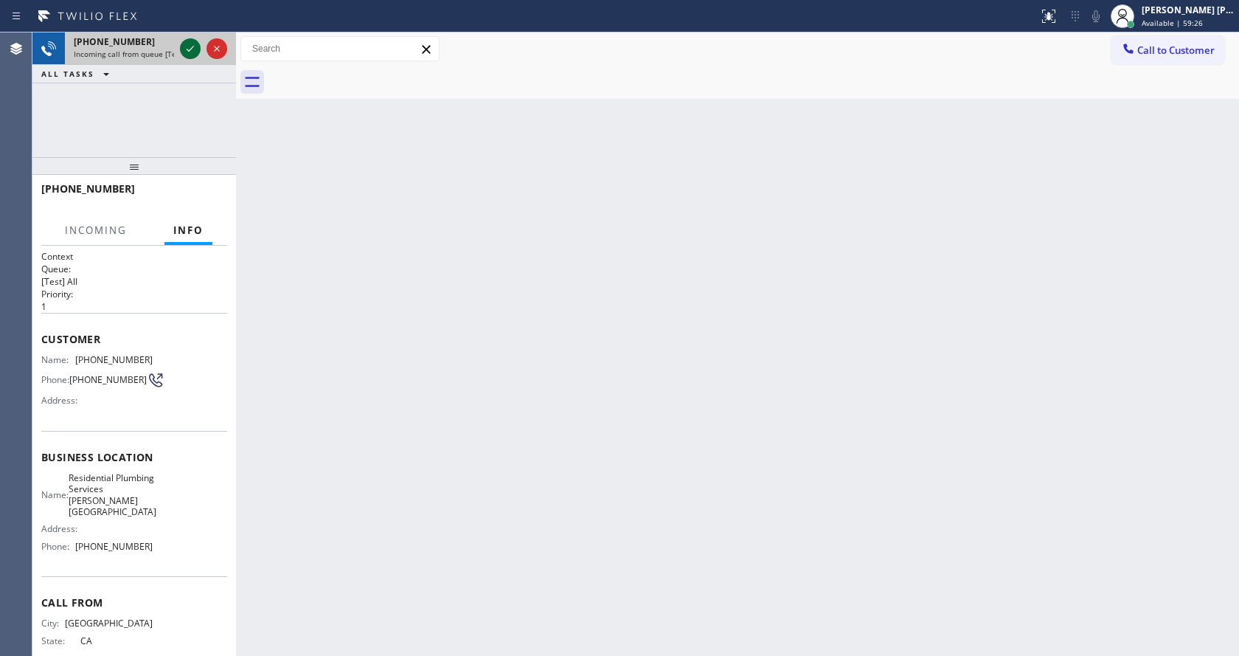
click at [190, 49] on icon at bounding box center [190, 49] width 18 height 18
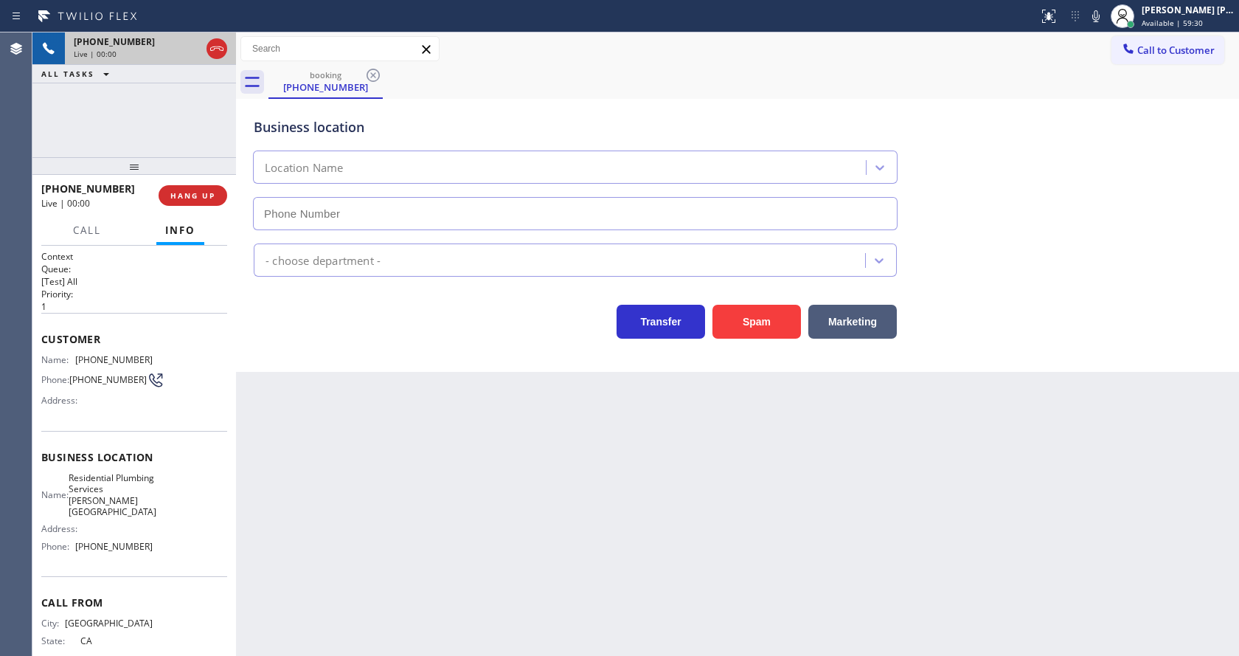
type input "(424) 581-0589"
click at [412, 406] on div "Back to Dashboard Change Sender ID Customers Technicians Select a contact Outbo…" at bounding box center [737, 343] width 1003 height 623
drag, startPoint x: 428, startPoint y: 381, endPoint x: 439, endPoint y: 411, distance: 31.5
click at [426, 401] on div "Back to Dashboard Change Sender ID Customers Technicians Select a contact Outbo…" at bounding box center [737, 343] width 1003 height 623
click at [302, 397] on div "Back to Dashboard Change Sender ID Customers Technicians Select a contact Outbo…" at bounding box center [737, 343] width 1003 height 623
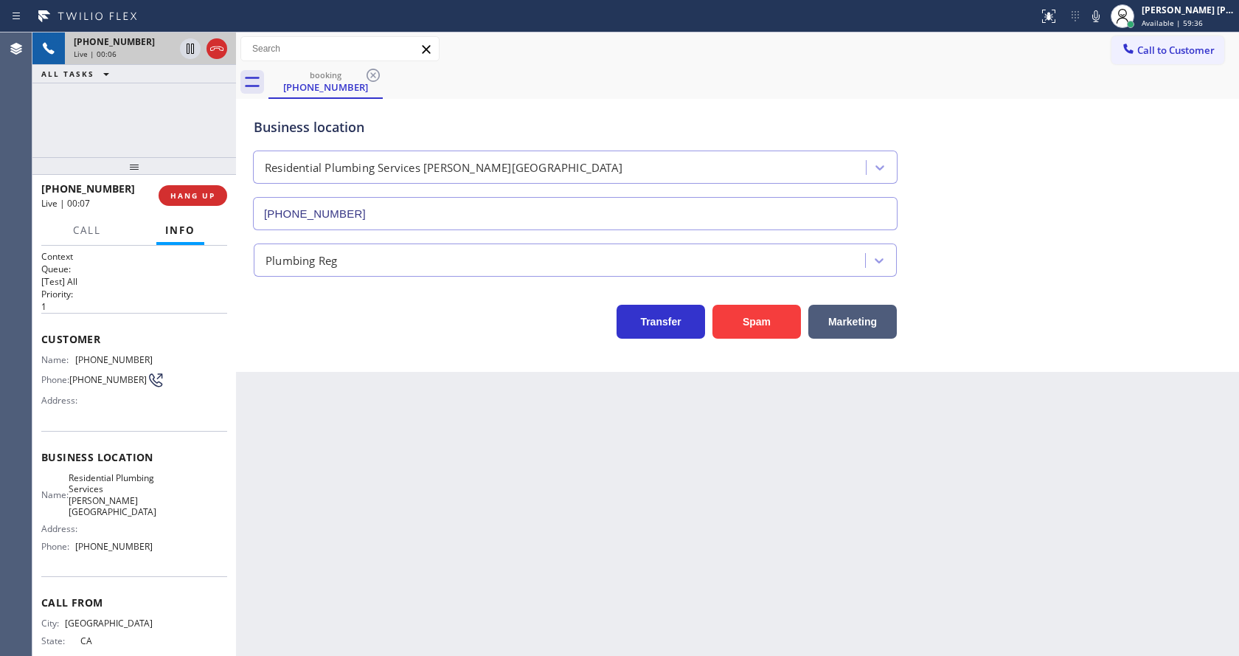
click at [443, 536] on div "Back to Dashboard Change Sender ID Customers Technicians Select a contact Outbo…" at bounding box center [737, 343] width 1003 height 623
drag, startPoint x: 77, startPoint y: 373, endPoint x: 80, endPoint y: 364, distance: 9.1
click at [77, 374] on span "(213) 810-9095" at bounding box center [107, 379] width 77 height 11
drag, startPoint x: 73, startPoint y: 356, endPoint x: 161, endPoint y: 355, distance: 87.8
click at [161, 355] on div "Name: (213) 810-9095 Phone: (213) 810-9095 Address:" at bounding box center [134, 383] width 186 height 58
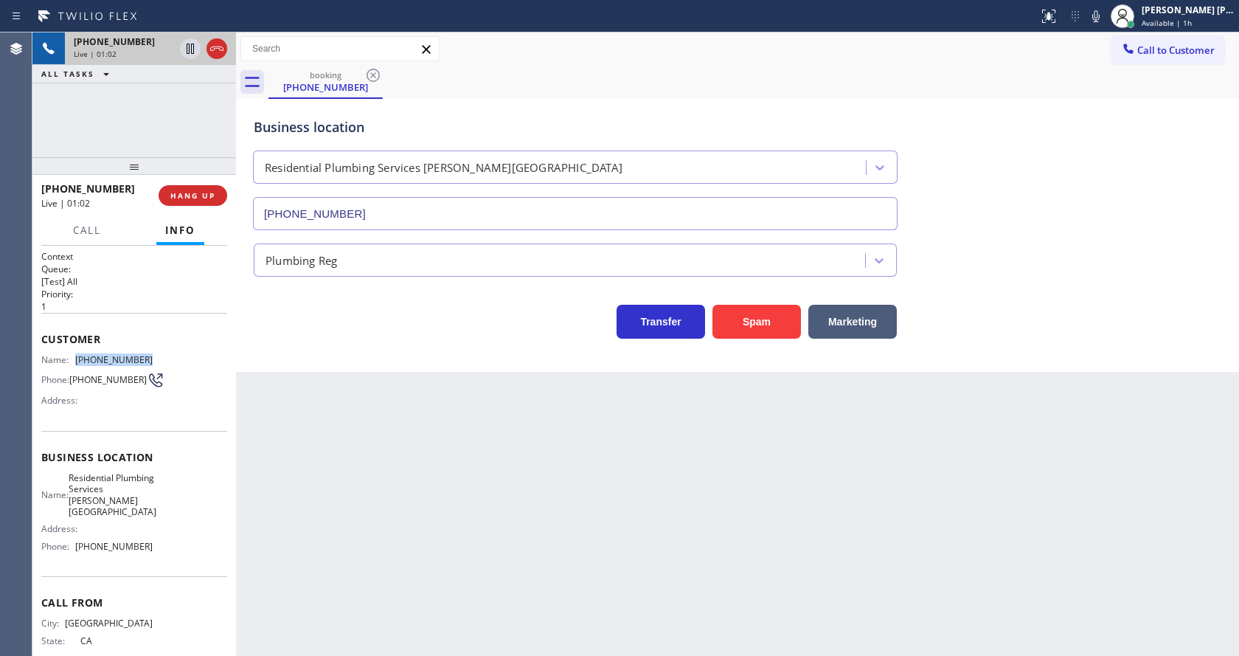
copy div "(213) 810-9095"
drag, startPoint x: 377, startPoint y: 412, endPoint x: 420, endPoint y: 653, distance: 245.1
click at [381, 417] on div "Back to Dashboard Change Sender ID Customers Technicians Select a contact Outbo…" at bounding box center [737, 343] width 1003 height 623
click at [322, 561] on div "Back to Dashboard Change Sender ID Customers Technicians Select a contact Outbo…" at bounding box center [737, 343] width 1003 height 623
click at [808, 449] on div "Back to Dashboard Change Sender ID Customers Technicians Select a contact Outbo…" at bounding box center [737, 343] width 1003 height 623
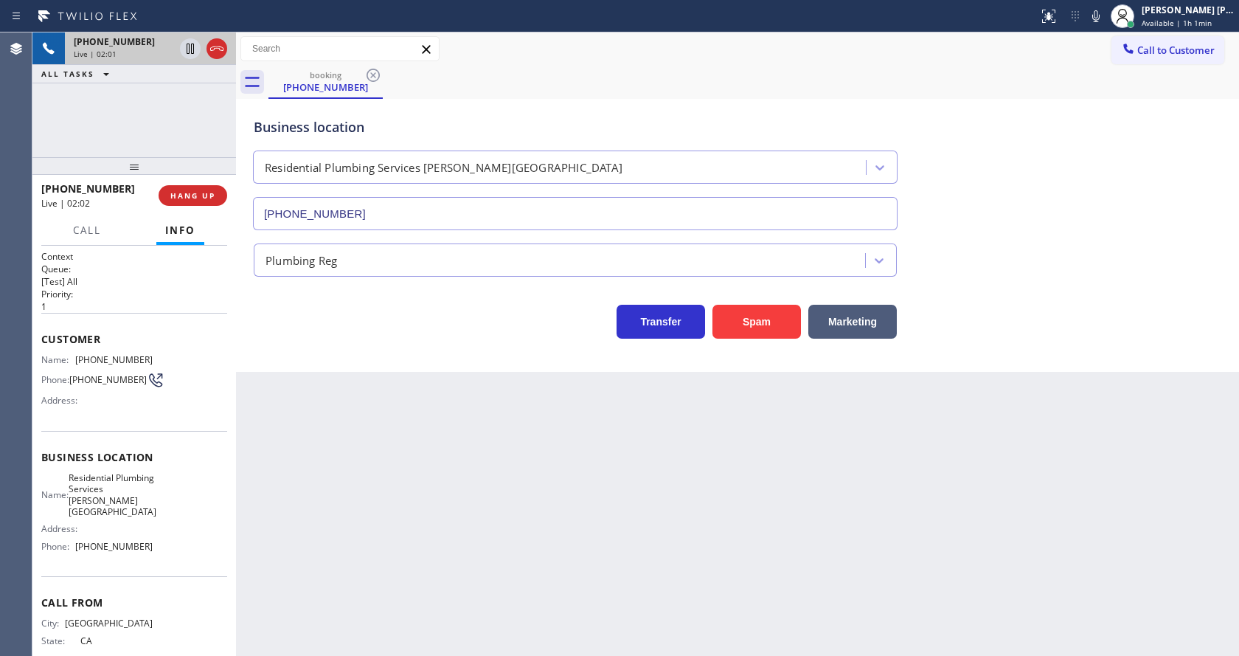
click at [432, 462] on div "Back to Dashboard Change Sender ID Customers Technicians Select a contact Outbo…" at bounding box center [737, 343] width 1003 height 623
click at [128, 431] on div "Customer Name: (213) 810-9095 Phone: (213) 810-9095 Address:" at bounding box center [134, 372] width 186 height 118
drag, startPoint x: 77, startPoint y: 479, endPoint x: 101, endPoint y: 514, distance: 42.4
click at [101, 514] on div "Name: Residential Plumbing Services Beverly Hills" at bounding box center [96, 495] width 111 height 46
copy span "Residential Plumbing Services Beverly Hills"
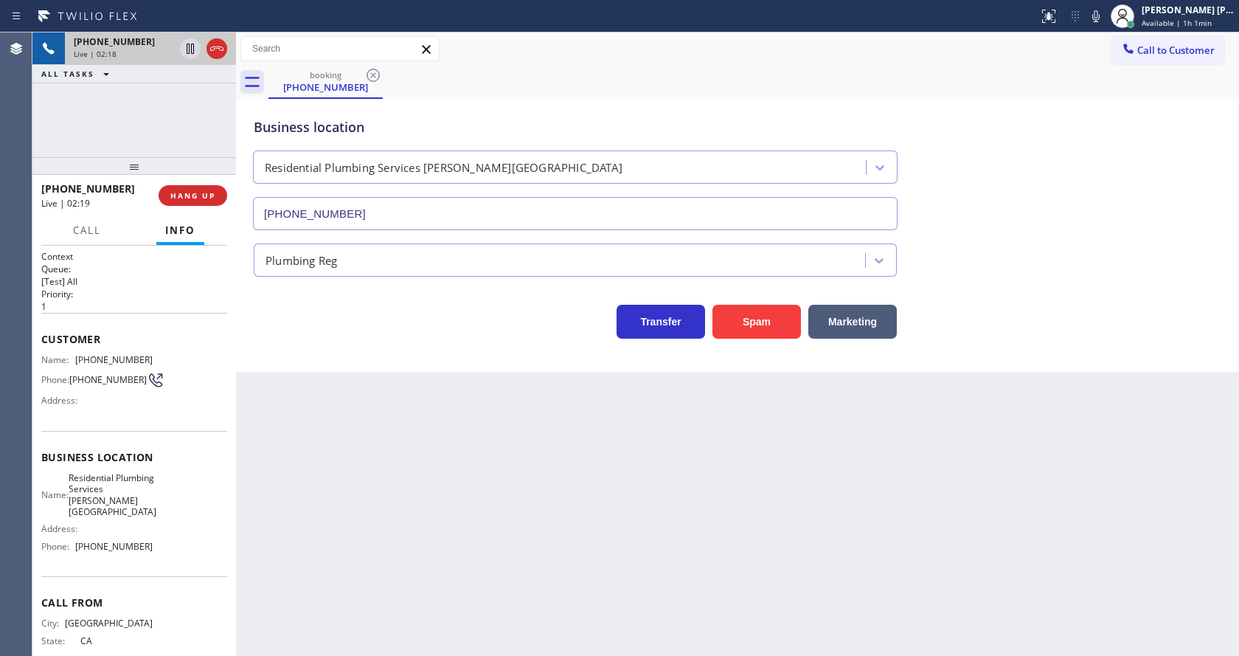
click at [426, 489] on div "Back to Dashboard Change Sender ID Customers Technicians Select a contact Outbo…" at bounding box center [737, 343] width 1003 height 623
click at [164, 529] on div "Name: Residential Plumbing Services Beverly Hills Address: Phone: (424) 581-0589" at bounding box center [134, 515] width 186 height 86
drag, startPoint x: 73, startPoint y: 550, endPoint x: 163, endPoint y: 550, distance: 90.0
click at [163, 550] on div "Name: Residential Plumbing Services Beverly Hills Address: Phone: (424) 581-0589" at bounding box center [134, 515] width 186 height 86
copy div "(424) 581-0589"
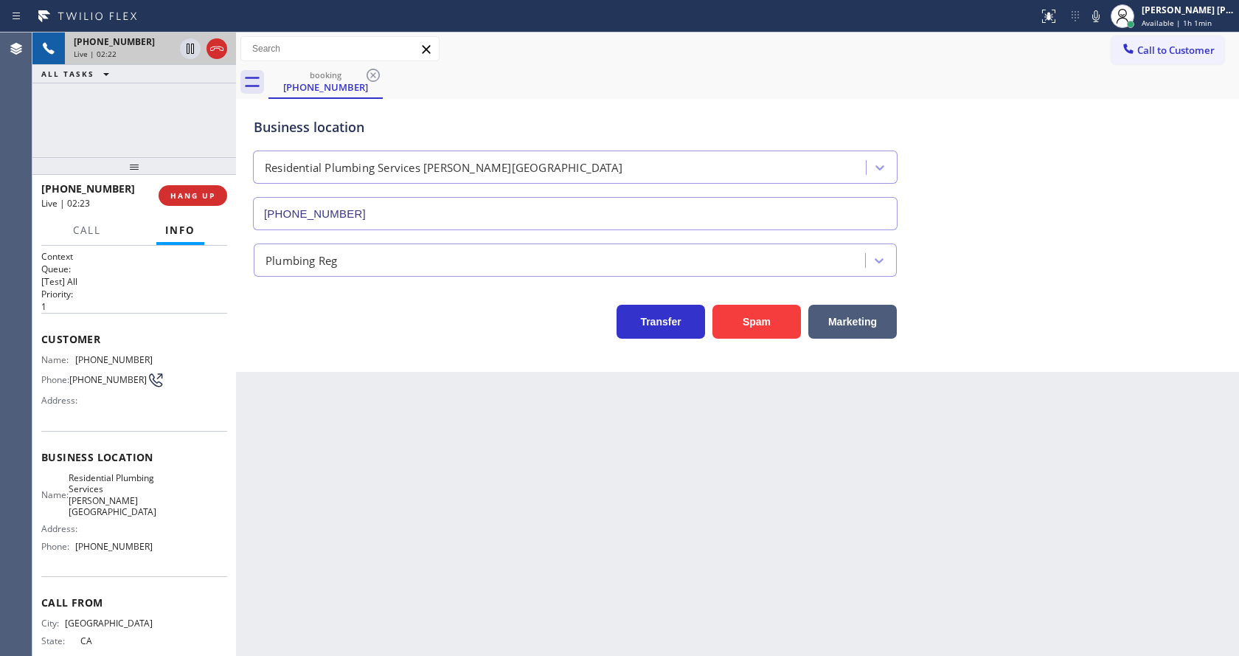
click at [402, 497] on div "Back to Dashboard Change Sender ID Customers Technicians Select a contact Outbo…" at bounding box center [737, 343] width 1003 height 623
click at [555, 444] on div "Back to Dashboard Change Sender ID Customers Technicians Select a contact Outbo…" at bounding box center [737, 343] width 1003 height 623
click at [330, 398] on div "Back to Dashboard Change Sender ID Customers Technicians Select a contact Outbo…" at bounding box center [737, 343] width 1003 height 623
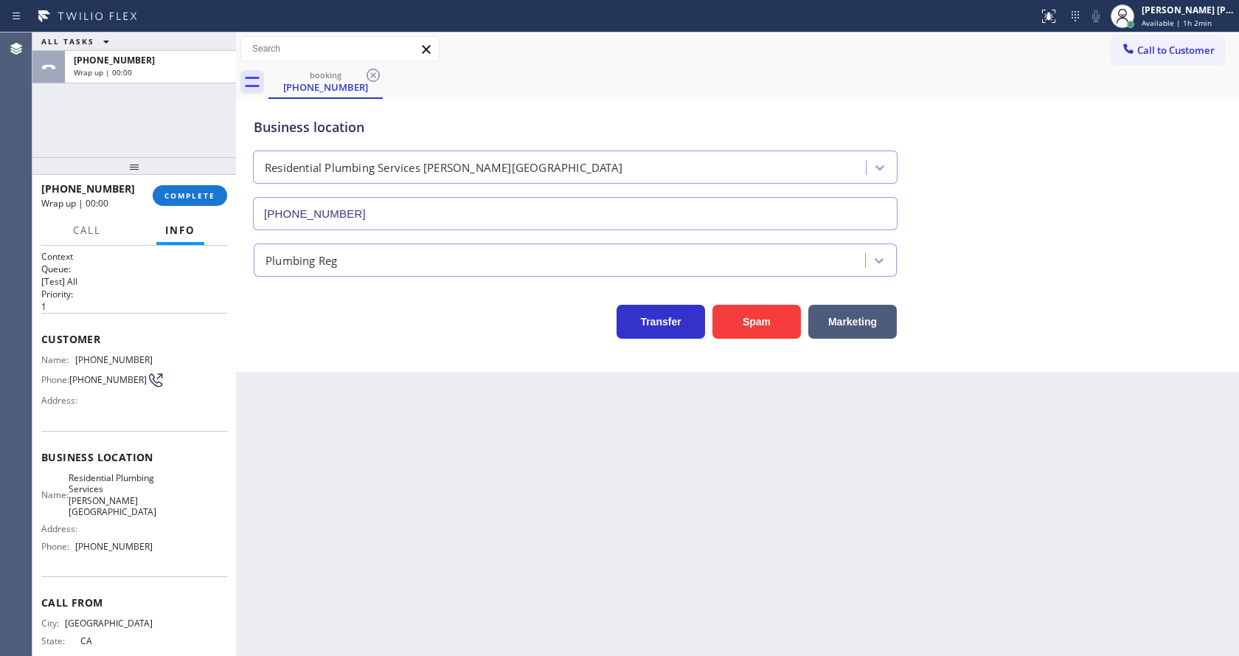
click at [747, 462] on div "Back to Dashboard Change Sender ID Customers Technicians Select a contact Outbo…" at bounding box center [737, 343] width 1003 height 623
click at [176, 194] on span "COMPLETE" at bounding box center [189, 195] width 51 height 10
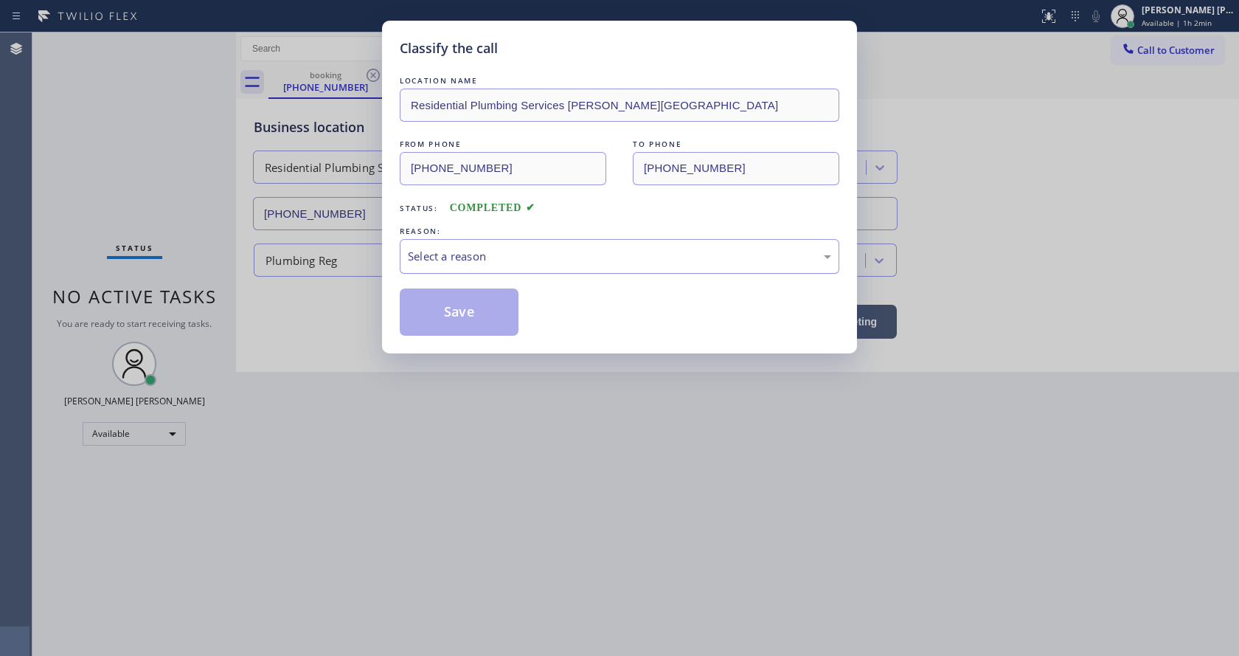
click at [421, 254] on div "Select a reason" at bounding box center [619, 256] width 423 height 17
click at [446, 304] on button "Save" at bounding box center [459, 311] width 119 height 47
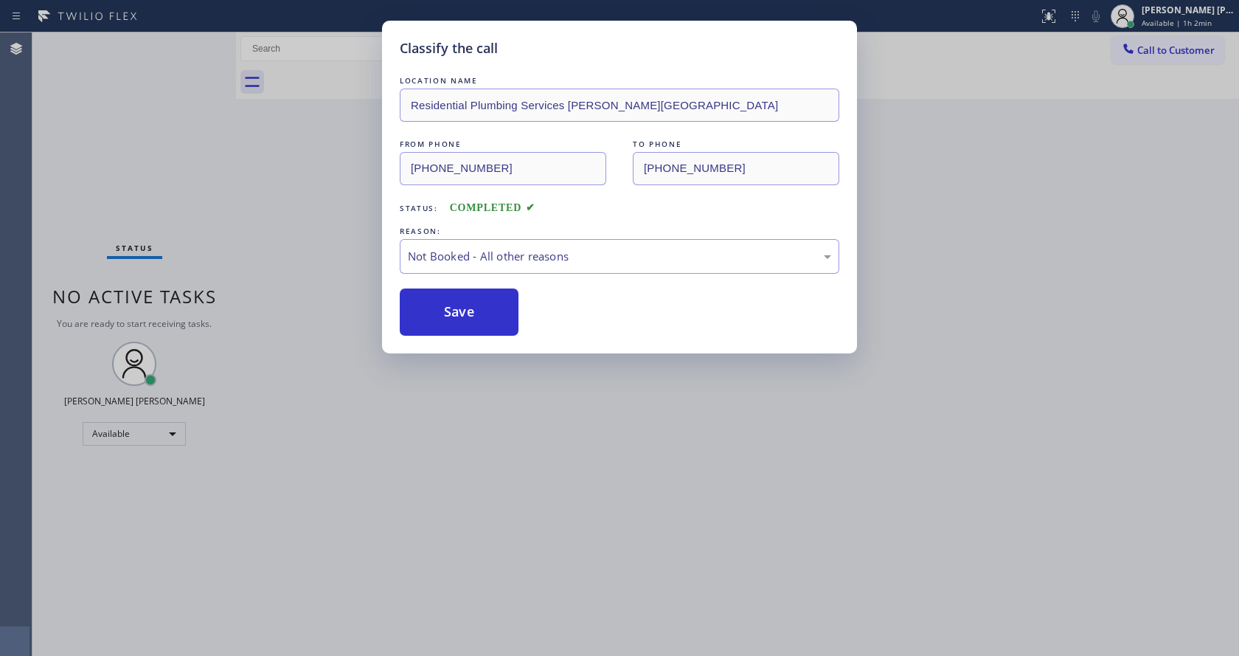
click at [1162, 46] on span "Call to Customer" at bounding box center [1175, 50] width 77 height 13
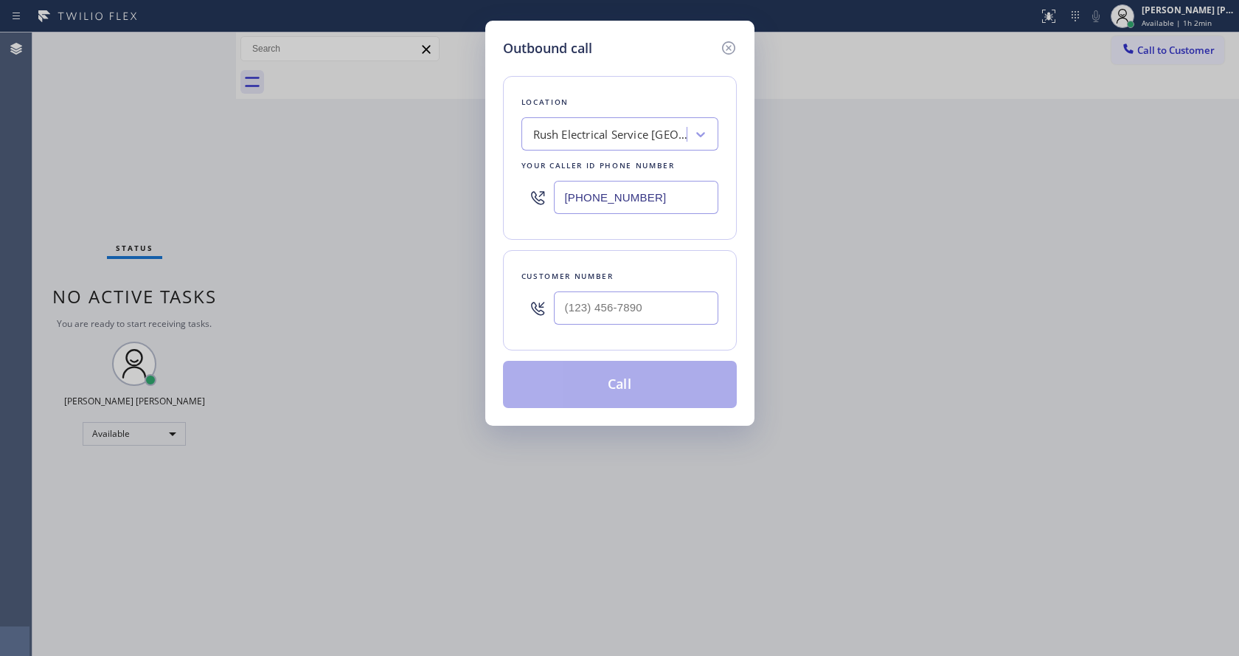
click at [612, 194] on input "[PHONE_NUMBER]" at bounding box center [636, 197] width 164 height 33
paste input "424) 581-0589"
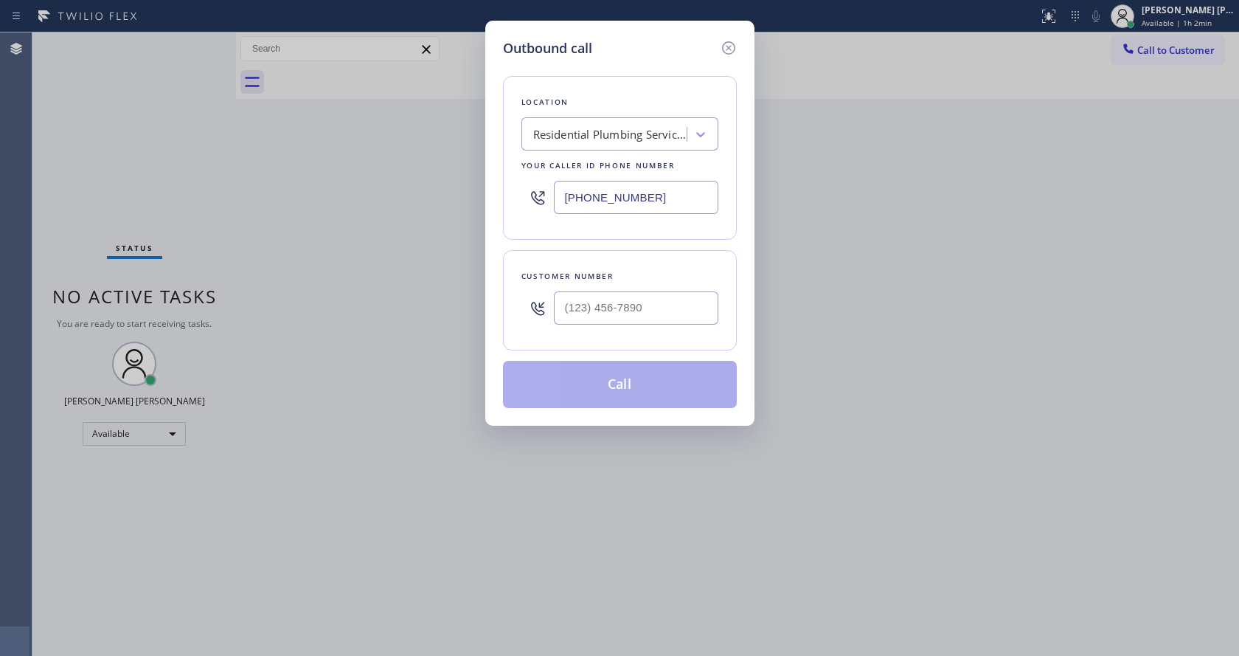
type input "(424) 581-0589"
click at [621, 305] on input "text" at bounding box center [636, 307] width 164 height 33
paste input "213) 810-9095"
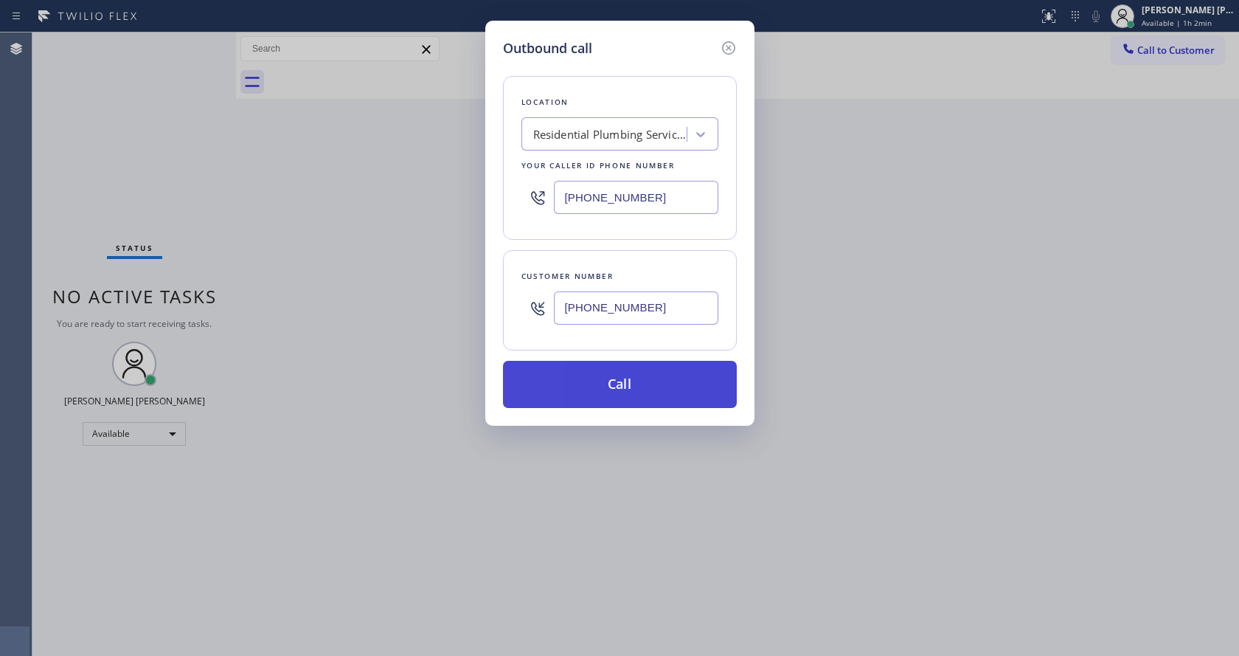
type input "(213) 810-9095"
click at [609, 383] on button "Call" at bounding box center [620, 384] width 234 height 47
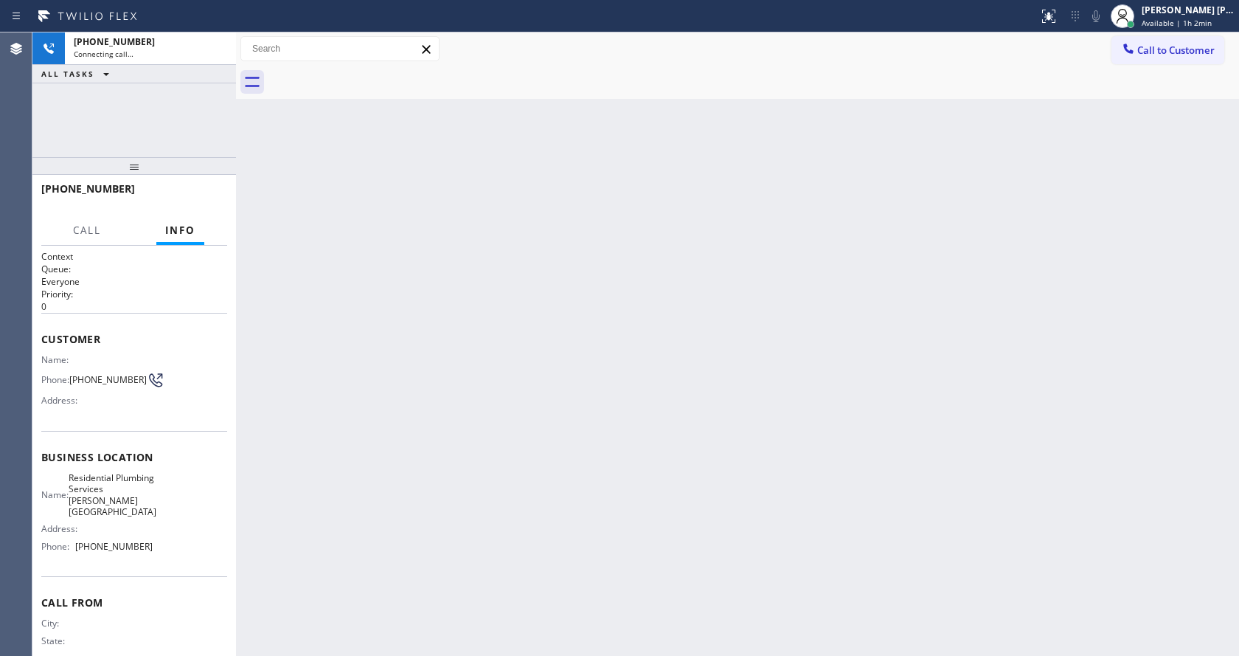
click at [255, 316] on div "Back to Dashboard Change Sender ID Customers Technicians Select a contact Outbo…" at bounding box center [737, 343] width 1003 height 623
click at [636, 325] on div "Back to Dashboard Change Sender ID Customers Technicians Select a contact Outbo…" at bounding box center [737, 343] width 1003 height 623
click at [215, 55] on icon at bounding box center [217, 49] width 18 height 18
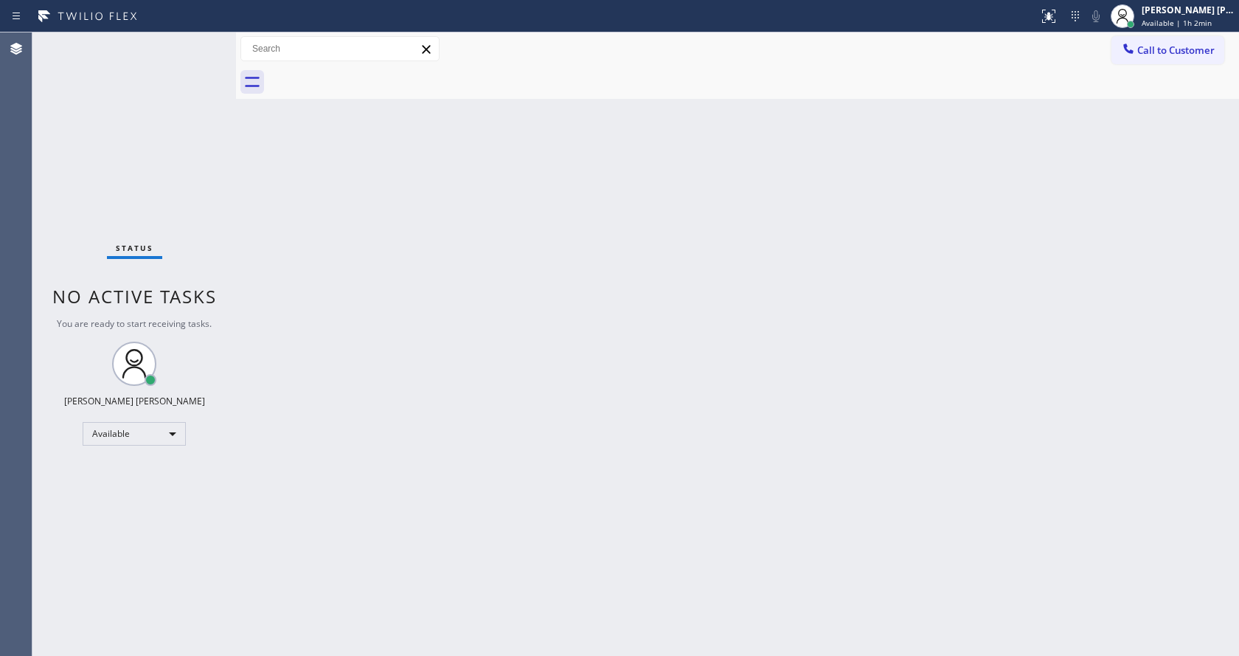
click at [277, 271] on div "Back to Dashboard Change Sender ID Customers Technicians Select a contact Outbo…" at bounding box center [737, 343] width 1003 height 623
click at [648, 517] on div "Back to Dashboard Change Sender ID Customers Technicians Select a contact Outbo…" at bounding box center [737, 343] width 1003 height 623
click at [277, 234] on div "Back to Dashboard Change Sender ID Customers Technicians Select a contact Outbo…" at bounding box center [737, 343] width 1003 height 623
click at [430, 391] on div "Back to Dashboard Change Sender ID Customers Technicians Select a contact Outbo…" at bounding box center [737, 343] width 1003 height 623
click at [657, 408] on div "Back to Dashboard Change Sender ID Customers Technicians Select a contact Outbo…" at bounding box center [737, 343] width 1003 height 623
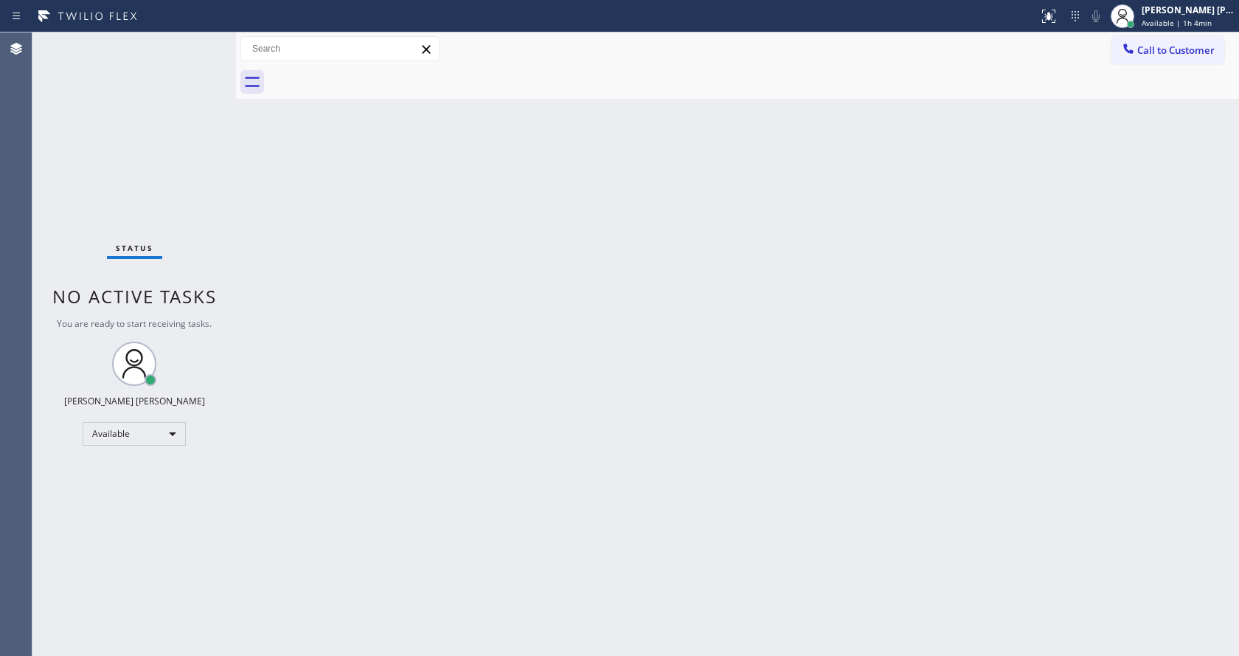
click at [1192, 34] on div "Call to Customer Outbound call Location Residential Plumbing Services Beverly H…" at bounding box center [737, 48] width 1003 height 33
click at [1185, 44] on span "Call to Customer" at bounding box center [1175, 50] width 77 height 13
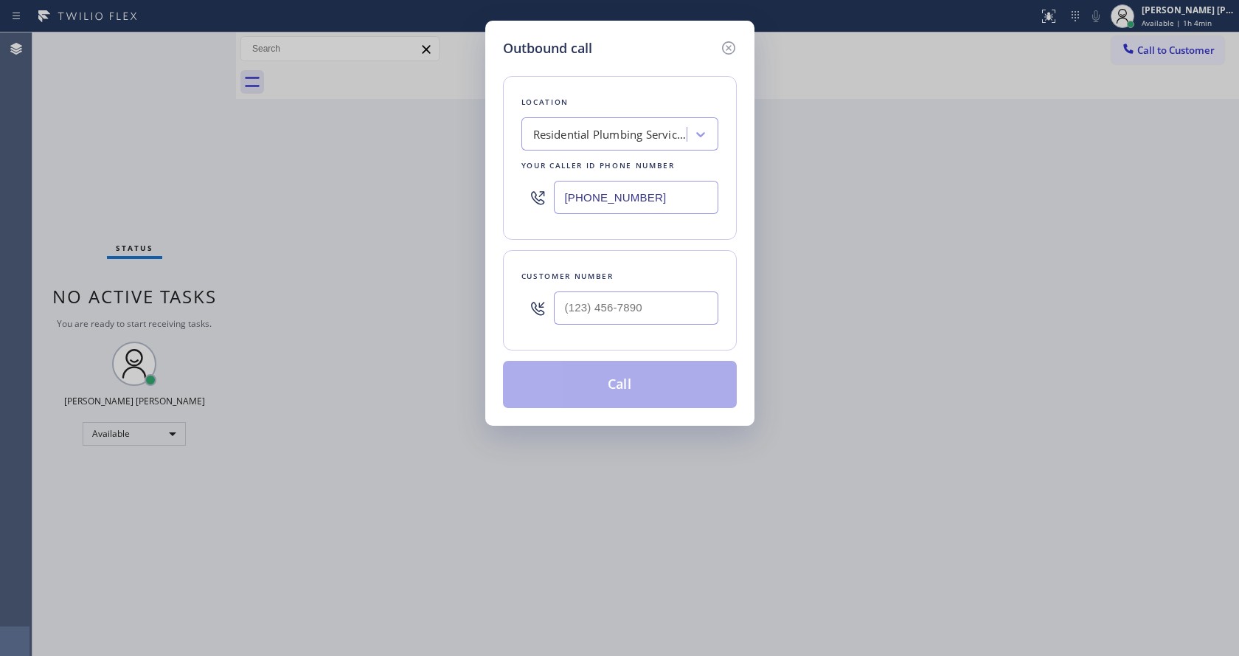
click at [615, 209] on input "(424) 581-0589" at bounding box center [636, 197] width 164 height 33
paste input "424) 581-0589"
type input "(424) 581-0589"
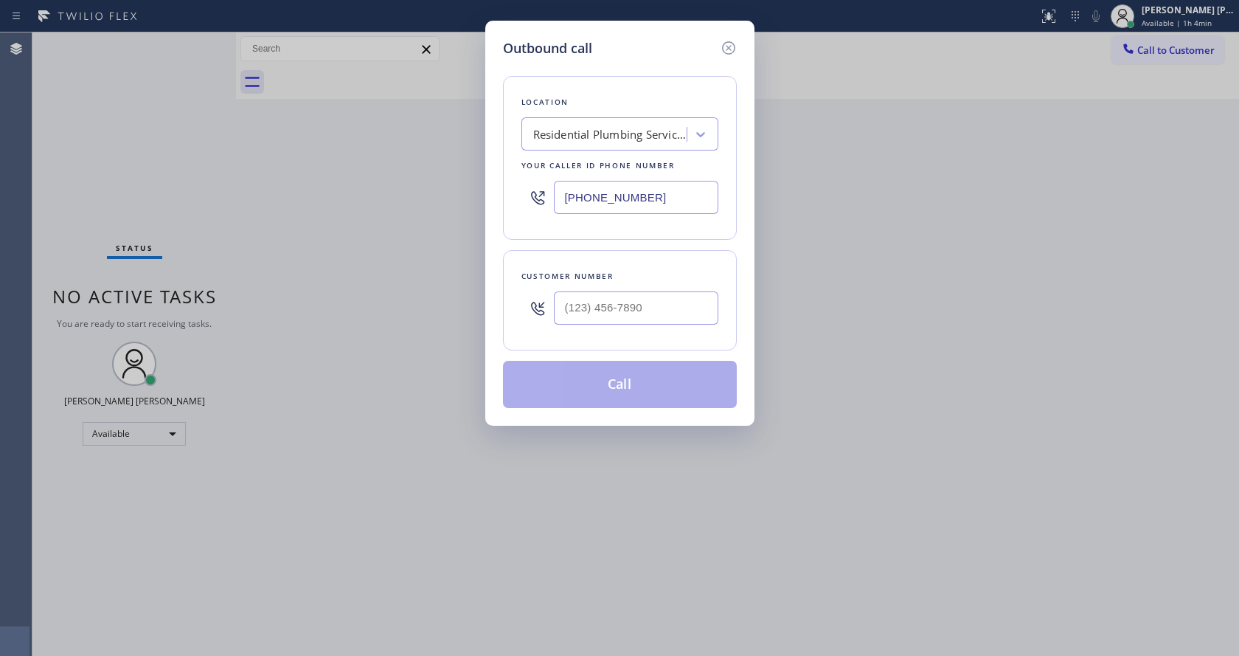
click at [379, 651] on div "Outbound call Location Residential Plumbing Services Beverly Hills Your caller …" at bounding box center [619, 328] width 1239 height 656
click at [606, 309] on input "(___) ___-____" at bounding box center [636, 307] width 164 height 33
paste input "213) 810-9095"
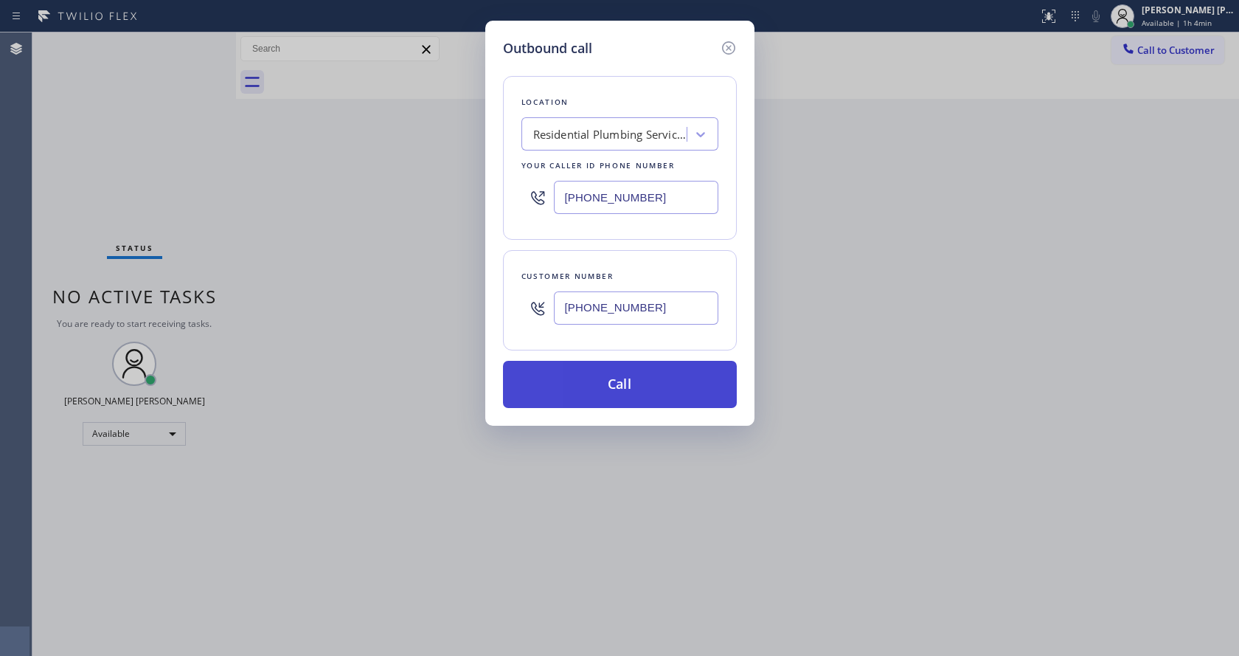
type input "(213) 810-9095"
click at [606, 379] on button "Call" at bounding box center [620, 384] width 234 height 47
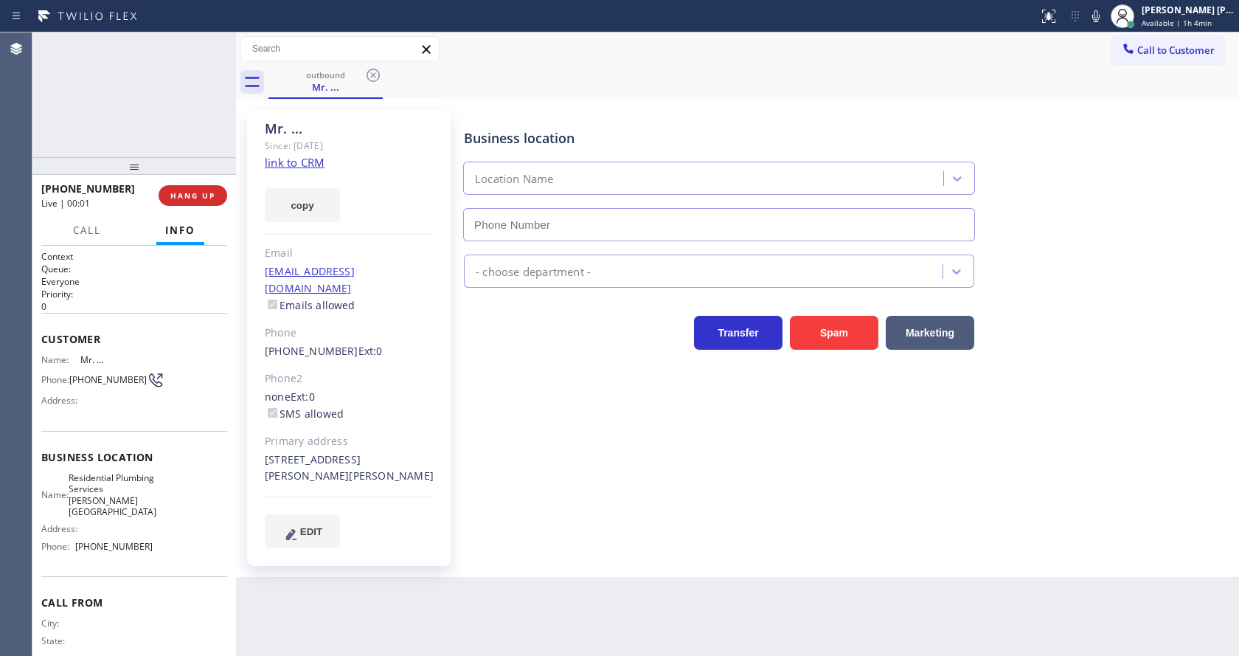
type input "(424) 581-0589"
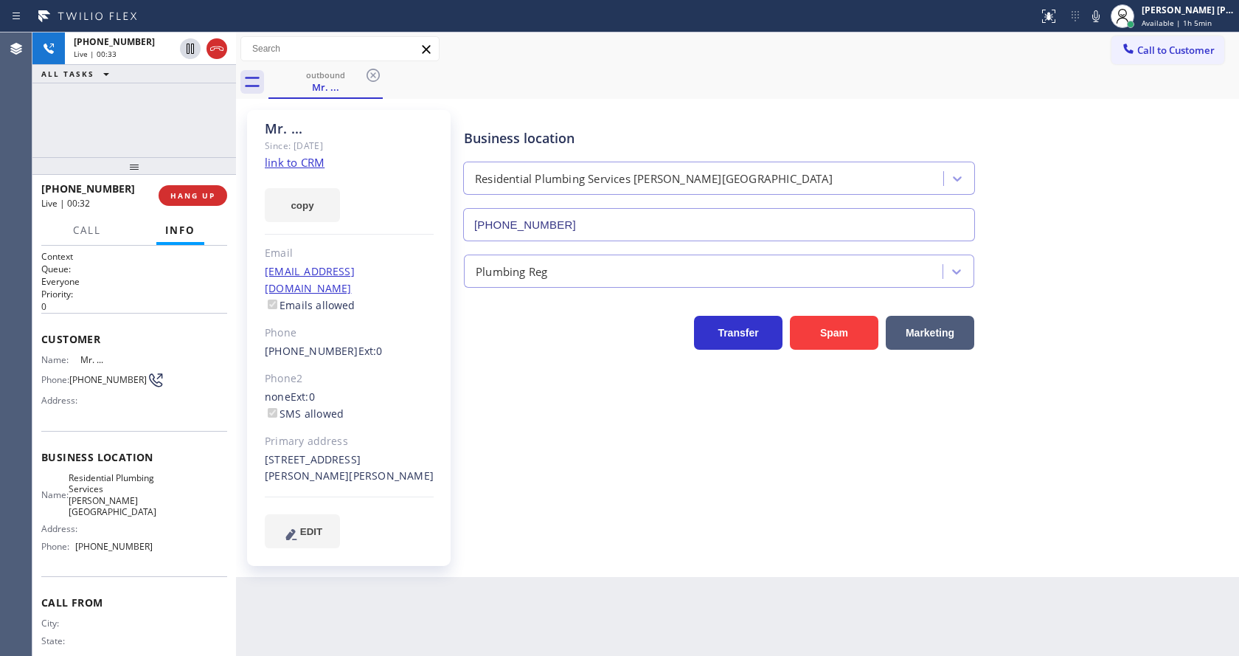
click at [395, 343] on div "(213) 810-9095 Ext: 0" at bounding box center [349, 351] width 169 height 17
drag, startPoint x: 134, startPoint y: 166, endPoint x: 170, endPoint y: 105, distance: 71.5
click at [122, 101] on div "+12138109095 Live | 00:34 ALL TASKS ALL TASKS ACTIVE TASKS TASKS IN WRAP UP +12…" at bounding box center [134, 343] width 204 height 623
click at [186, 105] on div "+12138109095 Live | 00:35 ALL TASKS ALL TASKS ACTIVE TASKS TASKS IN WRAP UP" at bounding box center [134, 94] width 204 height 125
drag, startPoint x: 235, startPoint y: 108, endPoint x: 207, endPoint y: 108, distance: 27.3
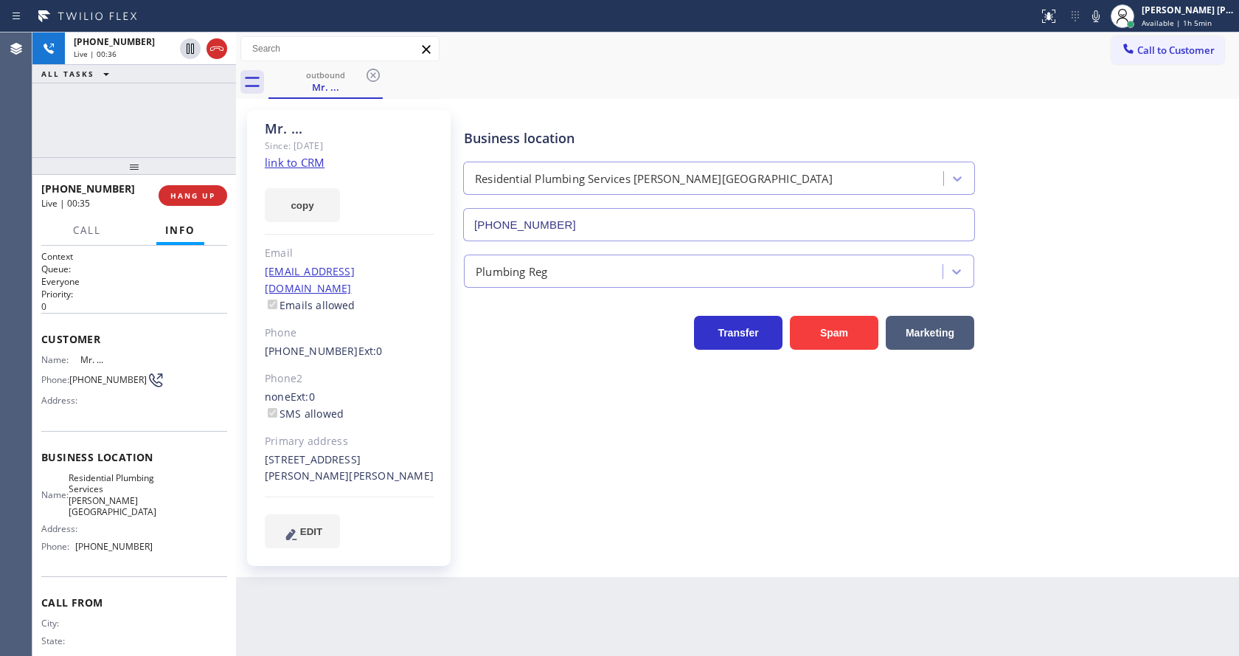
click at [207, 108] on div "+12138109095 Live | 00:36 ALL TASKS ALL TASKS ACTIVE TASKS TASKS IN WRAP UP +12…" at bounding box center [635, 343] width 1207 height 623
click at [205, 107] on div "+12138109095 Live | 00:36 ALL TASKS ALL TASKS ACTIVE TASKS TASKS IN WRAP UP" at bounding box center [134, 94] width 204 height 125
click at [491, 356] on div "Business location Residential Plumbing Services Beverly Hills (424) 581-0589 Pl…" at bounding box center [848, 329] width 775 height 430
click at [1111, 156] on div "Business location Residential Plumbing Services Beverly Hills (424) 581-0589" at bounding box center [848, 175] width 775 height 134
click at [633, 547] on div "Business location Residential Plumbing Services Beverly Hills (424) 581-0589 Pl…" at bounding box center [848, 344] width 775 height 460
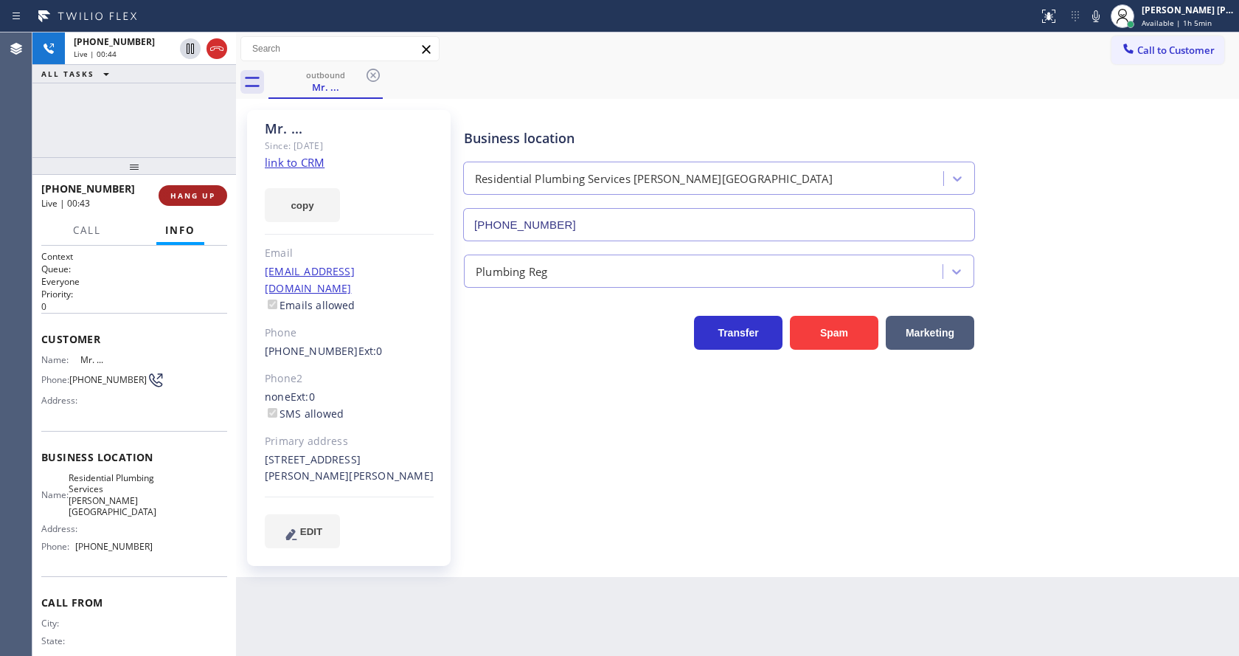
click at [195, 191] on span "HANG UP" at bounding box center [192, 195] width 45 height 10
click at [194, 196] on span "COMPLETE" at bounding box center [189, 195] width 51 height 10
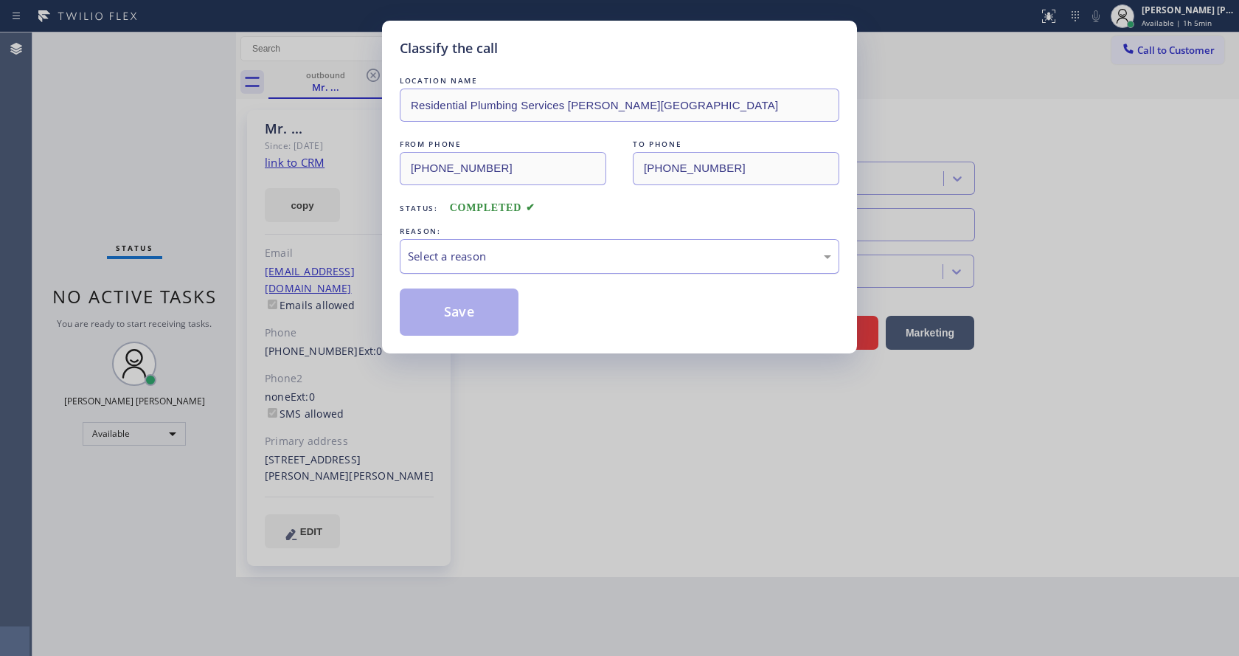
click at [499, 257] on div "Select a reason" at bounding box center [619, 256] width 423 height 17
click at [474, 313] on button "Save" at bounding box center [459, 311] width 119 height 47
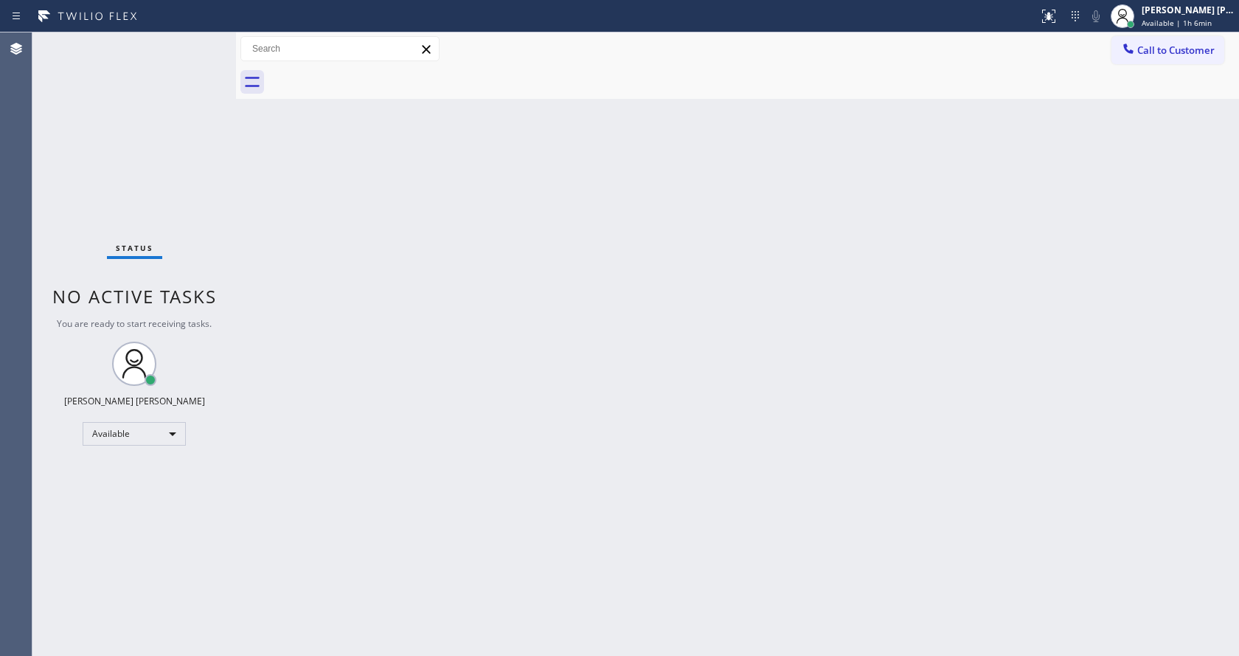
click at [926, 245] on div "Back to Dashboard Change Sender ID Customers Technicians Select a contact Outbo…" at bounding box center [737, 343] width 1003 height 623
click at [637, 439] on div "Back to Dashboard Change Sender ID Customers Technicians Select a contact Outbo…" at bounding box center [737, 343] width 1003 height 623
click at [757, 409] on div "Back to Dashboard Change Sender ID Customers Technicians Select a contact Outbo…" at bounding box center [737, 343] width 1003 height 623
drag, startPoint x: 612, startPoint y: 360, endPoint x: 609, endPoint y: 387, distance: 27.5
click at [612, 380] on div "Back to Dashboard Change Sender ID Customers Technicians Select a contact Outbo…" at bounding box center [737, 343] width 1003 height 623
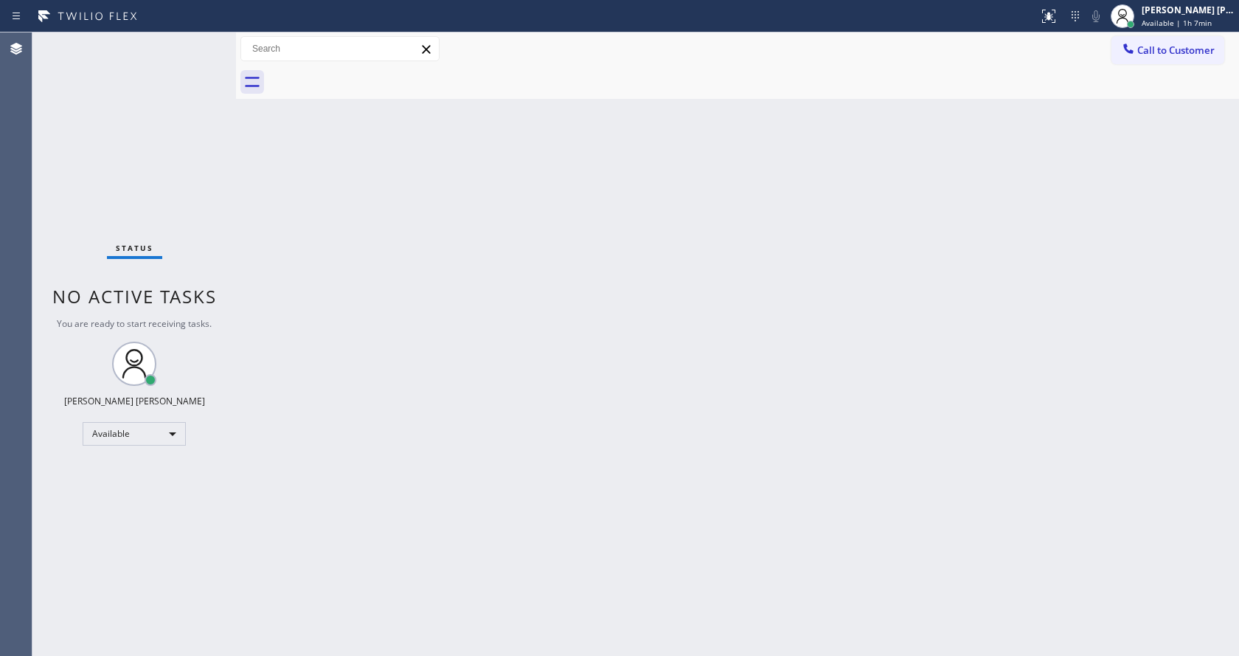
drag, startPoint x: 478, startPoint y: 357, endPoint x: 470, endPoint y: 413, distance: 56.6
click at [483, 363] on div "Back to Dashboard Change Sender ID Customers Technicians Select a contact Outbo…" at bounding box center [737, 343] width 1003 height 623
click at [645, 380] on div "Back to Dashboard Change Sender ID Customers Technicians Select a contact Outbo…" at bounding box center [737, 343] width 1003 height 623
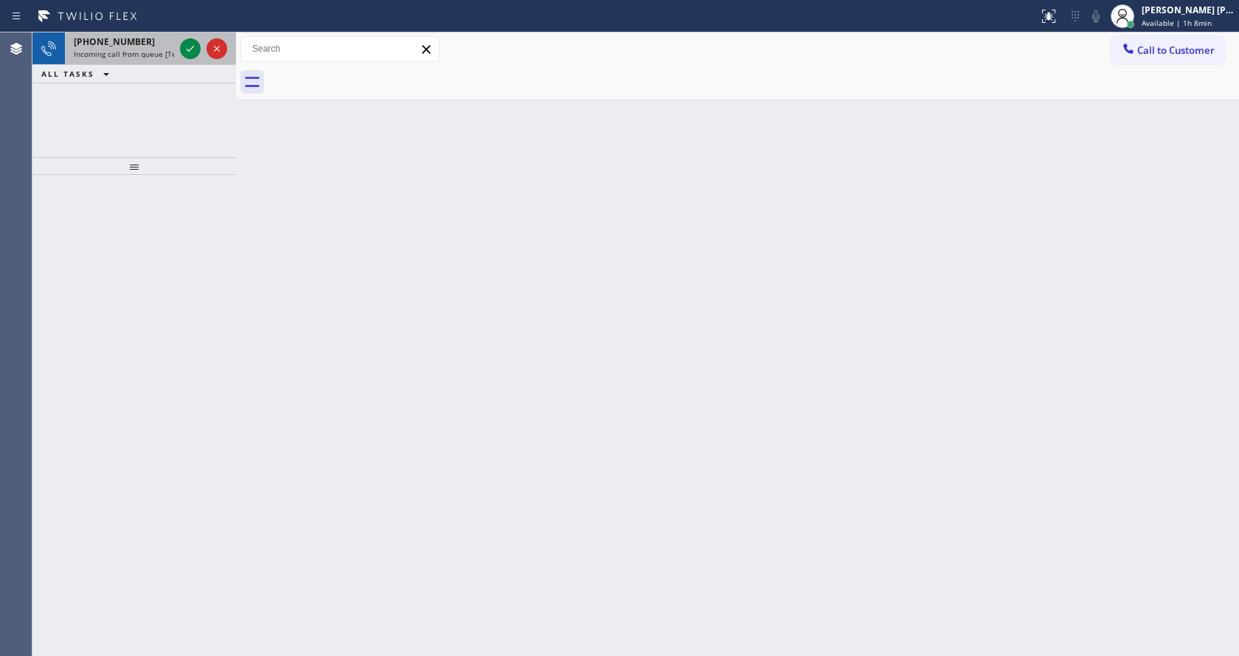
click at [139, 51] on span "Incoming call from queue [Test] All" at bounding box center [135, 54] width 122 height 10
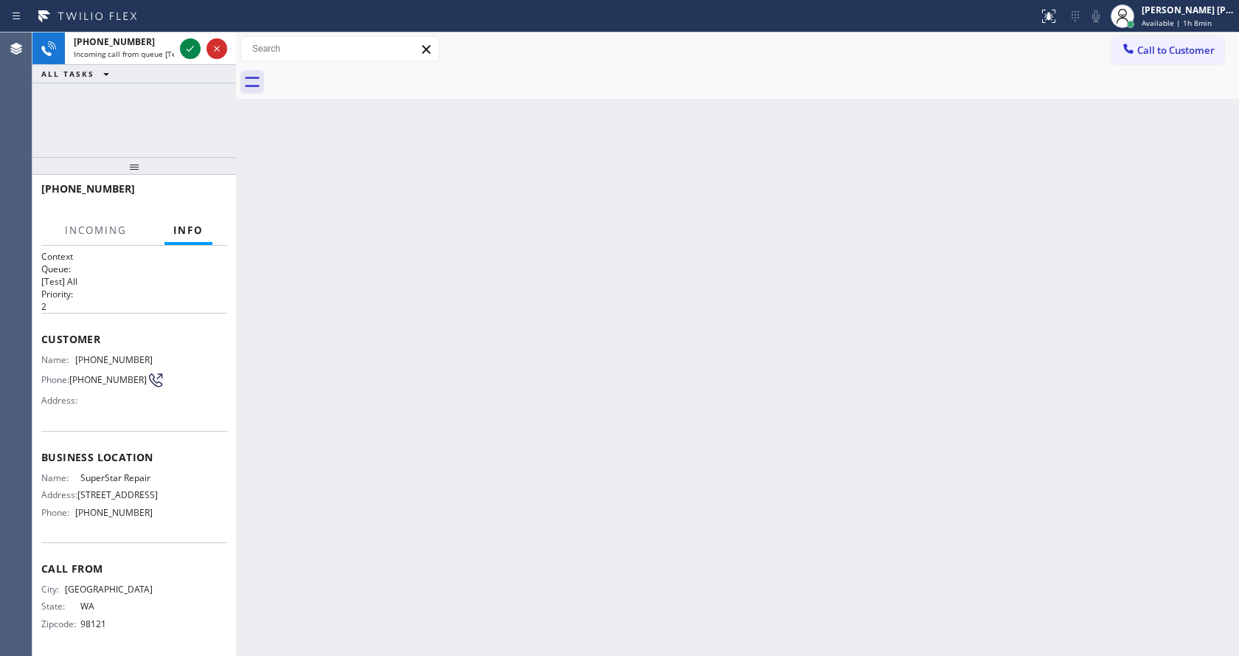
click at [600, 461] on div "Back to Dashboard Change Sender ID Customers Technicians Select a contact Outbo…" at bounding box center [737, 343] width 1003 height 623
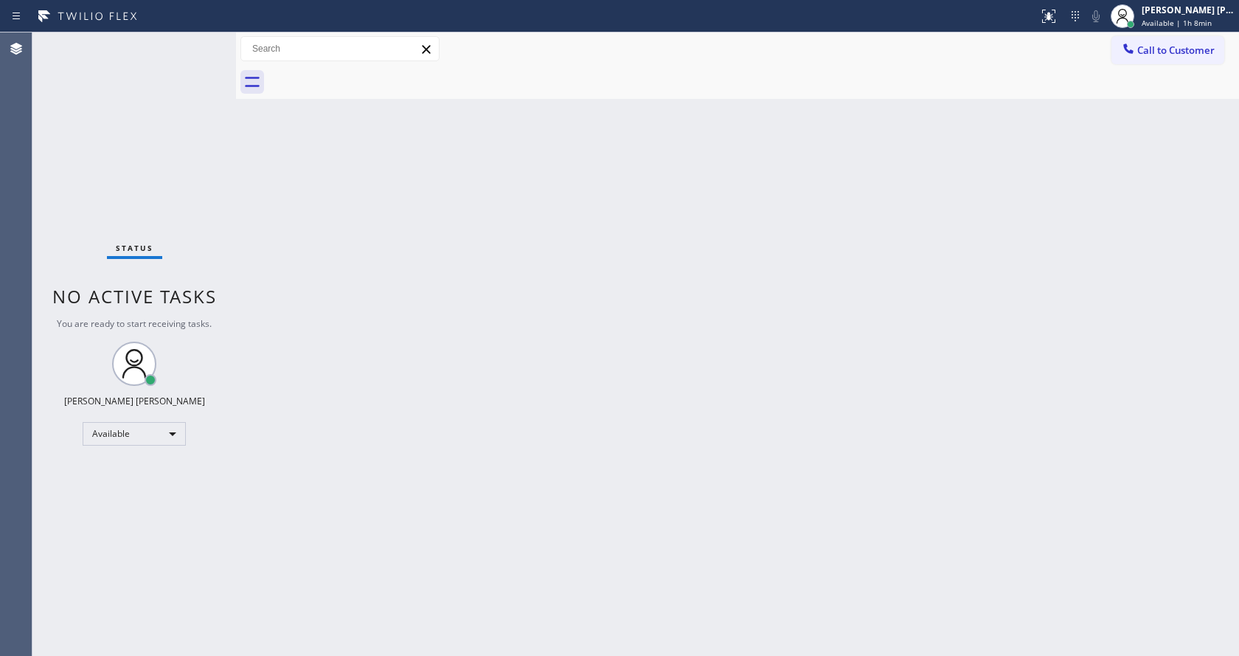
click at [374, 355] on div "Back to Dashboard Change Sender ID Customers Technicians Select a contact Outbo…" at bounding box center [737, 343] width 1003 height 623
click at [267, 198] on div "Back to Dashboard Change Sender ID Customers Technicians Select a contact Outbo…" at bounding box center [737, 343] width 1003 height 623
